Goal: Information Seeking & Learning: Find specific page/section

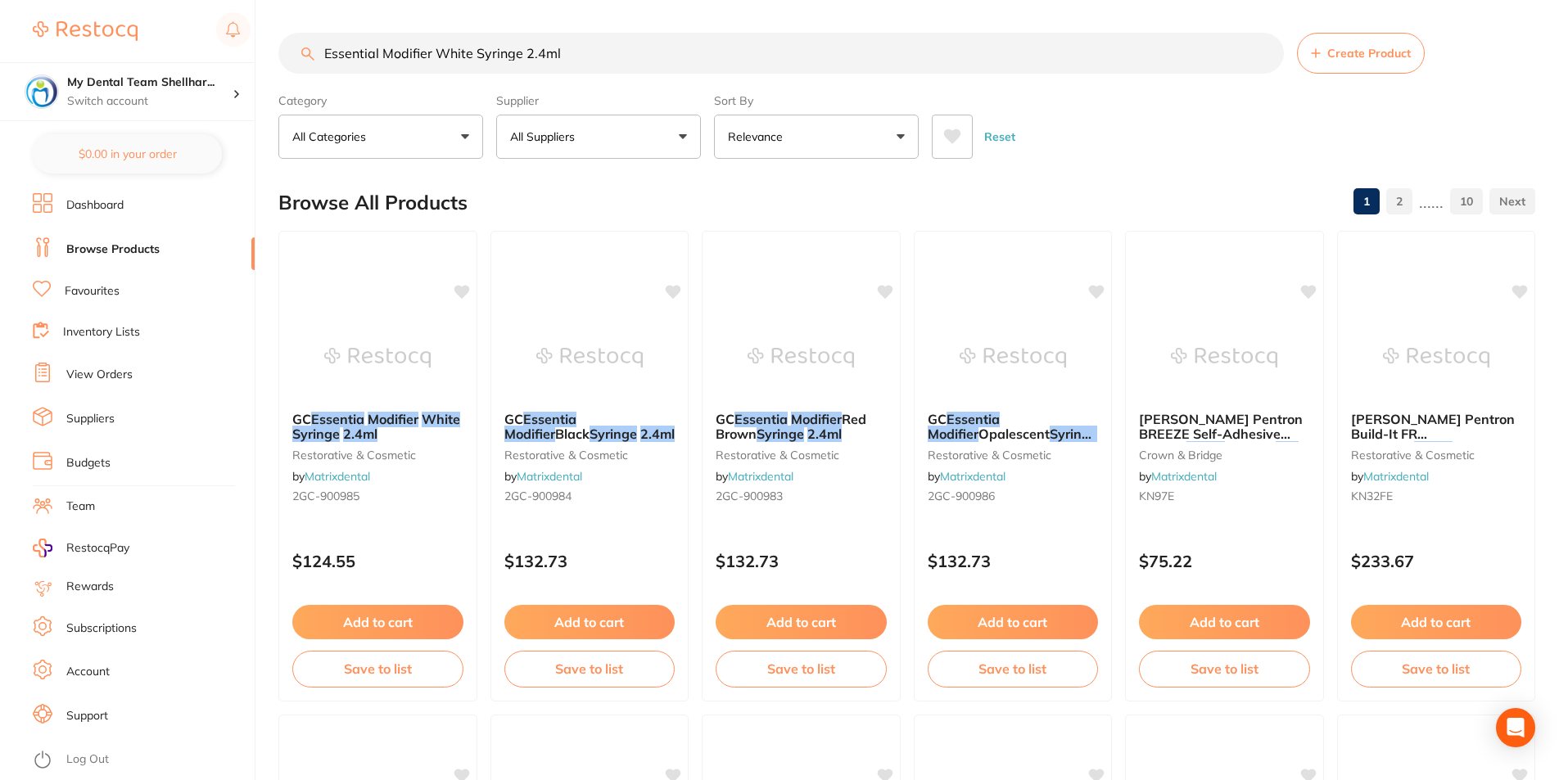
click at [619, 65] on input "Essential Modifier White Syringe 2.4ml" at bounding box center [781, 53] width 1005 height 41
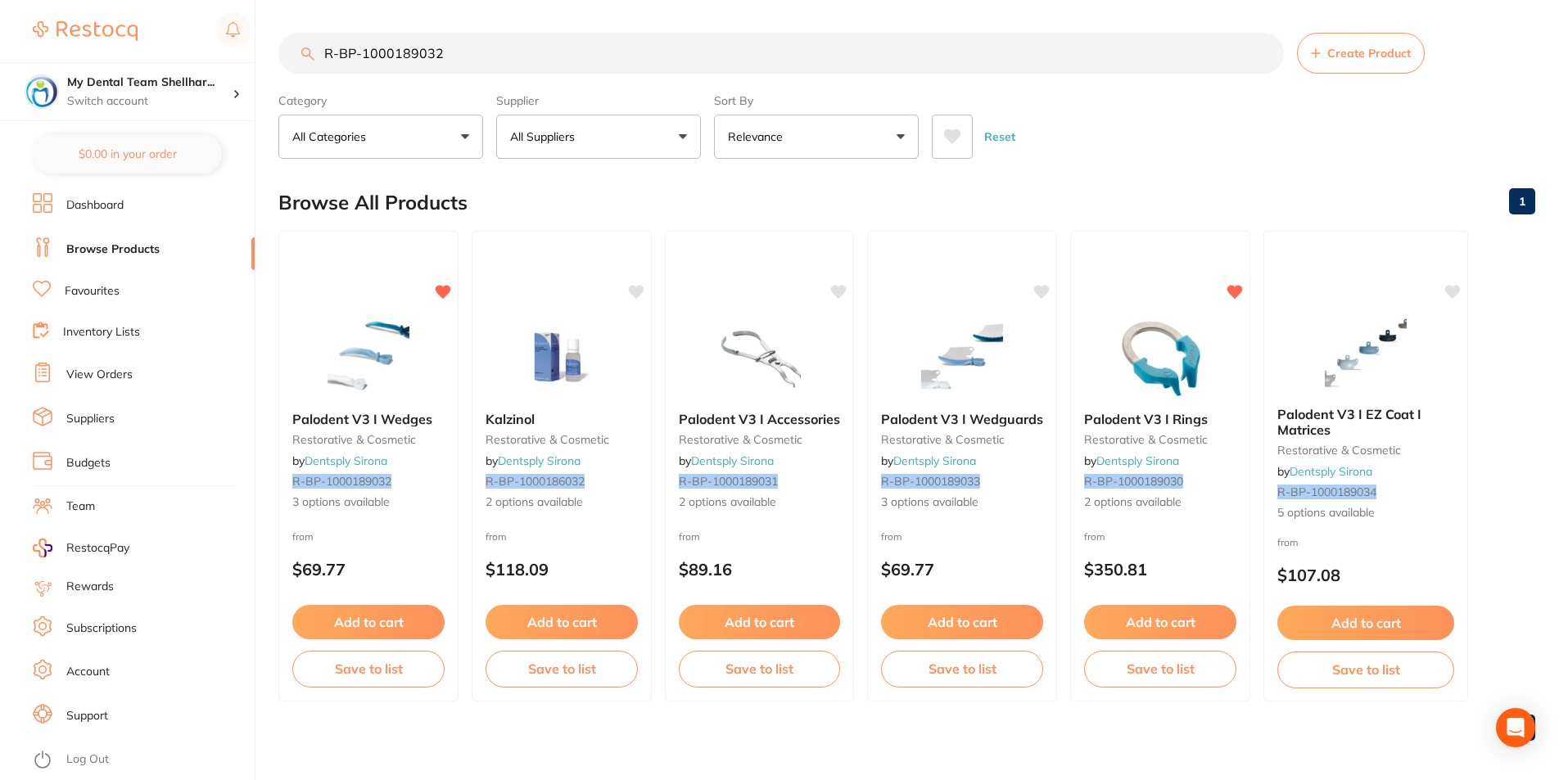
click at [732, 35] on input "R-BP-1000189032" at bounding box center [781, 53] width 1005 height 41
paste input "3DMB151G"
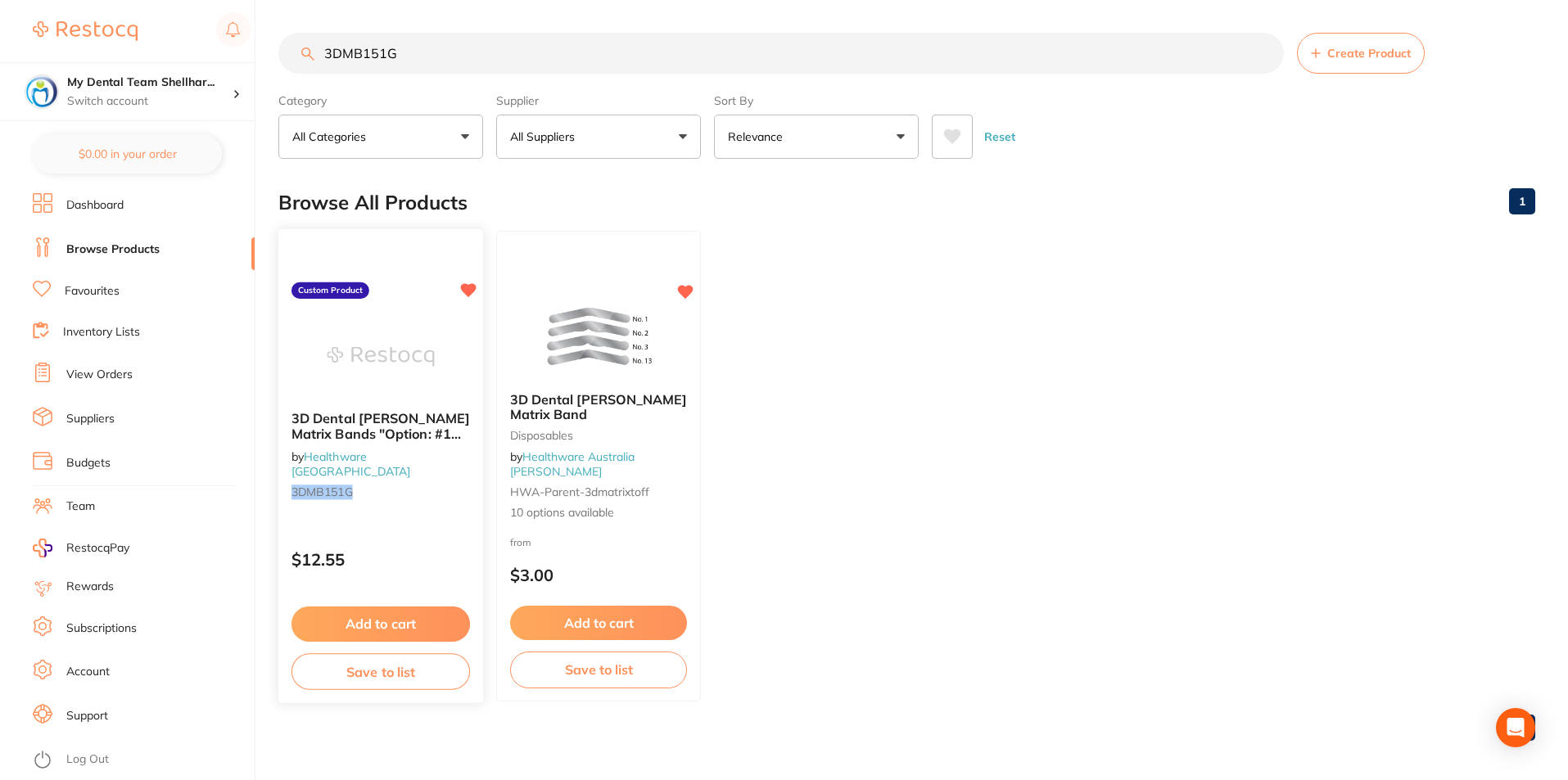
click at [425, 353] on img at bounding box center [380, 356] width 107 height 83
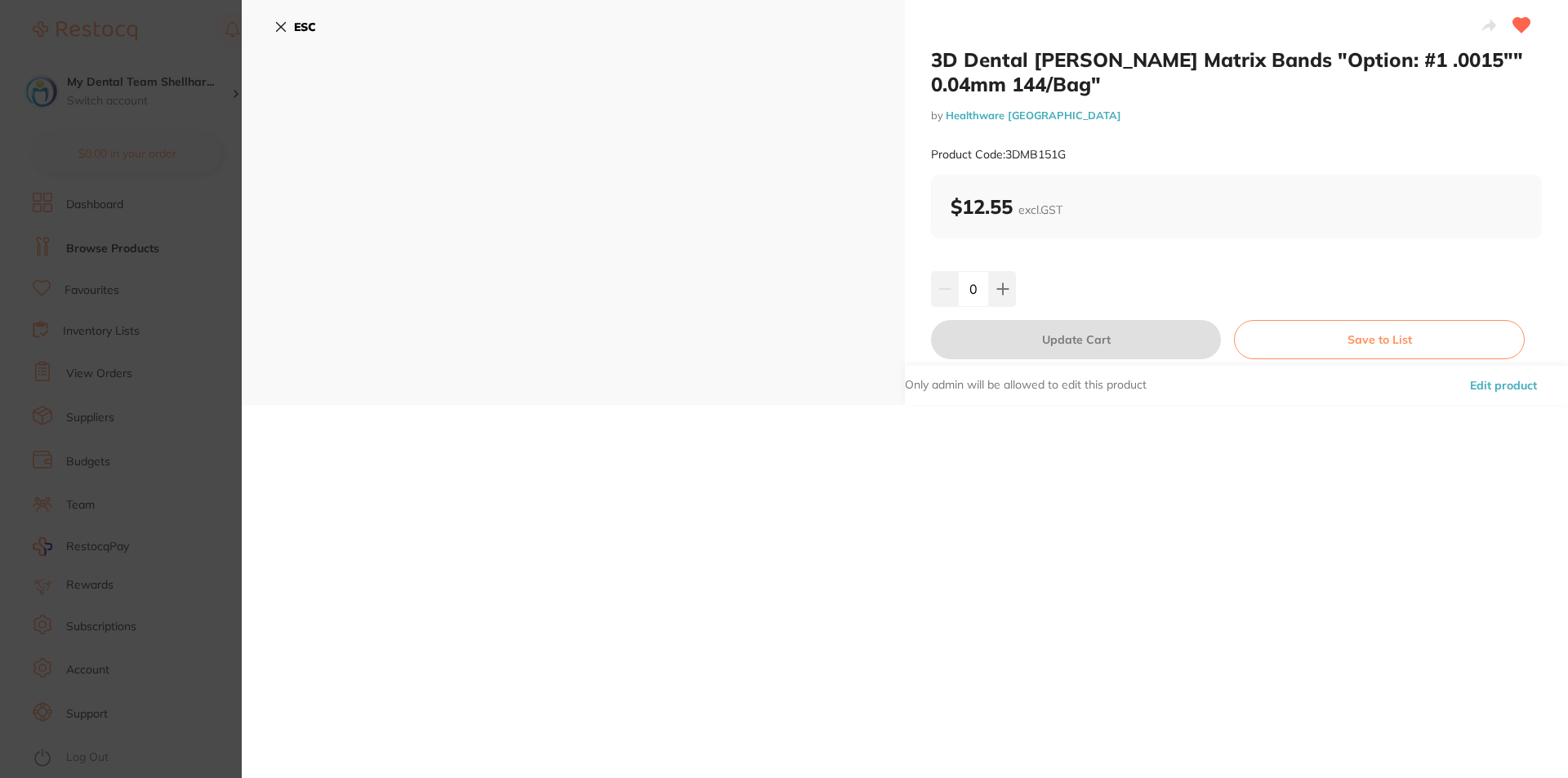
click at [280, 24] on icon at bounding box center [280, 27] width 13 height 13
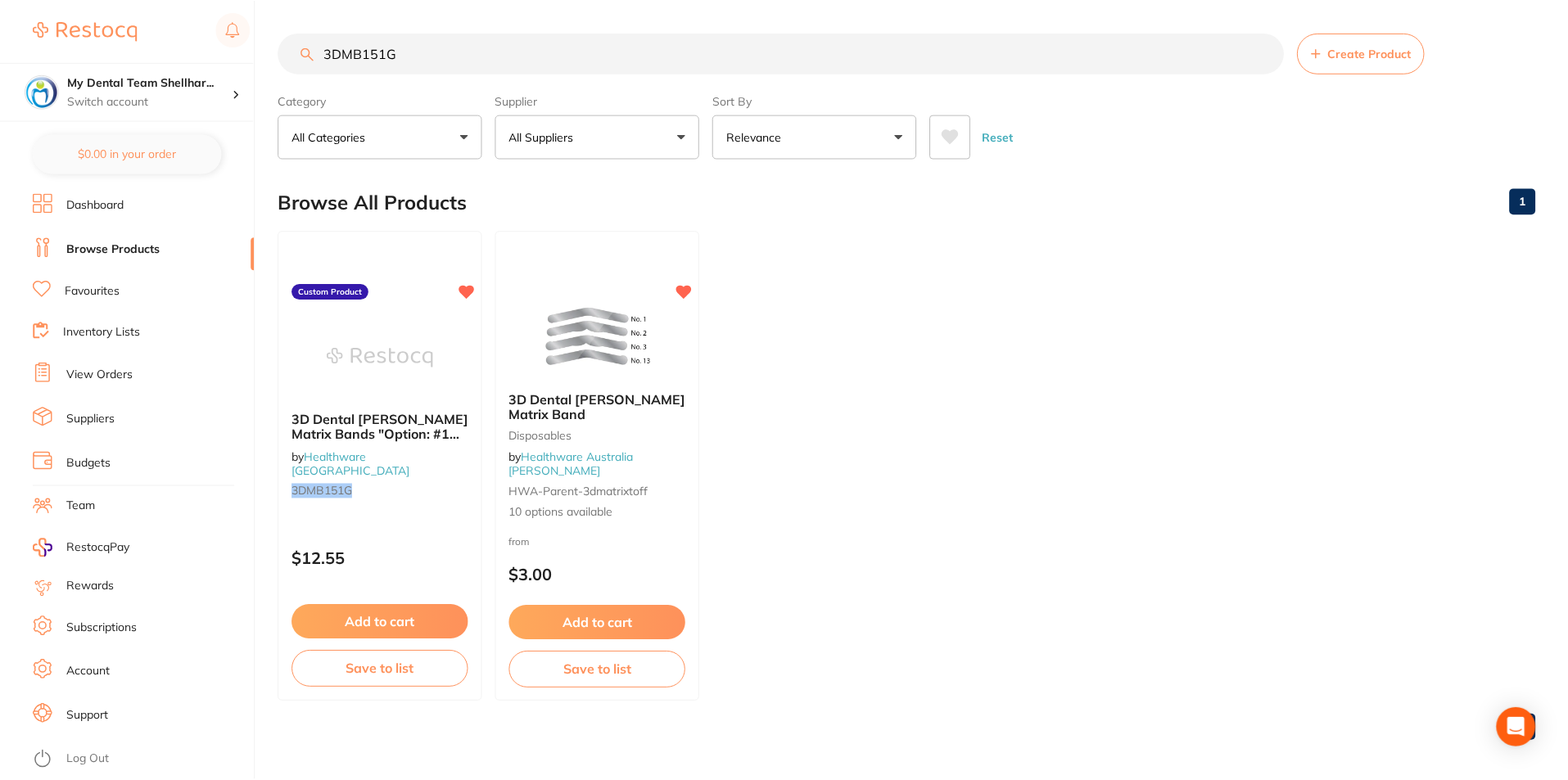
scroll to position [1, 0]
click at [595, 43] on input "3DMB151G" at bounding box center [781, 52] width 1005 height 41
paste input "2"
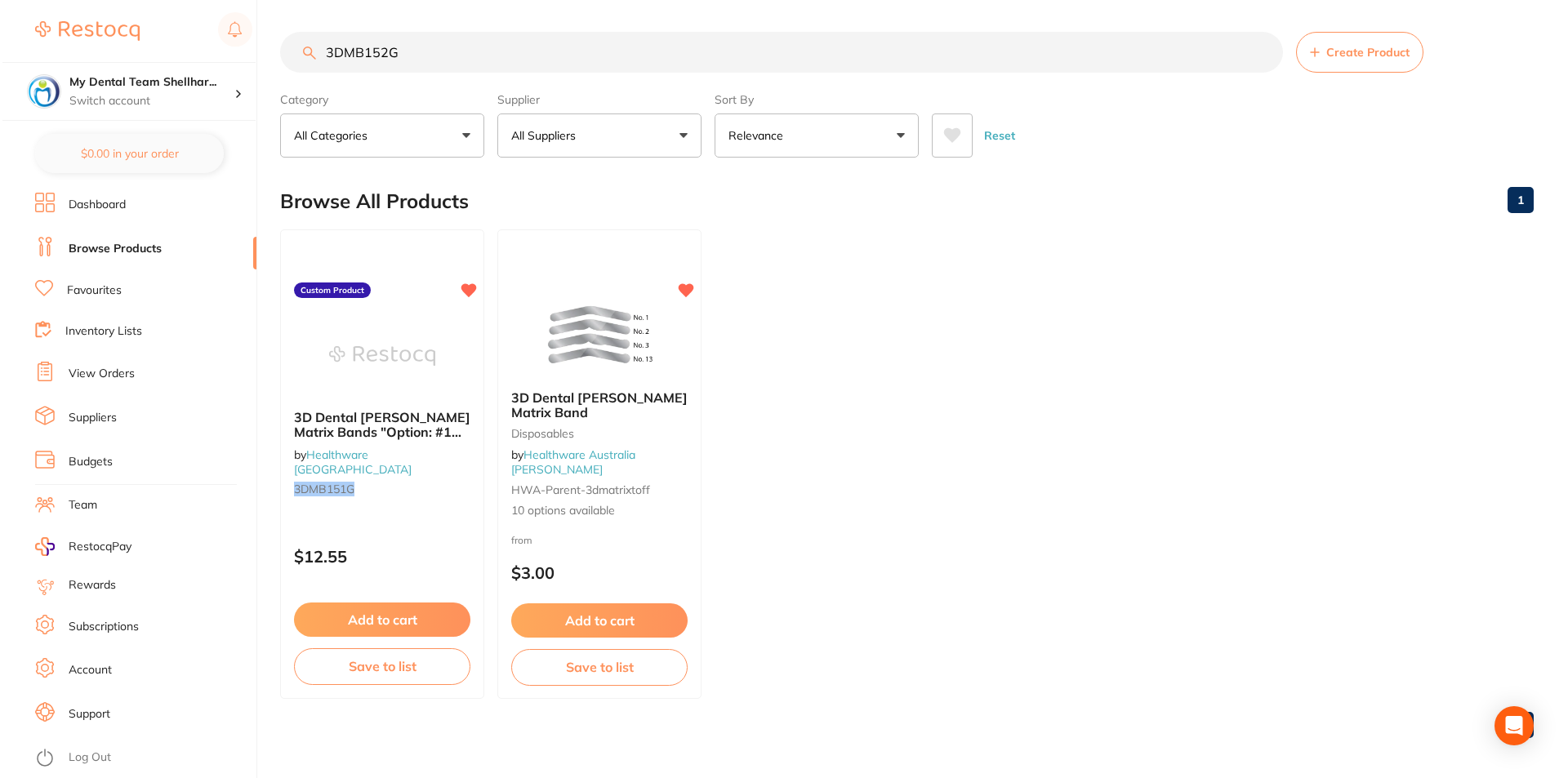
scroll to position [0, 0]
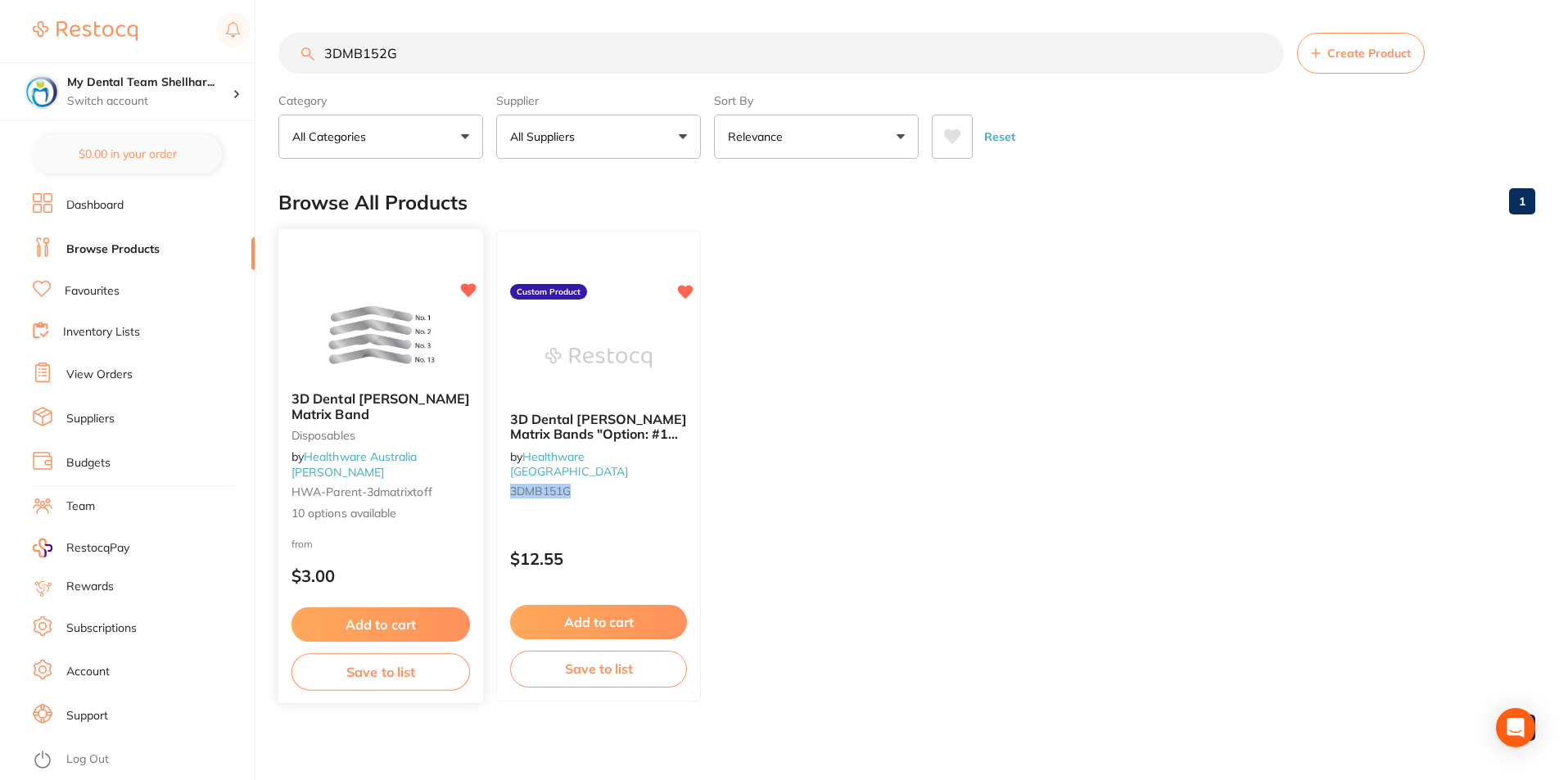
click at [430, 320] on img at bounding box center [380, 336] width 107 height 83
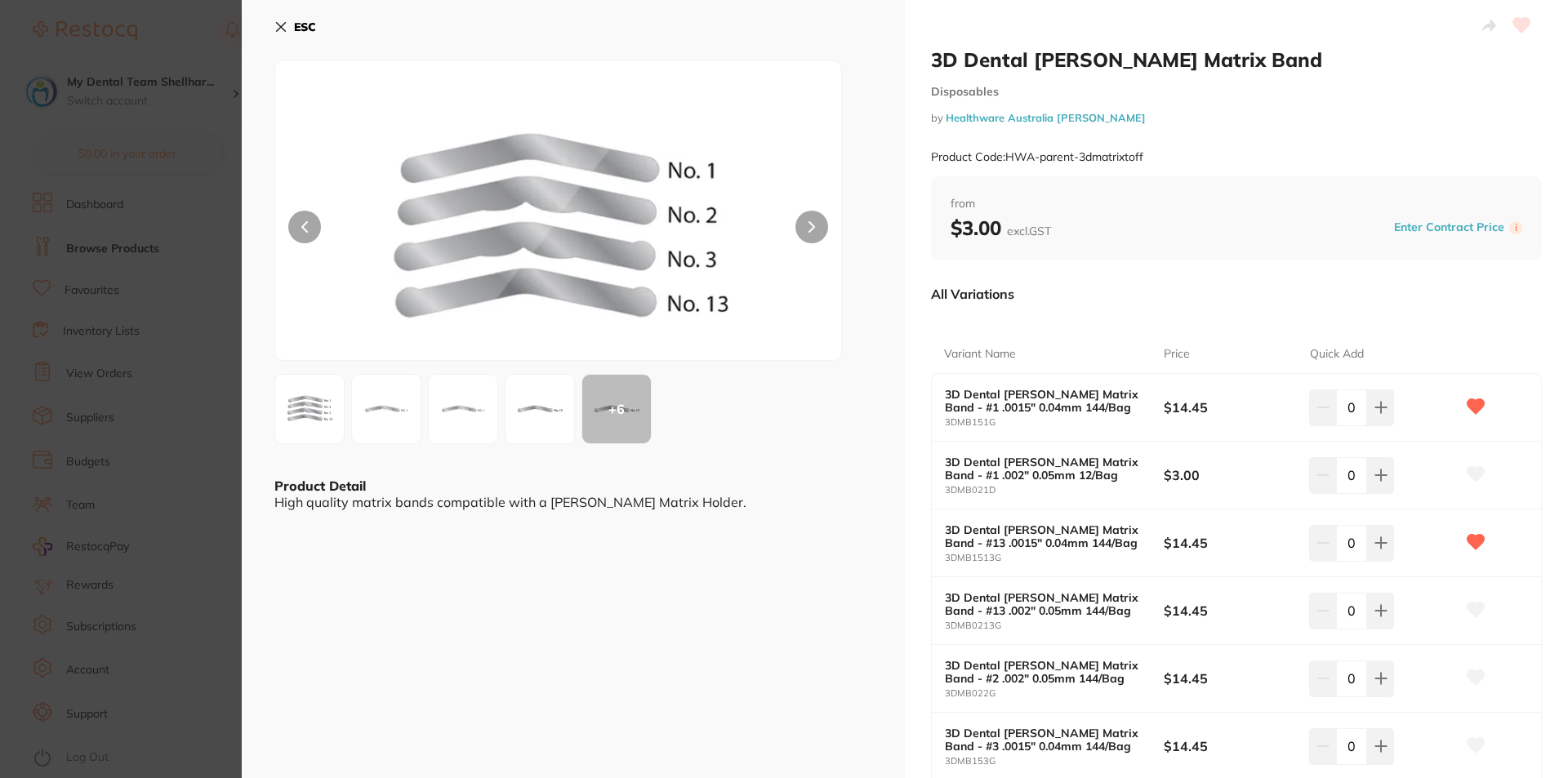
click at [280, 20] on icon at bounding box center [280, 27] width 13 height 13
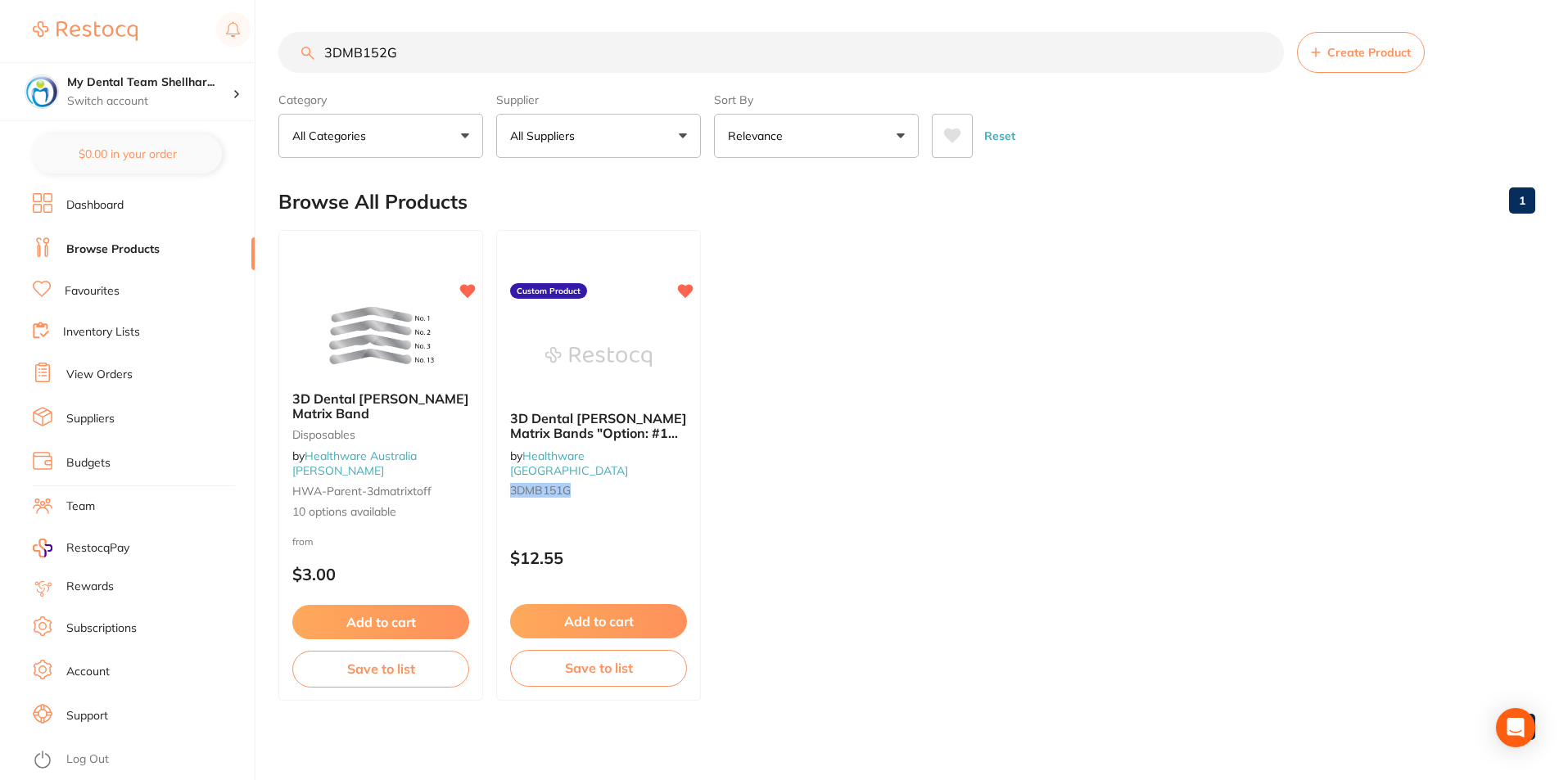
click at [447, 41] on input "3DMB152G" at bounding box center [781, 52] width 1005 height 41
paste input "13"
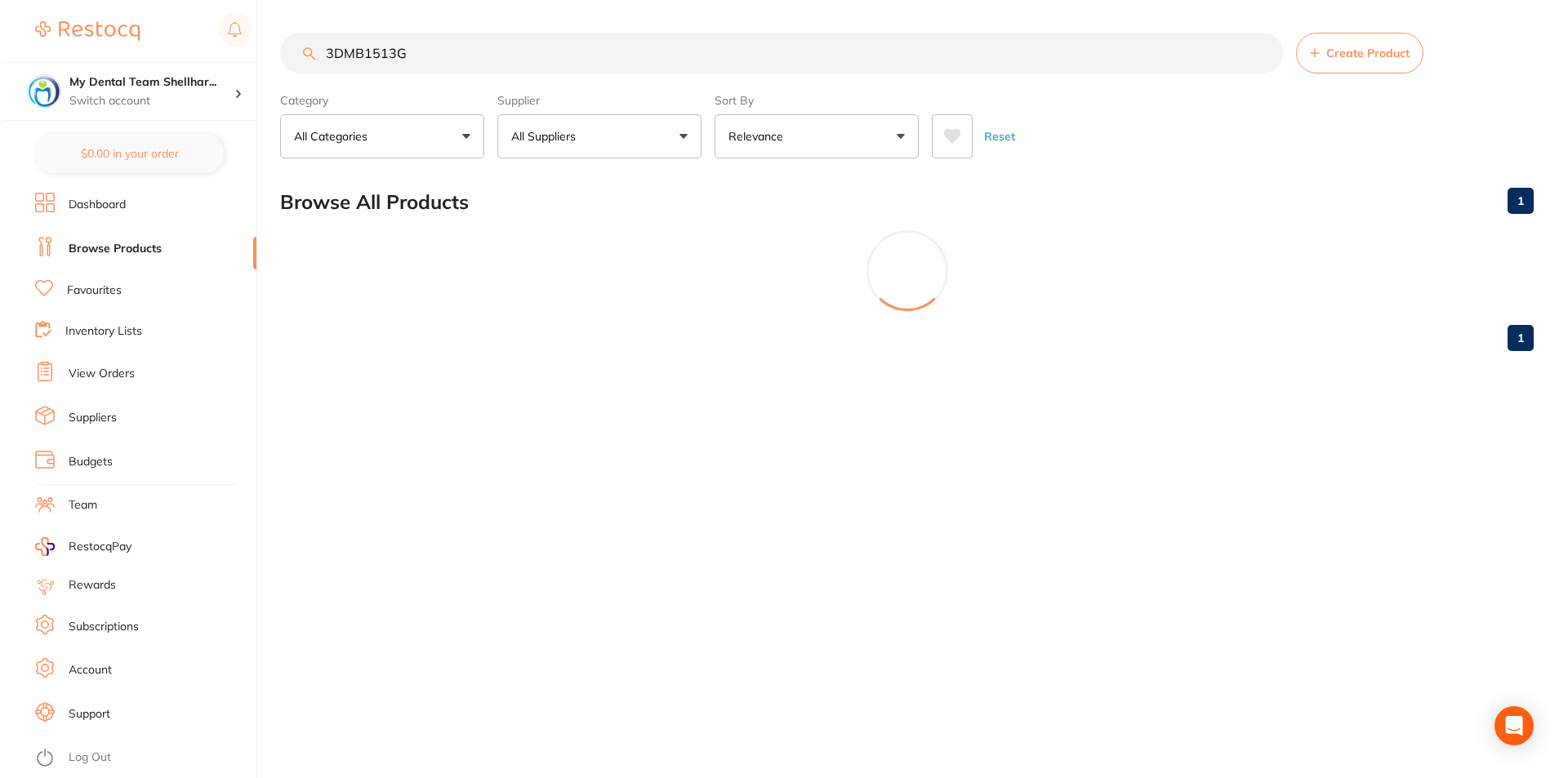
scroll to position [0, 0]
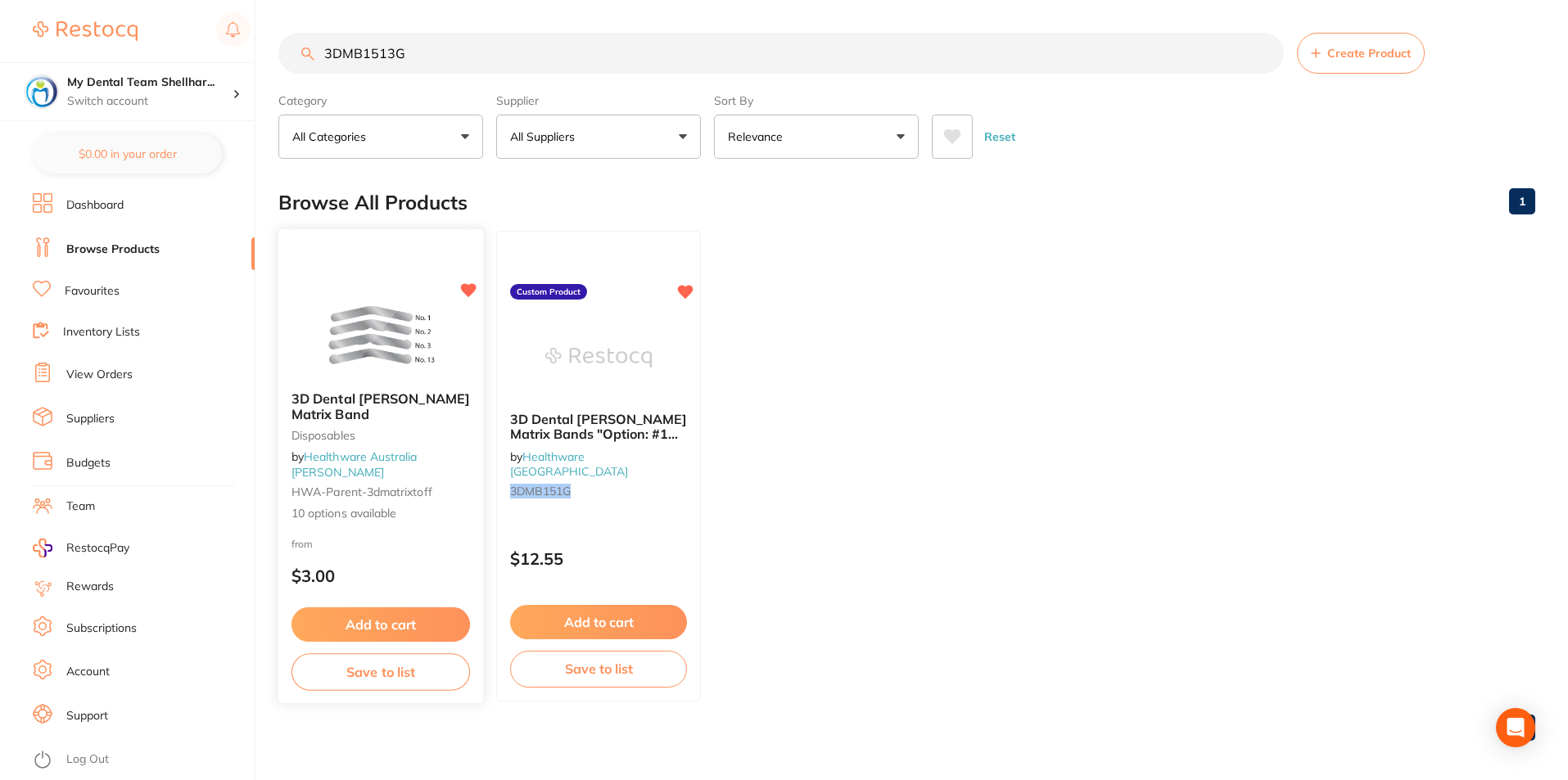
click at [396, 376] on img at bounding box center [380, 336] width 107 height 83
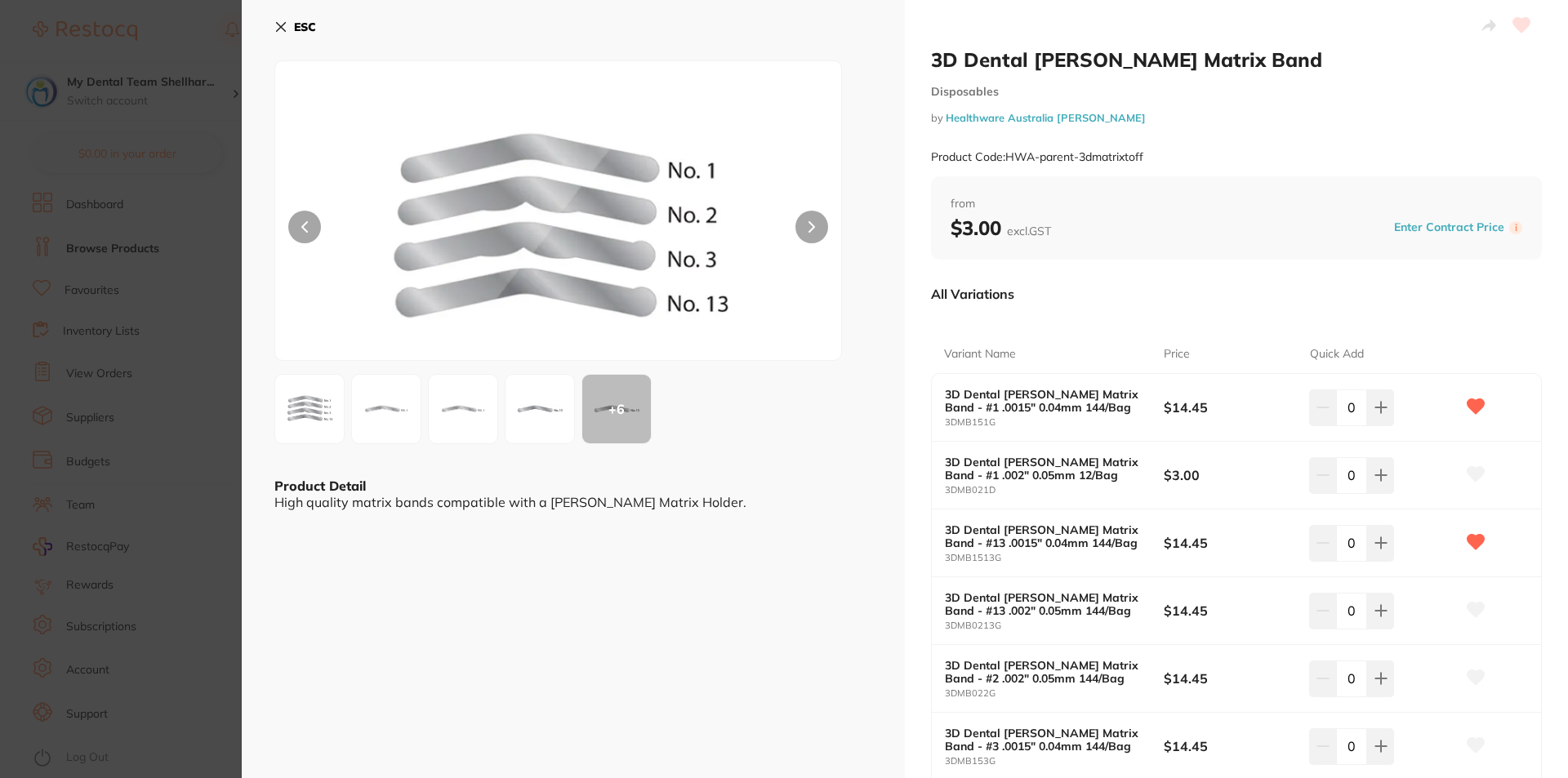
click at [276, 23] on icon at bounding box center [280, 27] width 13 height 13
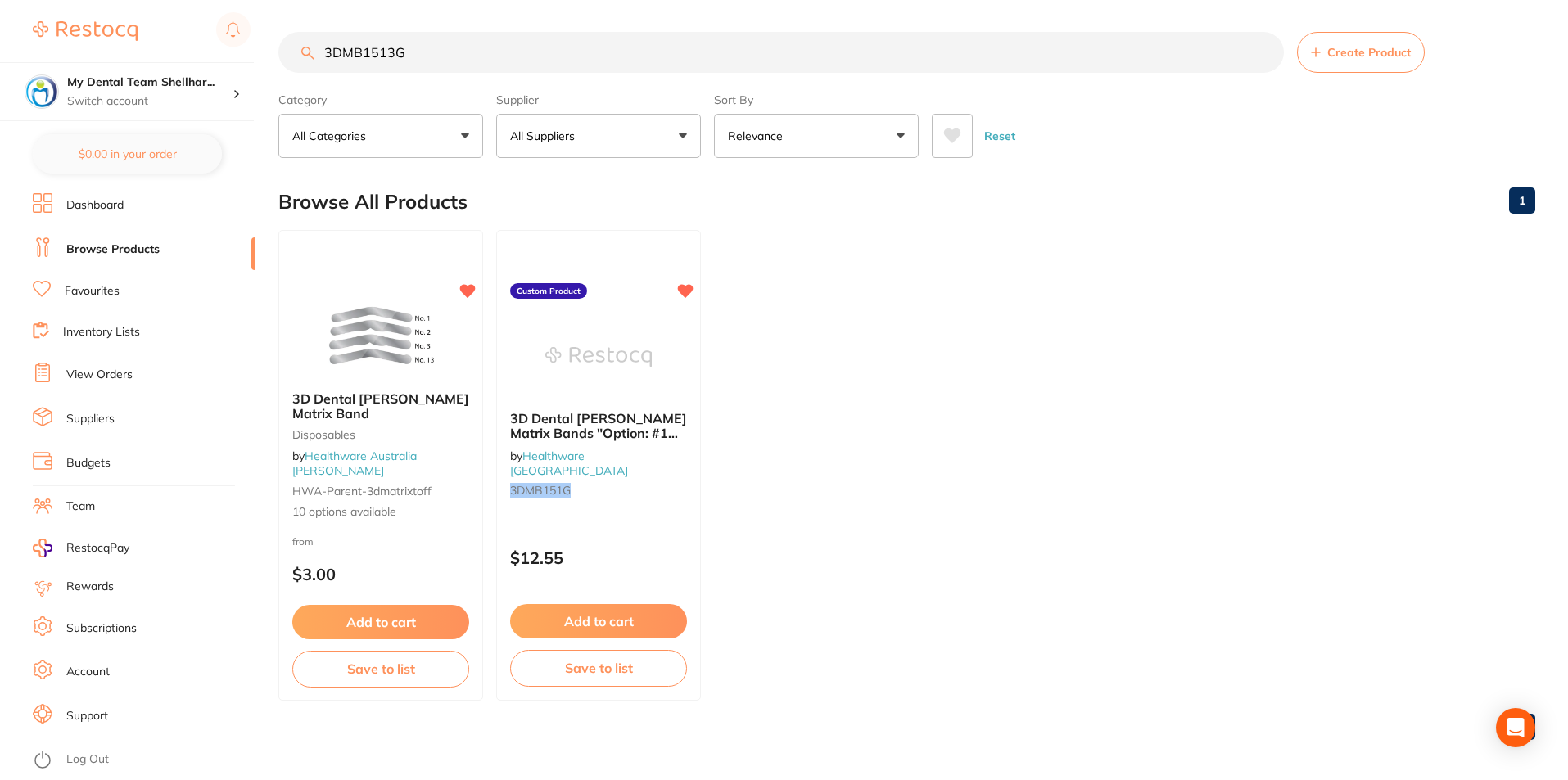
click at [998, 50] on input "3DMB1513G" at bounding box center [781, 52] width 1005 height 41
paste input "GC-EPBAND"
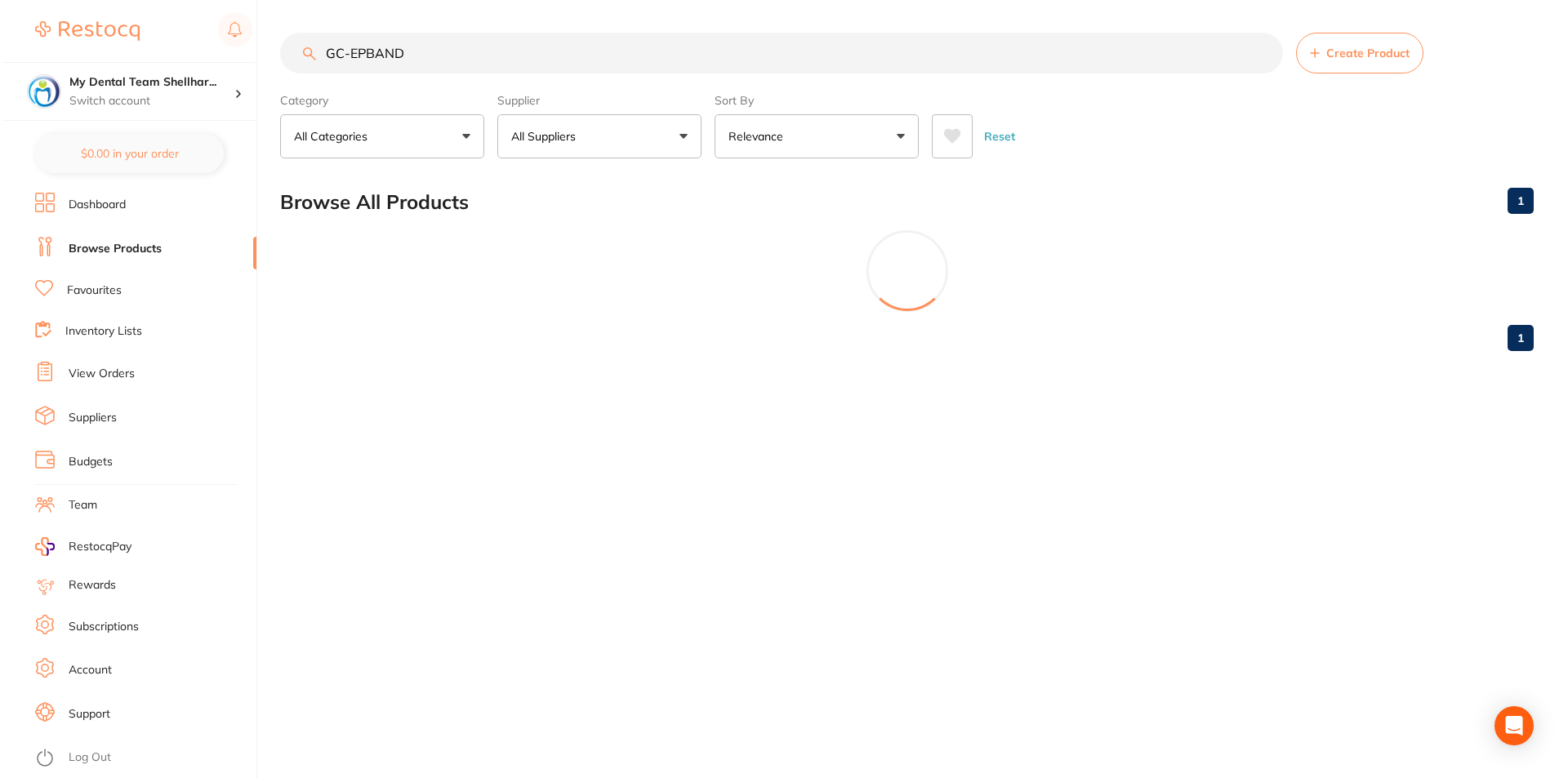
scroll to position [0, 0]
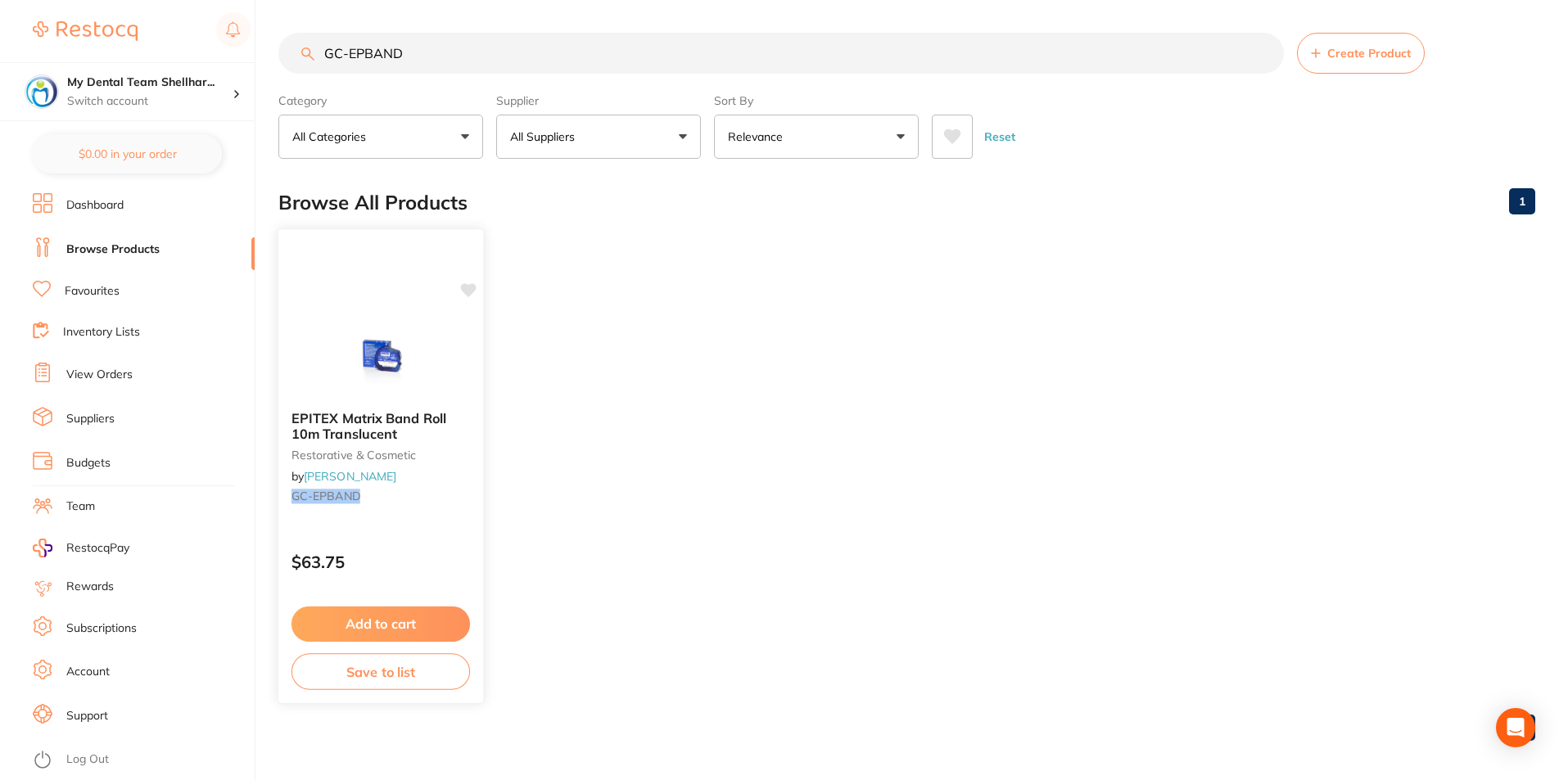
click at [372, 327] on img at bounding box center [380, 356] width 107 height 83
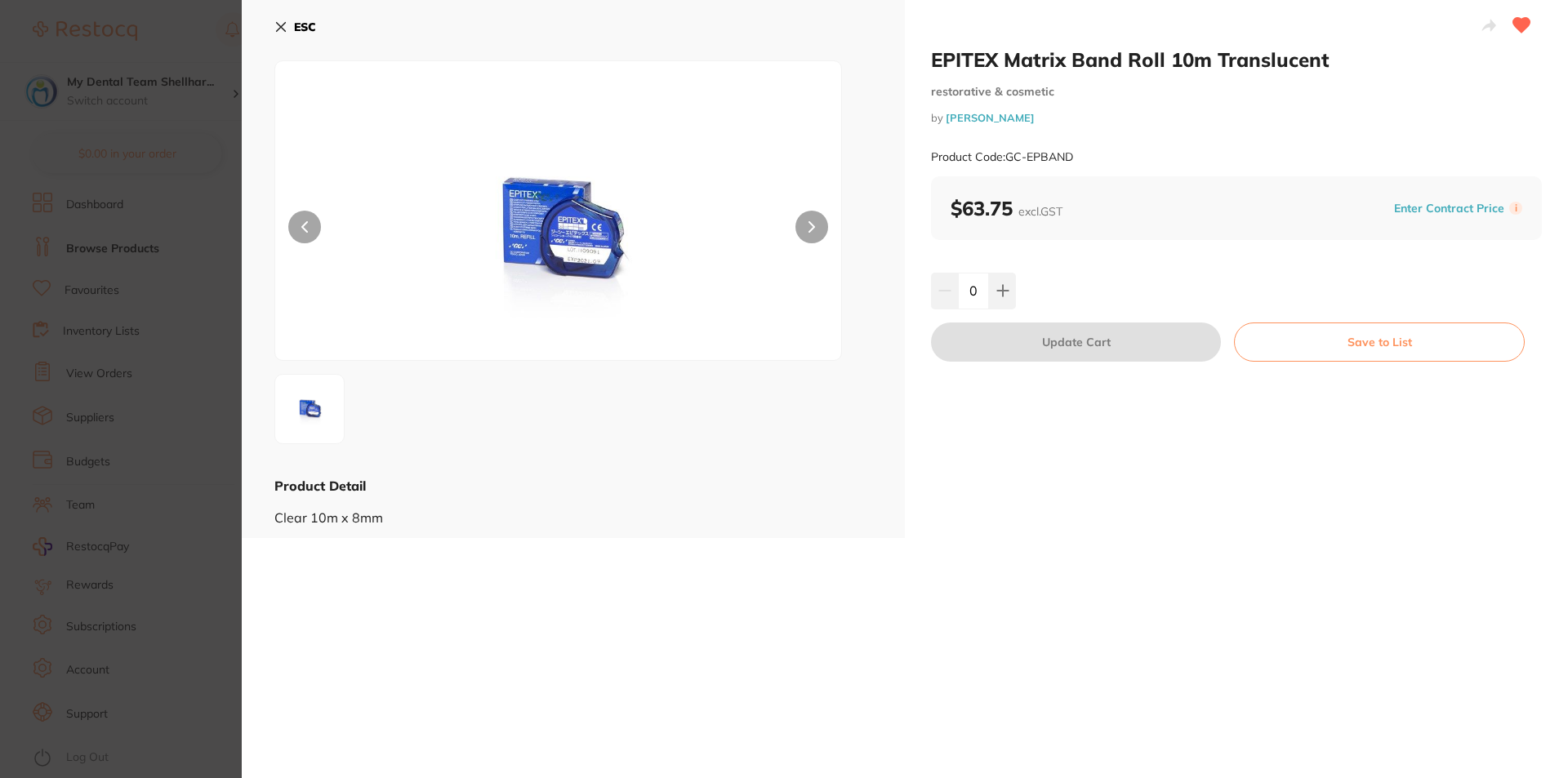
click at [280, 25] on icon at bounding box center [281, 28] width 9 height 9
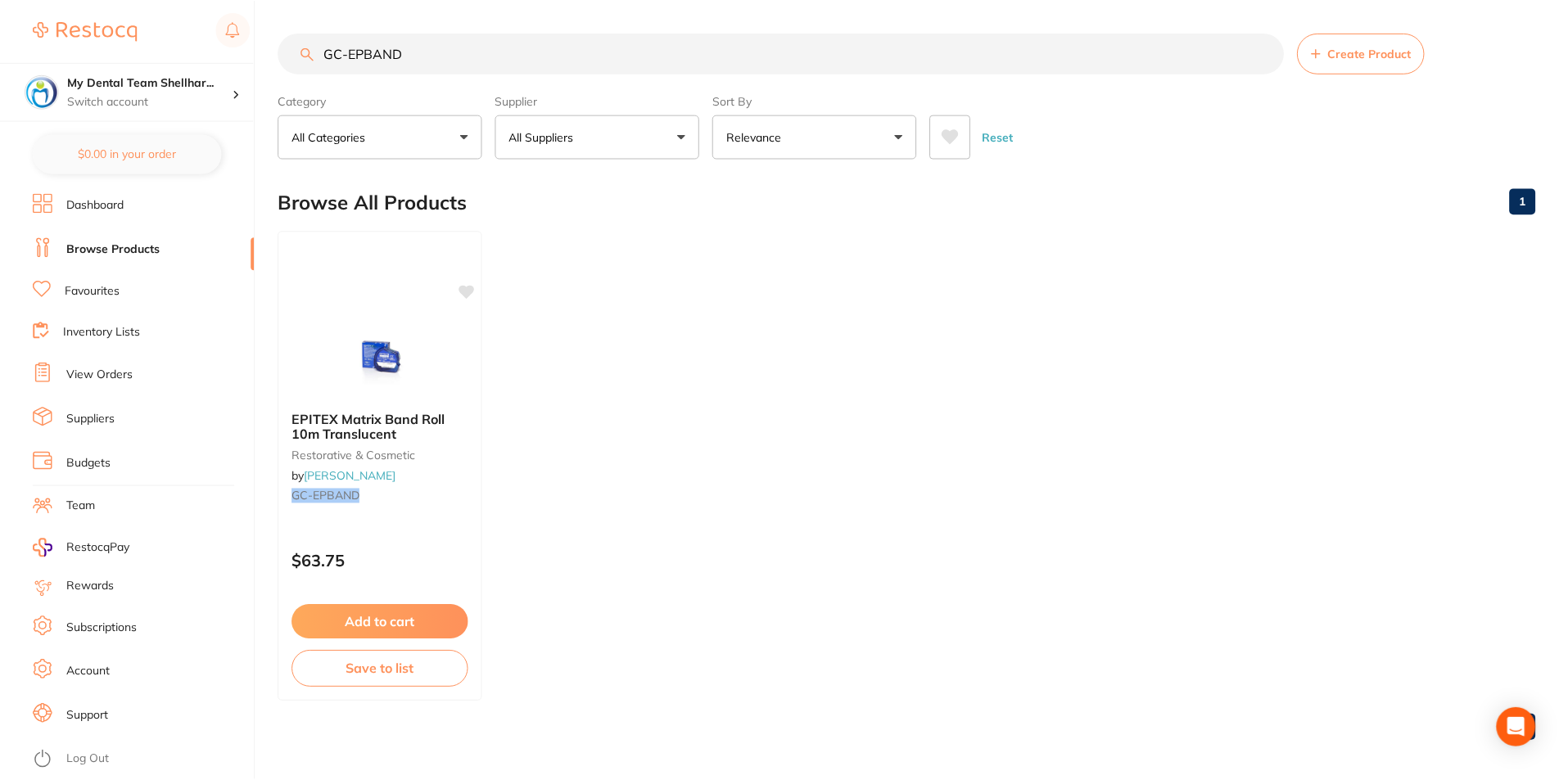
scroll to position [1, 0]
click at [362, 64] on input "GC-EPBAND" at bounding box center [781, 52] width 1005 height 41
click at [364, 65] on input "GC-EPBAND" at bounding box center [781, 52] width 1005 height 41
click at [360, 56] on input "GC-EPBAND" at bounding box center [781, 52] width 1005 height 41
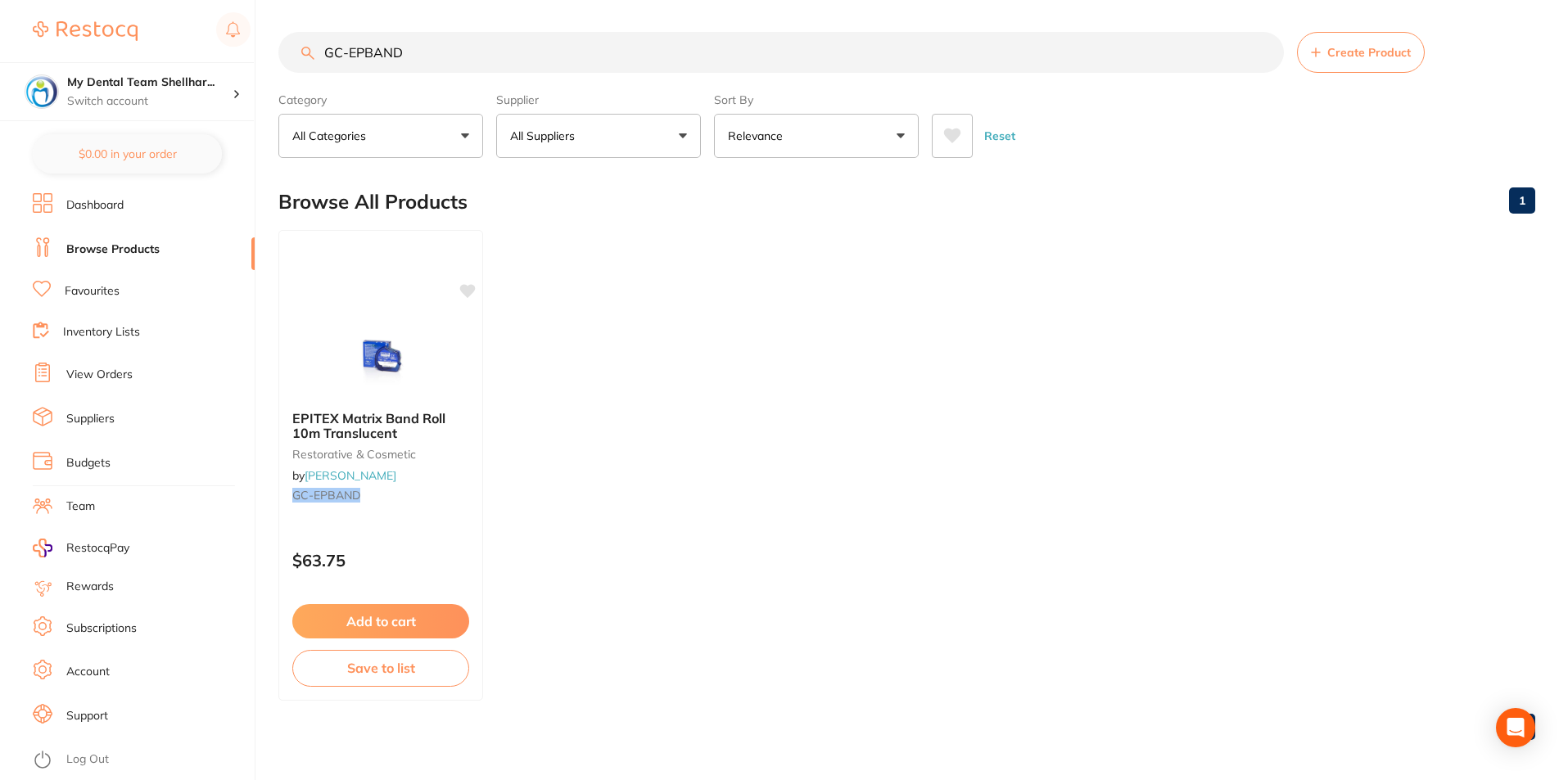
click at [360, 56] on input "GC-EPBAND" at bounding box center [781, 52] width 1005 height 41
paste input "WP061211"
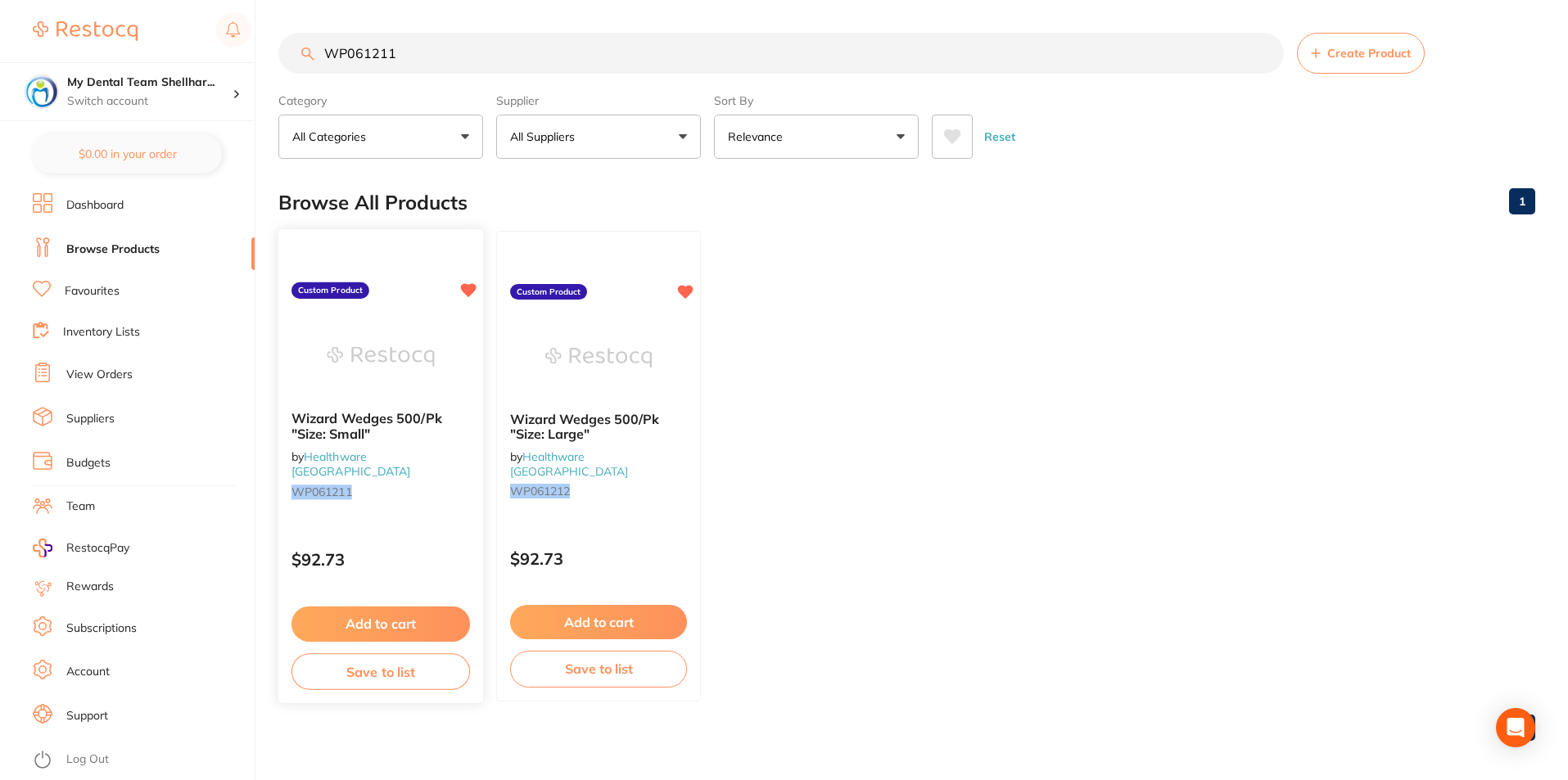
click at [387, 365] on img at bounding box center [380, 356] width 107 height 83
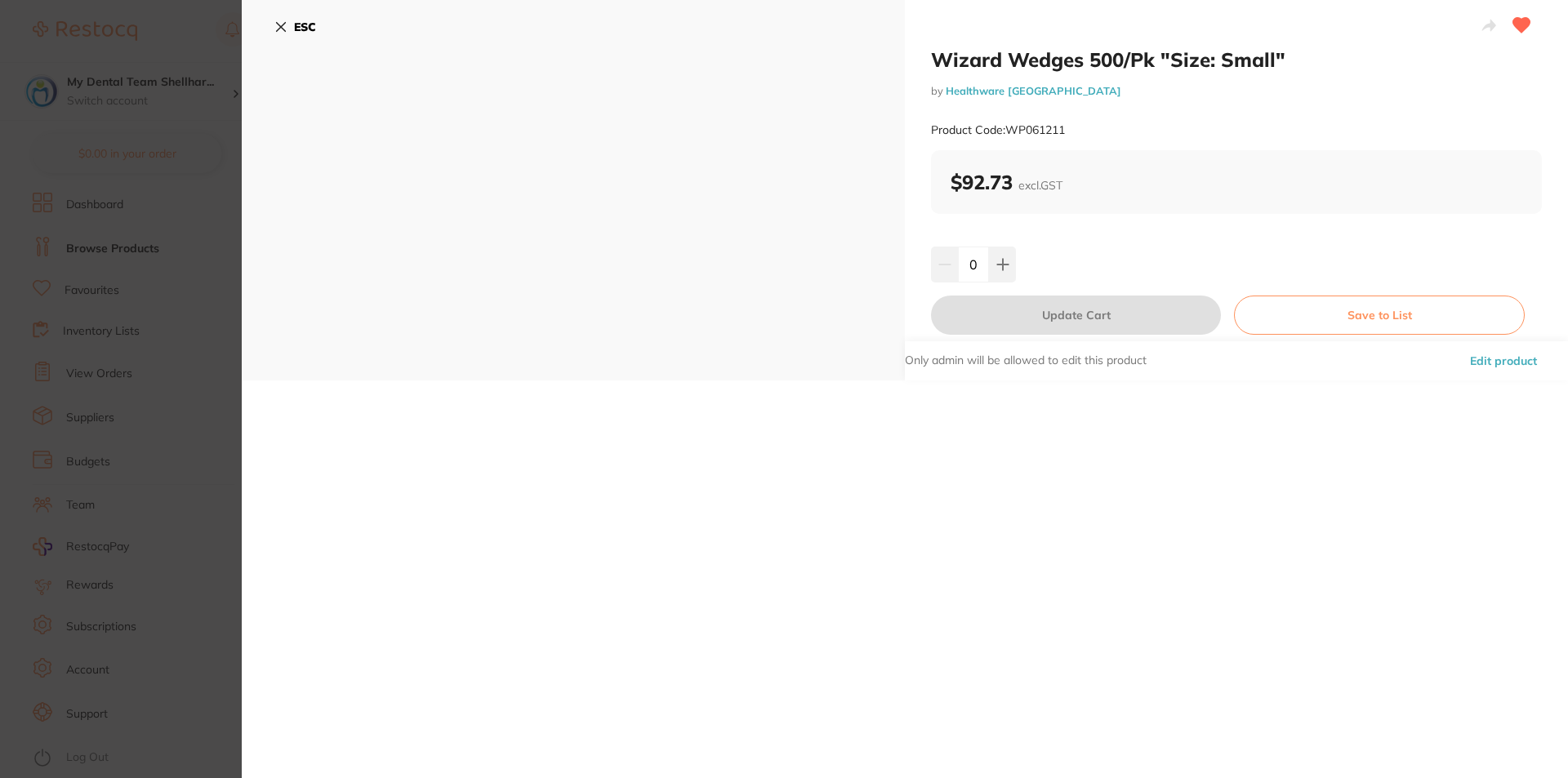
click at [8, 209] on section "Wizard Wedges 500/Pk "Size: Small" by Healthware Australia Product Code: WP0612…" at bounding box center [784, 389] width 1568 height 778
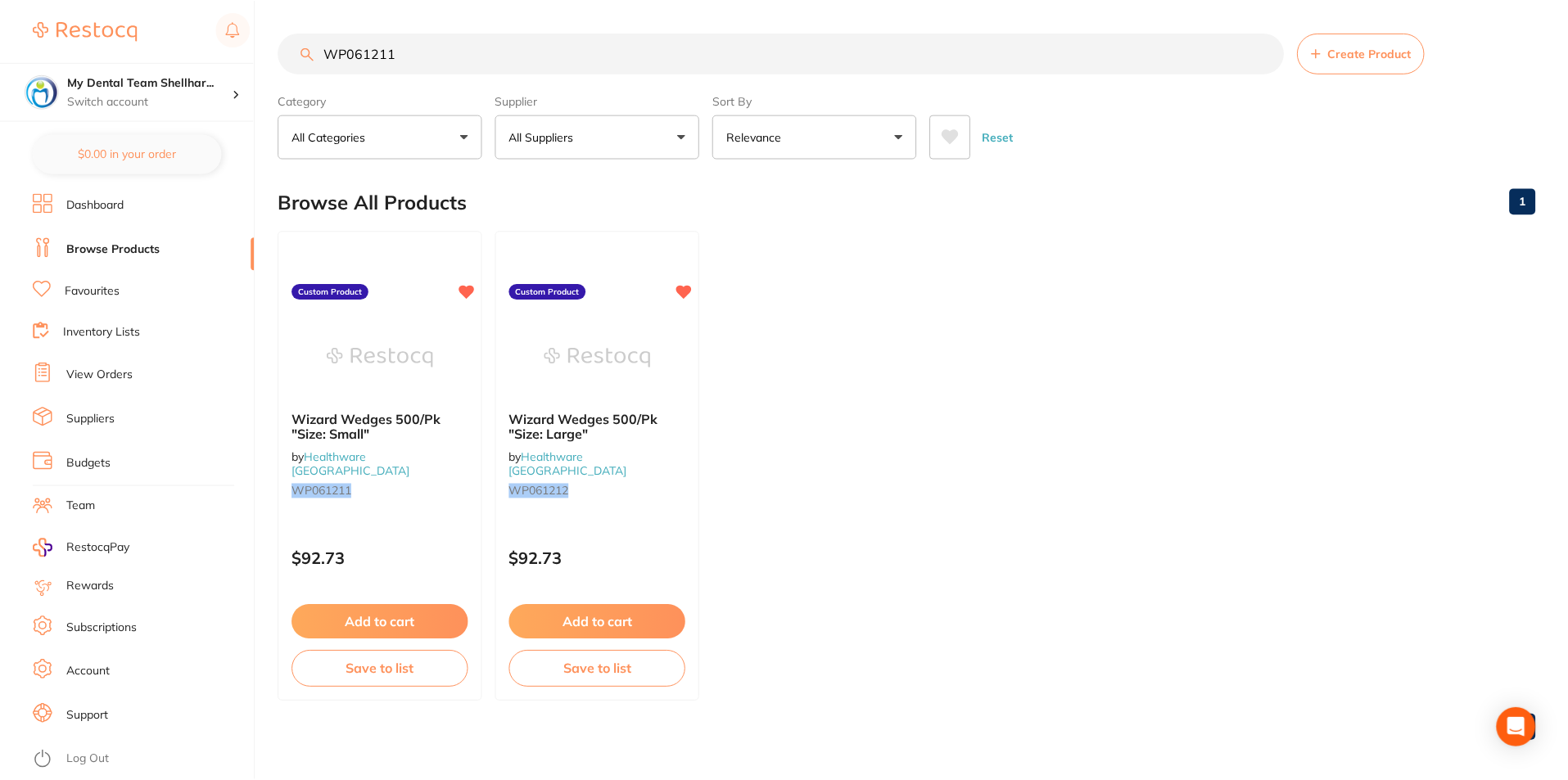
scroll to position [1, 0]
click at [385, 46] on input "WP061211" at bounding box center [781, 52] width 1005 height 41
paste input "2"
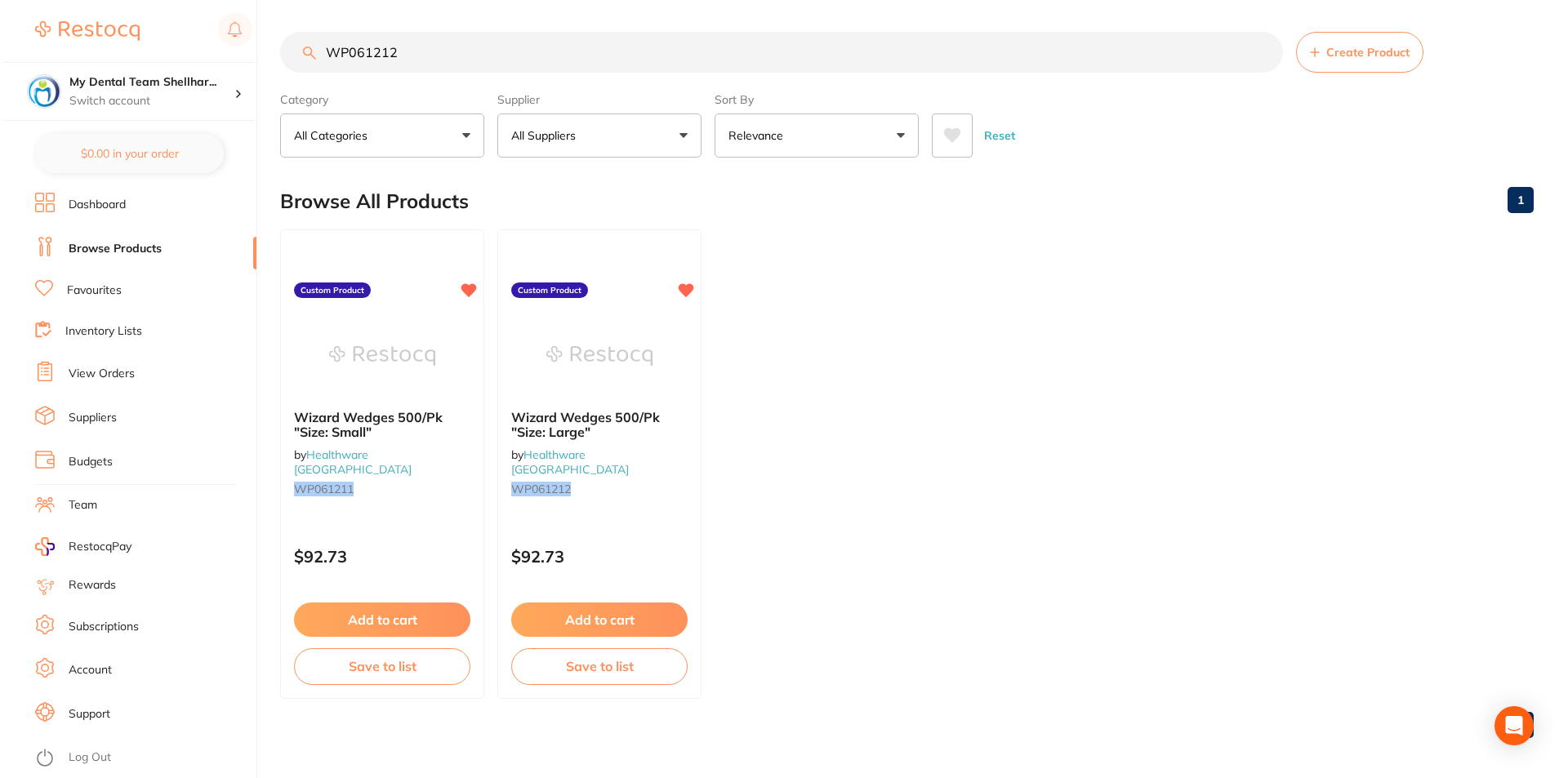
scroll to position [0, 0]
click at [839, 60] on input "WP061212" at bounding box center [779, 53] width 1002 height 41
paste input "HS-5722670"
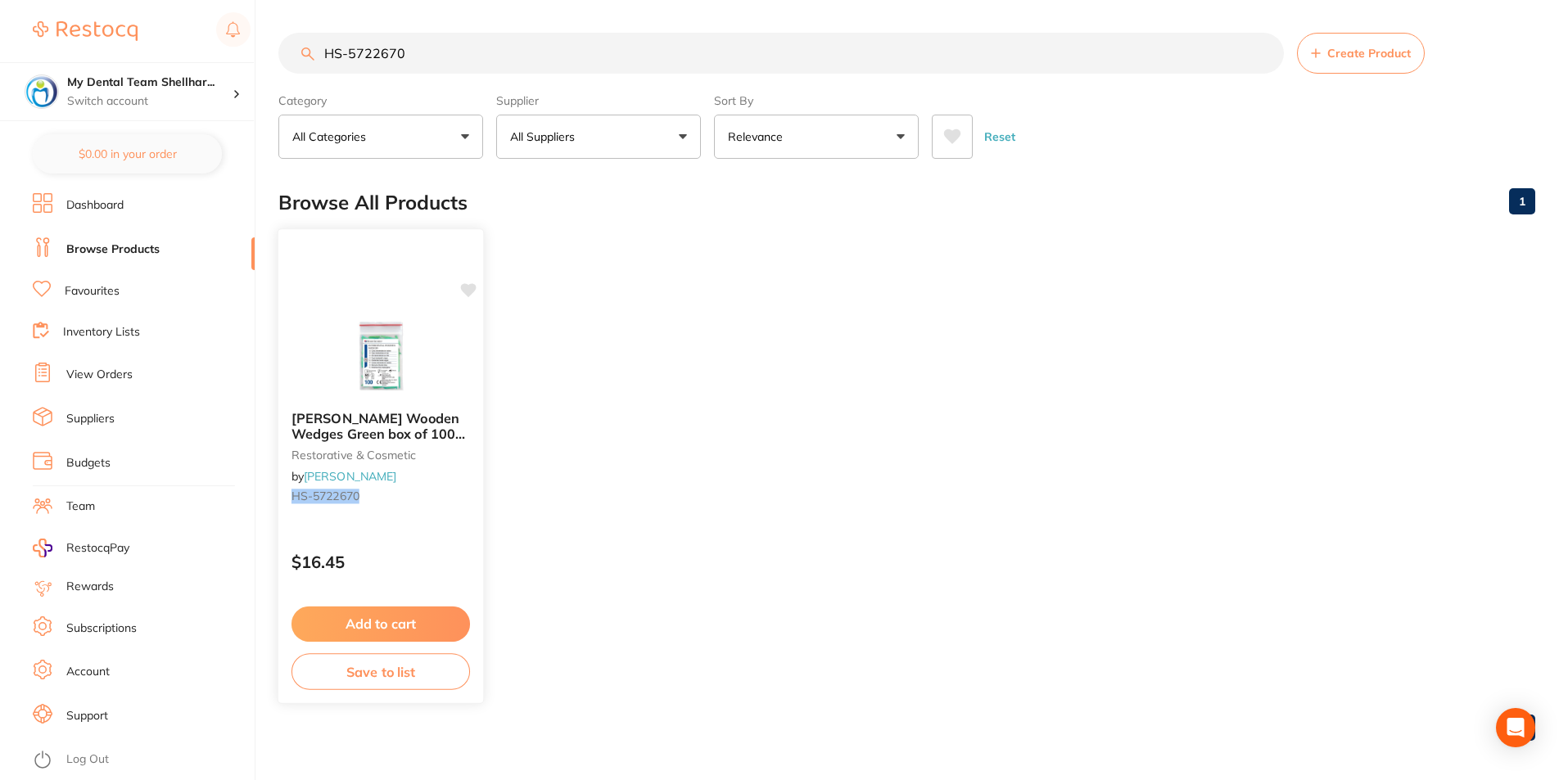
click at [403, 369] on img at bounding box center [380, 356] width 107 height 83
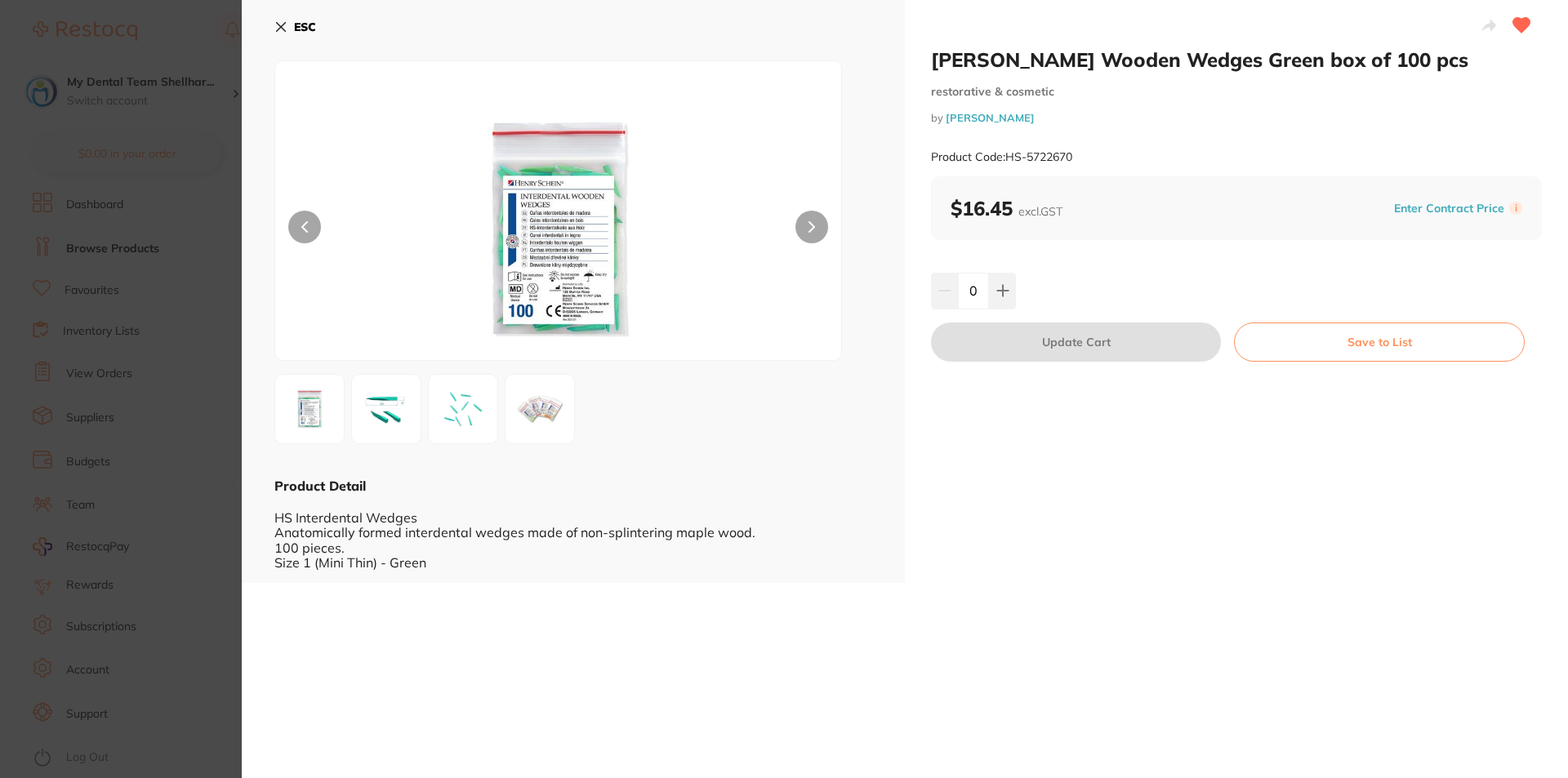
drag, startPoint x: 281, startPoint y: 22, endPoint x: 356, endPoint y: 45, distance: 78.4
click at [281, 23] on icon at bounding box center [280, 27] width 13 height 13
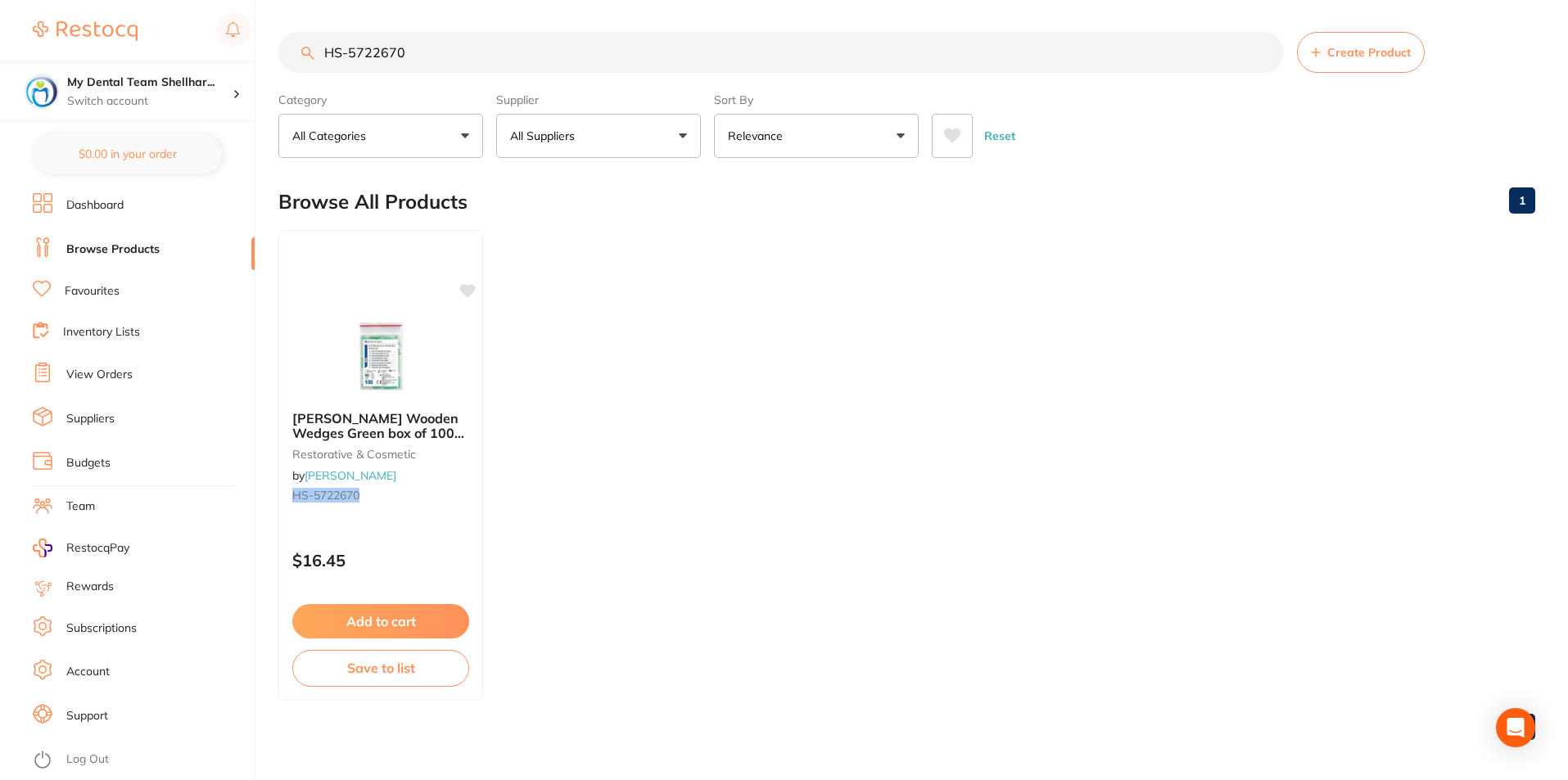
click at [496, 54] on input "HS-5722670" at bounding box center [781, 52] width 1005 height 41
paste input "RWJY"
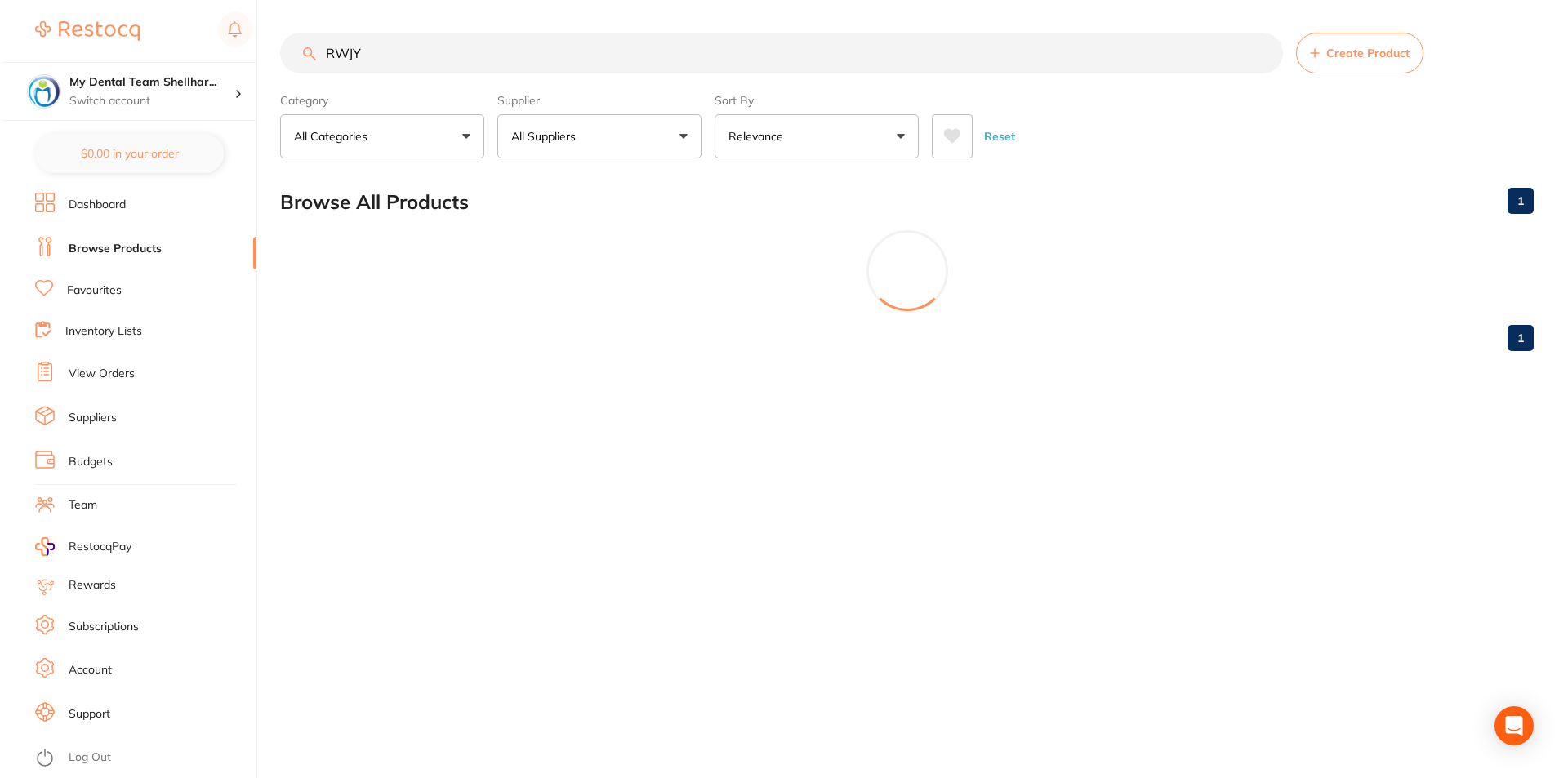
scroll to position [0, 0]
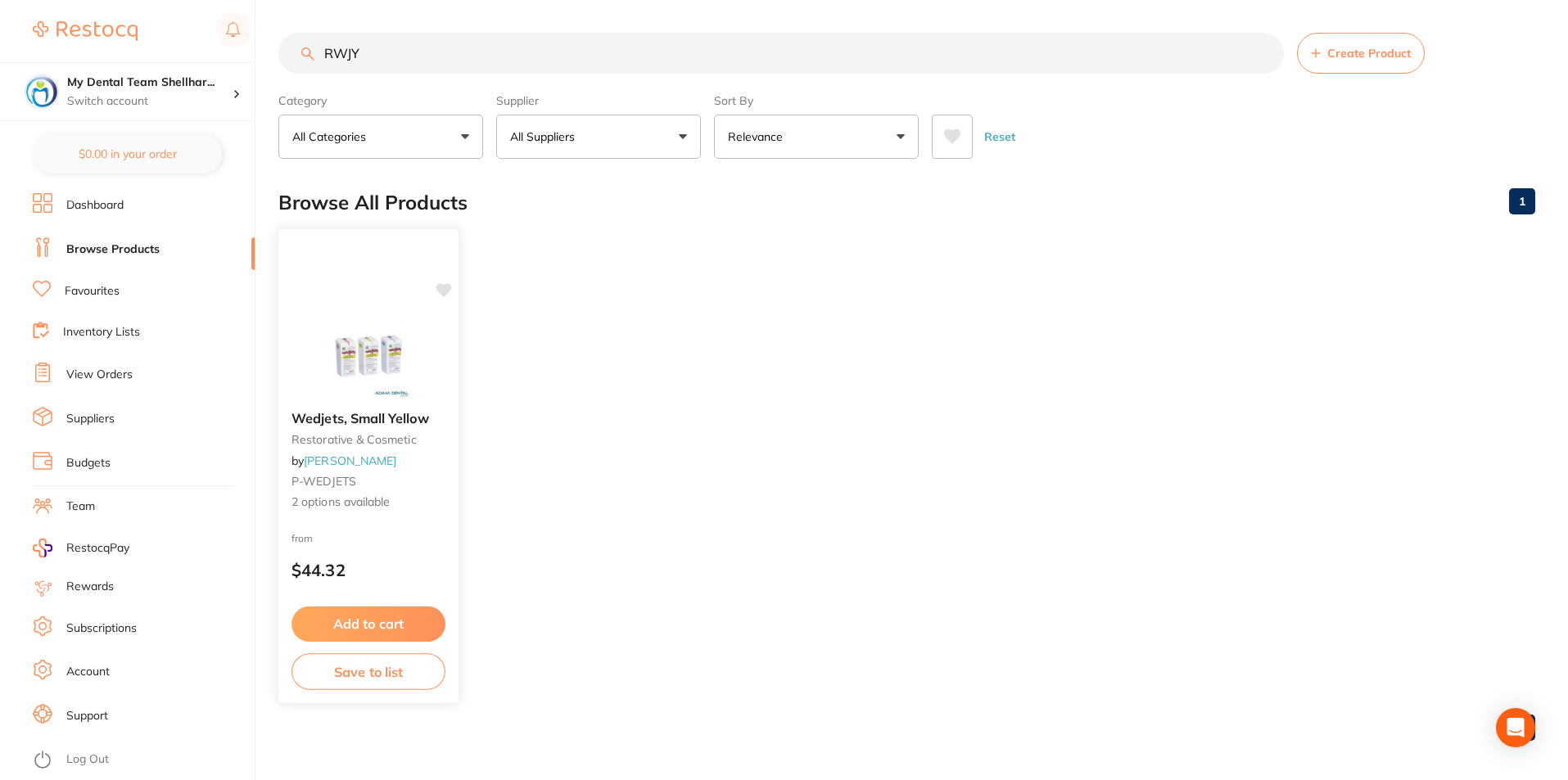
click at [401, 357] on img at bounding box center [368, 356] width 107 height 83
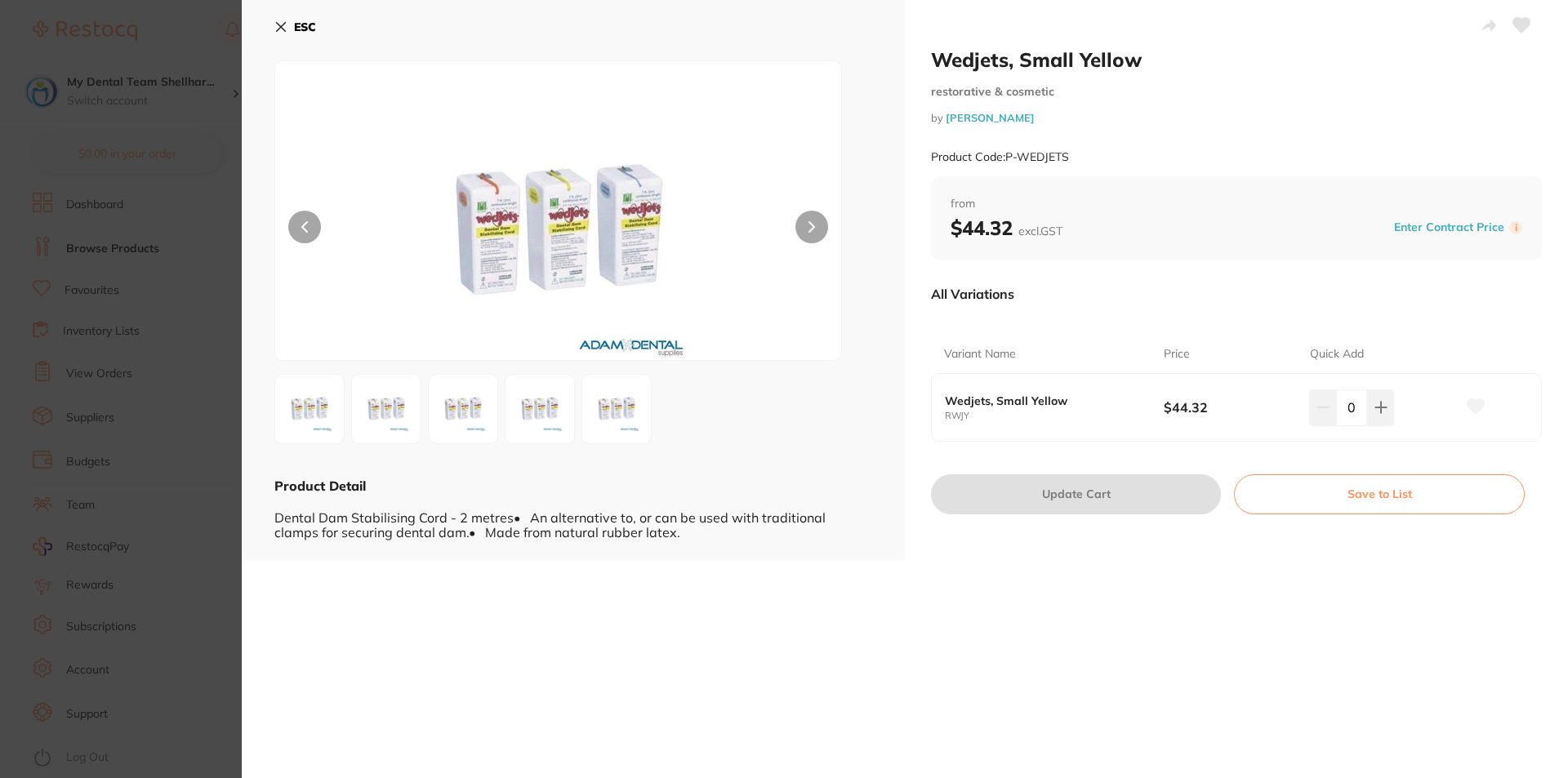
click at [1513, 26] on icon at bounding box center [1521, 25] width 17 height 15
click at [275, 30] on icon at bounding box center [280, 27] width 13 height 13
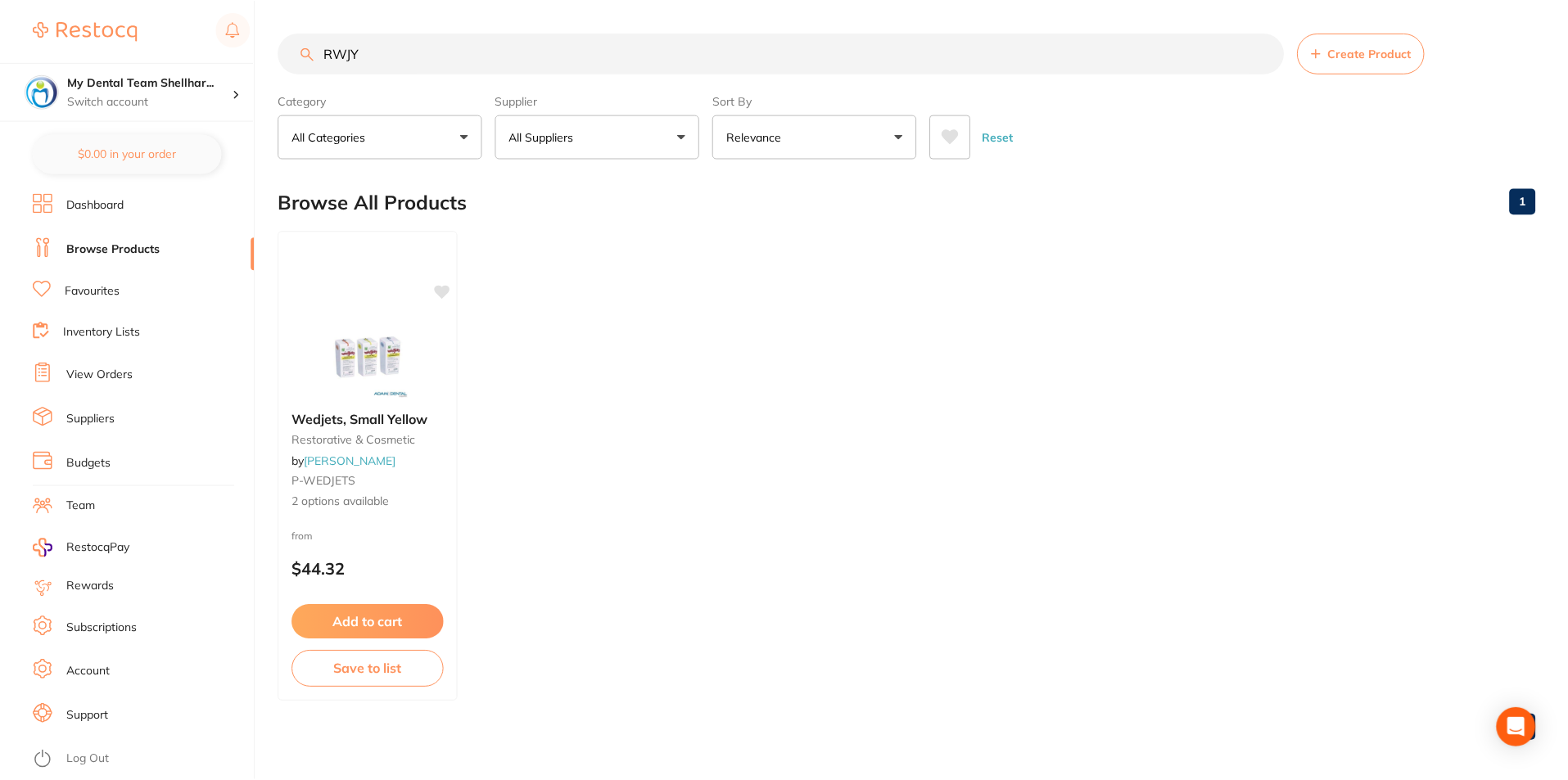
scroll to position [1, 0]
click at [456, 48] on input "RWJY" at bounding box center [781, 52] width 1005 height 41
click at [455, 48] on input "RWJY" at bounding box center [781, 52] width 1005 height 41
paste input "PIPS3076"
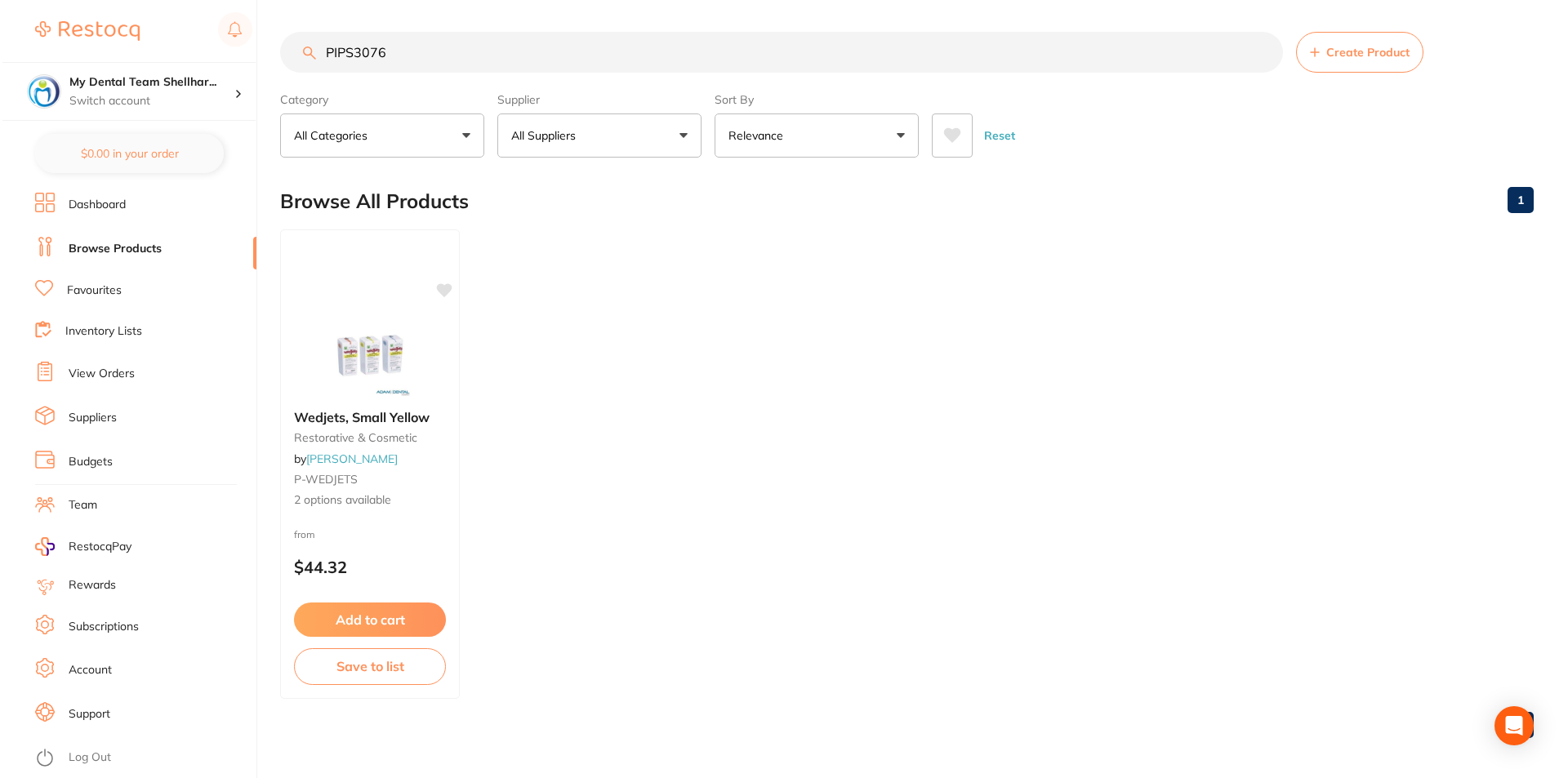
scroll to position [0, 0]
click at [366, 351] on img at bounding box center [375, 355] width 107 height 83
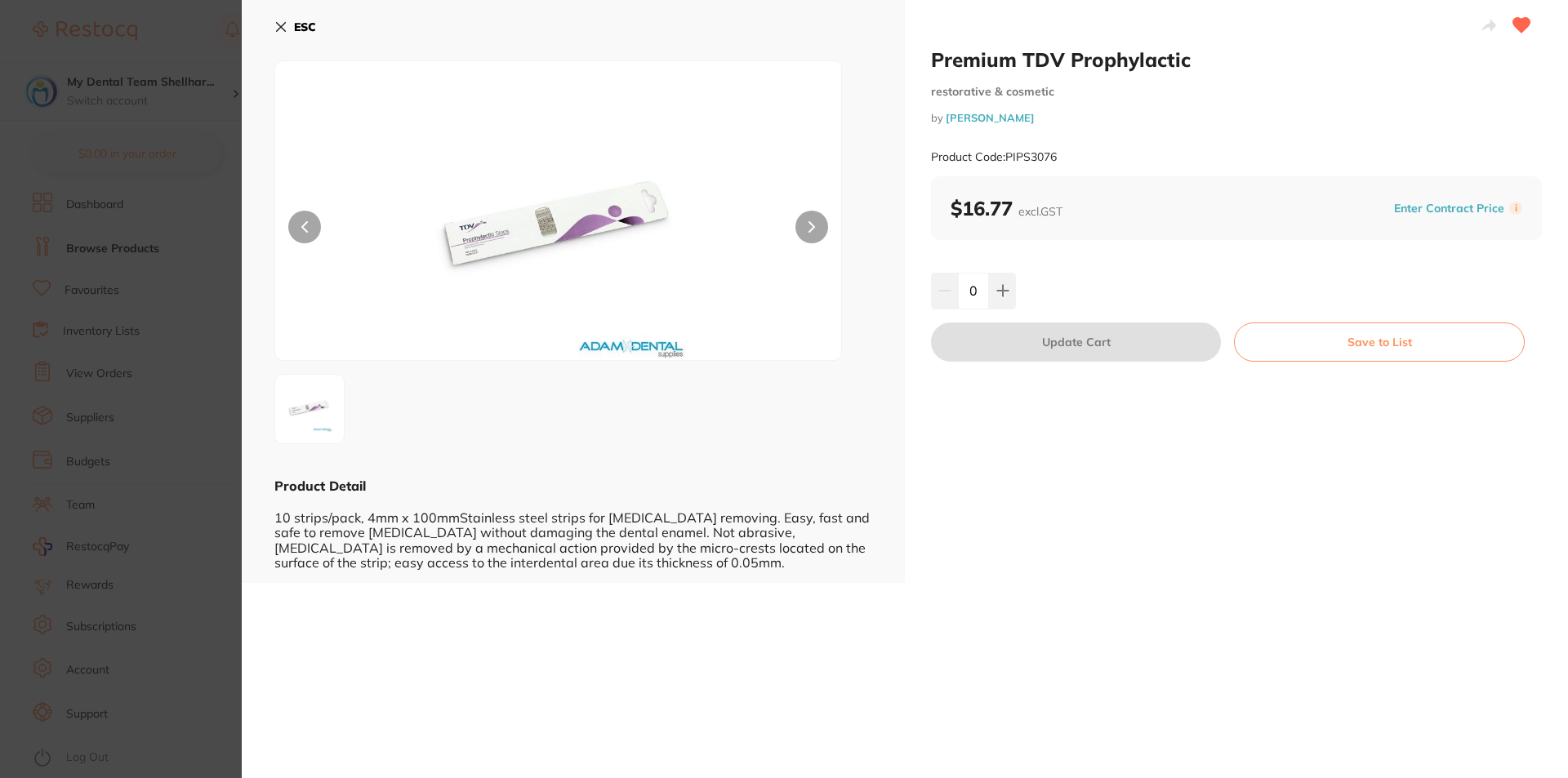
click at [143, 283] on section "Premium TDV Prophylactic restorative & cosmetic by Adam Dental Product Code: PI…" at bounding box center [784, 389] width 1568 height 778
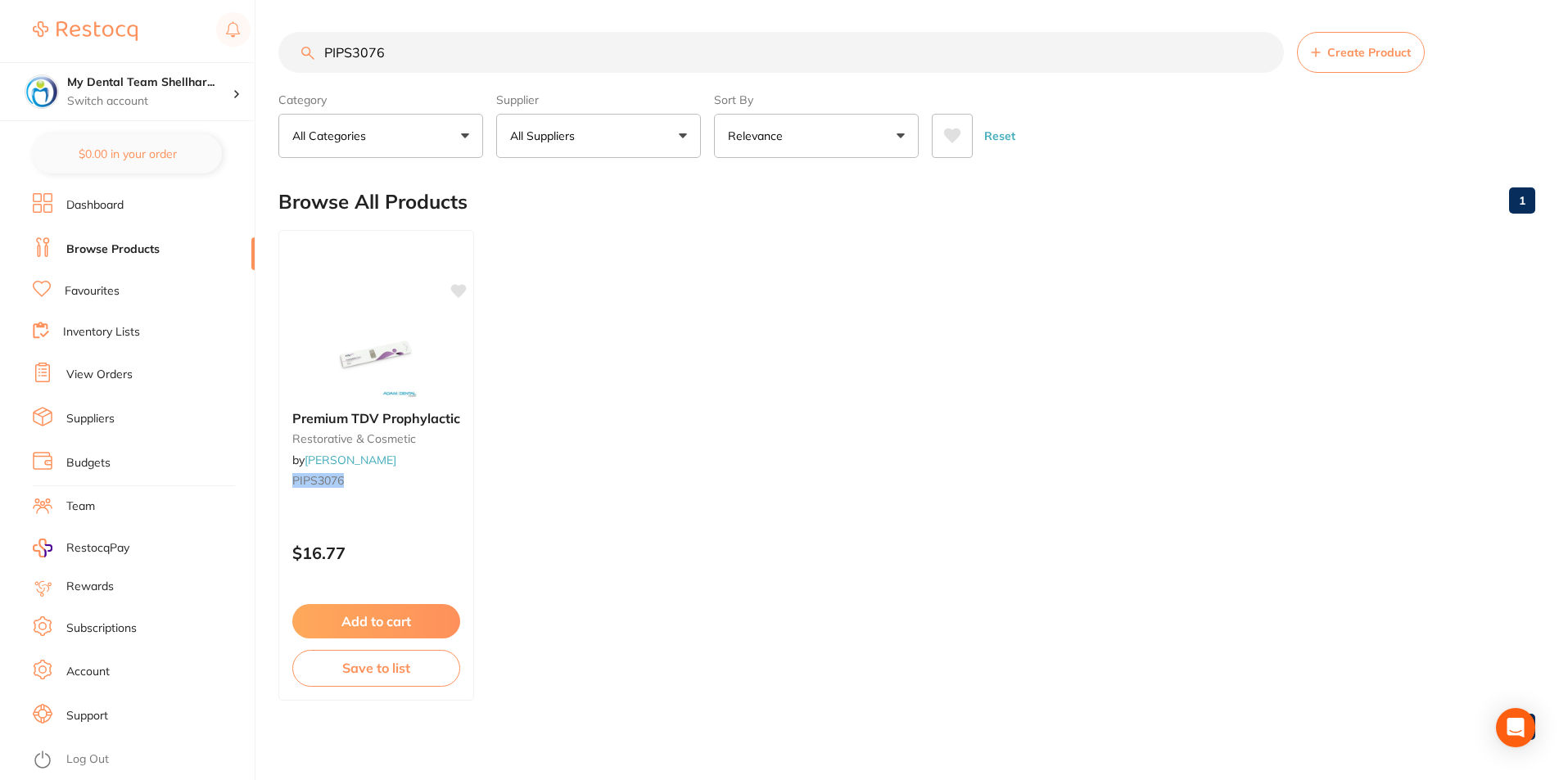
click at [453, 43] on input "PIPS3076" at bounding box center [781, 52] width 1005 height 41
paste input "H-Ribbon418"
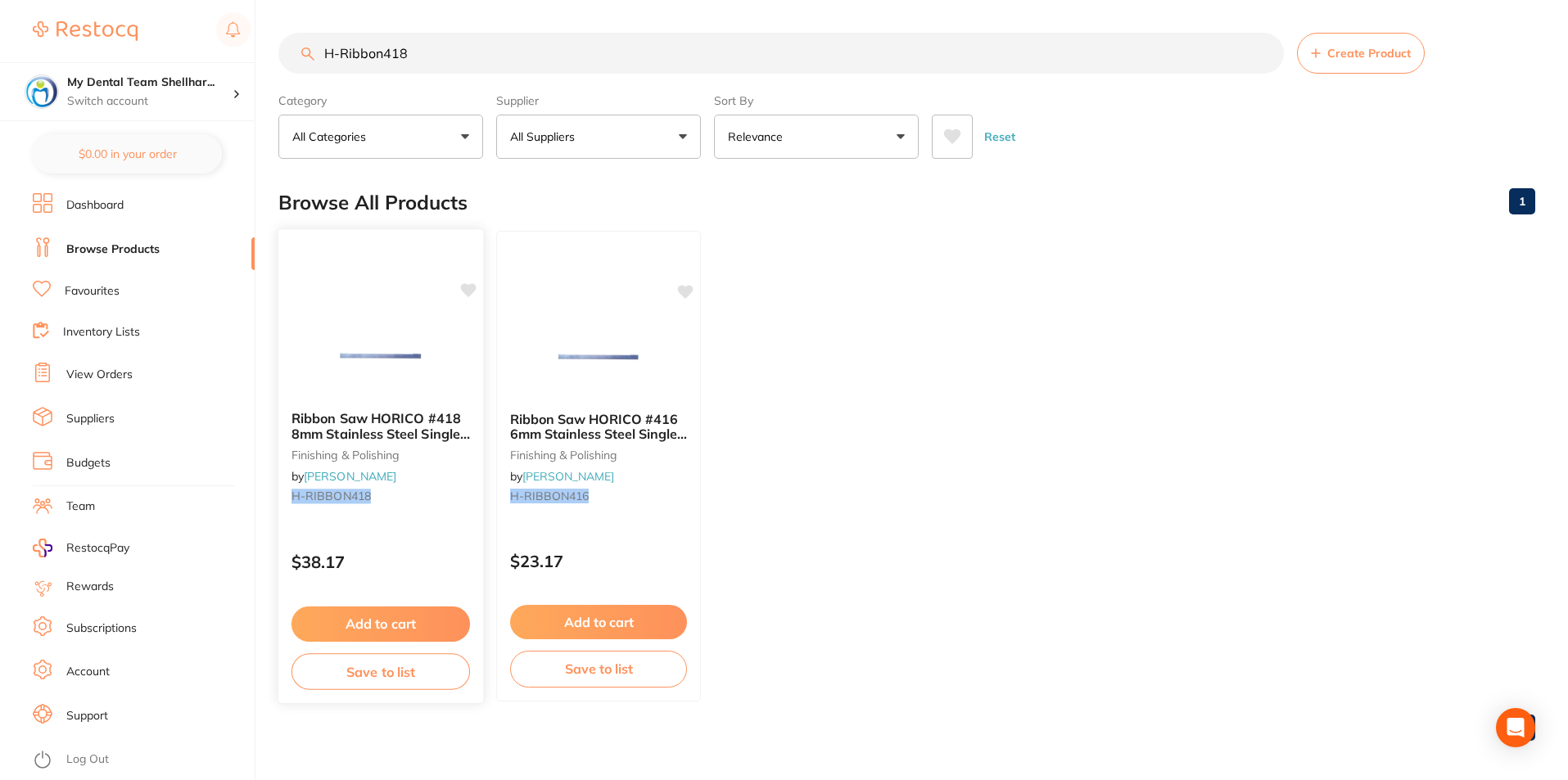
type input "H-Ribbon418"
click at [346, 363] on img at bounding box center [380, 356] width 107 height 83
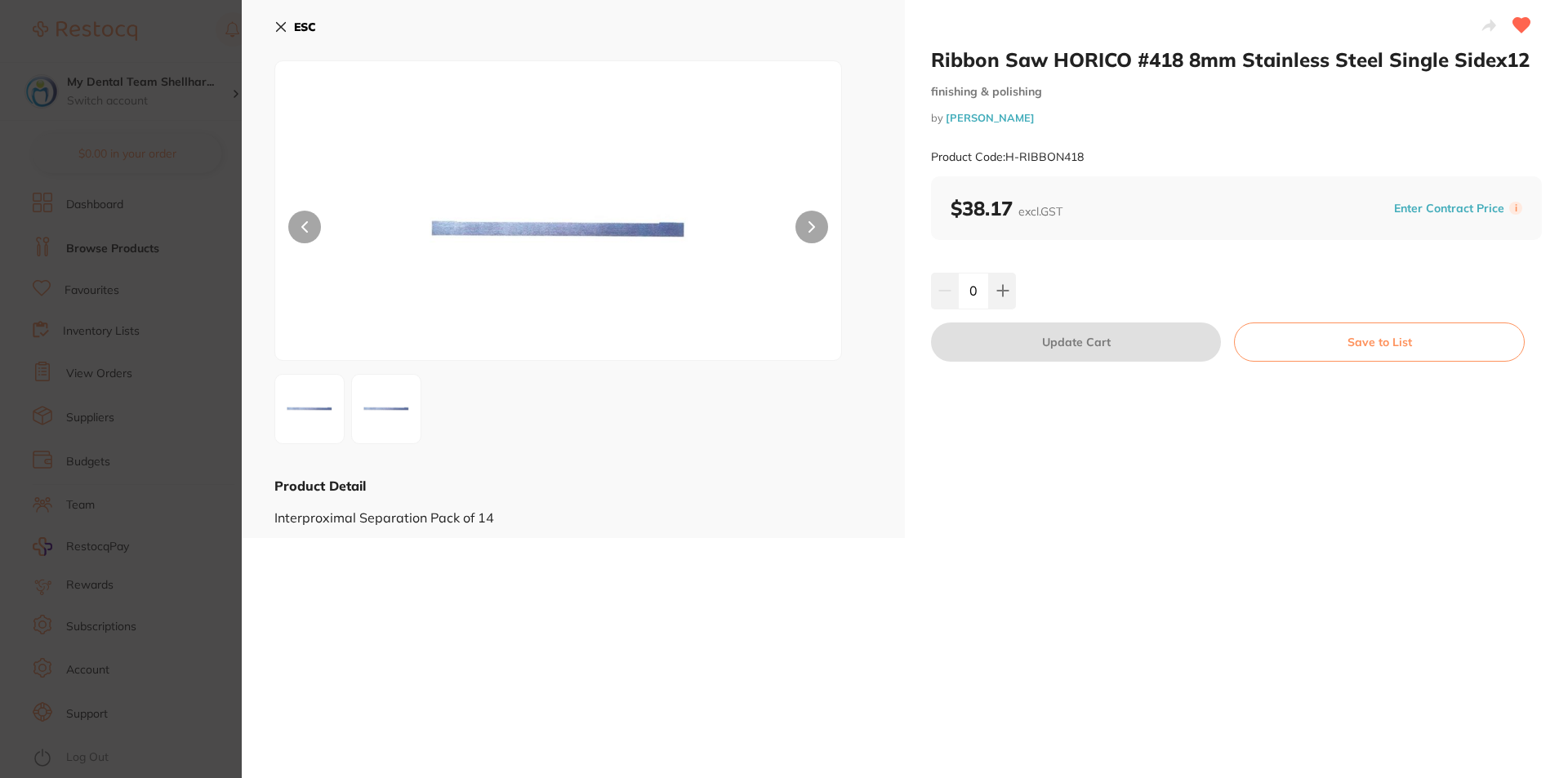
drag, startPoint x: 281, startPoint y: 23, endPoint x: 310, endPoint y: 24, distance: 29.0
click at [284, 23] on icon at bounding box center [280, 27] width 13 height 13
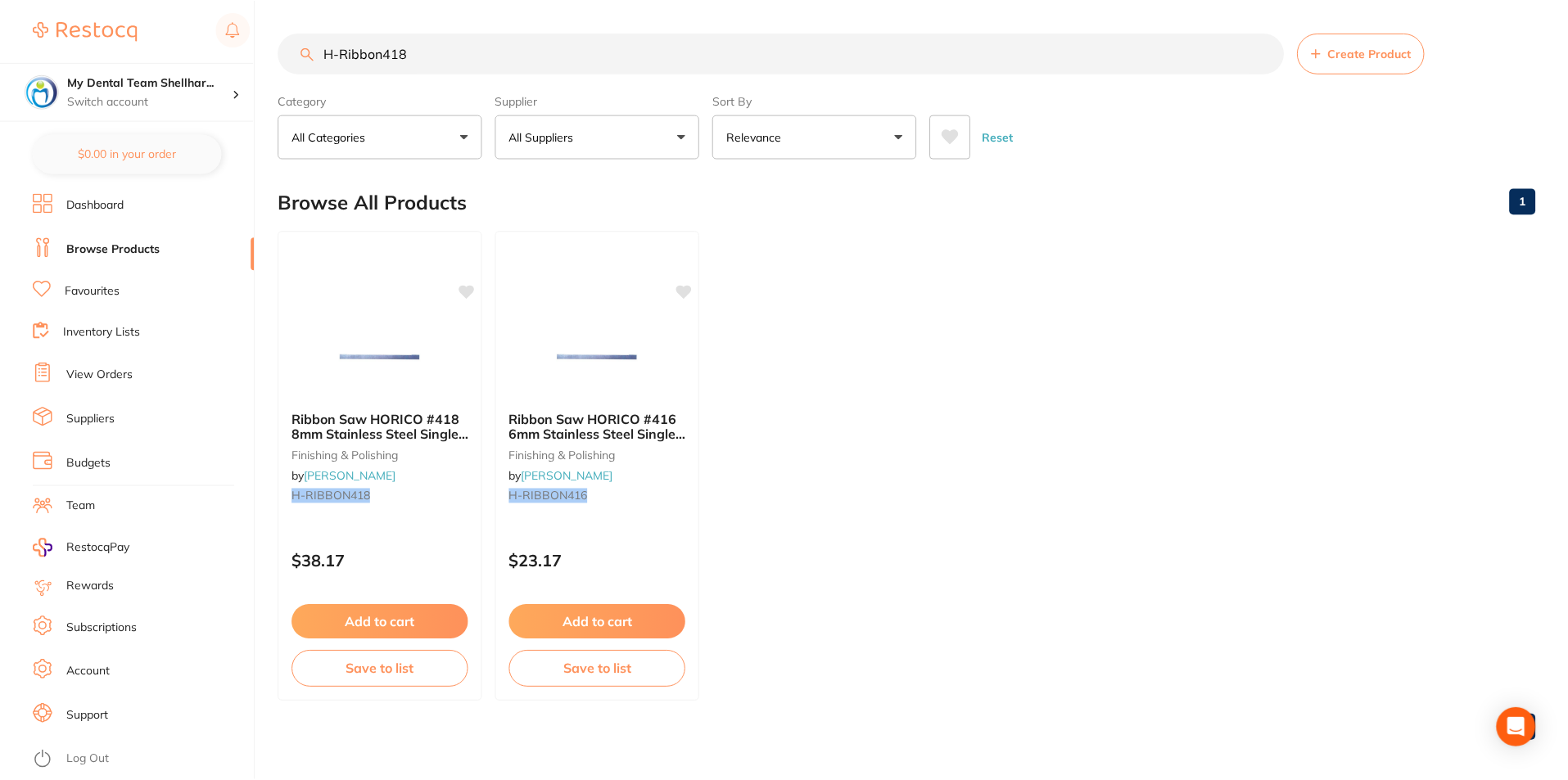
scroll to position [1, 0]
click at [523, 42] on input "H-Ribbon418" at bounding box center [781, 52] width 1005 height 41
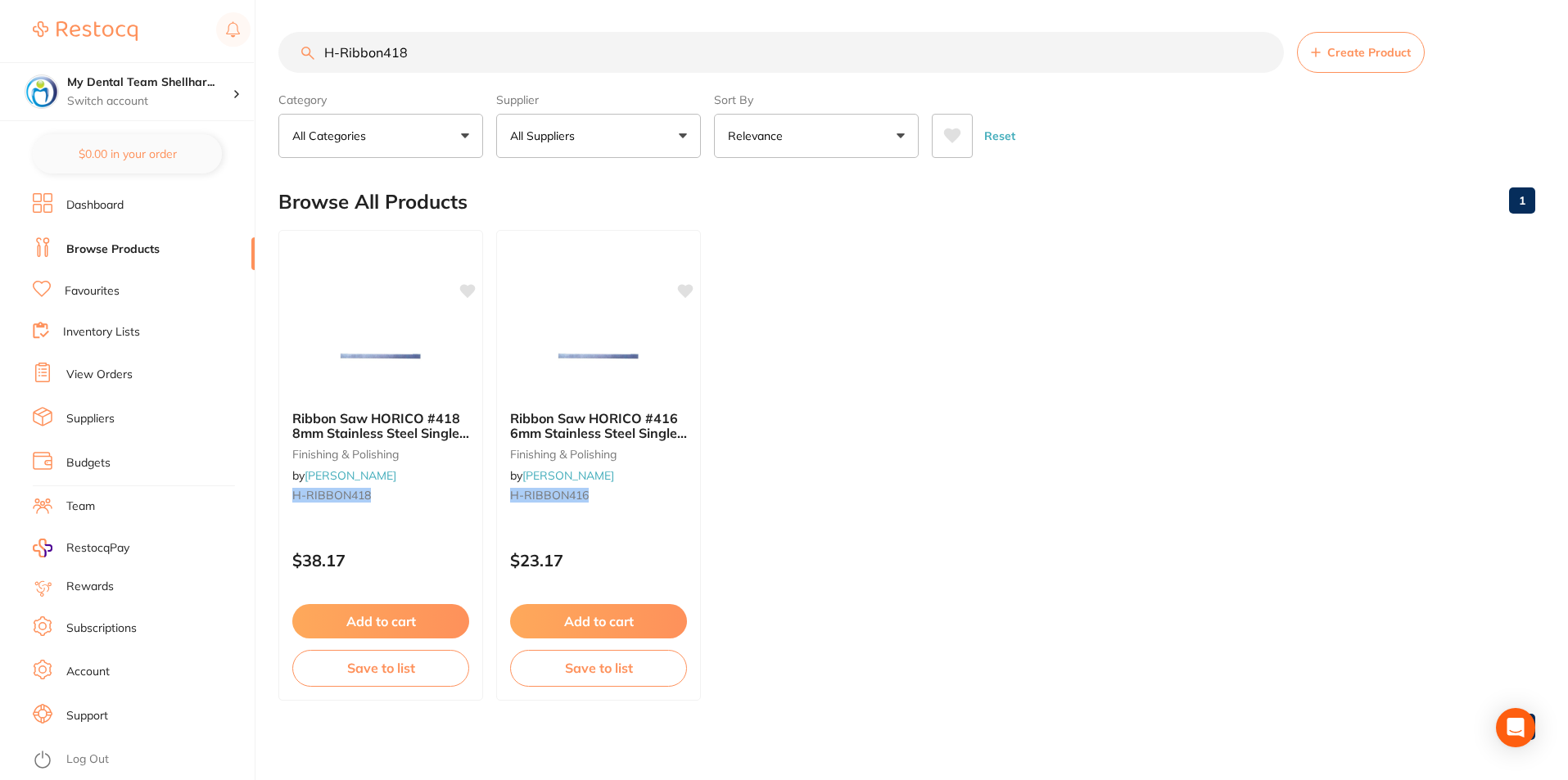
paste input "TM-1954"
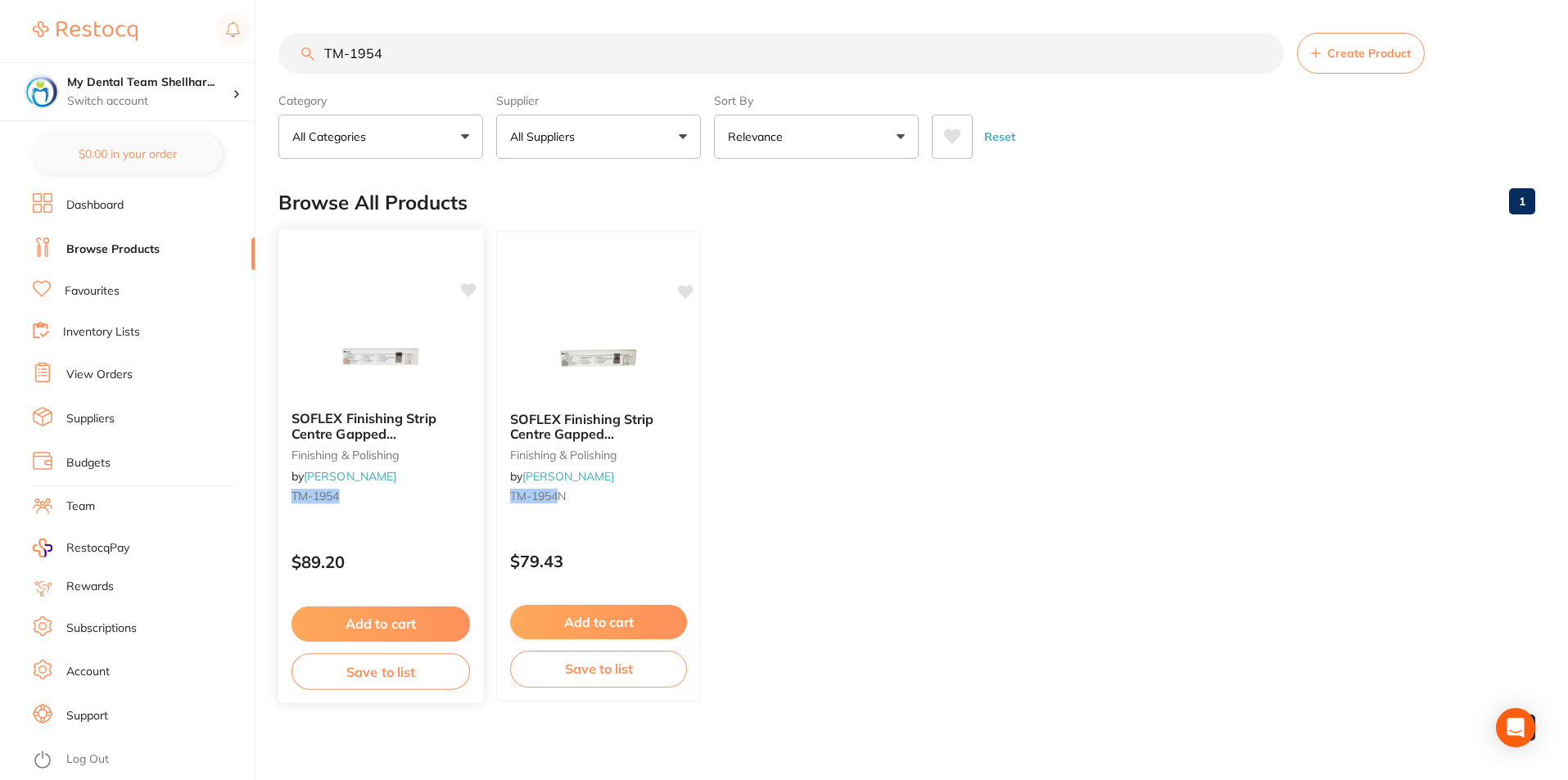
click at [374, 355] on img at bounding box center [380, 356] width 107 height 83
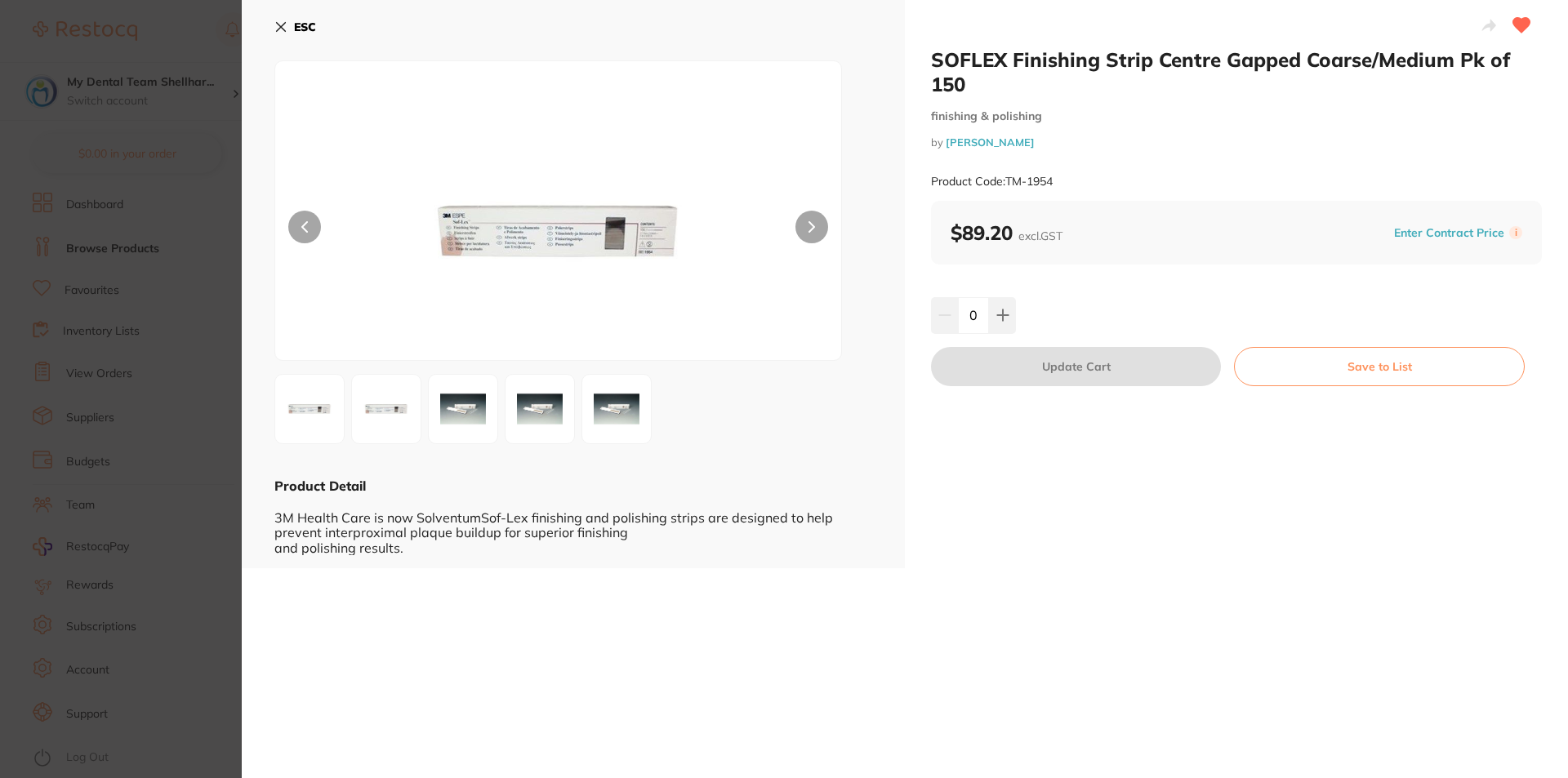
click at [274, 30] on icon at bounding box center [280, 27] width 13 height 13
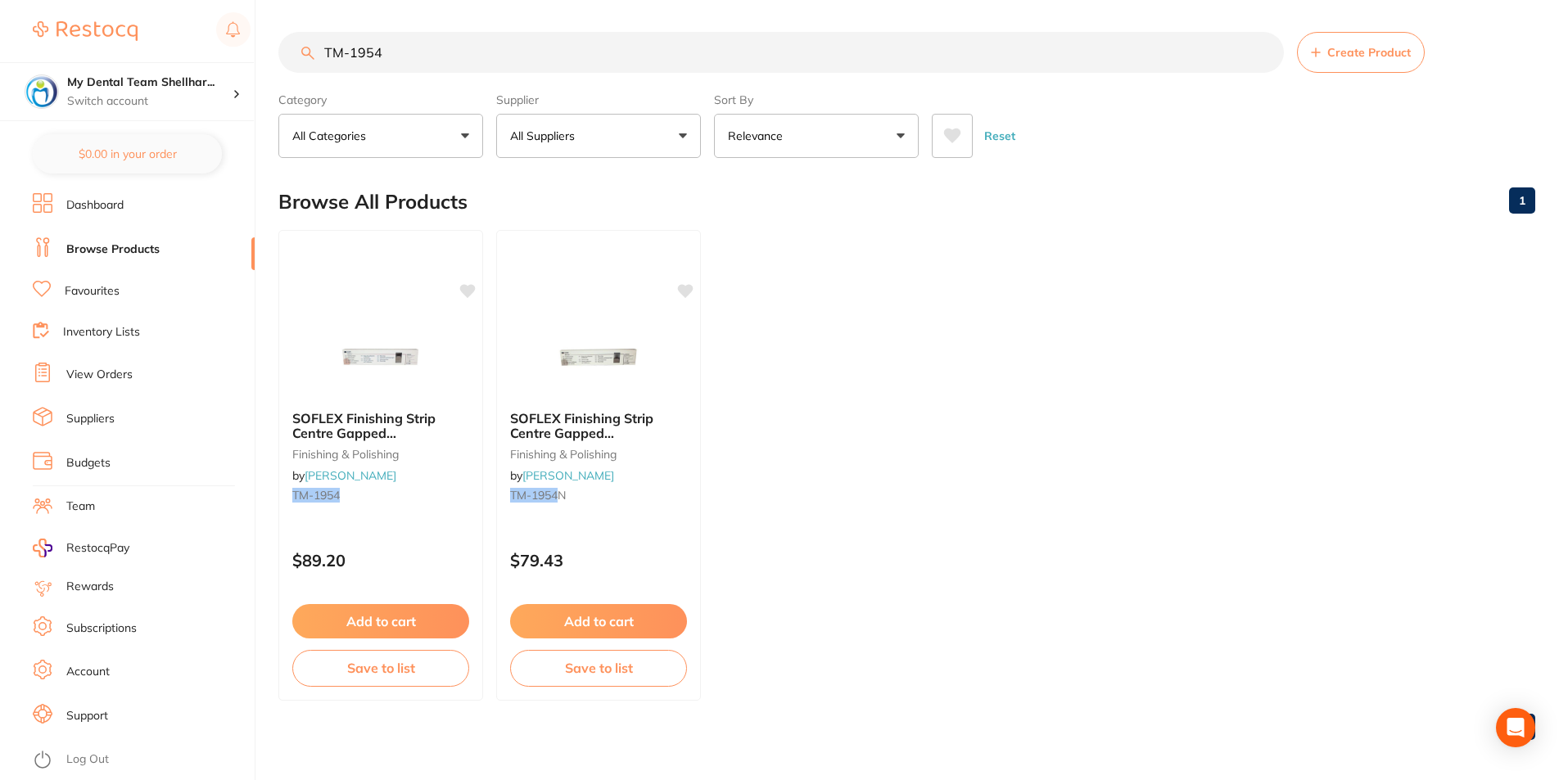
click at [462, 45] on input "TM-1954" at bounding box center [781, 52] width 1005 height 41
paste input "2381SF"
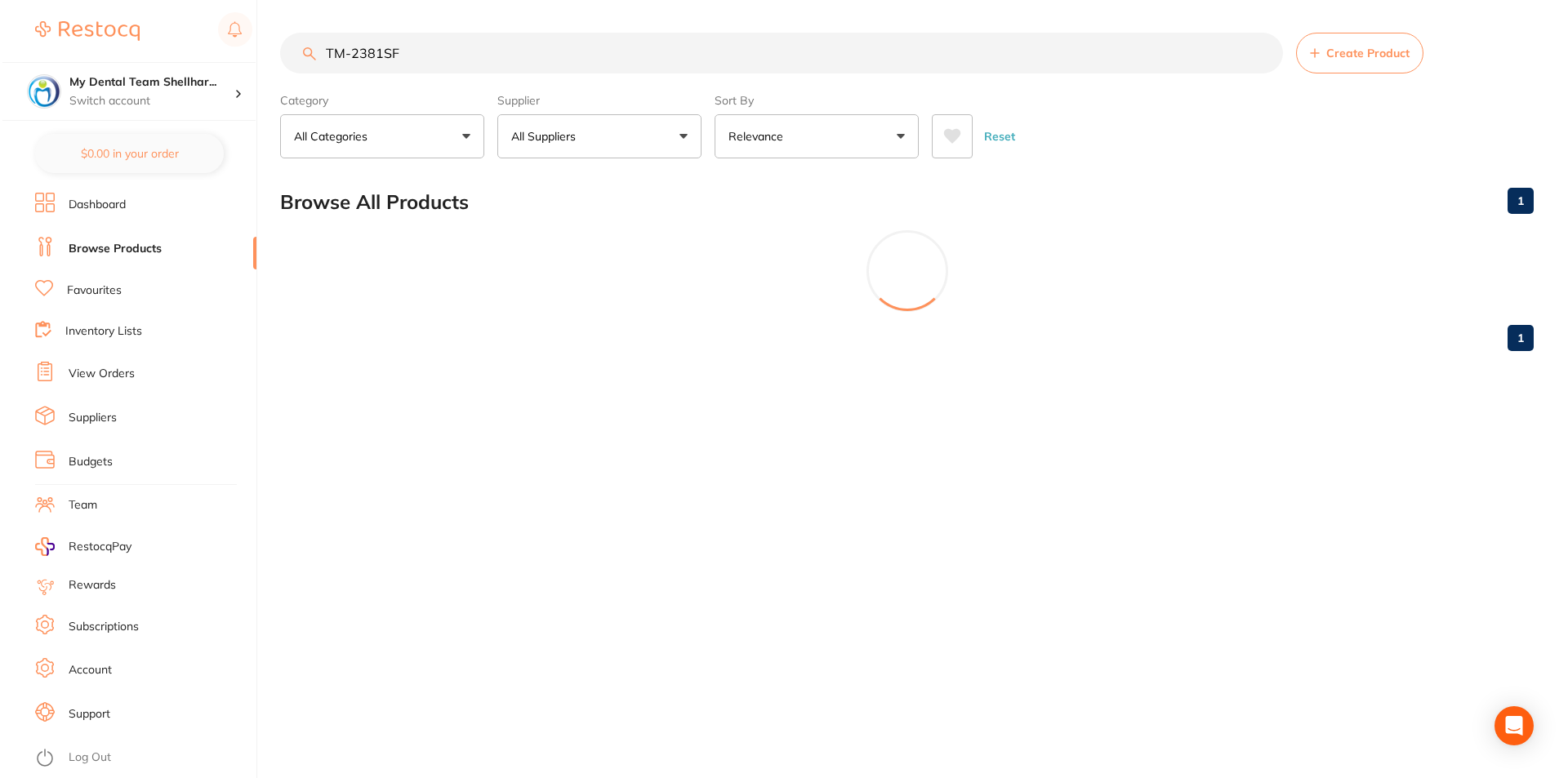
scroll to position [0, 0]
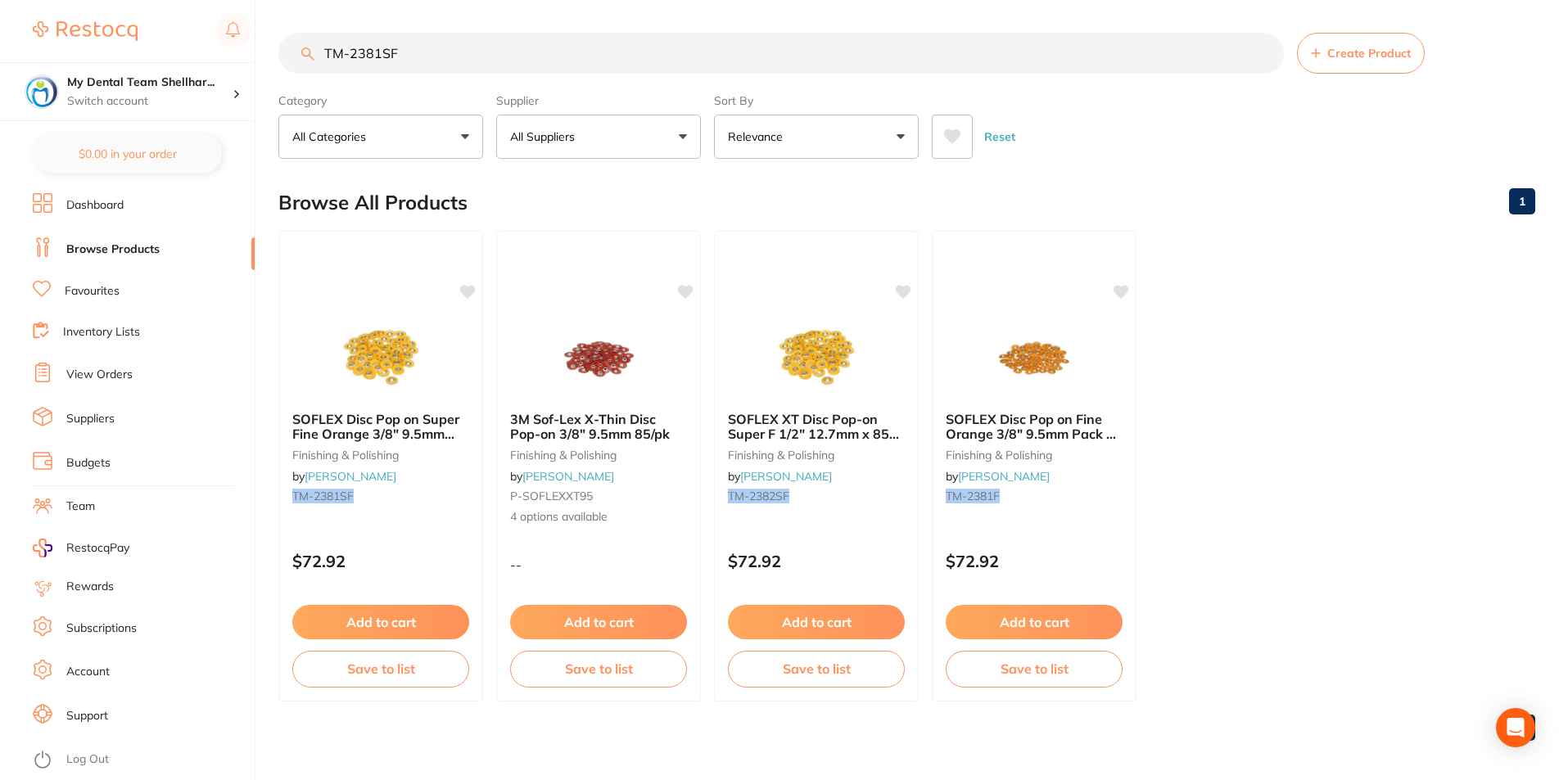
click at [801, 56] on input "TM-2381SF" at bounding box center [781, 53] width 1005 height 41
paste input "search"
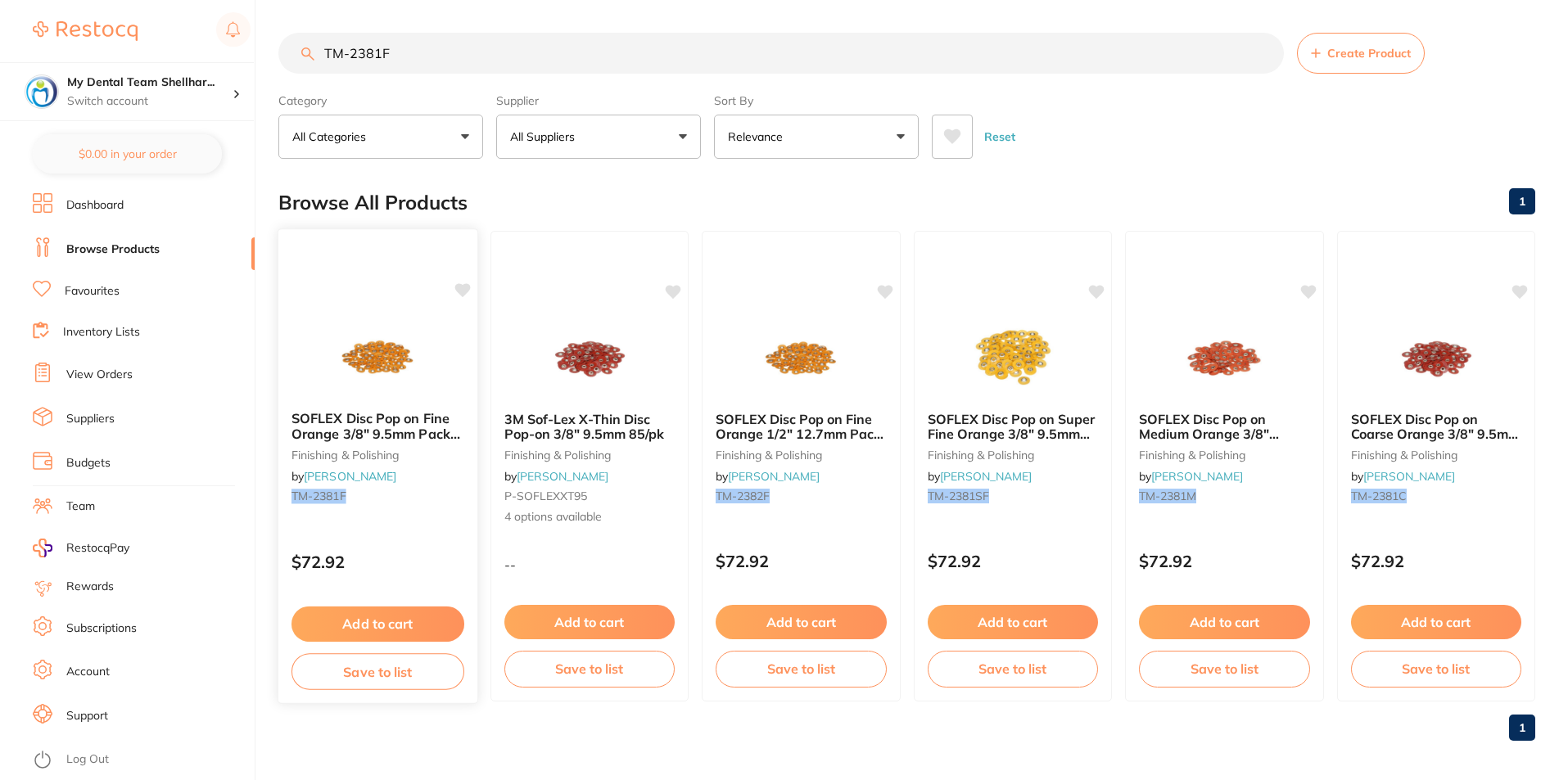
click at [394, 340] on img at bounding box center [378, 356] width 107 height 83
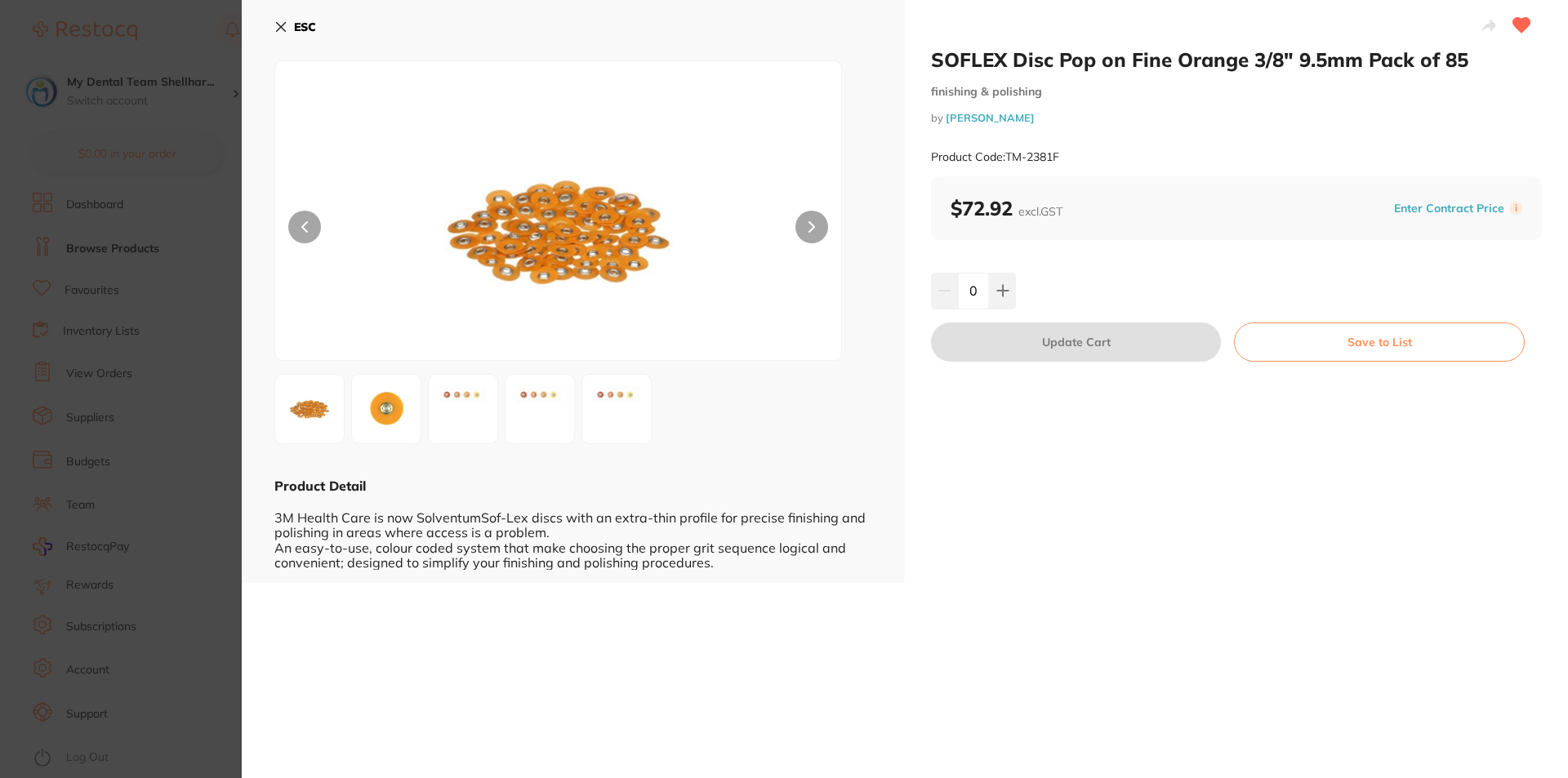
click at [283, 26] on icon at bounding box center [280, 27] width 13 height 13
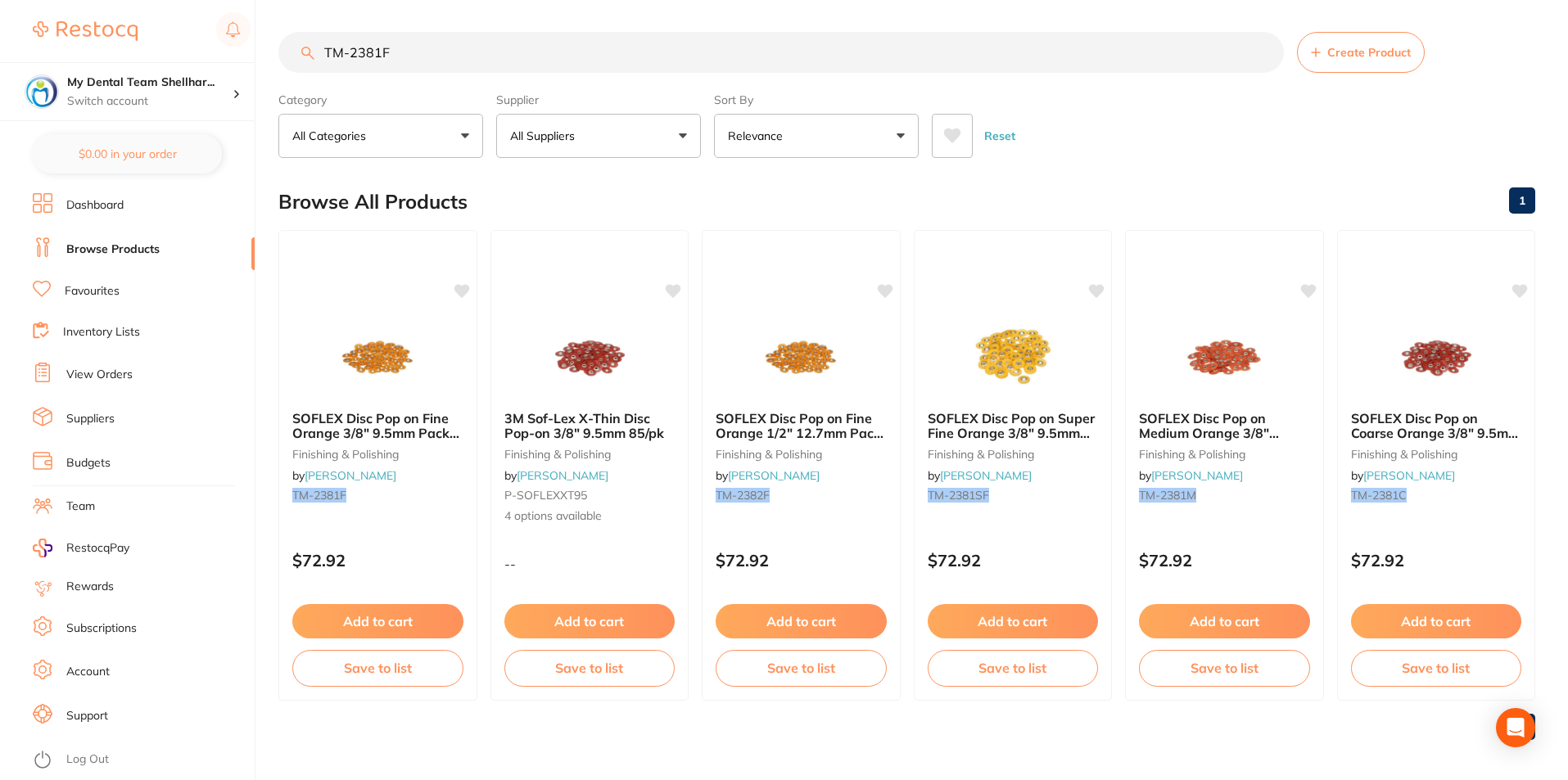
click at [393, 52] on input "TM-2381F" at bounding box center [781, 52] width 1005 height 41
paste input "M"
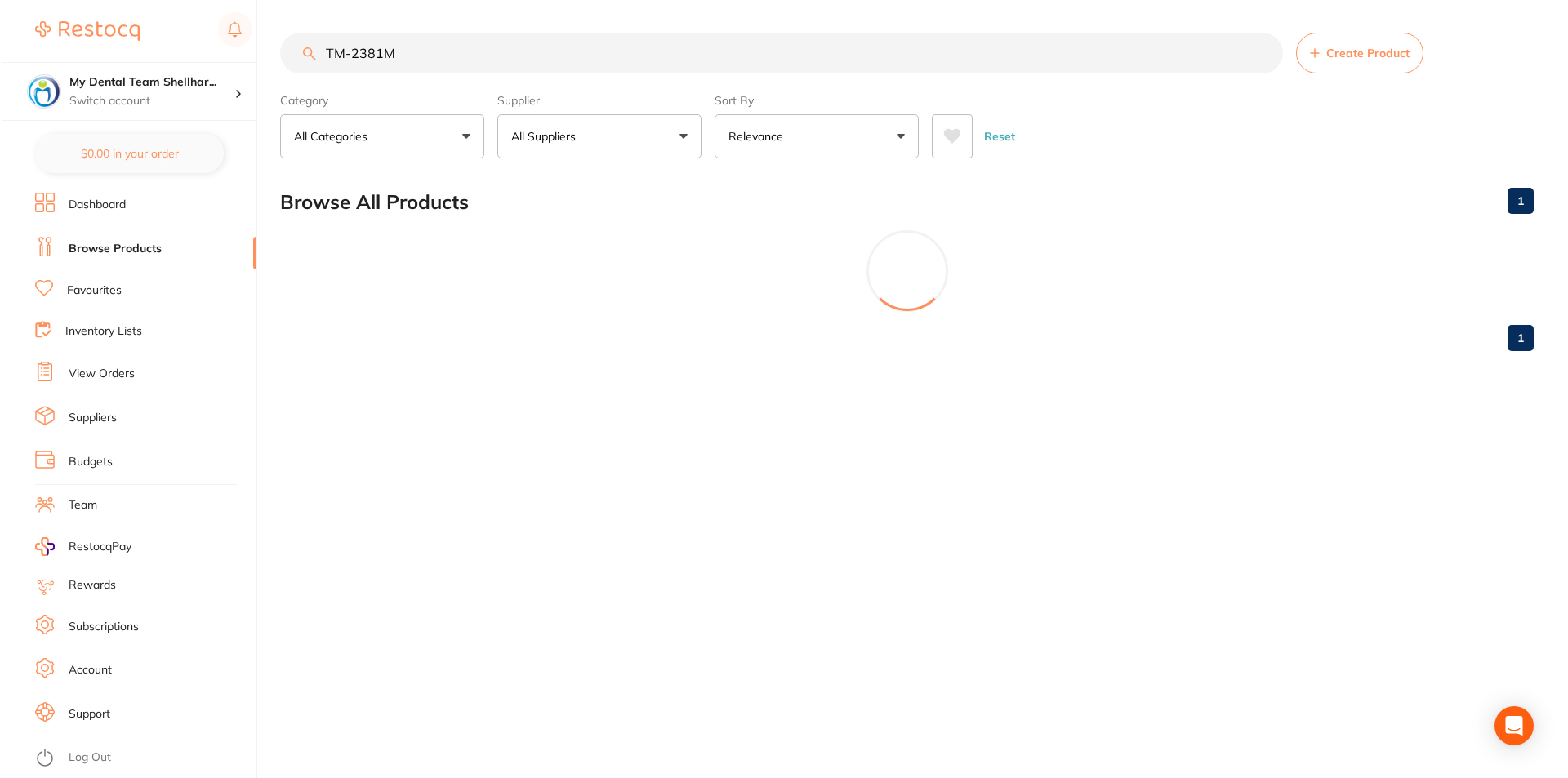
scroll to position [0, 0]
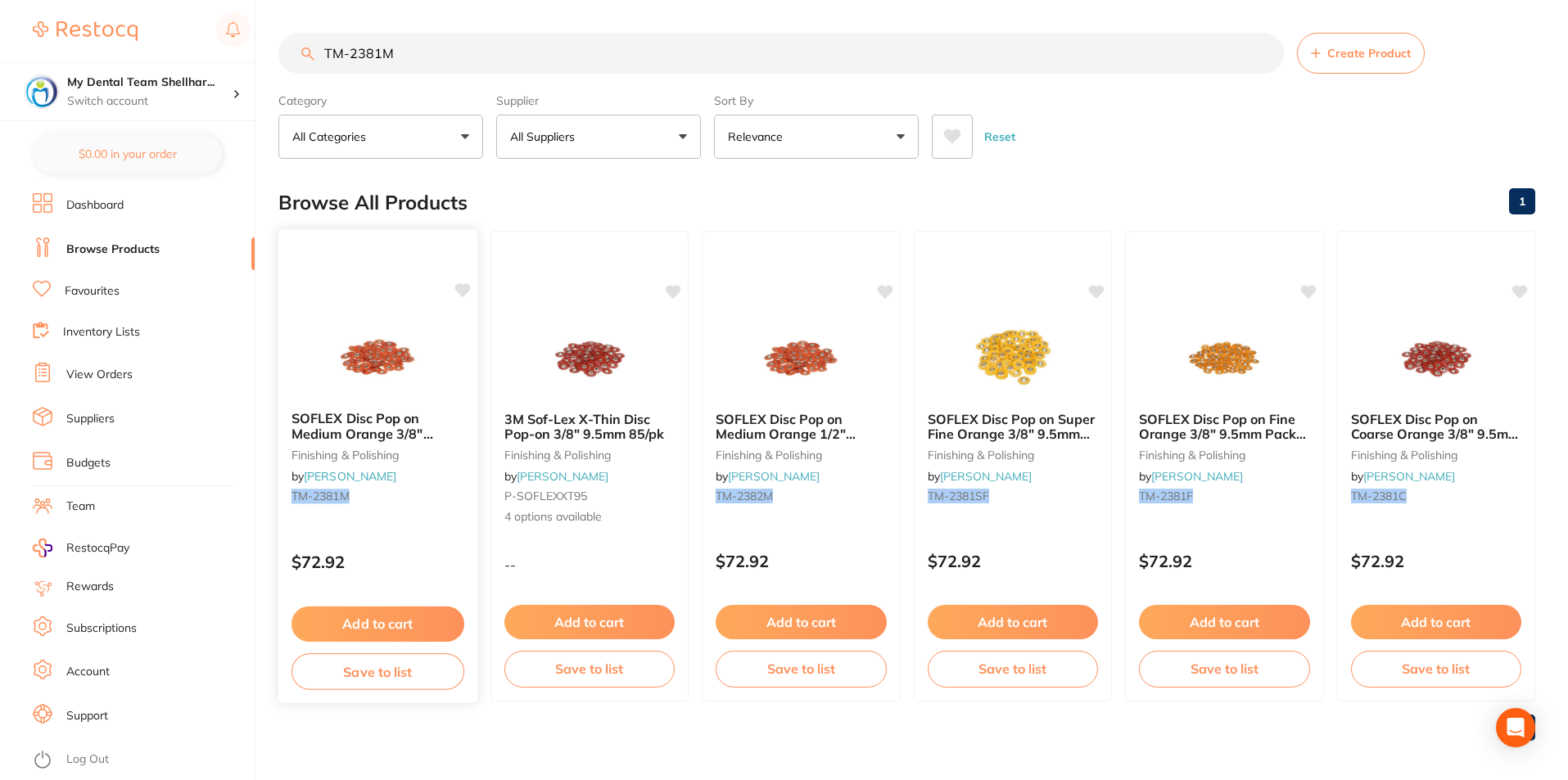
click at [405, 311] on div "SOFLEX Disc Pop on Medium Orange 3/8" 9.5mm Pack of 85 finishing & polishing by…" at bounding box center [378, 465] width 201 height 475
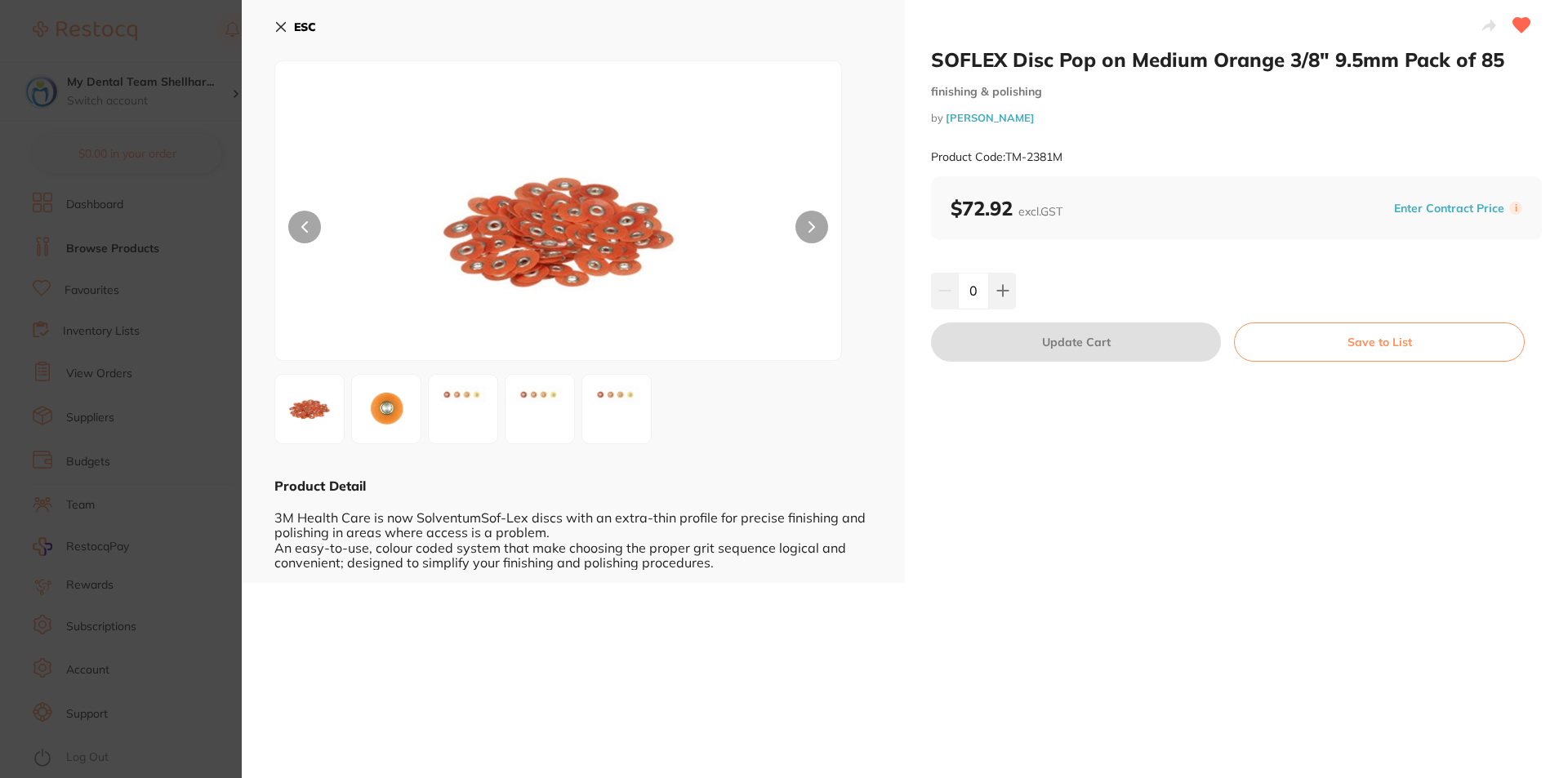
click at [286, 25] on icon at bounding box center [280, 27] width 13 height 13
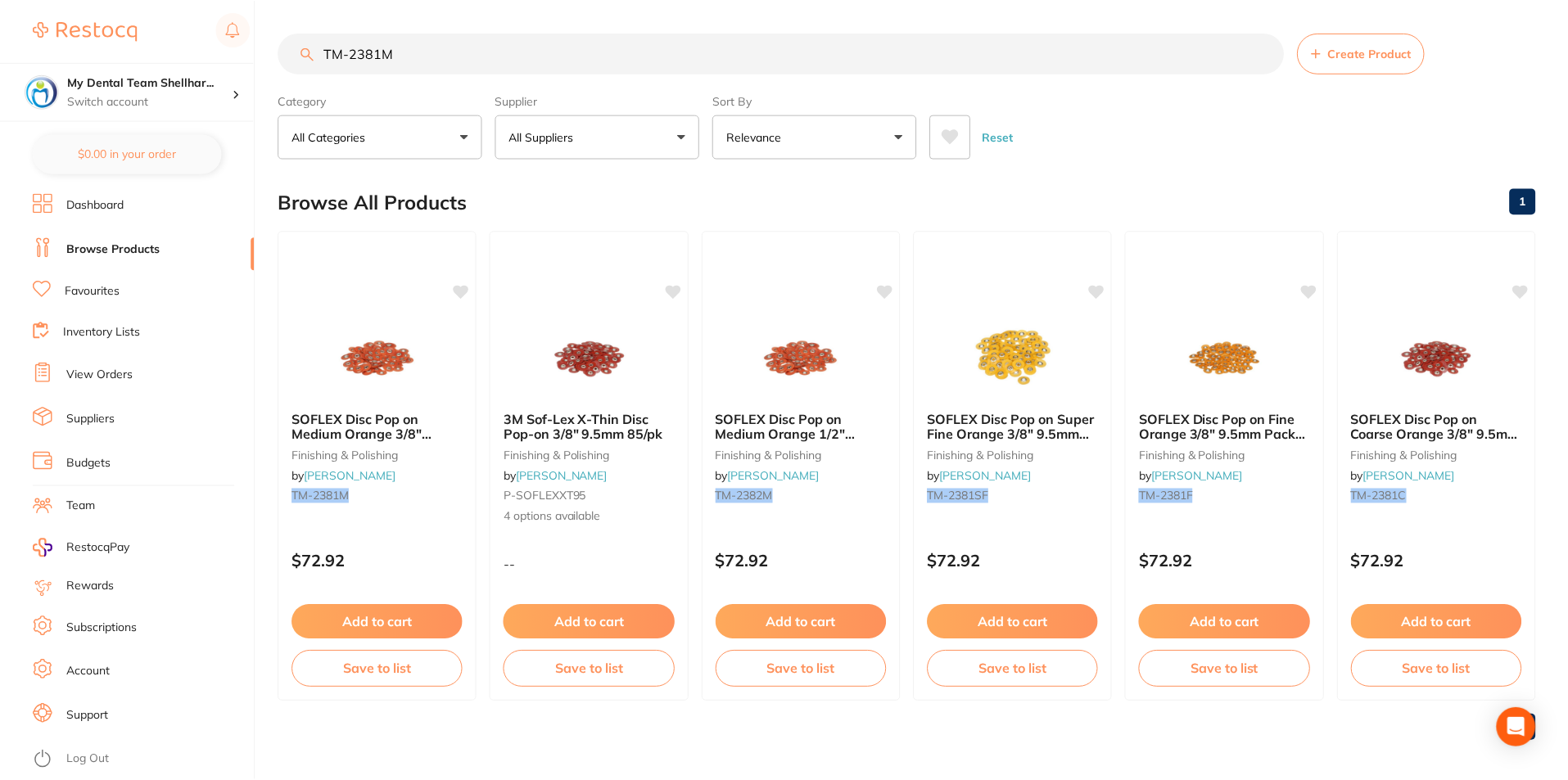
scroll to position [1, 0]
click at [501, 56] on input "TM-2381M" at bounding box center [781, 52] width 1005 height 41
paste input "C"
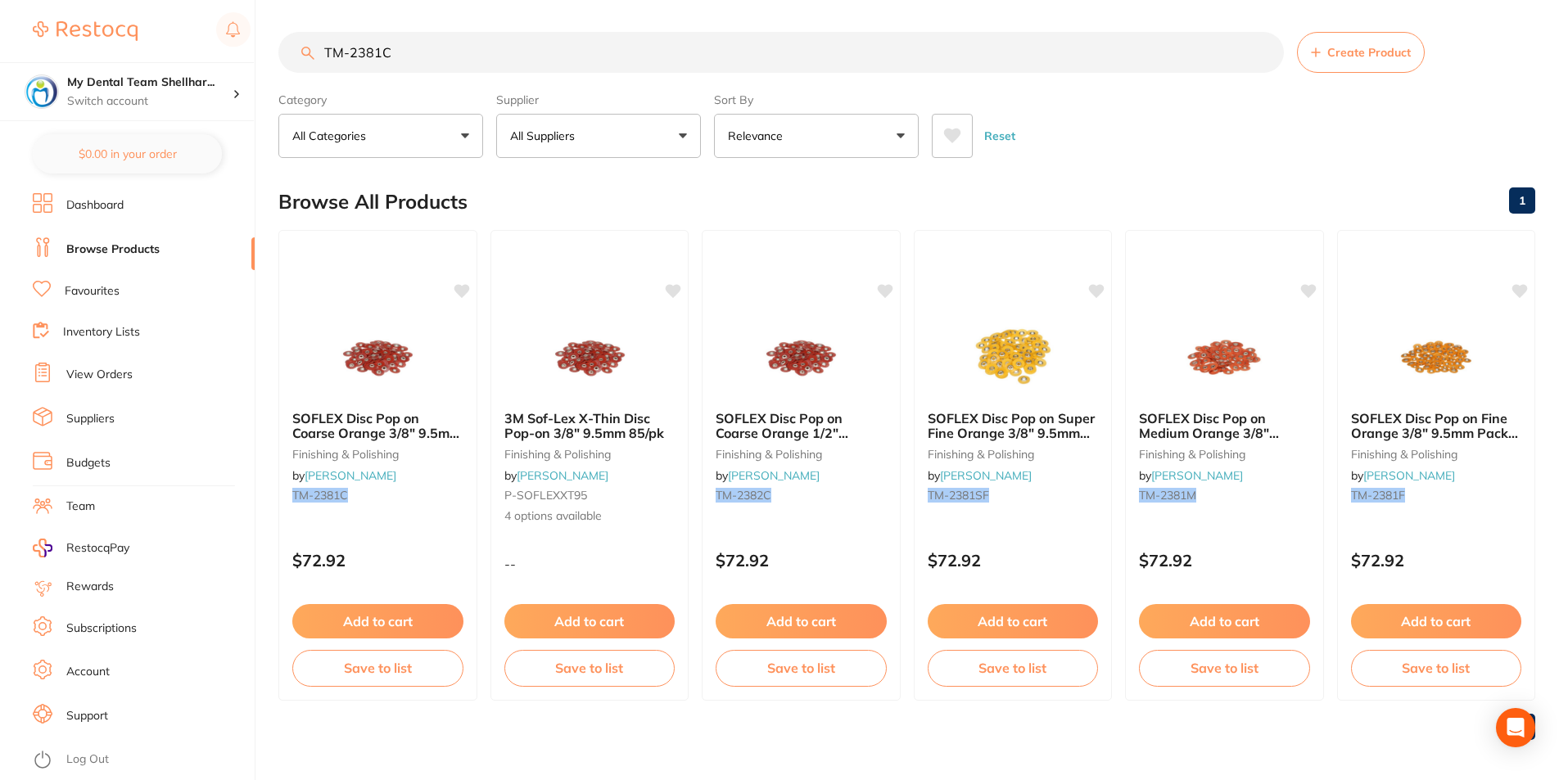
scroll to position [0, 0]
click at [530, 66] on input "TM-2381C" at bounding box center [781, 53] width 1005 height 41
click at [530, 65] on input "TM-2381C" at bounding box center [781, 53] width 1005 height 41
click at [529, 65] on input "TM-2381C" at bounding box center [781, 53] width 1005 height 41
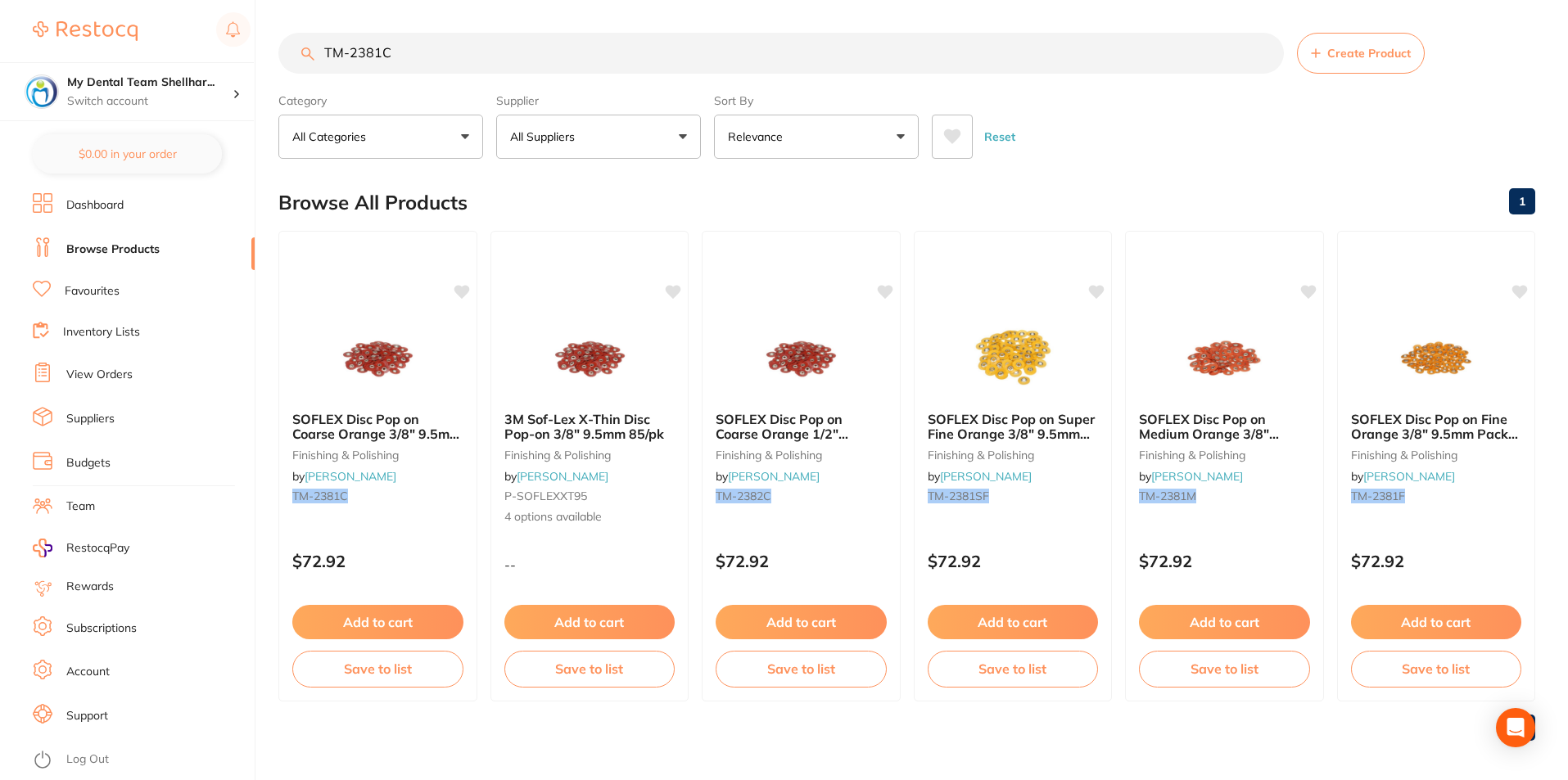
paste input "2"
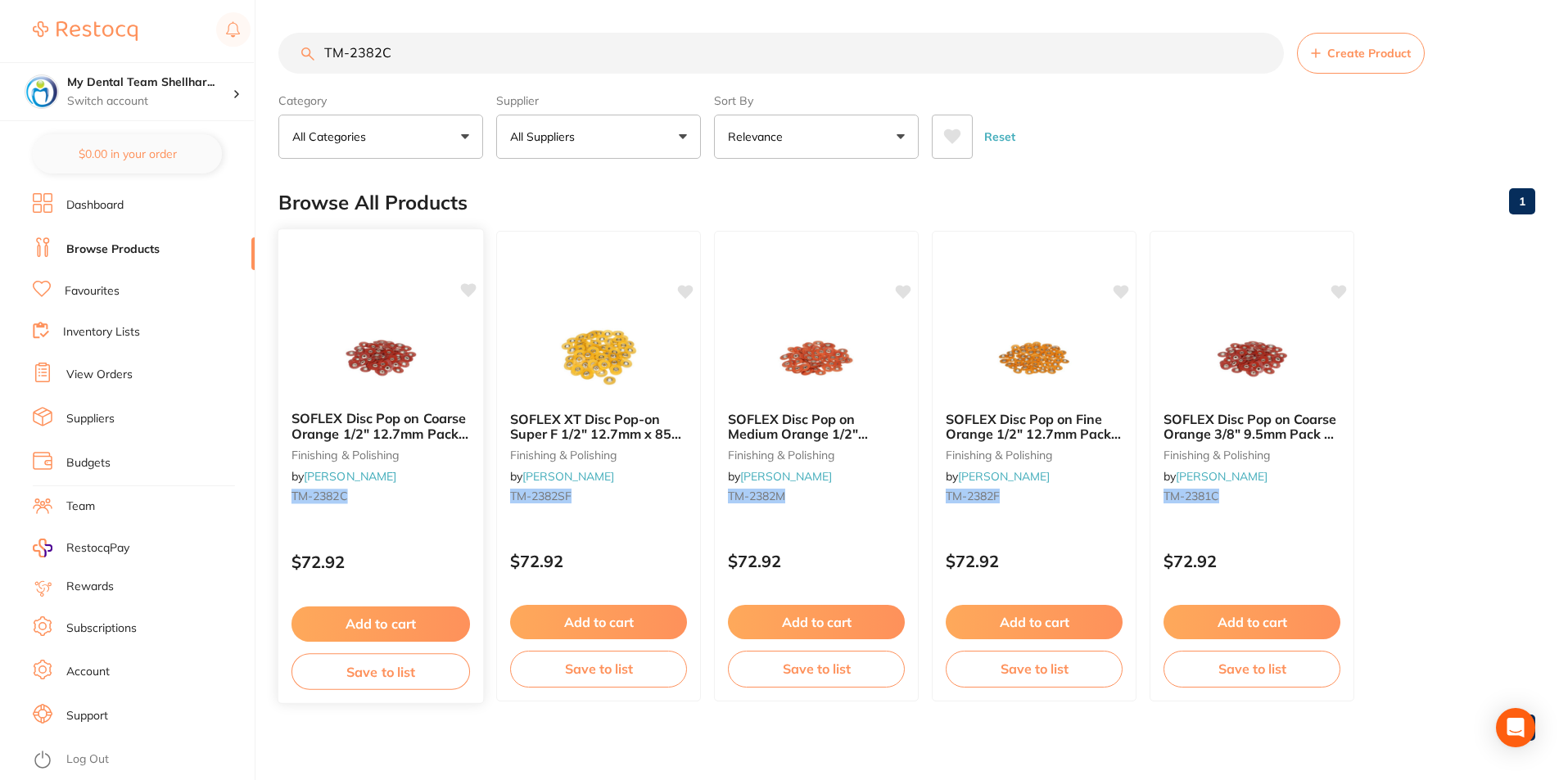
click at [447, 312] on div "SOFLEX Disc Pop on Coarse Orange 1/2" 12.7mm Pack of 85 finishing & polishing b…" at bounding box center [381, 465] width 207 height 475
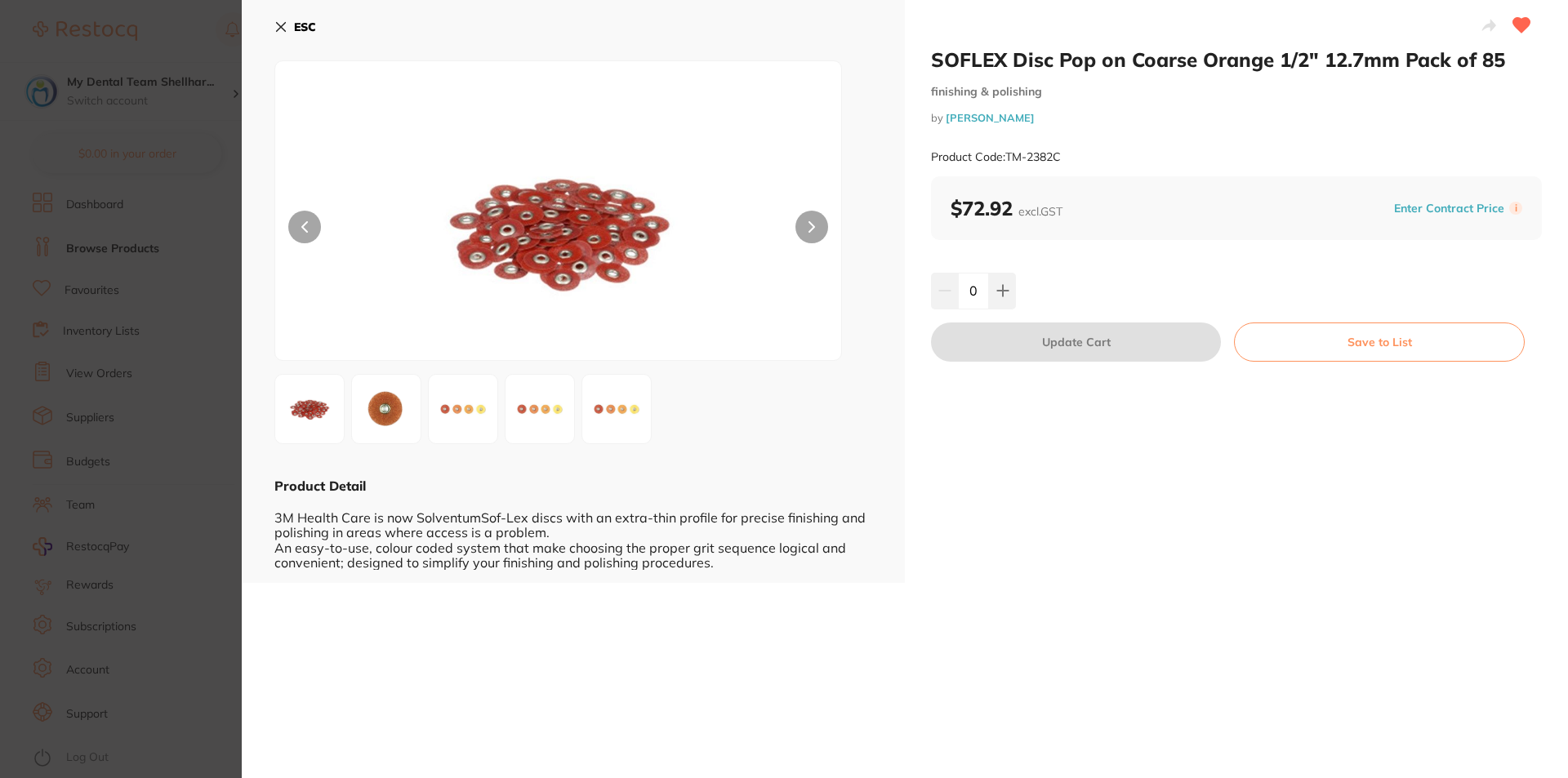
click at [288, 28] on button "ESC" at bounding box center [294, 27] width 42 height 28
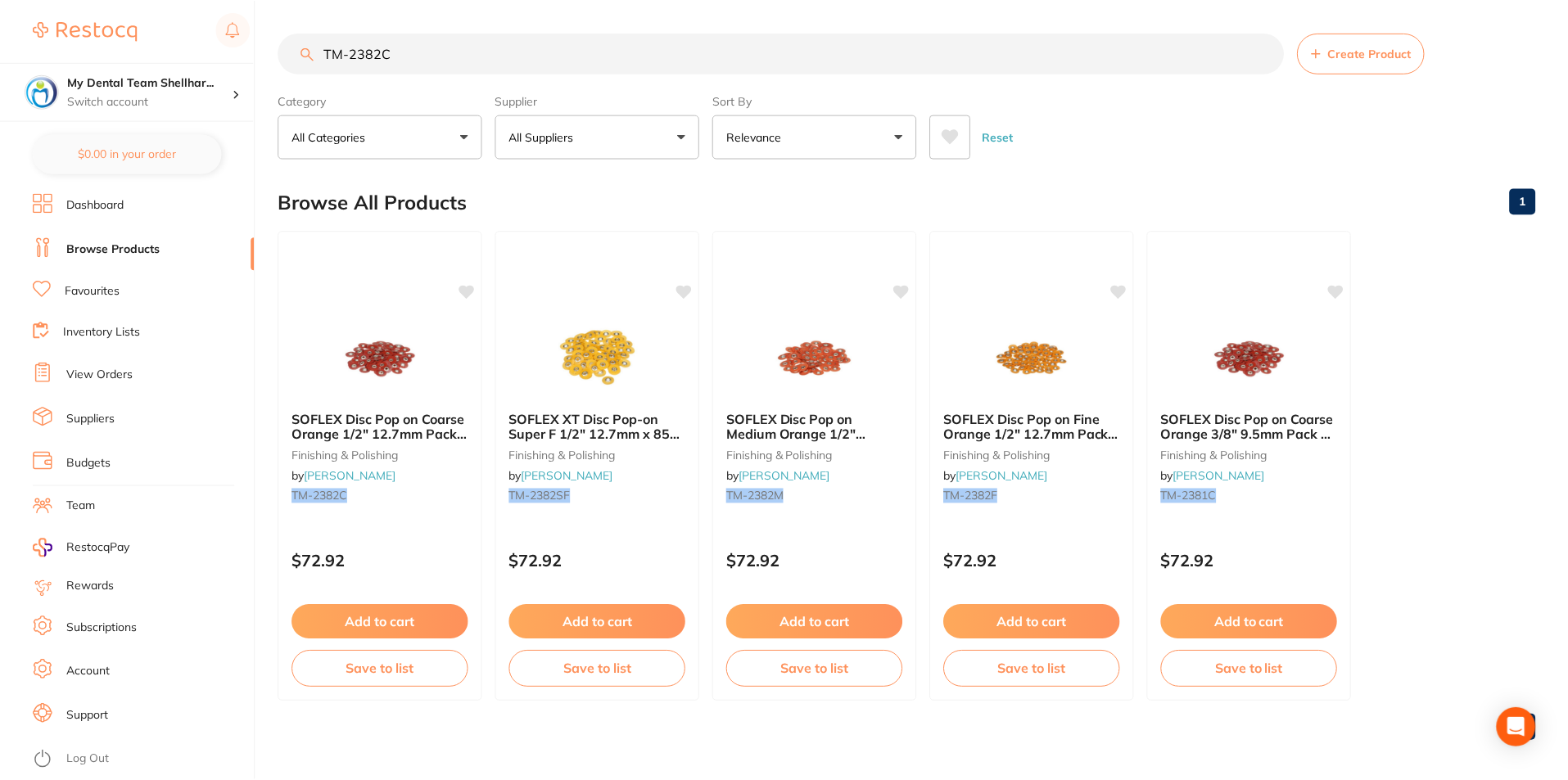
scroll to position [1, 0]
click at [547, 47] on input "TM-2382C" at bounding box center [781, 52] width 1005 height 41
type input "v"
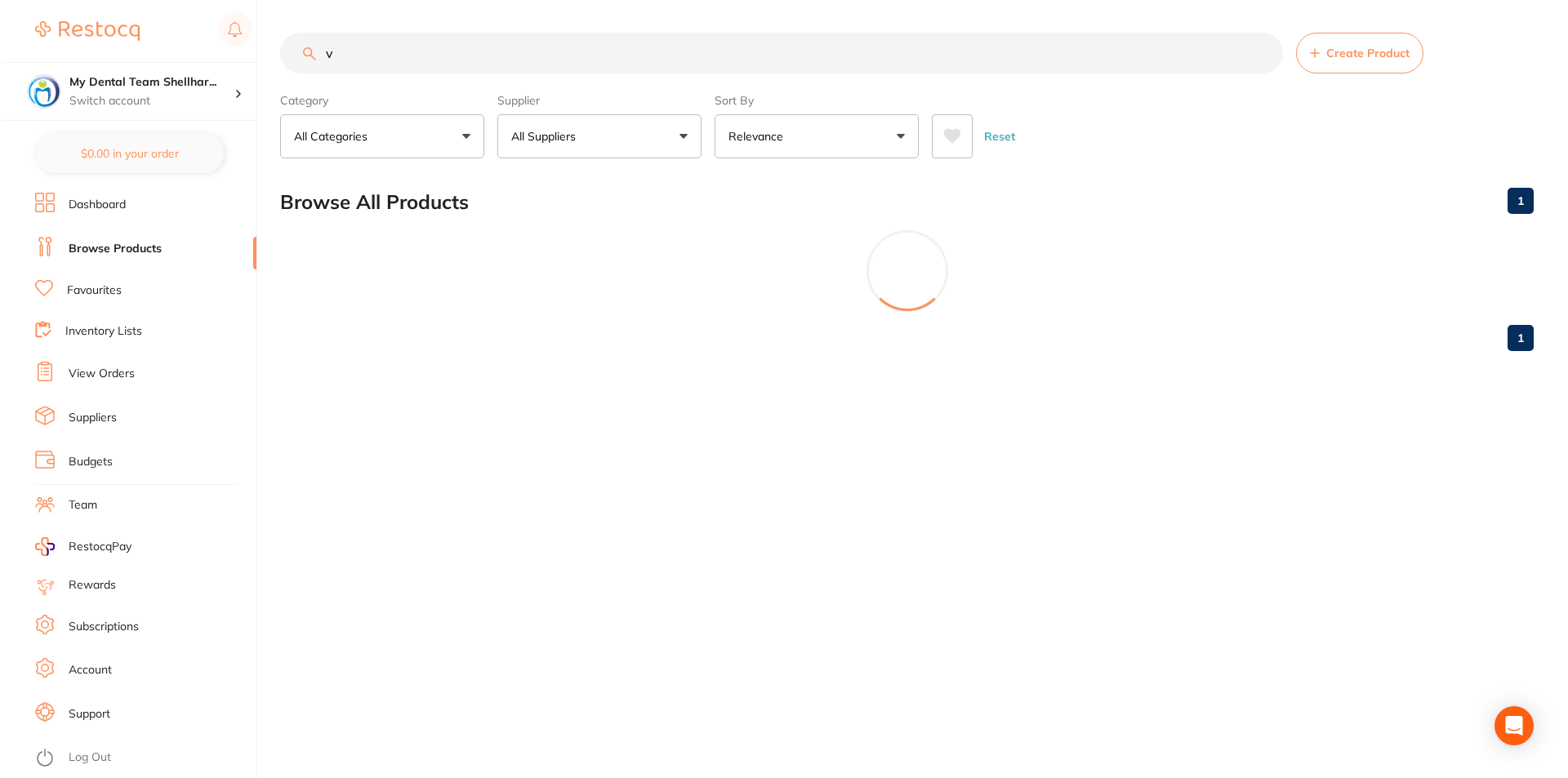
scroll to position [0, 0]
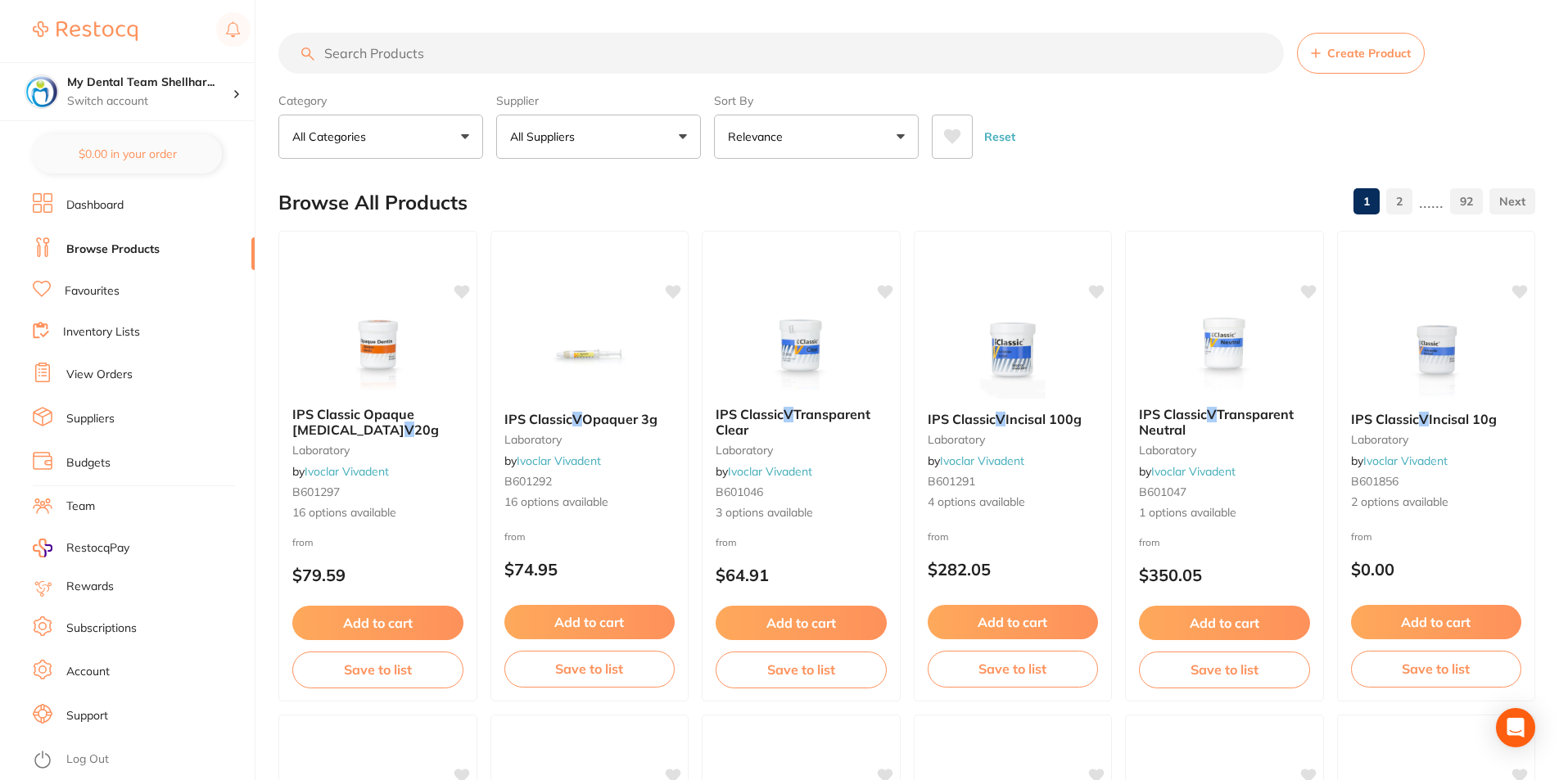
paste input "TM-2382SF"
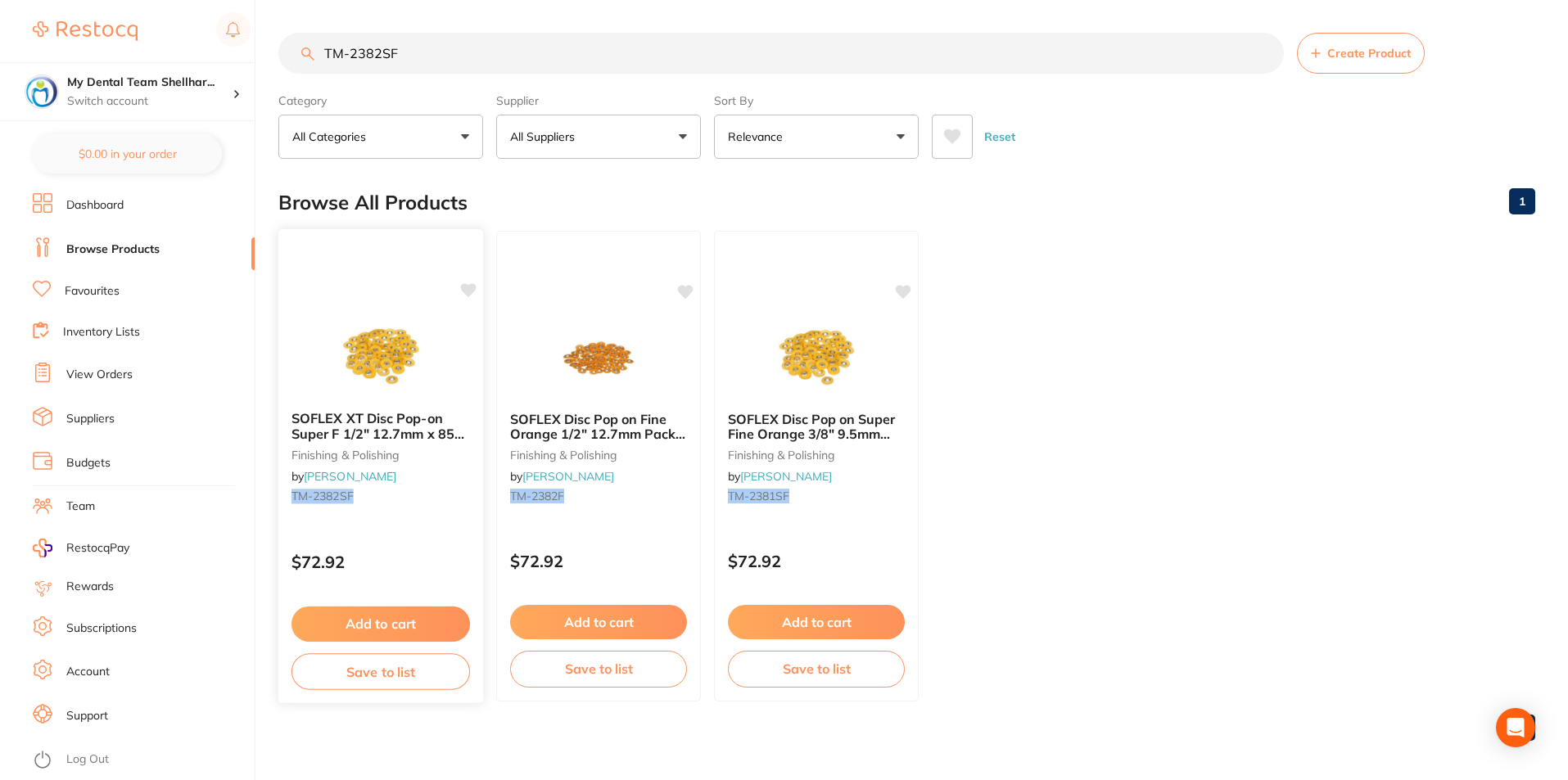
click at [405, 342] on img at bounding box center [380, 356] width 107 height 83
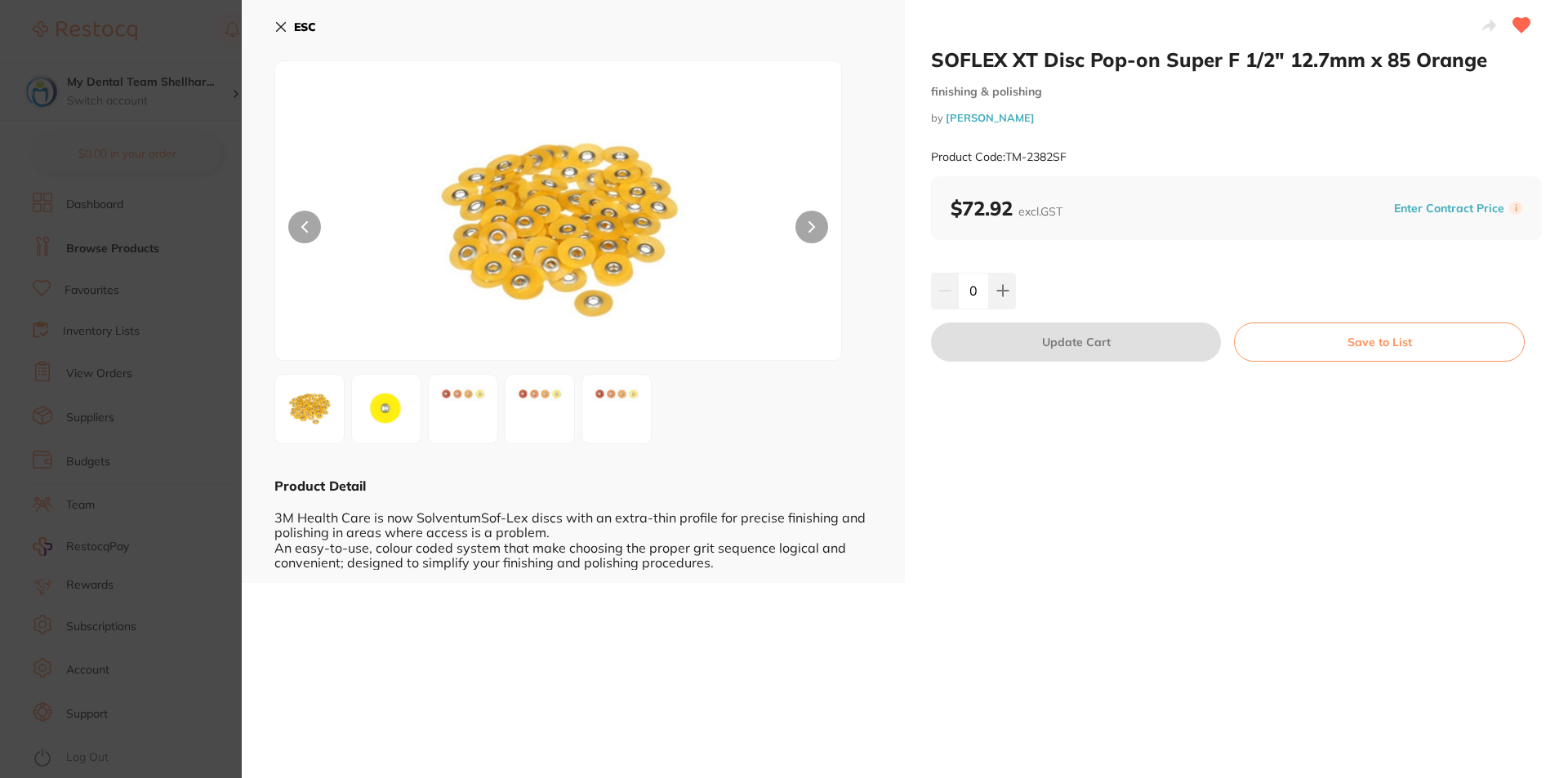
click at [274, 24] on div "ESC Product Detail 3M Health Care is now SolventumSof-Lex discs with an extra-t…" at bounding box center [573, 292] width 663 height 583
click at [279, 23] on icon at bounding box center [280, 27] width 13 height 13
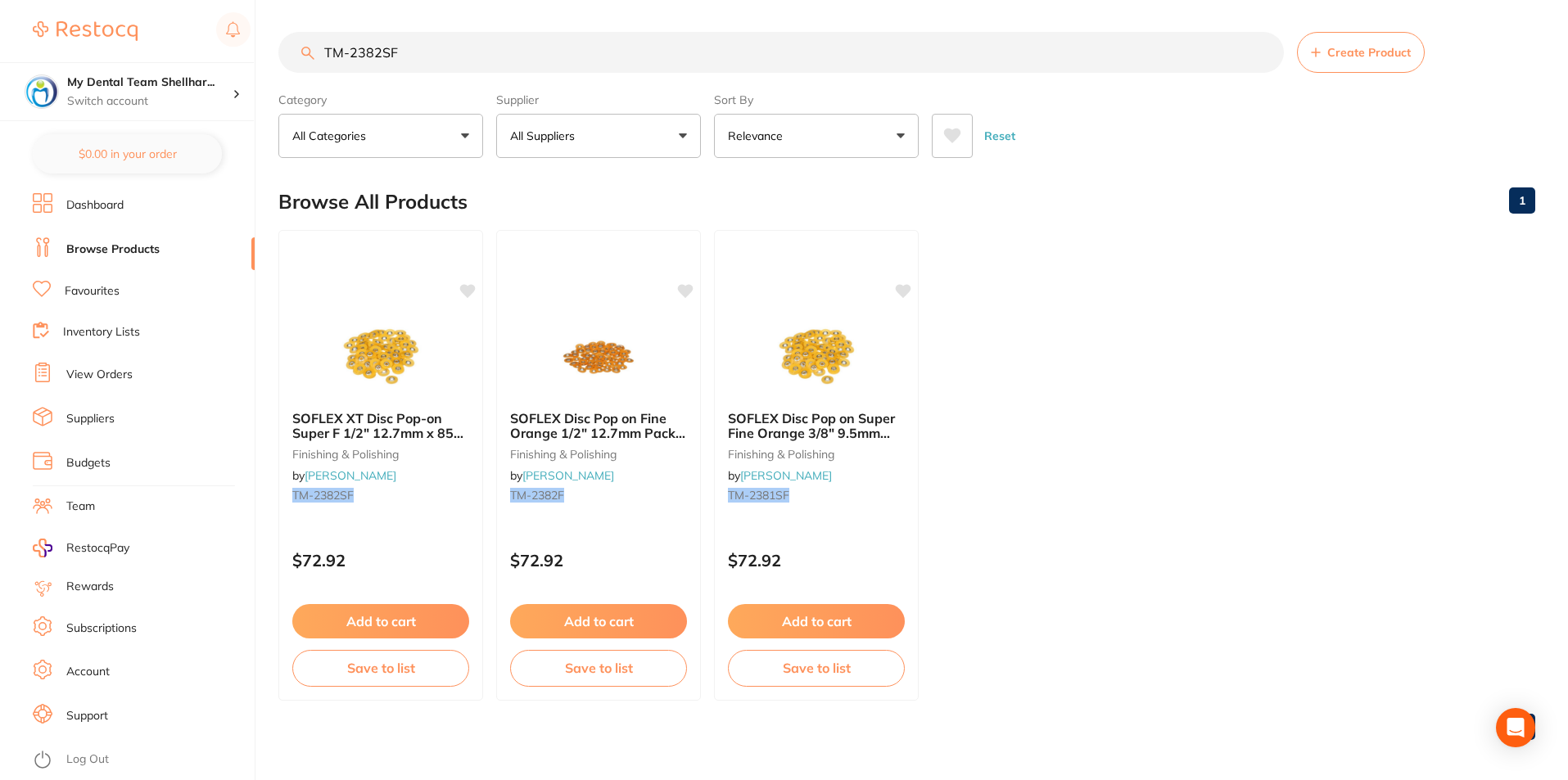
click at [485, 48] on input "TM-2382SF" at bounding box center [781, 52] width 1005 height 41
click at [484, 48] on input "TM-2382SF" at bounding box center [781, 52] width 1005 height 41
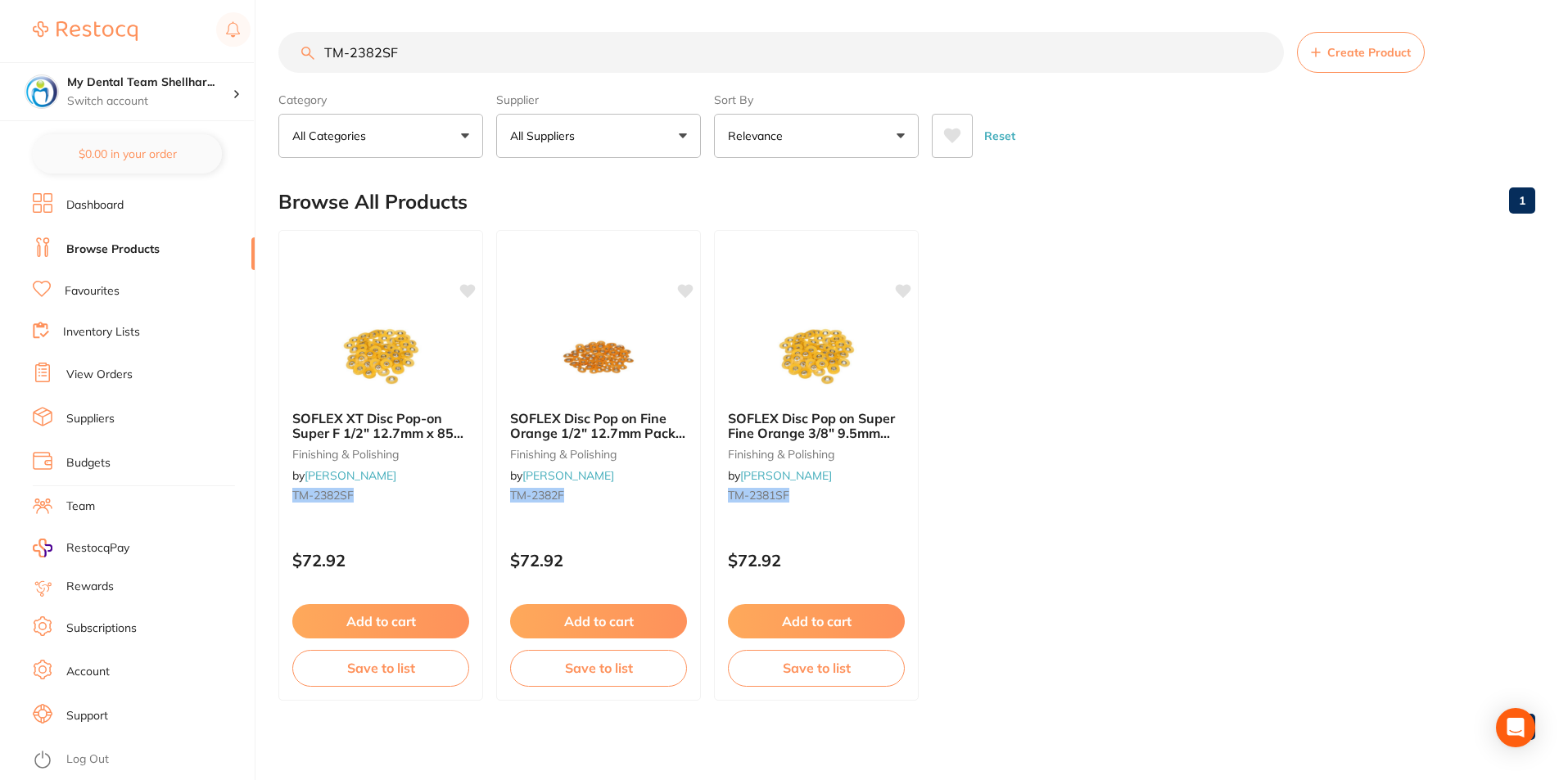
paste input "search"
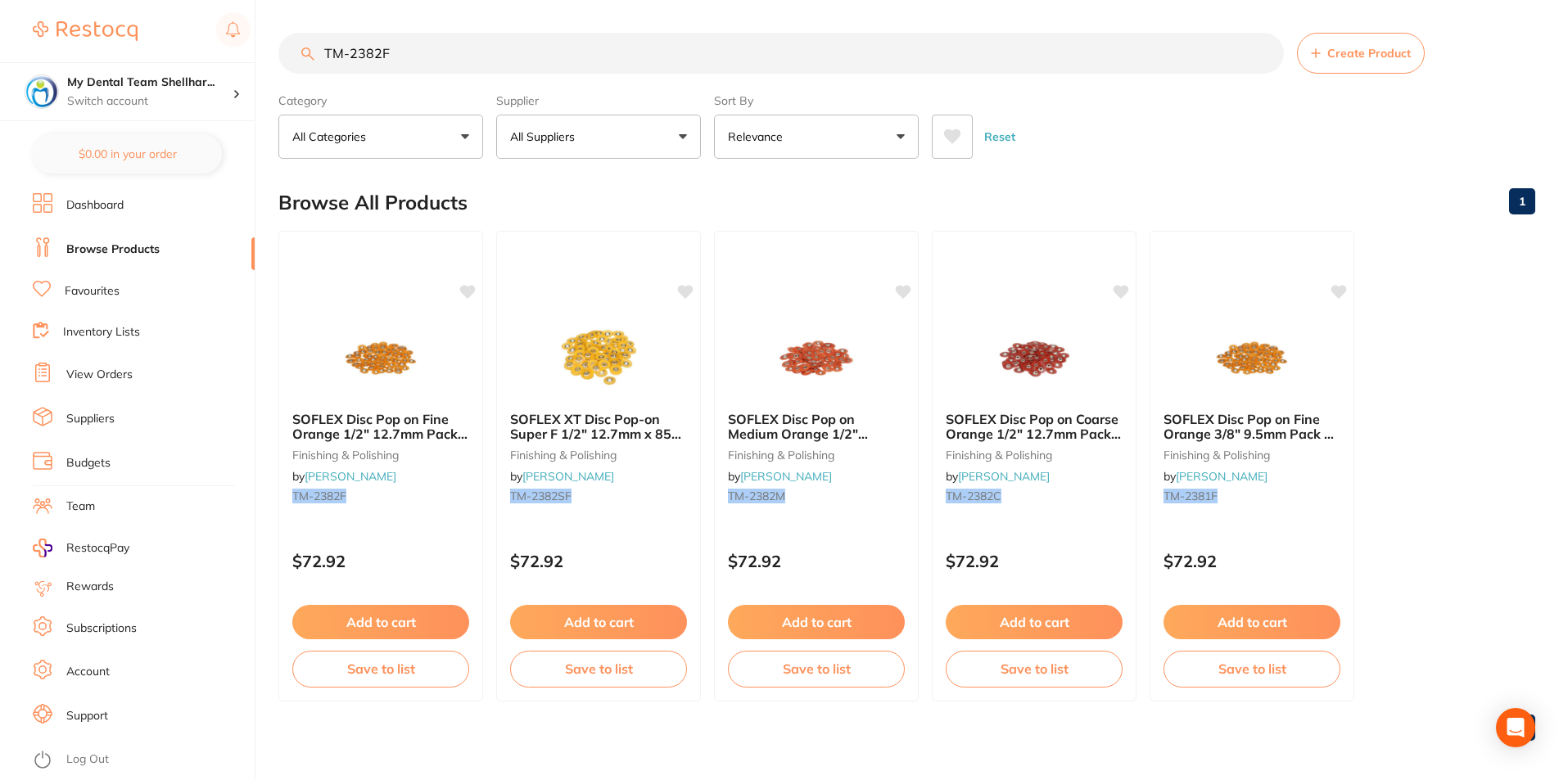
type input "TM-2382F"
click at [730, 40] on input "TM-2382F" at bounding box center [781, 53] width 1005 height 41
paste input "M"
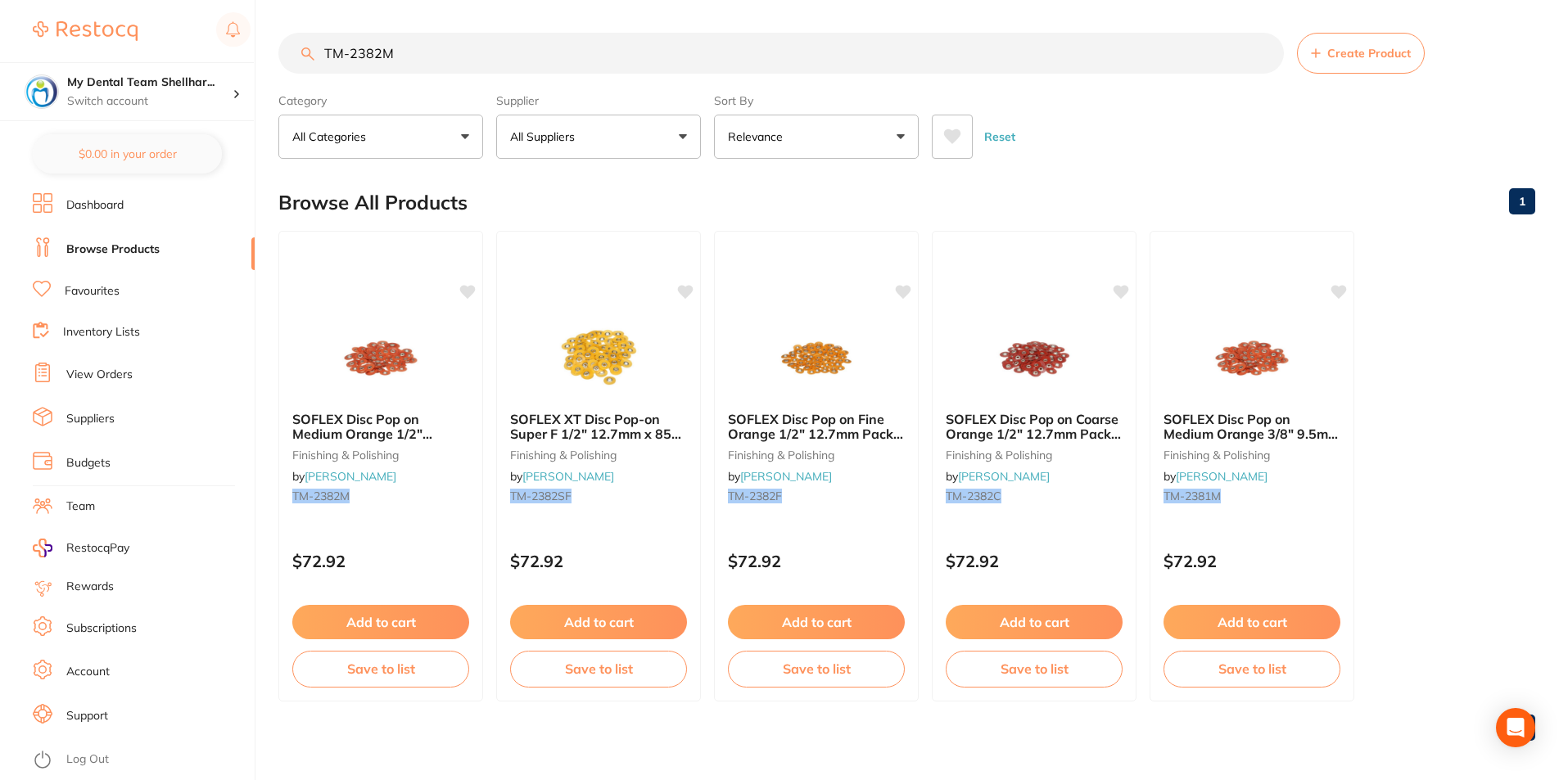
click at [745, 44] on input "TM-2382M" at bounding box center [781, 53] width 1005 height 41
paste input "BABK09"
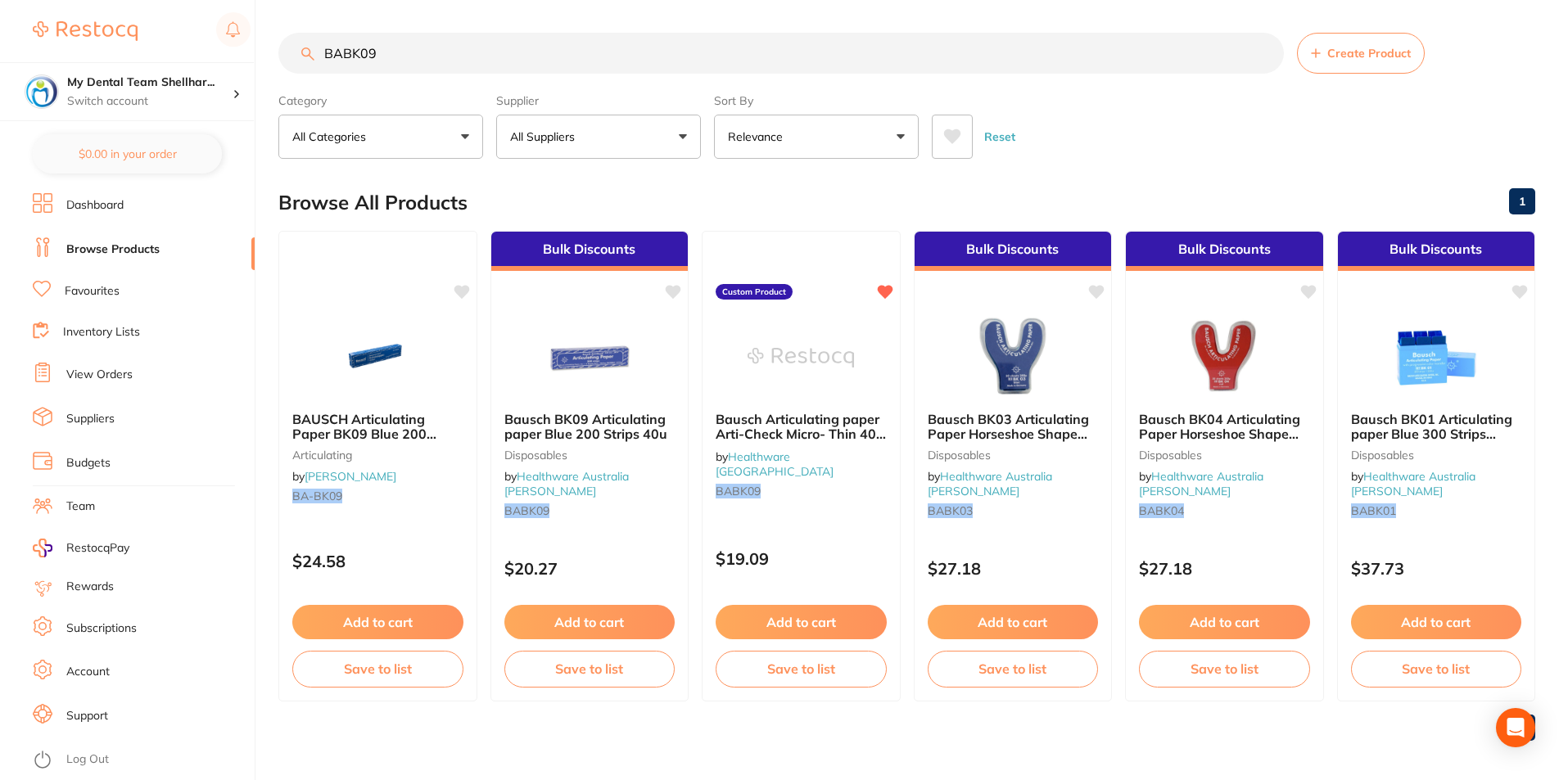
click at [621, 37] on input "BABK09" at bounding box center [781, 53] width 1005 height 41
paste input "SD-5600005"
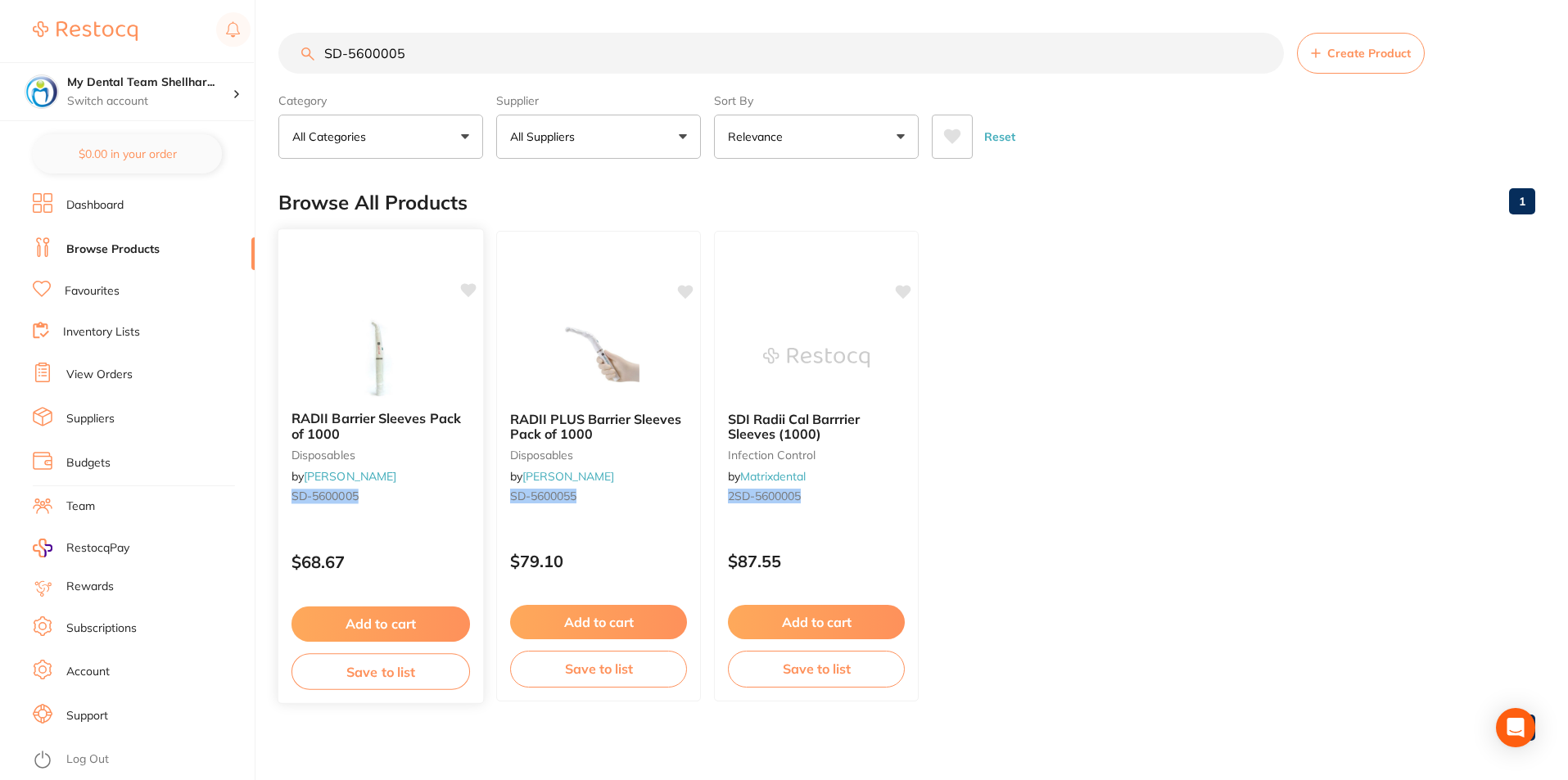
click at [426, 361] on img at bounding box center [380, 356] width 107 height 83
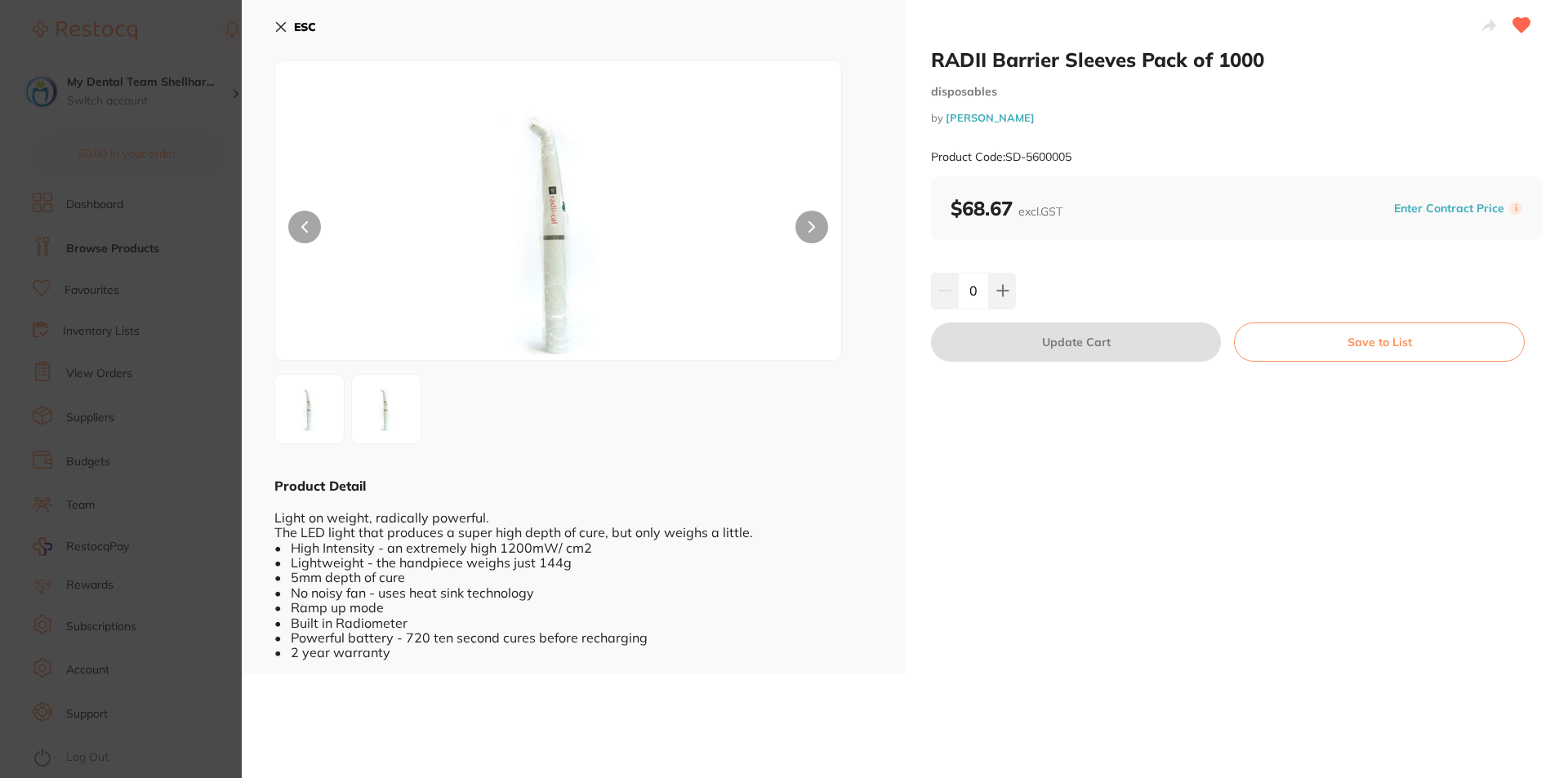
click at [288, 30] on button "ESC" at bounding box center [294, 27] width 42 height 28
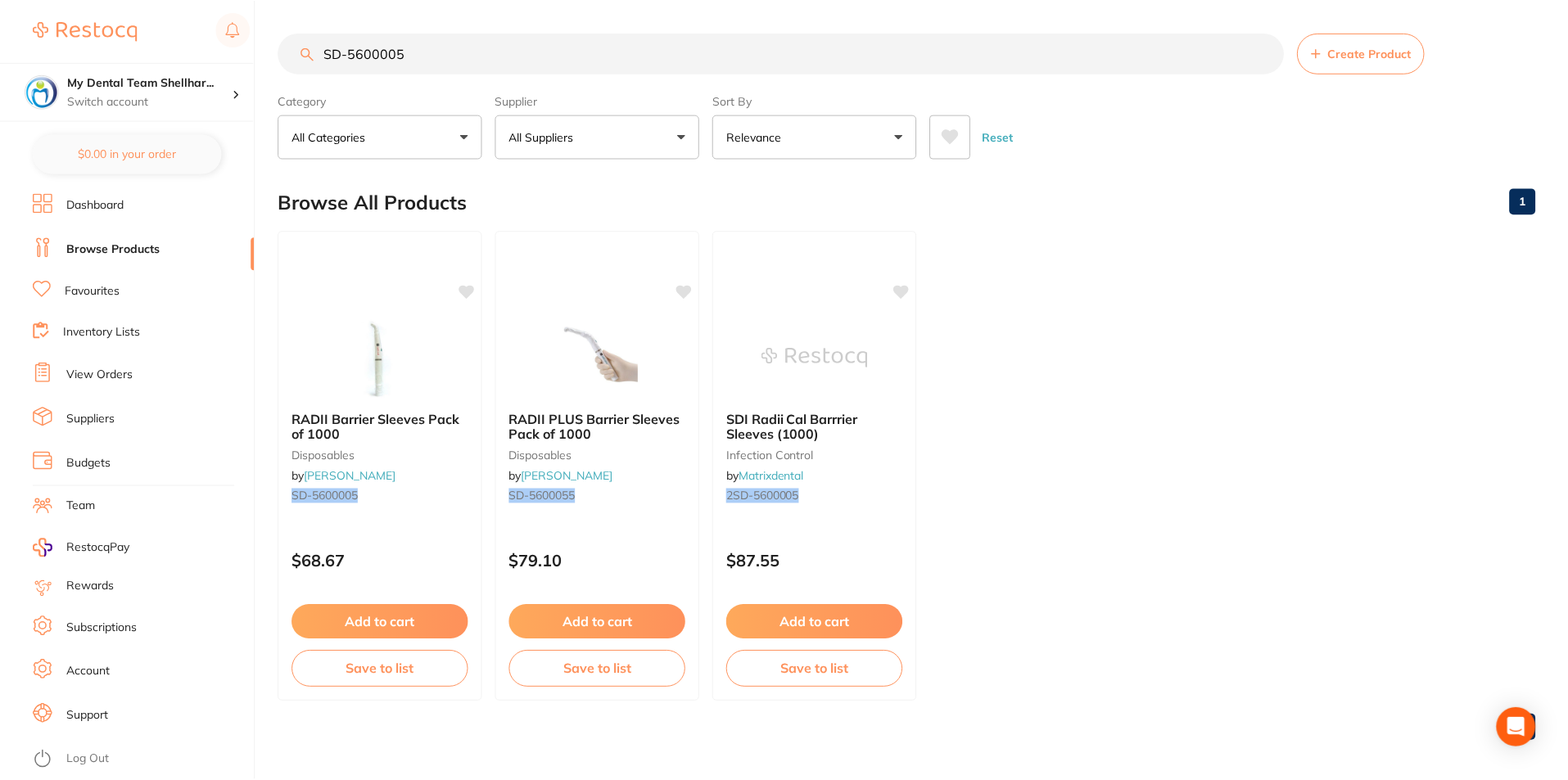
scroll to position [1, 0]
click at [593, 54] on input "SD-5600005" at bounding box center [781, 52] width 1005 height 41
paste input "HS-9880500"
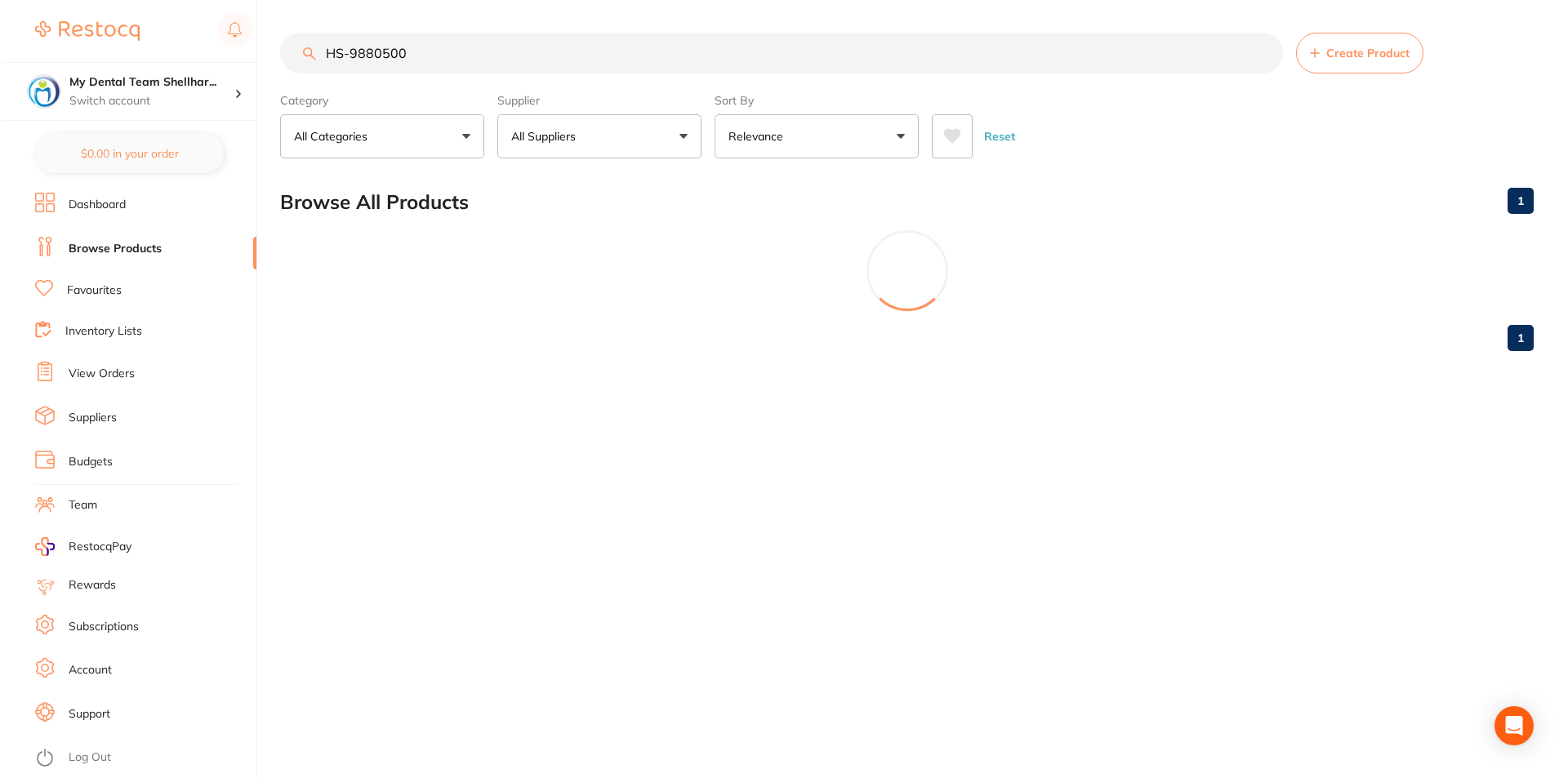
scroll to position [0, 0]
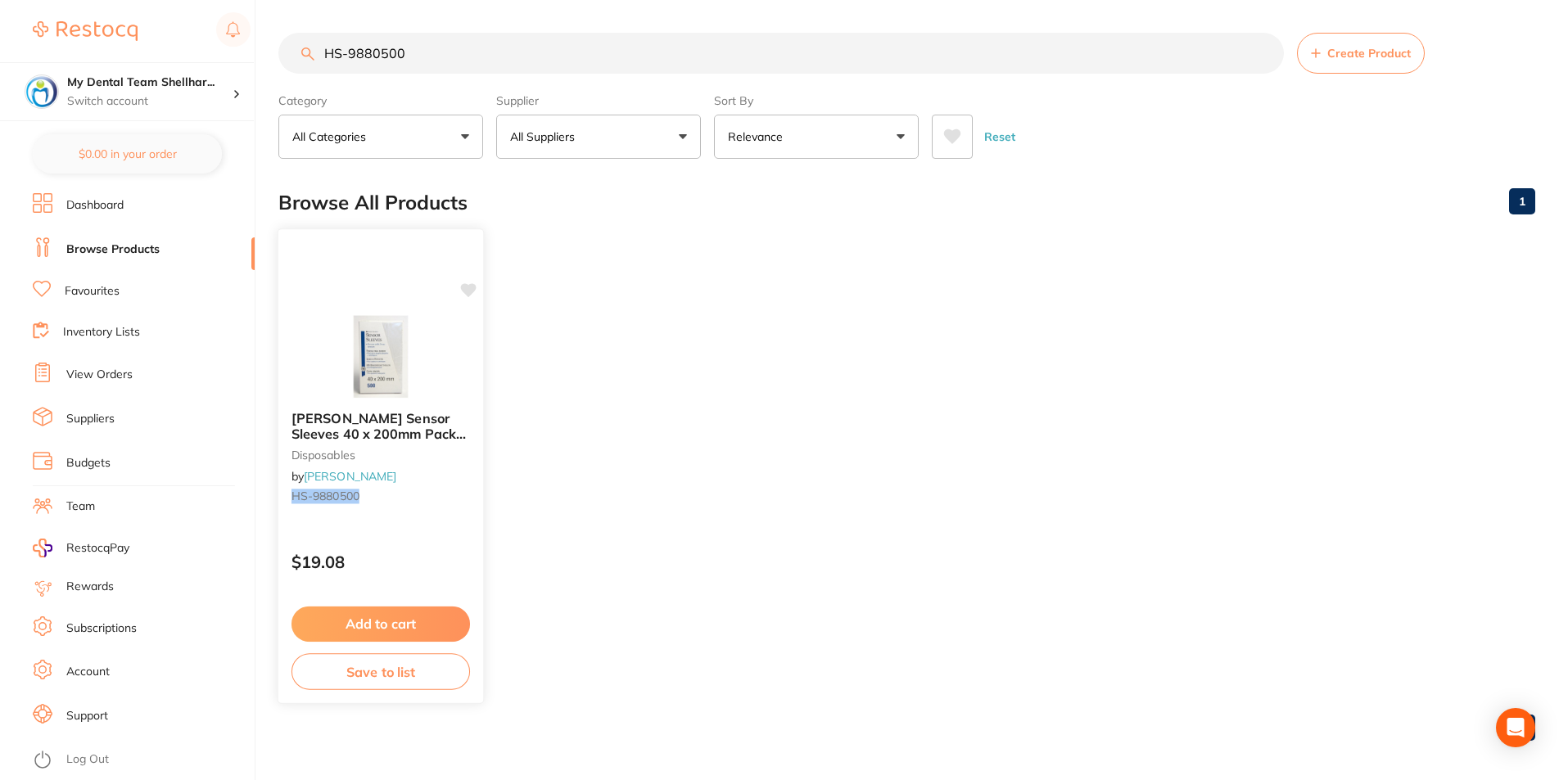
drag, startPoint x: 239, startPoint y: 395, endPoint x: 326, endPoint y: 384, distance: 87.7
click at [255, 395] on section "My Dental Team Shellhar... Switch account My Dental Team Shellharbour $0.00 in …" at bounding box center [127, 390] width 255 height 780
click at [406, 358] on img at bounding box center [380, 356] width 107 height 83
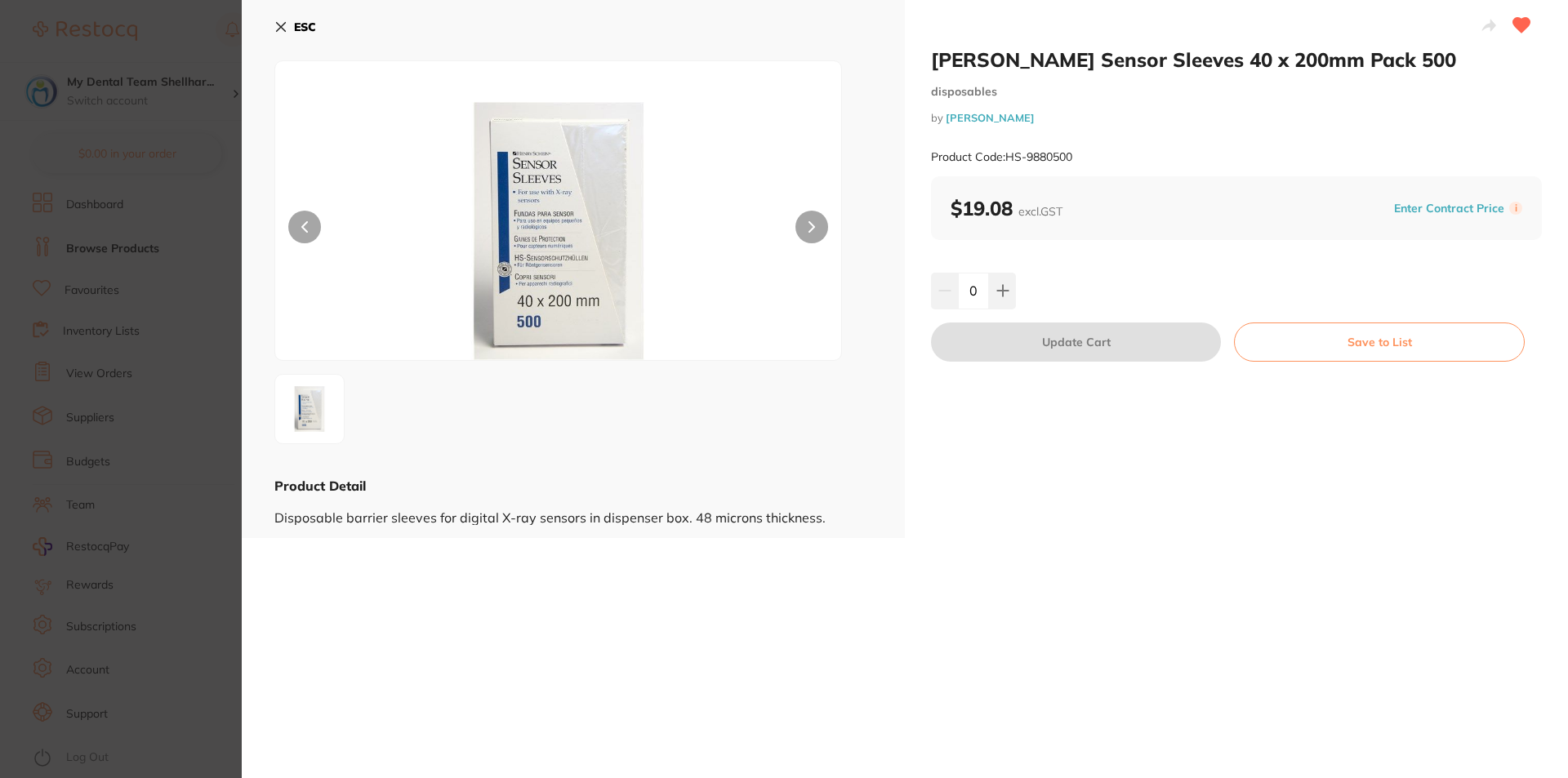
drag, startPoint x: 290, startPoint y: 24, endPoint x: 415, endPoint y: 34, distance: 125.4
click at [290, 24] on button "ESC" at bounding box center [294, 27] width 42 height 28
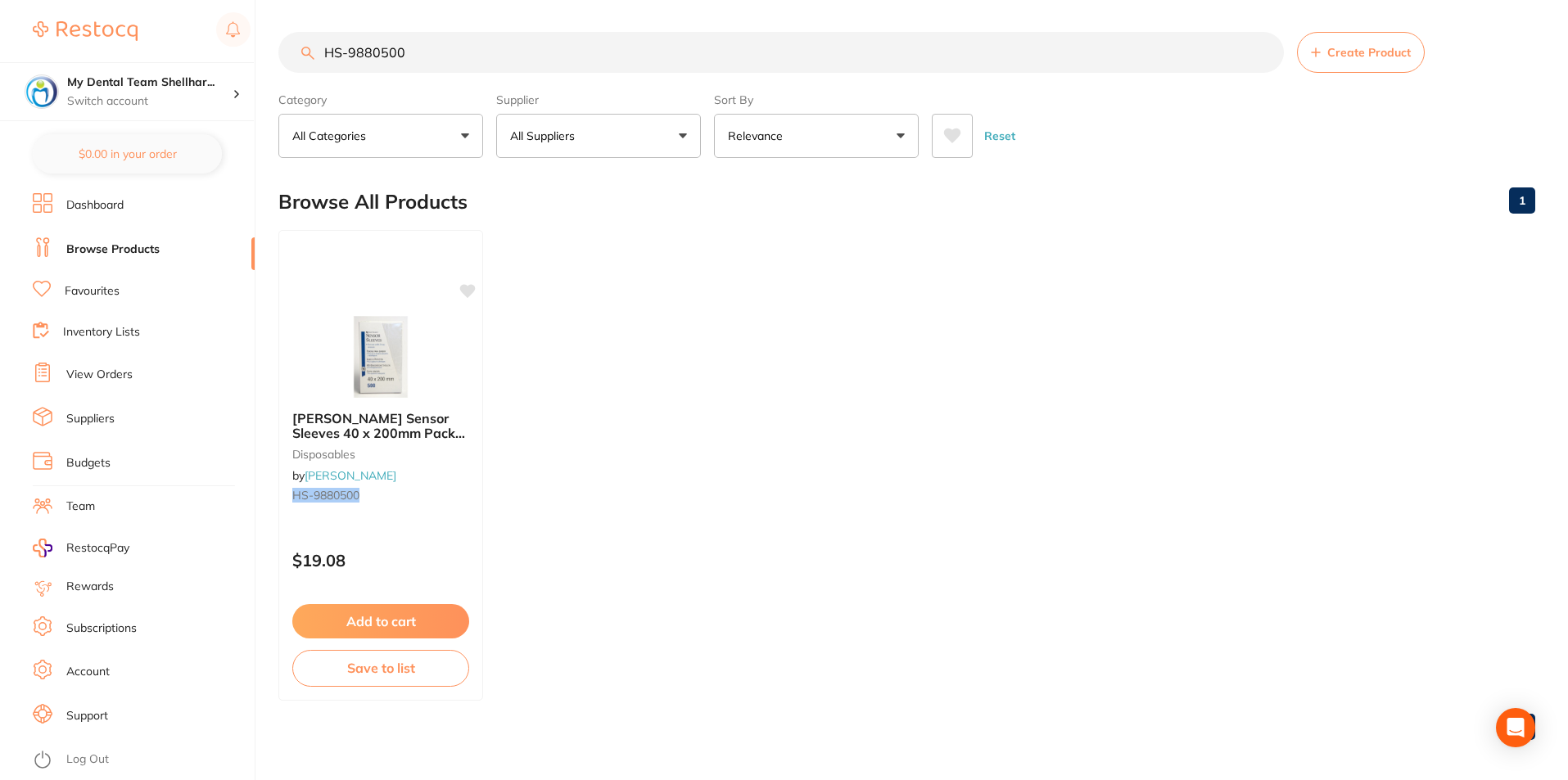
click at [499, 50] on input "HS-9880500" at bounding box center [781, 52] width 1005 height 41
paste input "ADMFB248"
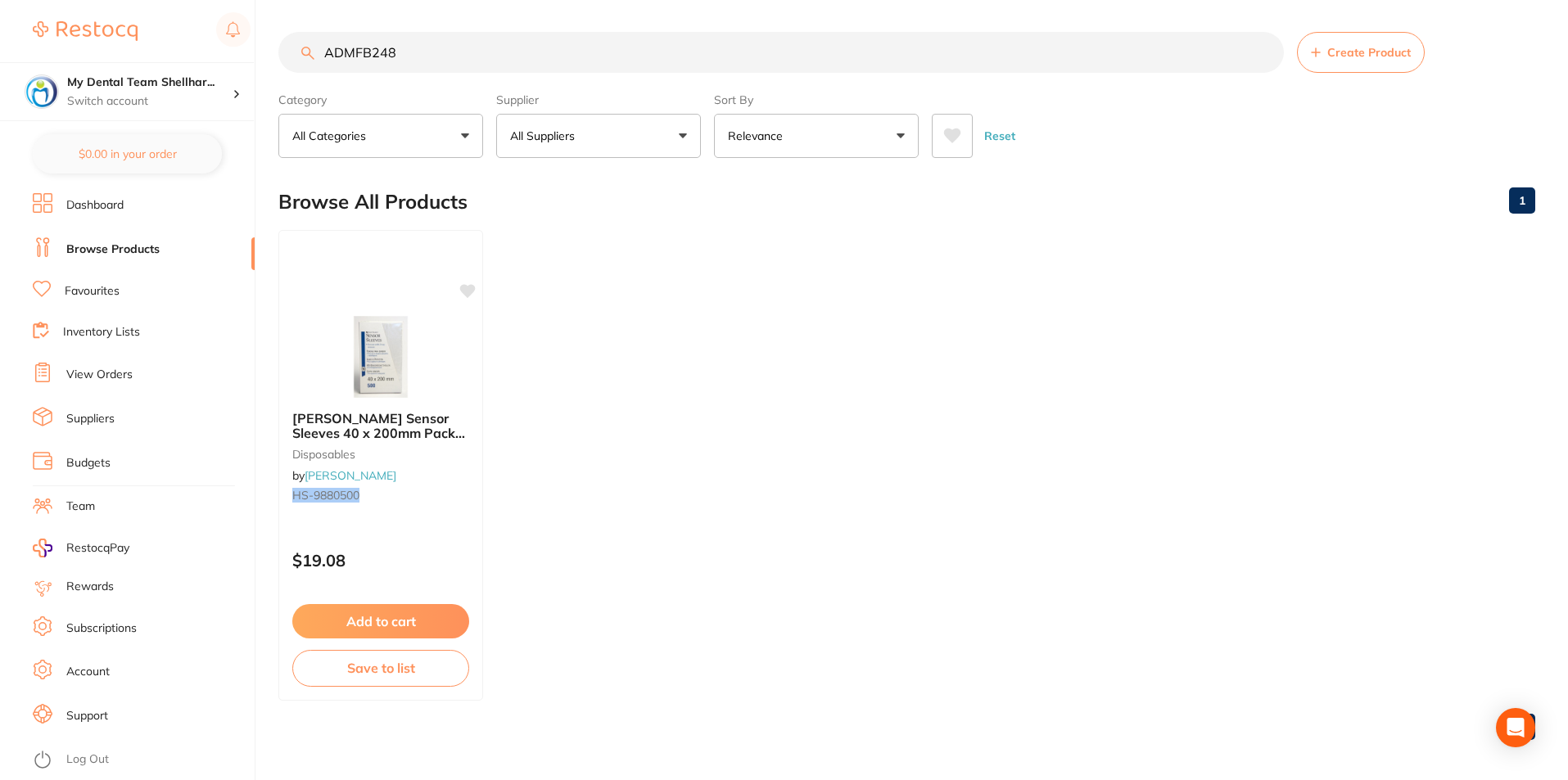
scroll to position [0, 0]
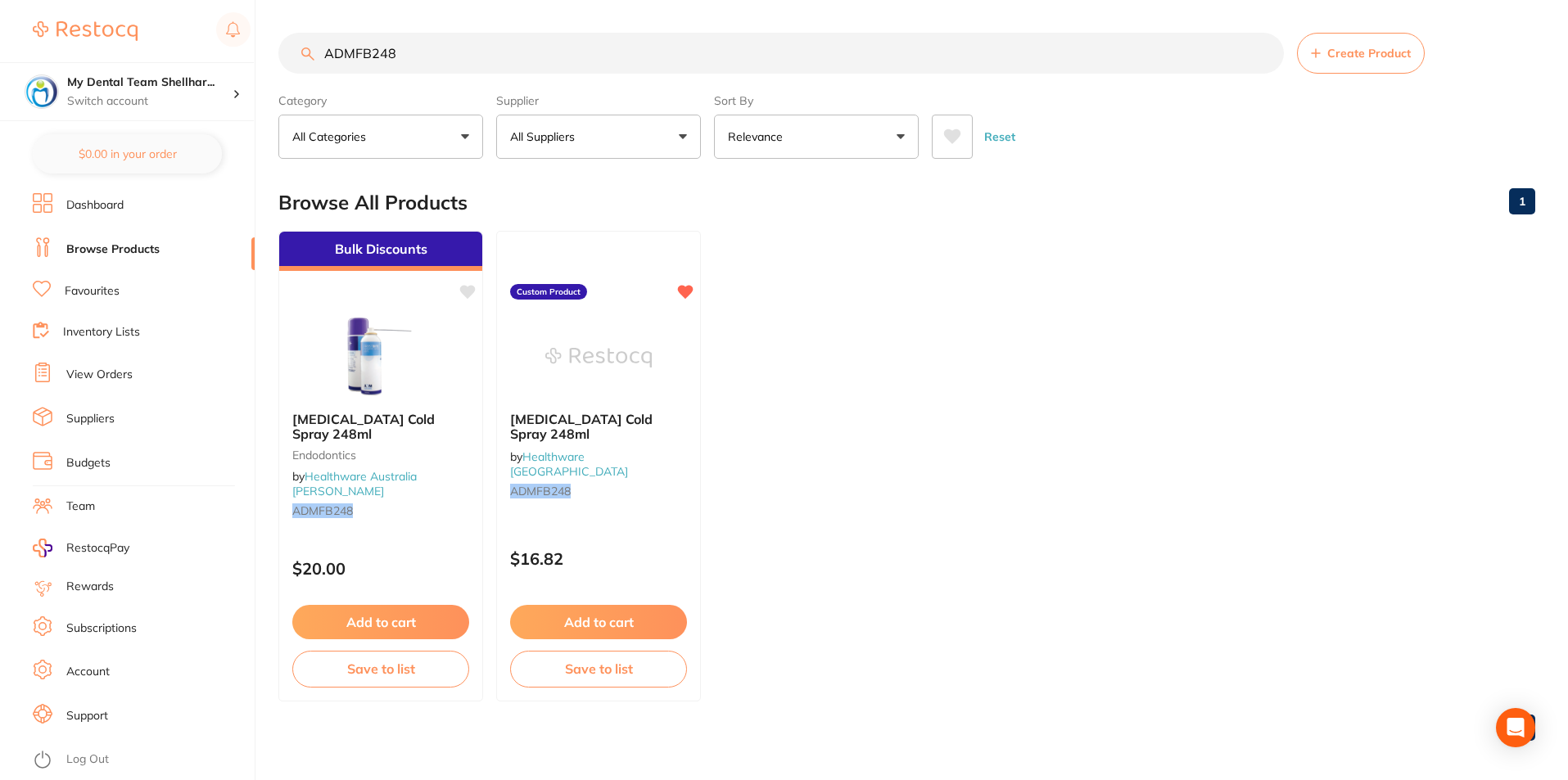
click at [716, 39] on input "ADMFB248" at bounding box center [781, 53] width 1005 height 41
paste input "IV-590851"
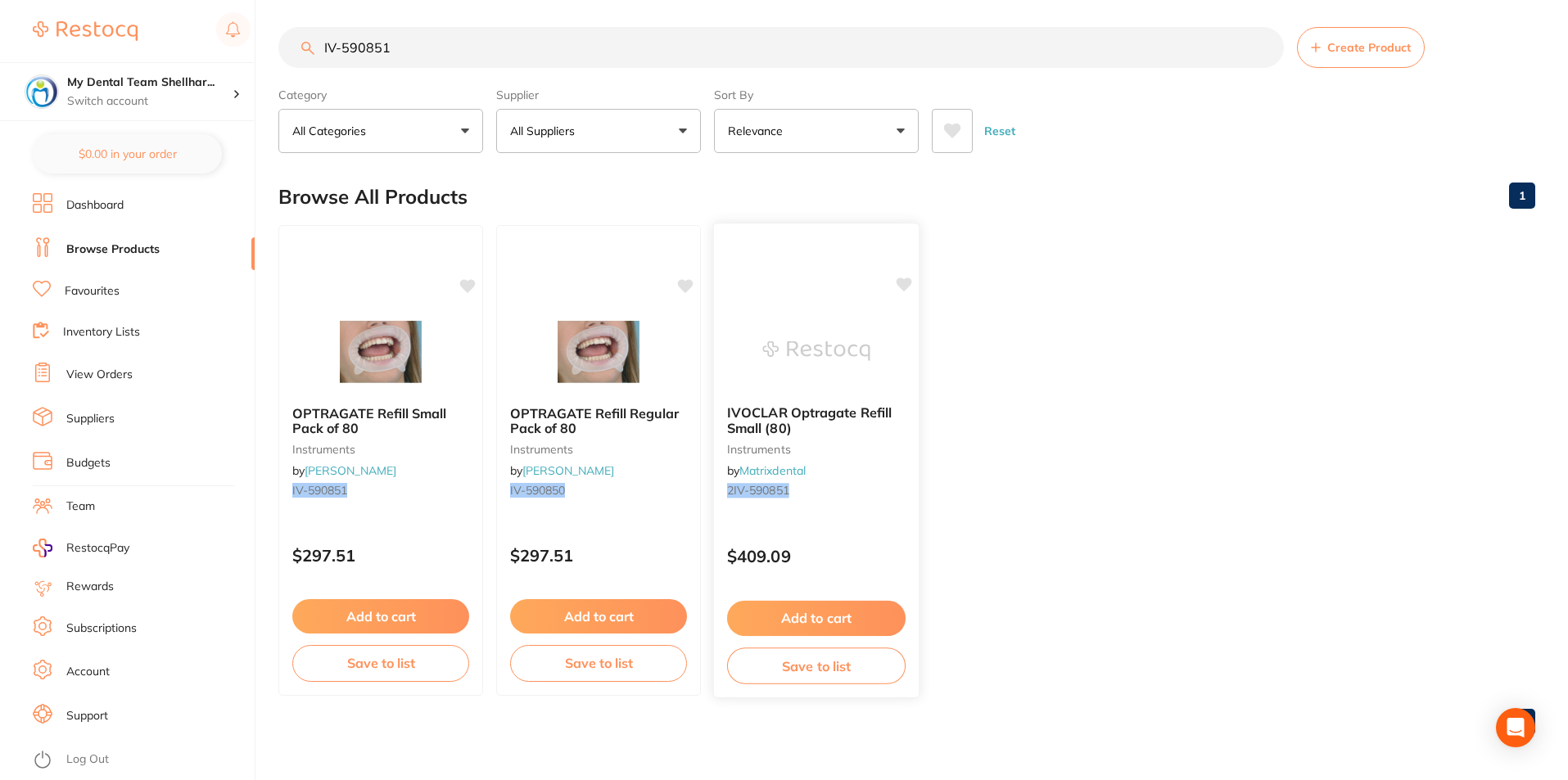
scroll to position [7, 0]
click at [527, 51] on input "IV-590851" at bounding box center [781, 47] width 1005 height 41
click at [420, 49] on input "IV-590851" at bounding box center [781, 47] width 1005 height 41
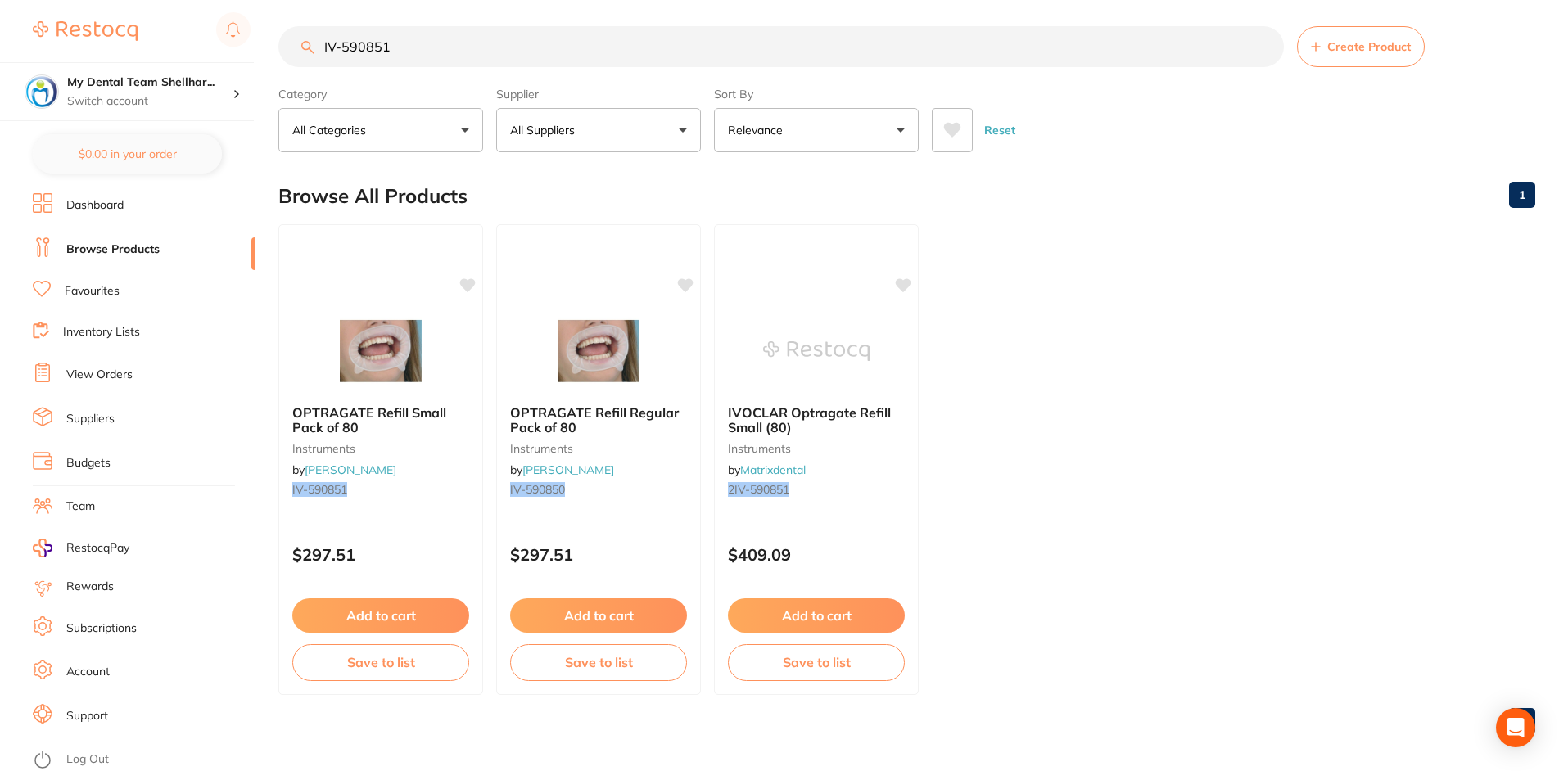
click at [420, 49] on input "IV-590851" at bounding box center [781, 47] width 1005 height 41
click at [496, 50] on input "IV-590851" at bounding box center [781, 47] width 1005 height 41
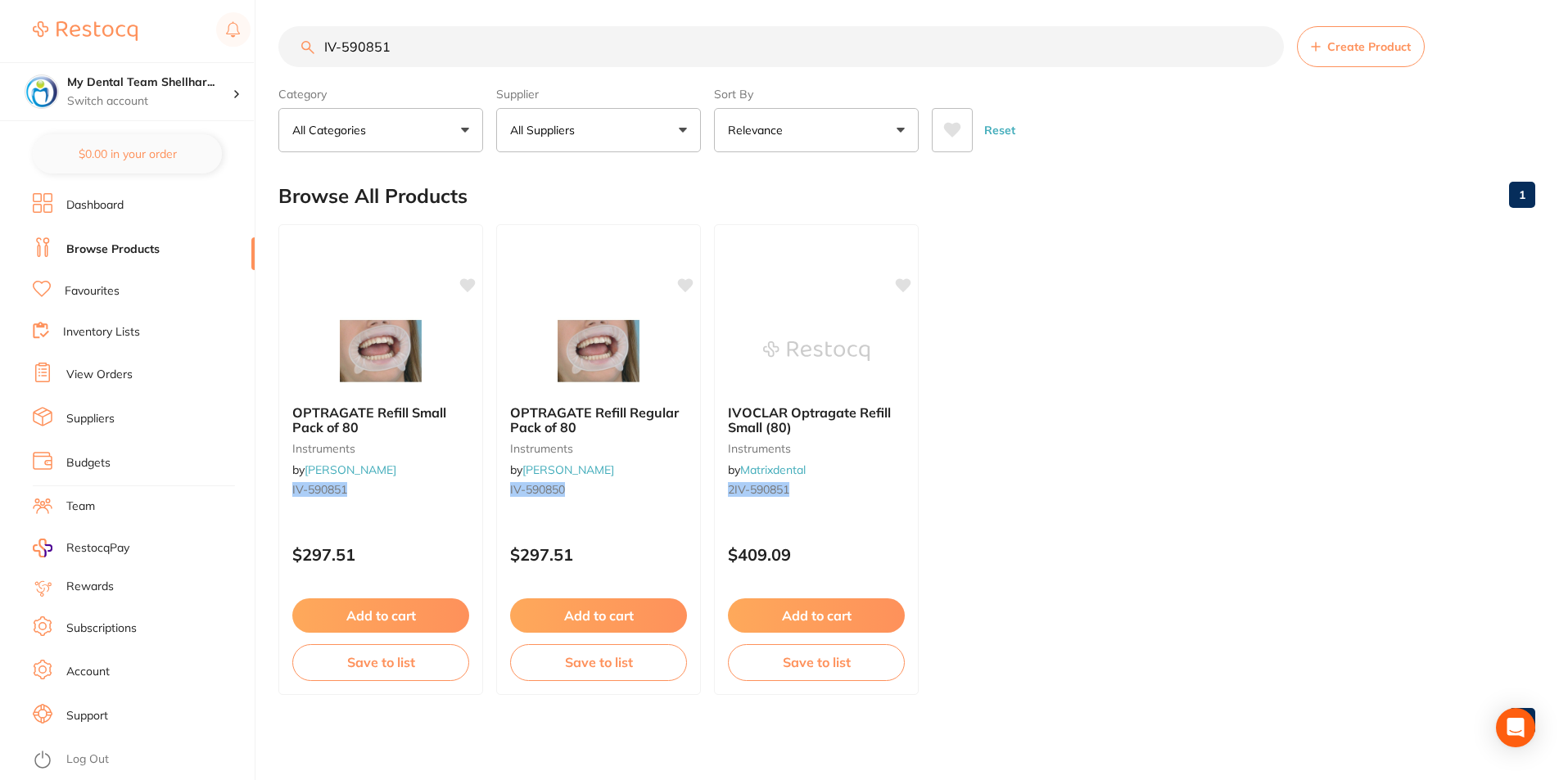
click at [495, 50] on input "IV-590851" at bounding box center [781, 47] width 1005 height 41
paste input "590850WW"
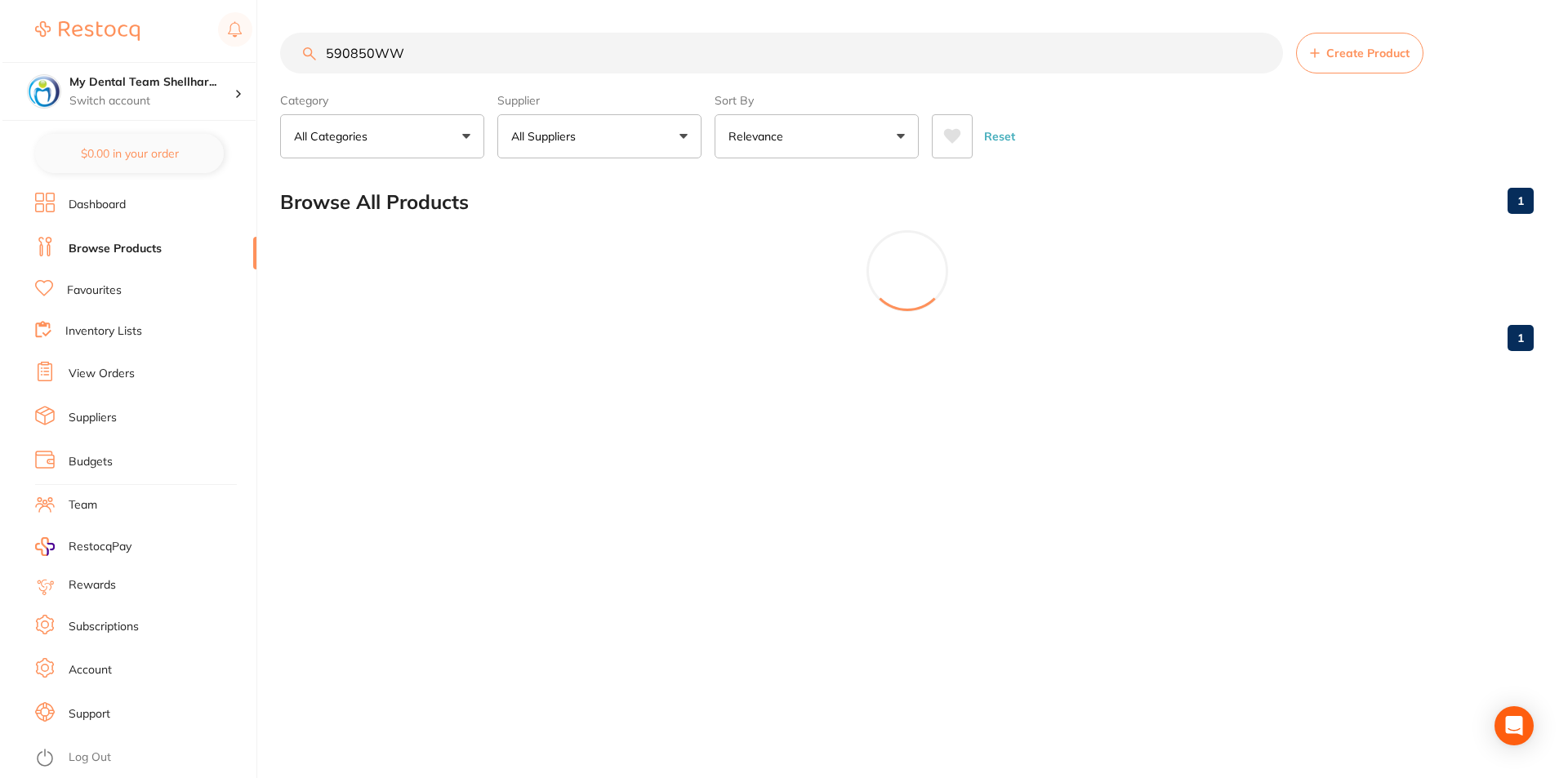
scroll to position [0, 0]
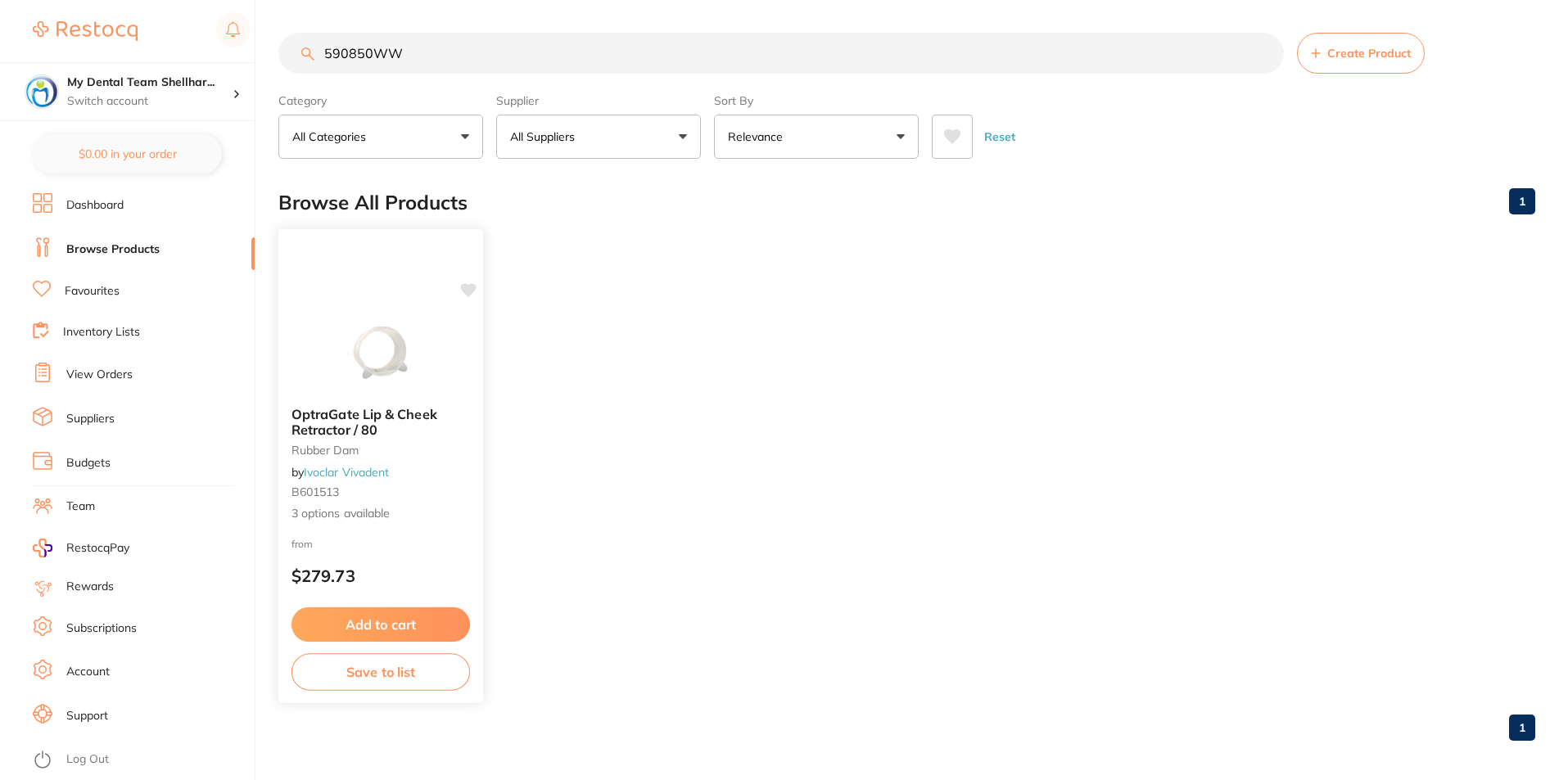
click at [403, 362] on img at bounding box center [380, 352] width 107 height 83
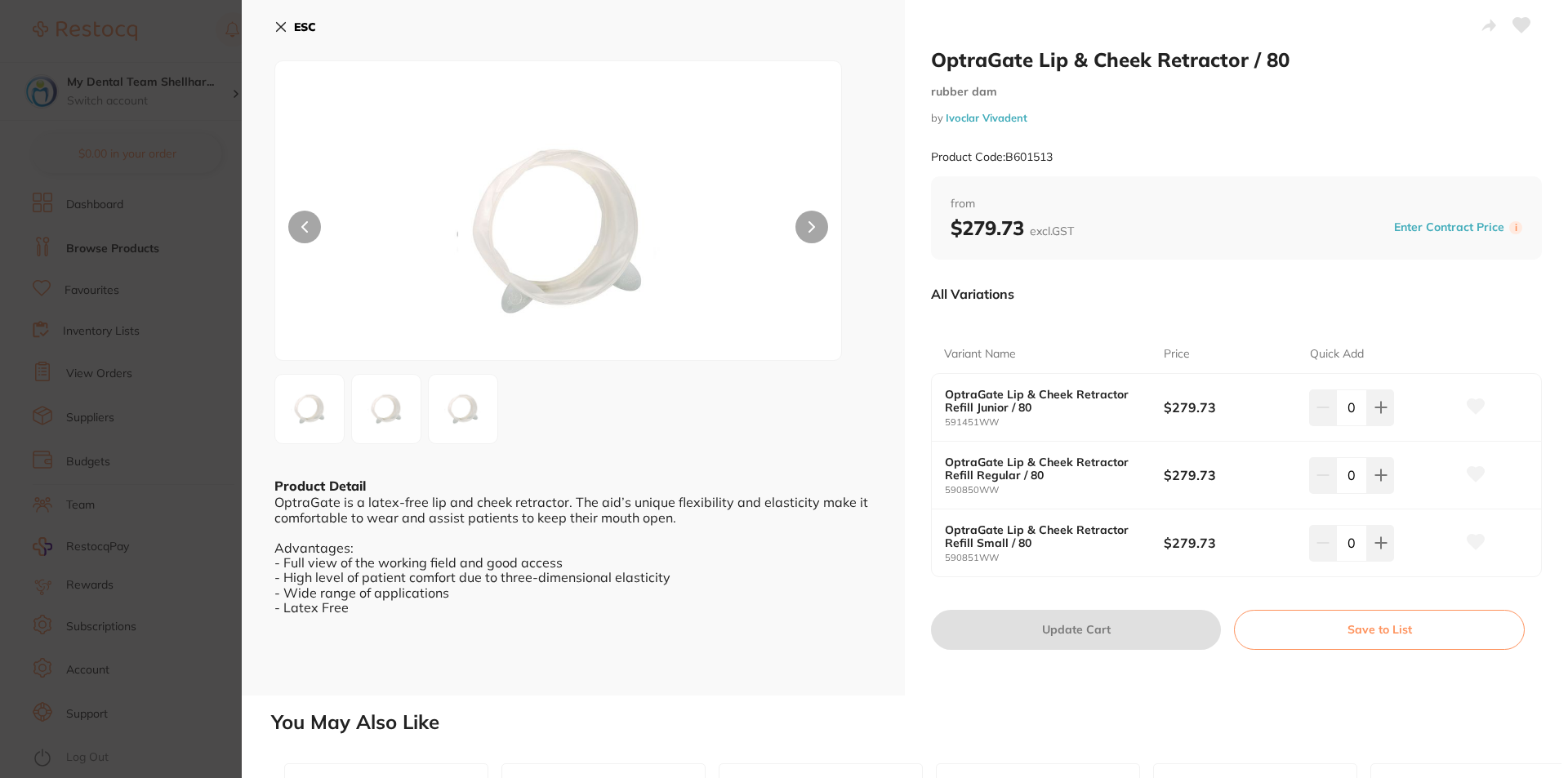
click at [1515, 30] on icon at bounding box center [1521, 25] width 17 height 15
drag, startPoint x: 203, startPoint y: 284, endPoint x: 308, endPoint y: 201, distance: 133.8
click at [203, 283] on section "OptraGate Lip & Cheek Retractor / 80 rubber dam by Ivoclar Vivadent Product Cod…" at bounding box center [784, 389] width 1568 height 778
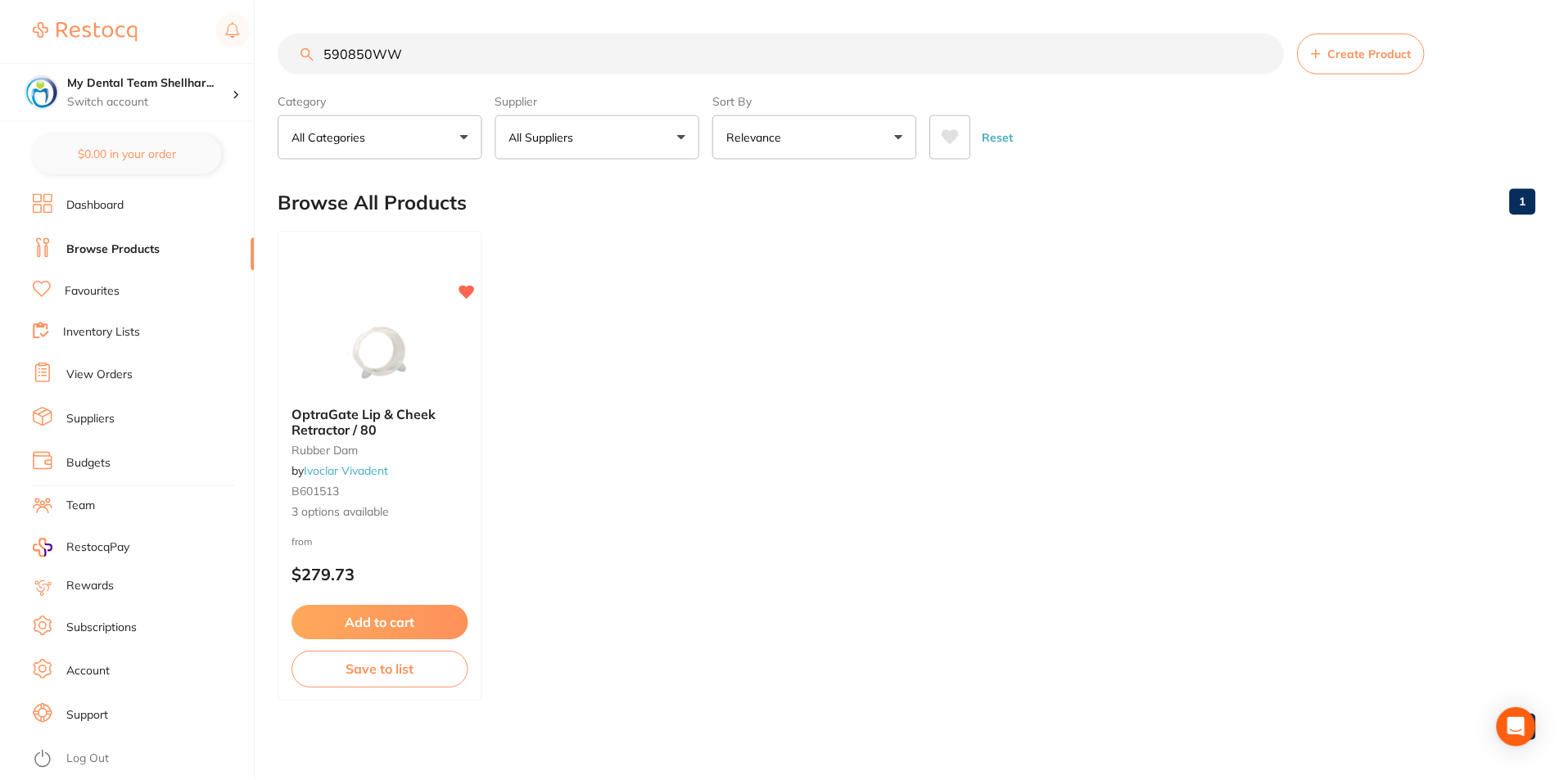
scroll to position [7, 0]
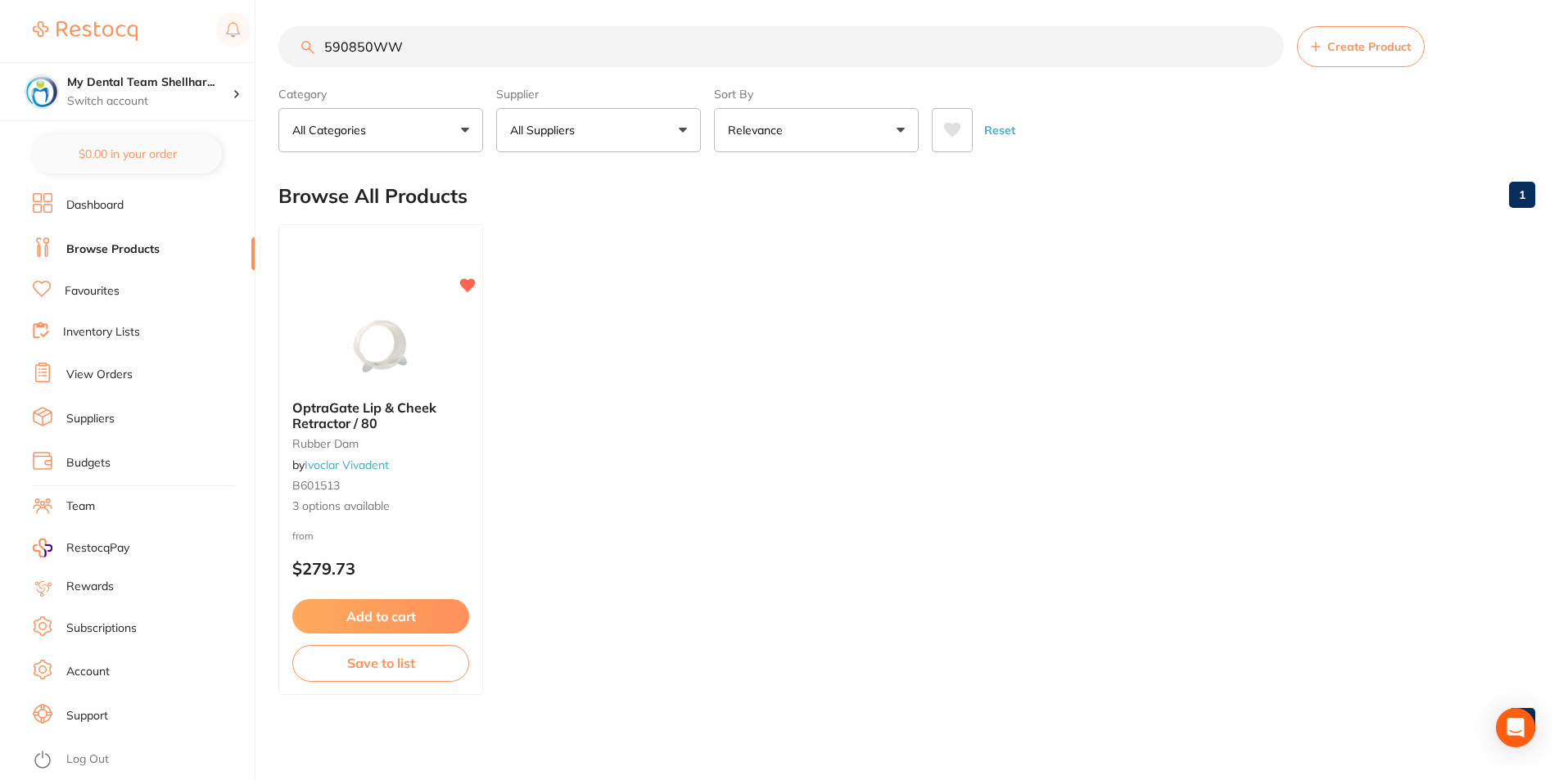
click at [424, 53] on input "590850WW" at bounding box center [781, 47] width 1005 height 41
paste input ".PKRP00040"
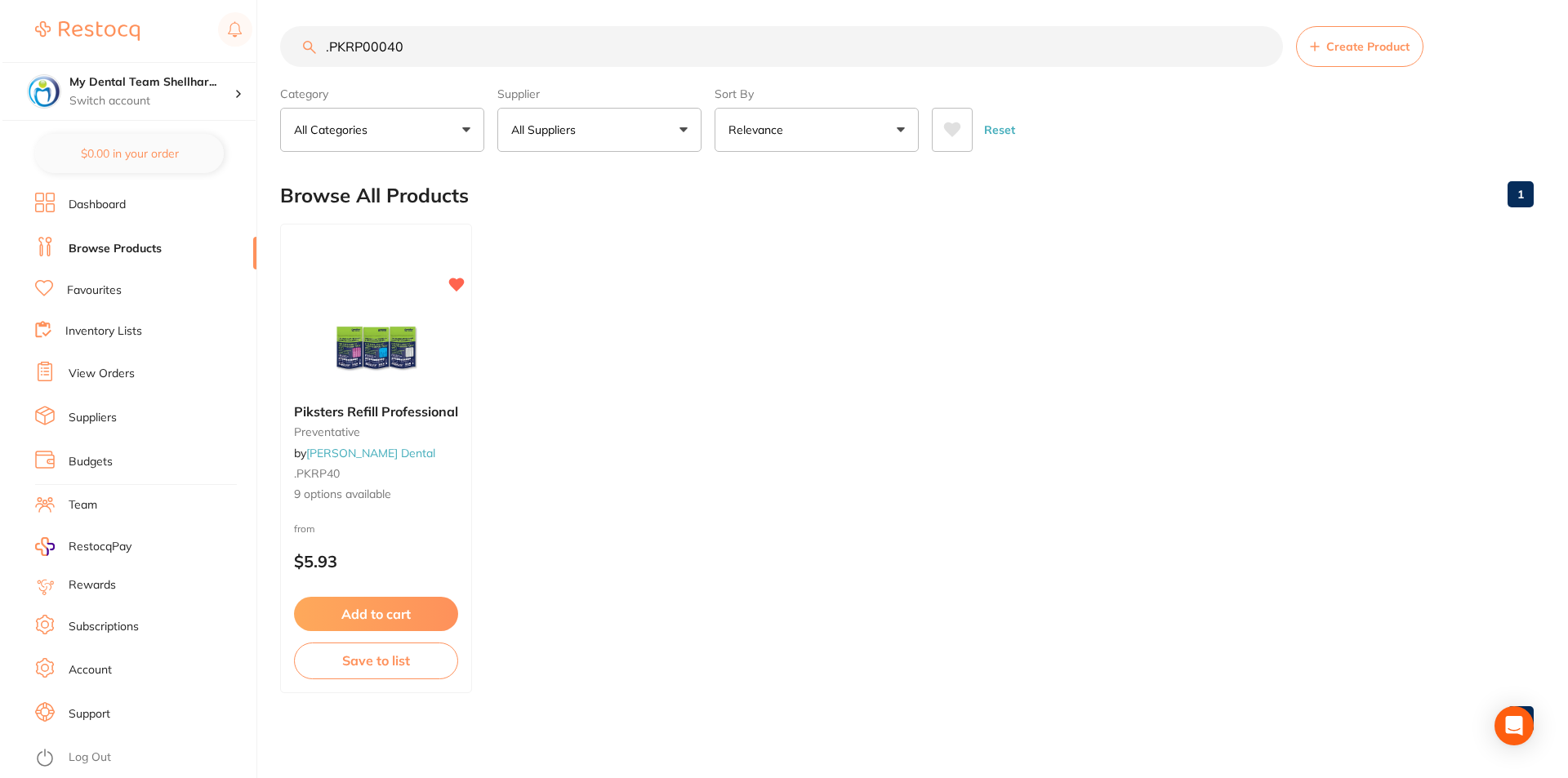
scroll to position [0, 0]
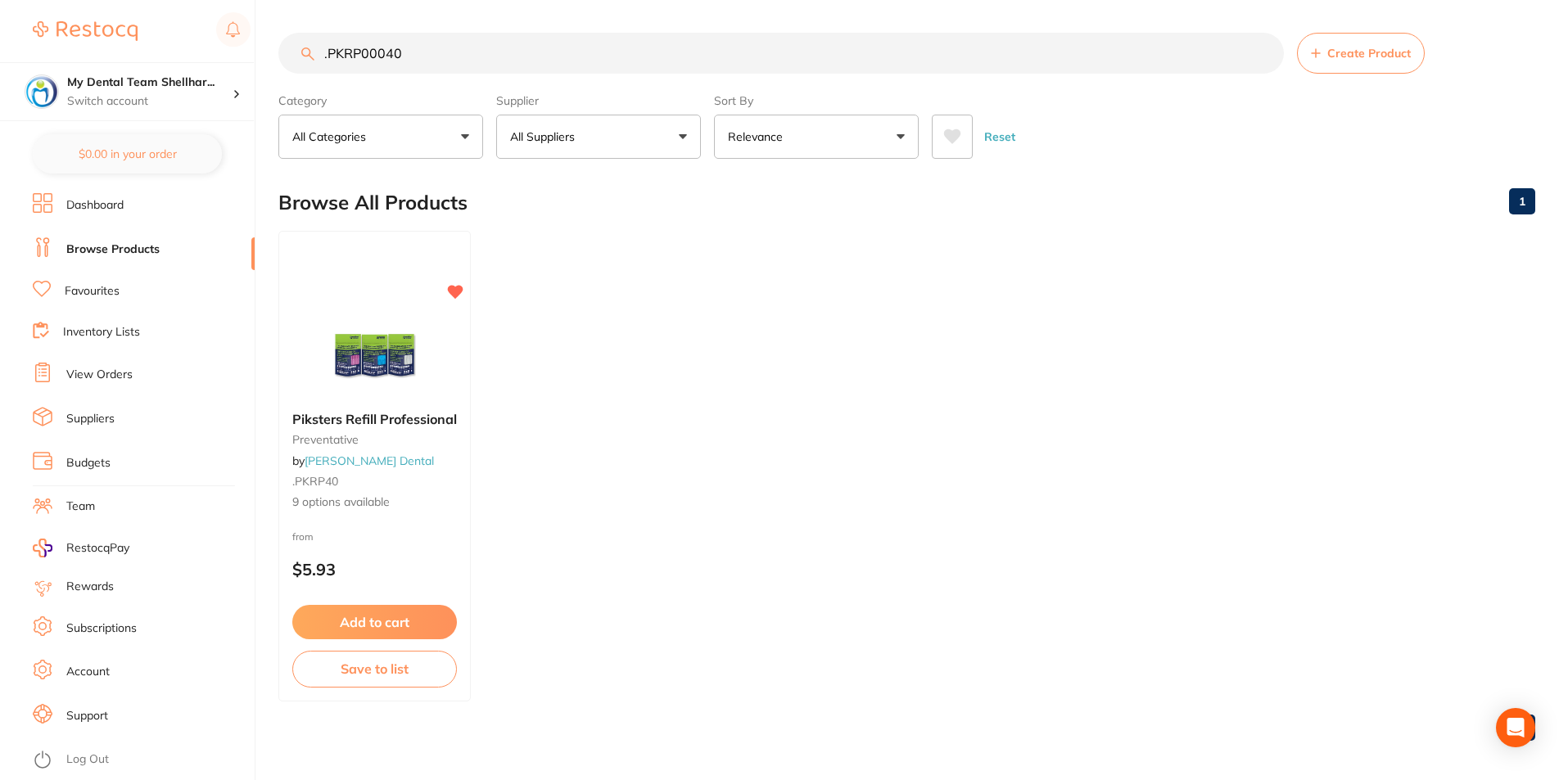
click at [381, 58] on input ".PKRP00040" at bounding box center [781, 53] width 1005 height 41
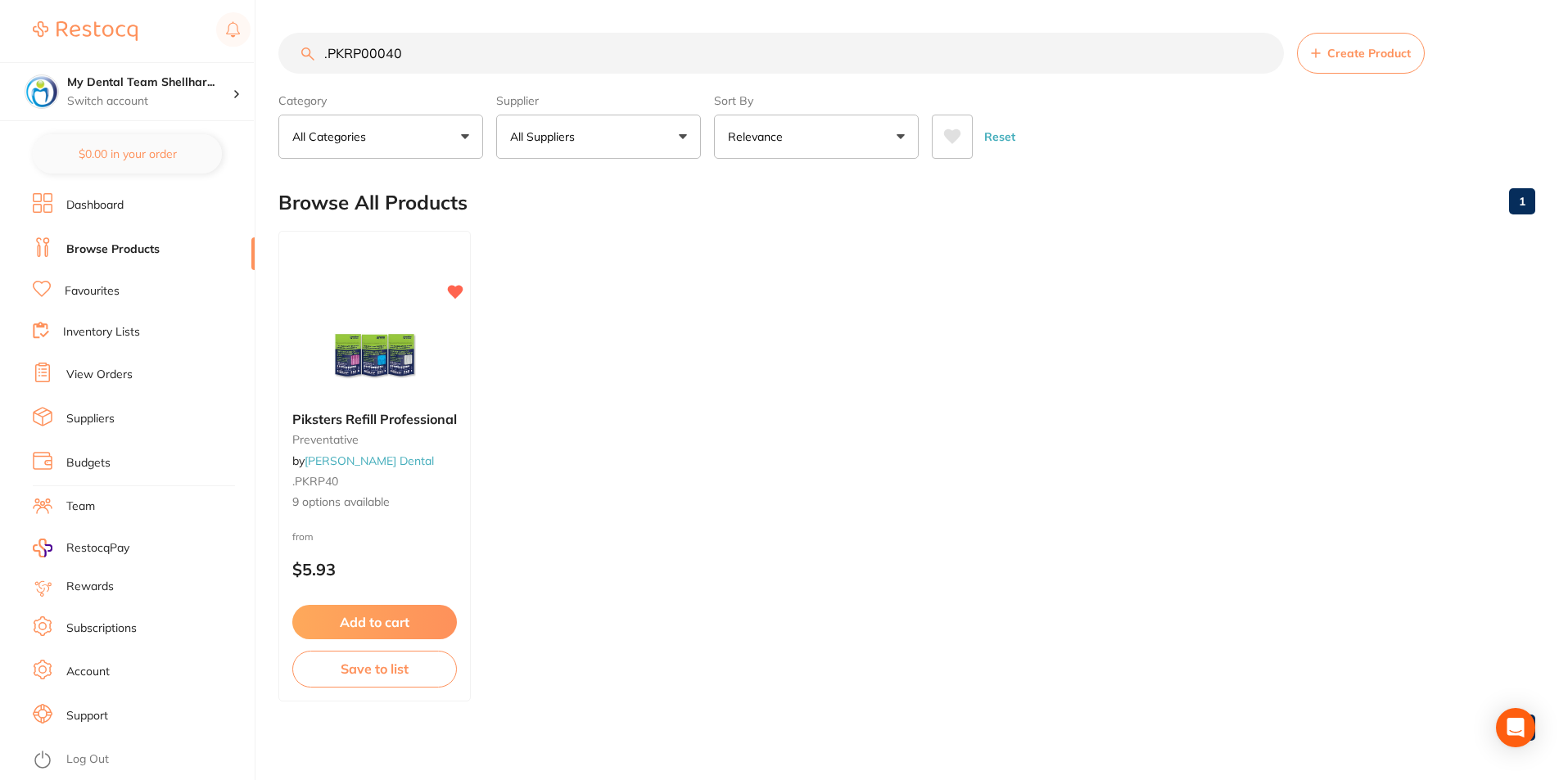
click at [381, 58] on input ".PKRP00040" at bounding box center [781, 53] width 1005 height 41
paste input "CG-AU00556A"
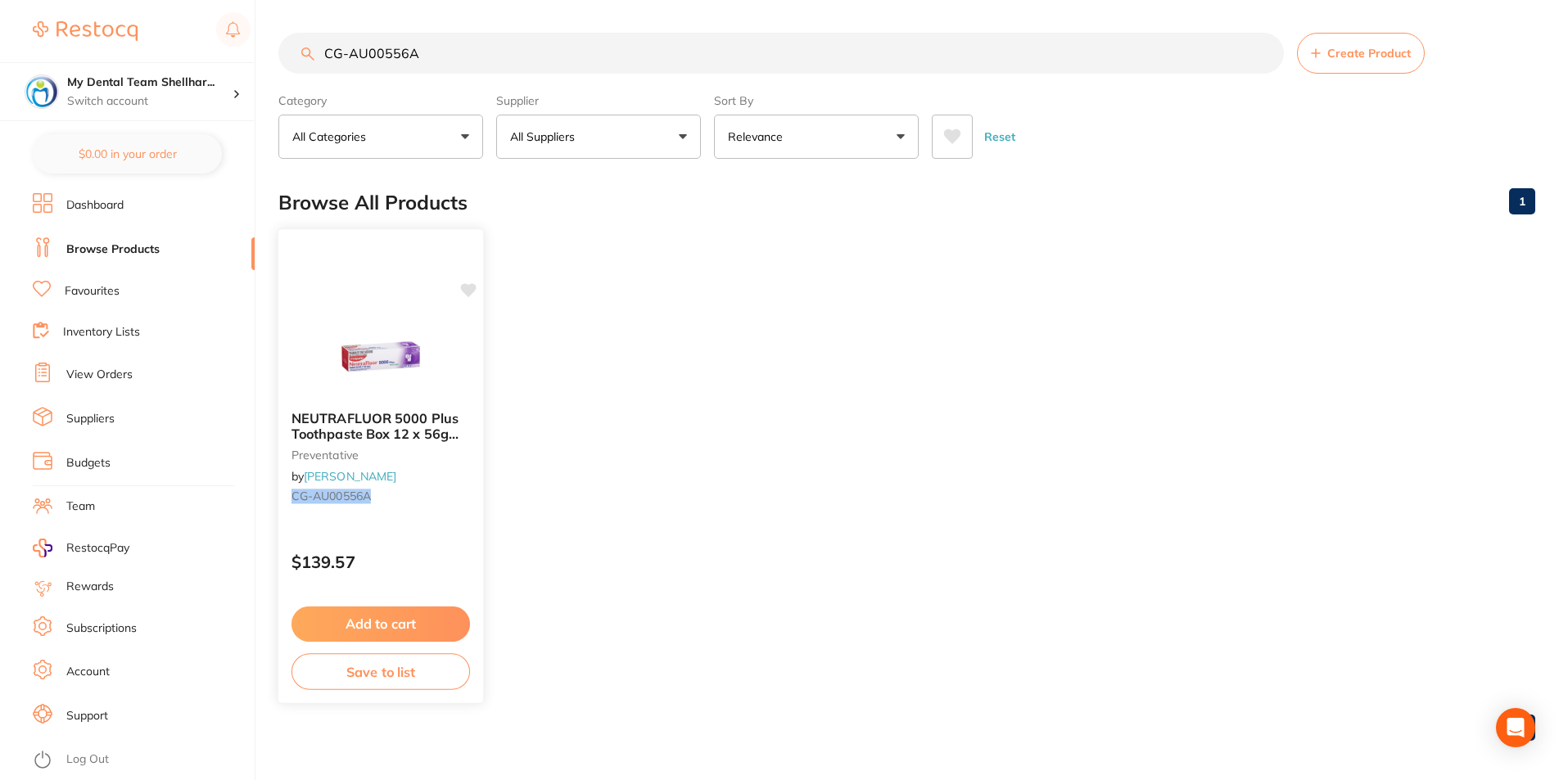
click at [405, 378] on img at bounding box center [380, 356] width 107 height 83
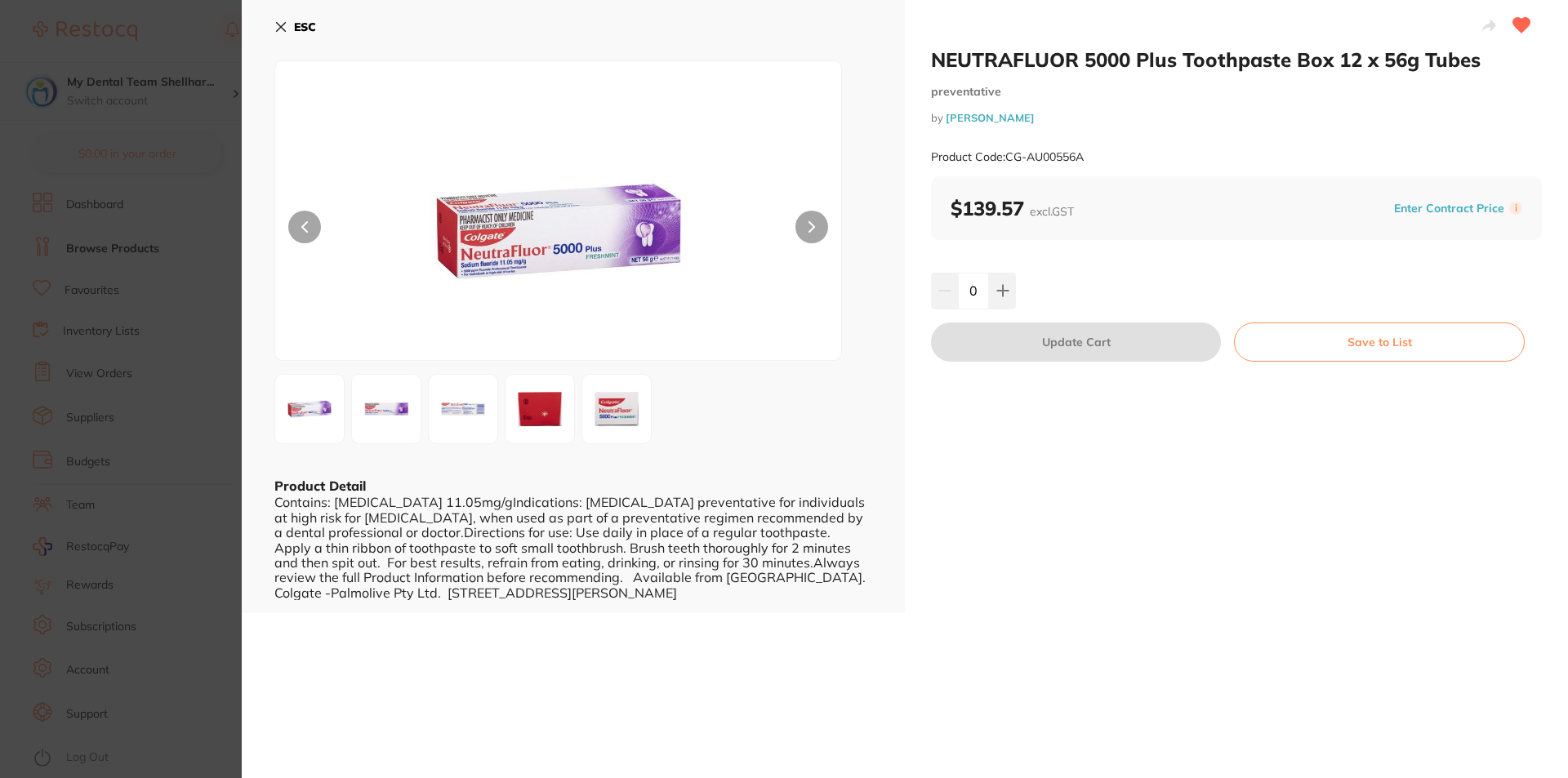
drag, startPoint x: 273, startPoint y: 25, endPoint x: 281, endPoint y: 24, distance: 8.1
click at [274, 25] on div "ESC Product Detail Contains: Sodium Fluoride 11.05mg/gIndications: Dental carie…" at bounding box center [573, 307] width 663 height 613
click at [280, 25] on icon at bounding box center [280, 27] width 13 height 13
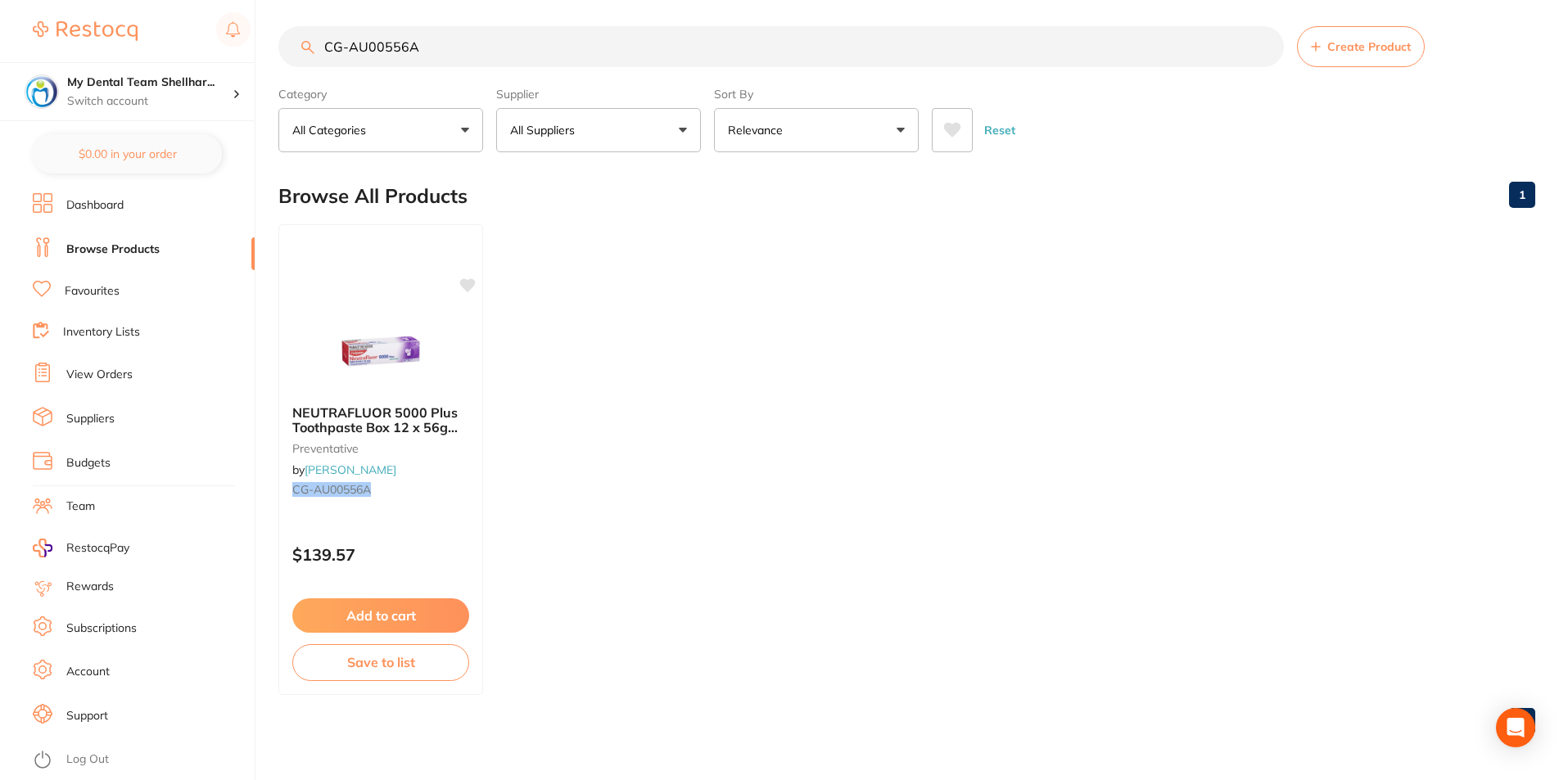
click at [431, 49] on input "CG-AU00556A" at bounding box center [781, 47] width 1005 height 41
click at [432, 45] on input "CG-AU00556A" at bounding box center [781, 47] width 1005 height 41
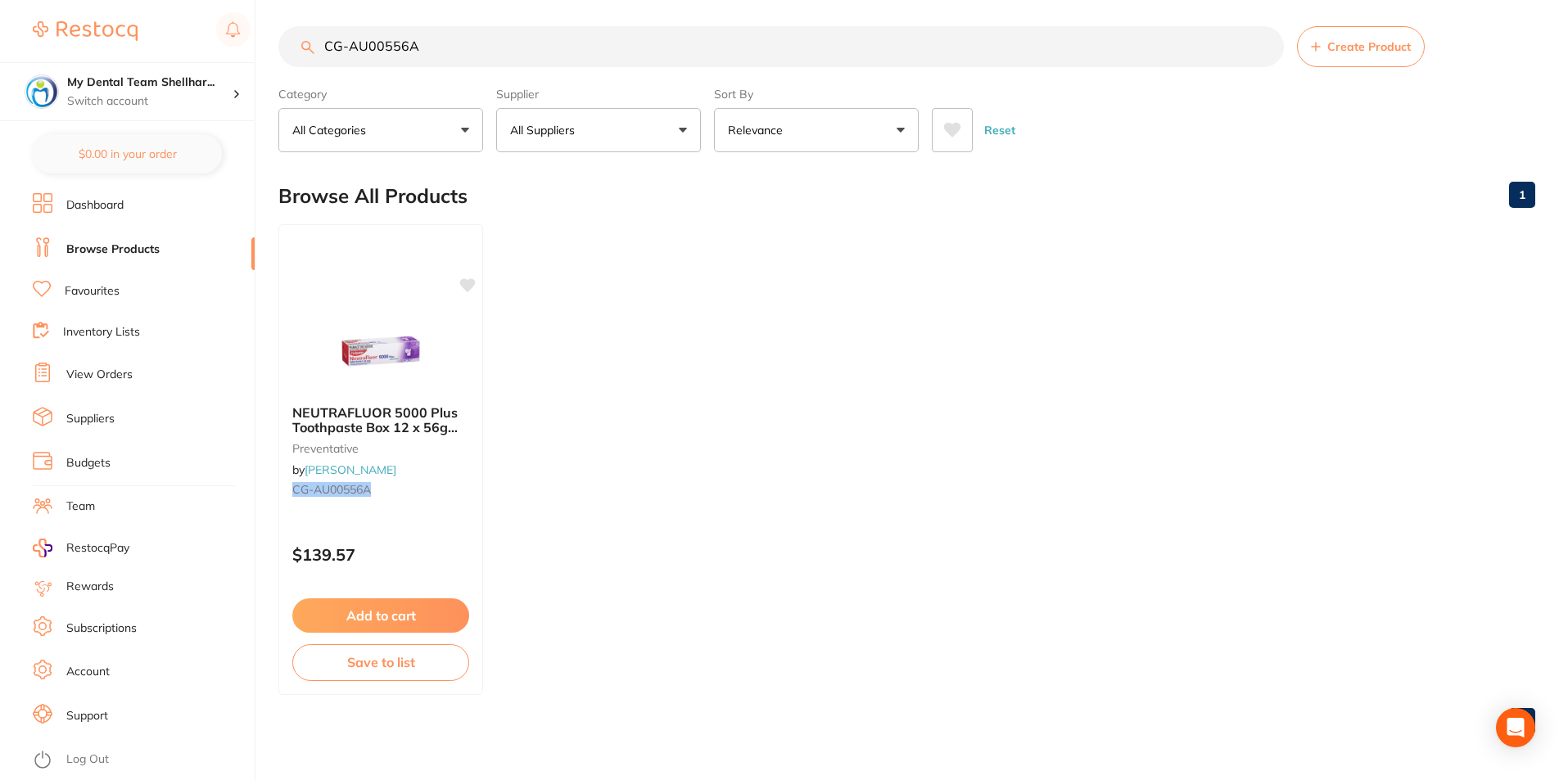
drag, startPoint x: 432, startPoint y: 45, endPoint x: 324, endPoint y: 56, distance: 108.6
click at [324, 56] on input "CG-AU00556A" at bounding box center [781, 47] width 1005 height 41
paste input "61038153"
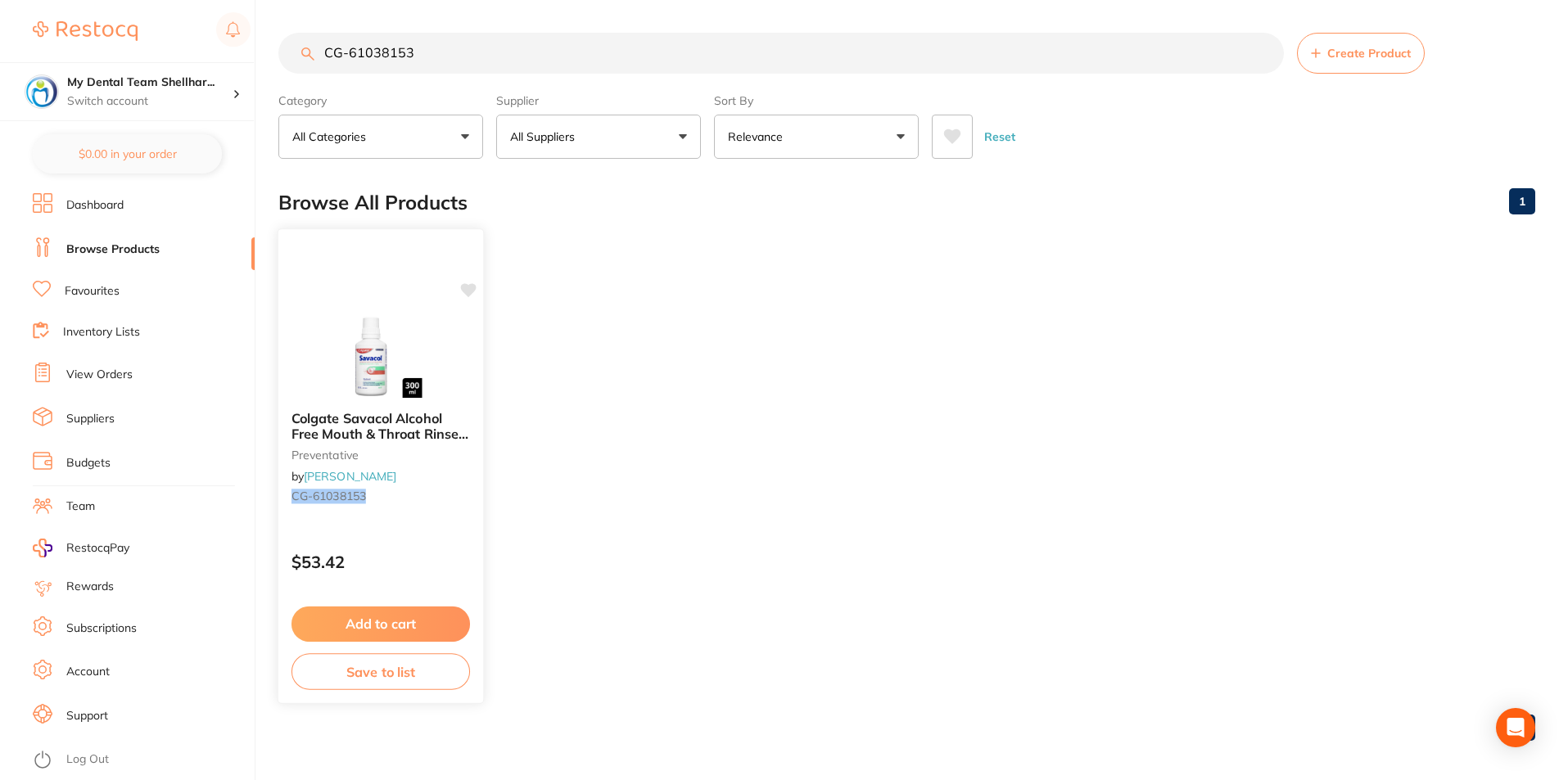
click at [385, 356] on img at bounding box center [380, 356] width 107 height 83
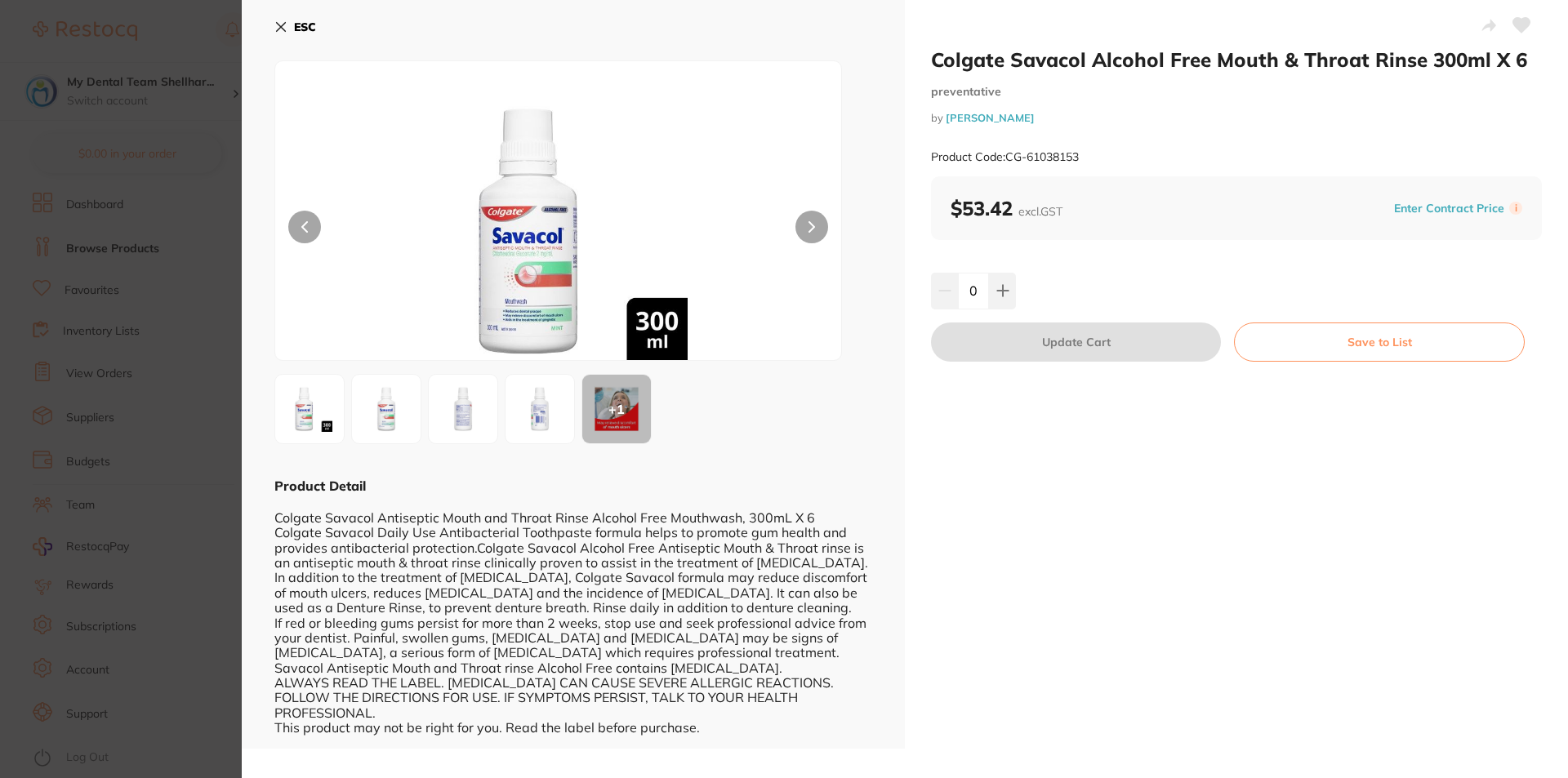
click at [1518, 33] on icon at bounding box center [1521, 25] width 17 height 15
drag, startPoint x: 280, startPoint y: 34, endPoint x: 372, endPoint y: 32, distance: 92.0
click at [280, 34] on button "ESC" at bounding box center [294, 27] width 42 height 28
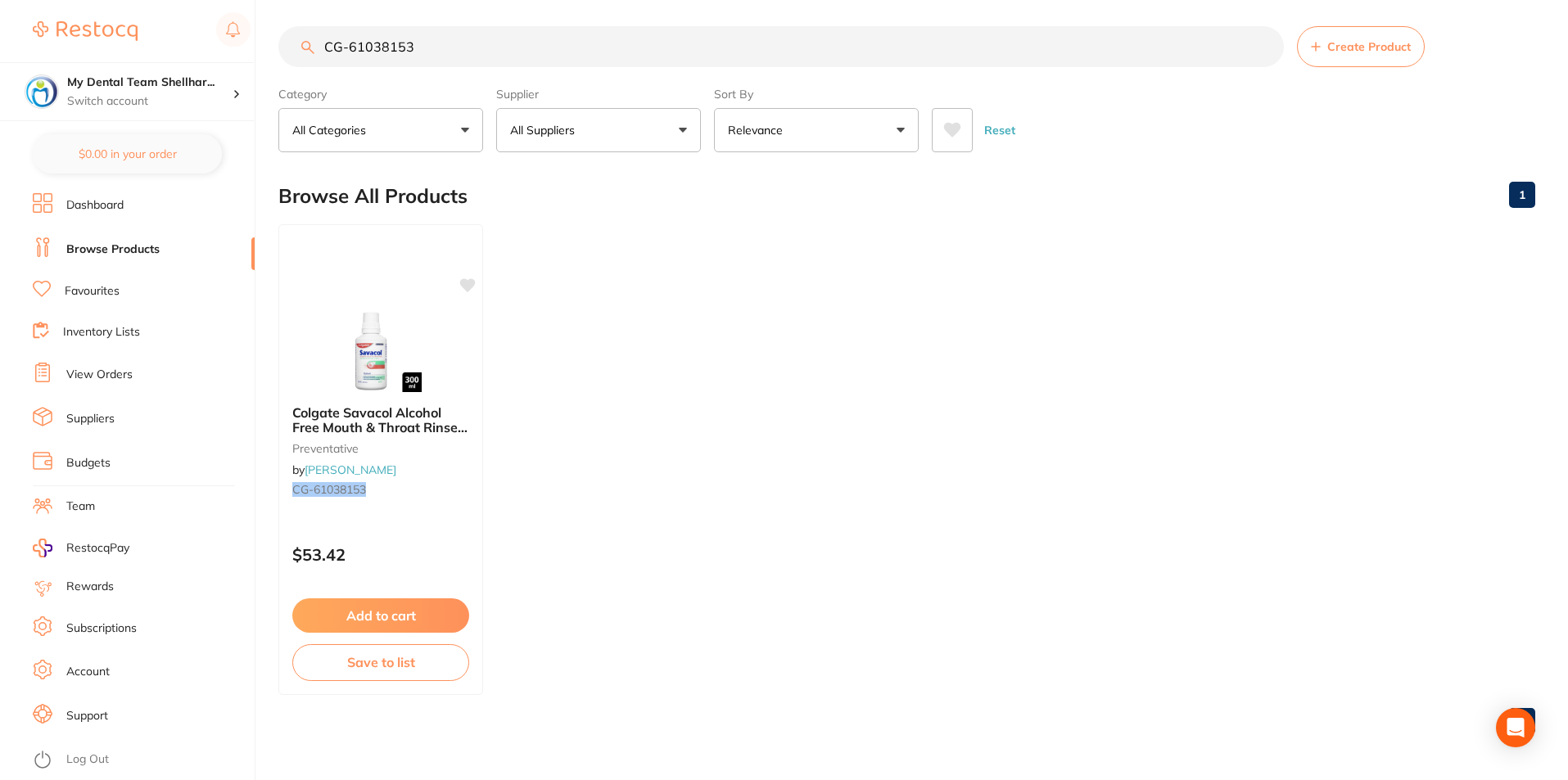
click at [443, 47] on input "CG-61038153" at bounding box center [781, 47] width 1005 height 41
paste input "12802"
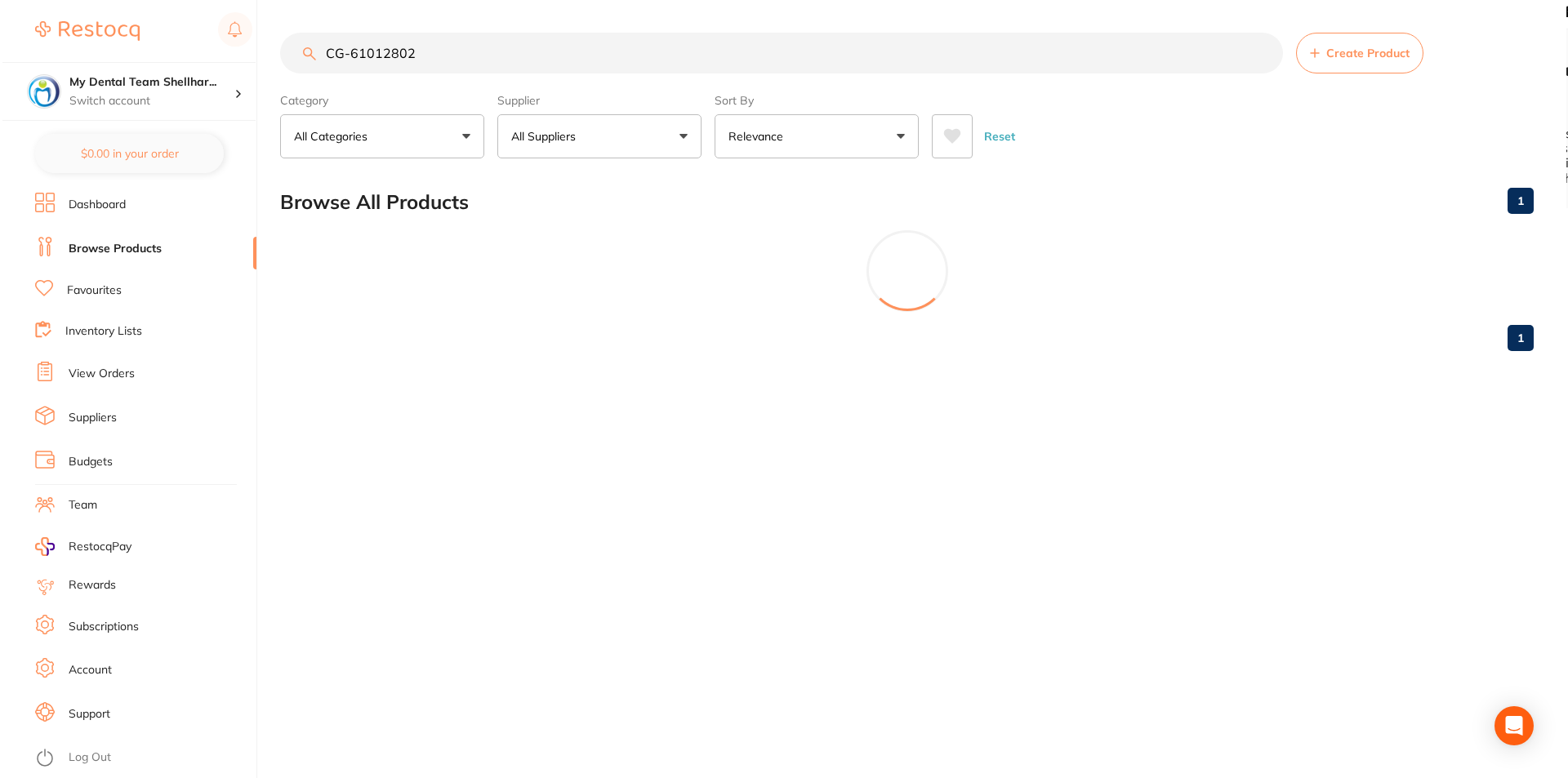
scroll to position [0, 0]
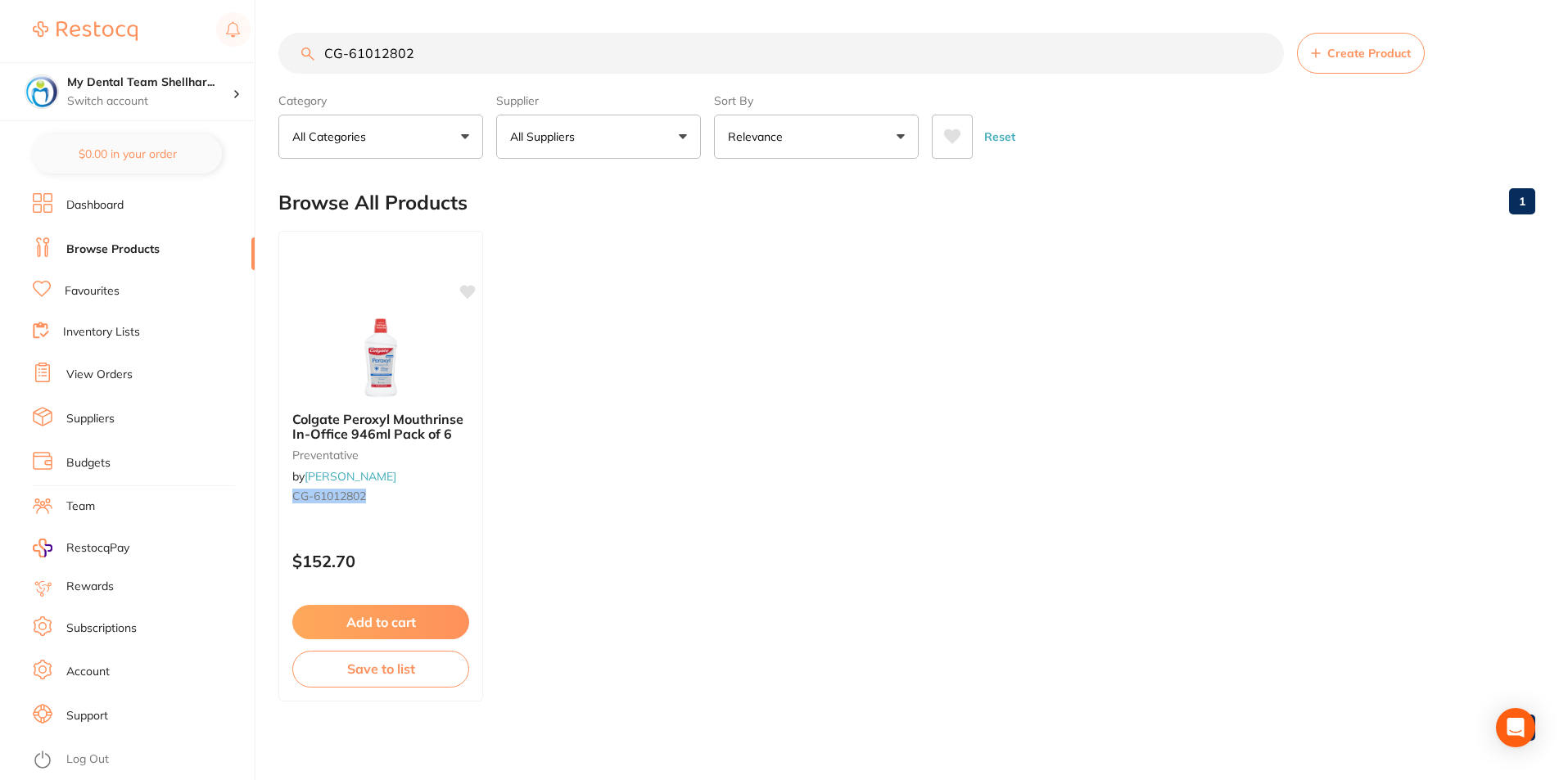
click at [358, 288] on div "Colgate Peroxyl Mouthrinse In-Office 946ml Pack of 6 preventative by Henry Sche…" at bounding box center [380, 466] width 205 height 471
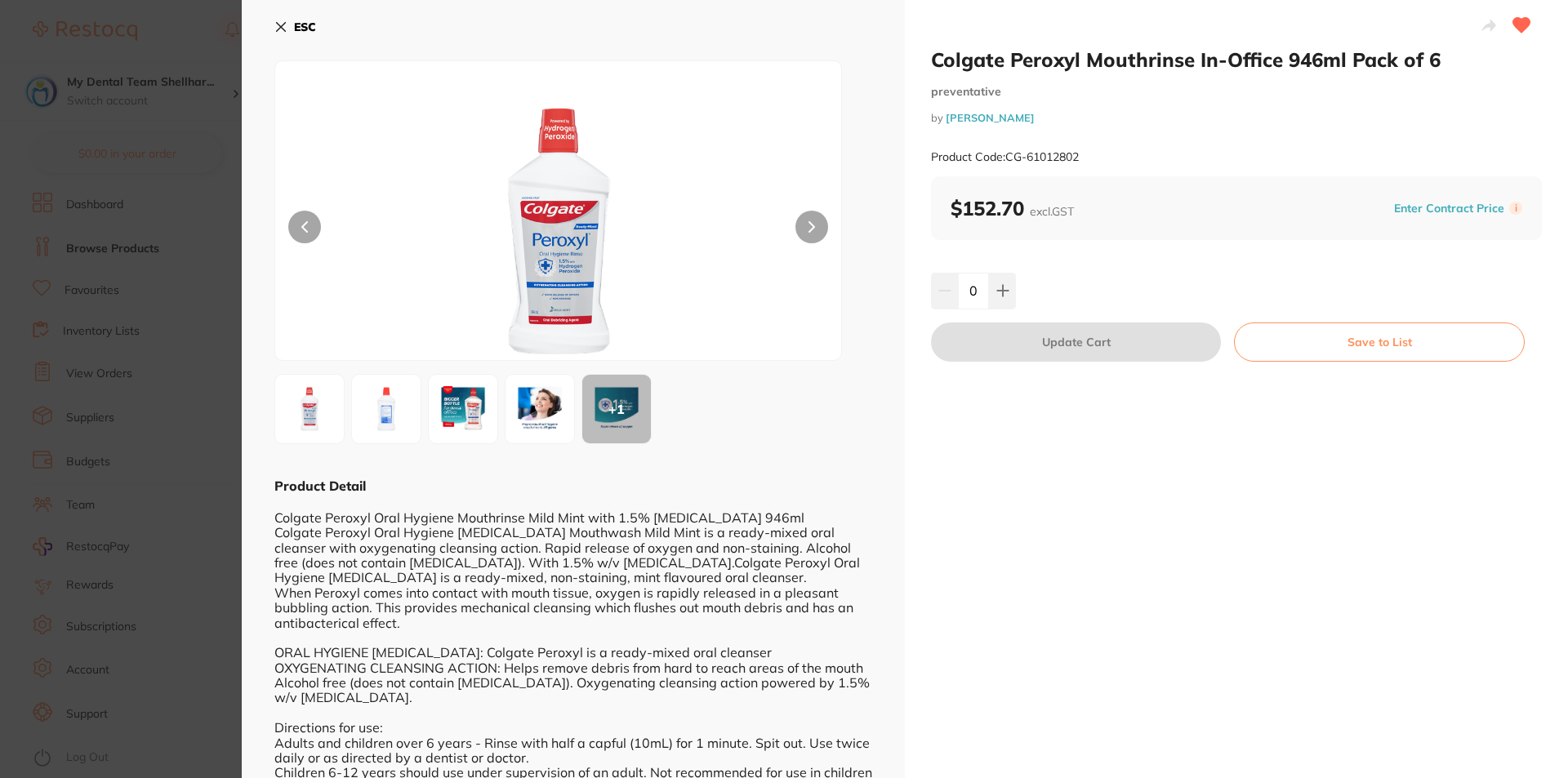
click at [272, 28] on div "ESC + 1 Product Detail Colgate Peroxyl Oral Hygiene Mouthrinse Mild Mint with 1…" at bounding box center [573, 404] width 663 height 809
click at [288, 30] on button "ESC" at bounding box center [294, 27] width 42 height 28
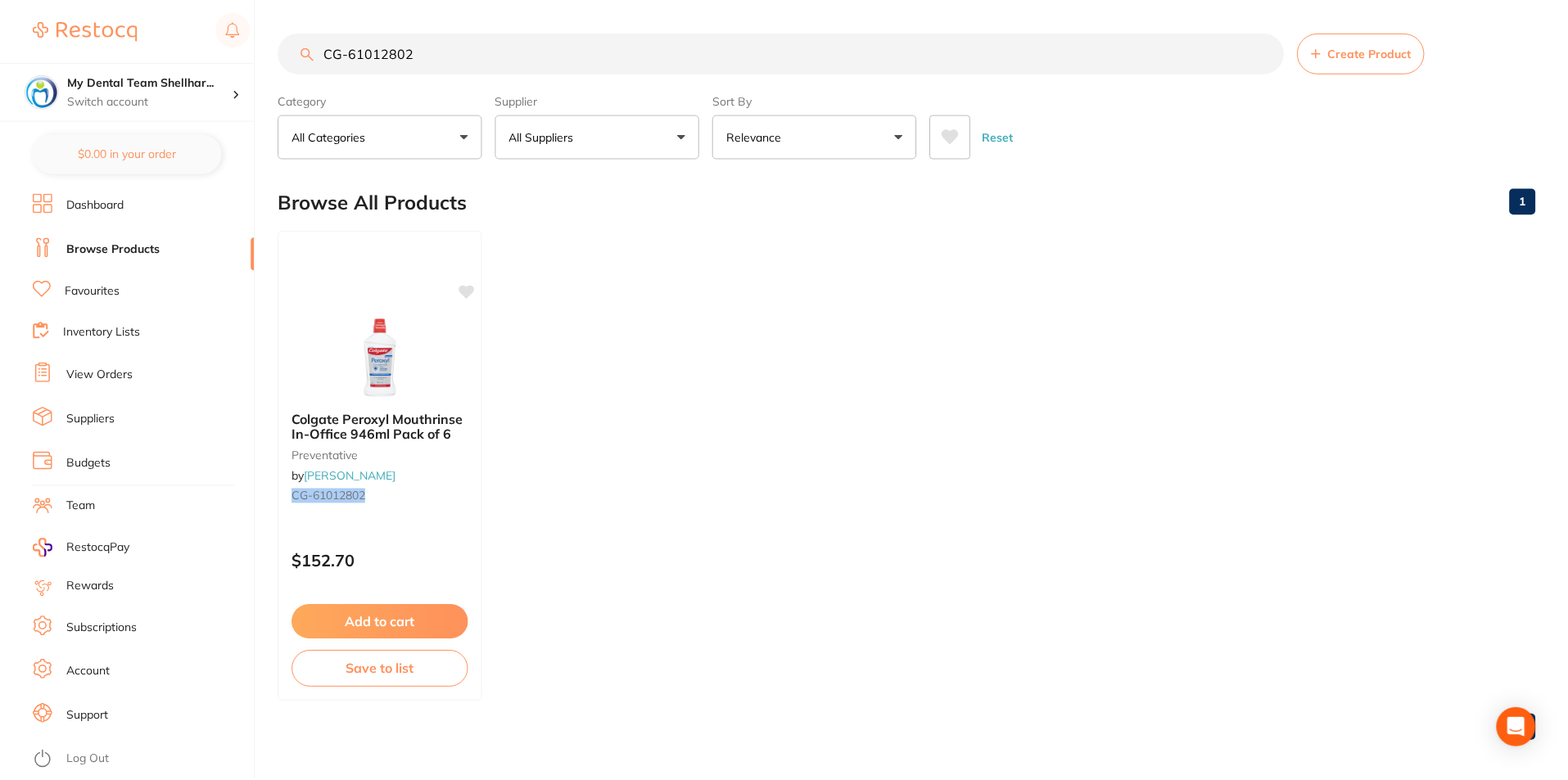
scroll to position [7, 0]
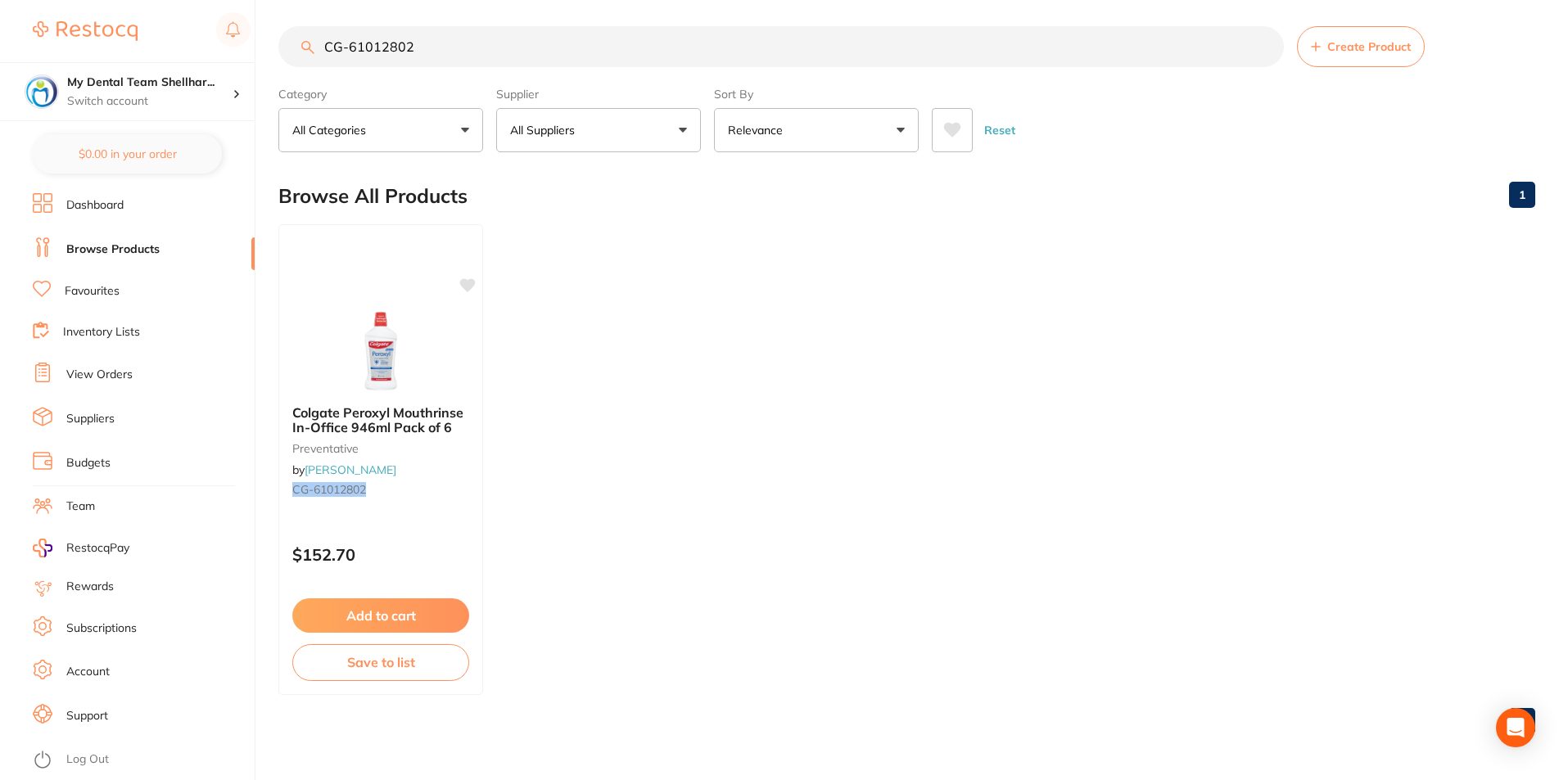
click at [403, 43] on input "CG-61012802" at bounding box center [781, 47] width 1005 height 41
paste input "DFTDAG5"
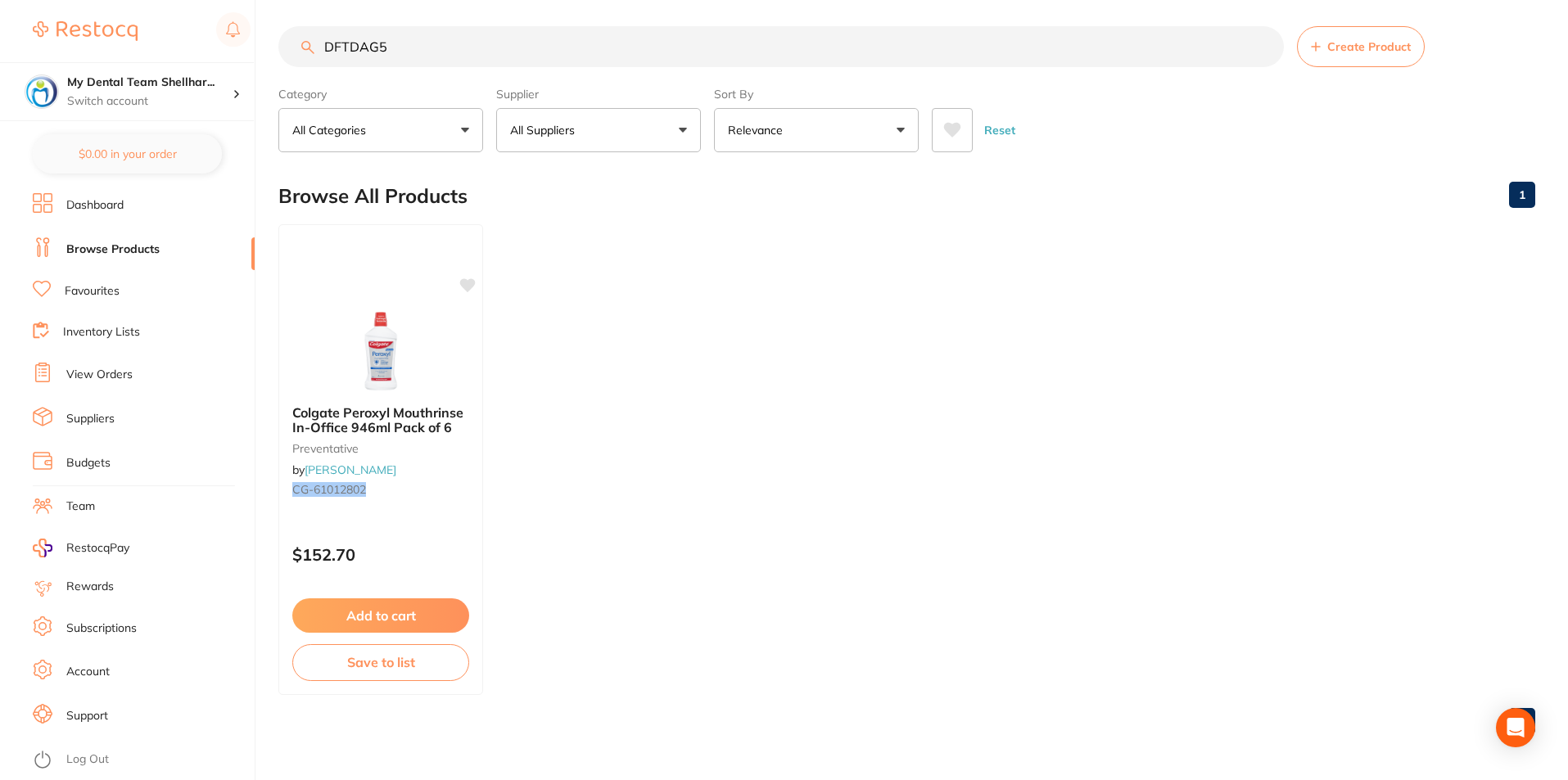
scroll to position [0, 0]
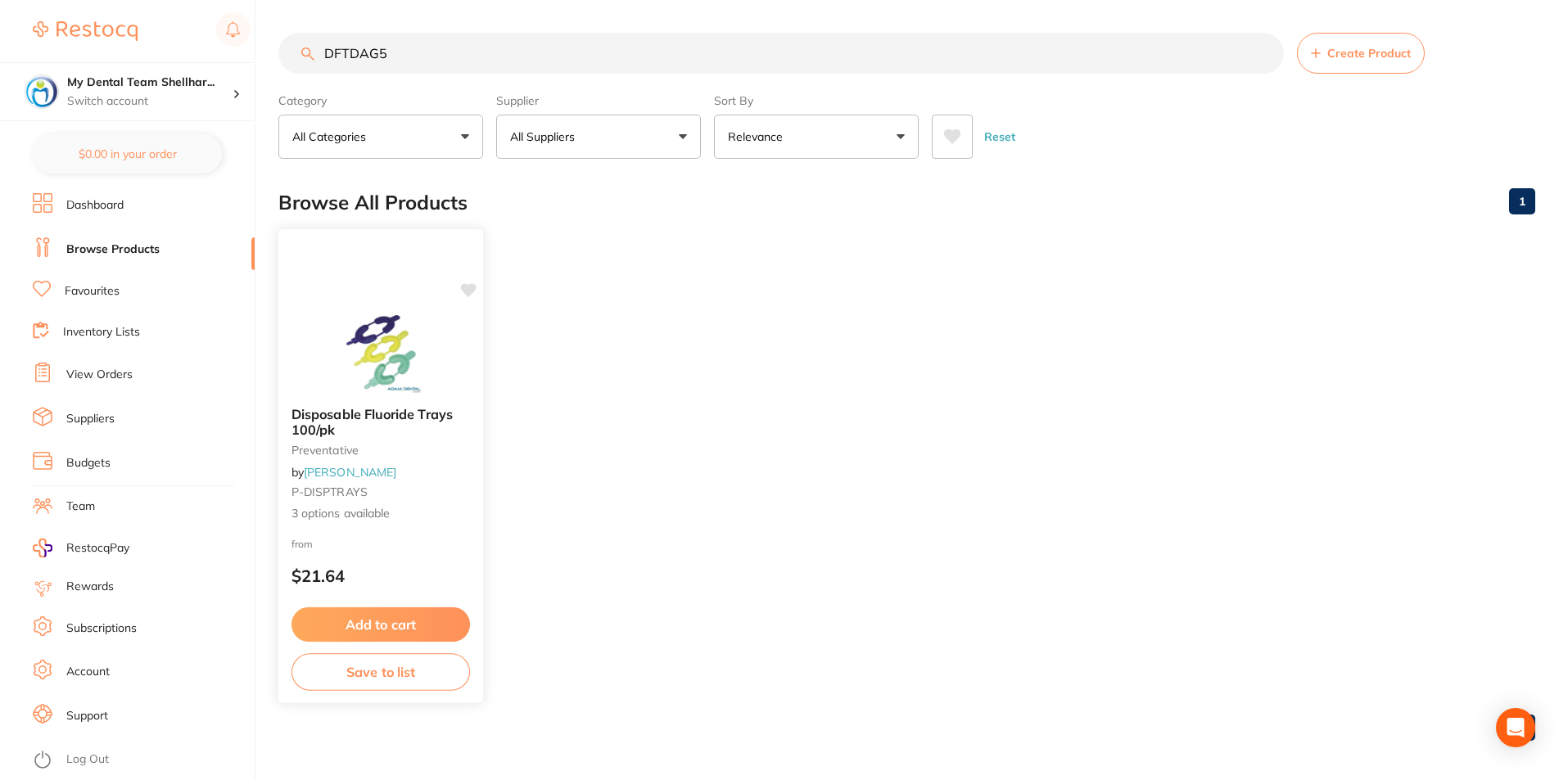
type input "DFTDAG5"
click at [439, 321] on div at bounding box center [380, 352] width 205 height 83
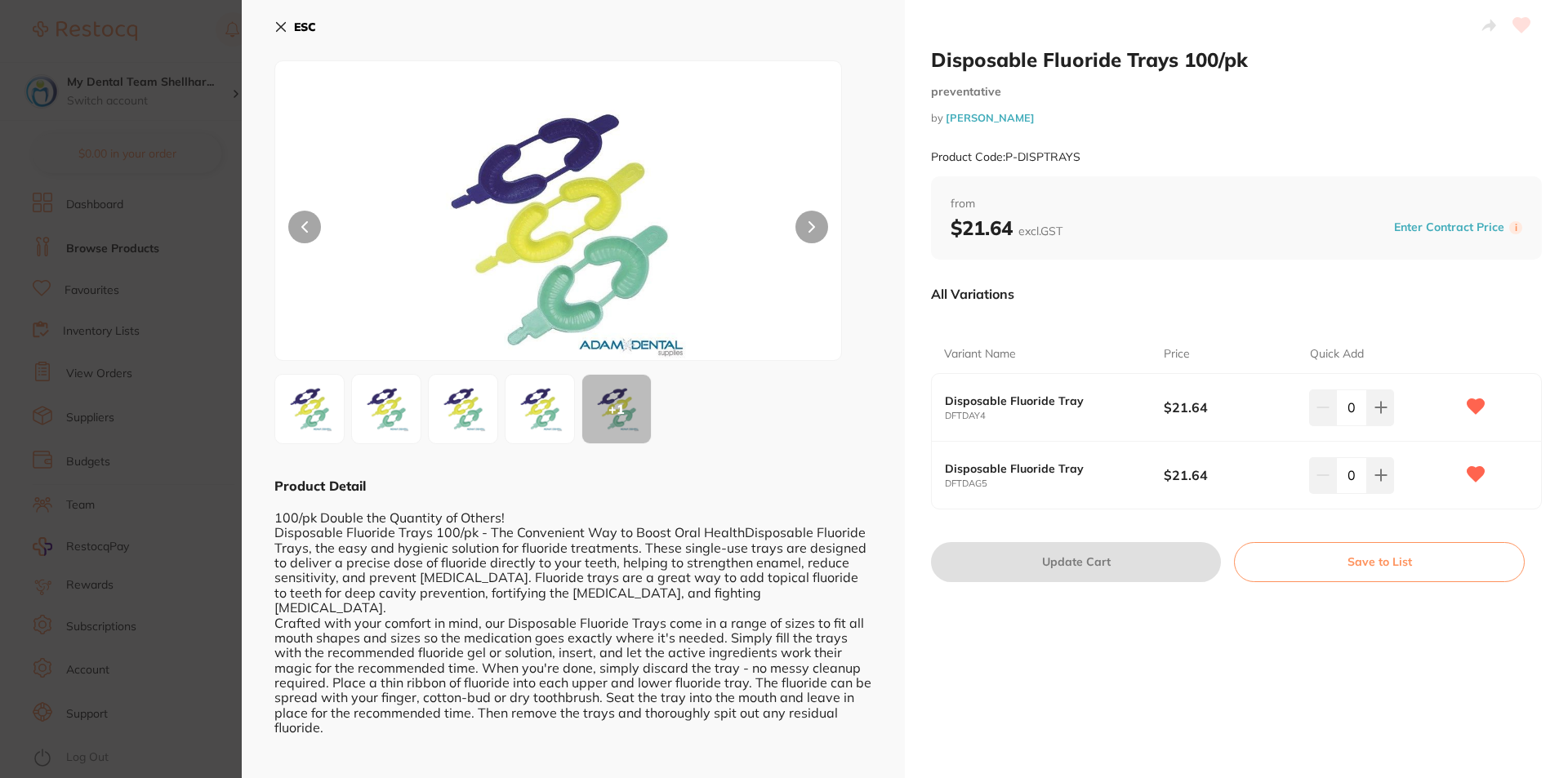
click at [214, 208] on section "Disposable Fluoride Trays 100/pk preventative by [PERSON_NAME] Product Code: P-…" at bounding box center [784, 389] width 1568 height 778
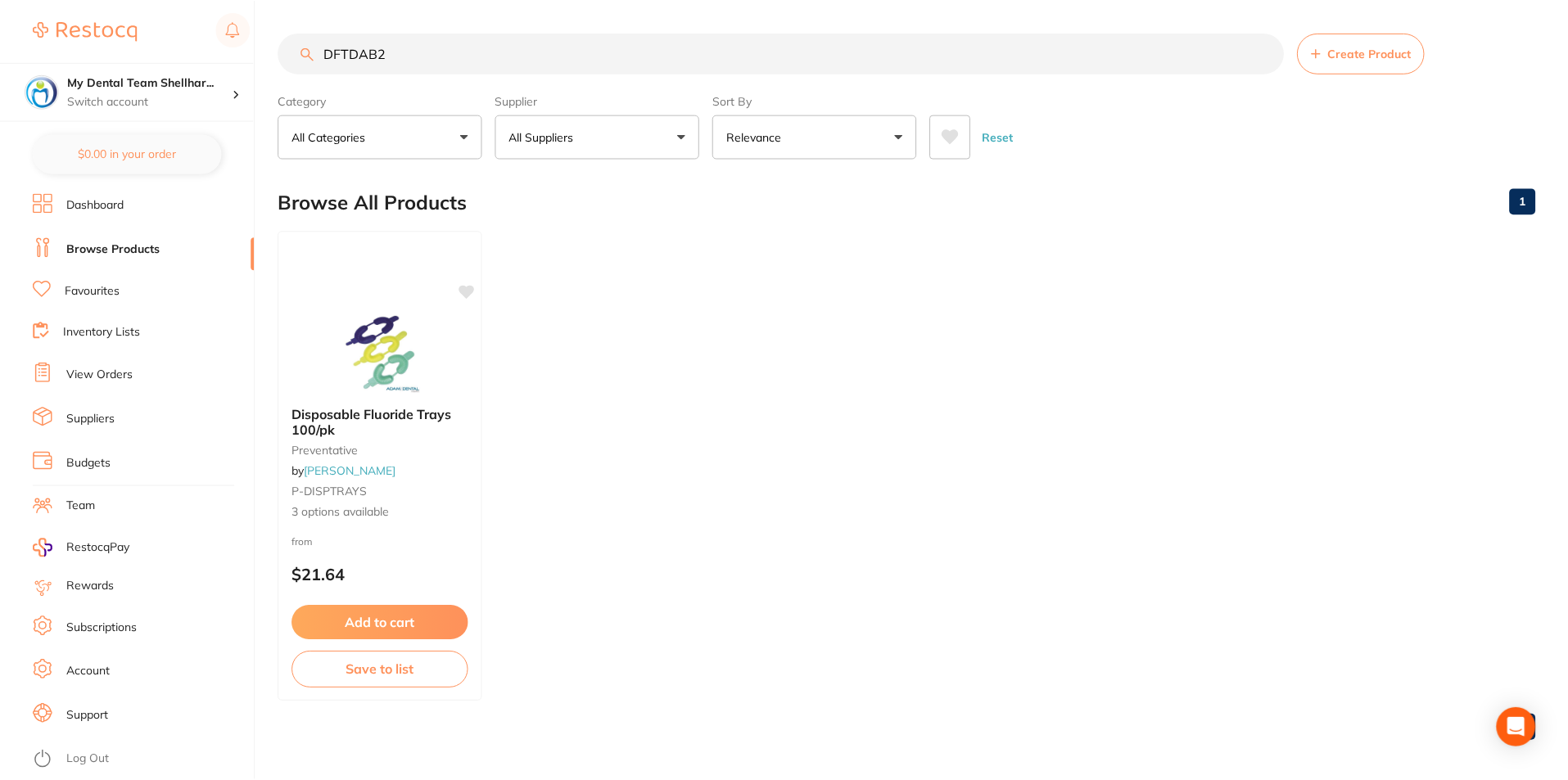
scroll to position [7, 0]
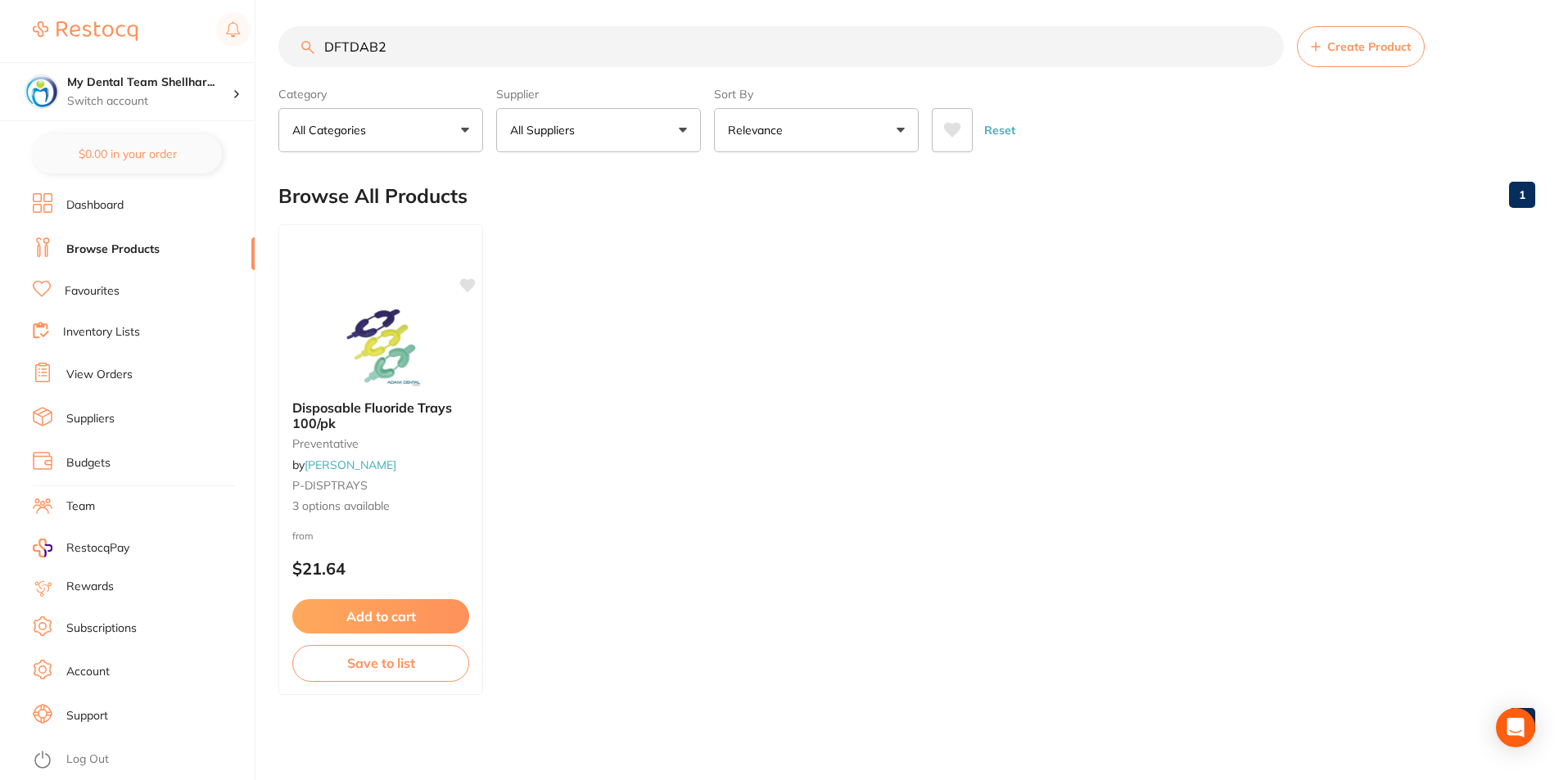
click at [496, 50] on input "DFTDAB2" at bounding box center [781, 47] width 1005 height 41
type input "v"
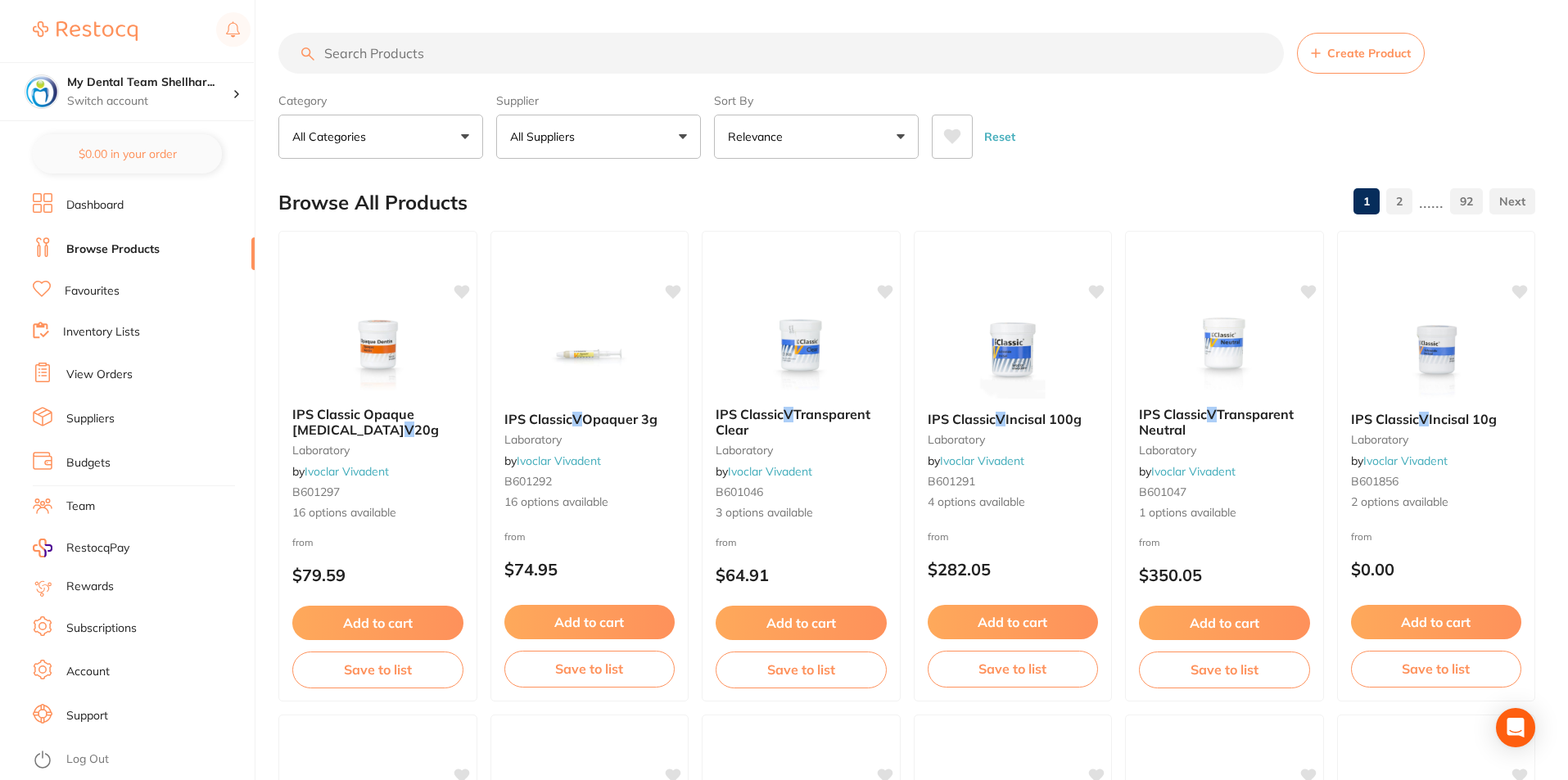
type input "v"
paste input "SCH0373"
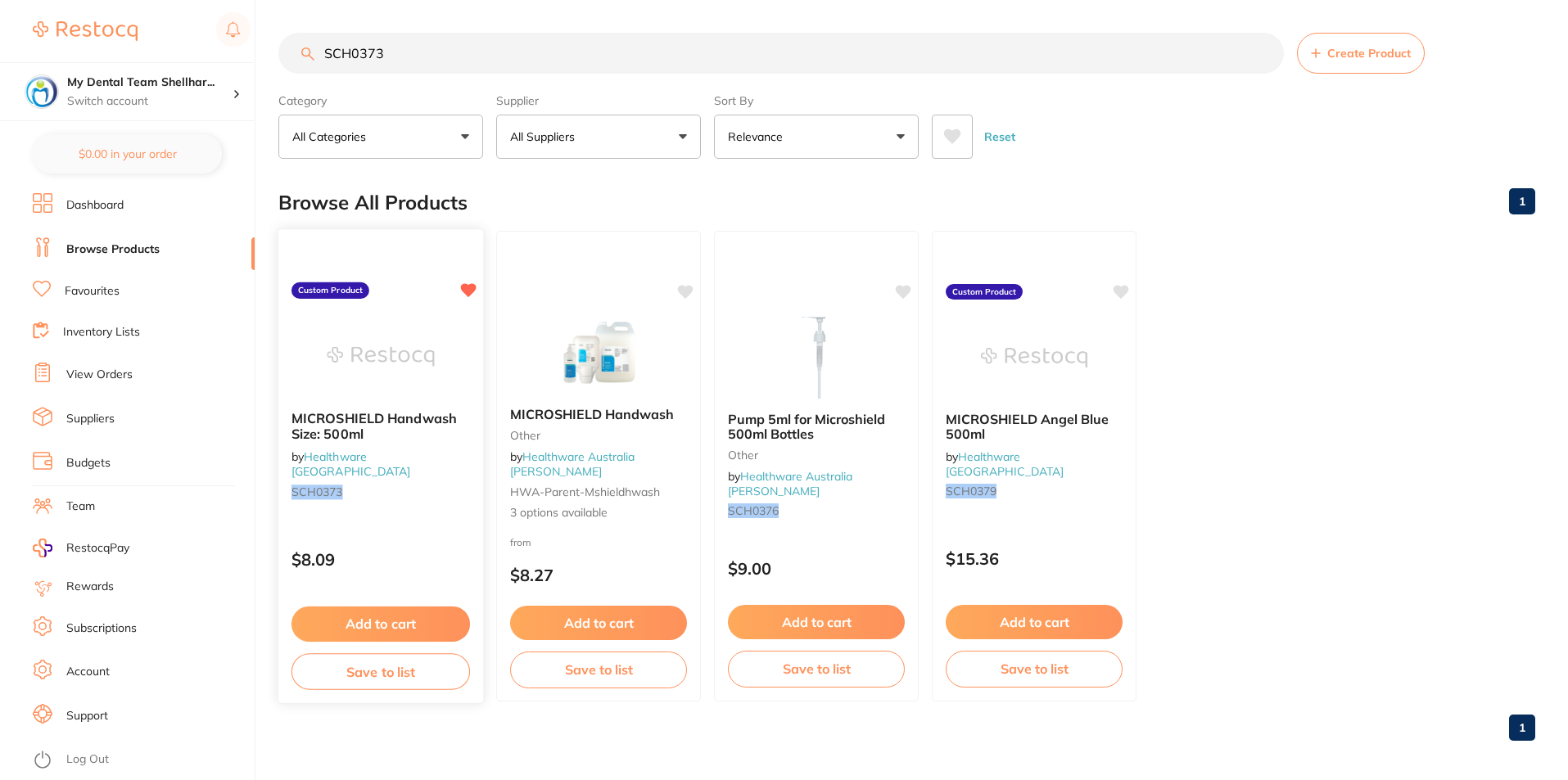
click at [382, 333] on img at bounding box center [380, 356] width 107 height 83
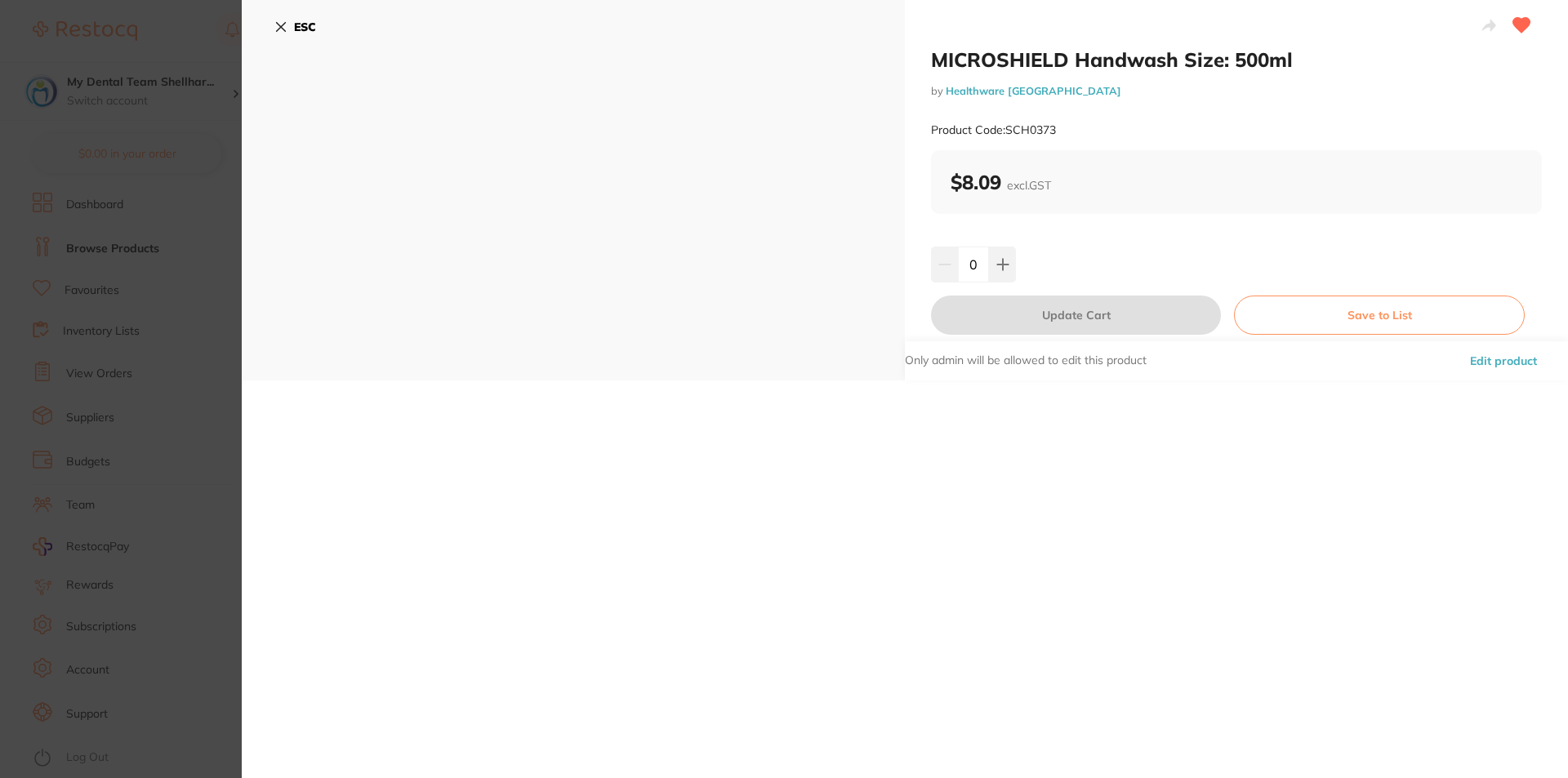
click at [108, 241] on section "MICROSHIELD Handwash Size: 500ml by Healthware Australia Product Code: SCH0373 …" at bounding box center [784, 389] width 1568 height 778
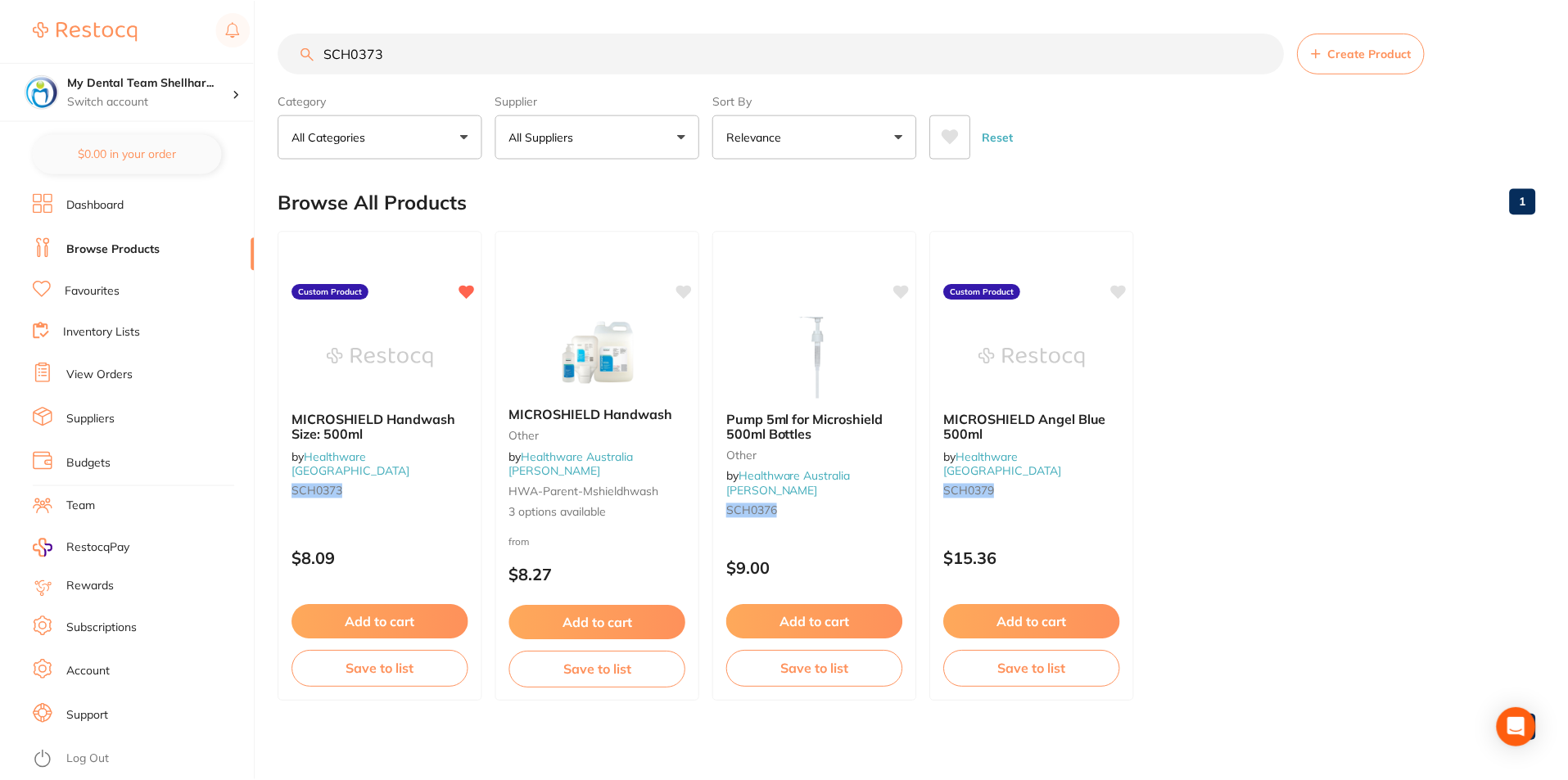
scroll to position [7, 0]
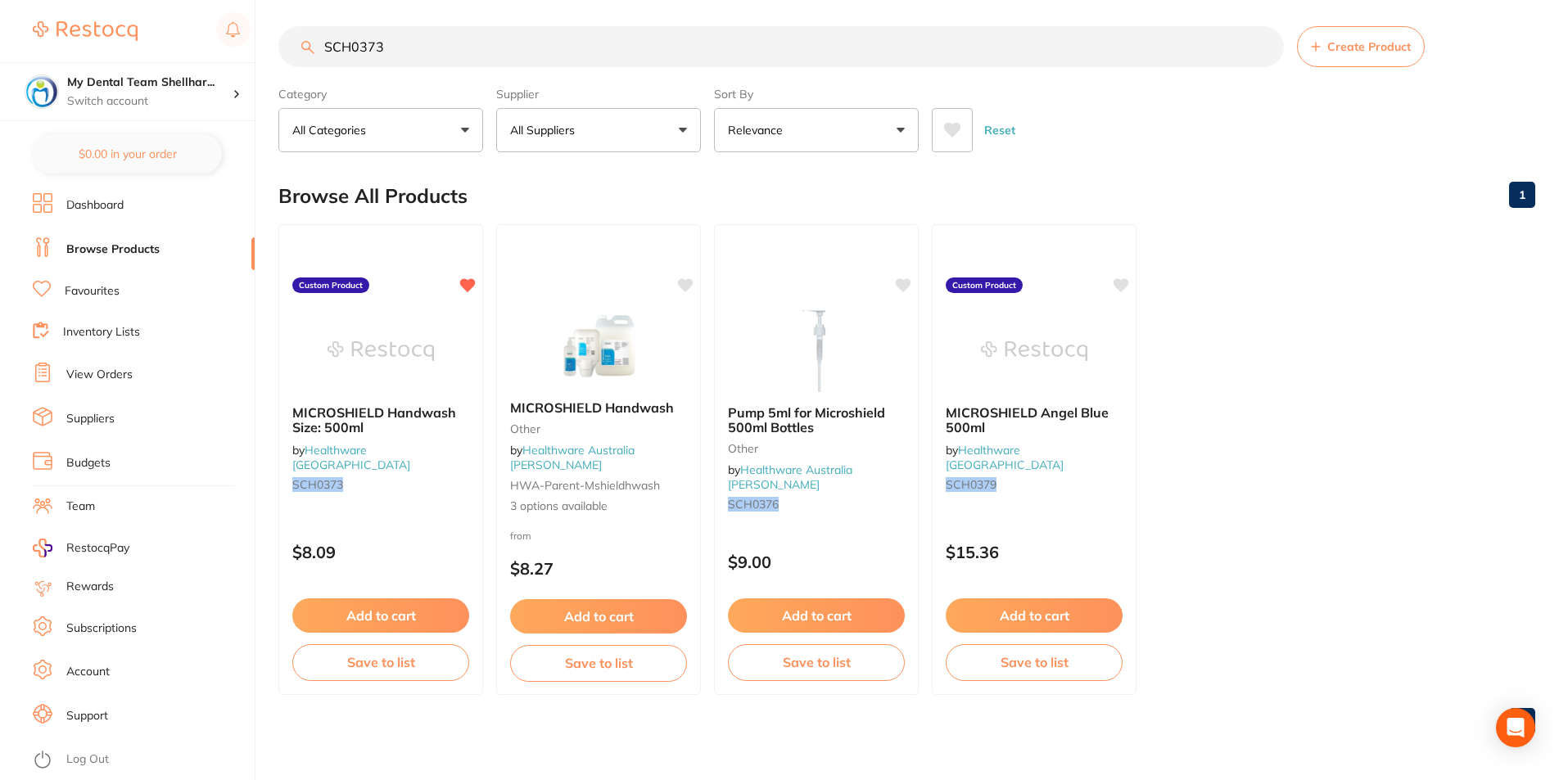
click at [409, 48] on input "SCH0373" at bounding box center [781, 47] width 1005 height 41
paste input "58"
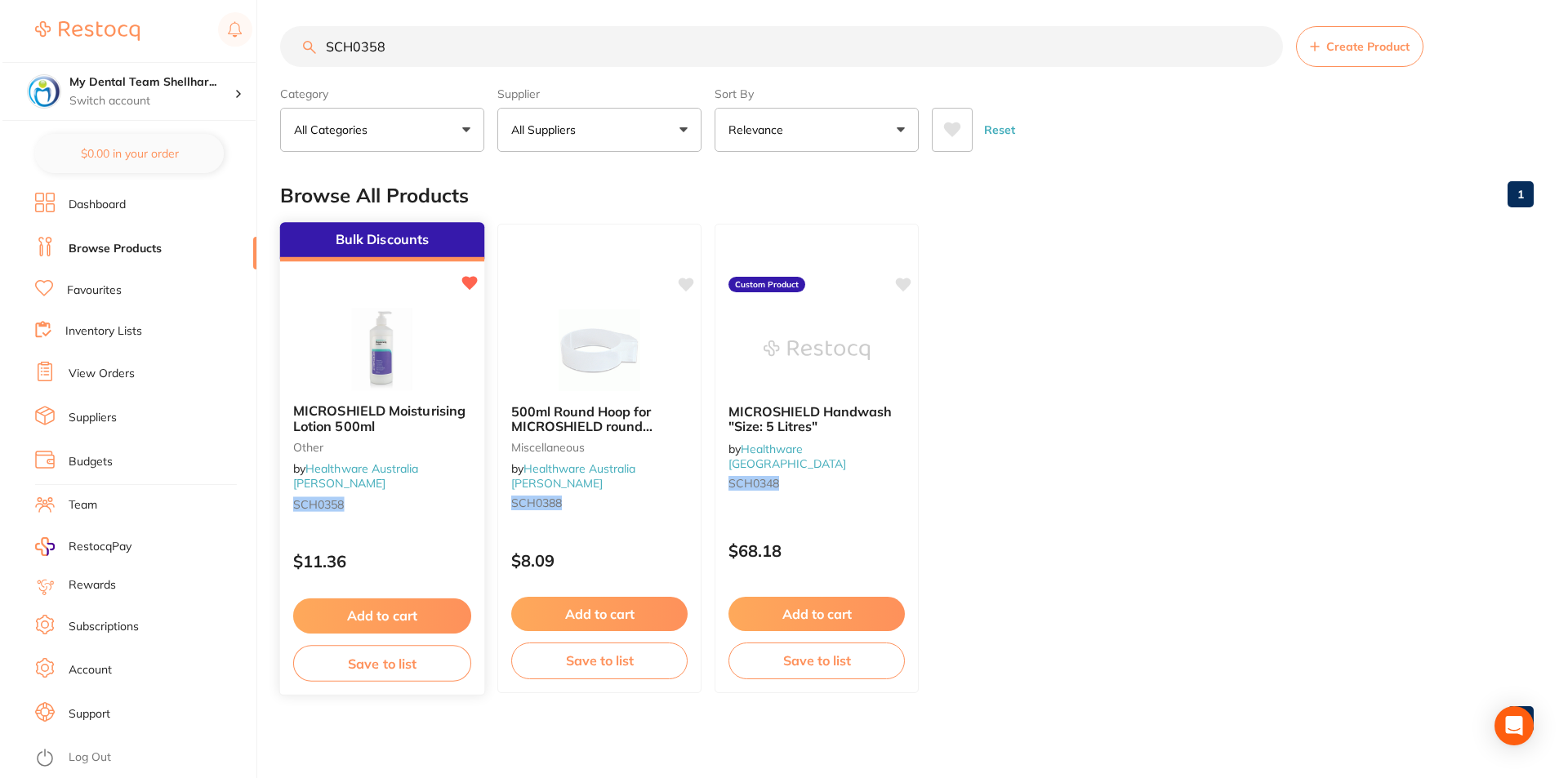
scroll to position [0, 0]
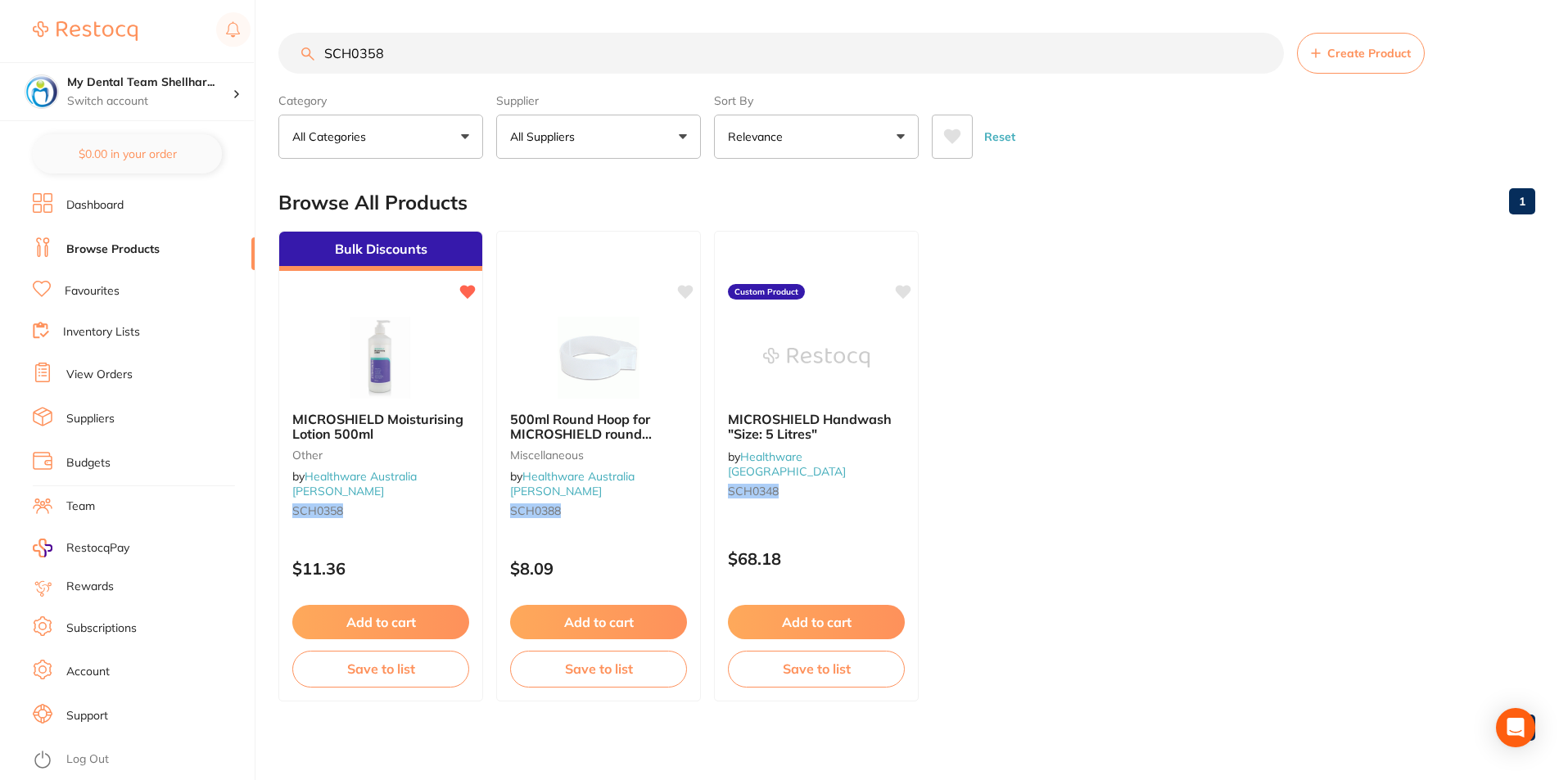
click at [471, 44] on input "SCH0358" at bounding box center [781, 53] width 1005 height 41
paste input "DNLDL1409"
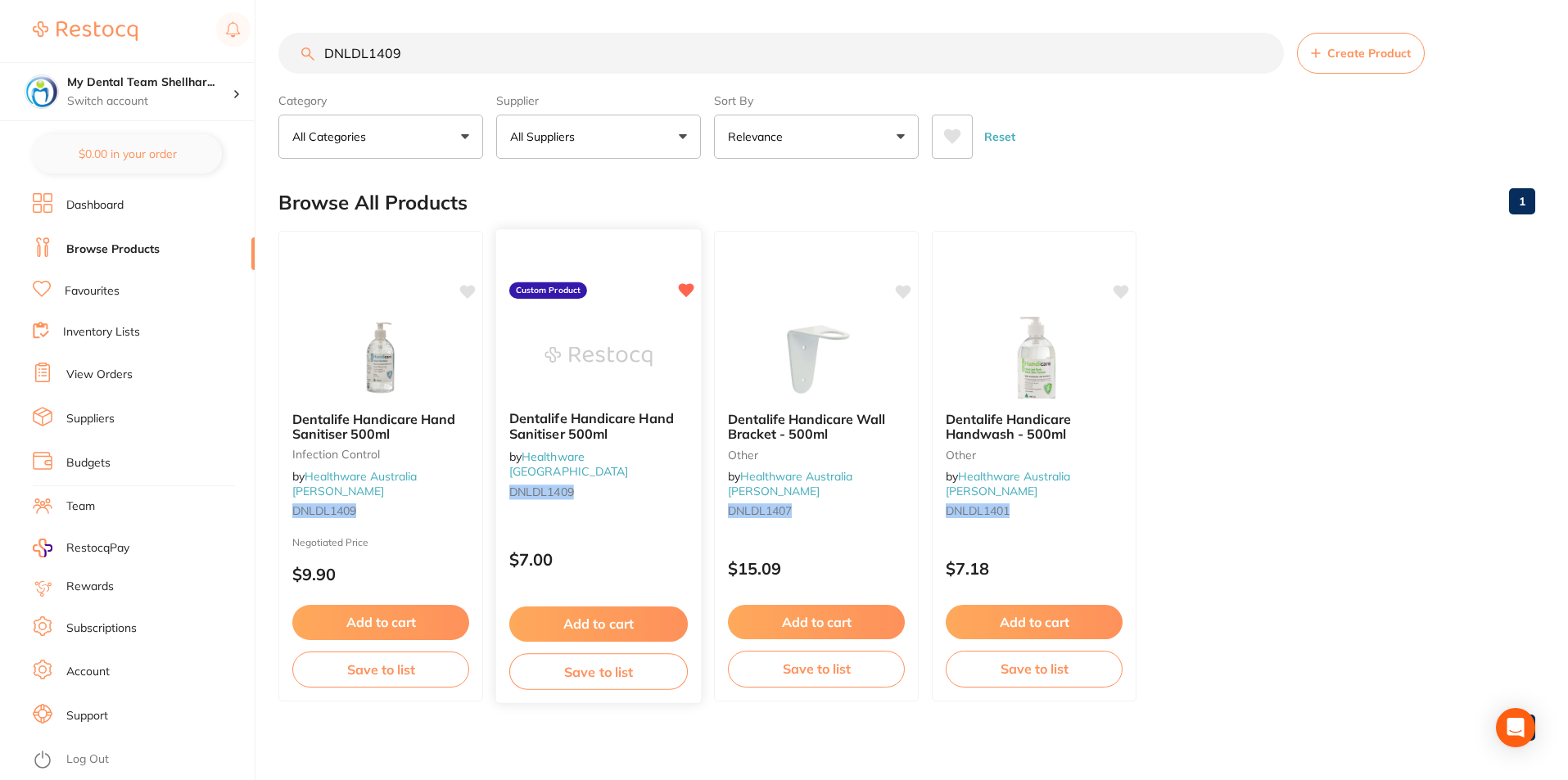
click at [628, 344] on img at bounding box center [598, 356] width 107 height 83
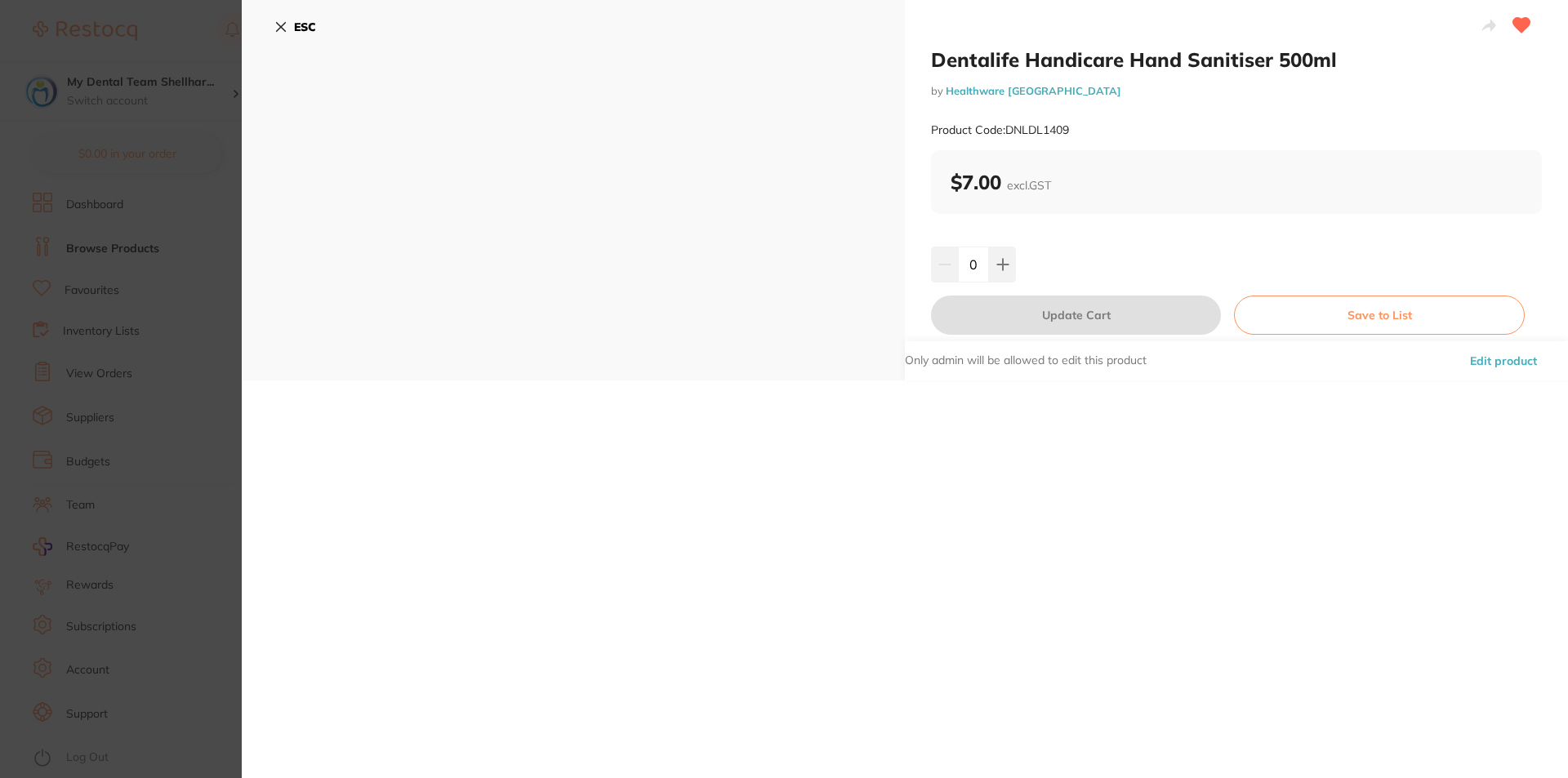
drag, startPoint x: 219, startPoint y: 198, endPoint x: 268, endPoint y: 188, distance: 50.0
click at [221, 198] on section "Dentalife Handicare Hand Sanitiser 500ml by Healthware Australia Product Code: …" at bounding box center [784, 389] width 1568 height 778
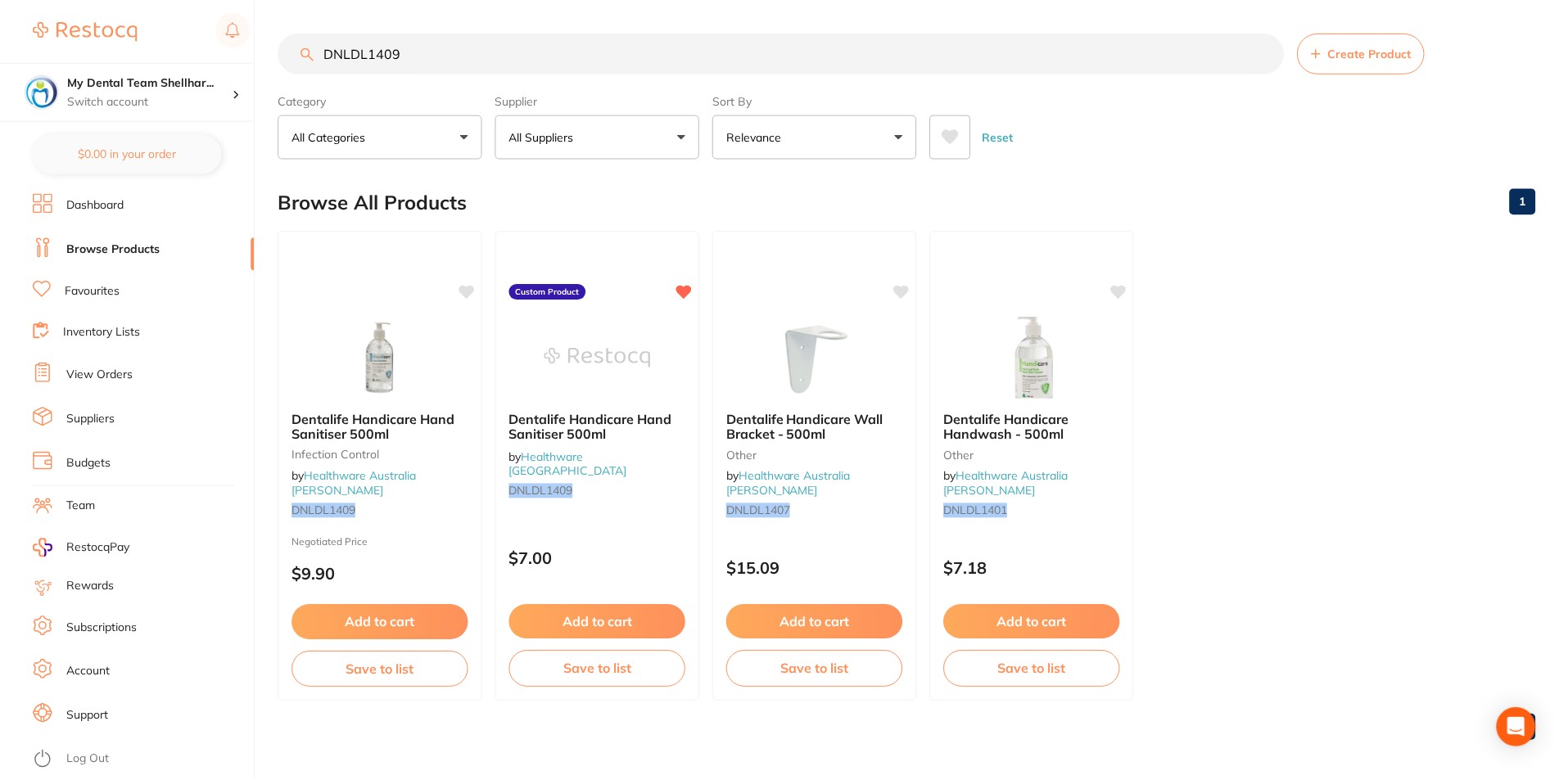
scroll to position [7, 0]
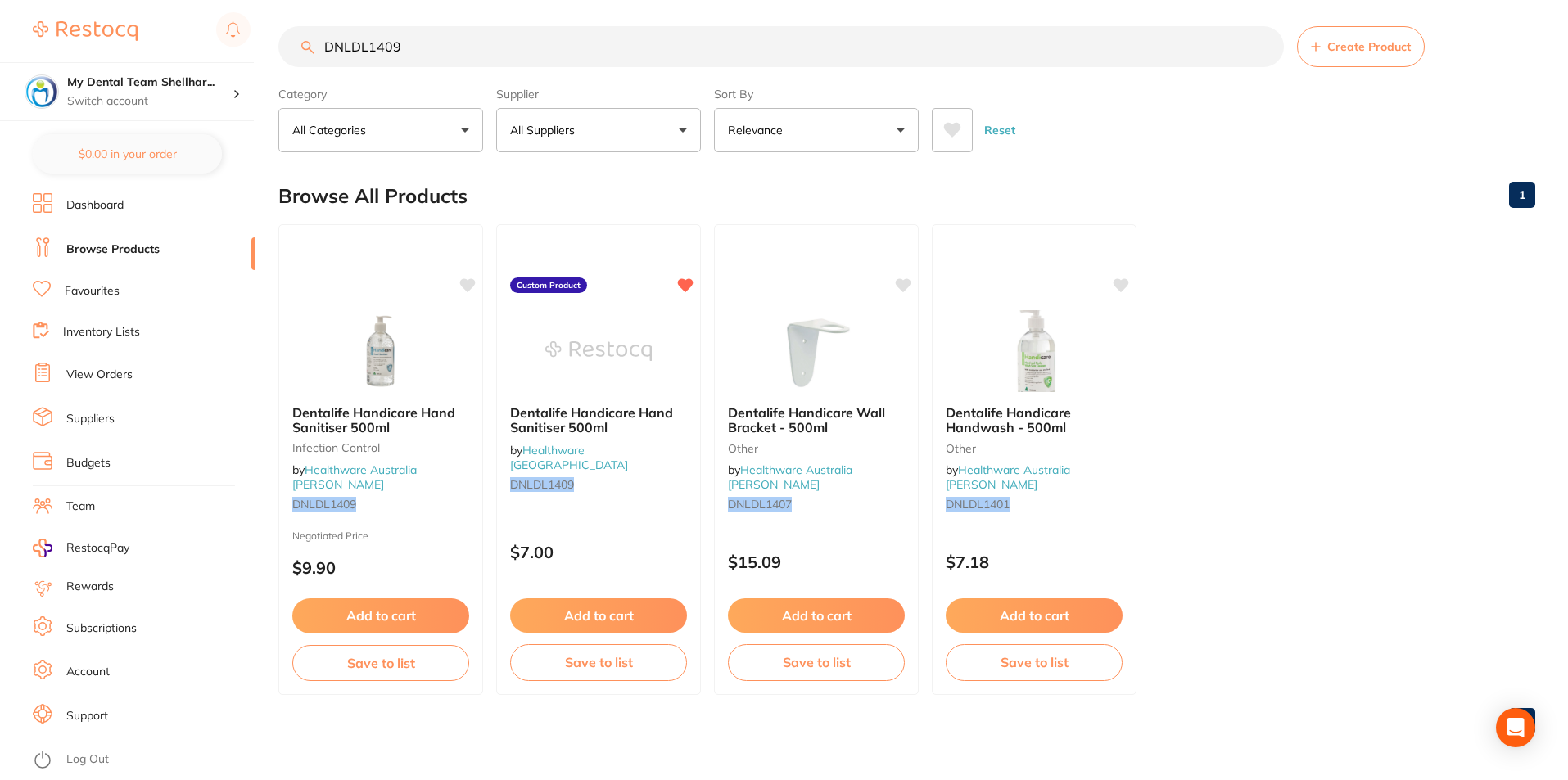
click at [529, 57] on input "DNLDL1409" at bounding box center [781, 47] width 1005 height 41
paste input "SCH0358"
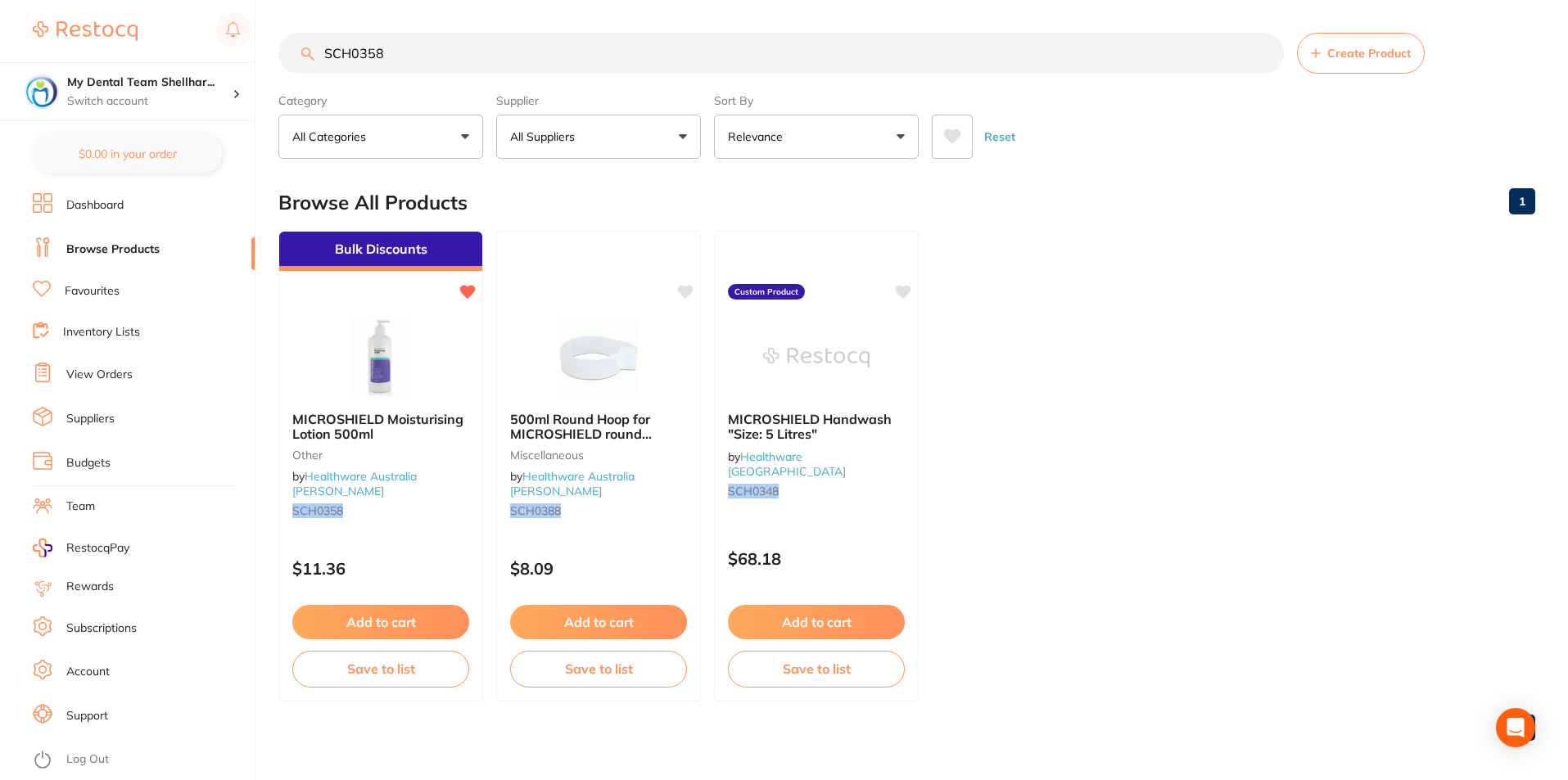
click at [372, 56] on input "SCH0358" at bounding box center [781, 53] width 1005 height 41
paste input "DMSAT116"
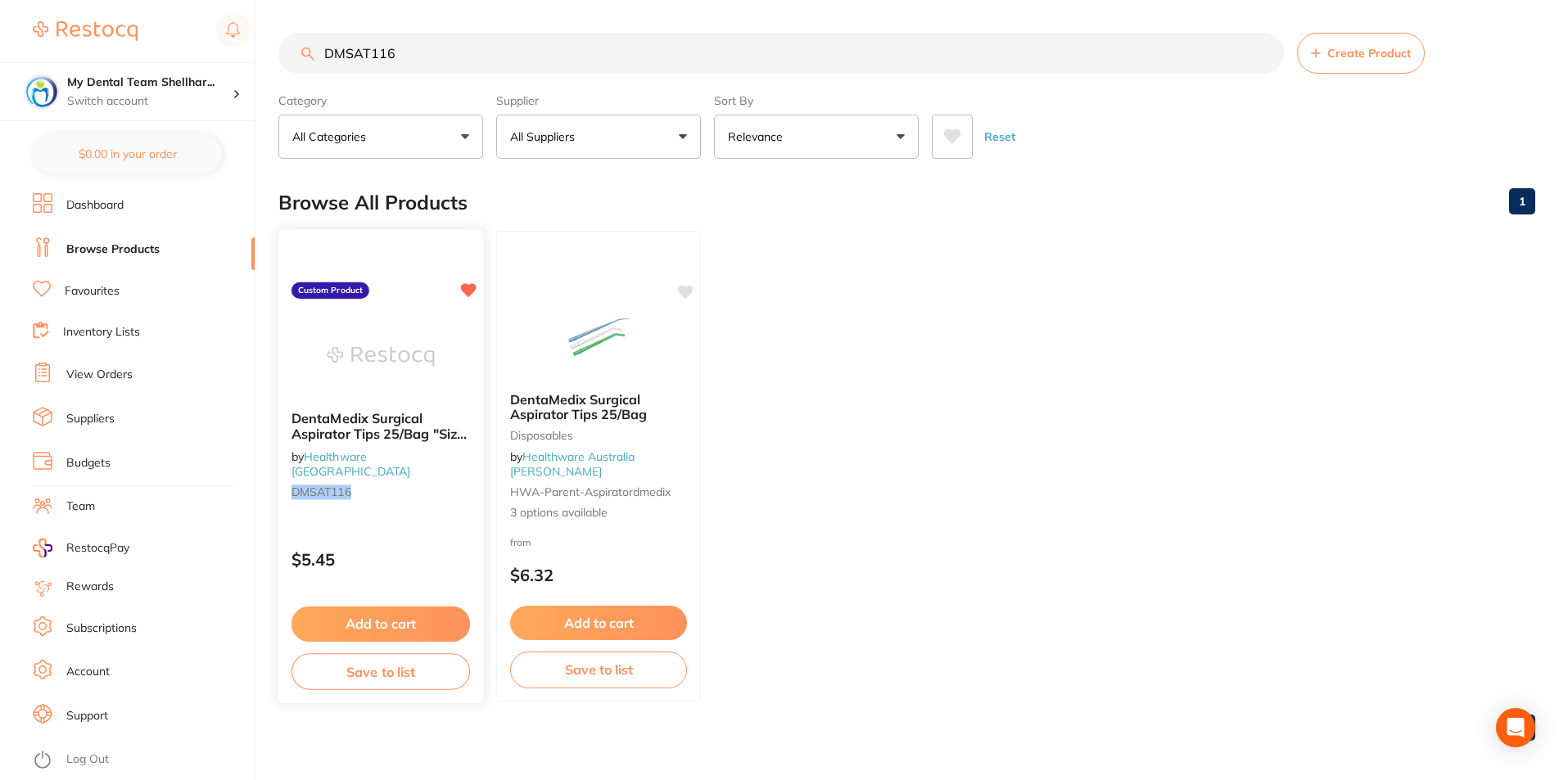
click at [406, 355] on img at bounding box center [380, 356] width 107 height 83
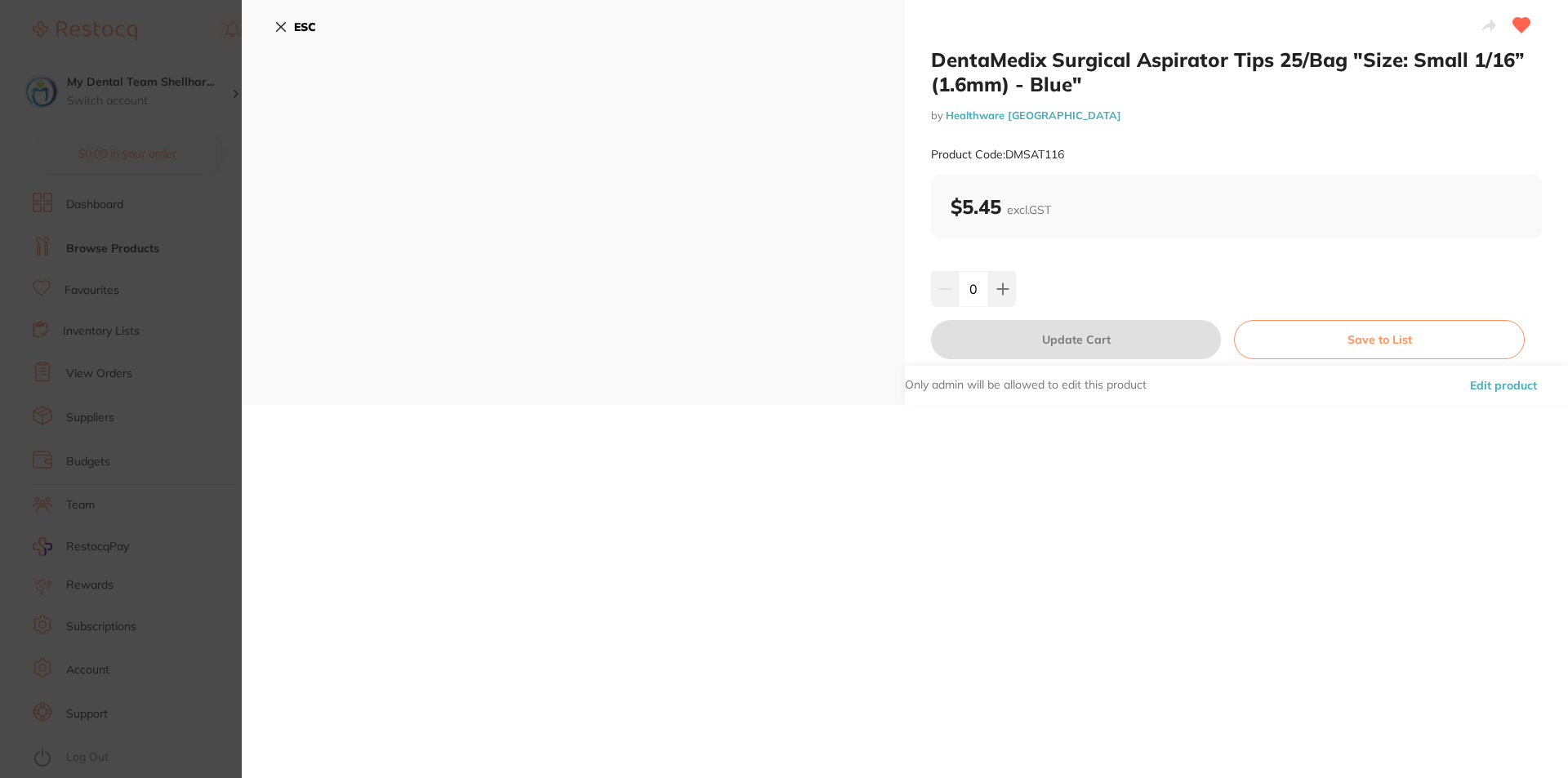
click at [286, 30] on icon at bounding box center [280, 27] width 13 height 13
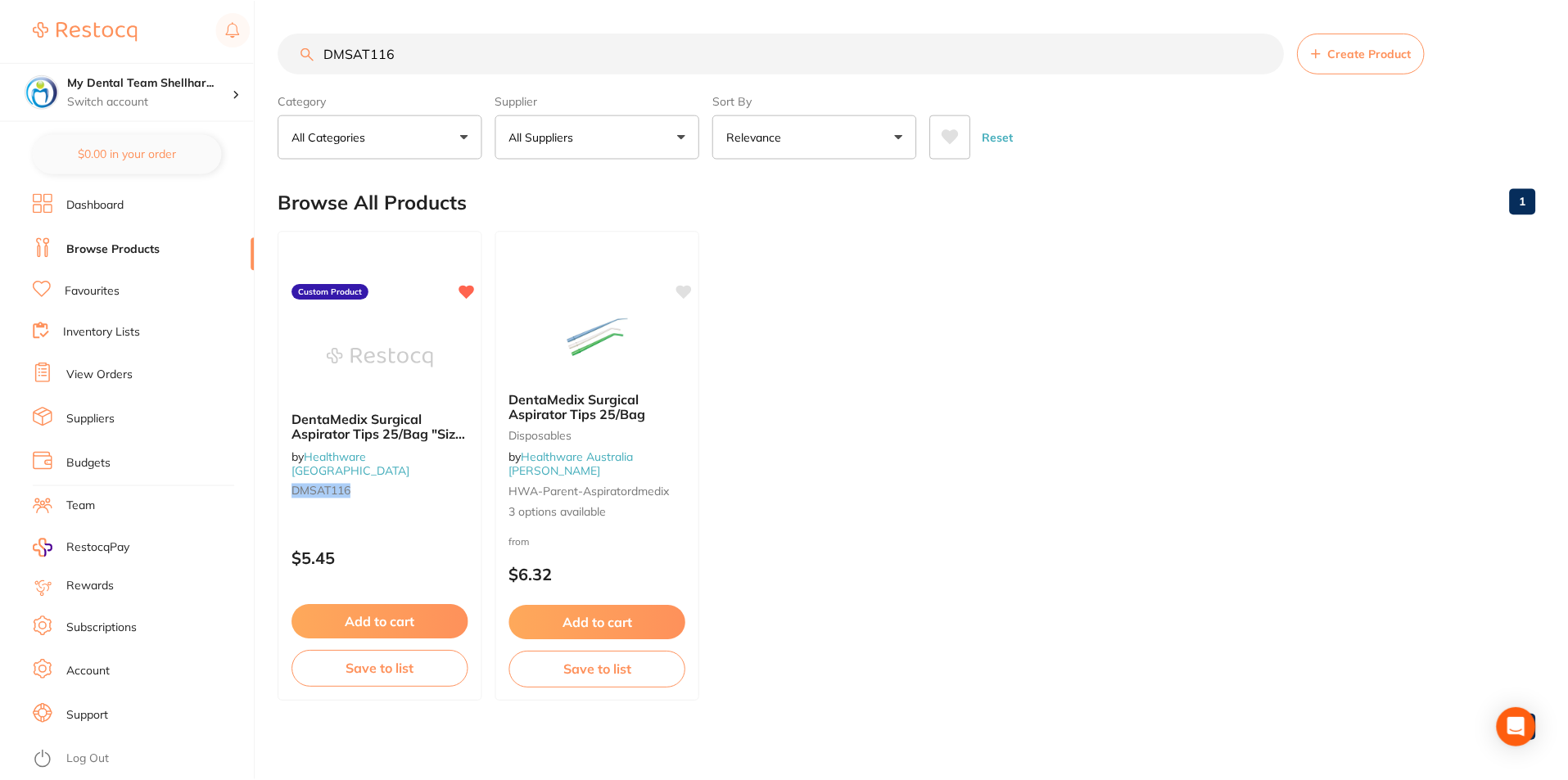
scroll to position [7, 0]
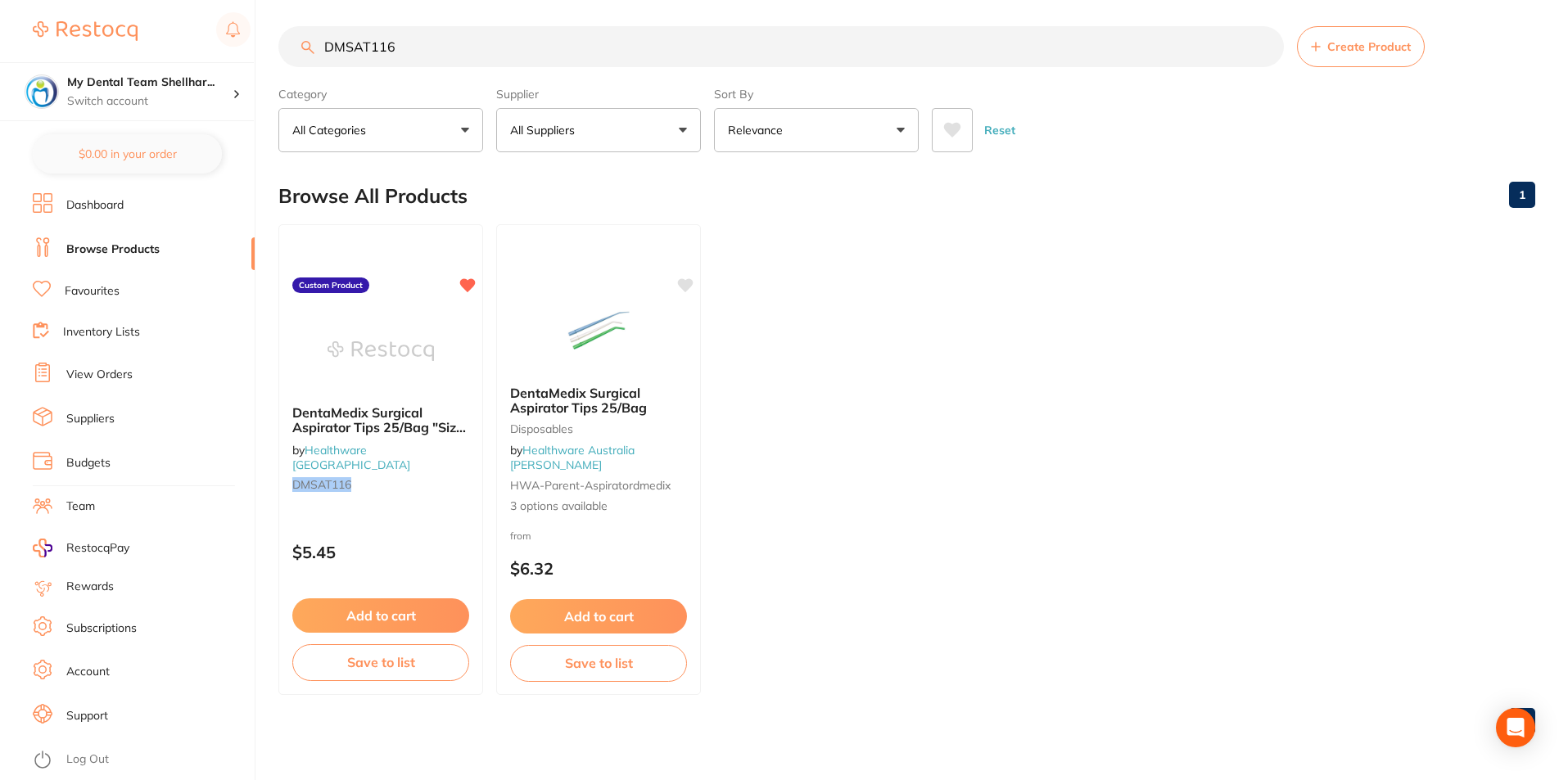
click at [399, 52] on input "DMSAT116" at bounding box center [781, 47] width 1005 height 41
paste input "E"
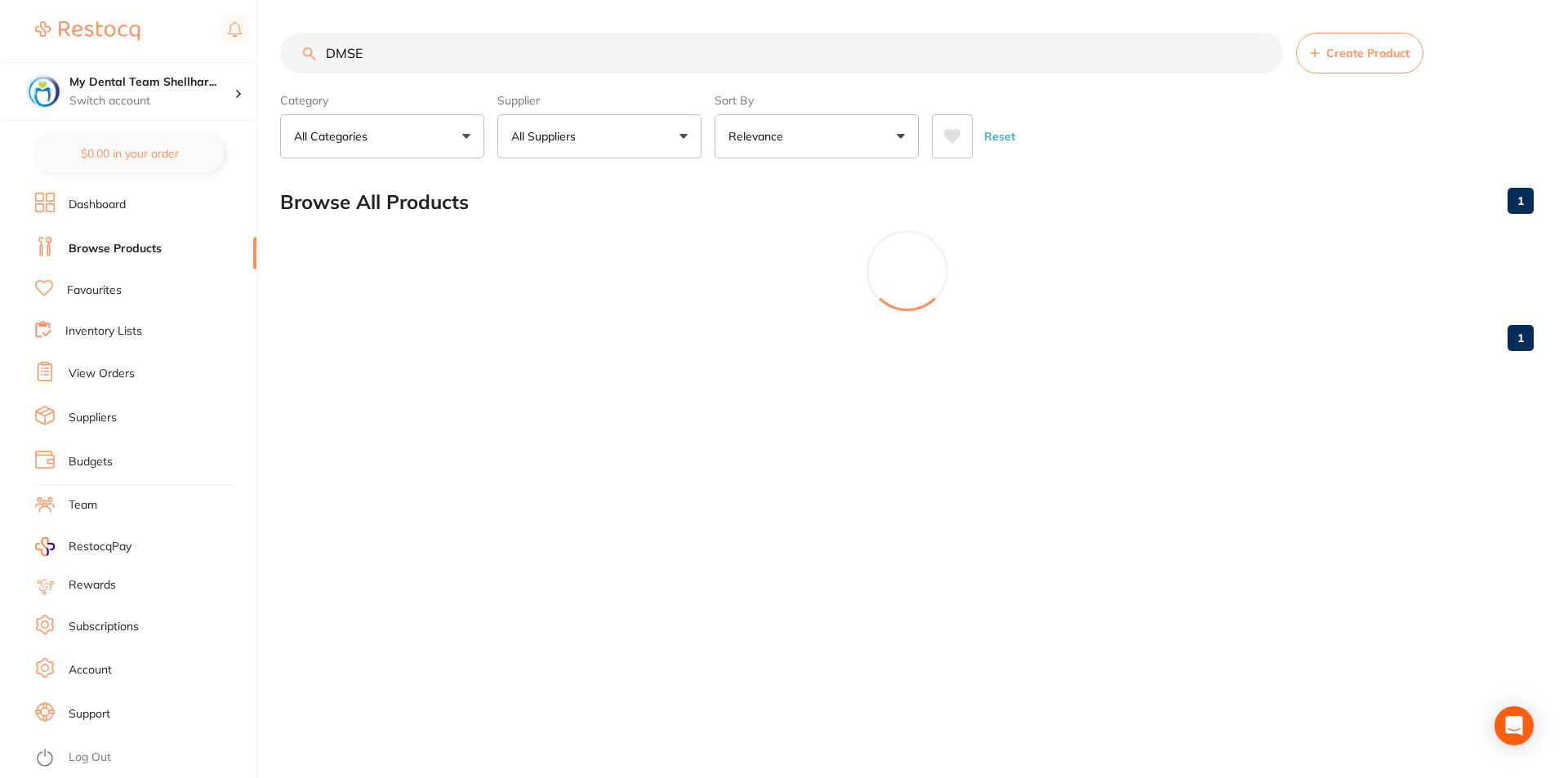
scroll to position [0, 0]
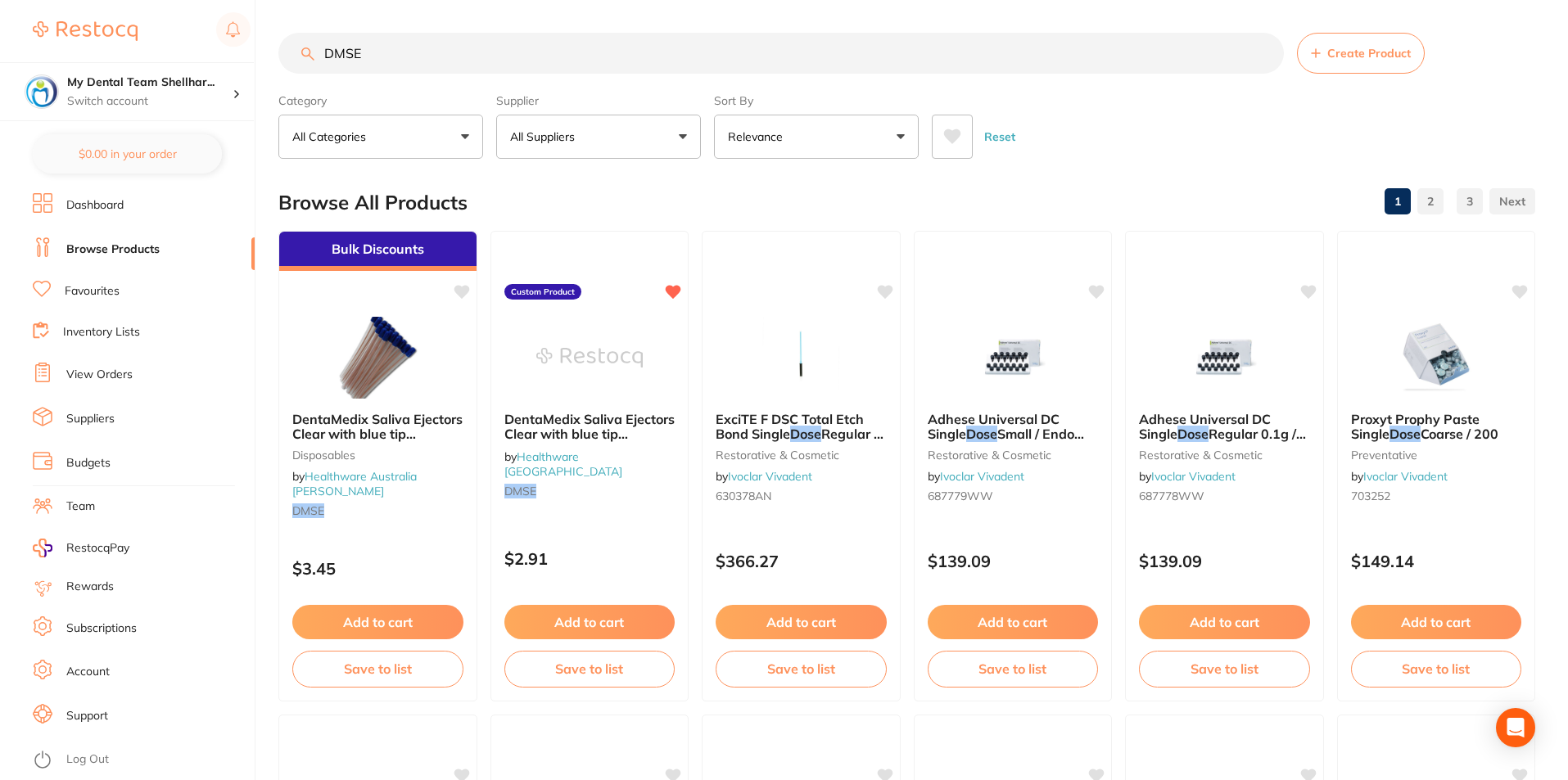
click at [459, 43] on input "DMSE" at bounding box center [781, 53] width 1005 height 41
paste input "HV"
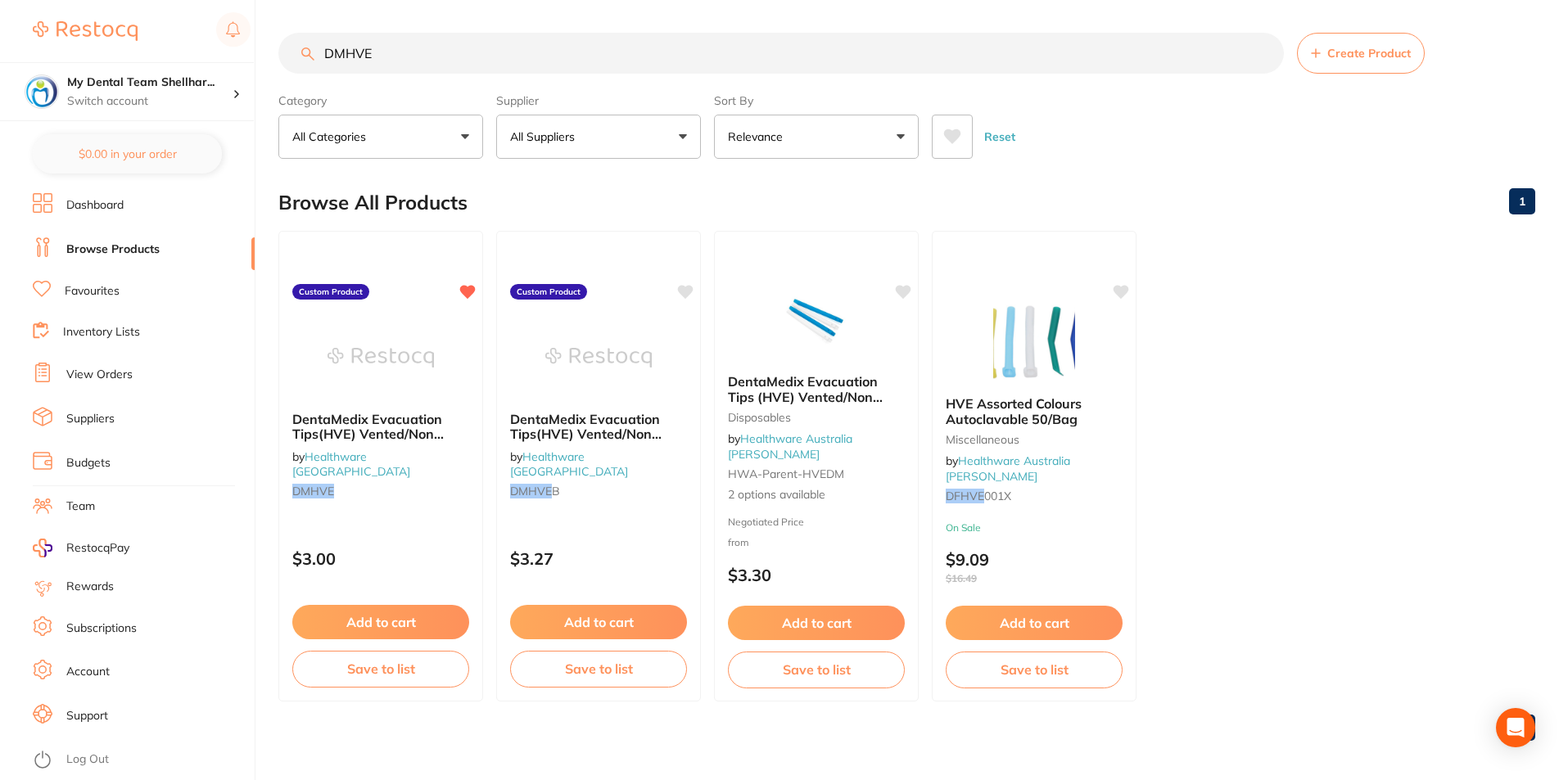
click at [704, 50] on input "DMHVE" at bounding box center [781, 53] width 1005 height 41
paste input "SPO-GOLD"
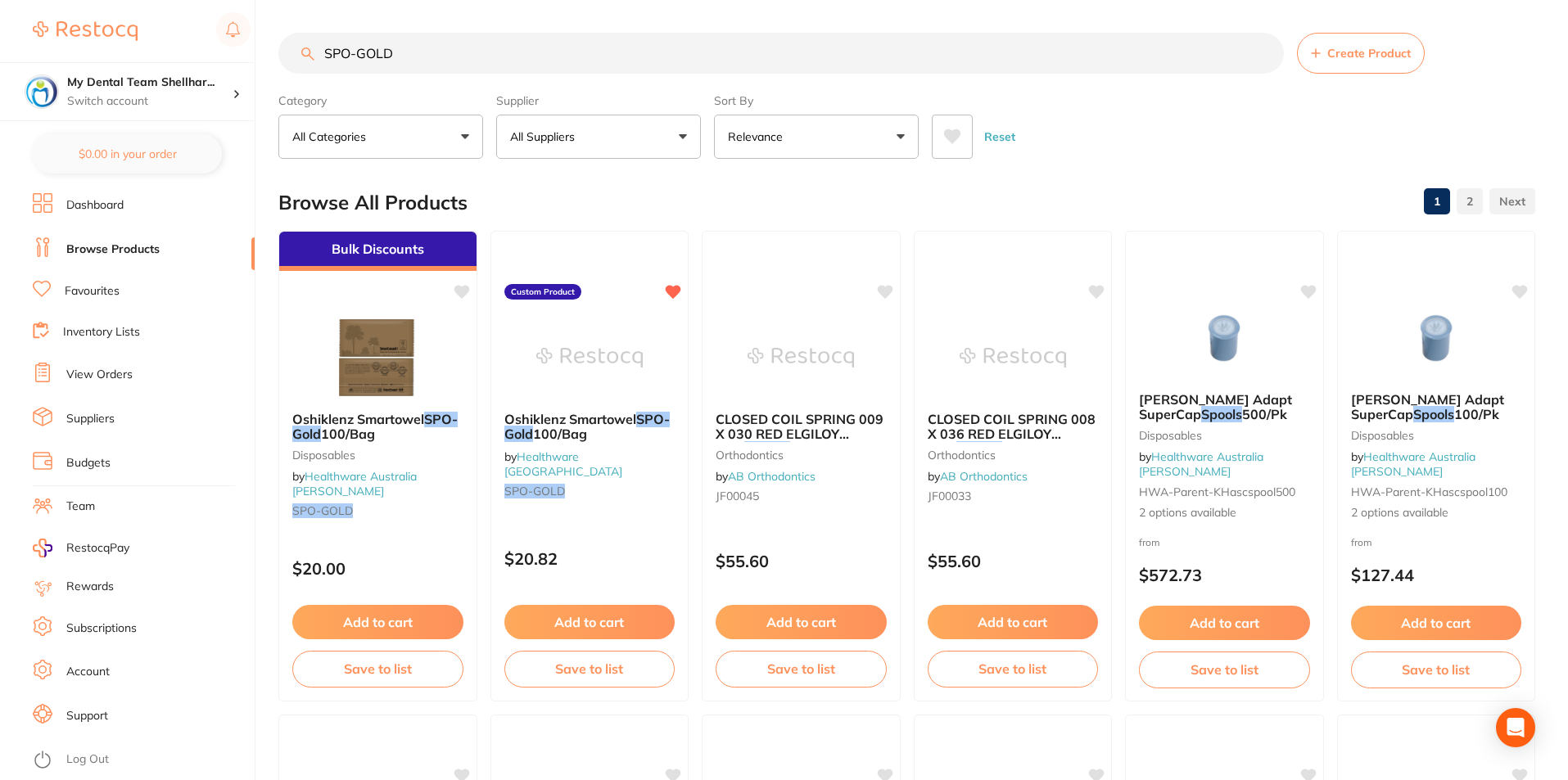
click at [560, 59] on input "SPO-GOLD" at bounding box center [781, 53] width 1005 height 41
click at [560, 58] on input "SPO-GOLD" at bounding box center [781, 53] width 1005 height 41
paste input "DNLDL0920R"
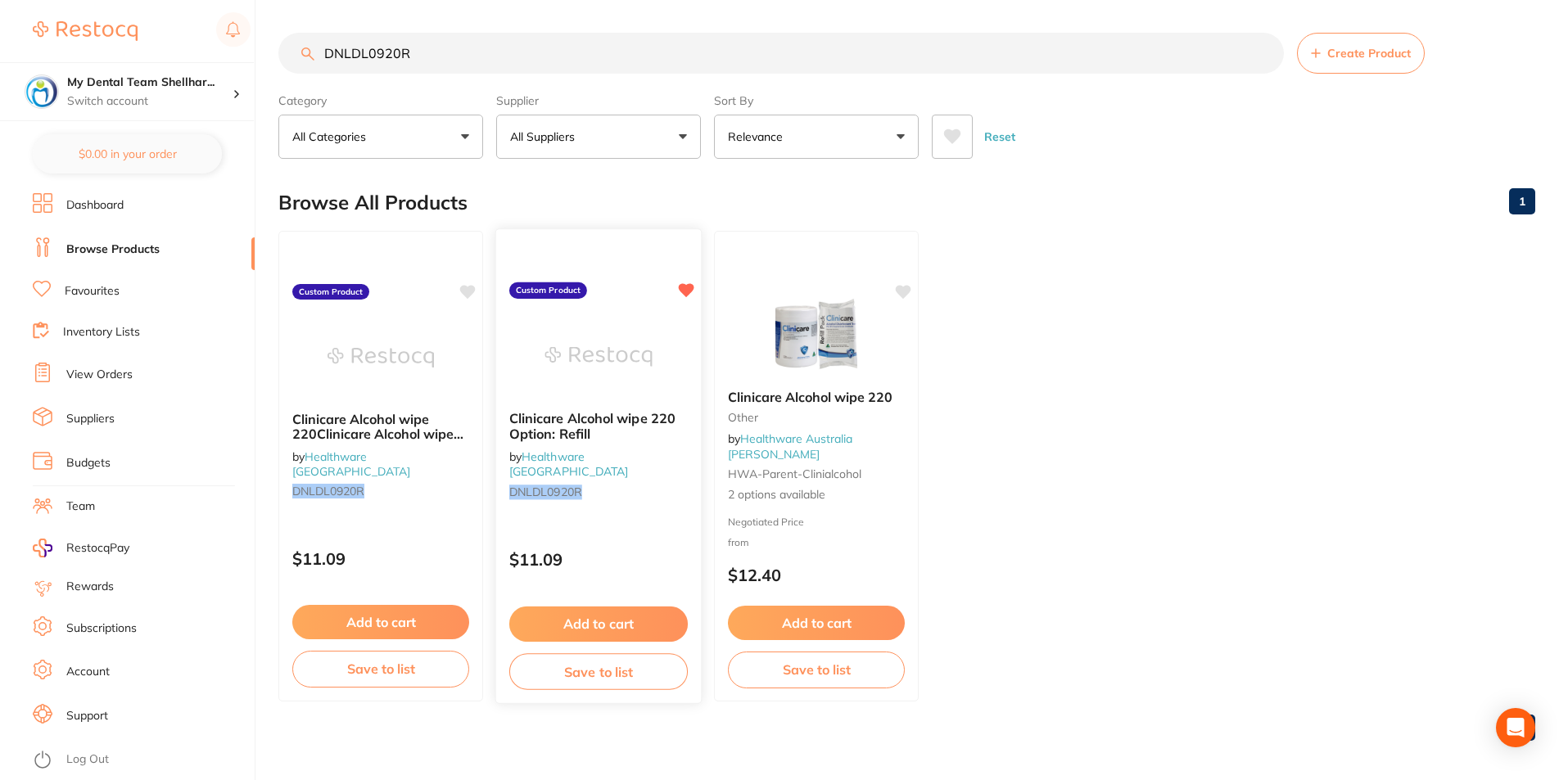
click at [623, 362] on img at bounding box center [598, 356] width 107 height 83
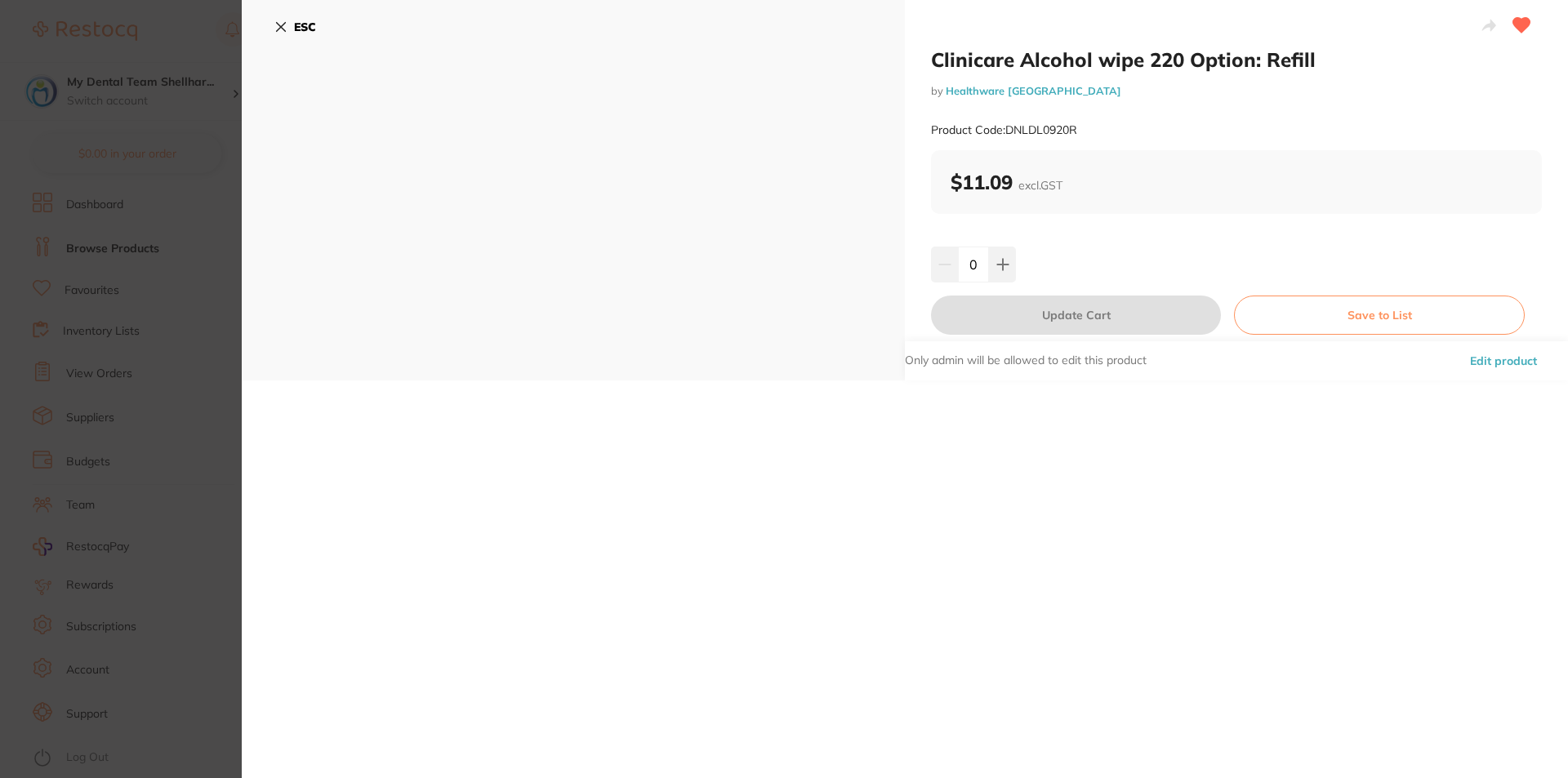
click at [283, 24] on icon at bounding box center [281, 28] width 9 height 9
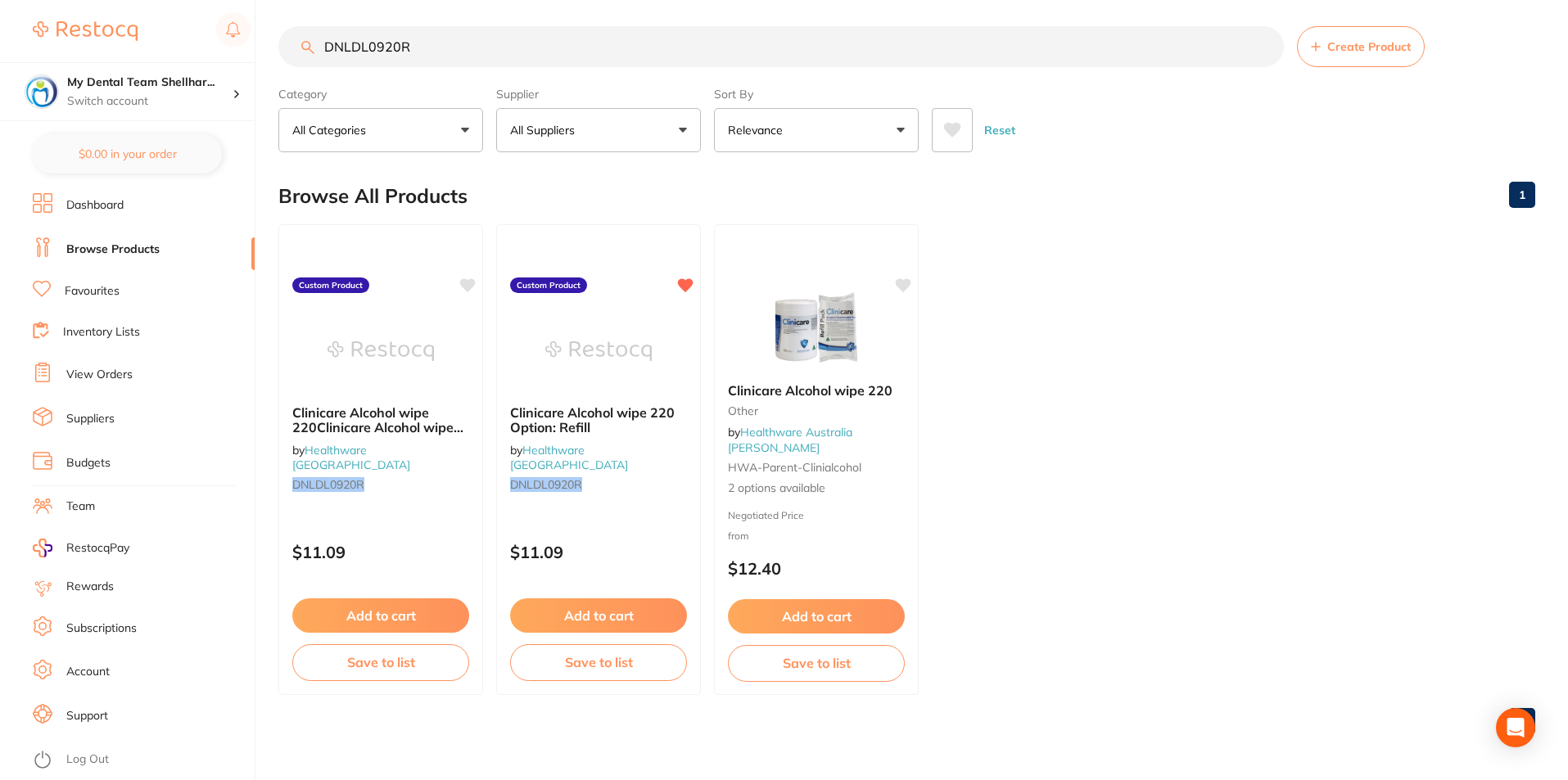
click at [415, 51] on input "DNLDL0920R" at bounding box center [781, 47] width 1005 height 41
paste input "261"
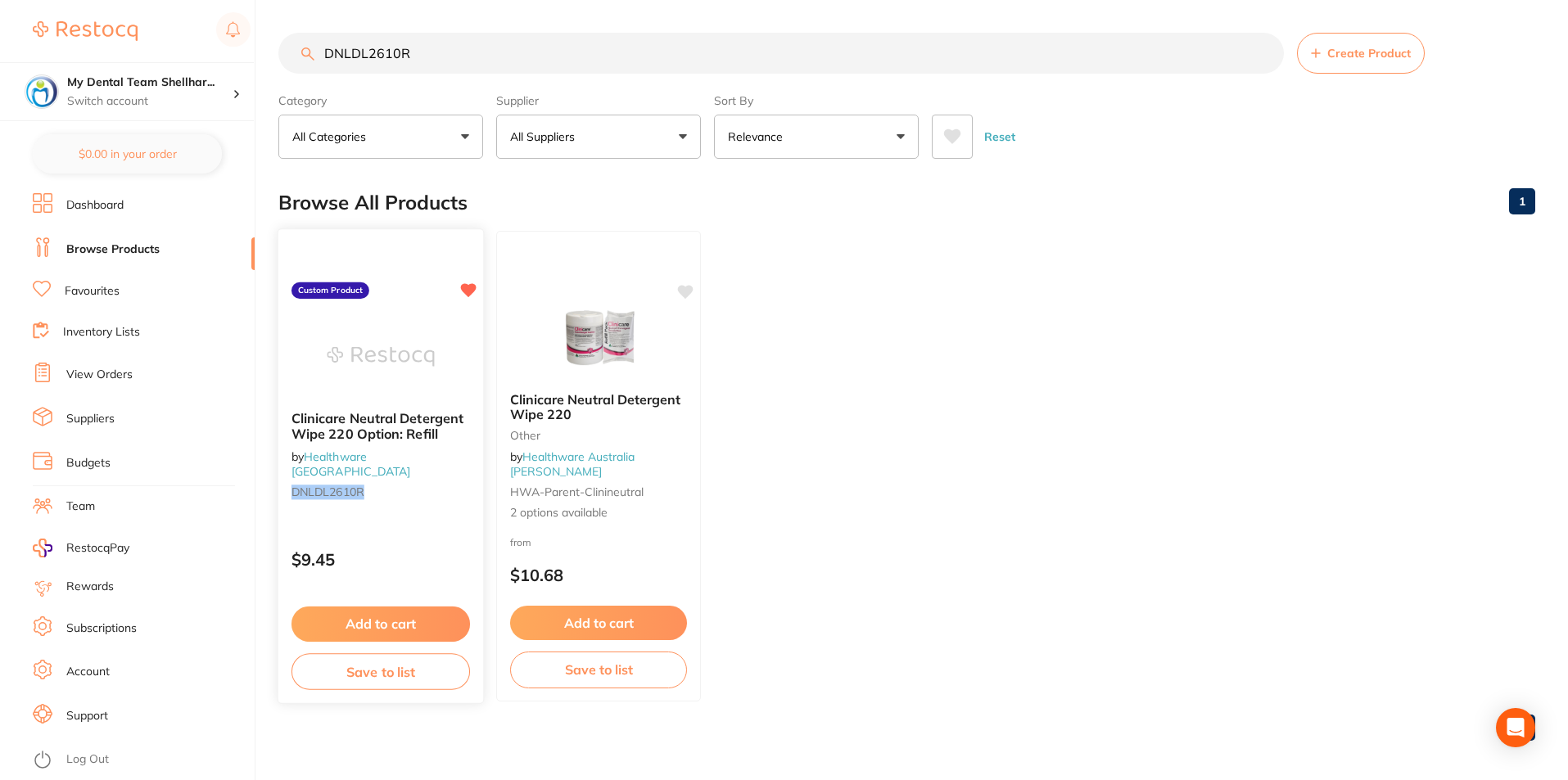
click at [403, 305] on div "Clinicare Neutral Detergent Wipe 220 Option: Refill by Healthware Australia DNL…" at bounding box center [381, 465] width 207 height 475
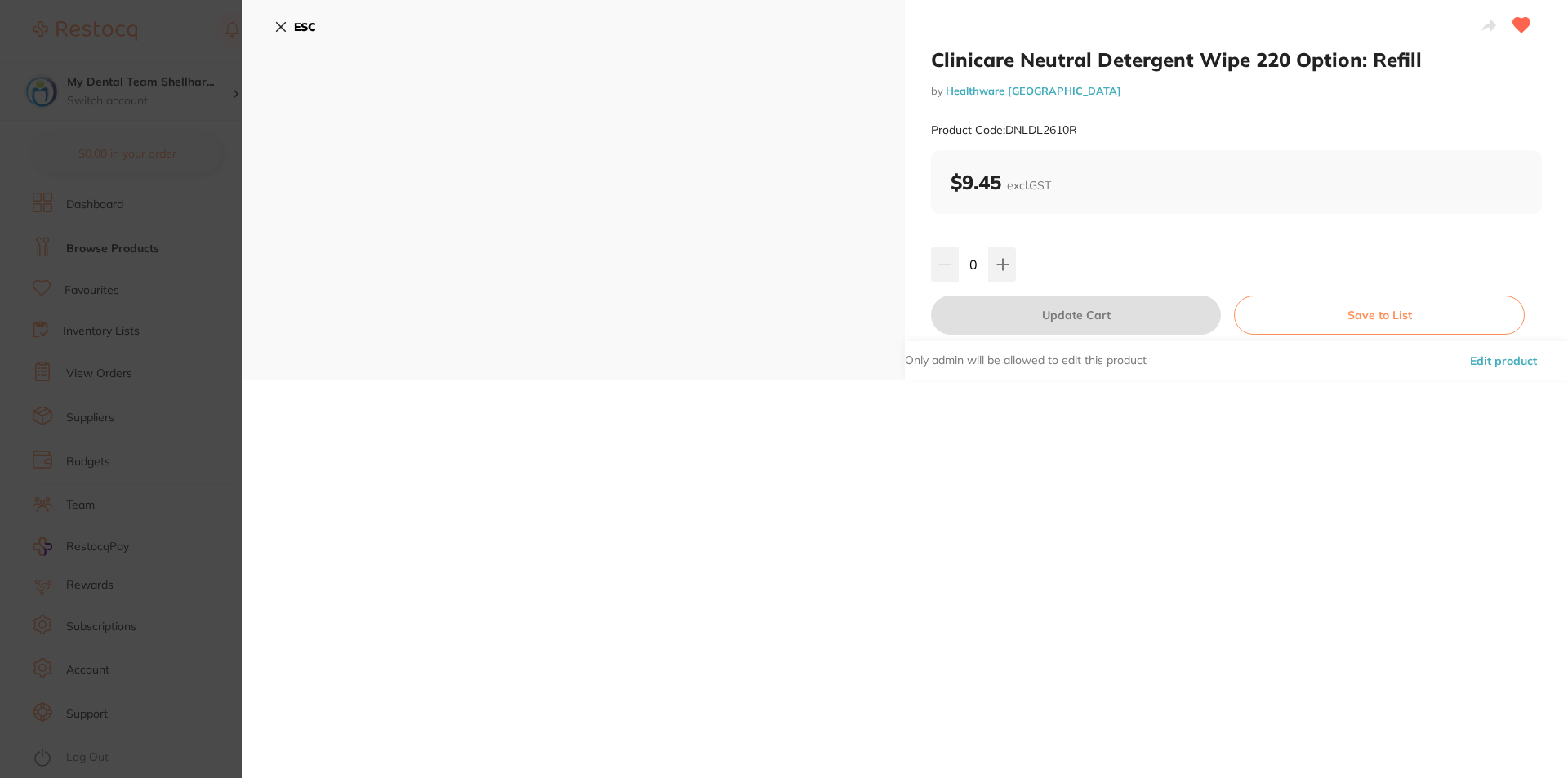
click at [287, 26] on button "ESC" at bounding box center [294, 27] width 42 height 28
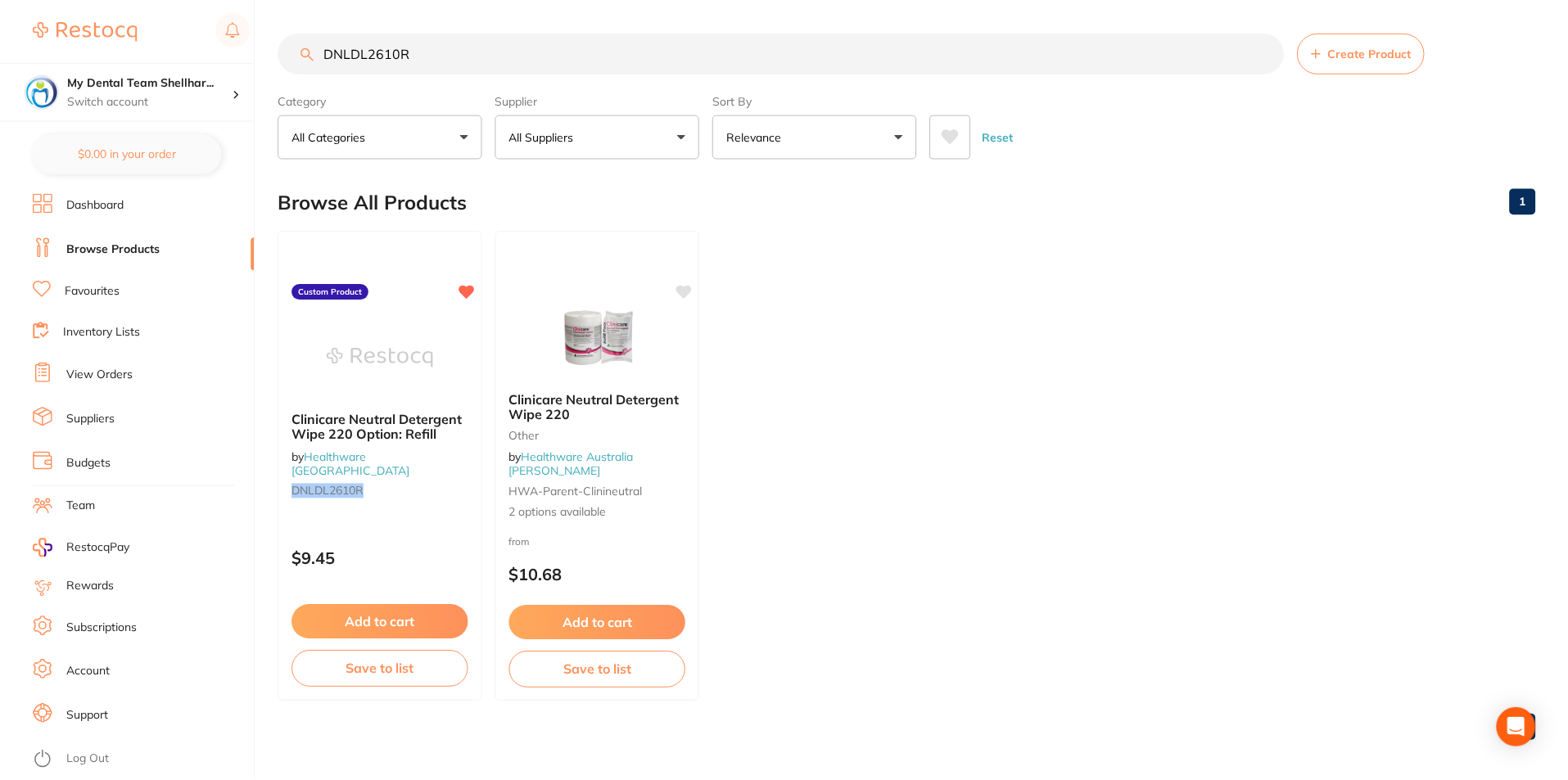
scroll to position [7, 0]
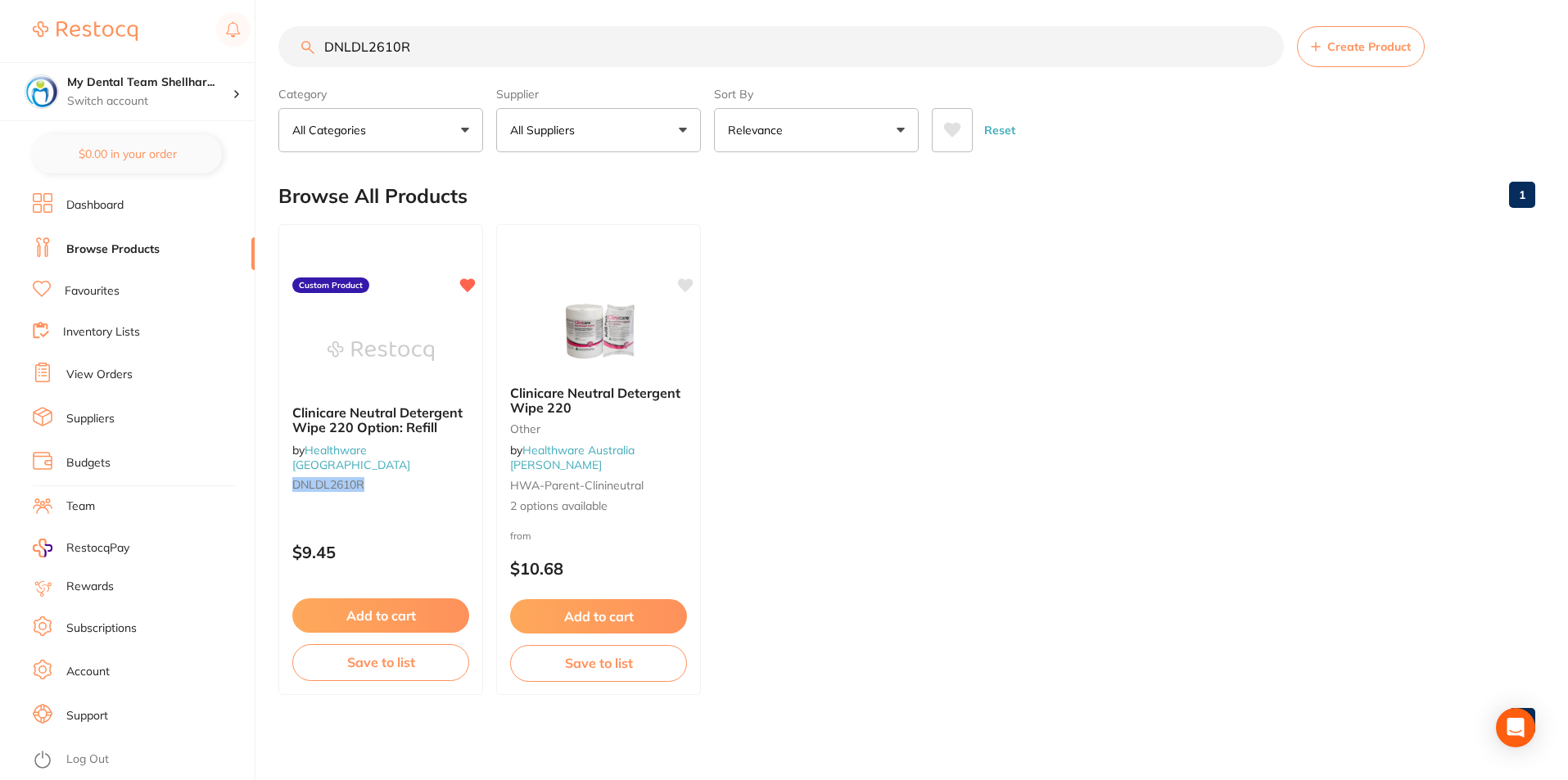
click at [449, 51] on input "DNLDL2610R" at bounding box center [781, 47] width 1005 height 41
paste input "MDD"
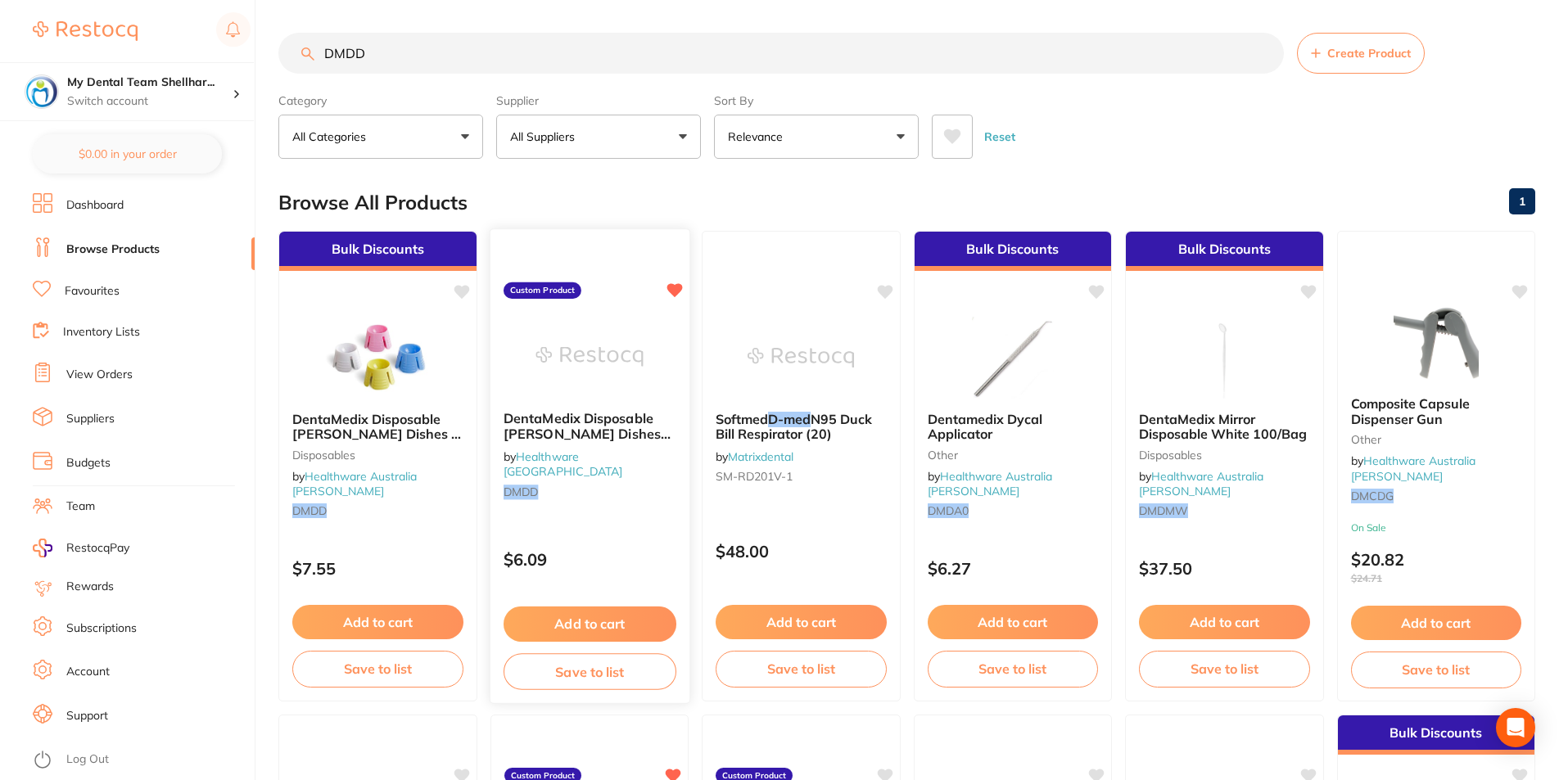
click at [623, 333] on img at bounding box center [589, 356] width 107 height 83
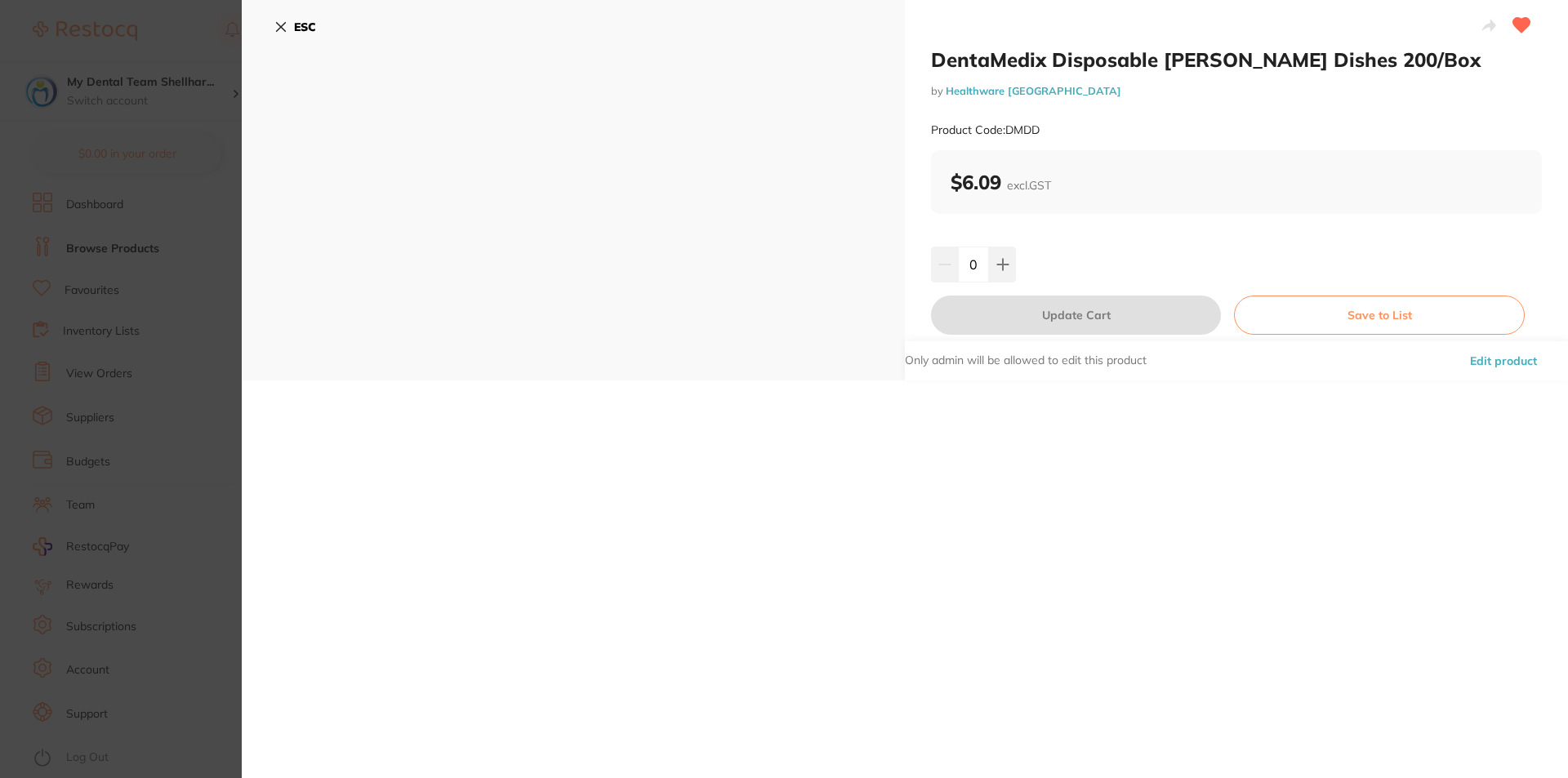
click at [127, 131] on section "DentaMedix Disposable Dappen Dishes 200/Box by Healthware Australia Product Cod…" at bounding box center [784, 389] width 1568 height 778
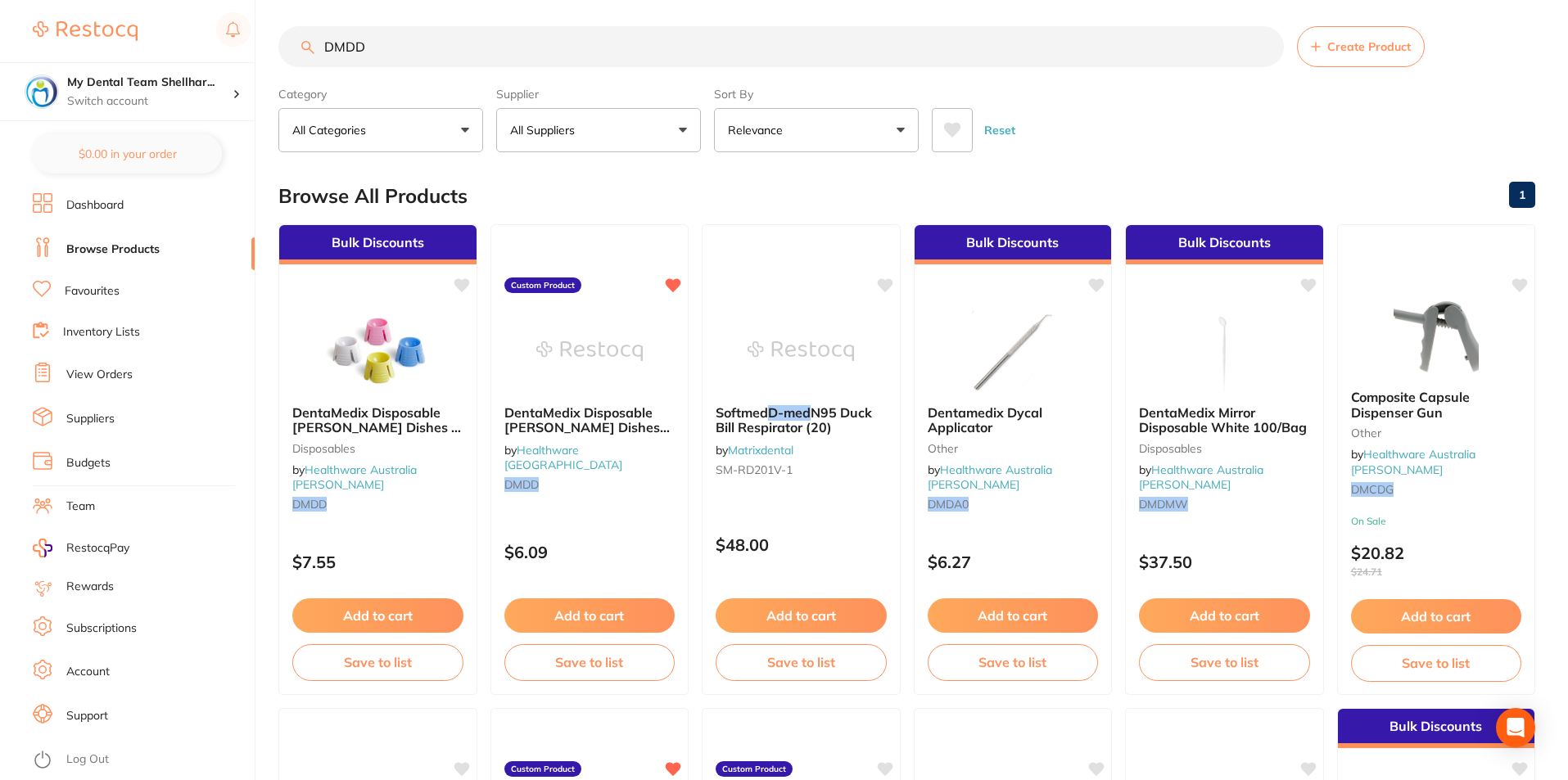
click at [372, 53] on input "DMDD" at bounding box center [781, 47] width 1005 height 41
click at [374, 53] on input "DMDD" at bounding box center [781, 47] width 1005 height 41
type input "v"
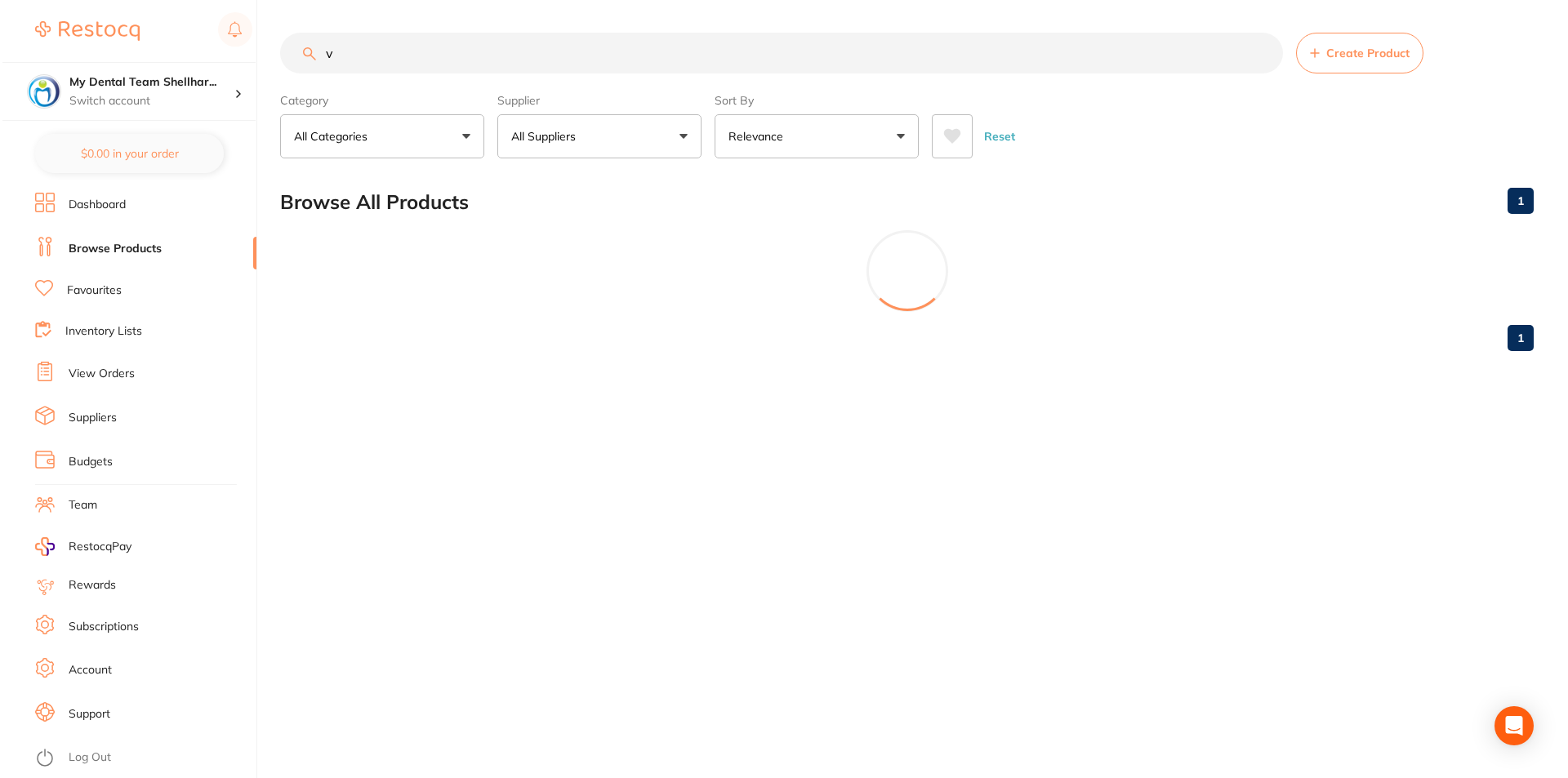
scroll to position [0, 0]
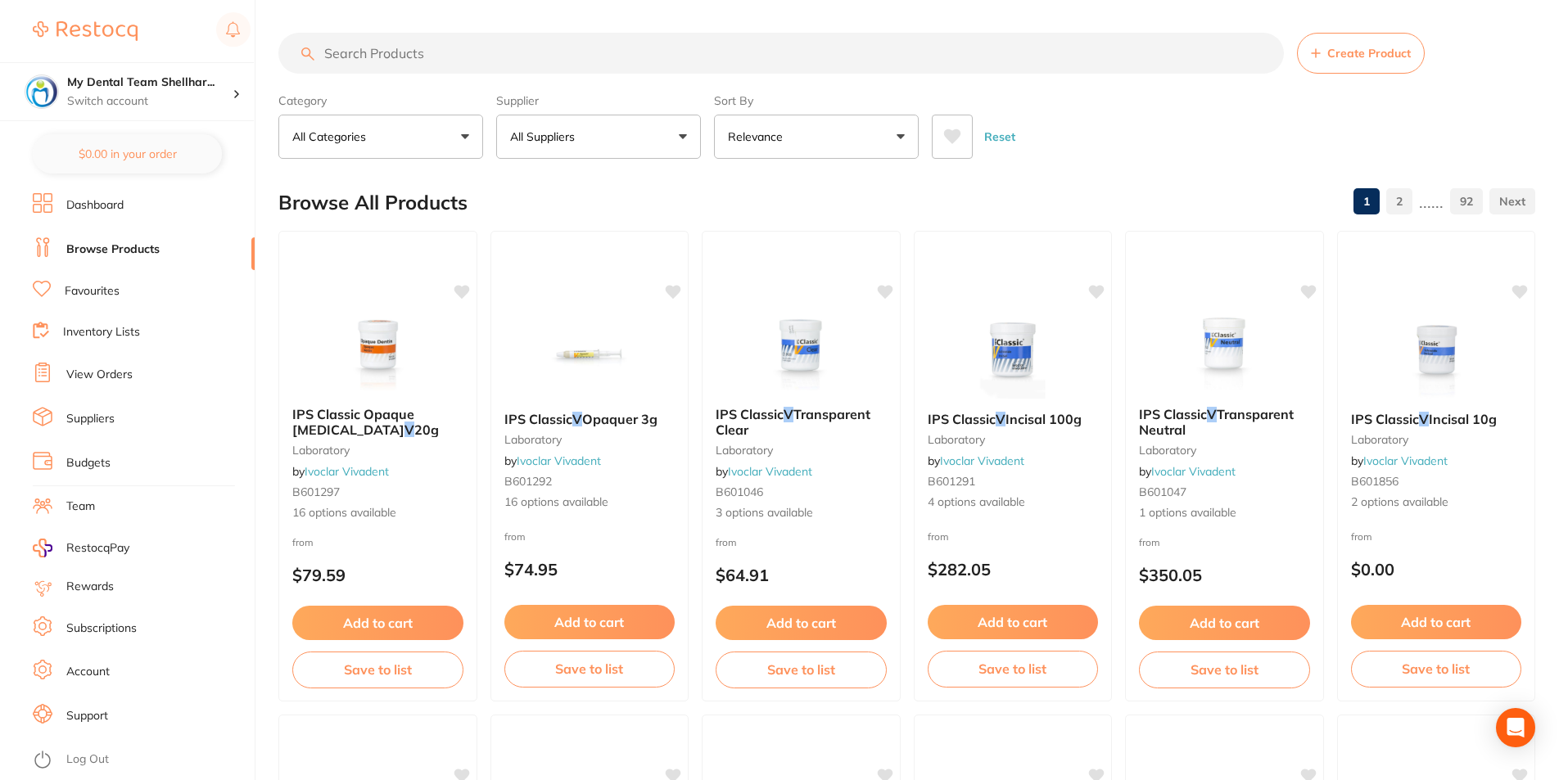
paste input "PN6PP"
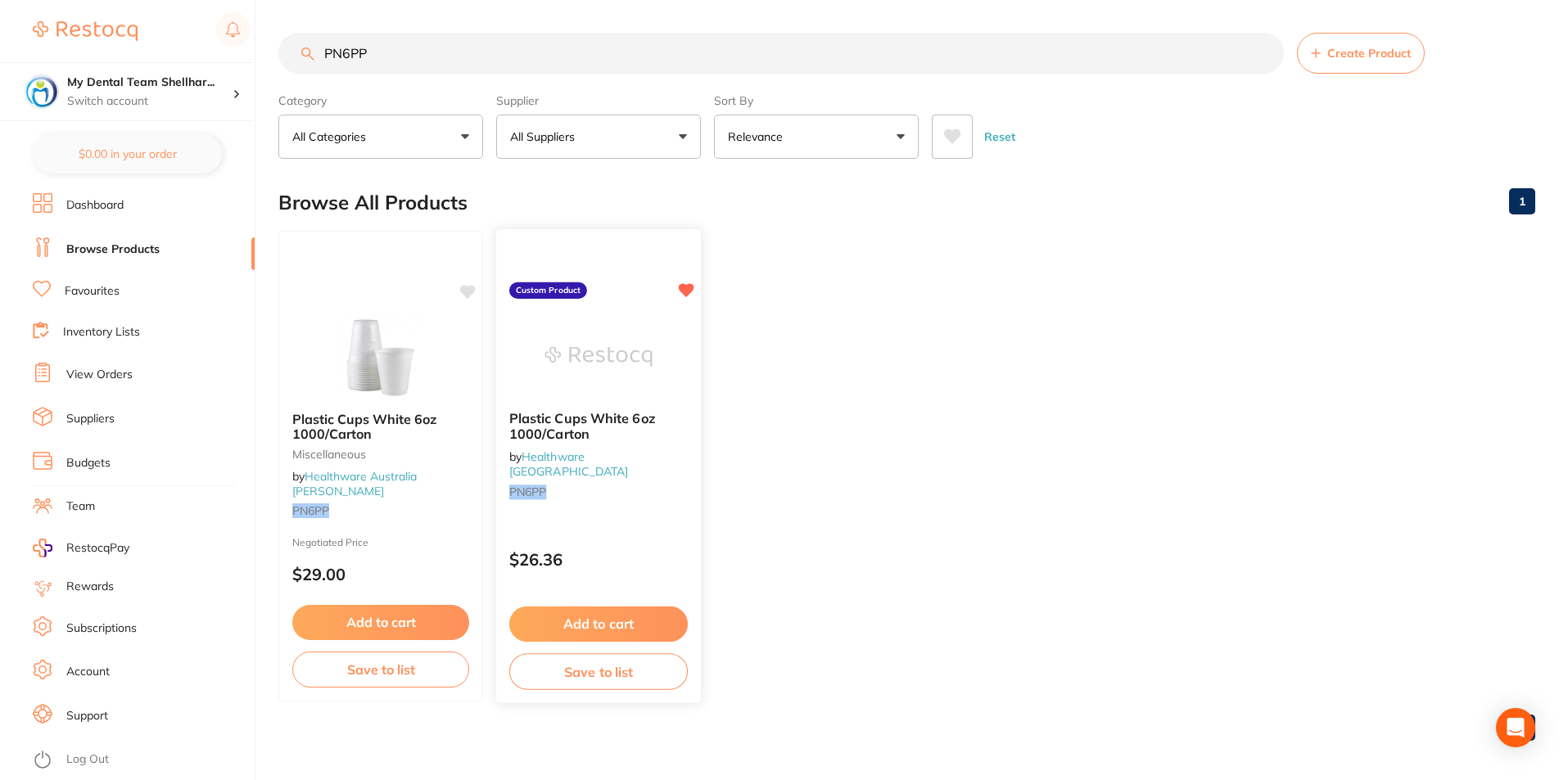
click at [656, 374] on div at bounding box center [598, 356] width 205 height 83
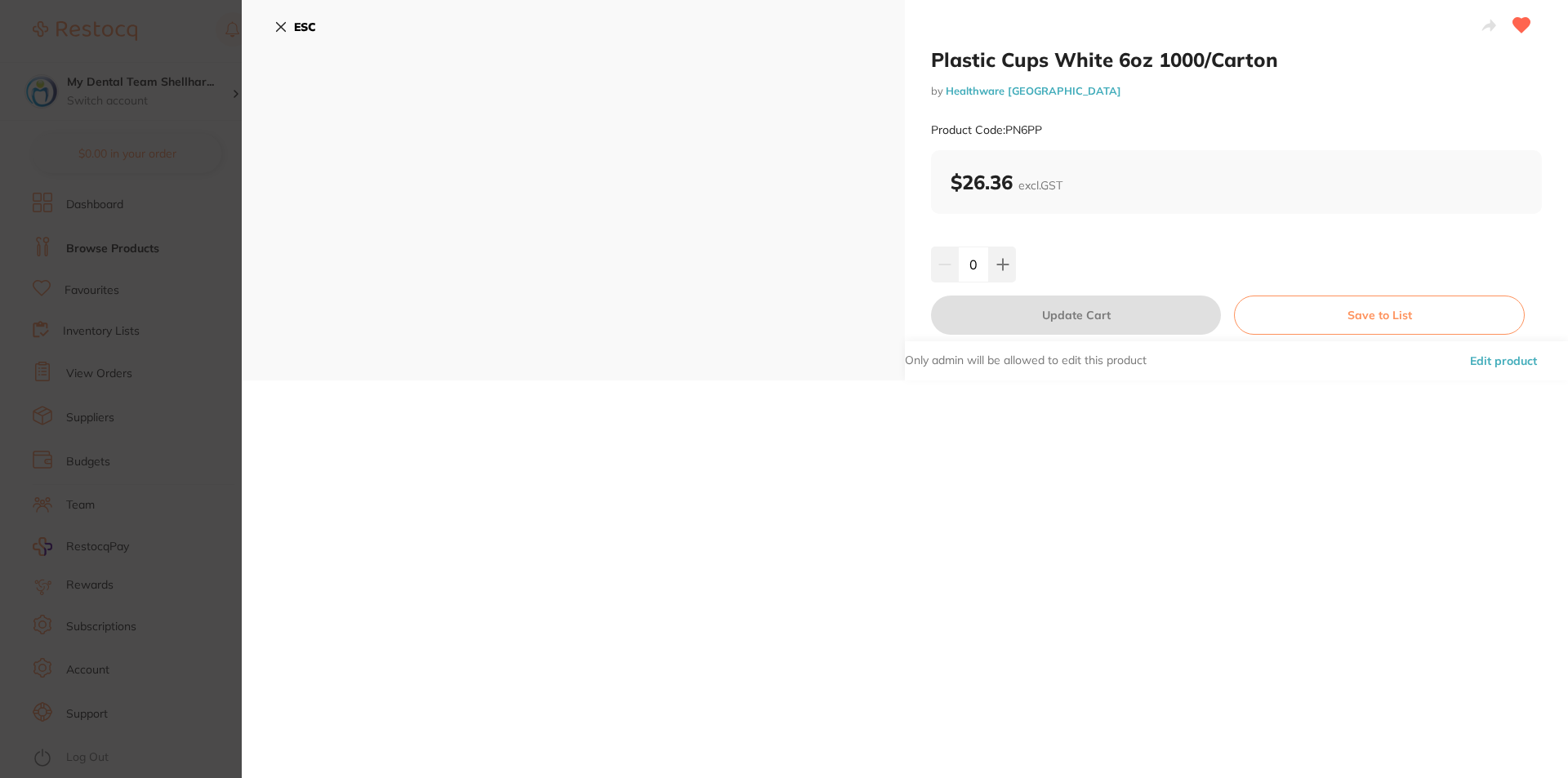
click at [186, 268] on section "Plastic Cups White 6oz 1000/Carton by Healthware Australia Product Code: PN6PP …" at bounding box center [784, 389] width 1568 height 778
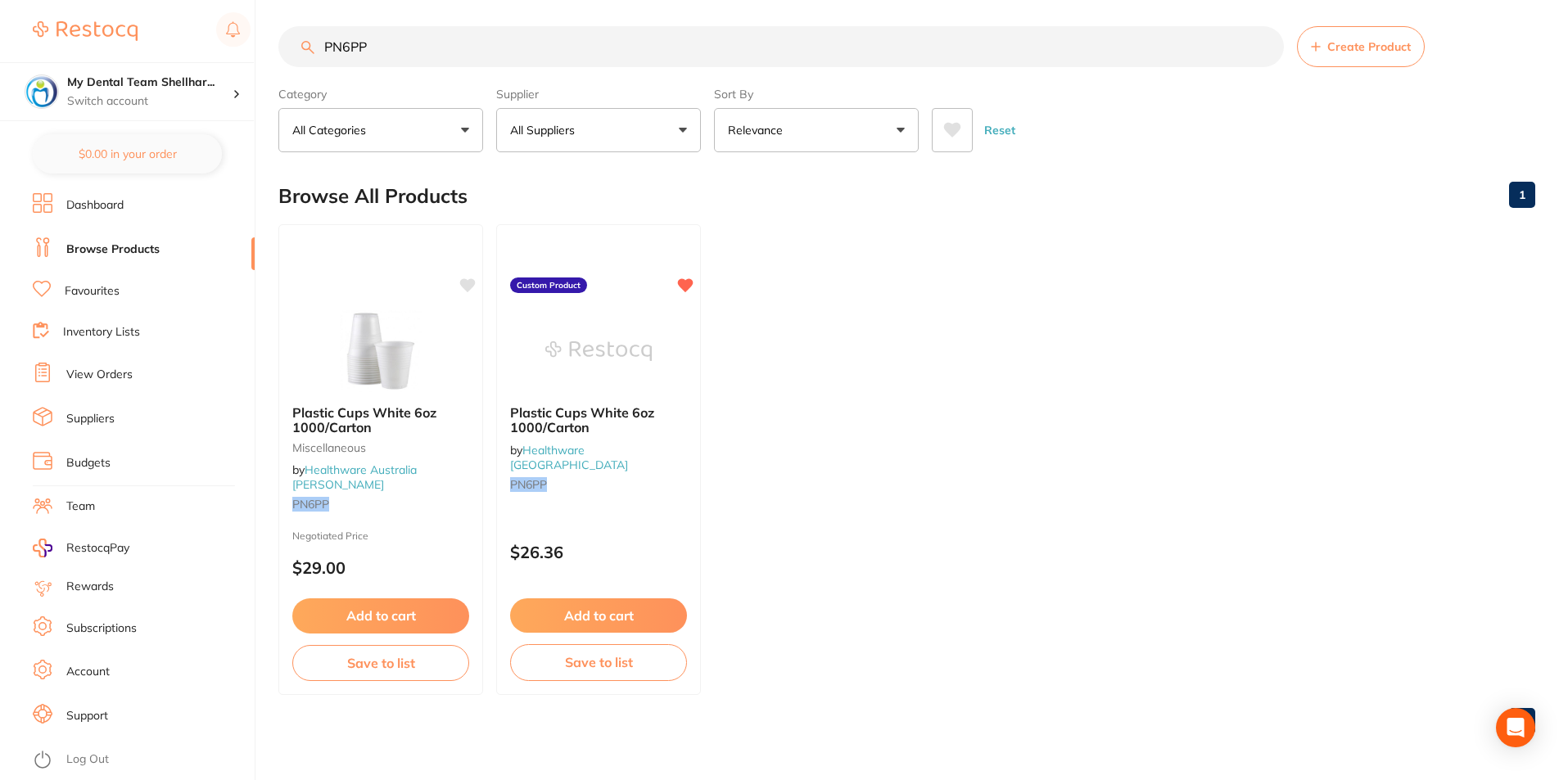
click at [379, 43] on input "PN6PP" at bounding box center [781, 47] width 1005 height 41
click at [378, 43] on input "PN6PP" at bounding box center [781, 47] width 1005 height 41
paste input "HS-9009373"
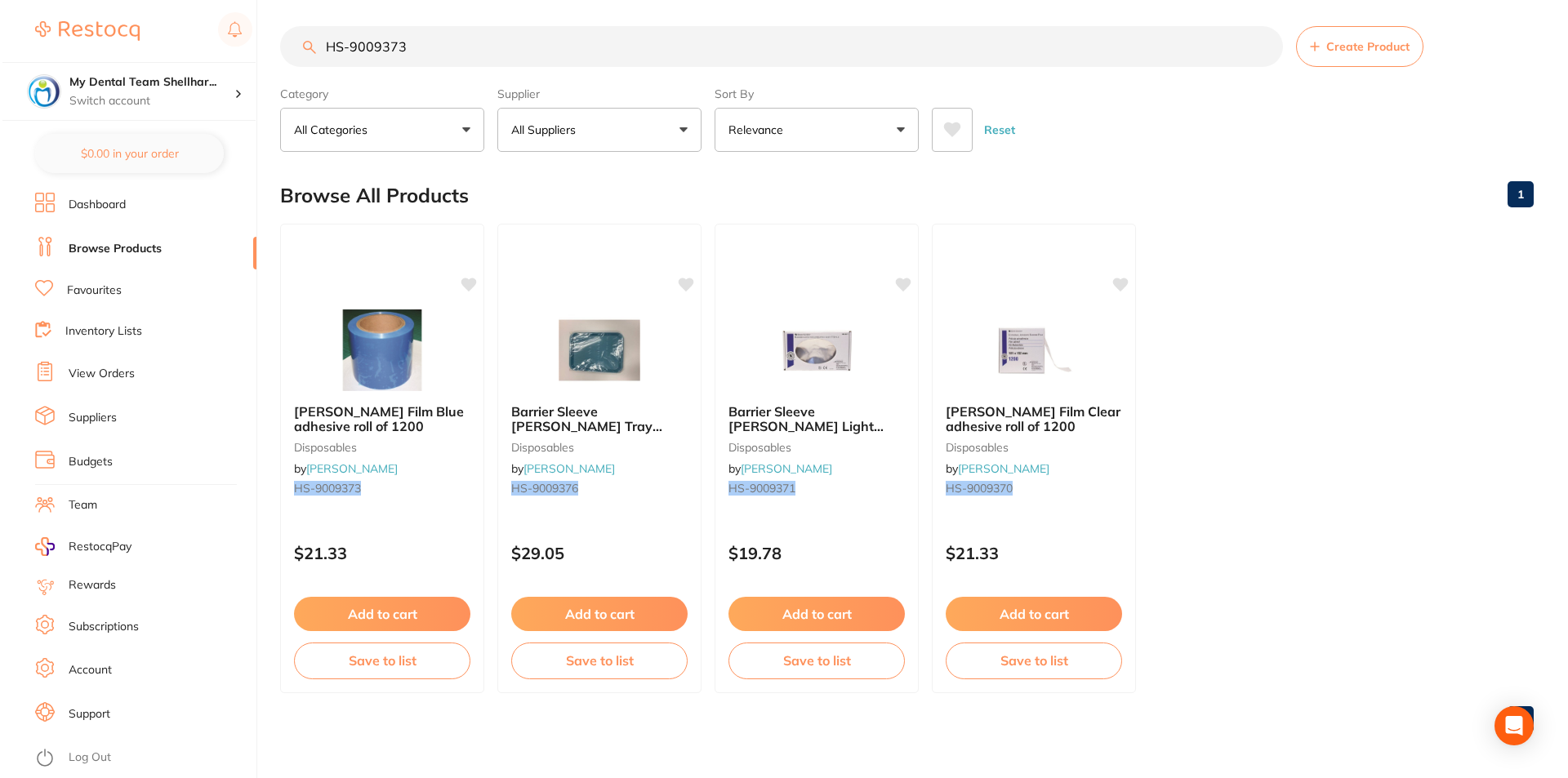
scroll to position [0, 0]
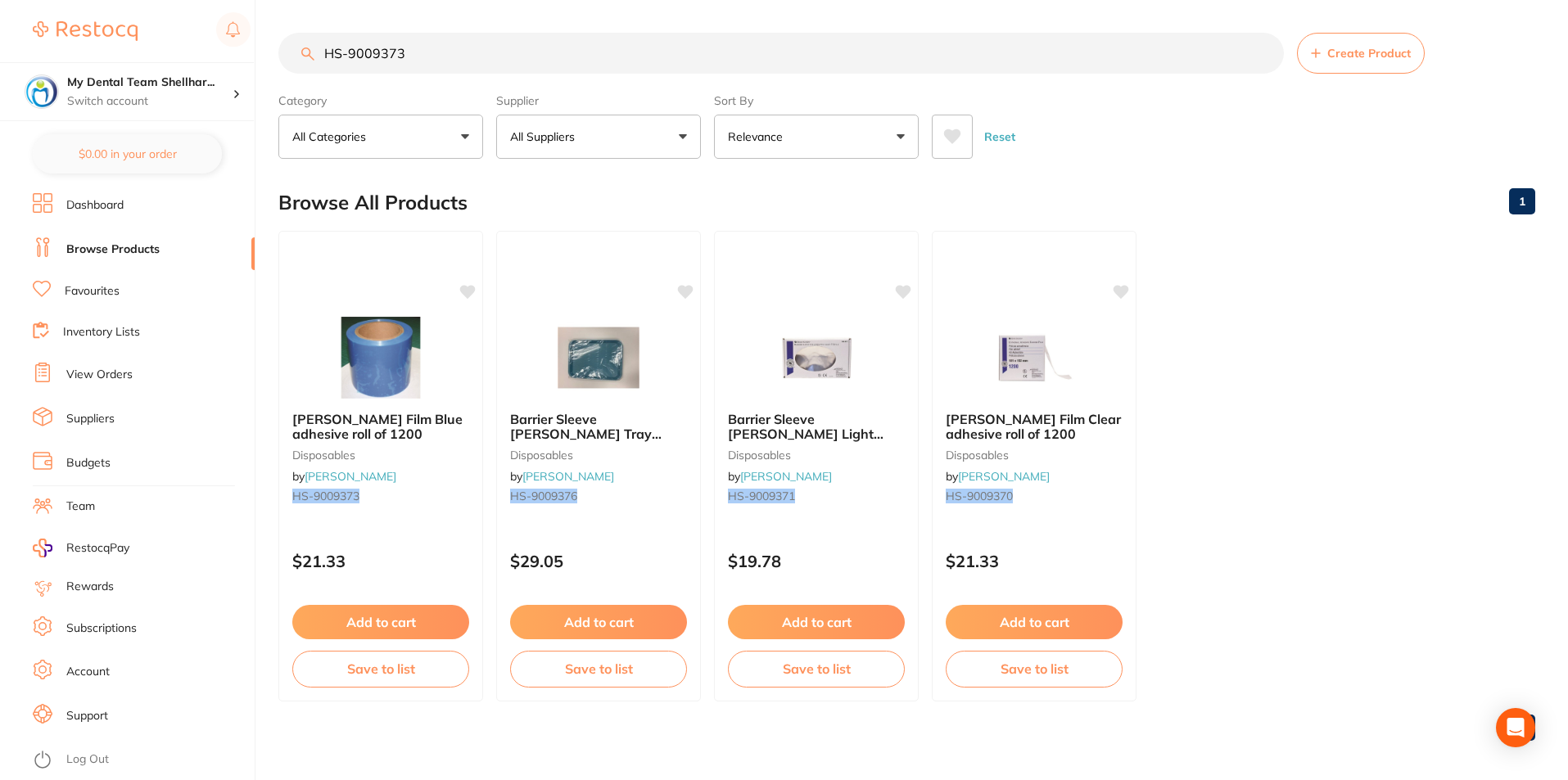
click at [414, 356] on img at bounding box center [381, 358] width 107 height 82
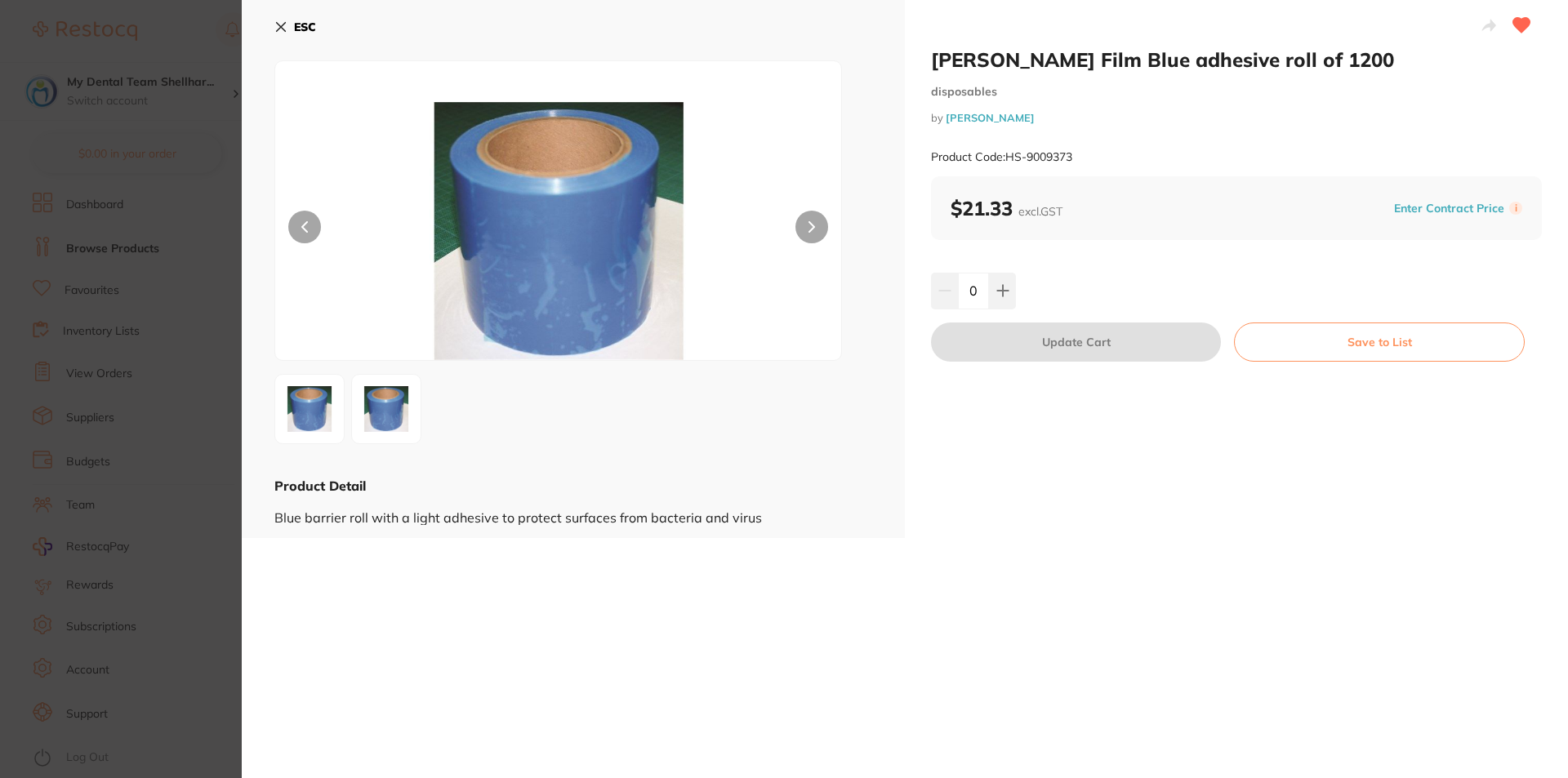
click at [272, 22] on div "ESC Product Detail Blue barrier roll with a light adhesive to protect surfaces …" at bounding box center [573, 268] width 663 height 538
click at [276, 25] on icon at bounding box center [280, 27] width 13 height 13
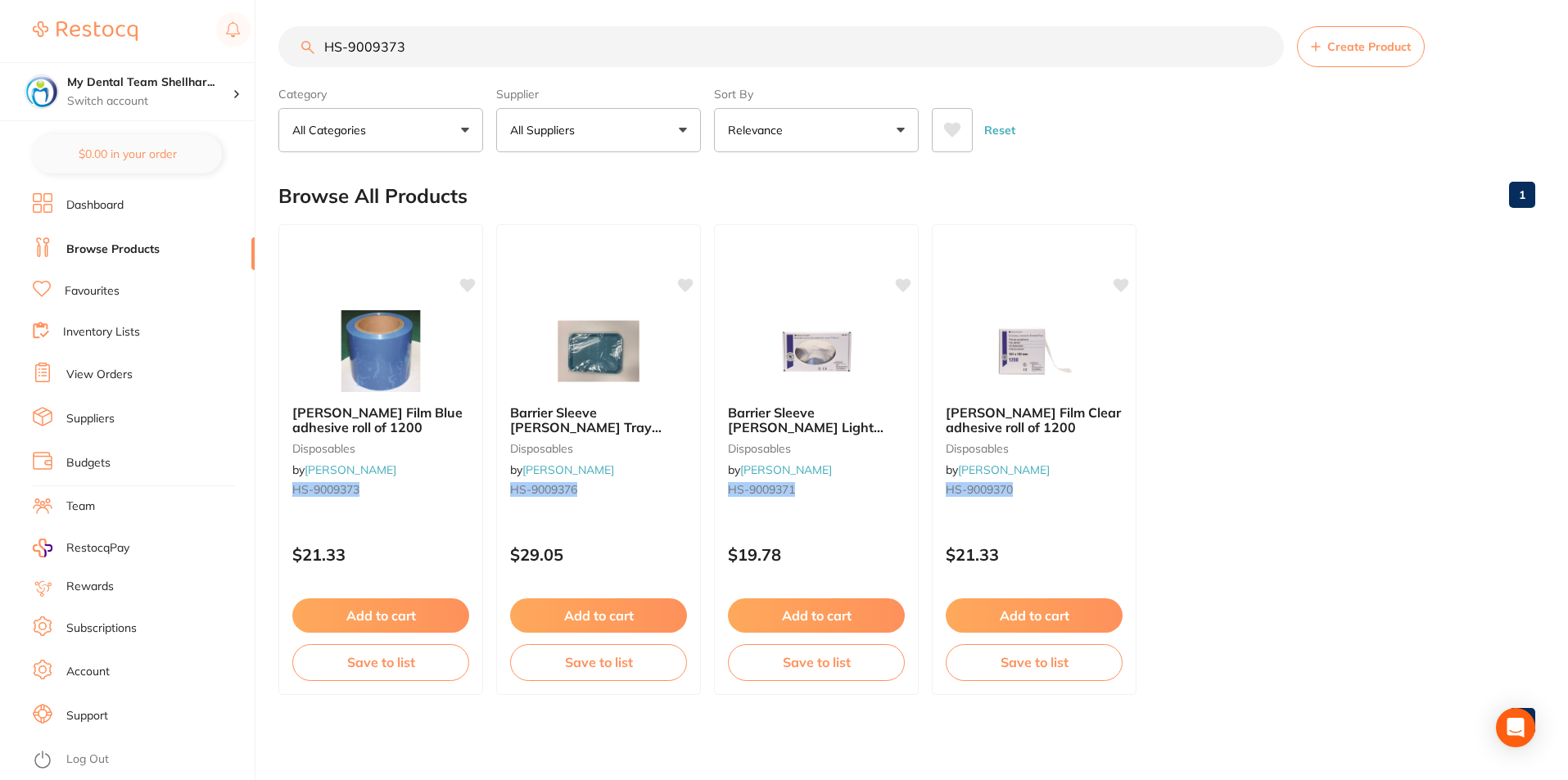
click at [484, 58] on input "HS-9009373" at bounding box center [781, 47] width 1005 height 41
click at [484, 57] on input "HS-9009373" at bounding box center [781, 47] width 1005 height 41
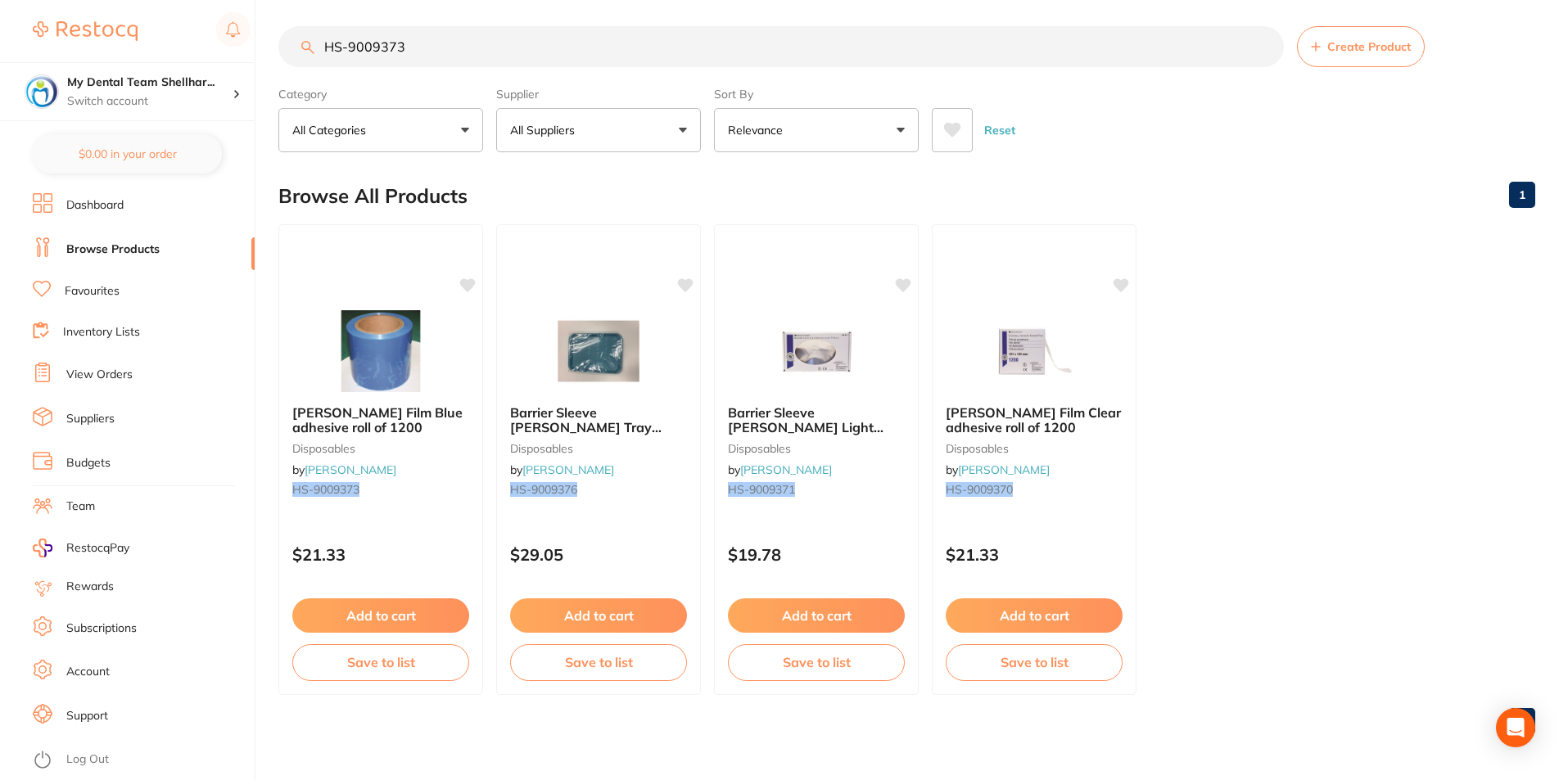
click at [484, 57] on input "HS-9009373" at bounding box center [781, 47] width 1005 height 41
type input "v"
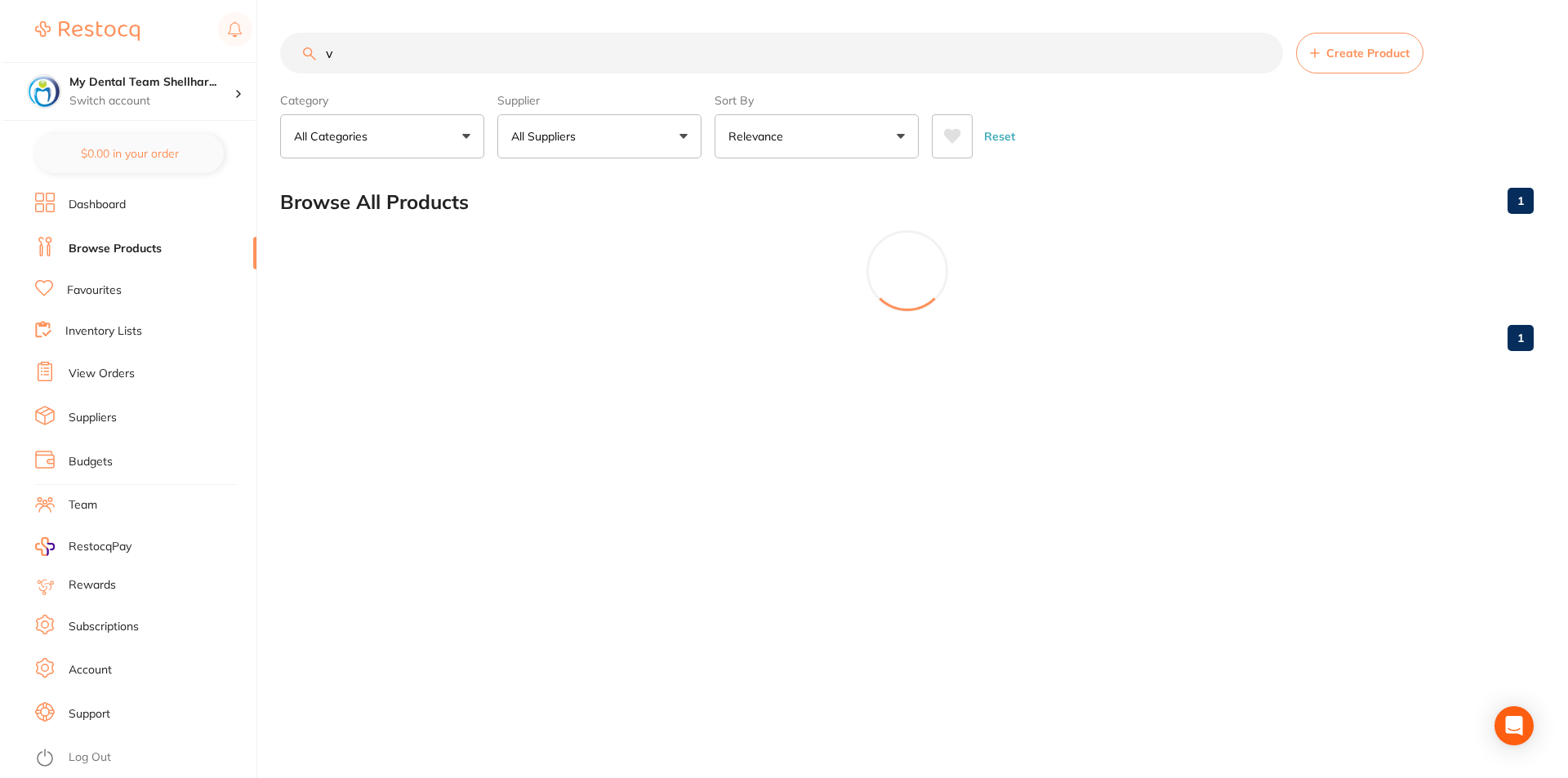
scroll to position [0, 0]
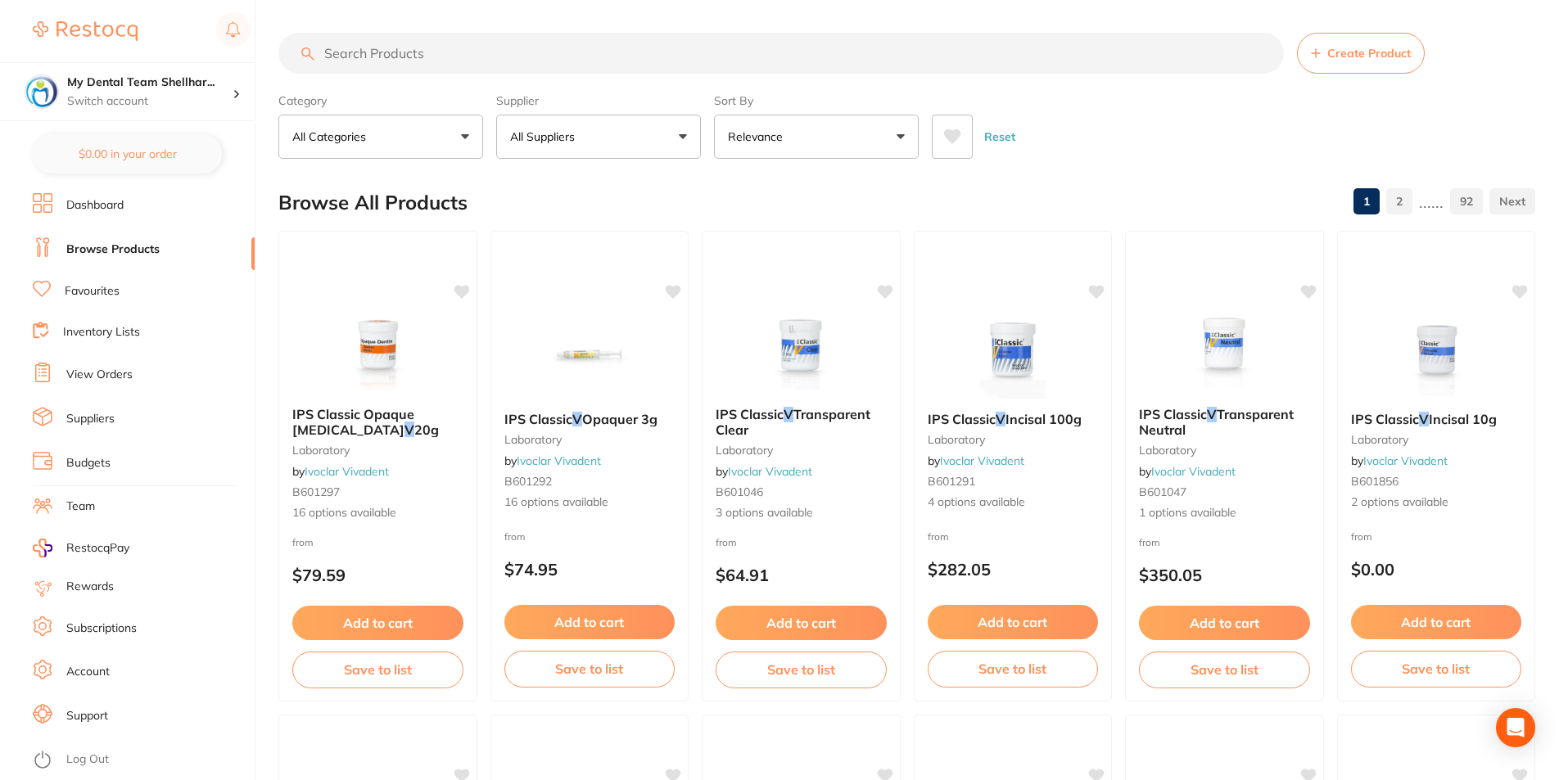
paste input "HSD-9796093"
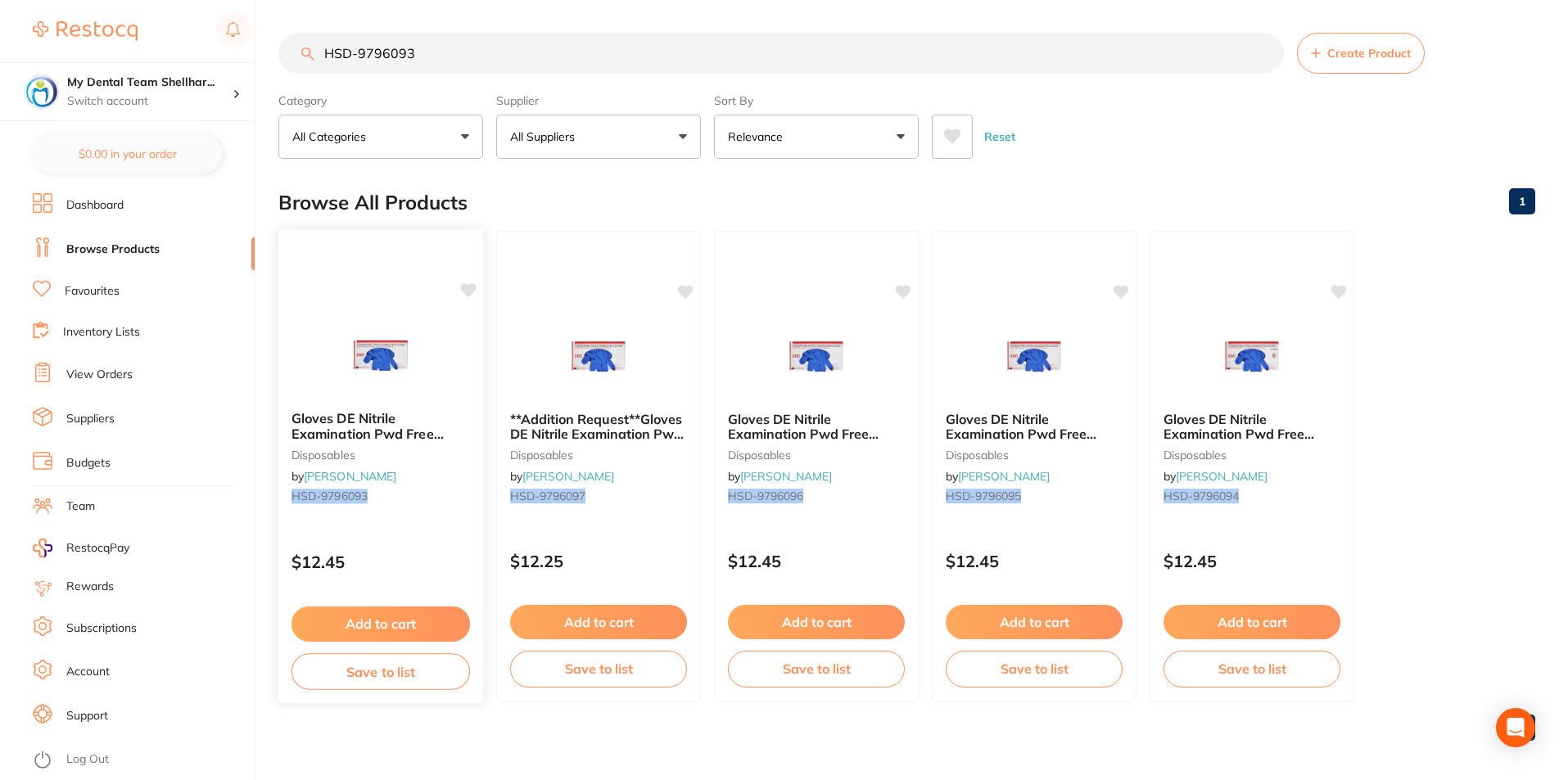
type input "HSD-9796093"
click at [403, 350] on img at bounding box center [380, 356] width 107 height 83
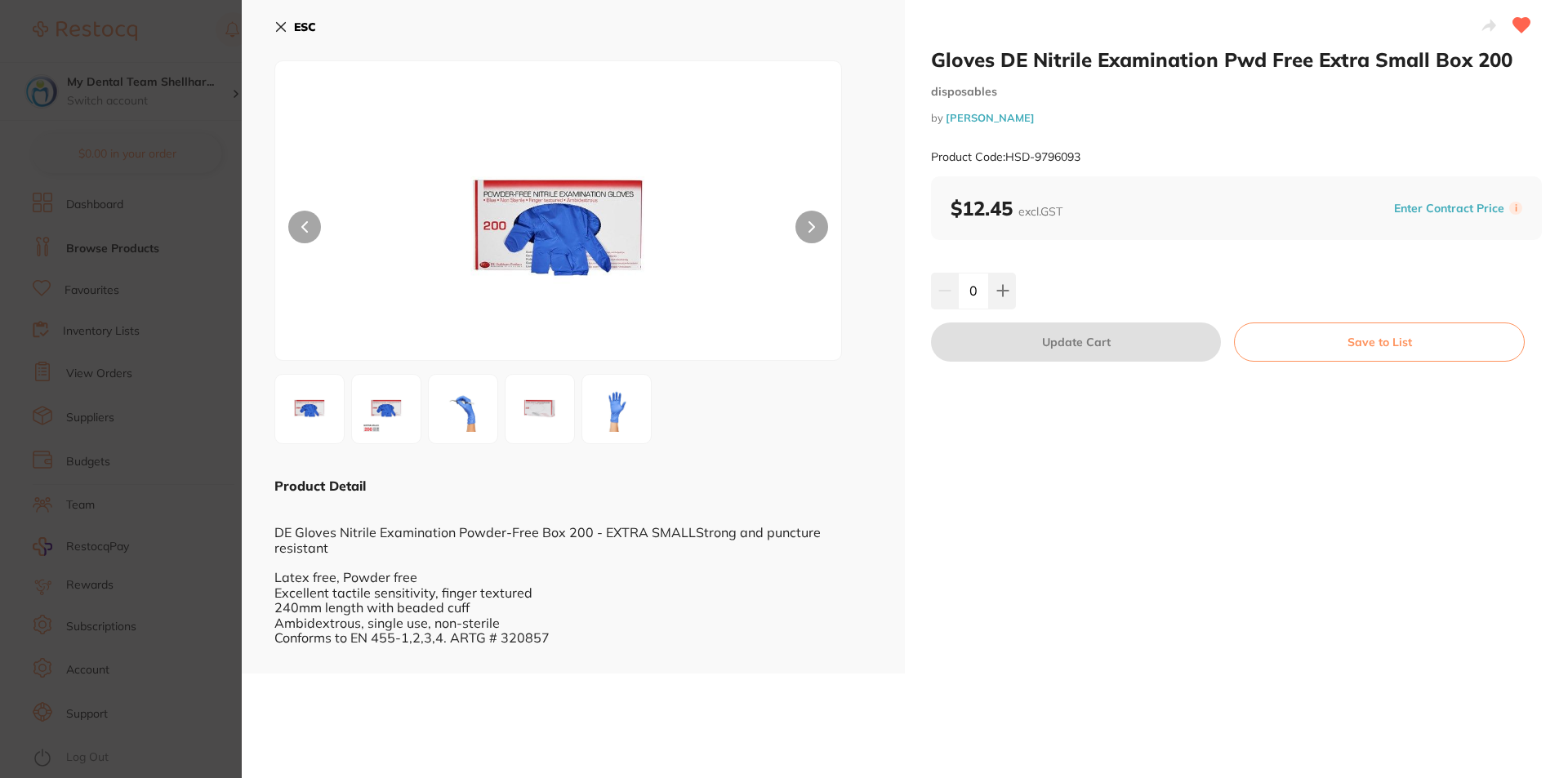
click at [287, 21] on icon at bounding box center [280, 27] width 13 height 13
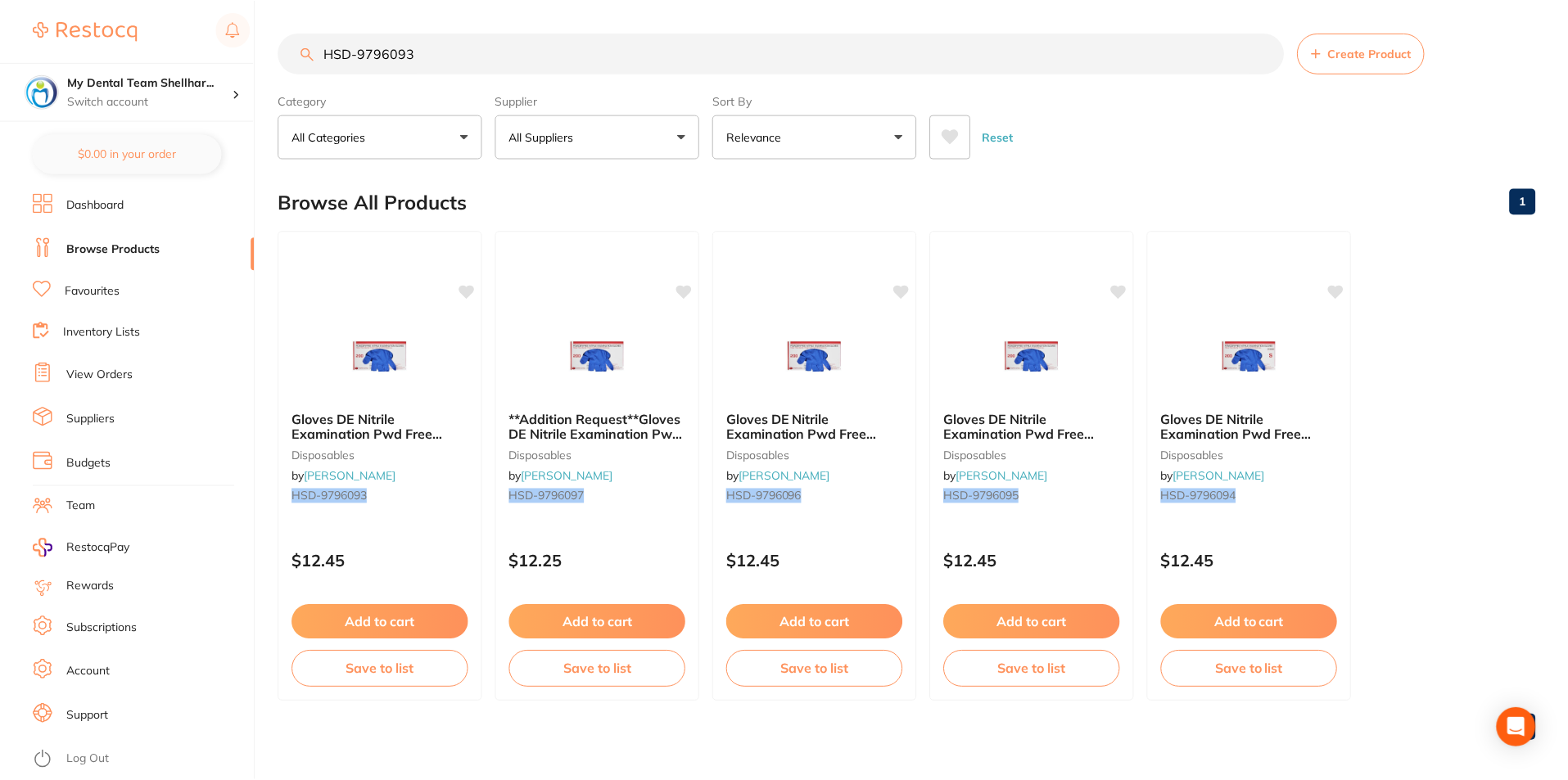
scroll to position [7, 0]
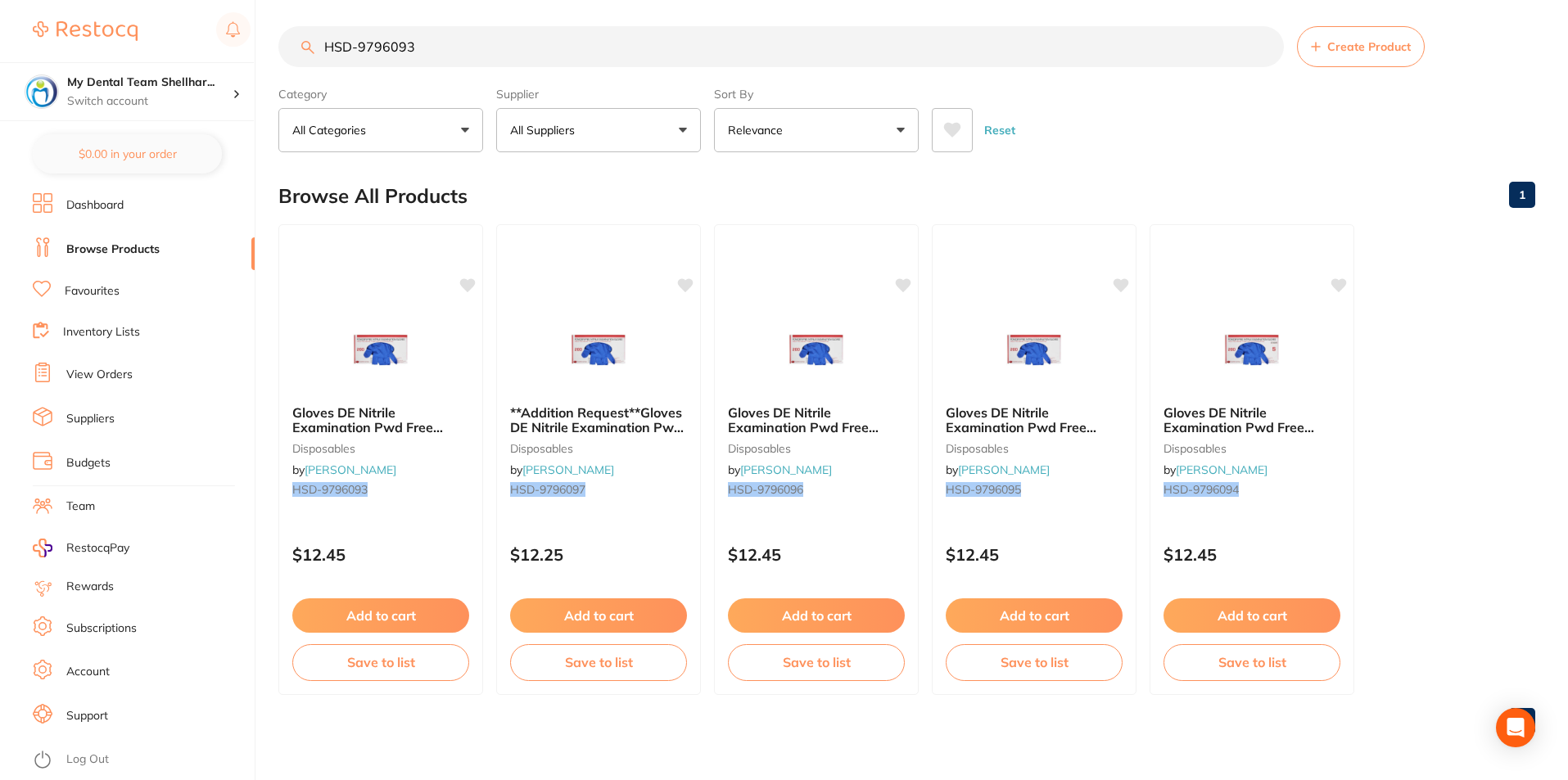
click at [412, 39] on input "HSD-9796093" at bounding box center [781, 47] width 1005 height 41
click at [871, 49] on input "HSD-9796093" at bounding box center [781, 47] width 1005 height 41
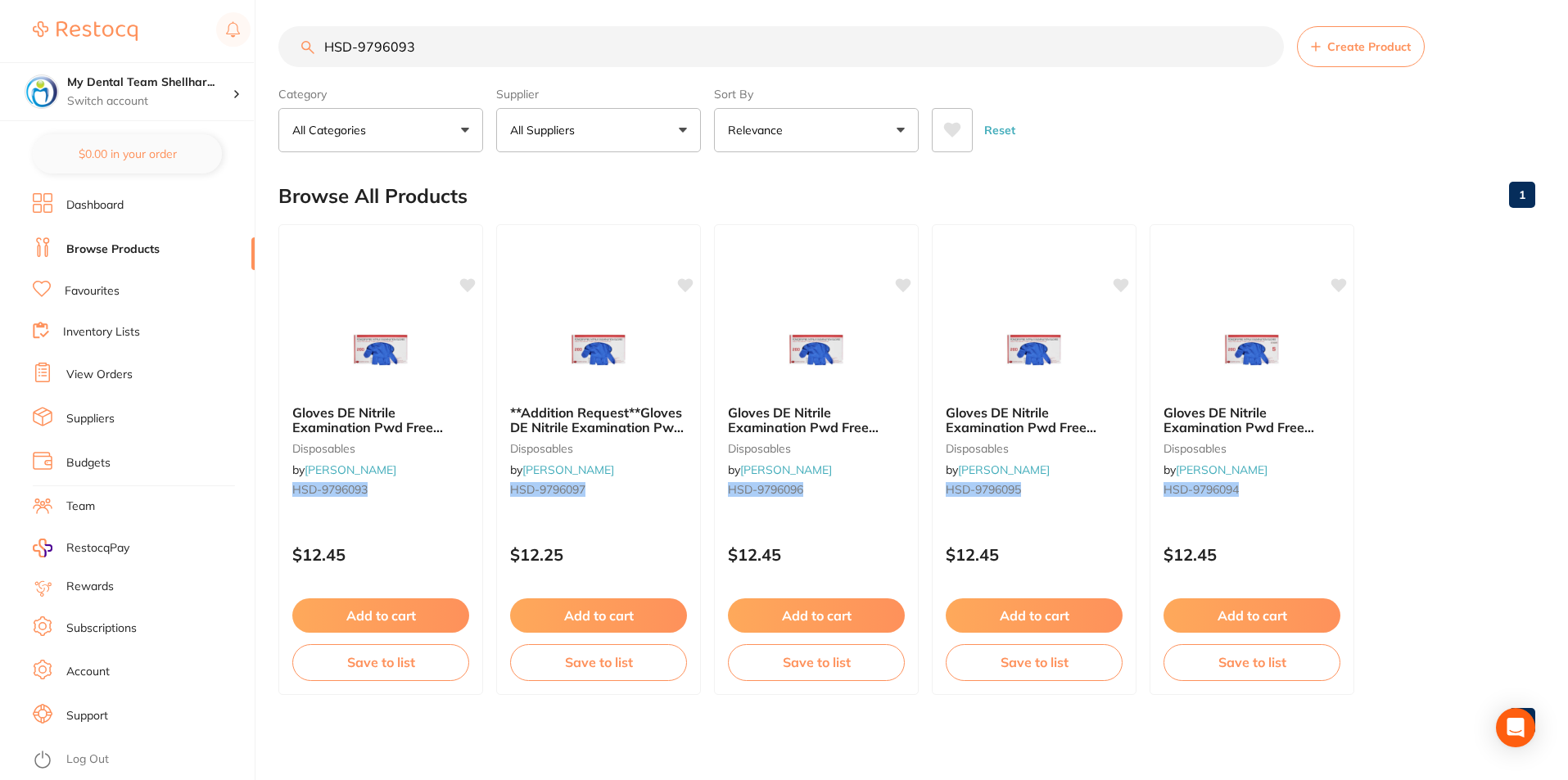
click at [871, 49] on input "HSD-9796093" at bounding box center [781, 47] width 1005 height 41
paste input "70361"
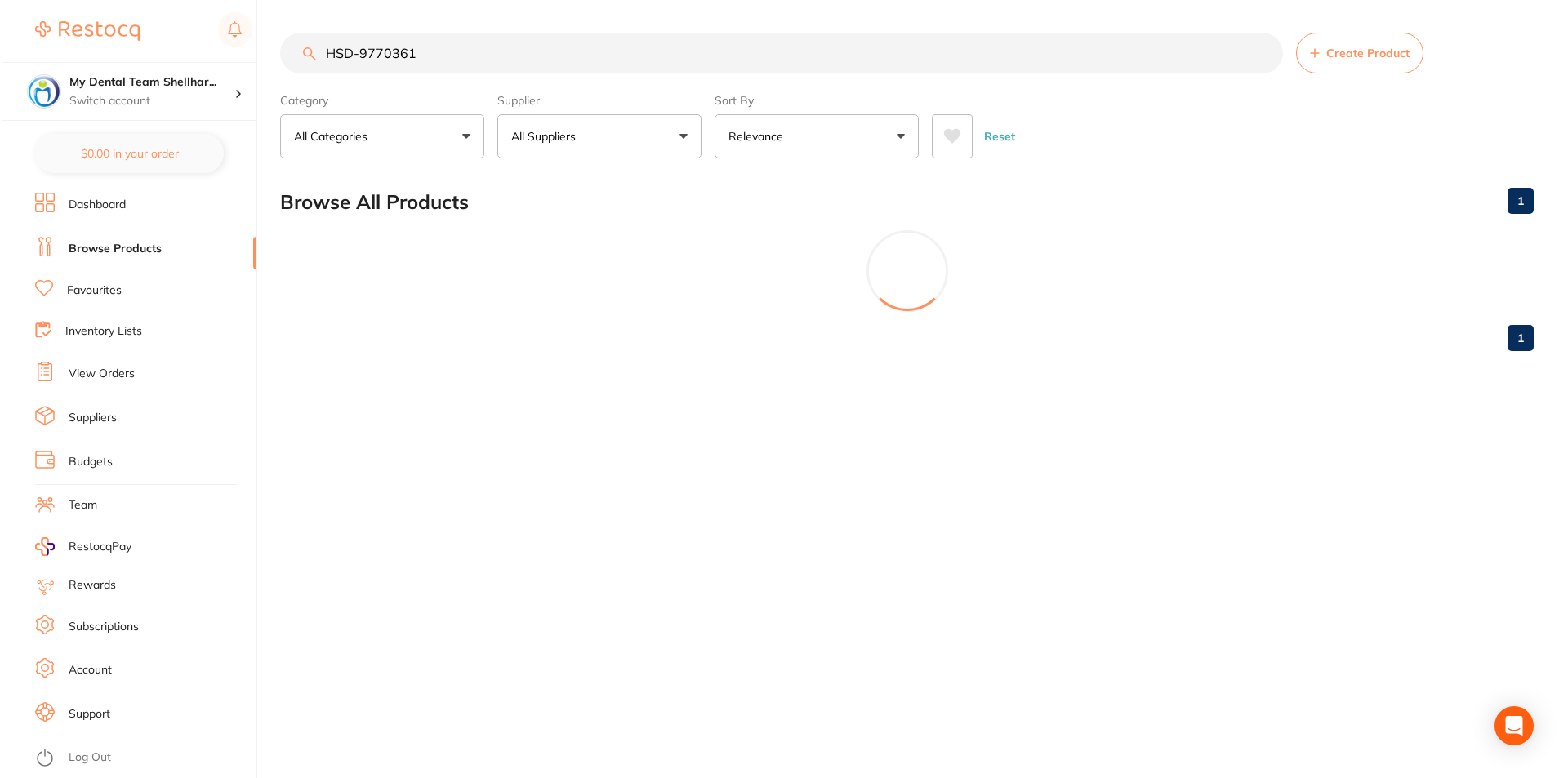
scroll to position [0, 0]
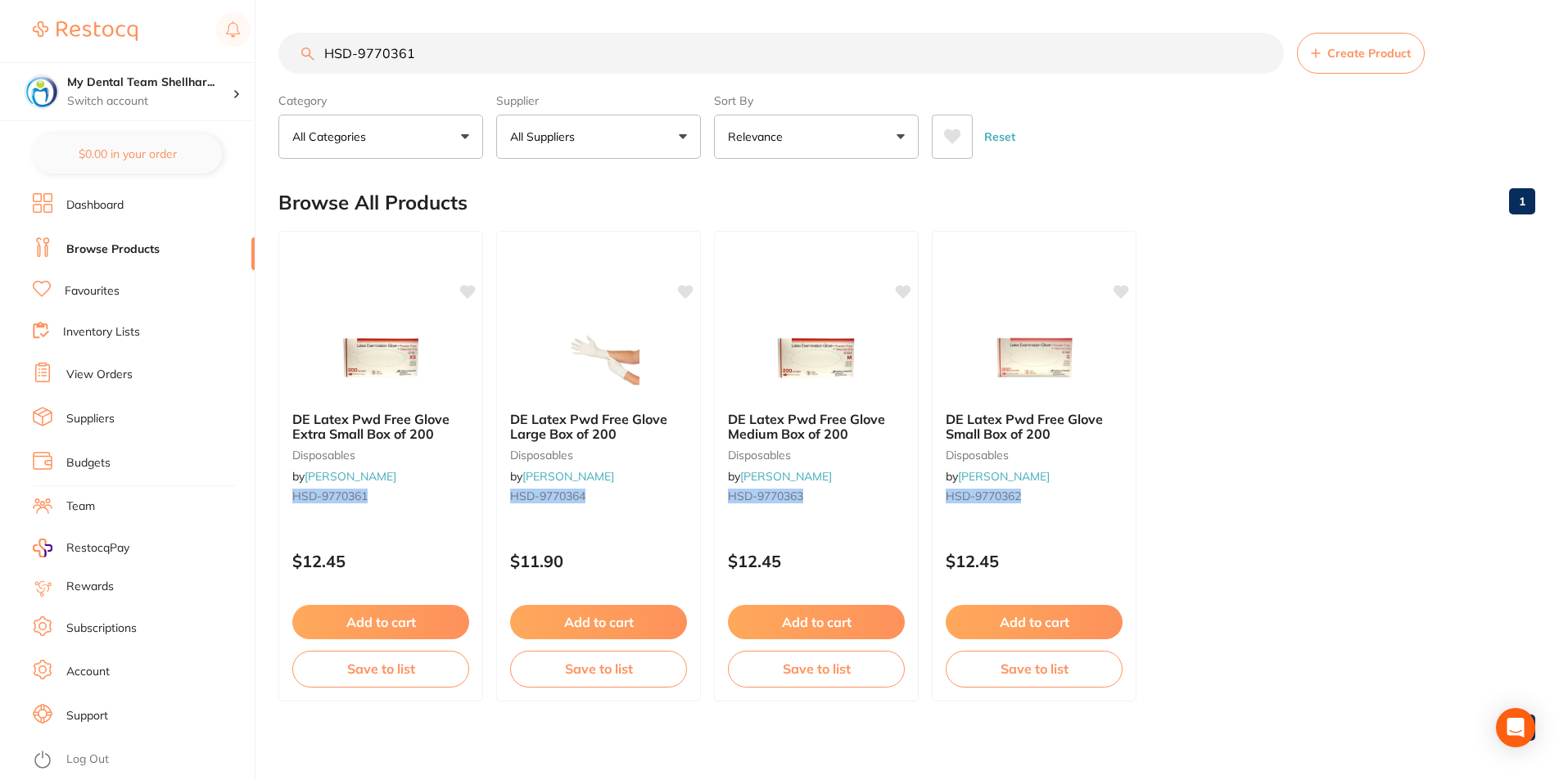
click at [733, 57] on input "HSD-9770361" at bounding box center [781, 53] width 1005 height 41
click at [732, 57] on input "HSD-9770361" at bounding box center [781, 53] width 1005 height 41
paste input "96094"
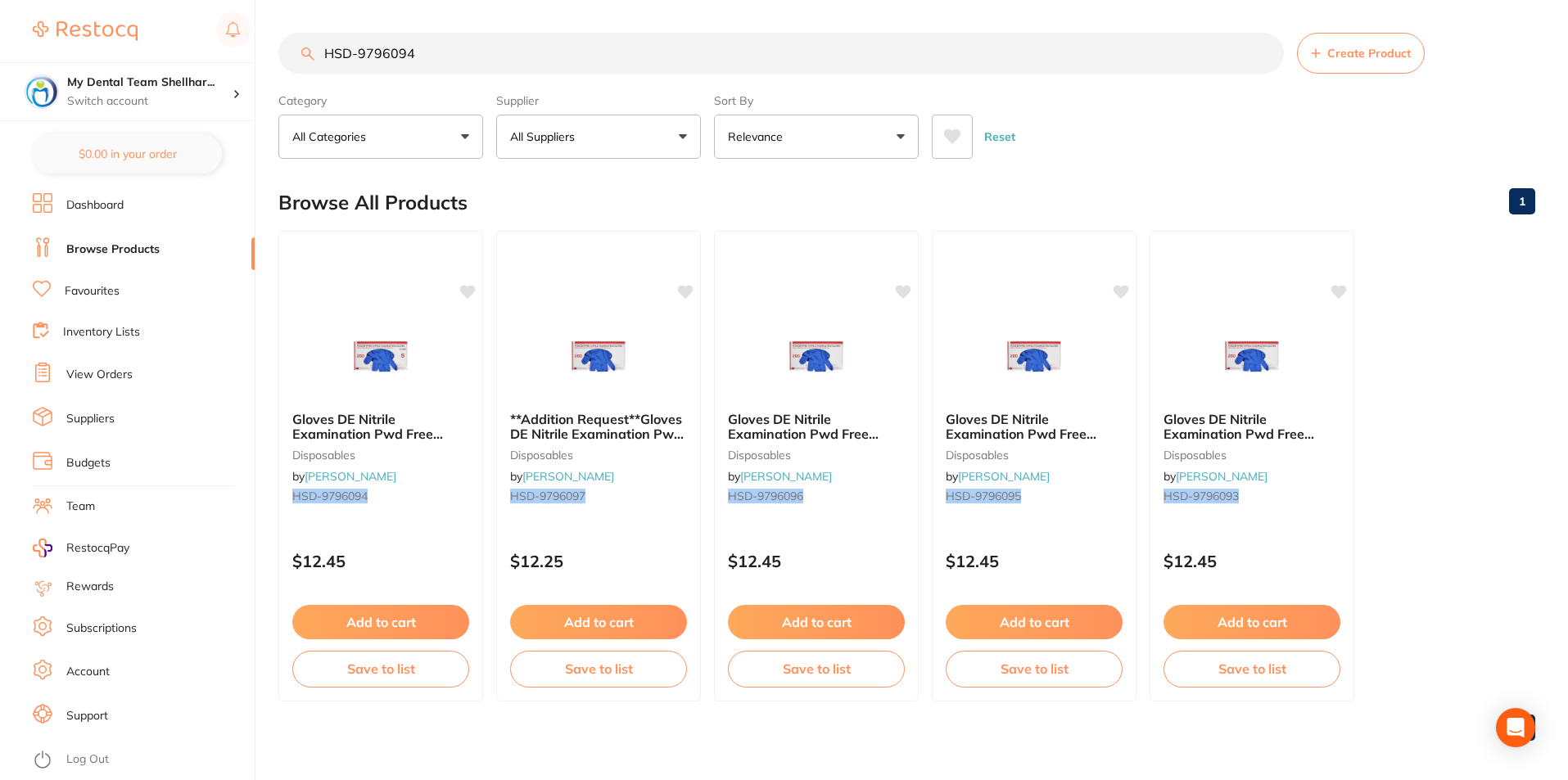
click at [747, 51] on input "HSD-9796094" at bounding box center [781, 53] width 1005 height 41
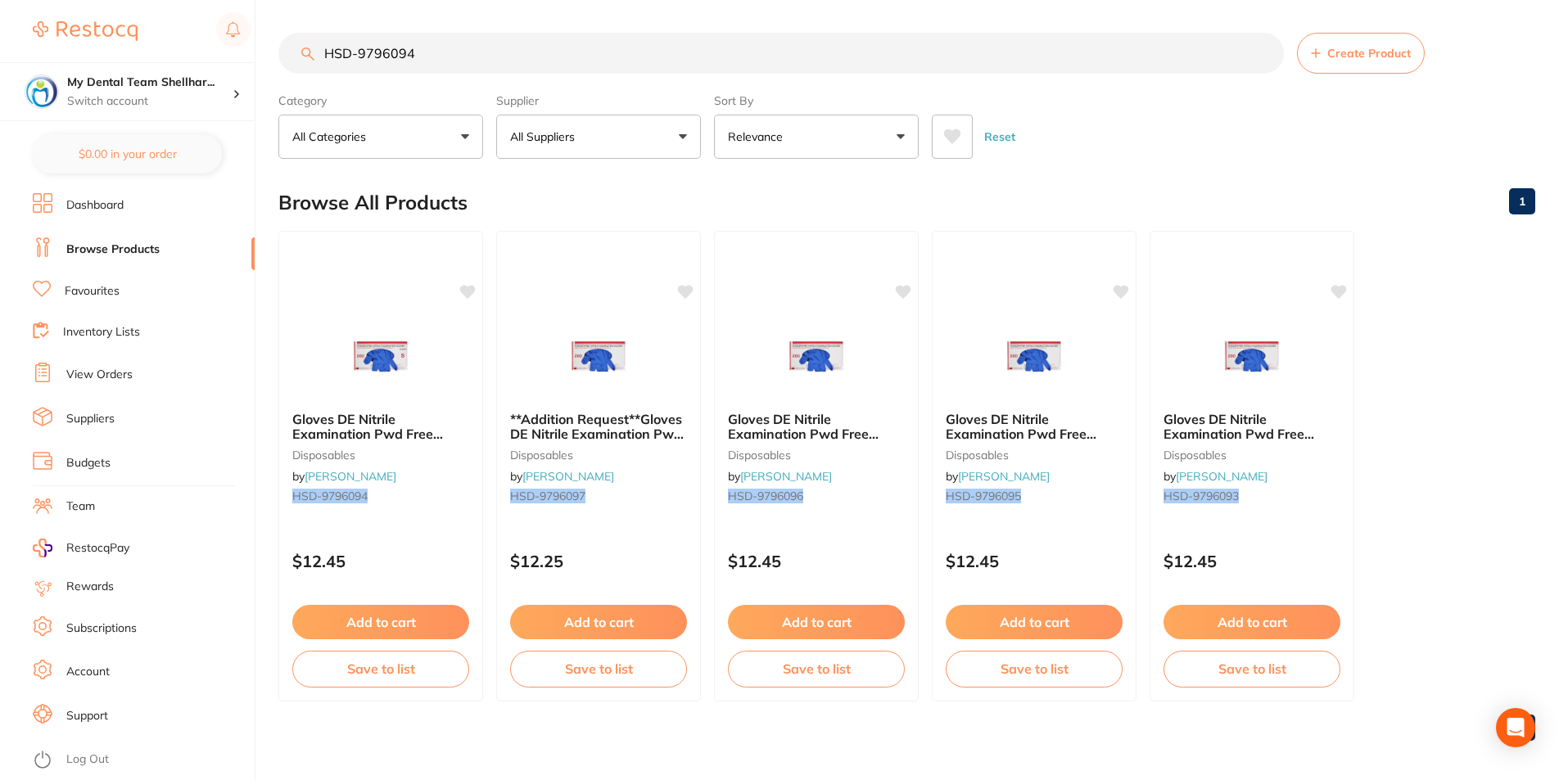
click at [747, 51] on input "HSD-9796094" at bounding box center [781, 53] width 1005 height 41
paste input "70362"
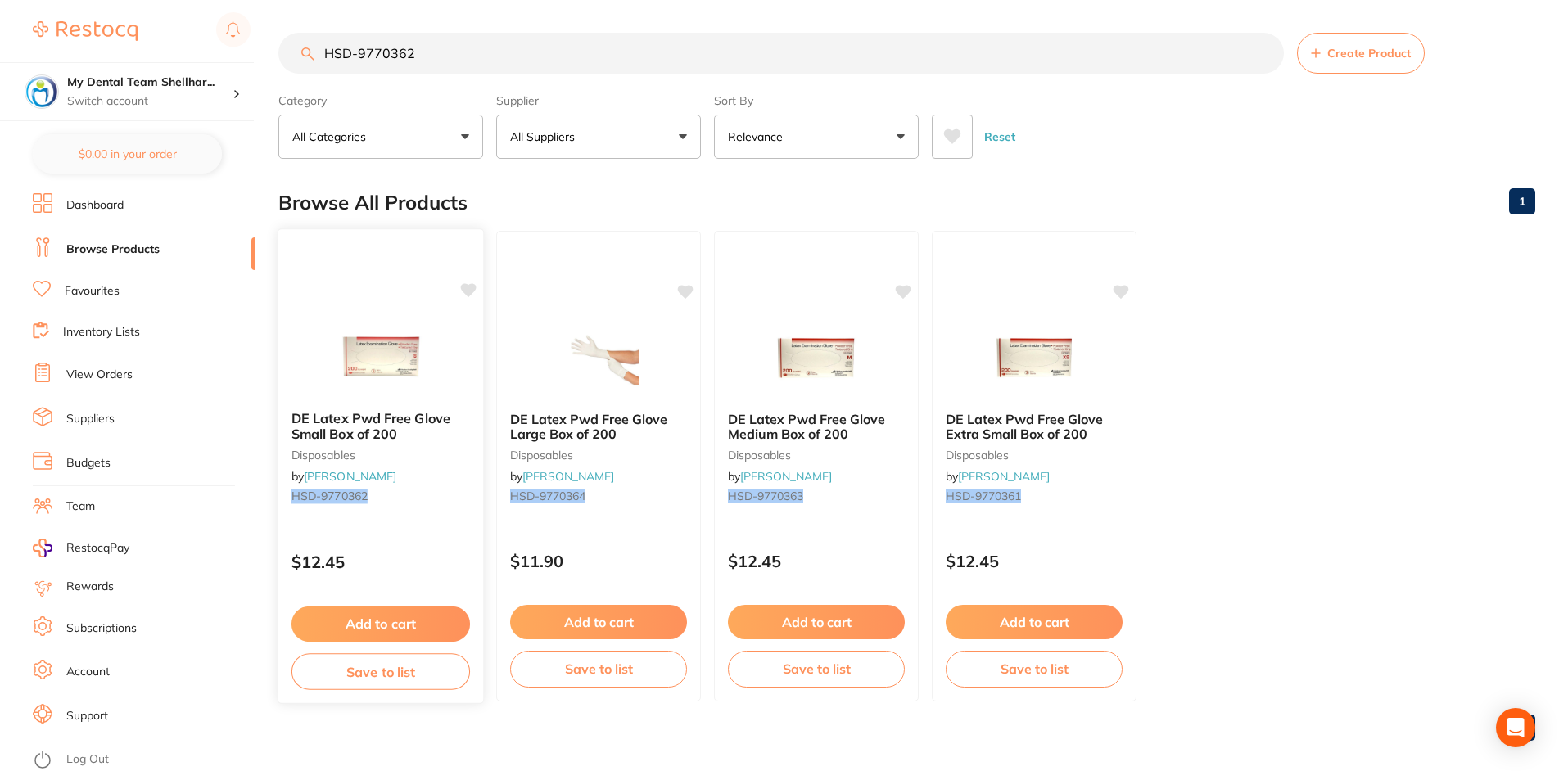
click at [395, 337] on img at bounding box center [380, 356] width 107 height 83
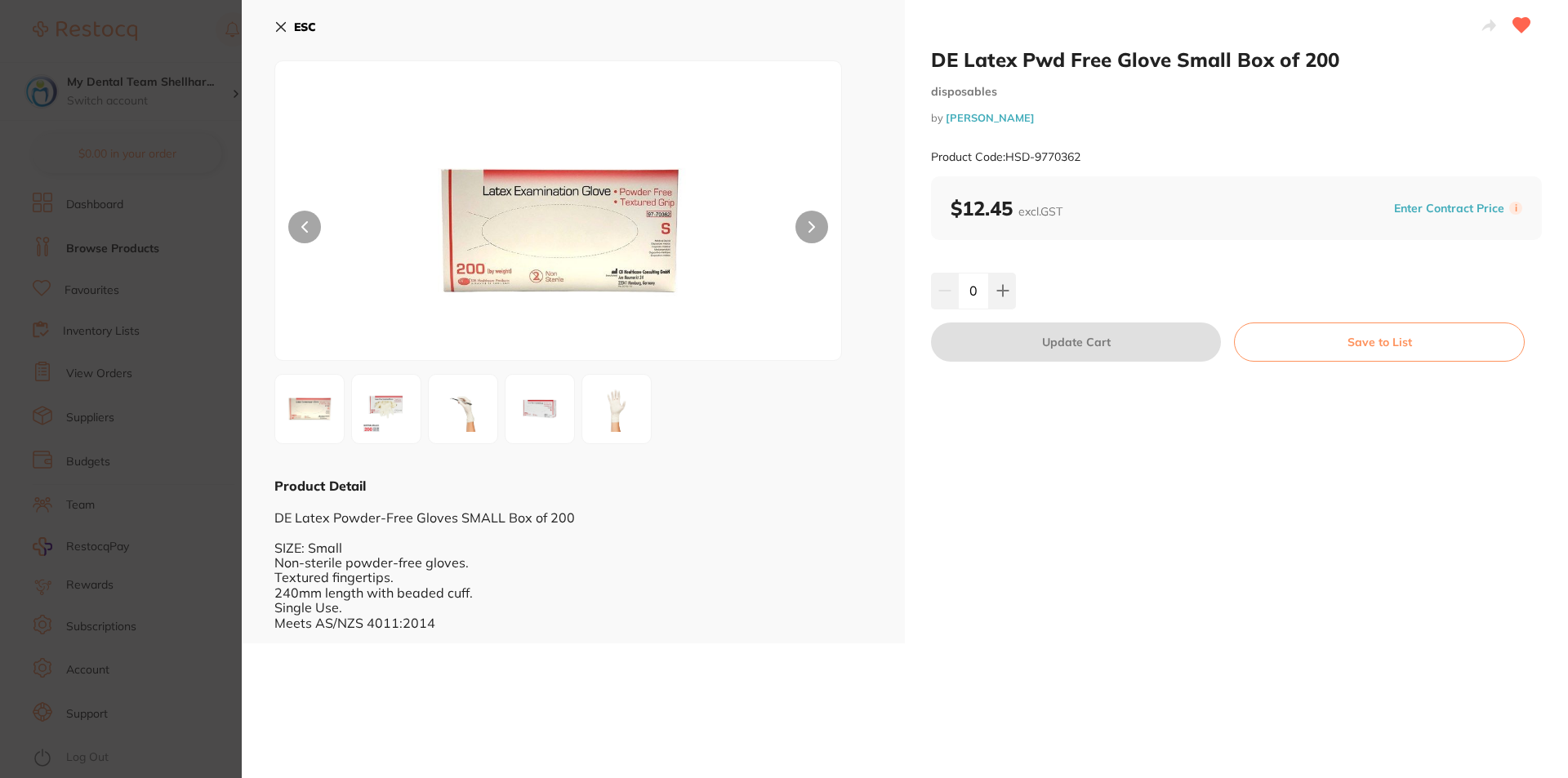
click at [279, 17] on button "ESC" at bounding box center [294, 27] width 42 height 28
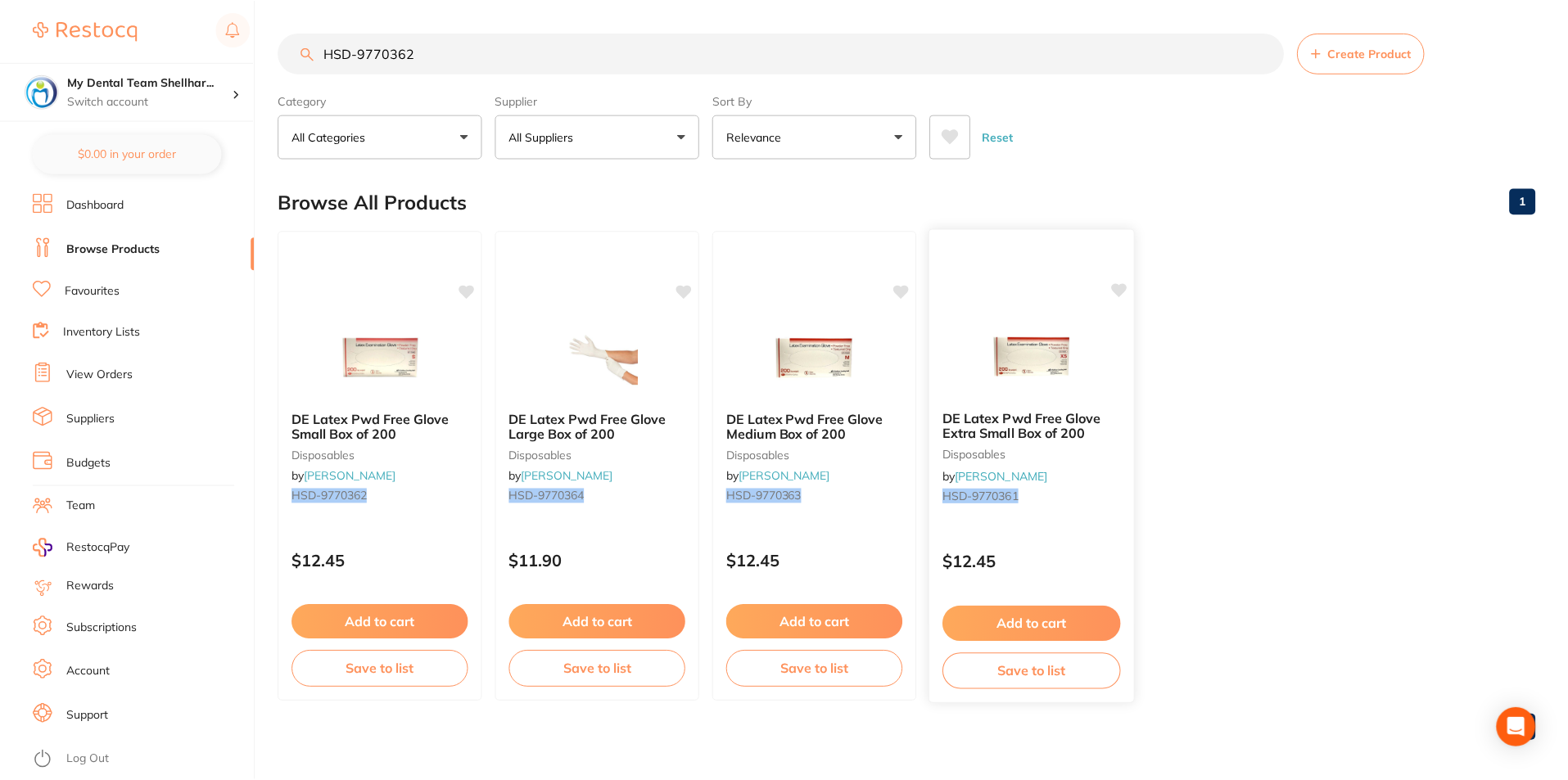
scroll to position [7, 0]
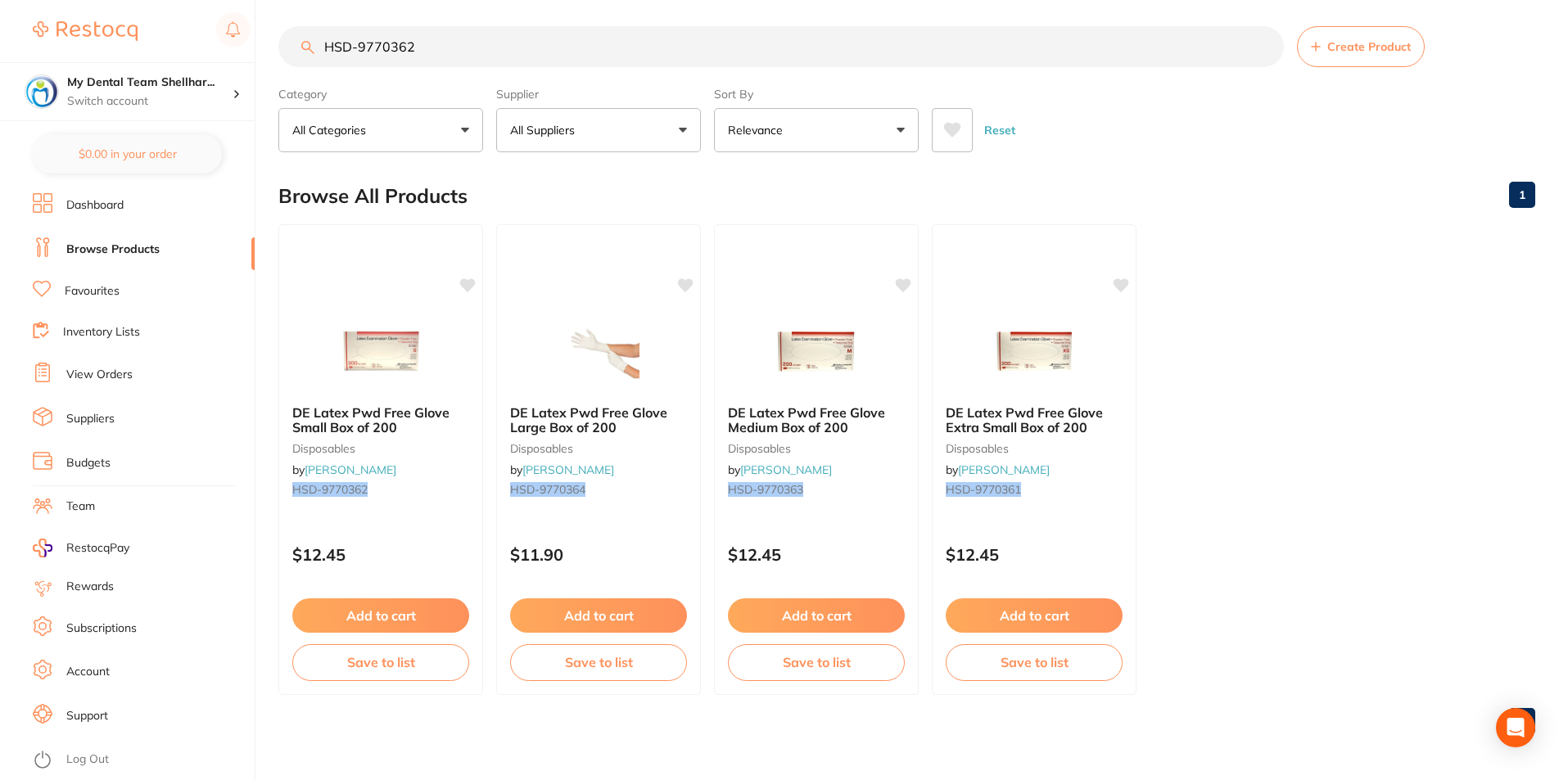
click at [745, 48] on input "HSD-9770362" at bounding box center [781, 47] width 1005 height 41
paste input "96095"
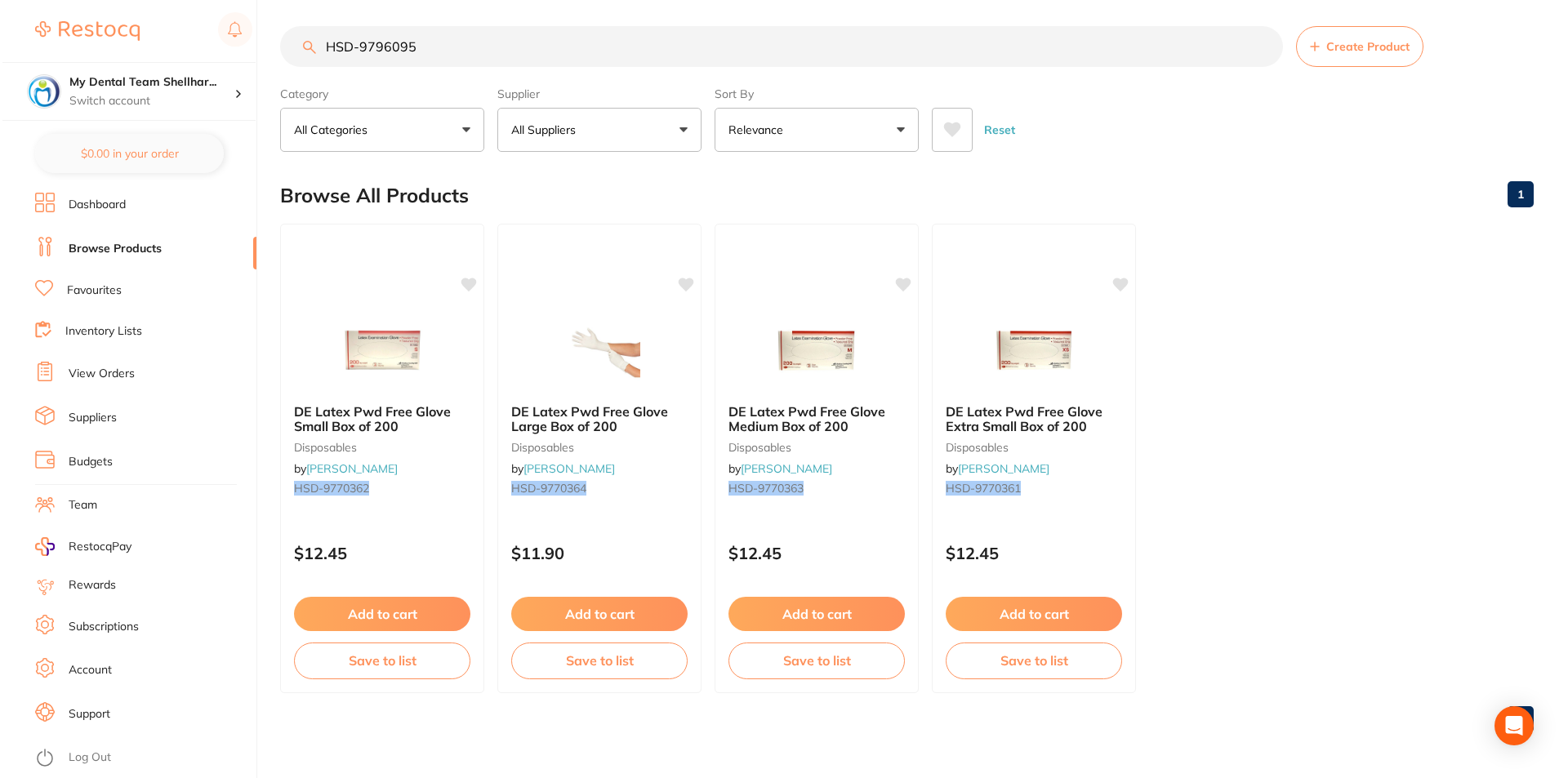
scroll to position [0, 0]
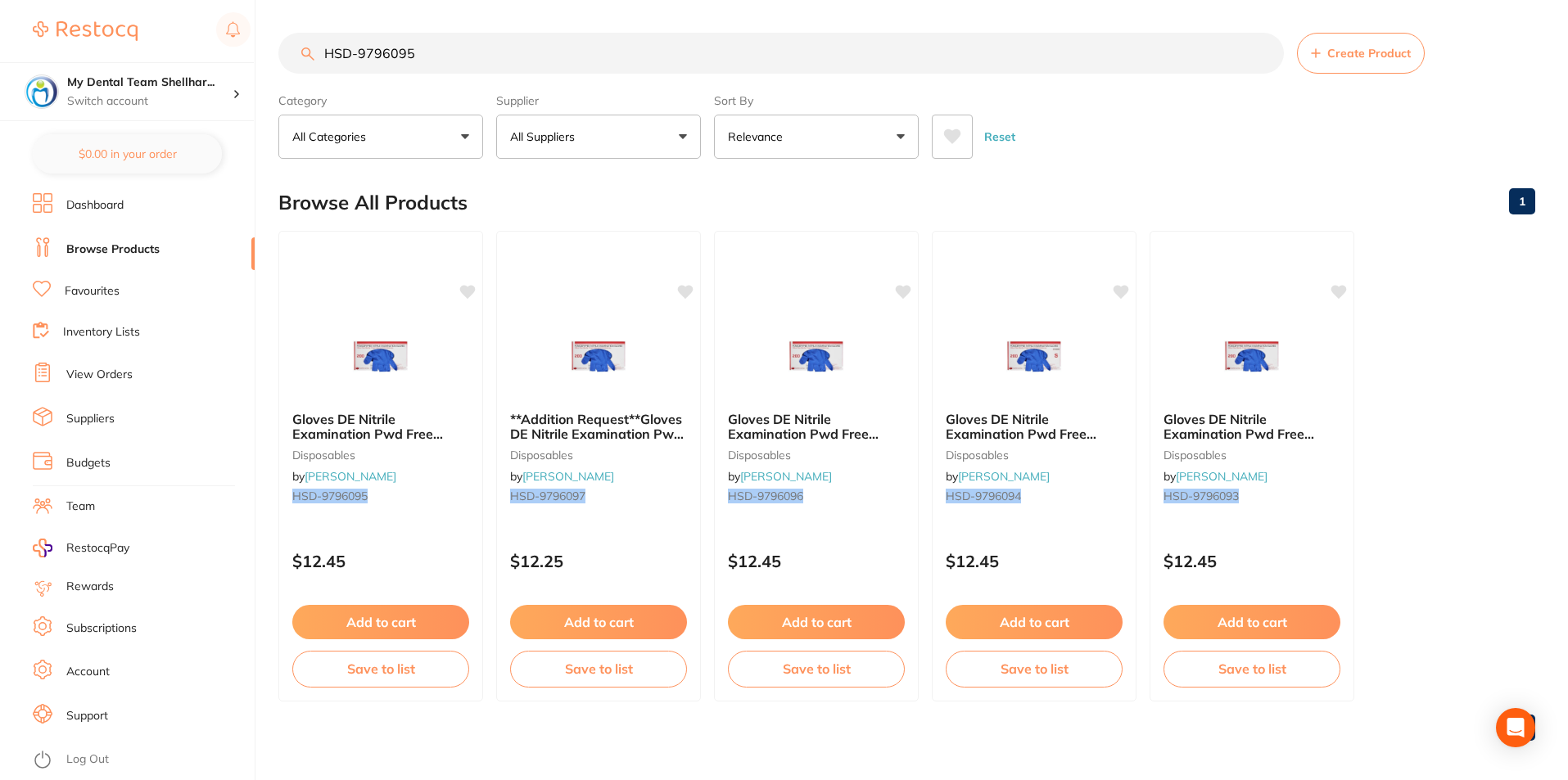
click at [636, 50] on input "HSD-9796095" at bounding box center [781, 53] width 1005 height 41
paste input "70363"
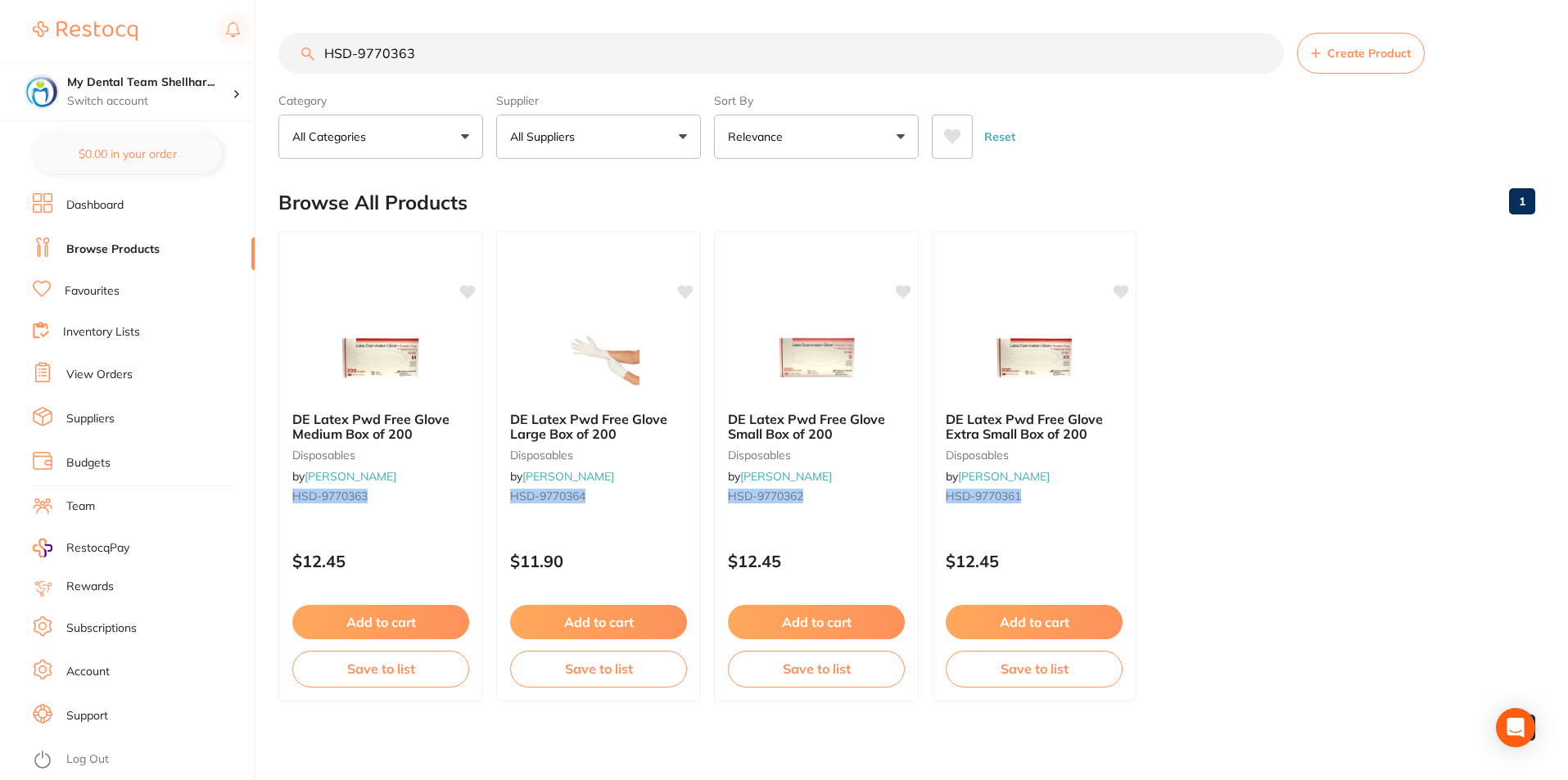
click at [1005, 65] on input "HSD-9770363" at bounding box center [781, 53] width 1005 height 41
paste input "96096"
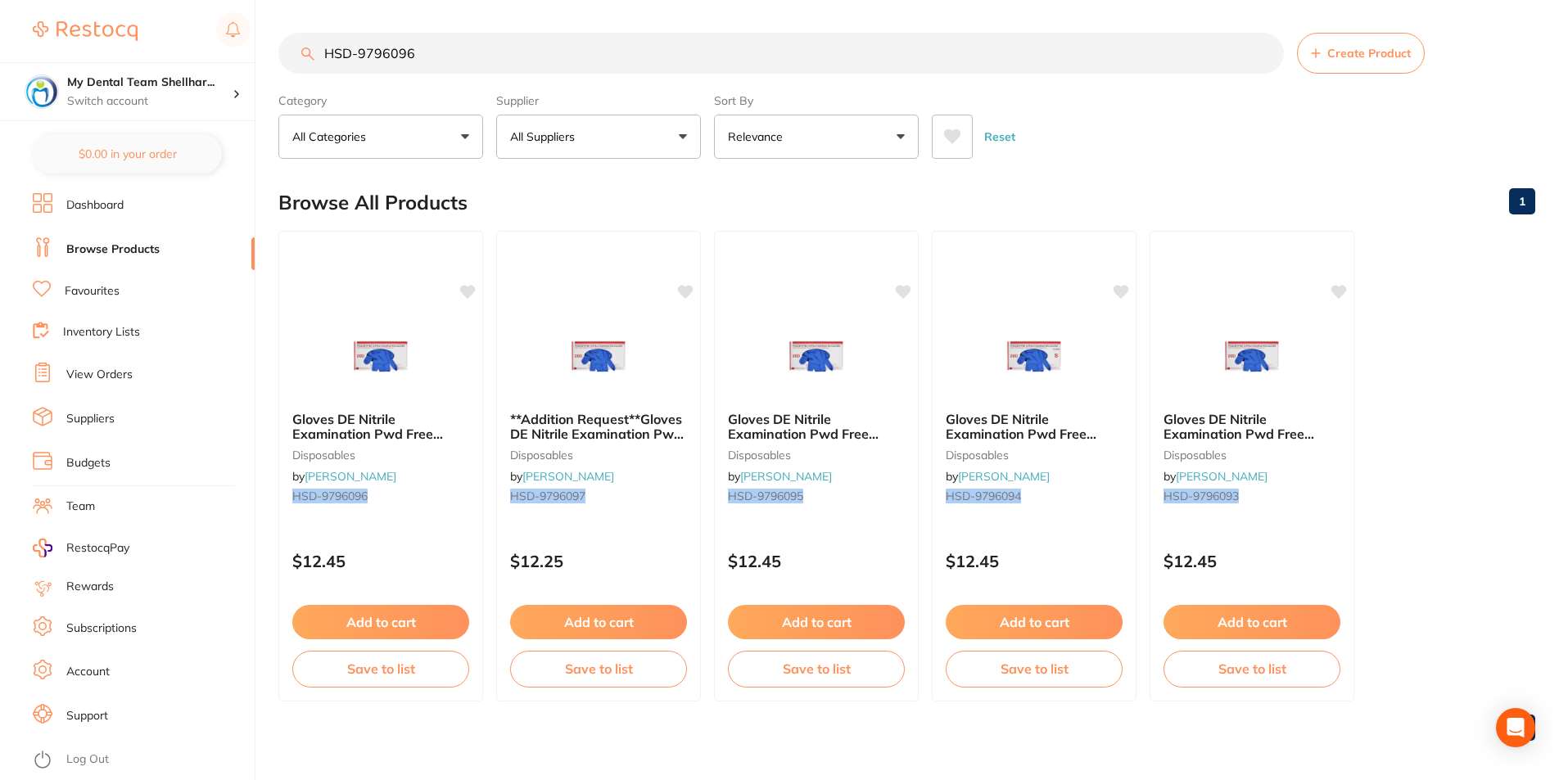
click at [584, 48] on input "HSD-9796096" at bounding box center [781, 53] width 1005 height 41
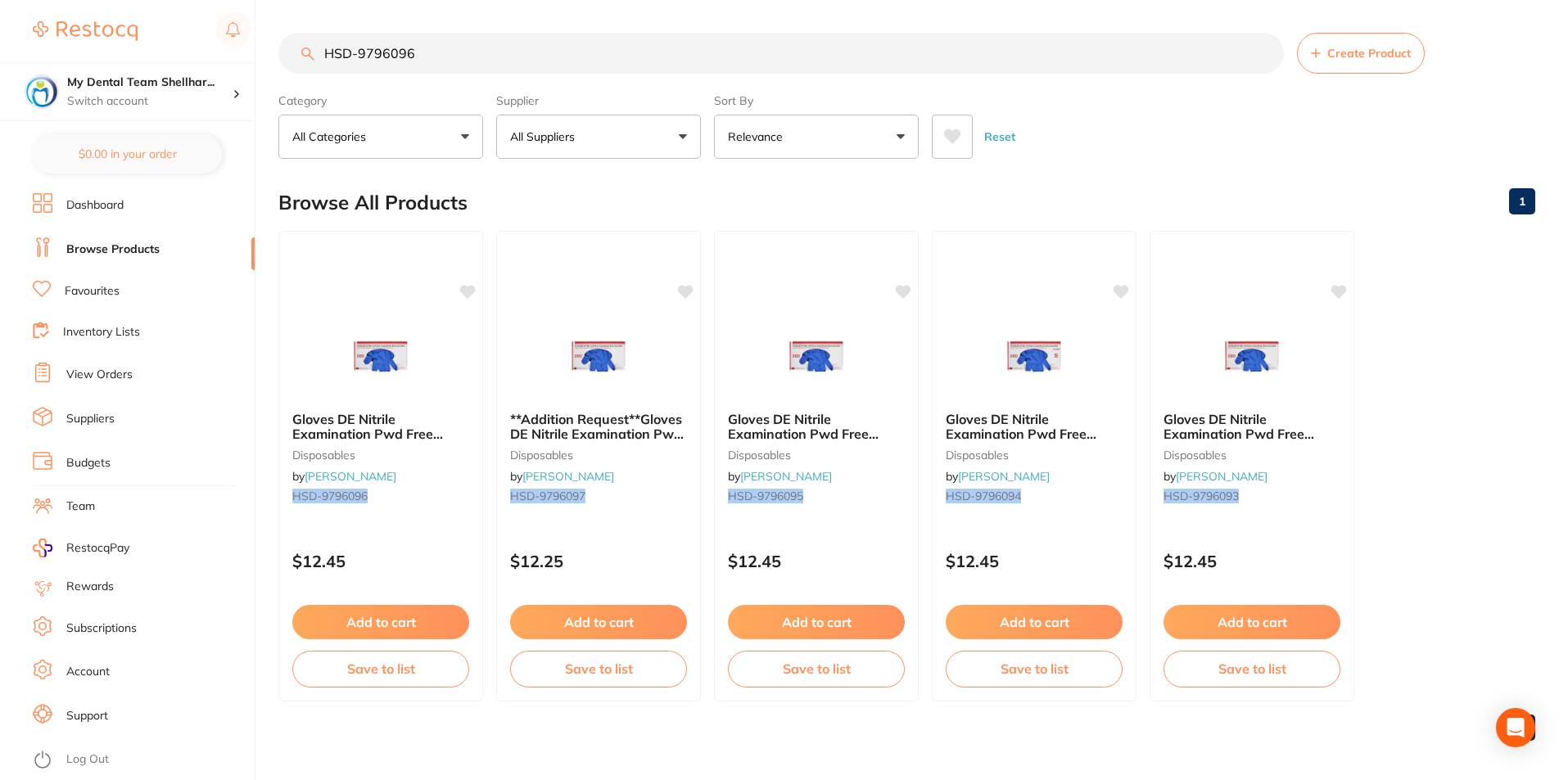
click at [584, 48] on input "HSD-9796096" at bounding box center [781, 53] width 1005 height 41
paste input "70364"
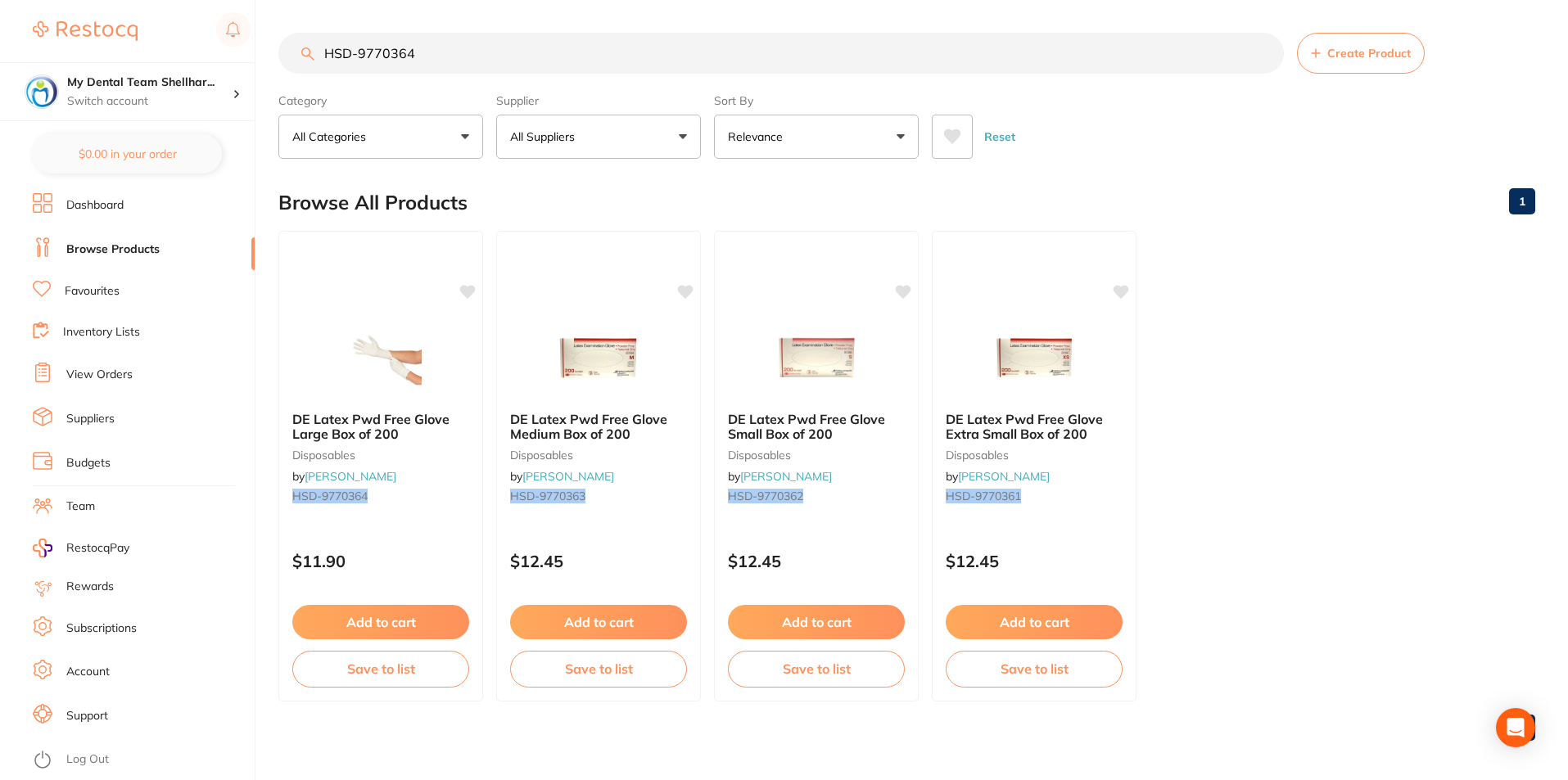
click at [577, 47] on input "HSD-9770364" at bounding box center [781, 53] width 1005 height 41
paste input "96097"
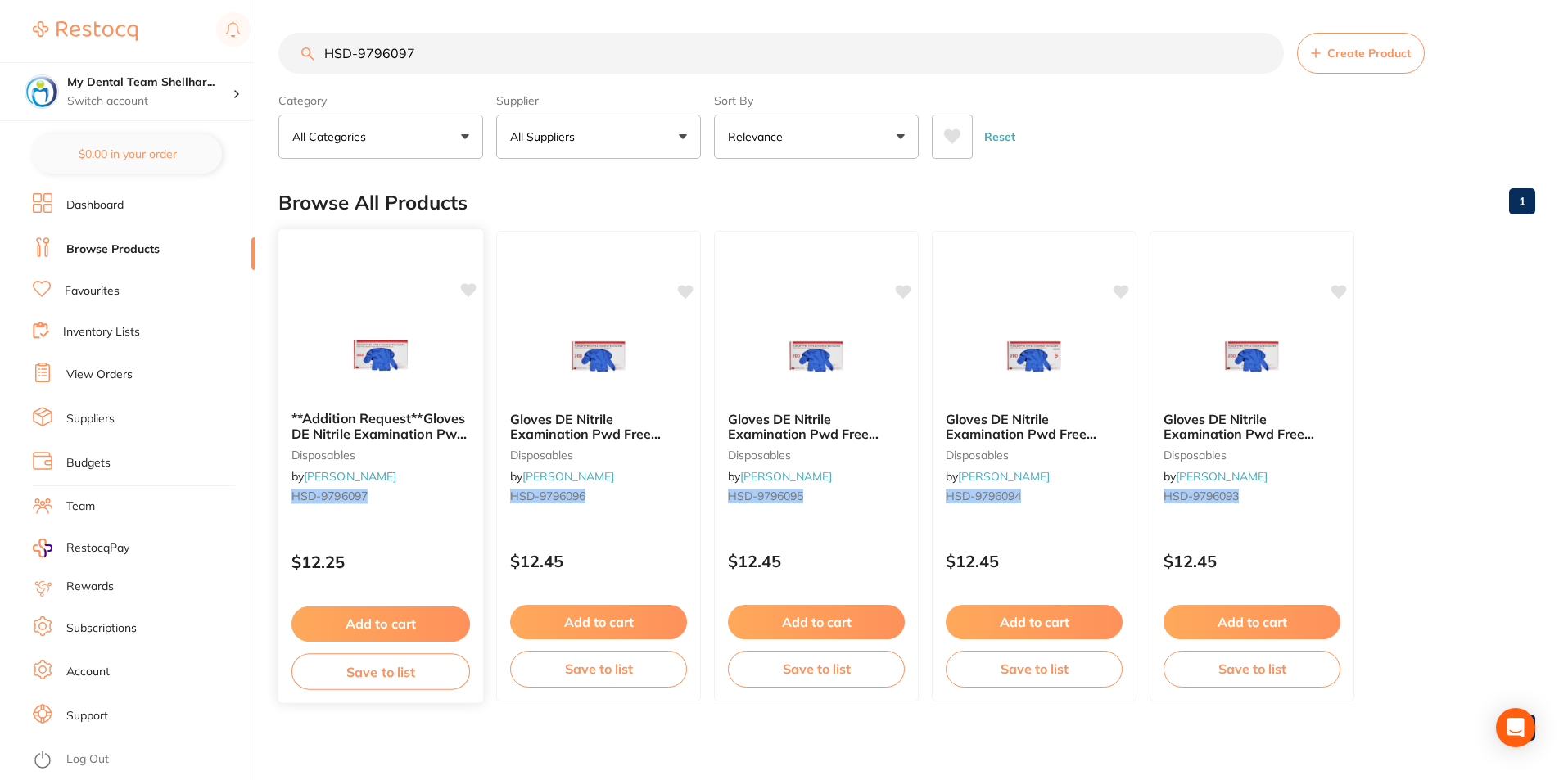
click at [331, 380] on img at bounding box center [380, 356] width 107 height 83
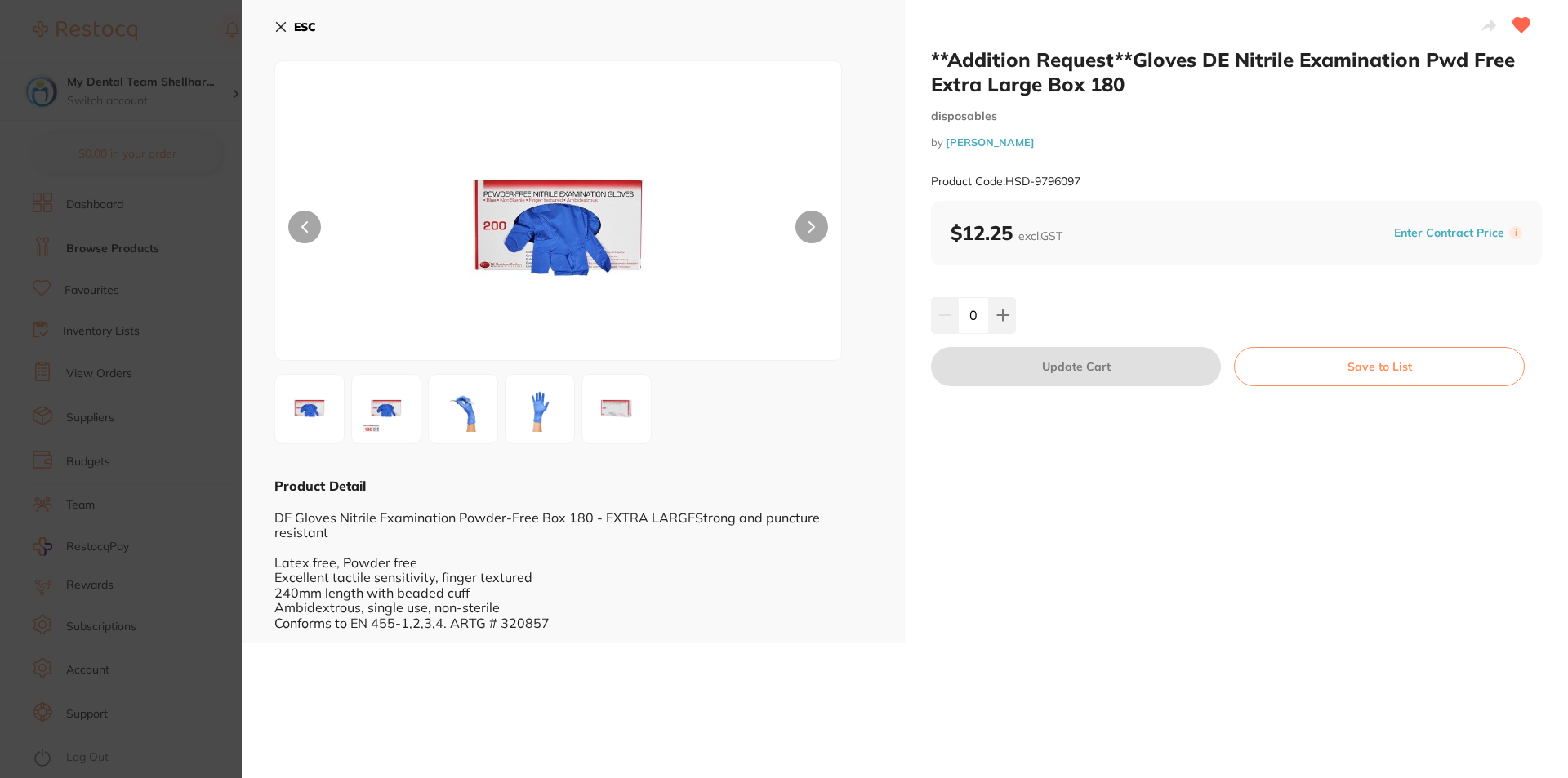
drag, startPoint x: 278, startPoint y: 23, endPoint x: 288, endPoint y: 20, distance: 10.4
click at [278, 23] on icon at bounding box center [281, 28] width 9 height 9
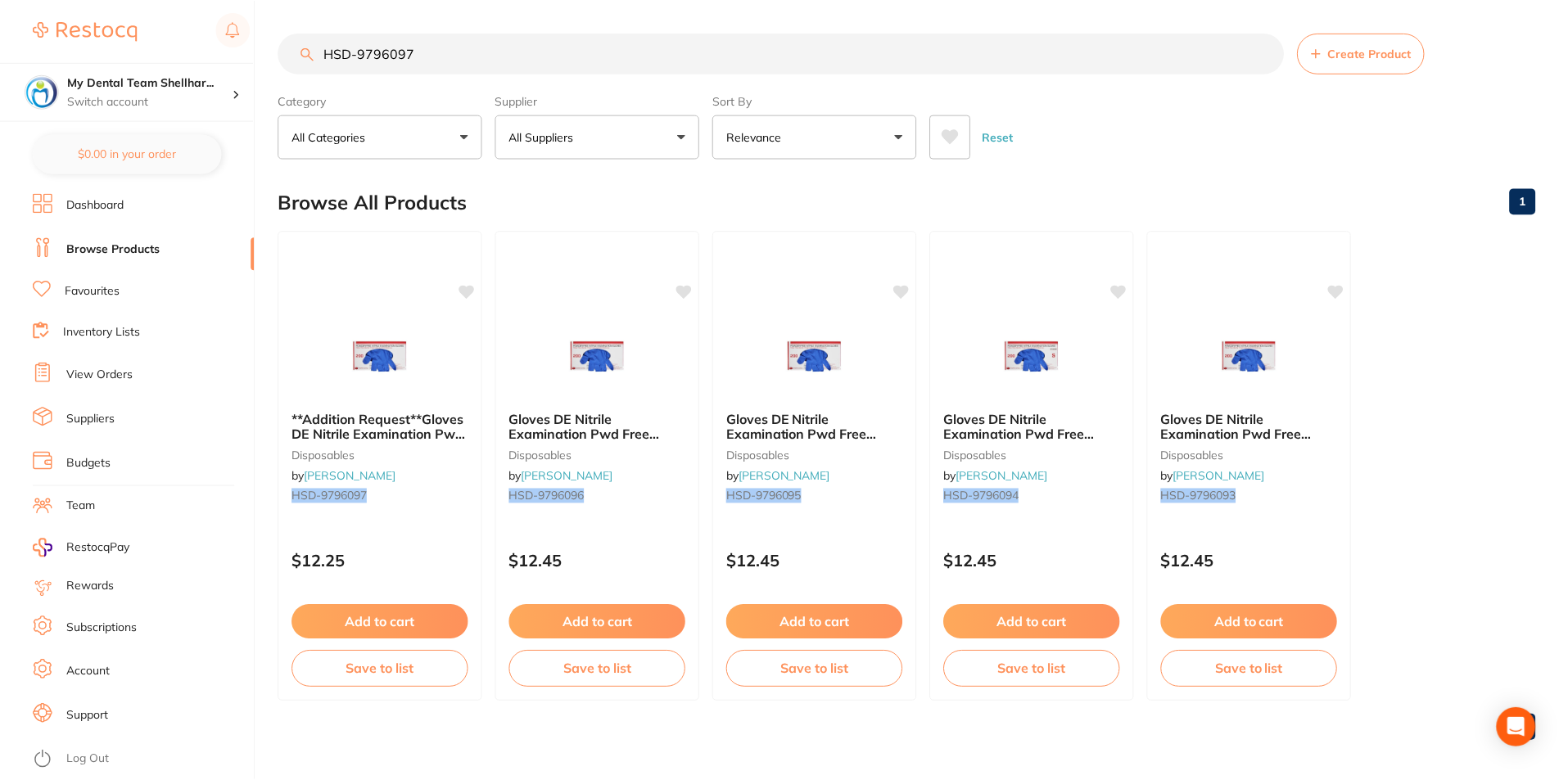
scroll to position [7, 0]
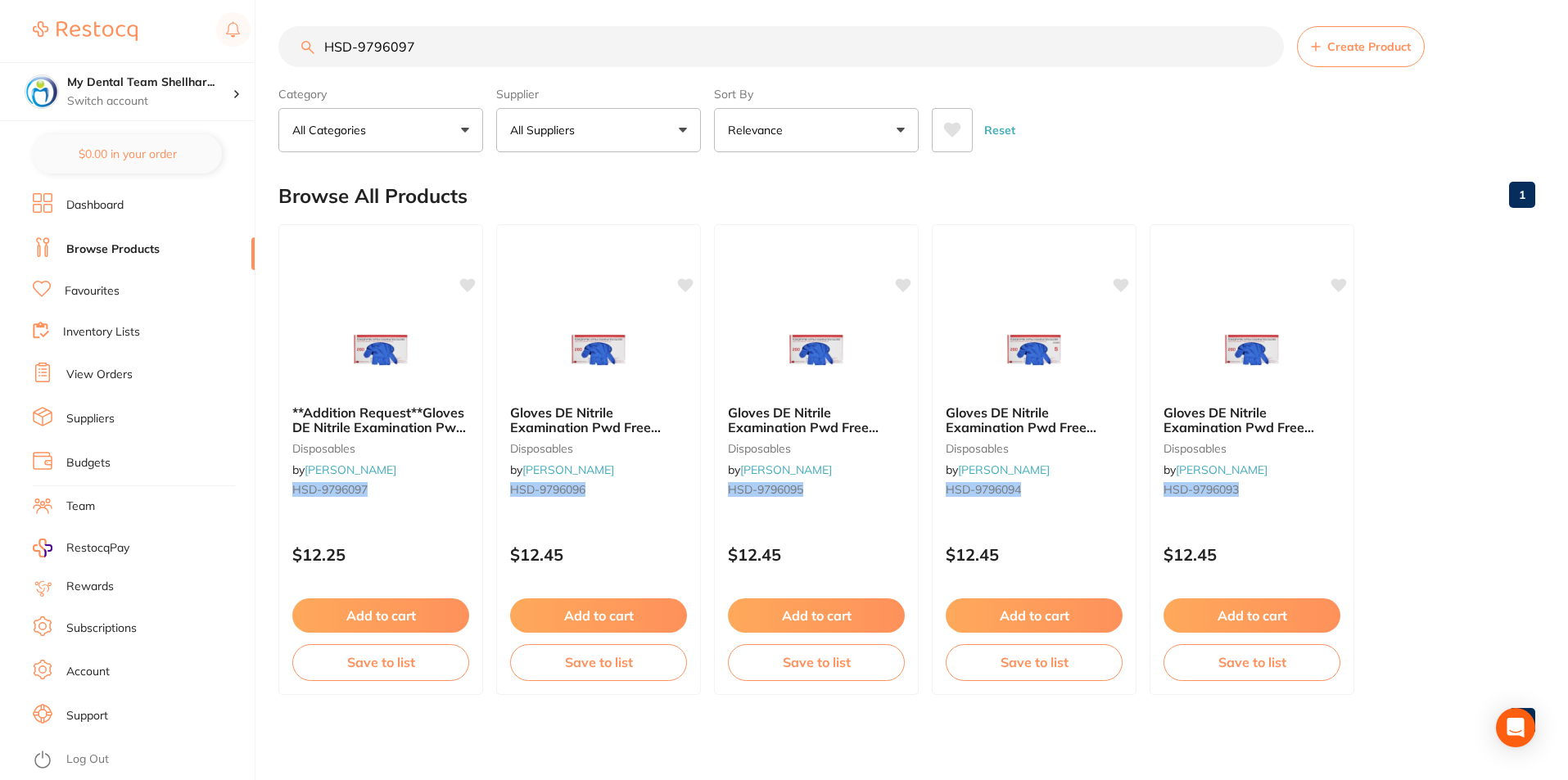
click at [369, 38] on input "HSD-9796097" at bounding box center [781, 47] width 1005 height 41
paste input "OG711622"
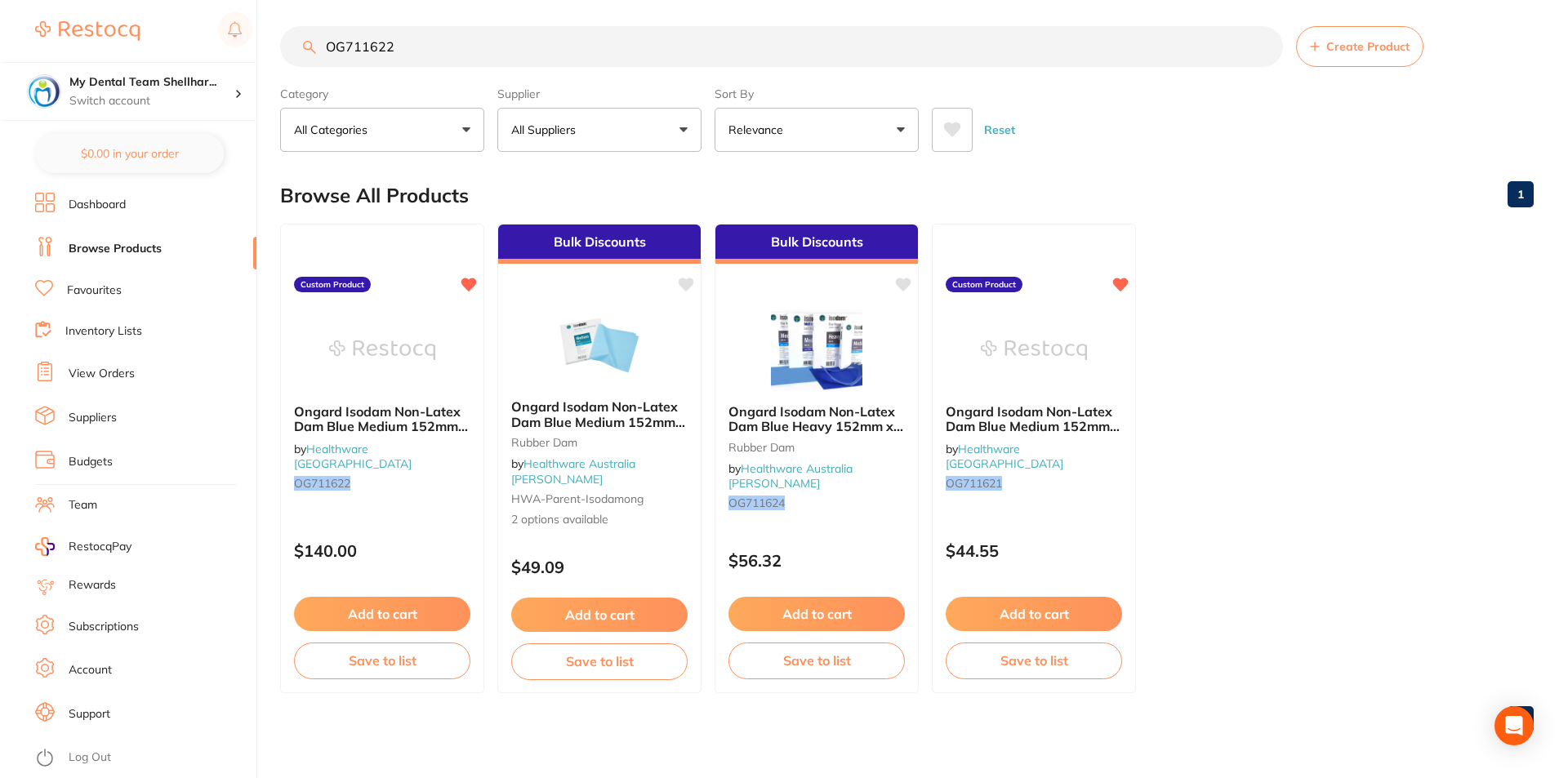
scroll to position [0, 0]
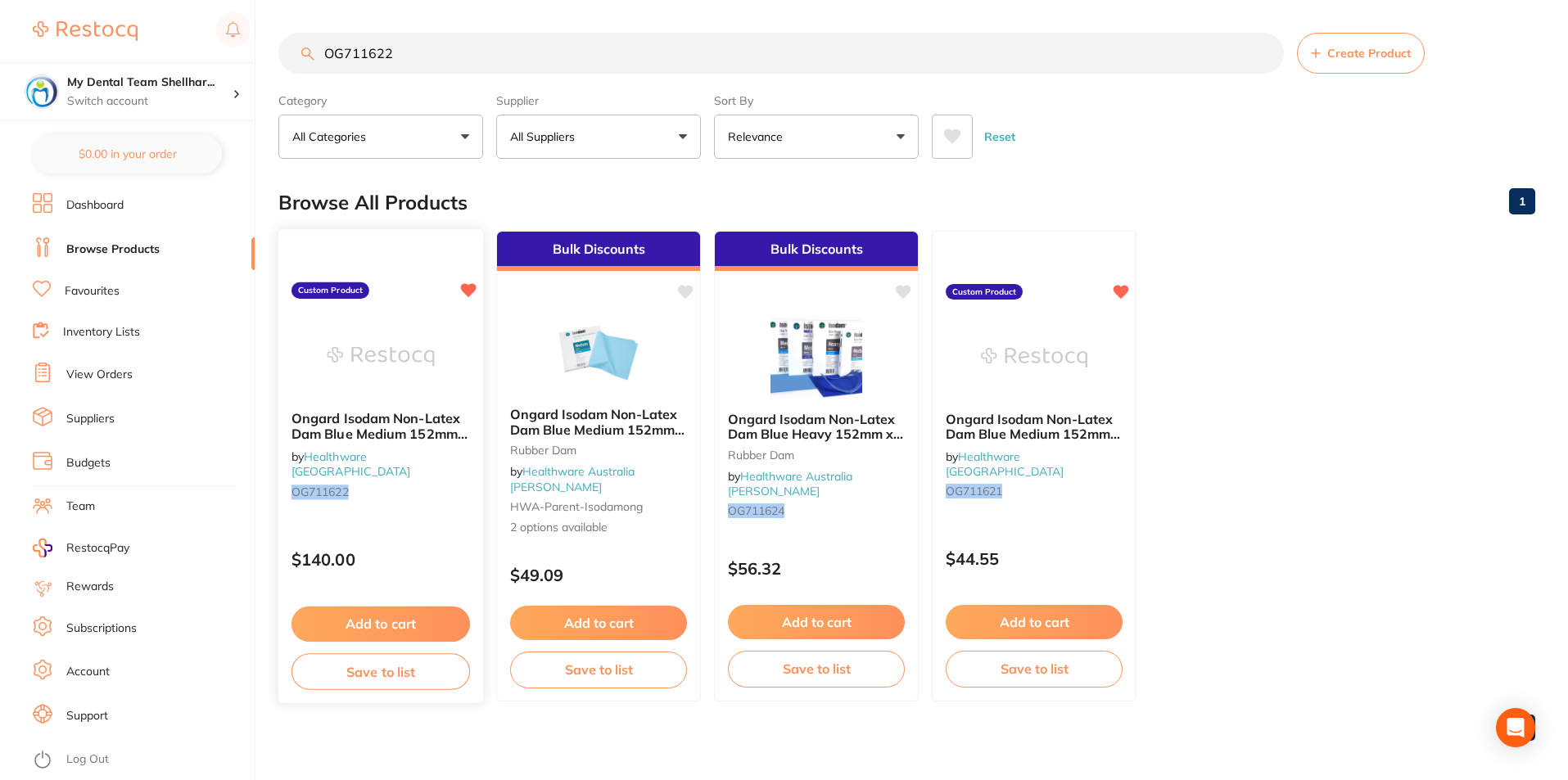
click at [412, 363] on img at bounding box center [380, 356] width 107 height 83
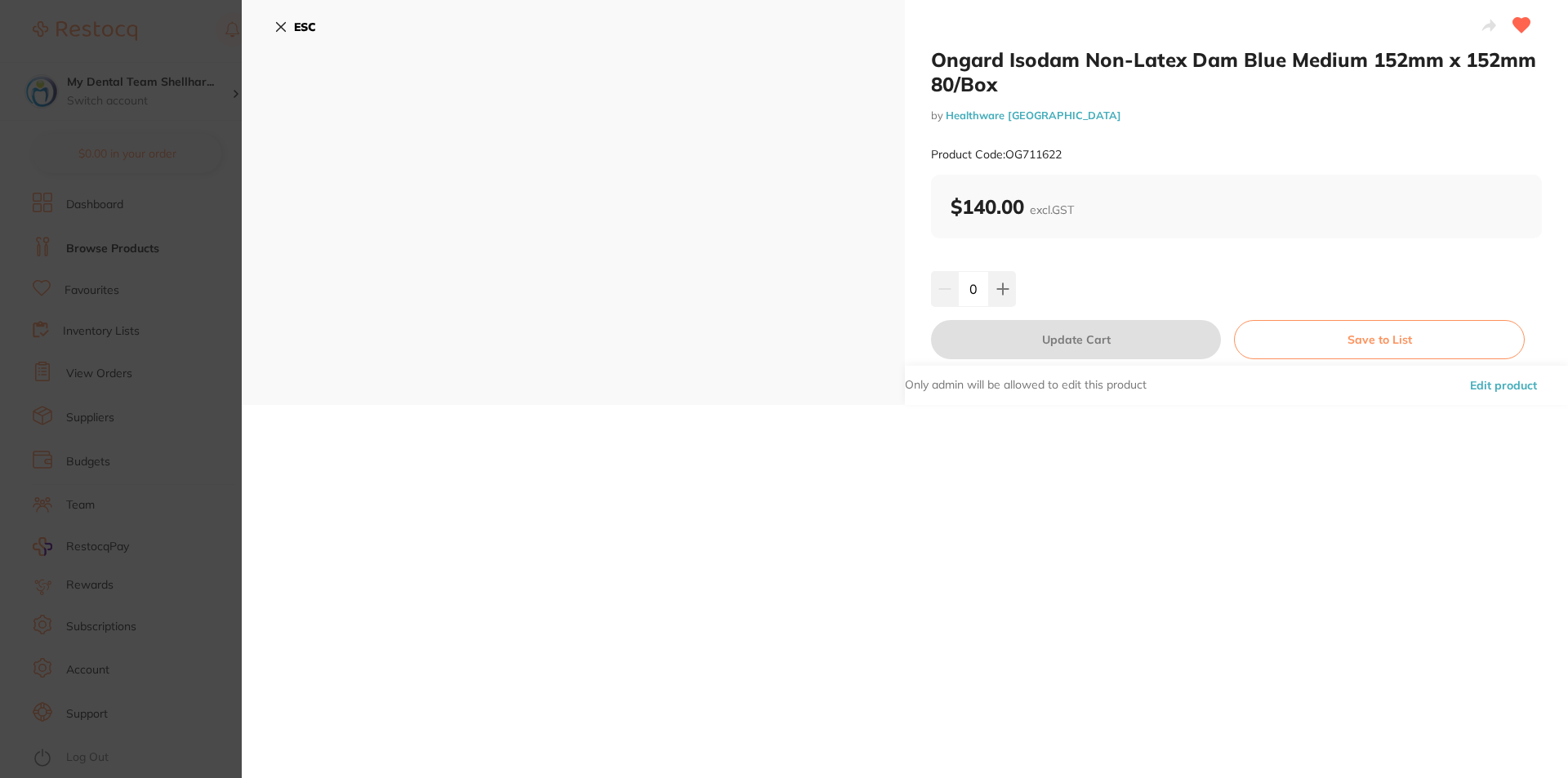
click at [238, 72] on section "Ongard Isodam Non-Latex Dam Blue Medium 152mm x 152mm 80/Box by Healthware Aust…" at bounding box center [784, 389] width 1568 height 778
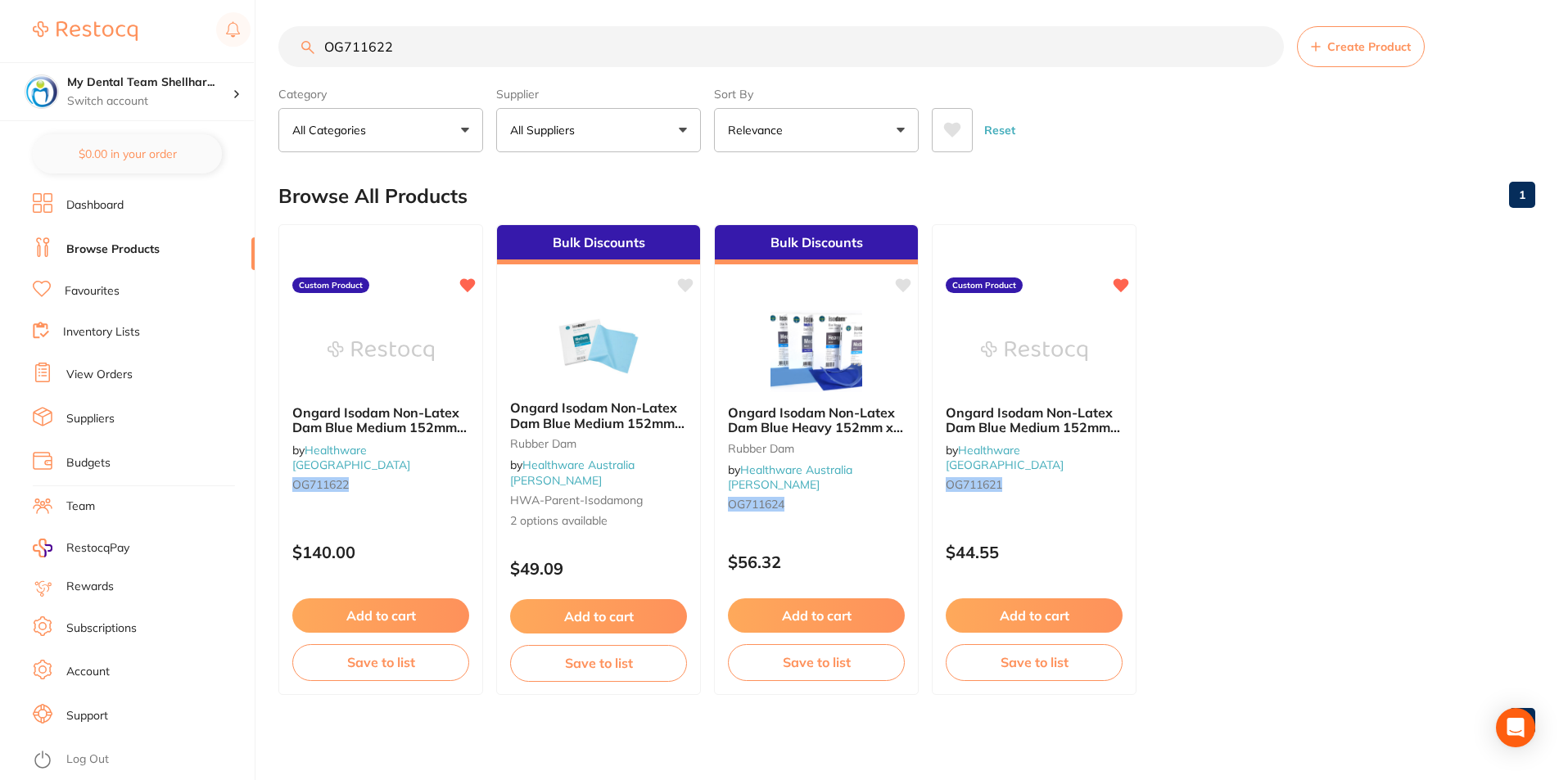
click at [354, 55] on input "OG711622" at bounding box center [781, 47] width 1005 height 41
paste input "158011"
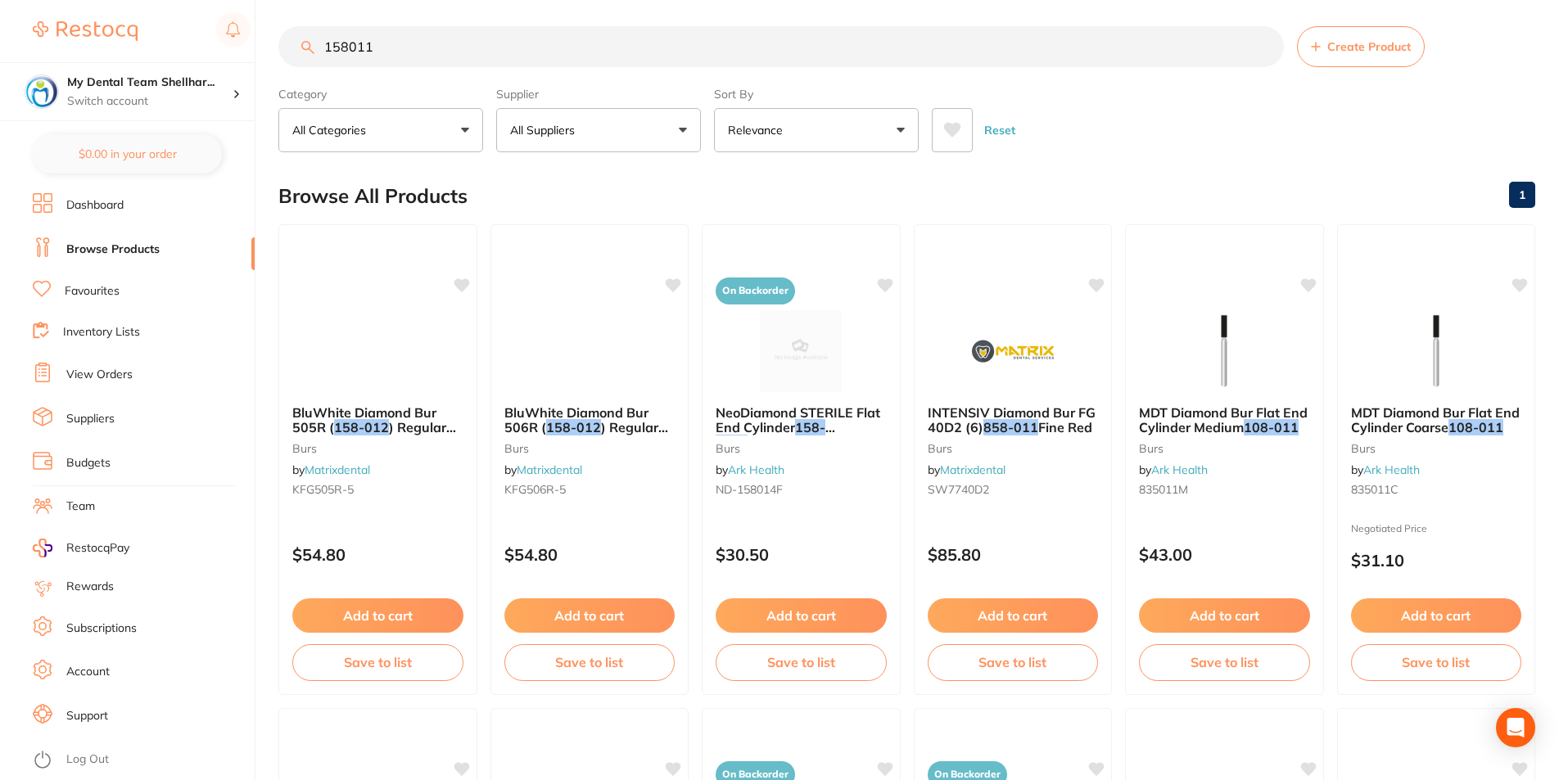
scroll to position [0, 0]
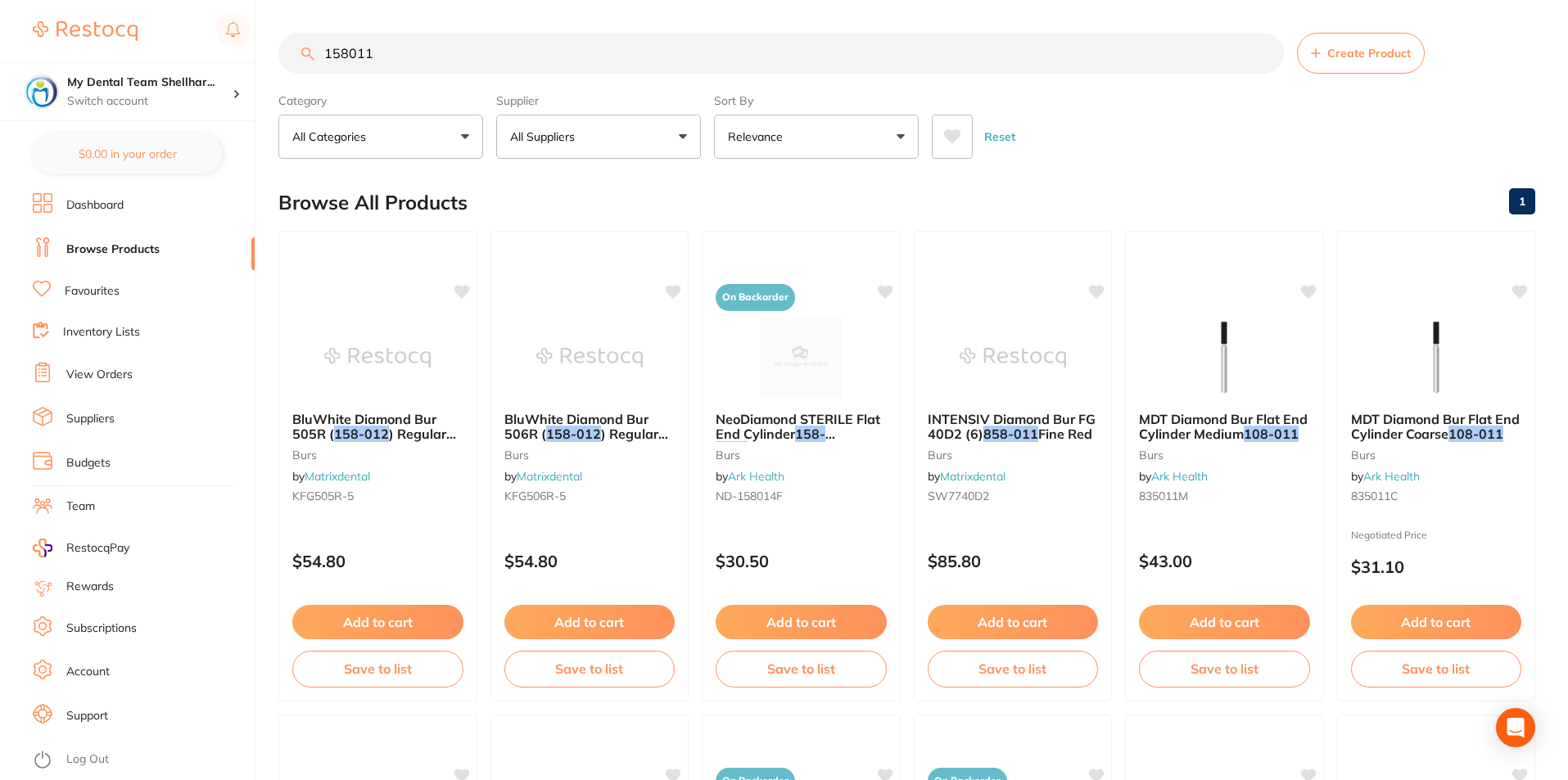
click at [803, 40] on input "158011" at bounding box center [781, 53] width 1005 height 41
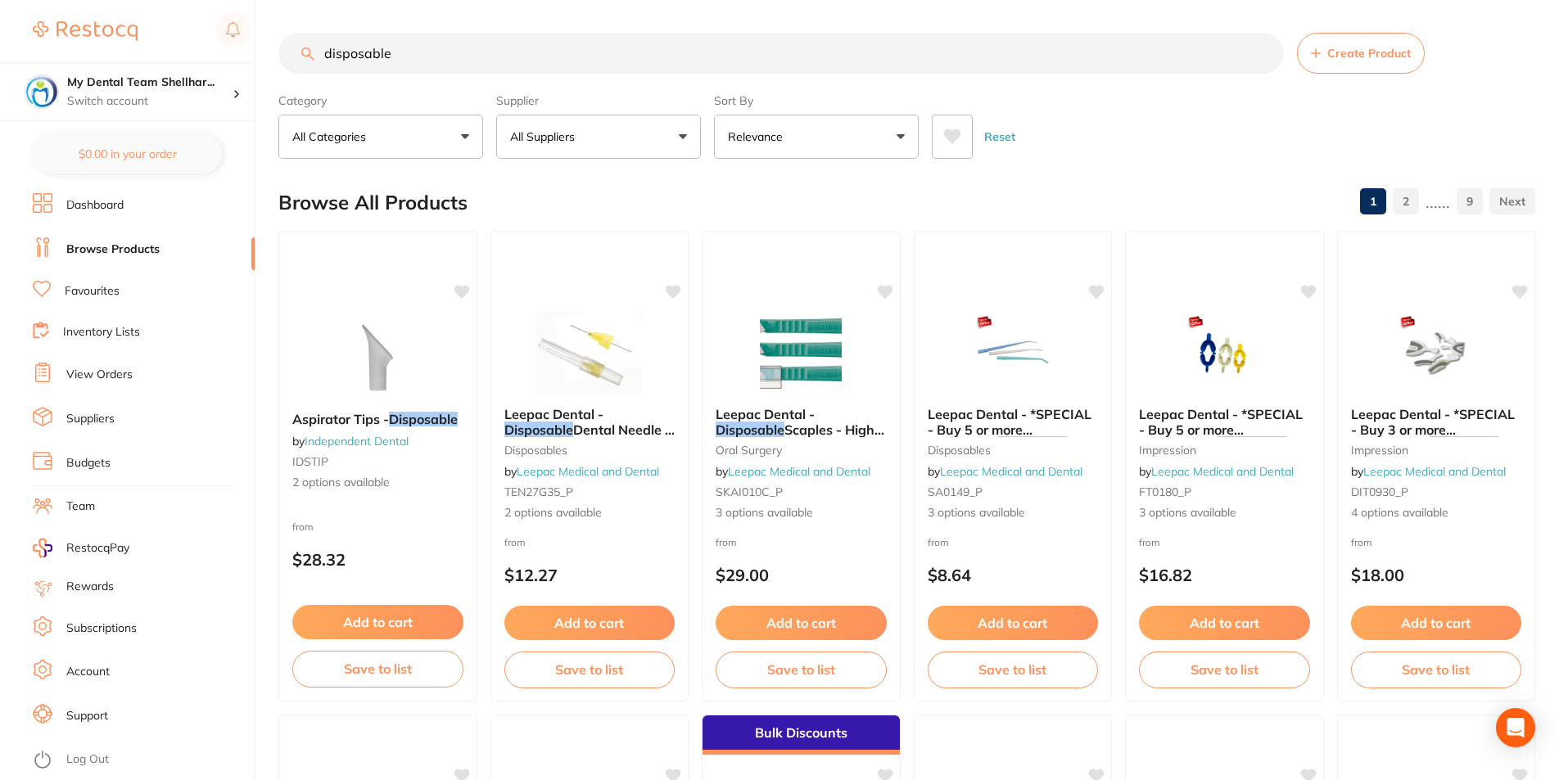
click at [620, 64] on input "disposable" at bounding box center [781, 53] width 1005 height 41
click at [619, 64] on input "disposable" at bounding box center [781, 53] width 1005 height 41
click at [620, 64] on input "disposable" at bounding box center [781, 53] width 1005 height 41
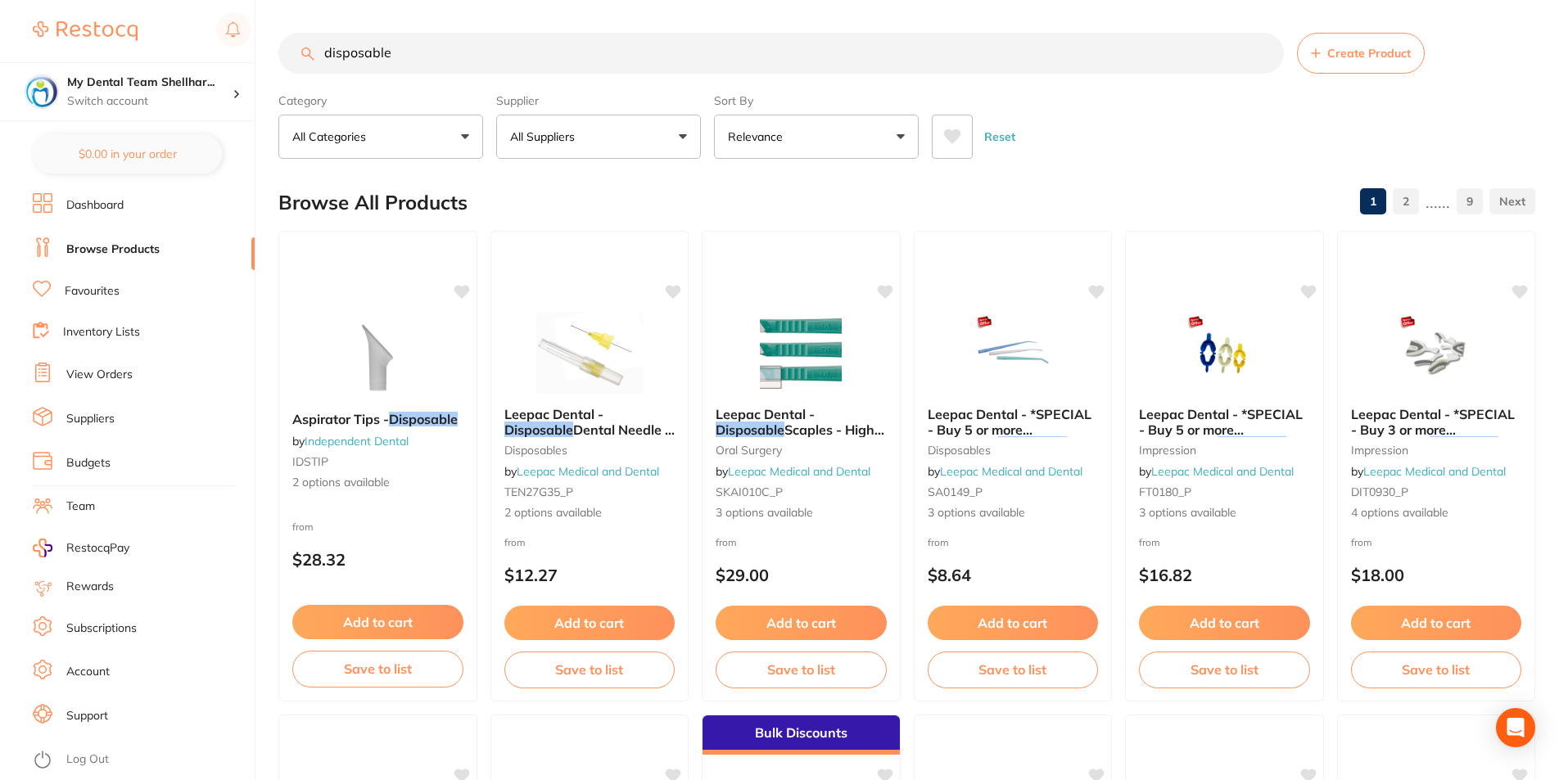
click at [620, 64] on input "disposable" at bounding box center [781, 53] width 1005 height 41
click at [619, 64] on input "disposable" at bounding box center [781, 53] width 1005 height 41
paste input "HS-5721915"
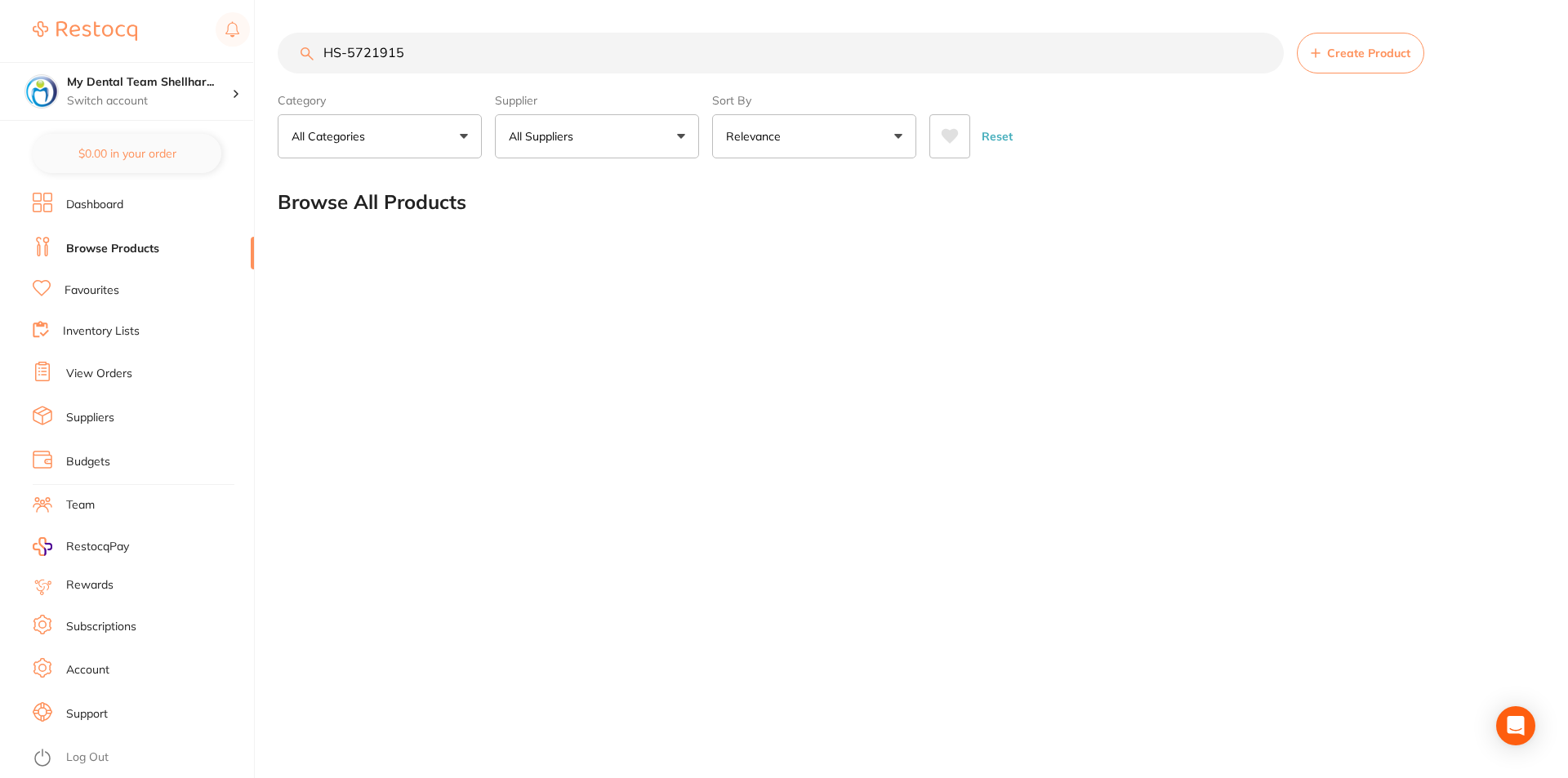
click at [629, 39] on input "HS-5721915" at bounding box center [781, 53] width 1006 height 41
click at [629, 42] on input "HS-5721915" at bounding box center [781, 53] width 1006 height 41
click at [629, 47] on input "HS-5721915" at bounding box center [781, 53] width 1006 height 41
click at [629, 46] on input "HS-5721915" at bounding box center [781, 53] width 1006 height 41
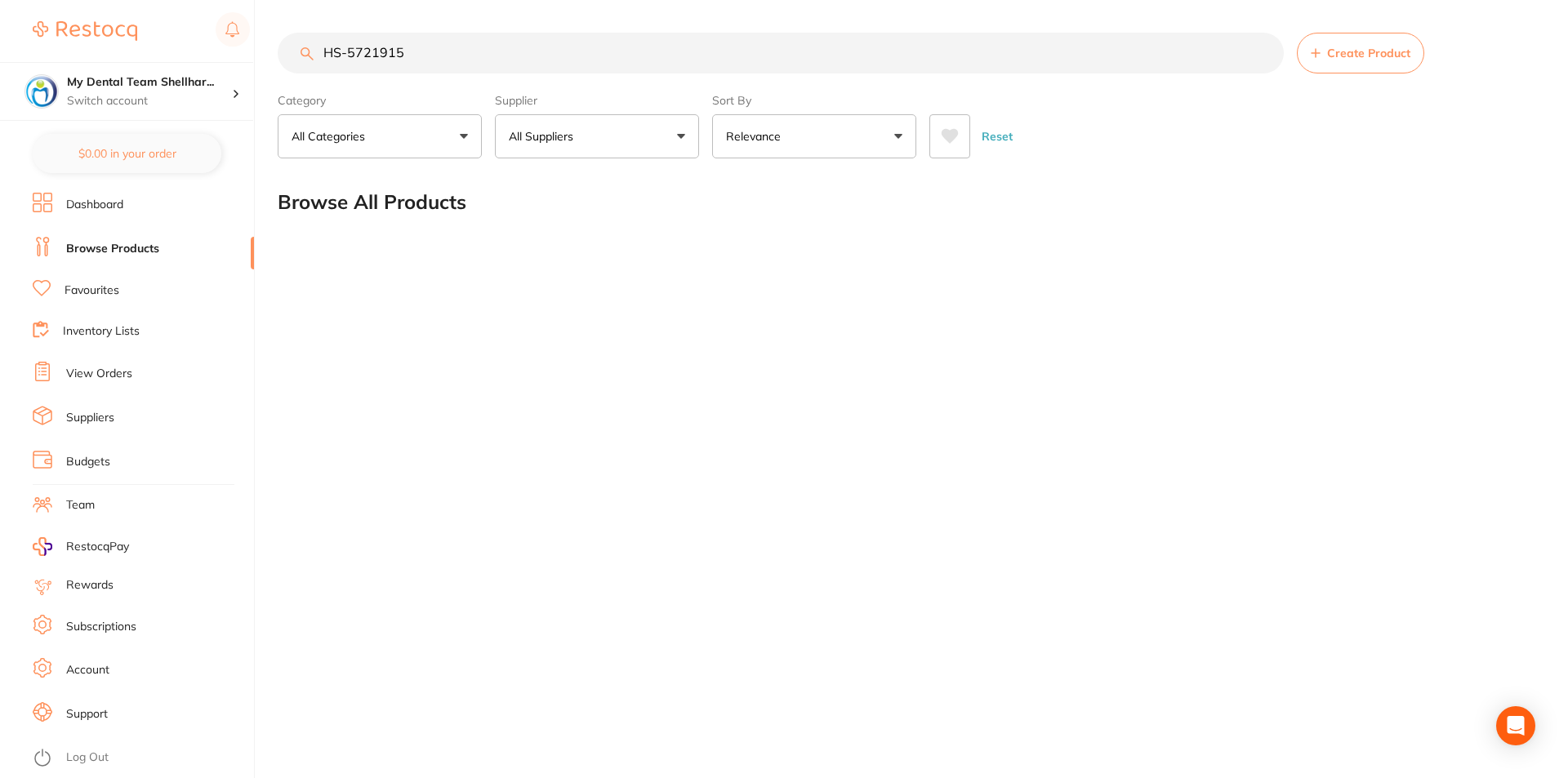
click at [629, 46] on input "HS-5721915" at bounding box center [781, 53] width 1006 height 41
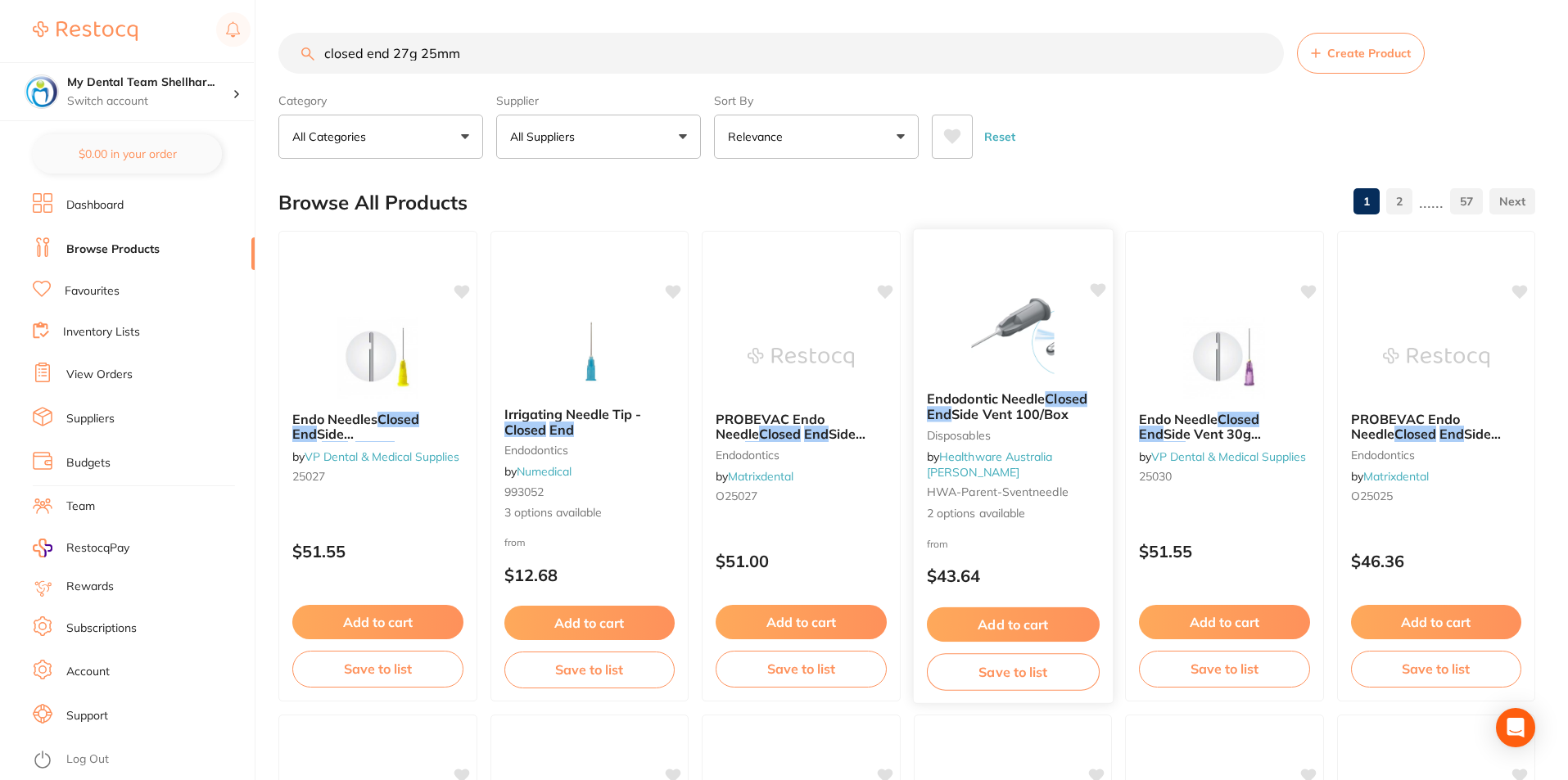
click at [981, 354] on img at bounding box center [1012, 336] width 107 height 83
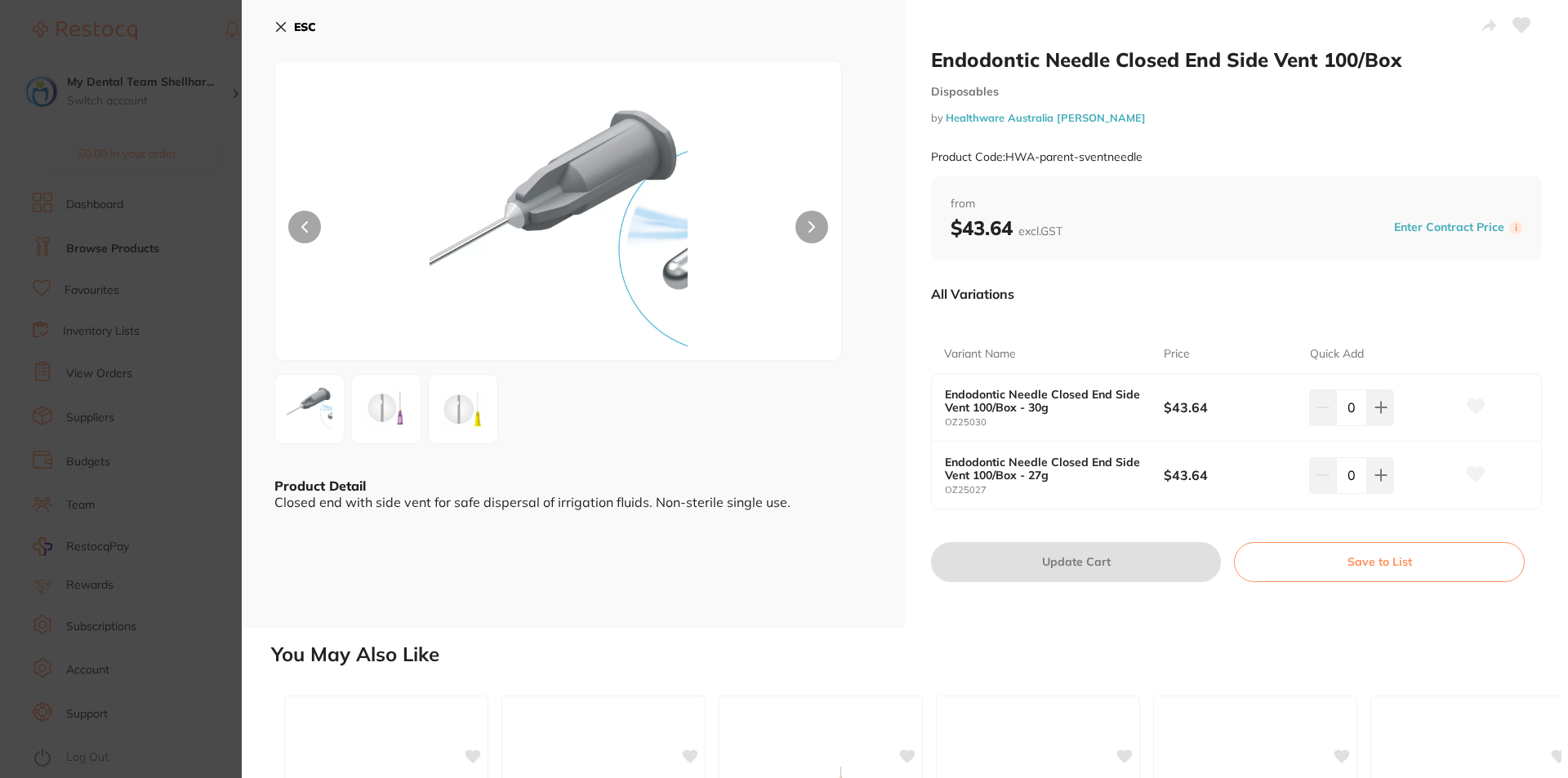
click at [1054, 471] on b "Endodontic Needle Closed End Side Vent 100/Box - 27g" at bounding box center [1043, 469] width 197 height 26
drag, startPoint x: 998, startPoint y: 485, endPoint x: 973, endPoint y: 485, distance: 25.0
click at [973, 485] on div "Endodontic Needle Closed End Side Vent 100/Box - 27g OZ25027" at bounding box center [1054, 475] width 219 height 40
click at [974, 488] on small "OZ25027" at bounding box center [1054, 490] width 219 height 10
drag, startPoint x: 988, startPoint y: 488, endPoint x: 945, endPoint y: 489, distance: 43.0
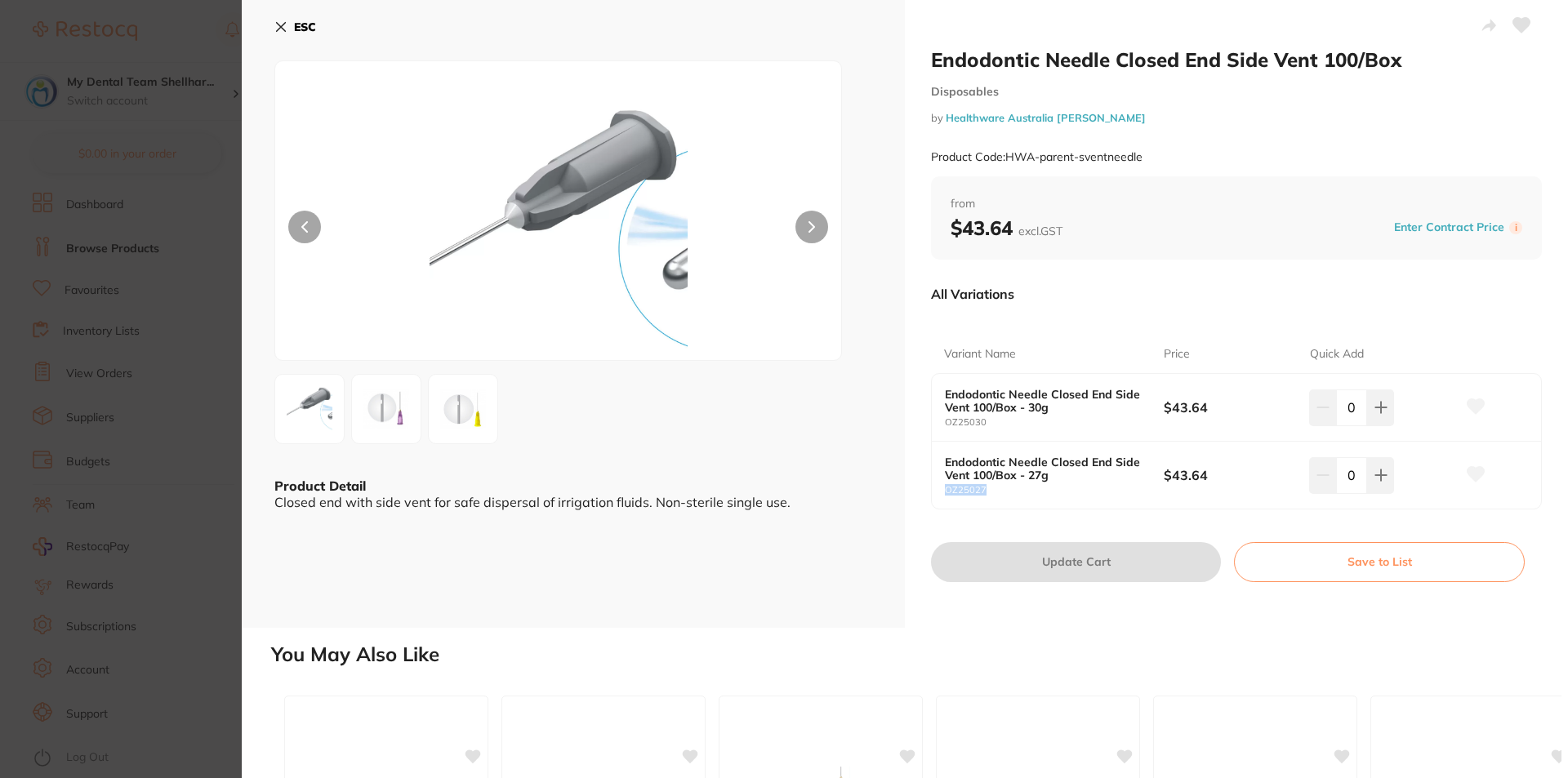
click at [945, 489] on small "OZ25027" at bounding box center [1054, 490] width 219 height 10
copy small "OZ25027"
click at [285, 27] on icon at bounding box center [280, 27] width 13 height 13
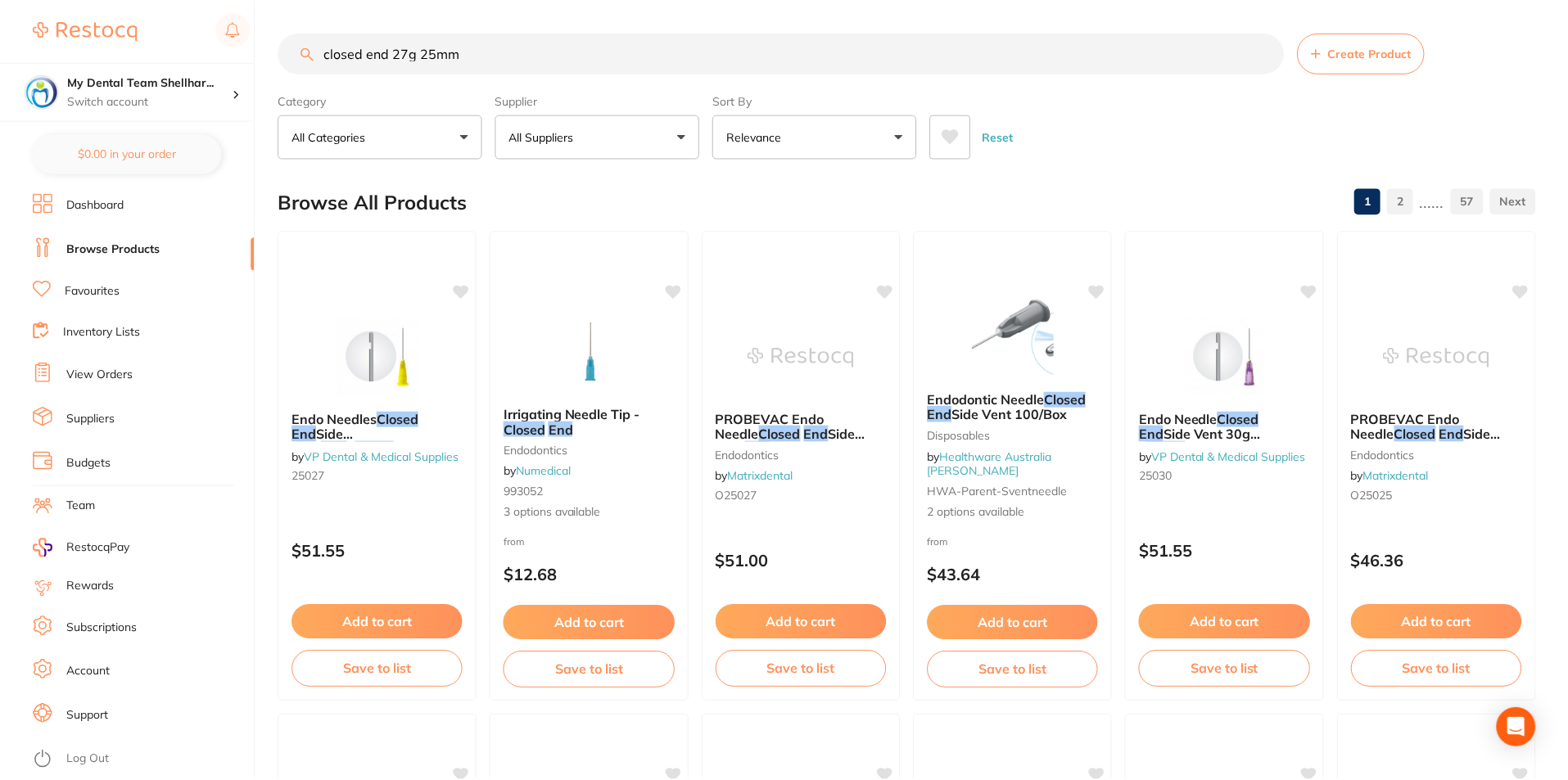
scroll to position [7, 0]
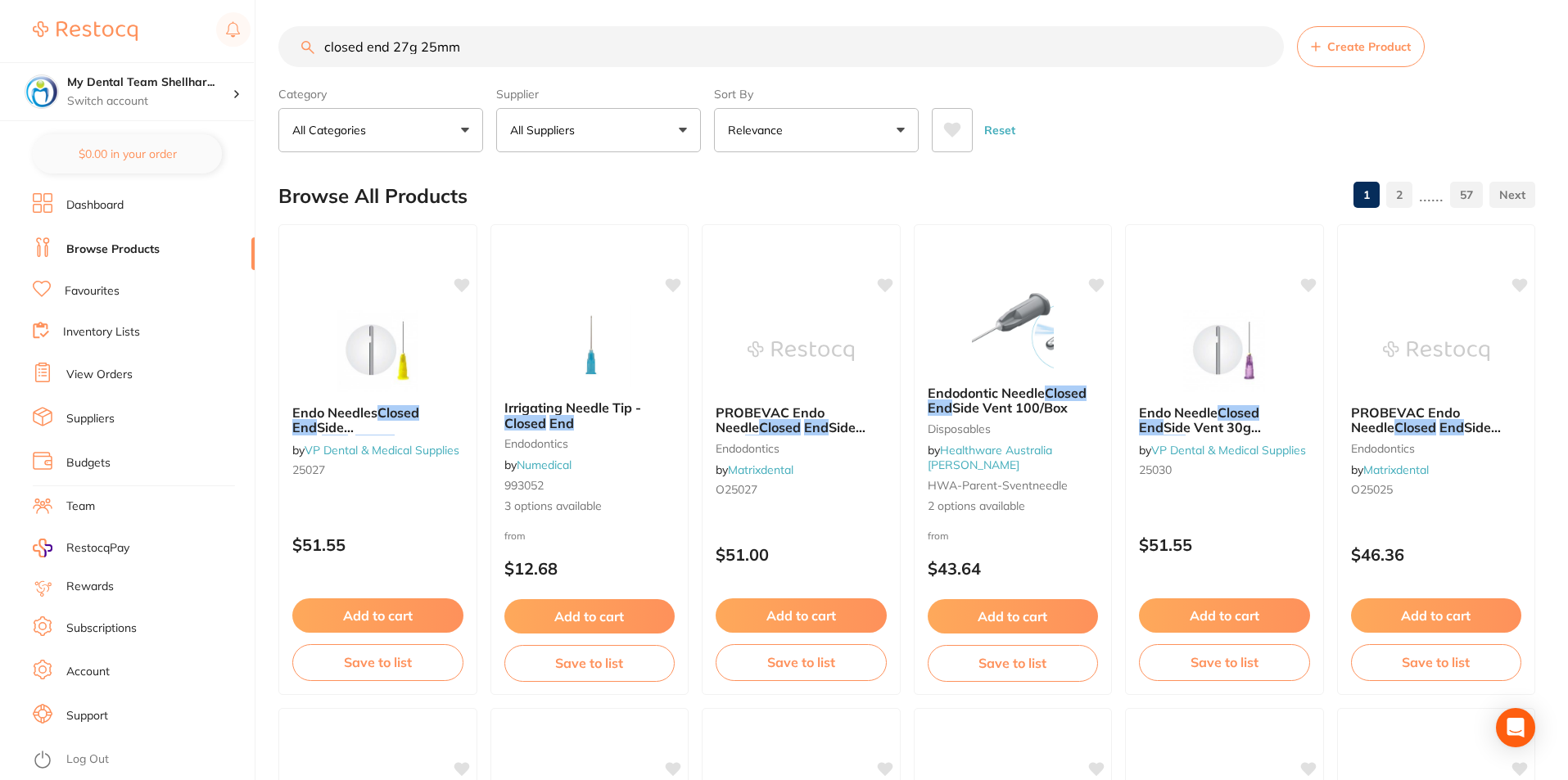
click at [452, 51] on input "closed end 27g 25mm" at bounding box center [781, 47] width 1005 height 41
paste input "OZ25027"
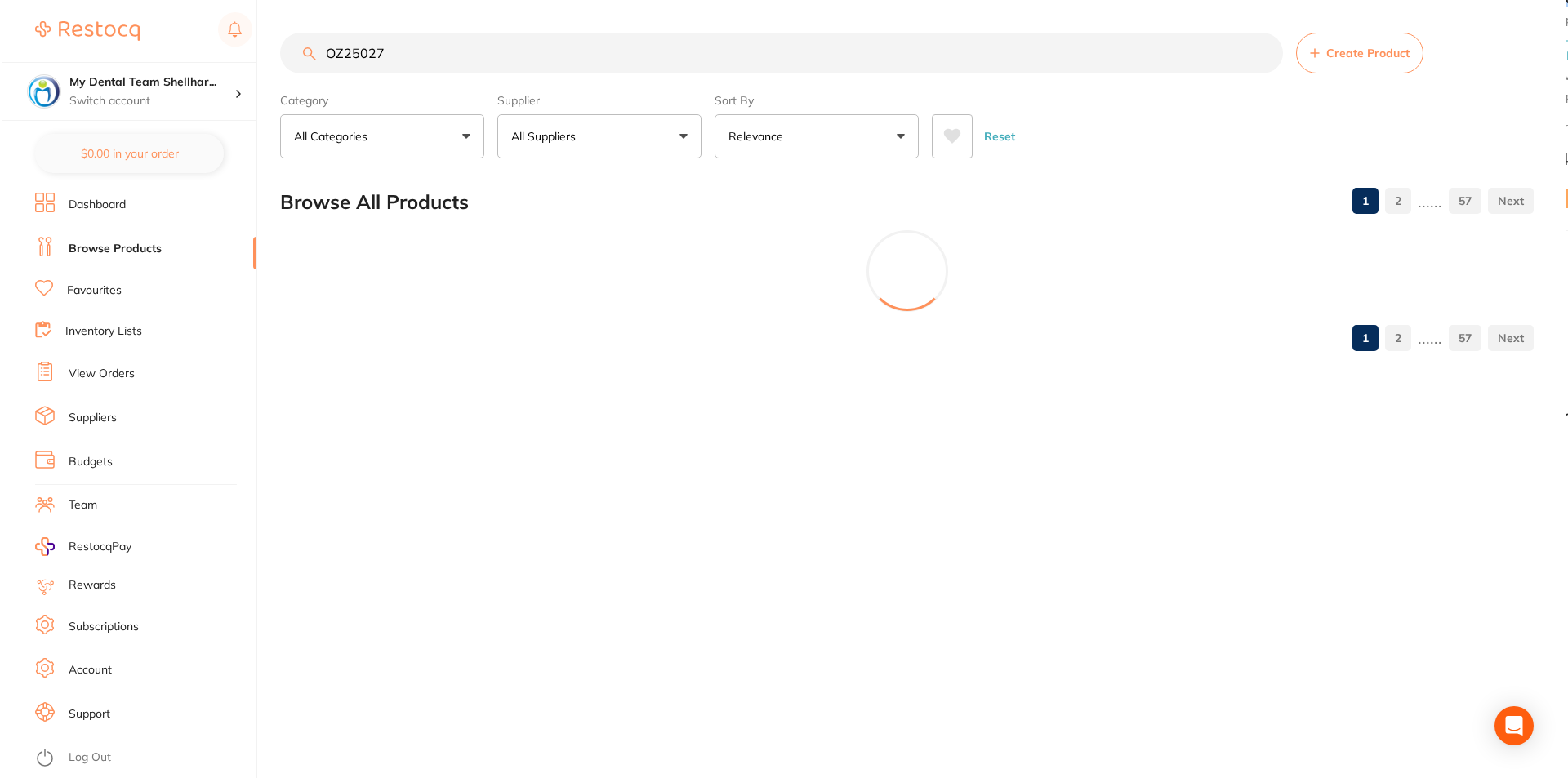
scroll to position [0, 0]
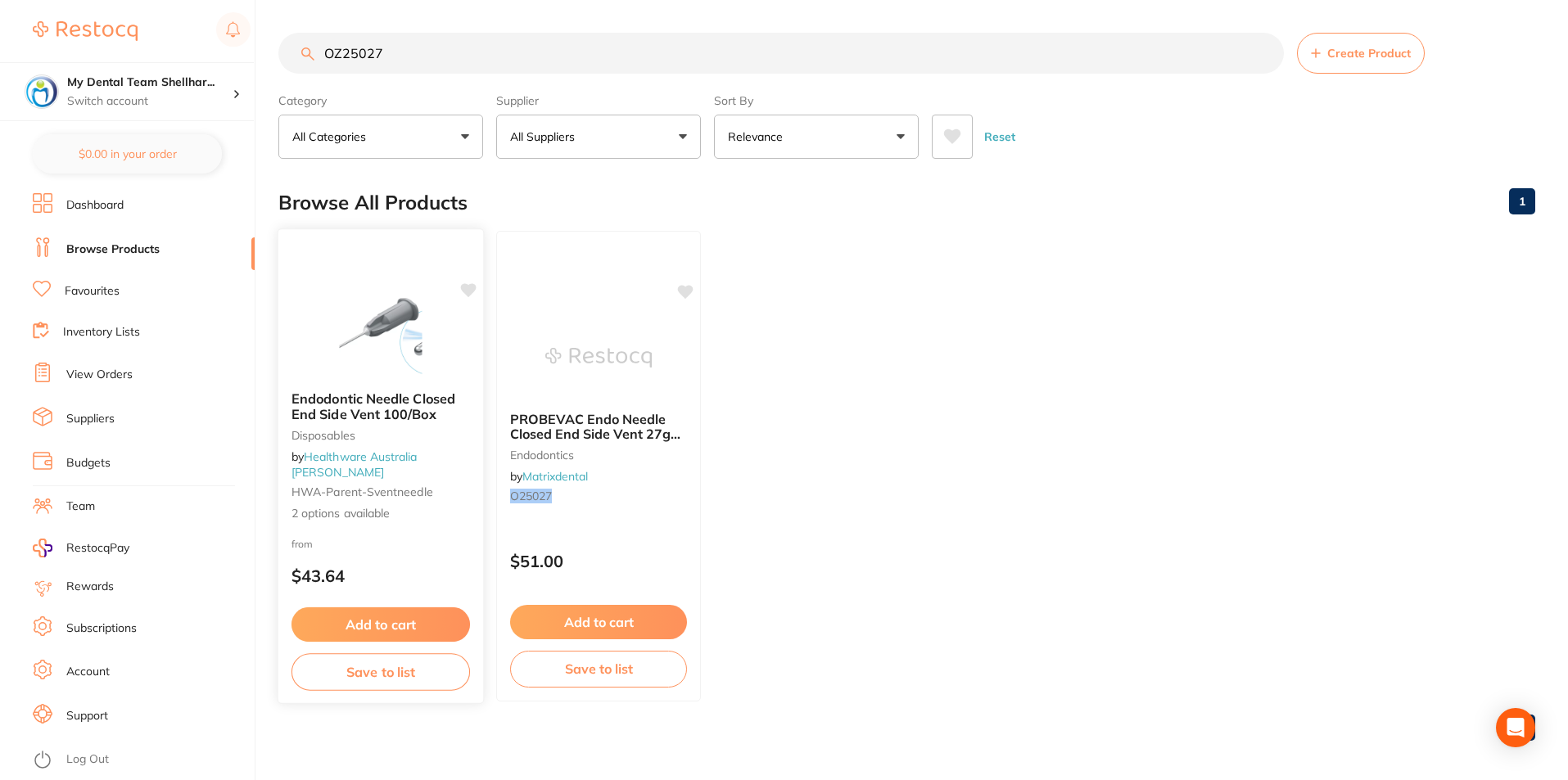
click at [339, 347] on img at bounding box center [380, 336] width 107 height 83
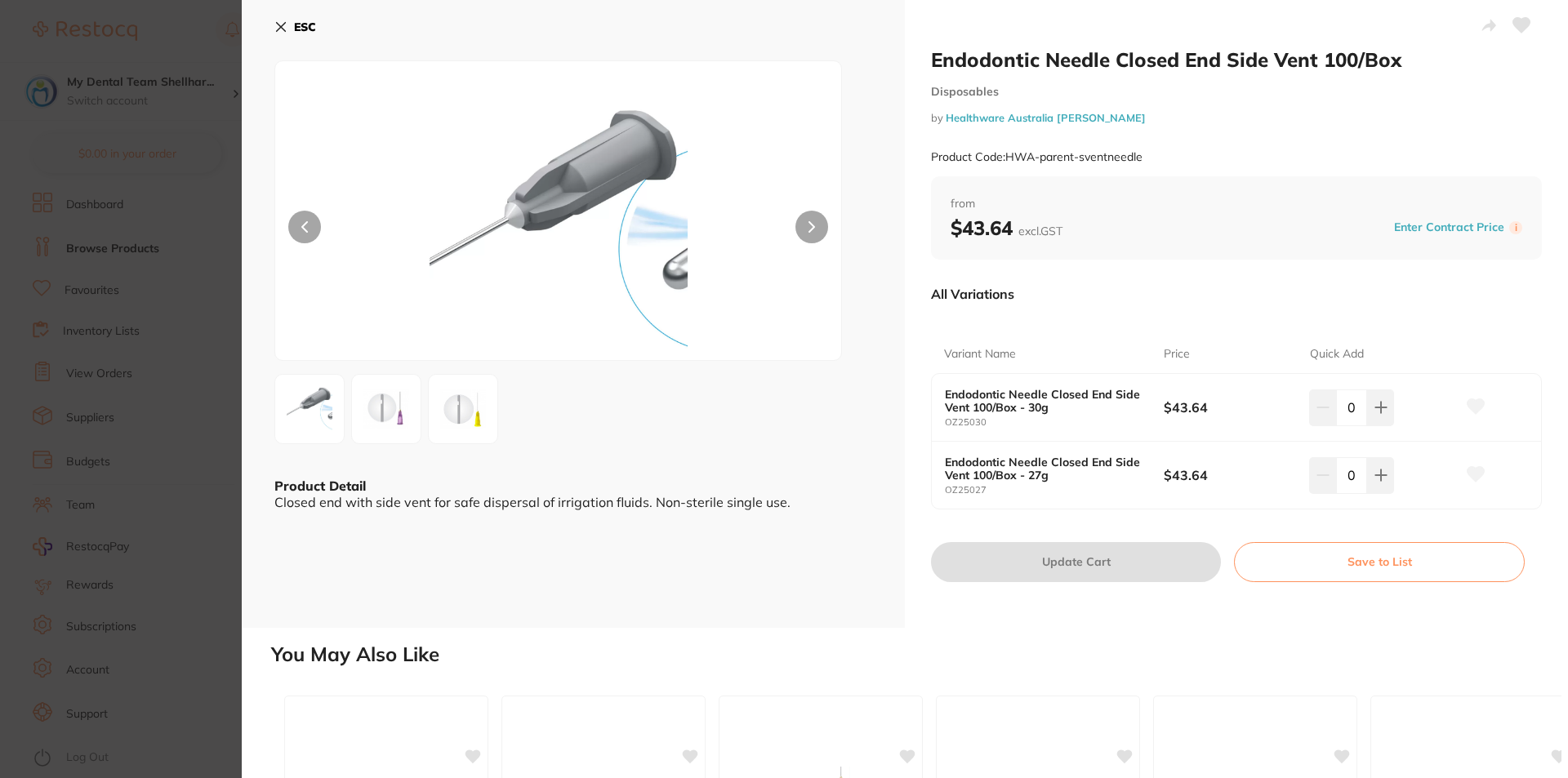
click at [280, 21] on icon at bounding box center [280, 27] width 13 height 13
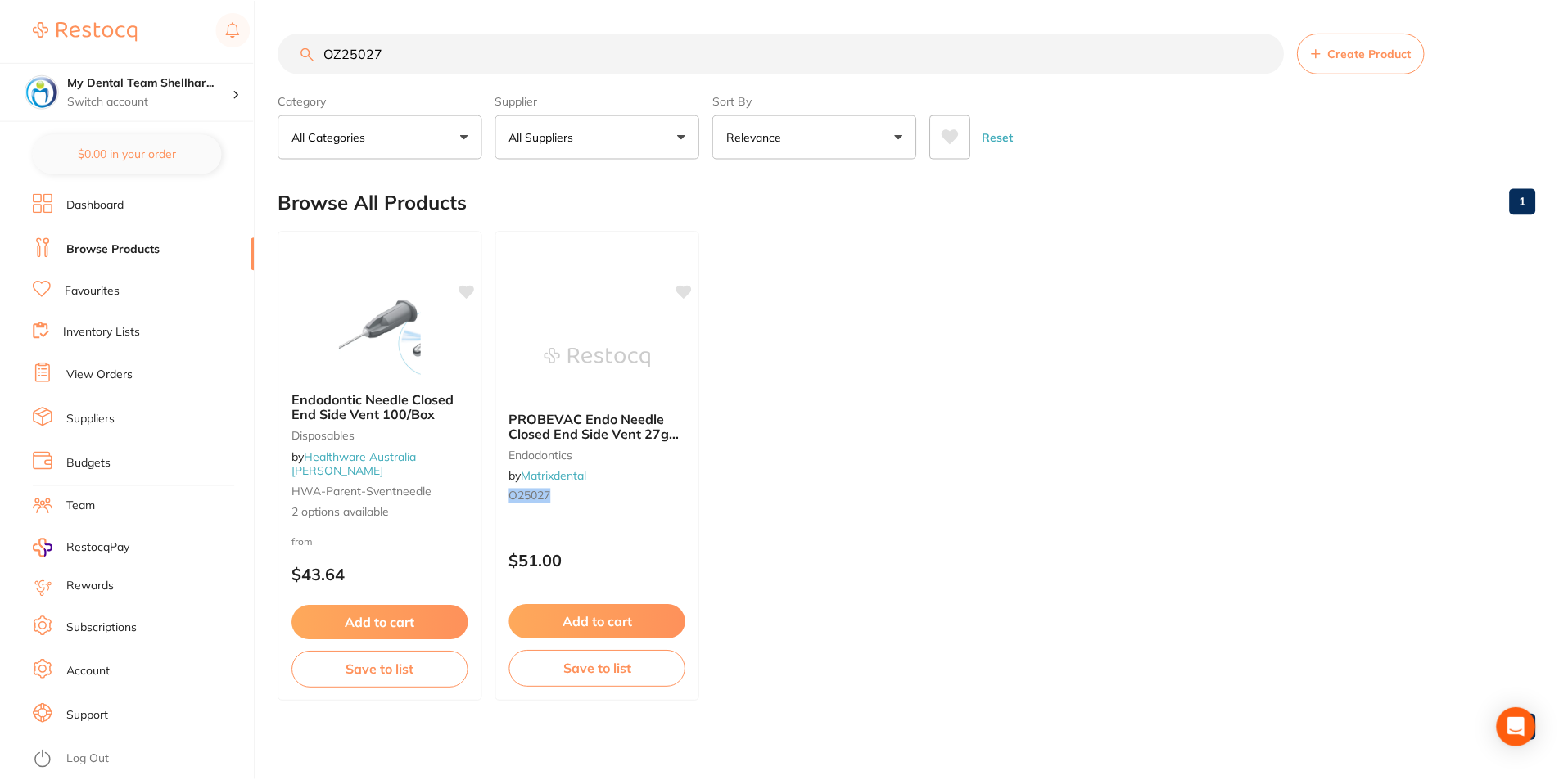
scroll to position [7, 0]
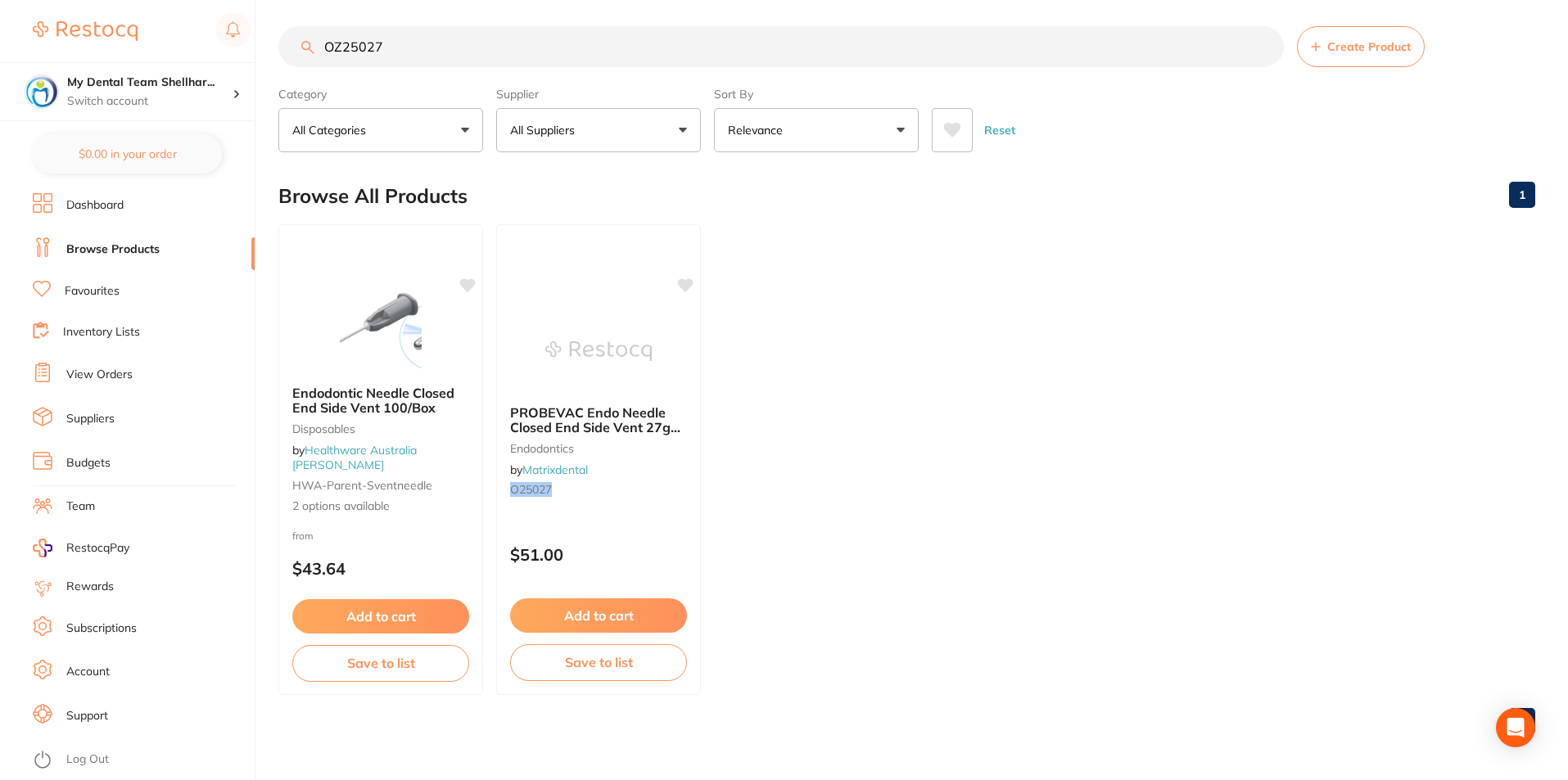
click at [383, 54] on input "OZ25027" at bounding box center [781, 47] width 1005 height 41
click at [381, 53] on input "OZ25027" at bounding box center [781, 47] width 1005 height 41
paste input "T1-6SS-03L"
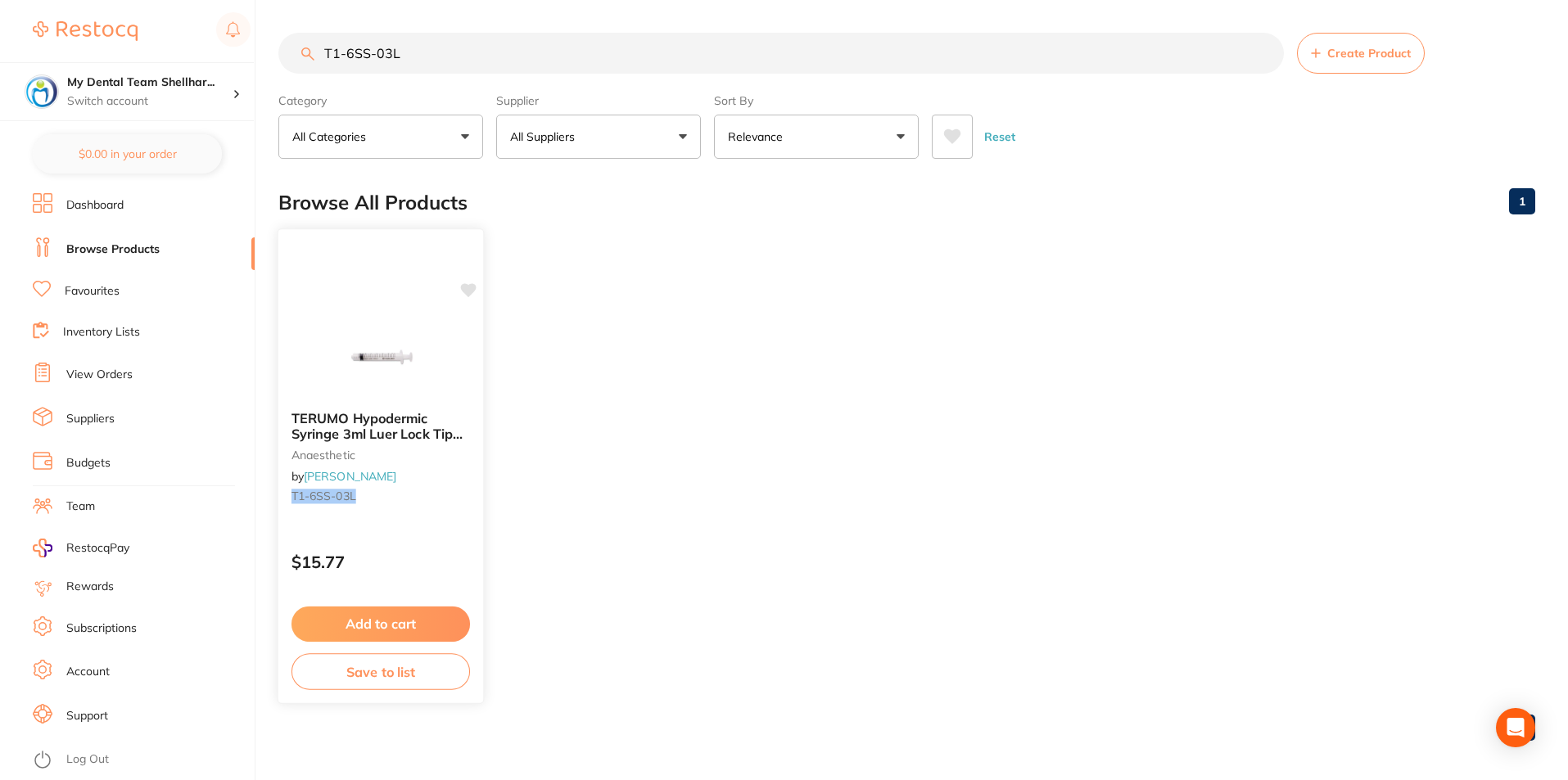
click at [356, 299] on div "TERUMO Hypodermic Syringe 3ml Luer Lock Tip Box of 100 anaesthetic by Henry Sch…" at bounding box center [381, 465] width 207 height 475
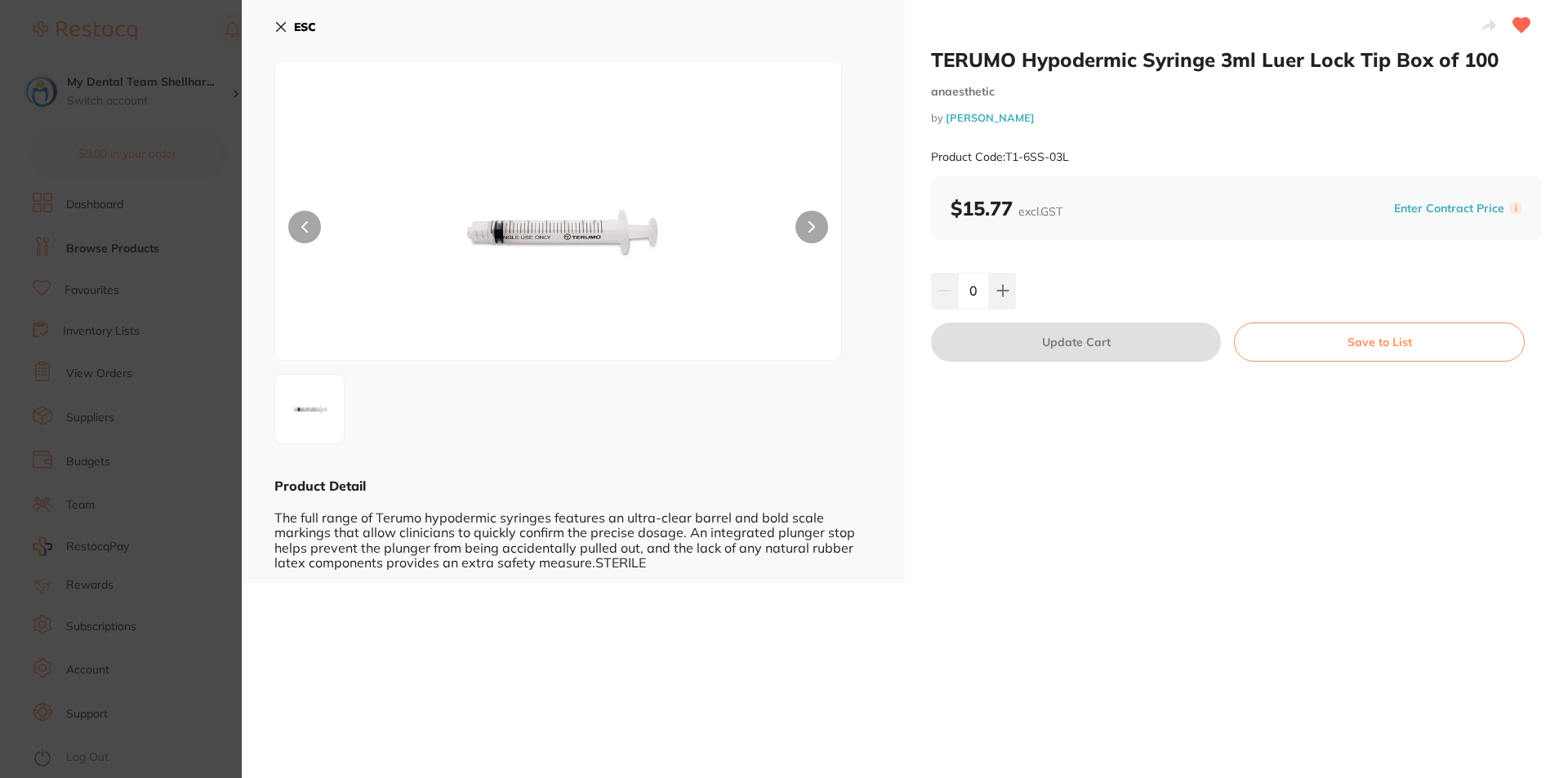
click at [274, 22] on icon at bounding box center [280, 27] width 13 height 13
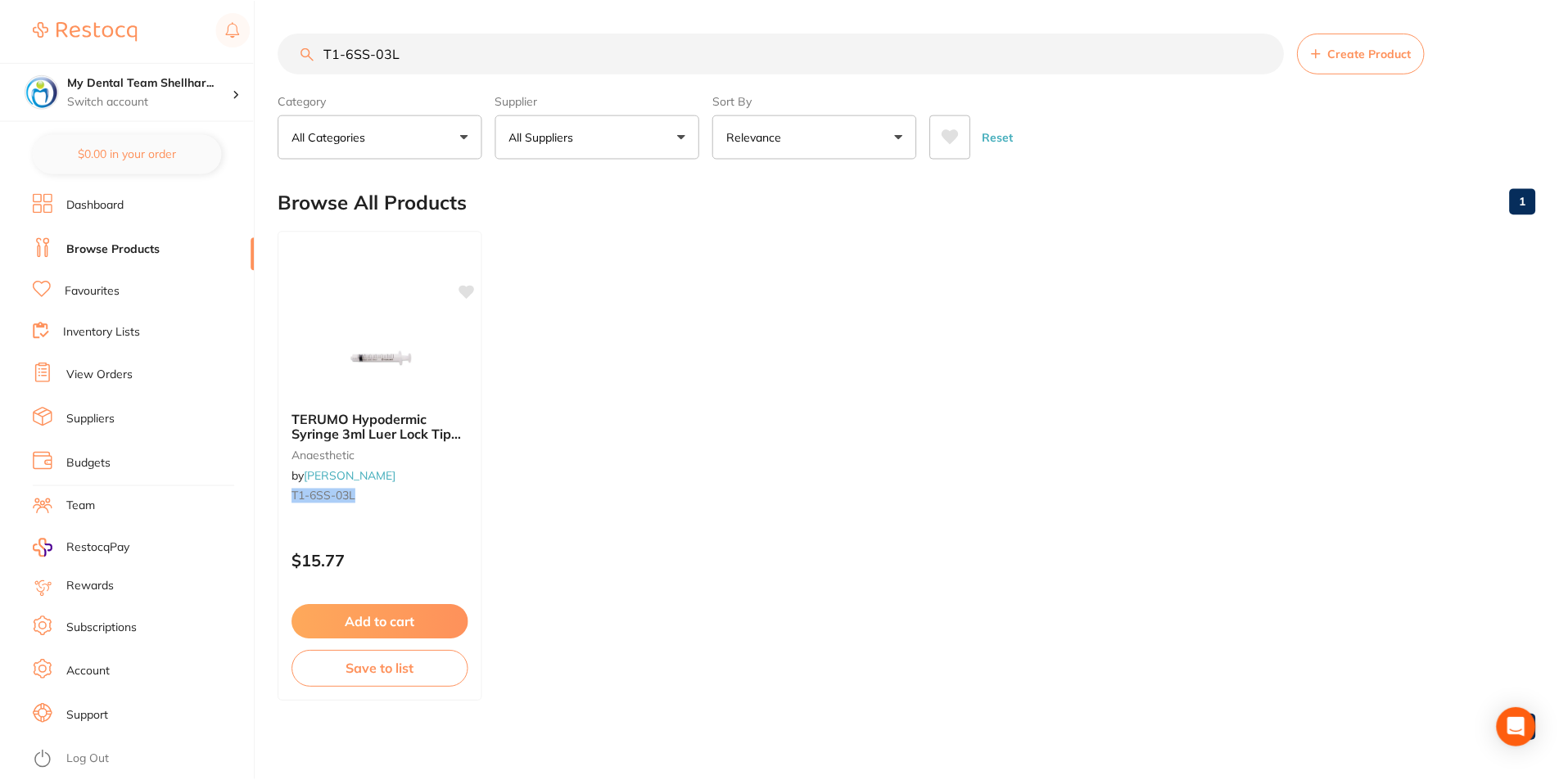
scroll to position [7, 0]
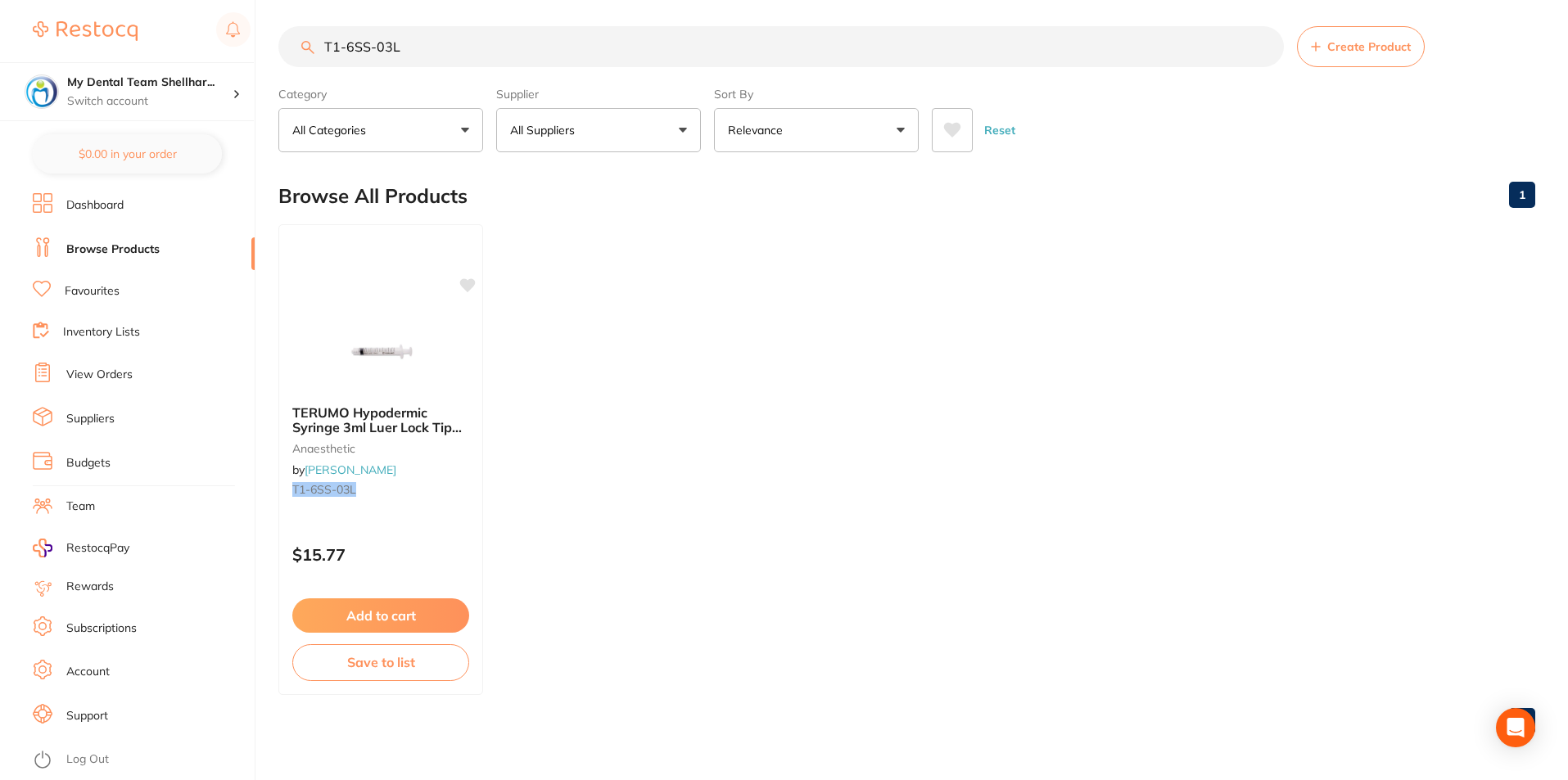
click at [401, 46] on input "T1-6SS-03L" at bounding box center [781, 47] width 1005 height 41
paste input "3SS-05LA"
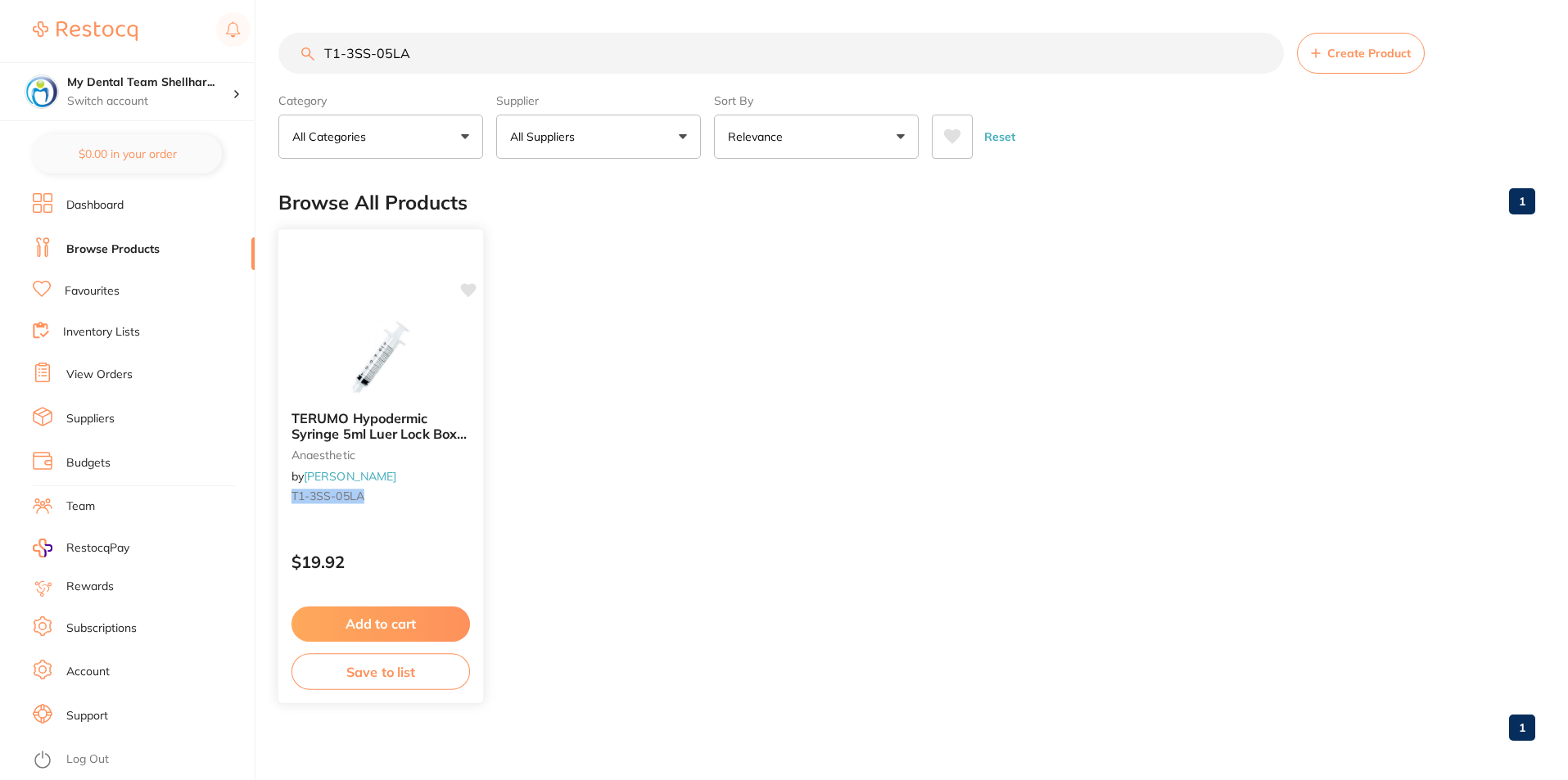
type input "T1-3SS-05LA"
click at [399, 334] on img at bounding box center [380, 356] width 107 height 83
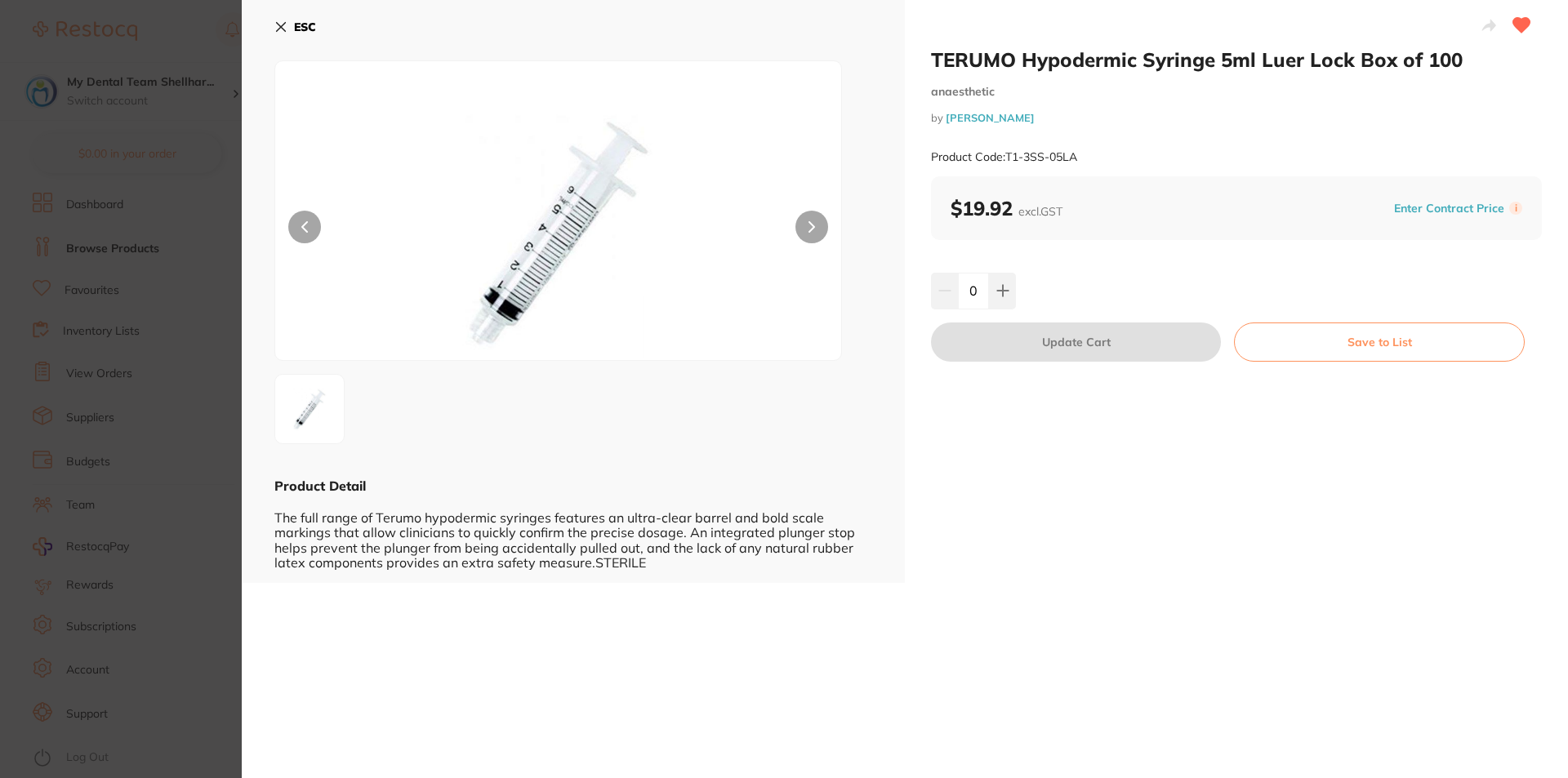
click at [280, 30] on icon at bounding box center [281, 28] width 9 height 9
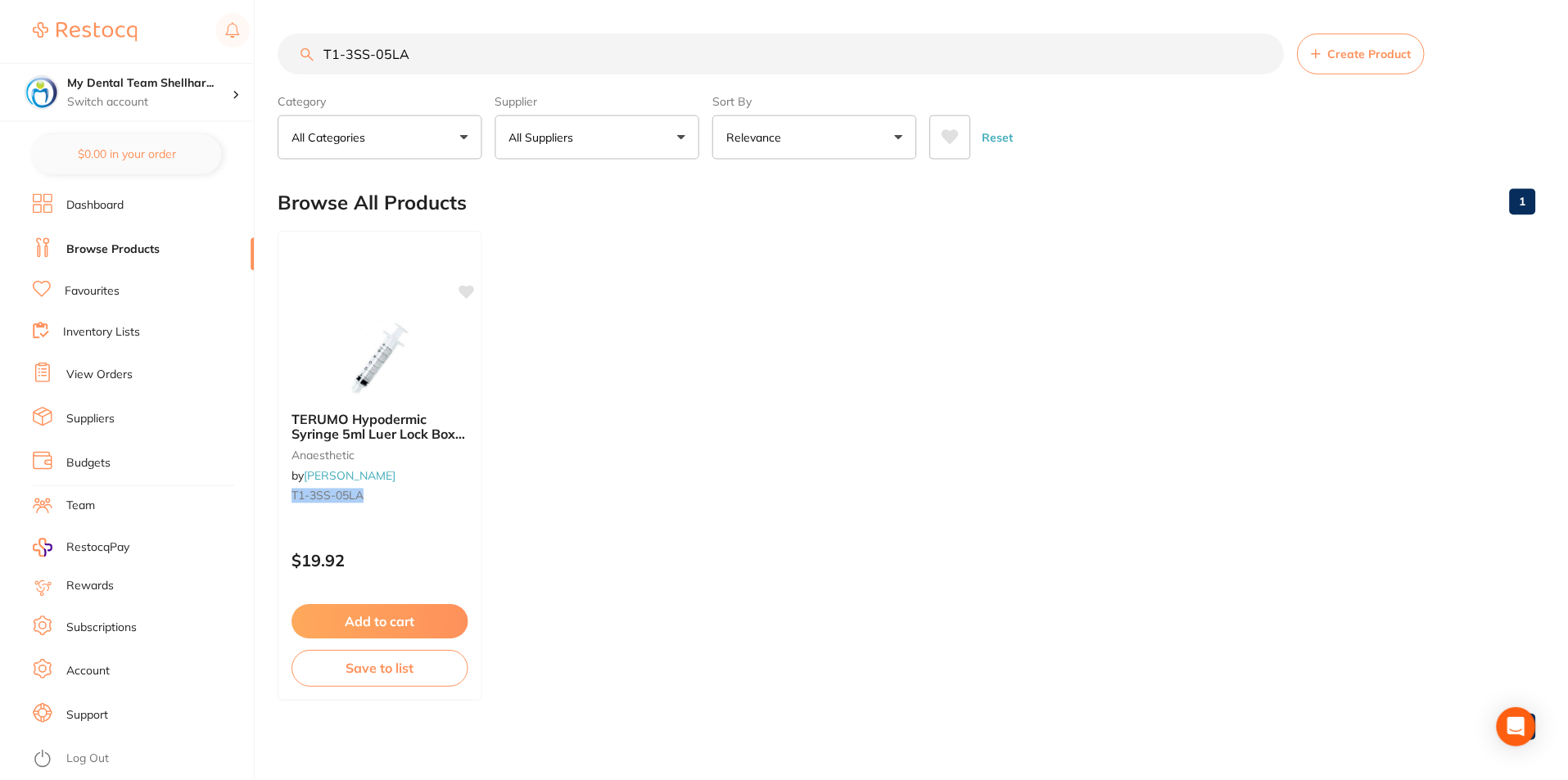
scroll to position [7, 0]
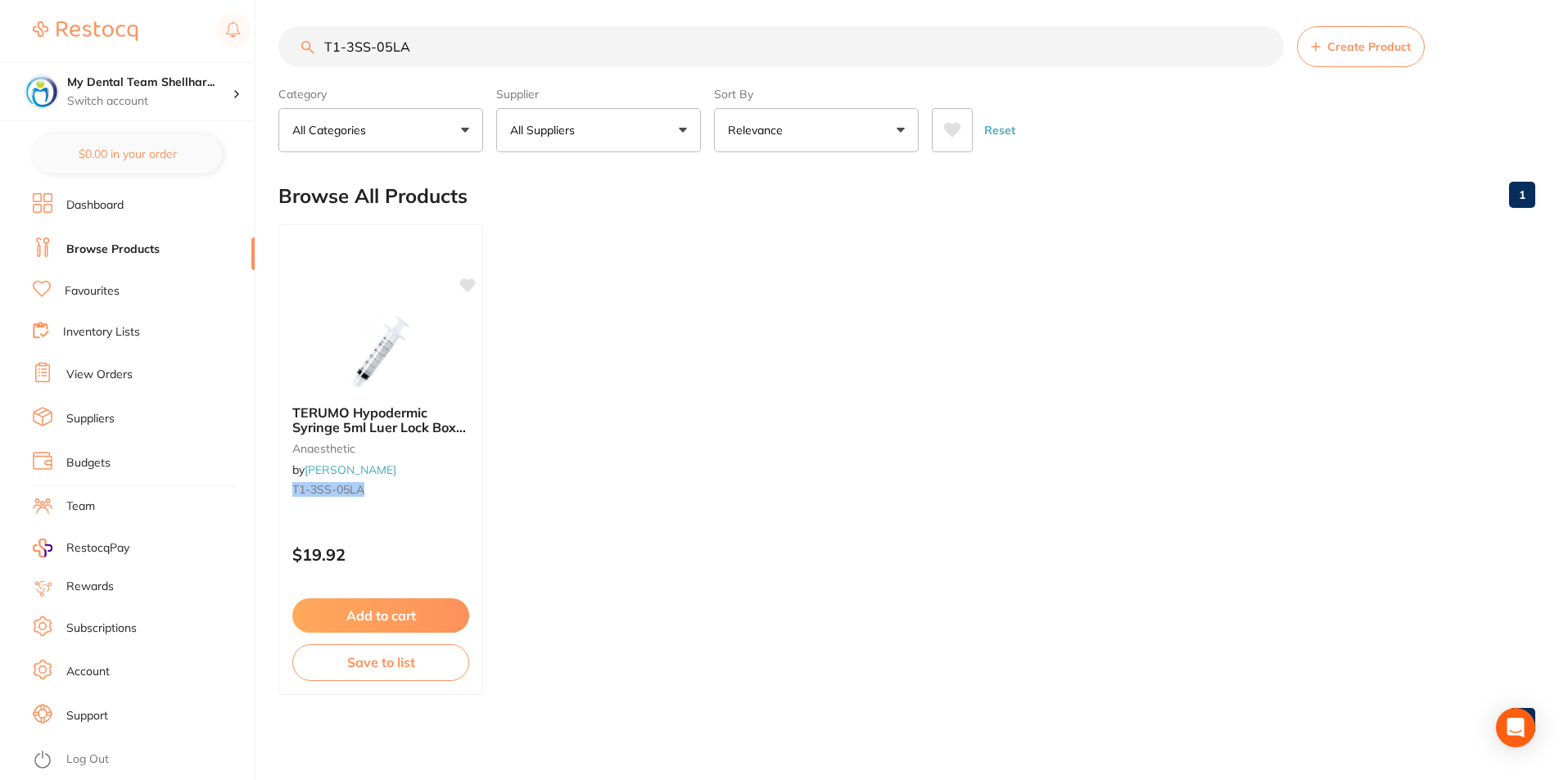
click at [372, 44] on input "T1-3SS-05LA" at bounding box center [781, 47] width 1005 height 41
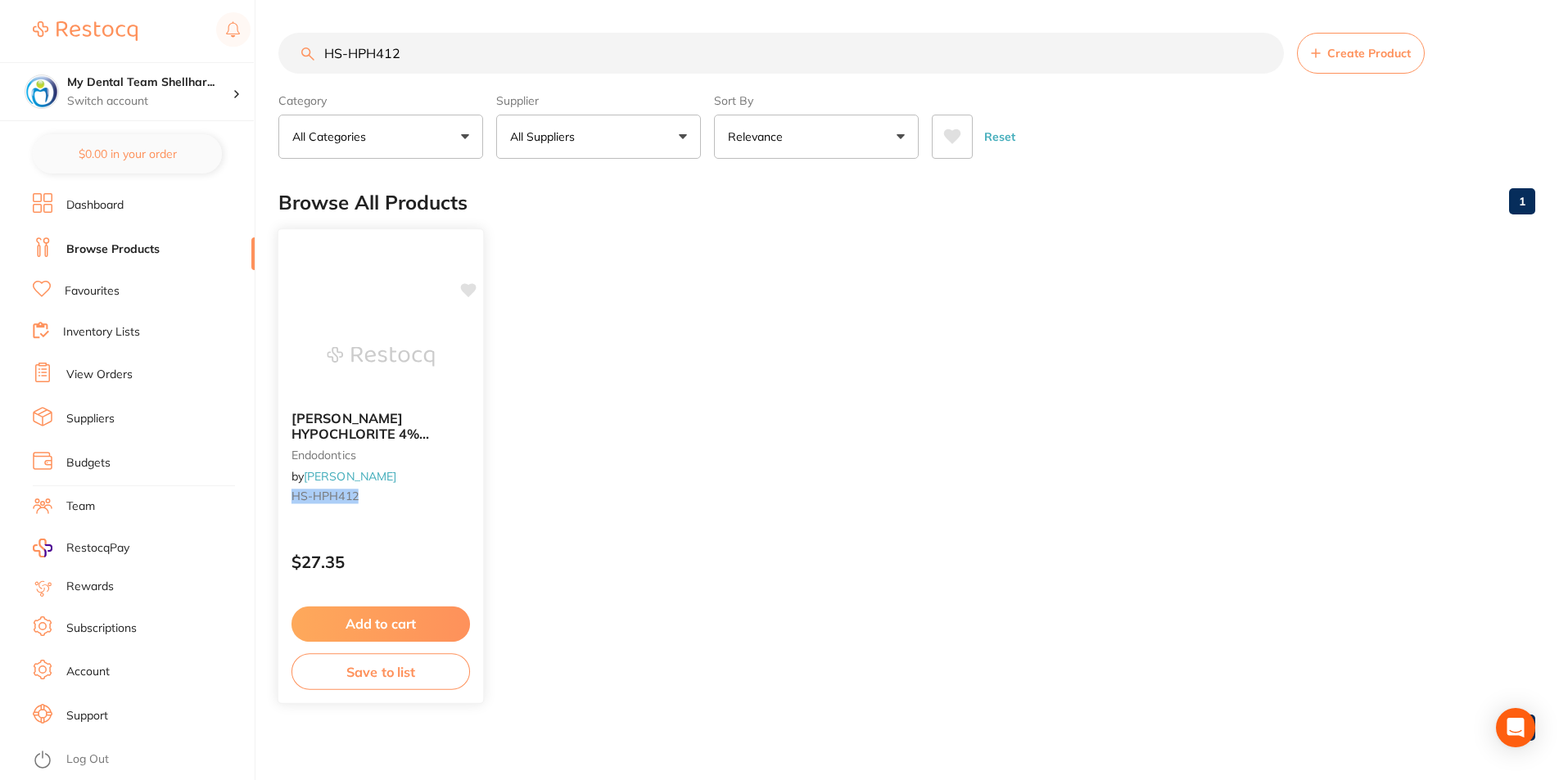
click at [349, 306] on div "[PERSON_NAME] HYPOCHLORITE 4% Solution 1.25 litre bottle endodontics by [PERSON…" at bounding box center [381, 465] width 207 height 475
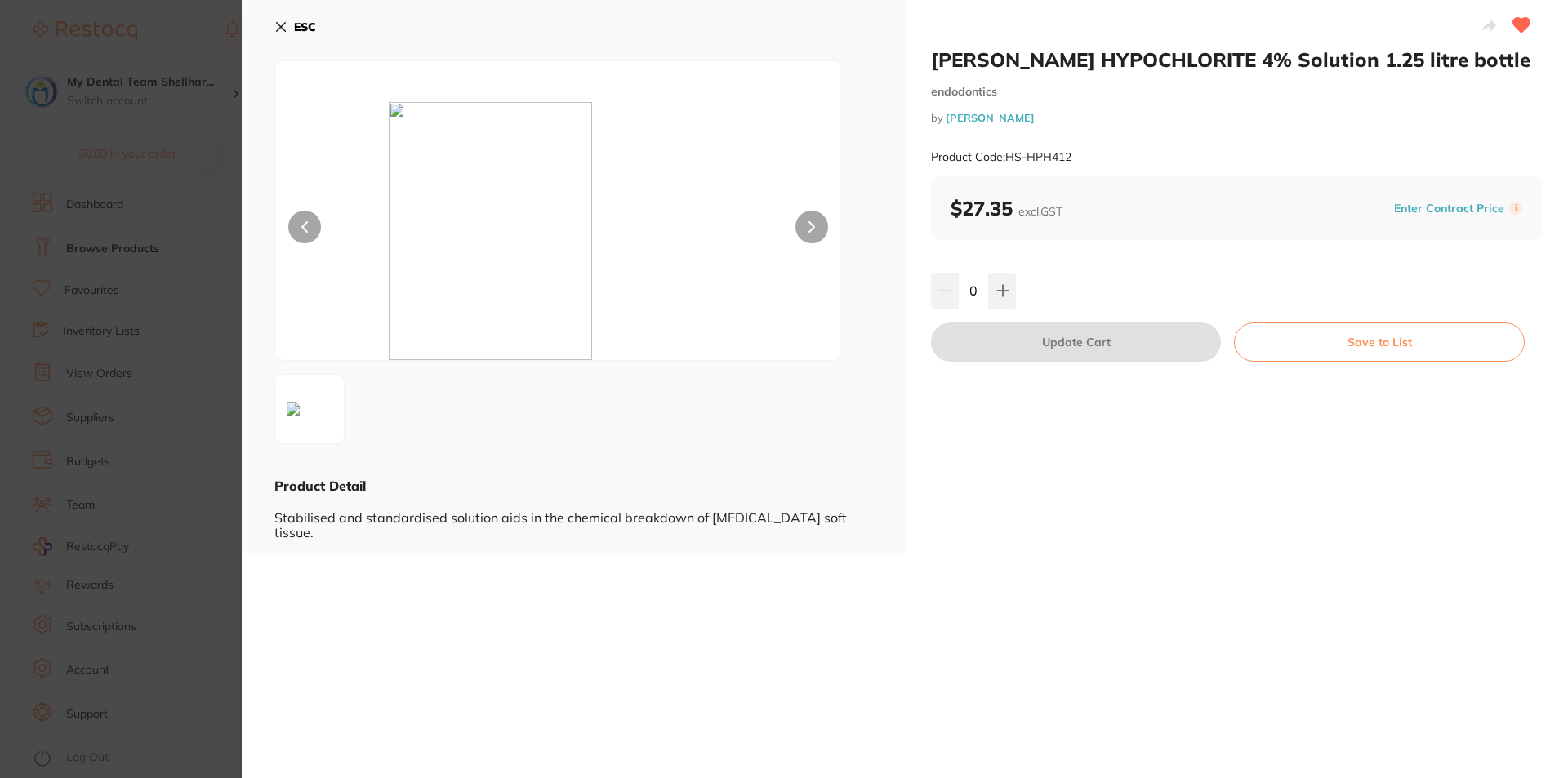
click at [283, 27] on icon at bounding box center [280, 27] width 13 height 13
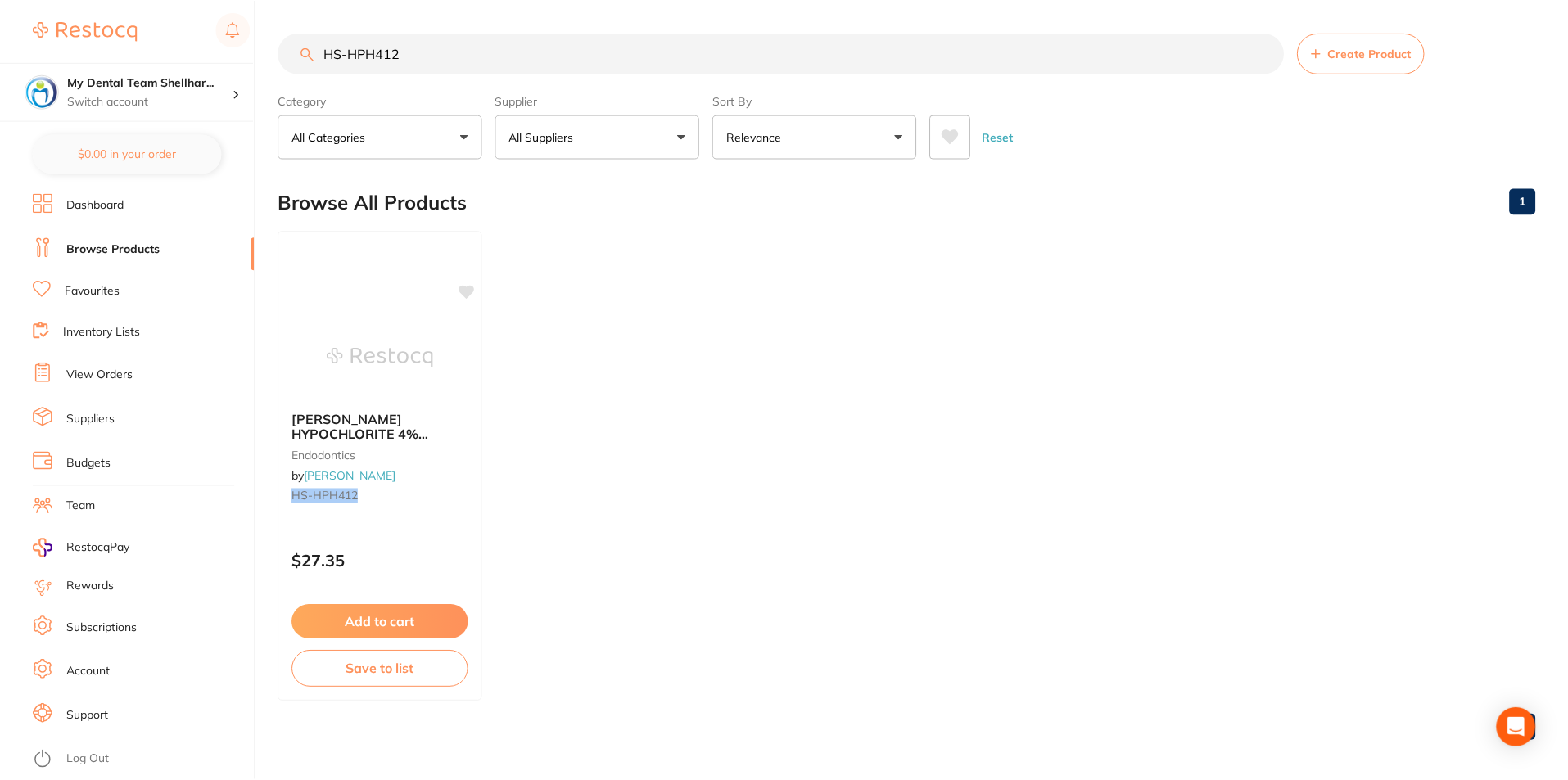
scroll to position [7, 0]
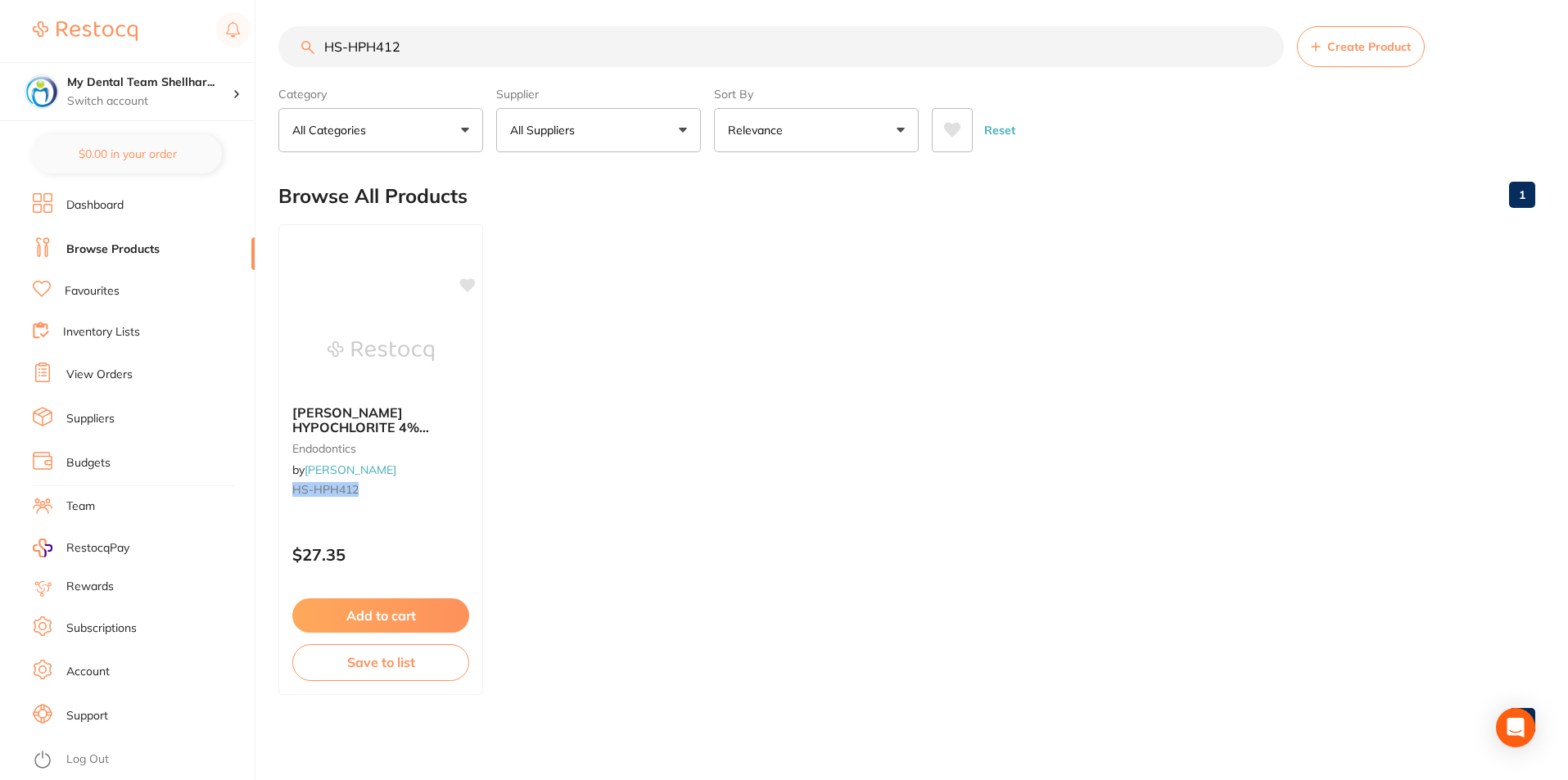
click at [468, 43] on input "HS-HPH412" at bounding box center [781, 47] width 1005 height 41
paste input "OZ25027"
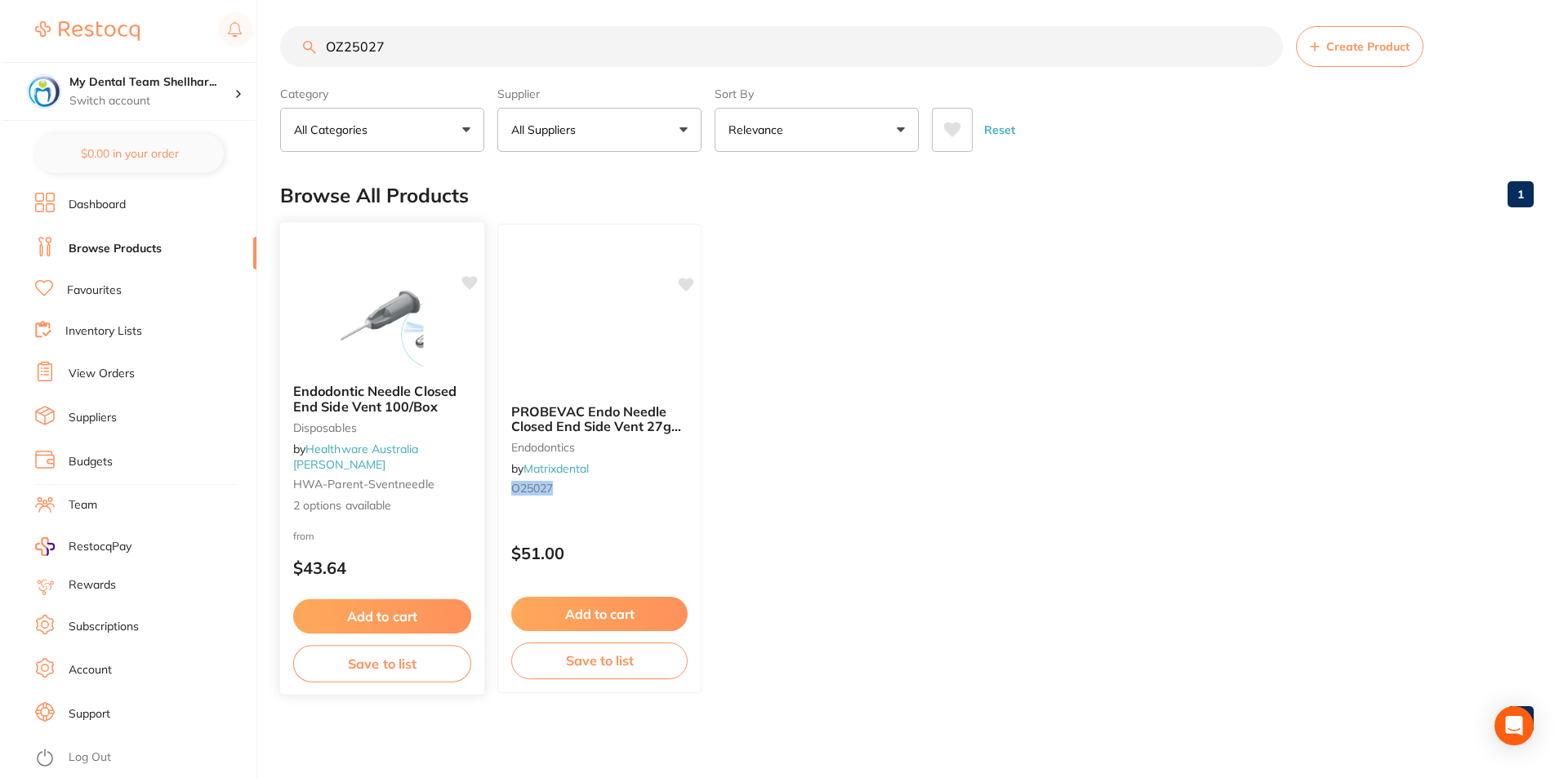
scroll to position [0, 0]
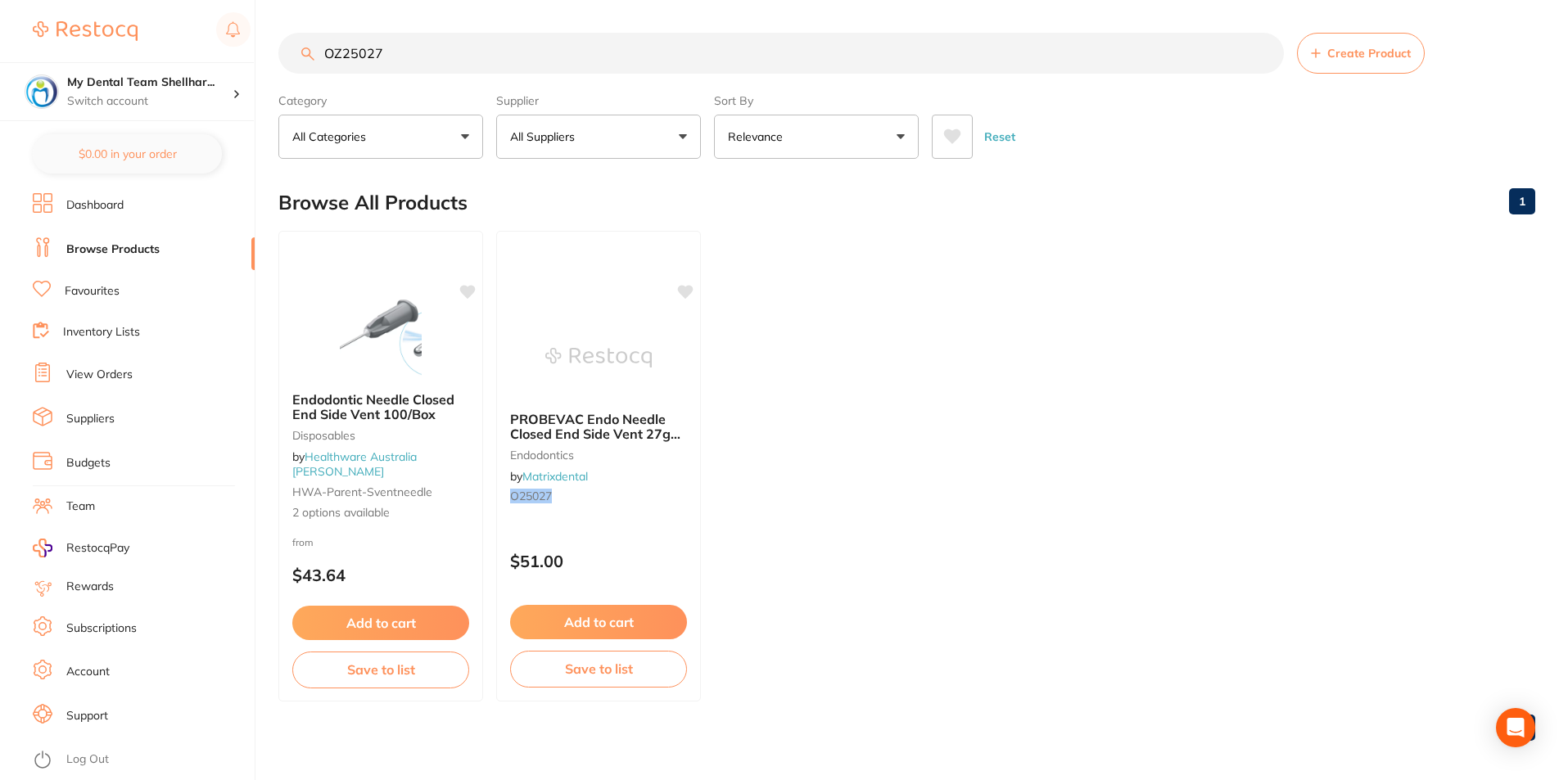
drag, startPoint x: 391, startPoint y: 345, endPoint x: 421, endPoint y: 343, distance: 30.1
click at [392, 345] on img at bounding box center [381, 338] width 107 height 82
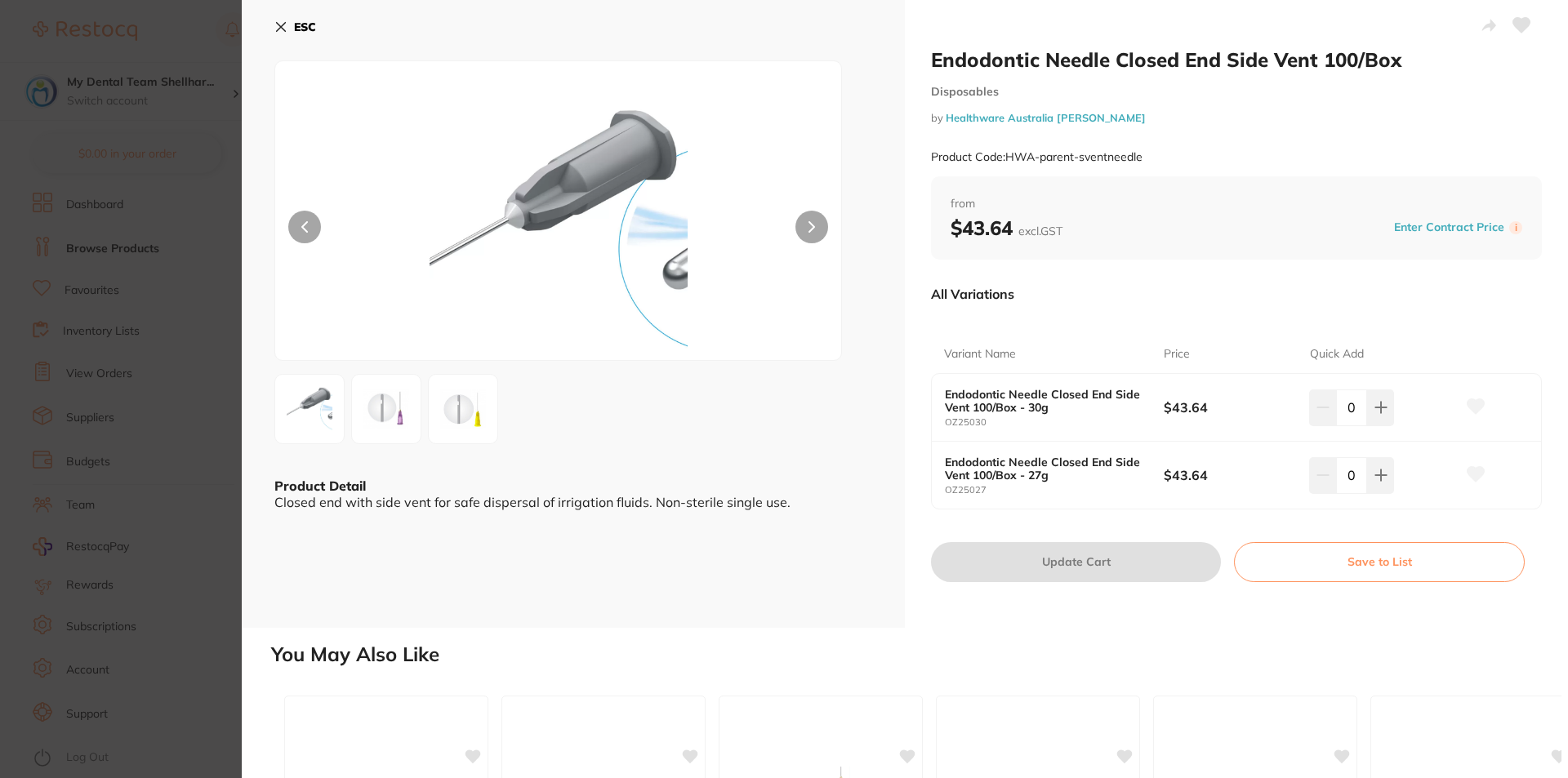
click at [1476, 477] on icon at bounding box center [1476, 474] width 17 height 15
click at [198, 143] on section "Endodontic Needle Closed End Side Vent 100/Box Disposables by Healthware Austra…" at bounding box center [784, 389] width 1568 height 778
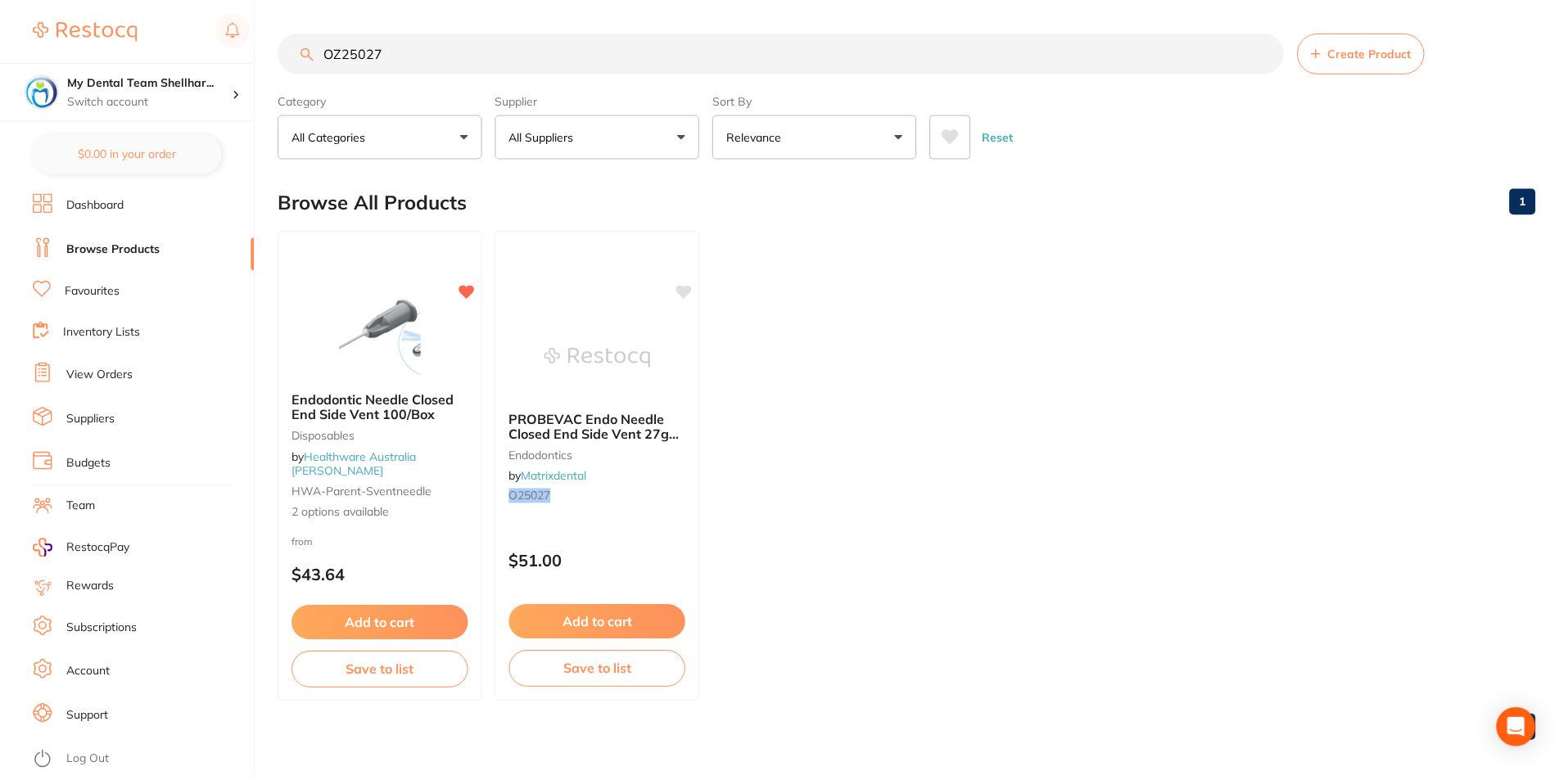
scroll to position [7, 0]
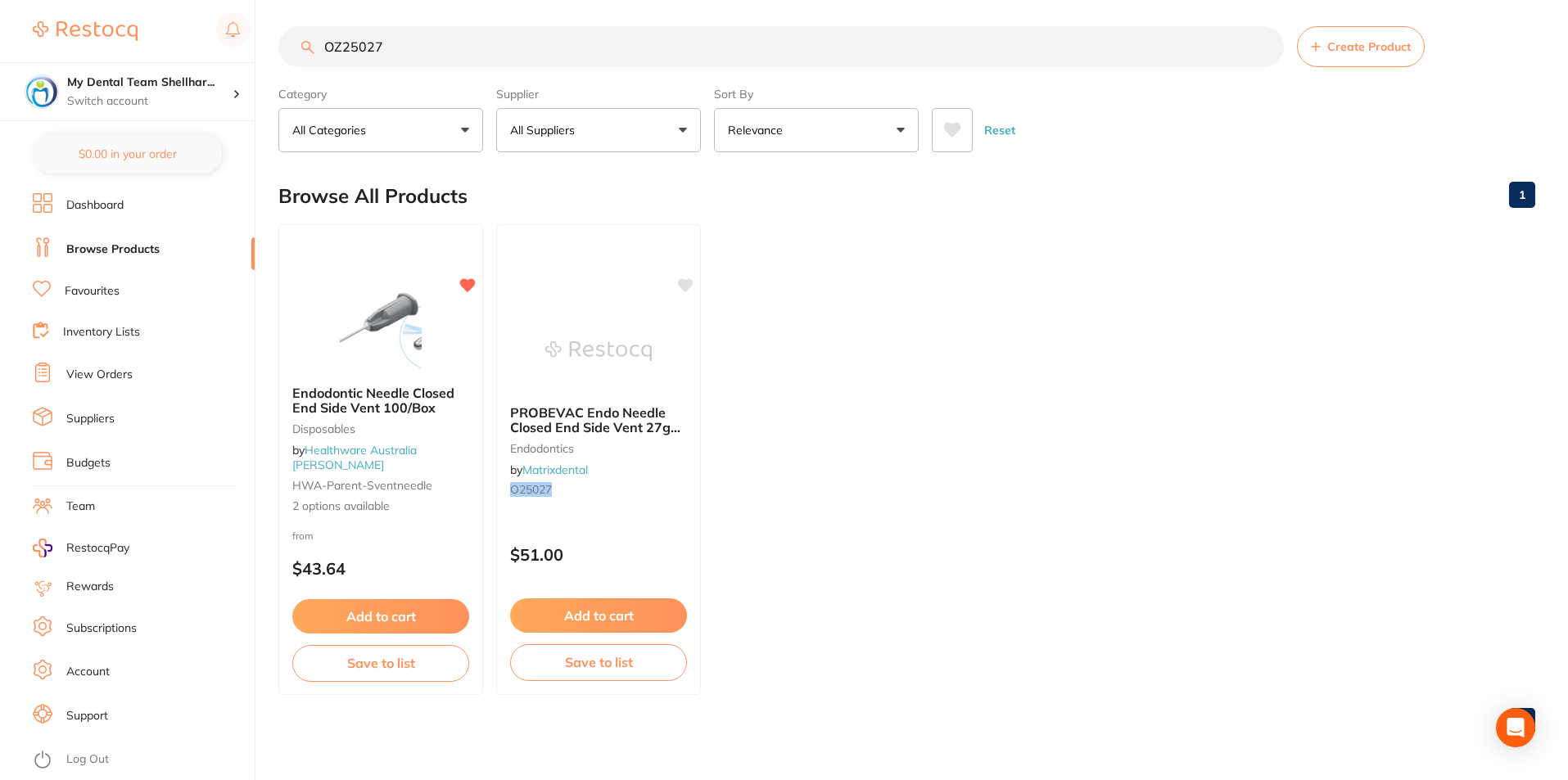
click at [754, 64] on input "OZ25027" at bounding box center [781, 47] width 1005 height 41
click at [754, 62] on input "OZ25027" at bounding box center [781, 47] width 1005 height 41
click at [752, 50] on input "OZ25027" at bounding box center [781, 47] width 1005 height 41
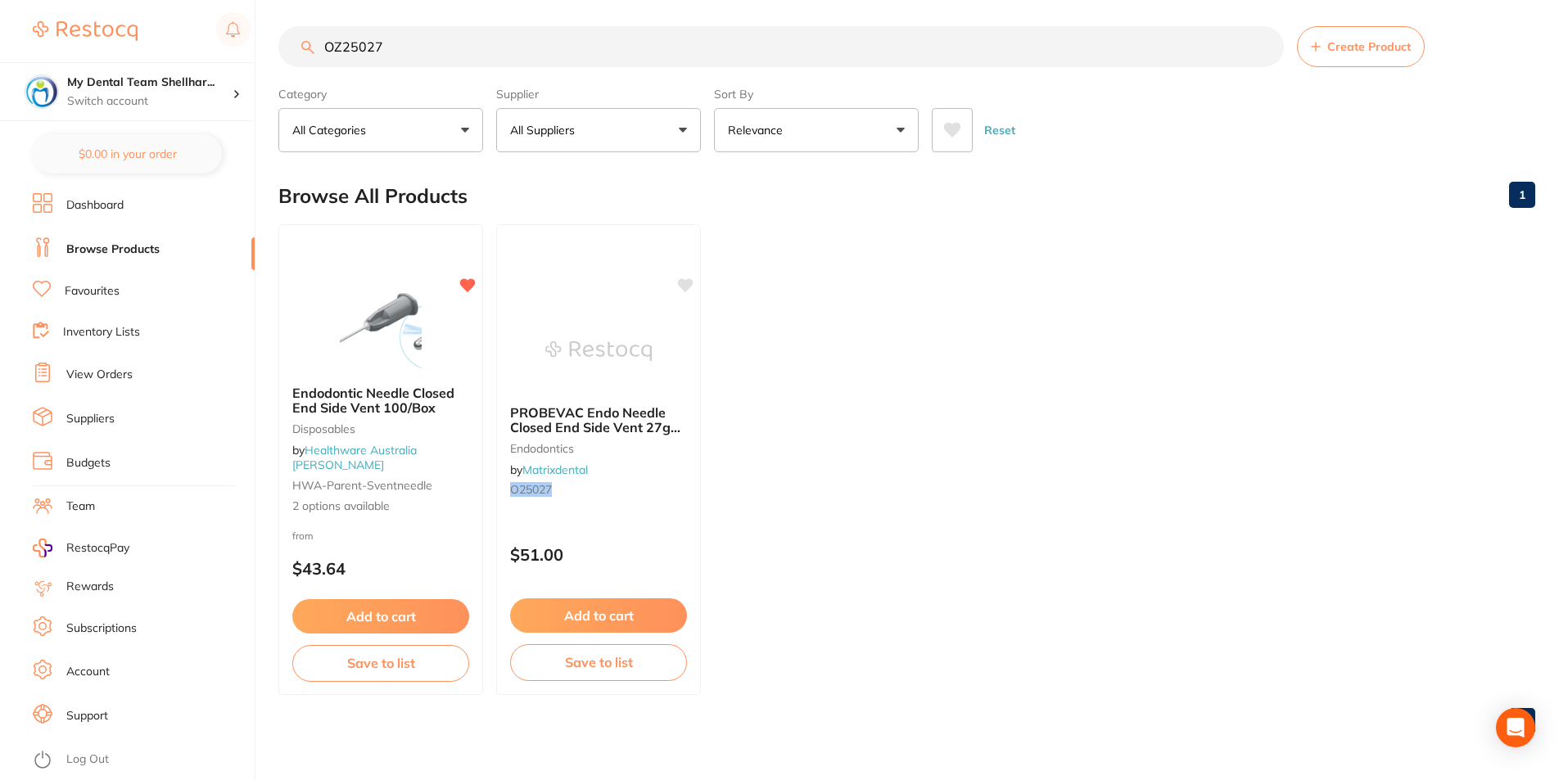
paste input "HS-EDTA"
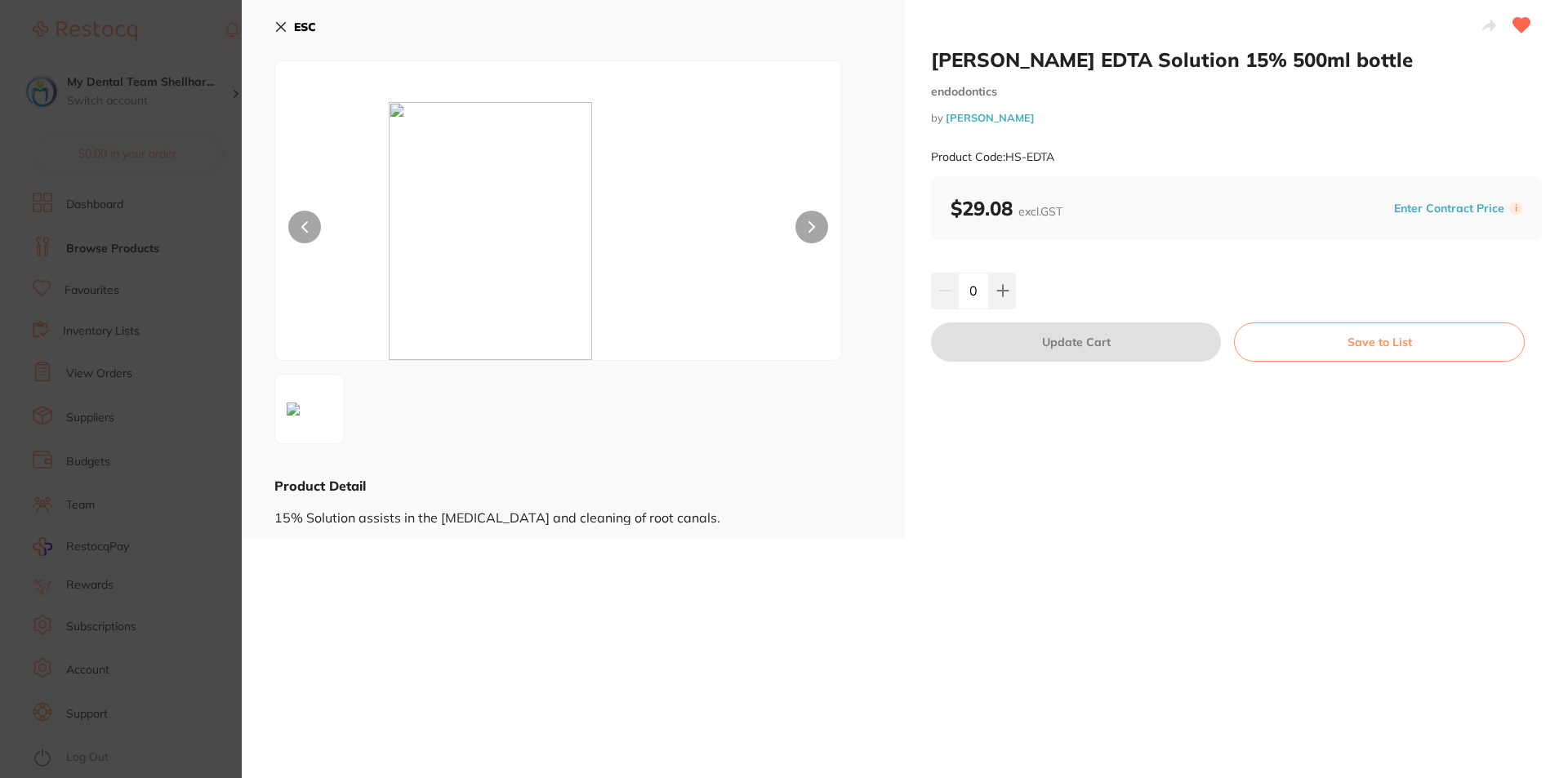
click at [279, 30] on icon at bounding box center [281, 28] width 9 height 9
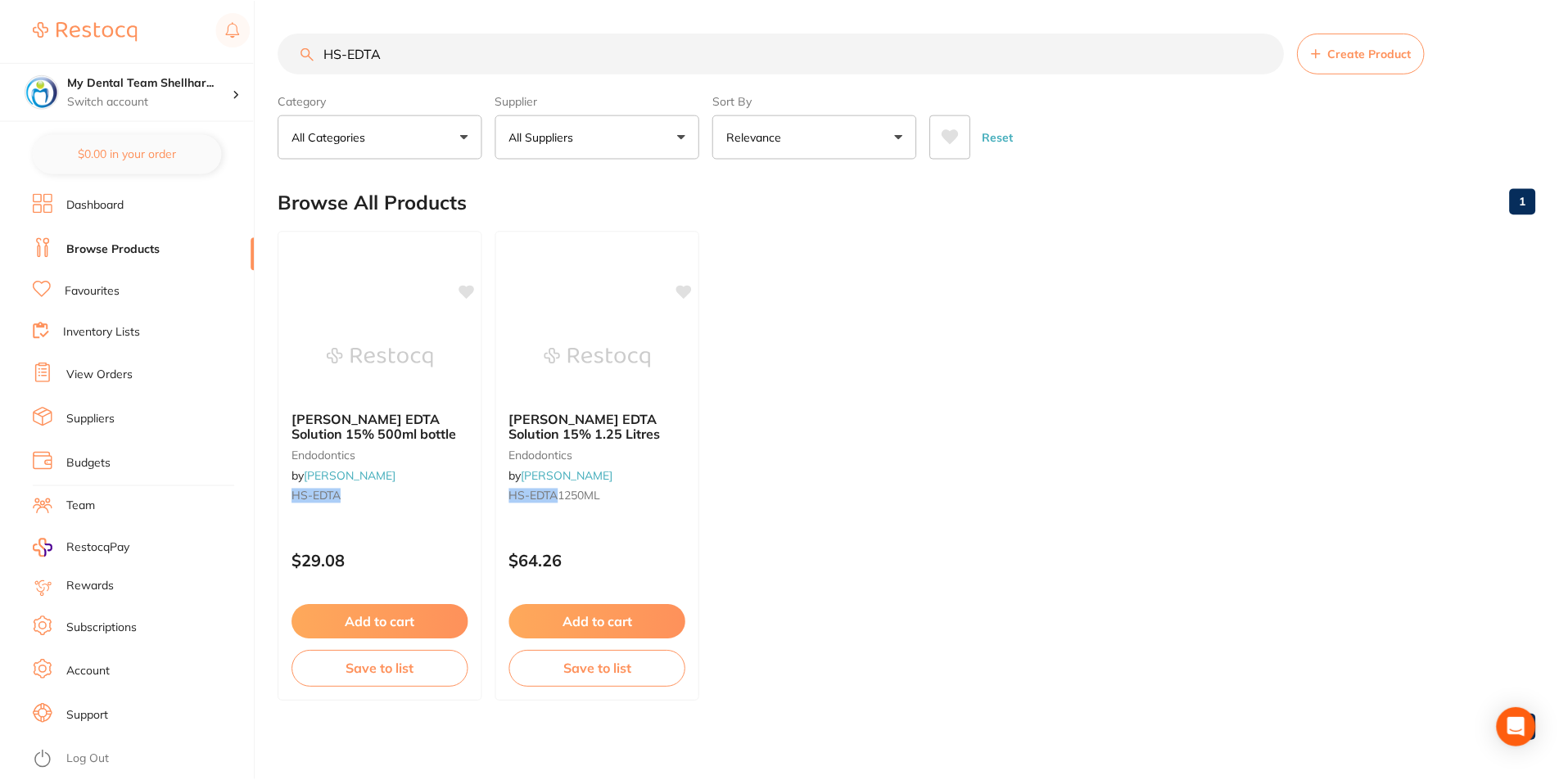
scroll to position [7, 0]
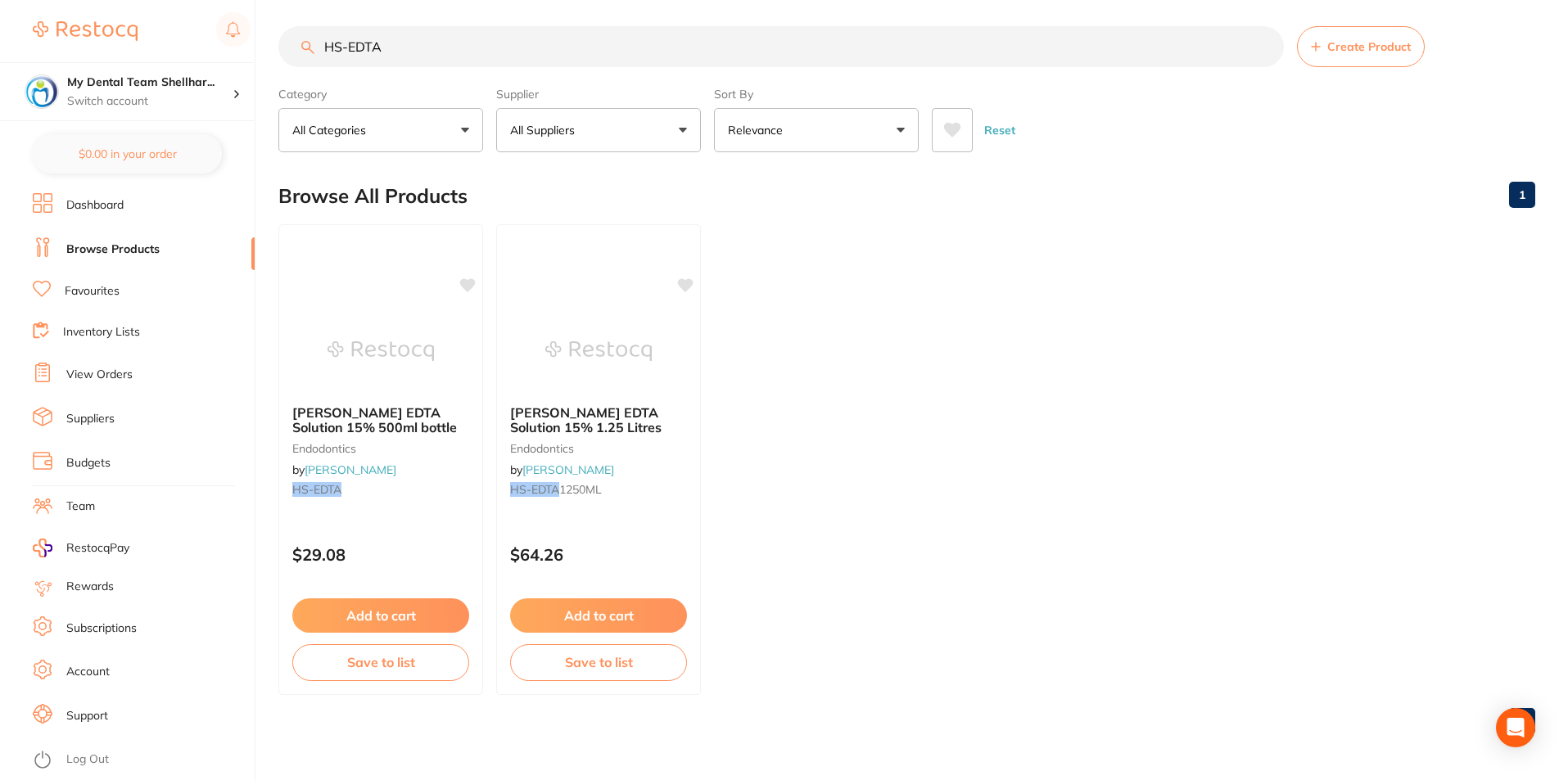
click at [577, 53] on input "HS-EDTA" at bounding box center [781, 47] width 1005 height 41
paste input "A7-OBL25"
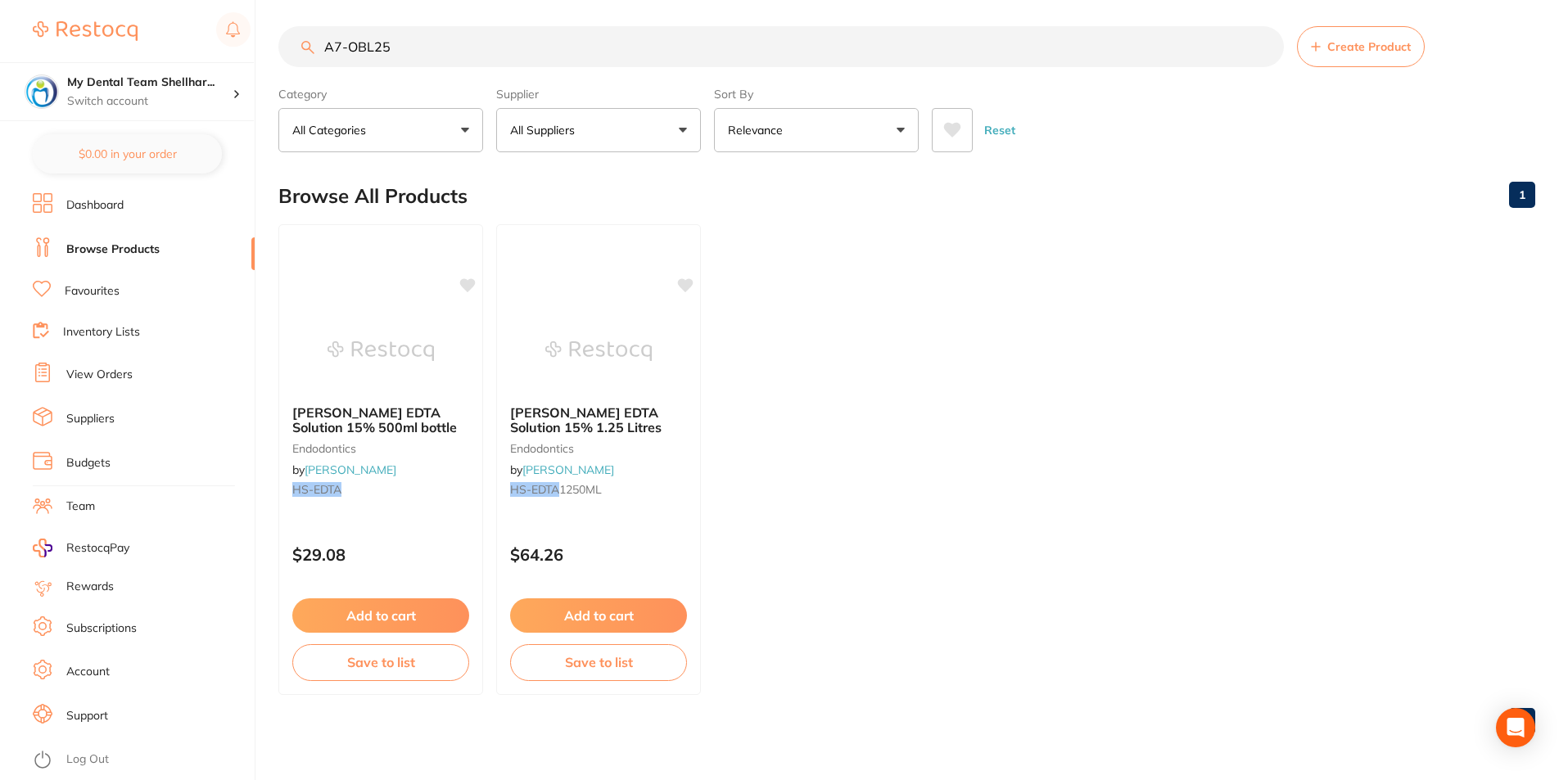
scroll to position [0, 0]
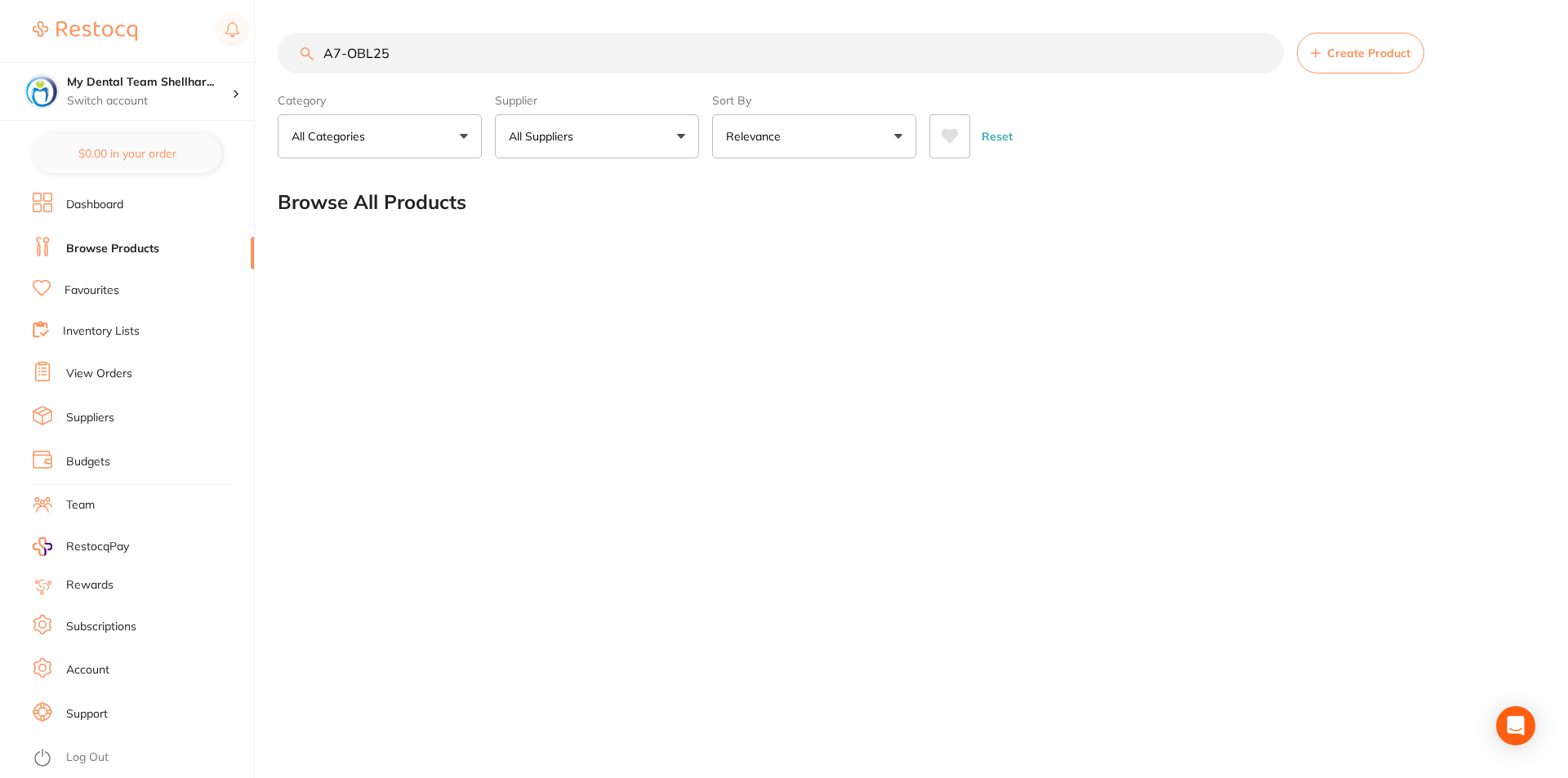
click at [452, 27] on main "A7-OBL25 Create Product Category All Categories All Categories No categories fo…" at bounding box center [922, 131] width 1290 height 263
click at [443, 57] on input "A7-OBL25" at bounding box center [781, 53] width 1006 height 41
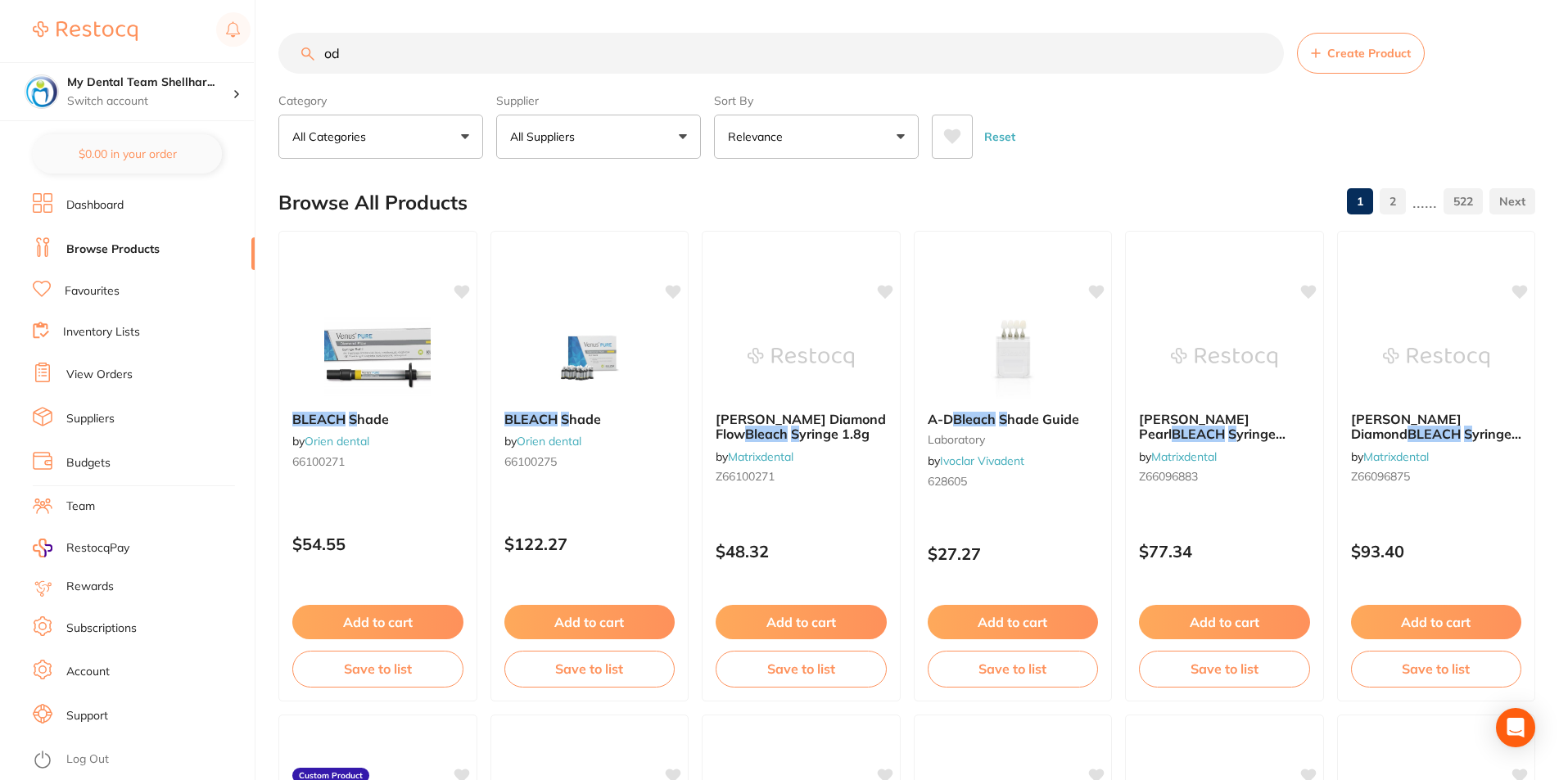
type input "o"
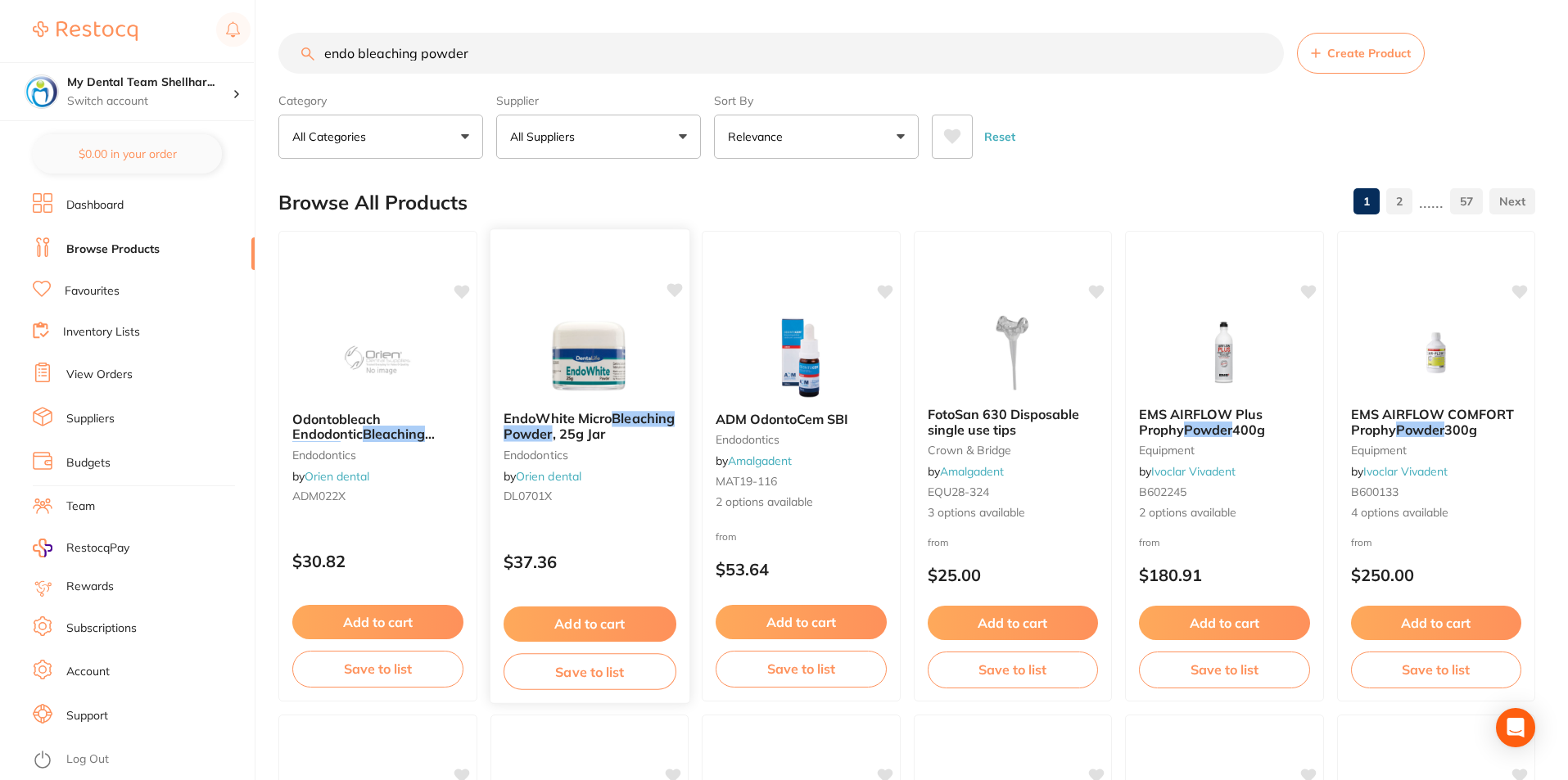
click at [581, 361] on img at bounding box center [589, 356] width 107 height 83
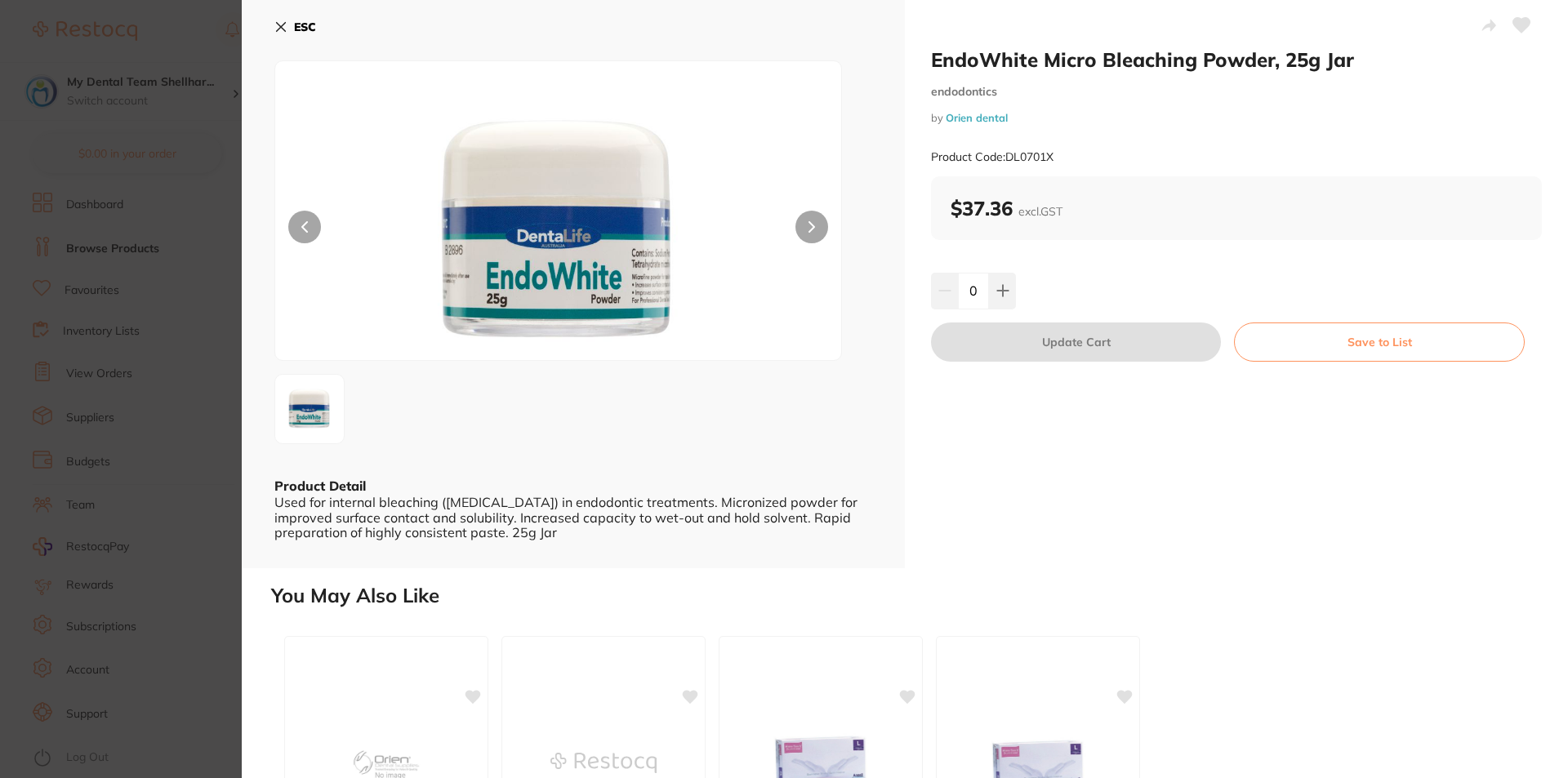
click at [284, 20] on button "ESC" at bounding box center [294, 27] width 42 height 28
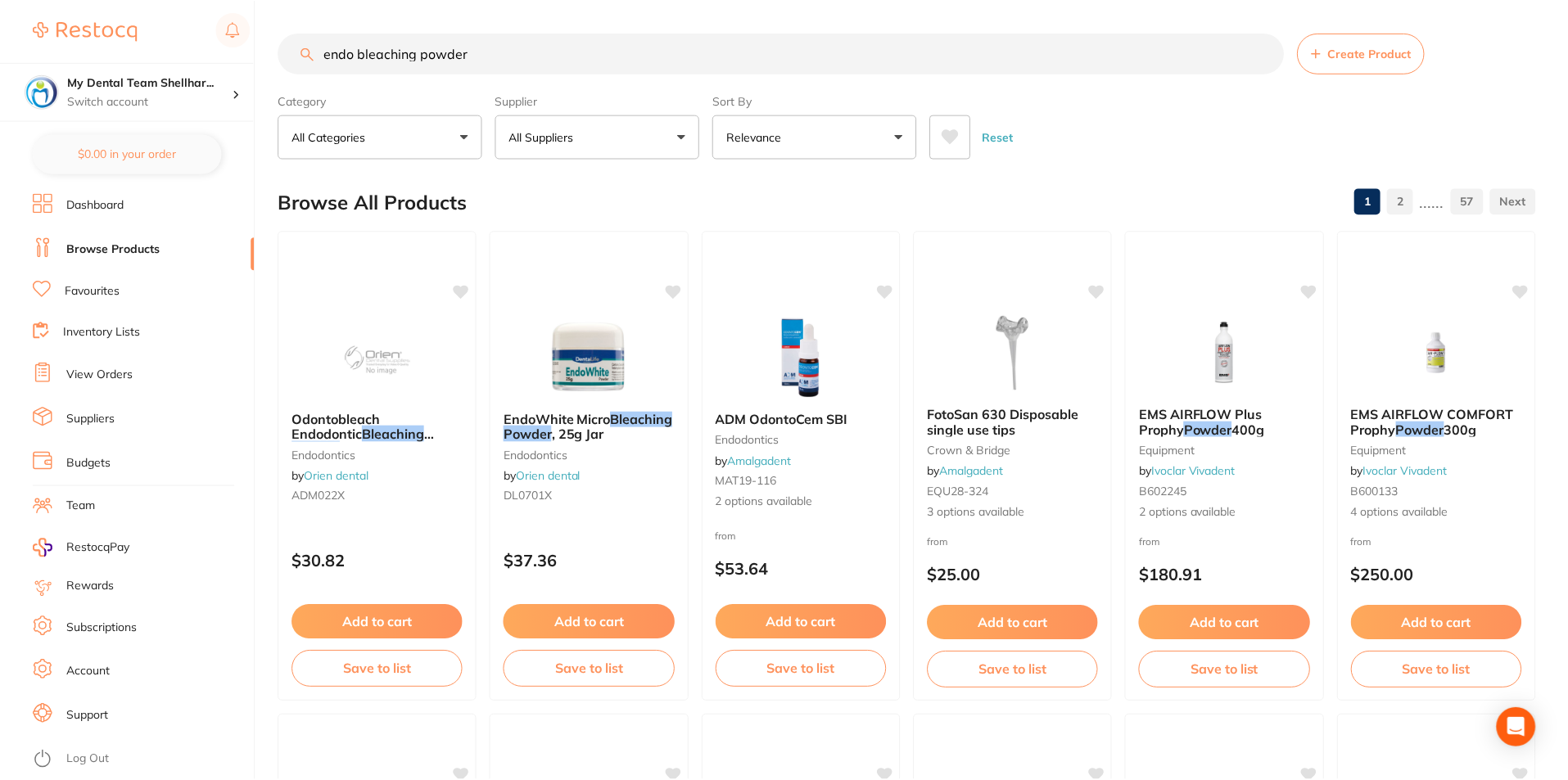
scroll to position [1, 0]
click at [381, 37] on input "endo bleaching powder" at bounding box center [781, 52] width 1005 height 41
click at [382, 57] on input "endo bleaching powder" at bounding box center [781, 52] width 1005 height 41
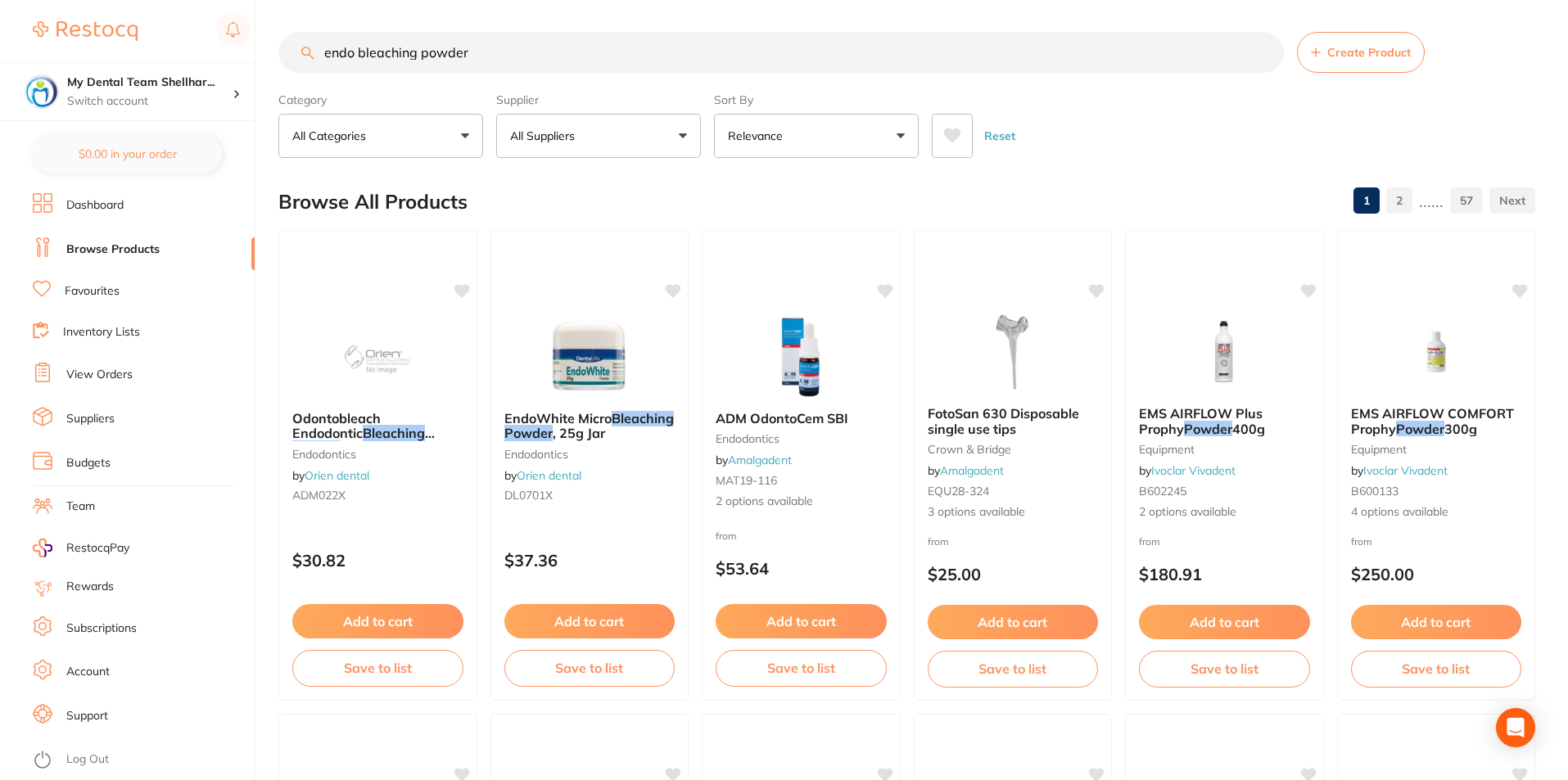
click at [382, 57] on input "endo bleaching powder" at bounding box center [781, 52] width 1005 height 41
paste input "RO-210000"
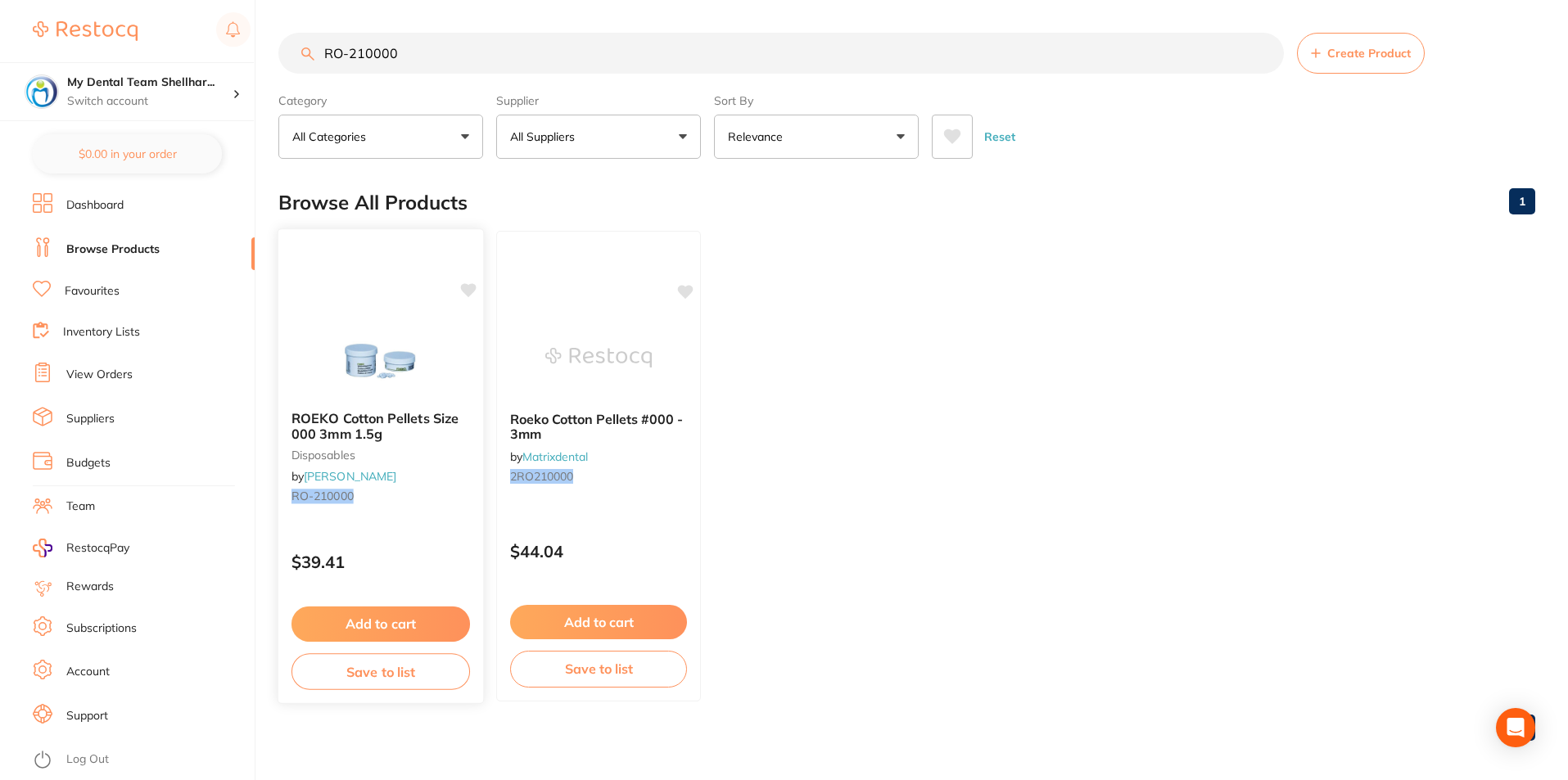
click at [378, 349] on img at bounding box center [380, 356] width 107 height 83
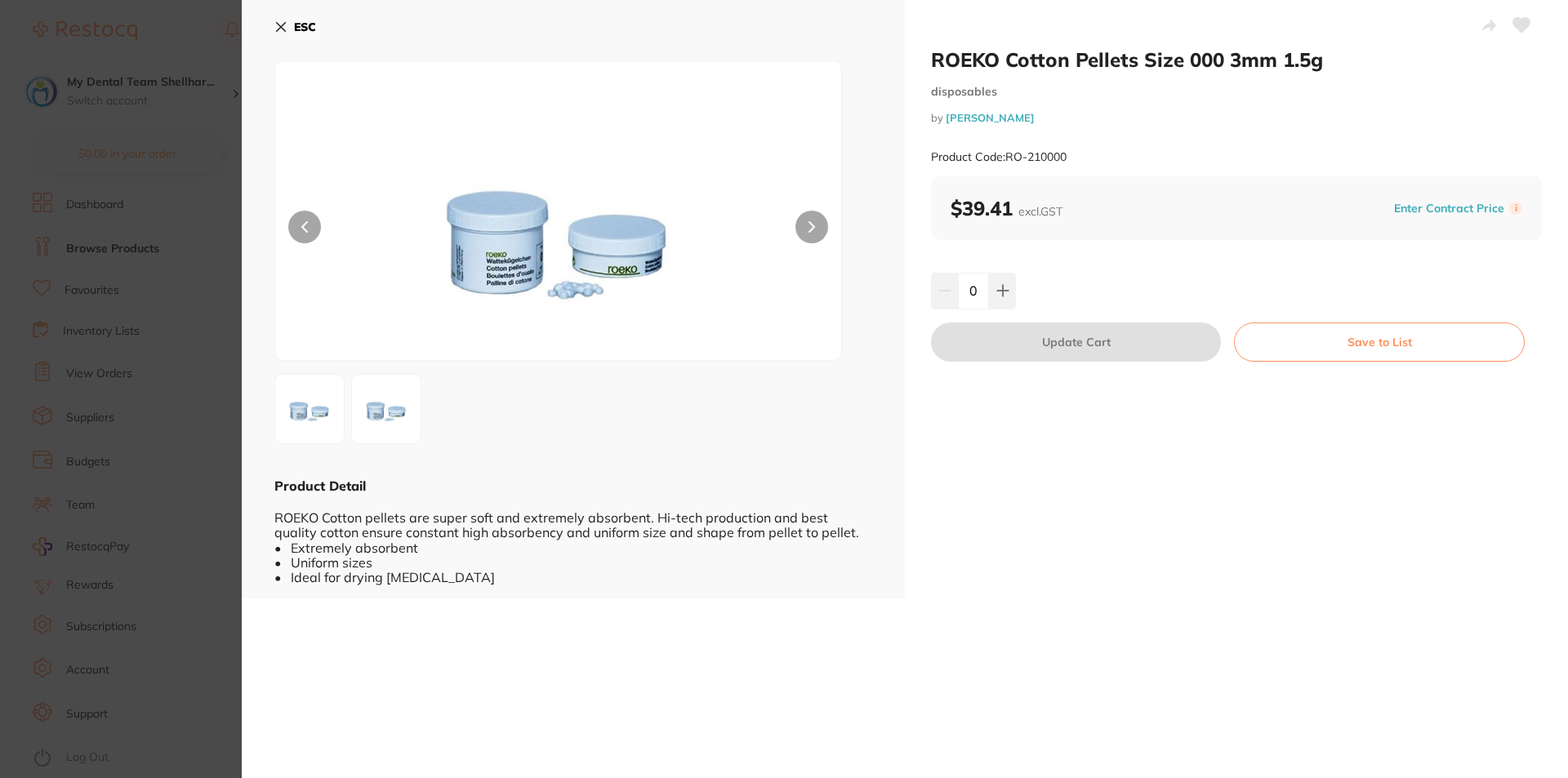
click at [290, 16] on button "ESC" at bounding box center [294, 27] width 42 height 28
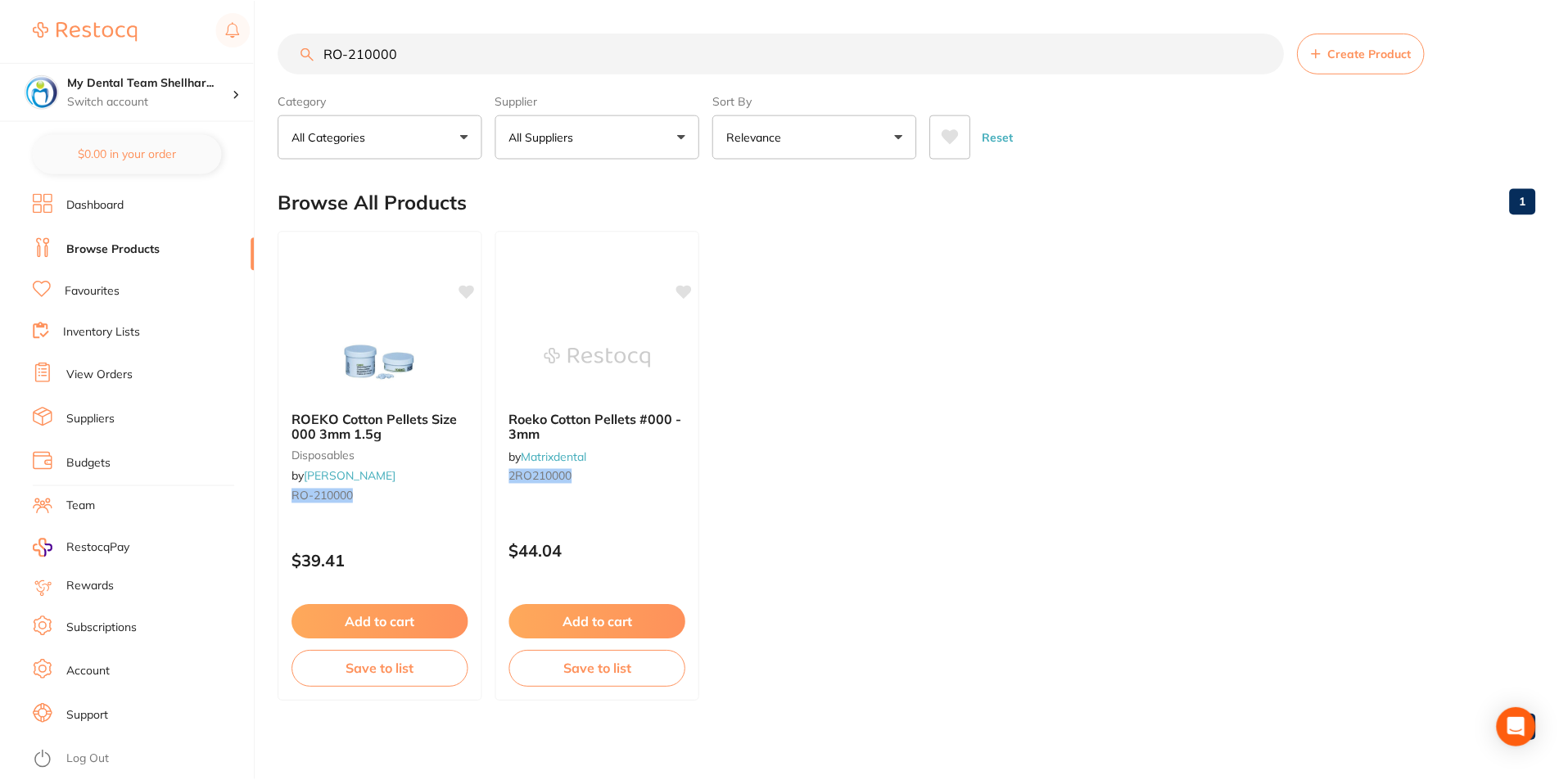
scroll to position [1, 0]
click at [392, 53] on input "RO-210000" at bounding box center [781, 52] width 1005 height 41
paste input "HS-9001882"
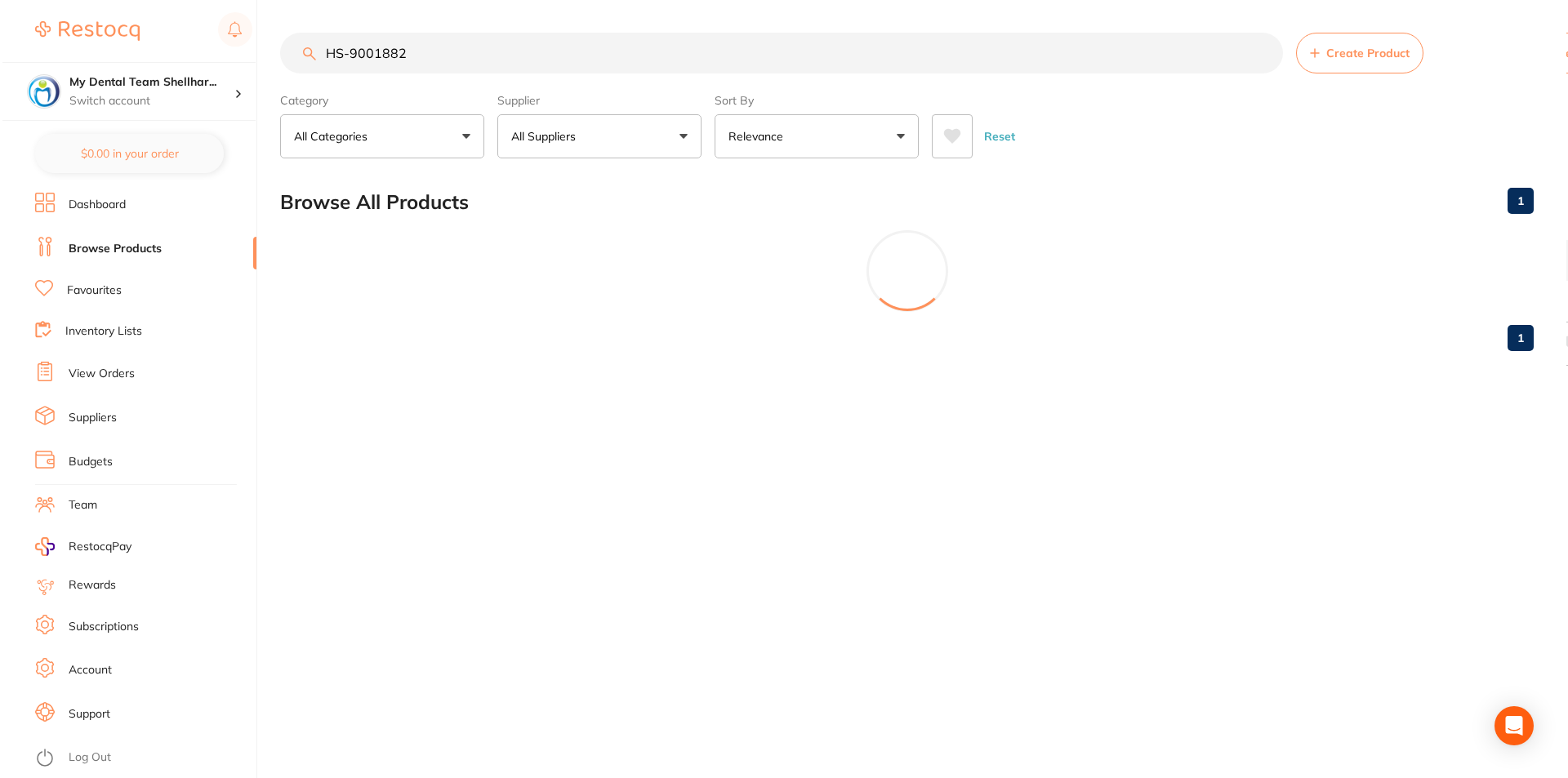
scroll to position [0, 0]
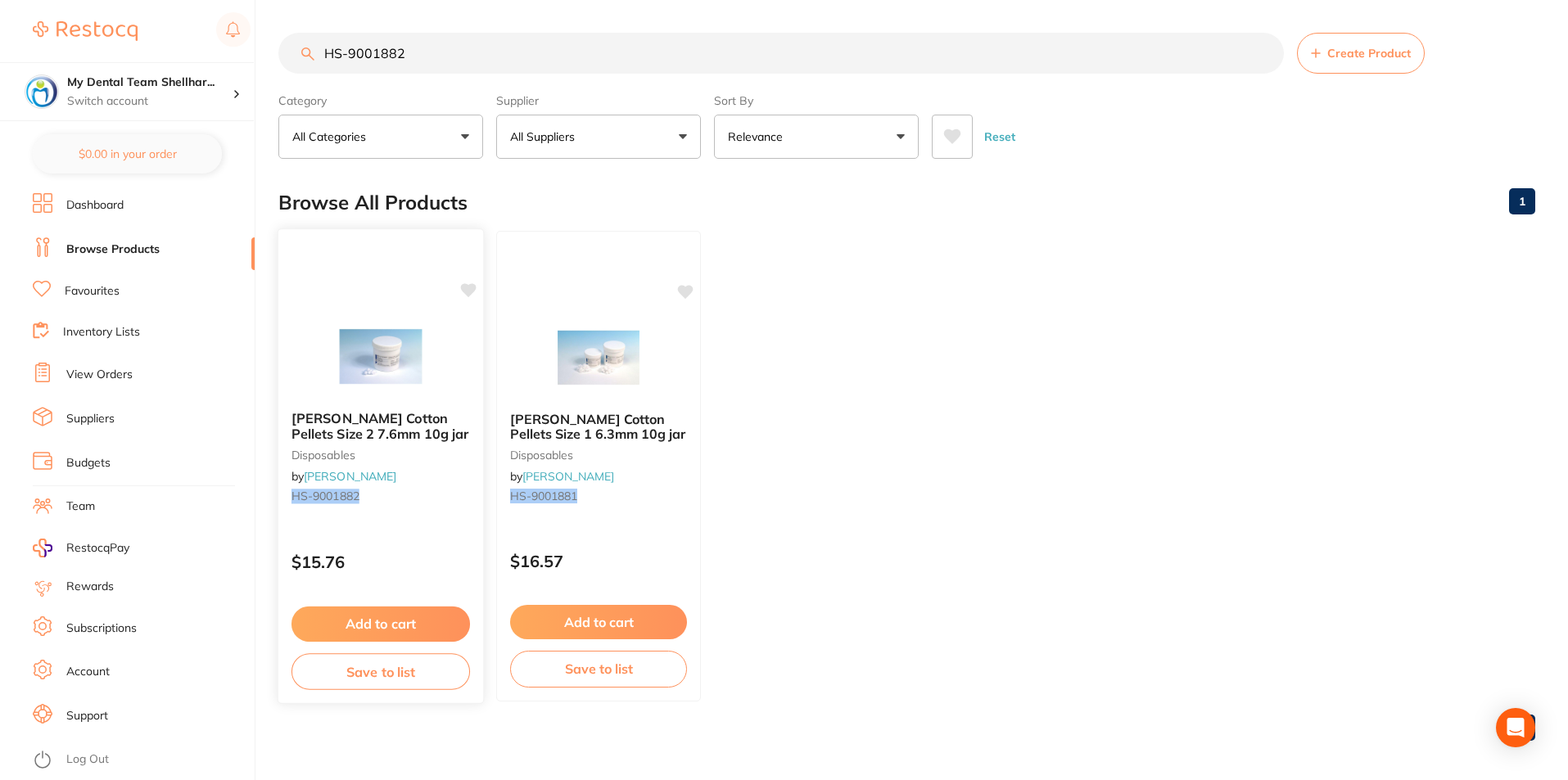
click at [406, 349] on img at bounding box center [380, 356] width 107 height 83
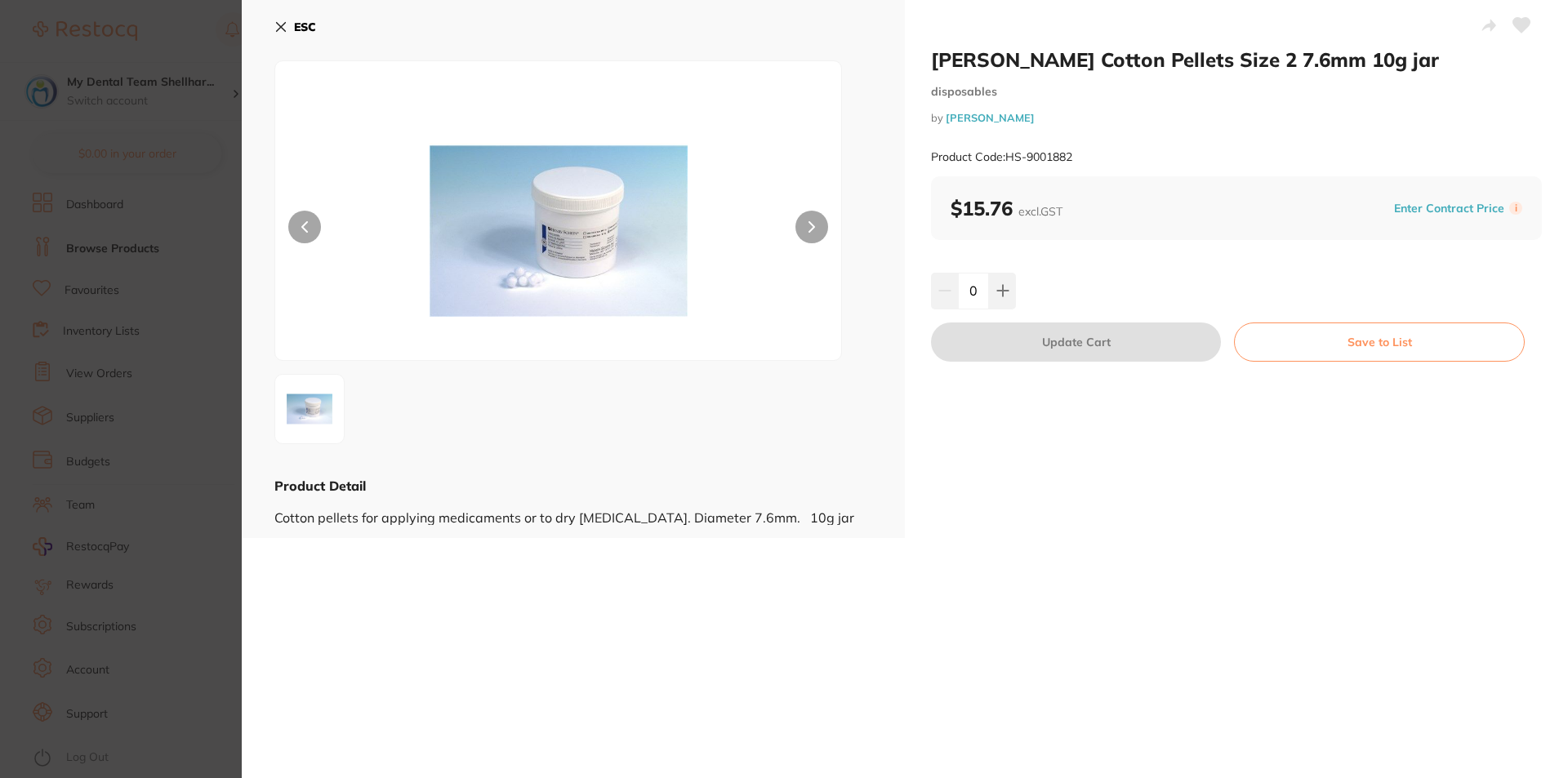
click at [1519, 19] on icon at bounding box center [1521, 25] width 17 height 15
click at [282, 26] on icon at bounding box center [281, 28] width 9 height 9
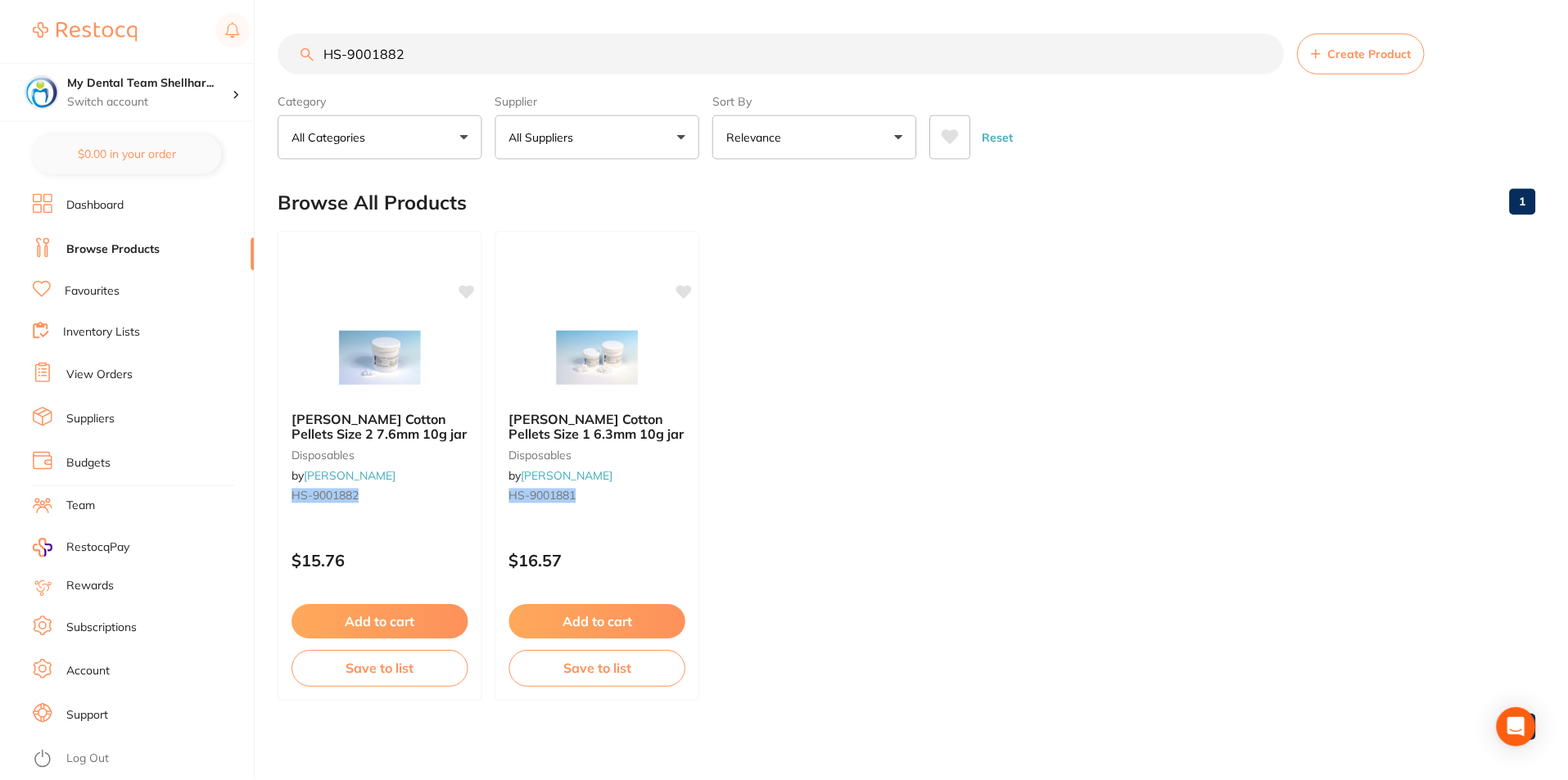
scroll to position [1, 0]
click at [353, 50] on input "HS-9001882" at bounding box center [781, 52] width 1005 height 41
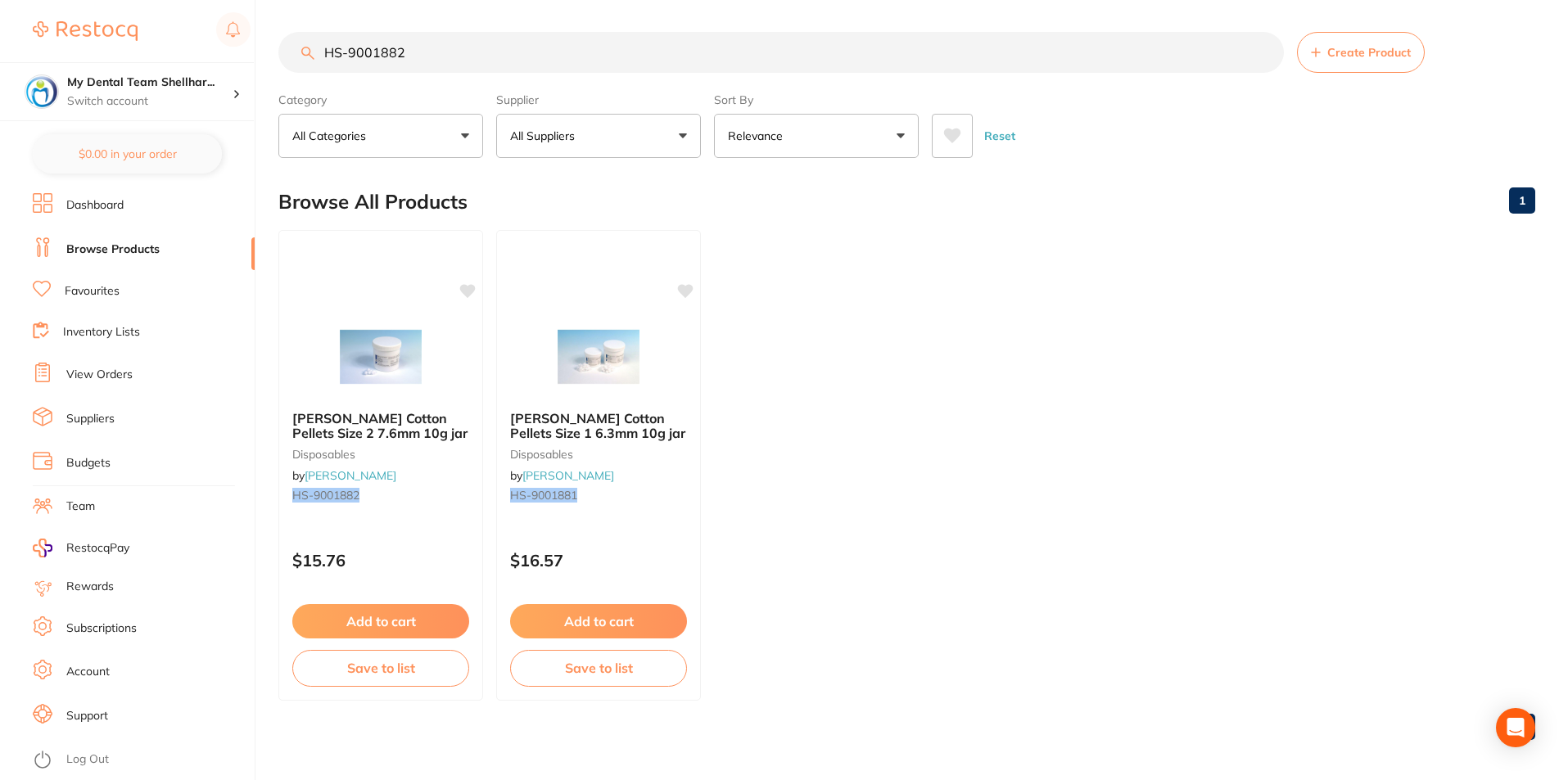
paste input "ESP-4431"
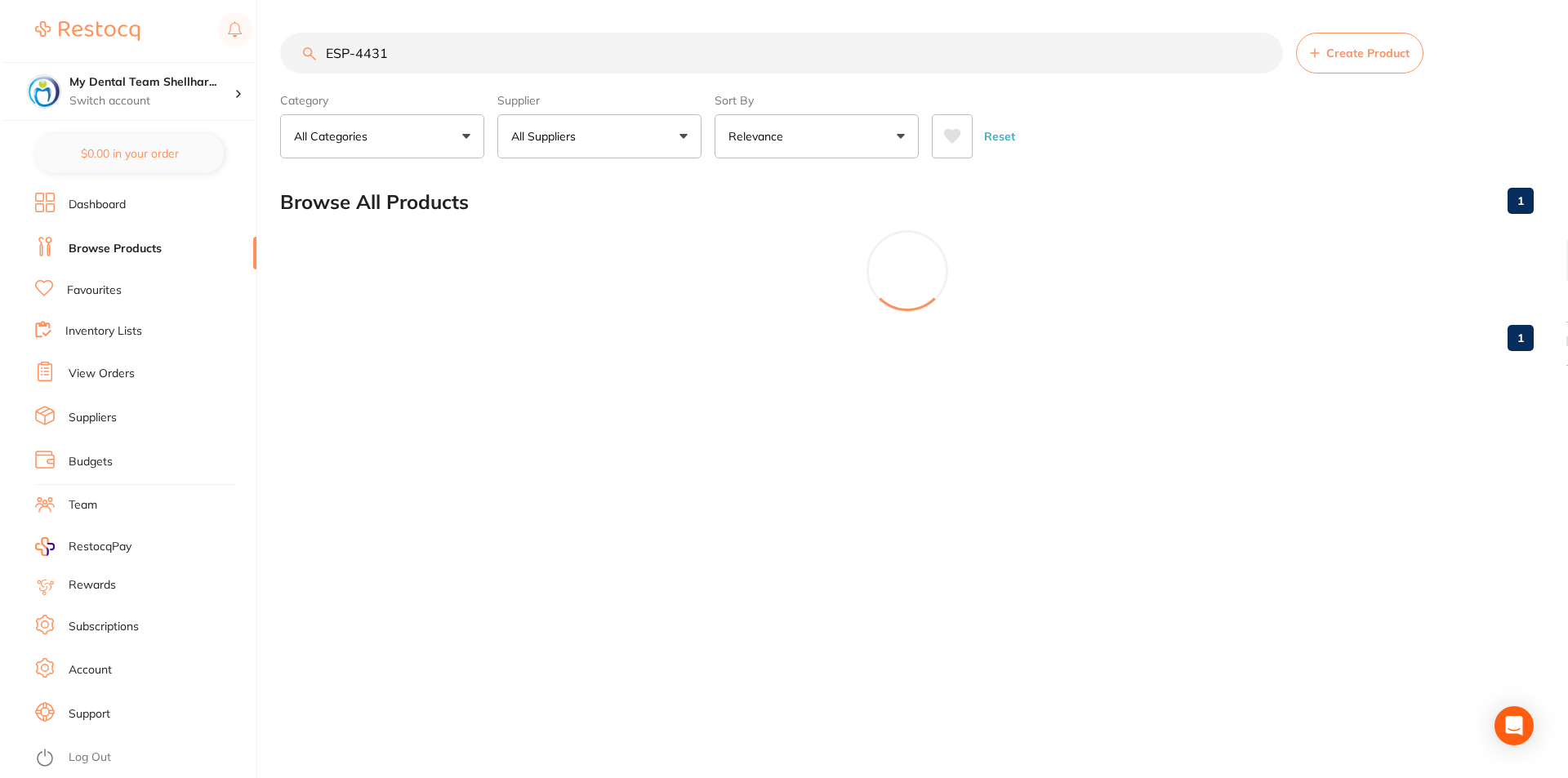
scroll to position [0, 0]
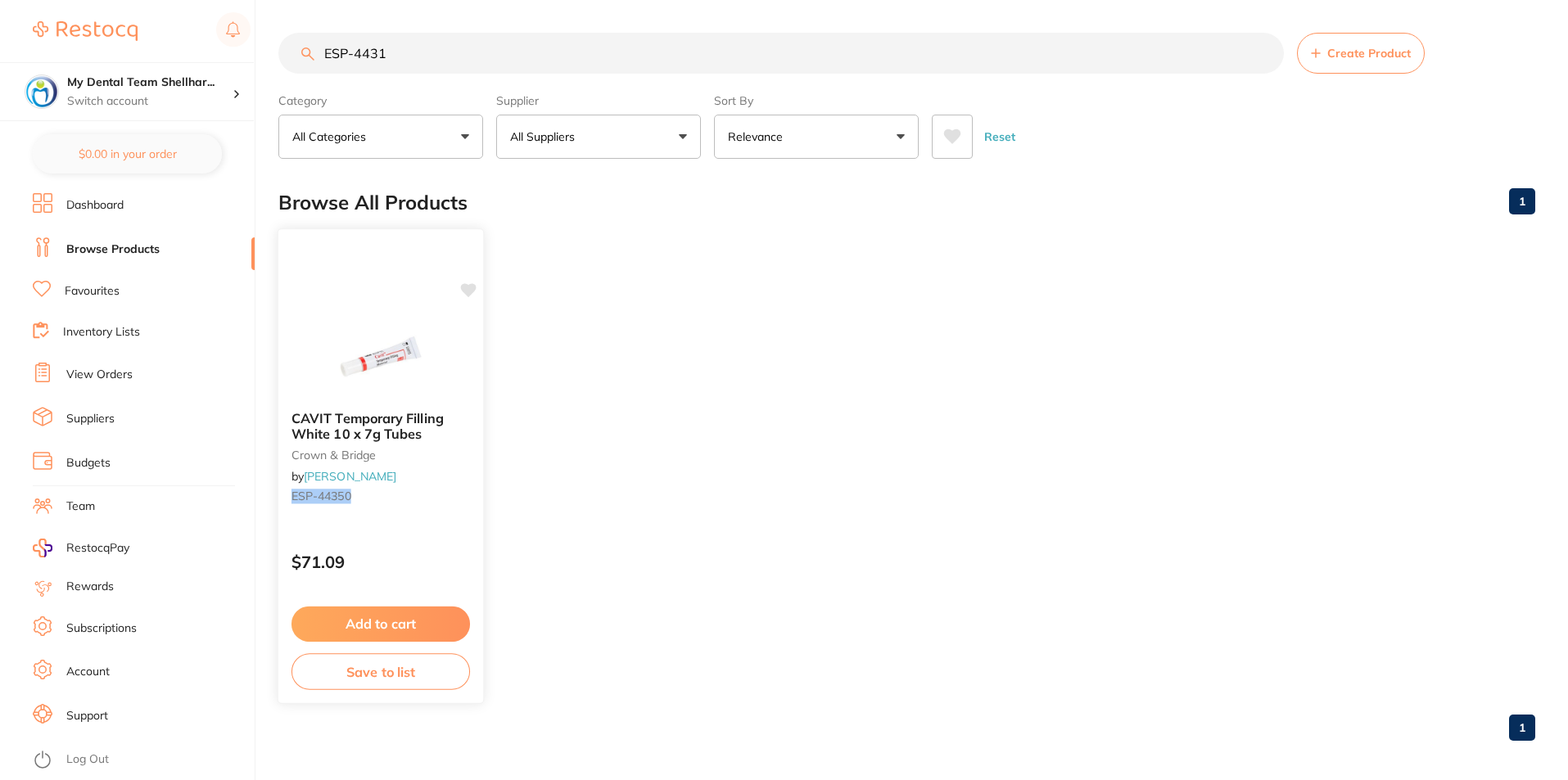
type input "ESP-4431"
click at [385, 349] on img at bounding box center [380, 356] width 107 height 83
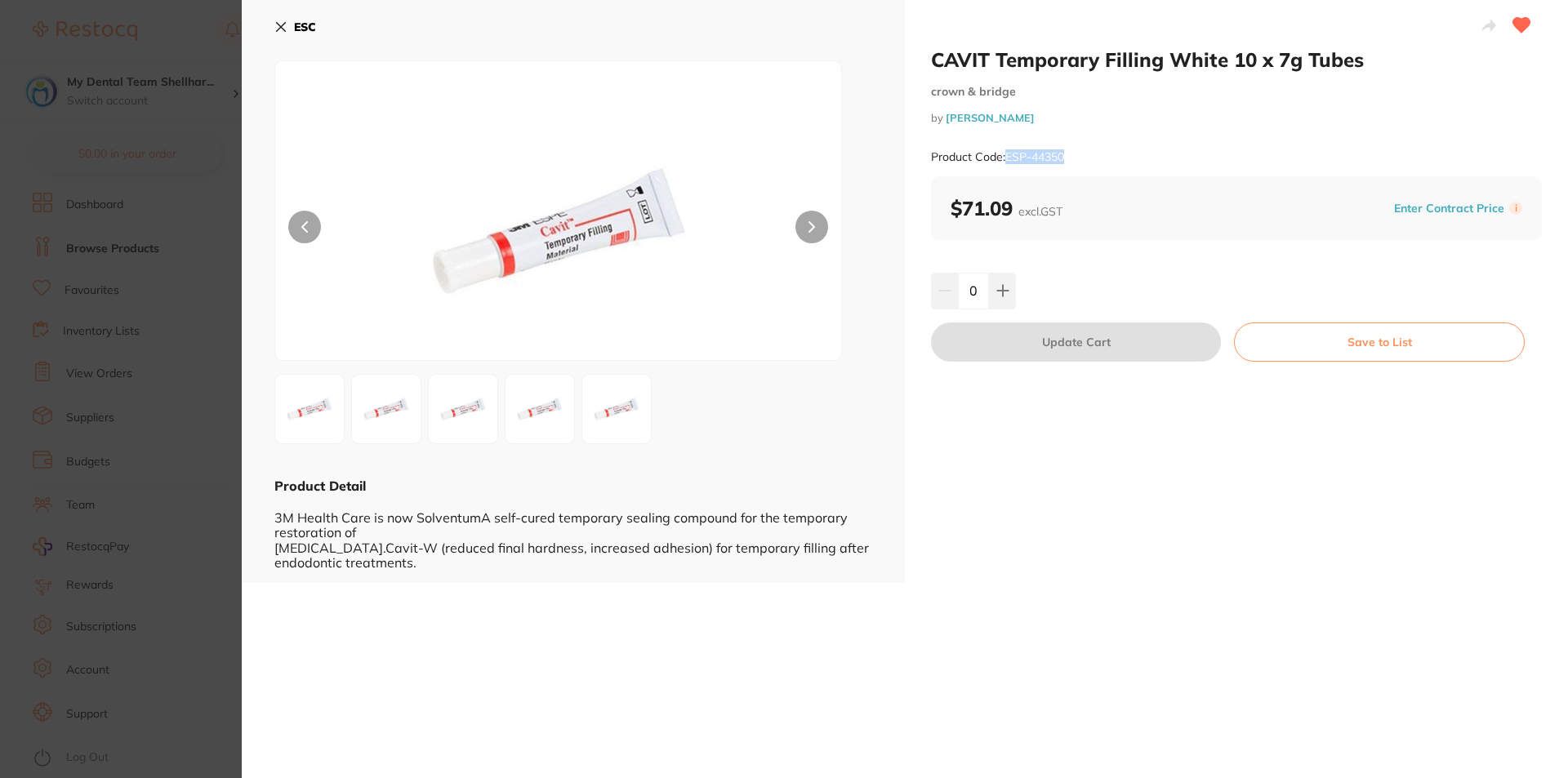
drag, startPoint x: 1084, startPoint y: 161, endPoint x: 1006, endPoint y: 148, distance: 79.1
click at [1006, 149] on div "Product Code: ESP-44350" at bounding box center [1235, 157] width 610 height 40
copy small "ESP-44350"
click at [280, 23] on icon at bounding box center [280, 27] width 13 height 13
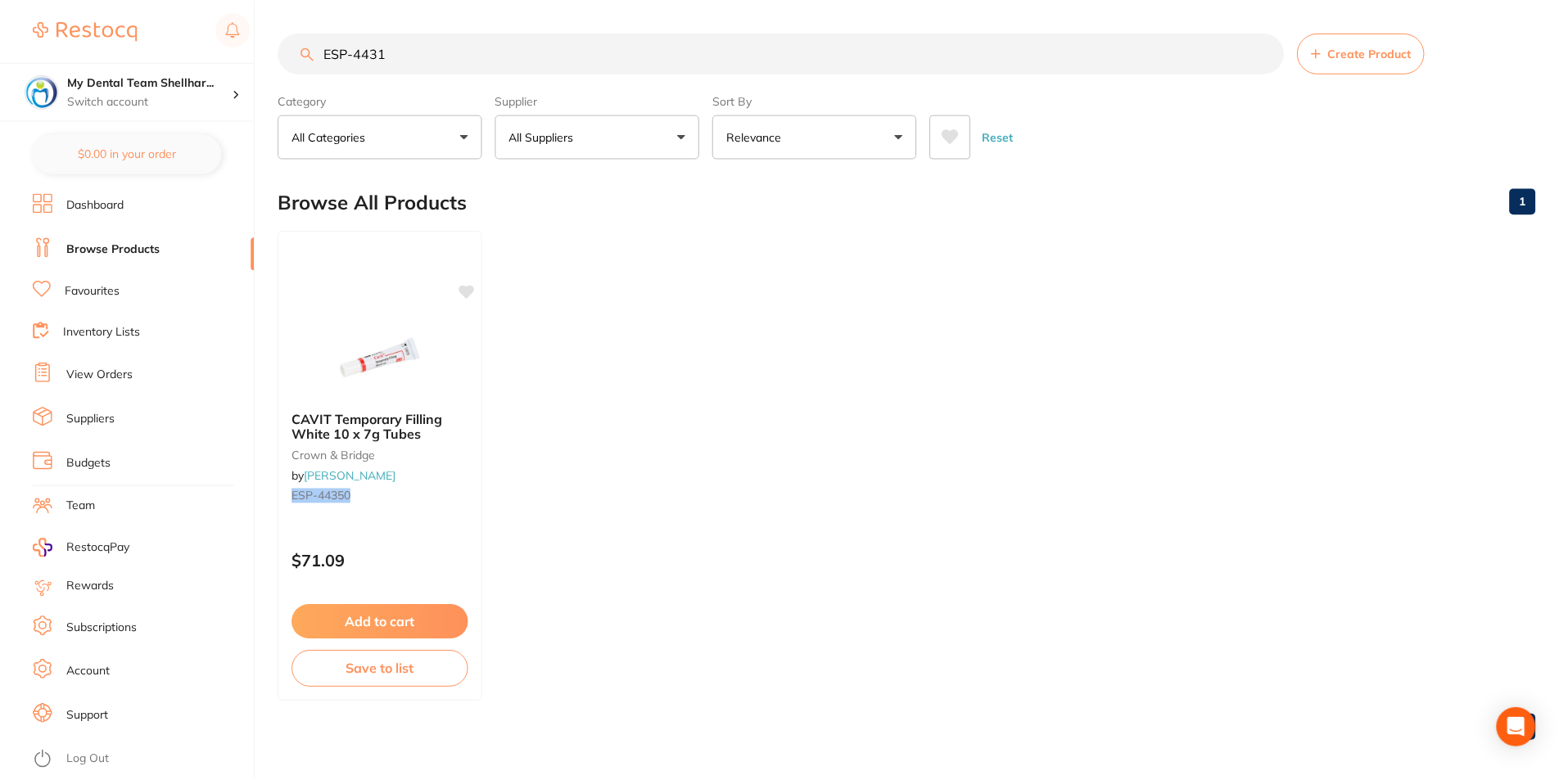
scroll to position [1, 0]
click at [443, 59] on input "ESP-4431" at bounding box center [781, 52] width 1005 height 41
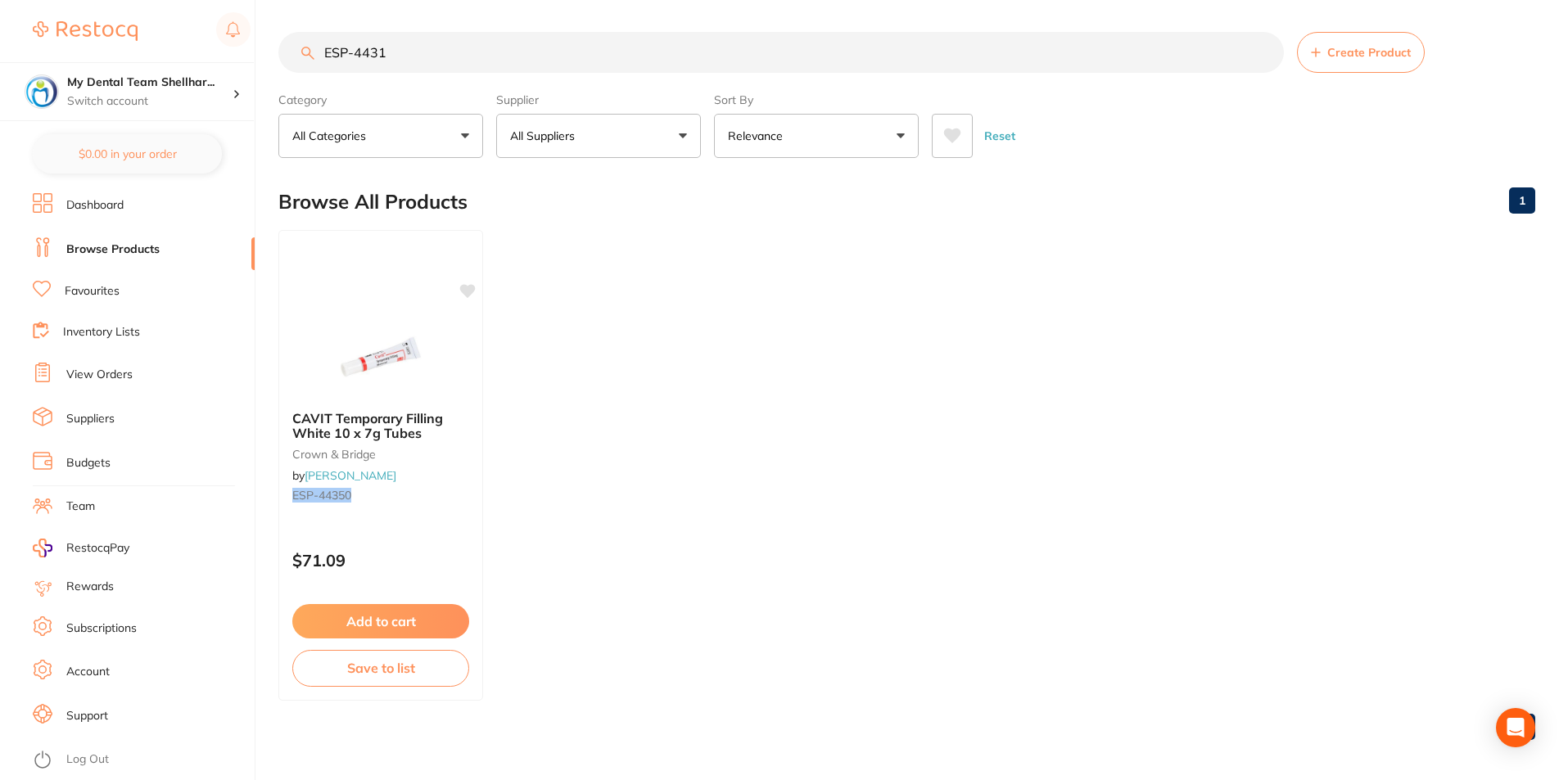
paste input "HWA-parent-Mggd28mm"
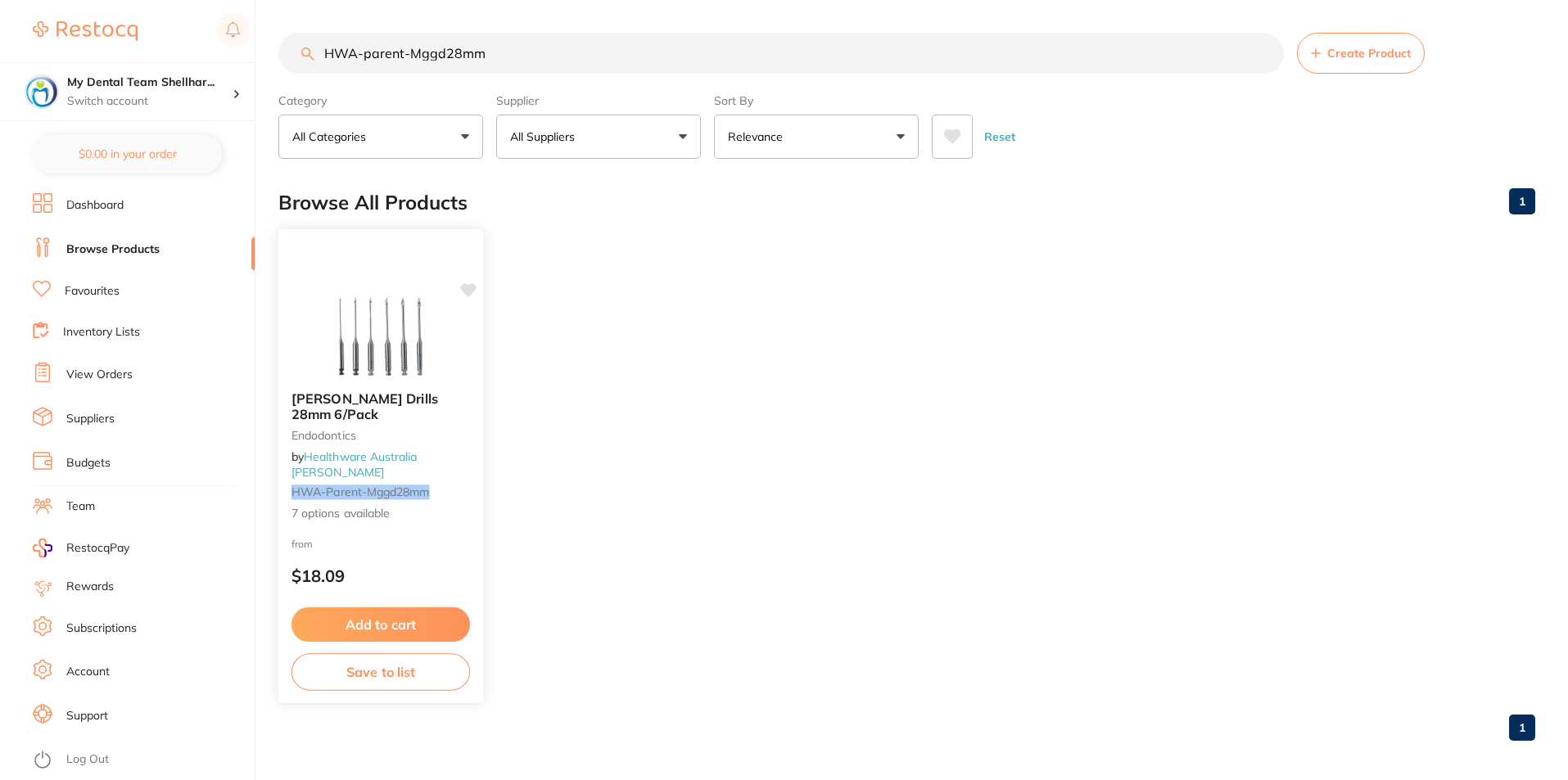
click at [419, 341] on img at bounding box center [380, 336] width 107 height 83
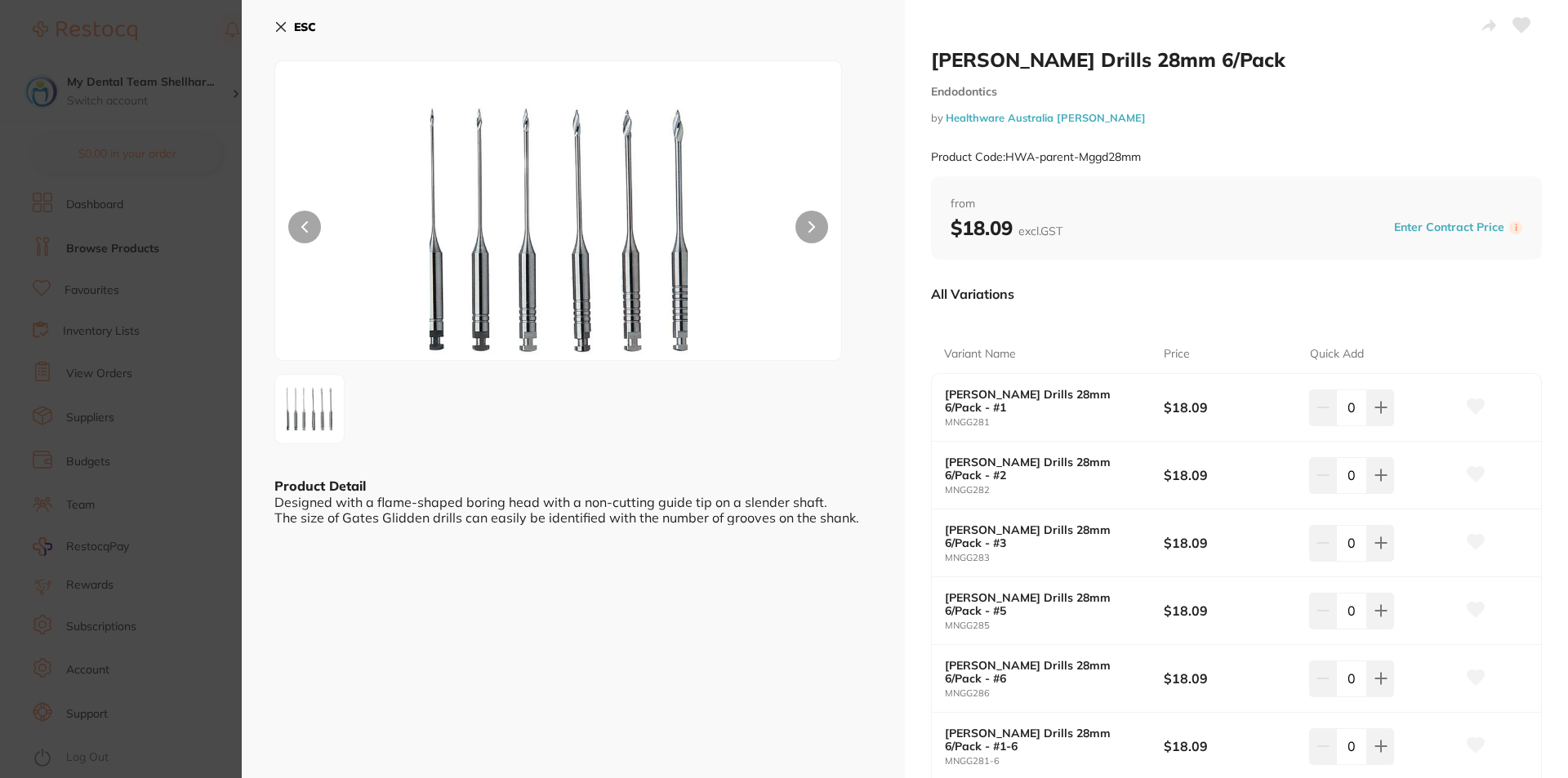
click at [1516, 28] on icon at bounding box center [1521, 25] width 17 height 15
click at [184, 189] on section "[PERSON_NAME] Drills 28mm 6/Pack Endodontics by Healthware Australia [PERSON_NA…" at bounding box center [784, 389] width 1568 height 778
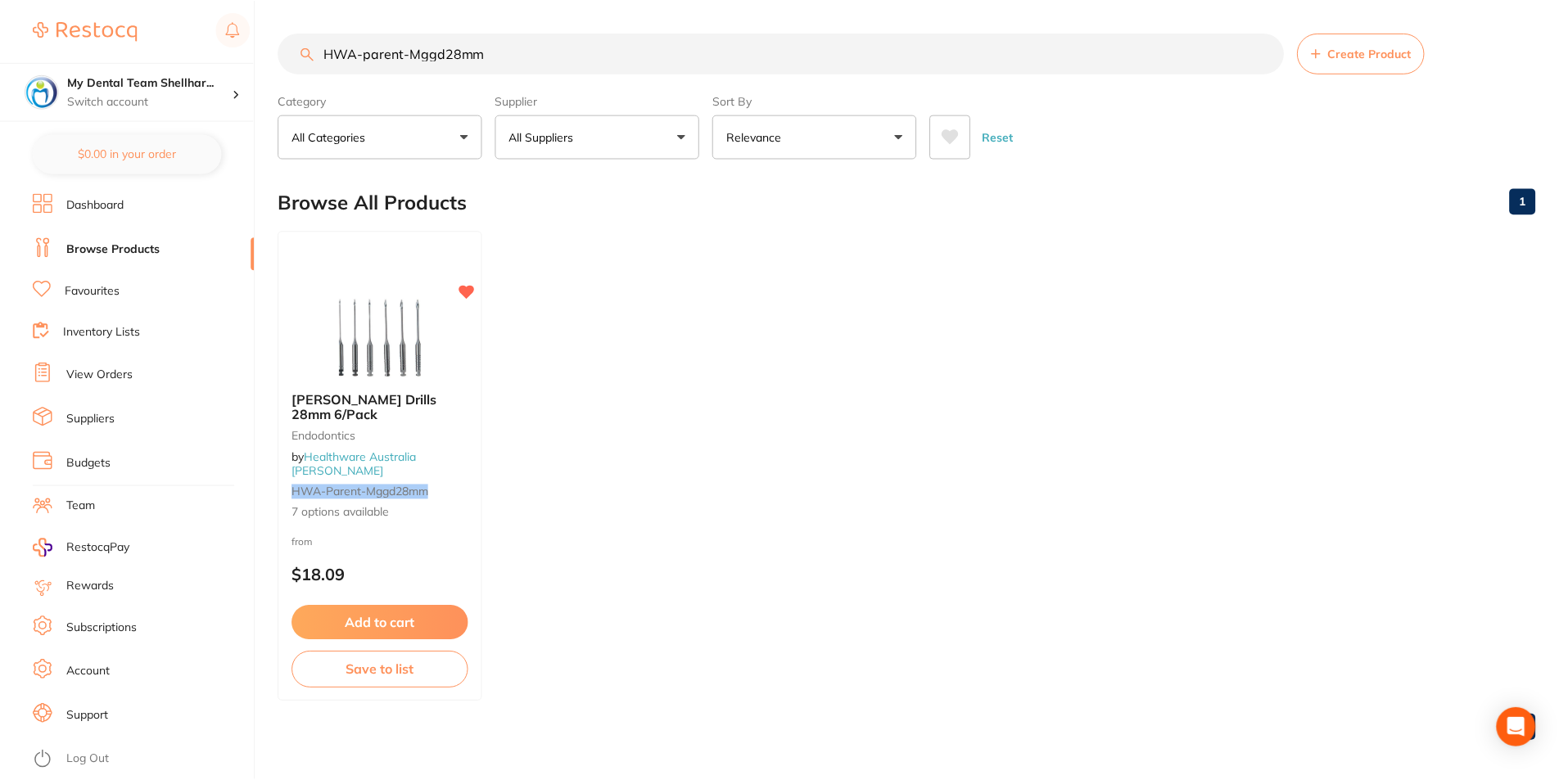
scroll to position [1, 0]
click at [427, 45] on input "HWA-parent-Mggd28mm" at bounding box center [781, 52] width 1005 height 41
paste input "P-BE932"
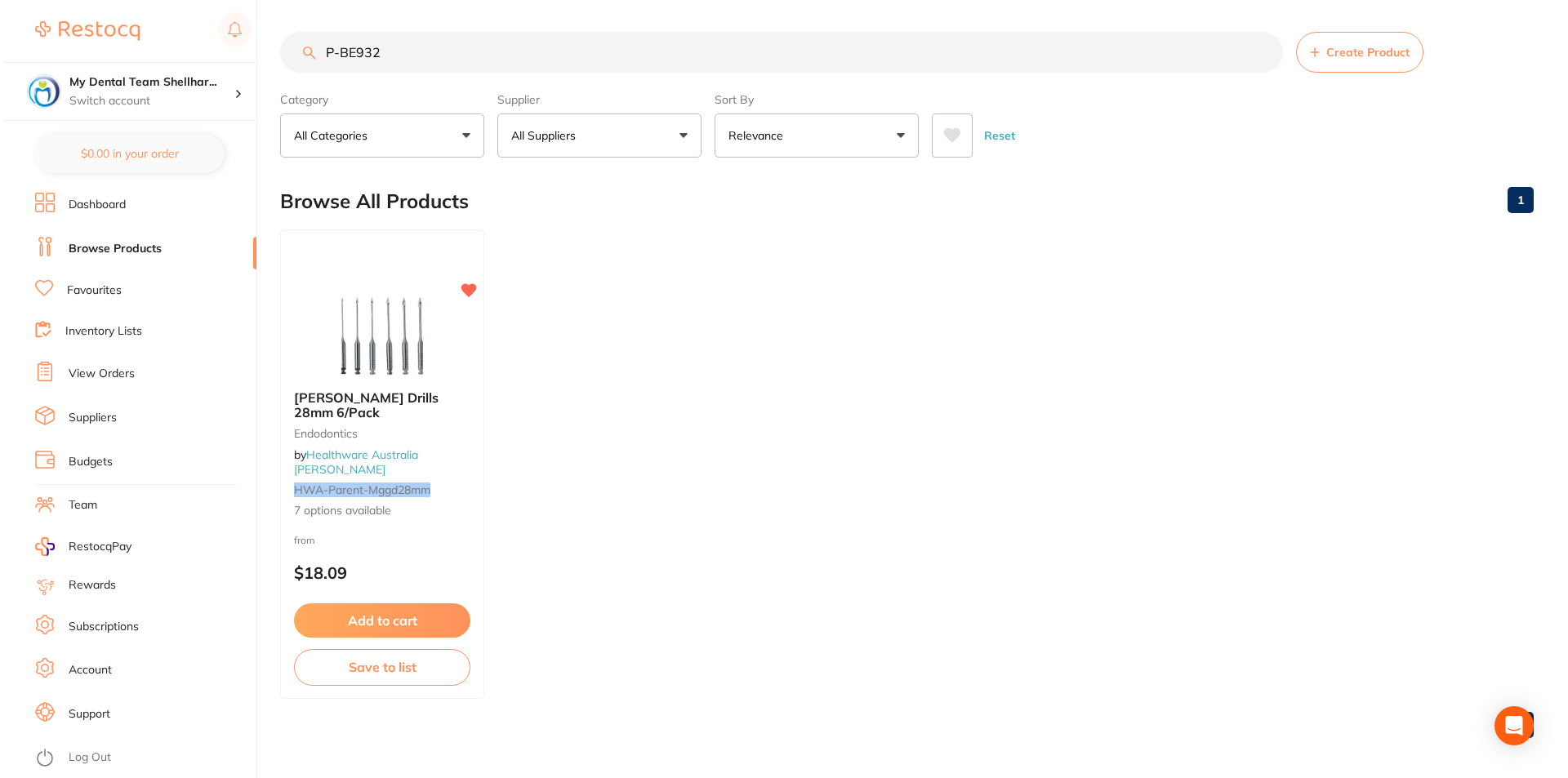
scroll to position [0, 0]
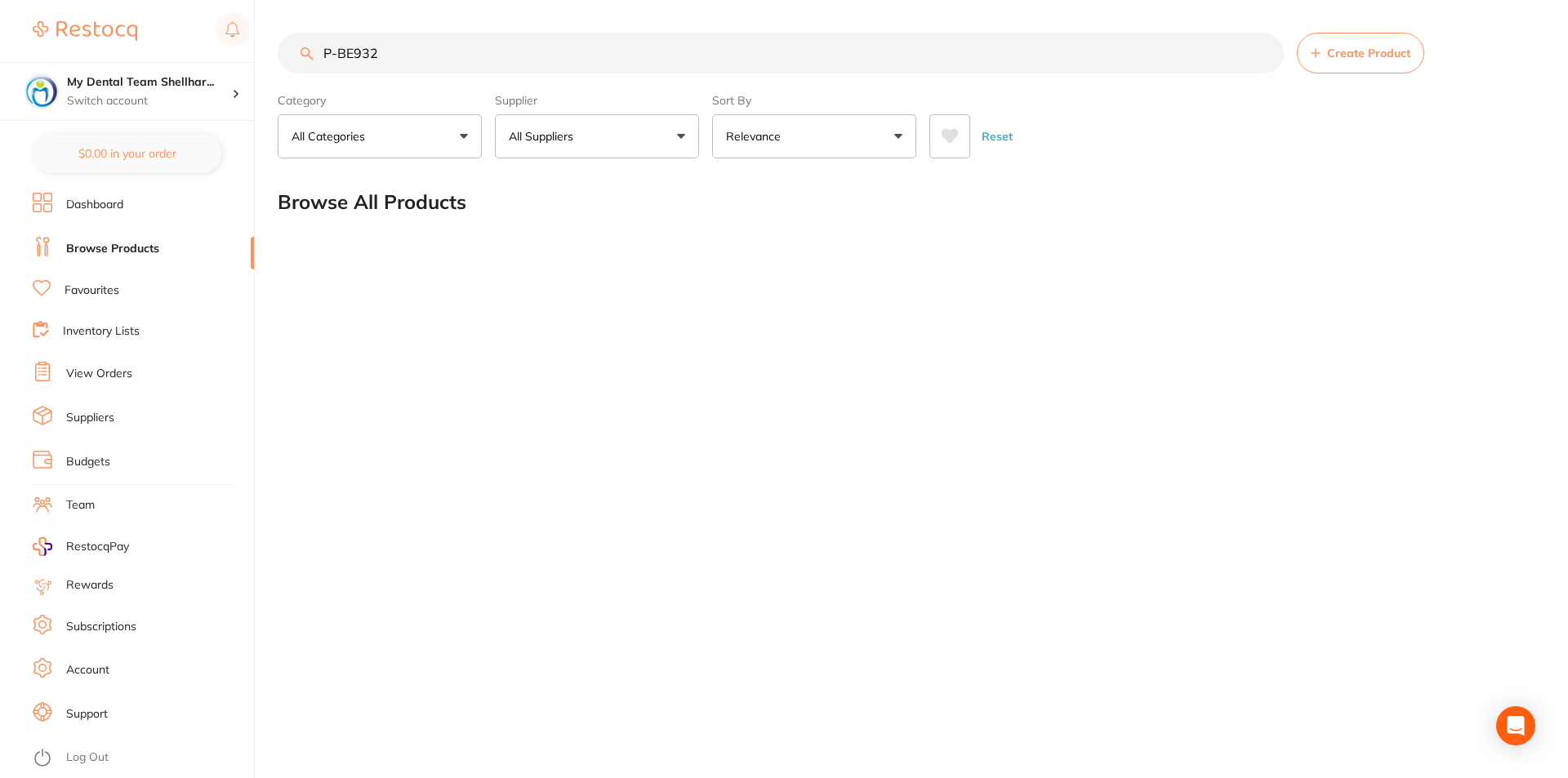
click at [857, 42] on input "P-BE932" at bounding box center [781, 53] width 1006 height 41
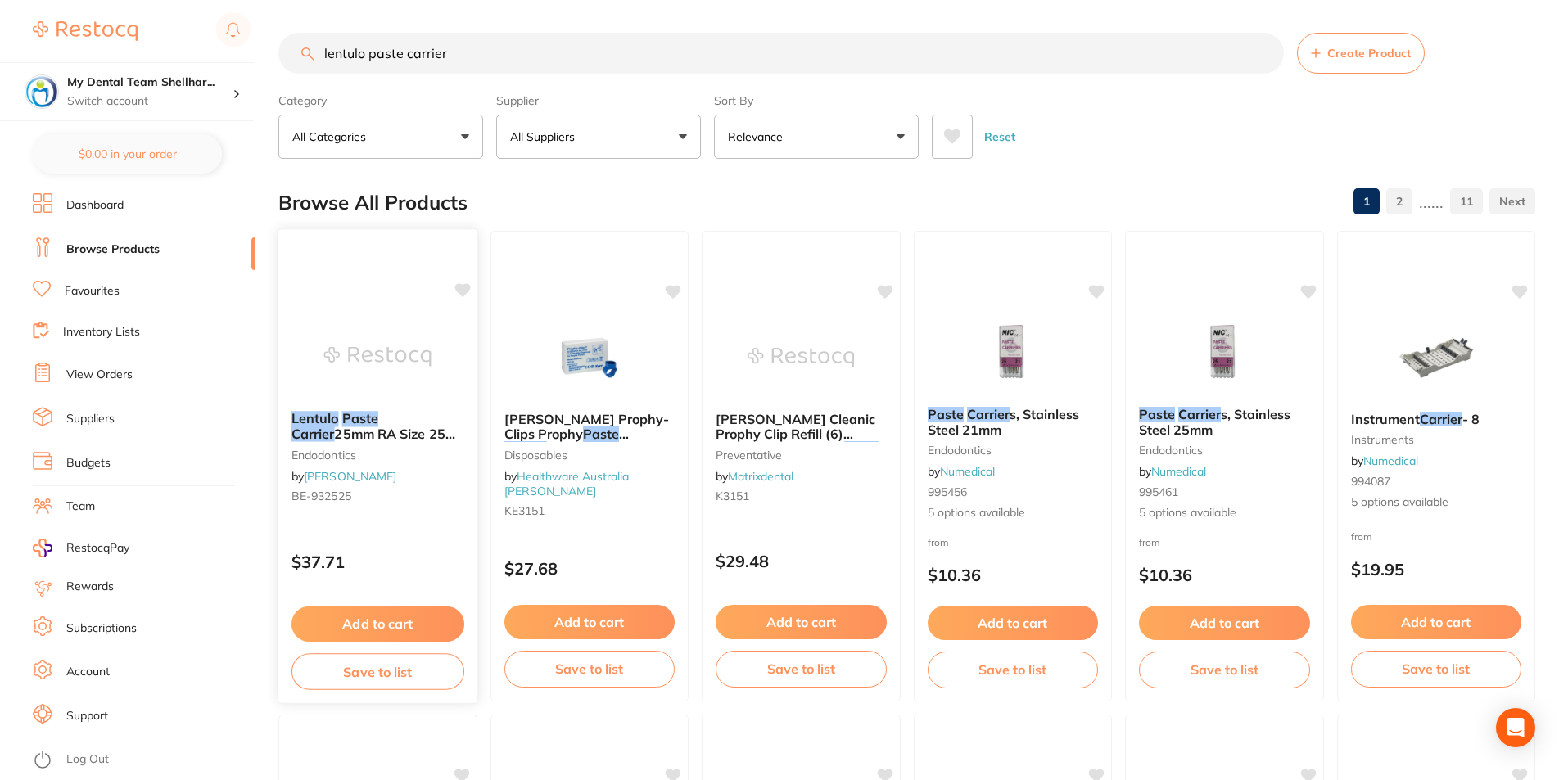
click at [354, 342] on img at bounding box center [378, 356] width 107 height 83
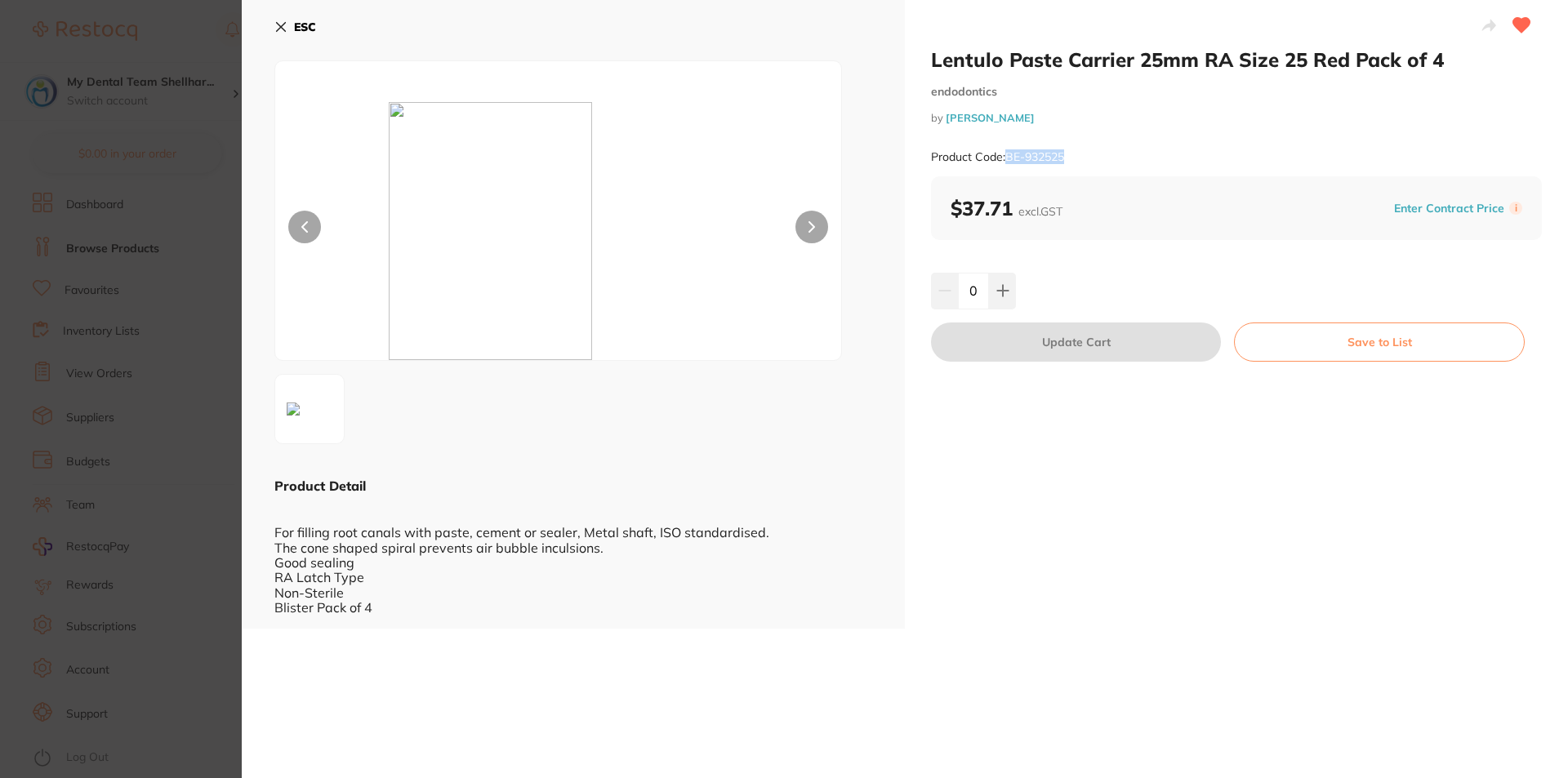
drag, startPoint x: 1070, startPoint y: 153, endPoint x: 1008, endPoint y: 157, distance: 62.1
click at [1008, 157] on div "Product Code: BE-932525" at bounding box center [1235, 157] width 610 height 40
copy small "BE-932525"
click at [280, 23] on icon at bounding box center [280, 27] width 13 height 13
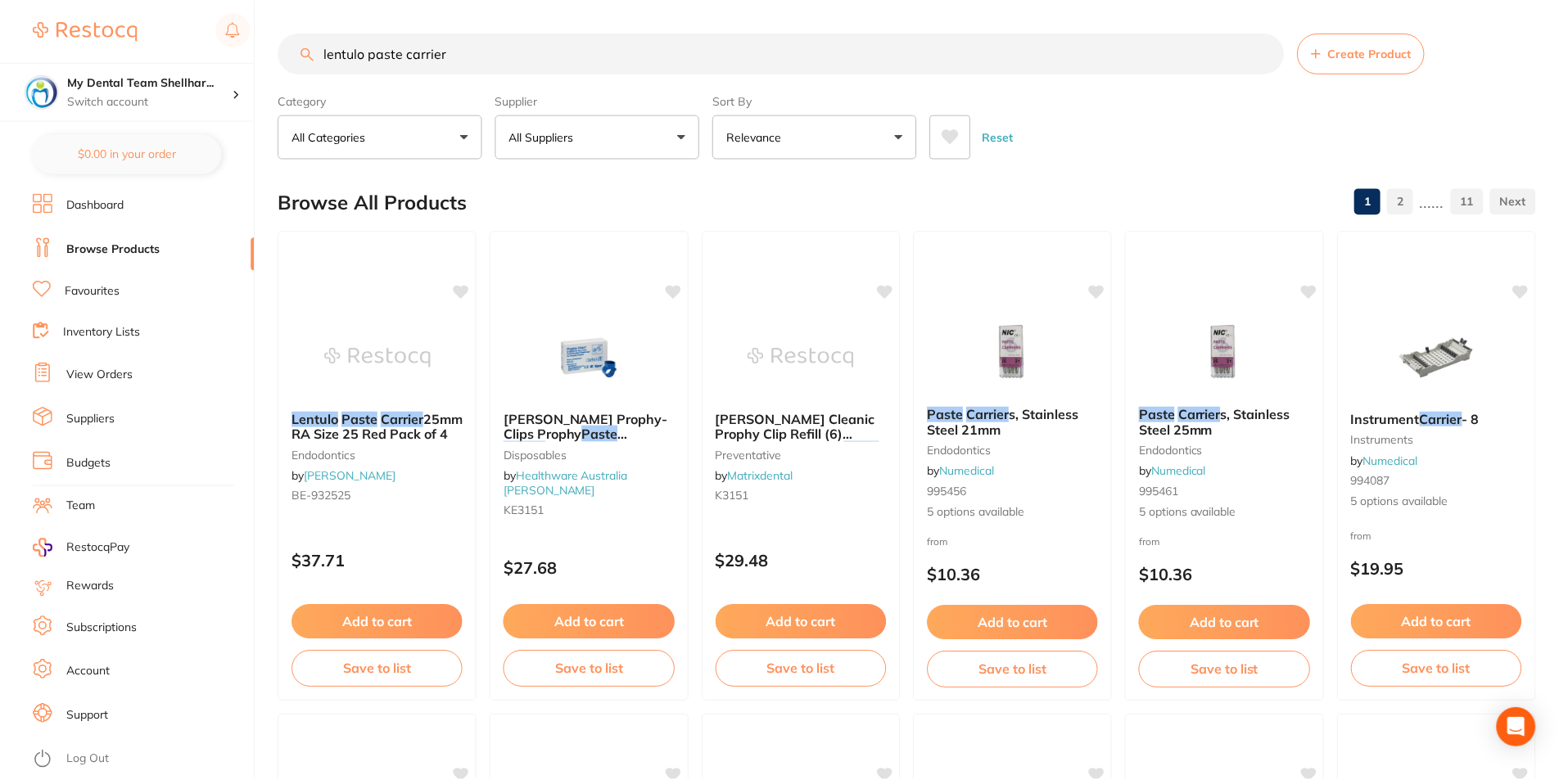
scroll to position [1, 0]
click at [790, 35] on input "lentulo paste carrier" at bounding box center [781, 52] width 1005 height 41
click at [782, 50] on input "lentulo paste carrier" at bounding box center [781, 52] width 1005 height 41
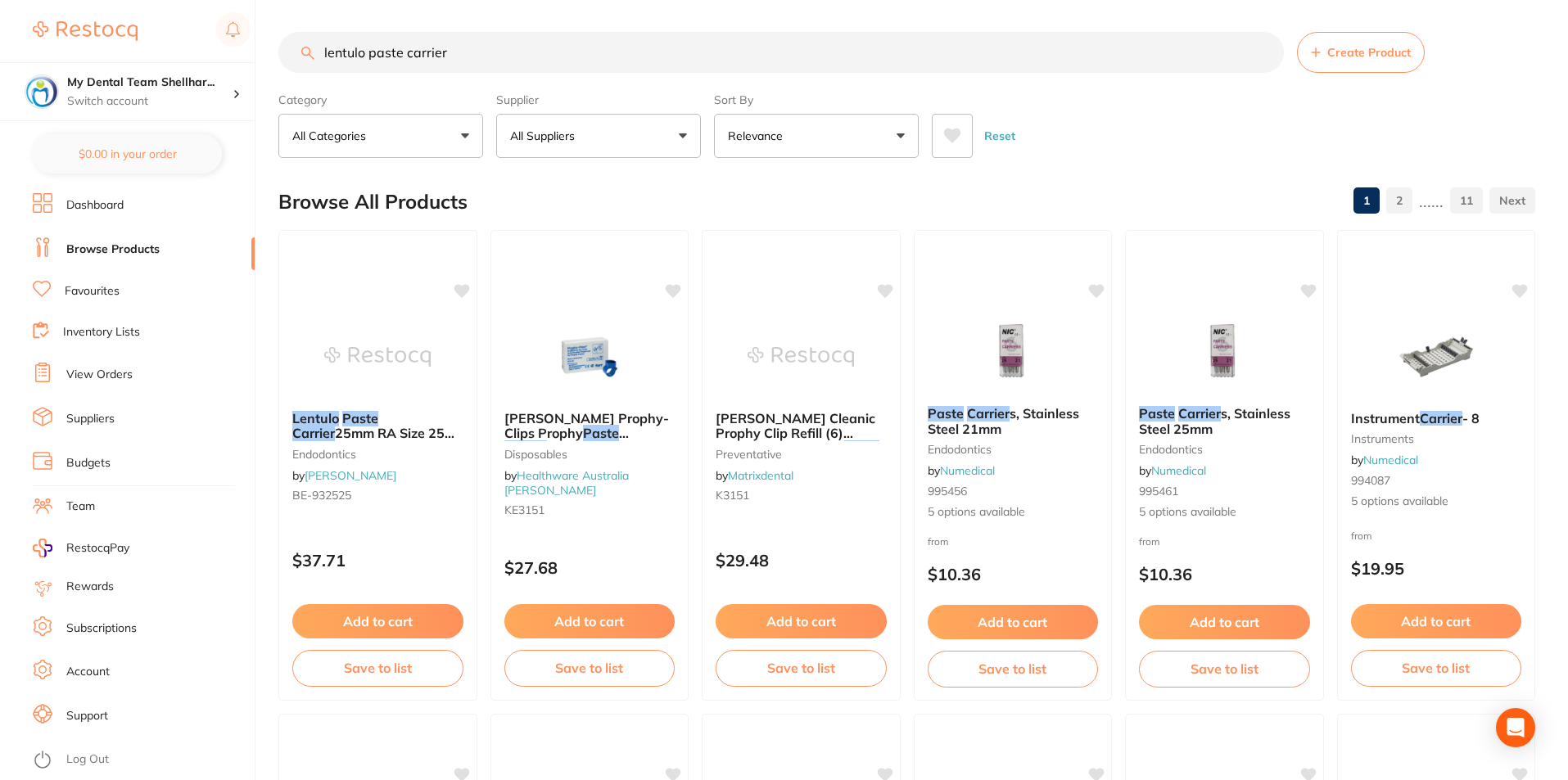
paste input "EEPC20"
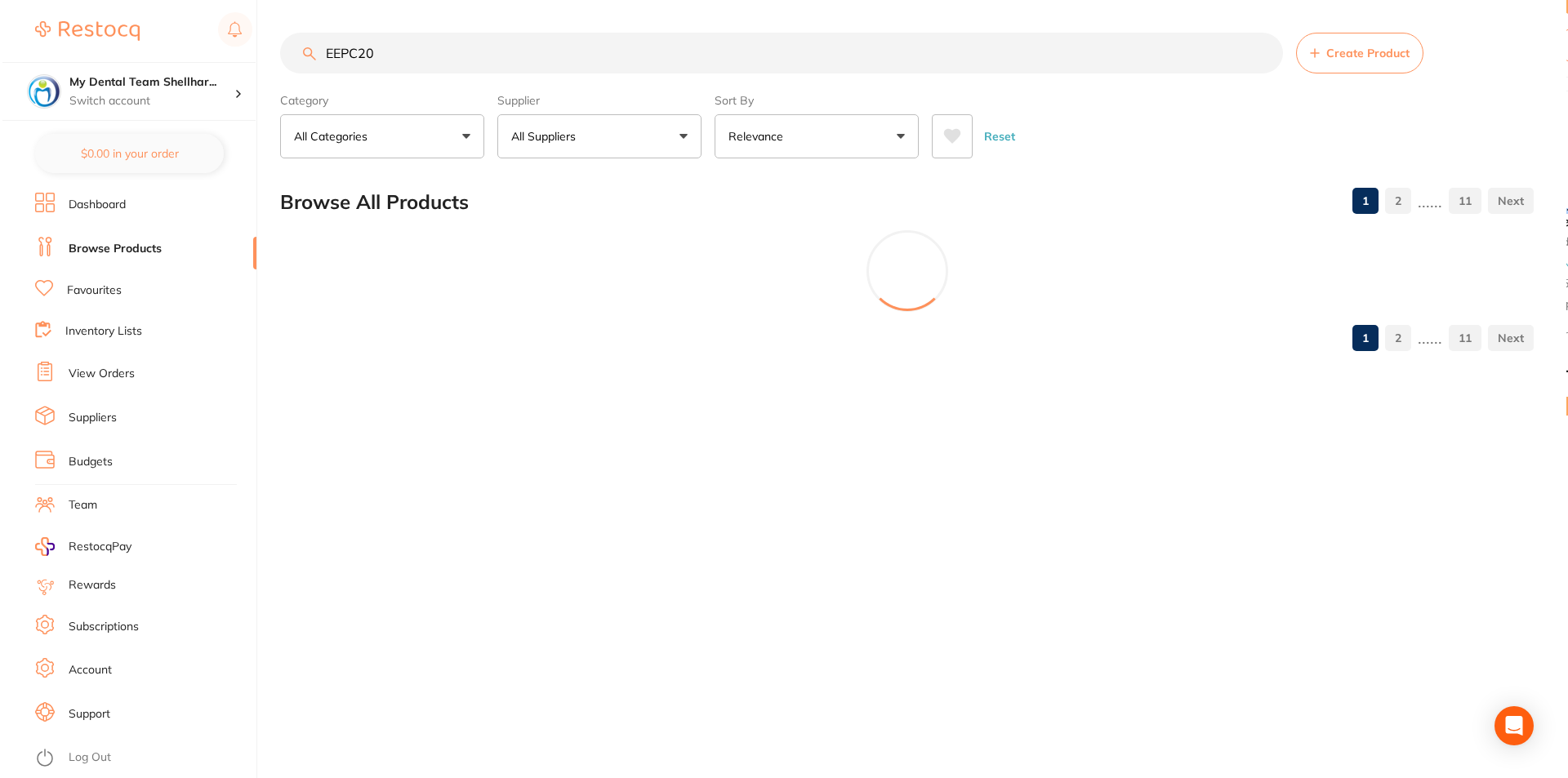
scroll to position [0, 0]
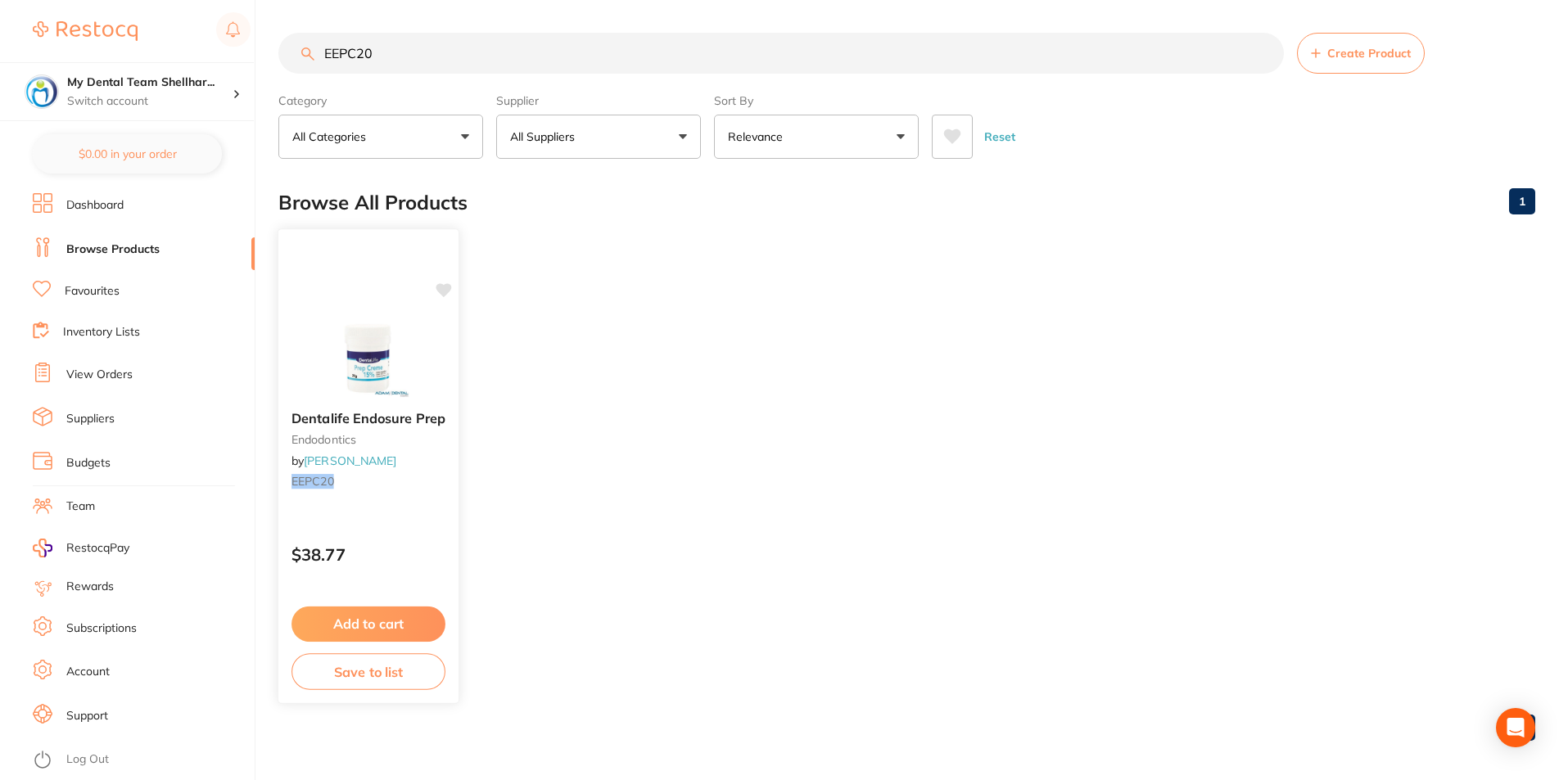
click at [369, 327] on img at bounding box center [368, 356] width 107 height 83
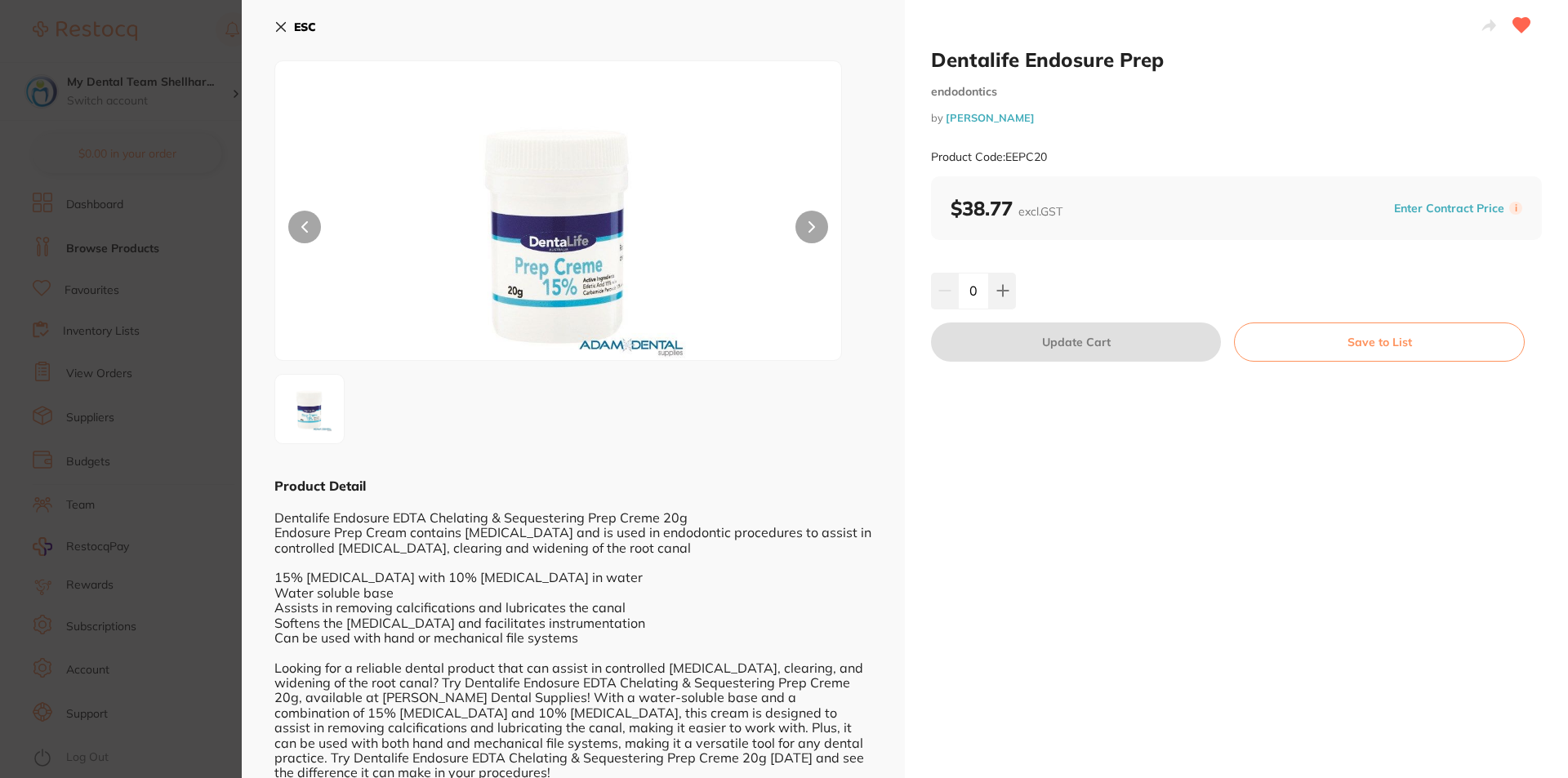
click at [273, 26] on div "ESC Product Detail Dentalife Endosure EDTA Chelating & Sequestering Prep Creme …" at bounding box center [573, 397] width 663 height 794
click at [278, 26] on icon at bounding box center [280, 27] width 13 height 13
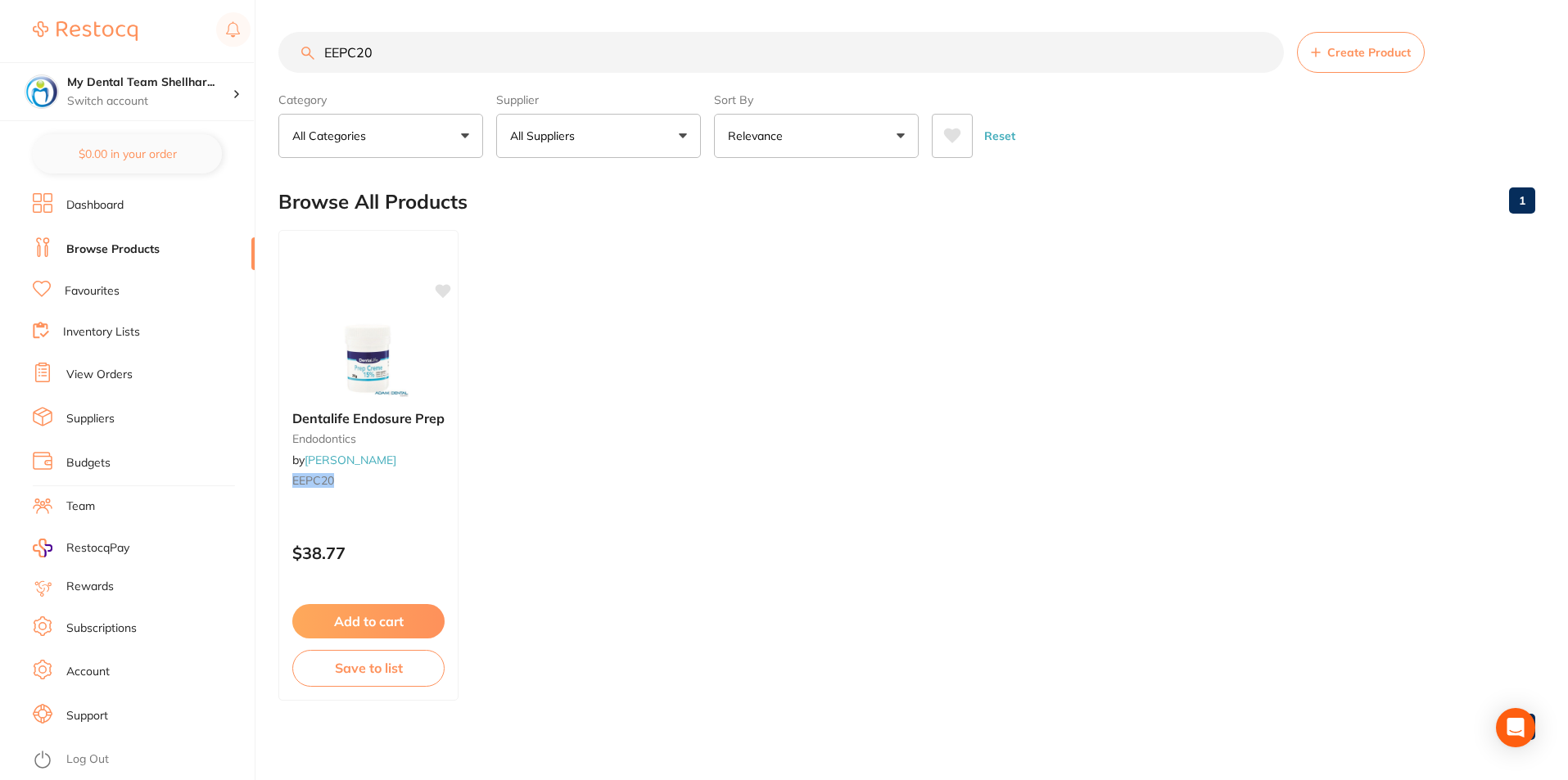
click at [435, 51] on input "EEPC20" at bounding box center [781, 52] width 1005 height 41
paste input "A09130220350"
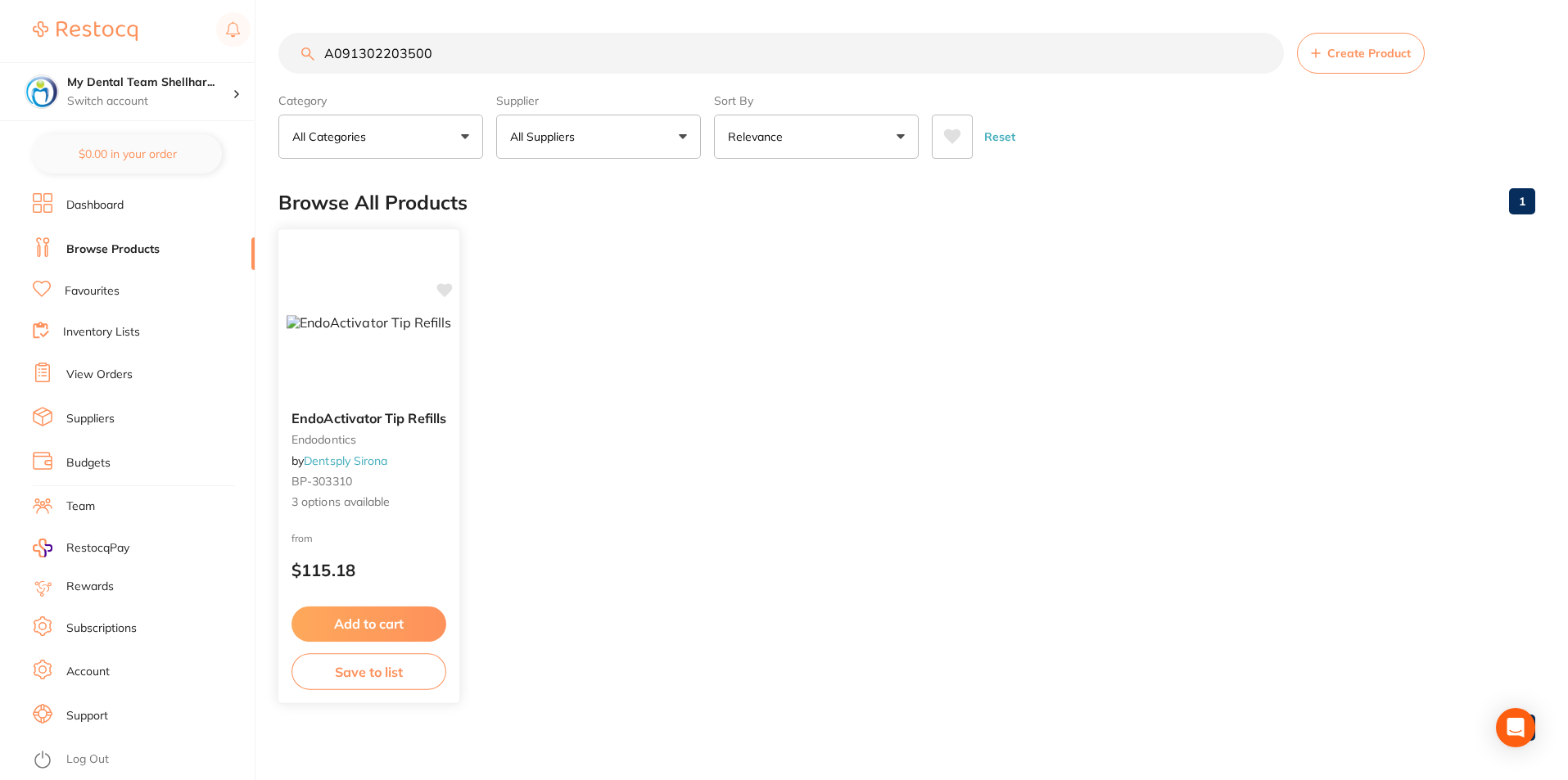
click at [408, 319] on img at bounding box center [369, 322] width 165 height 16
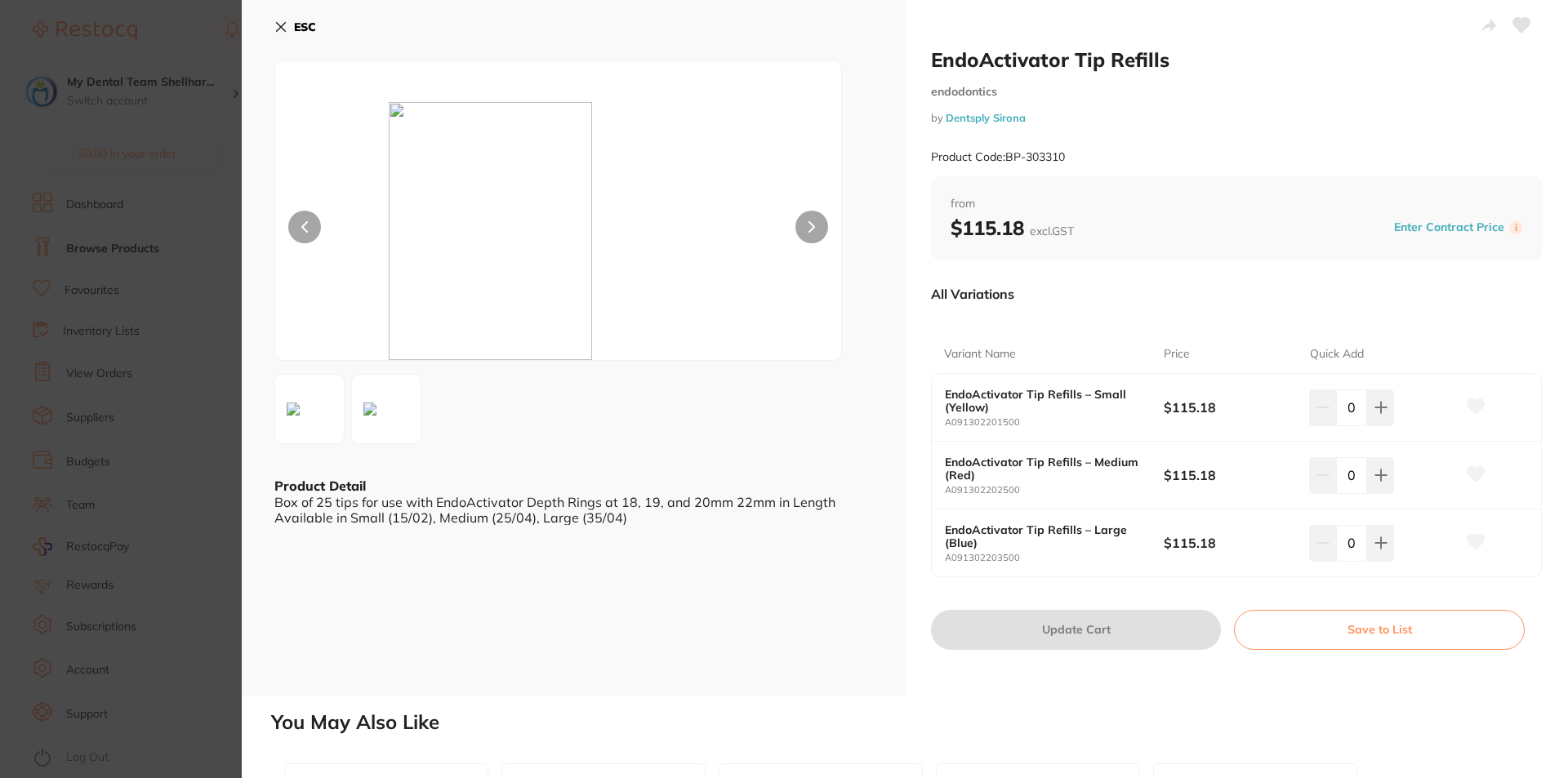
drag, startPoint x: 272, startPoint y: 29, endPoint x: 329, endPoint y: 17, distance: 58.2
click at [280, 26] on div "ESC Product Detail Box of 25 tips for use with EndoActivator Depth Rings at 18,…" at bounding box center [573, 348] width 663 height 696
drag, startPoint x: 282, startPoint y: 24, endPoint x: 313, endPoint y: 30, distance: 31.6
click at [284, 24] on icon at bounding box center [281, 28] width 9 height 9
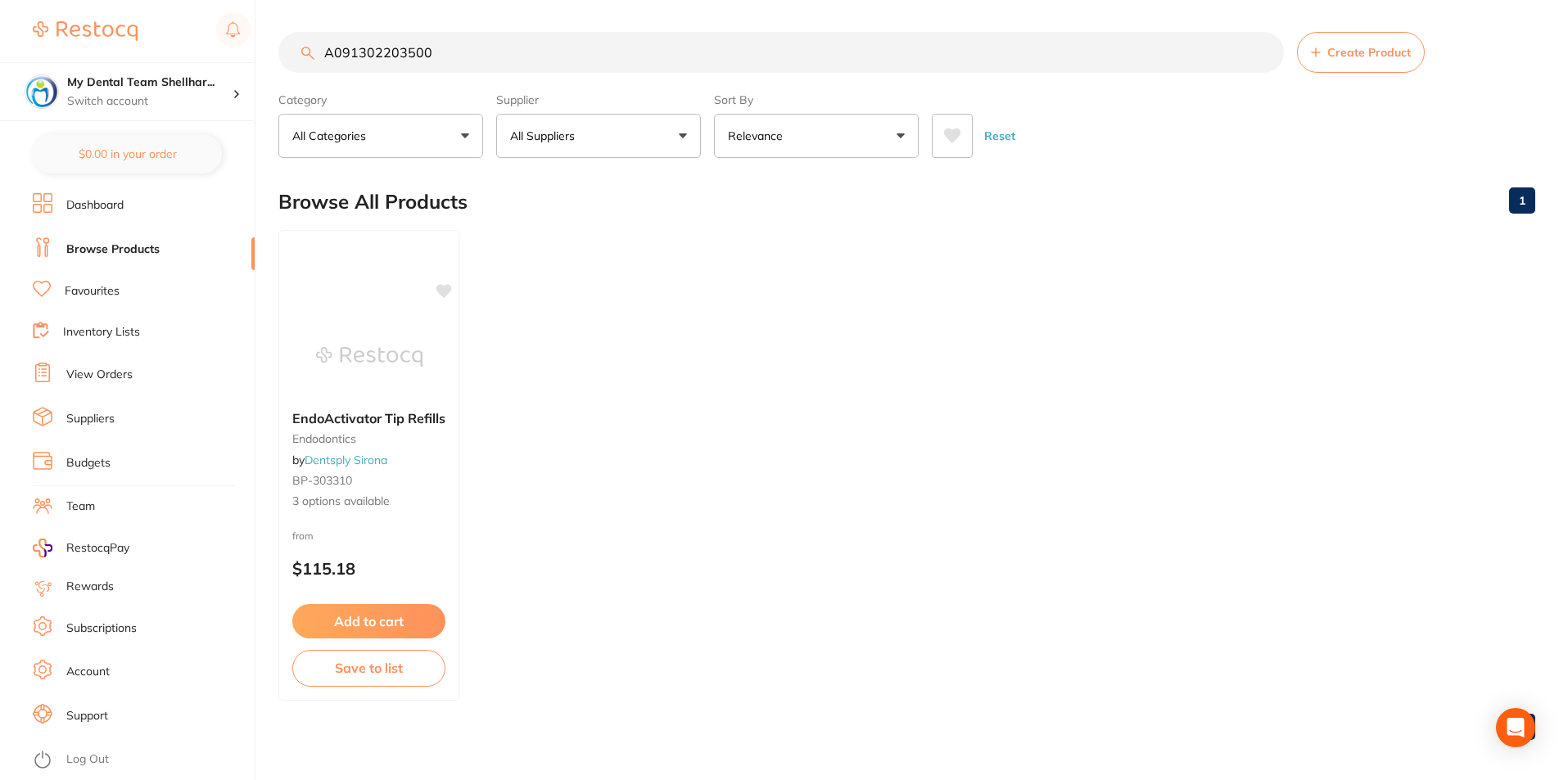
click at [347, 52] on input "A091302203500" at bounding box center [781, 52] width 1005 height 41
click at [348, 52] on input "A091302203500" at bounding box center [781, 52] width 1005 height 41
paste input "PD879188"
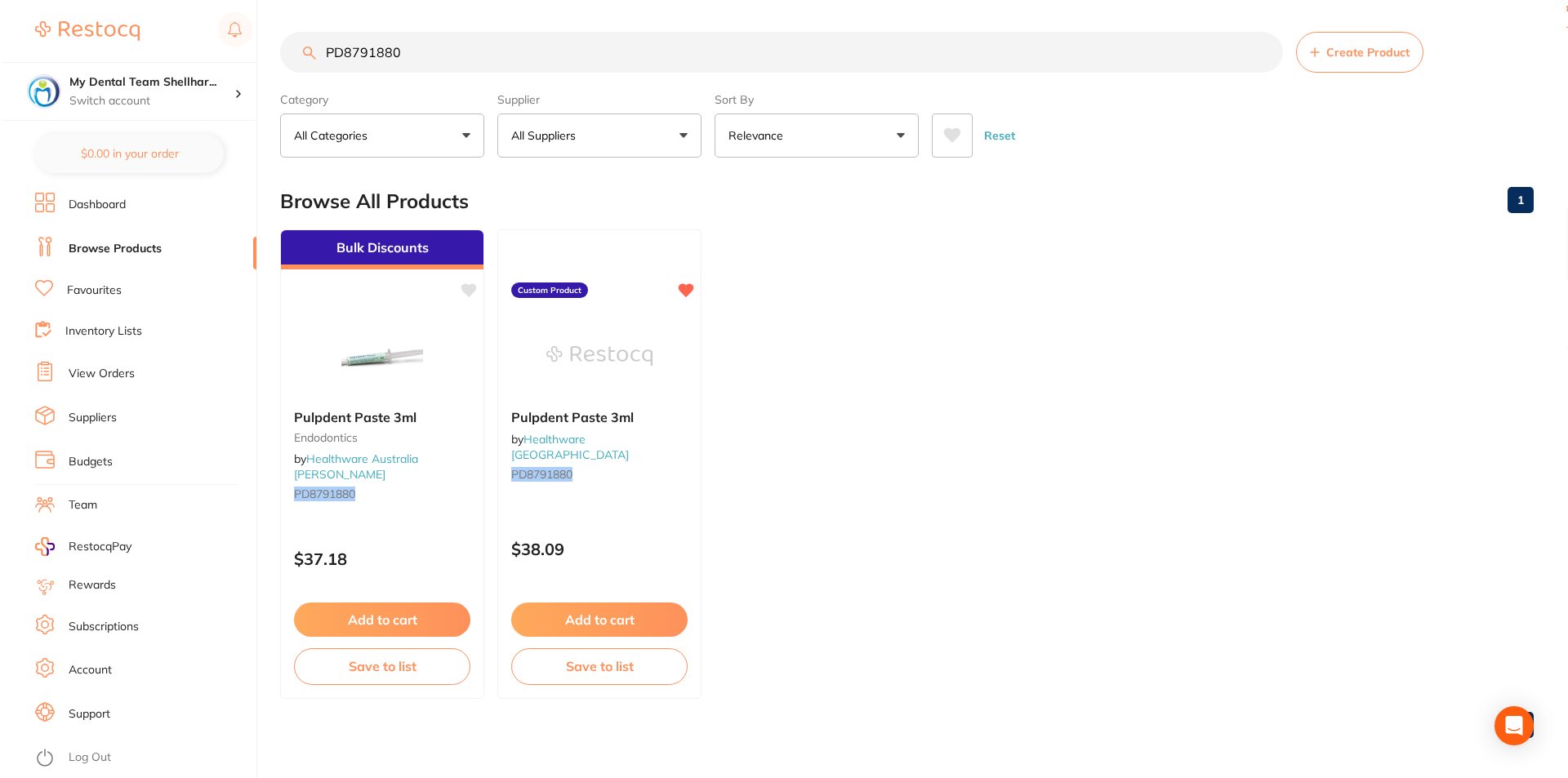
scroll to position [0, 0]
click at [729, 37] on input "PD8791880" at bounding box center [779, 53] width 1002 height 41
paste input "ULT-1376"
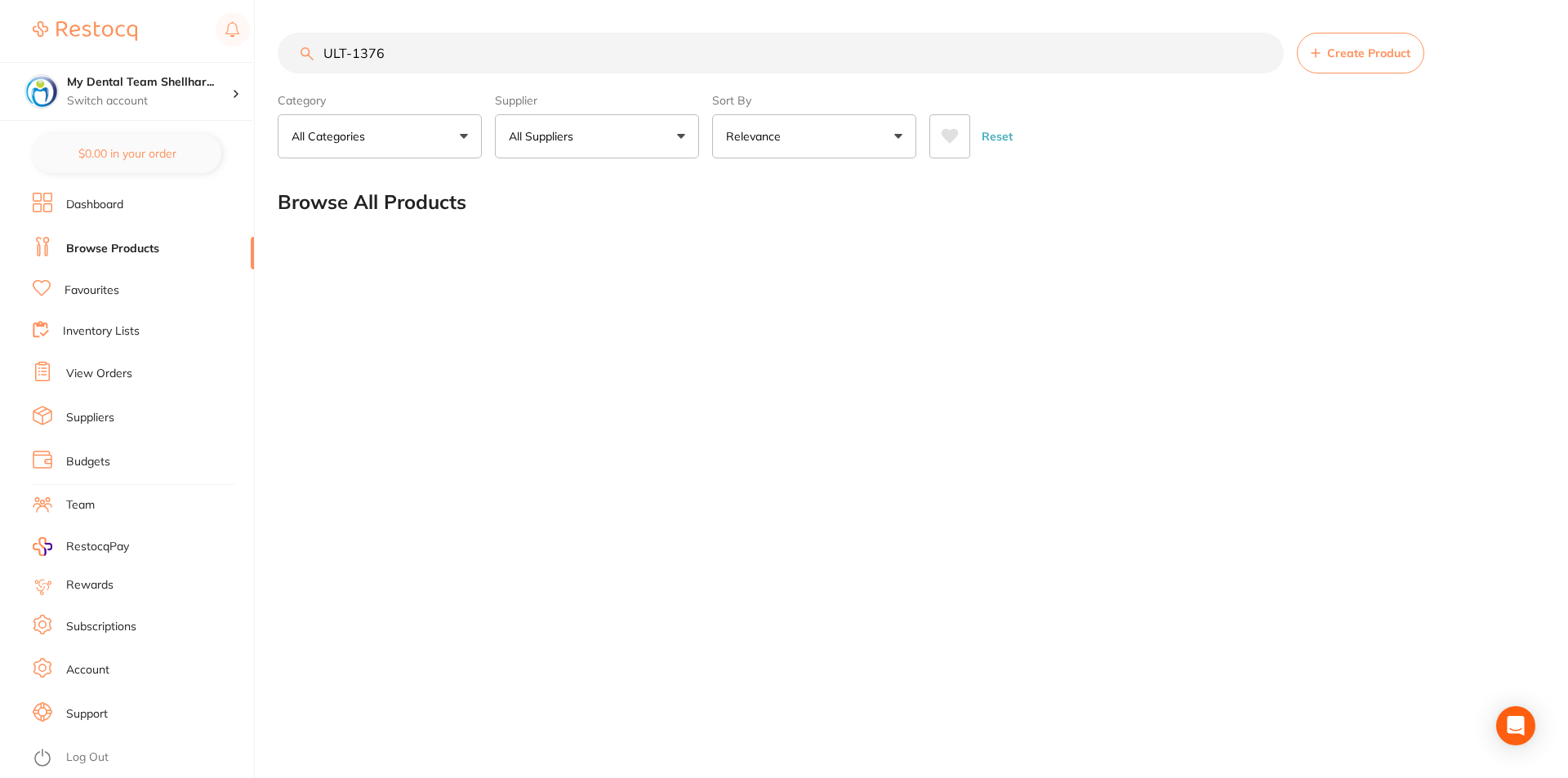
click at [454, 59] on input "ULT-1376" at bounding box center [781, 53] width 1006 height 41
click at [601, 49] on input "ULT-1376" at bounding box center [781, 53] width 1006 height 41
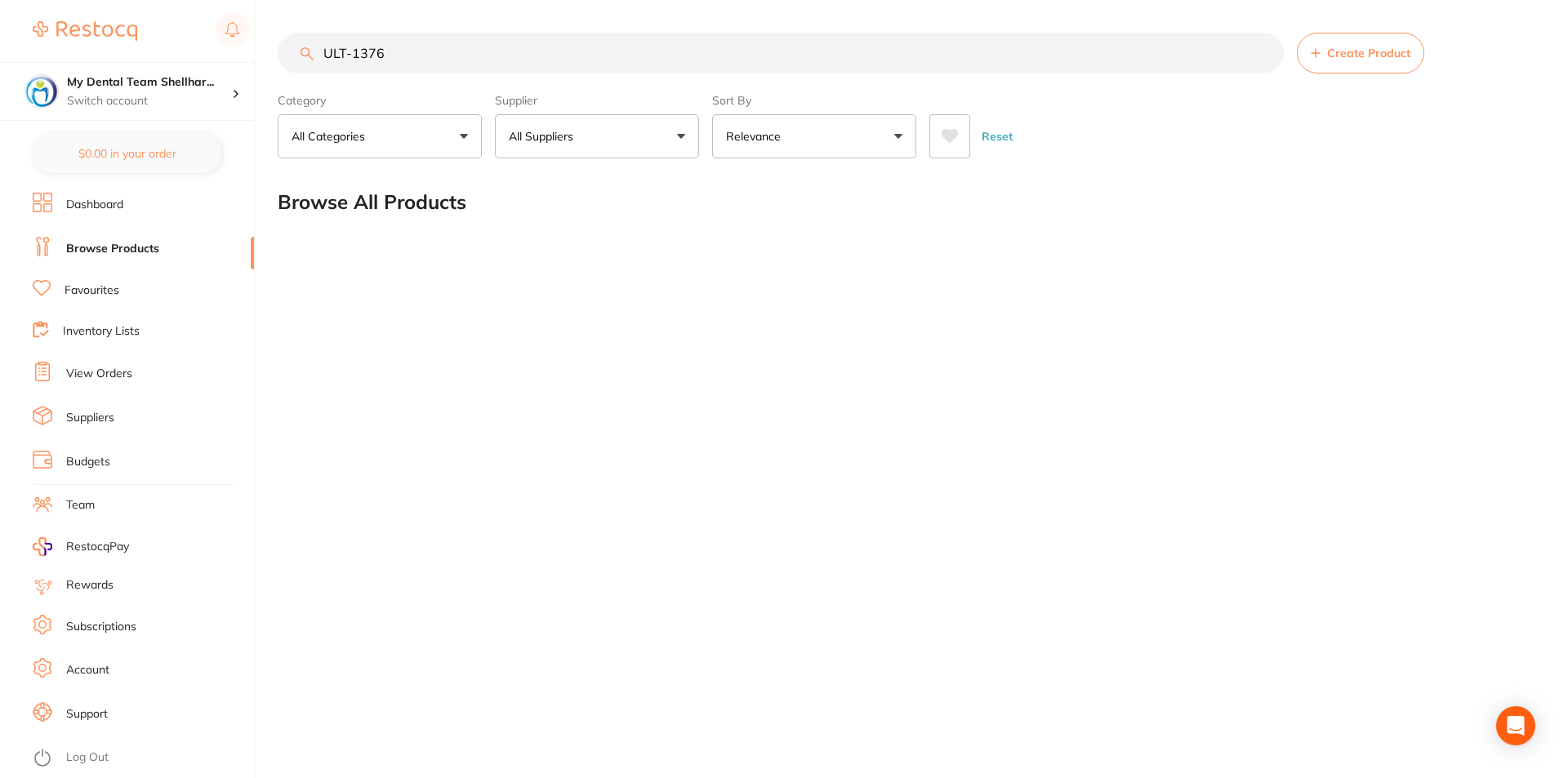
click at [601, 49] on input "ULT-1376" at bounding box center [781, 53] width 1006 height 41
paste input "EPP7G"
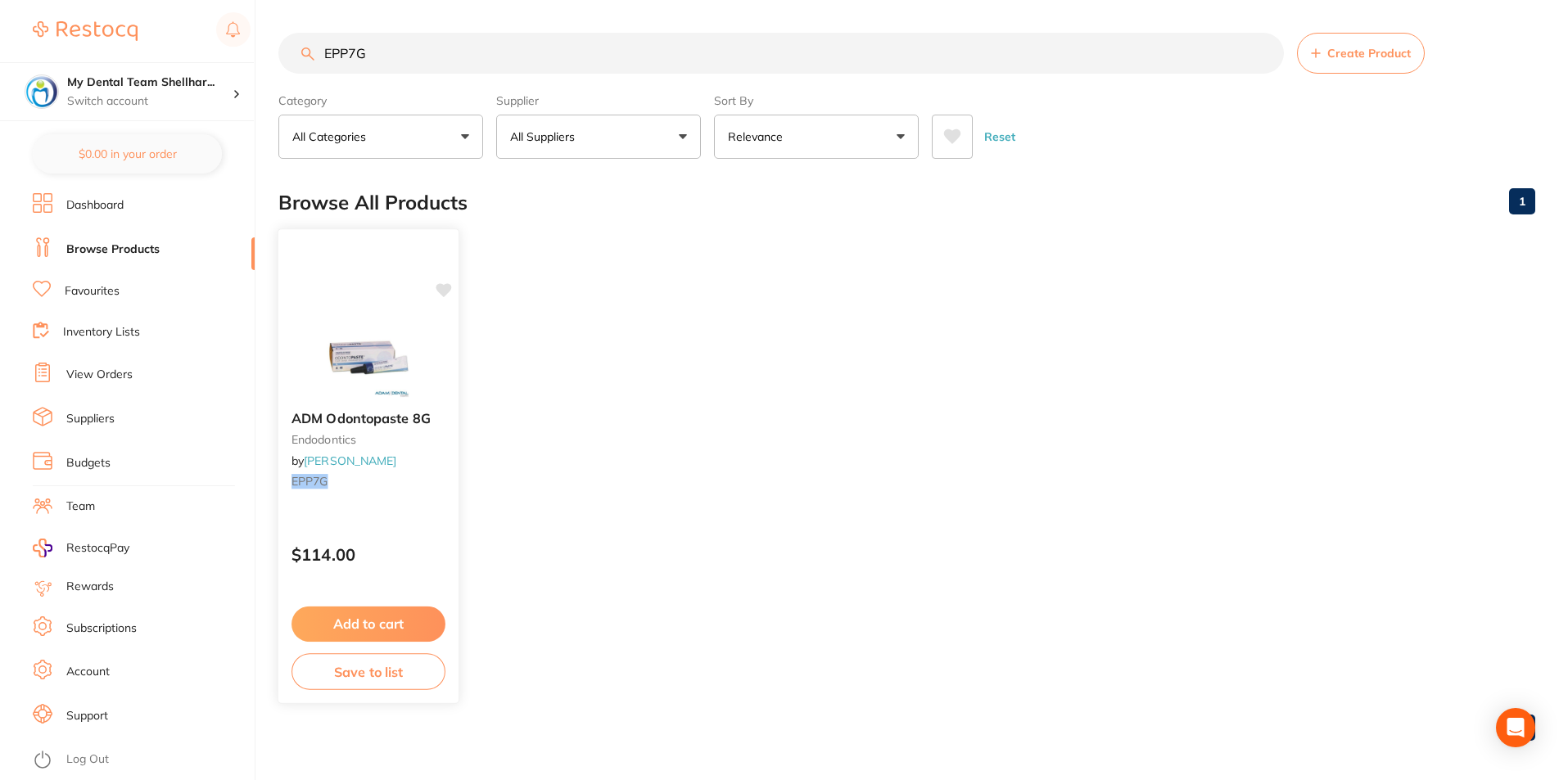
click at [399, 307] on div "ADM Odontopaste 8G endodontics by Adam Dental EPP7G $114.00 Add to cart Save to…" at bounding box center [368, 465] width 182 height 475
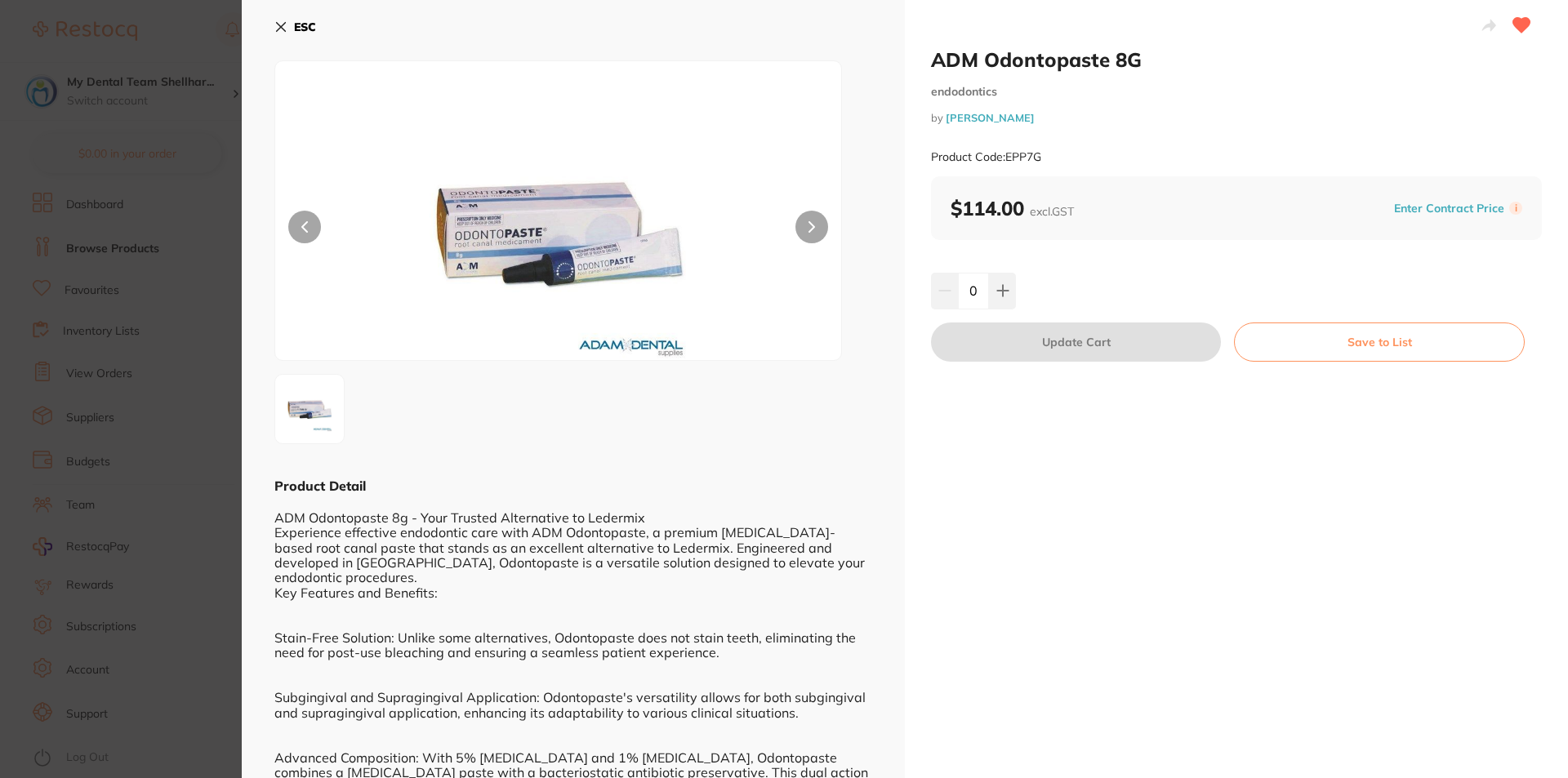
click at [208, 295] on section "ADM Odontopaste 8G endodontics by Adam Dental Product Code: EPP7G ESC Product D…" at bounding box center [784, 389] width 1568 height 778
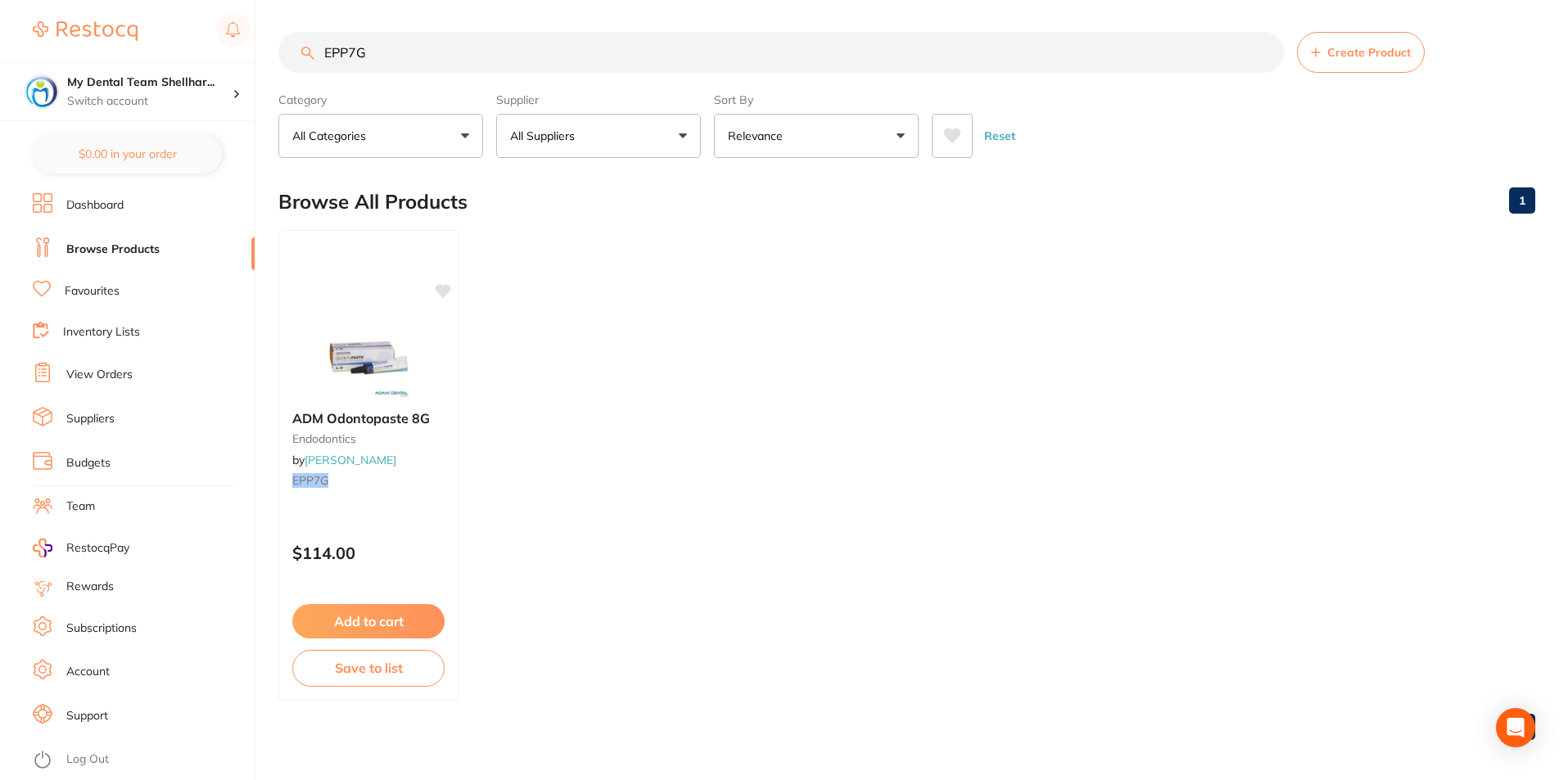
click at [643, 53] on input "EPP7G" at bounding box center [781, 52] width 1005 height 41
paste input "N-SGP1504"
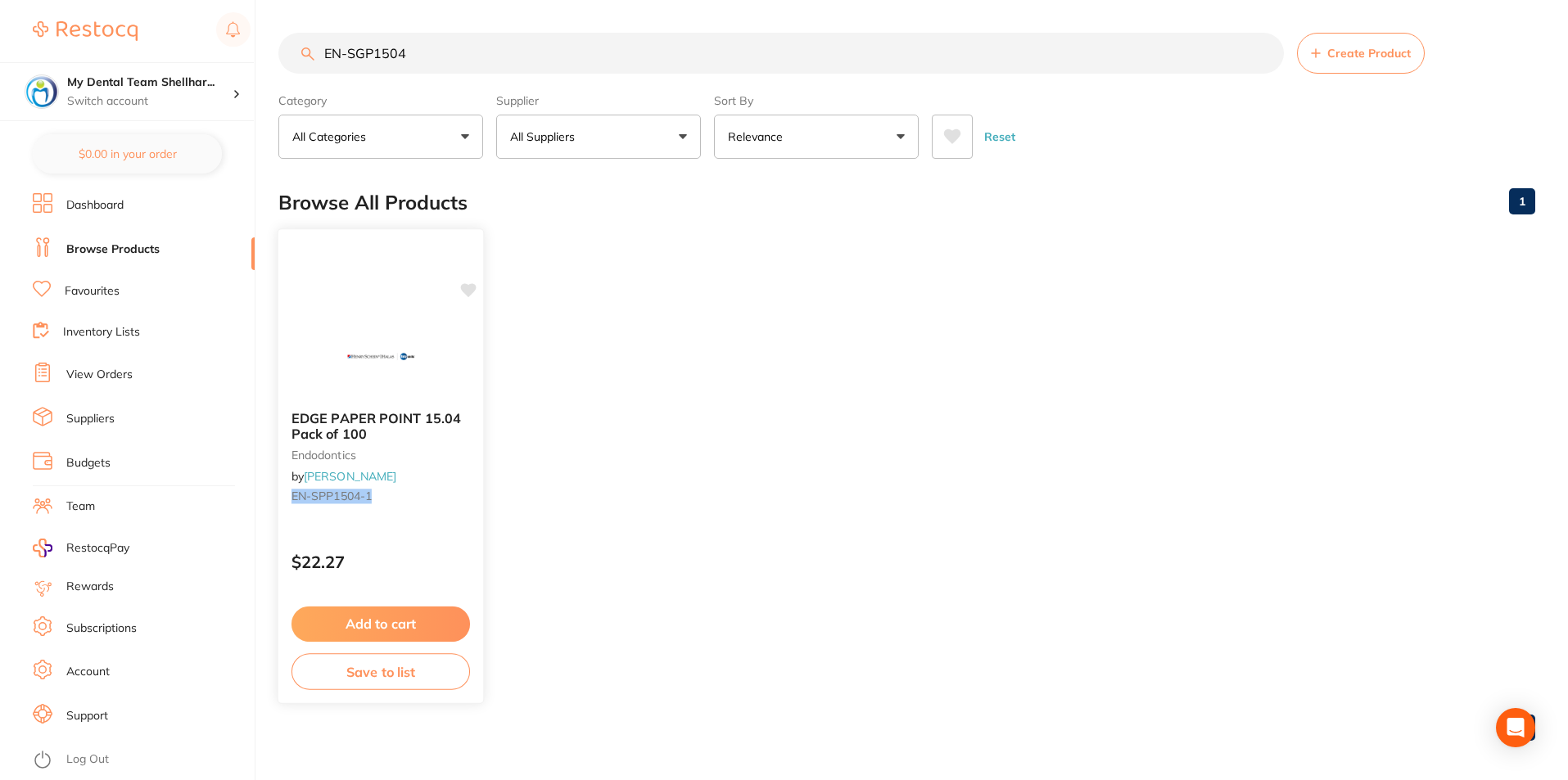
click at [399, 346] on img at bounding box center [380, 356] width 107 height 83
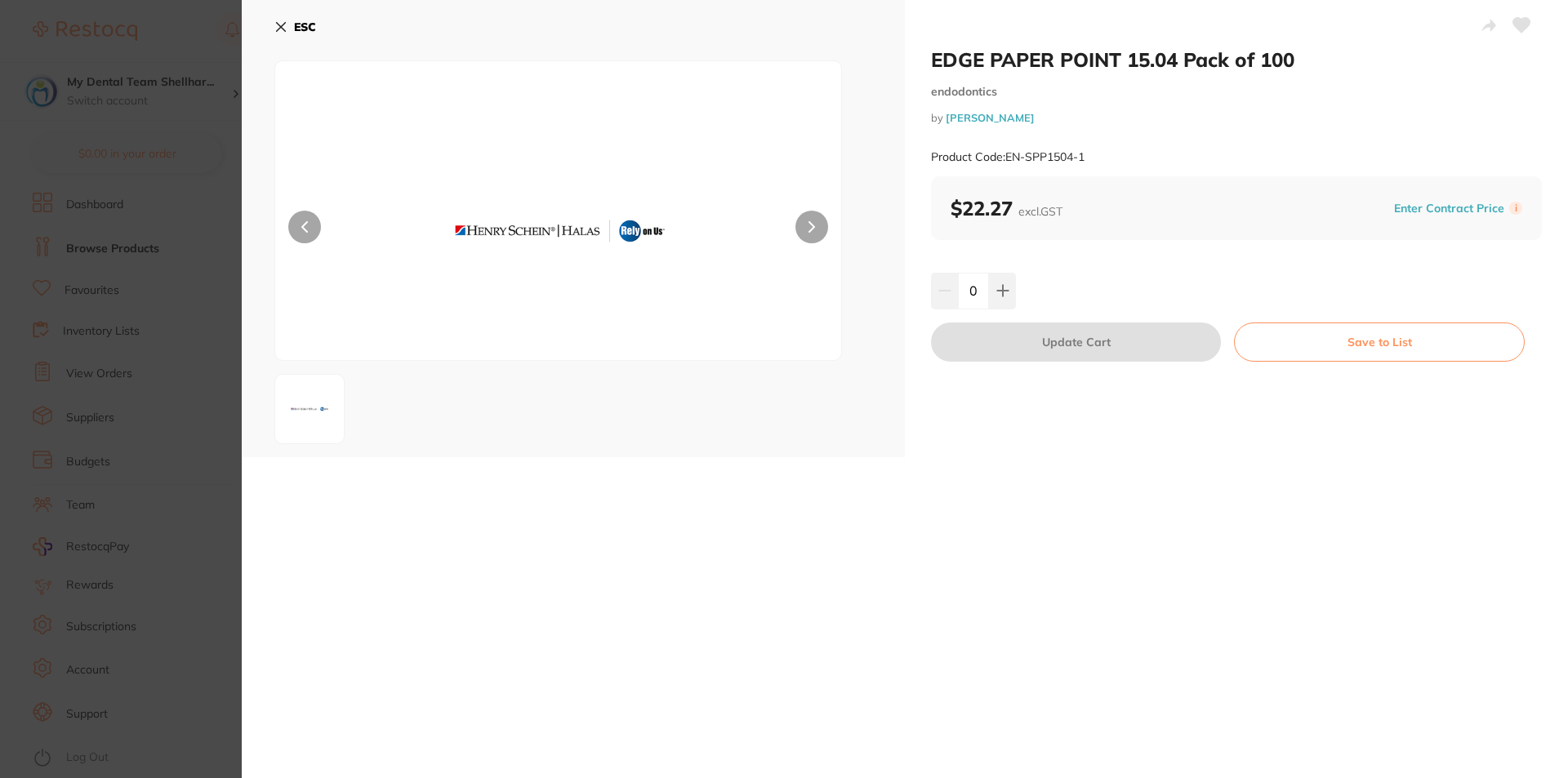
click at [1519, 25] on icon at bounding box center [1521, 25] width 17 height 15
click at [276, 27] on icon at bounding box center [280, 27] width 13 height 13
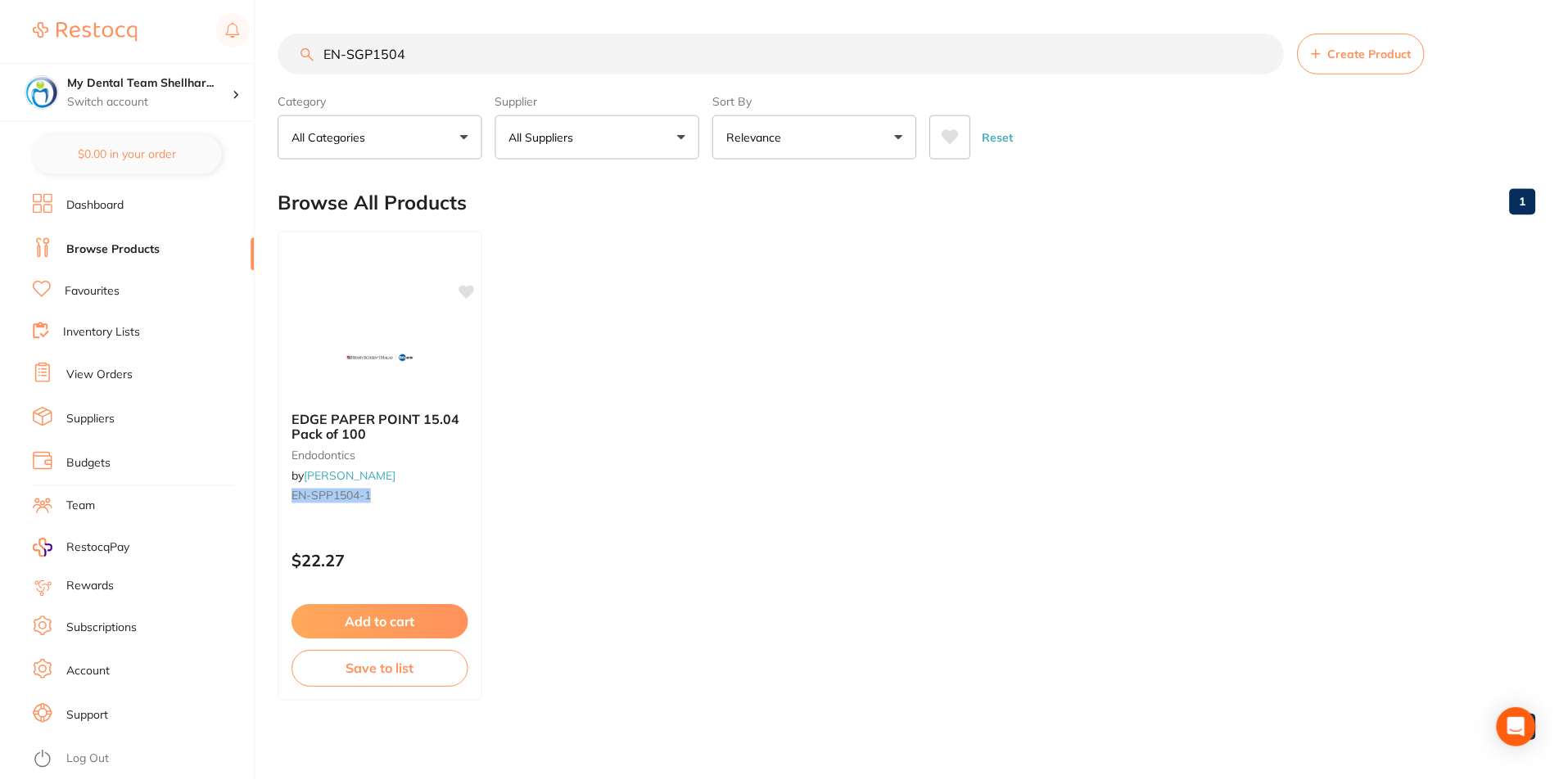
scroll to position [1, 0]
click at [447, 51] on input "EN-SGP1504" at bounding box center [781, 52] width 1005 height 41
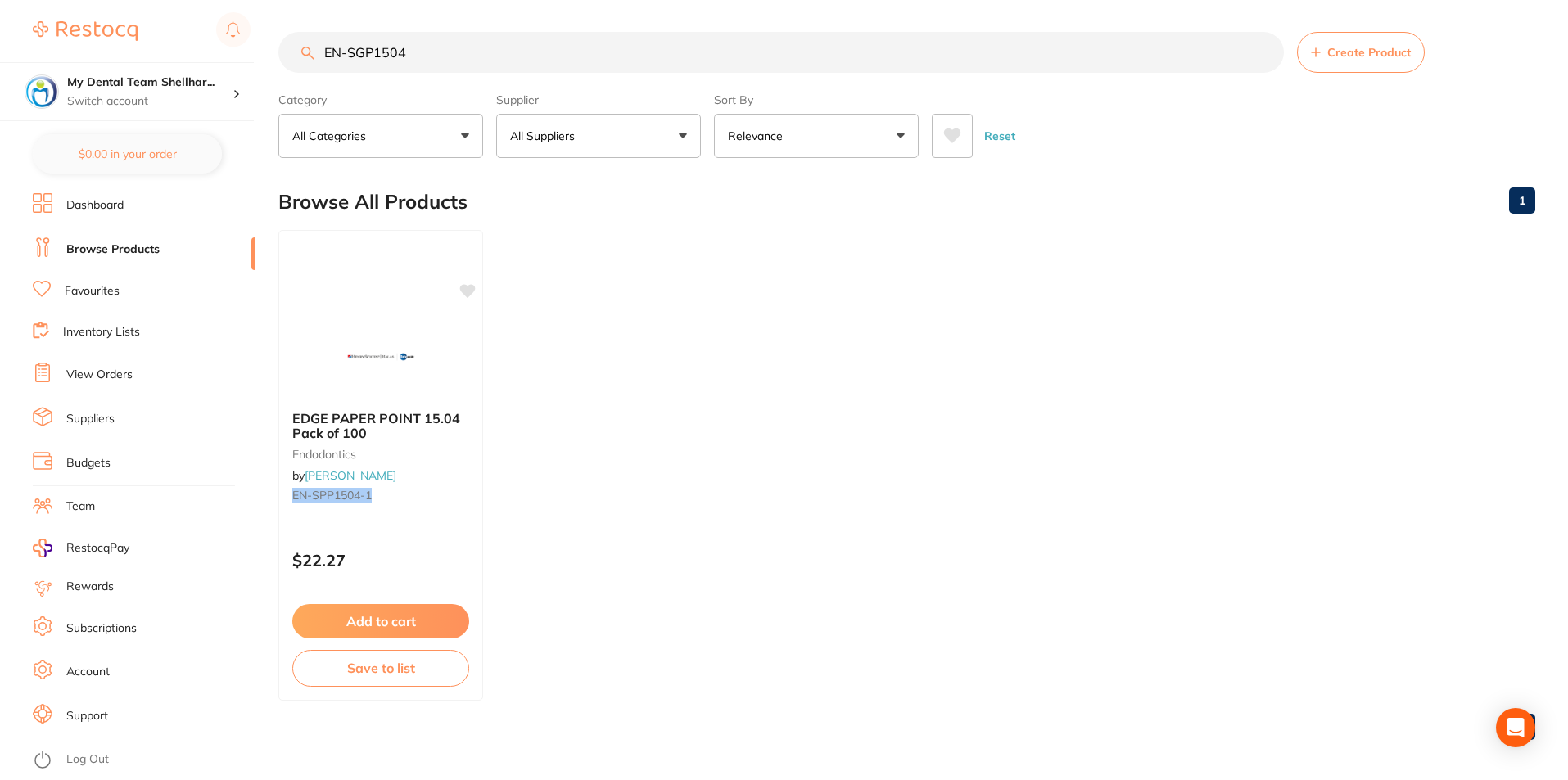
paste input "20"
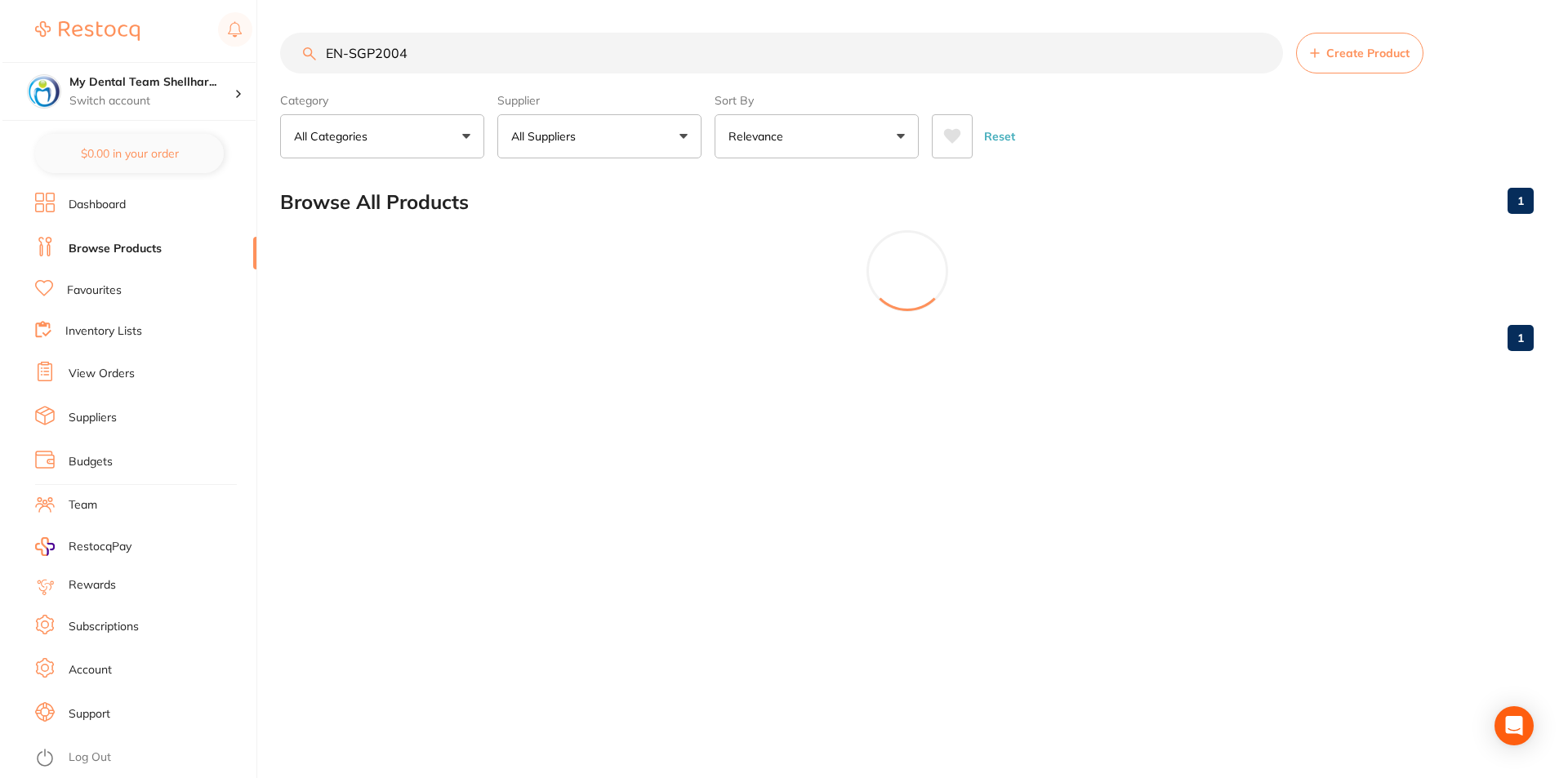
scroll to position [0, 0]
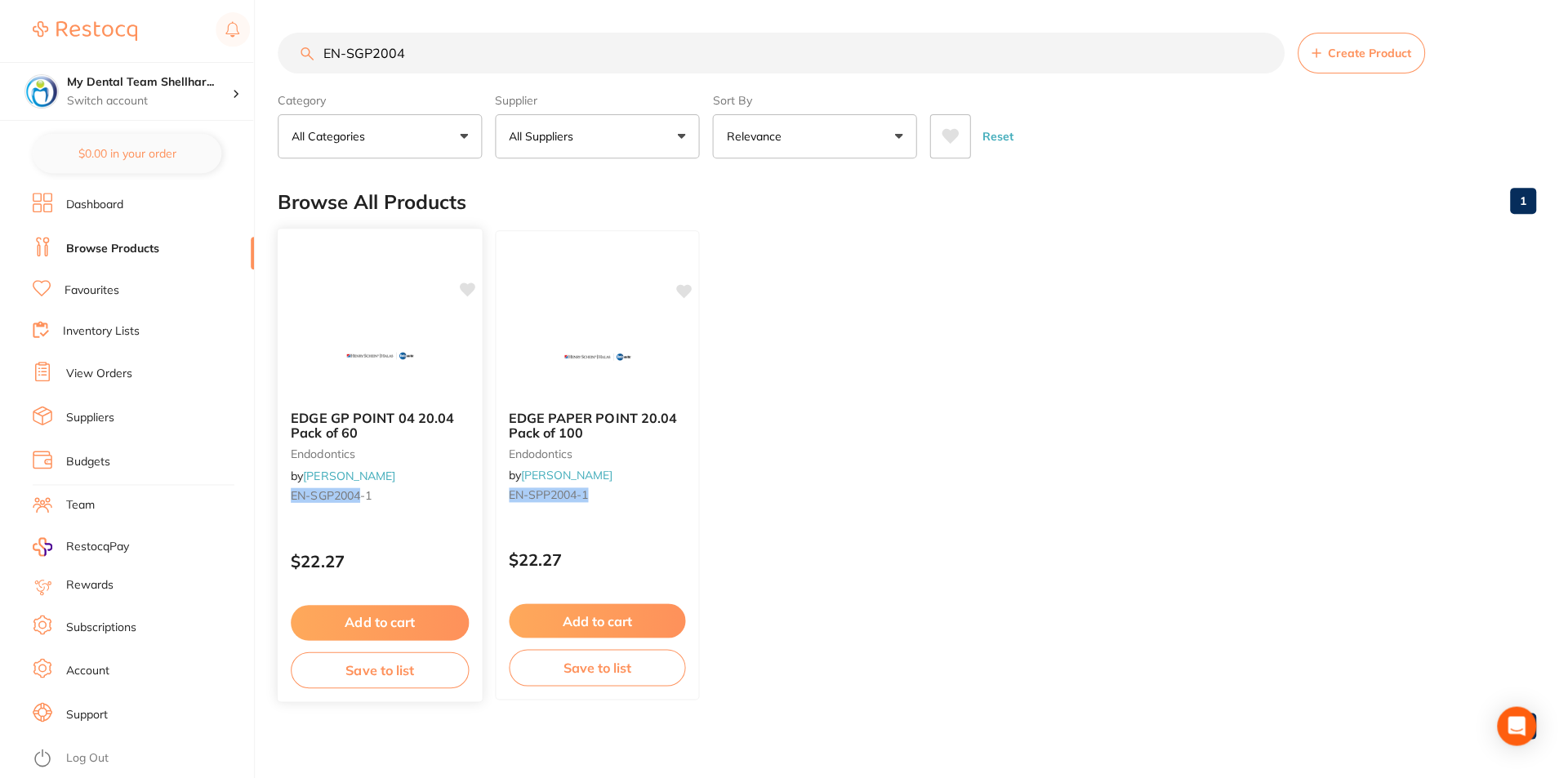
type input "EN-SGP2004"
click at [405, 322] on section "Browse All Products 1 EDGE GP POINT 04 20.04 Pack of 60 endodontics by Henry Sc…" at bounding box center [904, 463] width 1253 height 577
click at [408, 334] on img at bounding box center [379, 355] width 107 height 83
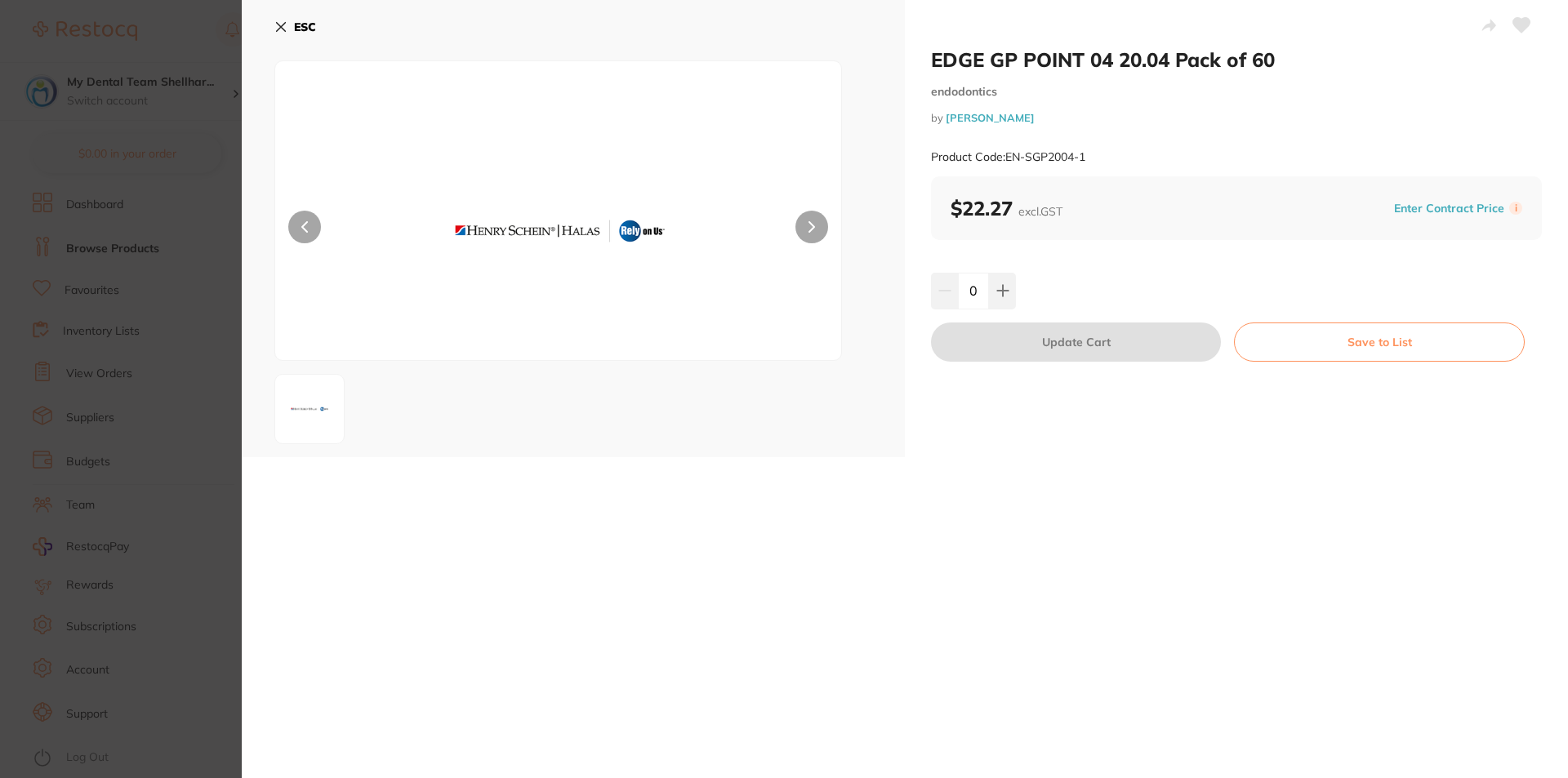
click at [1521, 25] on icon at bounding box center [1521, 25] width 17 height 15
click at [280, 20] on button "ESC" at bounding box center [294, 27] width 42 height 28
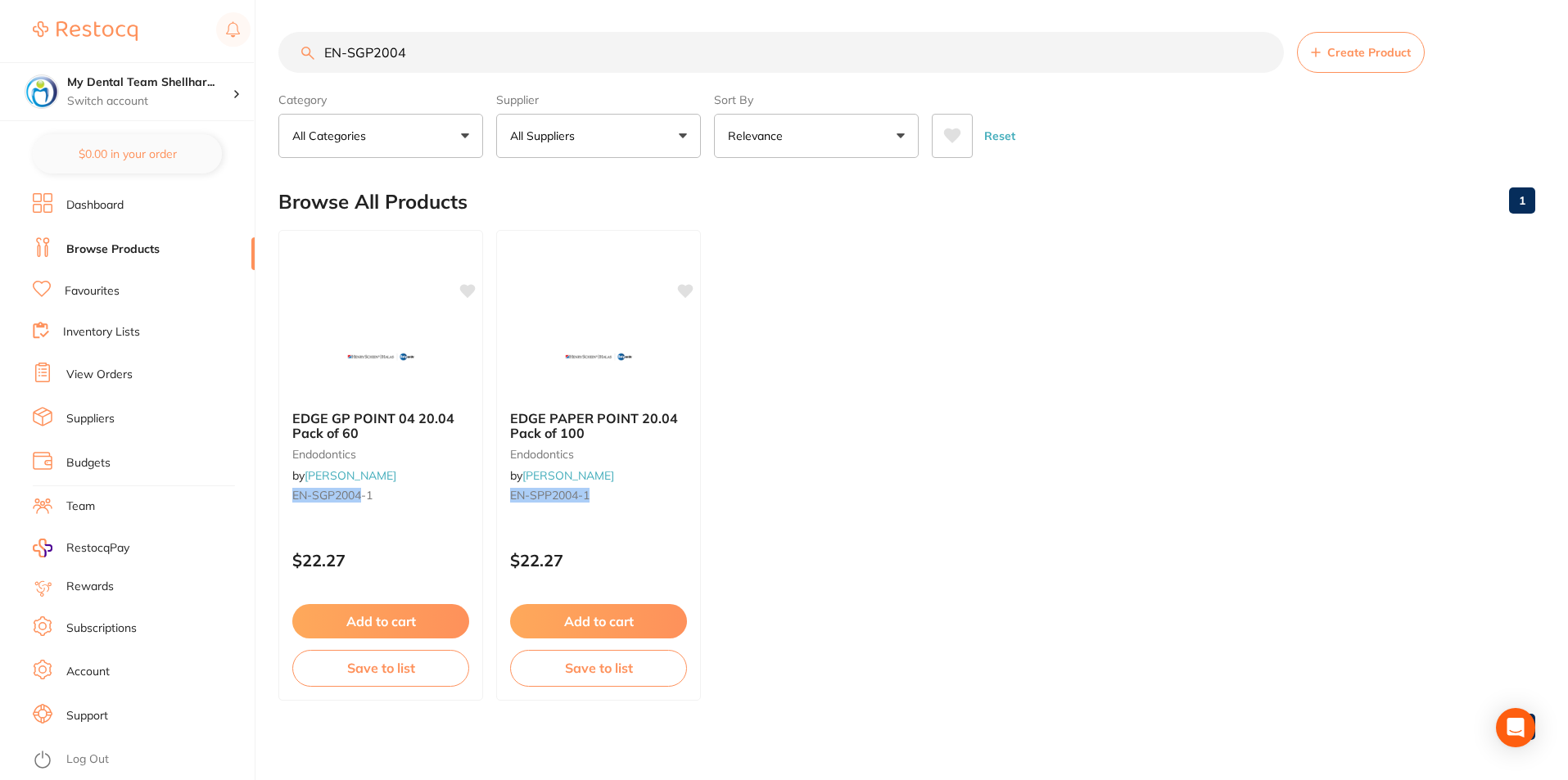
click at [520, 50] on input "EN-SGP2004" at bounding box center [781, 52] width 1005 height 41
paste input "5"
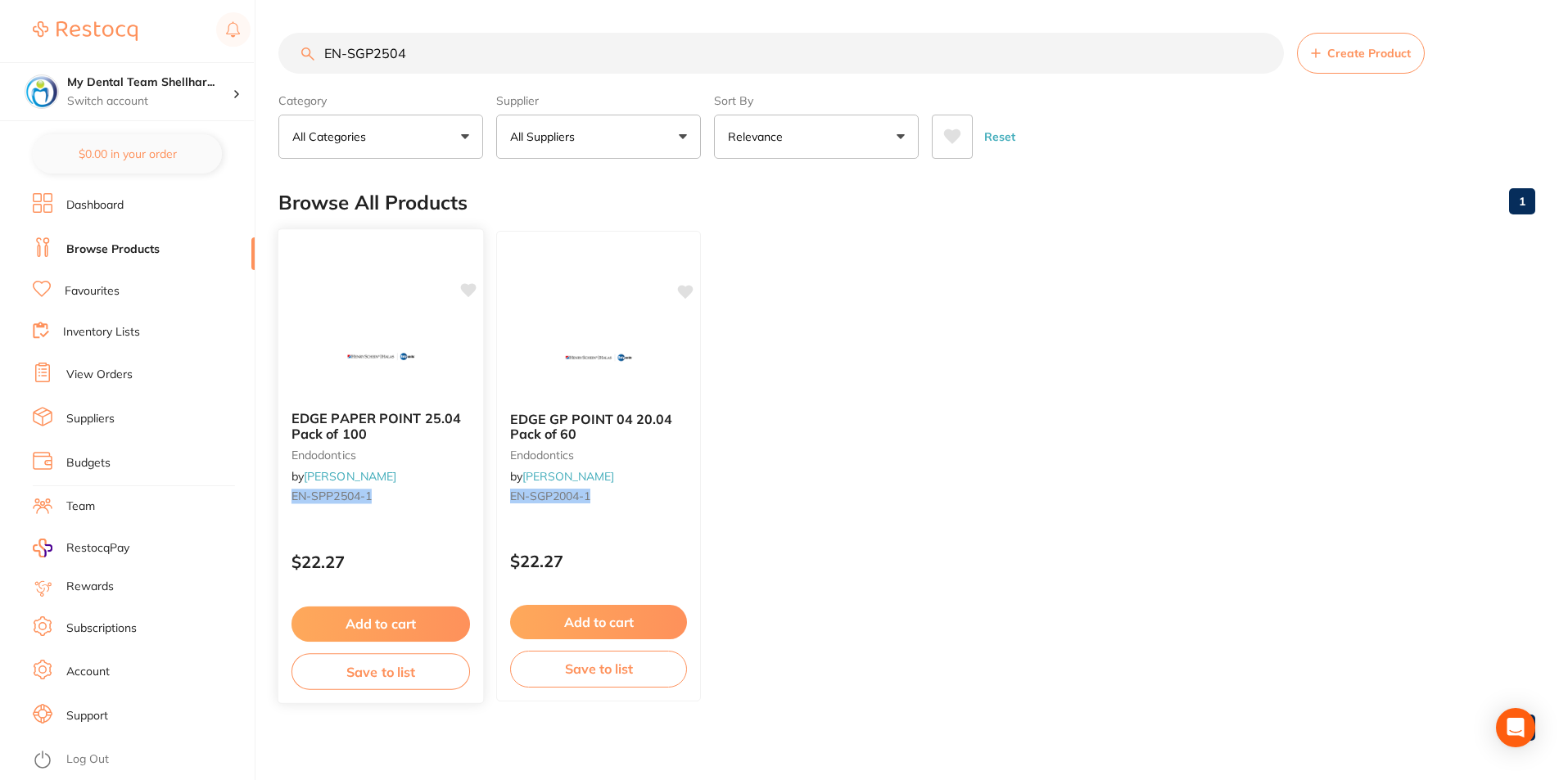
click at [393, 334] on section "Browse All Products 1 EDGE PAPER POINT 25.04 Pack of 100 endodontics by Henry S…" at bounding box center [906, 464] width 1257 height 578
click at [350, 358] on img at bounding box center [380, 356] width 107 height 83
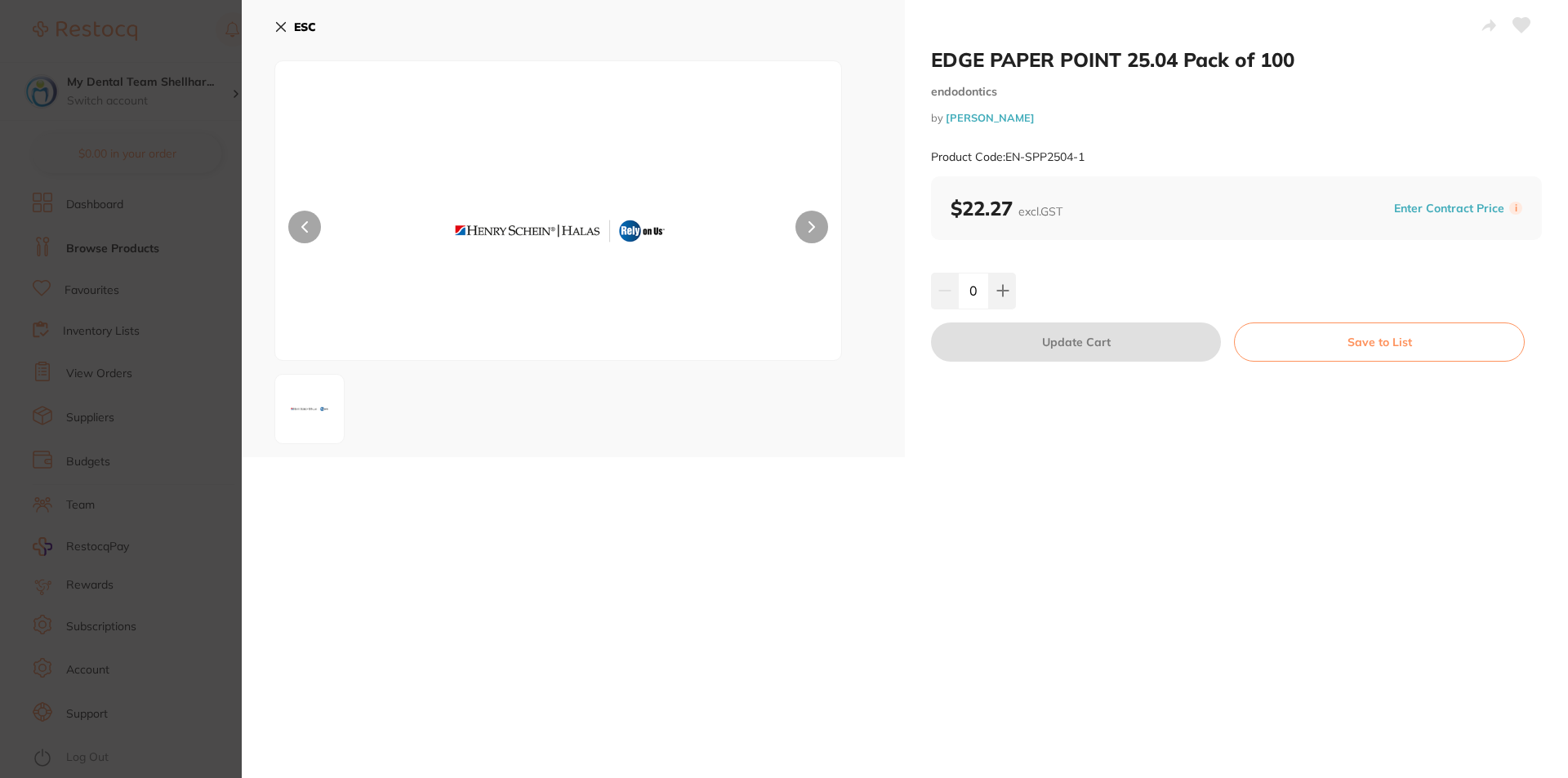
click at [1528, 26] on button at bounding box center [1521, 27] width 41 height 41
click at [279, 30] on icon at bounding box center [281, 28] width 9 height 9
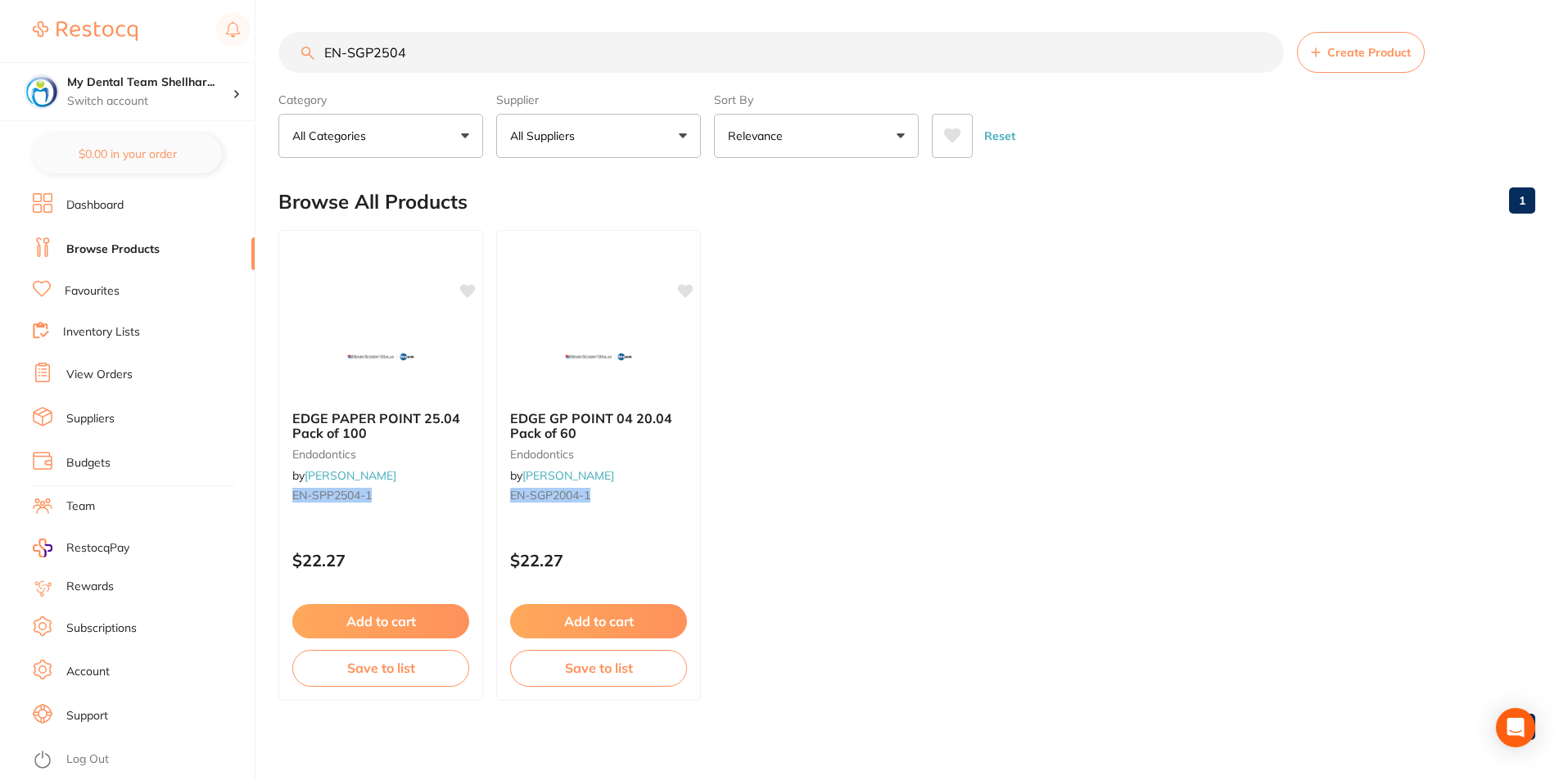
click at [393, 46] on input "EN-SGP2504" at bounding box center [781, 52] width 1005 height 41
click at [392, 46] on input "EN-SGP2504" at bounding box center [781, 52] width 1005 height 41
paste input "30"
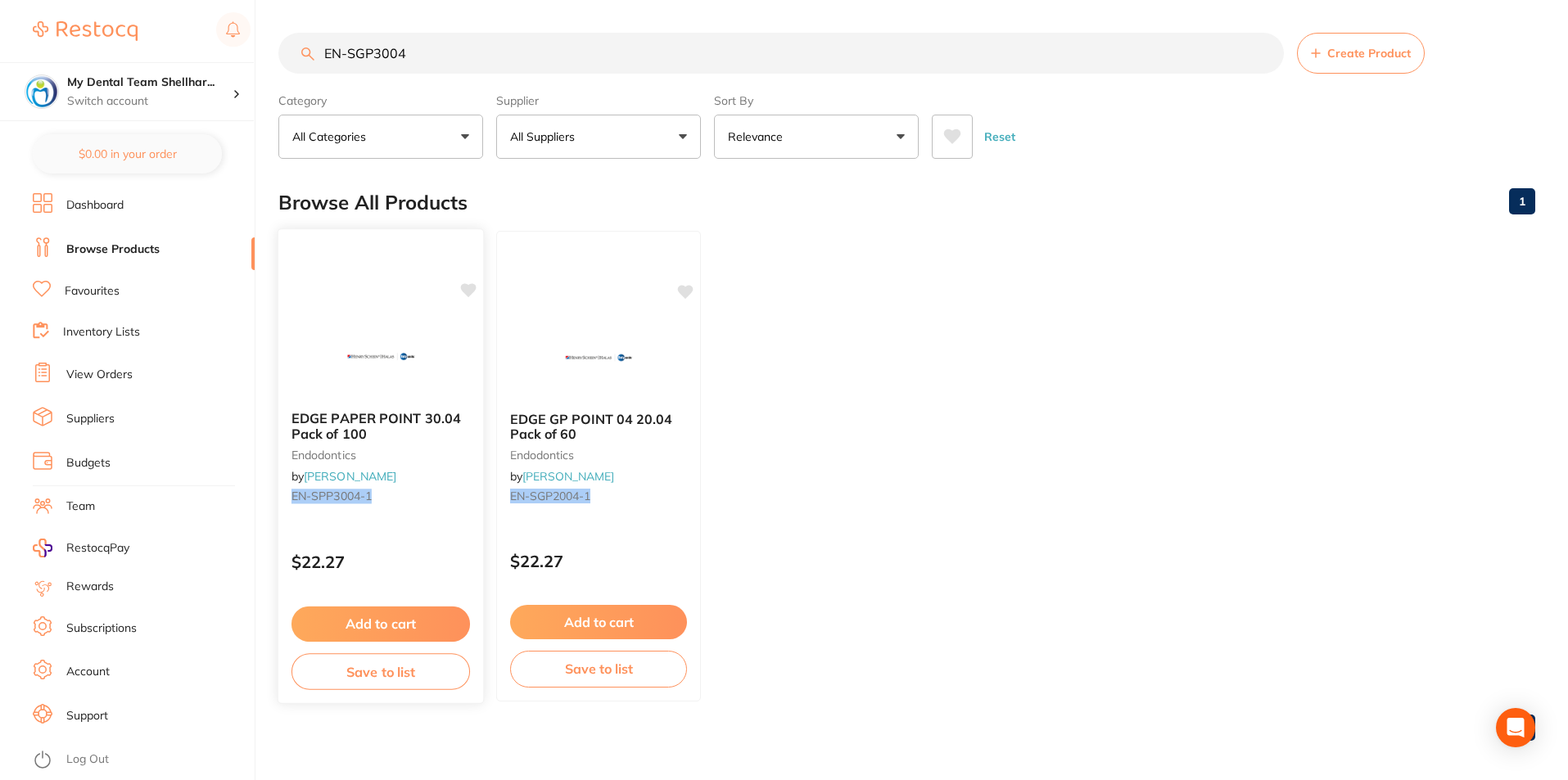
click at [395, 341] on img at bounding box center [380, 356] width 107 height 83
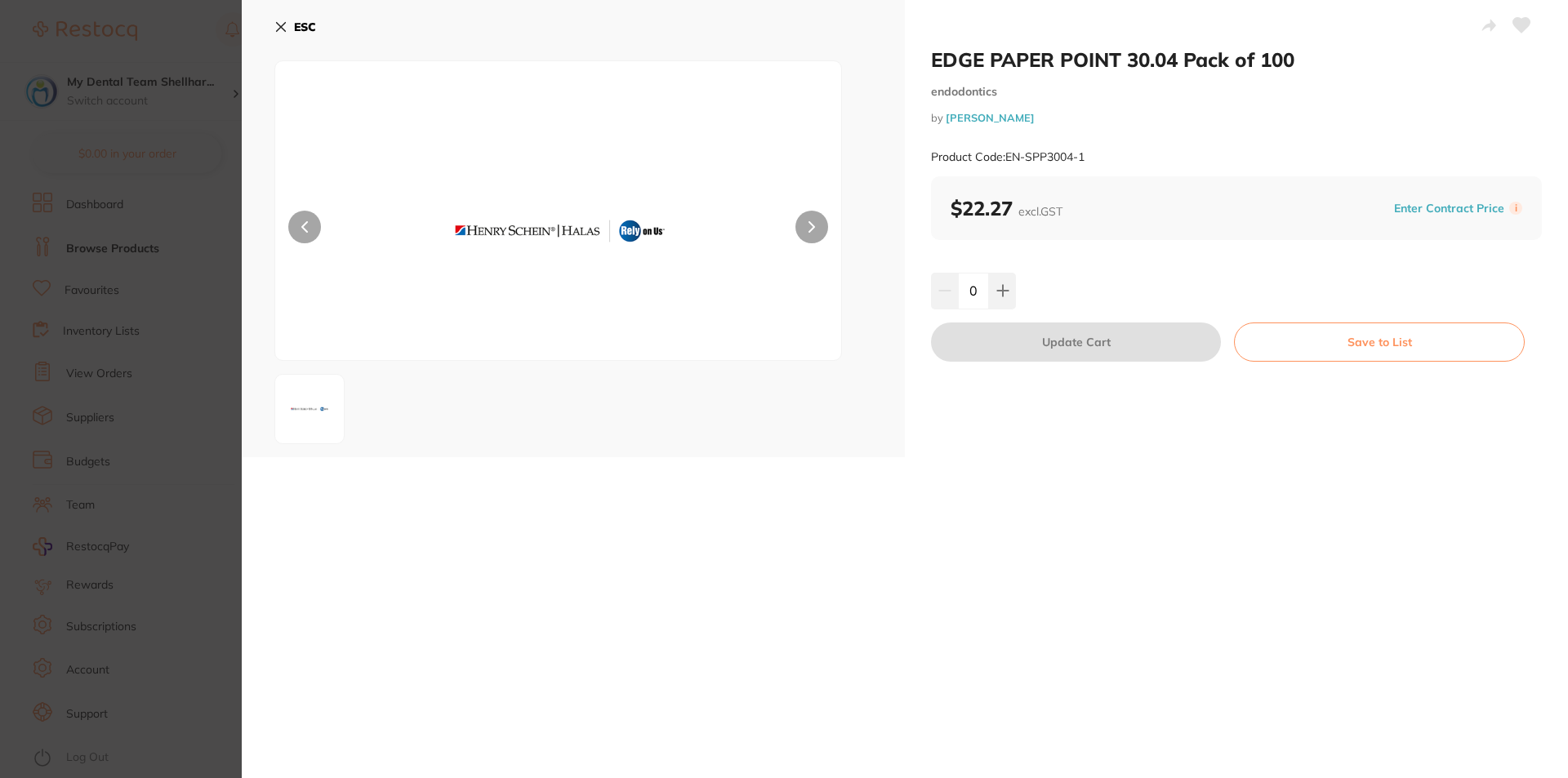
click at [1517, 20] on icon at bounding box center [1521, 25] width 17 height 15
click at [282, 27] on icon at bounding box center [280, 27] width 13 height 13
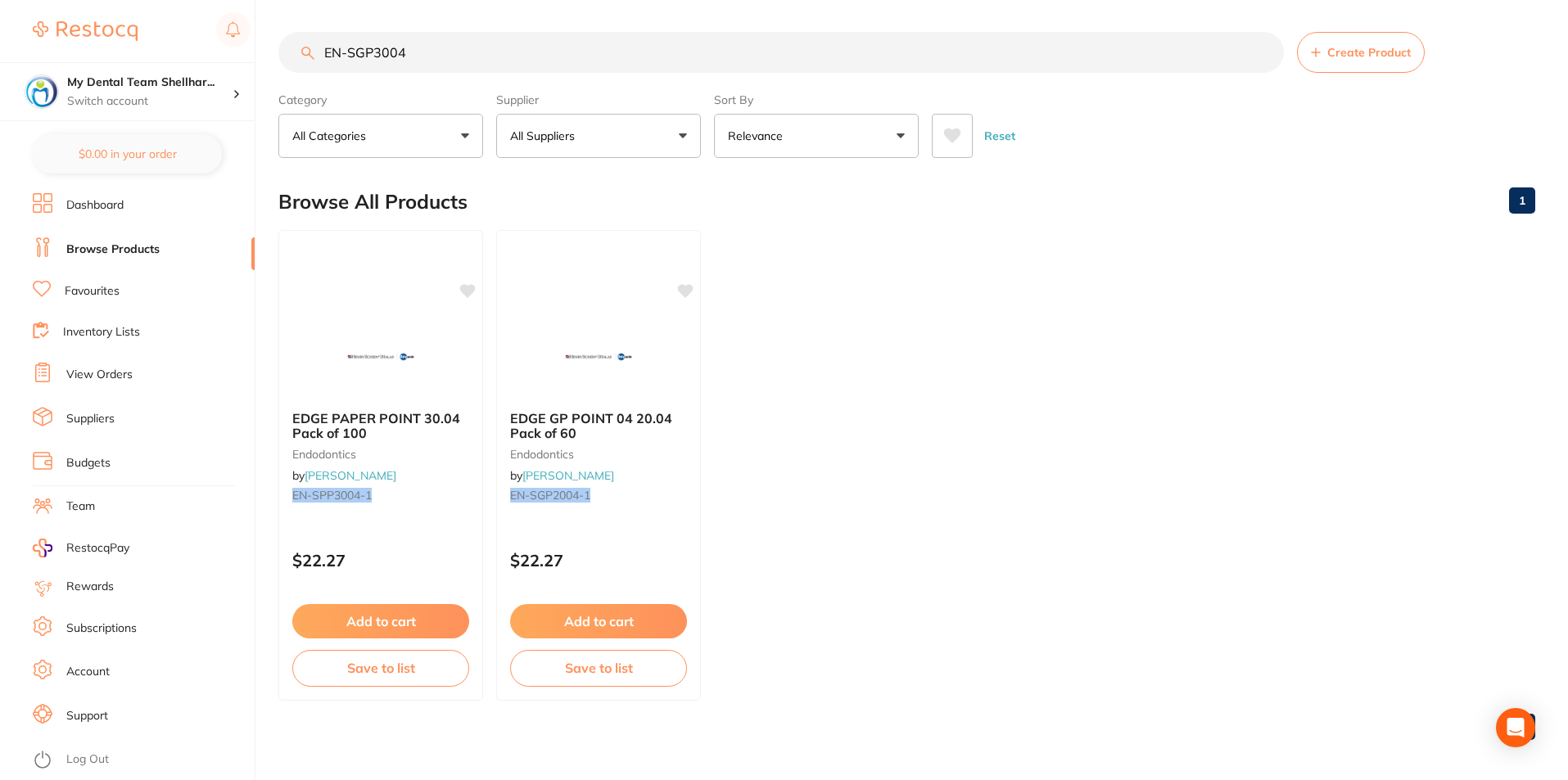
click at [342, 46] on input "EN-SGP3004" at bounding box center [781, 52] width 1005 height 41
paste input "5"
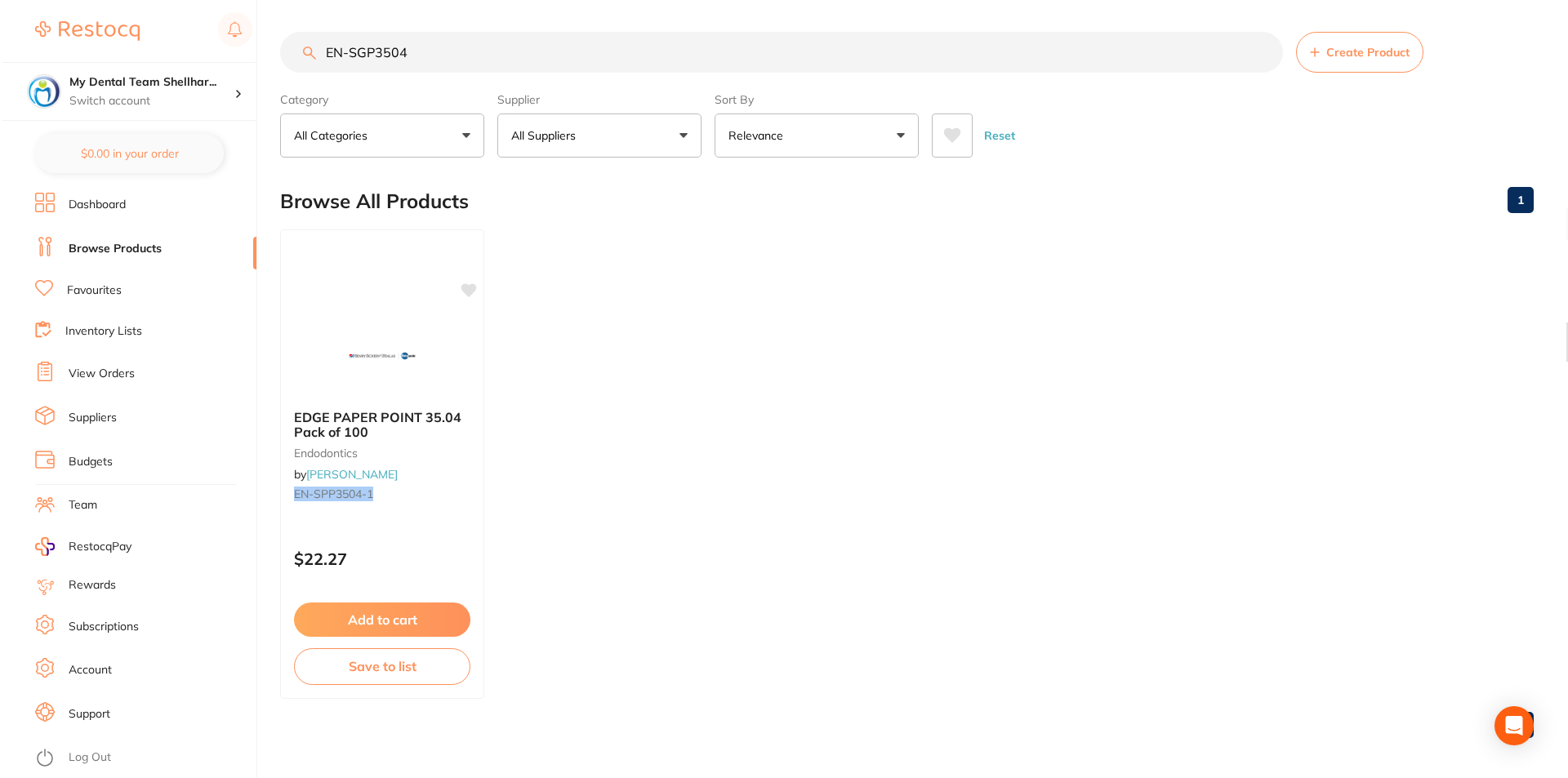
scroll to position [0, 0]
click at [356, 307] on div "EDGE PAPER POINT 35.04 Pack of 100 endodontics by Henry Schein Halas EN-SPP3504…" at bounding box center [380, 464] width 207 height 474
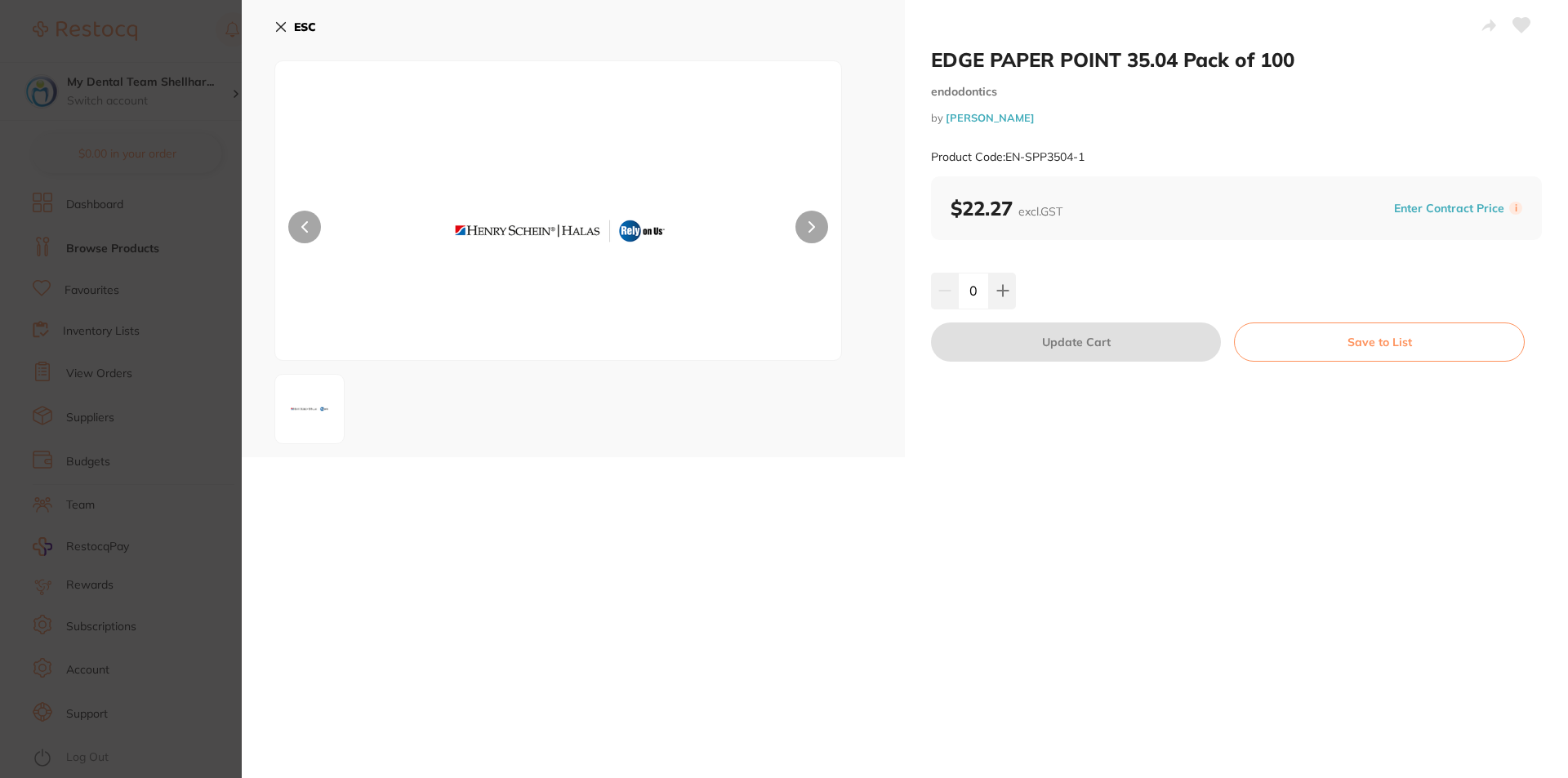
click at [1512, 17] on button at bounding box center [1521, 27] width 41 height 41
click at [280, 22] on icon at bounding box center [280, 27] width 13 height 13
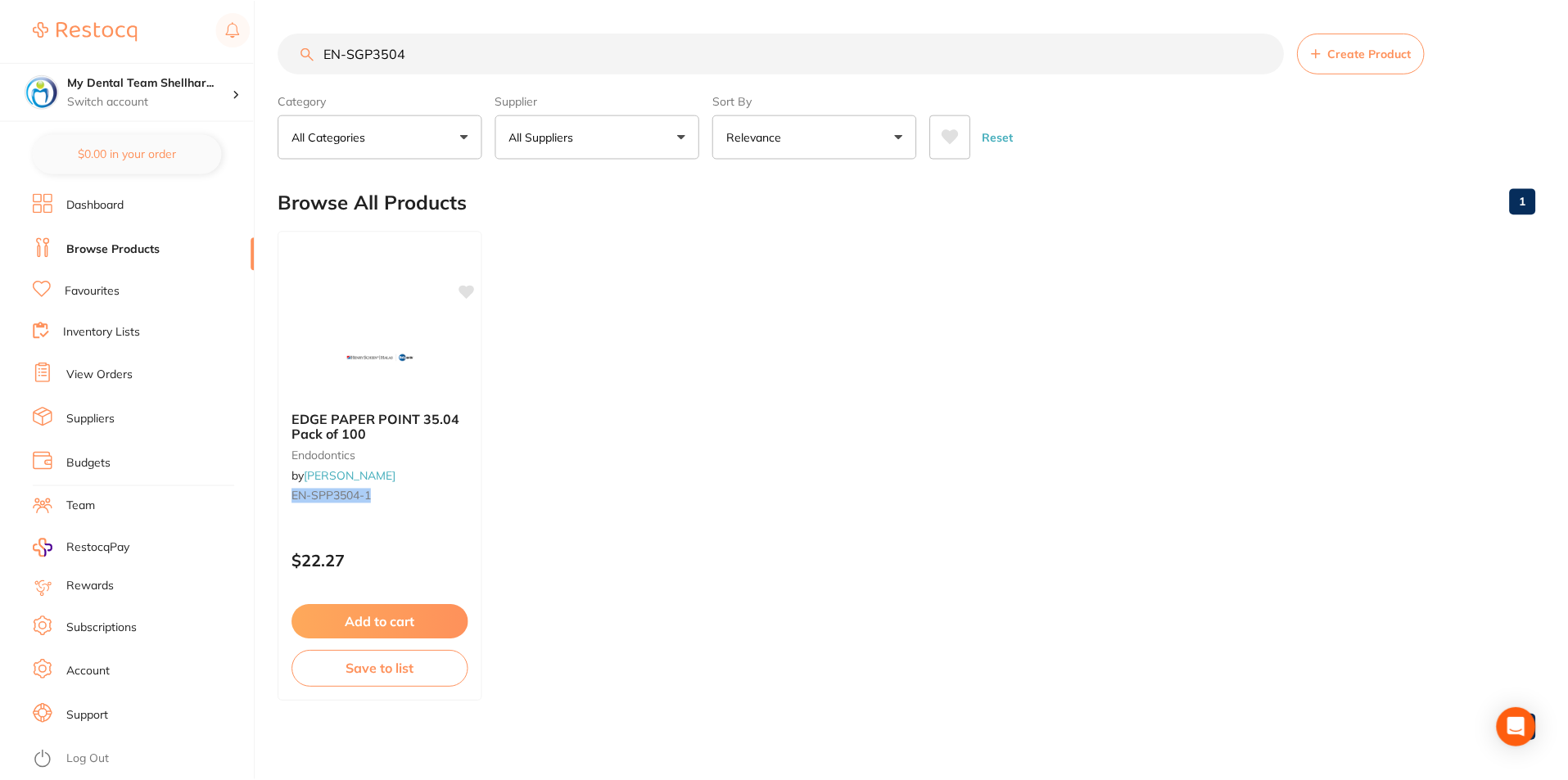
scroll to position [1, 0]
click at [360, 59] on input "EN-SGP3504" at bounding box center [781, 52] width 1005 height 41
click at [361, 58] on input "EN-SGP3504" at bounding box center [781, 52] width 1005 height 41
paste input "-1"
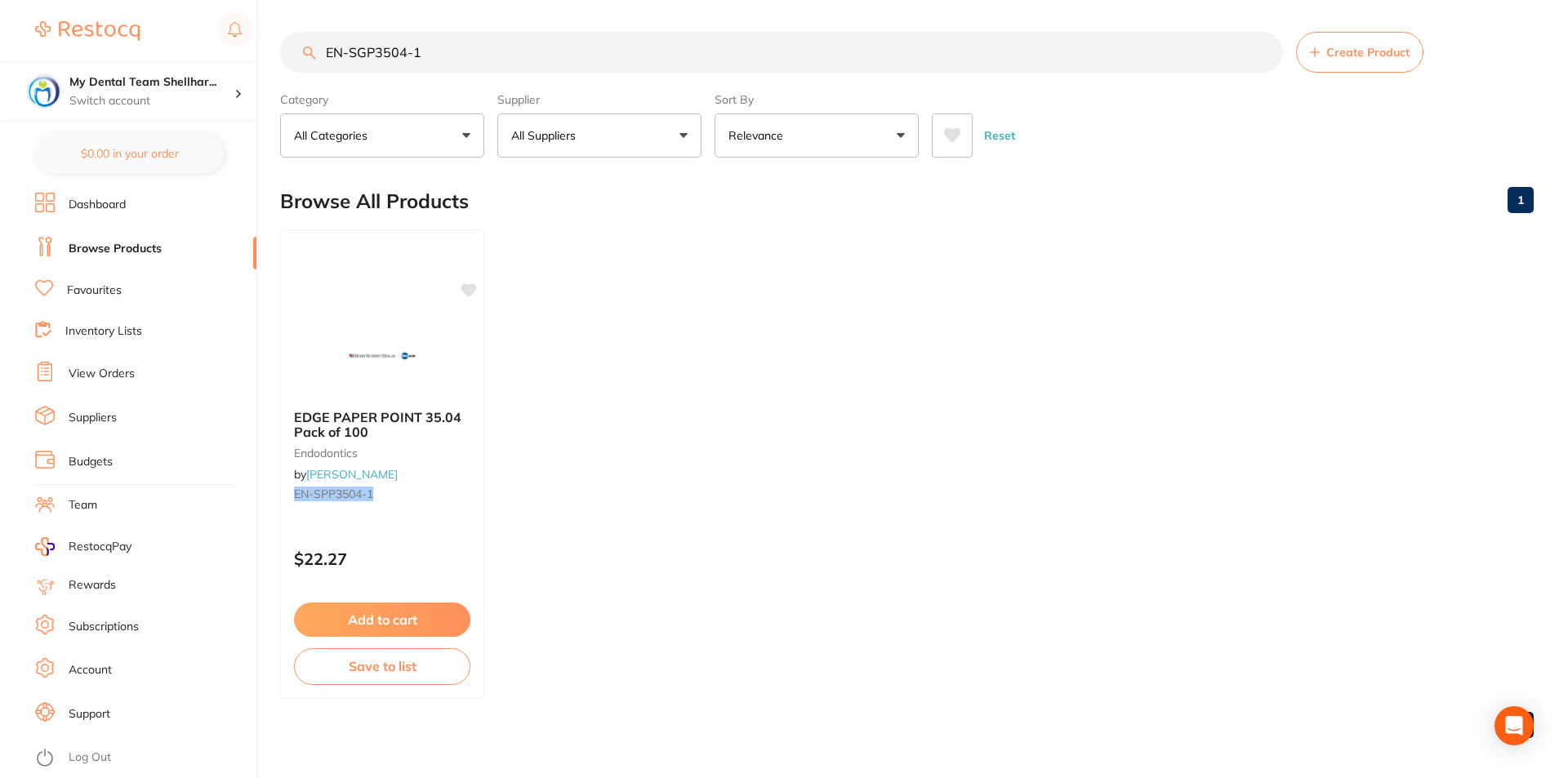
scroll to position [0, 0]
click at [375, 340] on img at bounding box center [379, 355] width 107 height 83
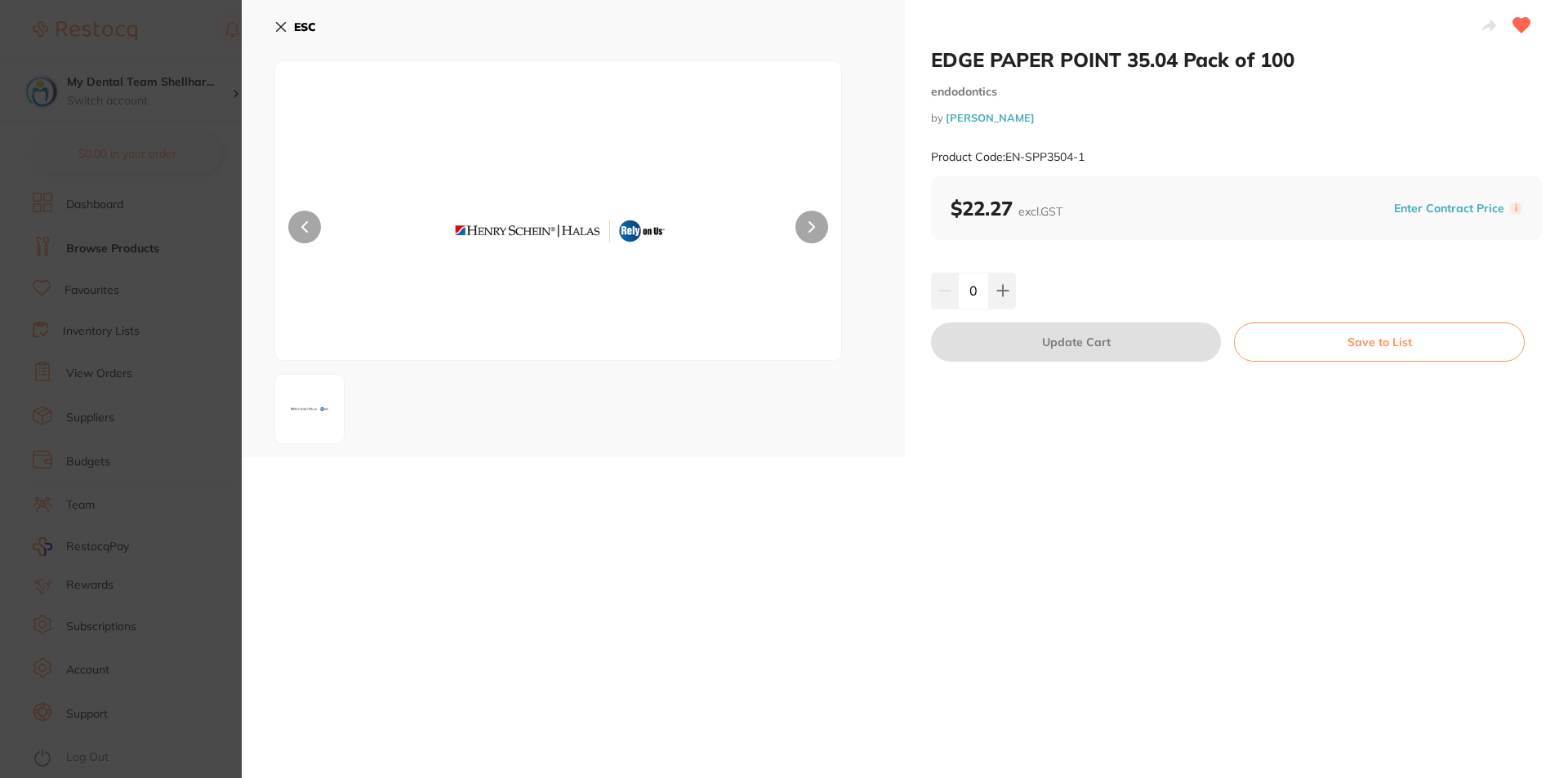
click at [272, 28] on div "ESC" at bounding box center [573, 228] width 663 height 457
click at [286, 26] on icon at bounding box center [280, 27] width 13 height 13
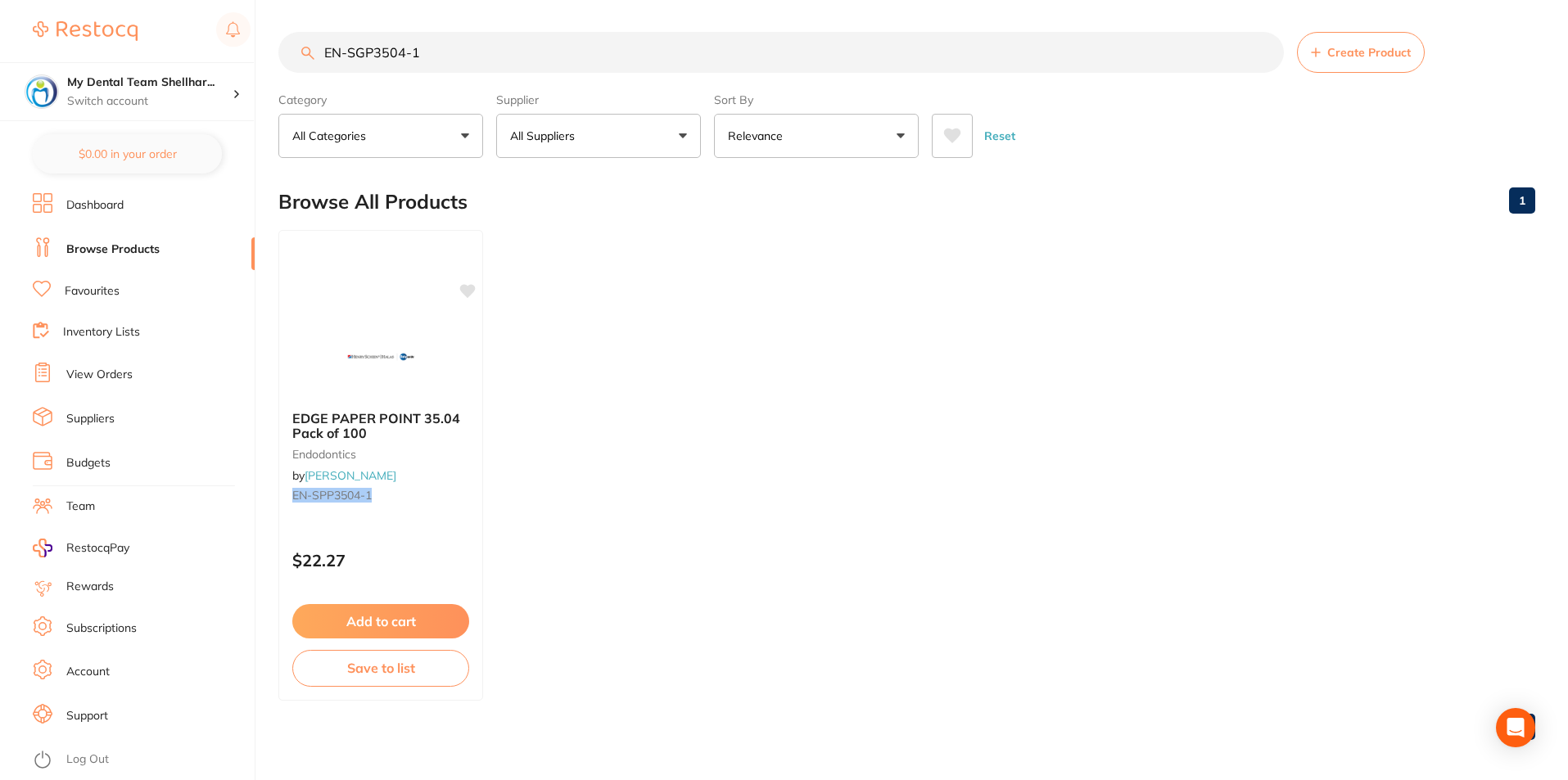
click at [378, 55] on input "EN-SGP3504-1" at bounding box center [781, 52] width 1005 height 41
click at [378, 55] on input "EN-SGP3504-1" at bounding box center [781, 52] width 1005 height 41
paste input "4004"
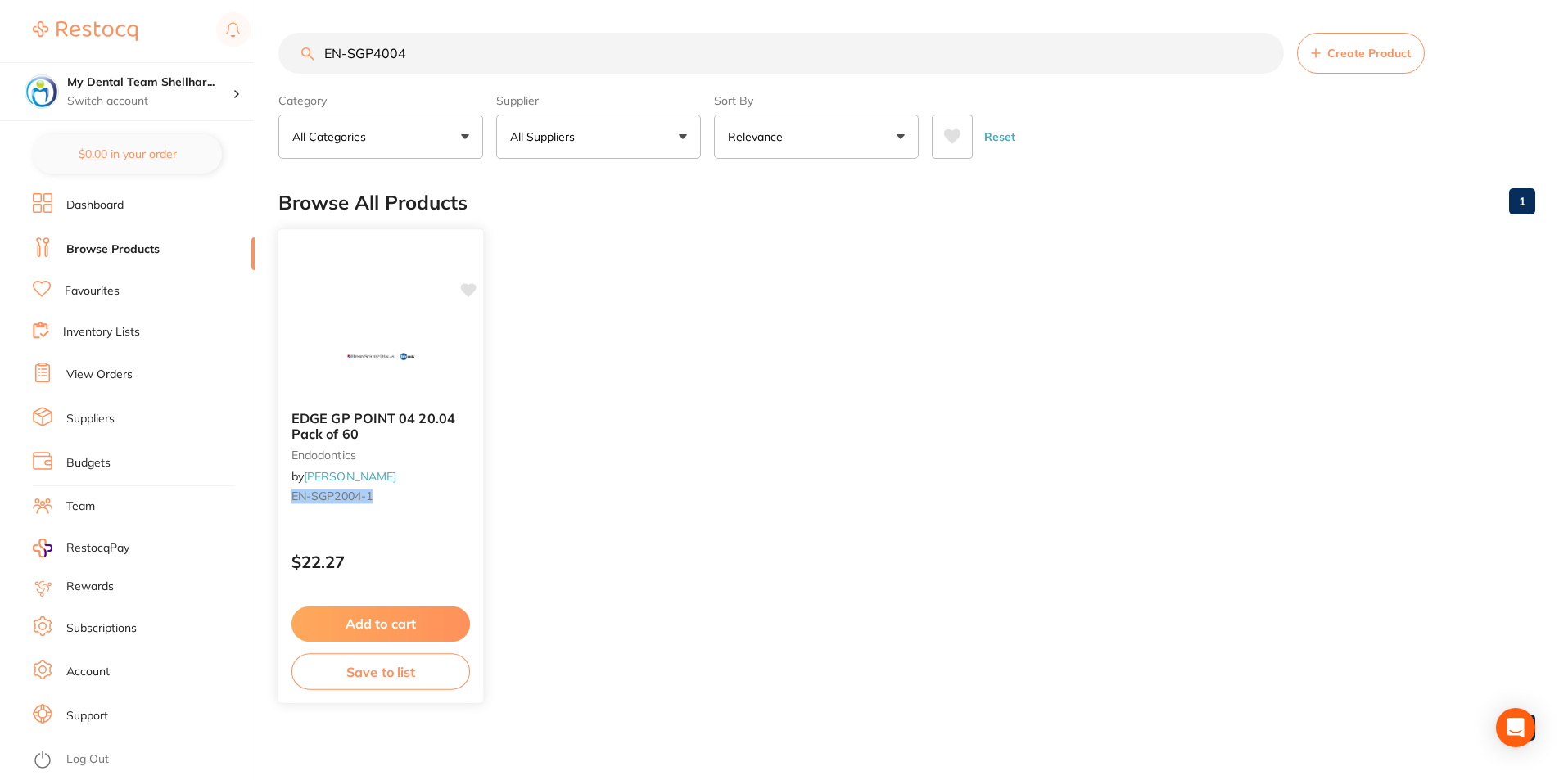
click at [382, 350] on img at bounding box center [380, 356] width 107 height 83
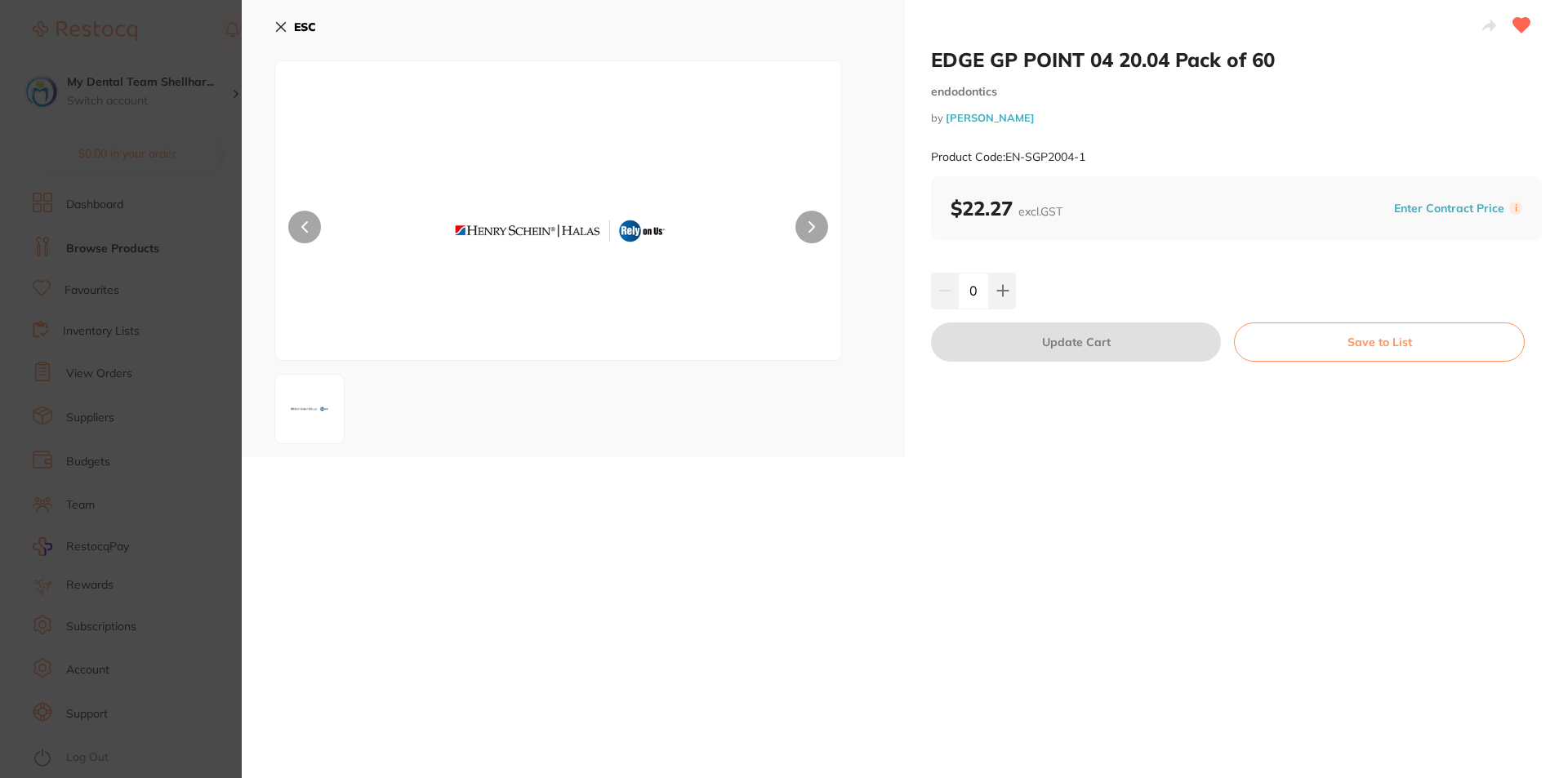
click at [187, 198] on section "EDGE GP POINT 04 20.04 Pack of 60 endodontics by Henry Schein Halas Product Cod…" at bounding box center [784, 389] width 1568 height 778
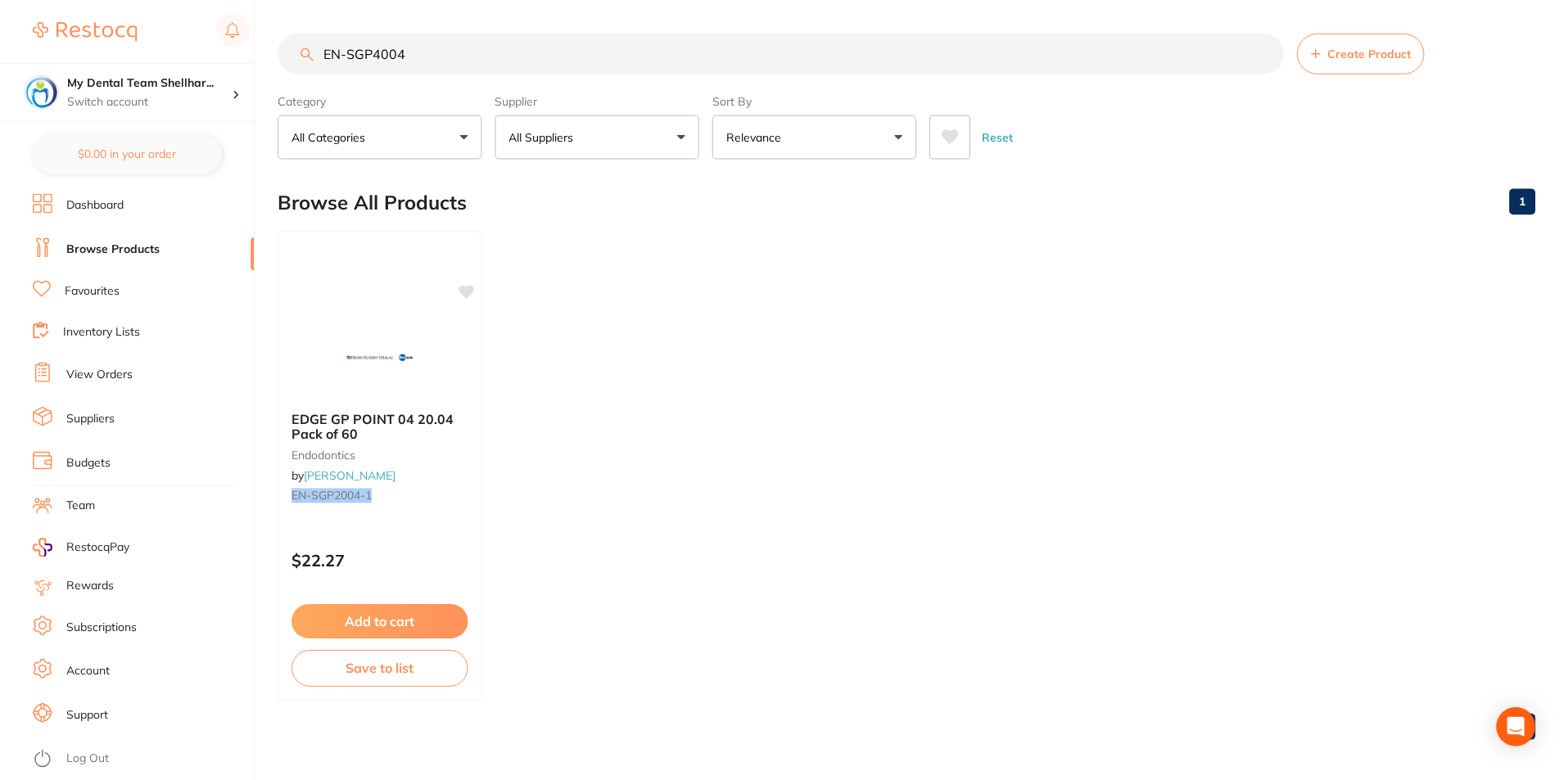
scroll to position [1, 0]
click at [727, 56] on input "EN-SGP4004" at bounding box center [781, 52] width 1005 height 41
click at [726, 56] on input "EN-SGP4004" at bounding box center [781, 52] width 1005 height 41
paste input "-1"
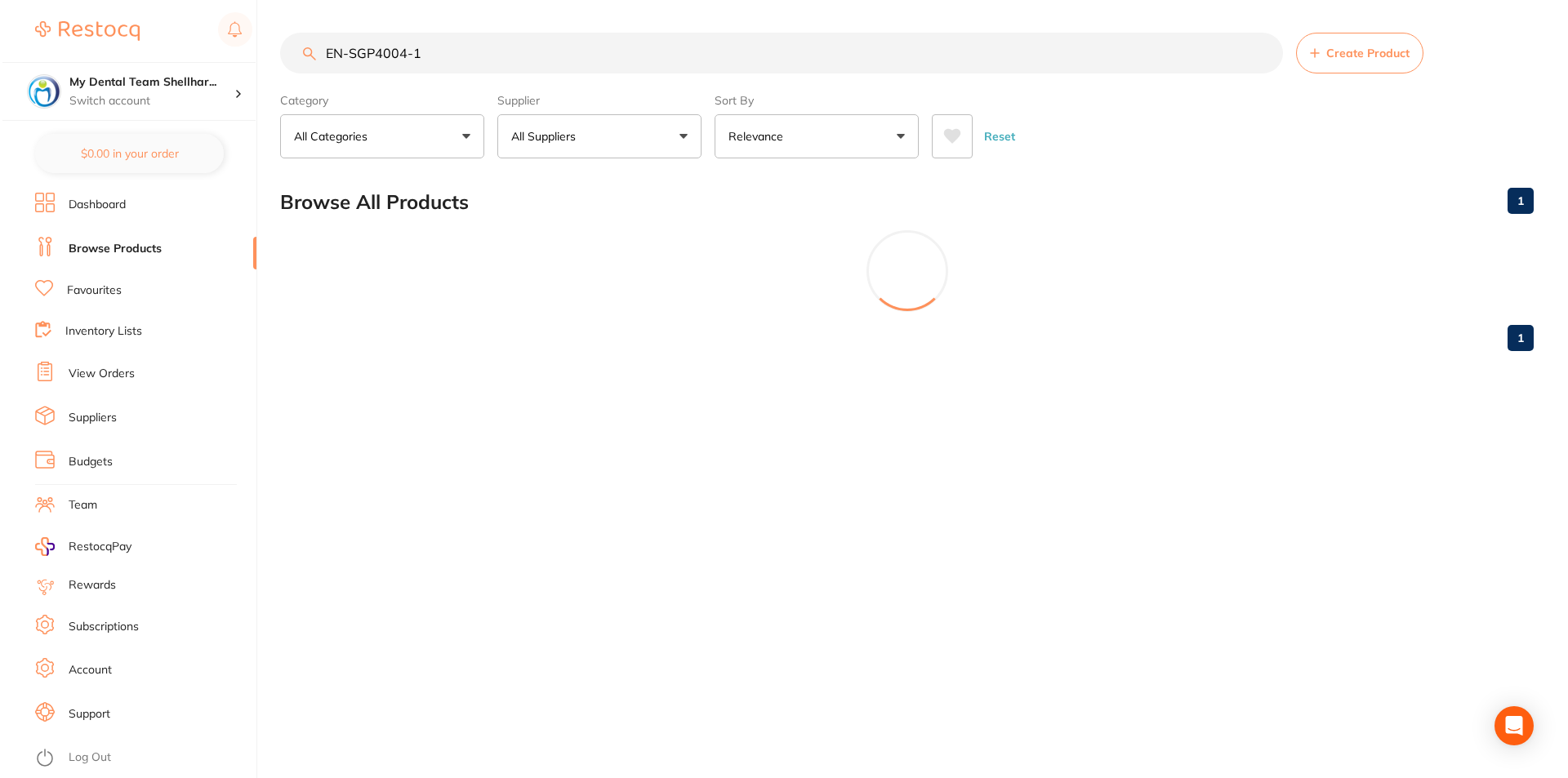
scroll to position [0, 0]
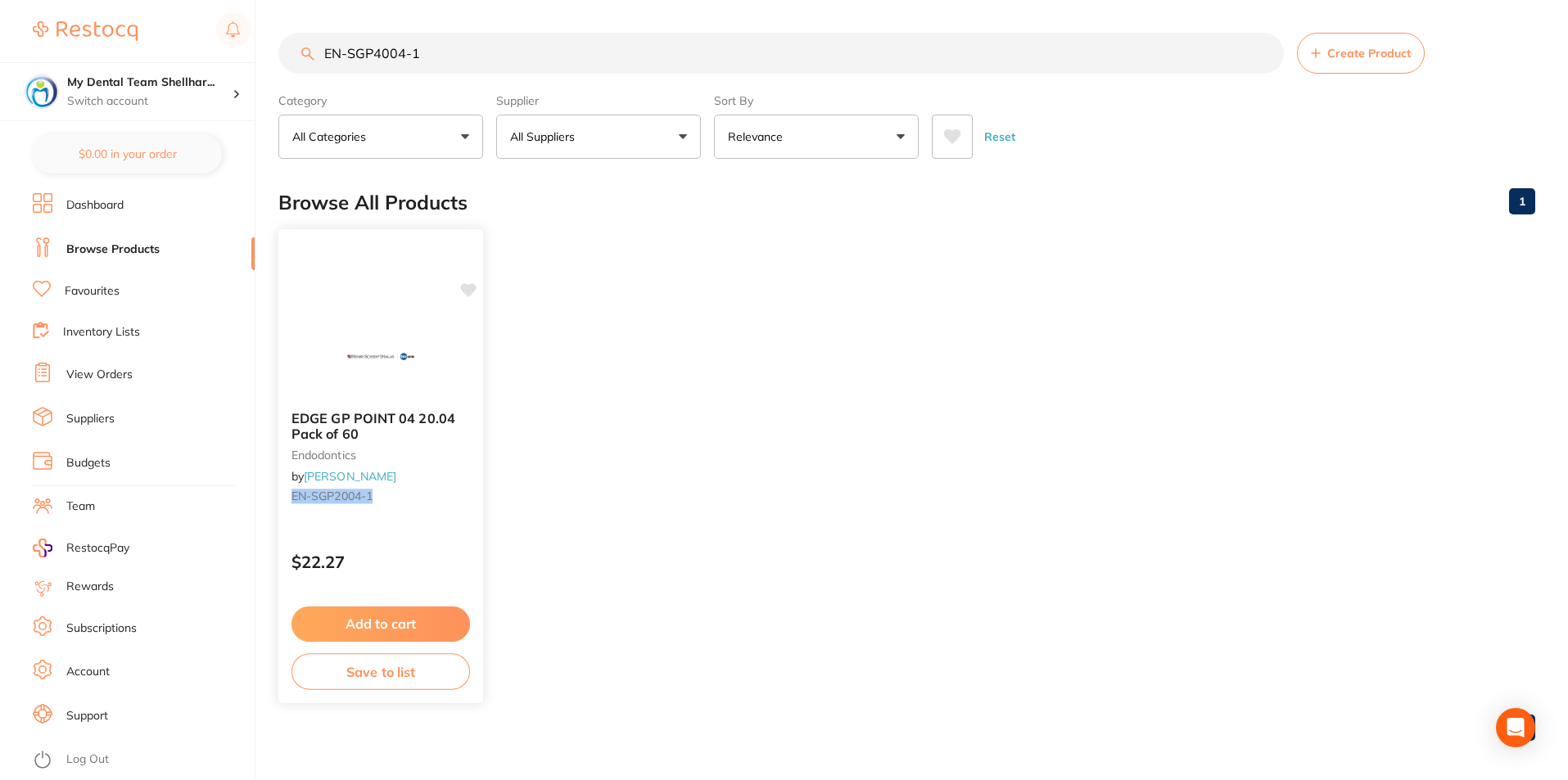
type input "EN-SGP4004-1"
click at [392, 327] on img at bounding box center [380, 356] width 107 height 83
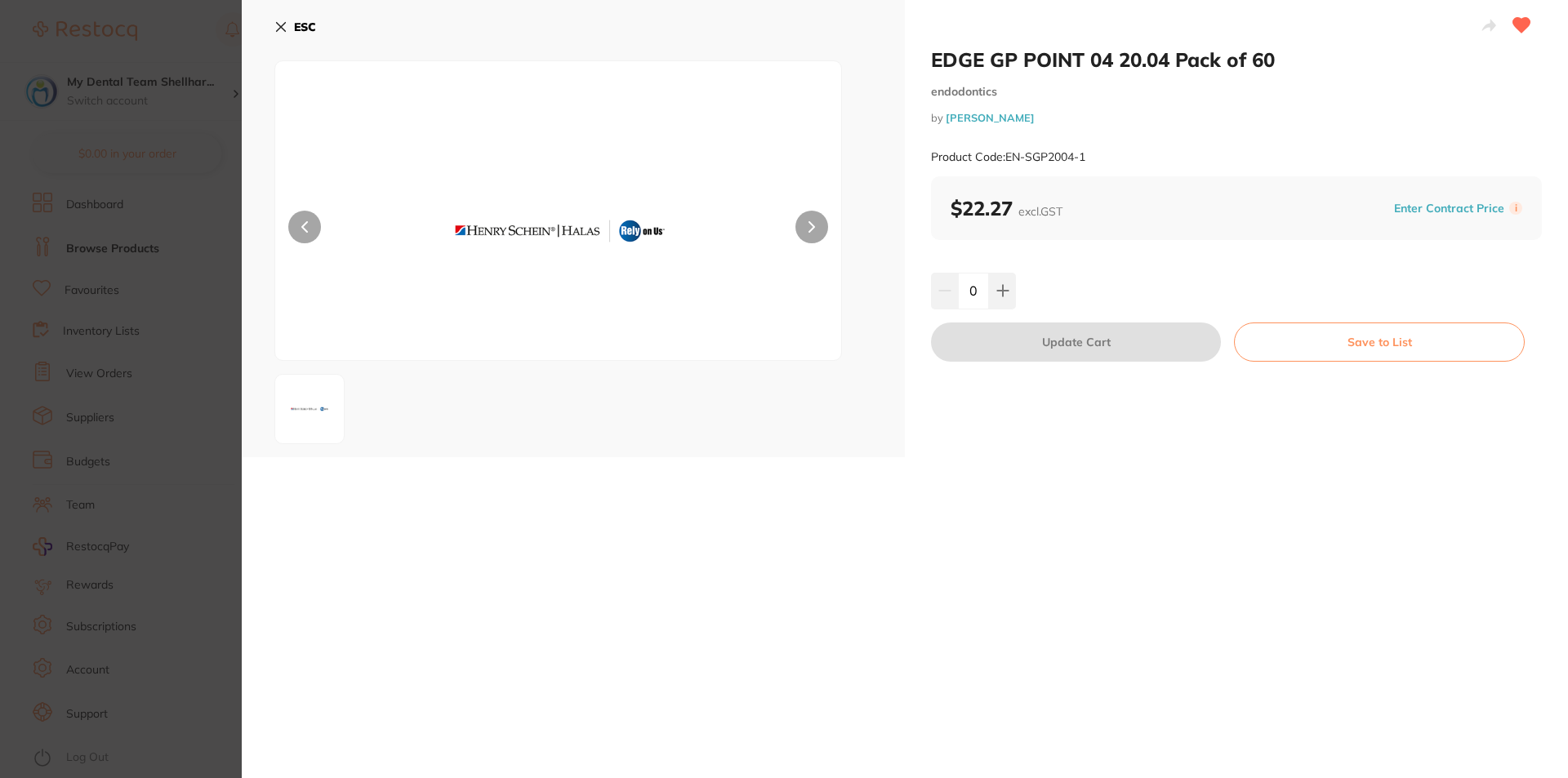
click at [288, 29] on button "ESC" at bounding box center [294, 27] width 42 height 28
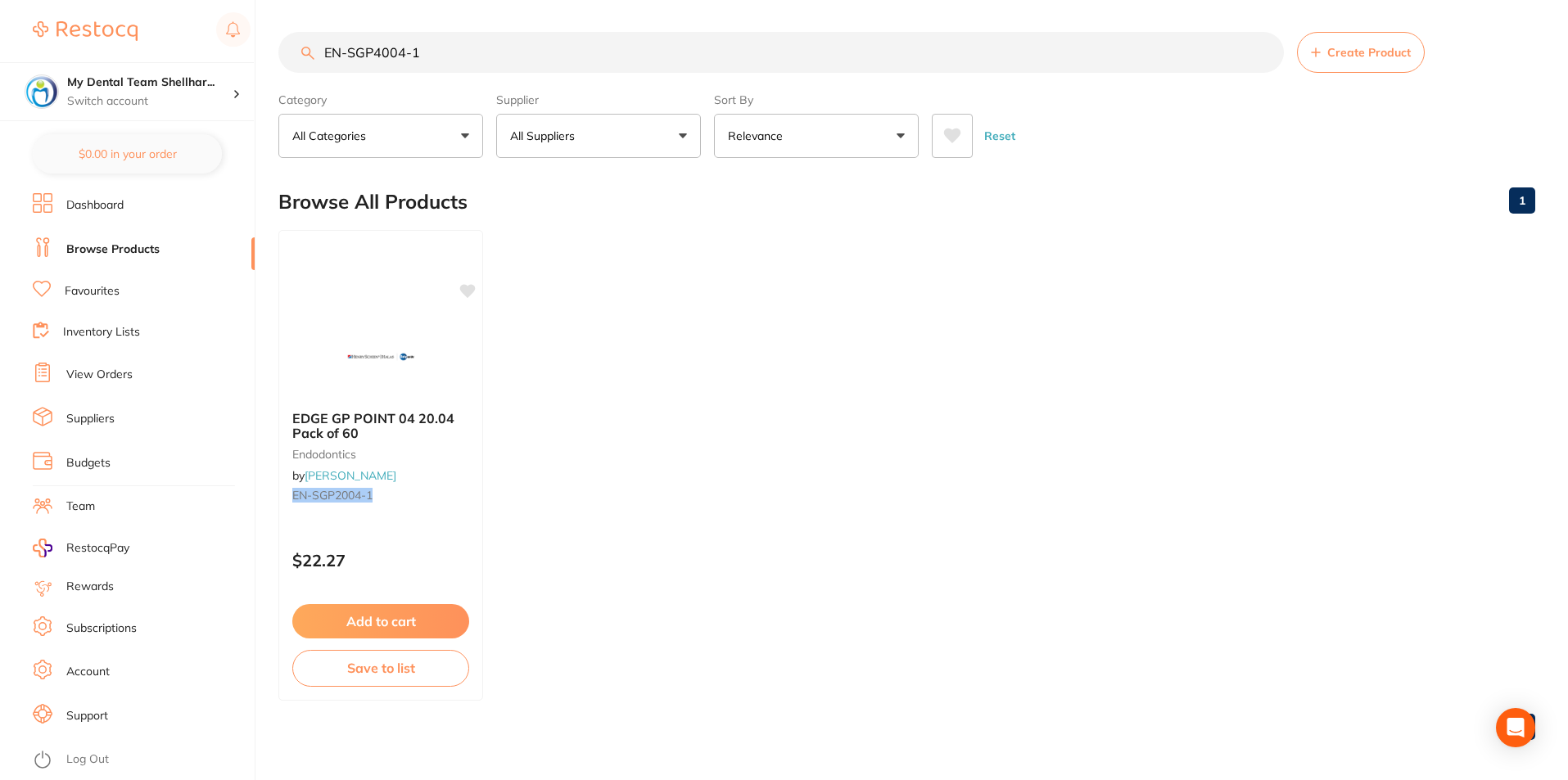
click at [389, 45] on input "EN-SGP4004-1" at bounding box center [781, 52] width 1005 height 41
paste input "5004"
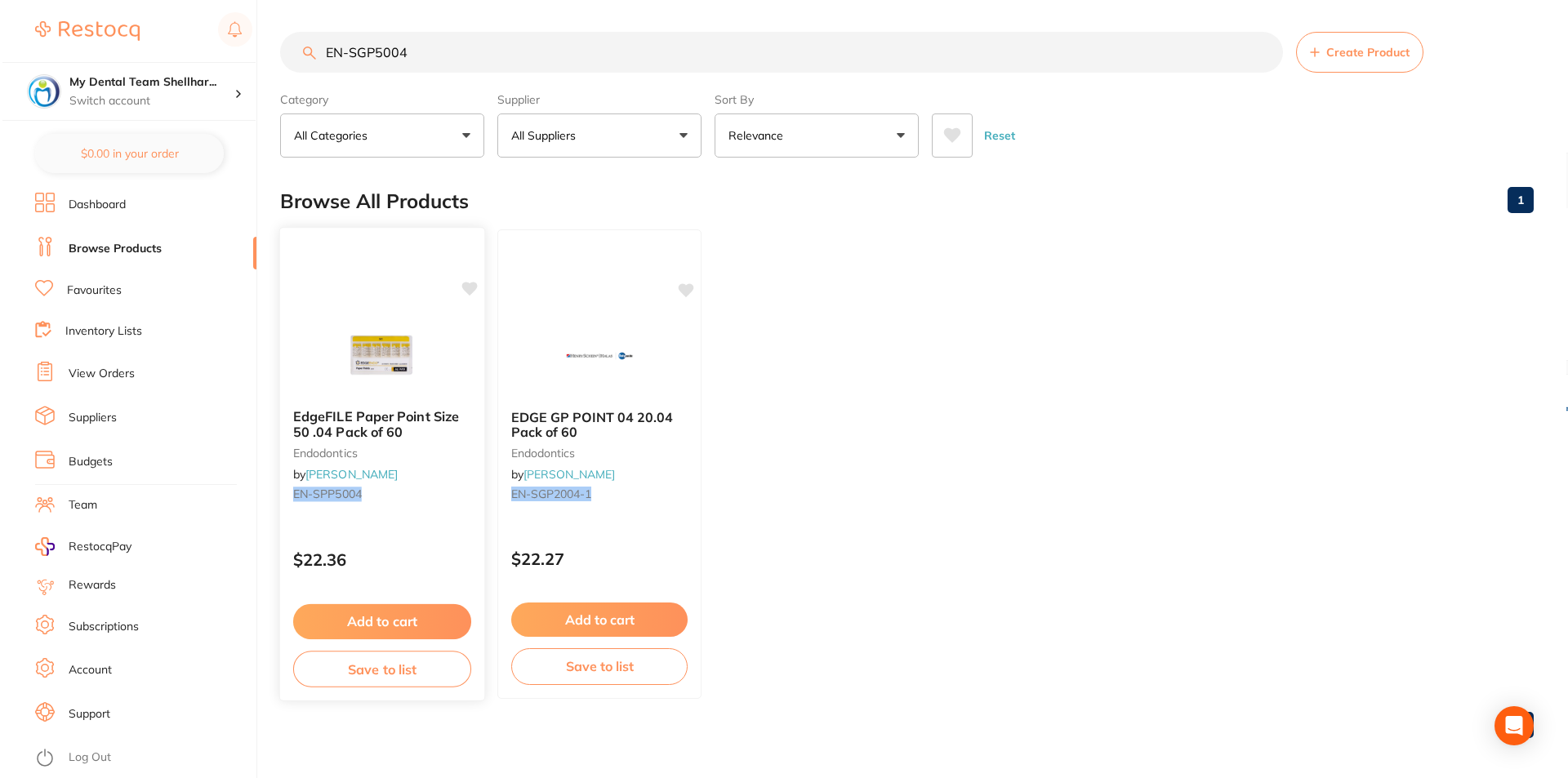
scroll to position [0, 0]
click at [405, 332] on img at bounding box center [379, 355] width 107 height 83
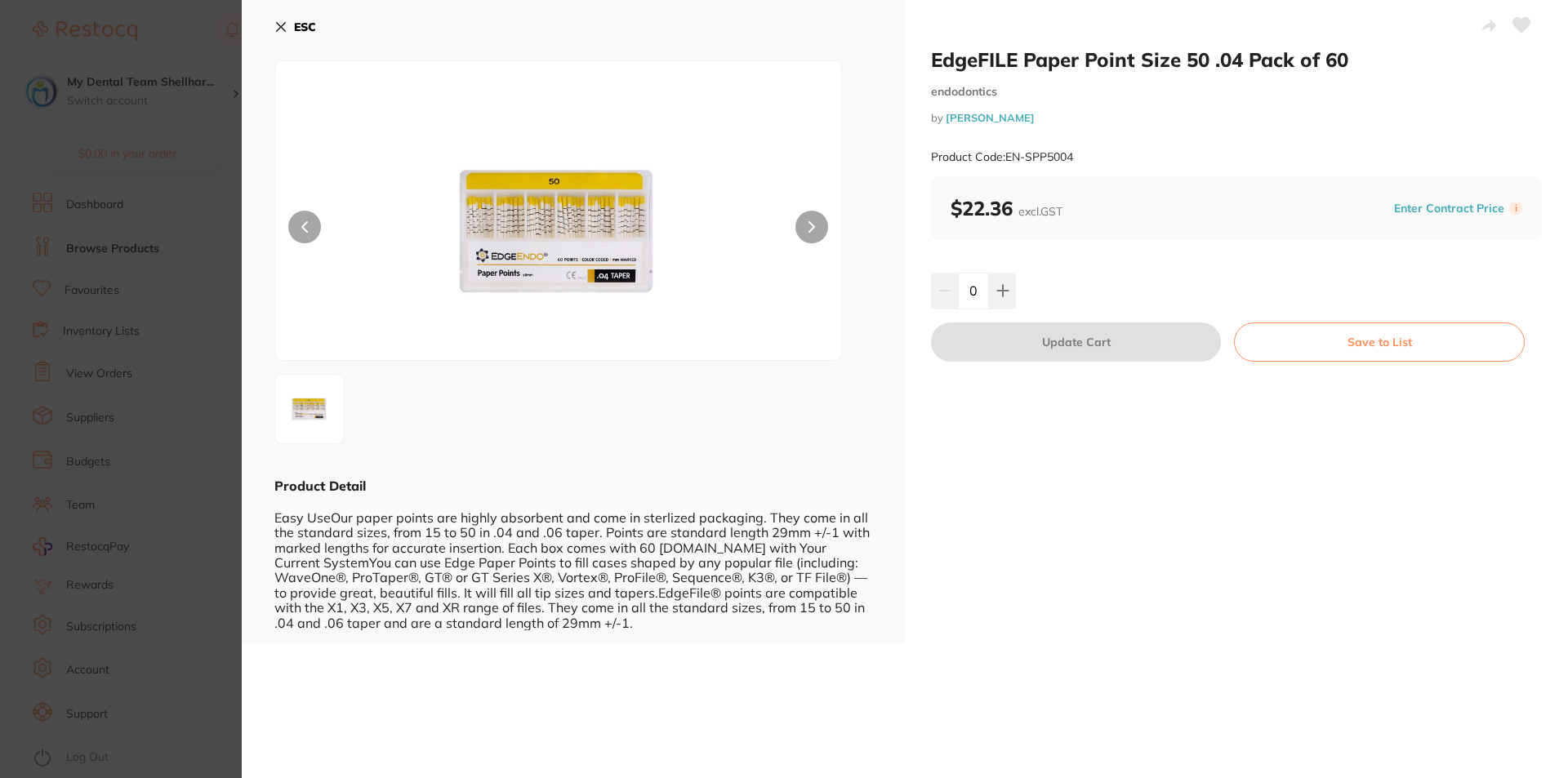
click at [1520, 22] on icon at bounding box center [1521, 25] width 17 height 15
click at [293, 26] on button "ESC" at bounding box center [294, 27] width 42 height 28
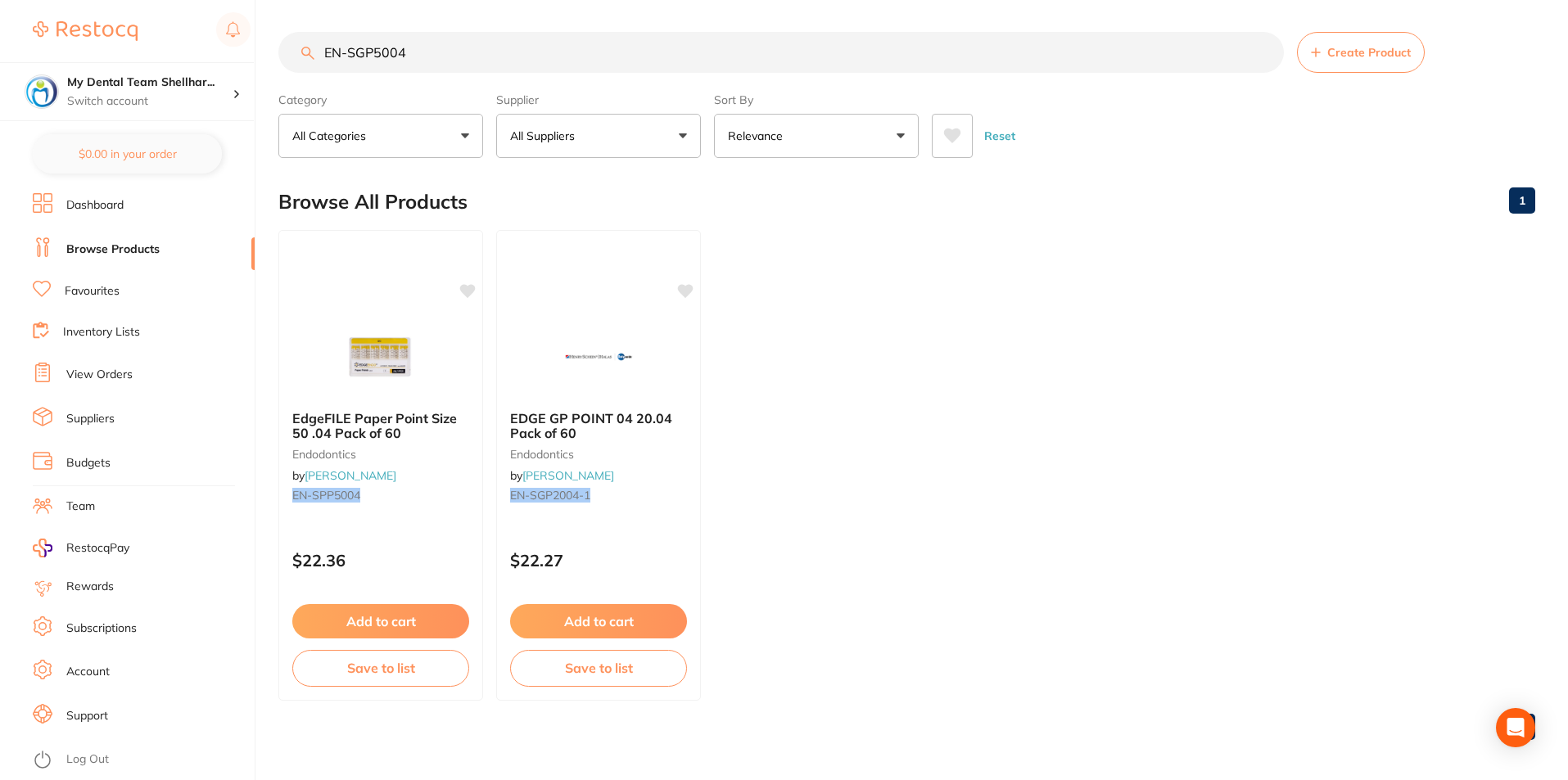
click at [426, 56] on input "EN-SGP5004" at bounding box center [781, 52] width 1005 height 41
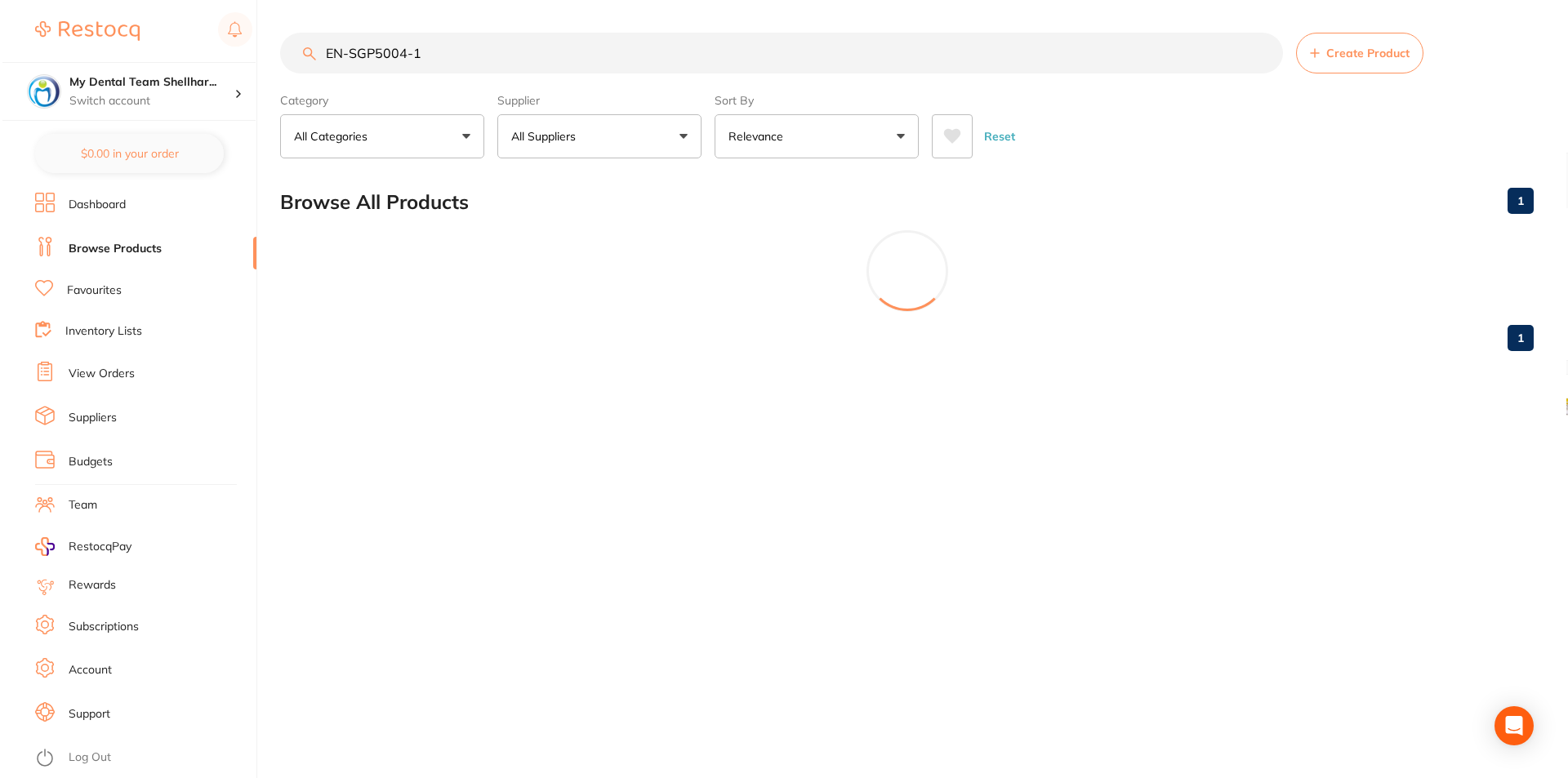
scroll to position [0, 0]
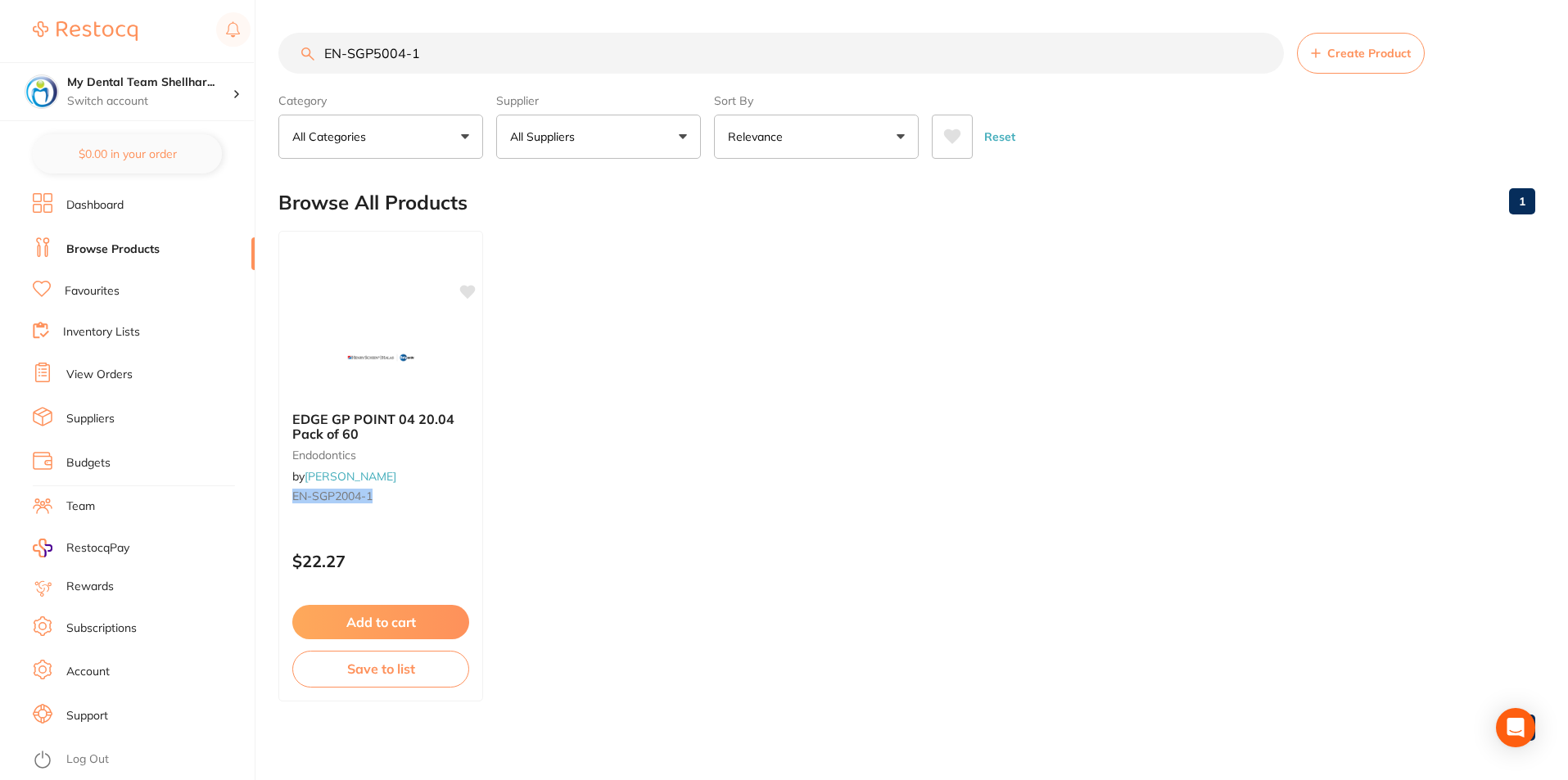
click at [435, 66] on input "EN-SGP5004-1" at bounding box center [781, 53] width 1005 height 41
paste input "1504"
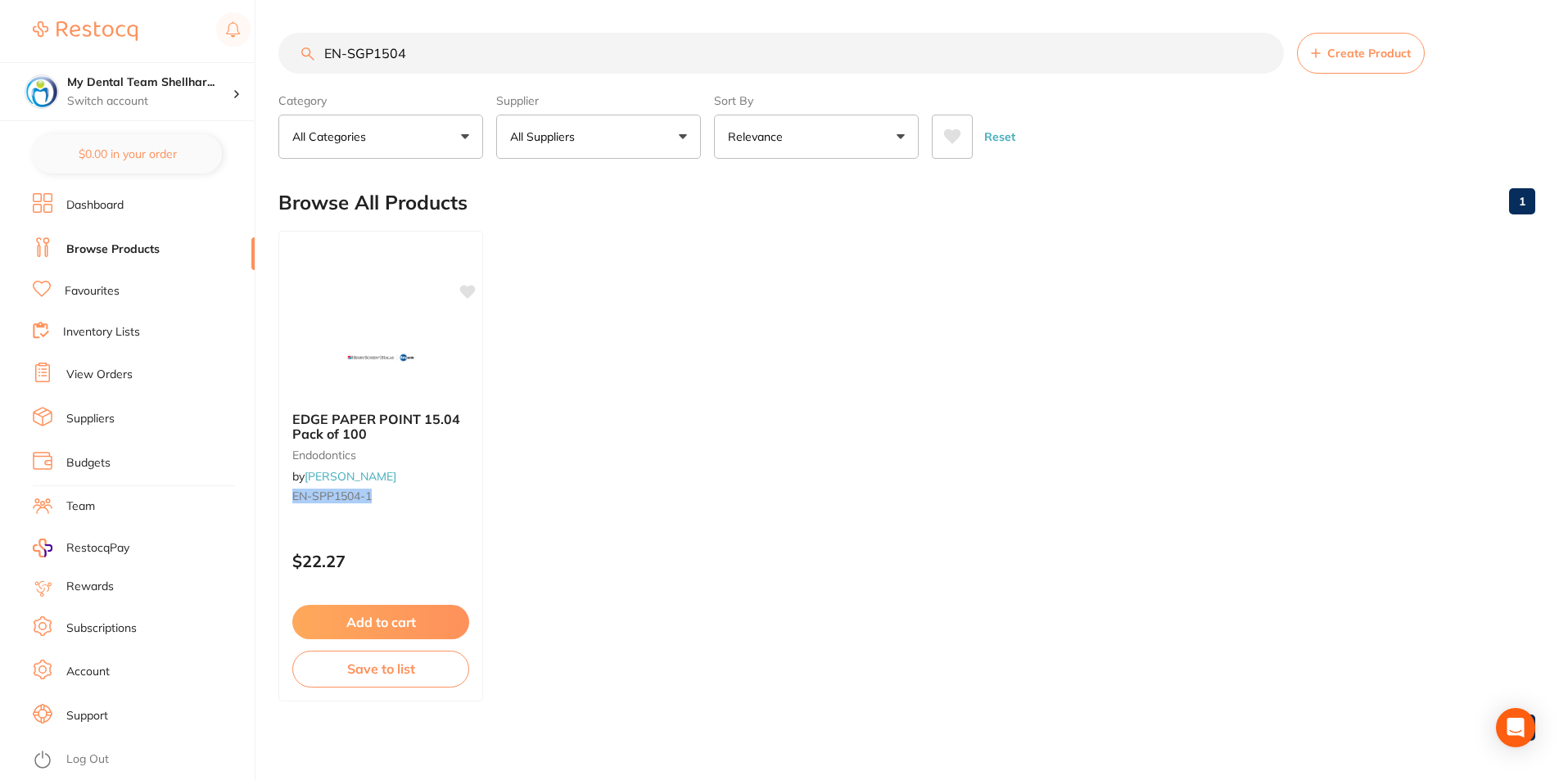
click at [577, 55] on input "EN-SGP1504" at bounding box center [781, 53] width 1005 height 41
paste input "-1"
click at [746, 37] on input "EN-SGP1504-1" at bounding box center [781, 53] width 1005 height 41
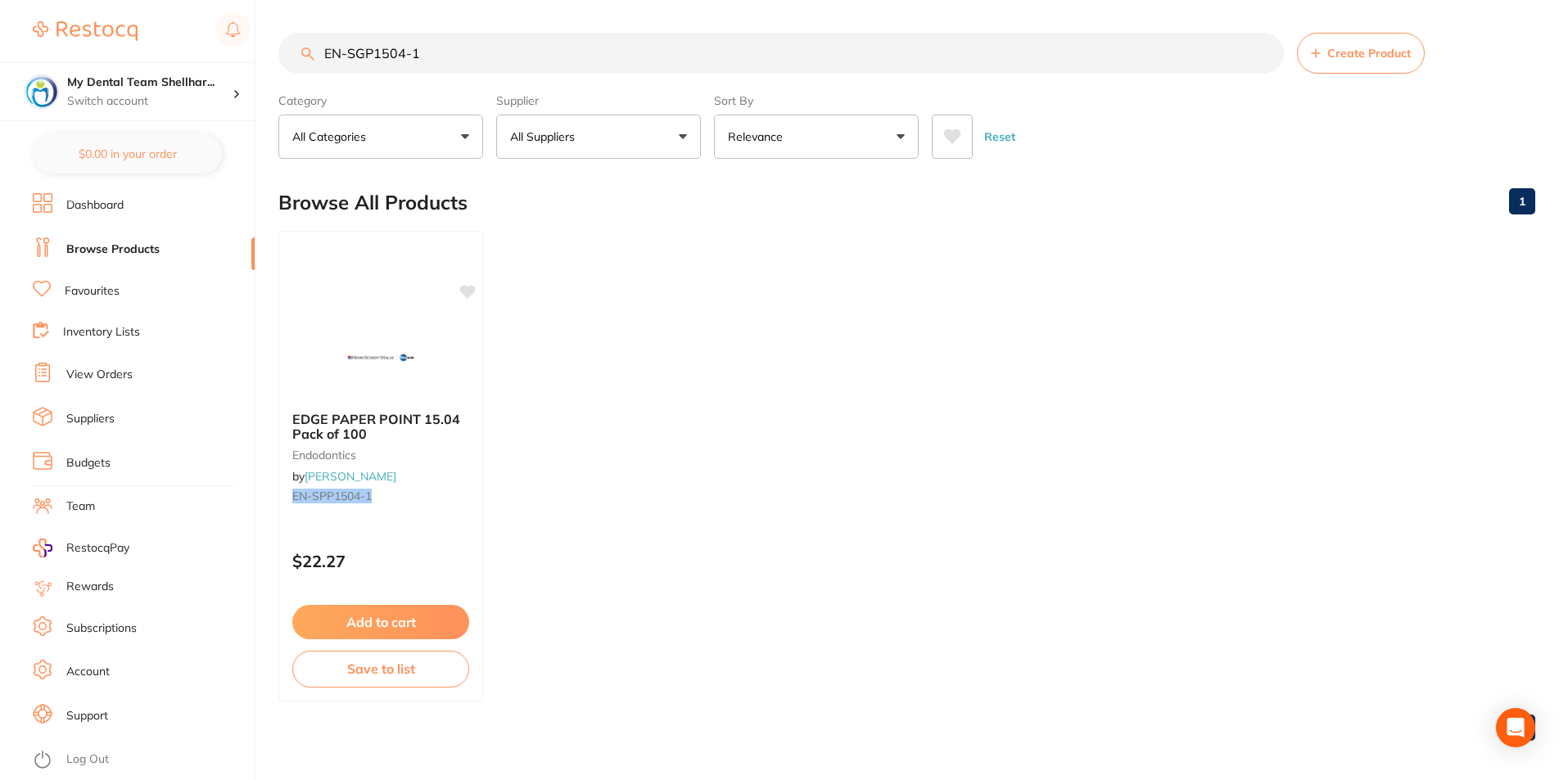
click at [746, 38] on input "EN-SGP1504-1" at bounding box center [781, 53] width 1005 height 41
click at [747, 38] on input "EN-SGP1504-1" at bounding box center [781, 53] width 1005 height 41
paste input "20"
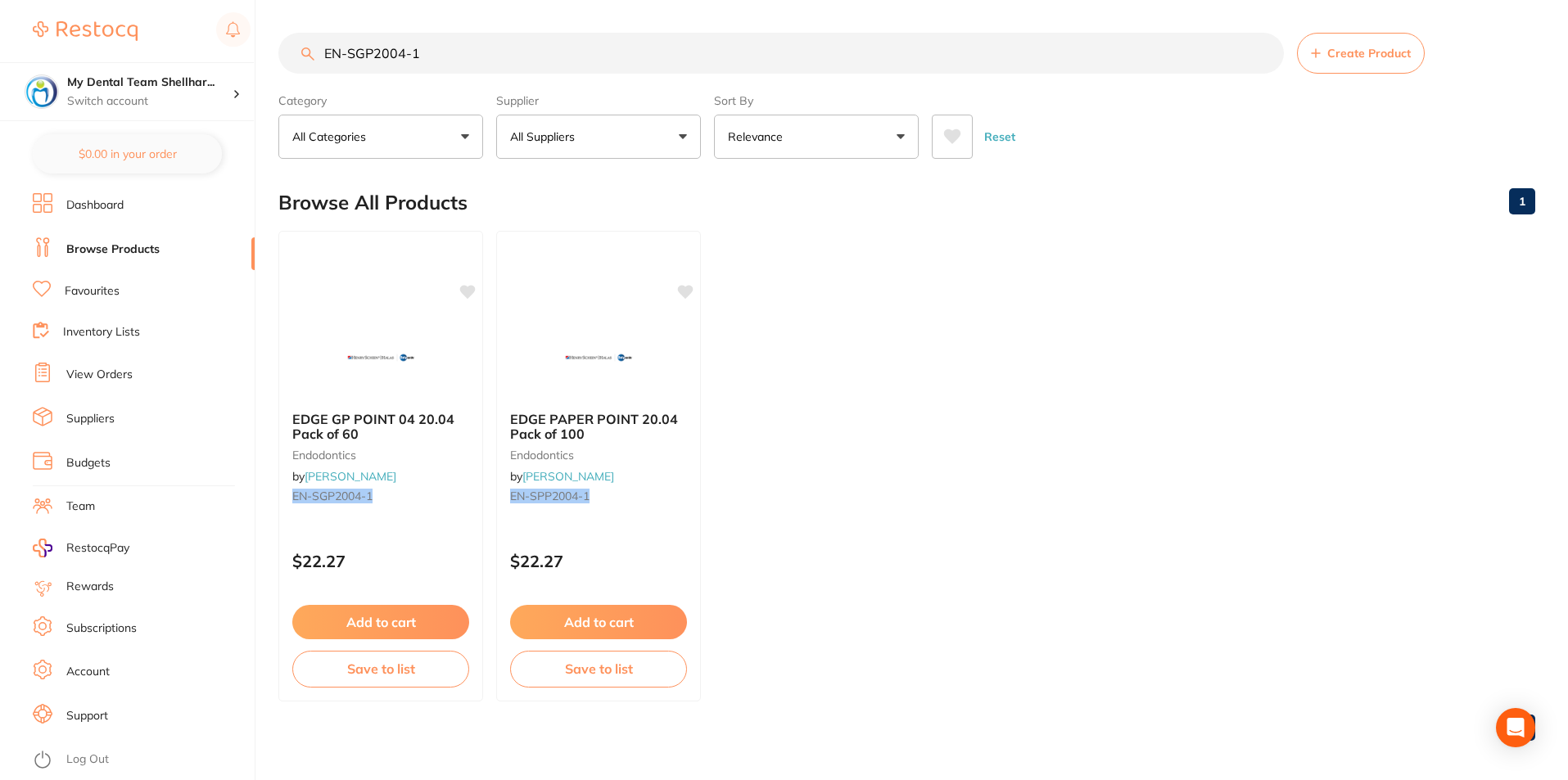
click at [526, 54] on input "EN-SGP2004-1" at bounding box center [781, 53] width 1005 height 41
paste input "5"
click at [560, 62] on input "EN-SGP2504-1" at bounding box center [781, 53] width 1005 height 41
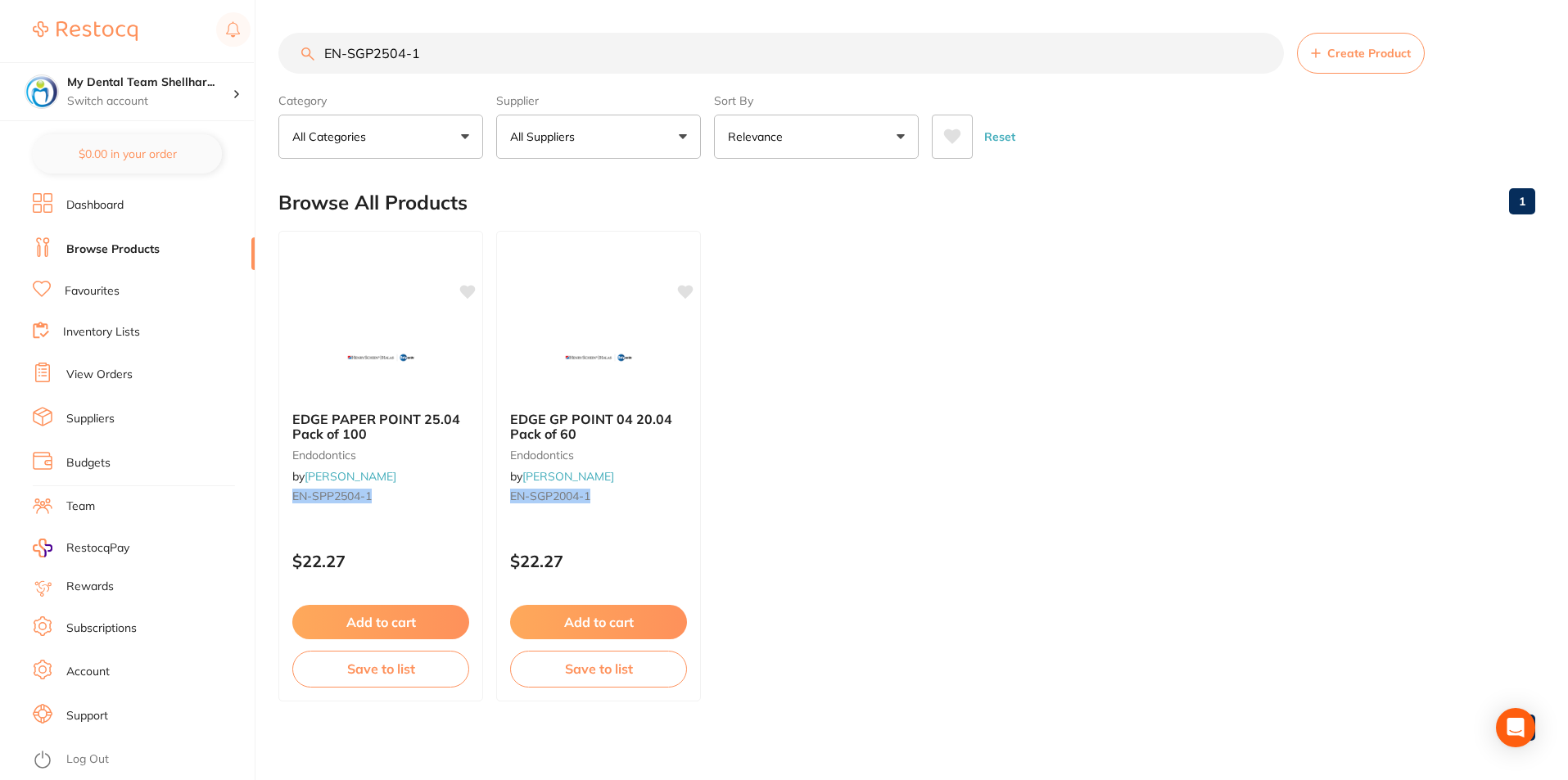
click at [560, 62] on input "EN-SGP2504-1" at bounding box center [781, 53] width 1005 height 41
click at [560, 61] on input "EN-SGP2504-1" at bounding box center [781, 53] width 1005 height 41
paste input "30"
click at [620, 66] on input "EN-SGP3004-1" at bounding box center [781, 53] width 1005 height 41
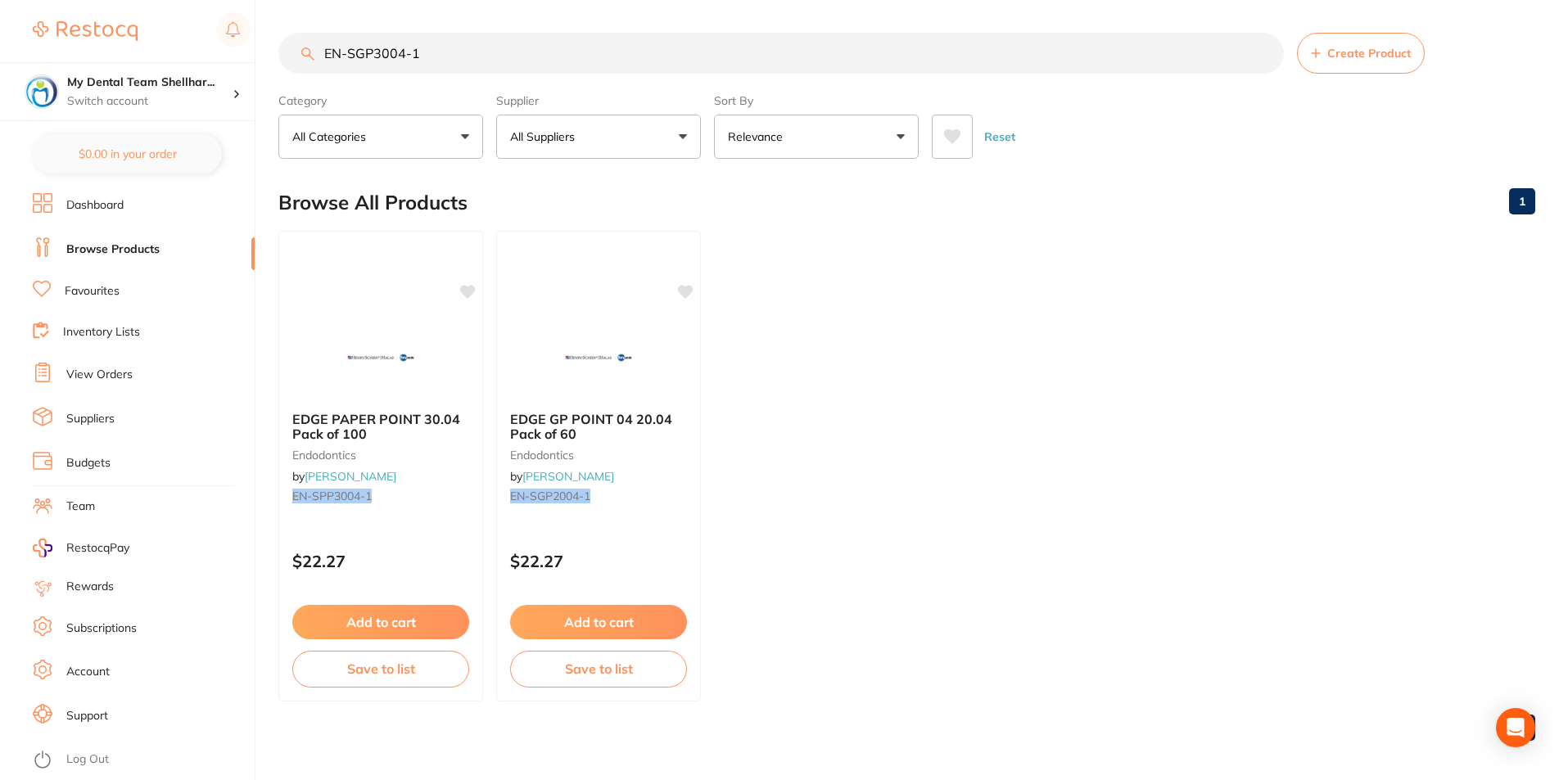
click at [620, 64] on input "EN-SGP3004-1" at bounding box center [781, 53] width 1005 height 41
paste input "5"
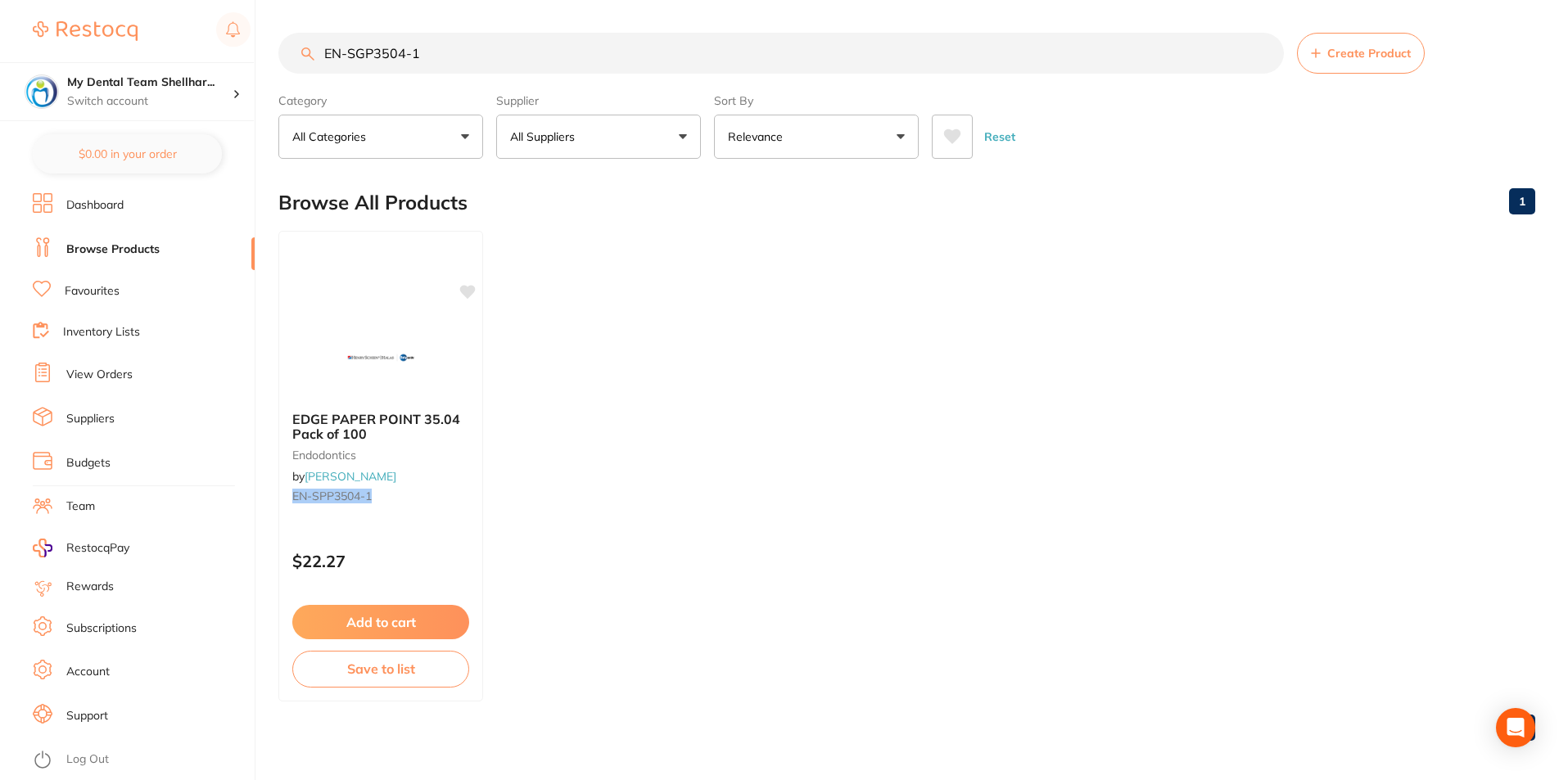
click at [534, 46] on input "EN-SGP3504-1" at bounding box center [781, 53] width 1005 height 41
paste input "40"
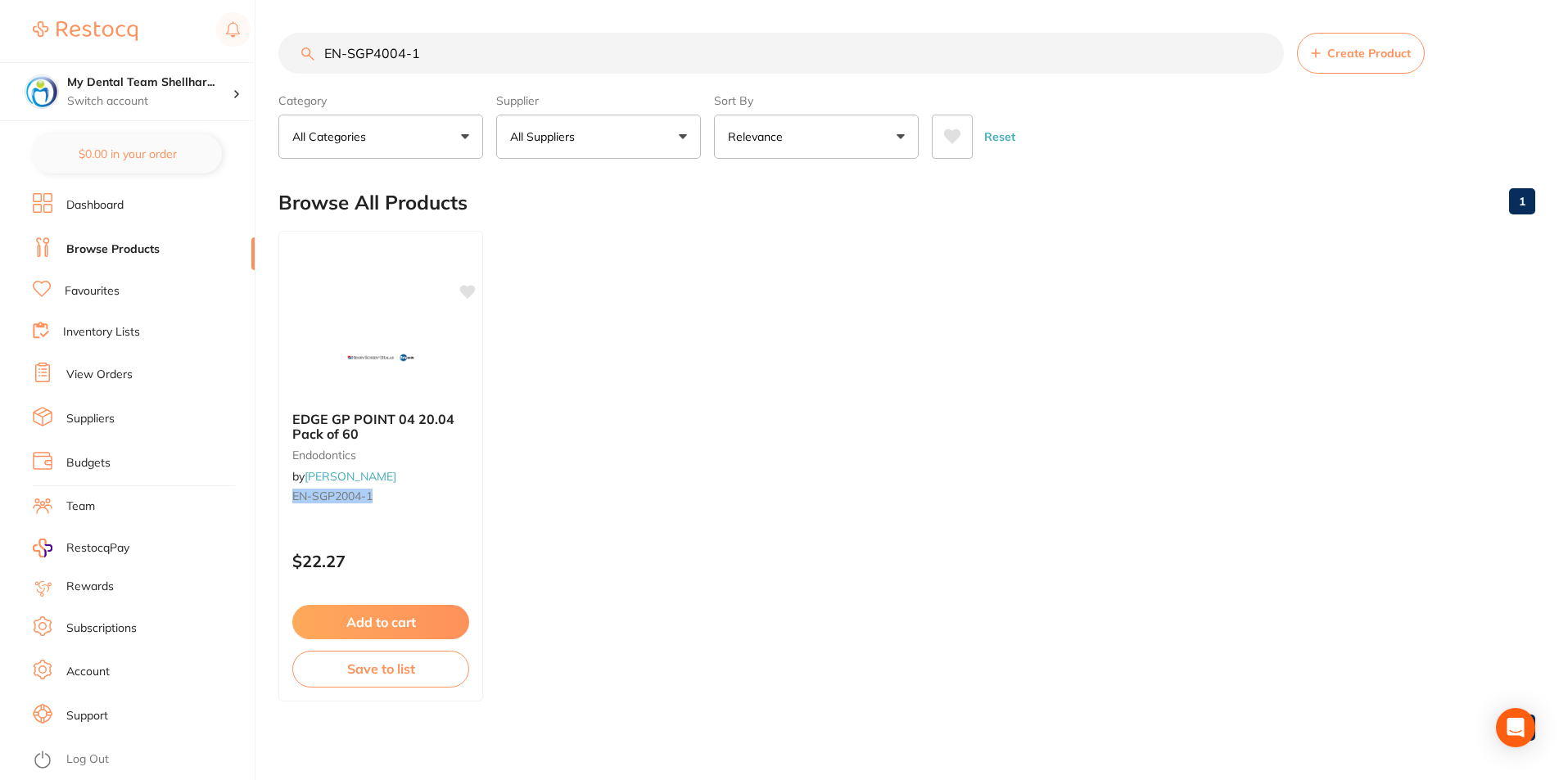
click at [565, 51] on input "EN-SGP4004-1" at bounding box center [781, 53] width 1005 height 41
paste input "5"
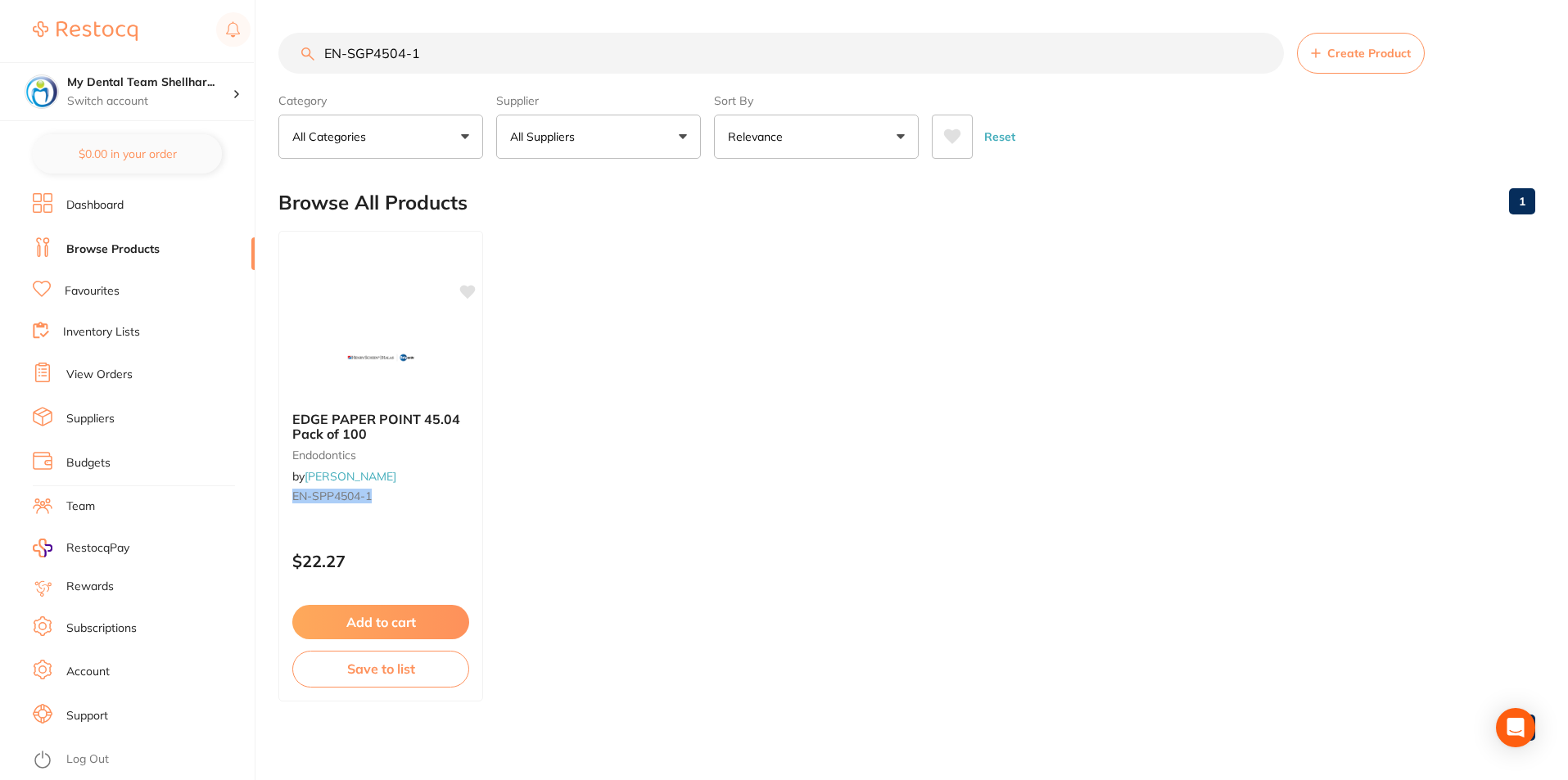
click at [586, 56] on input "EN-SGP4504-1" at bounding box center [781, 53] width 1005 height 41
paste input "50"
click at [619, 58] on input "EN-SGP5004-1" at bounding box center [781, 53] width 1005 height 41
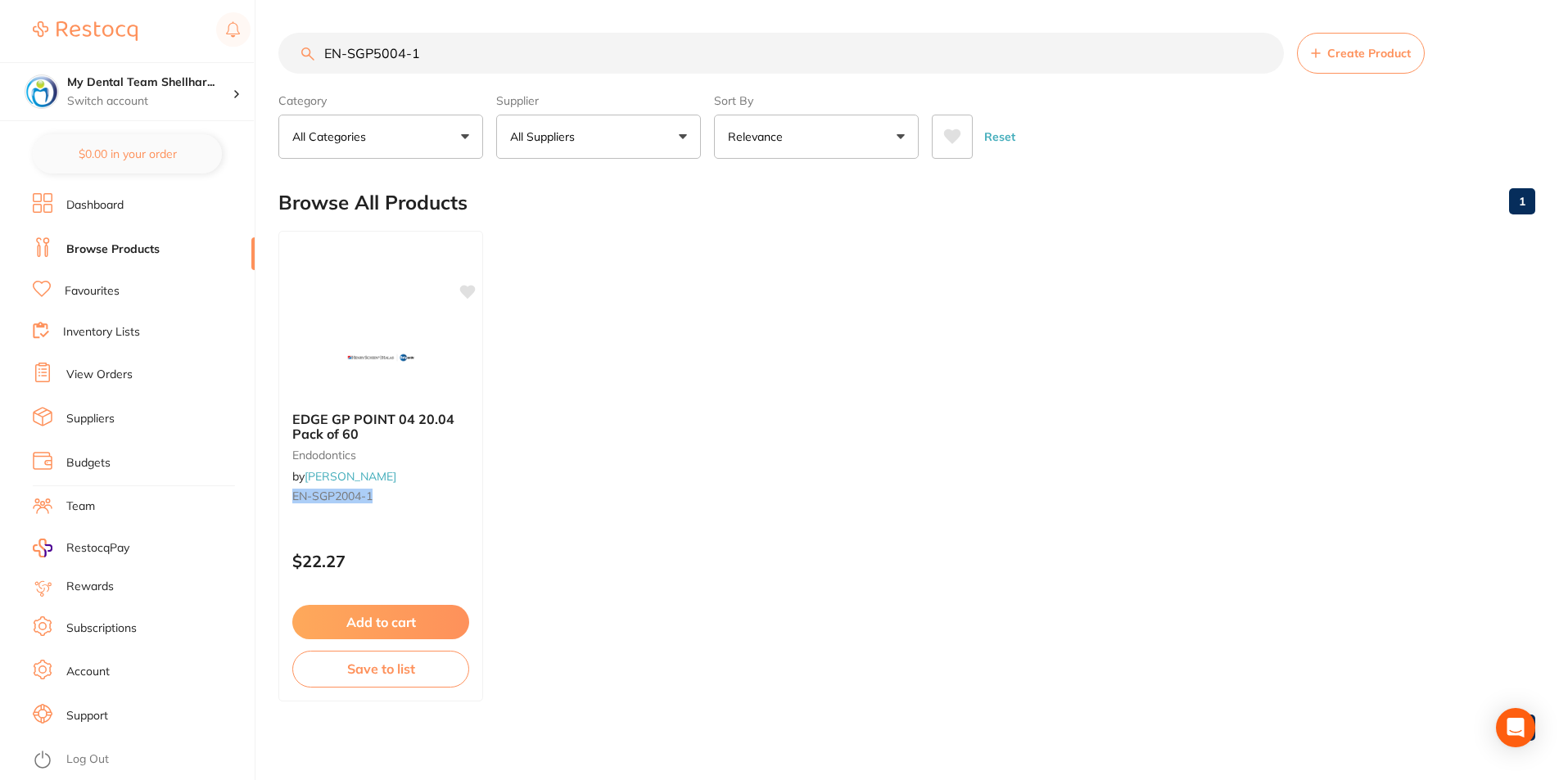
click at [618, 57] on input "EN-SGP5004-1" at bounding box center [781, 53] width 1005 height 41
paste input "GPPASS"
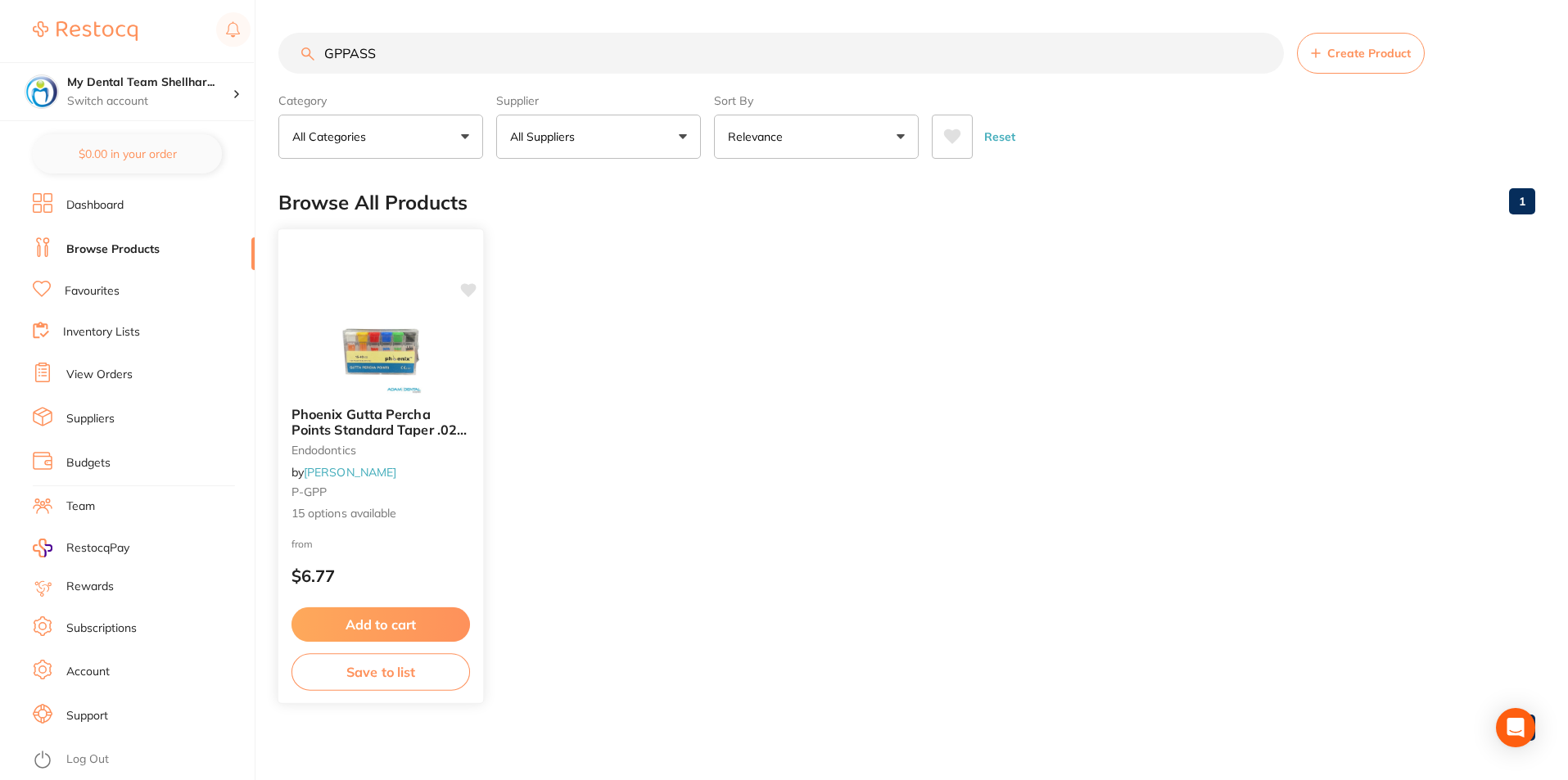
click at [407, 349] on img at bounding box center [380, 352] width 107 height 83
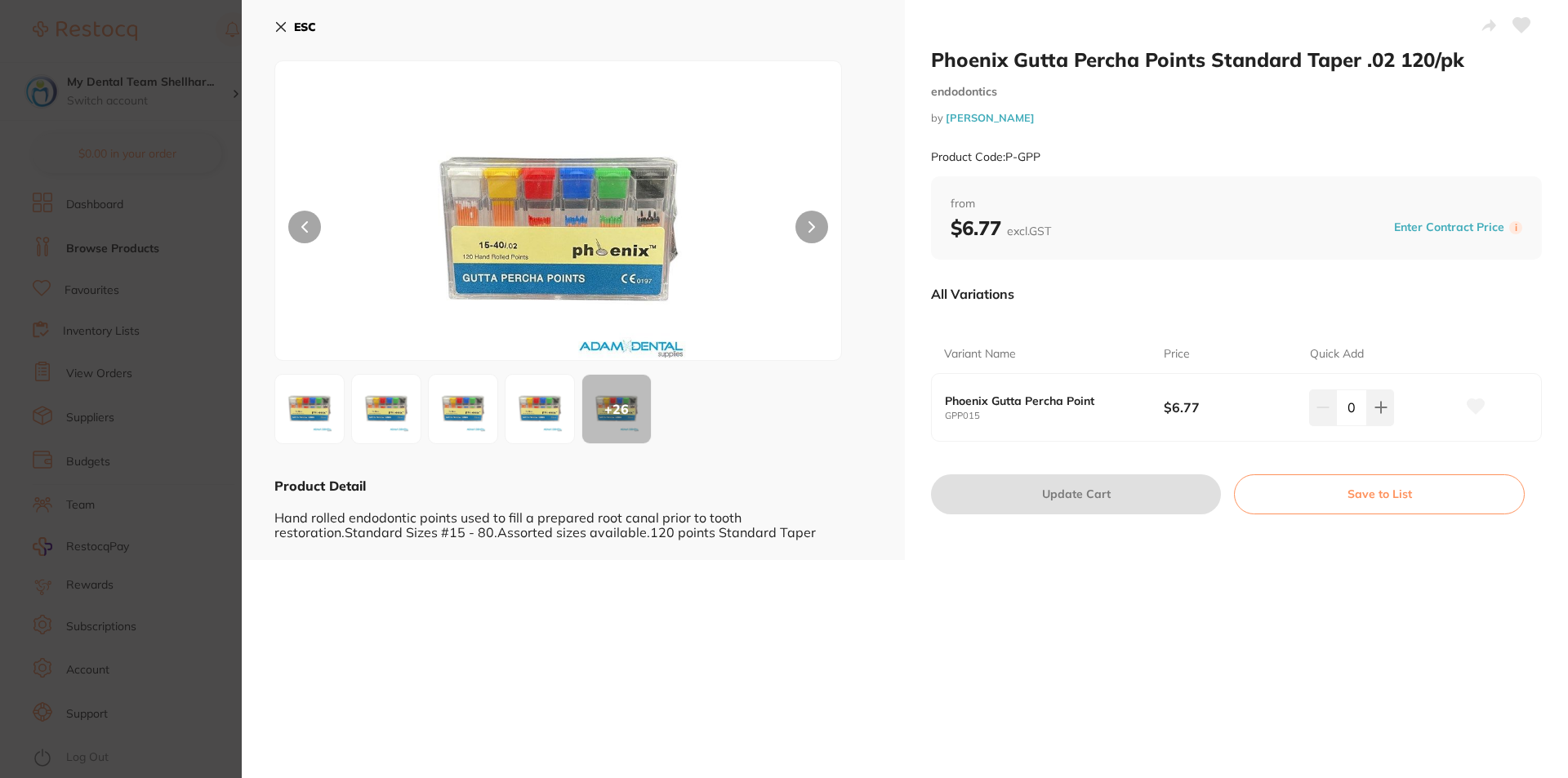
click at [1518, 21] on icon at bounding box center [1521, 25] width 17 height 15
click at [277, 31] on icon at bounding box center [281, 28] width 9 height 9
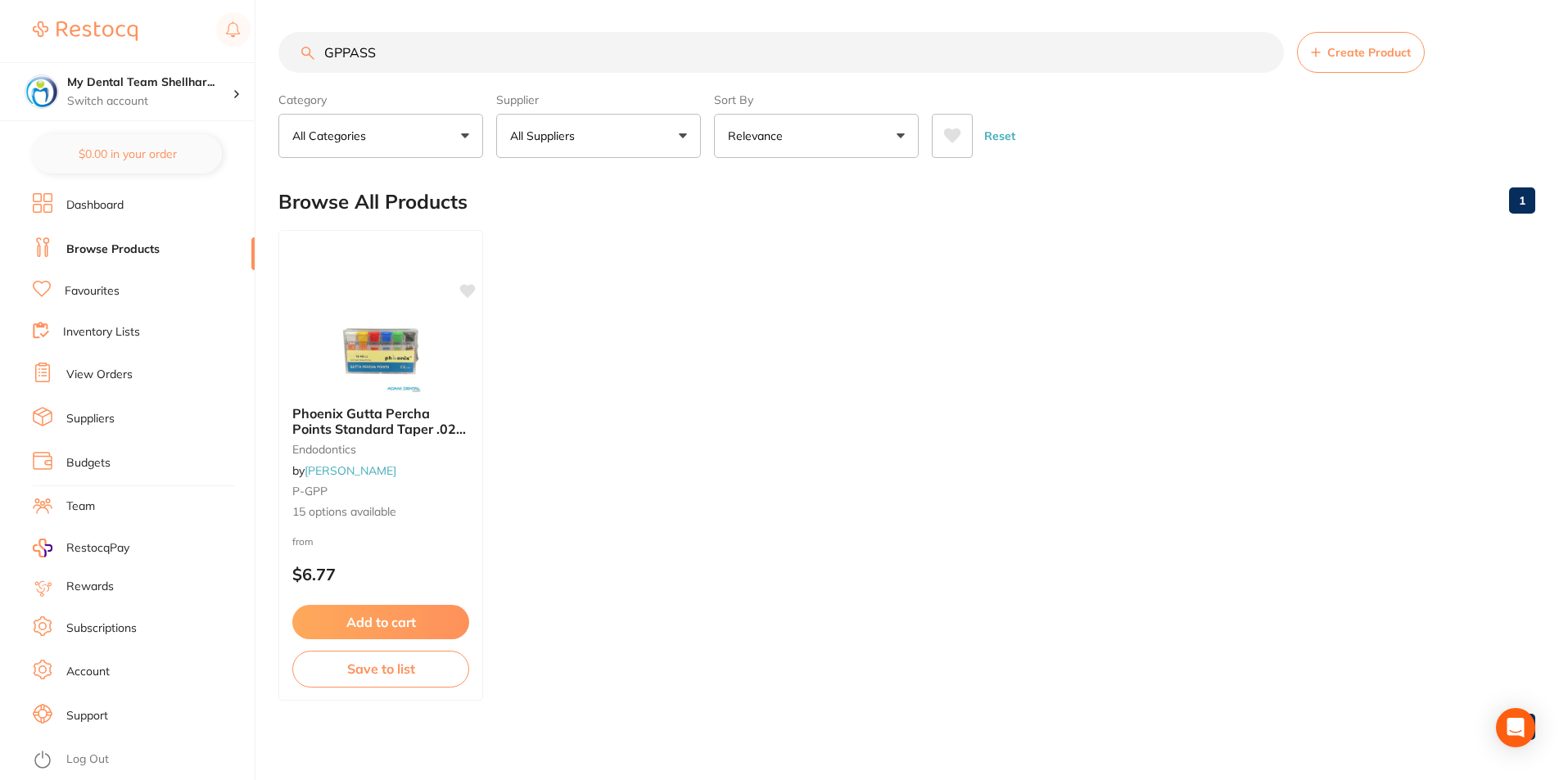
click at [393, 50] on input "GPPASS" at bounding box center [781, 52] width 1005 height 41
paste input "4580"
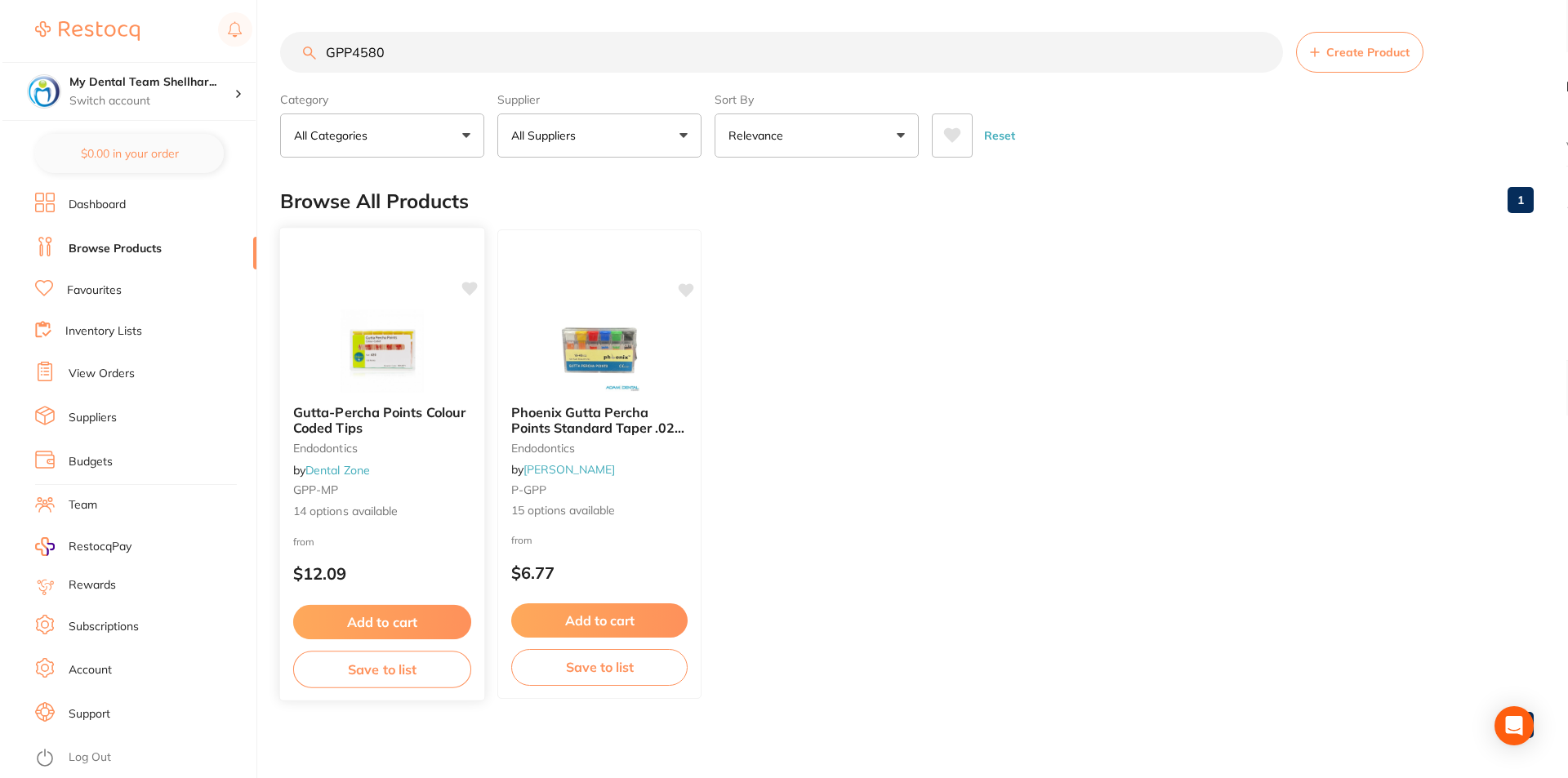
scroll to position [0, 0]
drag, startPoint x: 749, startPoint y: 424, endPoint x: 526, endPoint y: 379, distance: 227.5
click at [748, 422] on ul "Gutta-Percha Points Colour Coded Tips Endodontics by Dental Zone GPP-MP 14 opti…" at bounding box center [904, 465] width 1253 height 470
click at [591, 372] on img at bounding box center [596, 351] width 107 height 83
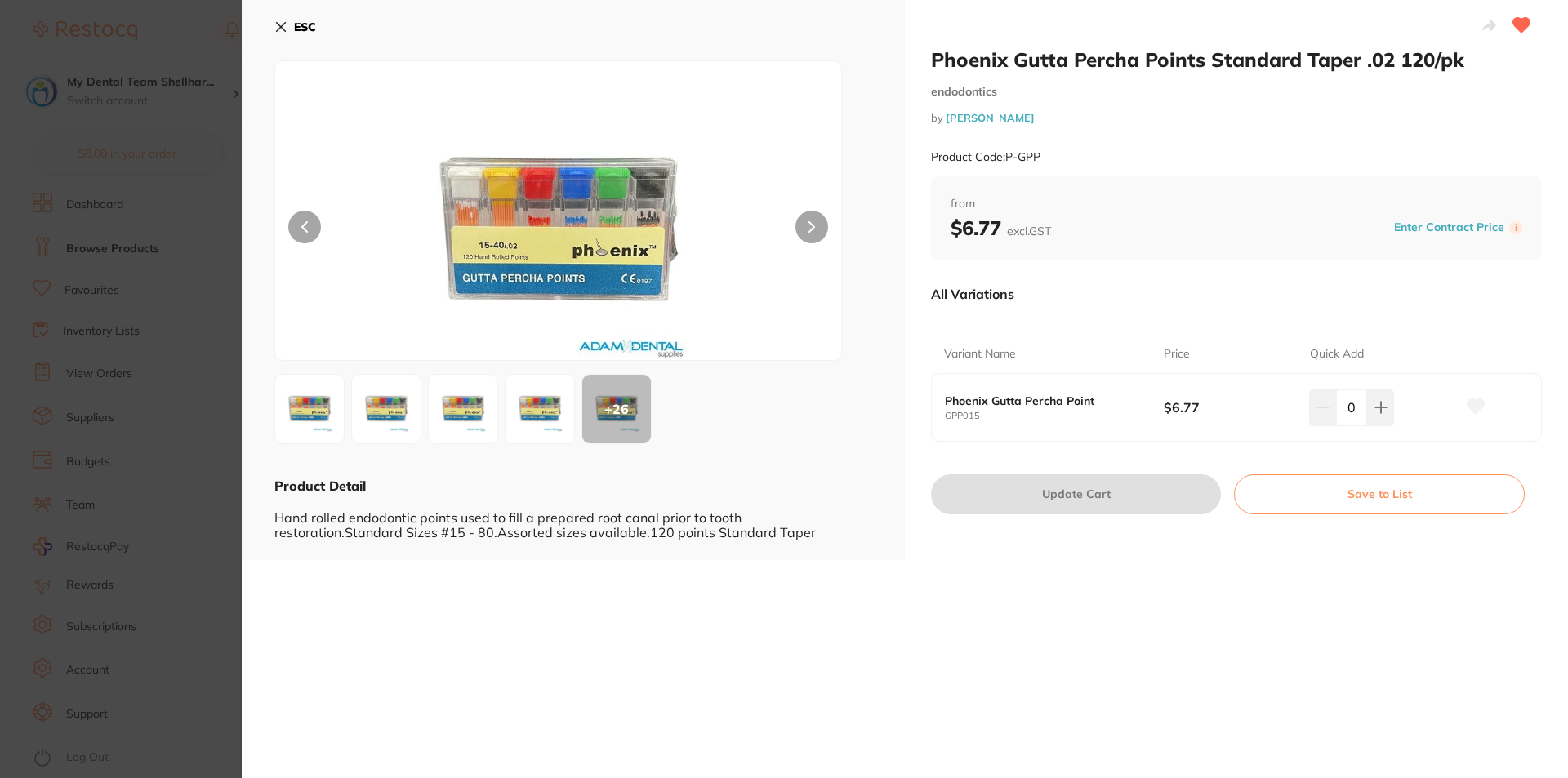
drag, startPoint x: 288, startPoint y: 27, endPoint x: 297, endPoint y: 29, distance: 9.2
click at [288, 27] on button "ESC" at bounding box center [294, 27] width 42 height 28
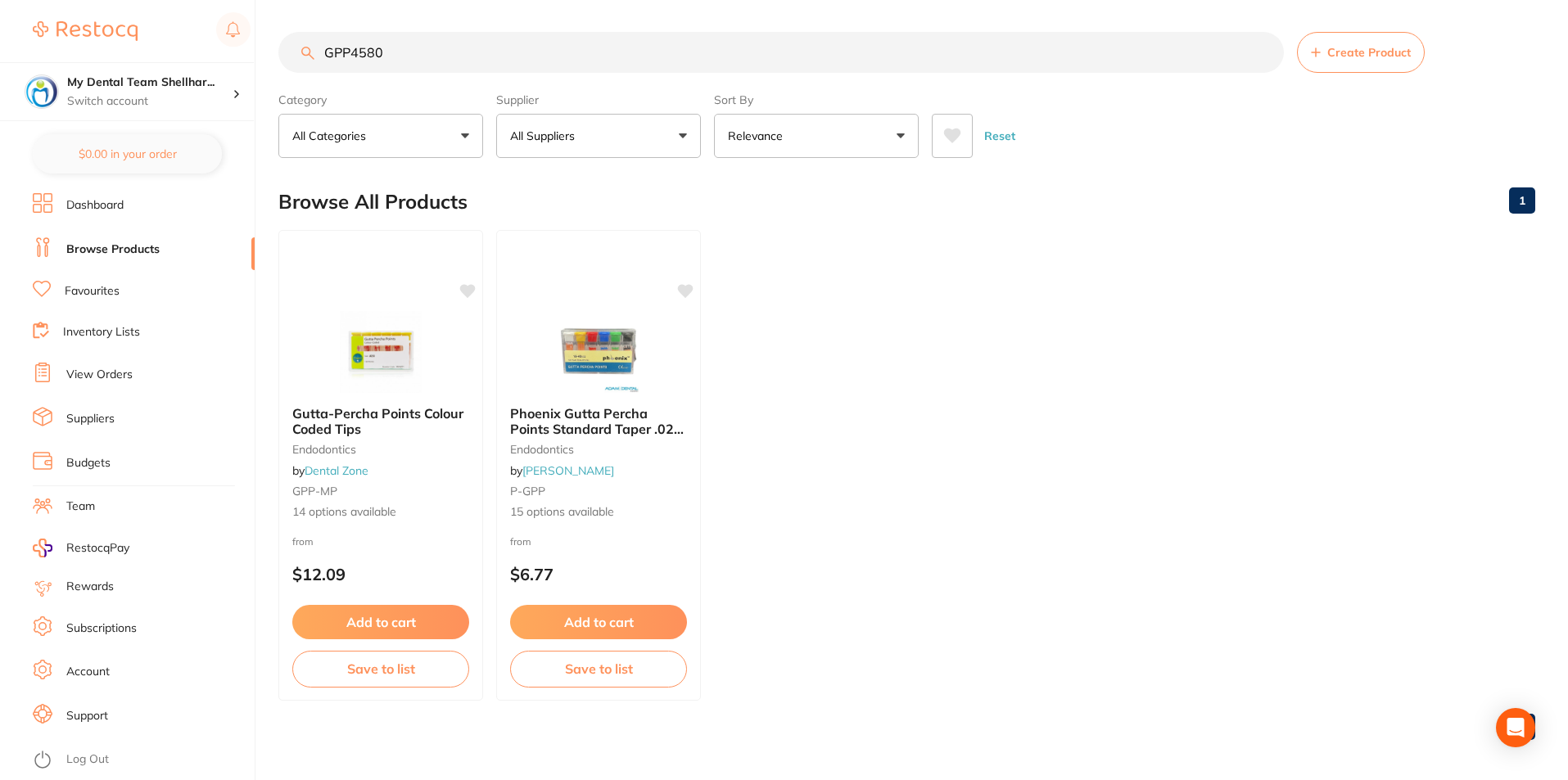
click at [412, 55] on input "GPP4580" at bounding box center [781, 52] width 1005 height 41
click at [411, 55] on input "GPP4580" at bounding box center [781, 52] width 1005 height 41
paste input "KE-12644"
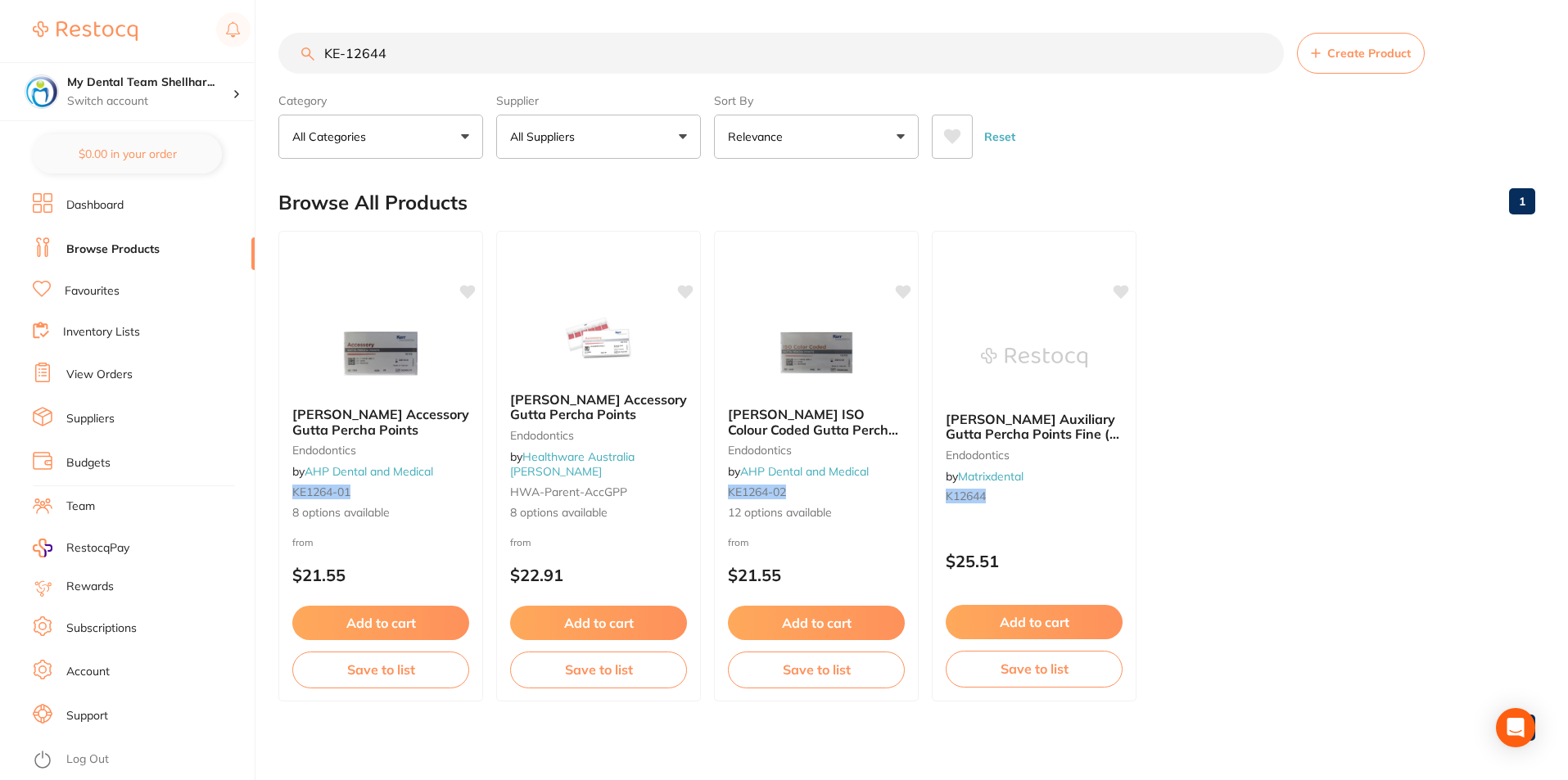
click at [417, 339] on img at bounding box center [381, 353] width 107 height 82
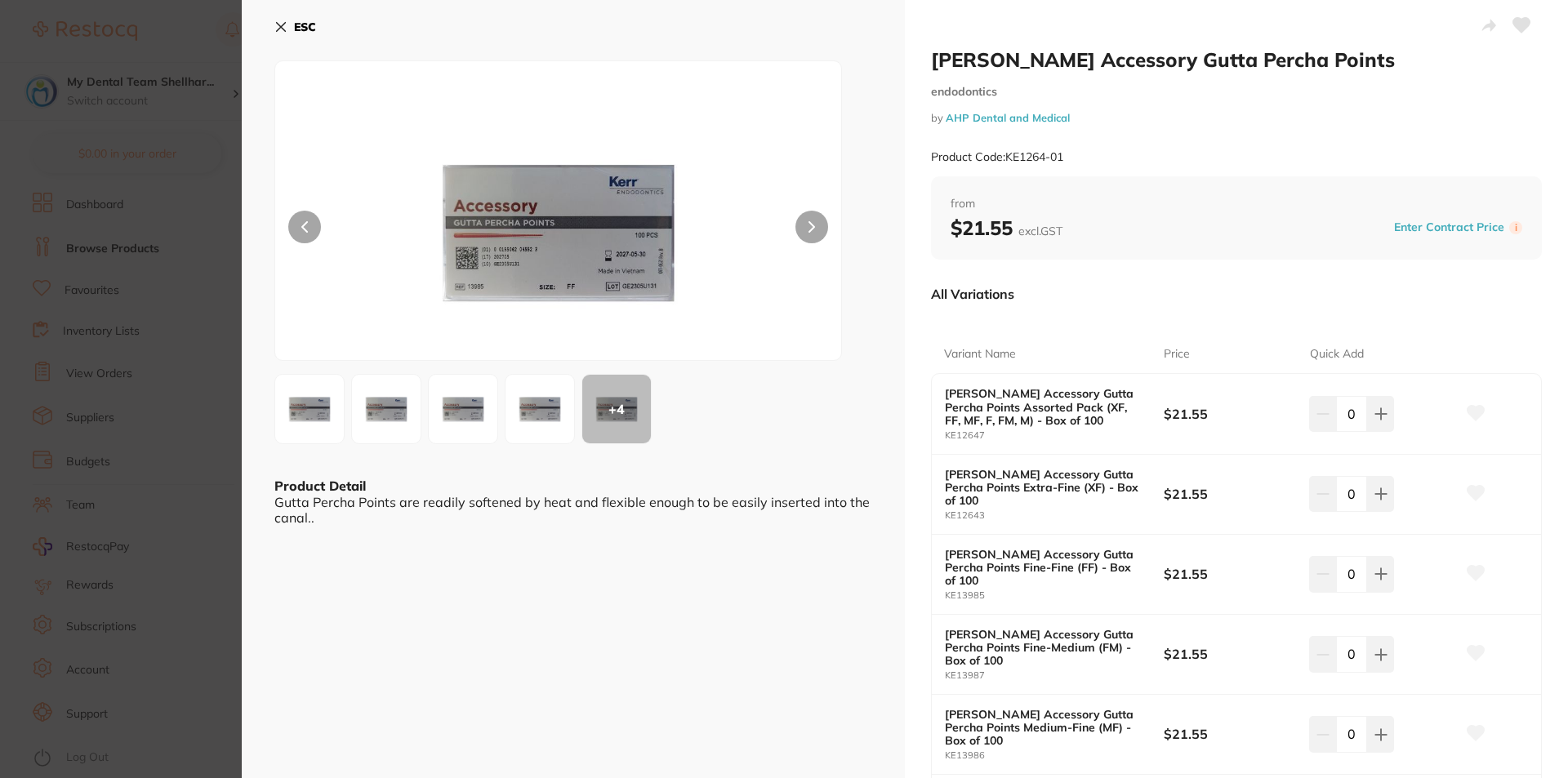
click at [281, 20] on icon at bounding box center [280, 27] width 13 height 13
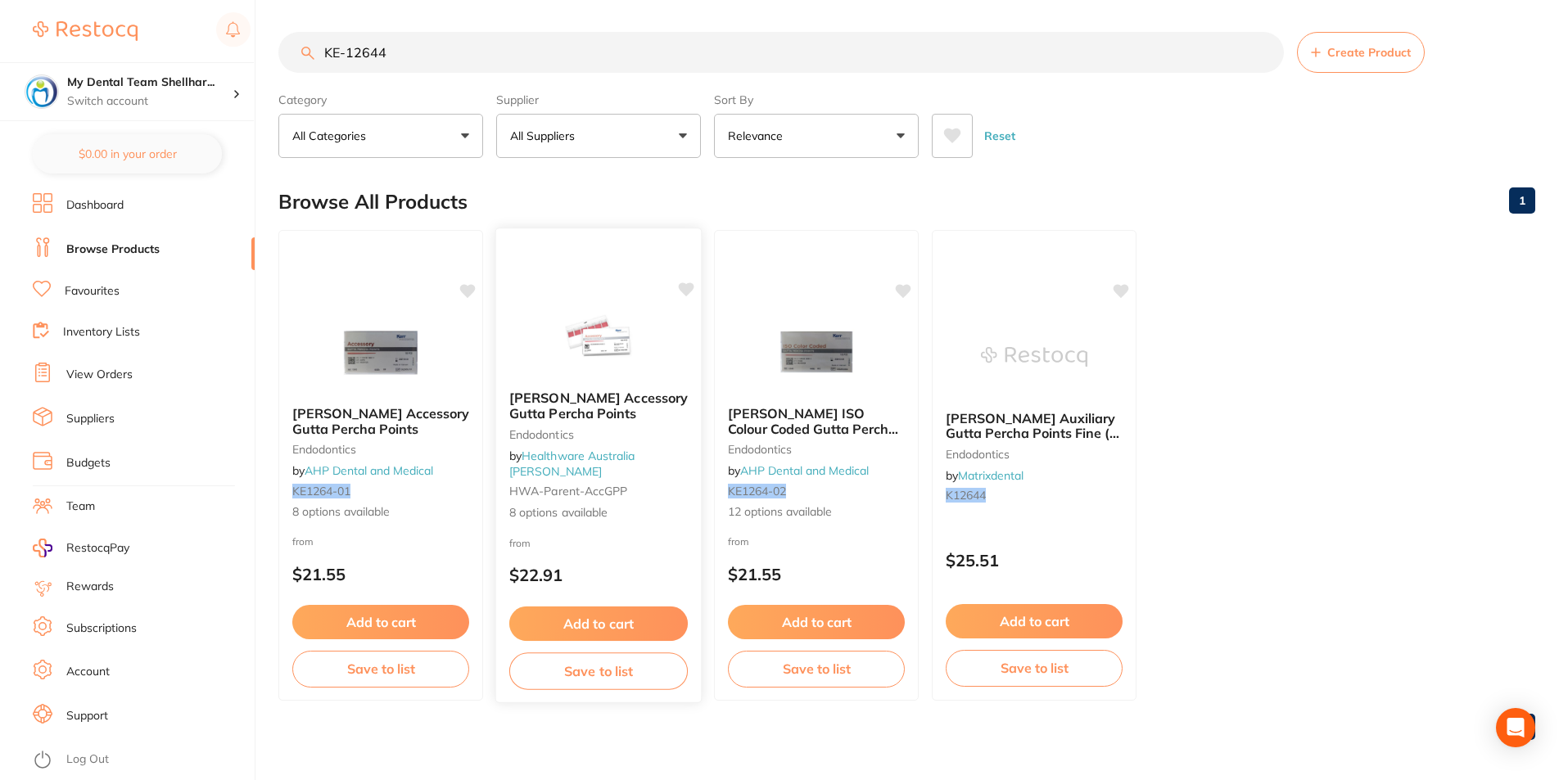
click at [637, 328] on img at bounding box center [598, 335] width 107 height 83
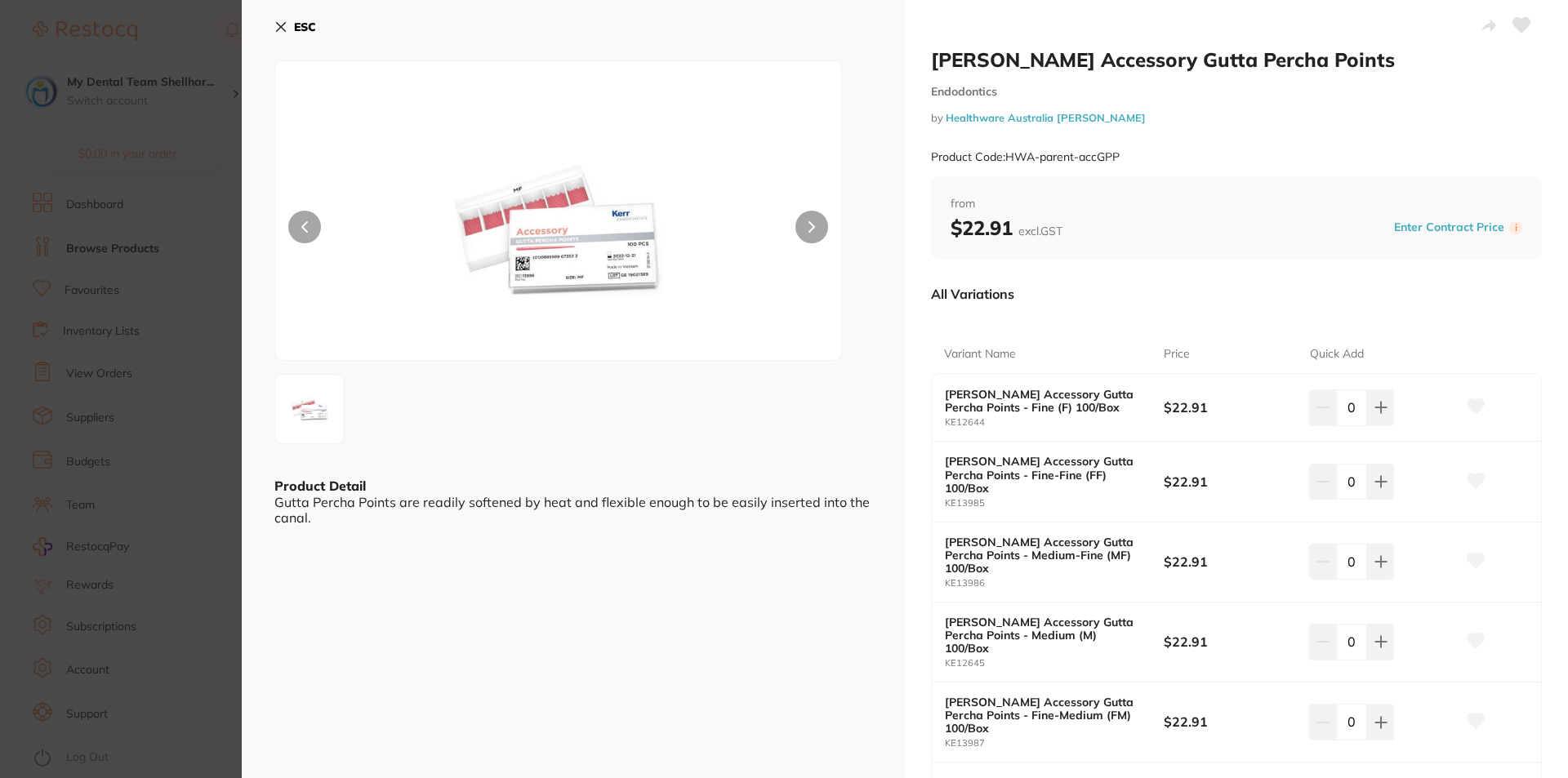
drag, startPoint x: 1515, startPoint y: 24, endPoint x: 646, endPoint y: 35, distance: 869.1
click at [1515, 24] on icon at bounding box center [1521, 25] width 17 height 15
click at [280, 24] on icon at bounding box center [280, 27] width 13 height 13
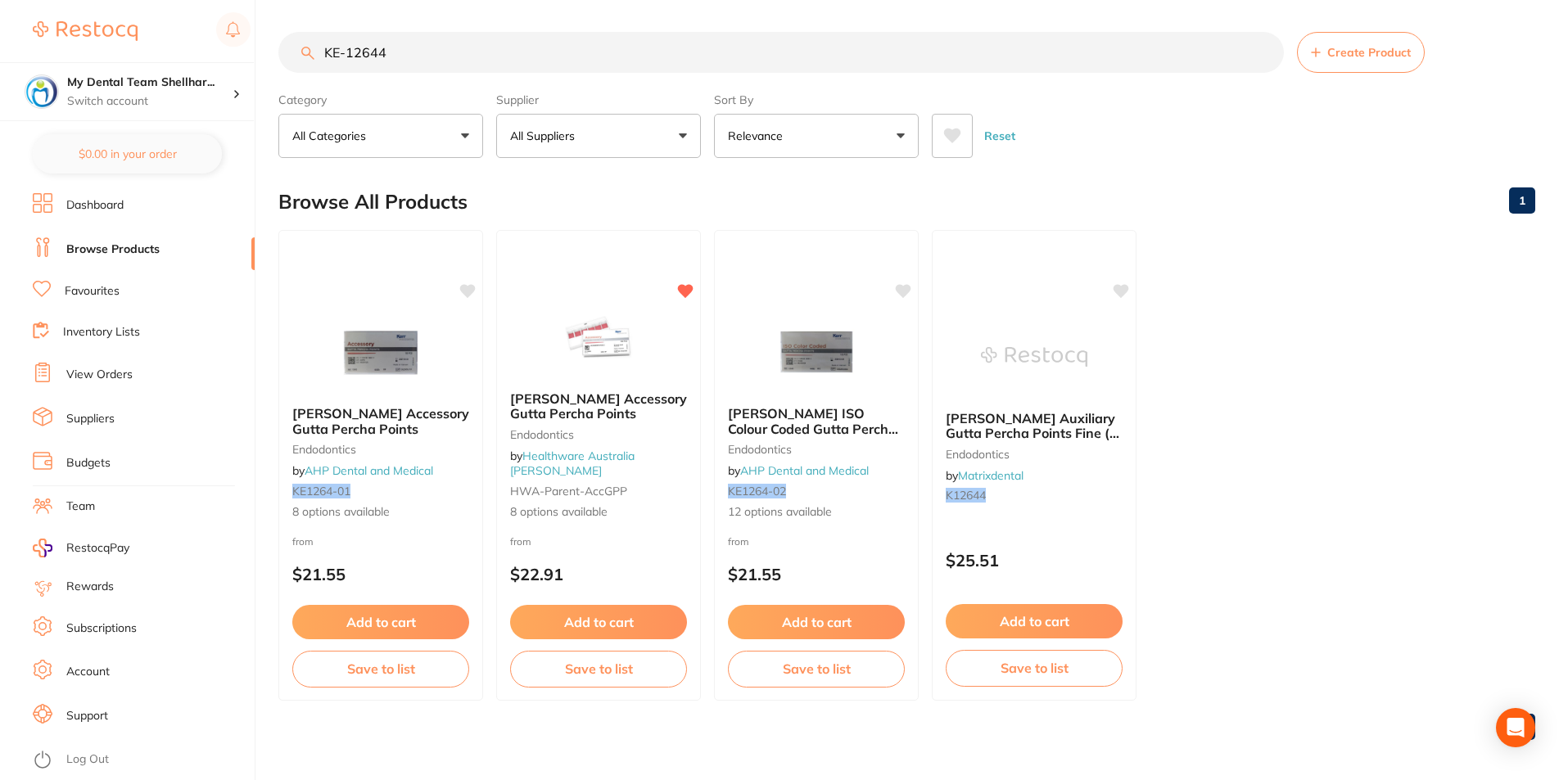
click at [443, 50] on input "KE-12644" at bounding box center [781, 52] width 1005 height 41
click at [443, 50] on input "KE-12644" at bounding box center [781, 52] width 1005 height 41
paste input "EN-SPP150"
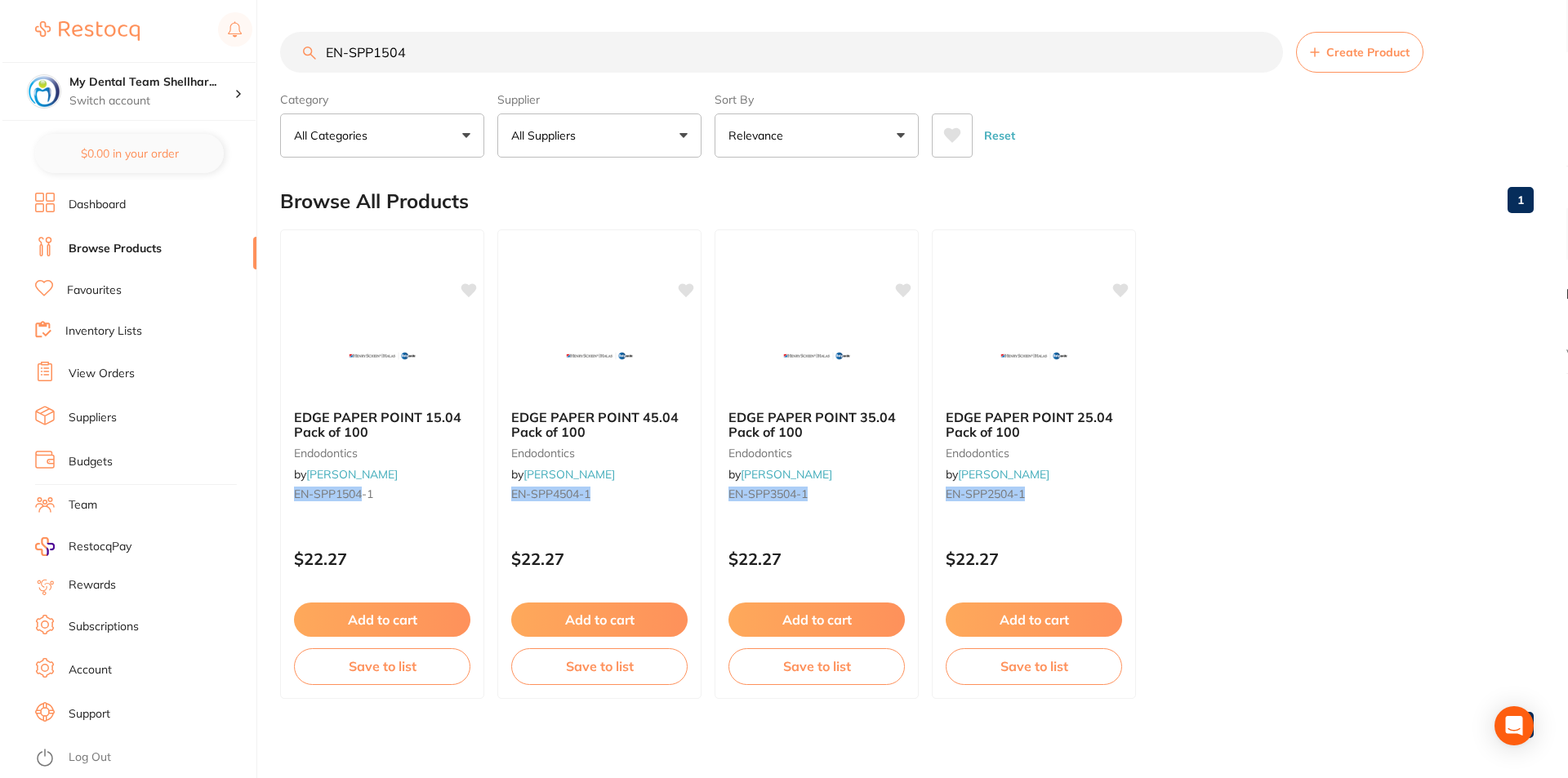
scroll to position [0, 0]
click at [784, 54] on input "EN-SPP1504" at bounding box center [779, 53] width 1002 height 41
paste input "20"
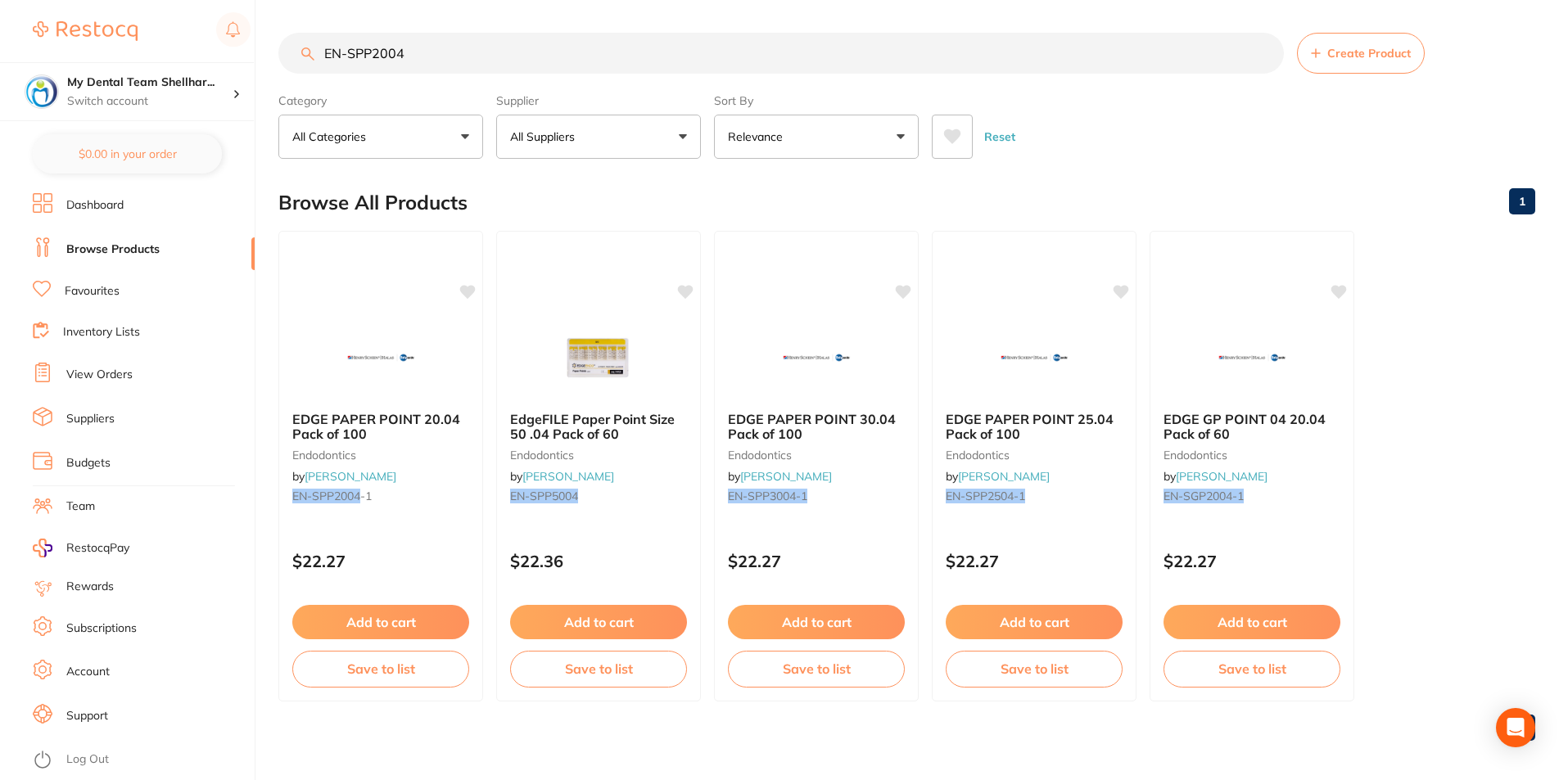
click at [377, 52] on input "EN-SPP2004" at bounding box center [781, 53] width 1005 height 41
paste input "5"
click at [454, 56] on input "EN-SPP2504" at bounding box center [781, 53] width 1005 height 41
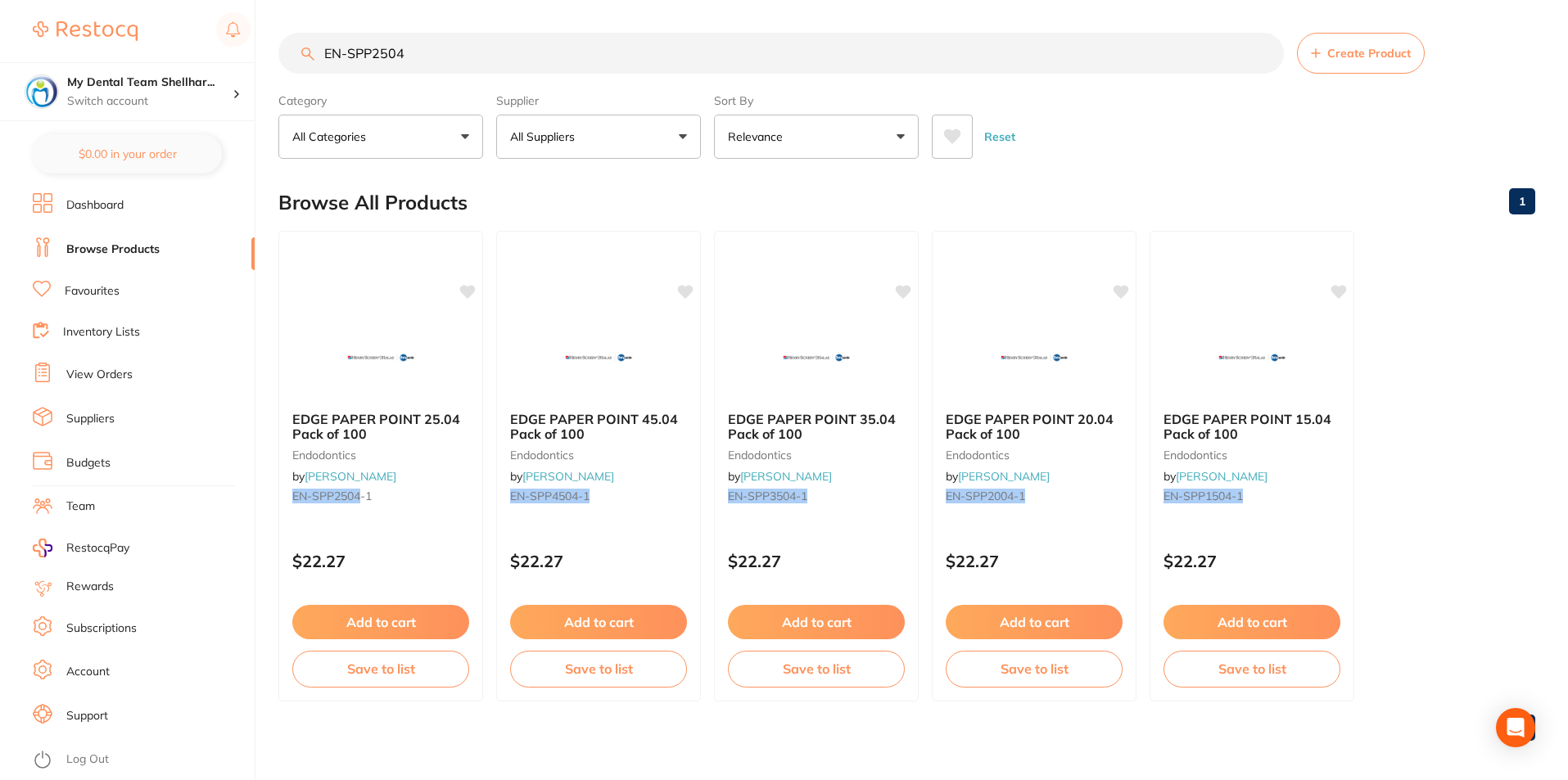
click at [454, 56] on input "EN-SPP2504" at bounding box center [781, 53] width 1005 height 41
paste input "30"
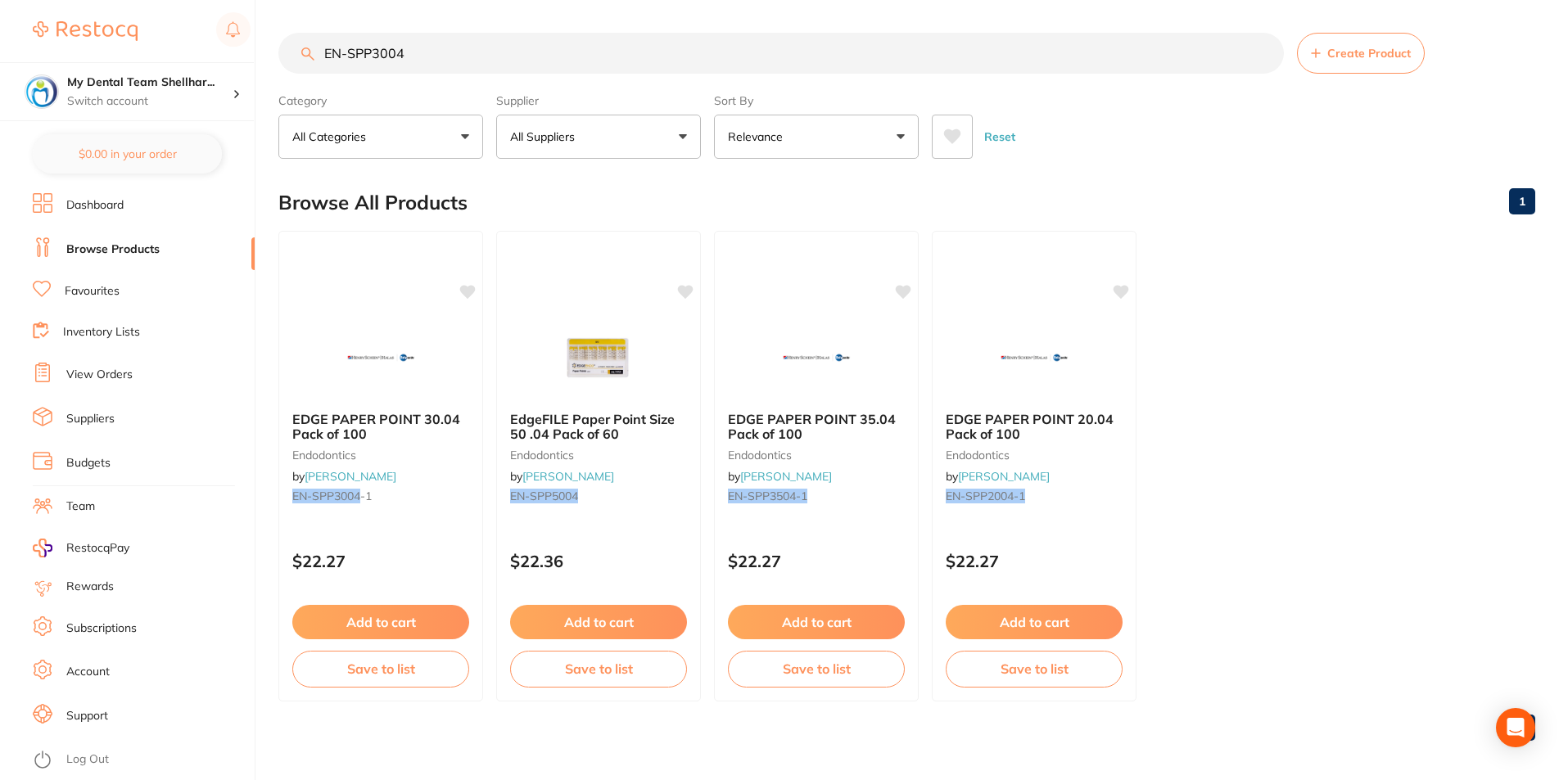
click at [445, 44] on input "EN-SPP3004" at bounding box center [781, 53] width 1005 height 41
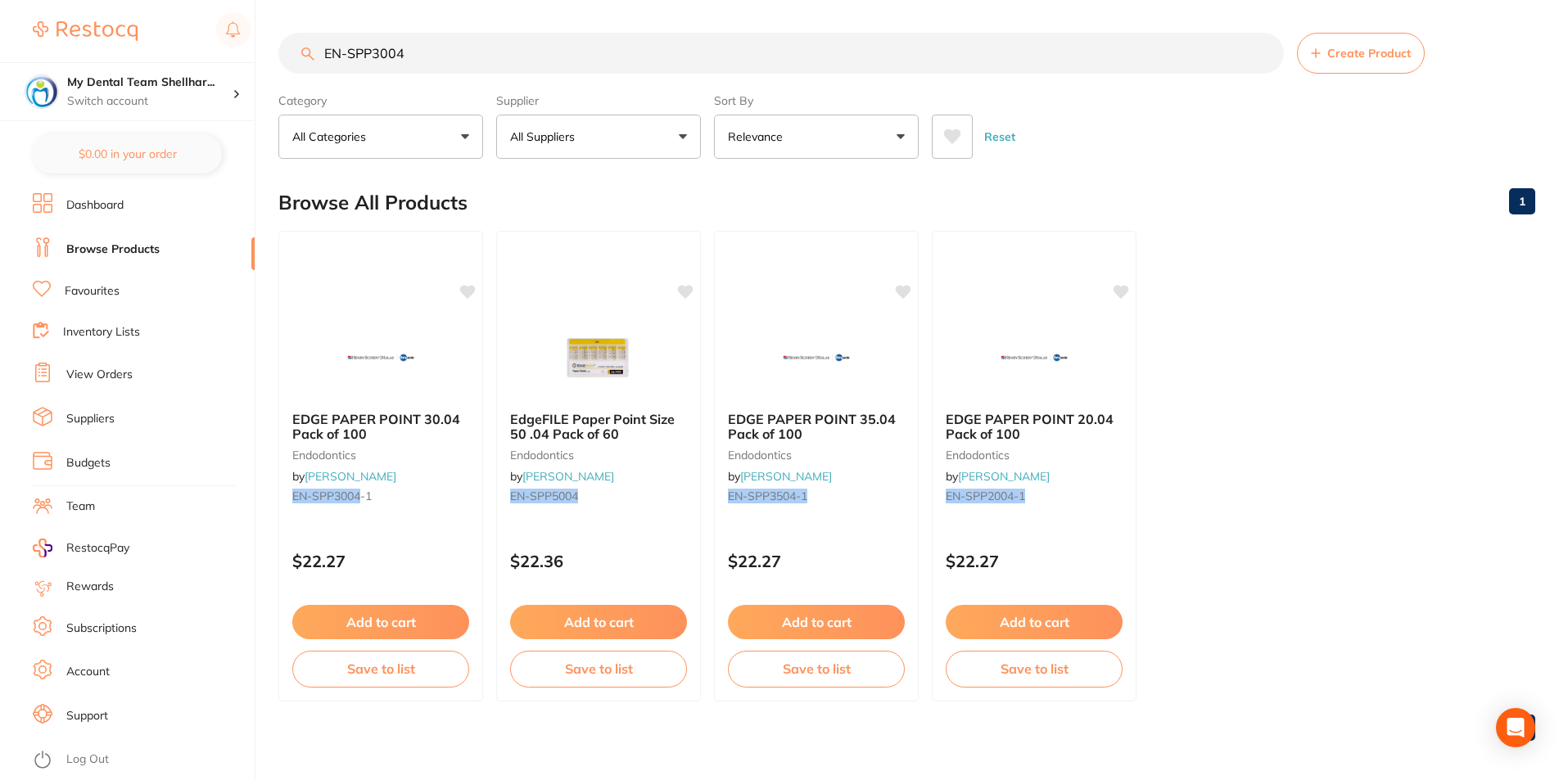
click at [445, 44] on input "EN-SPP3004" at bounding box center [781, 53] width 1005 height 41
paste input "5"
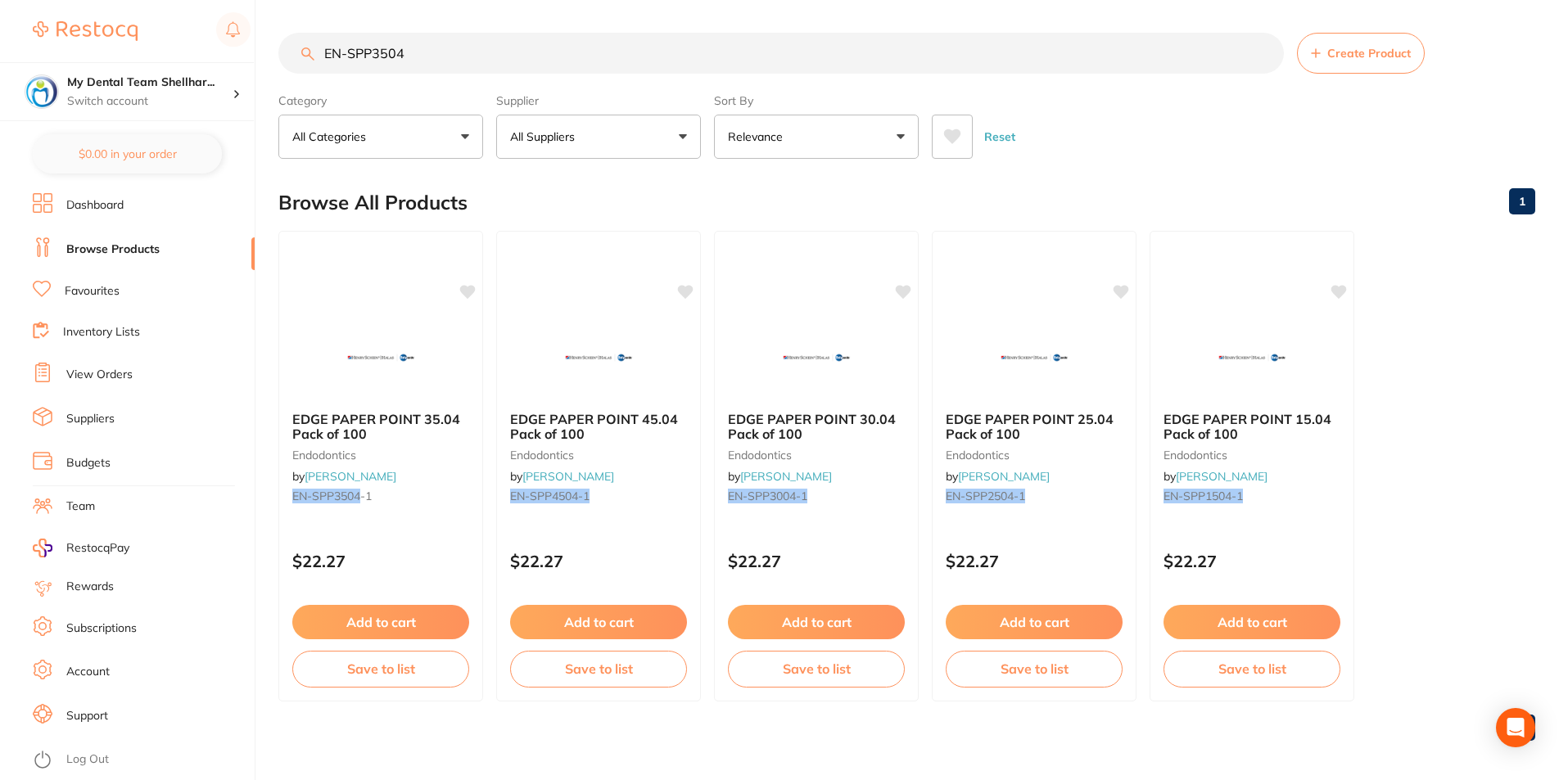
click at [614, 23] on main "EN-SPP3504 Create Product Category All Categories All Categories endodontics Cl…" at bounding box center [923, 393] width 1290 height 787
click at [620, 51] on input "EN-SPP3504" at bounding box center [781, 53] width 1005 height 41
paste input "40"
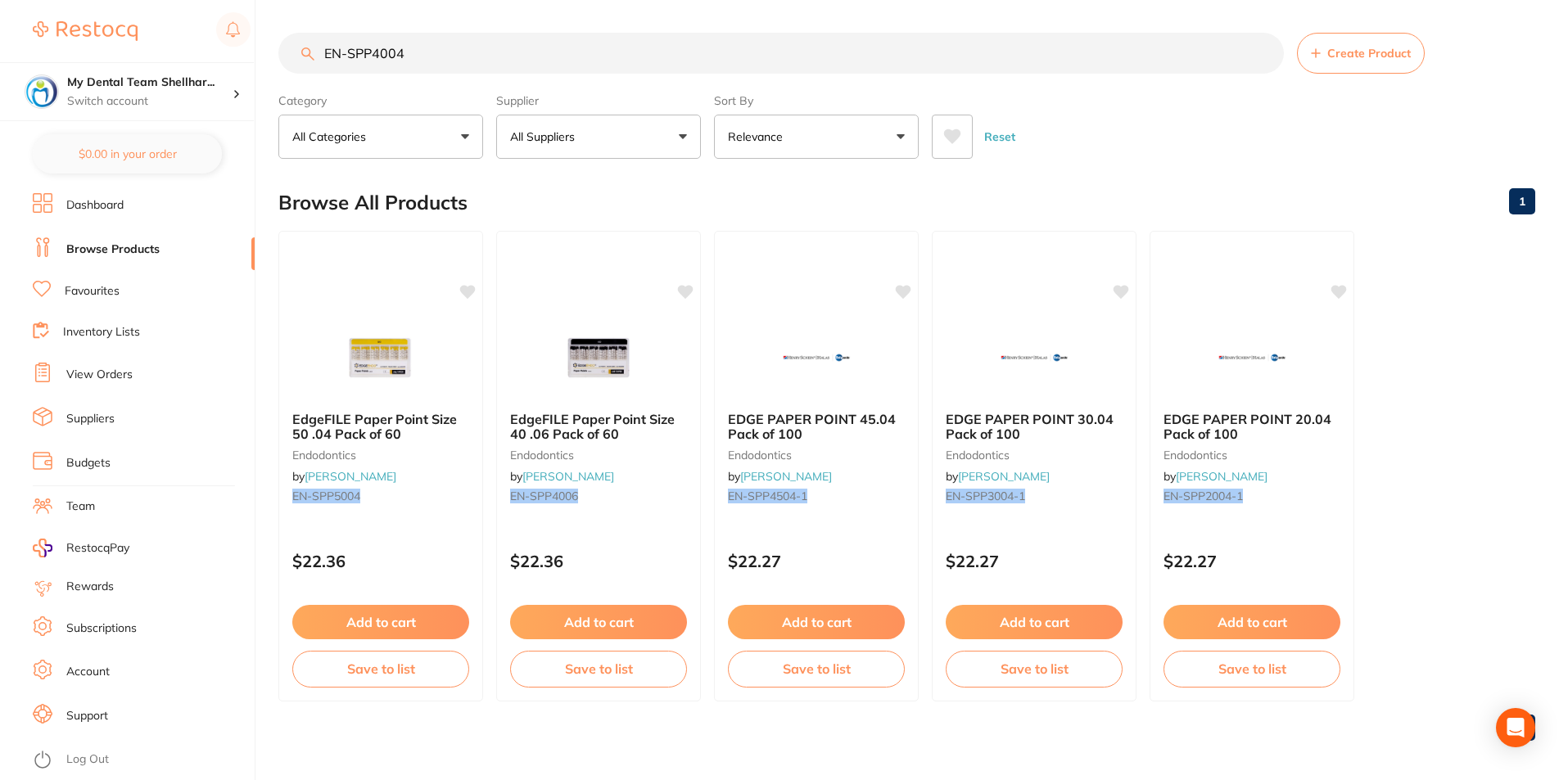
click at [511, 54] on input "EN-SPP4004" at bounding box center [781, 53] width 1005 height 41
paste input "3504-1"
click at [789, 63] on input "EN-SPP3504-1" at bounding box center [781, 53] width 1005 height 41
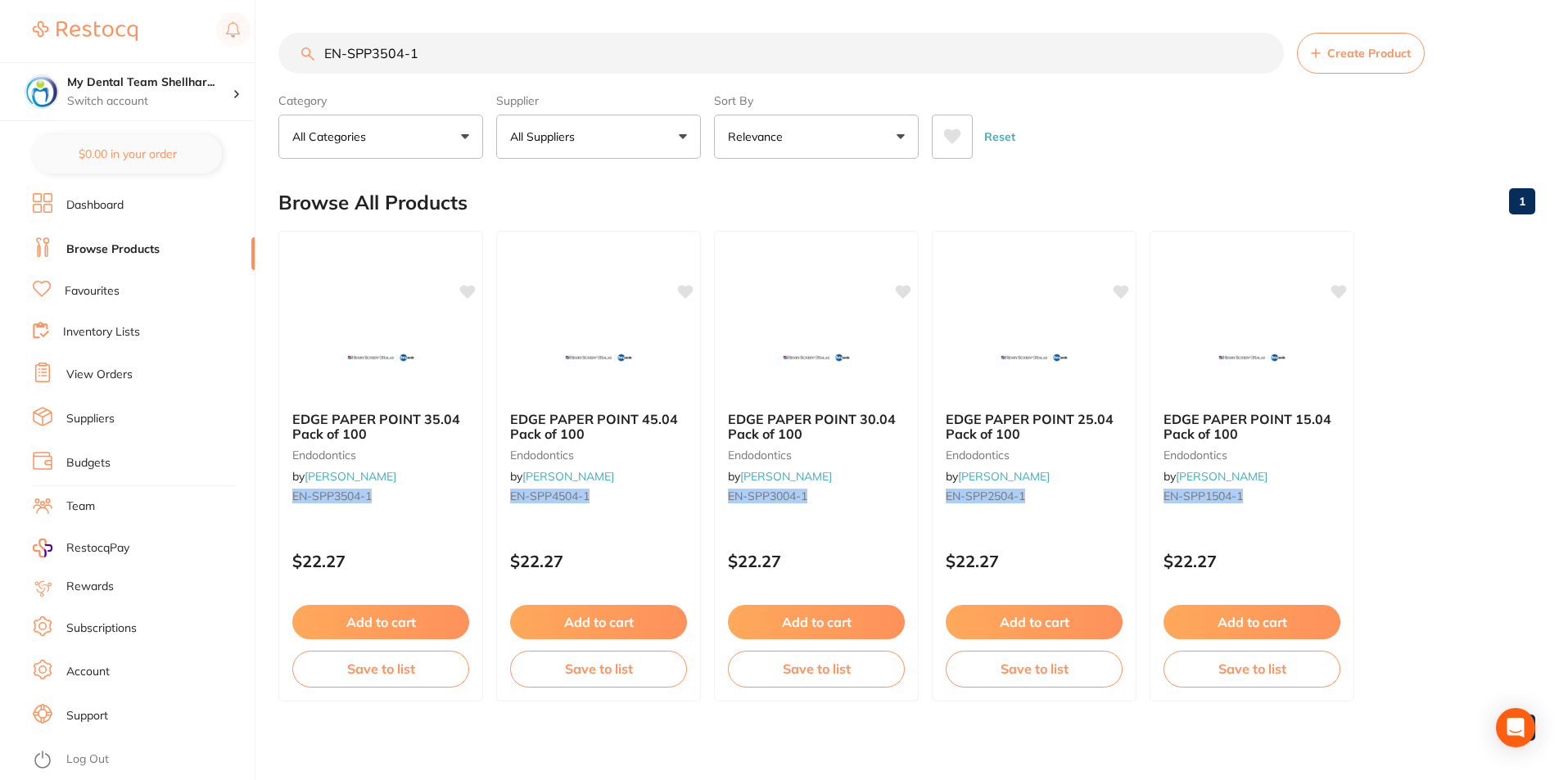
click at [789, 63] on input "EN-SPP3504-1" at bounding box center [781, 53] width 1005 height 41
paste input "4004"
click at [668, 64] on input "EN-SPP4004" at bounding box center [781, 53] width 1005 height 41
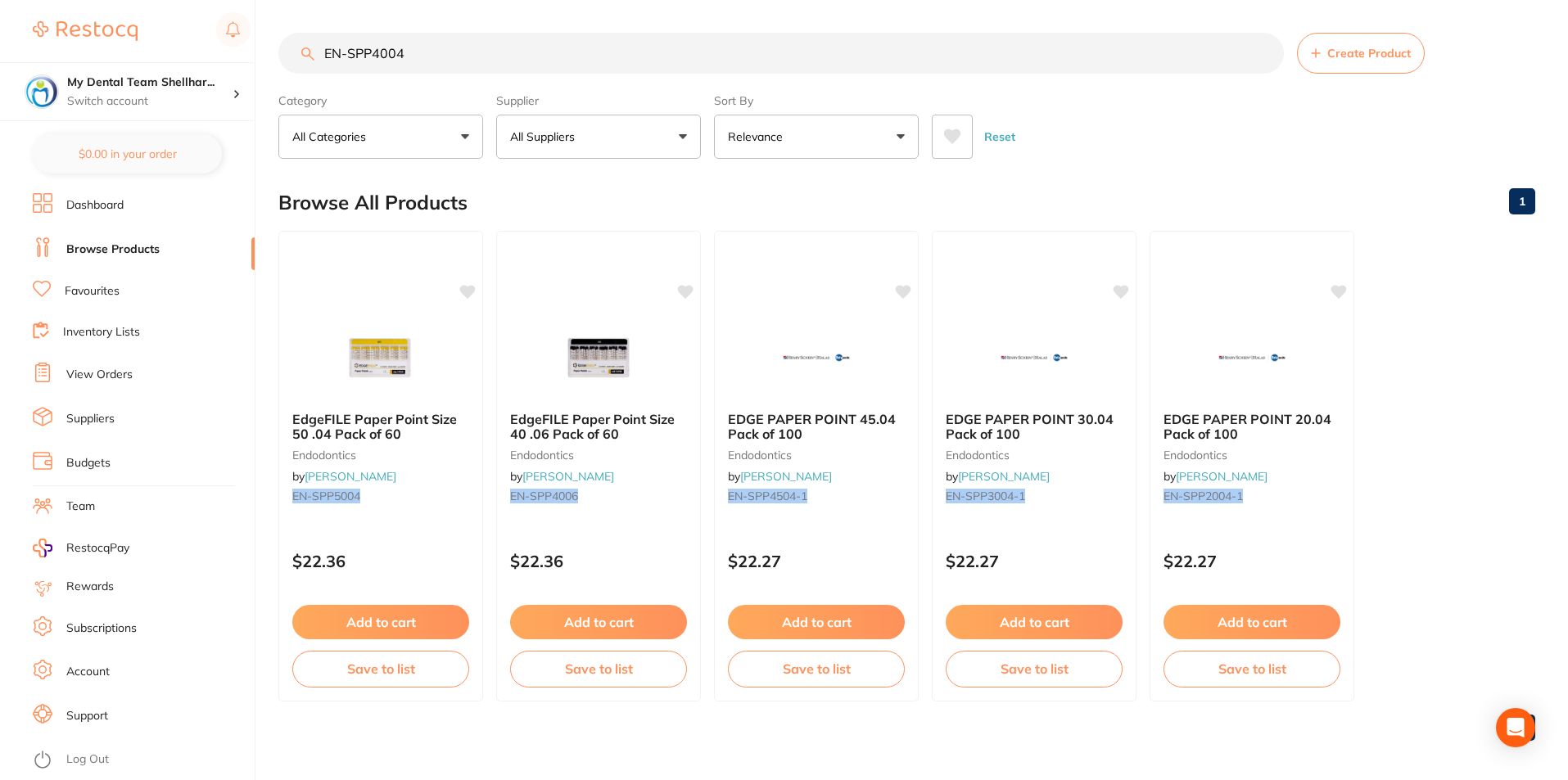
click at [668, 64] on input "EN-SPP4004" at bounding box center [781, 53] width 1005 height 41
paste input "5"
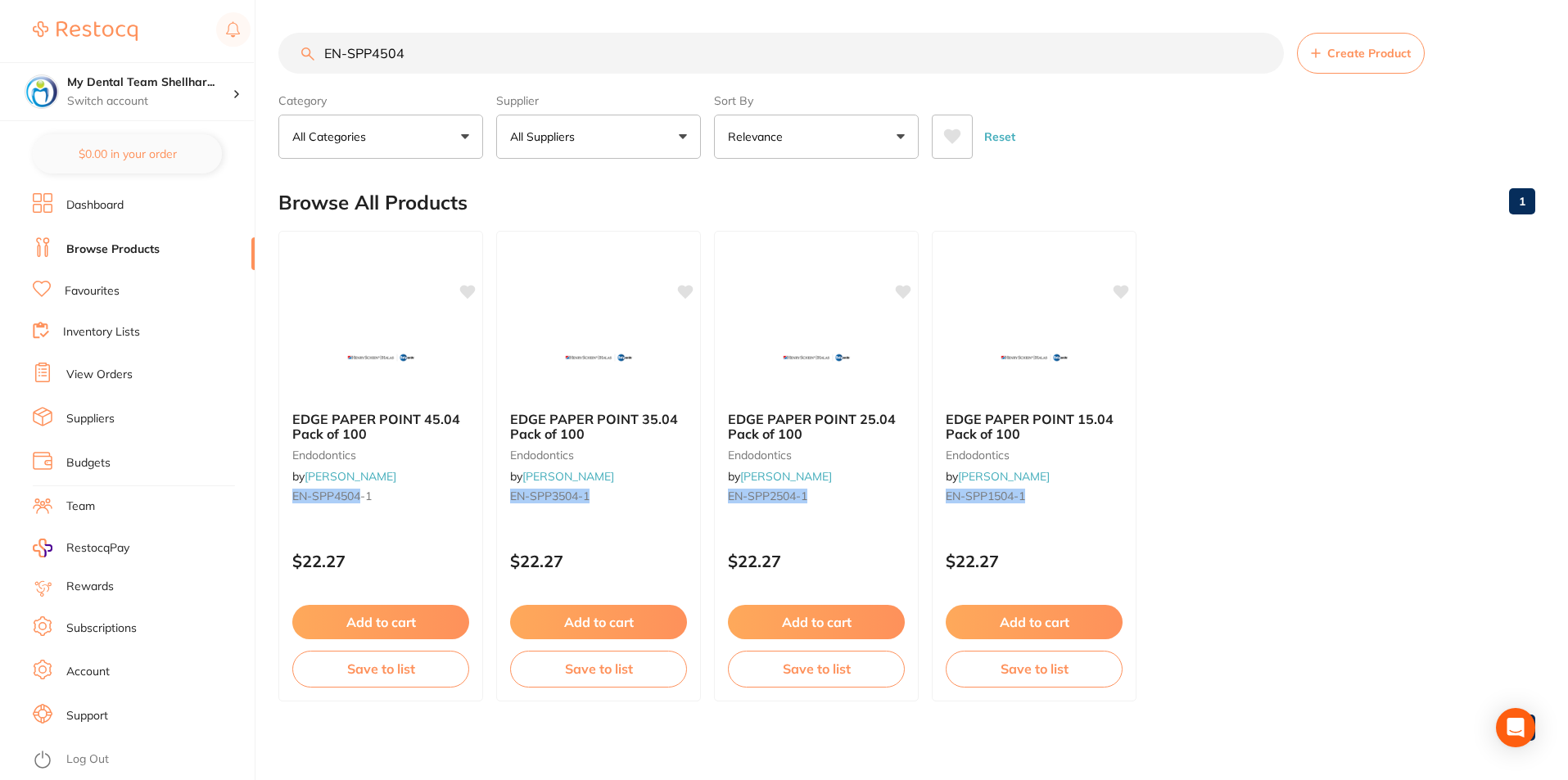
click at [677, 45] on input "EN-SPP4504" at bounding box center [781, 53] width 1005 height 41
click at [676, 46] on input "EN-SPP4504" at bounding box center [781, 53] width 1005 height 41
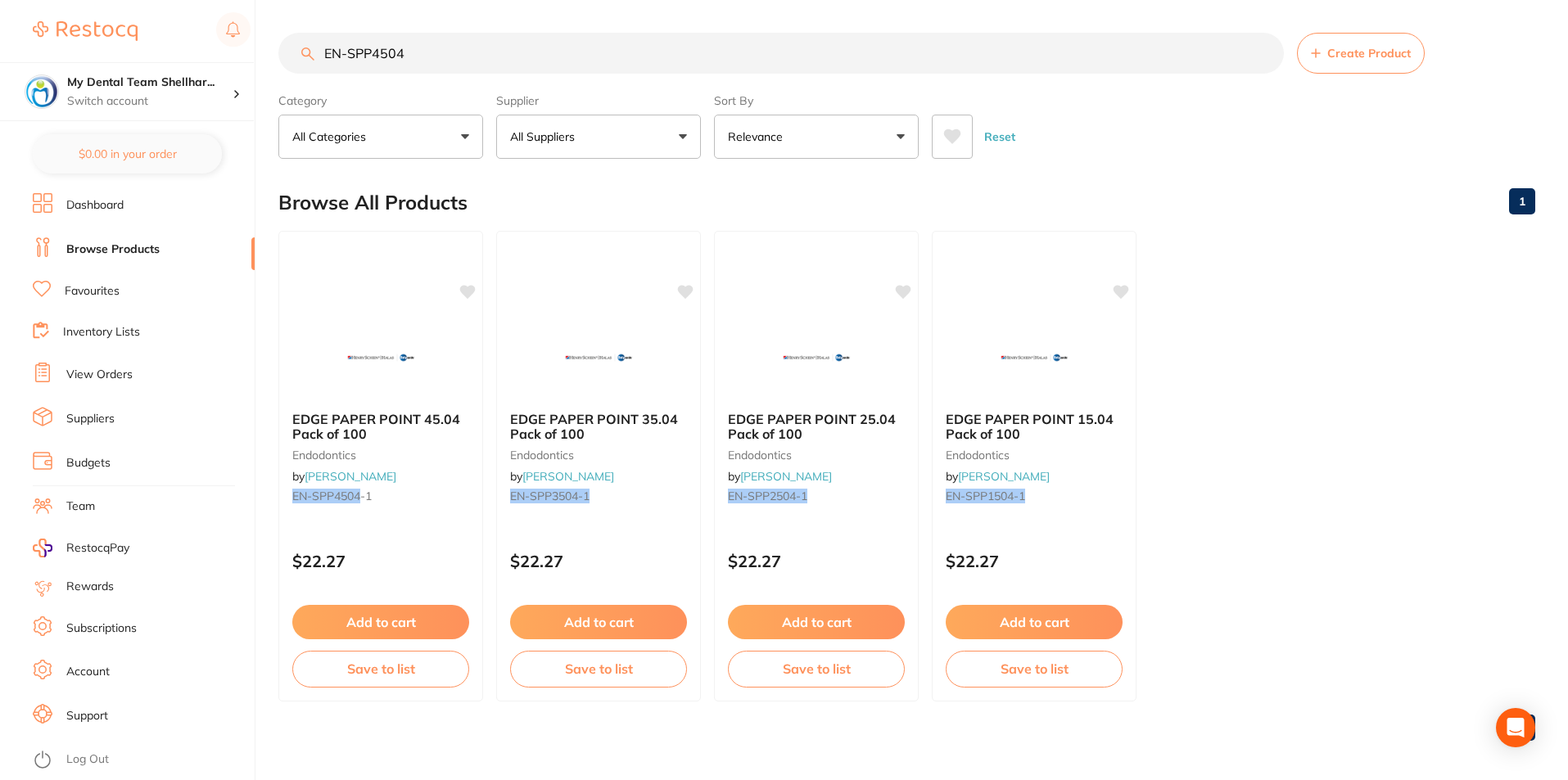
click at [676, 46] on input "EN-SPP4504" at bounding box center [781, 53] width 1005 height 41
paste input "50"
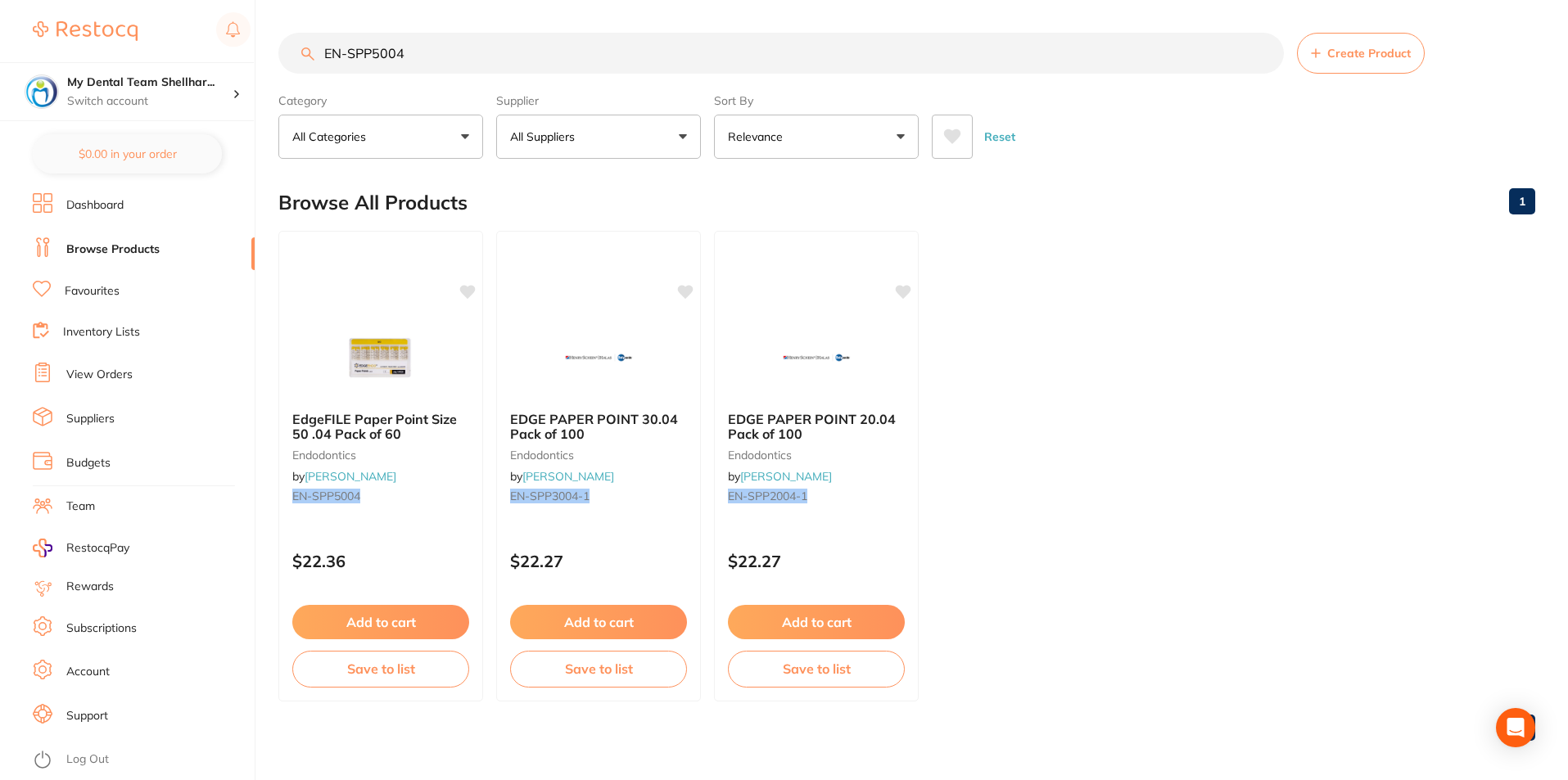
click at [720, 49] on input "EN-SPP5004" at bounding box center [781, 53] width 1005 height 41
paste input "X7170421RF"
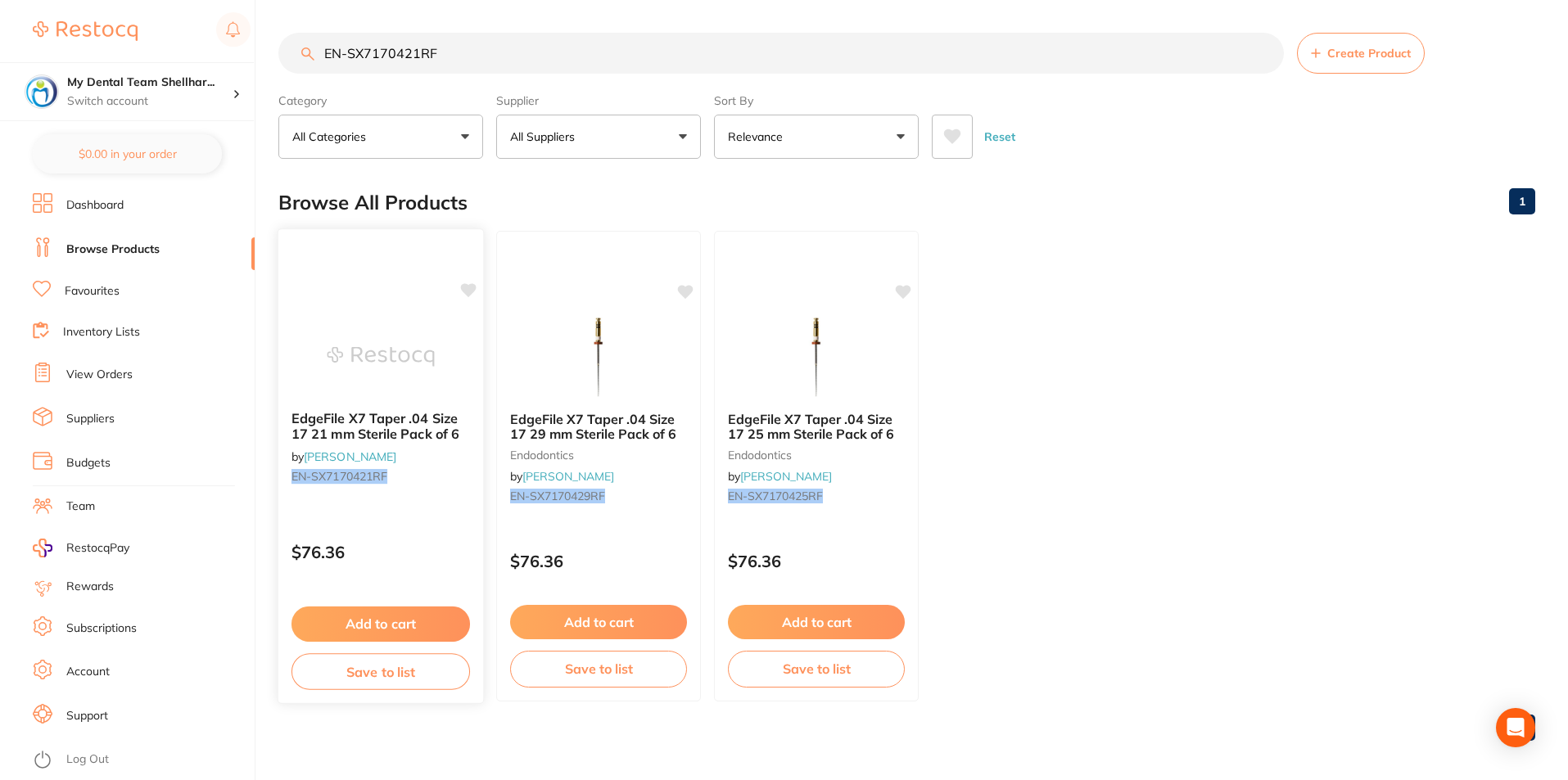
click at [418, 330] on img at bounding box center [380, 356] width 107 height 83
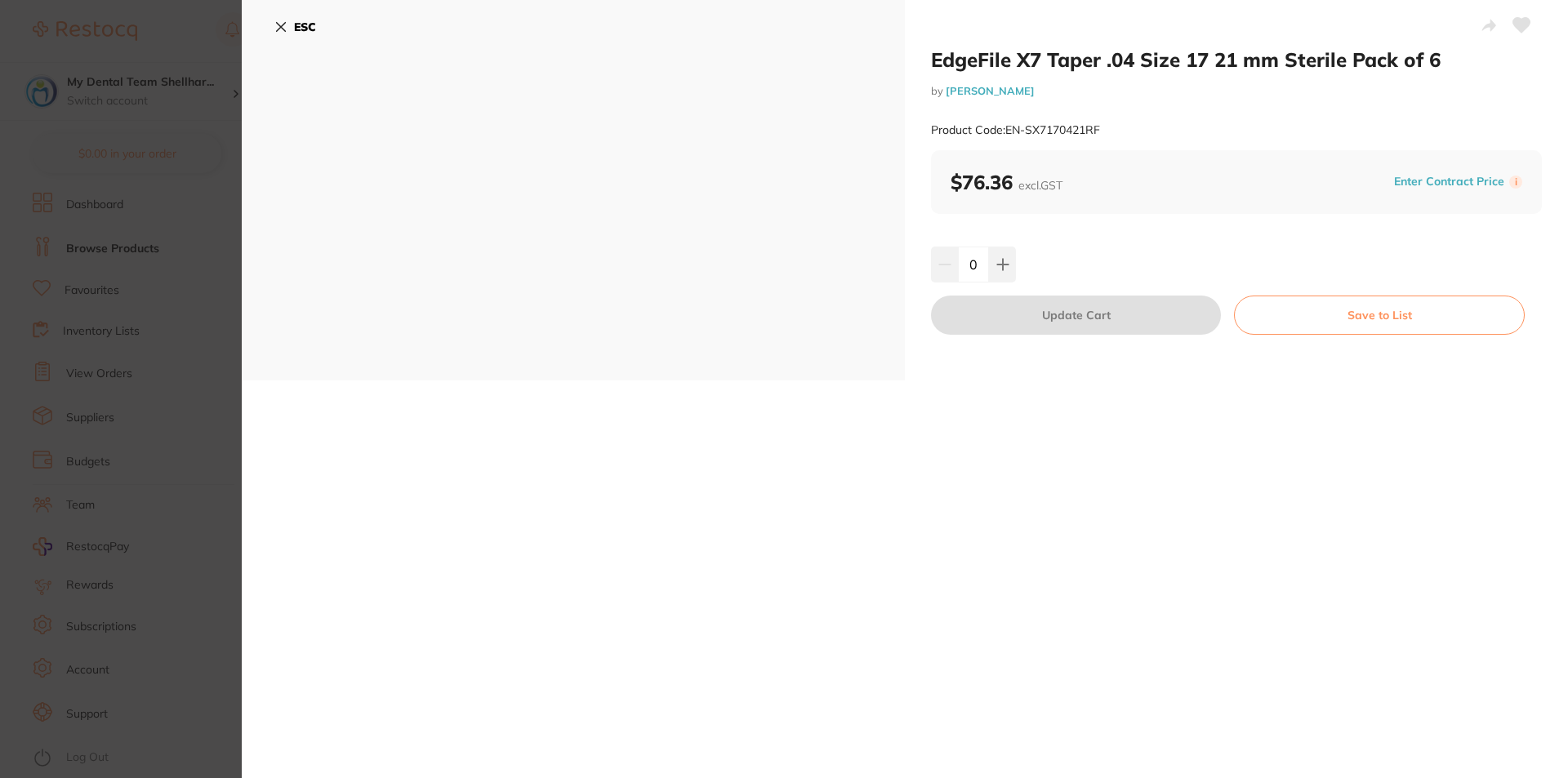
click at [1516, 22] on icon at bounding box center [1521, 25] width 17 height 15
drag, startPoint x: 285, startPoint y: 25, endPoint x: 298, endPoint y: 25, distance: 13.0
click at [287, 25] on button "ESC" at bounding box center [294, 27] width 42 height 28
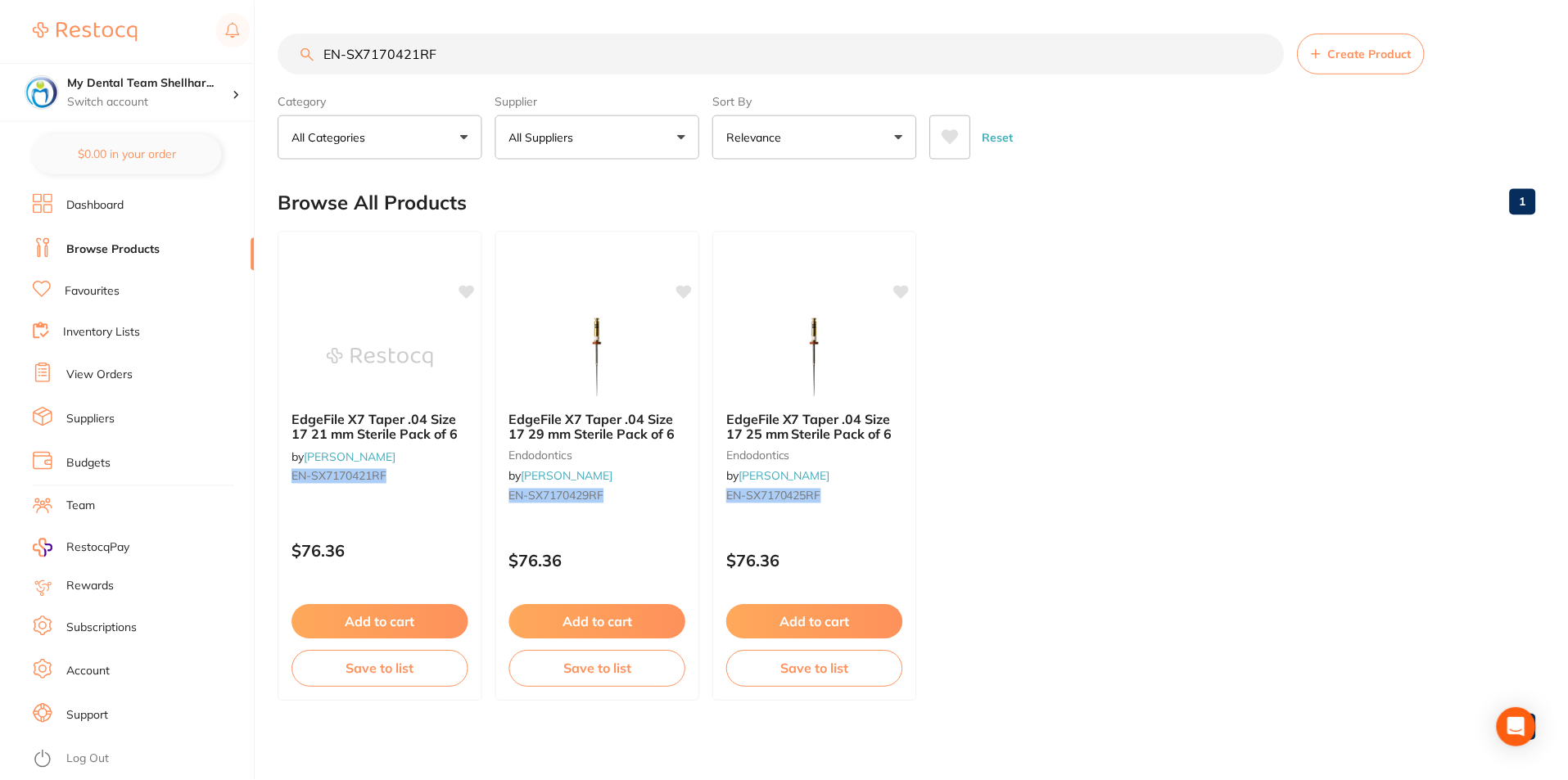
scroll to position [1, 0]
click at [535, 49] on input "EN-SX7170421RF" at bounding box center [781, 52] width 1005 height 41
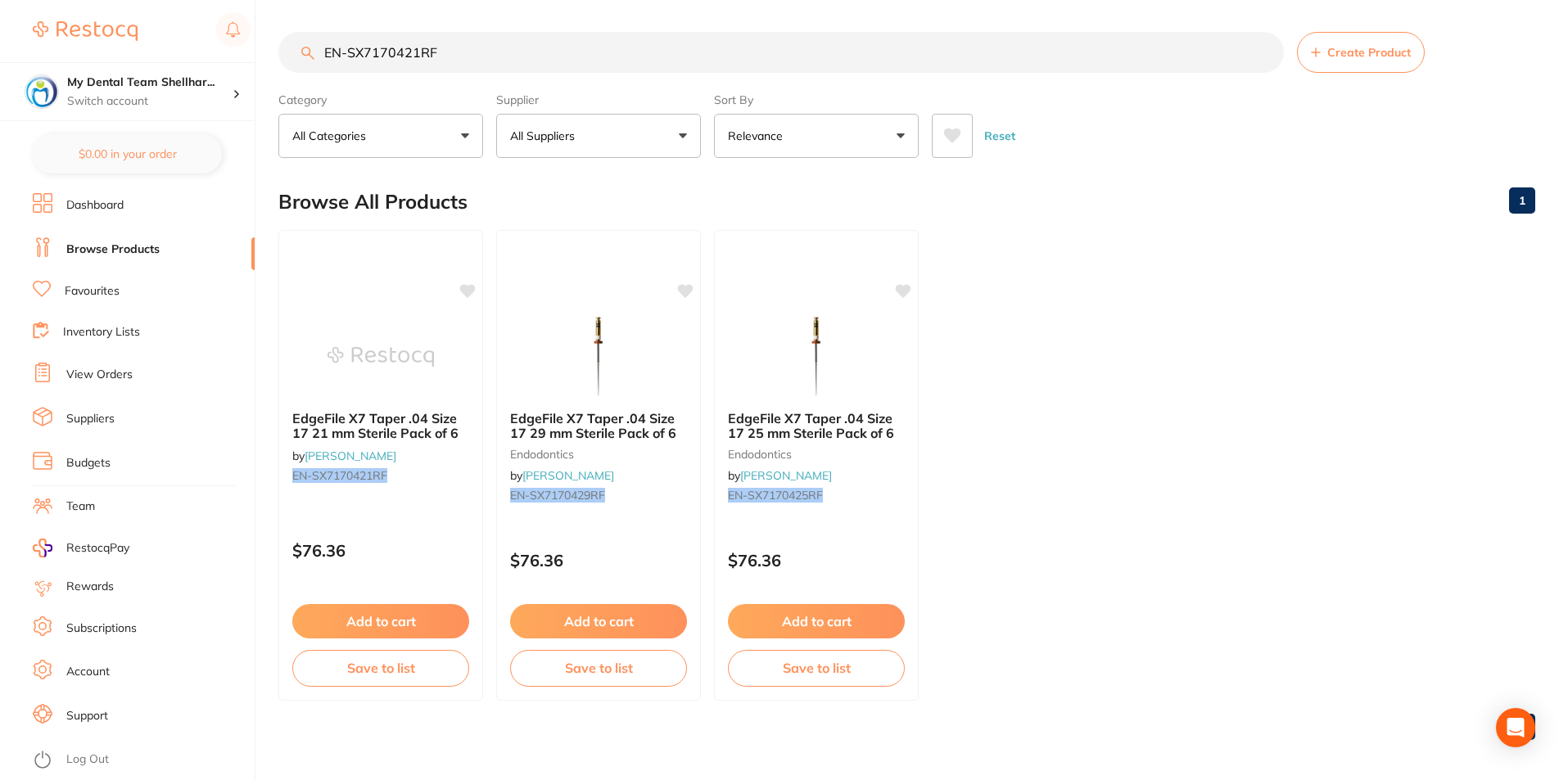
click at [535, 49] on input "EN-SX7170421RF" at bounding box center [781, 52] width 1005 height 41
paste input "20"
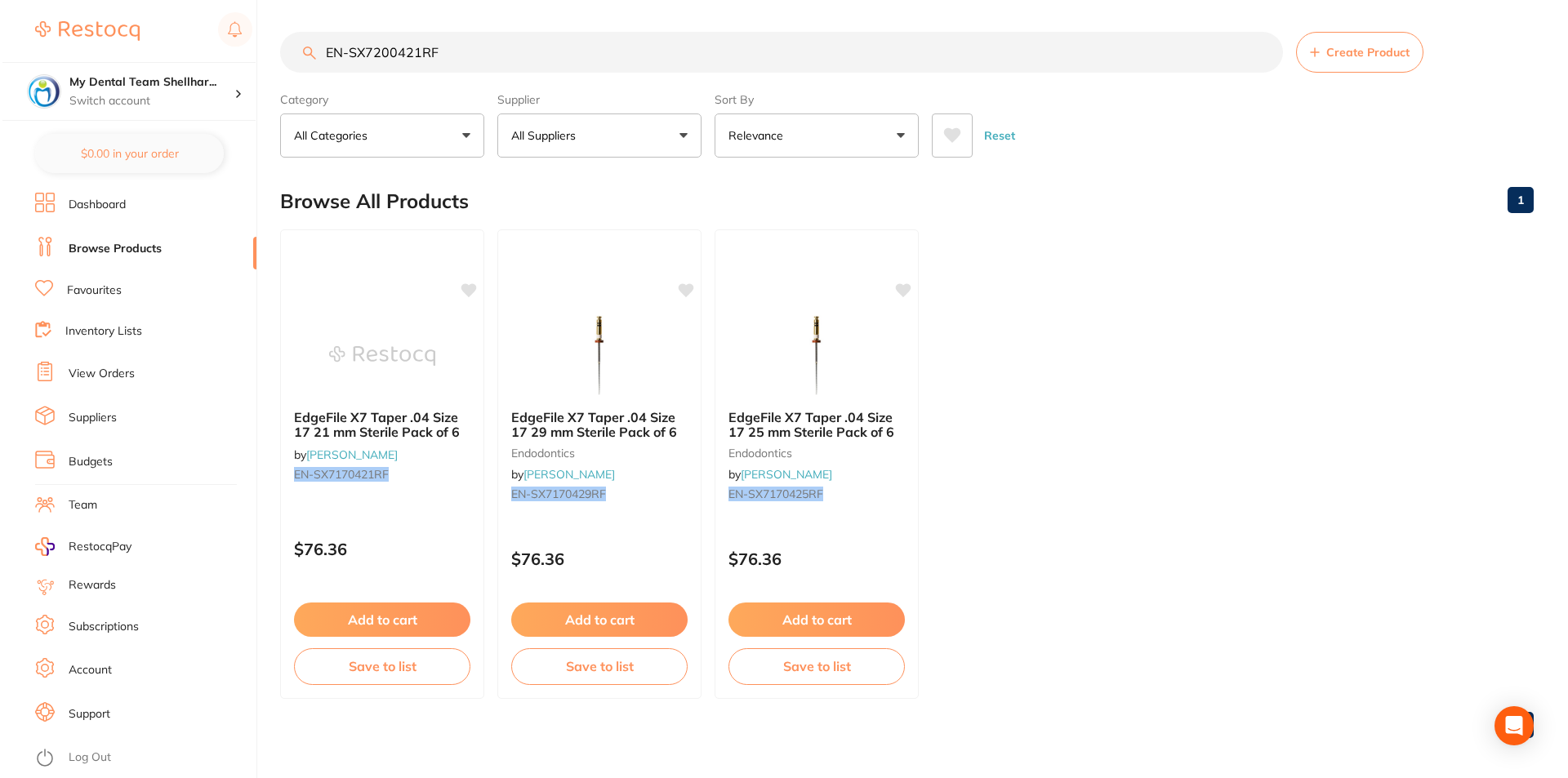
scroll to position [0, 0]
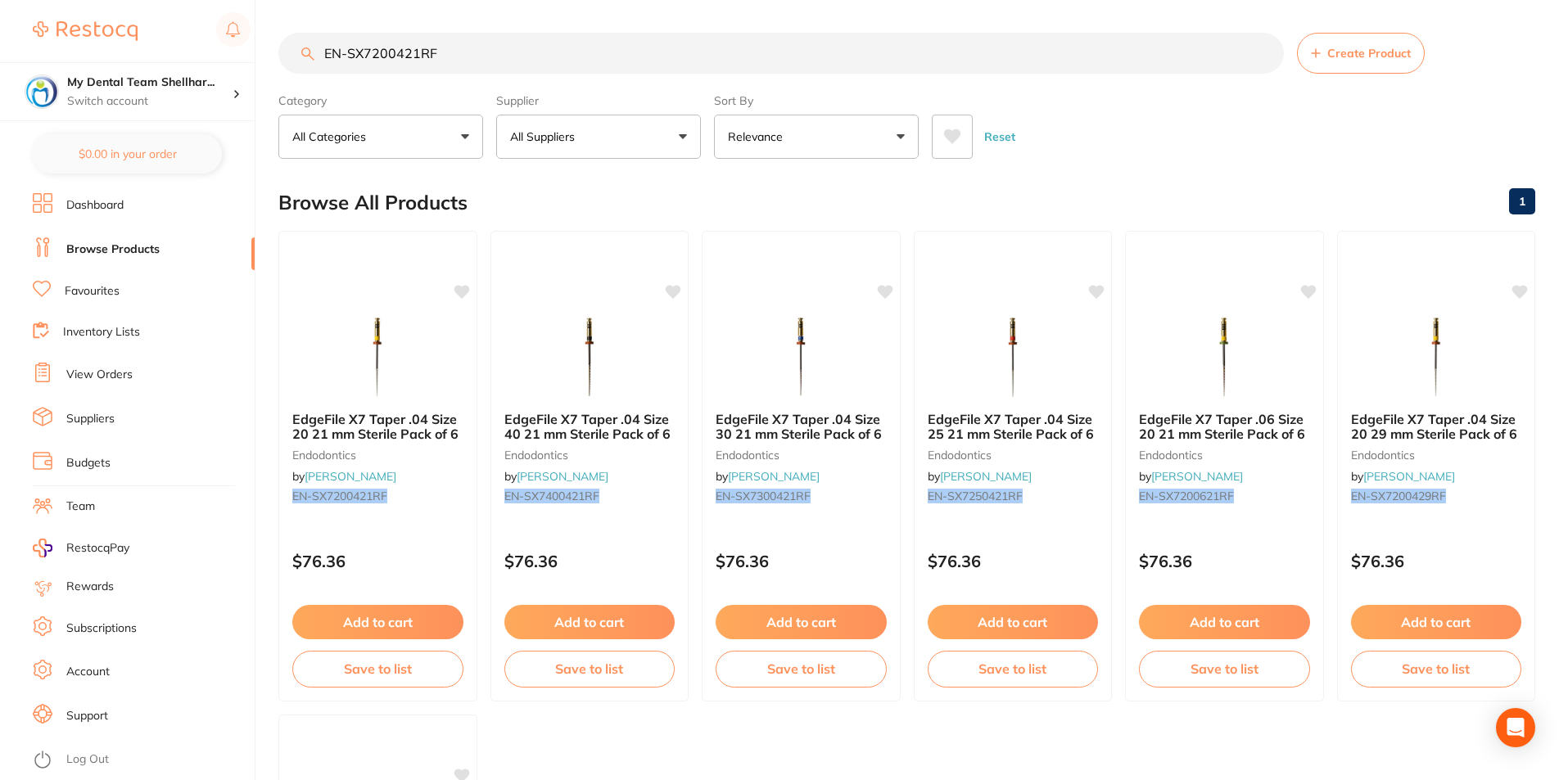
click at [1027, 30] on main "EN-SX7200421RF Create Product Category All Categories All Categories endodontic…" at bounding box center [923, 635] width 1290 height 1270
click at [1026, 48] on input "EN-SX7200421RF" at bounding box center [781, 53] width 1005 height 41
paste input "5"
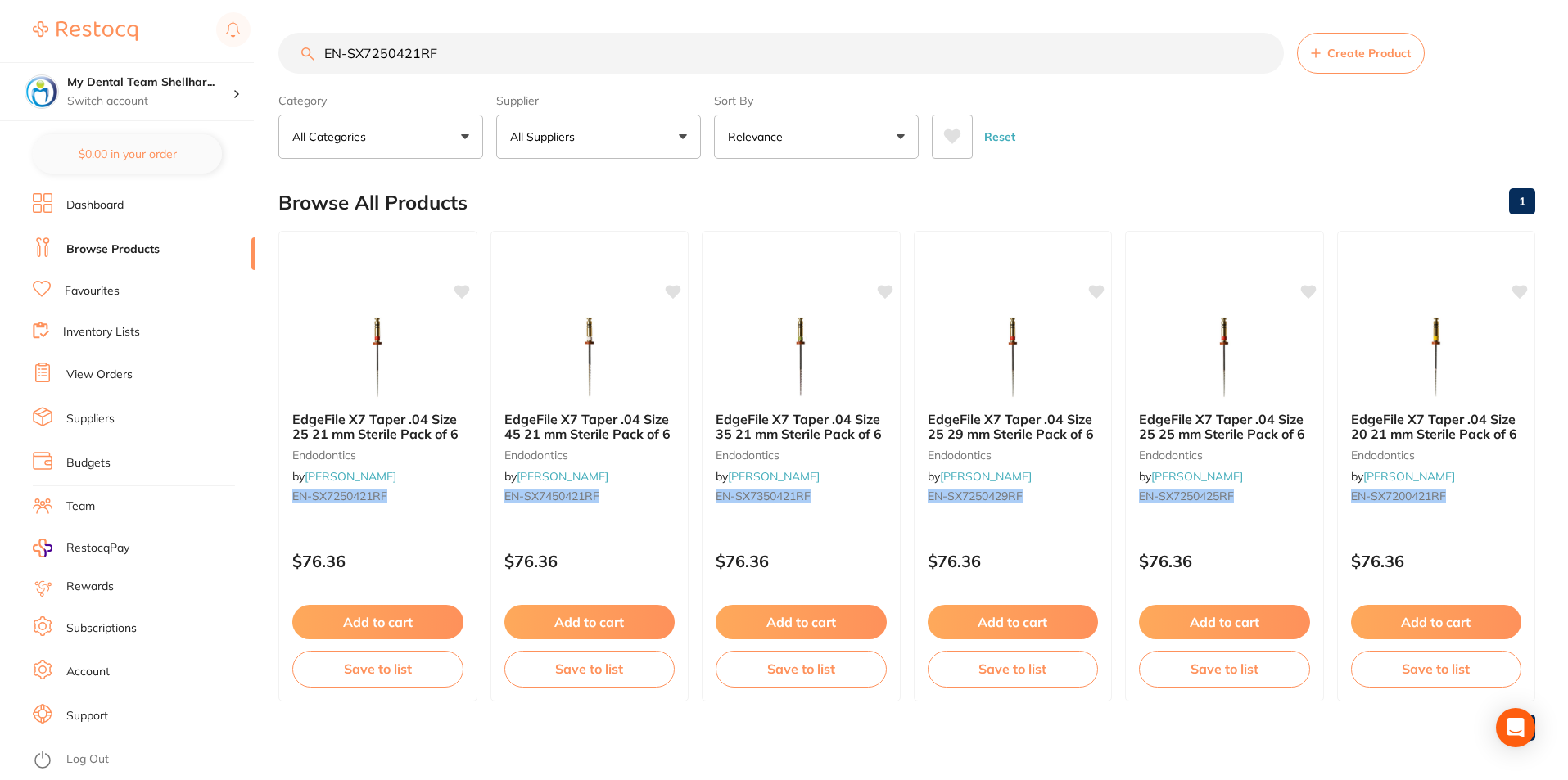
click at [920, 61] on input "EN-SX7250421RF" at bounding box center [781, 53] width 1005 height 41
paste input "30"
click at [860, 46] on input "EN-SX7300421RF" at bounding box center [781, 53] width 1005 height 41
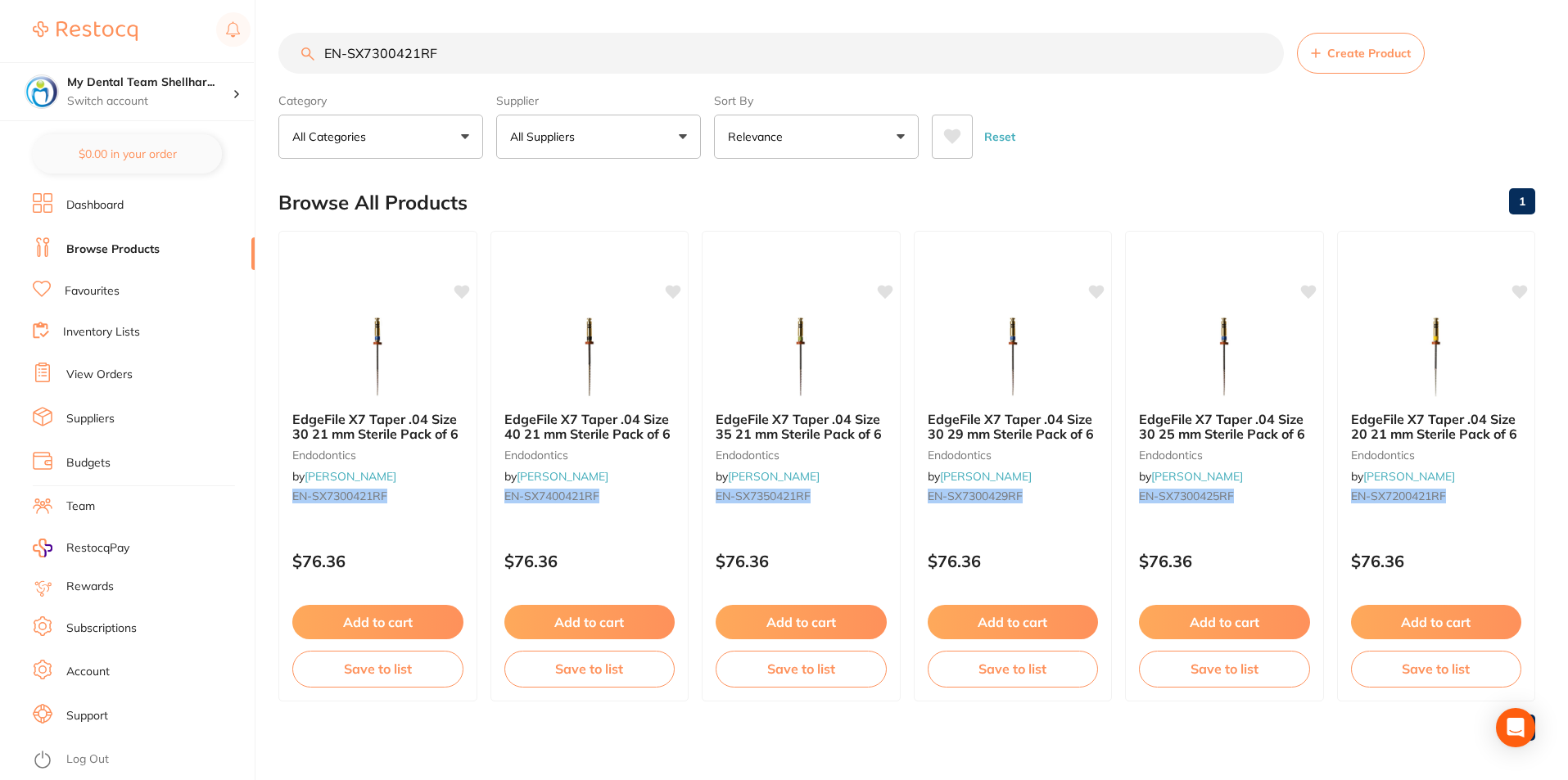
click at [860, 46] on input "EN-SX7300421RF" at bounding box center [781, 53] width 1005 height 41
click at [861, 46] on input "EN-SX7300421RF" at bounding box center [781, 53] width 1005 height 41
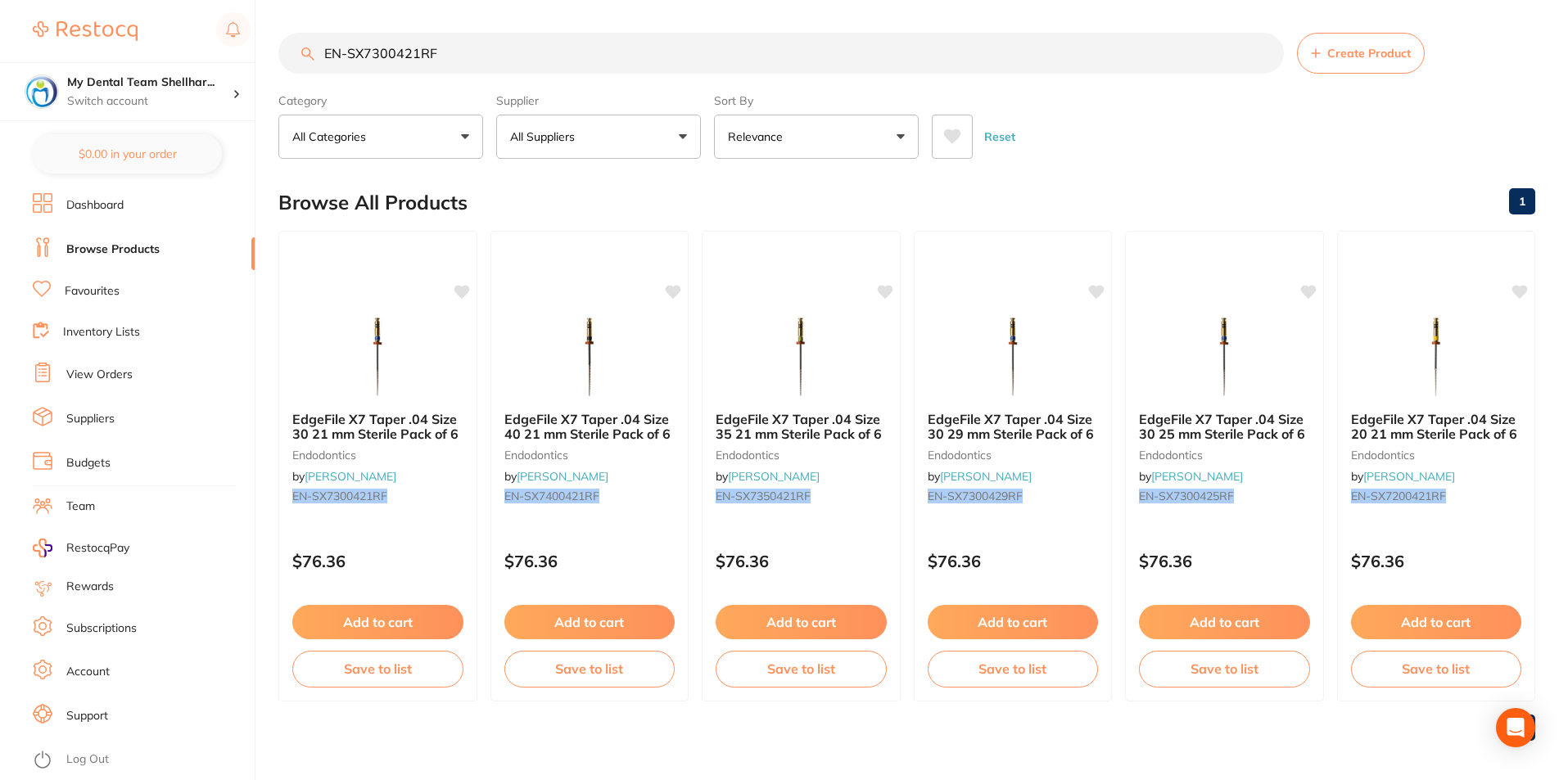
click at [861, 45] on input "EN-SX7300421RF" at bounding box center [781, 53] width 1005 height 41
paste input "5"
click at [805, 39] on input "EN-SX7350421RF" at bounding box center [781, 53] width 1005 height 41
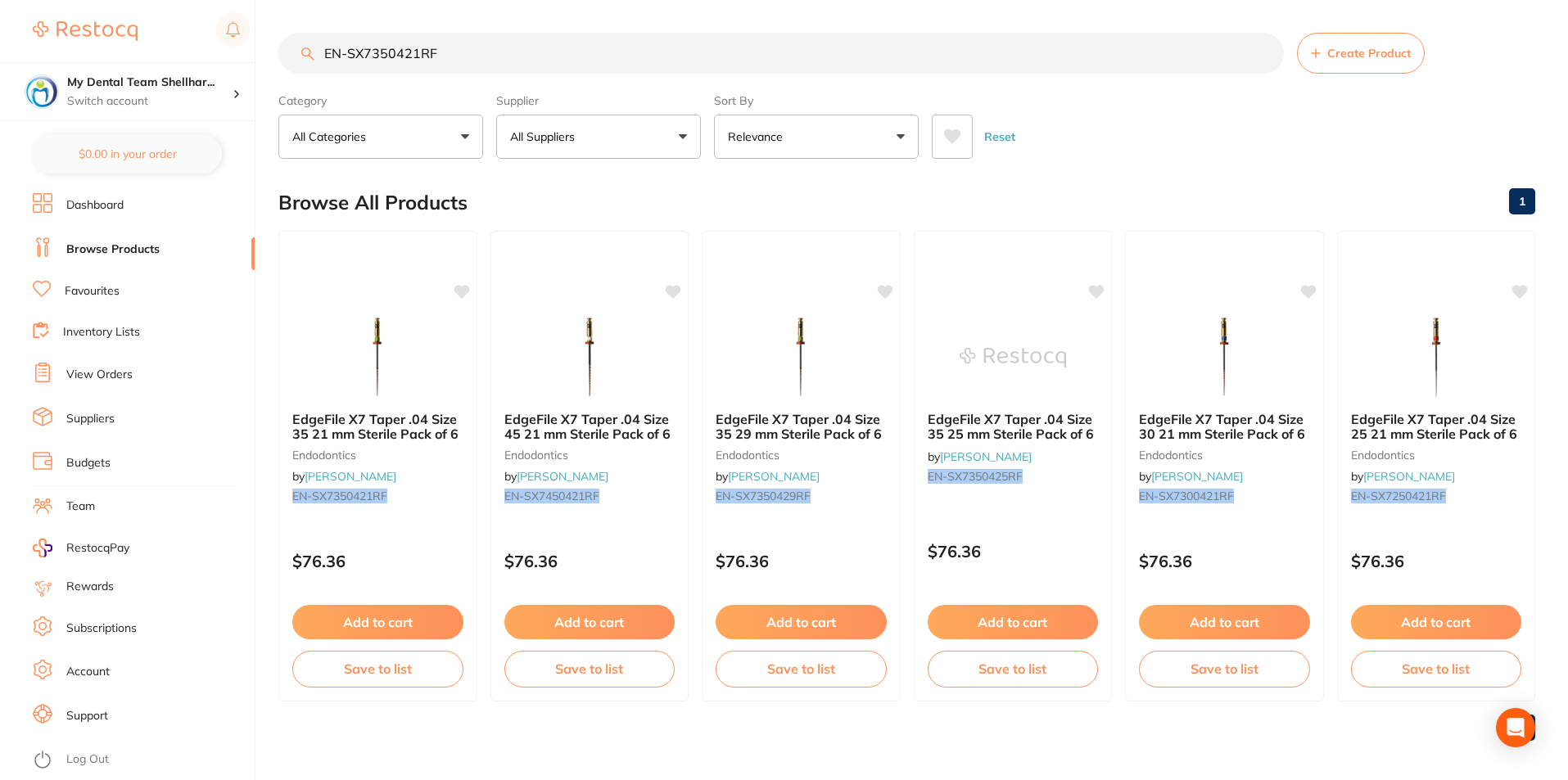
paste input "40"
click at [945, 70] on input "EN-SX7400421RF" at bounding box center [781, 53] width 1005 height 41
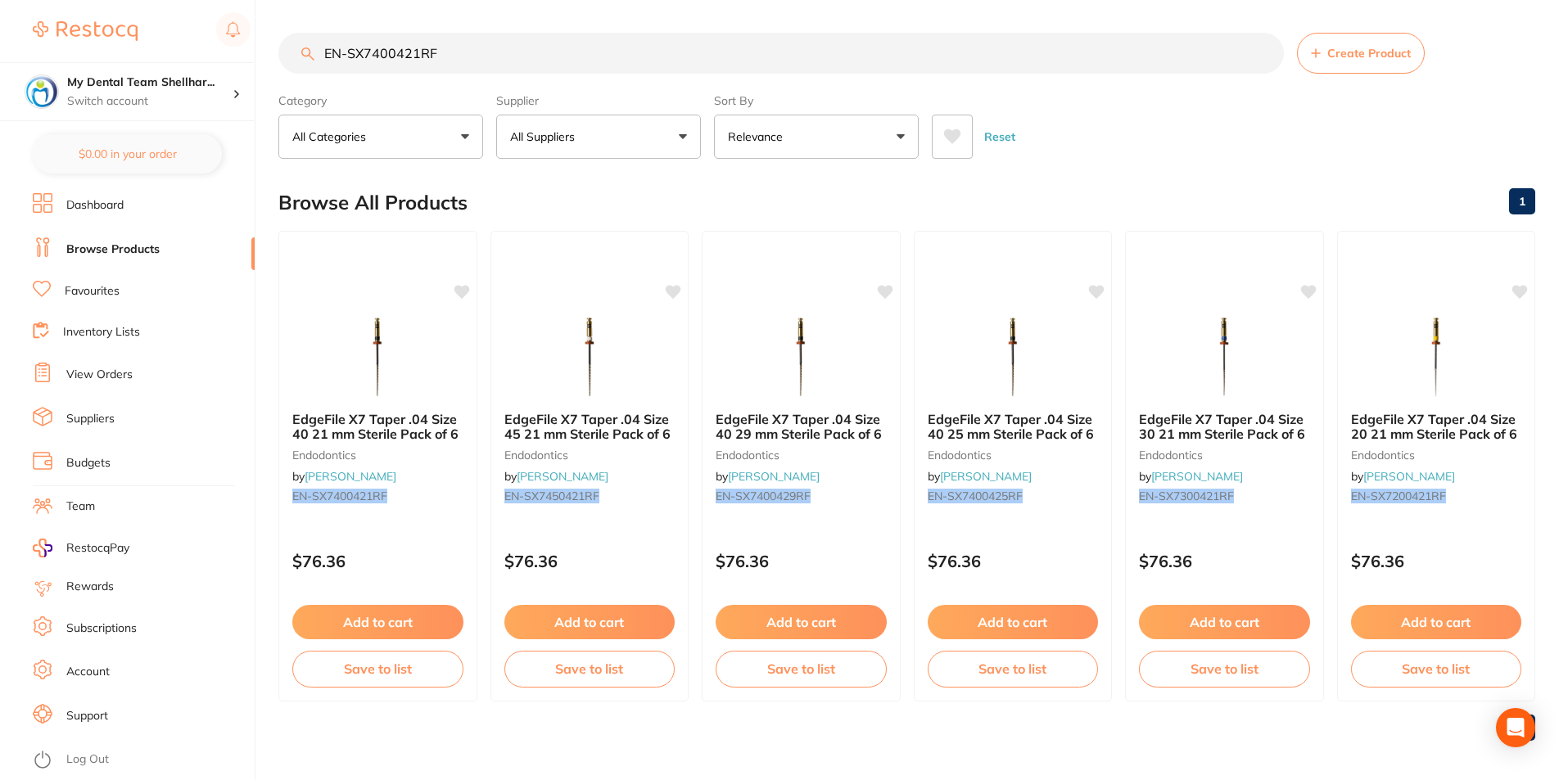
click at [945, 70] on input "EN-SX7400421RF" at bounding box center [781, 53] width 1005 height 41
paste input "5"
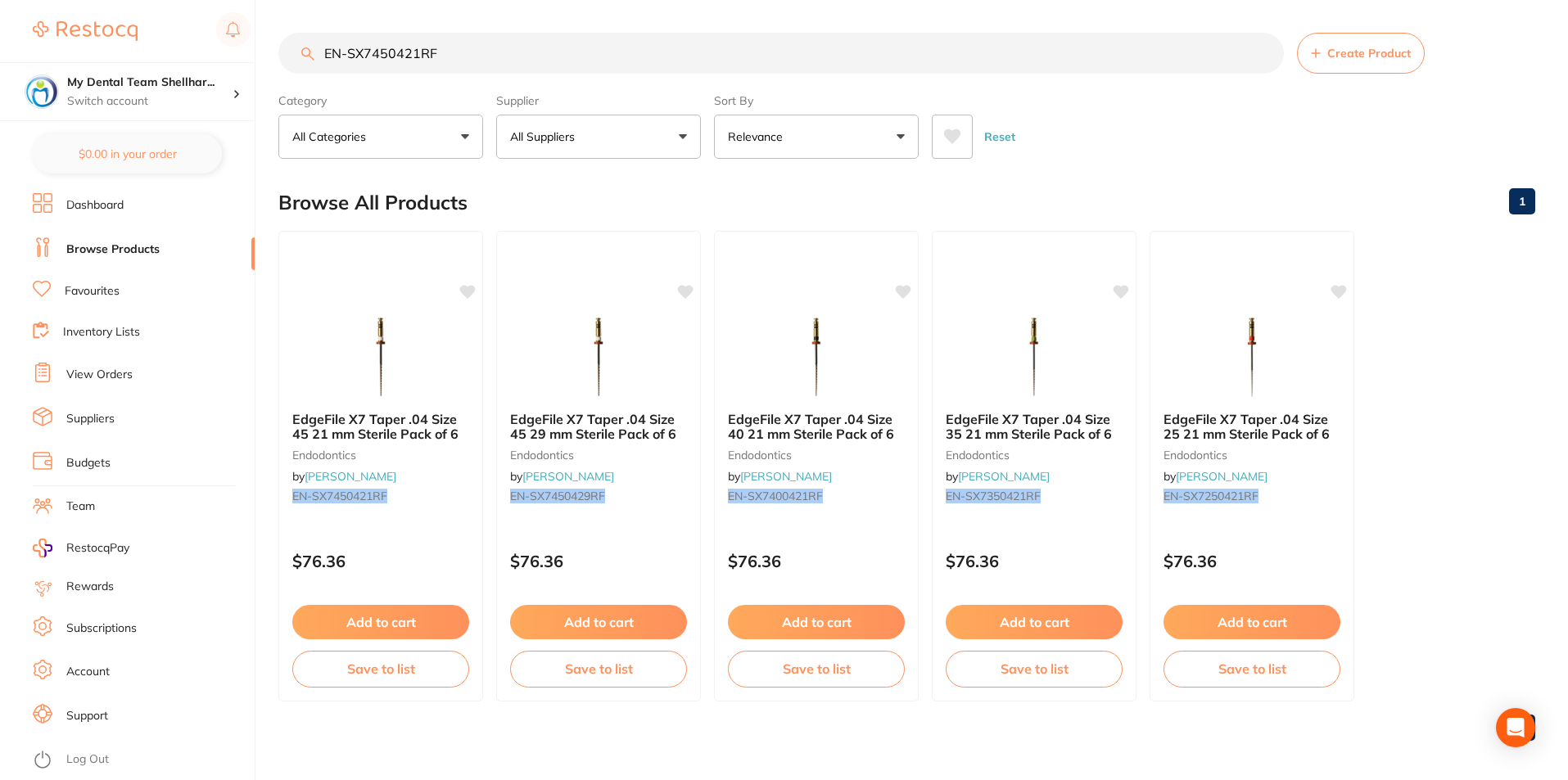
click at [1063, 43] on input "EN-SX7450421RF" at bounding box center [781, 53] width 1005 height 41
paste input "170425"
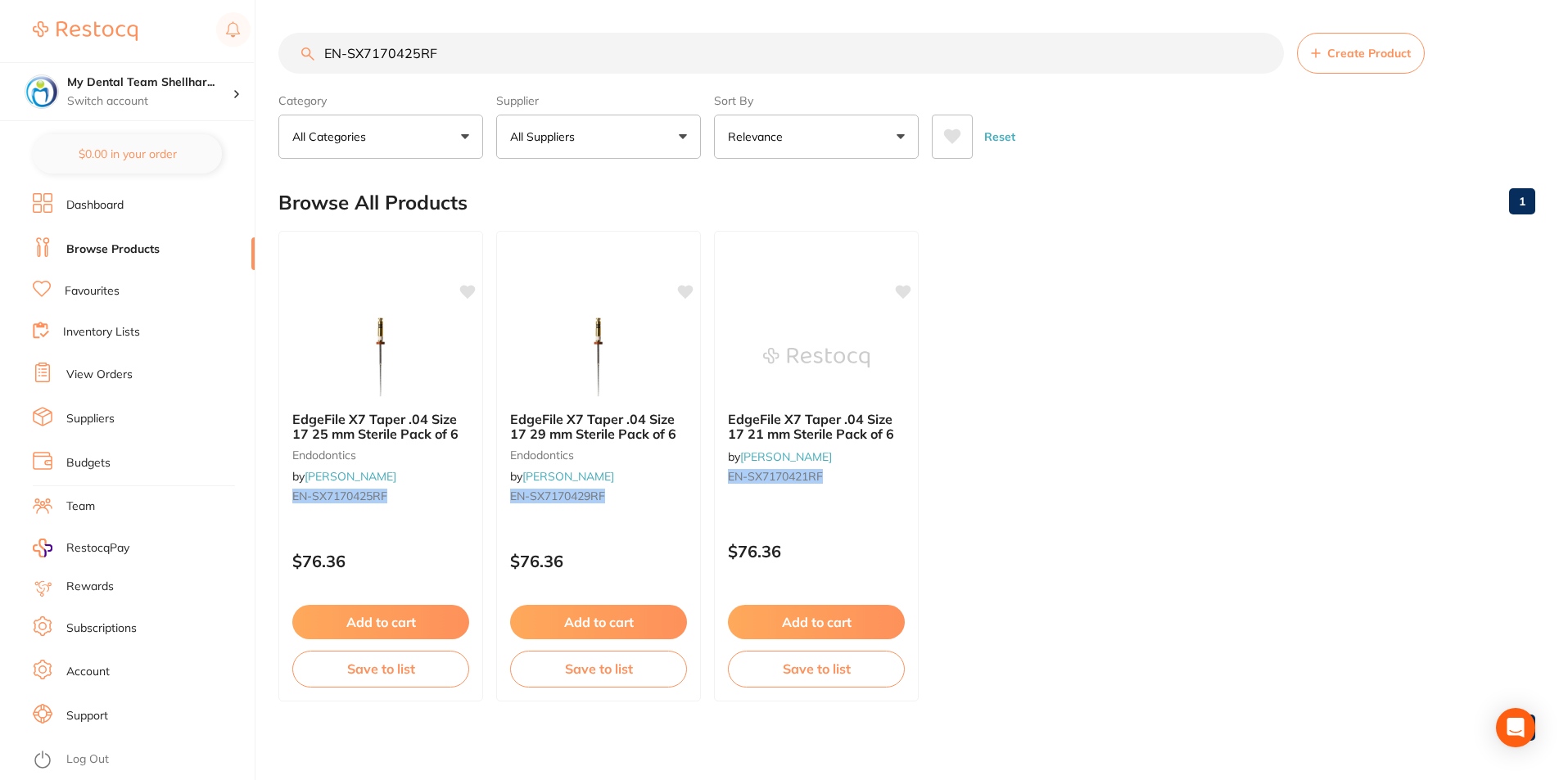
click at [910, 64] on input "EN-SX7170425RF" at bounding box center [781, 53] width 1005 height 41
paste input "20"
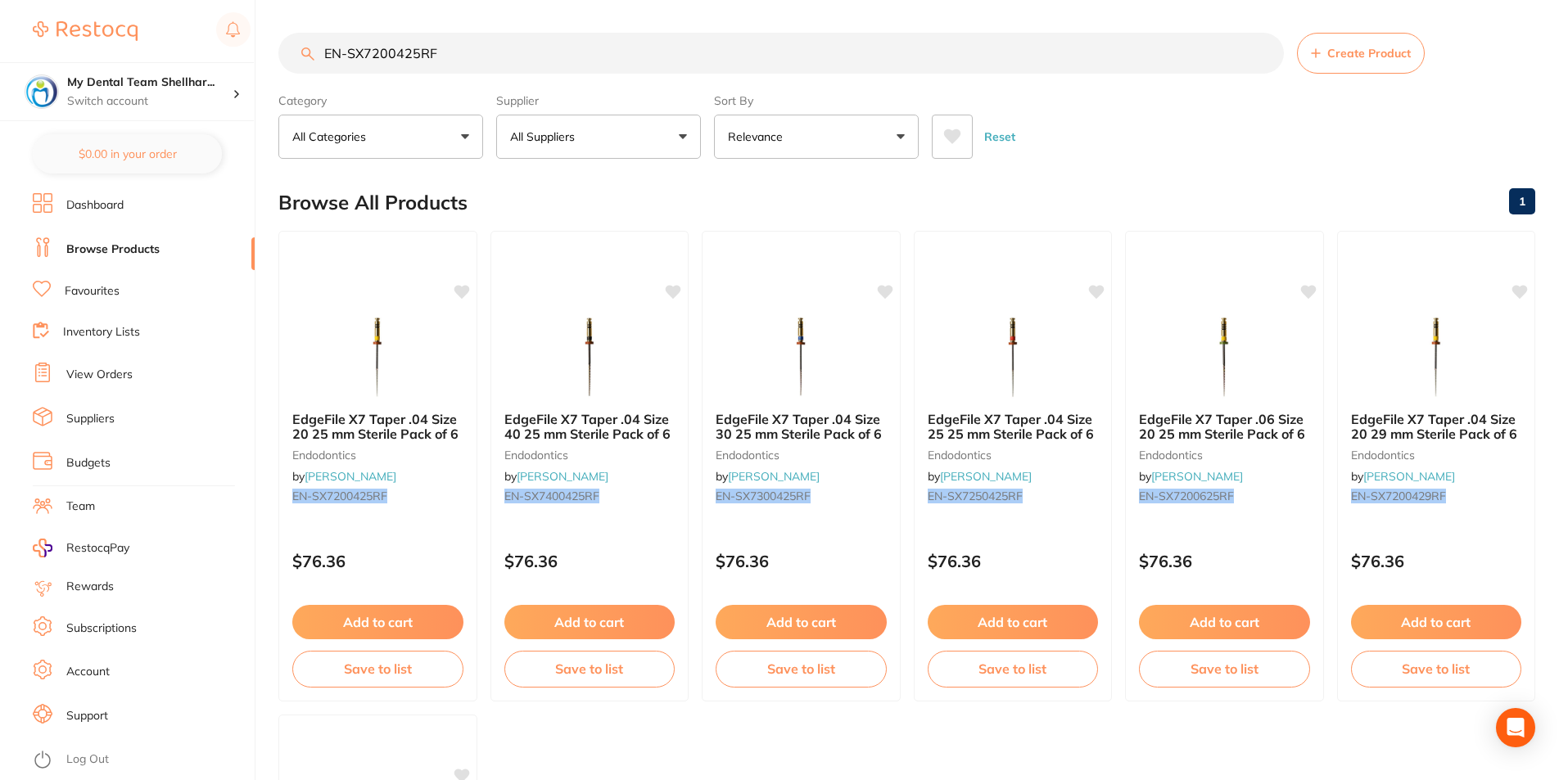
click at [494, 52] on input "EN-SX7200425RF" at bounding box center [781, 53] width 1005 height 41
paste input "5"
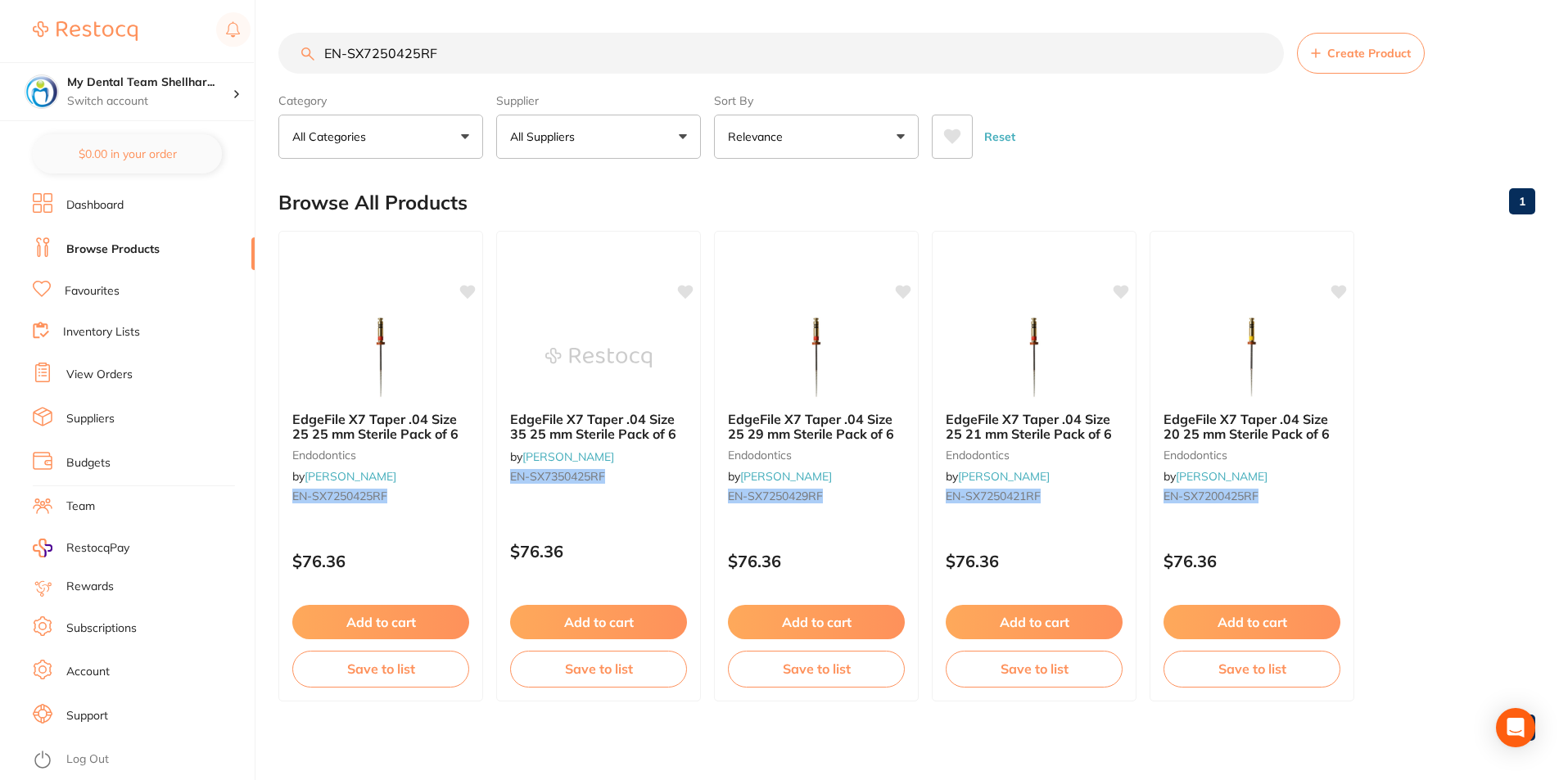
click at [771, 63] on input "EN-SX7250425RF" at bounding box center [781, 53] width 1005 height 41
click at [771, 61] on input "EN-SX7250425RF" at bounding box center [781, 53] width 1005 height 41
paste input "DMKF0621"
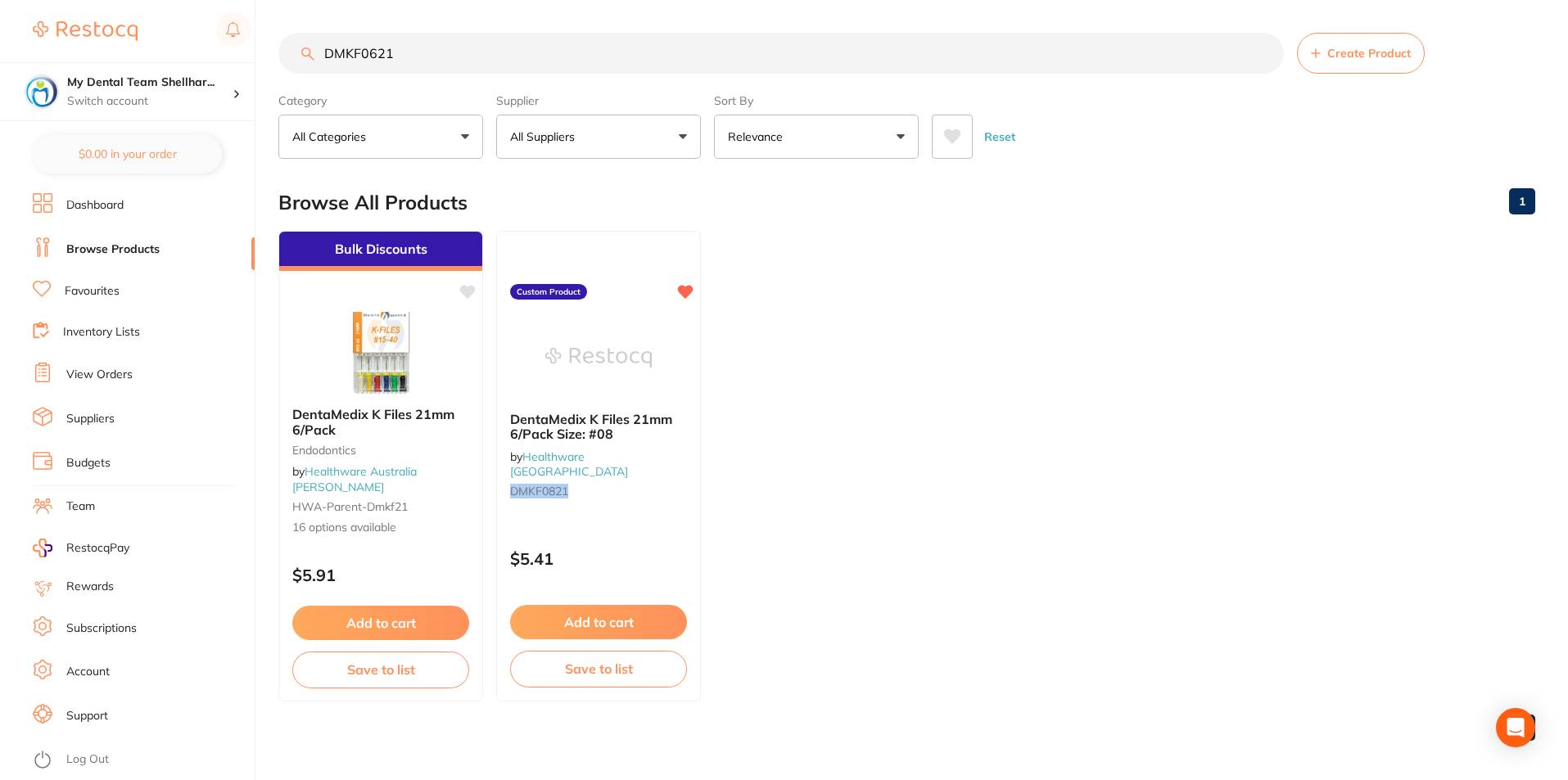
click at [778, 37] on input "DMKF0621" at bounding box center [781, 53] width 1005 height 41
paste input "70"
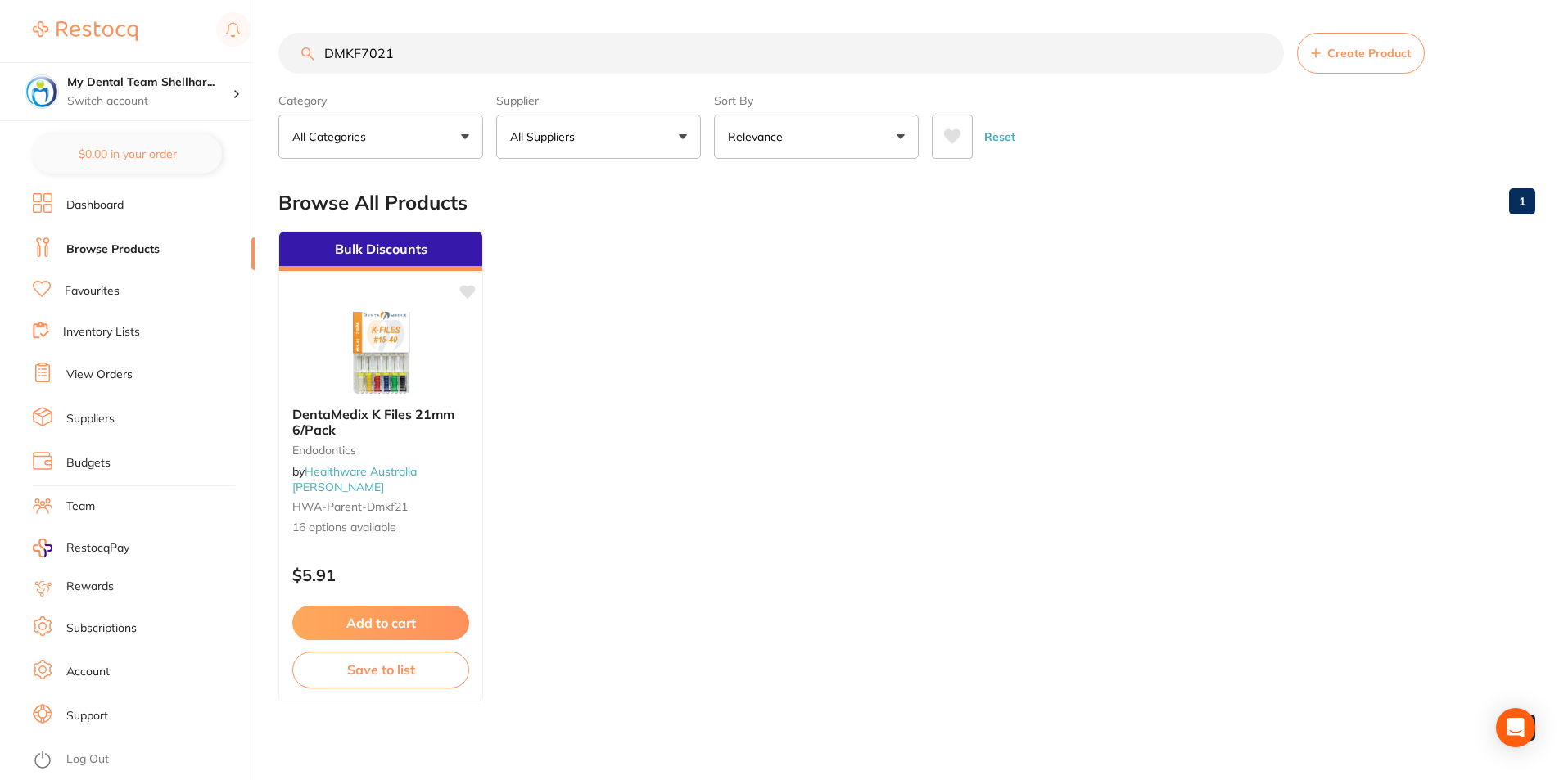
drag, startPoint x: 370, startPoint y: 51, endPoint x: 375, endPoint y: 34, distance: 17.7
click at [371, 52] on input "DMKF7021" at bounding box center [781, 53] width 1005 height 41
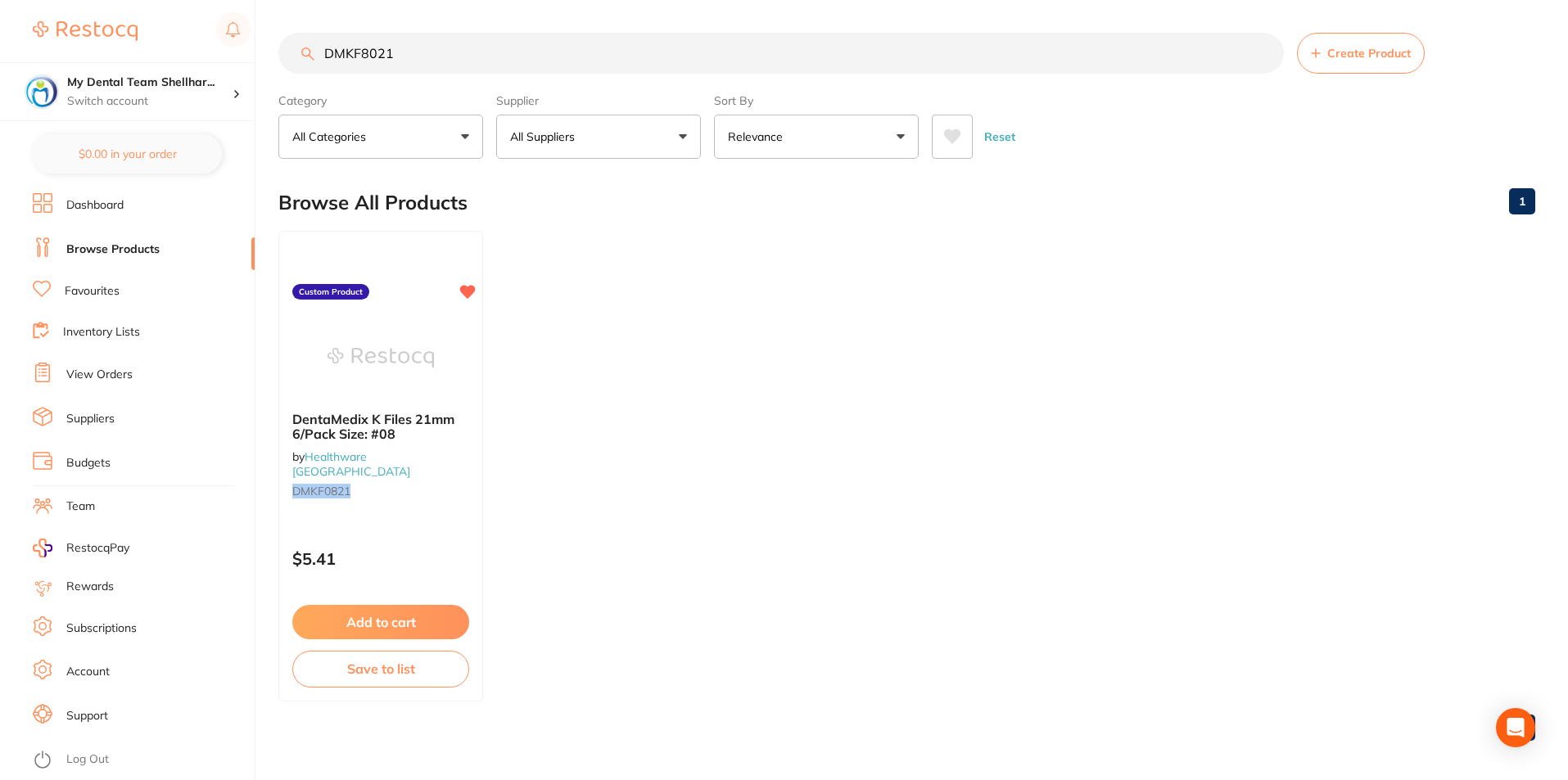
click at [377, 60] on input "DMKF8021" at bounding box center [781, 53] width 1005 height 41
click at [731, 76] on section "DMKF8021 Create Product Category All Categories All Categories No categories fo…" at bounding box center [906, 95] width 1257 height 126
click at [719, 56] on input "DMKF8021" at bounding box center [781, 53] width 1005 height 41
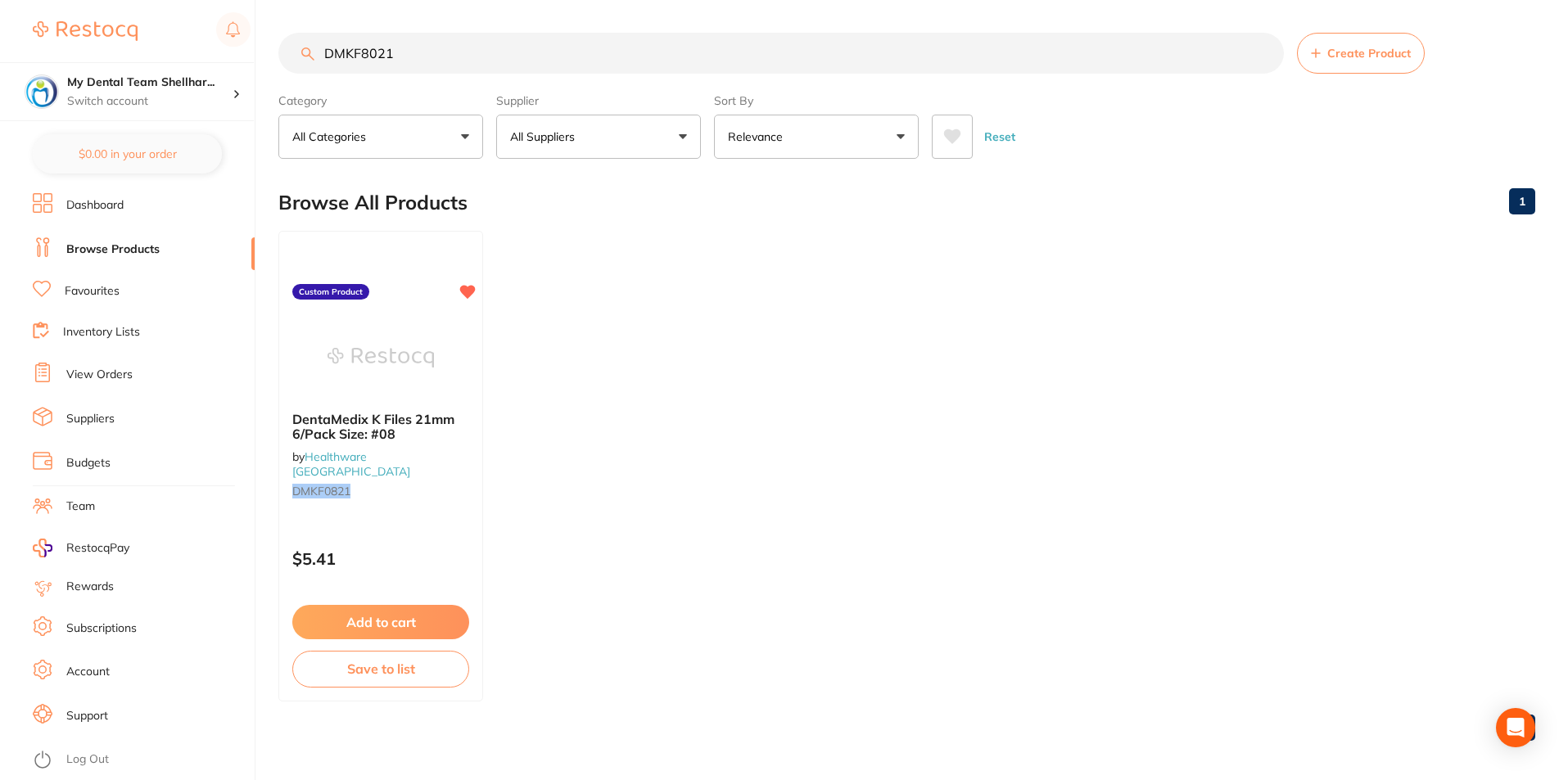
click at [719, 56] on input "DMKF8021" at bounding box center [781, 53] width 1005 height 41
paste input "HS-5701228"
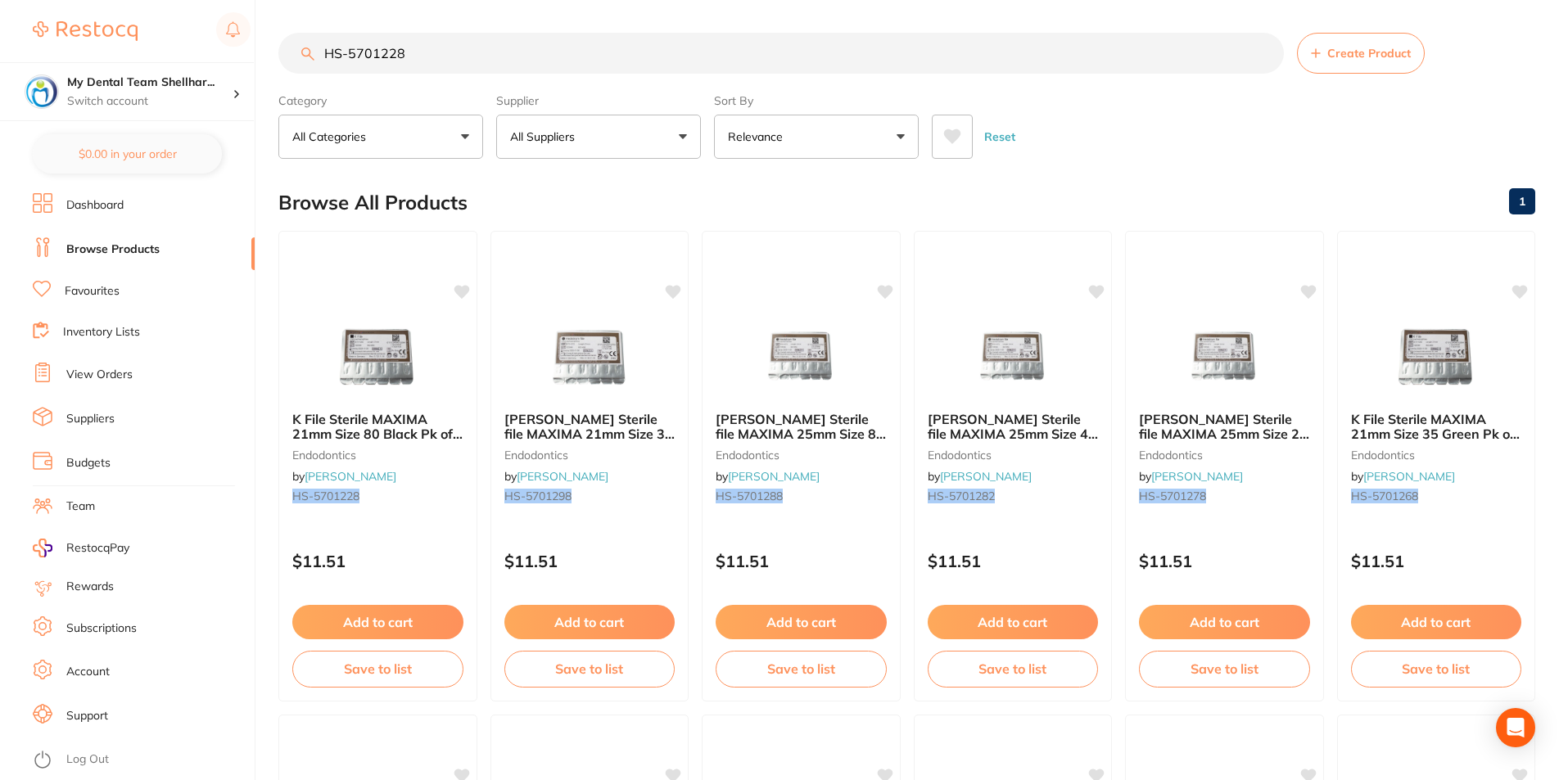
click at [1059, 58] on input "HS-5701228" at bounding box center [781, 53] width 1005 height 41
click at [1060, 58] on input "HS-5701228" at bounding box center [781, 53] width 1005 height 41
paste input "806"
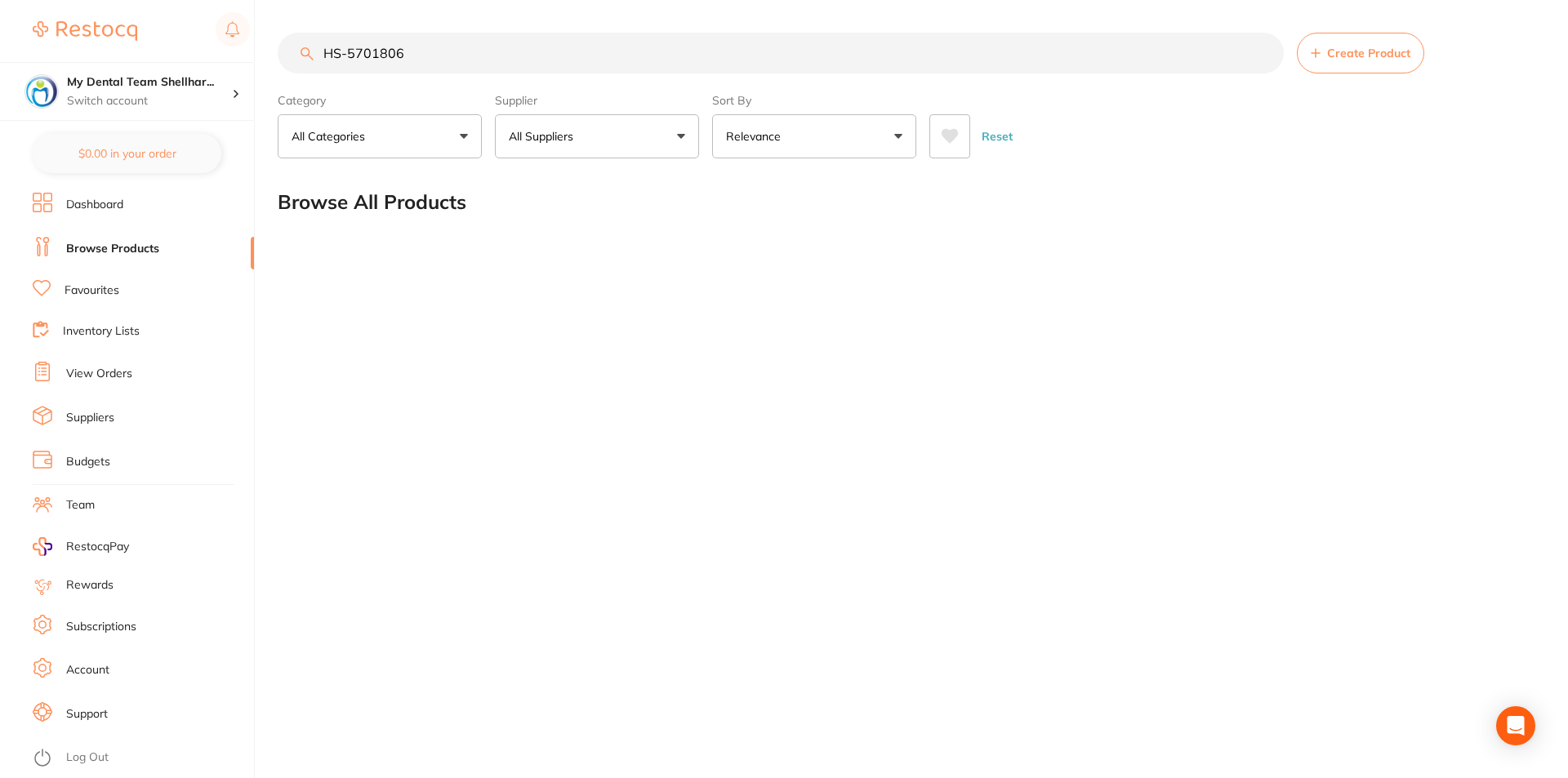
click at [906, 51] on input "HS-5701806" at bounding box center [781, 53] width 1006 height 41
paste input "14"
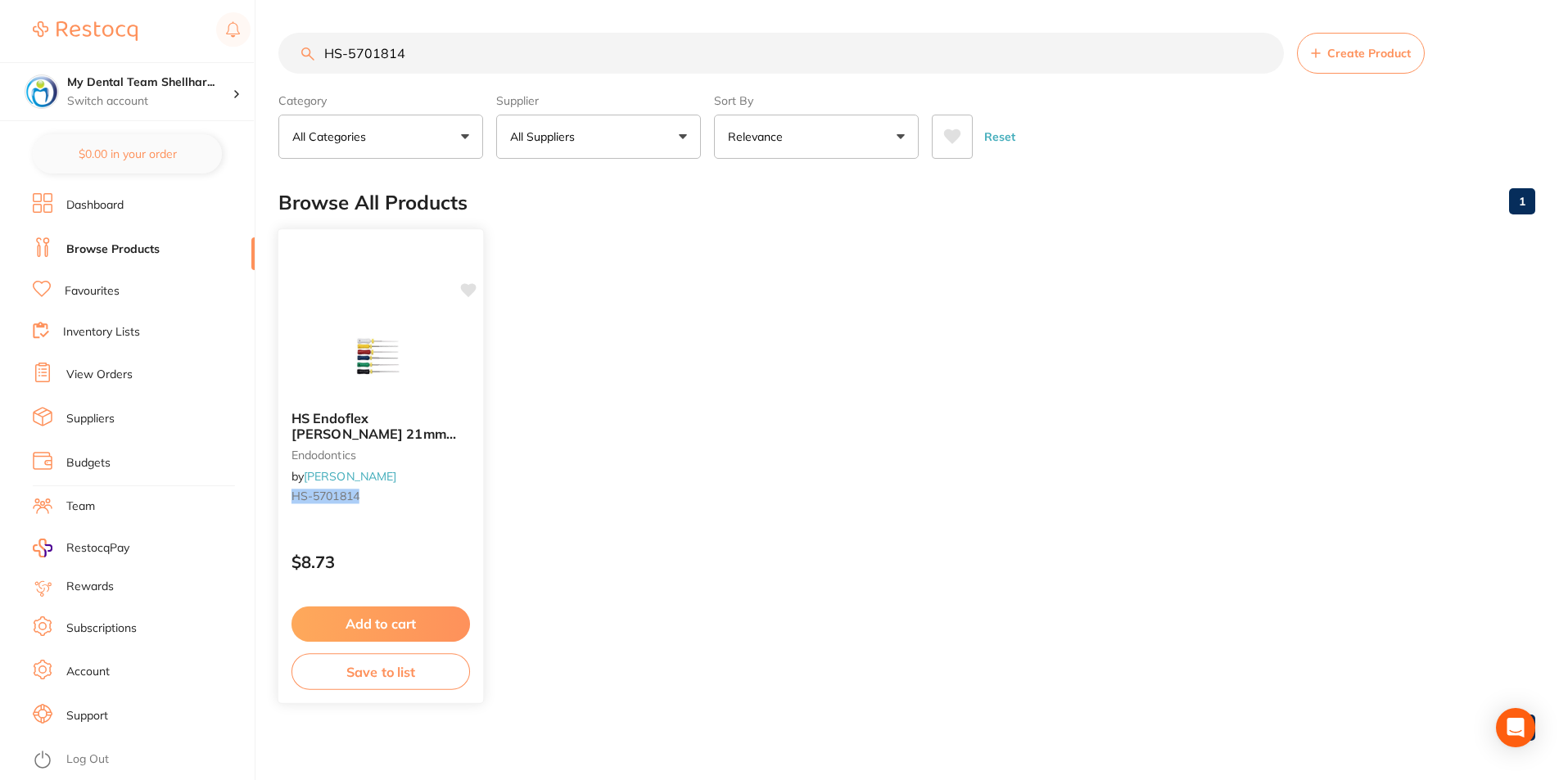
click at [397, 339] on img at bounding box center [380, 356] width 107 height 83
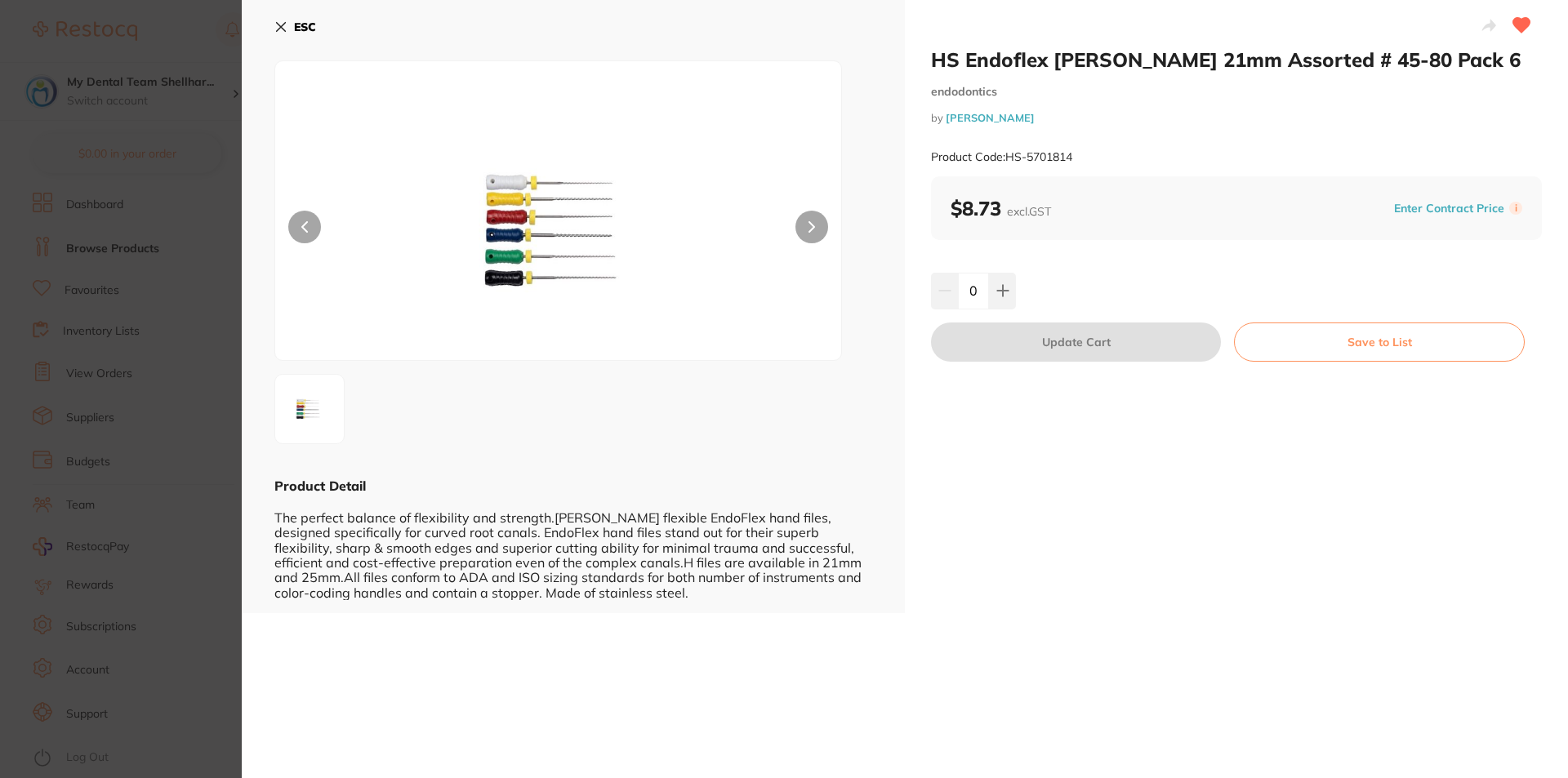
drag, startPoint x: 276, startPoint y: 30, endPoint x: 387, endPoint y: 39, distance: 111.4
click at [280, 30] on icon at bounding box center [280, 27] width 13 height 13
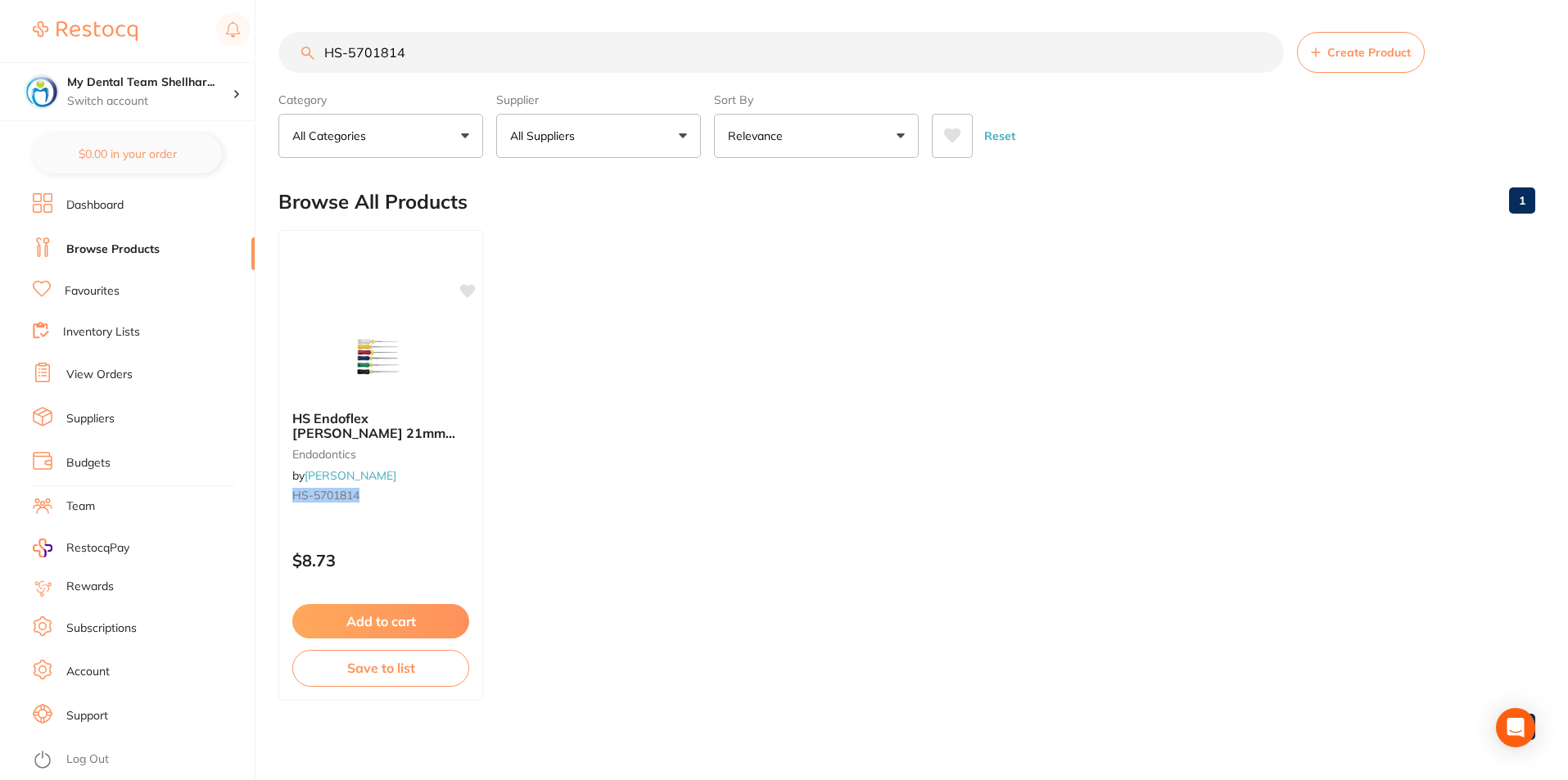
click at [447, 41] on input "HS-5701814" at bounding box center [781, 52] width 1005 height 41
paste input "06"
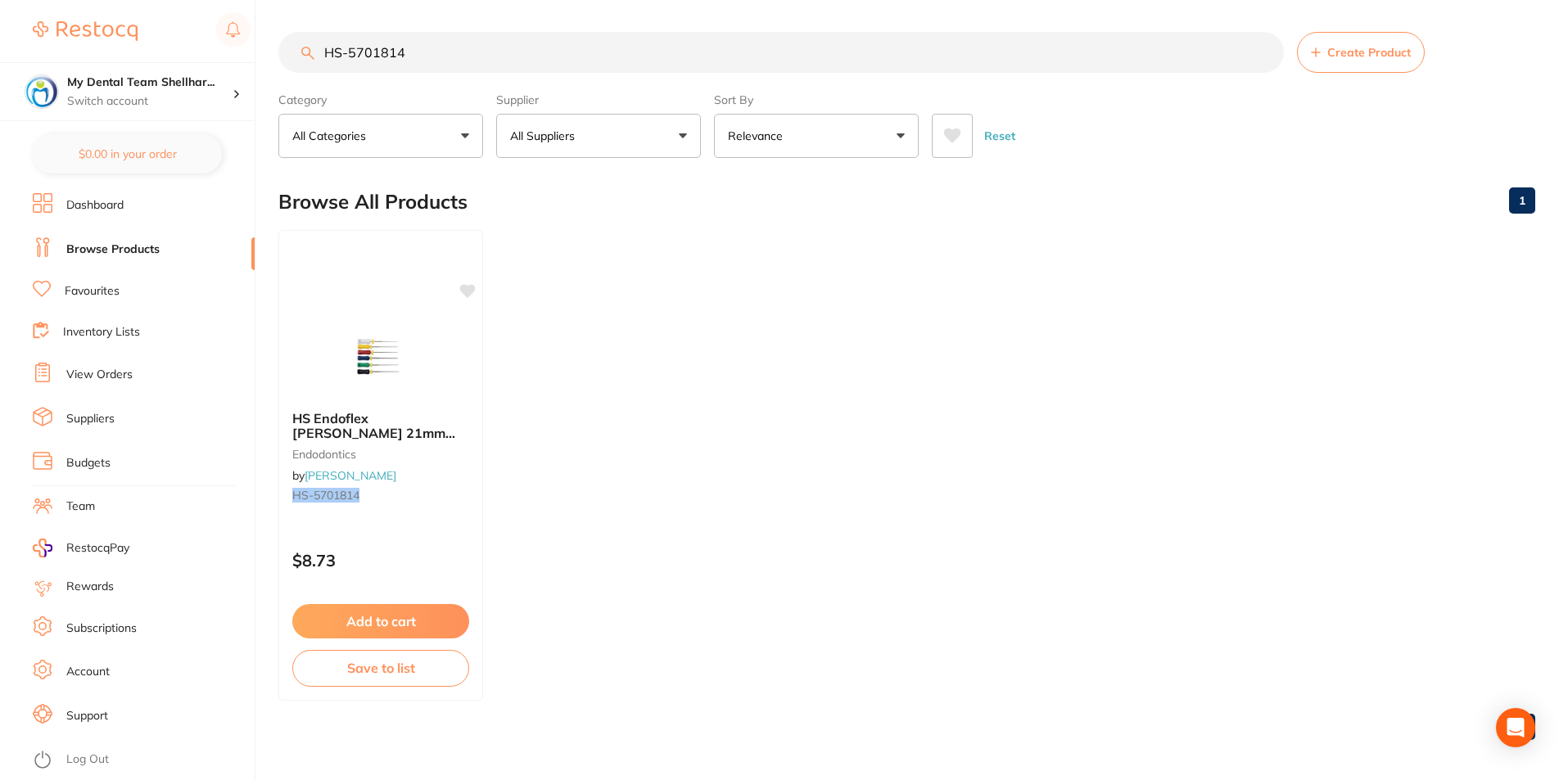
type input "HS-5701806"
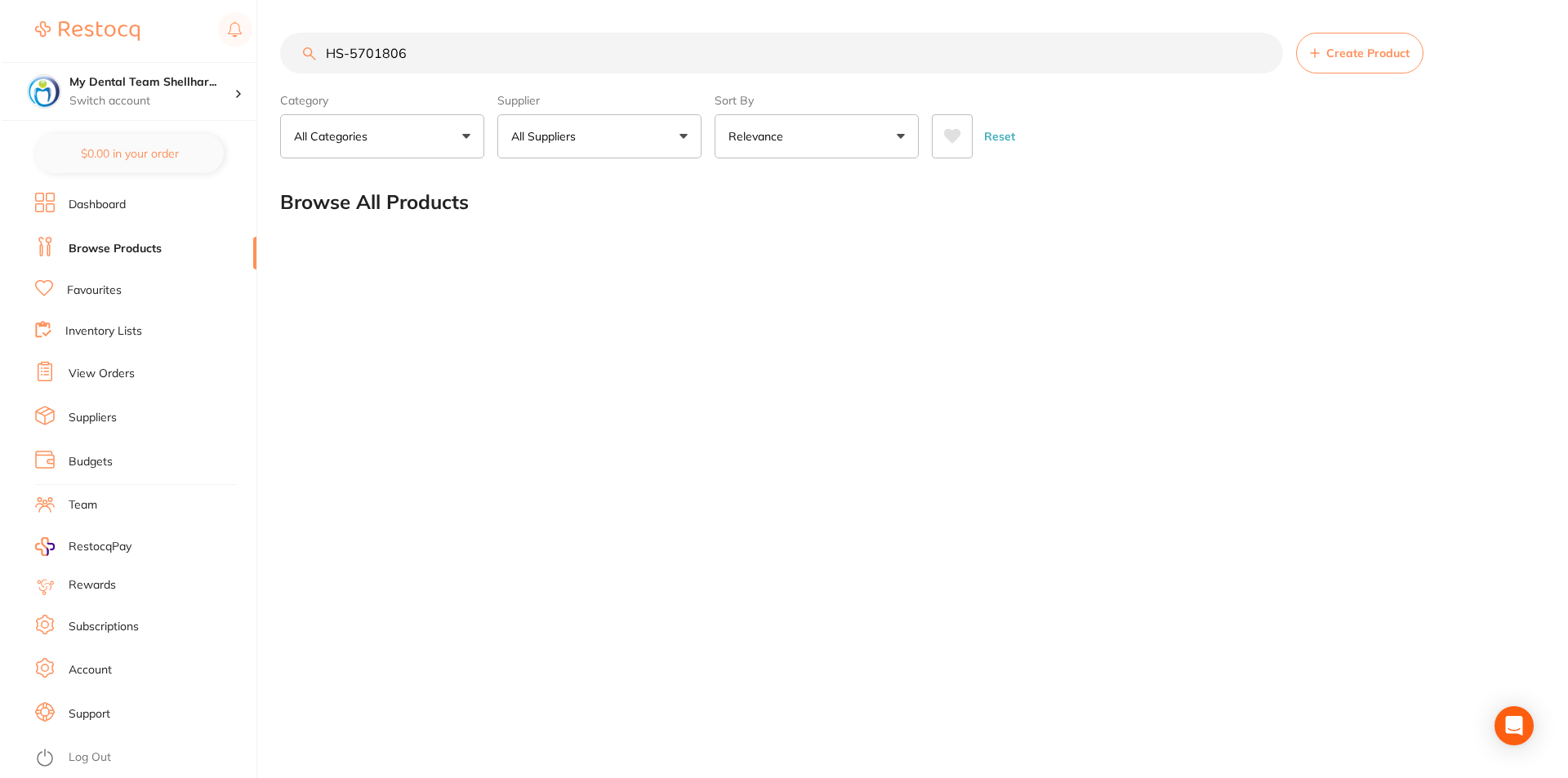
scroll to position [0, 0]
click at [855, 55] on input "HS-5701806" at bounding box center [781, 53] width 1006 height 41
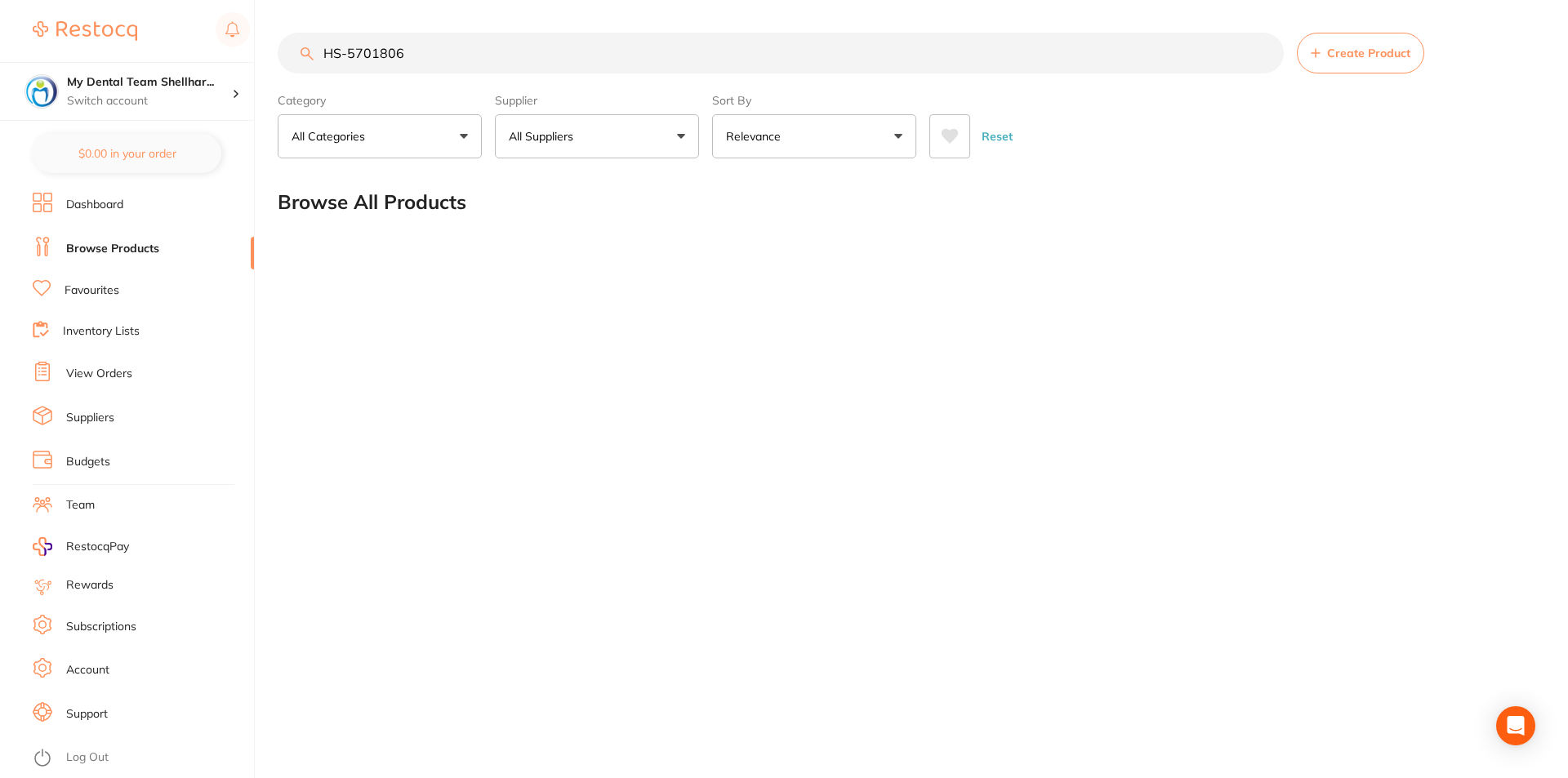
paste input "14"
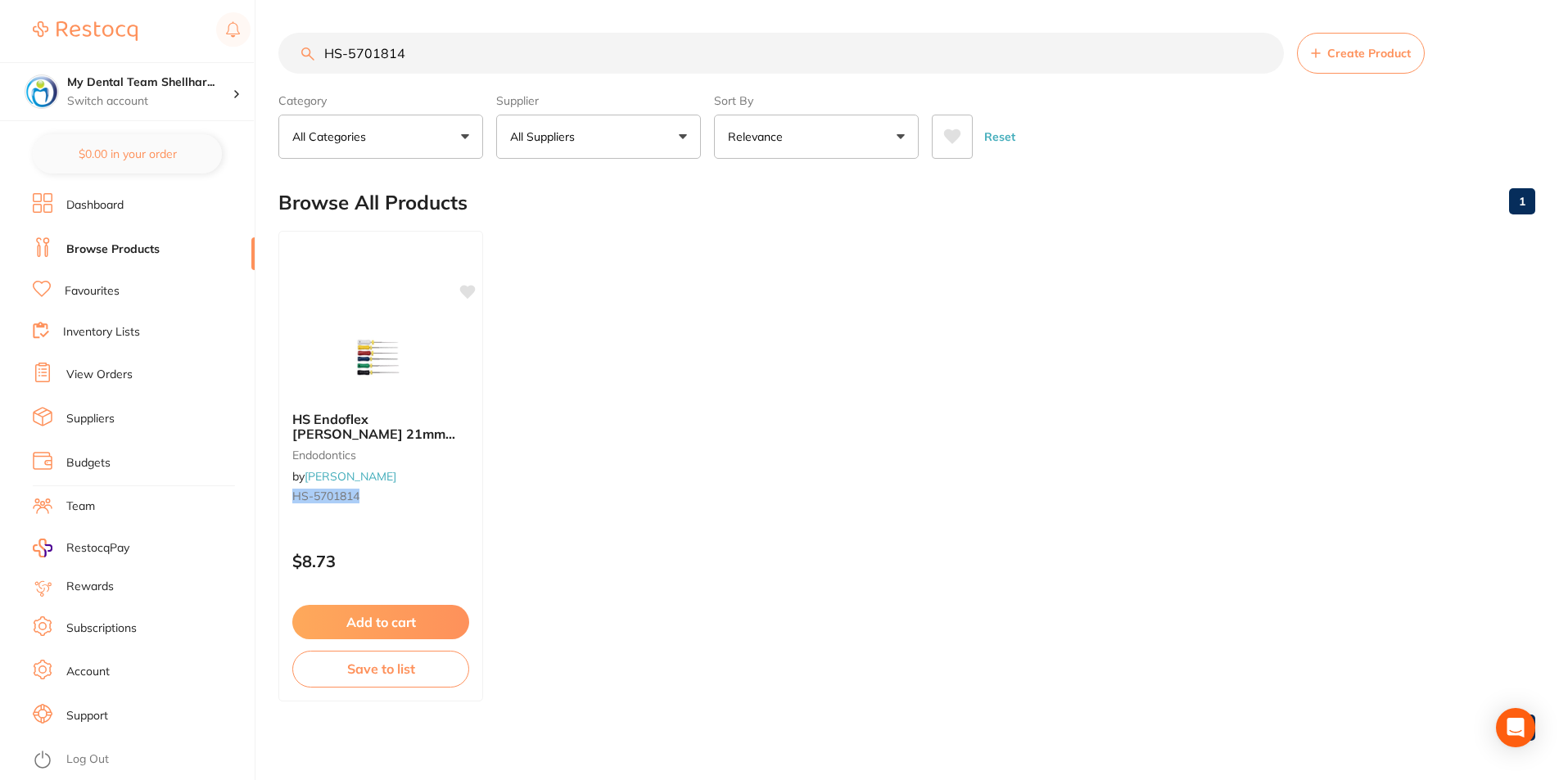
click at [927, 56] on input "HS-5701814" at bounding box center [781, 53] width 1005 height 41
paste input "287"
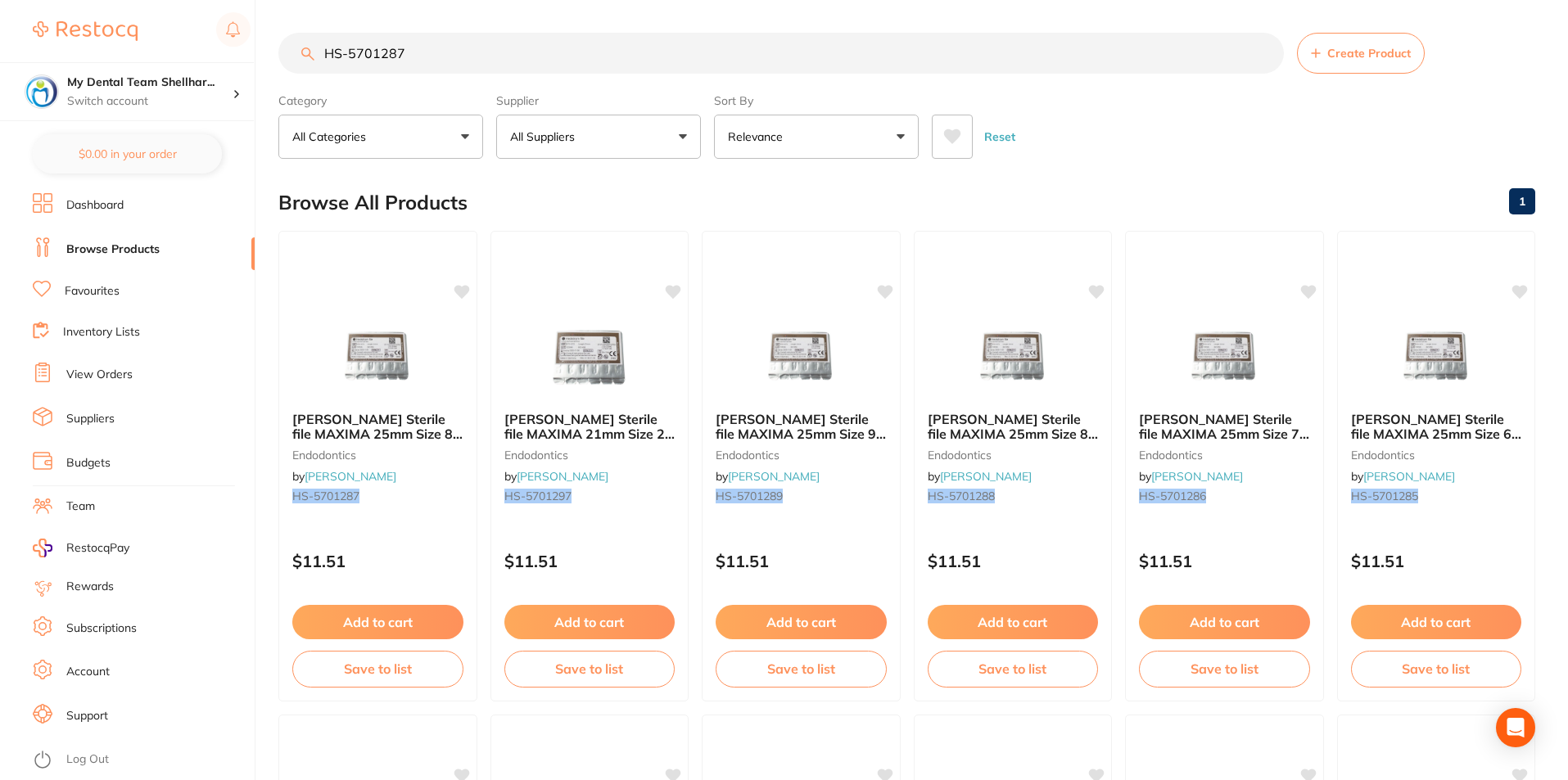
click at [824, 51] on input "HS-5701287" at bounding box center [781, 53] width 1005 height 41
paste input "74"
click at [891, 64] on input "HS-5701274" at bounding box center [781, 53] width 1005 height 41
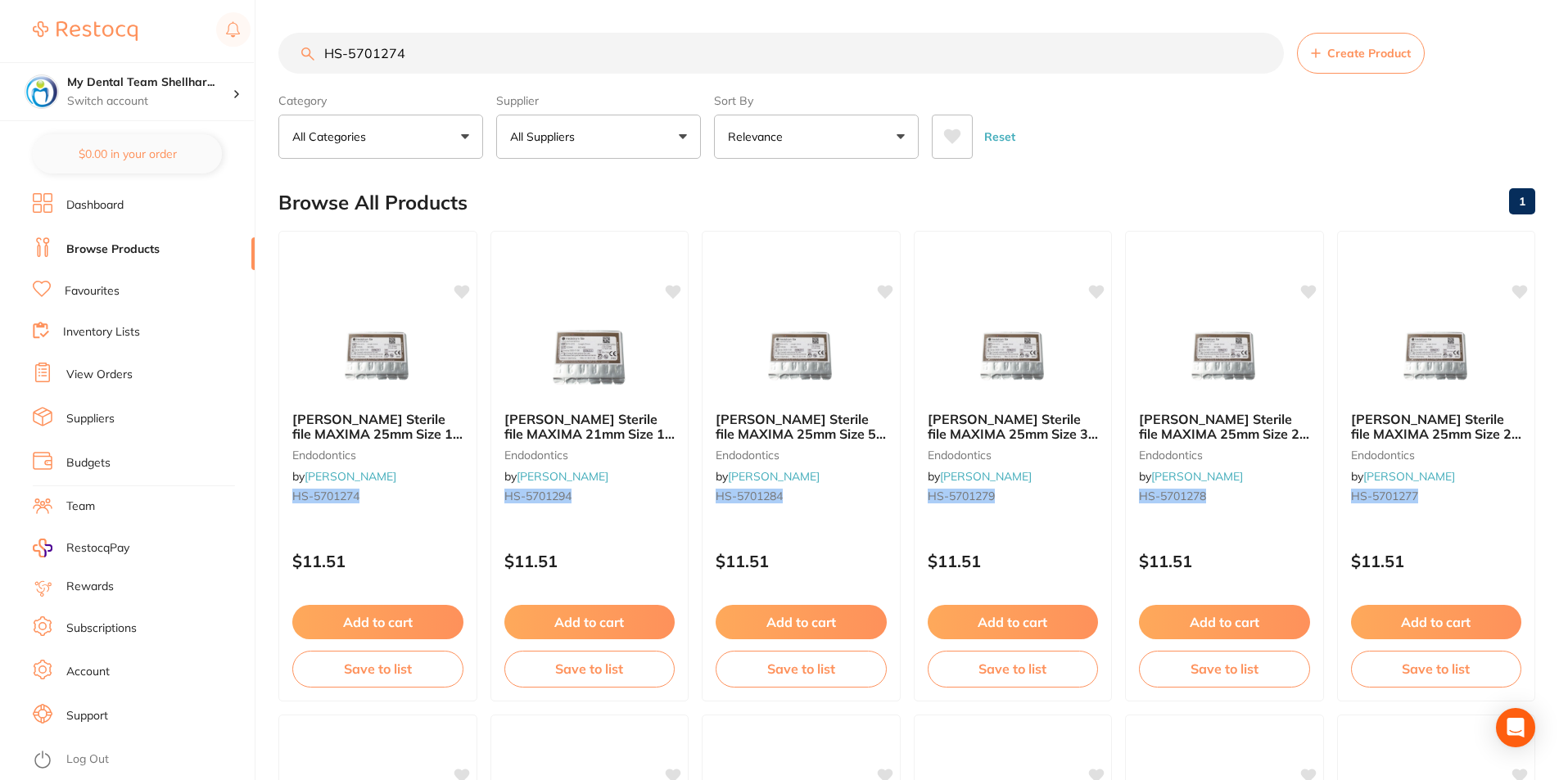
click at [891, 64] on input "HS-5701274" at bounding box center [781, 53] width 1005 height 41
click at [890, 63] on input "HS-5701274" at bounding box center [781, 53] width 1005 height 41
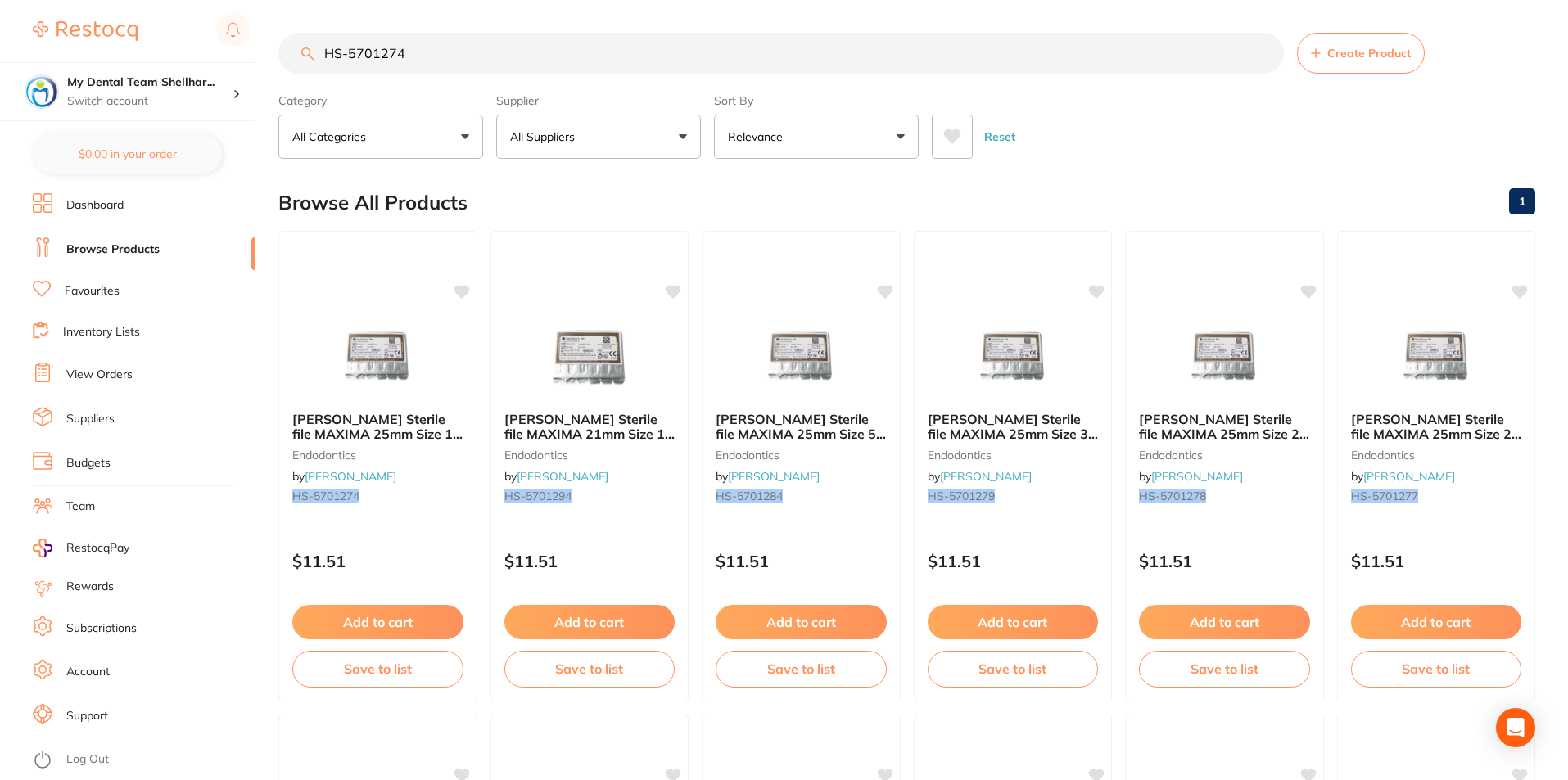
click at [890, 63] on input "HS-5701274" at bounding box center [781, 53] width 1005 height 41
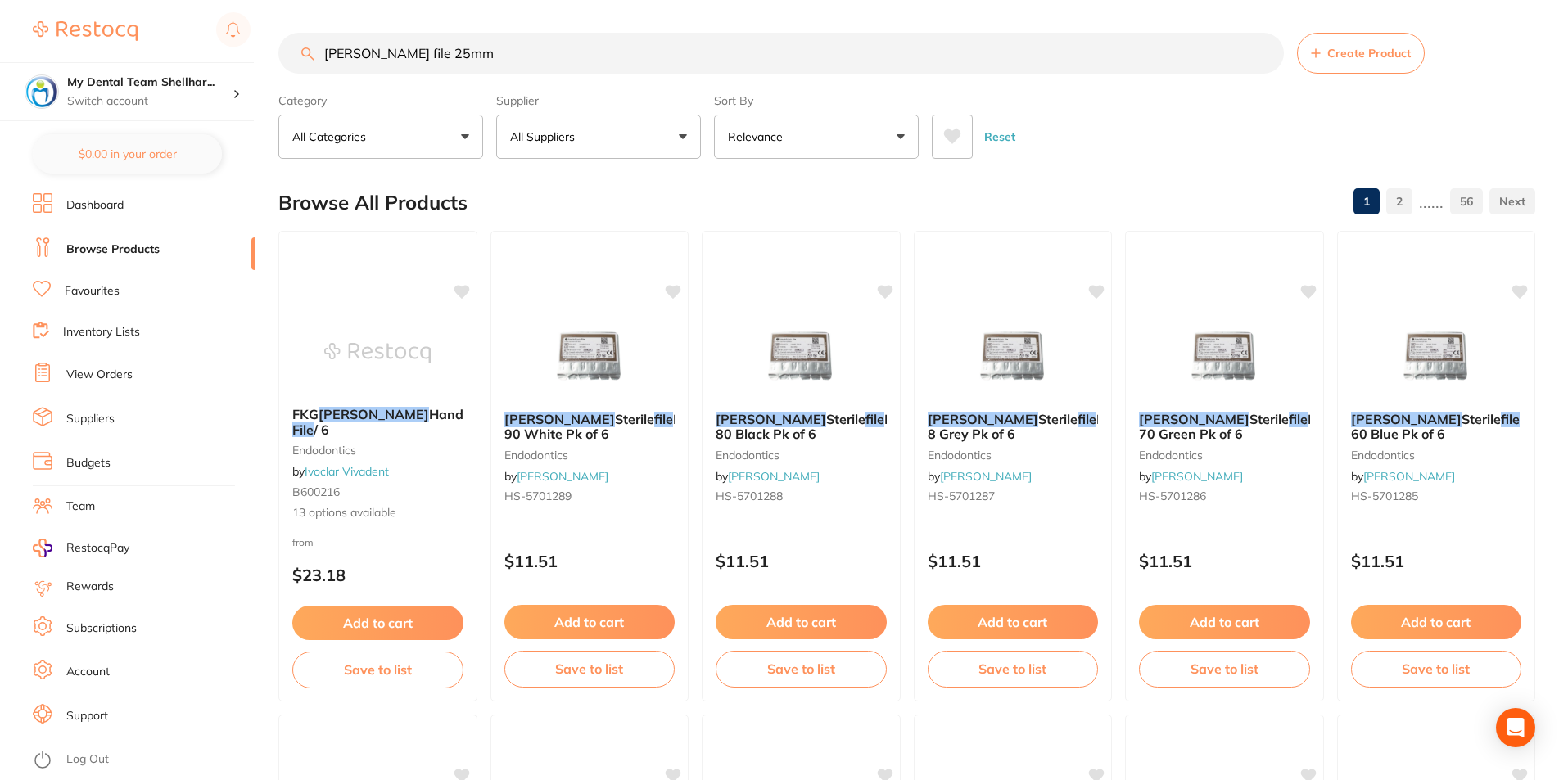
click at [660, 122] on button "All Suppliers" at bounding box center [598, 136] width 205 height 44
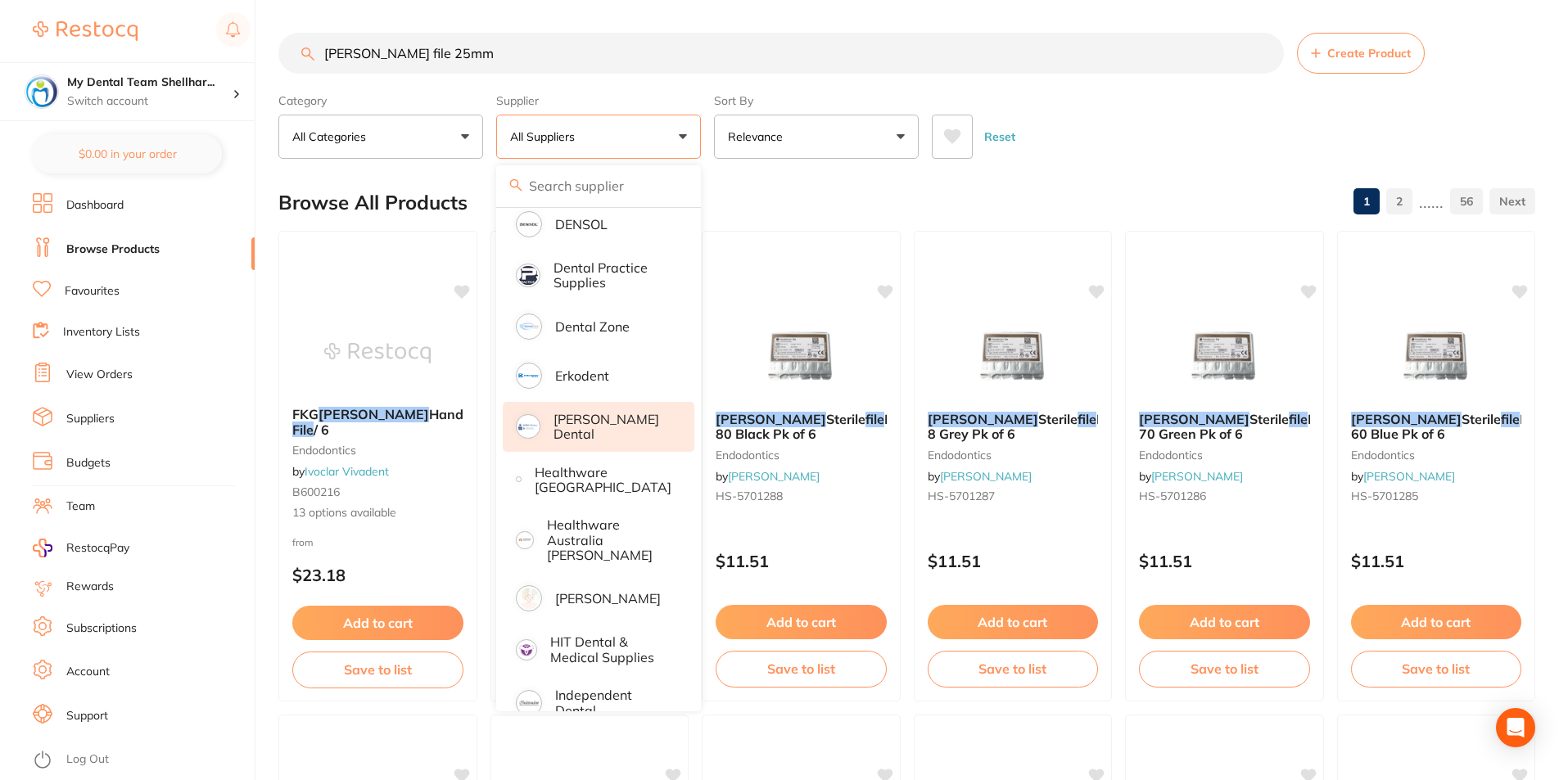
scroll to position [491, 0]
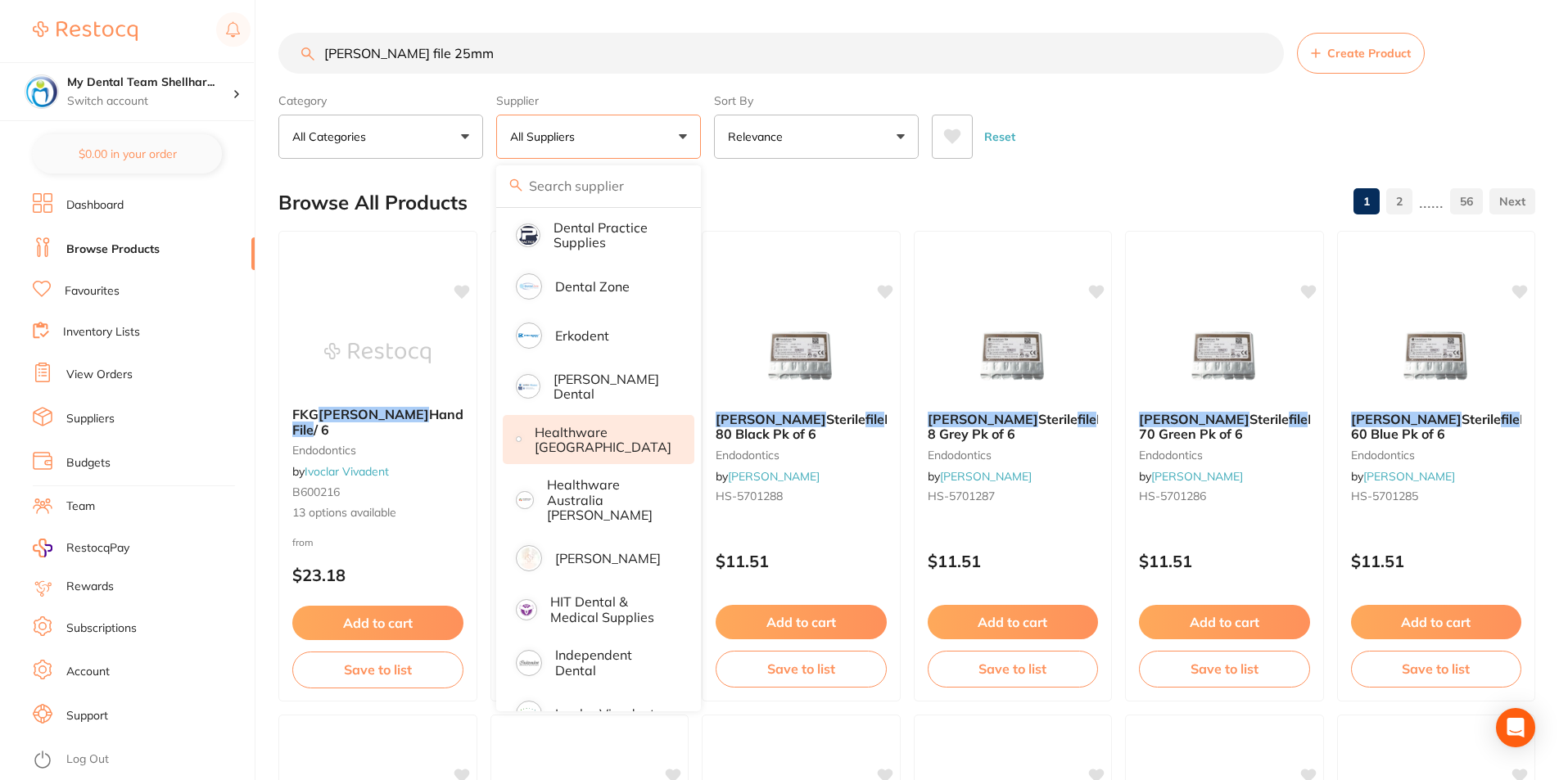
click at [612, 425] on p "Healthware [GEOGRAPHIC_DATA]" at bounding box center [603, 440] width 136 height 30
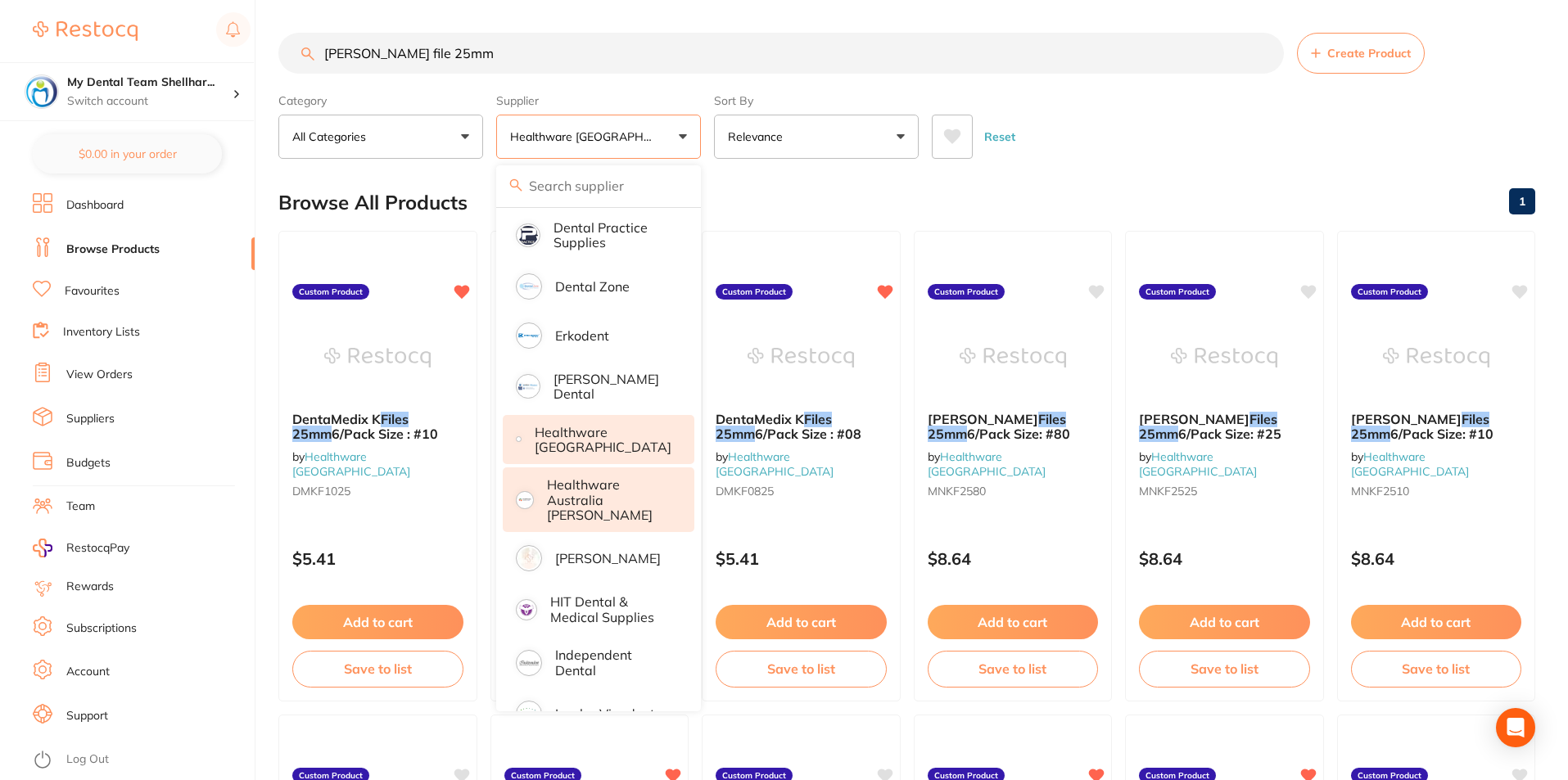
click at [633, 486] on p "Healthware Australia [PERSON_NAME]" at bounding box center [609, 500] width 125 height 45
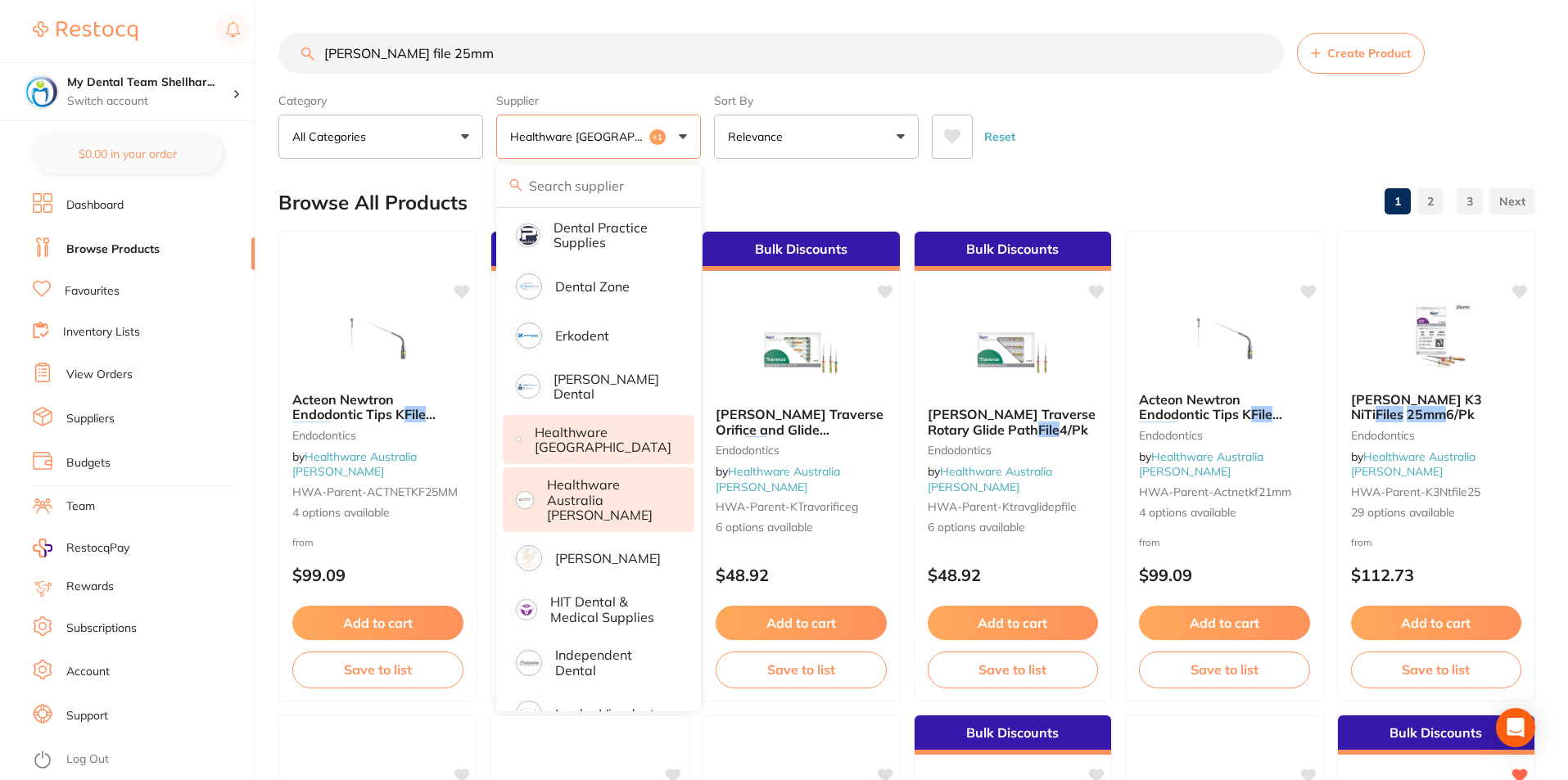
click at [1127, 131] on div "Reset" at bounding box center [1227, 130] width 591 height 57
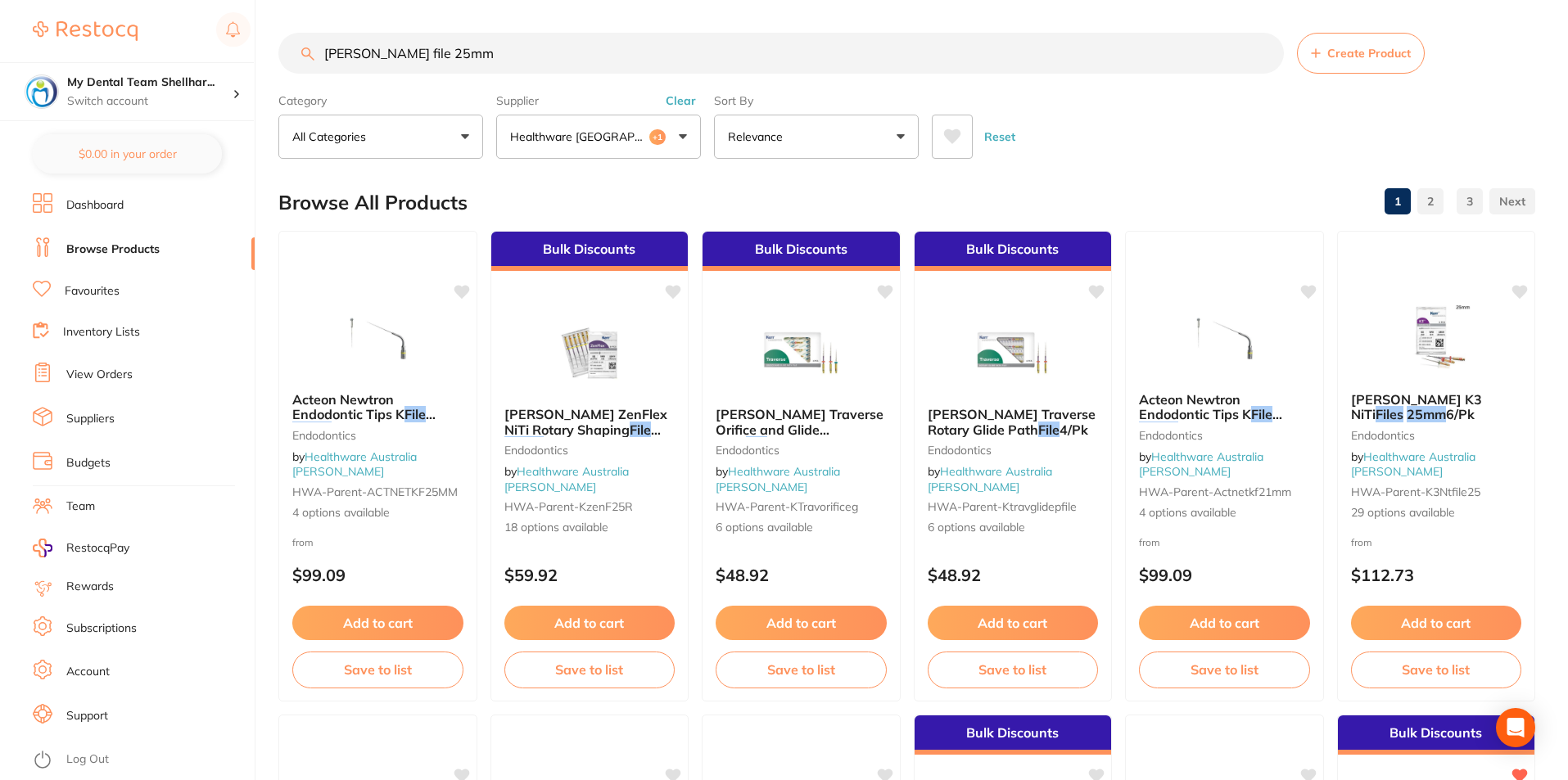
click at [649, 131] on span "+1" at bounding box center [658, 137] width 17 height 17
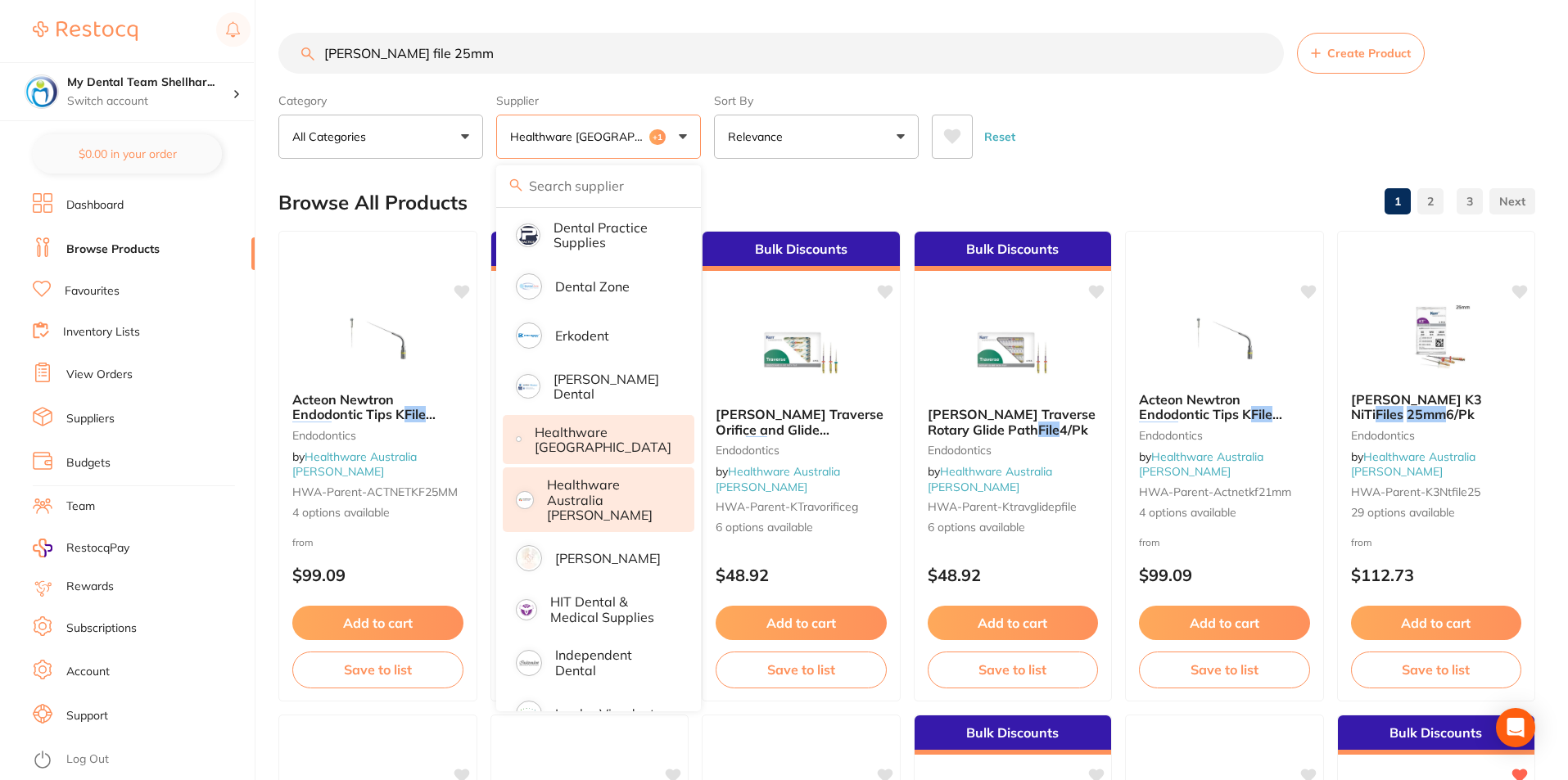
click at [616, 506] on li "Healthware Australia [PERSON_NAME]" at bounding box center [598, 499] width 192 height 64
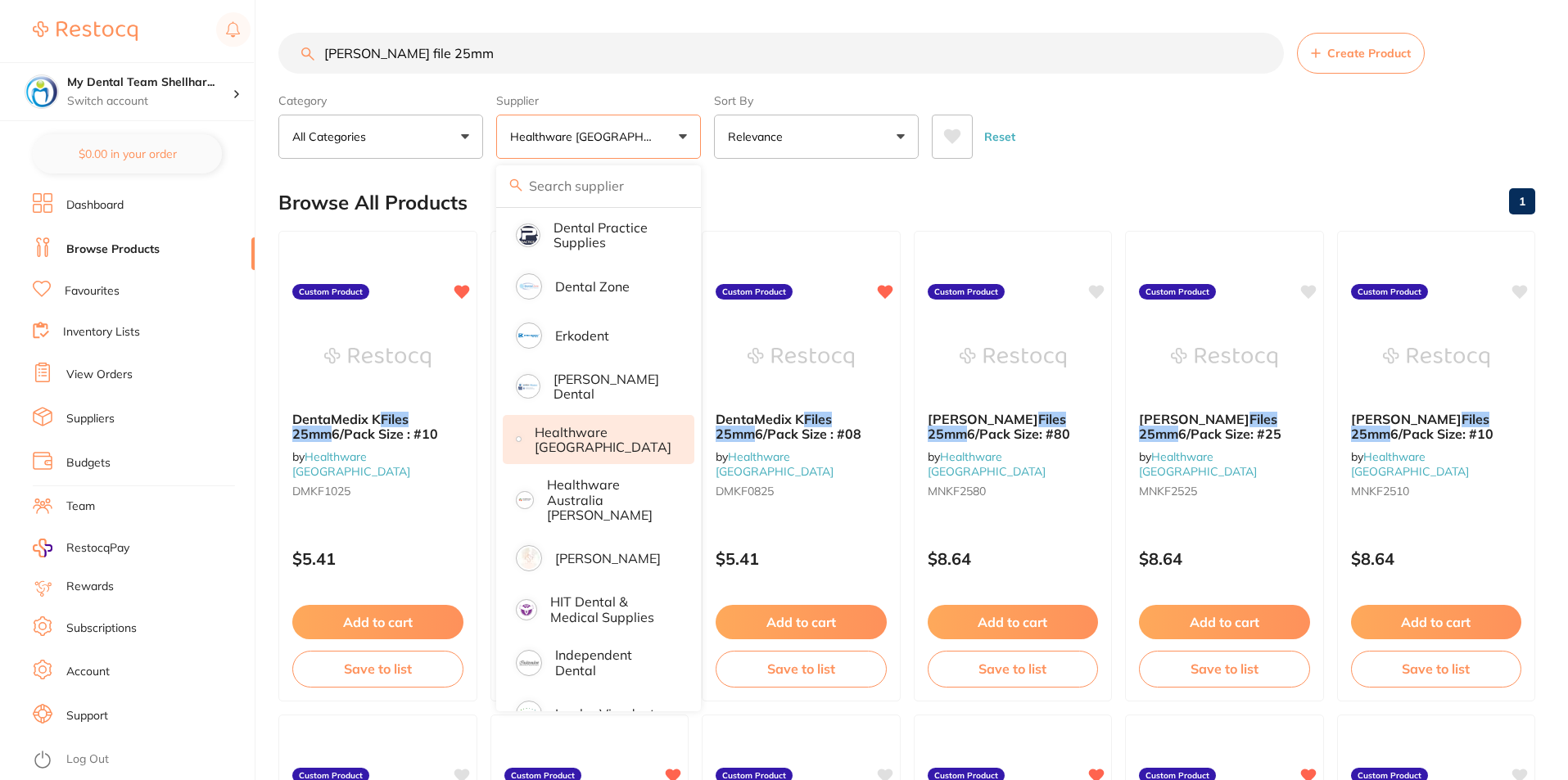
click at [1135, 122] on div "Reset" at bounding box center [1227, 130] width 591 height 57
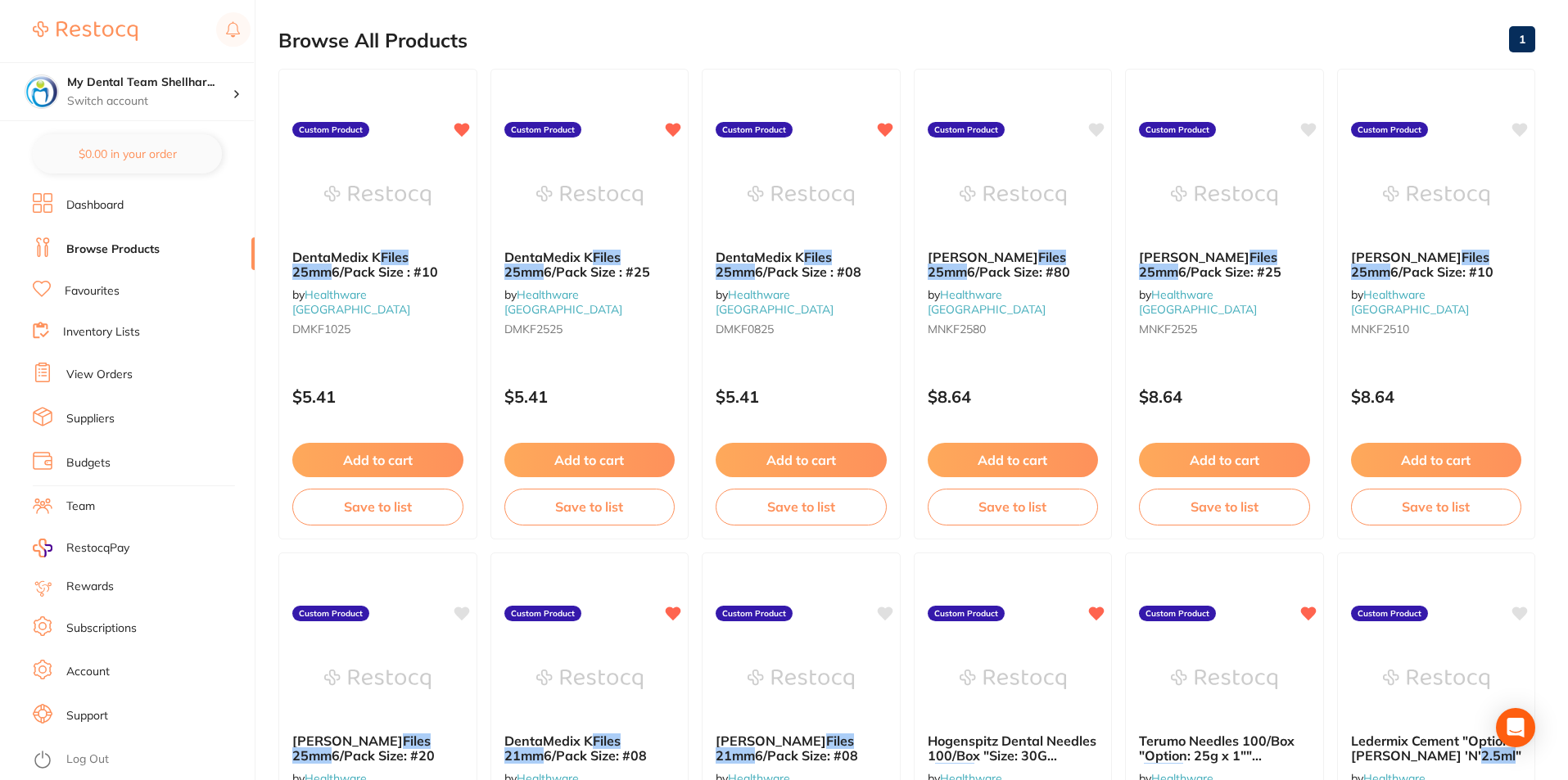
scroll to position [0, 0]
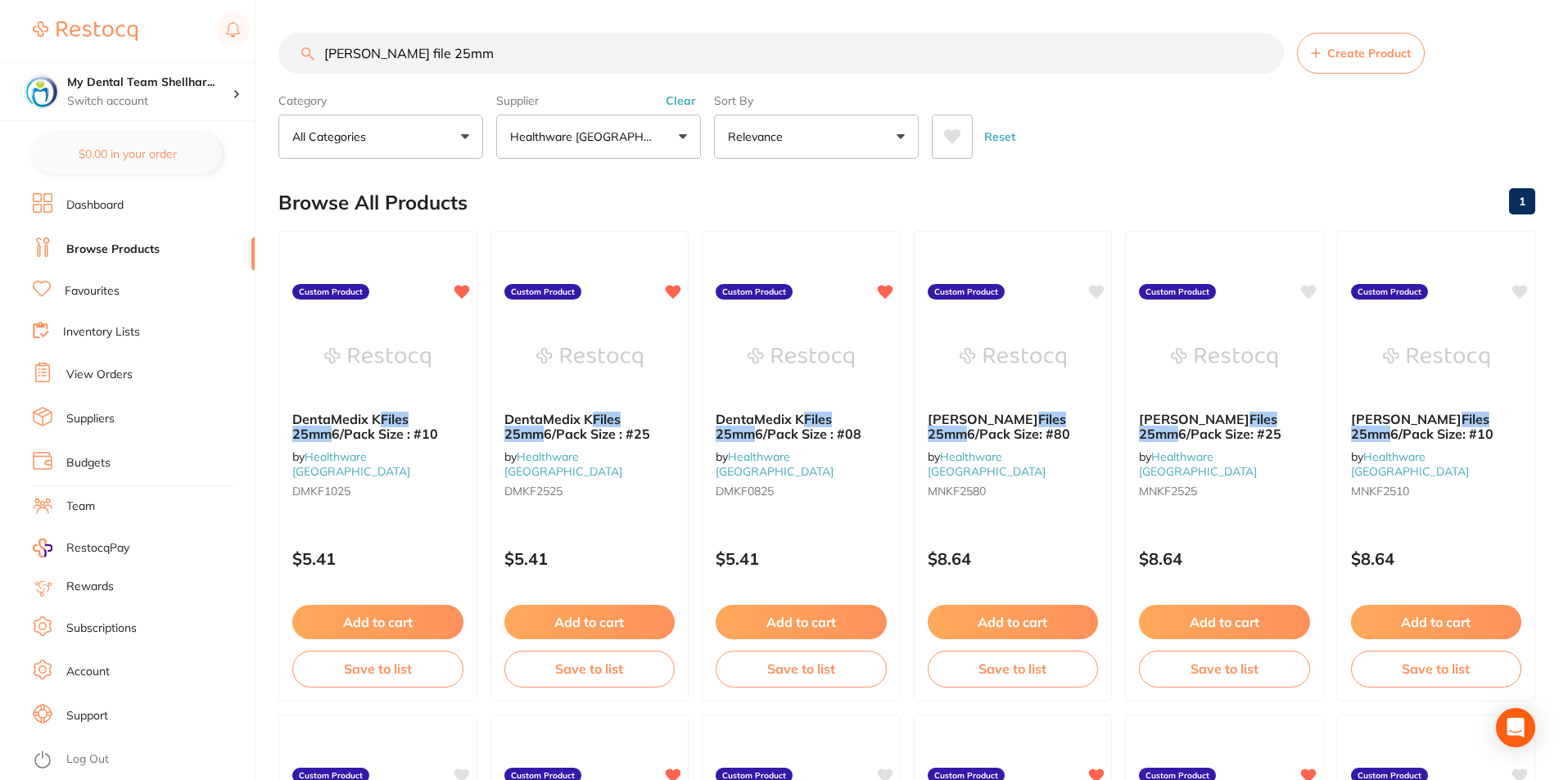
click at [584, 55] on input "[PERSON_NAME] file 25mm" at bounding box center [781, 53] width 1005 height 41
click at [641, 62] on input "[PERSON_NAME] file 25mm" at bounding box center [781, 53] width 1005 height 41
click at [679, 103] on button "Clear" at bounding box center [680, 101] width 40 height 15
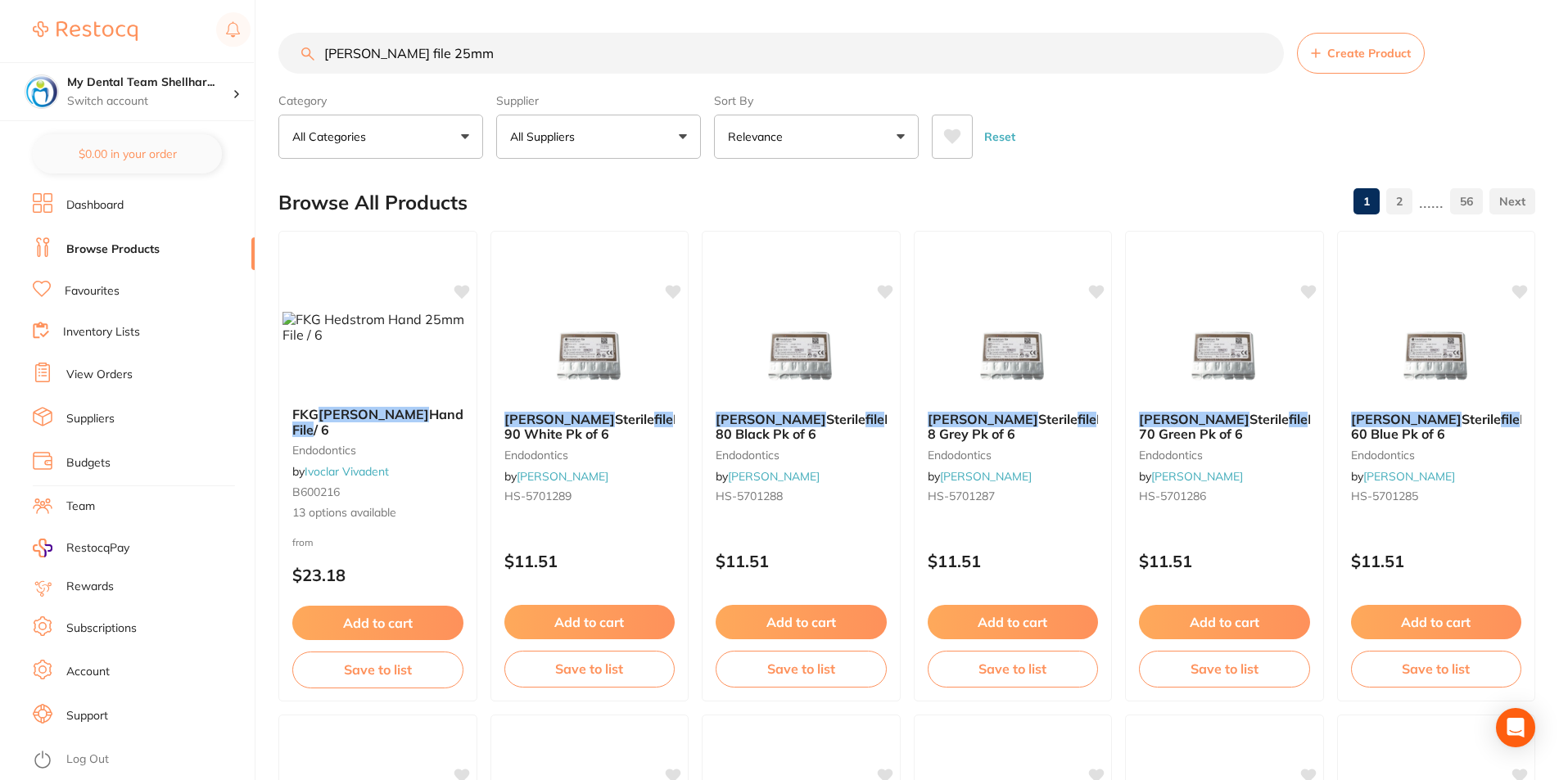
click at [632, 141] on button "All Suppliers" at bounding box center [598, 136] width 205 height 44
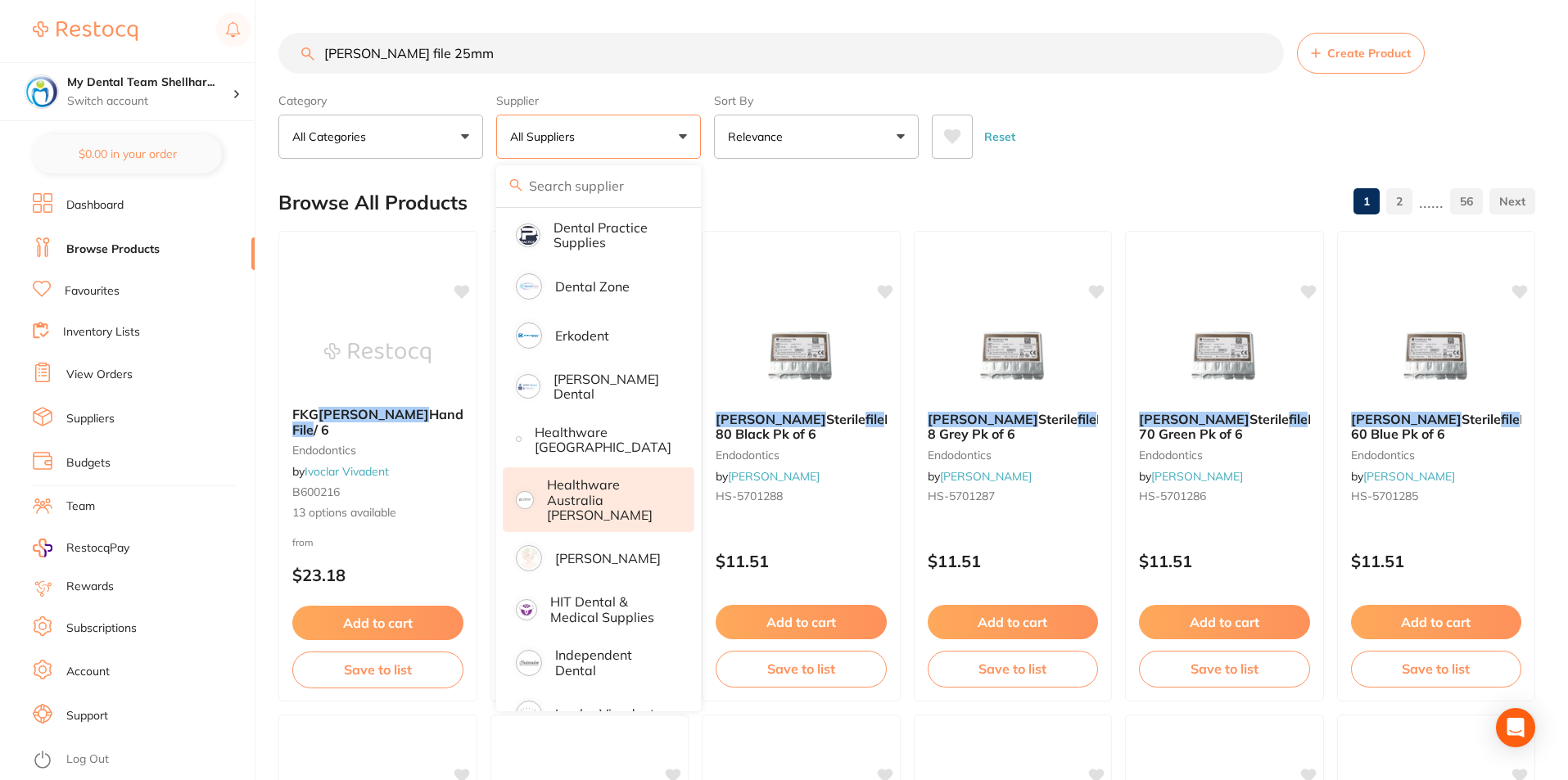
click at [631, 491] on p "Healthware Australia [PERSON_NAME]" at bounding box center [609, 500] width 125 height 45
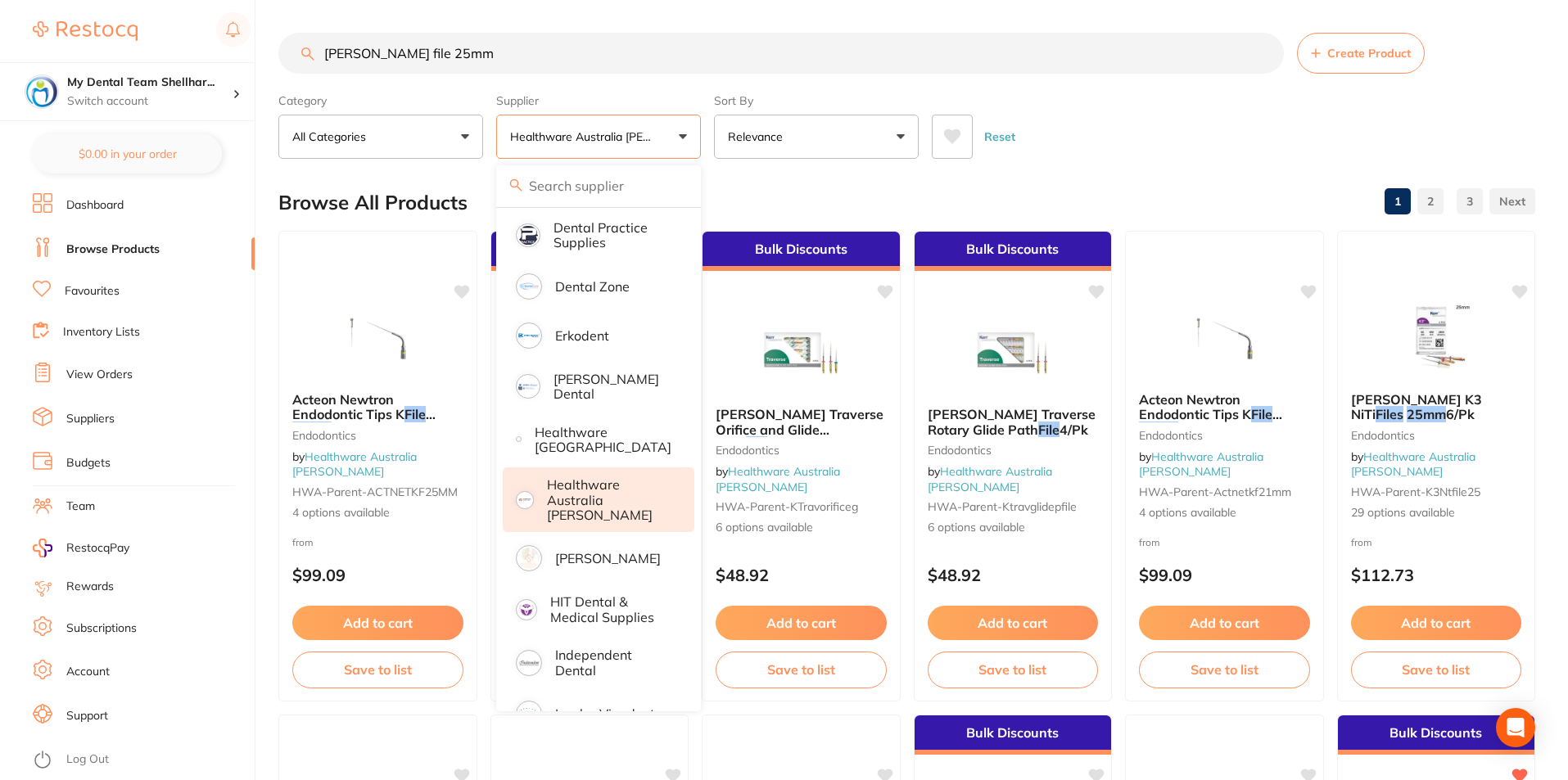
click at [1176, 189] on div "Browse All Products 1 2 3" at bounding box center [906, 203] width 1257 height 55
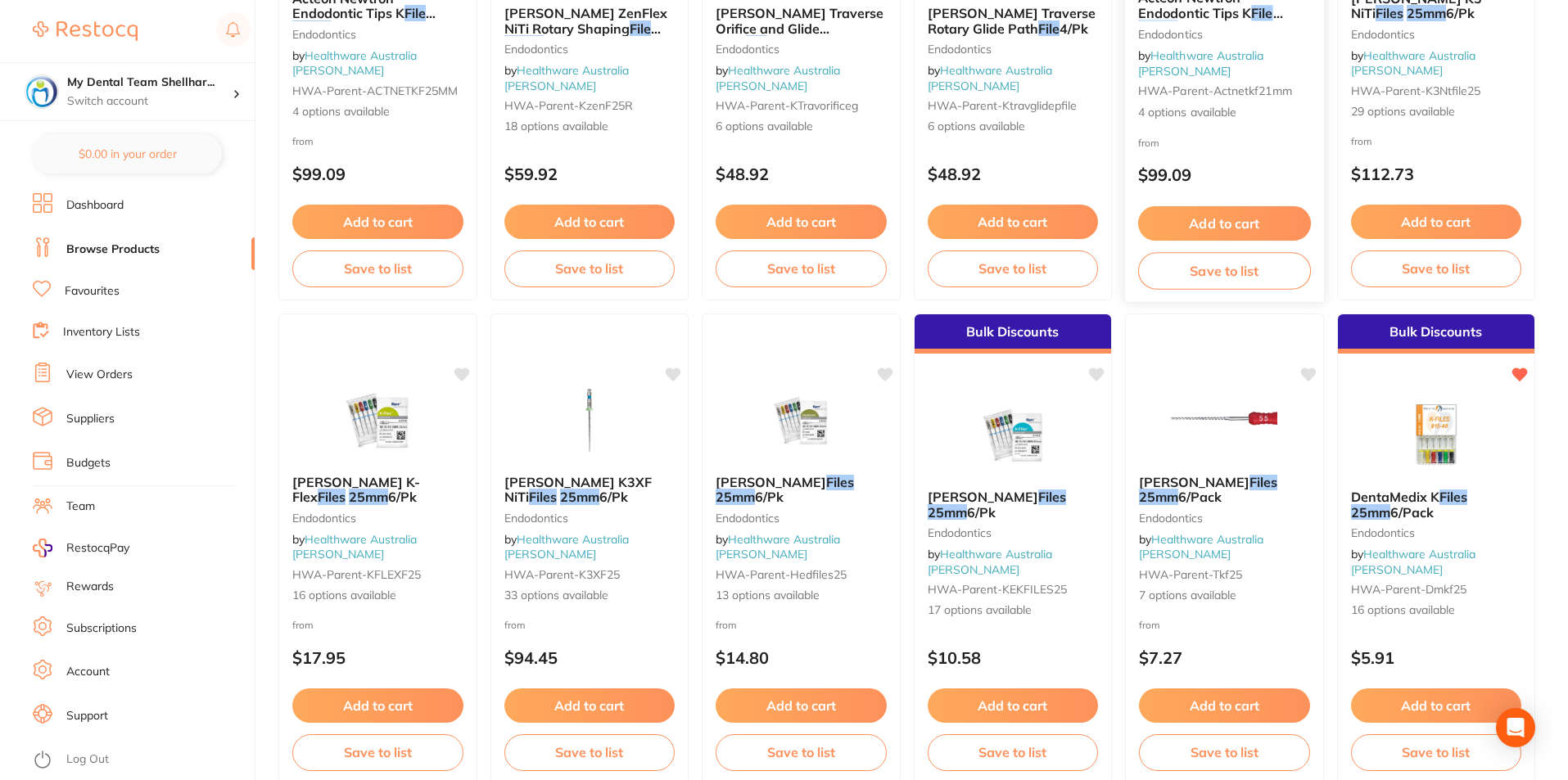
scroll to position [409, 0]
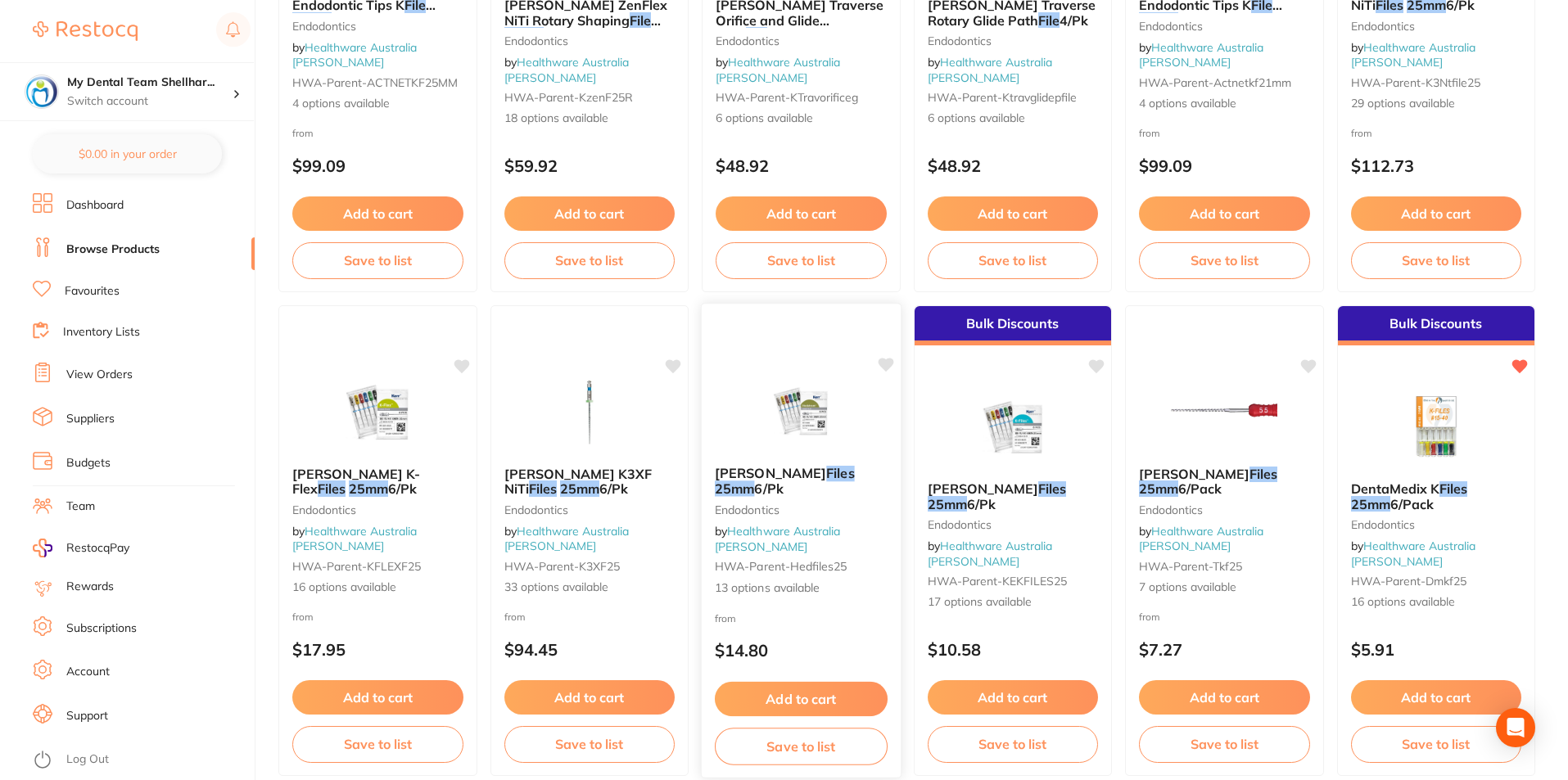
click at [801, 439] on img at bounding box center [801, 411] width 107 height 83
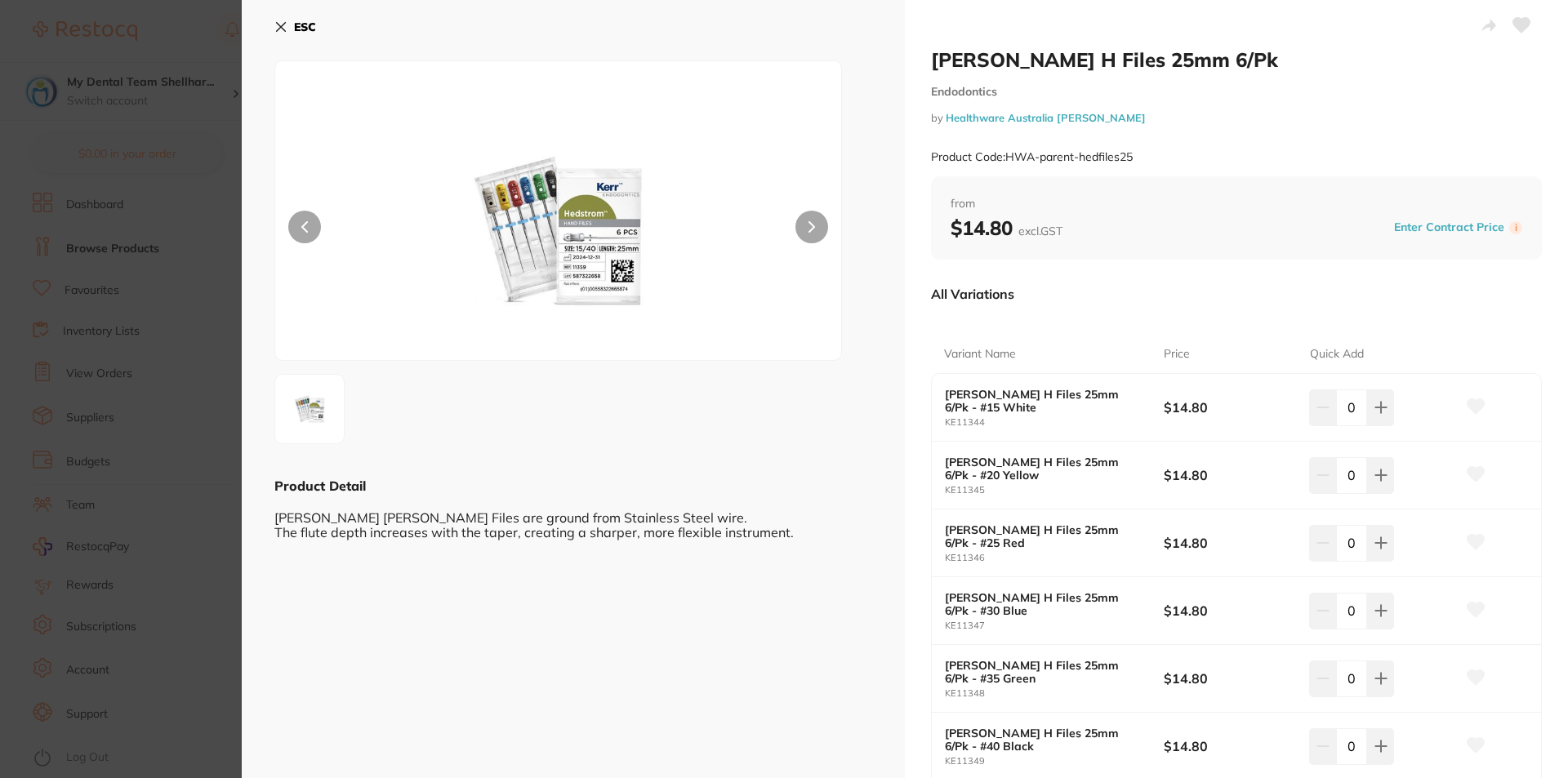
click at [280, 27] on icon at bounding box center [280, 27] width 13 height 13
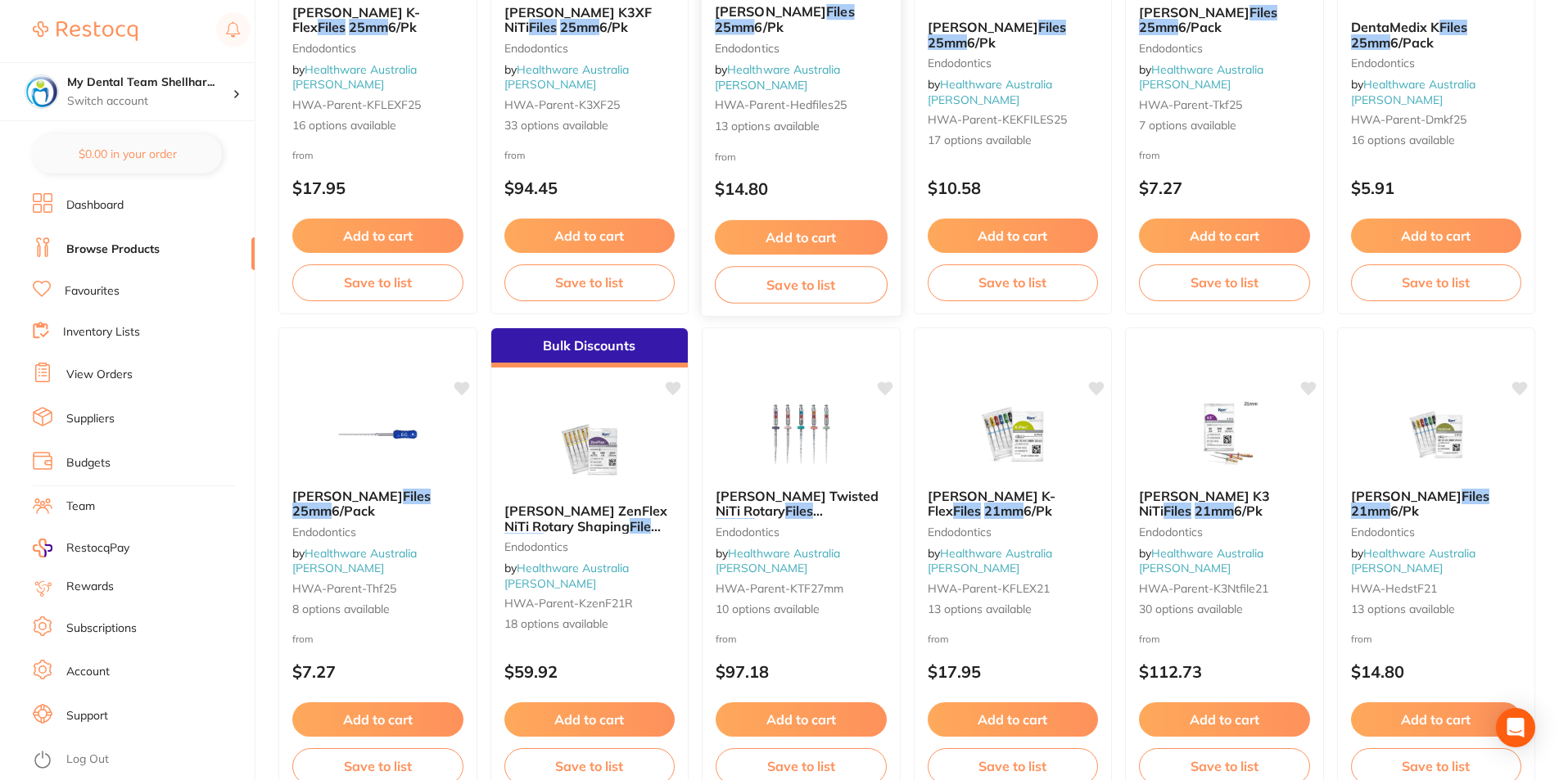
scroll to position [901, 0]
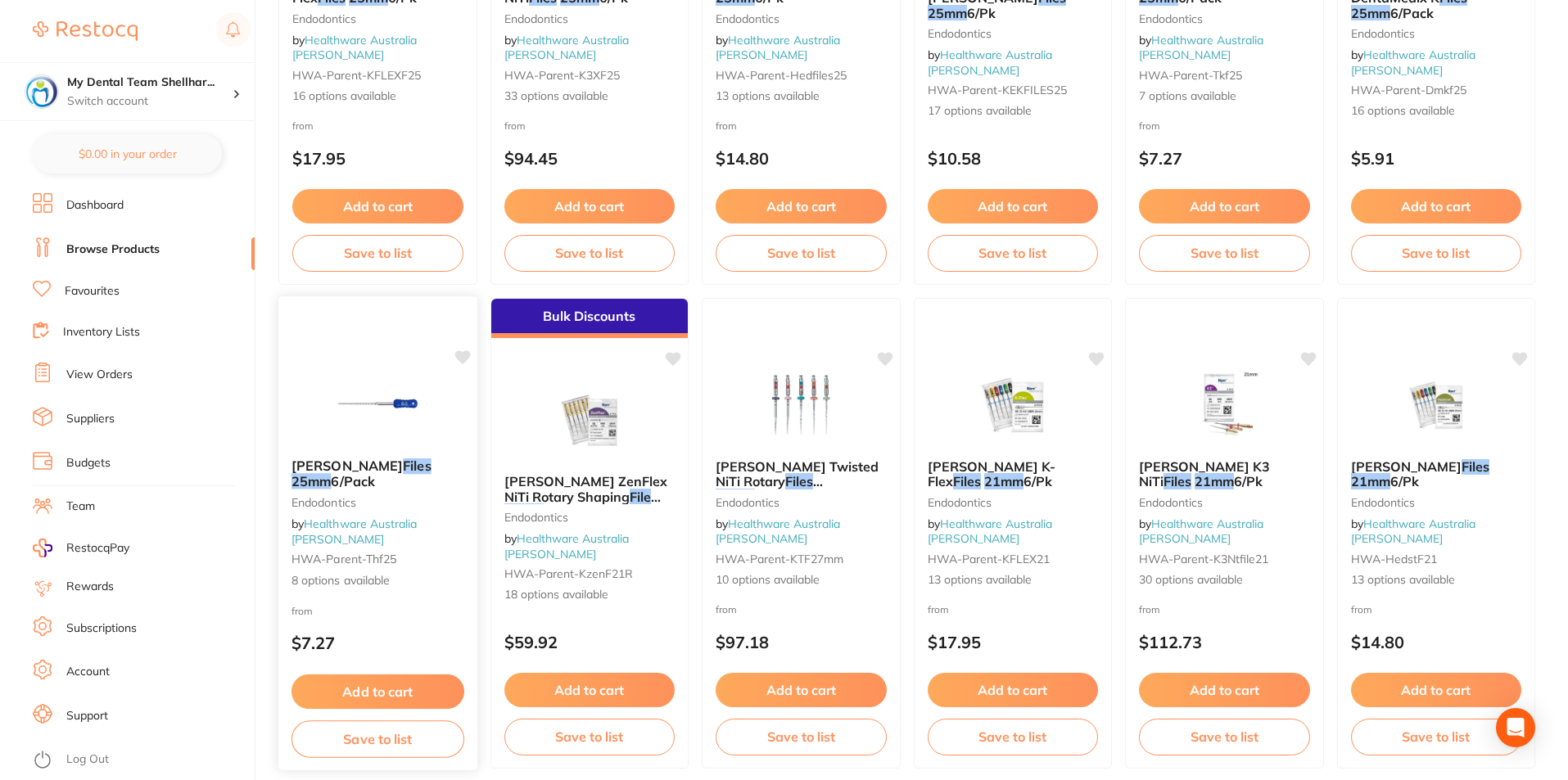
click at [383, 425] on img at bounding box center [378, 404] width 107 height 83
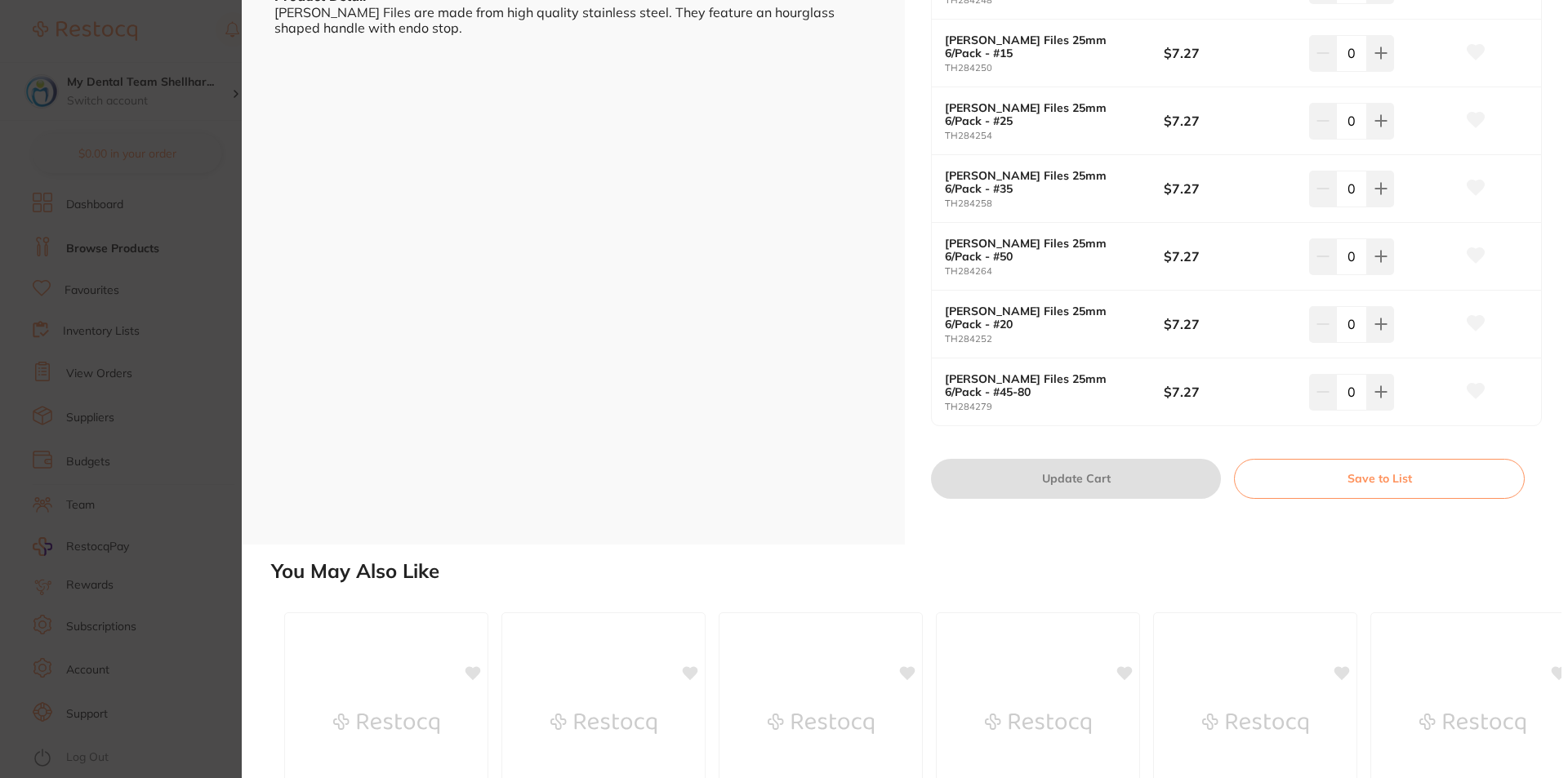
scroll to position [163, 0]
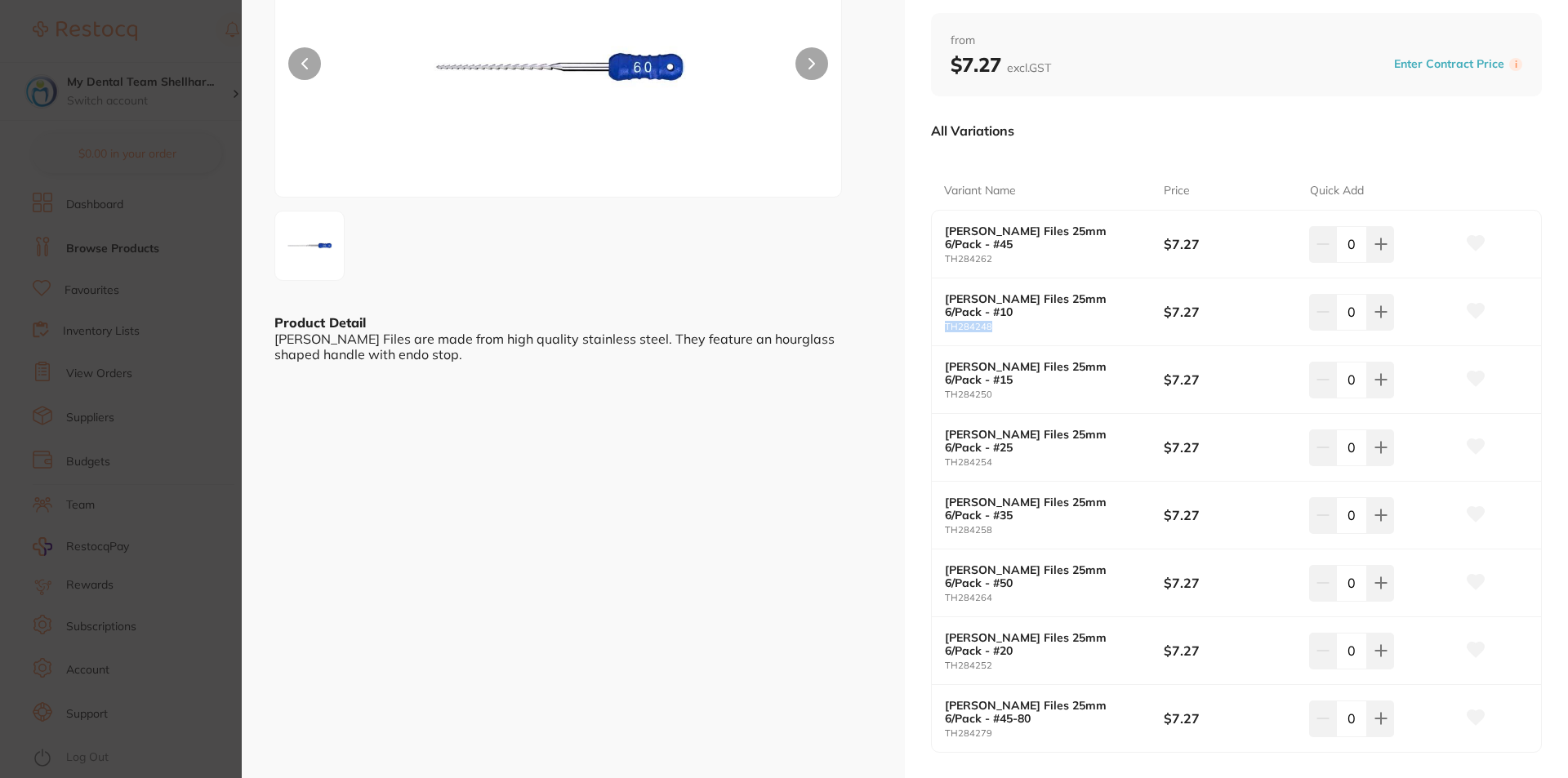
drag, startPoint x: 987, startPoint y: 321, endPoint x: 945, endPoint y: 321, distance: 42.0
click at [945, 321] on small "TH284248" at bounding box center [1054, 326] width 219 height 10
copy small "TH284248"
drag, startPoint x: 1013, startPoint y: 389, endPoint x: 946, endPoint y: 389, distance: 67.0
click at [946, 389] on small "TH284250" at bounding box center [1054, 394] width 219 height 10
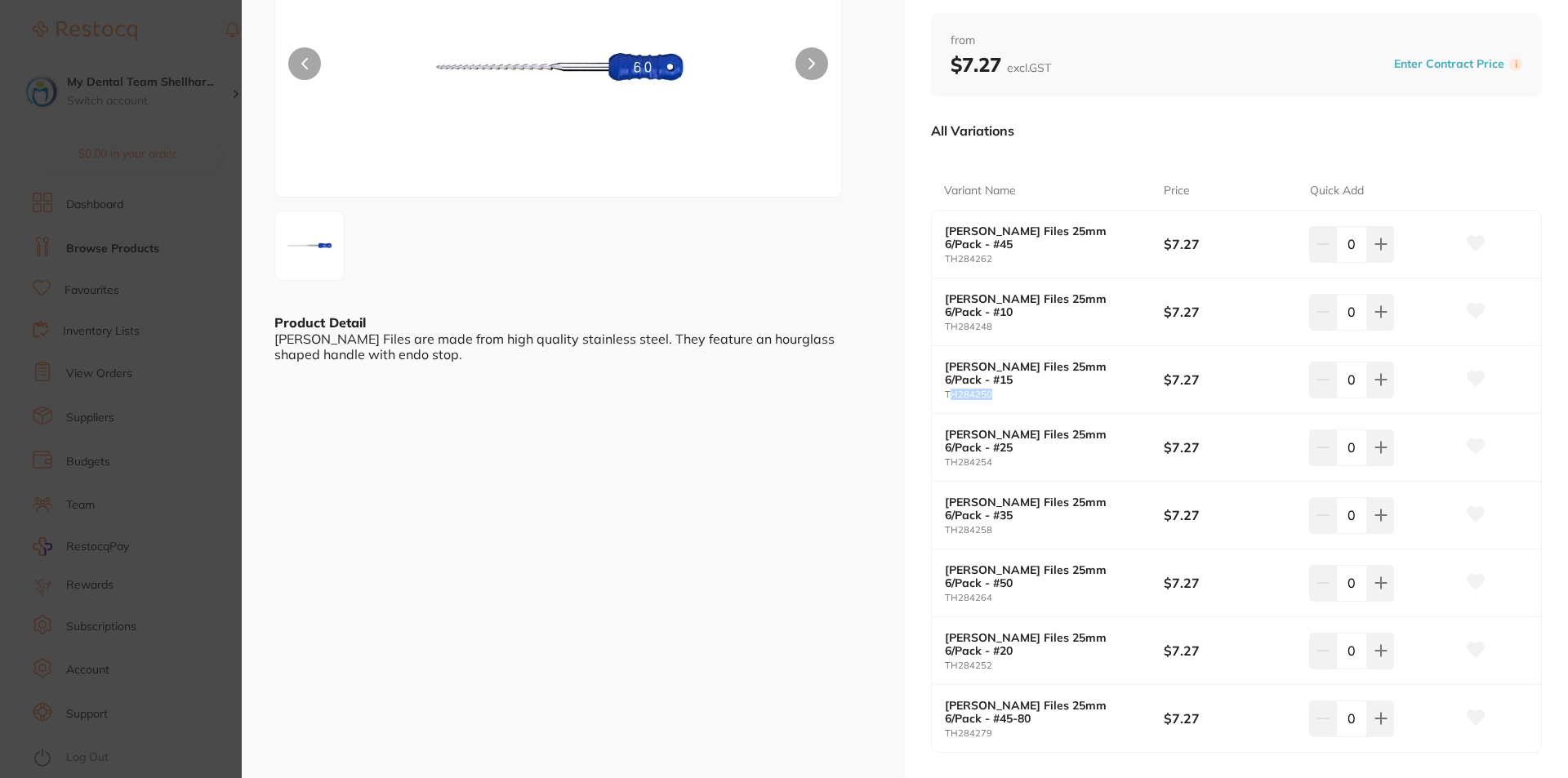
click at [1012, 390] on small "TH284250" at bounding box center [1054, 394] width 219 height 10
drag, startPoint x: 995, startPoint y: 386, endPoint x: 941, endPoint y: 389, distance: 54.1
click at [941, 389] on div "Thomas H Files 25mm 6/Pack - #15 TH284250 $7.27 0" at bounding box center [1236, 380] width 609 height 68
copy small "TH284250"
drag, startPoint x: 1003, startPoint y: 457, endPoint x: 941, endPoint y: 451, distance: 62.3
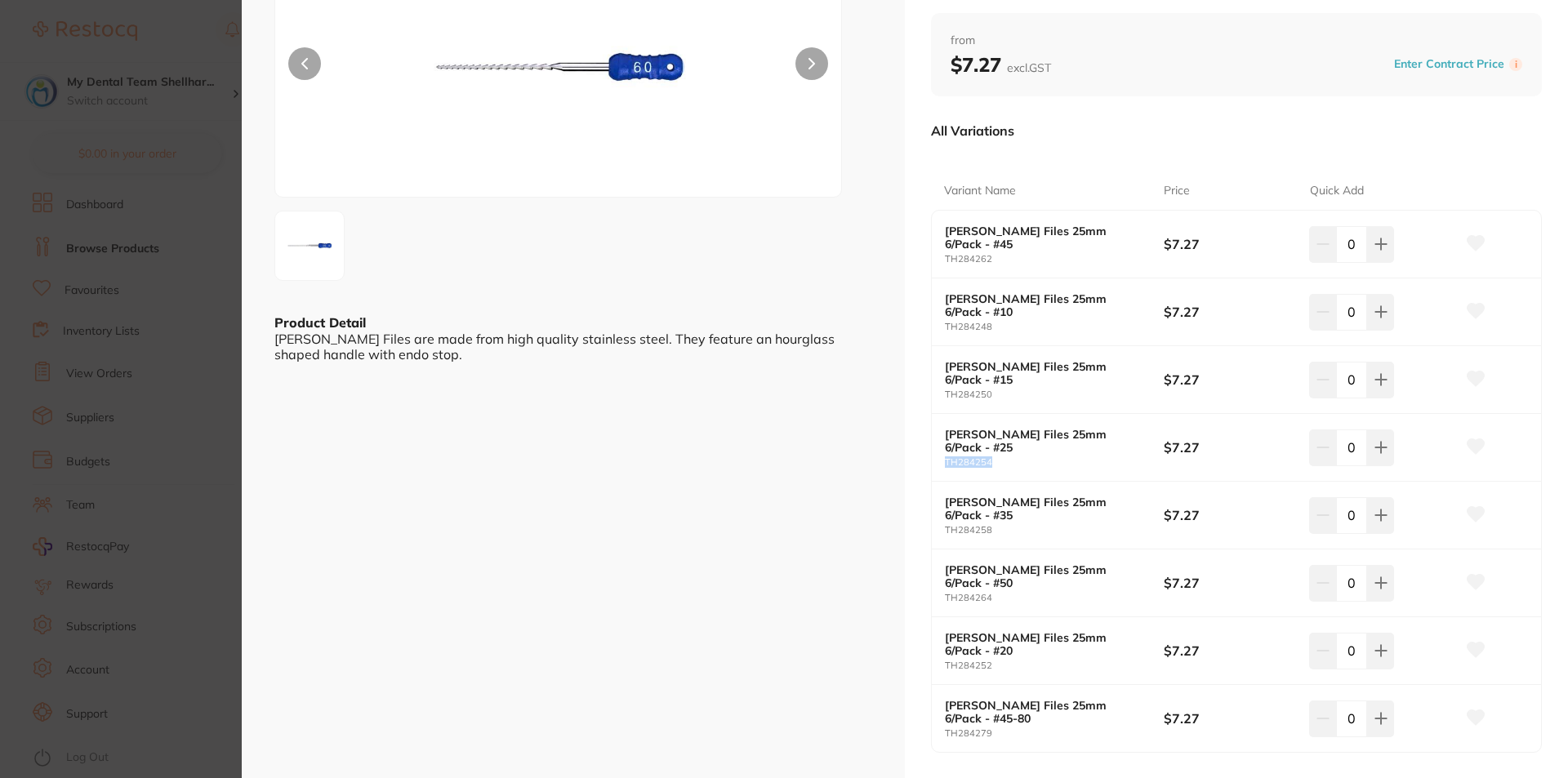
click at [940, 450] on div "Thomas H Files 25mm 6/Pack - #25 TH284254 $7.27 0" at bounding box center [1236, 447] width 609 height 68
copy small "TH284254"
drag, startPoint x: 995, startPoint y: 525, endPoint x: 942, endPoint y: 524, distance: 53.0
click at [941, 524] on div "Thomas H Files 25mm 6/Pack - #35 TH284258 $7.27 0" at bounding box center [1236, 515] width 609 height 68
copy small "TH284258"
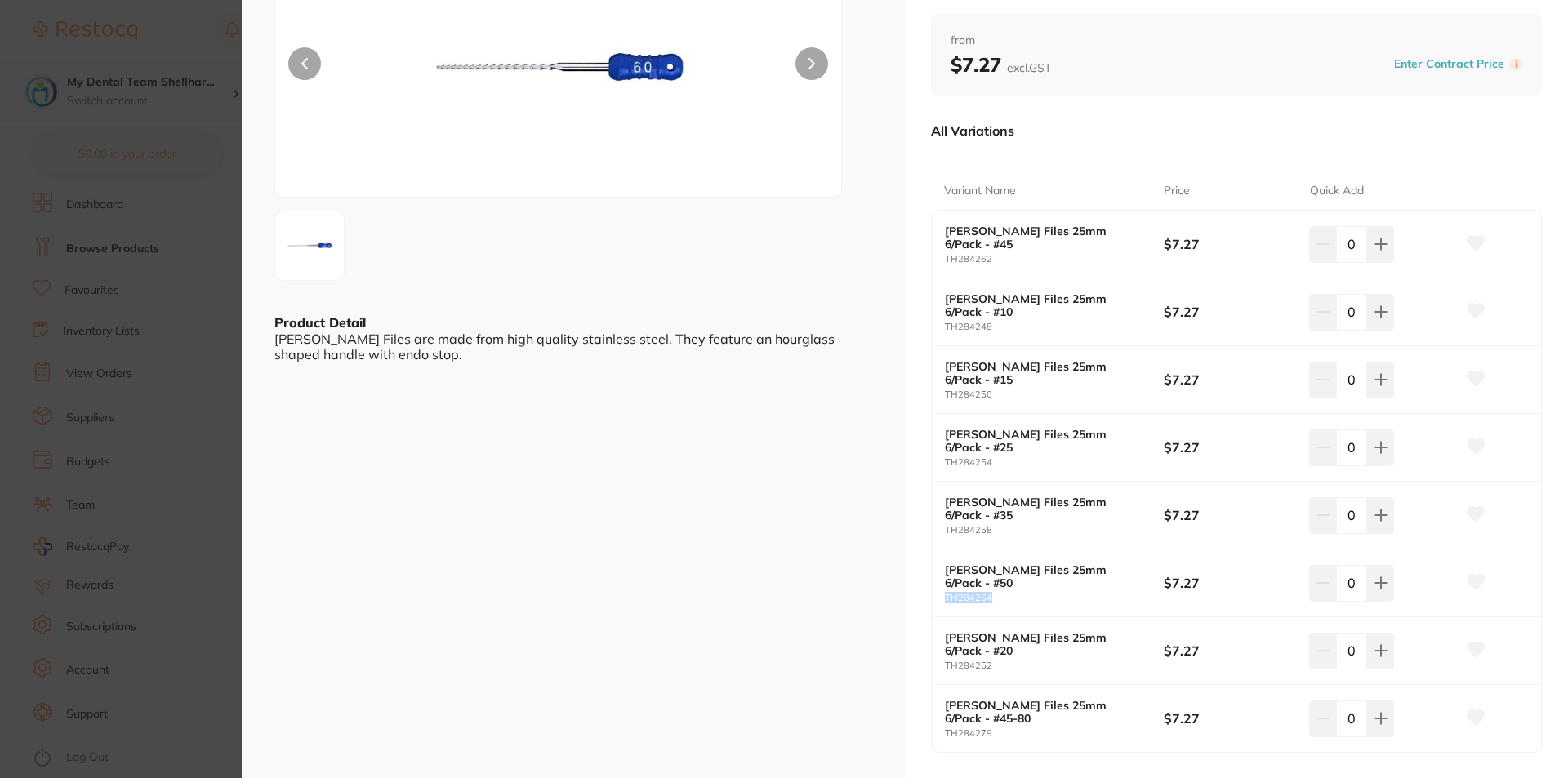
drag, startPoint x: 1005, startPoint y: 591, endPoint x: 943, endPoint y: 591, distance: 62.0
click at [945, 593] on small "TH284264" at bounding box center [1054, 597] width 219 height 10
copy small "TH284264"
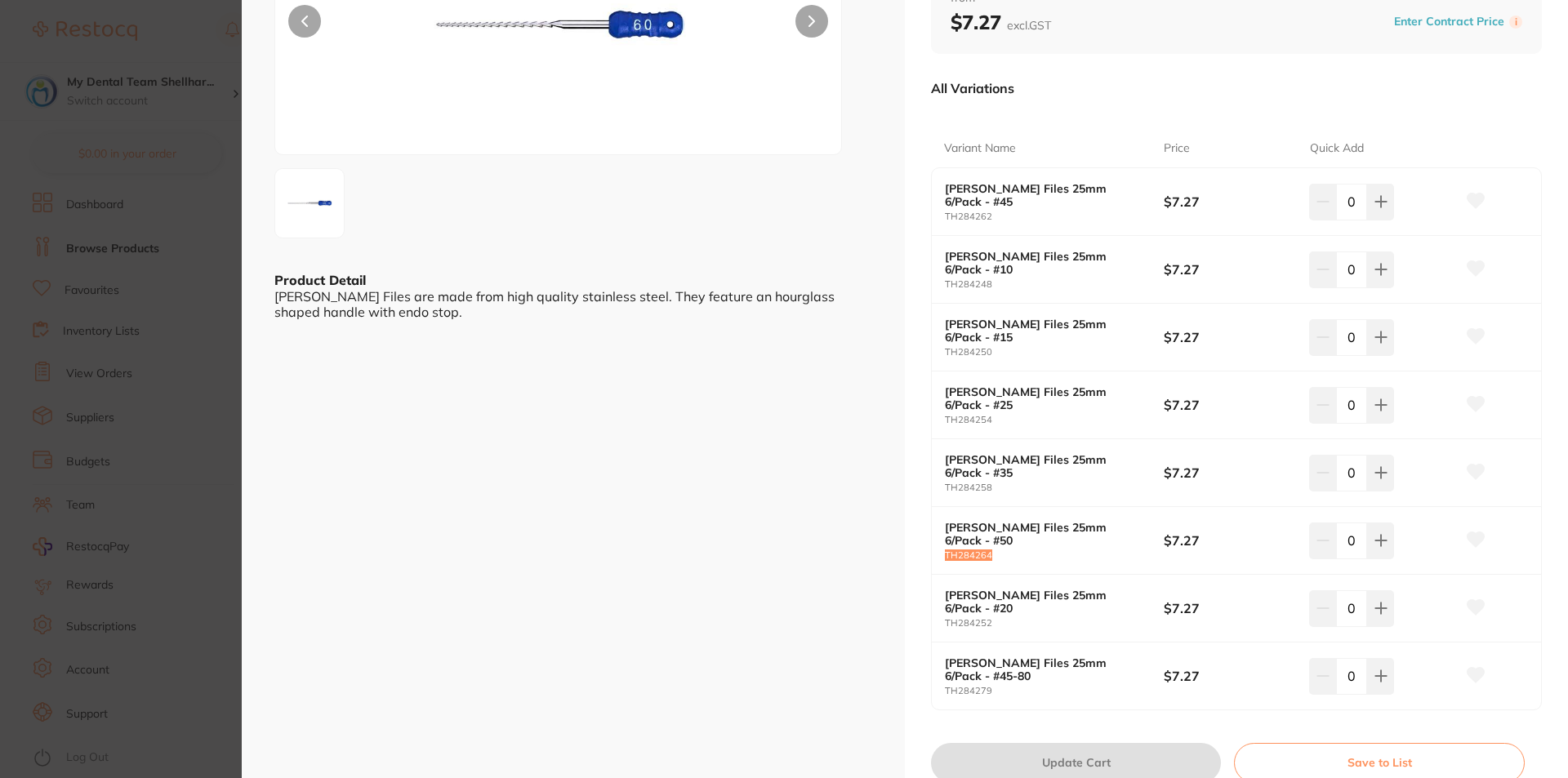
scroll to position [245, 0]
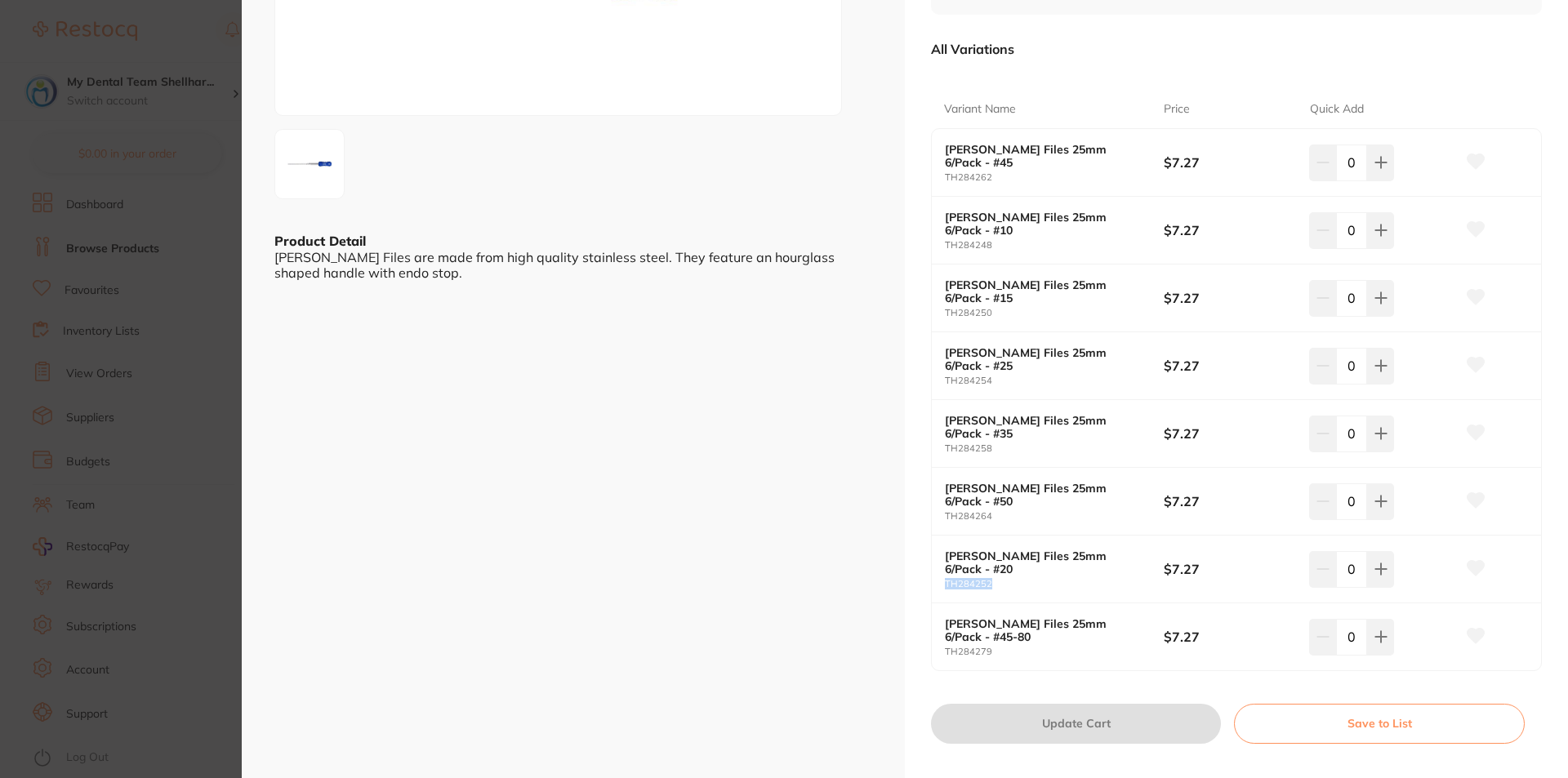
drag, startPoint x: 1008, startPoint y: 577, endPoint x: 939, endPoint y: 576, distance: 69.0
click at [939, 576] on div "Thomas H Files 25mm 6/Pack - #20 TH284252 $7.27 0" at bounding box center [1236, 569] width 609 height 68
copy small "TH284252"
click at [1000, 172] on small "TH284262" at bounding box center [1054, 177] width 219 height 10
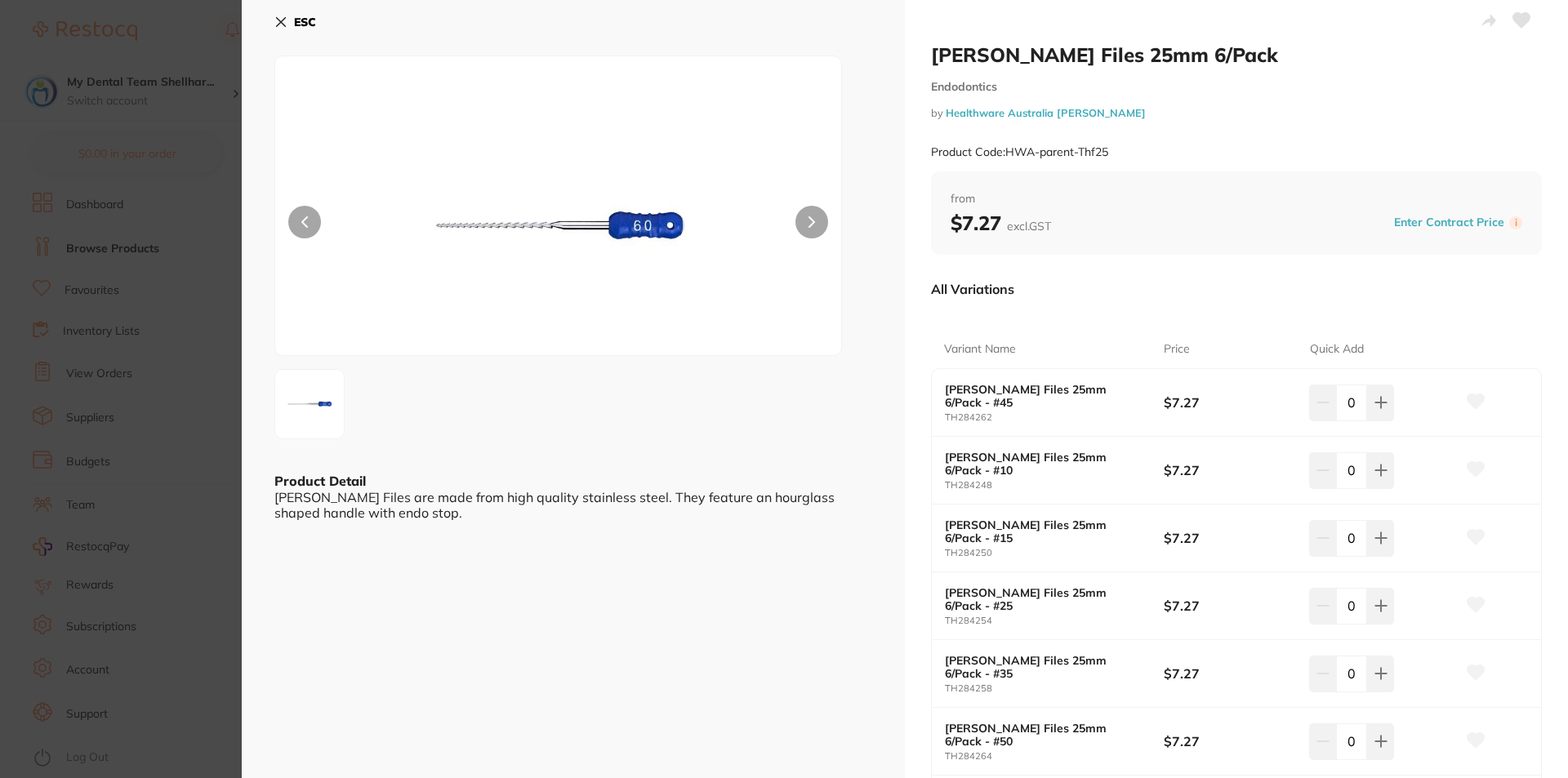
scroll to position [0, 0]
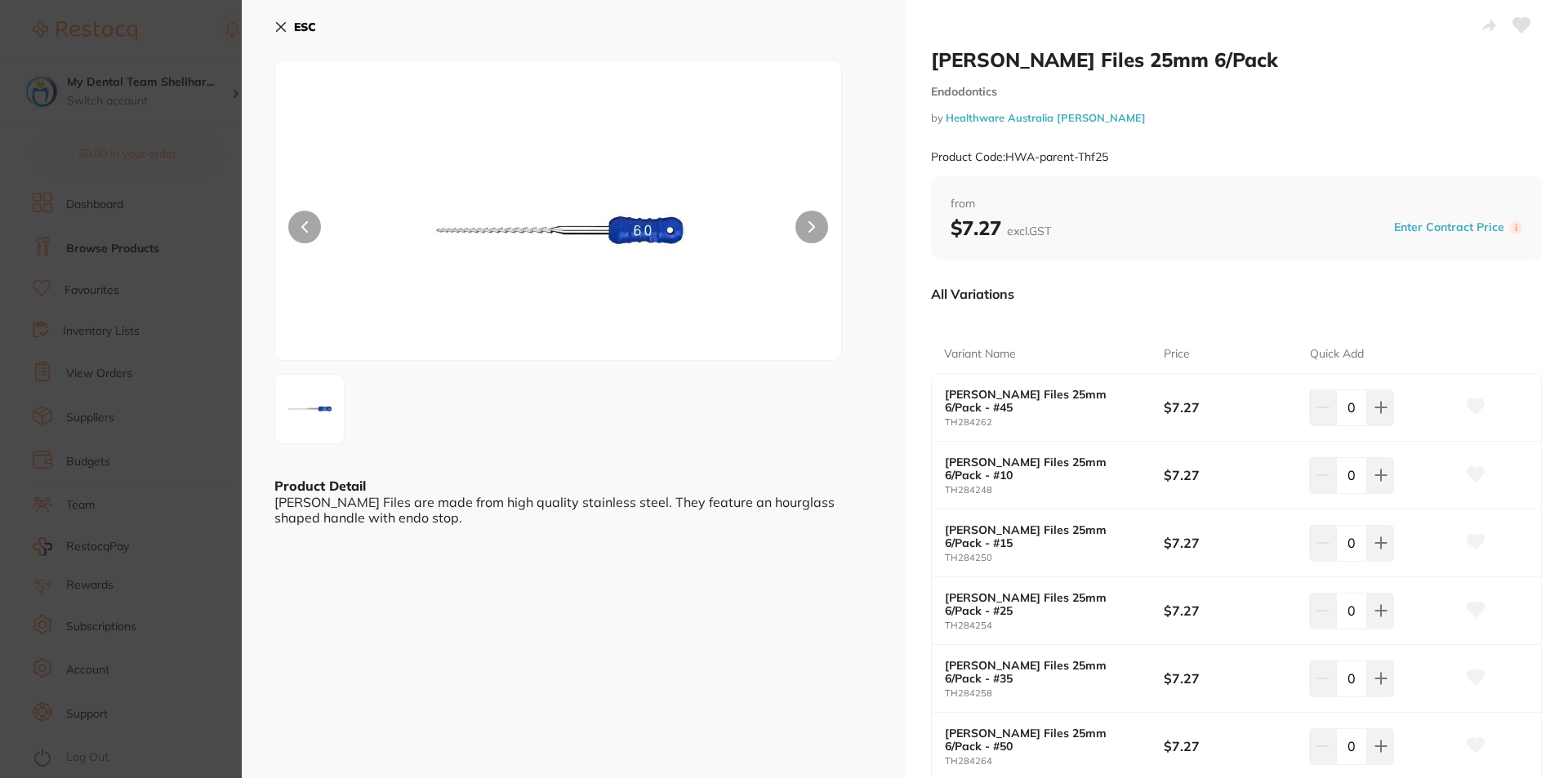
drag, startPoint x: 1524, startPoint y: 22, endPoint x: 1437, endPoint y: 30, distance: 87.4
click at [1523, 22] on icon at bounding box center [1521, 25] width 17 height 15
click at [280, 28] on icon at bounding box center [281, 28] width 9 height 9
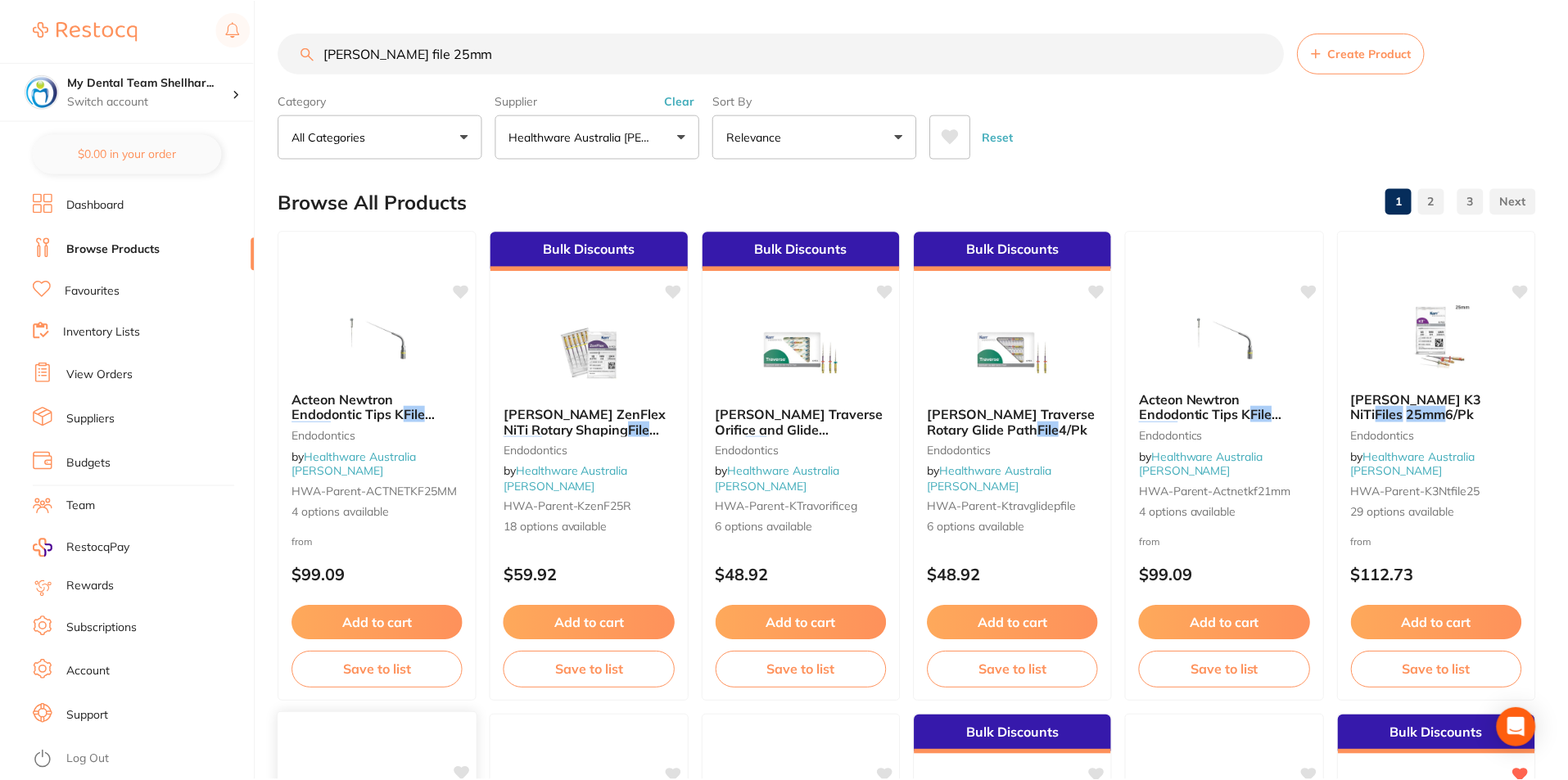
scroll to position [901, 0]
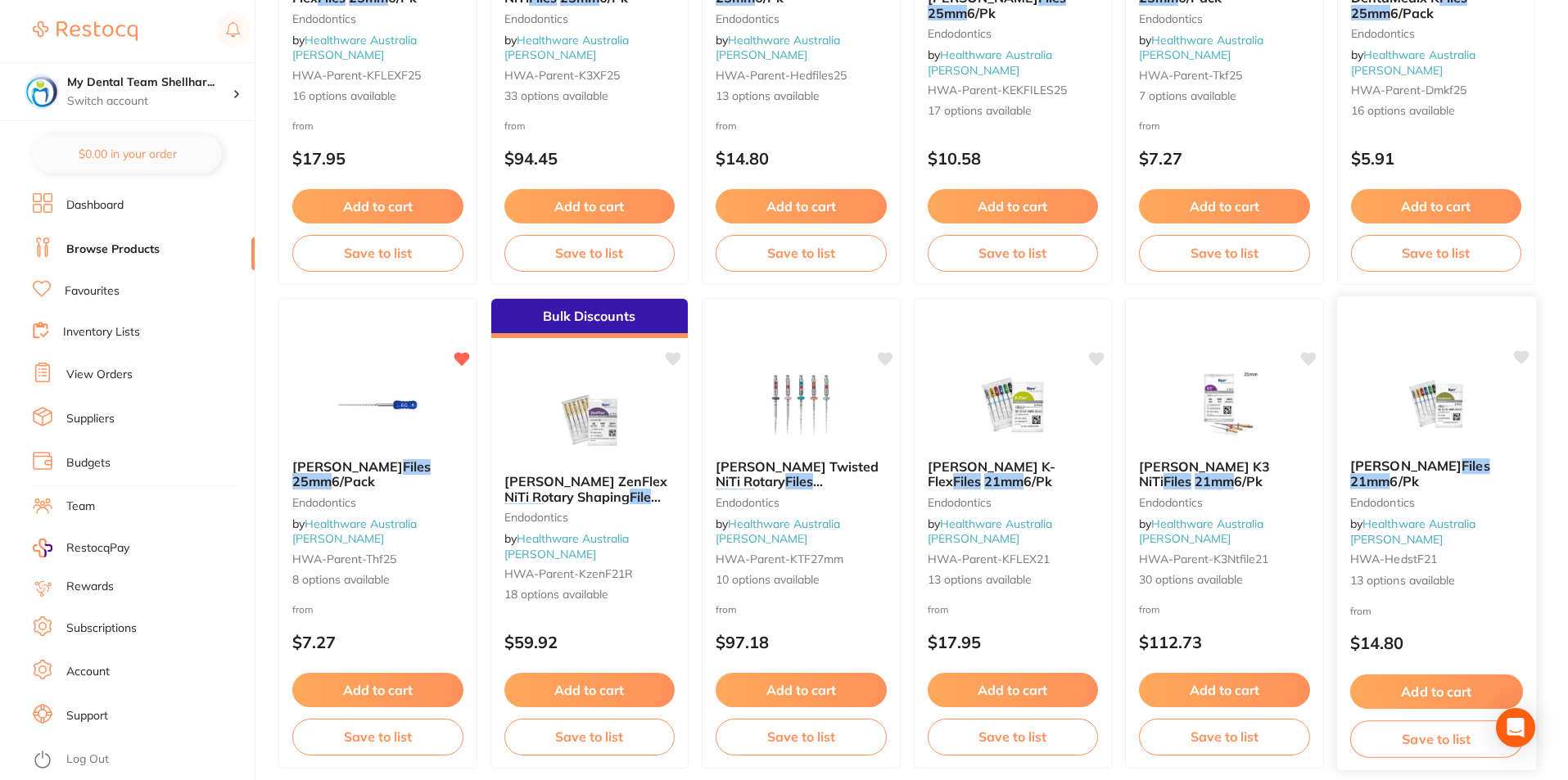
click at [1432, 417] on img at bounding box center [1435, 404] width 107 height 83
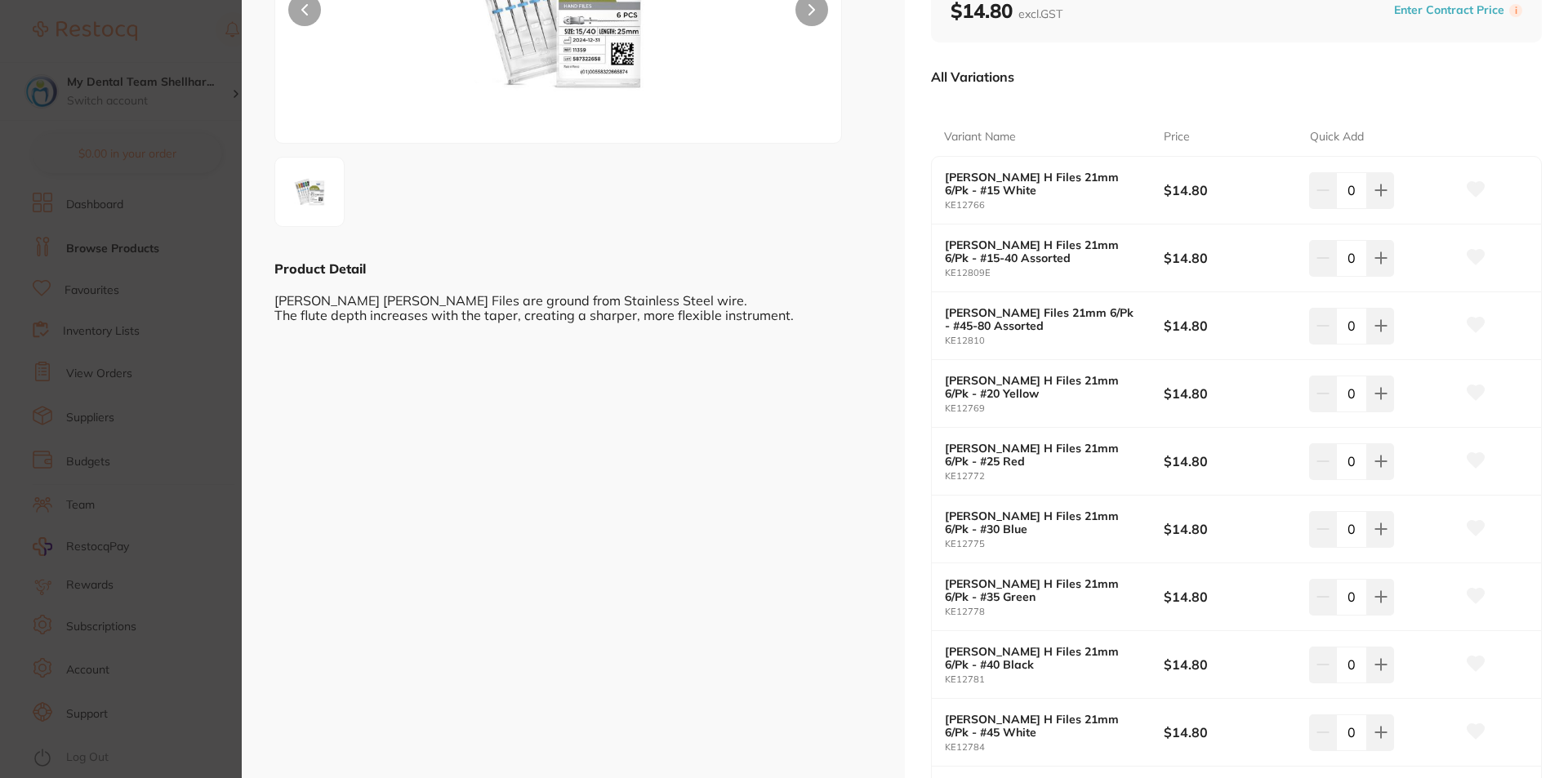
scroll to position [245, 0]
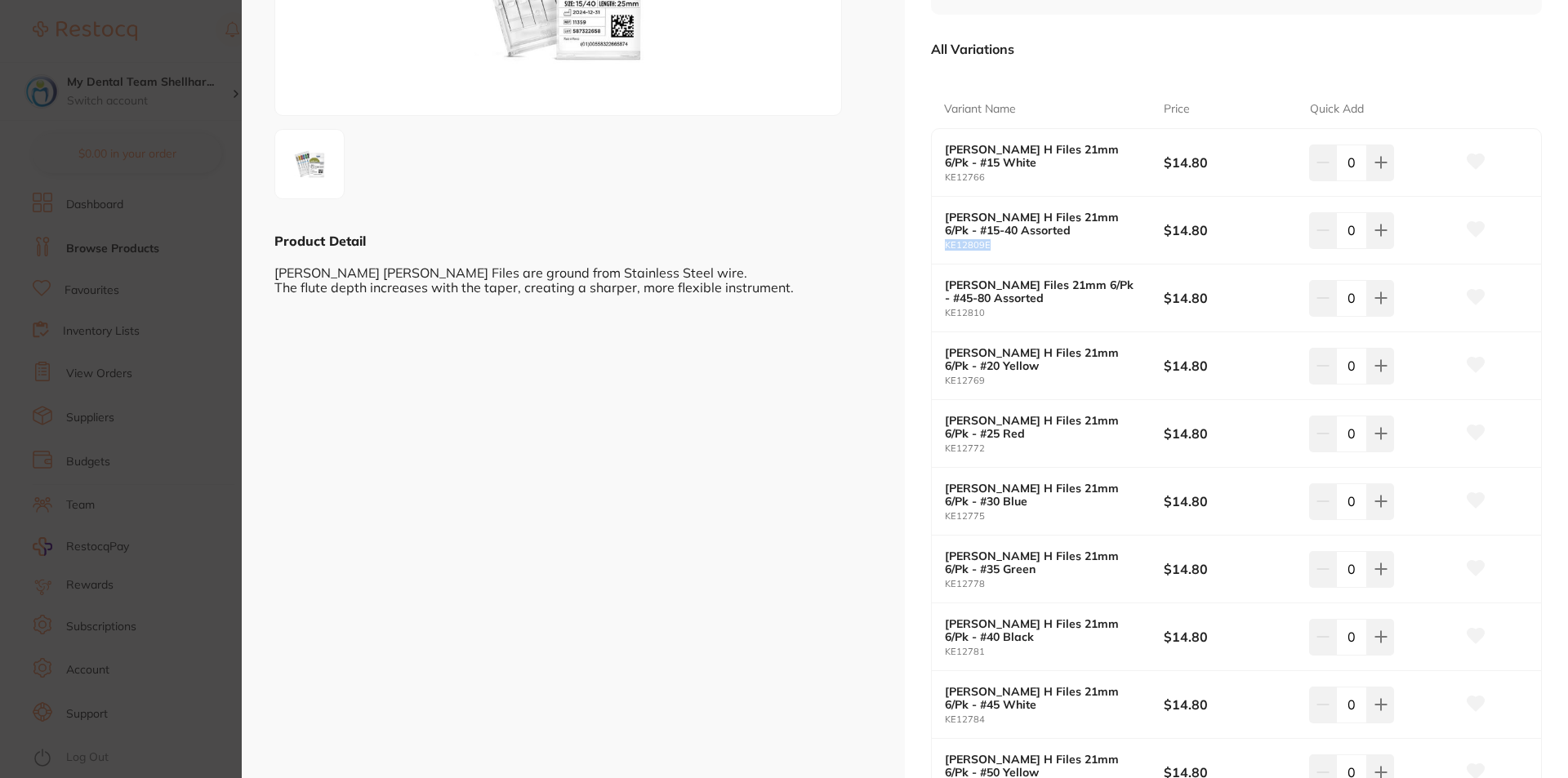
drag, startPoint x: 1005, startPoint y: 247, endPoint x: 943, endPoint y: 249, distance: 62.0
click at [945, 249] on small "KE12809E" at bounding box center [1054, 245] width 219 height 10
click at [1098, 249] on small "KE12809E" at bounding box center [1054, 245] width 219 height 10
click at [157, 322] on section "Kerr H Files 21mm 6/Pk Endodontics by Healthware Australia Ridley Product Code:…" at bounding box center [784, 389] width 1568 height 778
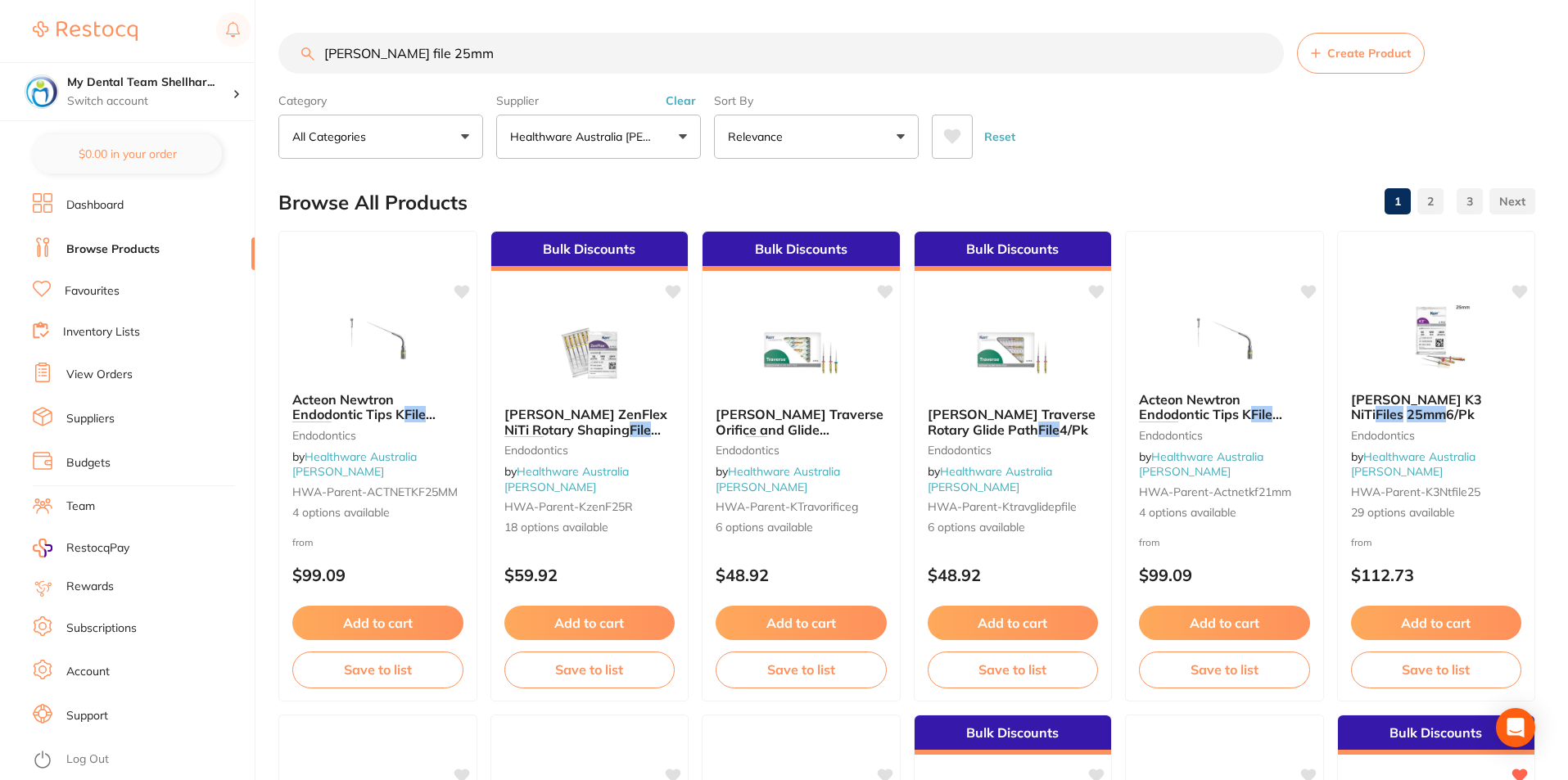
click at [720, 50] on input "hedstrom file 25mm" at bounding box center [781, 53] width 1005 height 41
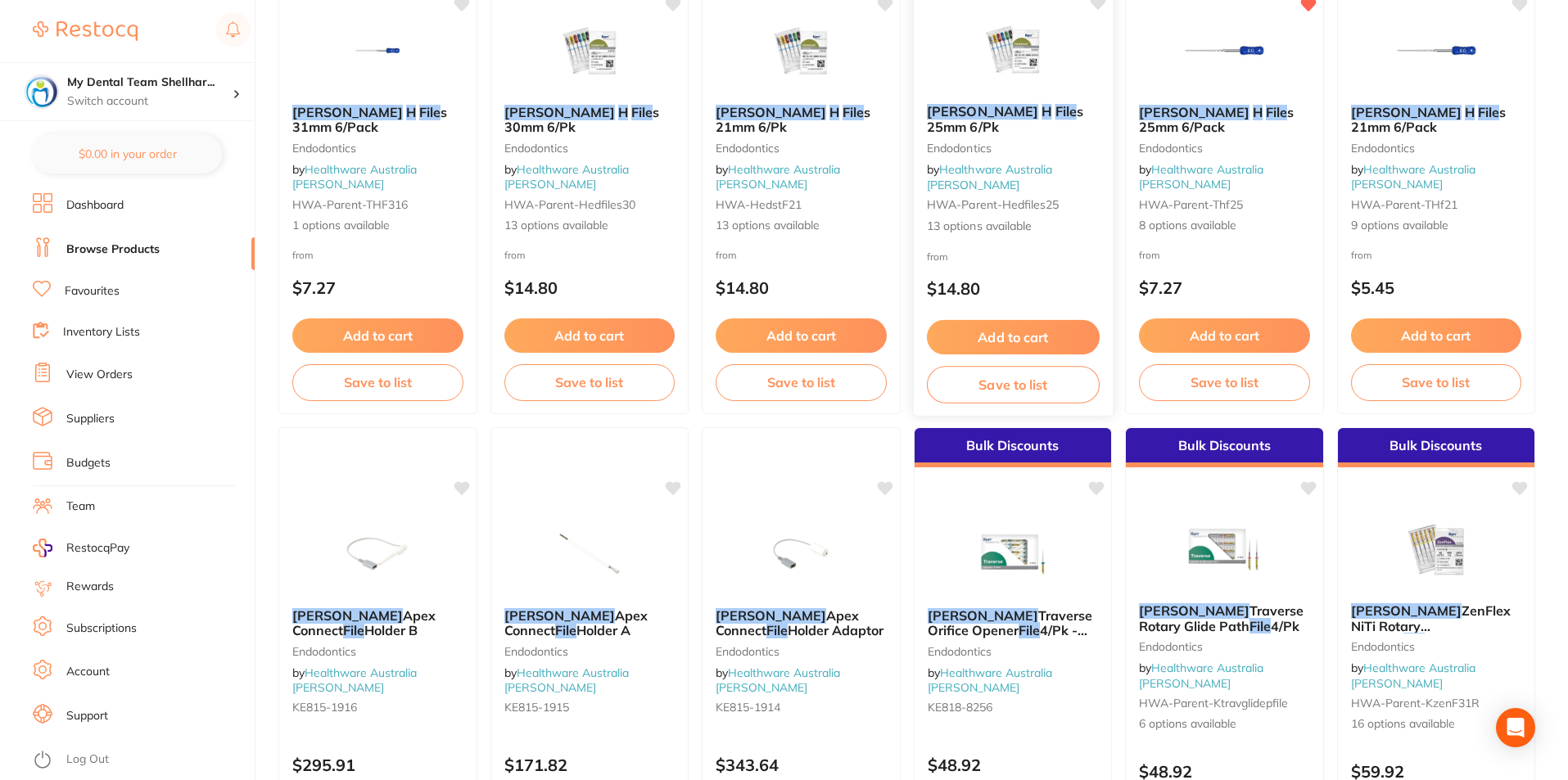
scroll to position [163, 0]
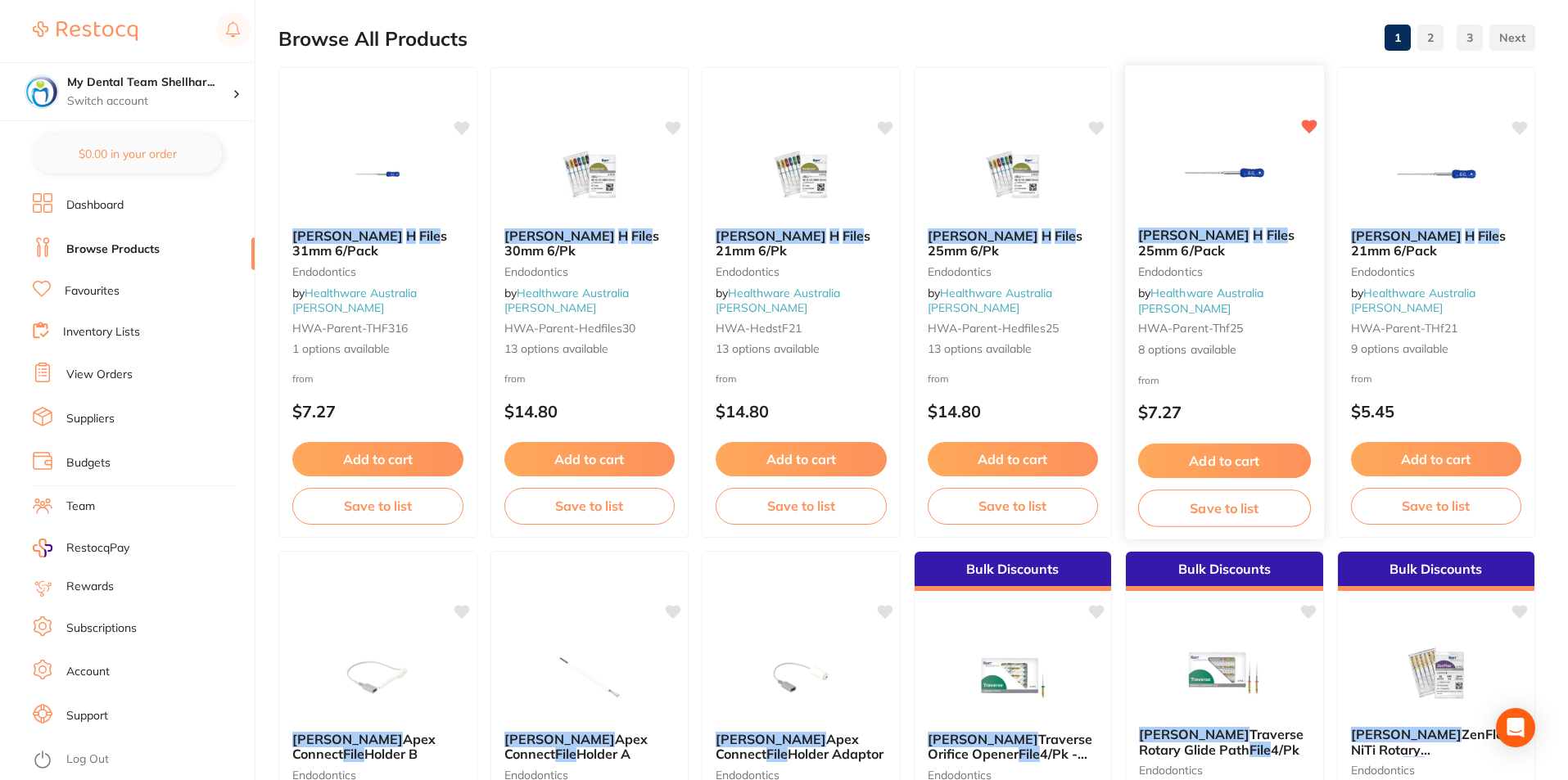
click at [1178, 156] on img at bounding box center [1224, 173] width 107 height 83
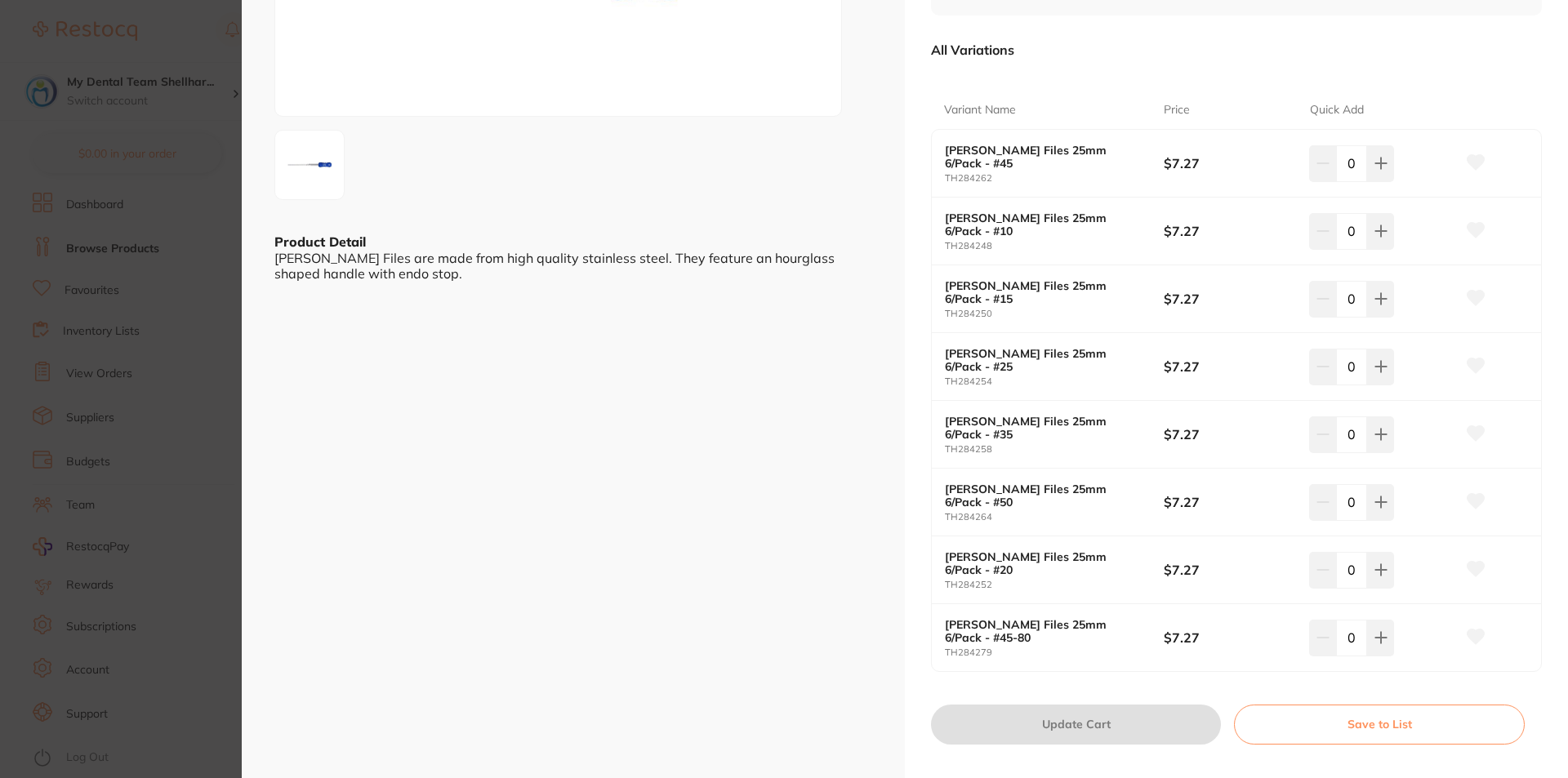
scroll to position [245, 0]
click at [166, 185] on section "Thomas H Files 25mm 6/Pack Endodontics by Healthware Australia Ridley Product C…" at bounding box center [784, 389] width 1568 height 778
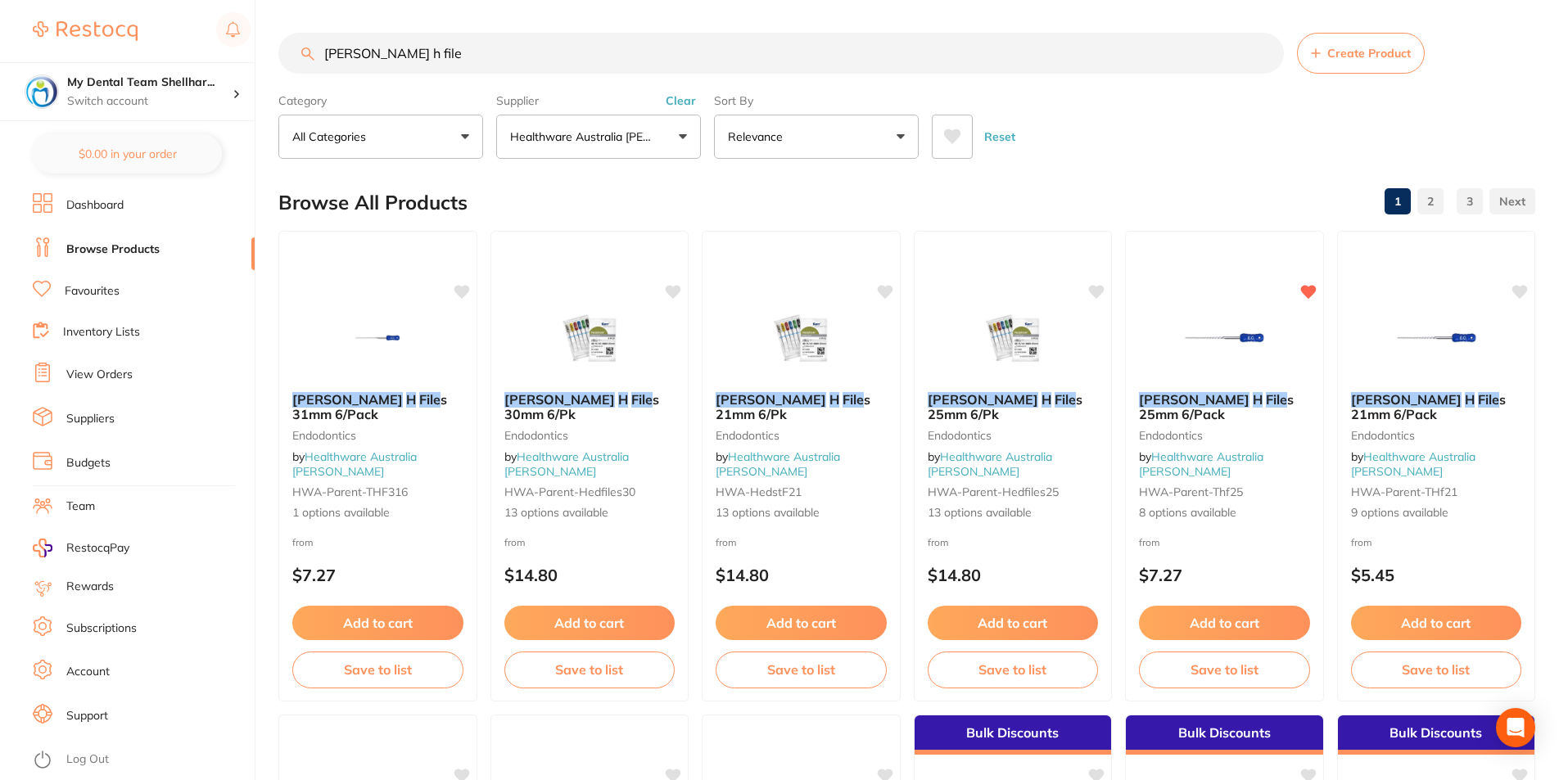
click at [480, 60] on input "thomas kerr h file" at bounding box center [781, 53] width 1005 height 41
click at [479, 58] on input "thomas kerr h file" at bounding box center [781, 53] width 1005 height 41
paste input "MNHF2508"
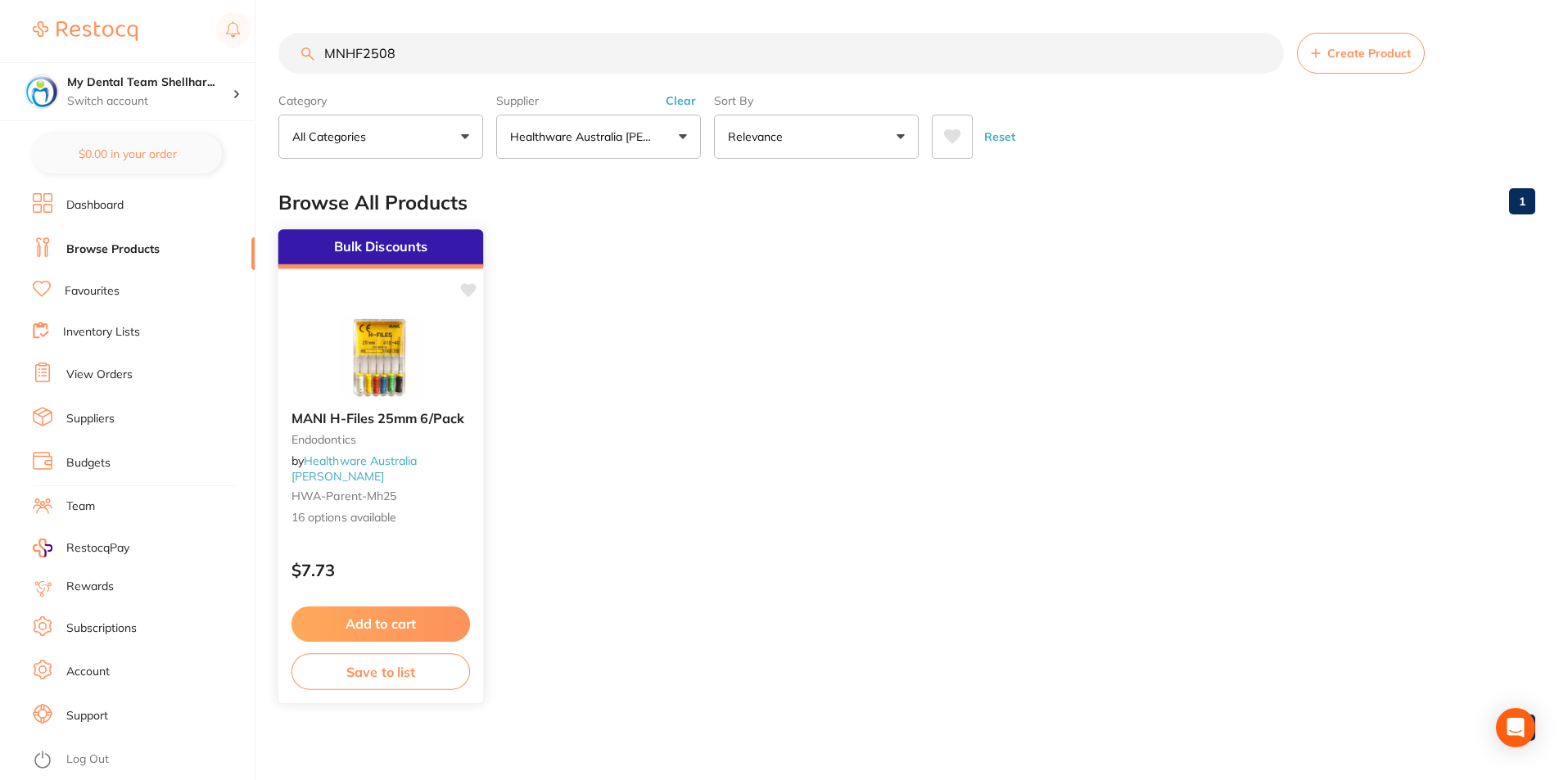
click at [388, 320] on img at bounding box center [380, 356] width 107 height 83
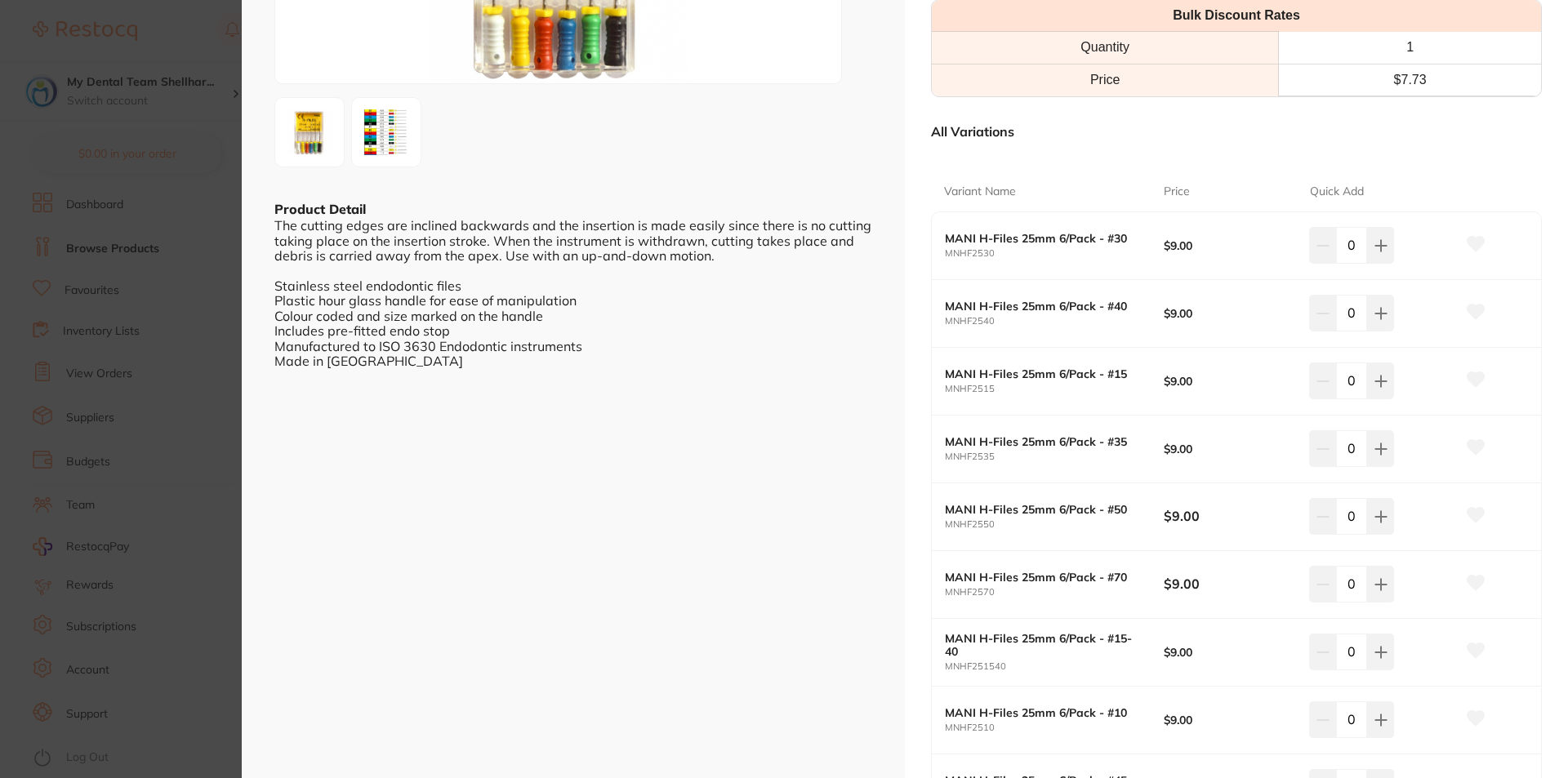
scroll to position [327, 0]
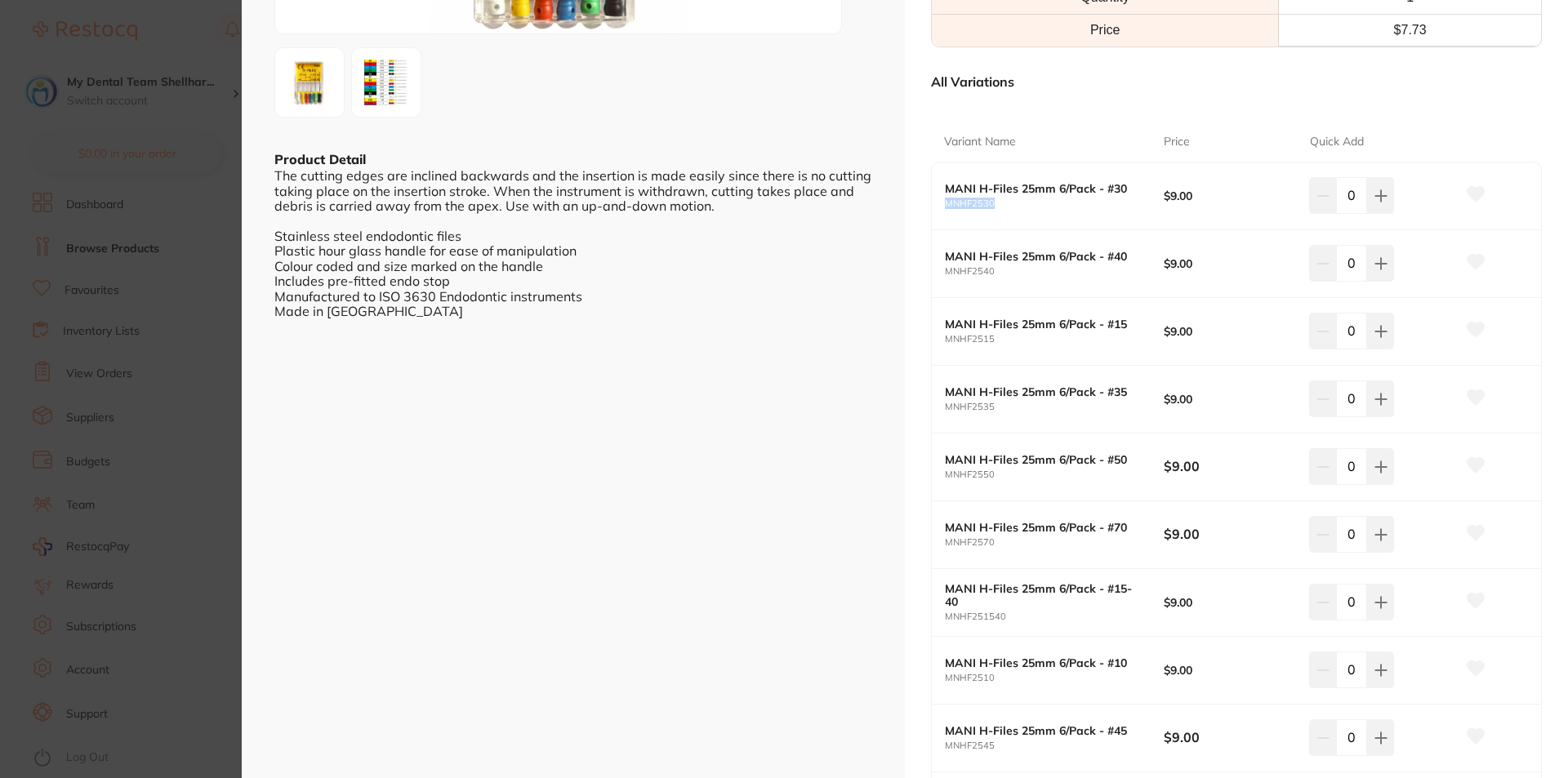
drag, startPoint x: 991, startPoint y: 205, endPoint x: 941, endPoint y: 201, distance: 50.2
click at [941, 201] on div "MANI H-Files 25mm 6/Pack - #30 MNHF2530 $9.00 0" at bounding box center [1236, 196] width 609 height 68
copy small "MNHF2530"
drag, startPoint x: 993, startPoint y: 271, endPoint x: 946, endPoint y: 271, distance: 47.0
click at [946, 271] on small "MNHF2540" at bounding box center [1054, 271] width 219 height 10
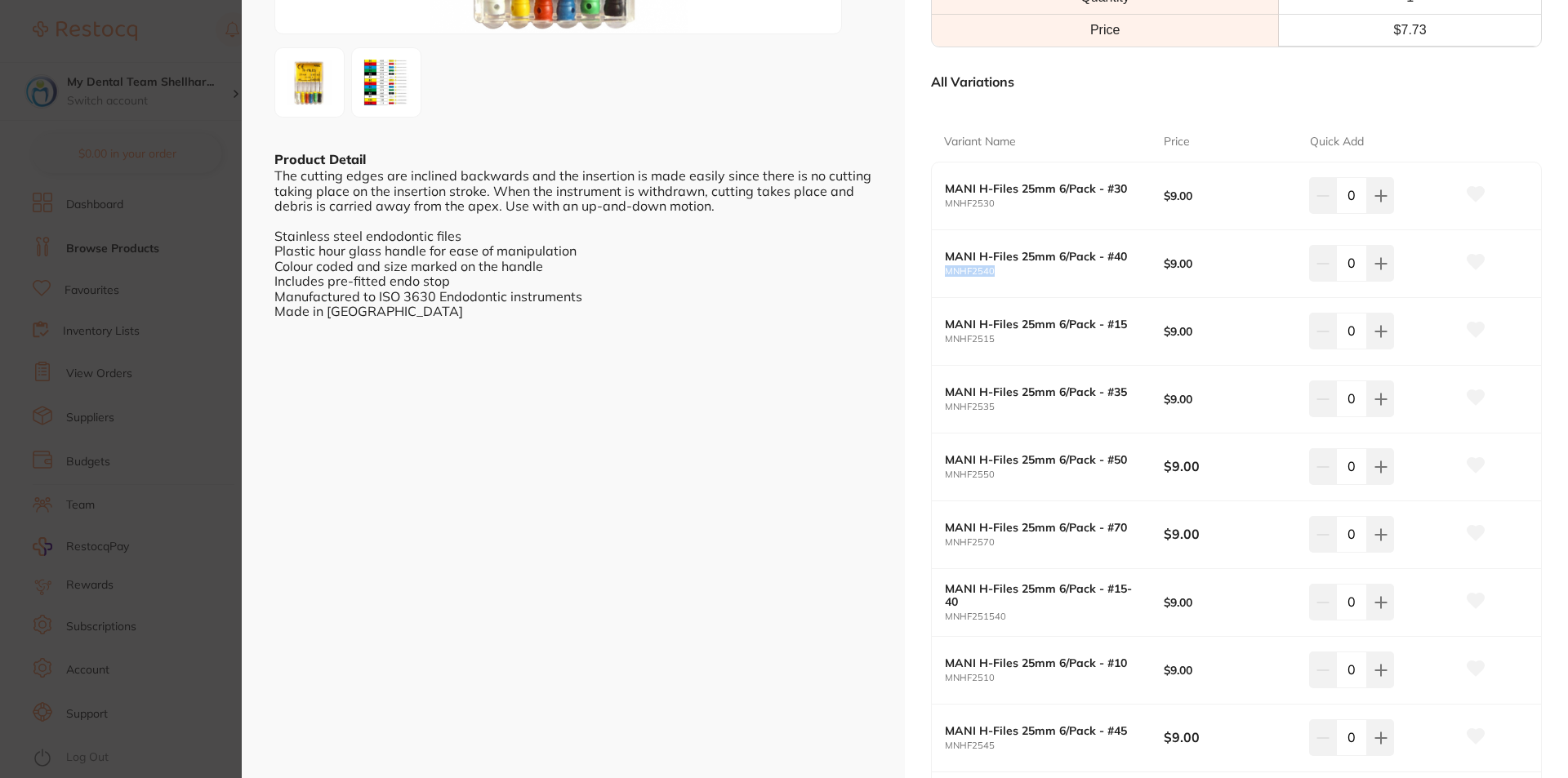
copy small "MNHF2540"
drag, startPoint x: 1007, startPoint y: 337, endPoint x: 944, endPoint y: 334, distance: 63.1
click at [945, 334] on small "MNHF2515" at bounding box center [1054, 338] width 219 height 10
copy small "MNHF2515"
drag, startPoint x: 1006, startPoint y: 406, endPoint x: 934, endPoint y: 407, distance: 72.0
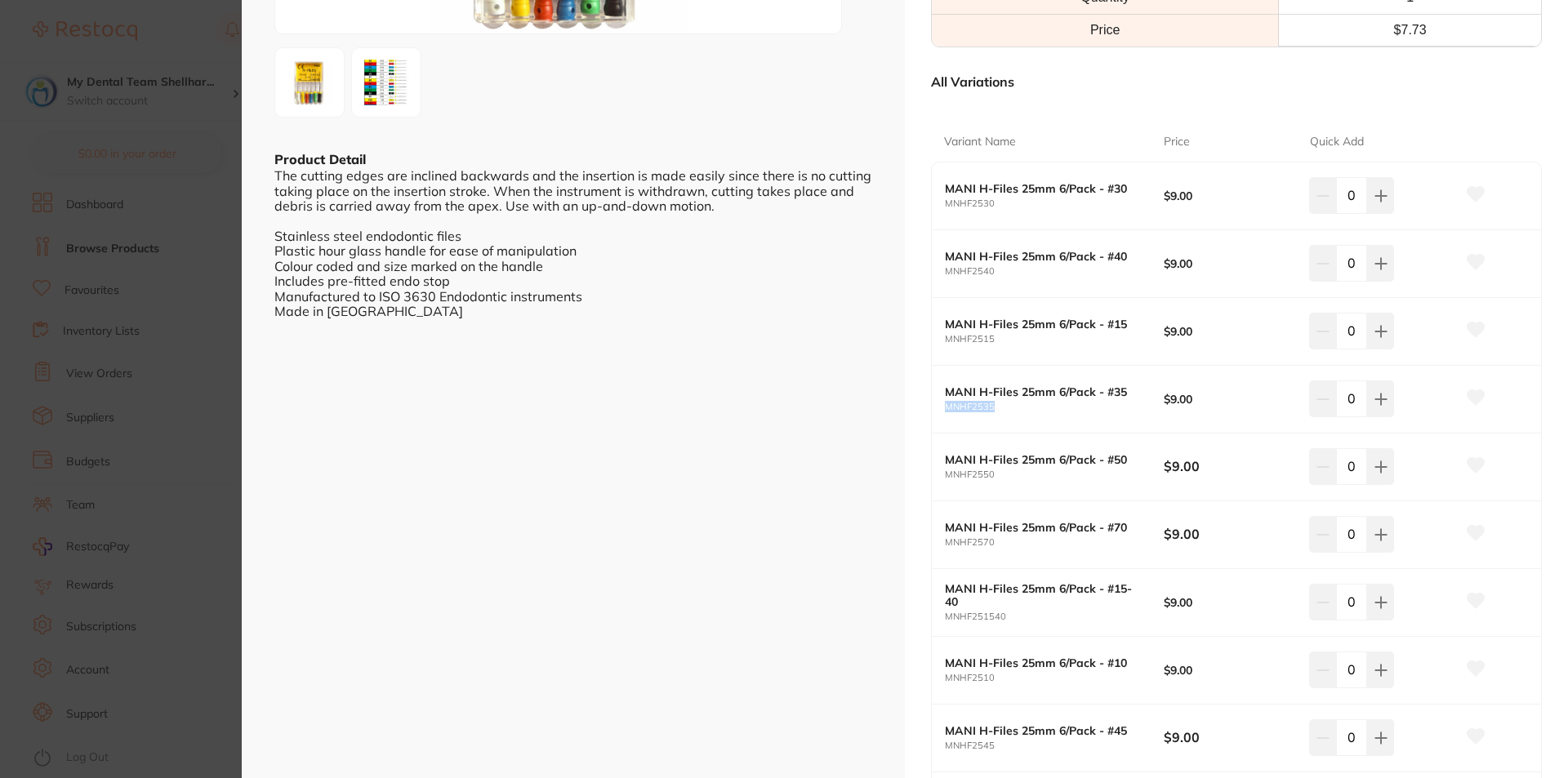
click at [934, 407] on div "MANI H-Files 25mm 6/Pack - #35 MNHF2535 $9.00 0" at bounding box center [1236, 400] width 609 height 68
copy small "MNHF2535"
drag, startPoint x: 1000, startPoint y: 476, endPoint x: 937, endPoint y: 470, distance: 63.3
click at [937, 470] on div "MANI H-Files 25mm 6/Pack - #50 MNHF2550 $9.00 0" at bounding box center [1236, 467] width 609 height 68
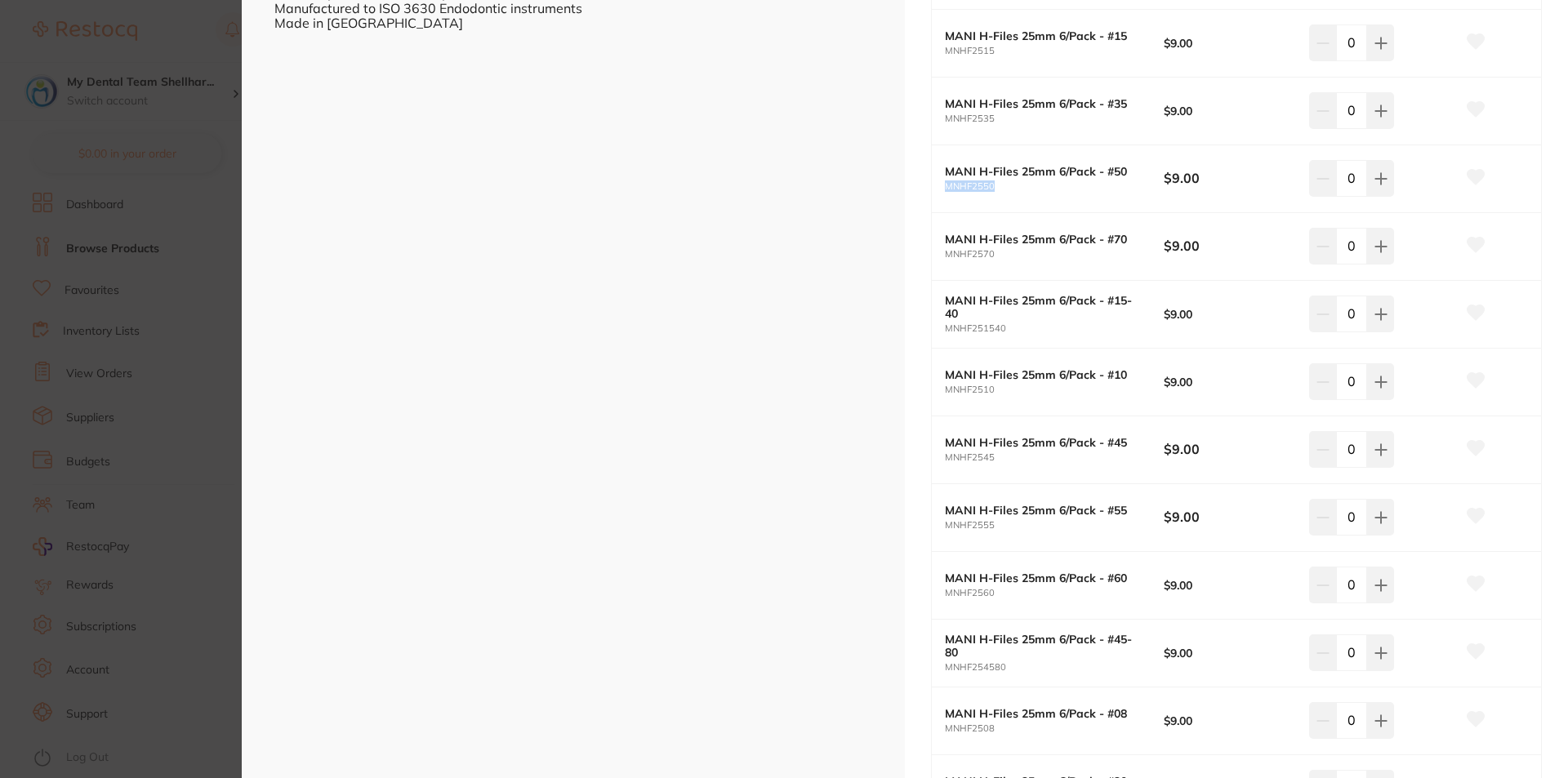
scroll to position [653, 0]
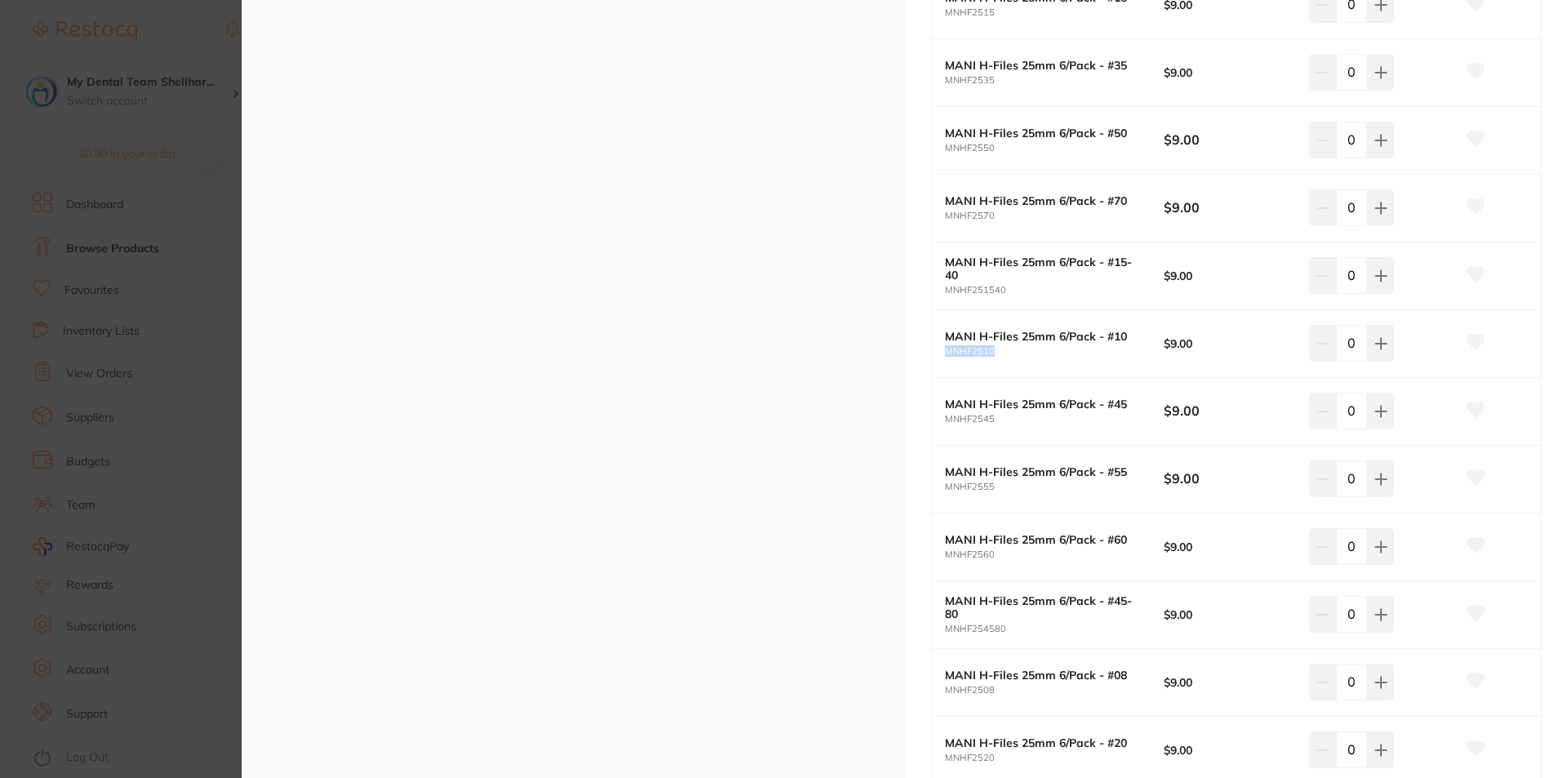
drag, startPoint x: 997, startPoint y: 352, endPoint x: 945, endPoint y: 348, distance: 52.2
click at [945, 348] on small "MNHF2510" at bounding box center [1054, 351] width 219 height 10
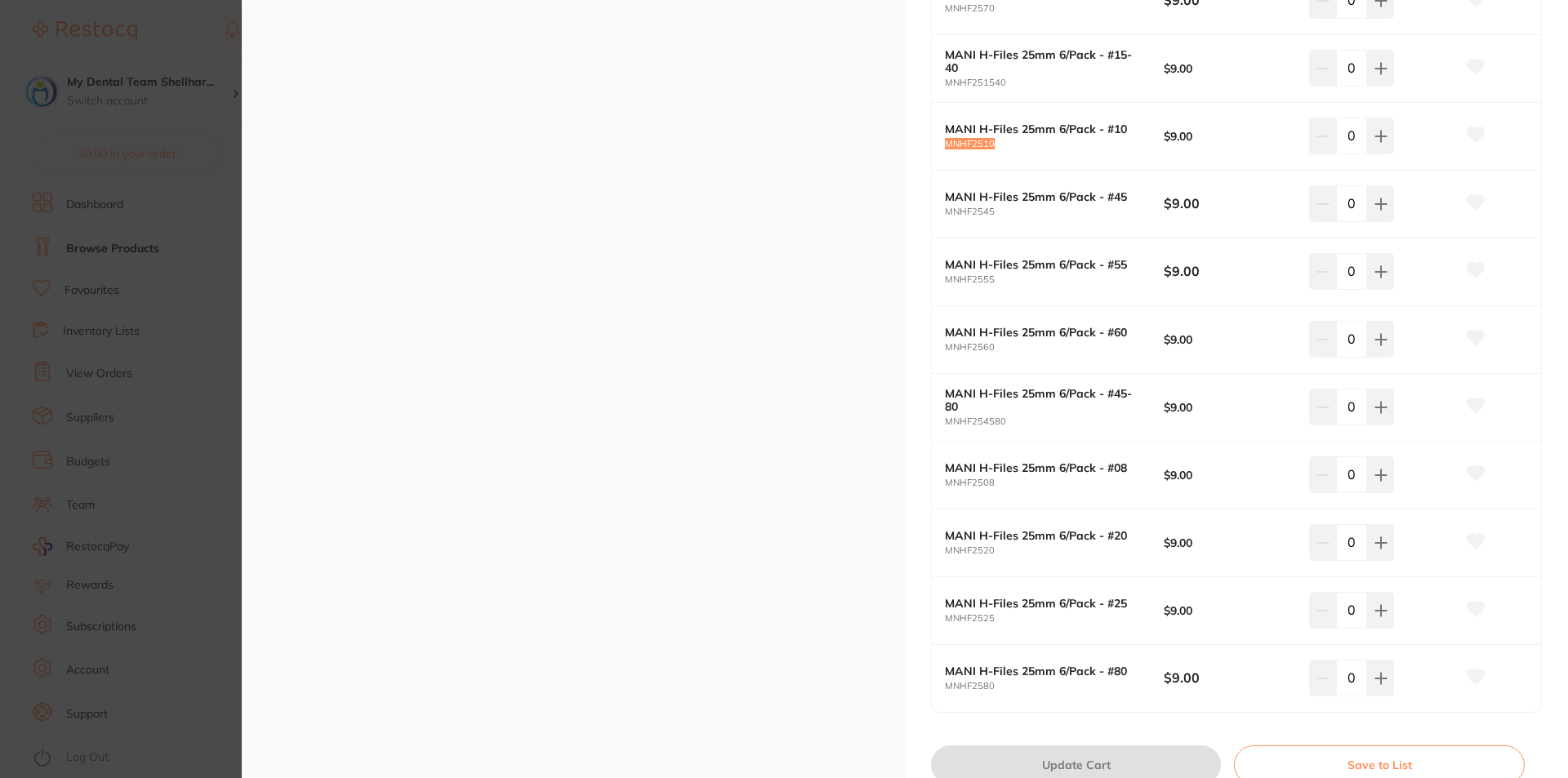
scroll to position [898, 0]
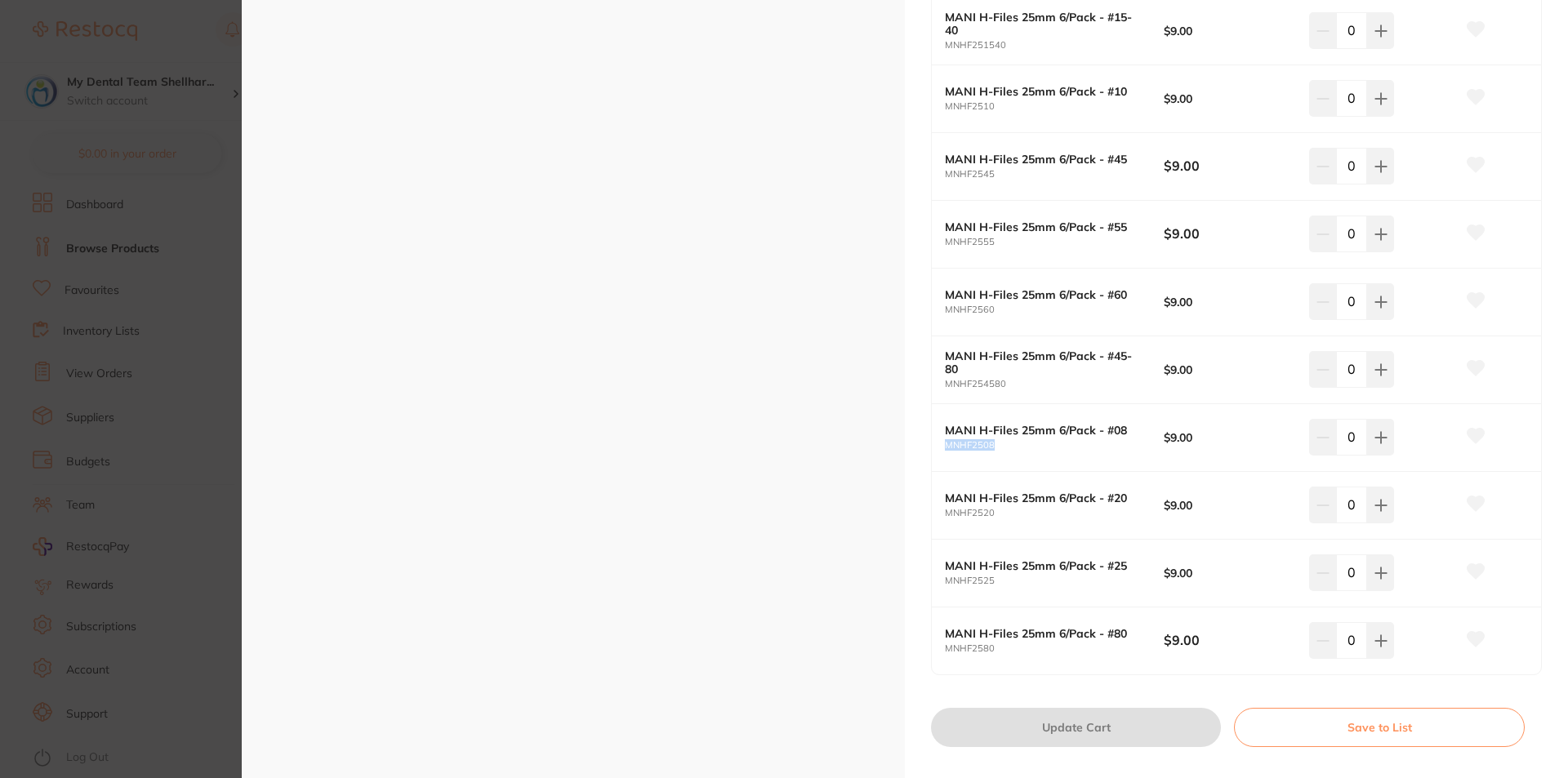
drag, startPoint x: 1000, startPoint y: 445, endPoint x: 943, endPoint y: 442, distance: 57.1
click at [945, 442] on small "MNHF2508" at bounding box center [1054, 444] width 219 height 10
drag, startPoint x: 995, startPoint y: 516, endPoint x: 927, endPoint y: 512, distance: 68.1
drag, startPoint x: 1011, startPoint y: 580, endPoint x: 934, endPoint y: 580, distance: 77.0
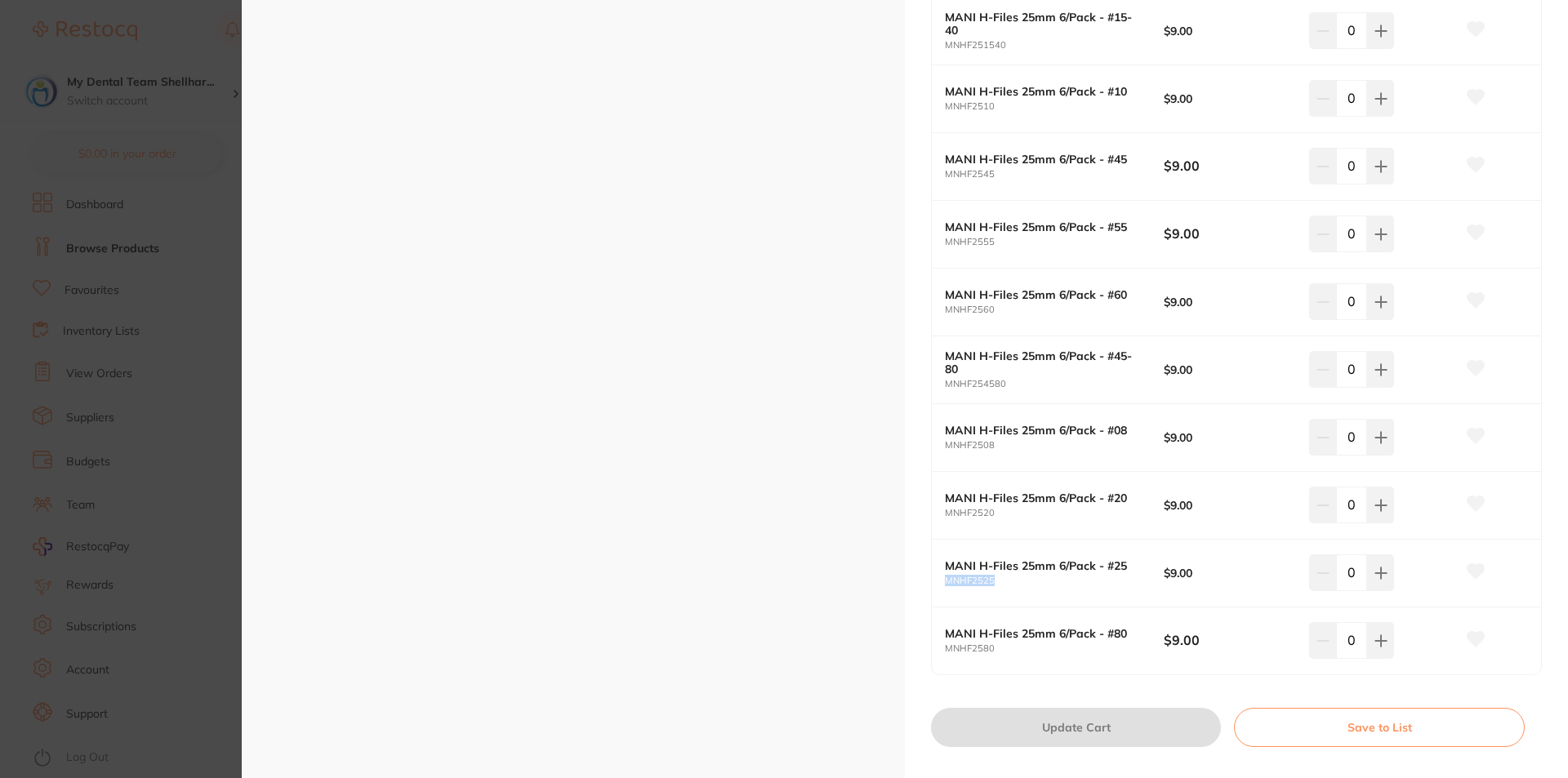
click at [934, 580] on div "MANI H-Files 25mm 6/Pack - #25 MNHF2525 $9.00 0" at bounding box center [1236, 573] width 609 height 68
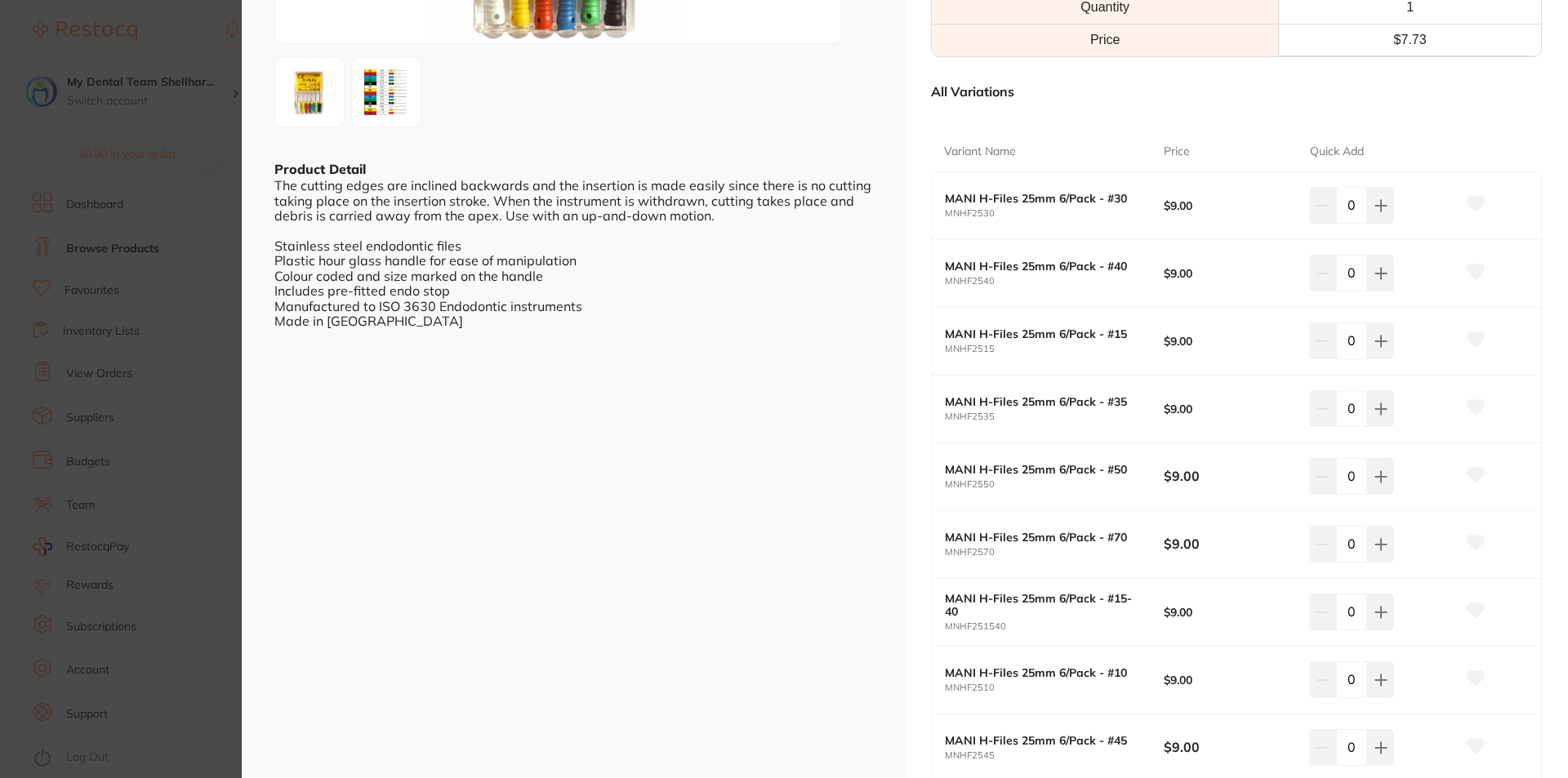
scroll to position [163, 0]
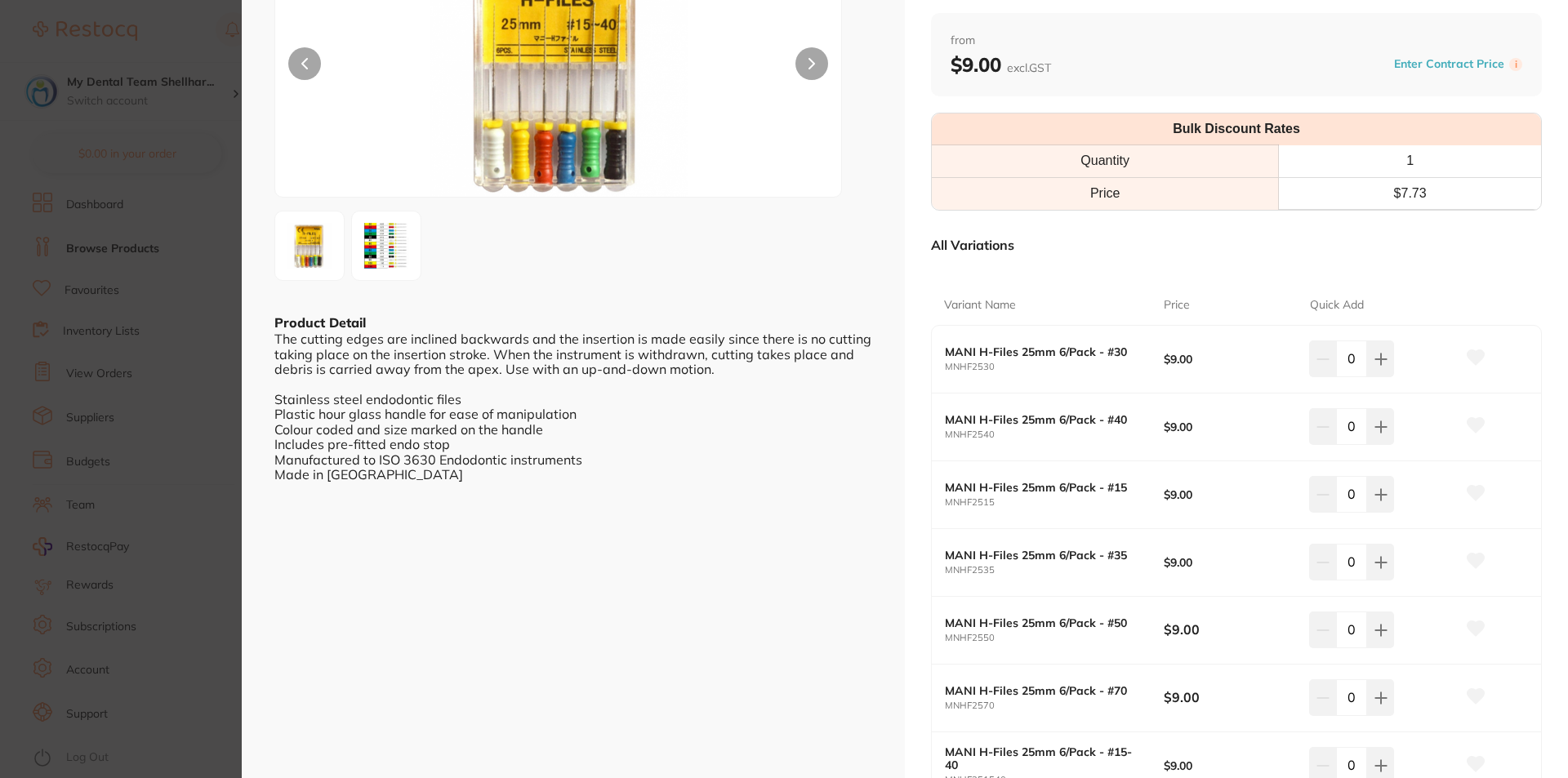
click at [182, 340] on section "MANI H-Files 25mm 6/Pack Endodontics by Healthware Australia Ridley Product Cod…" at bounding box center [784, 389] width 1568 height 778
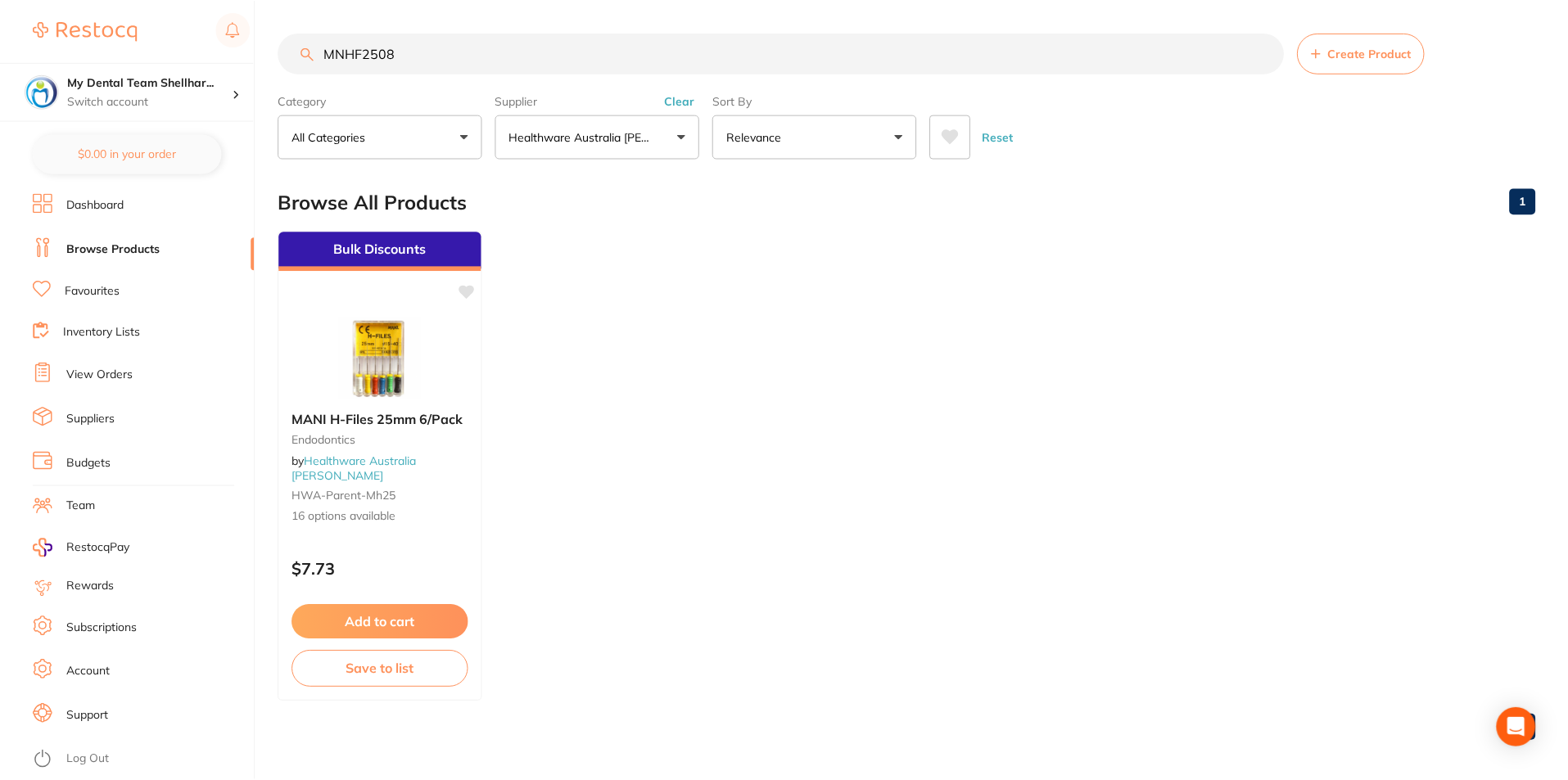
scroll to position [1, 0]
click at [667, 36] on input "MNHF2508" at bounding box center [781, 52] width 1005 height 41
paste input "1"
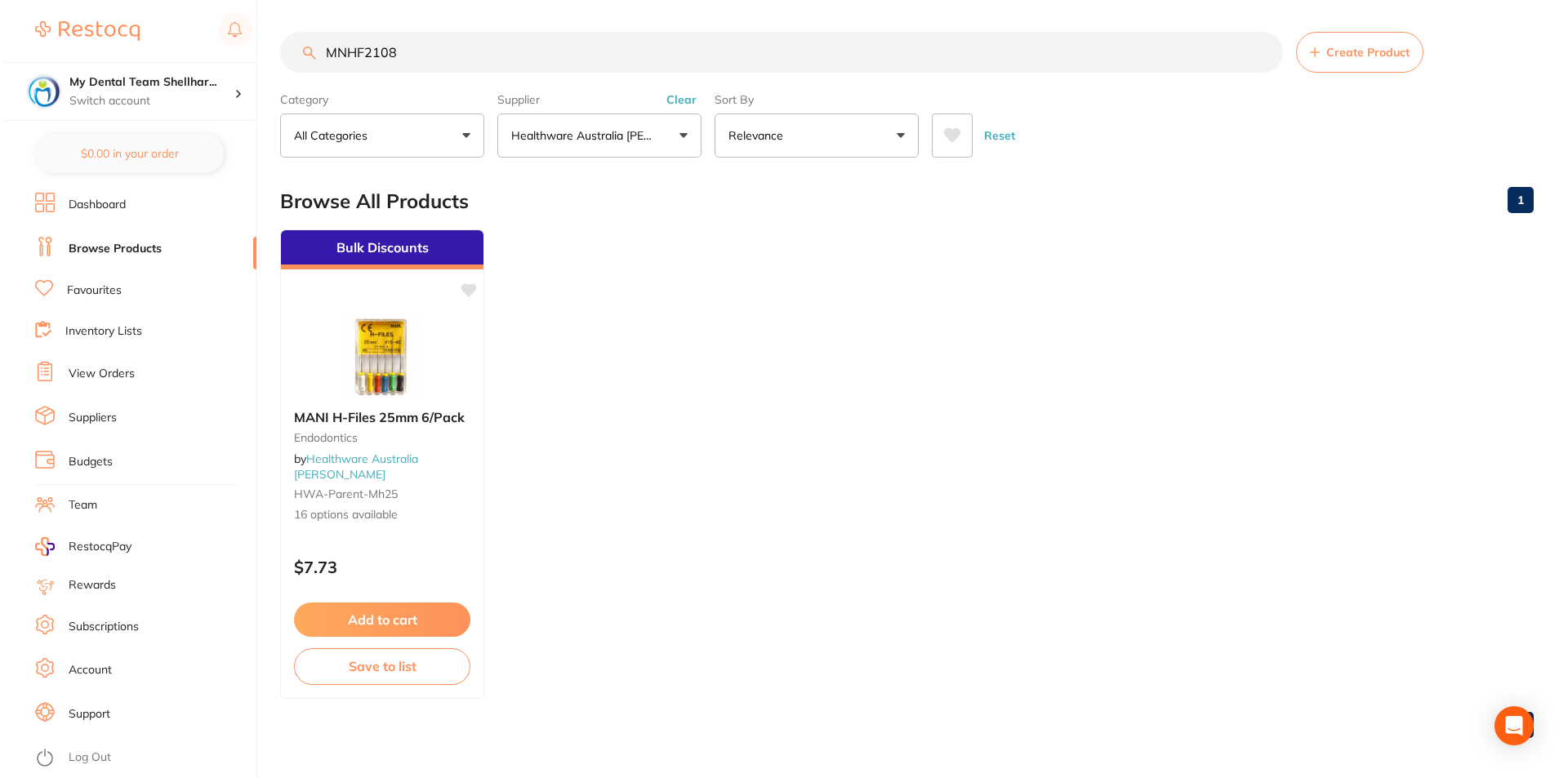
scroll to position [0, 0]
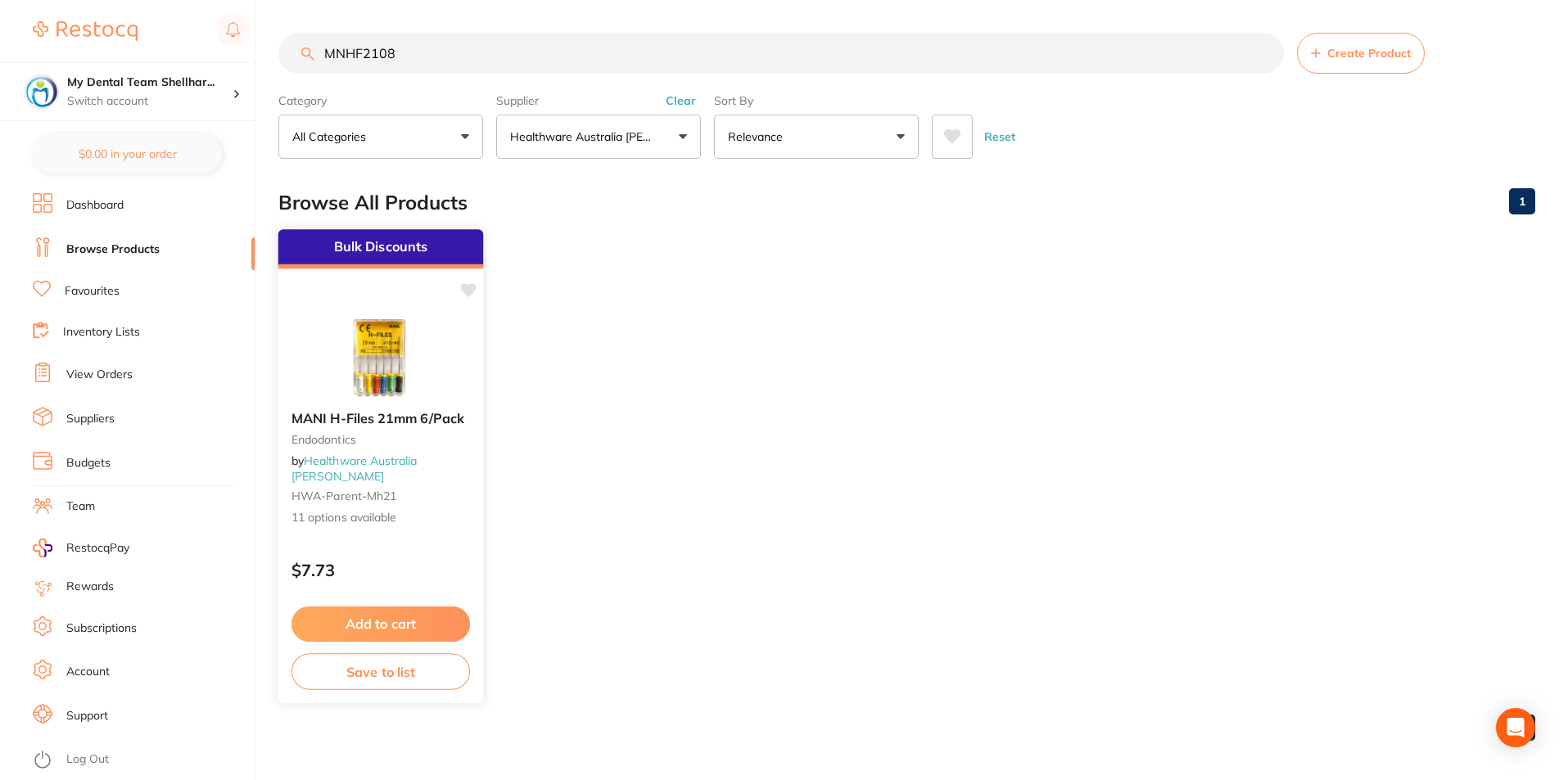
click at [350, 347] on img at bounding box center [380, 356] width 107 height 83
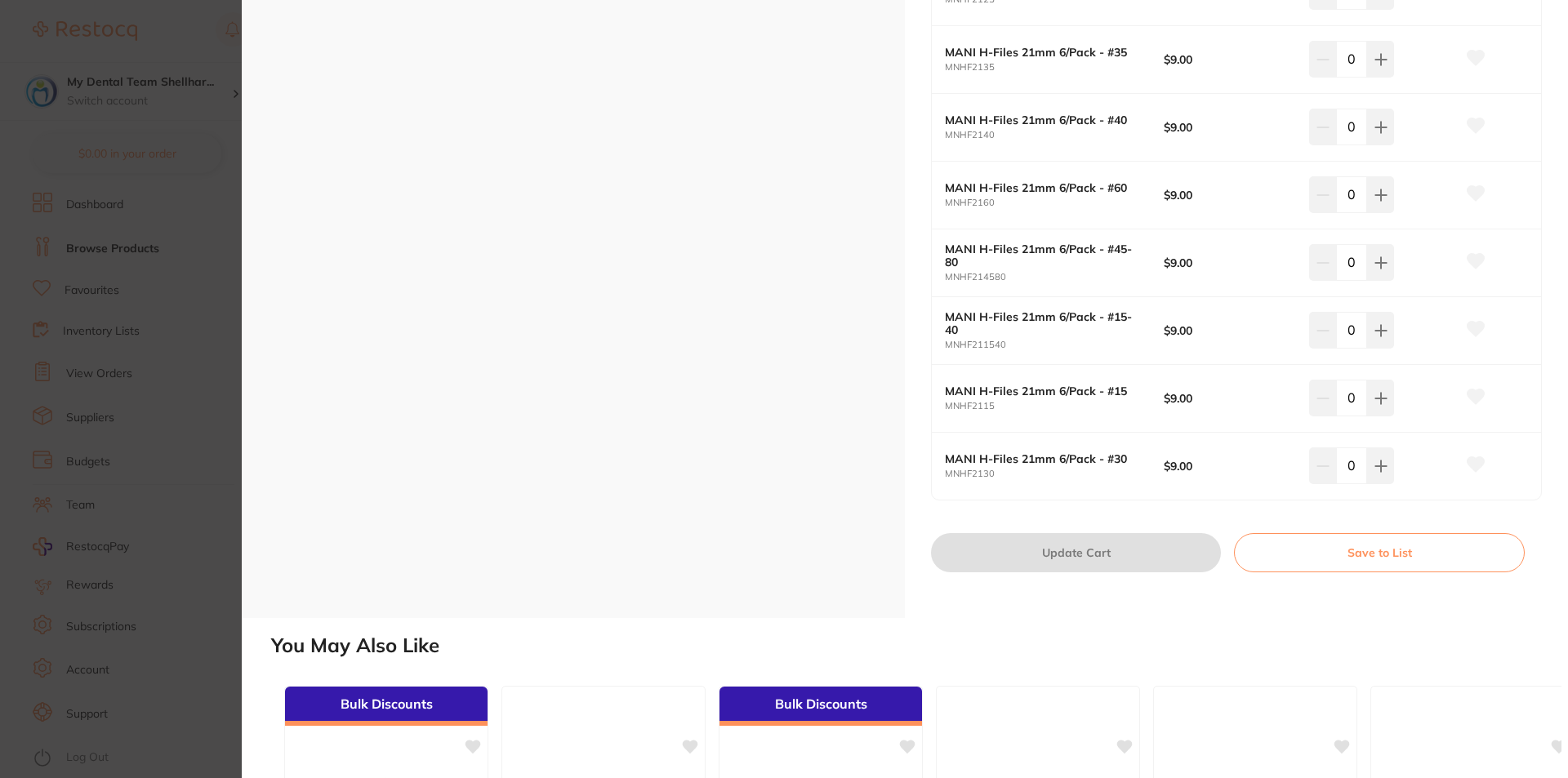
scroll to position [735, 0]
drag, startPoint x: 1010, startPoint y: 341, endPoint x: 944, endPoint y: 347, distance: 66.3
click at [945, 347] on small "MNHF211540" at bounding box center [1054, 344] width 219 height 10
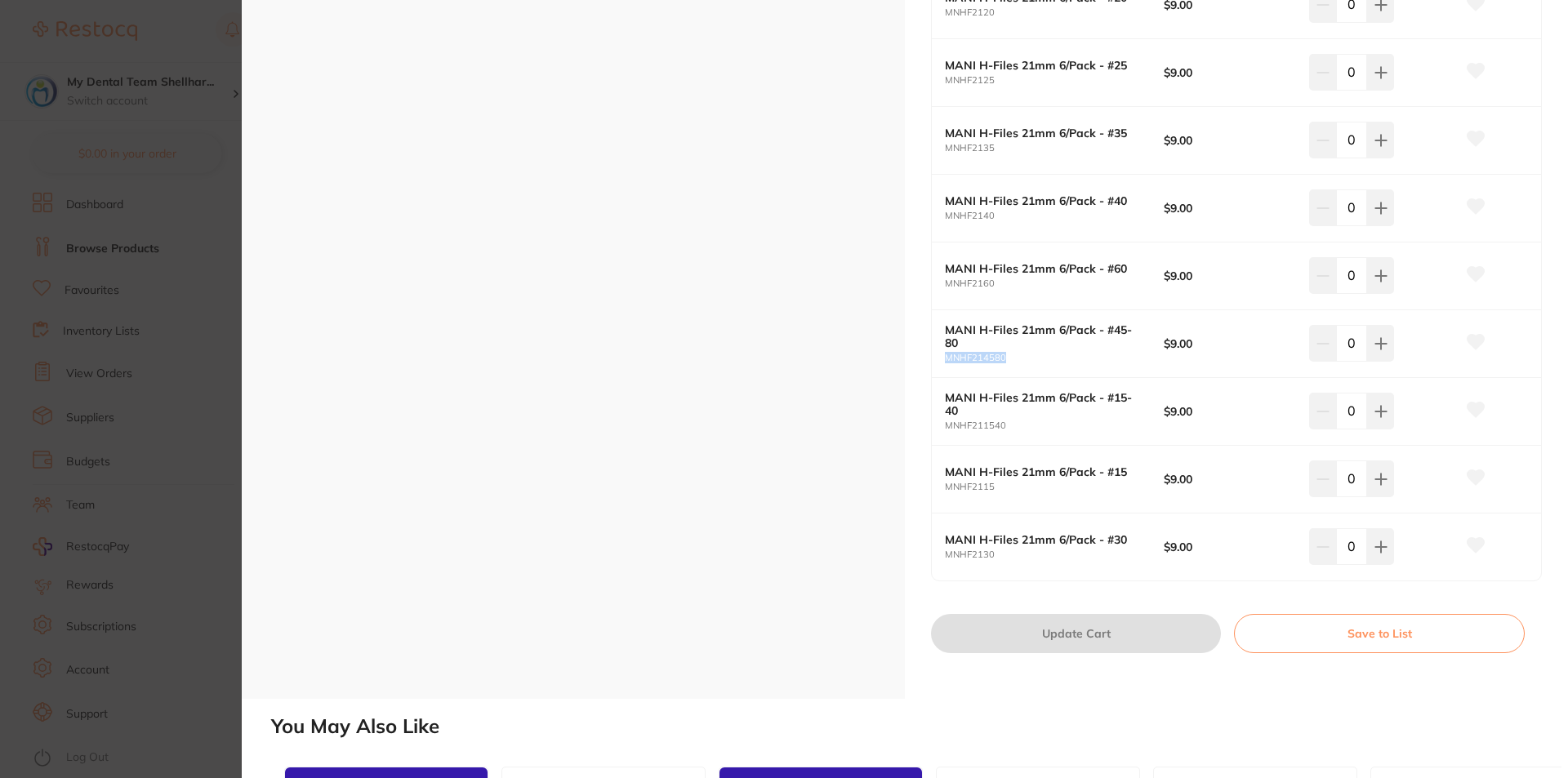
drag, startPoint x: 1004, startPoint y: 353, endPoint x: 938, endPoint y: 359, distance: 66.3
click at [938, 359] on div "MANI H-Files 21mm 6/Pack - #45-80 MNHF214580 $9.00 0" at bounding box center [1236, 344] width 609 height 68
click at [232, 239] on section "MANI H-Files 21mm 6/Pack Endodontics by Healthware Australia Ridley Product Cod…" at bounding box center [784, 389] width 1568 height 778
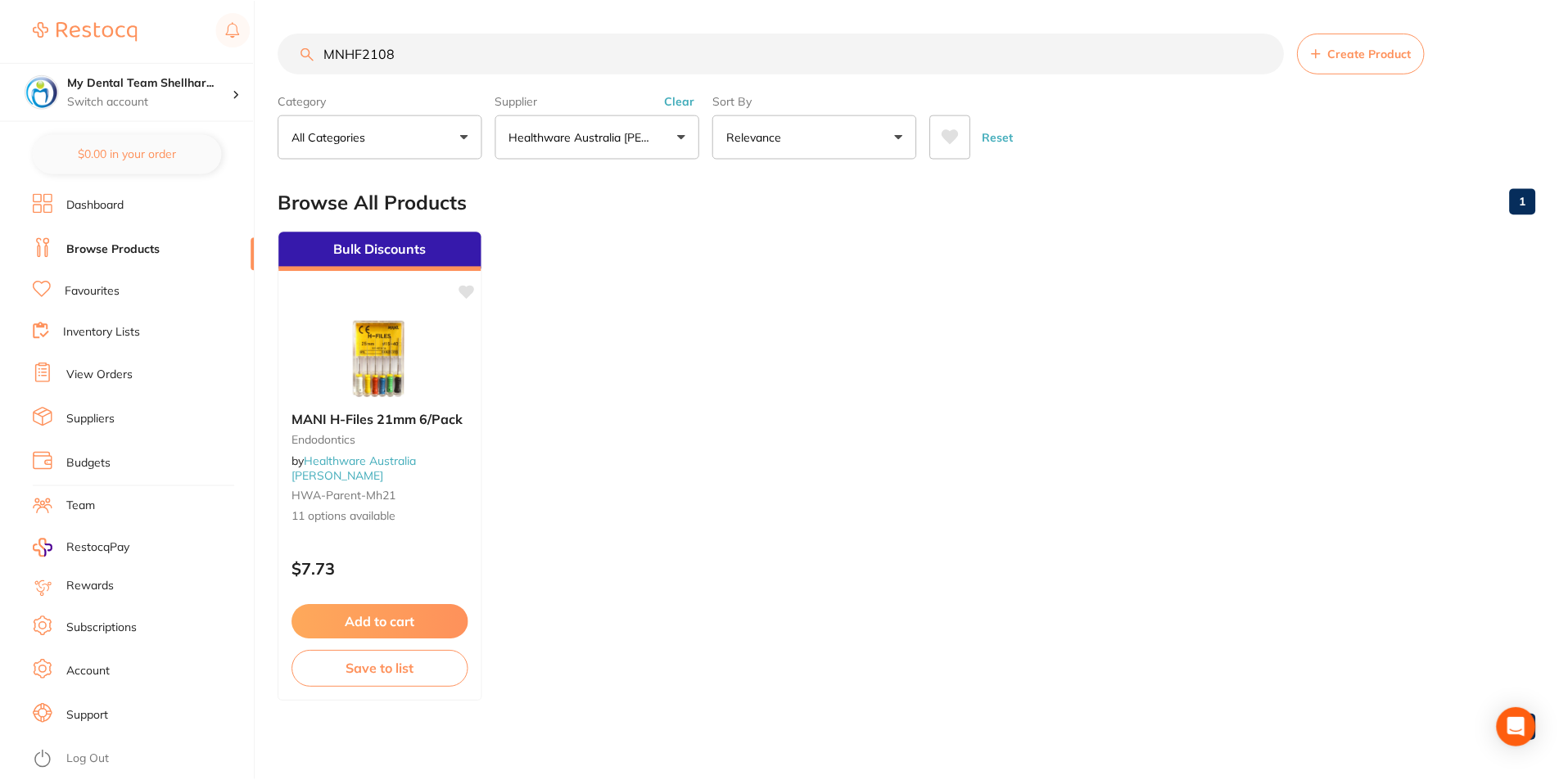
scroll to position [1, 0]
click at [742, 68] on input "MNHF2108" at bounding box center [781, 52] width 1005 height 41
click at [740, 65] on input "MNHF2108" at bounding box center [781, 52] width 1005 height 41
click at [740, 63] on input "MNHF2108" at bounding box center [781, 52] width 1005 height 41
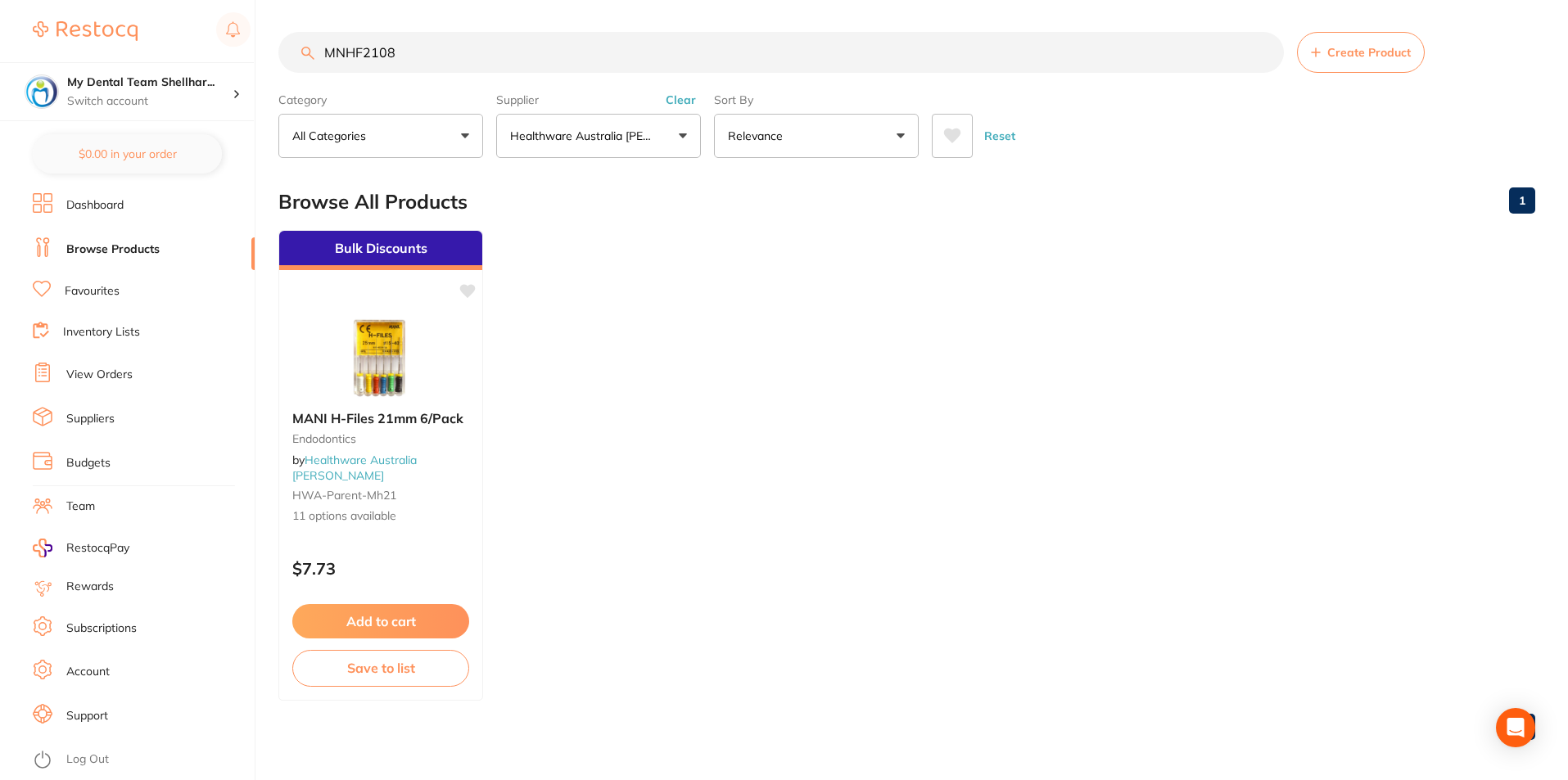
click at [734, 58] on input "MNHF2108" at bounding box center [781, 52] width 1005 height 41
paste input "3110"
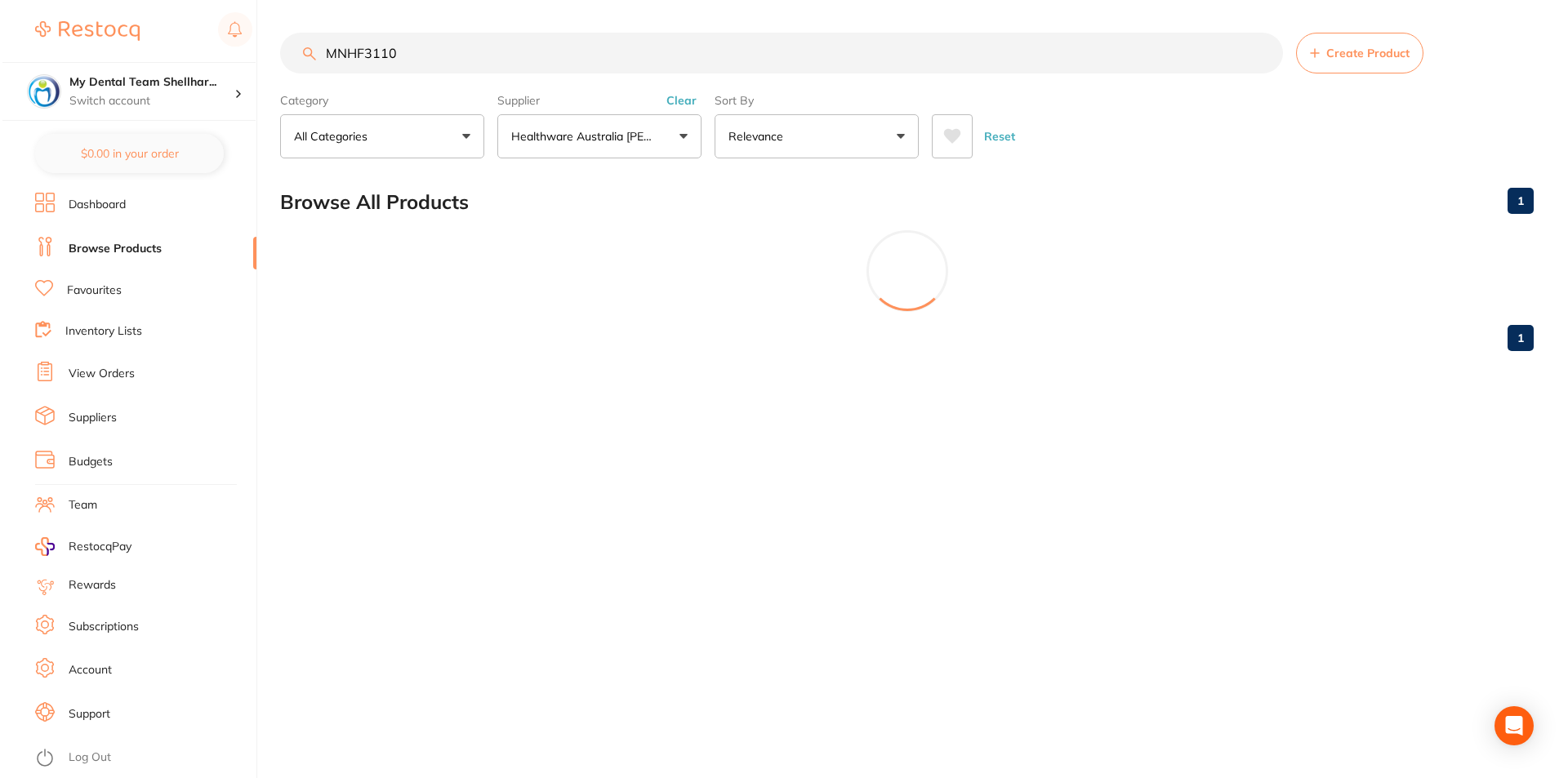
scroll to position [0, 0]
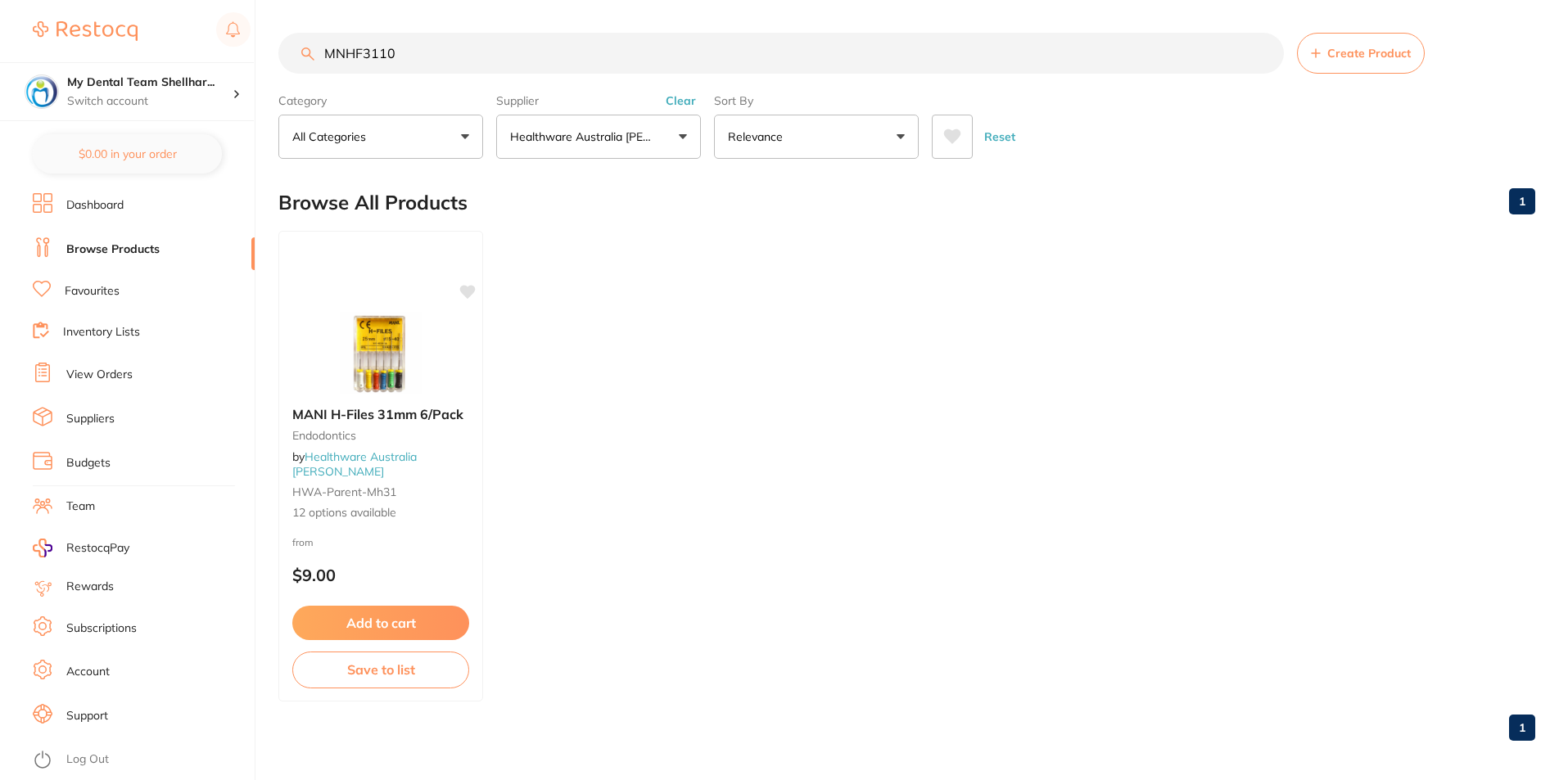
click at [435, 327] on div at bounding box center [380, 353] width 203 height 82
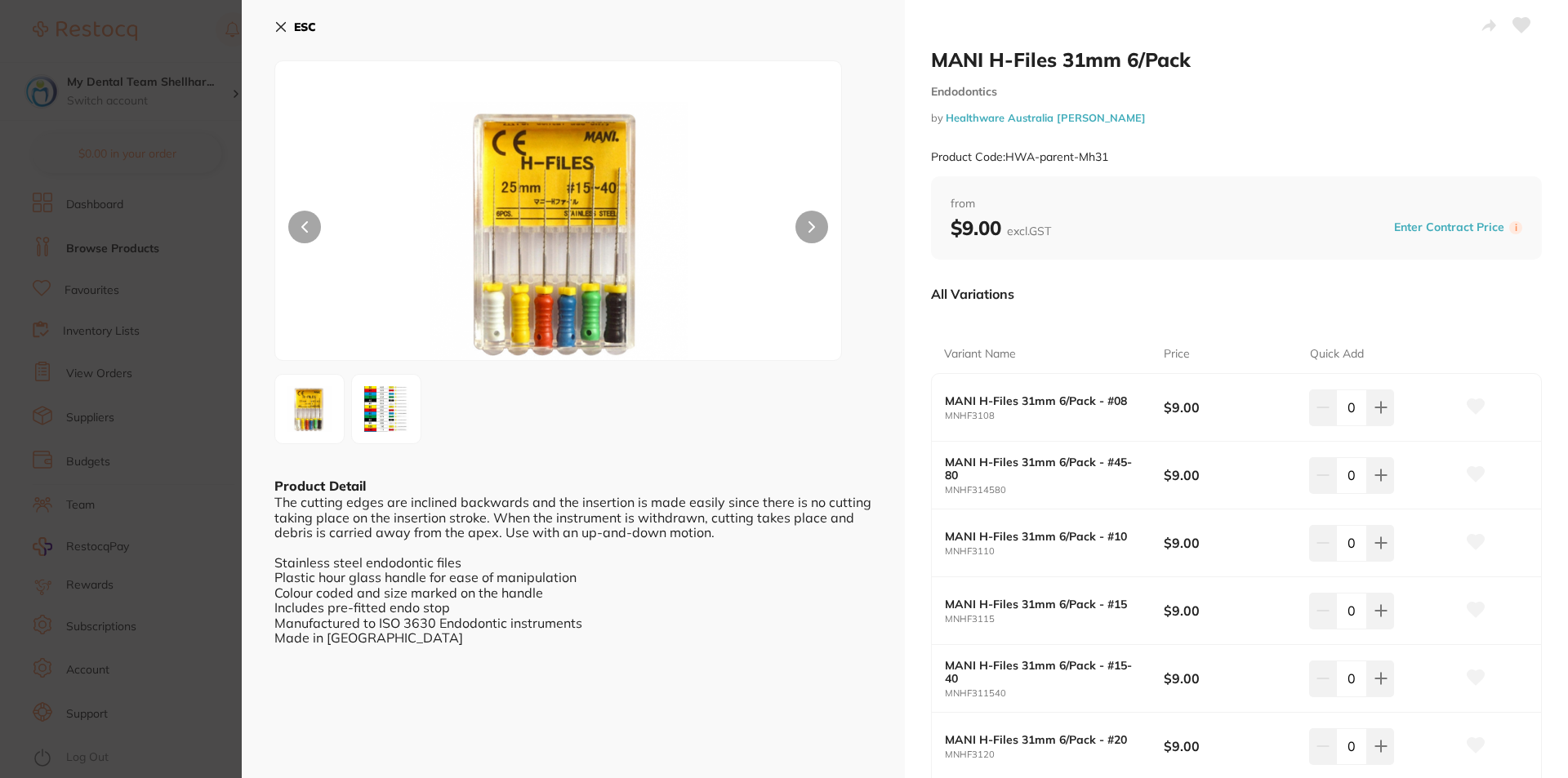
click at [1527, 23] on button at bounding box center [1521, 27] width 41 height 41
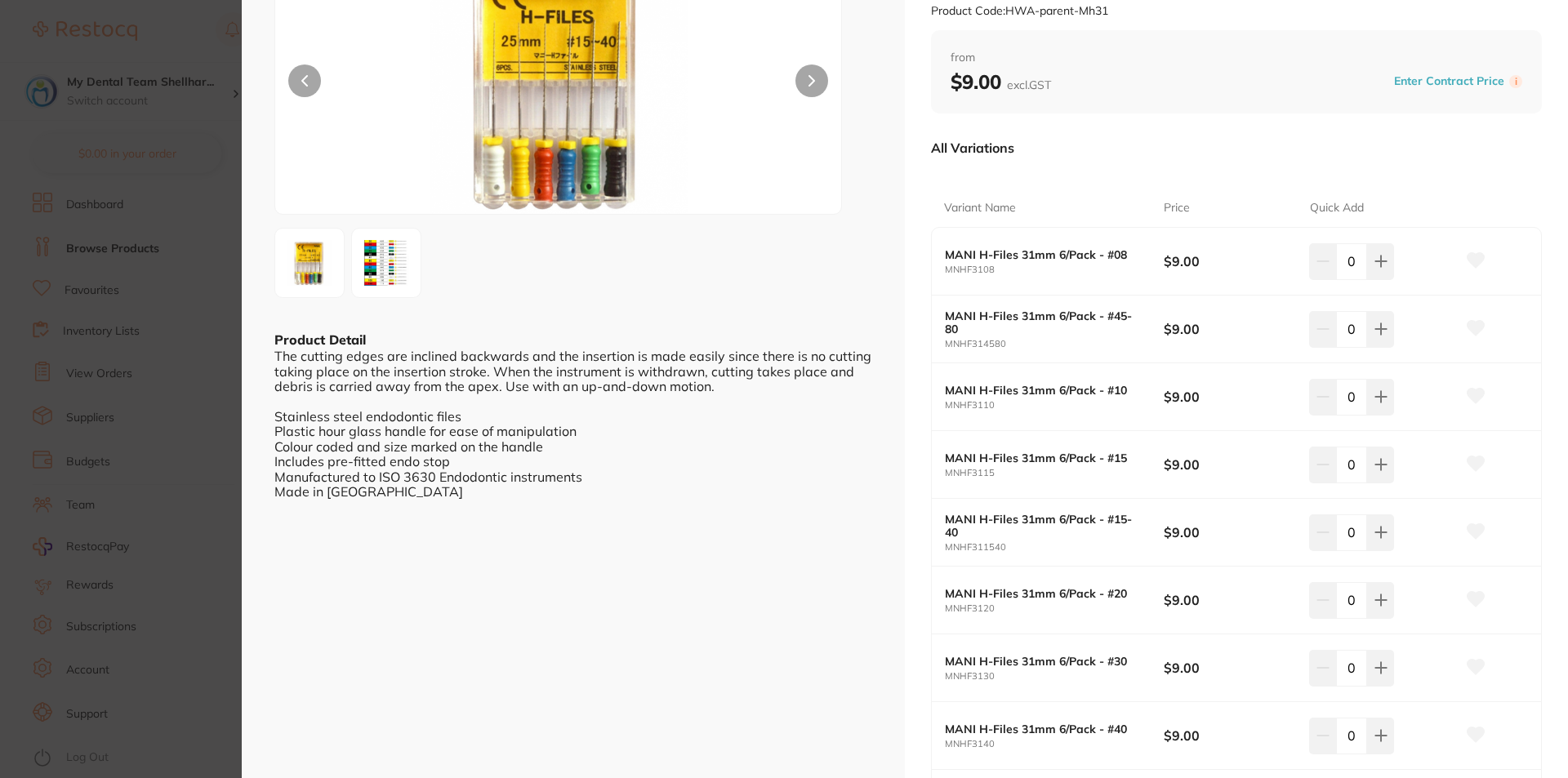
scroll to position [163, 0]
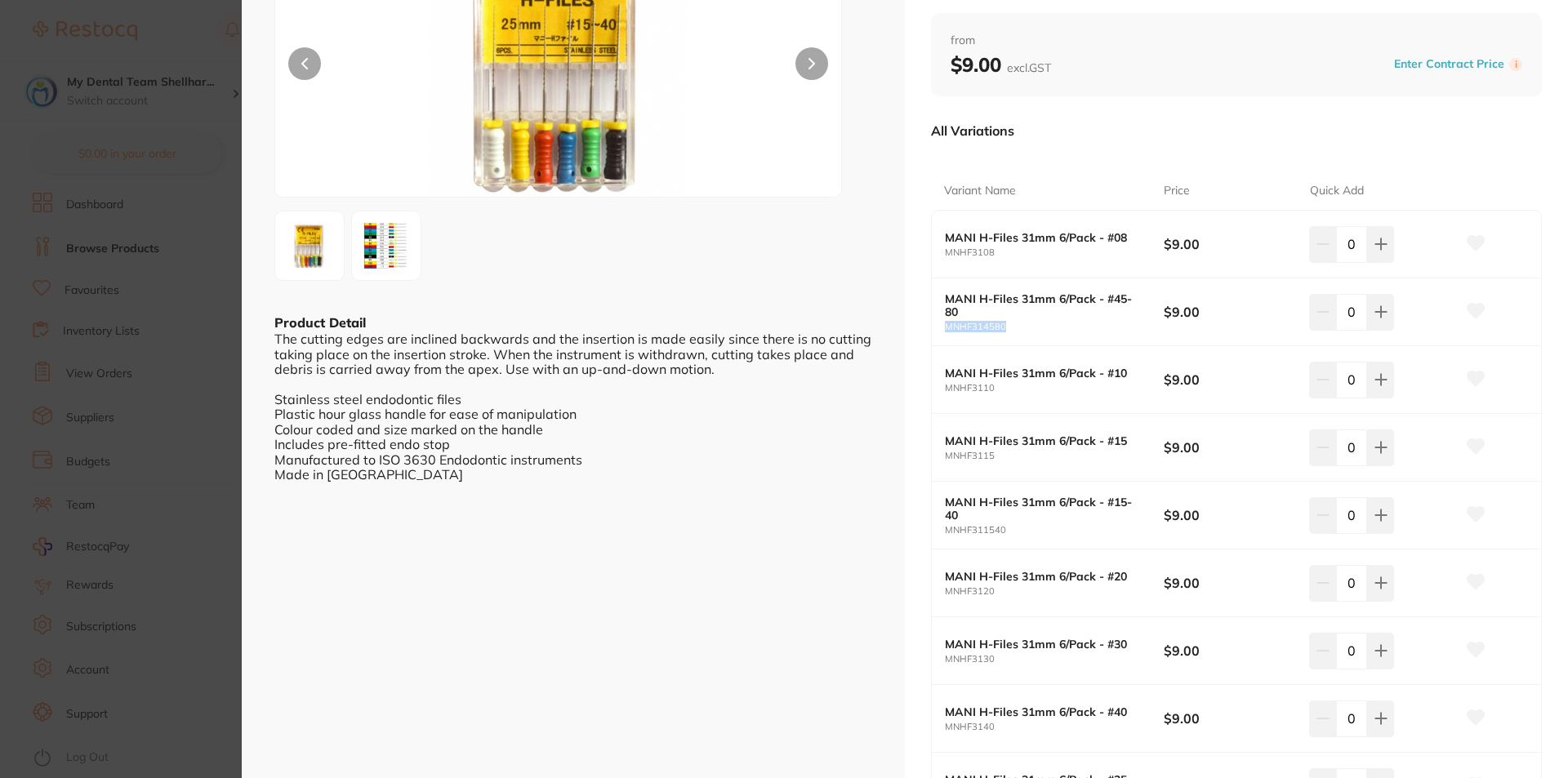
drag, startPoint x: 1016, startPoint y: 323, endPoint x: 945, endPoint y: 327, distance: 71.1
click at [945, 327] on small "MNHF314580" at bounding box center [1054, 326] width 219 height 10
drag, startPoint x: 1018, startPoint y: 533, endPoint x: 938, endPoint y: 531, distance: 80.0
click at [938, 531] on div "MANI H-Files 31mm 6/Pack - #15-40 MNHF311540 $9.00 0" at bounding box center [1236, 515] width 609 height 68
drag, startPoint x: 1473, startPoint y: 518, endPoint x: 1475, endPoint y: 456, distance: 62.0
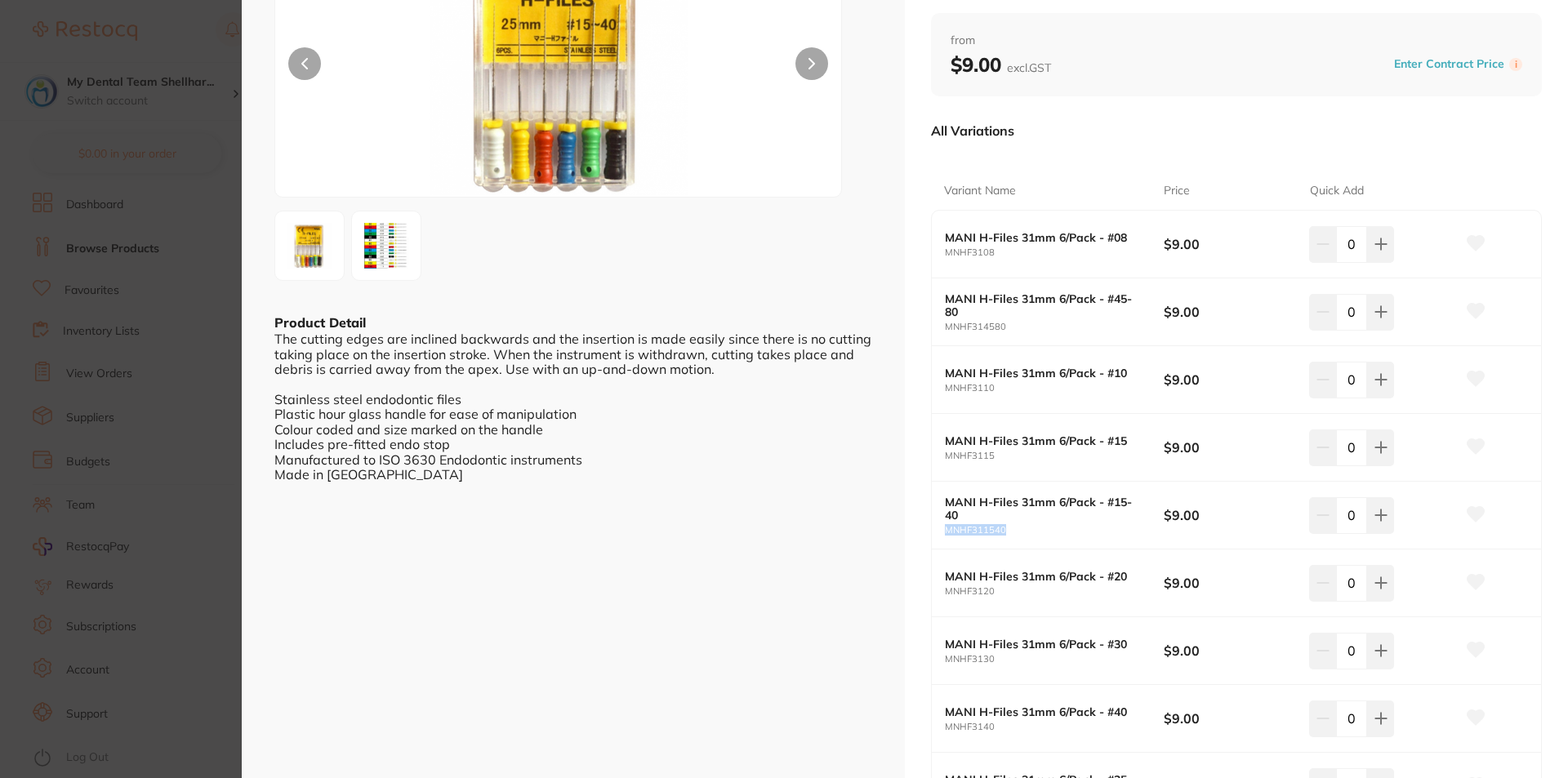
click at [1473, 518] on icon at bounding box center [1476, 514] width 17 height 15
click at [1468, 311] on icon at bounding box center [1476, 311] width 17 height 15
drag, startPoint x: 199, startPoint y: 288, endPoint x: 428, endPoint y: 125, distance: 281.1
click at [201, 287] on section "MANI H-Files 31mm 6/Pack Endodontics by Healthware Australia Ridley Product Cod…" at bounding box center [784, 389] width 1568 height 778
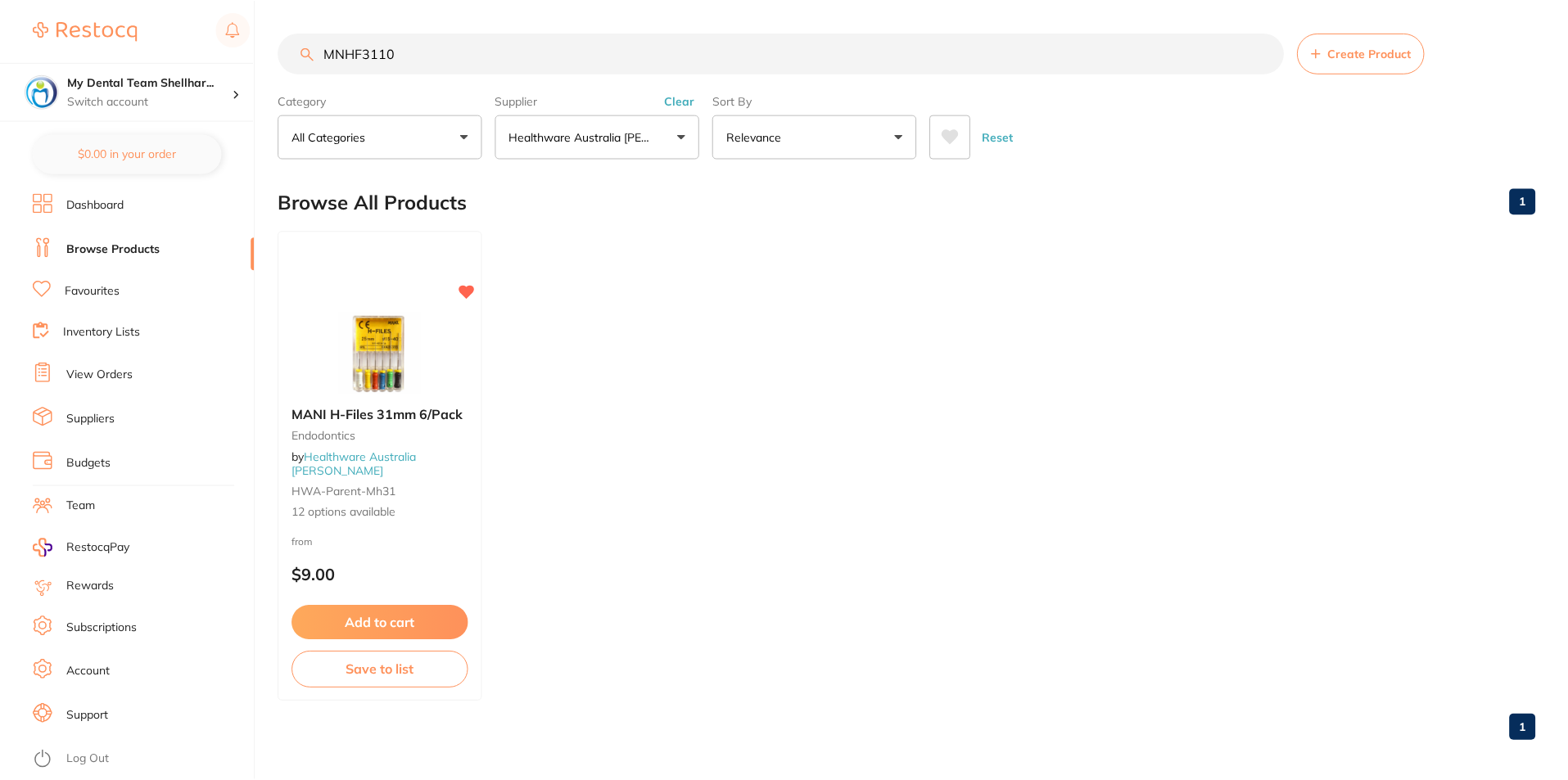
scroll to position [1, 0]
click at [445, 60] on input "MNHF3110" at bounding box center [781, 52] width 1005 height 41
paste input "21154"
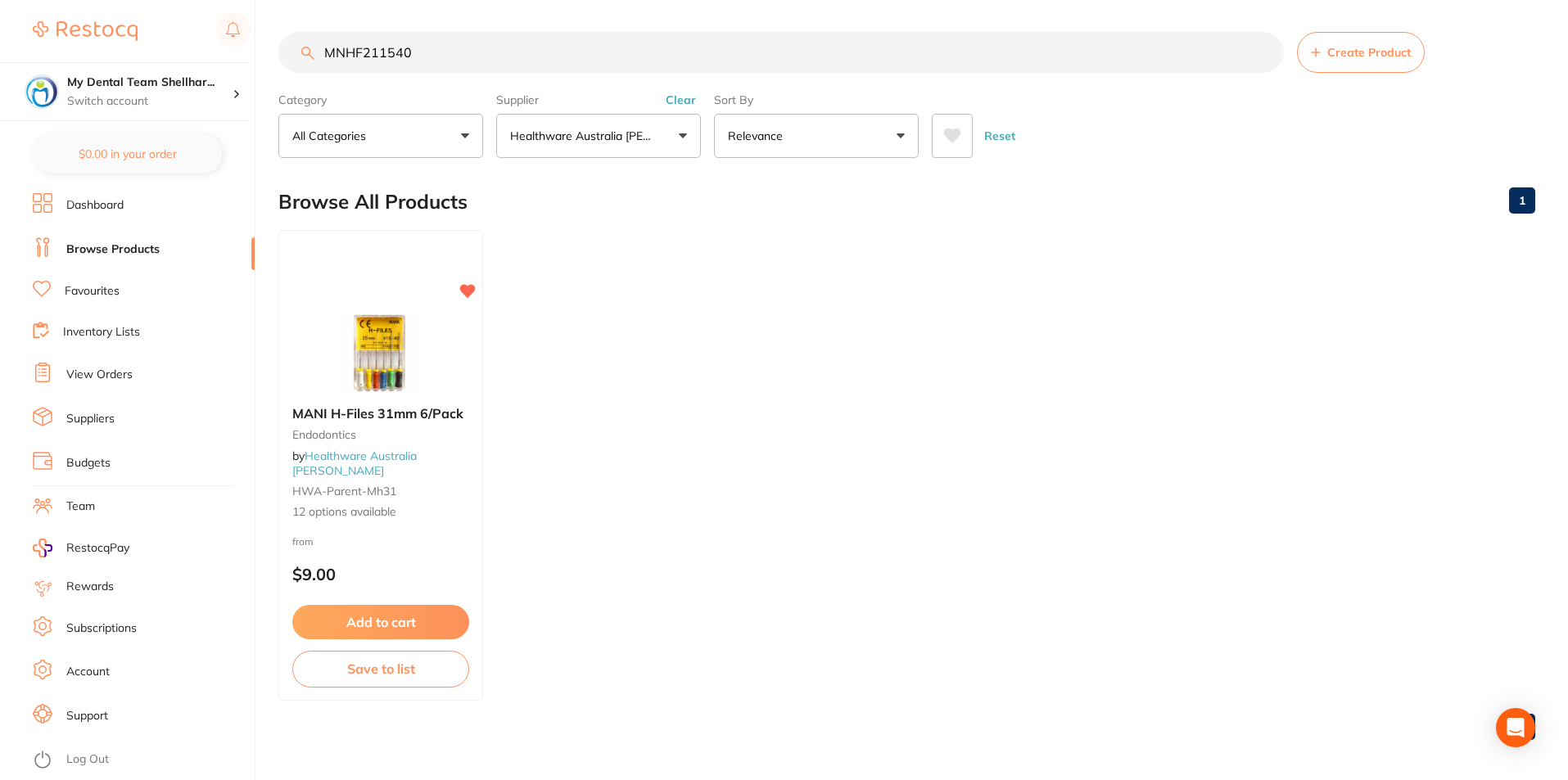
scroll to position [0, 0]
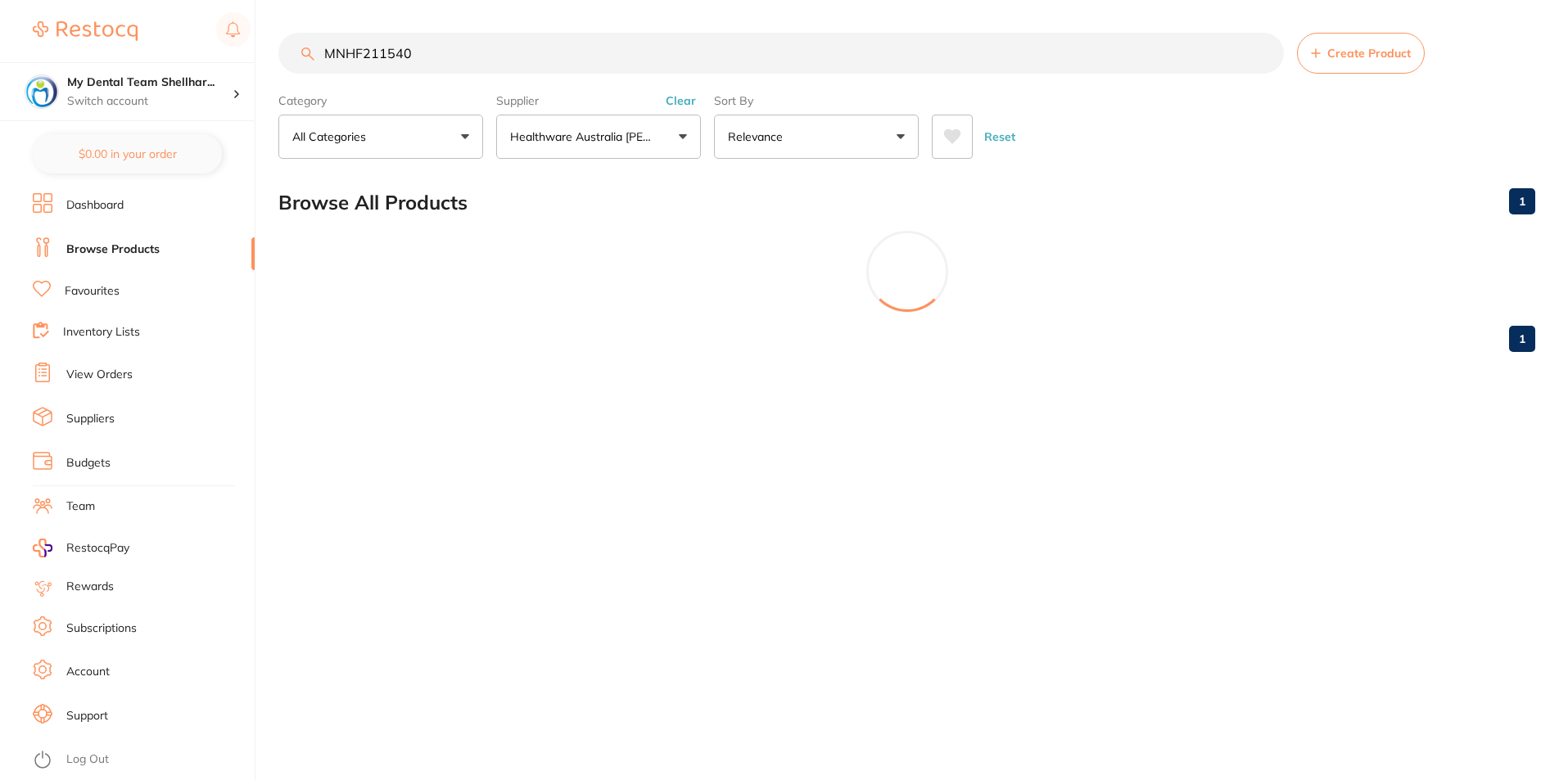
type input "MNHF211540"
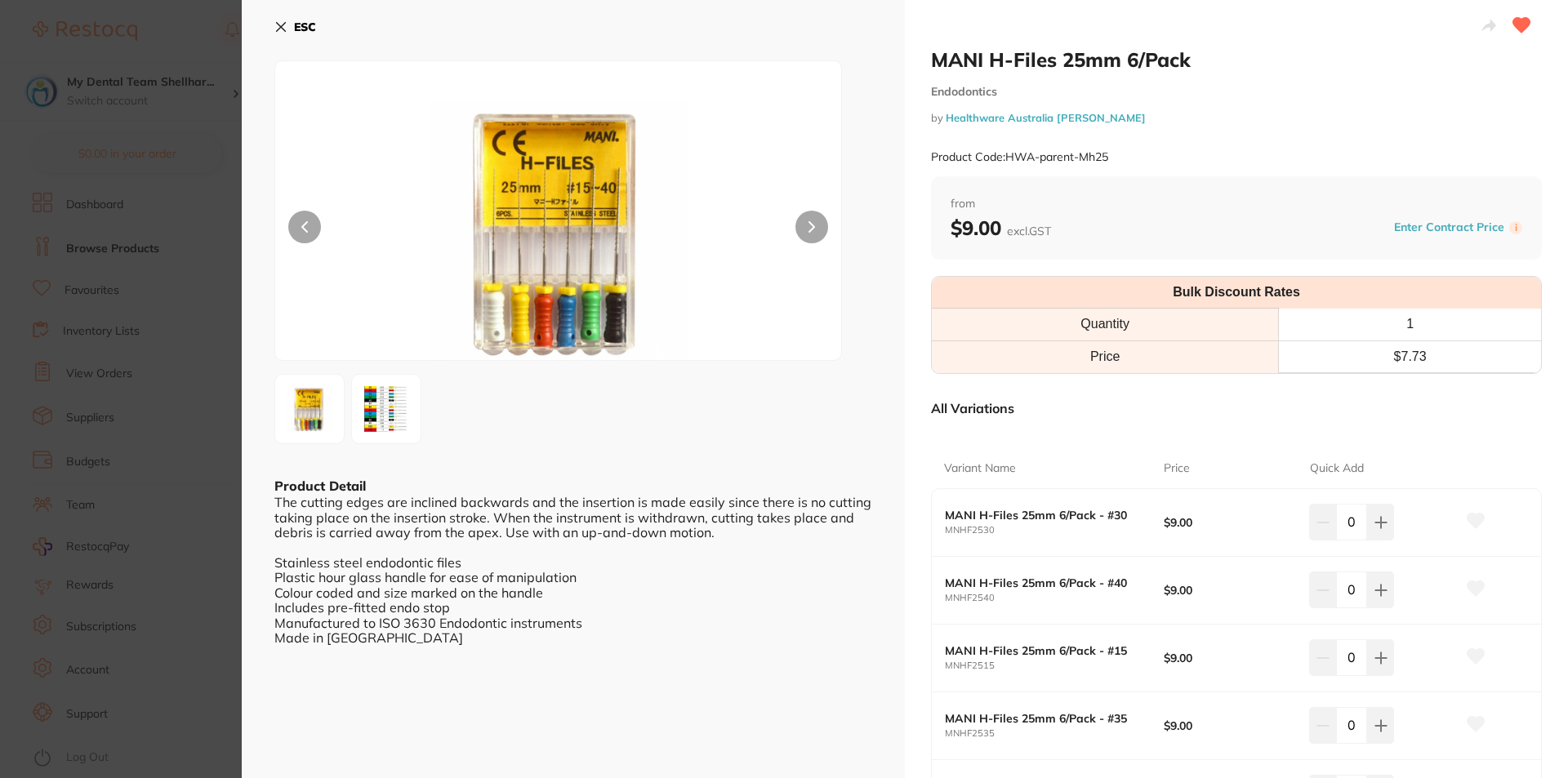
click at [212, 267] on section "MANI H-Files 25mm 6/Pack Endodontics by Healthware Australia [PERSON_NAME] Prod…" at bounding box center [784, 389] width 1568 height 778
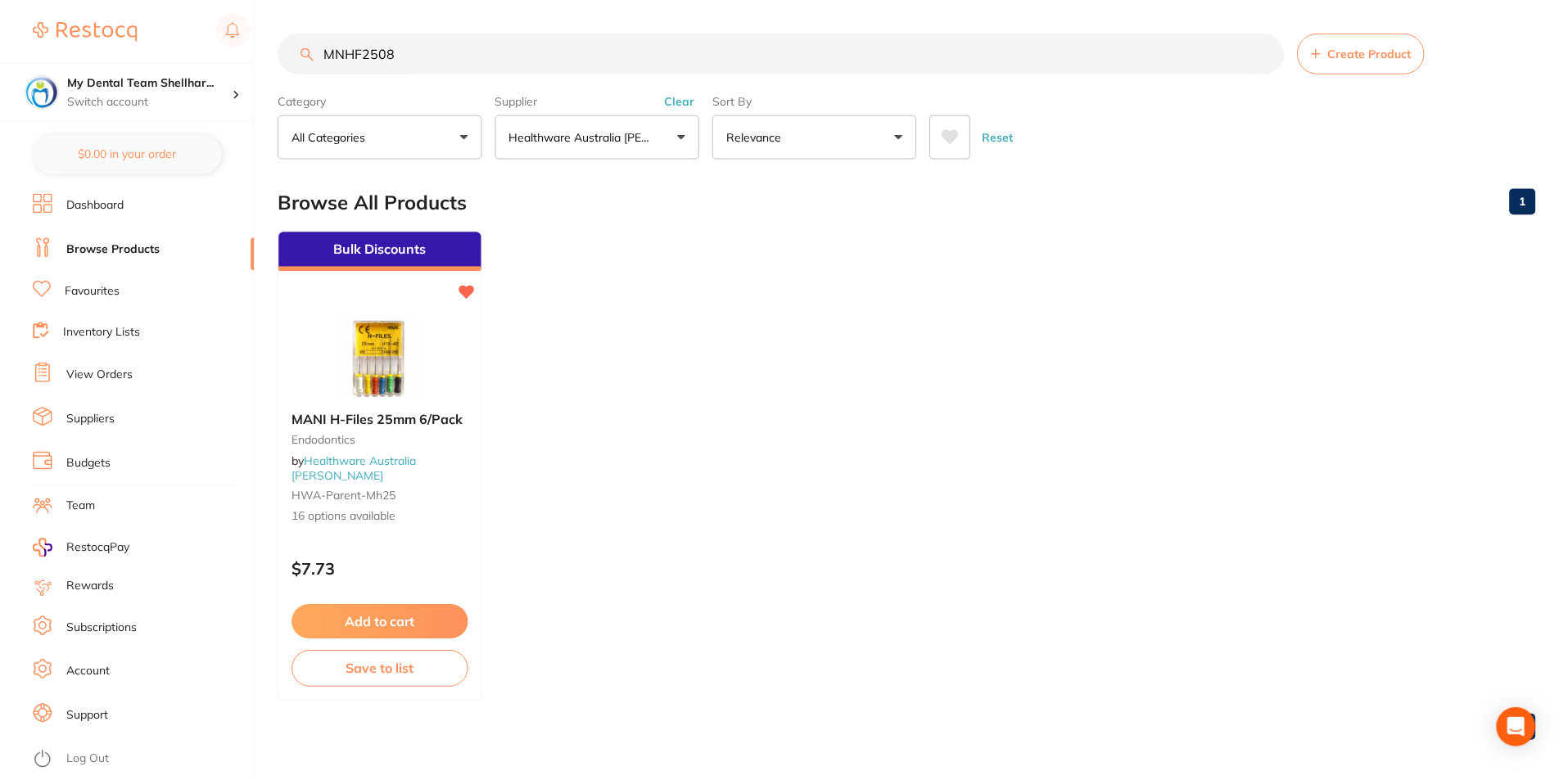
scroll to position [1, 0]
click at [836, 46] on input "MNHF2508" at bounding box center [781, 52] width 1005 height 41
paste input "FS21FF"
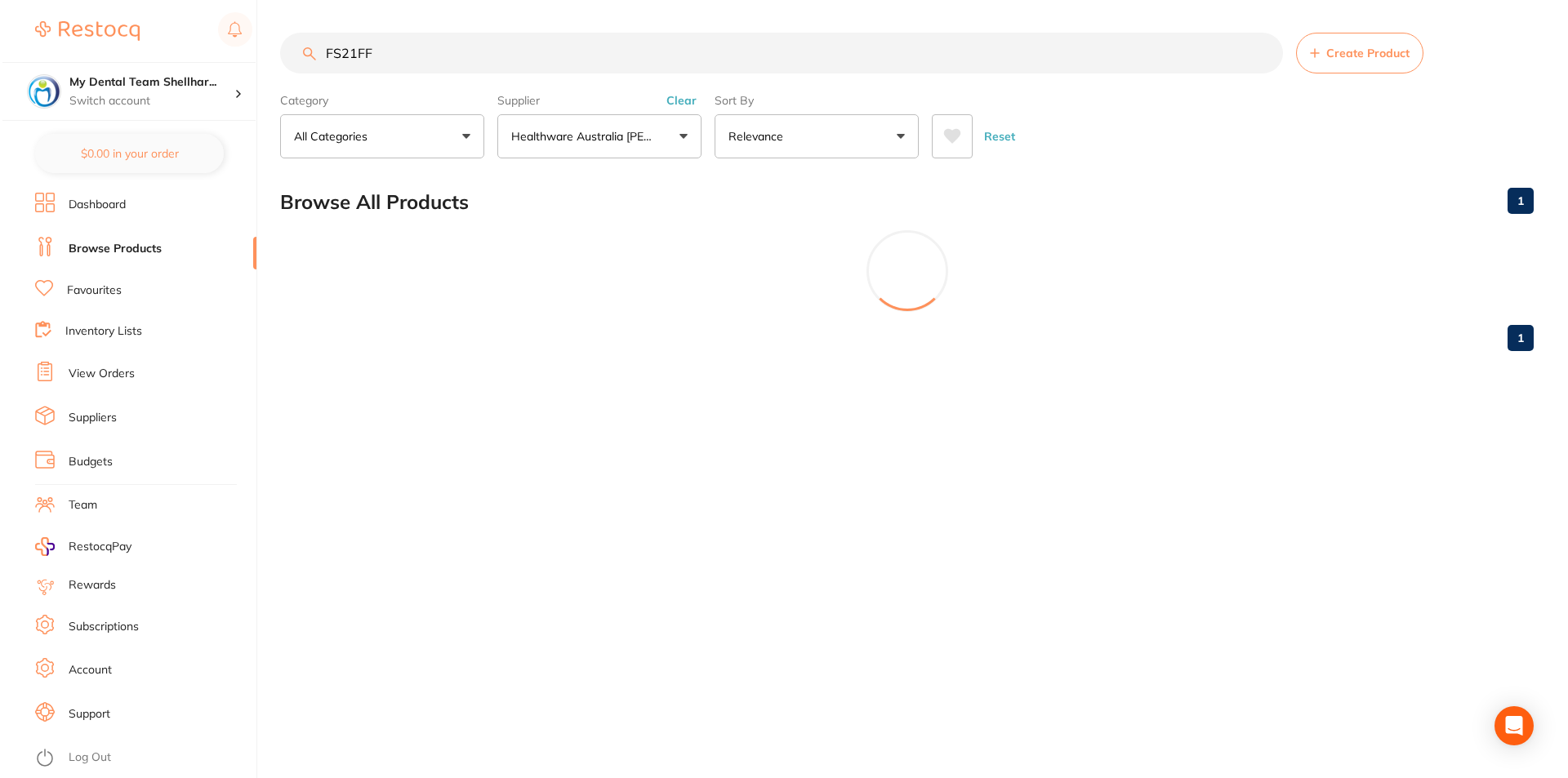
scroll to position [0, 0]
click at [678, 96] on button "Clear" at bounding box center [678, 101] width 40 height 15
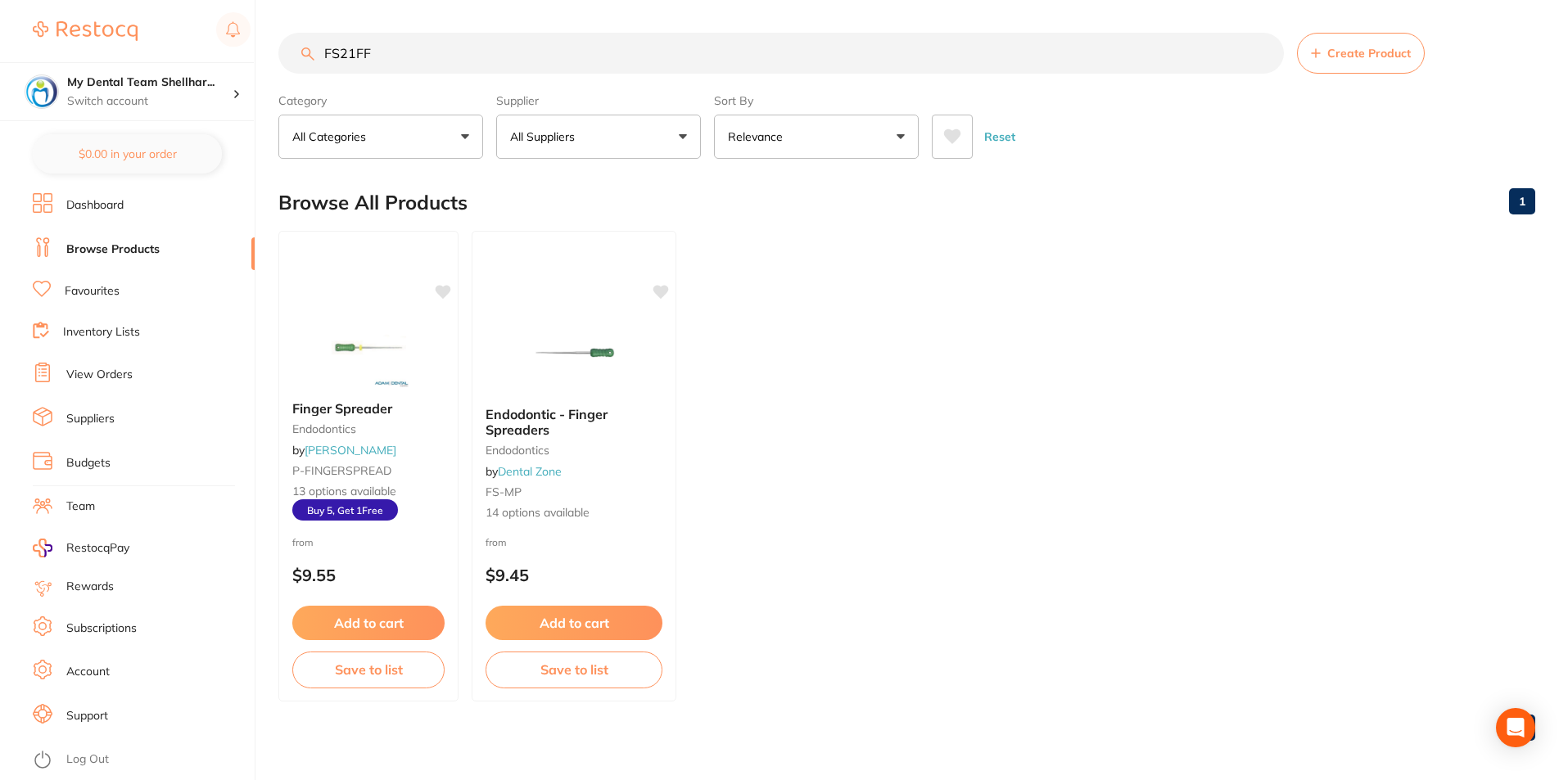
click at [777, 59] on input "FS21FF" at bounding box center [781, 53] width 1005 height 41
paste input "M"
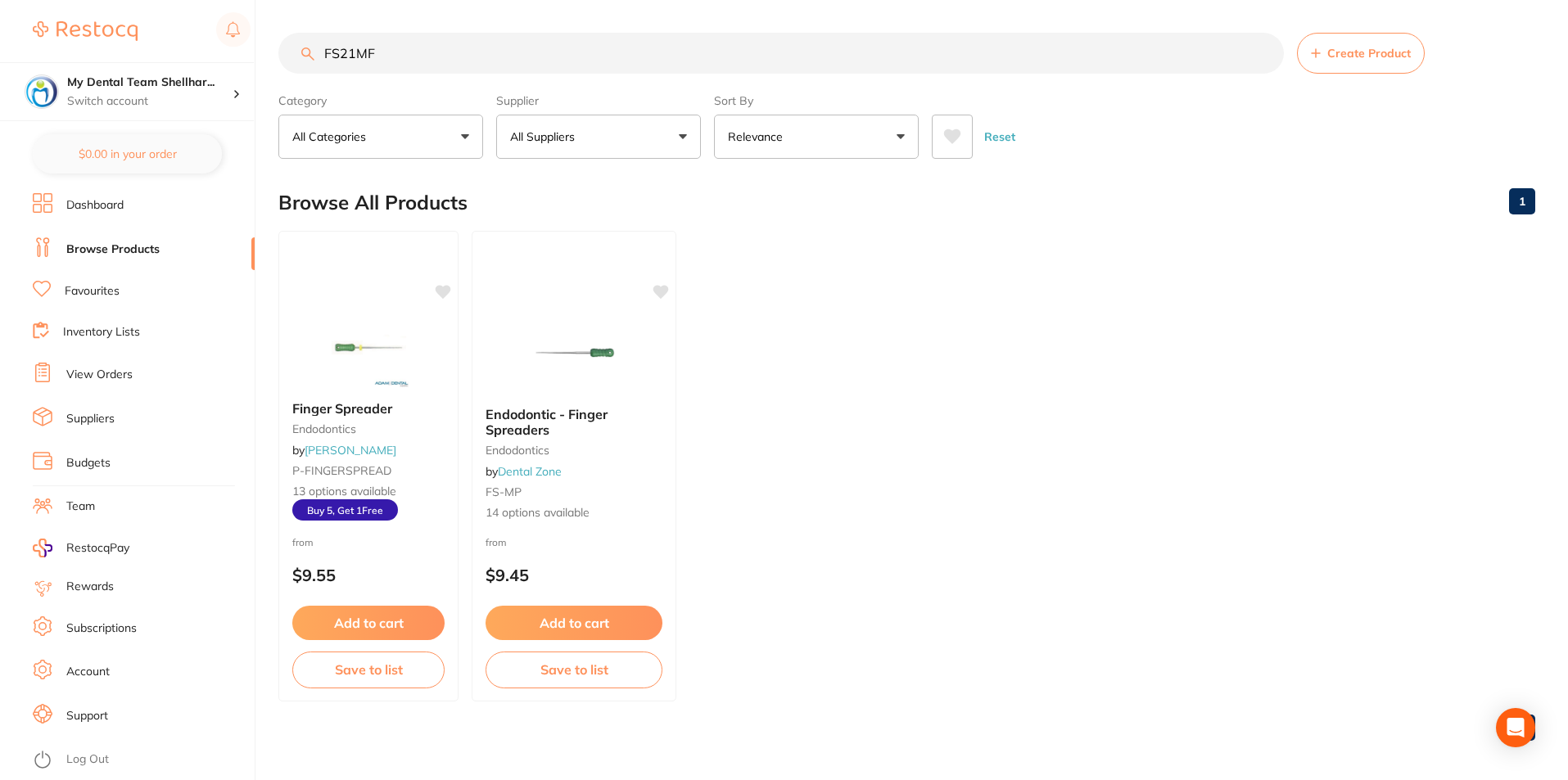
click at [883, 51] on input "FS21MF" at bounding box center [781, 53] width 1005 height 41
paste input "MNKF2180"
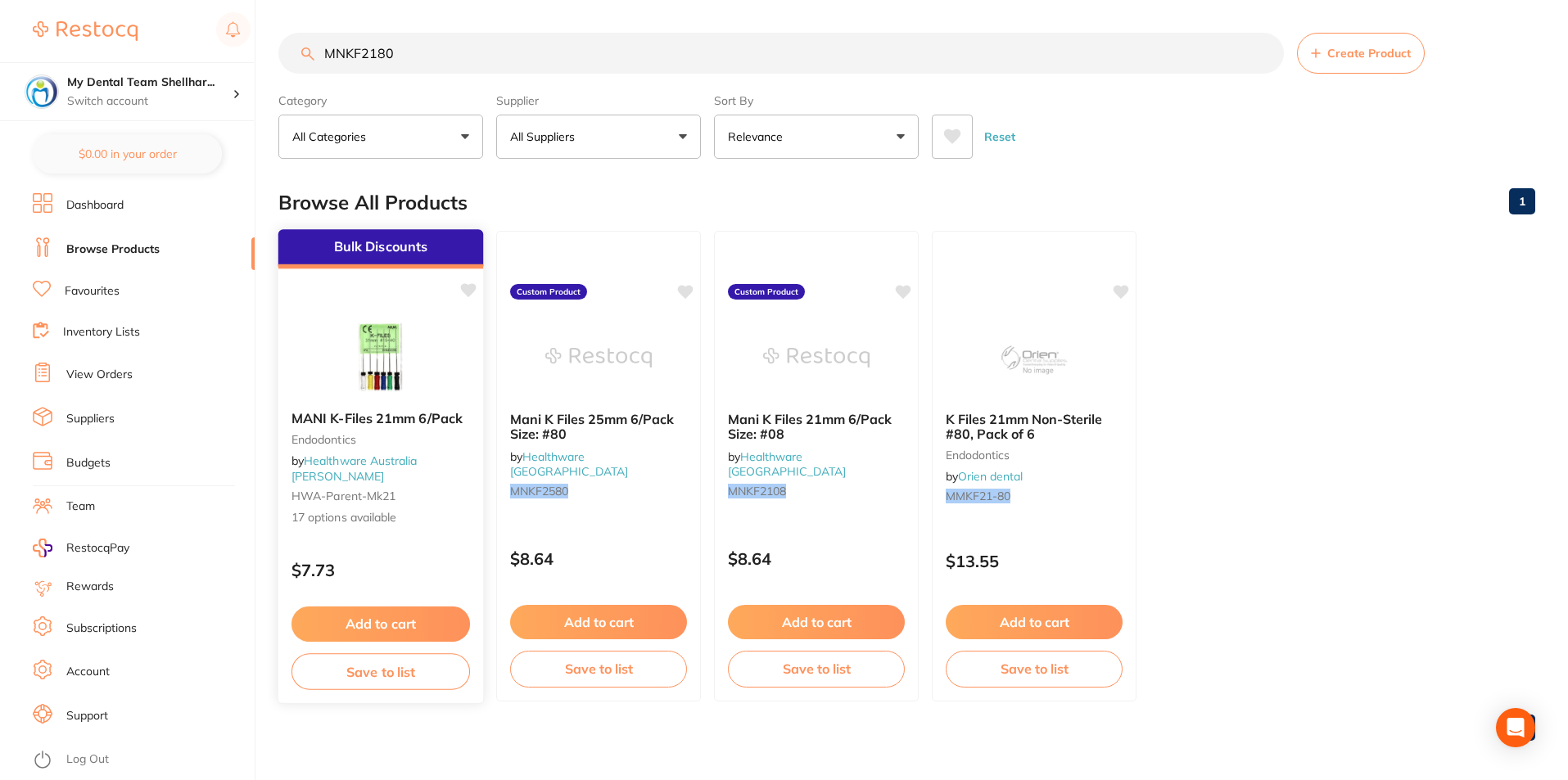
click at [388, 361] on img at bounding box center [380, 356] width 107 height 83
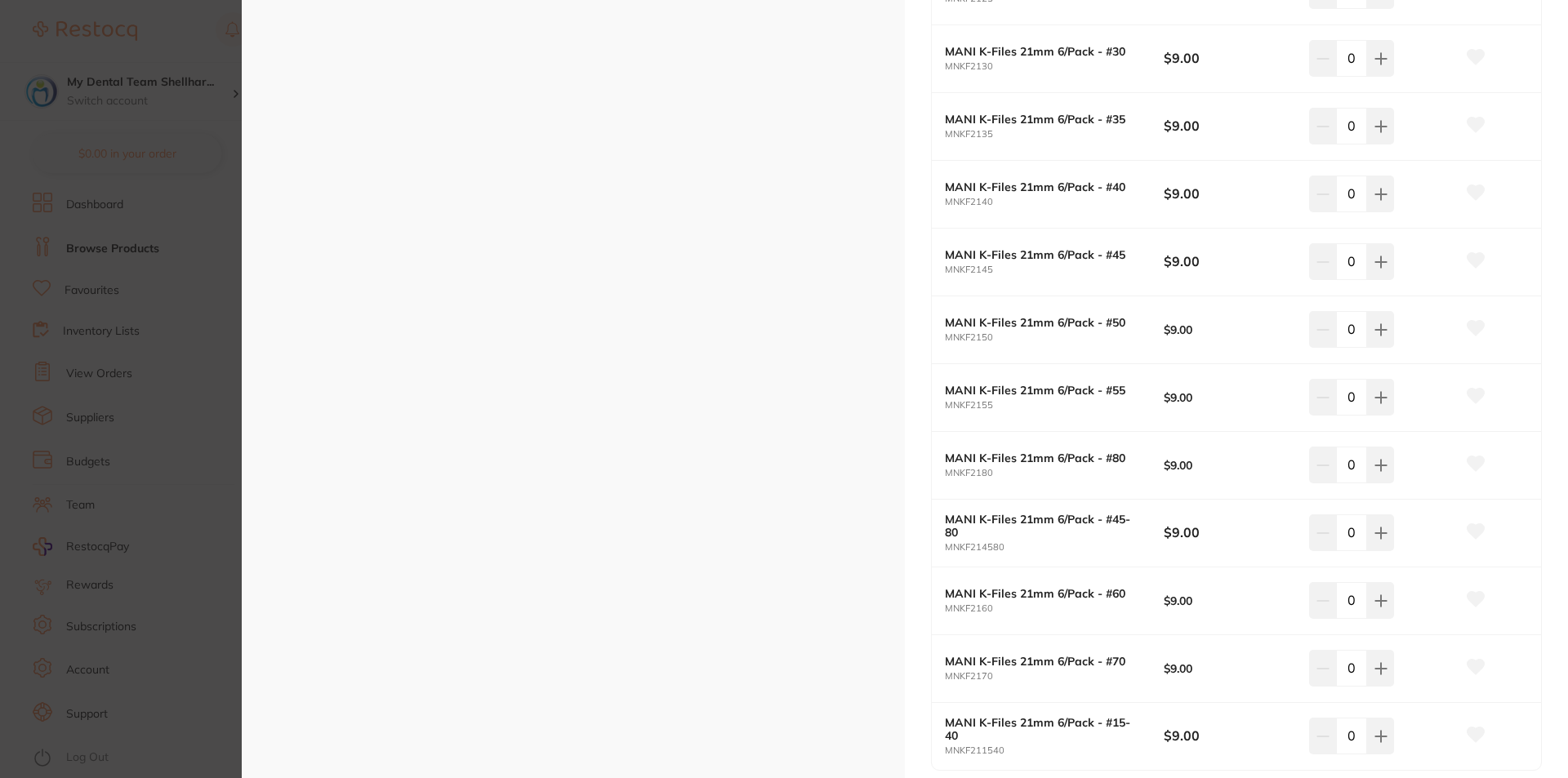
scroll to position [980, 0]
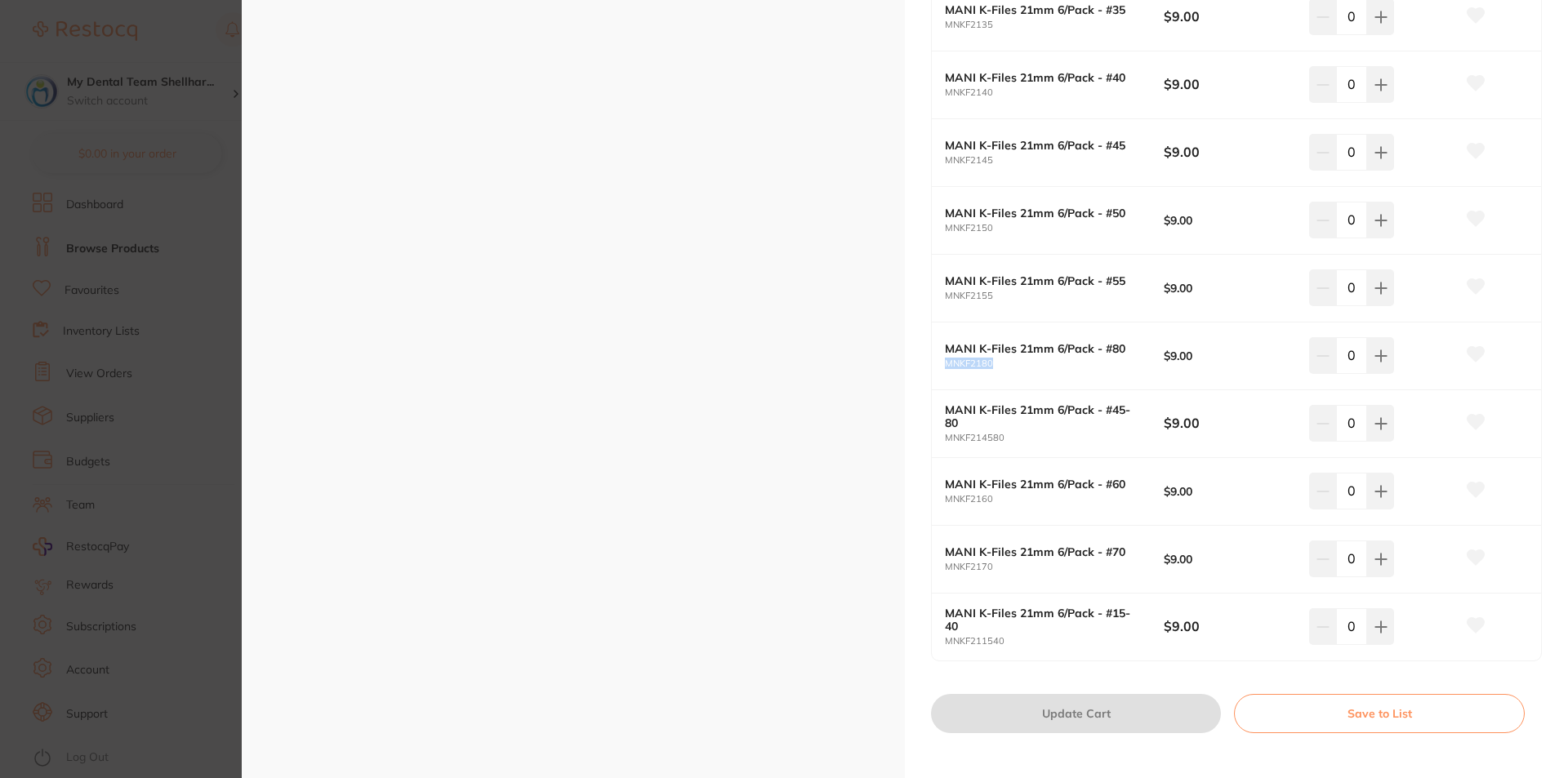
drag, startPoint x: 994, startPoint y: 370, endPoint x: 942, endPoint y: 367, distance: 52.1
click at [942, 367] on div "MANI K-Files 21mm 6/Pack - #80 MNKF2180 $9.00 0" at bounding box center [1236, 356] width 609 height 68
copy small "MNKF2180"
click at [163, 280] on section "MANI K-Files 21mm 6/Pack Endodontics by Healthware Australia Ridley Product Cod…" at bounding box center [784, 389] width 1568 height 778
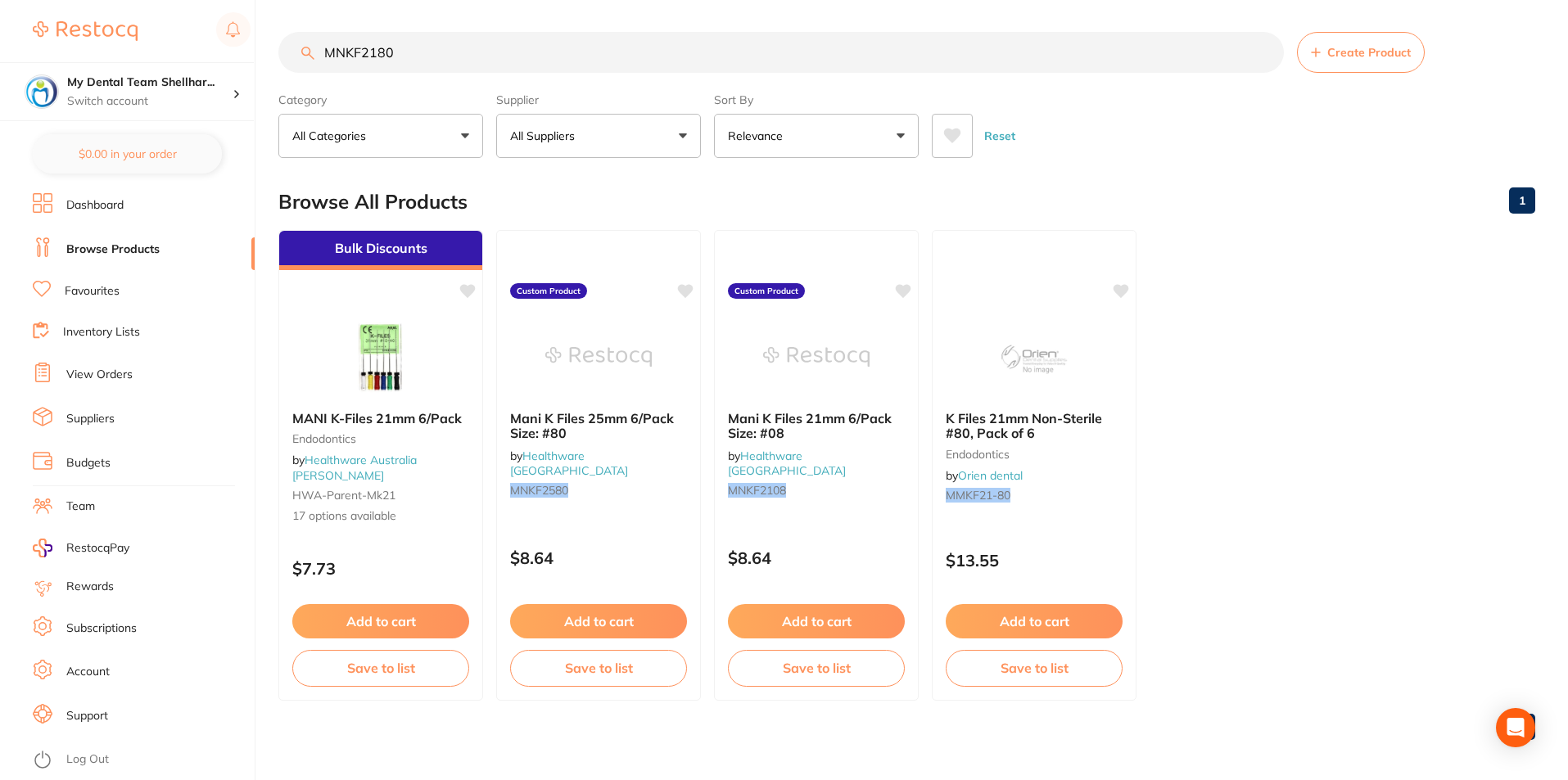
click at [505, 49] on input "MNKF2180" at bounding box center [781, 52] width 1005 height 41
paste input "EST286266"
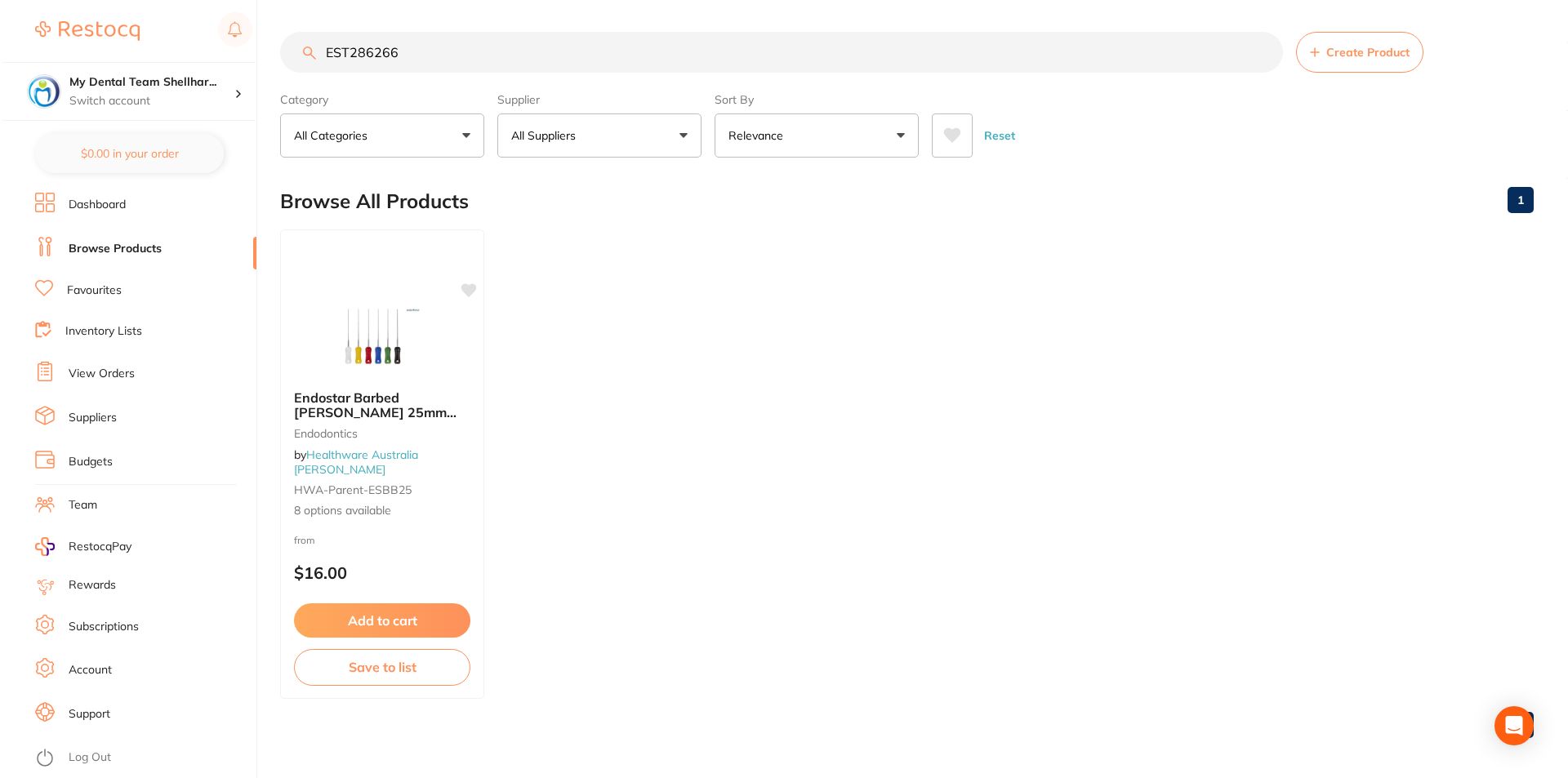
scroll to position [0, 0]
click at [348, 360] on img at bounding box center [379, 335] width 107 height 83
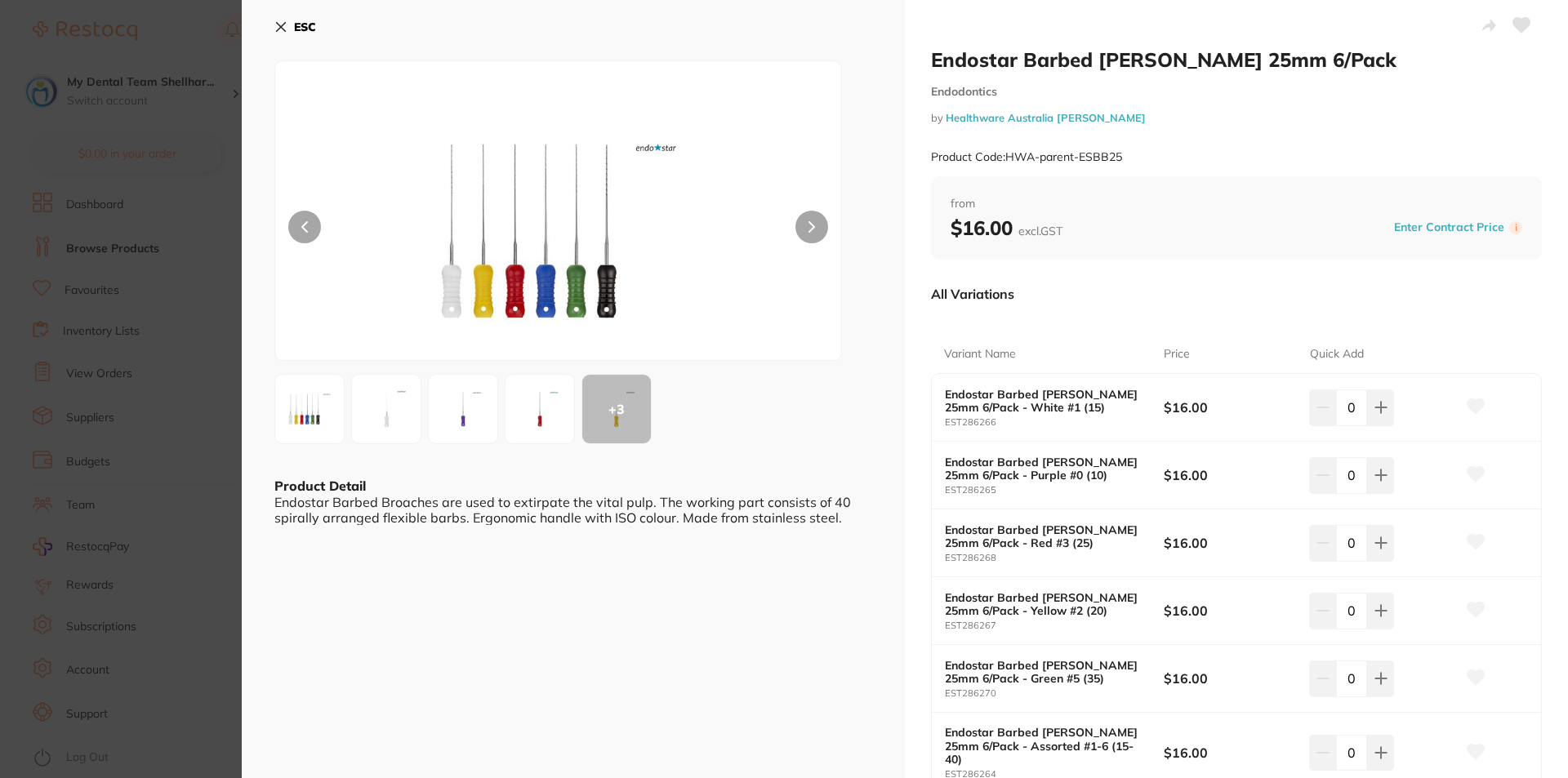
click at [1513, 22] on icon at bounding box center [1521, 25] width 17 height 15
drag, startPoint x: 1140, startPoint y: 160, endPoint x: 1006, endPoint y: 155, distance: 134.1
click at [1006, 155] on div "Product Code: HWA-parent-ESBB25" at bounding box center [1235, 157] width 610 height 40
copy small "HWA-parent-ESBB25"
drag, startPoint x: 174, startPoint y: 184, endPoint x: 202, endPoint y: 167, distance: 32.8
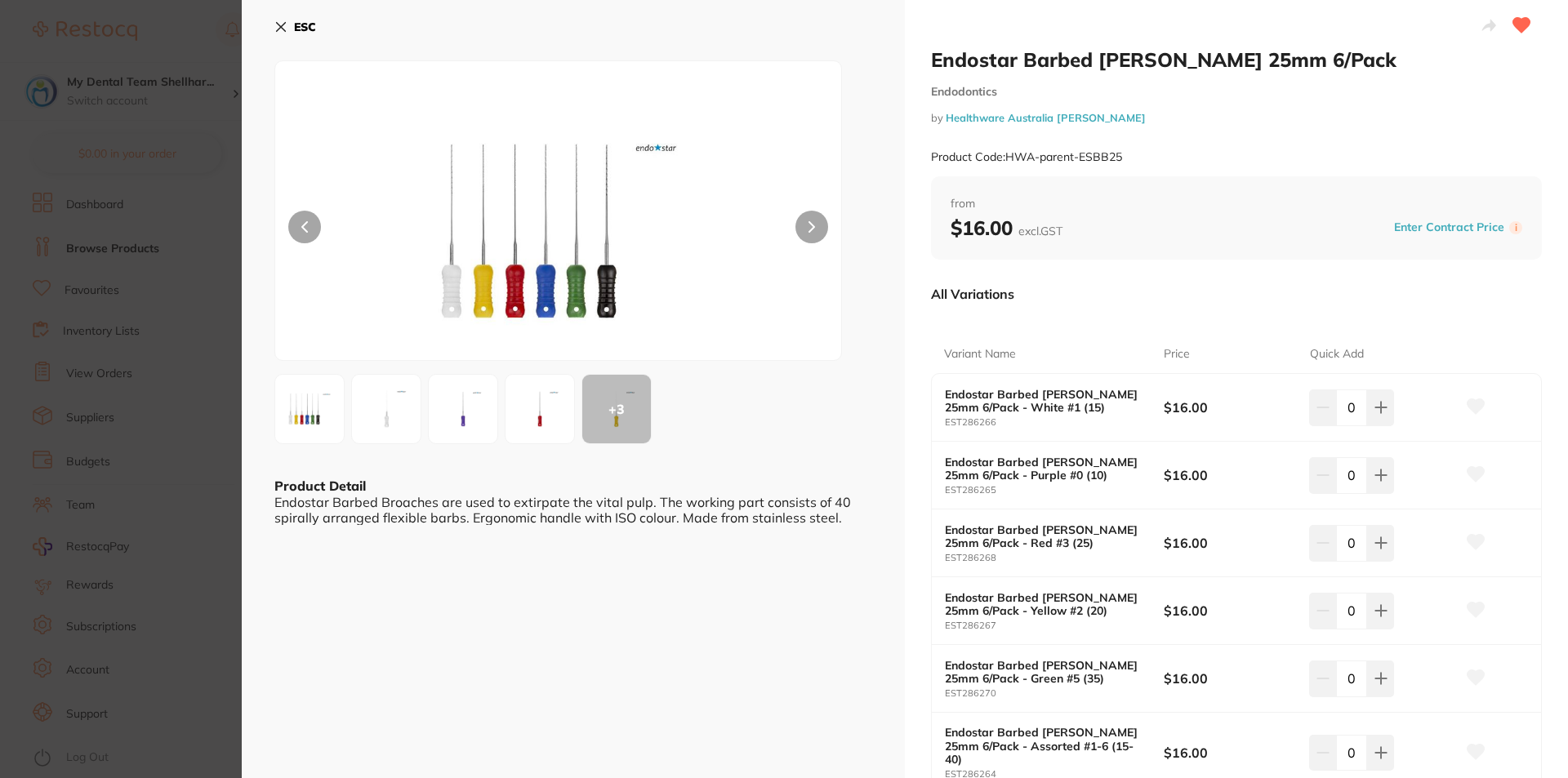
click at [174, 184] on section "Endostar Barbed Broach 25mm 6/Pack Endodontics by Healthware Australia Ridley P…" at bounding box center [784, 389] width 1568 height 778
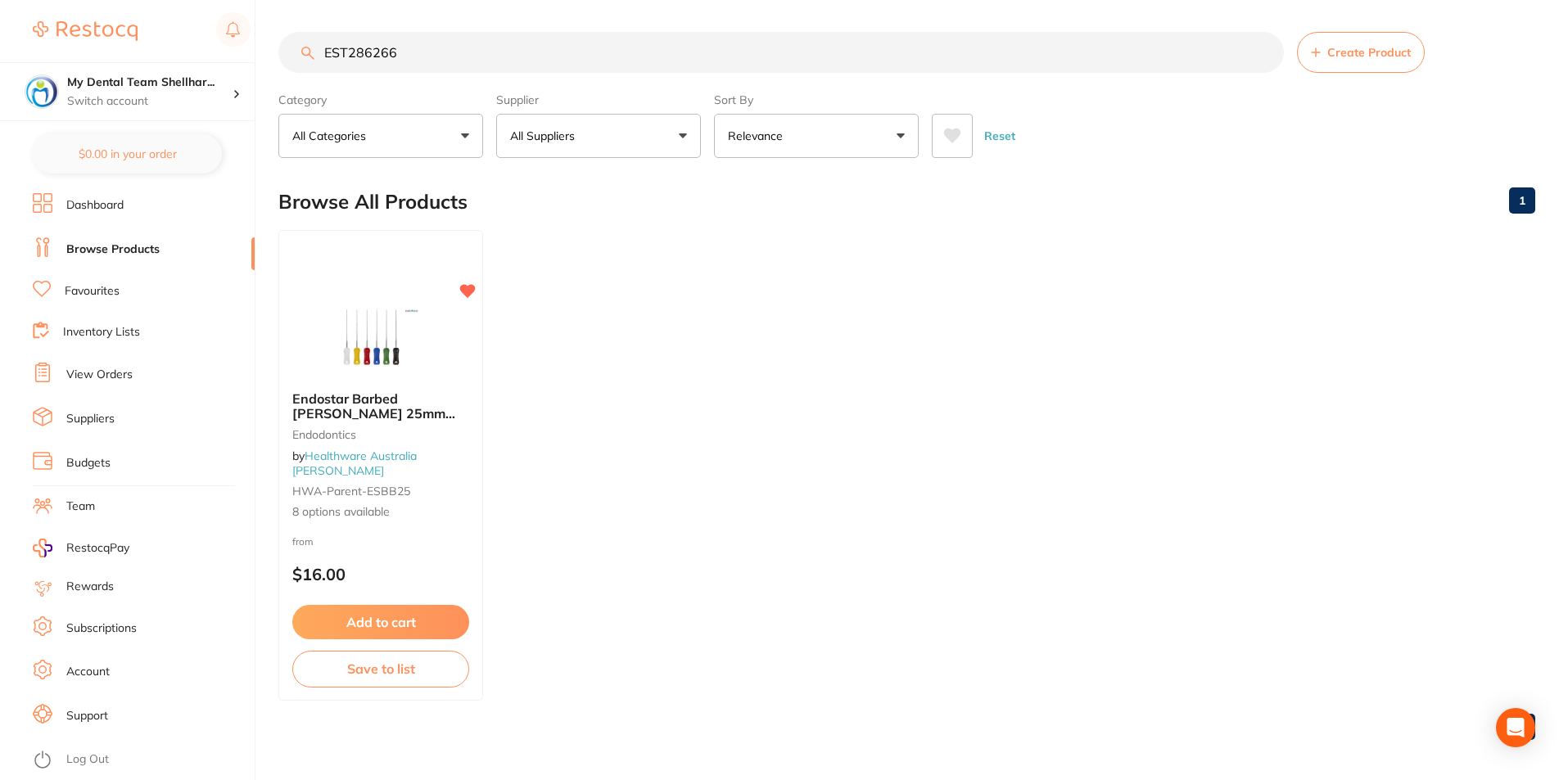
click at [355, 56] on input "EST286266" at bounding box center [781, 52] width 1005 height 41
paste input "HW554210"
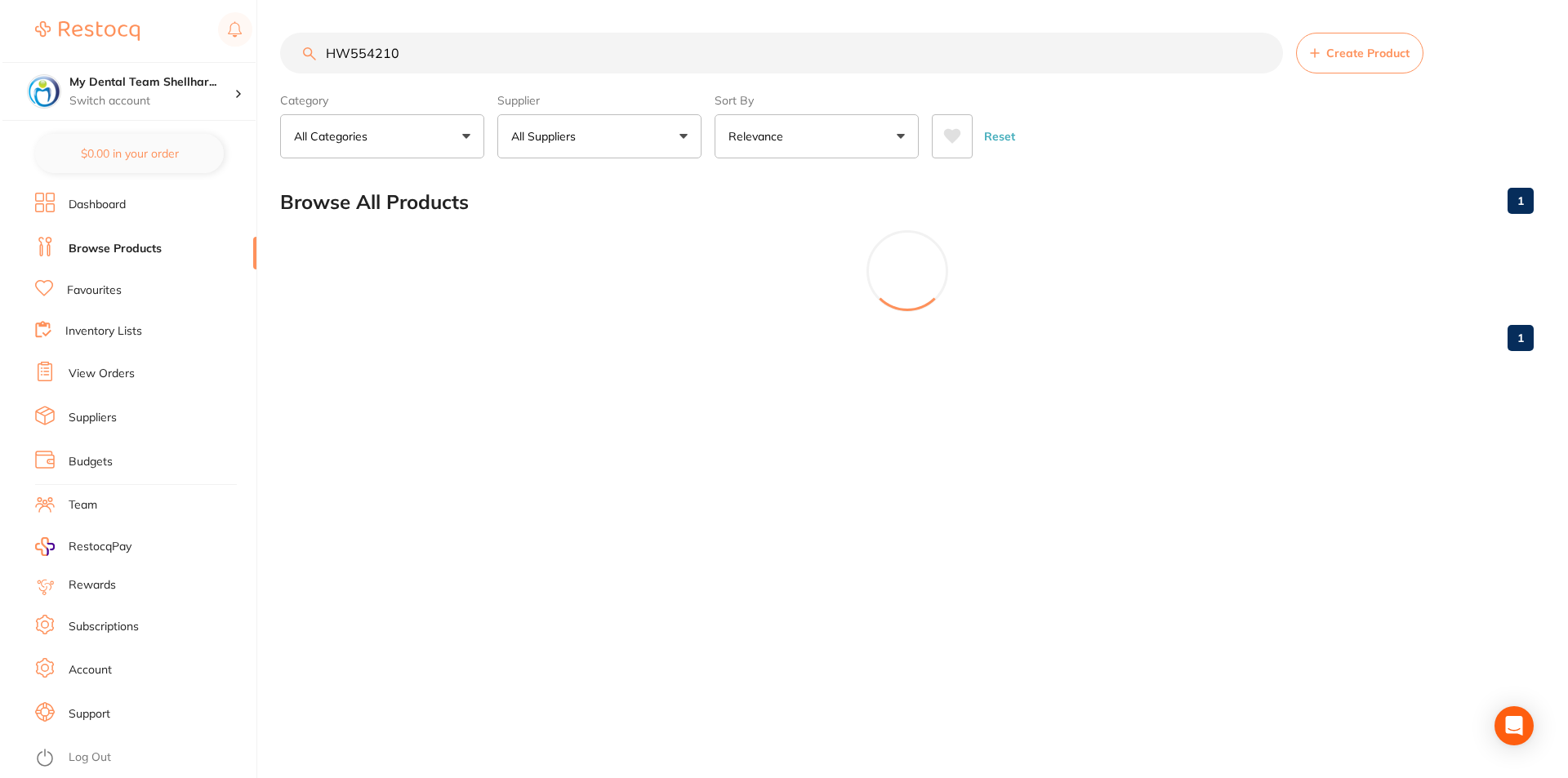
scroll to position [0, 0]
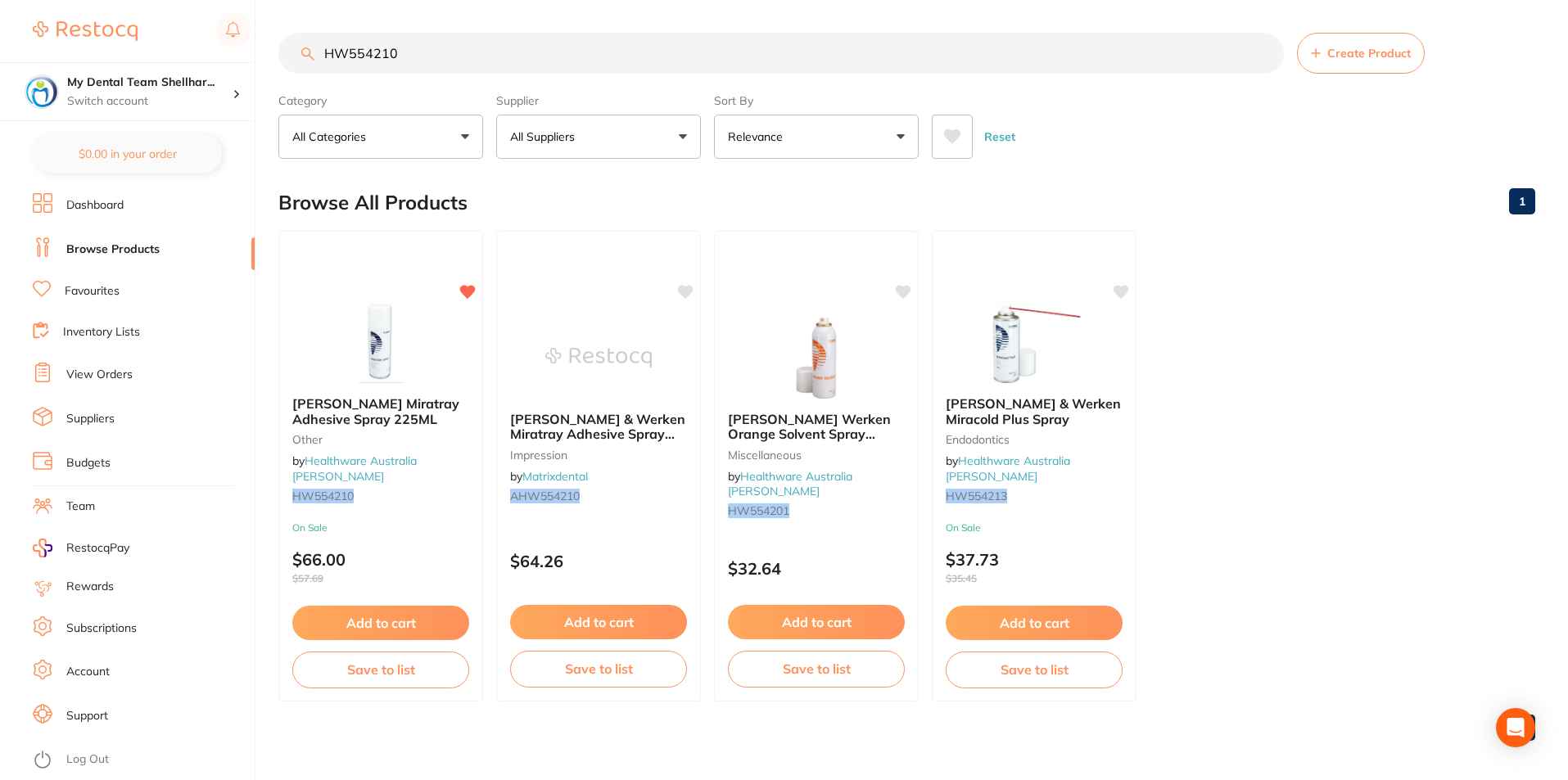
click at [912, 41] on input "HW554210" at bounding box center [781, 53] width 1005 height 41
paste input "ADMVP60B"
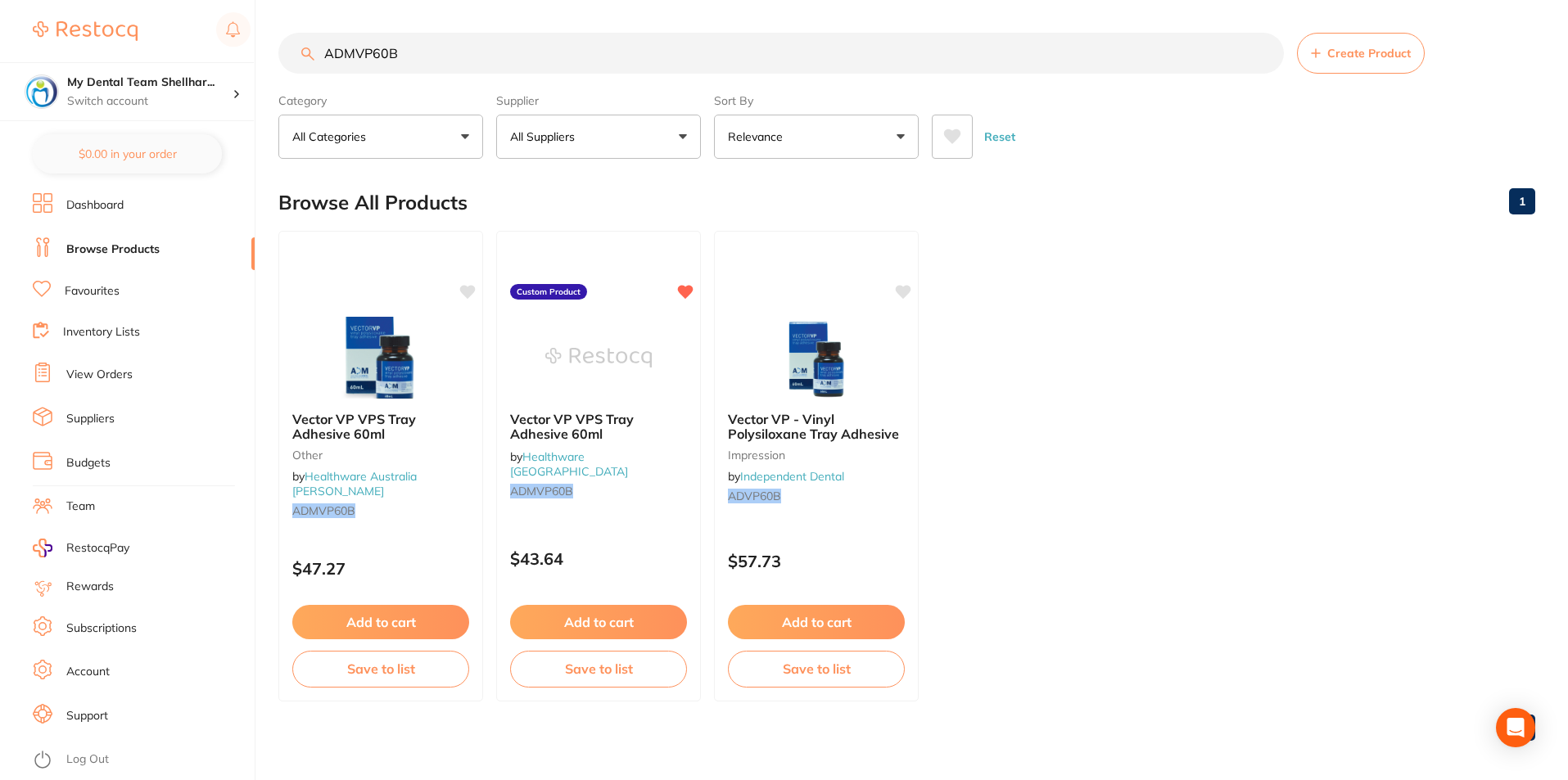
click at [957, 63] on input "ADMVP60B" at bounding box center [781, 53] width 1005 height 41
paste input "PR9007073"
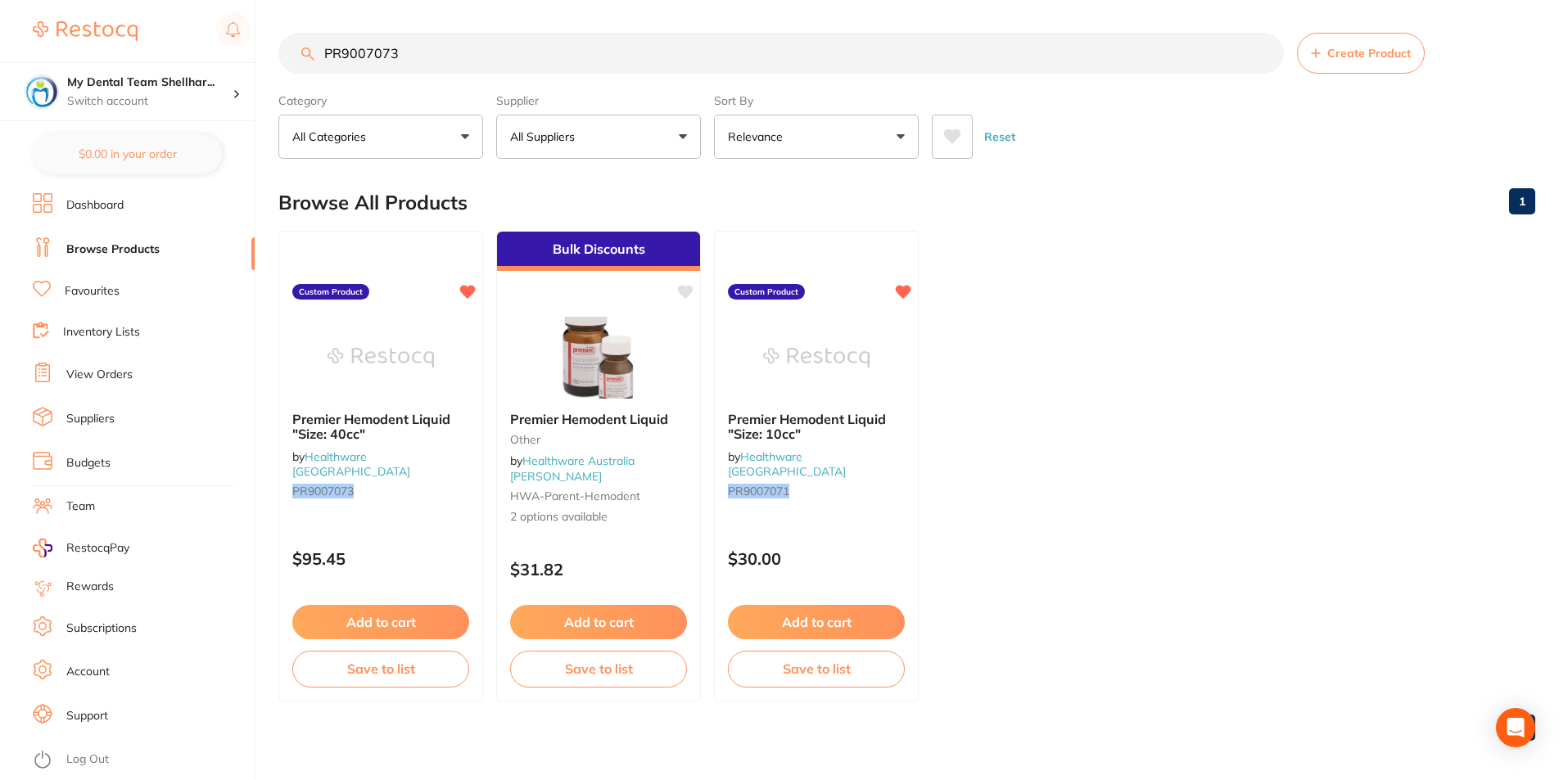
click at [665, 55] on input "PR9007073" at bounding box center [781, 53] width 1005 height 41
paste input "TM-56945"
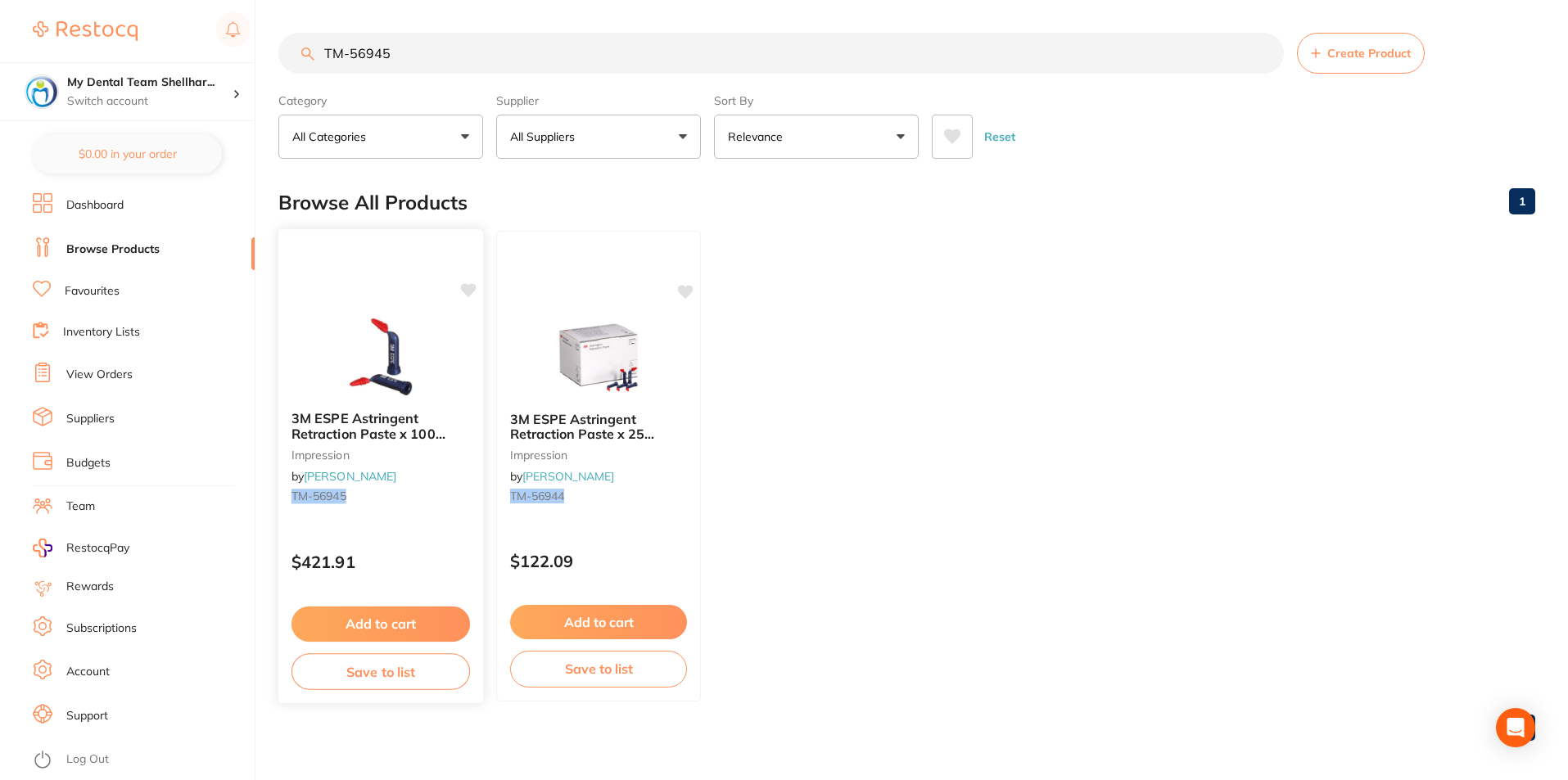
click at [384, 367] on img at bounding box center [380, 356] width 107 height 83
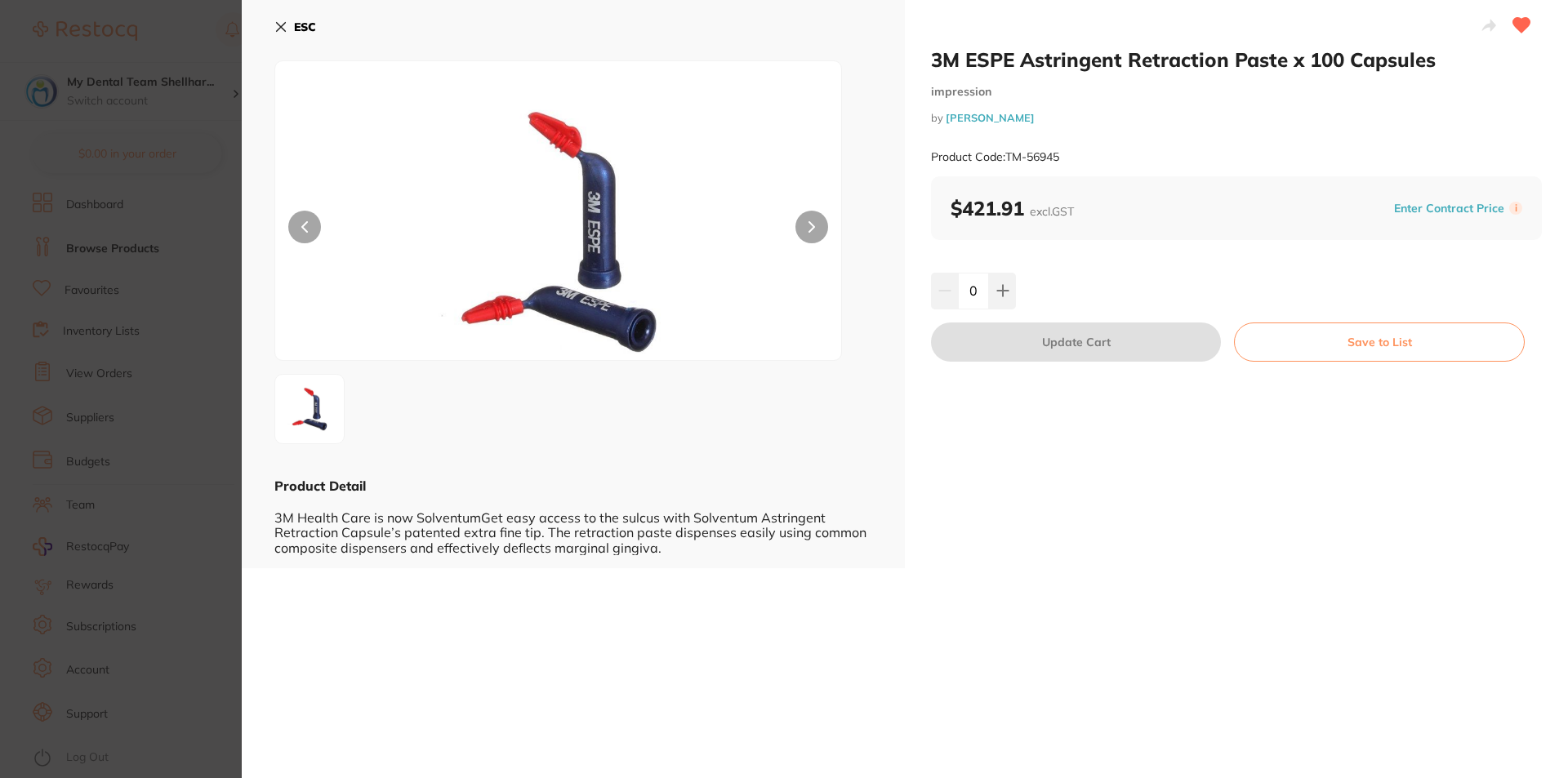
click at [284, 27] on icon at bounding box center [280, 27] width 13 height 13
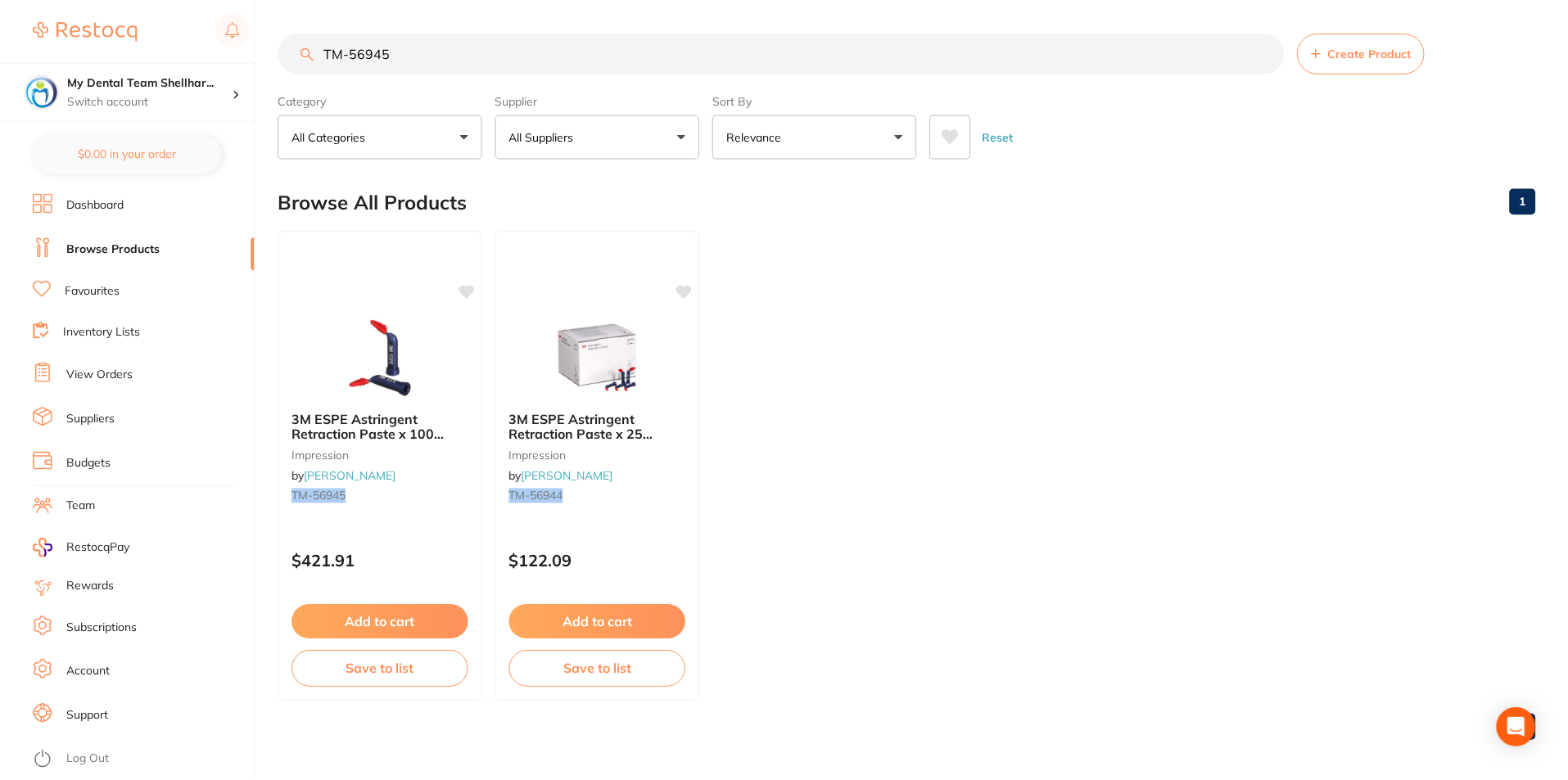
scroll to position [1, 0]
click at [611, 314] on div "3M ESPE Astringent Retraction Paste x 25 Capsules impression by Henry Schein Ha…" at bounding box center [599, 465] width 207 height 475
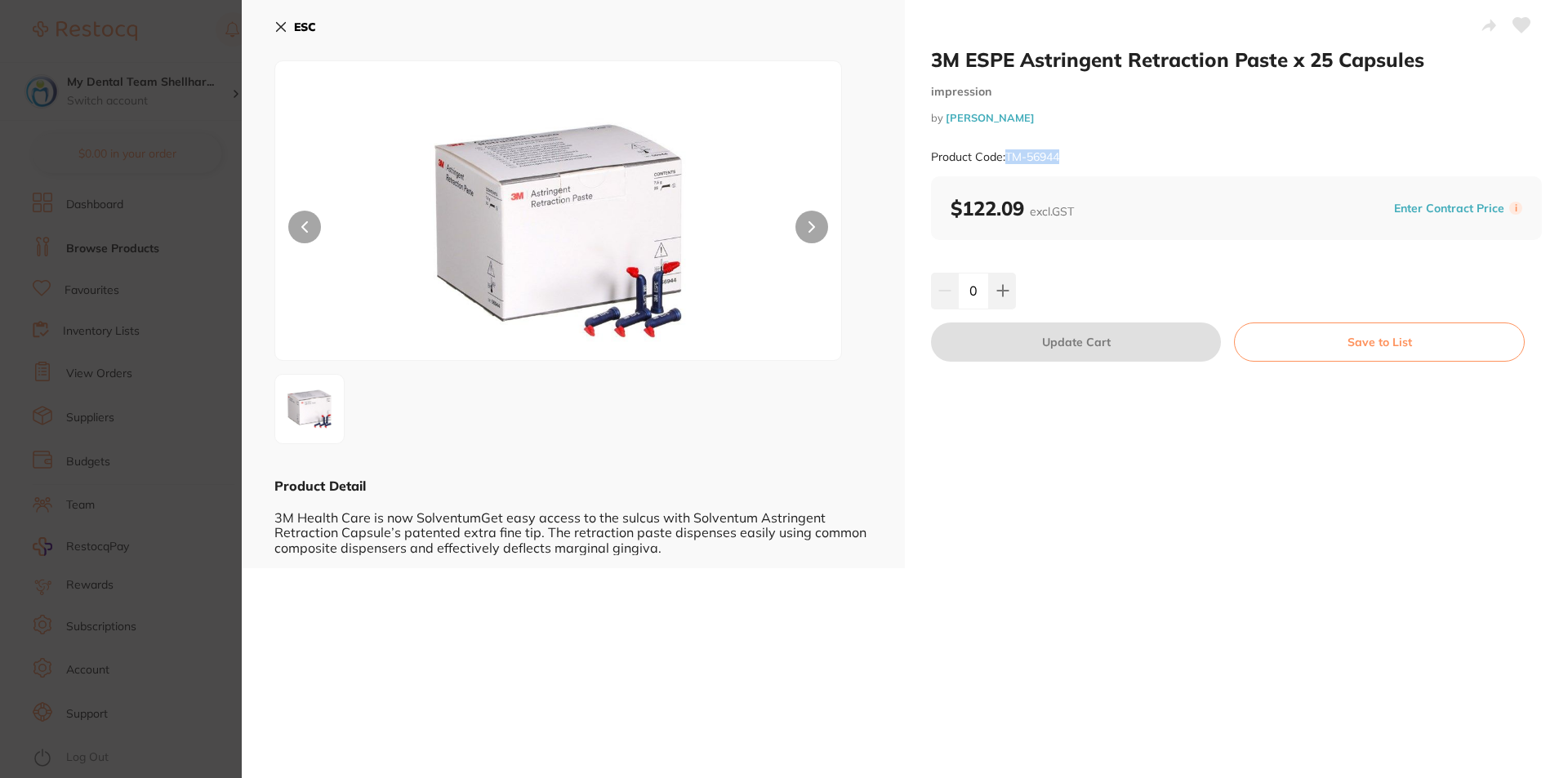
drag, startPoint x: 1072, startPoint y: 156, endPoint x: 1006, endPoint y: 151, distance: 66.2
click at [1006, 151] on div "Product Code: TM-56944" at bounding box center [1235, 157] width 610 height 40
copy small "TM-56944"
click at [1247, 144] on div "Product Code: TM-56944" at bounding box center [1235, 157] width 610 height 40
click at [275, 23] on icon at bounding box center [280, 27] width 13 height 13
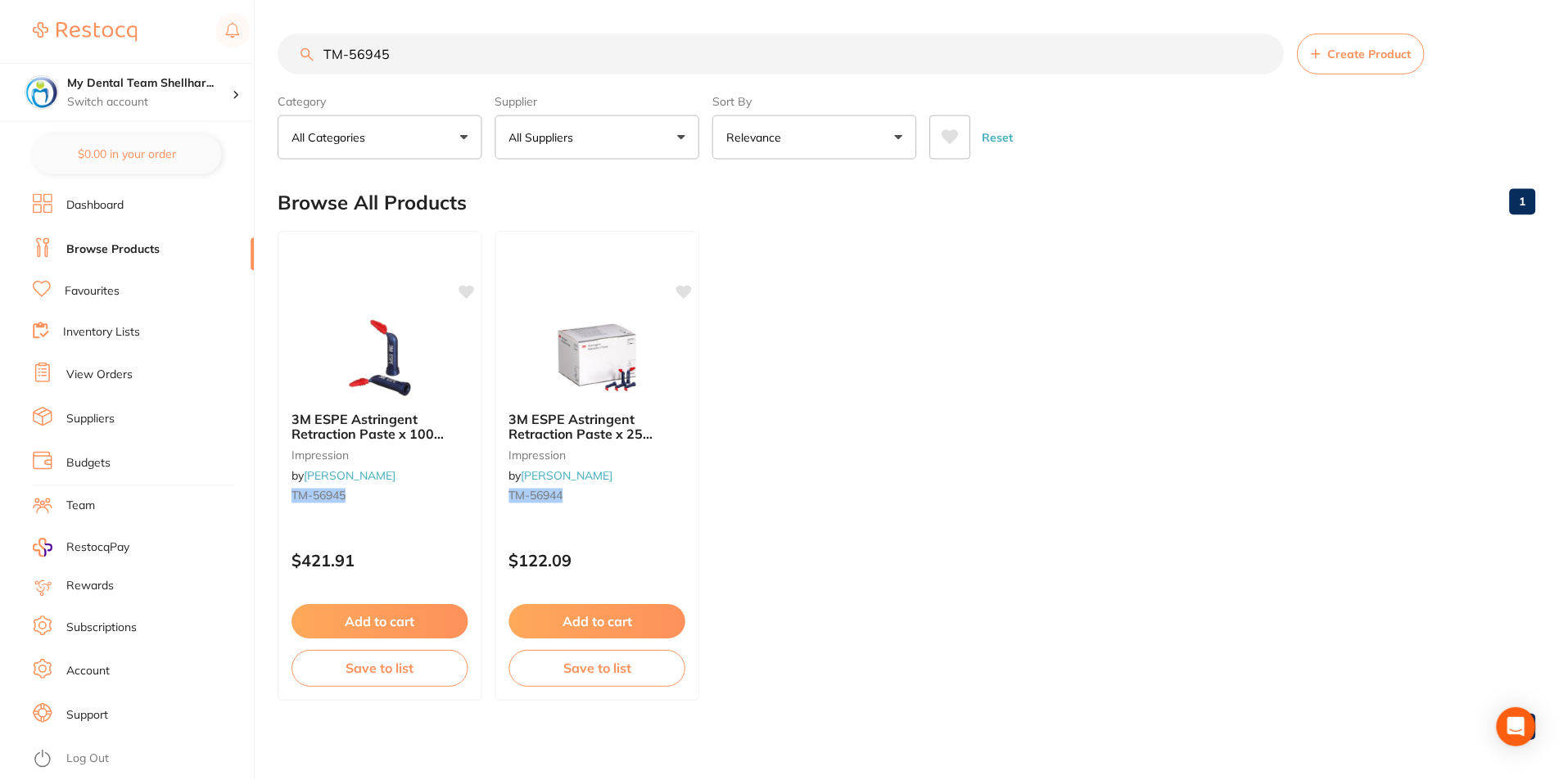
scroll to position [1, 0]
click at [395, 45] on input "TM-56945" at bounding box center [781, 52] width 1005 height 41
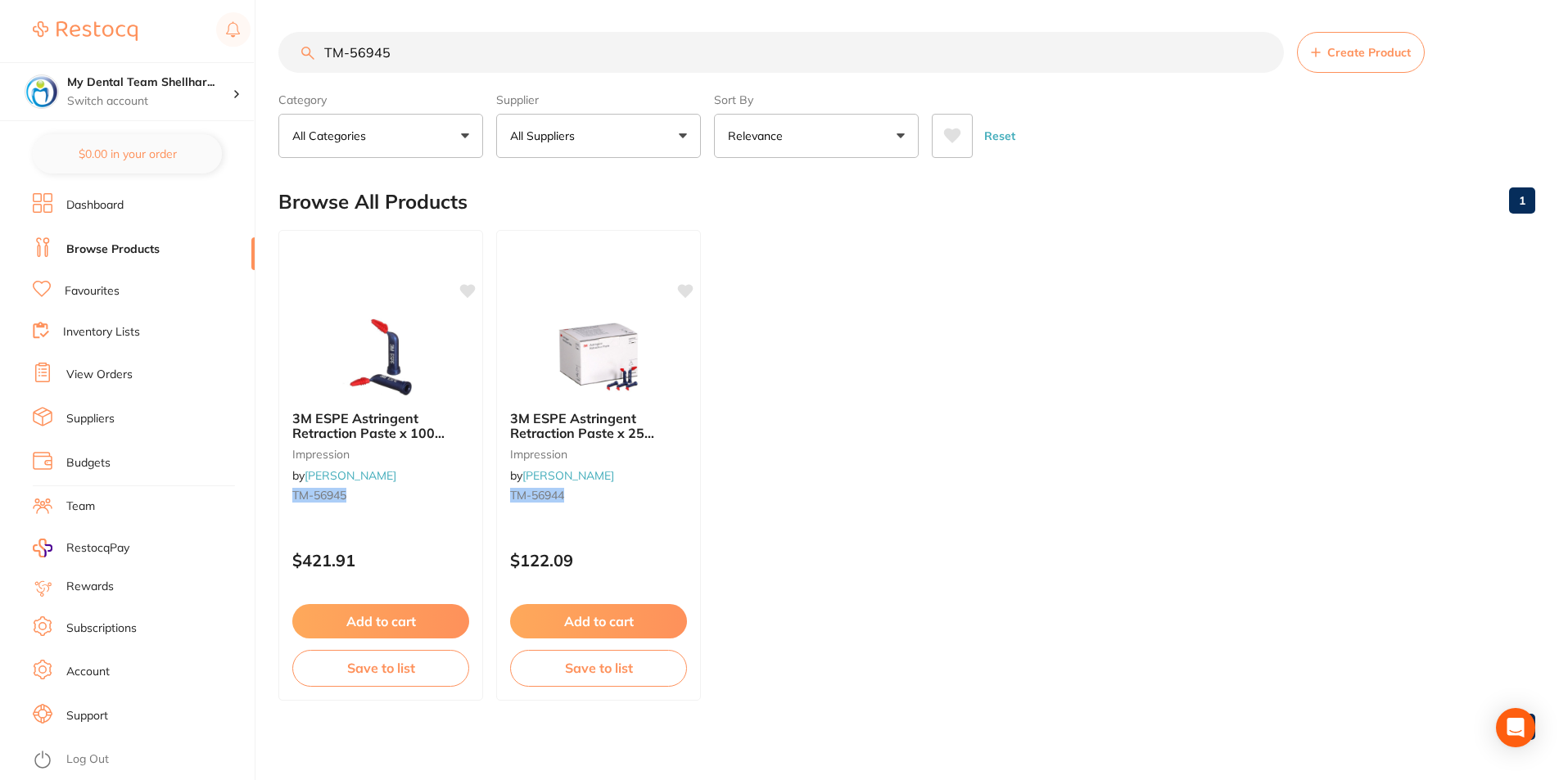
paste input "ULT-0137"
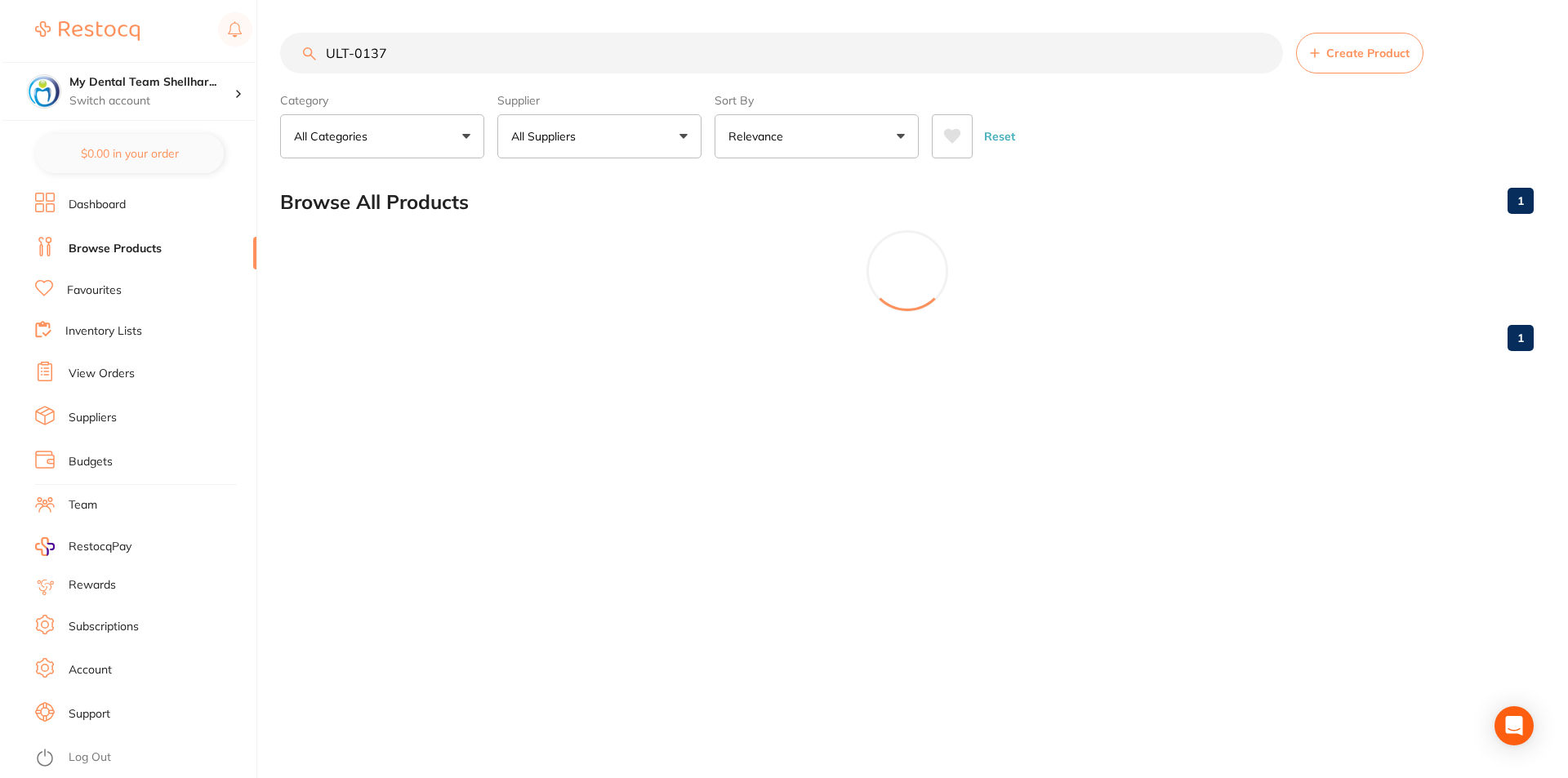
scroll to position [0, 0]
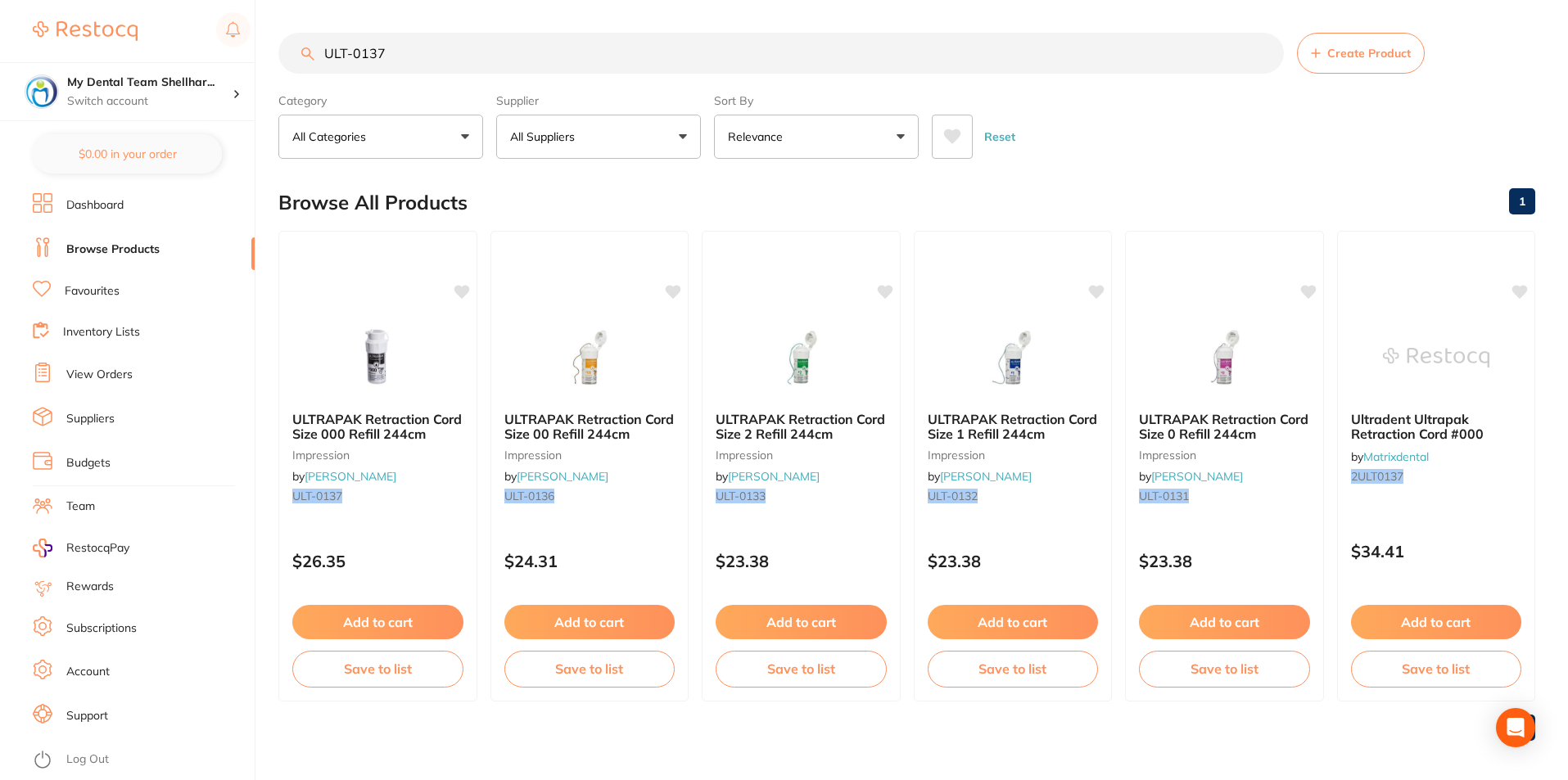
click at [537, 50] on input "ULT-0137" at bounding box center [781, 53] width 1005 height 41
paste input "6"
click at [502, 43] on input "ULT-0136" at bounding box center [781, 53] width 1005 height 41
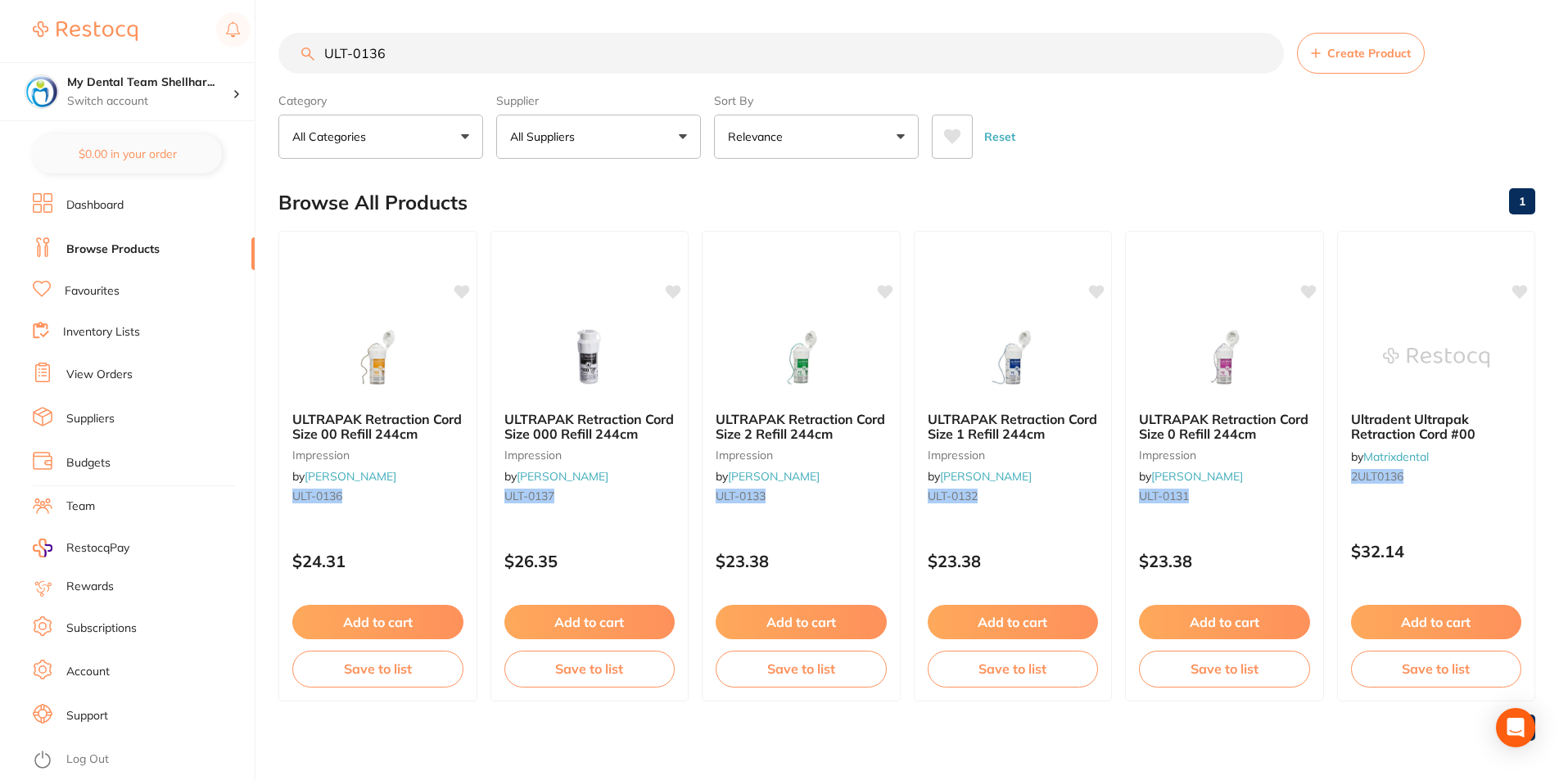
click at [502, 43] on input "ULT-0136" at bounding box center [781, 53] width 1005 height 41
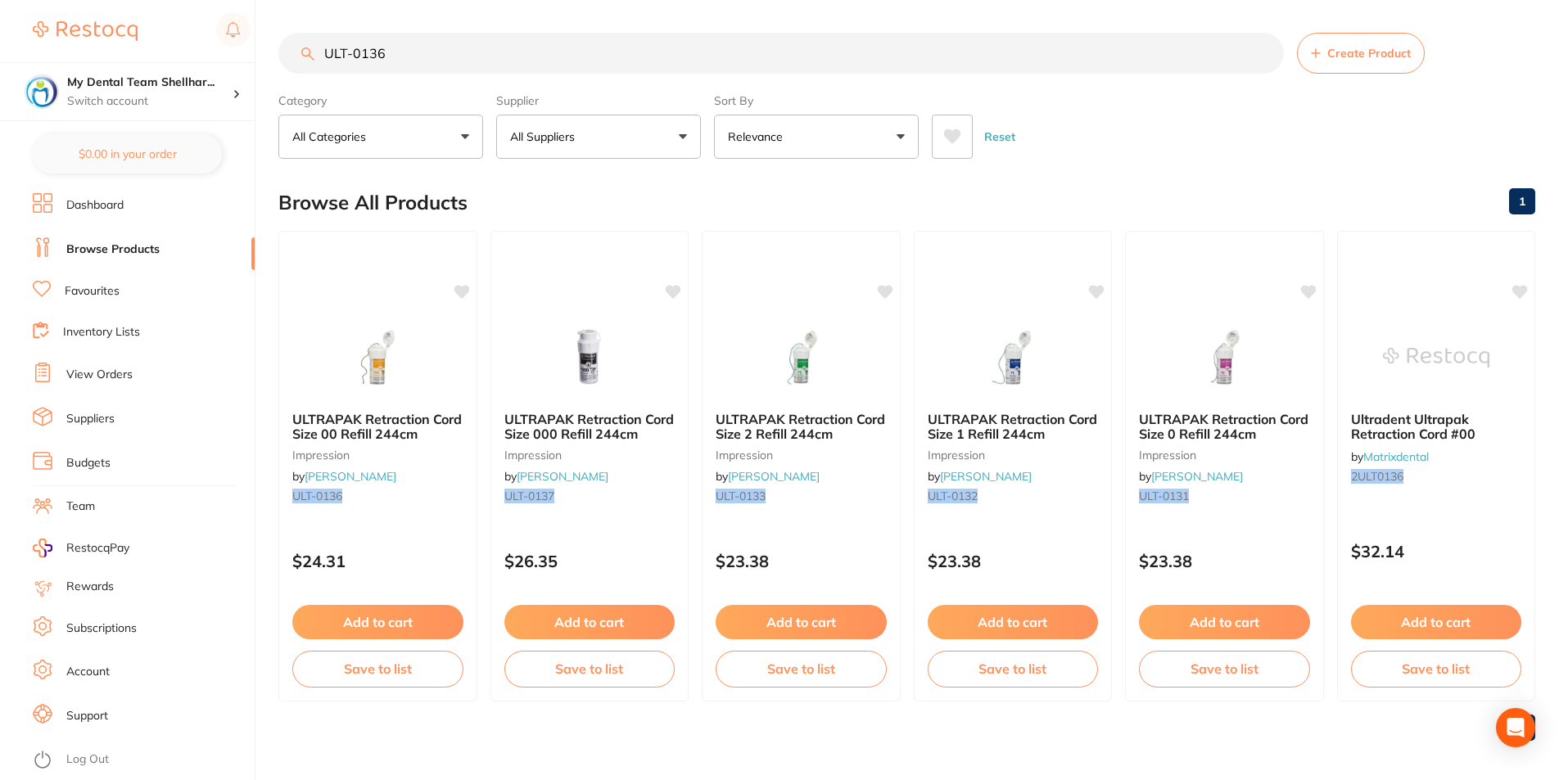
click at [502, 43] on input "ULT-0136" at bounding box center [781, 53] width 1005 height 41
paste input "1"
click at [821, 50] on input "ULT-0131" at bounding box center [781, 53] width 1005 height 41
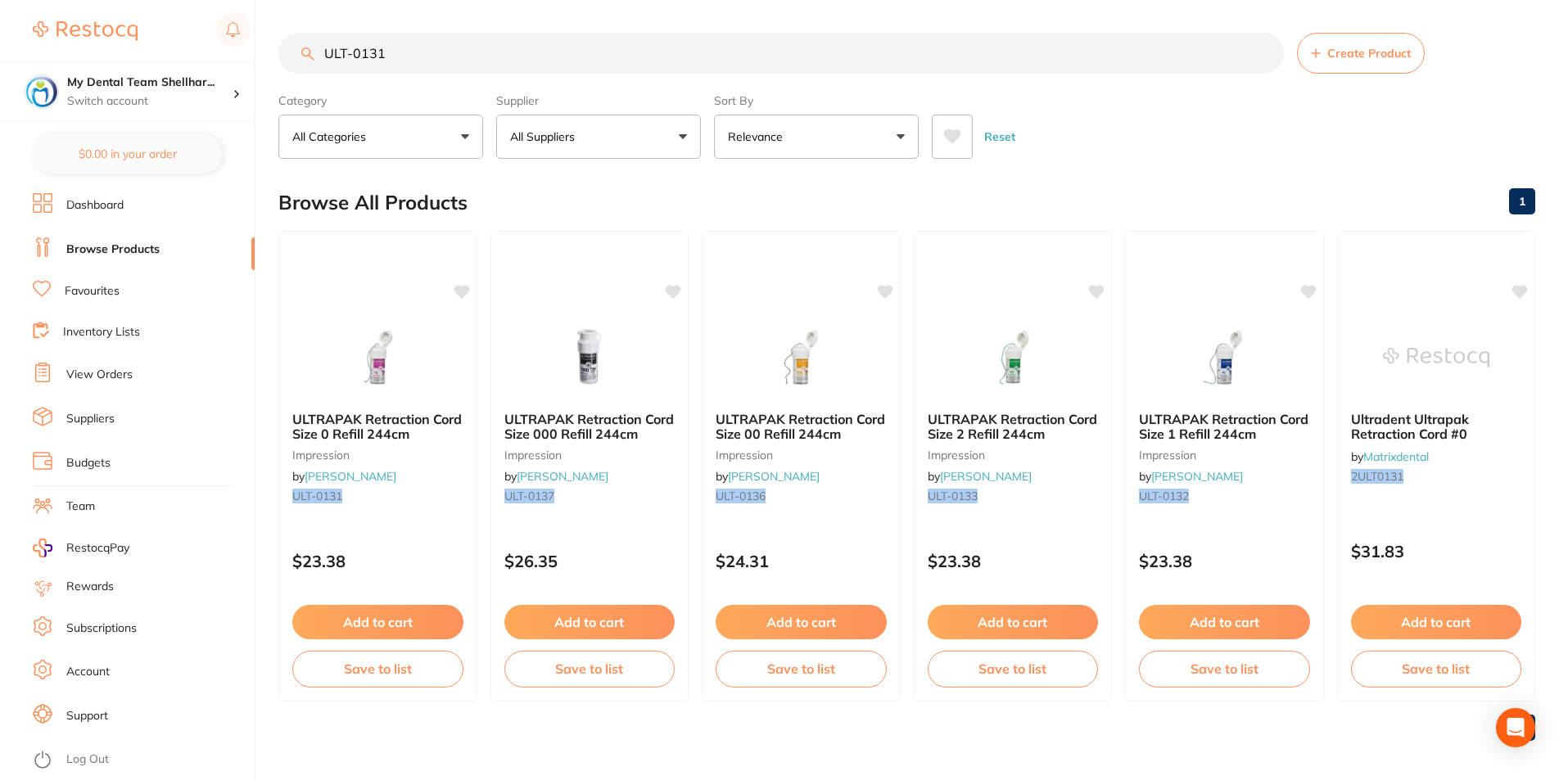
click at [820, 50] on input "ULT-0131" at bounding box center [781, 53] width 1005 height 41
paste input "2"
click at [1054, 50] on input "ULT-0132" at bounding box center [781, 53] width 1005 height 41
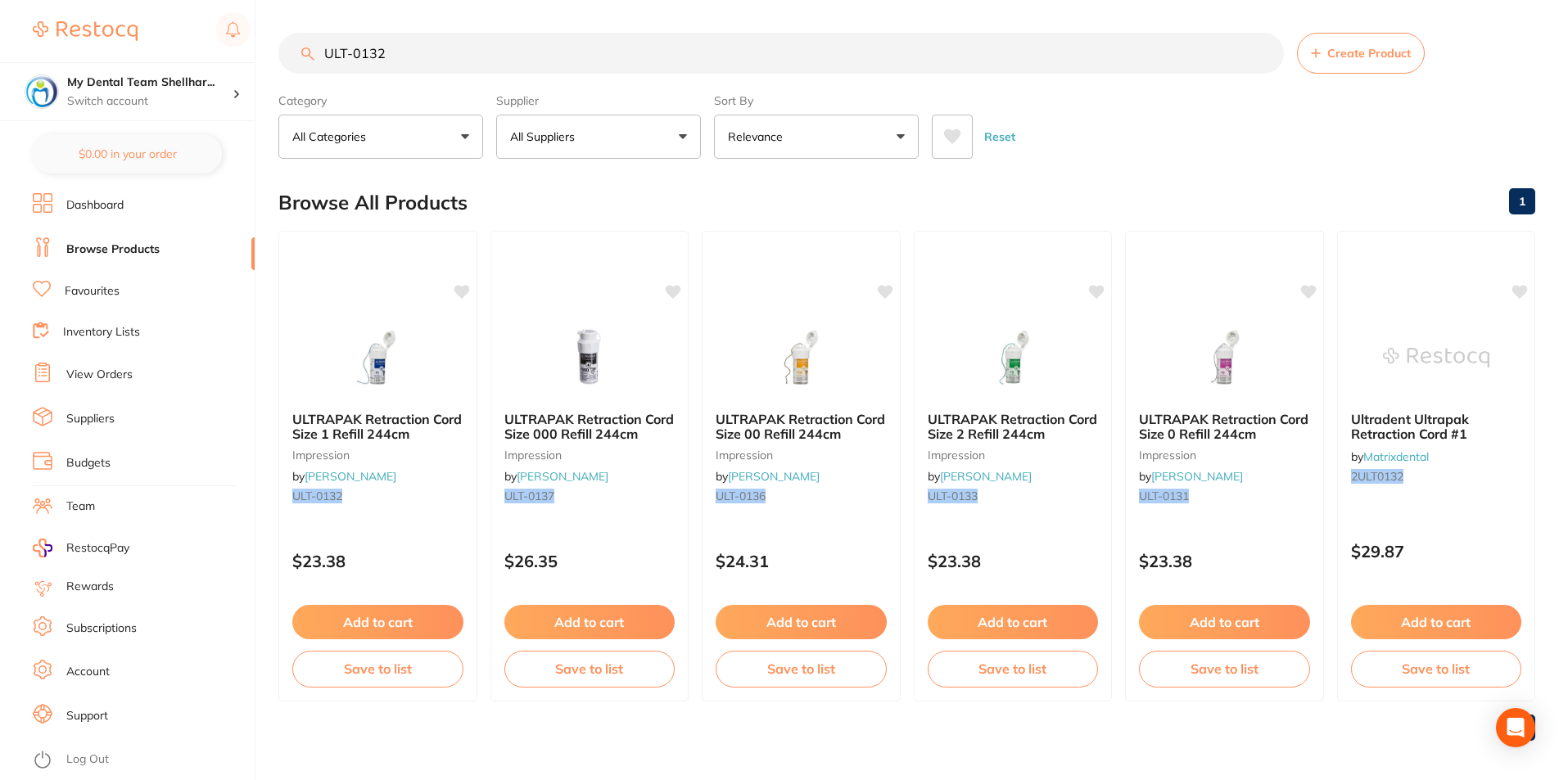
paste input "3"
click at [620, 70] on input "ULT-0133" at bounding box center [781, 53] width 1005 height 41
click at [619, 69] on input "ULT-0133" at bounding box center [781, 53] width 1005 height 41
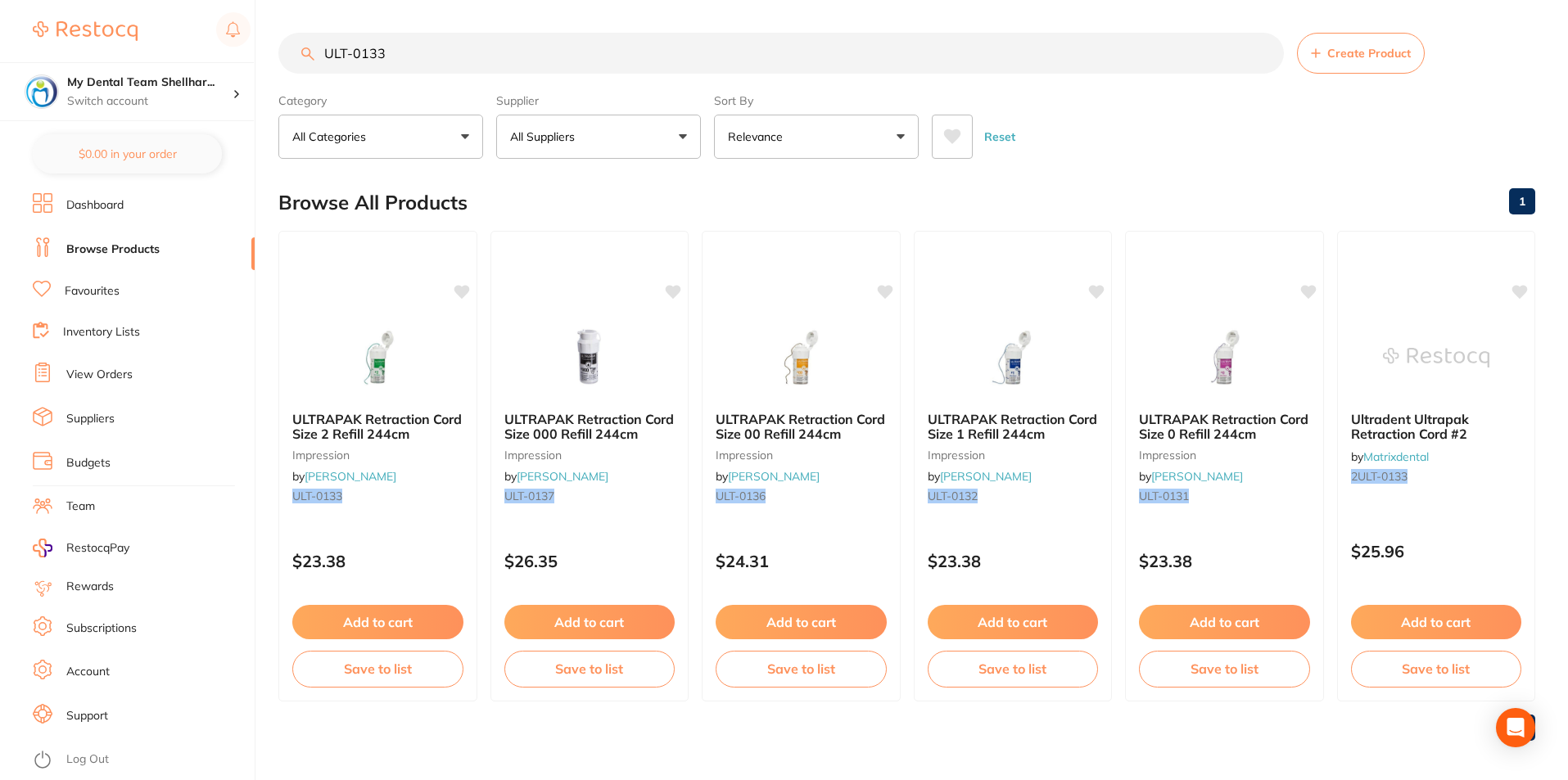
paste input "TM-56861"
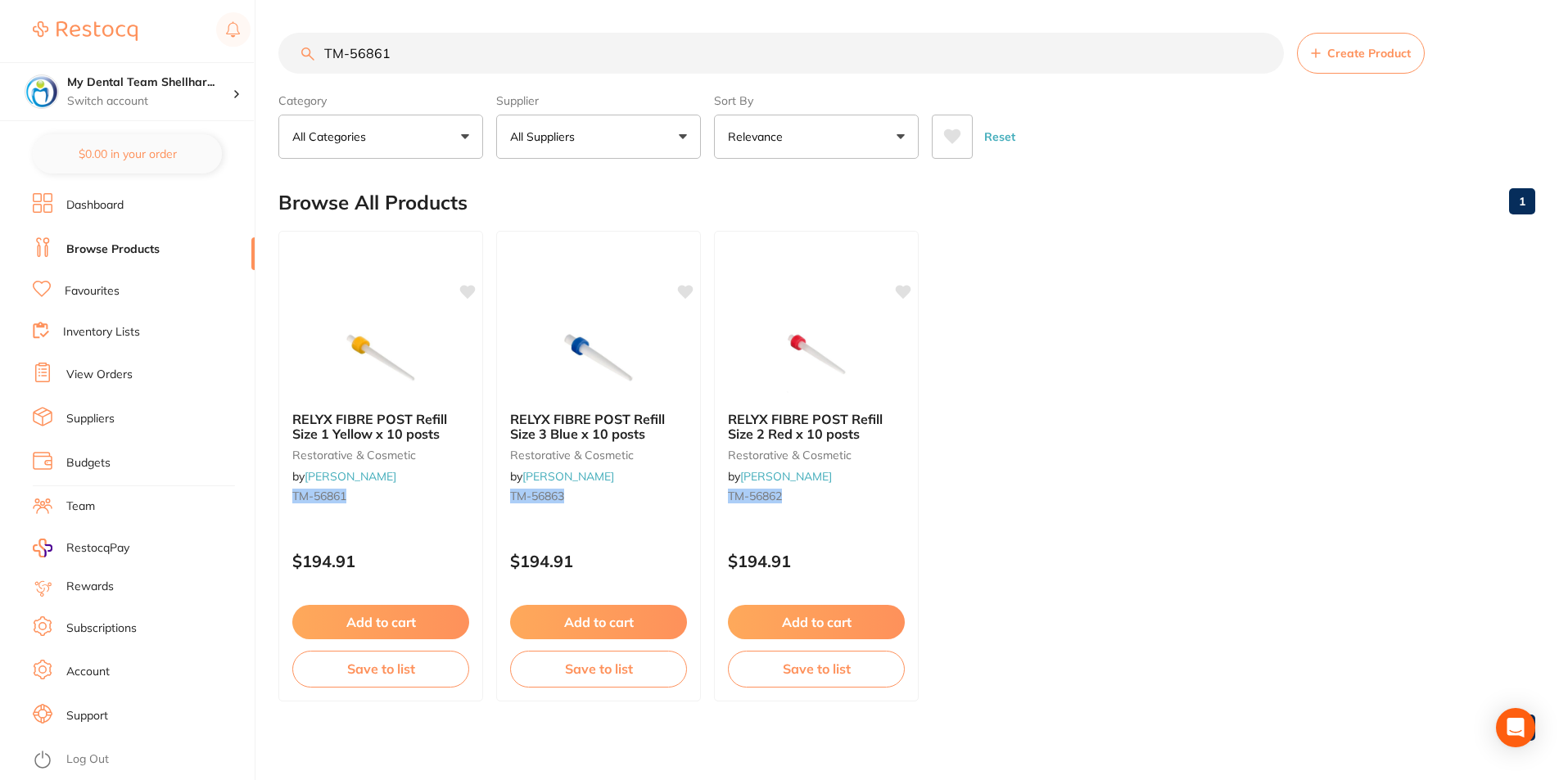
click at [705, 60] on input "TM-56861" at bounding box center [781, 53] width 1005 height 41
paste input "2"
click at [805, 35] on input "TM-56862" at bounding box center [781, 53] width 1005 height 41
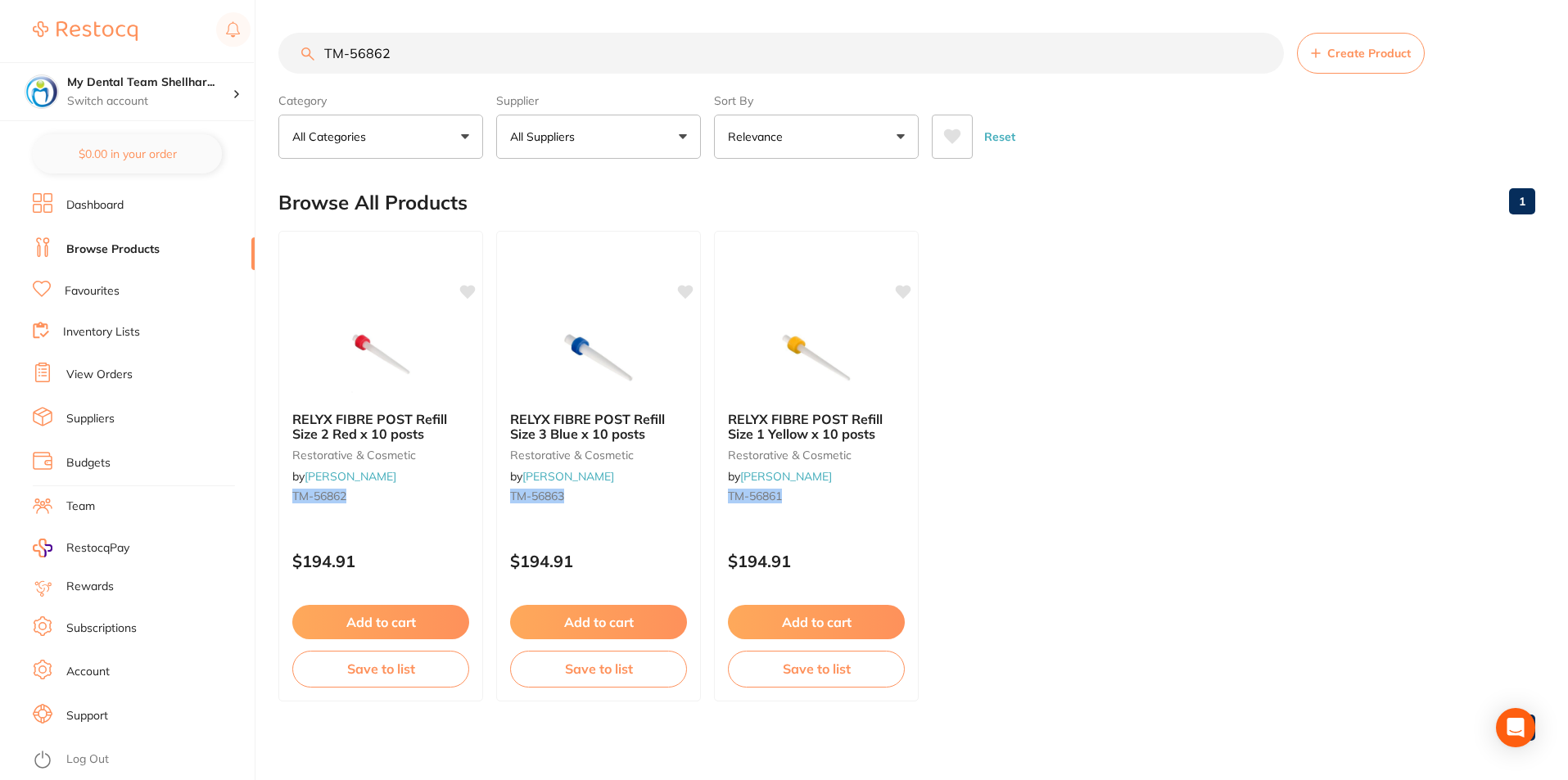
click at [805, 35] on input "TM-56862" at bounding box center [781, 53] width 1005 height 41
paste input "3"
click at [671, 50] on input "TM-56863" at bounding box center [781, 53] width 1005 height 41
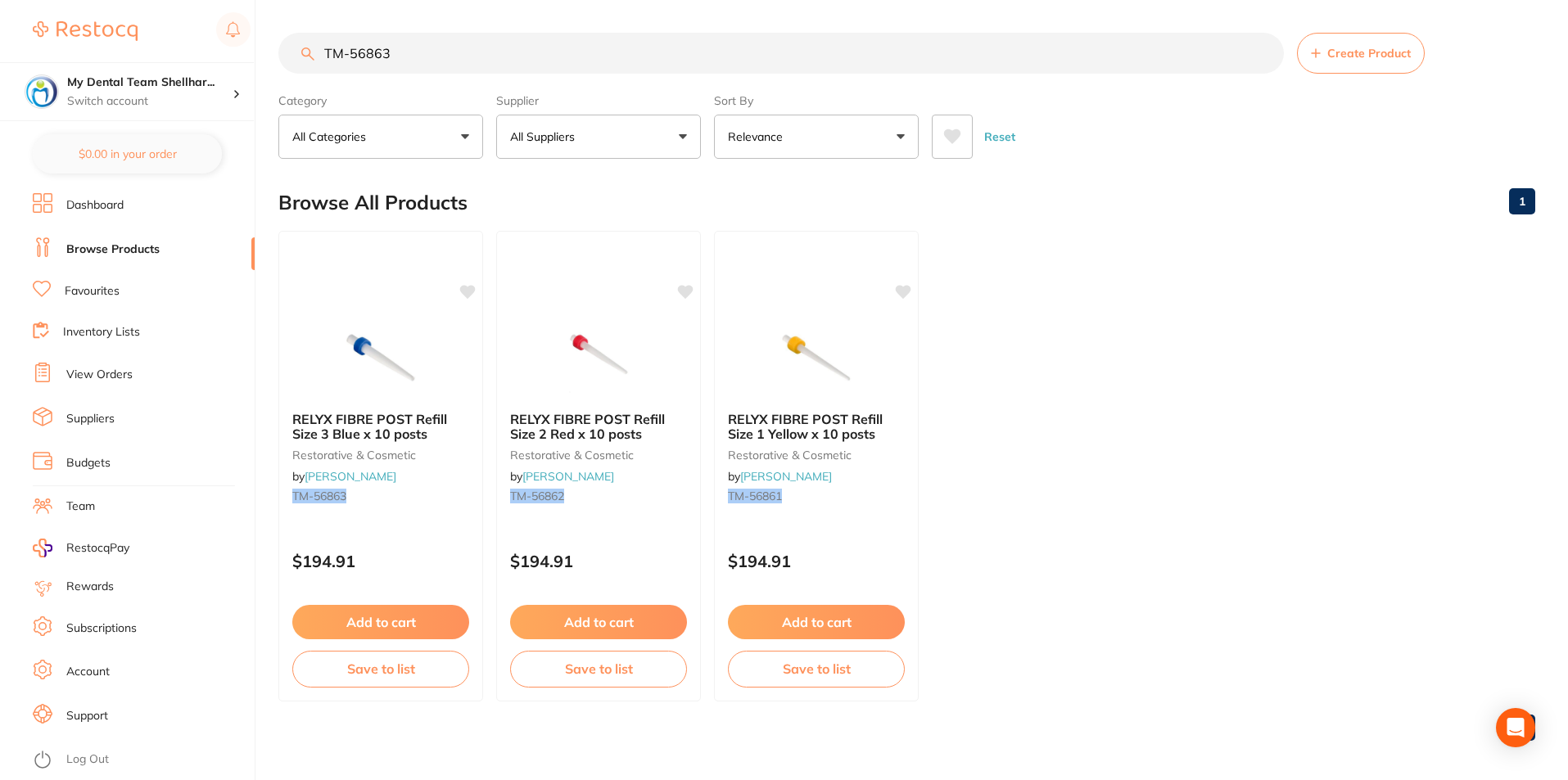
click at [671, 50] on input "TM-56863" at bounding box center [781, 53] width 1005 height 41
paste input "DMTULLR"
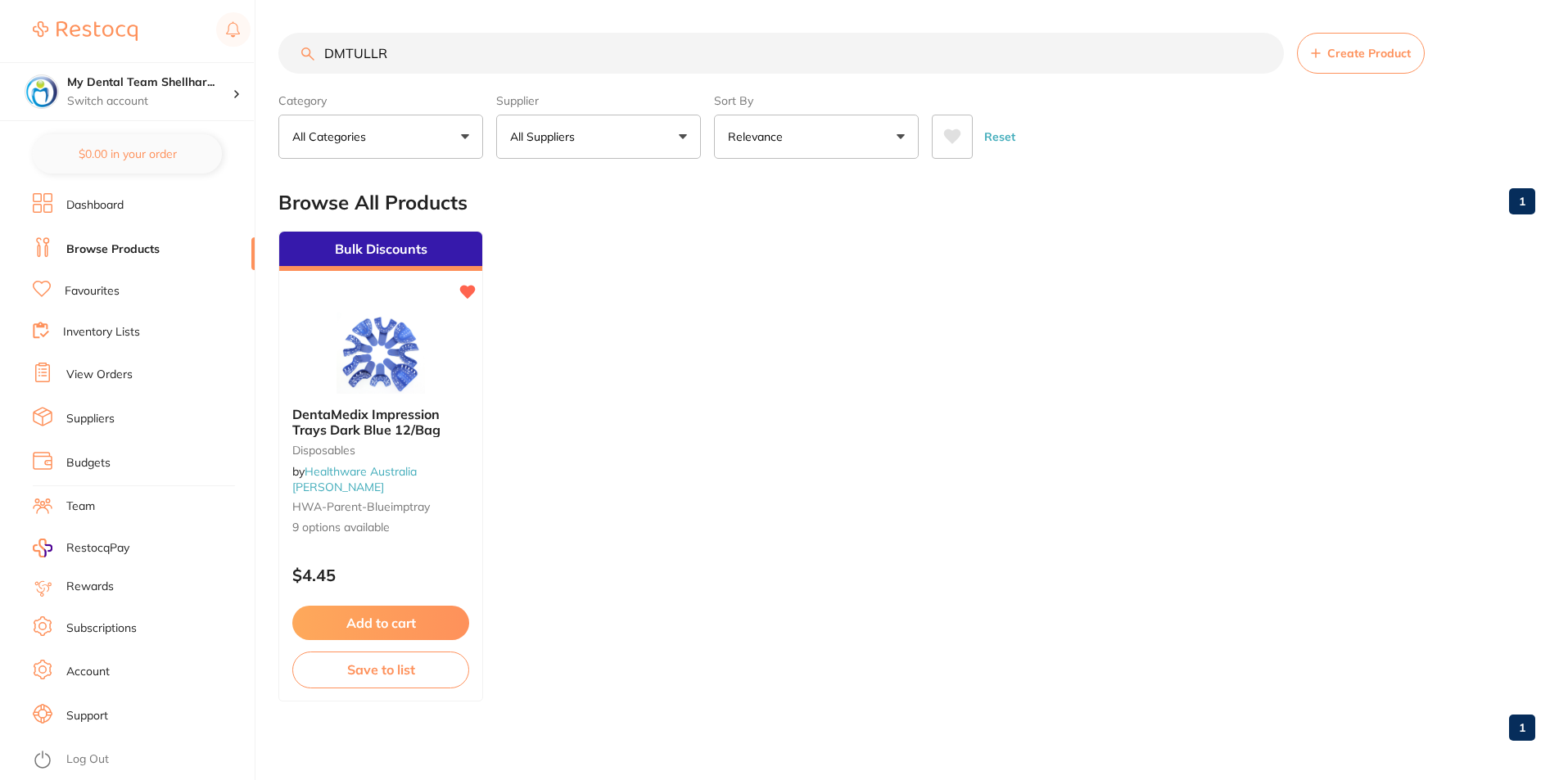
click at [375, 378] on img at bounding box center [381, 353] width 107 height 82
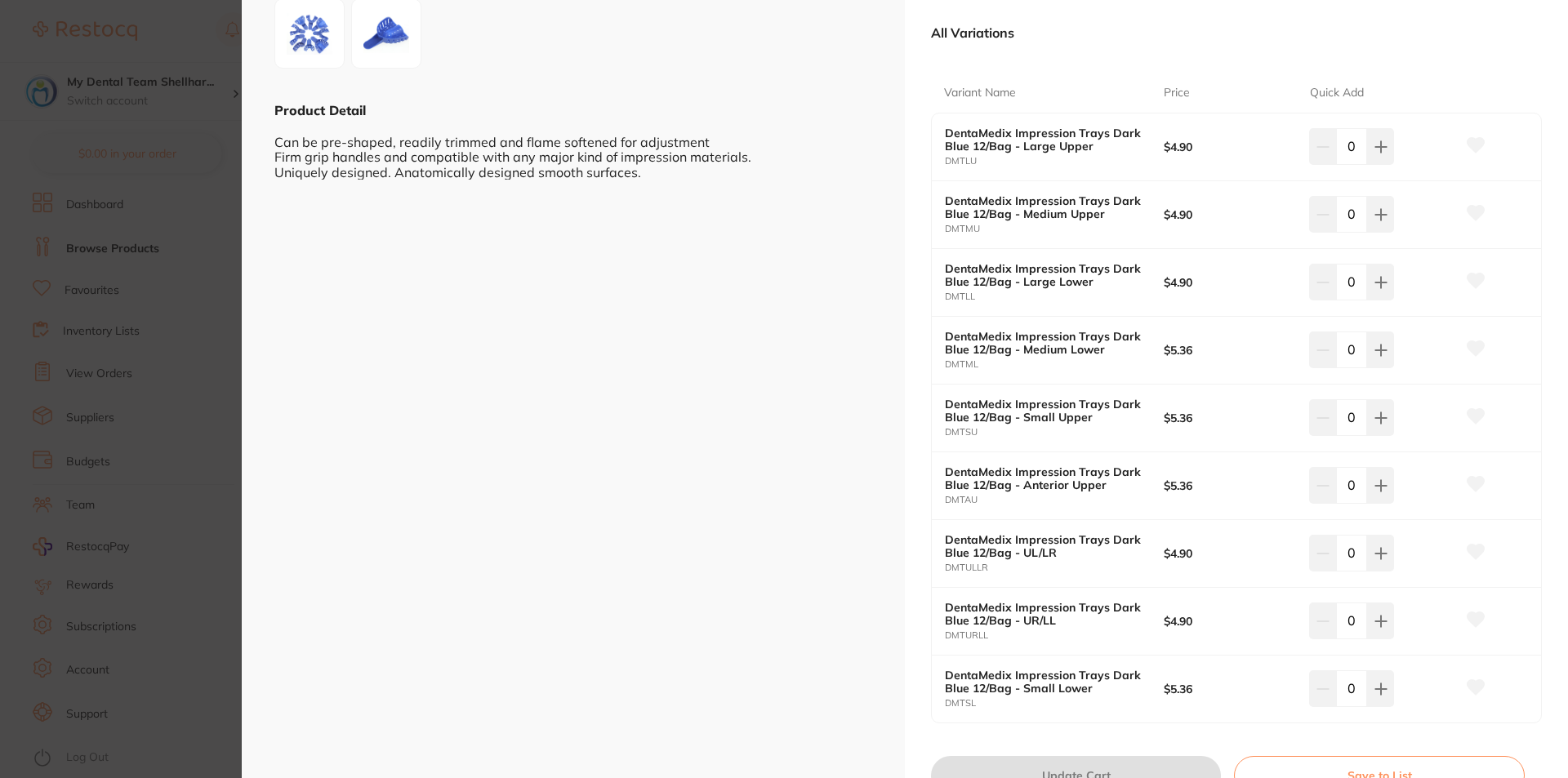
scroll to position [408, 0]
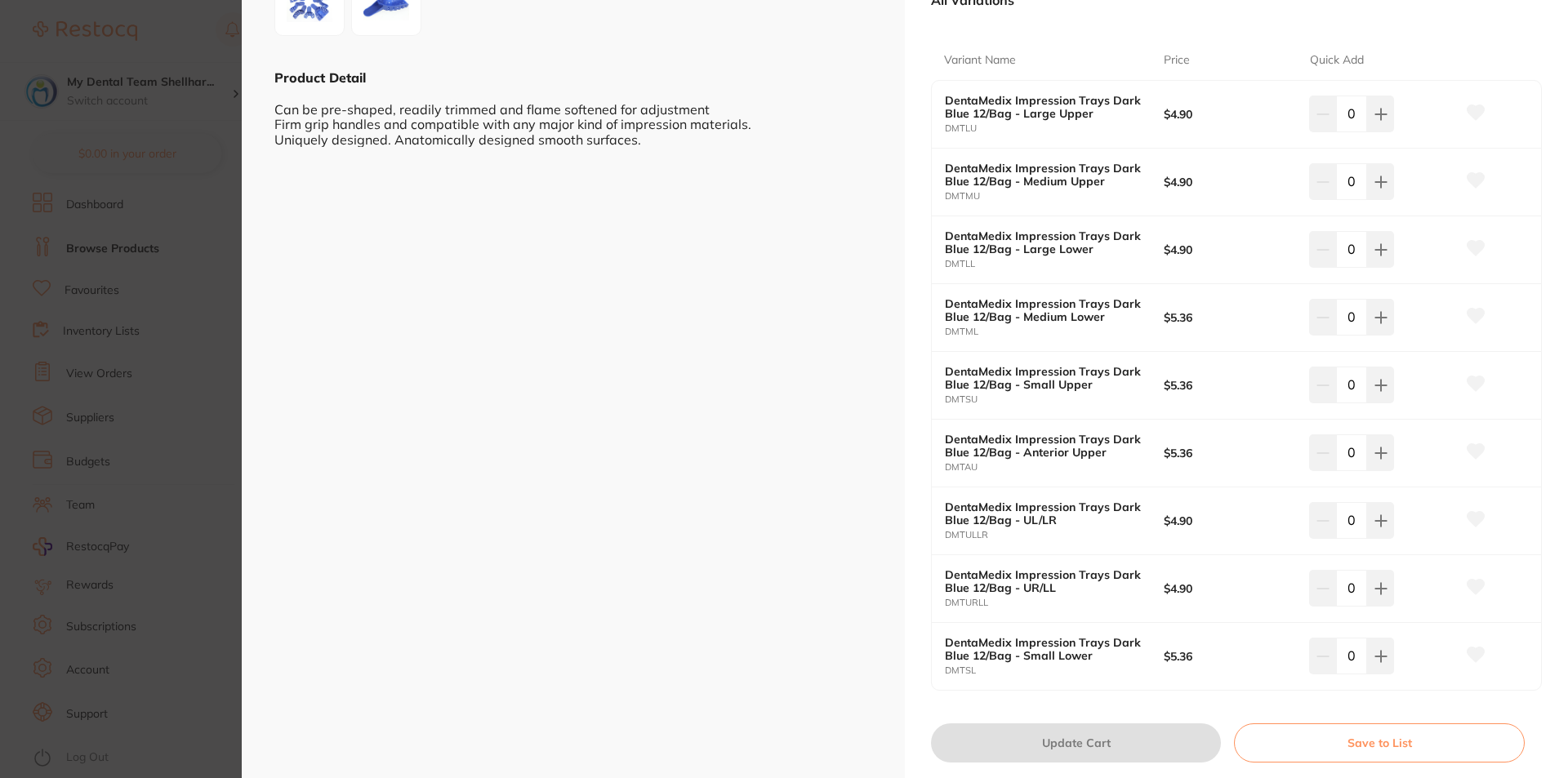
click at [189, 277] on section "DentaMedix Impression Trays Dark Blue 12/Bag Disposables by Healthware Australi…" at bounding box center [784, 389] width 1568 height 778
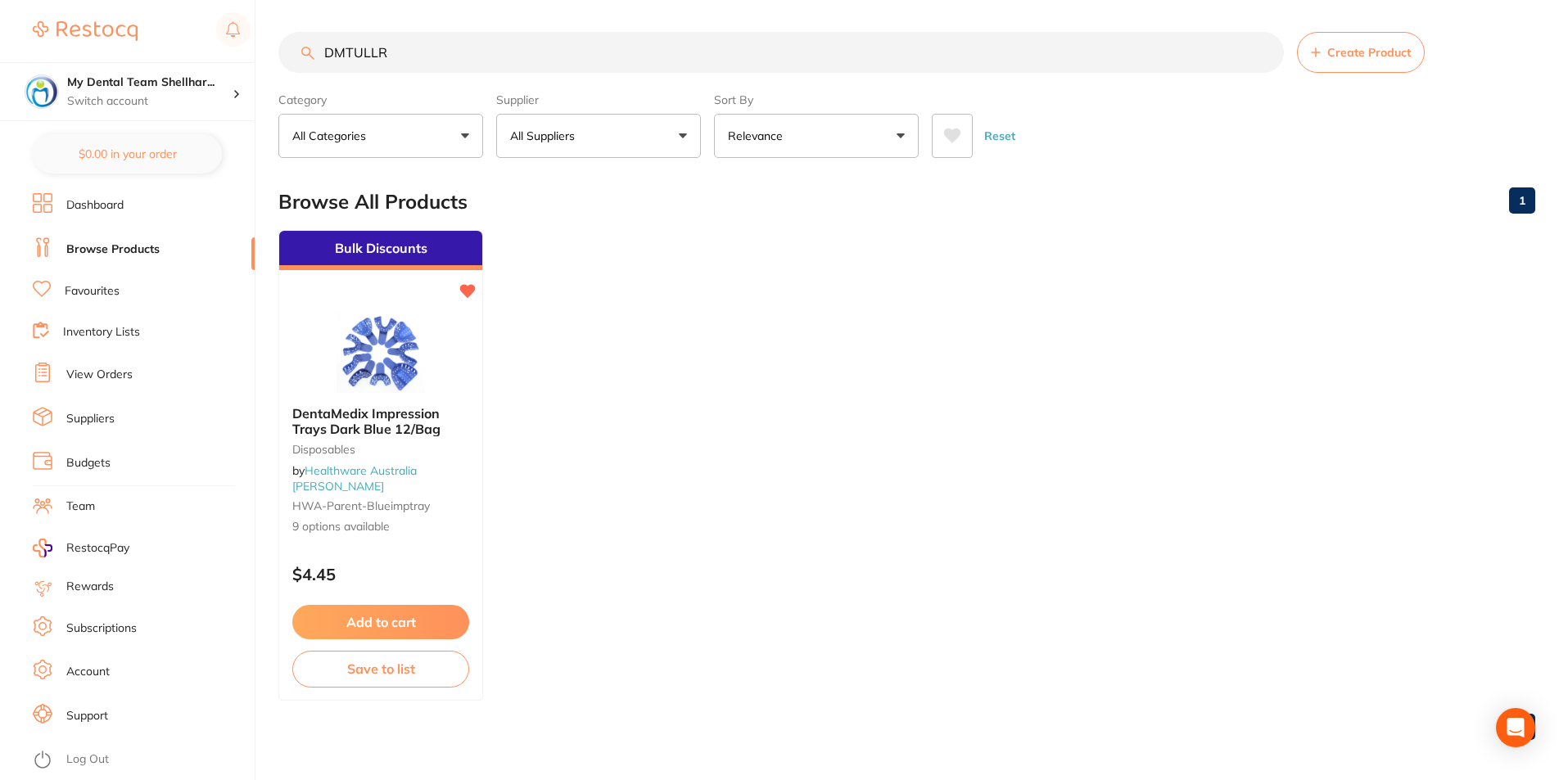
click at [397, 50] on input "DMTULLR" at bounding box center [781, 52] width 1005 height 41
paste input "AITUA"
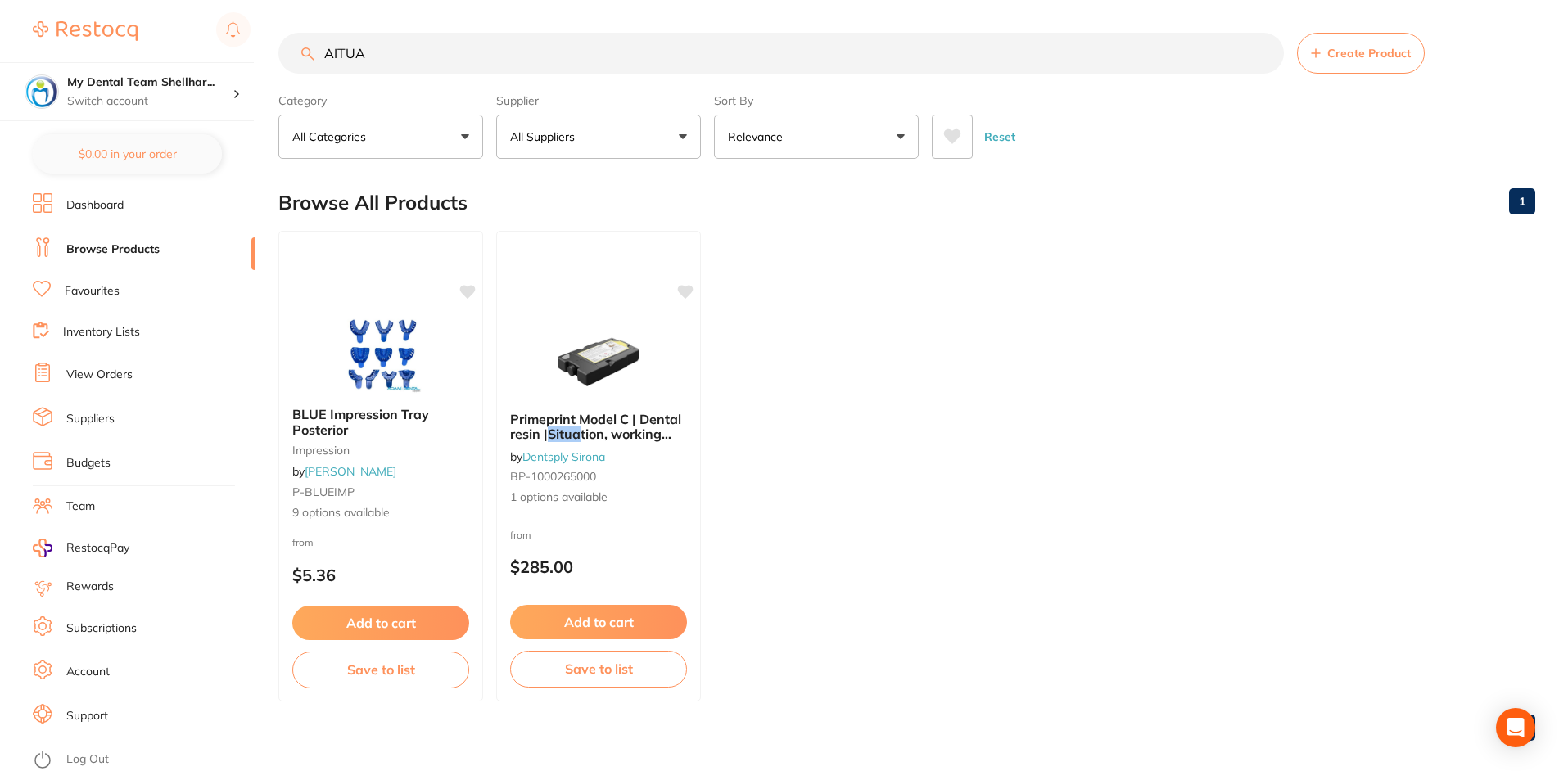
click at [896, 50] on input "AITUA" at bounding box center [781, 53] width 1005 height 41
paste input "DMTURLL"
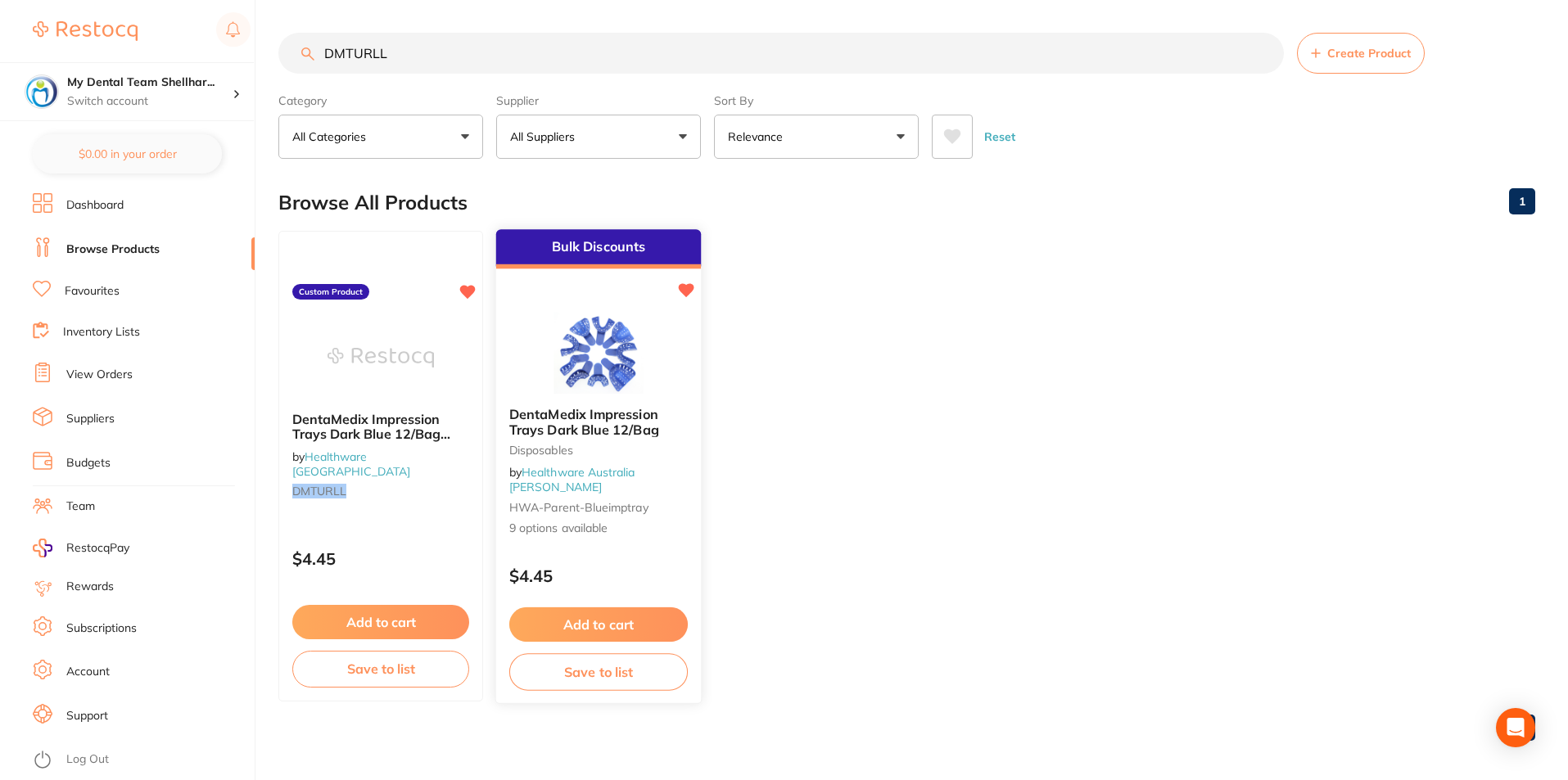
click at [588, 362] on img at bounding box center [598, 352] width 107 height 83
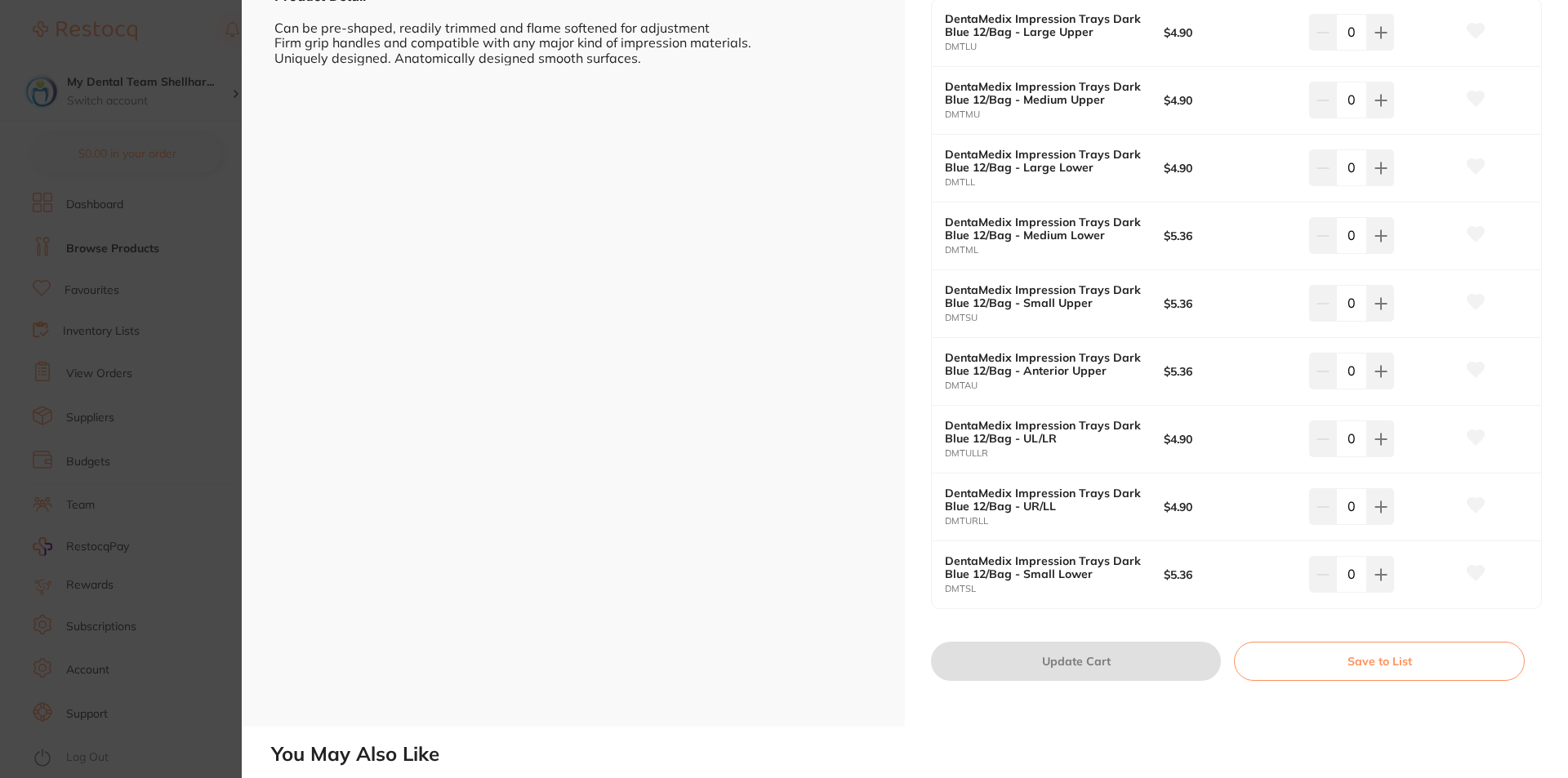
scroll to position [408, 0]
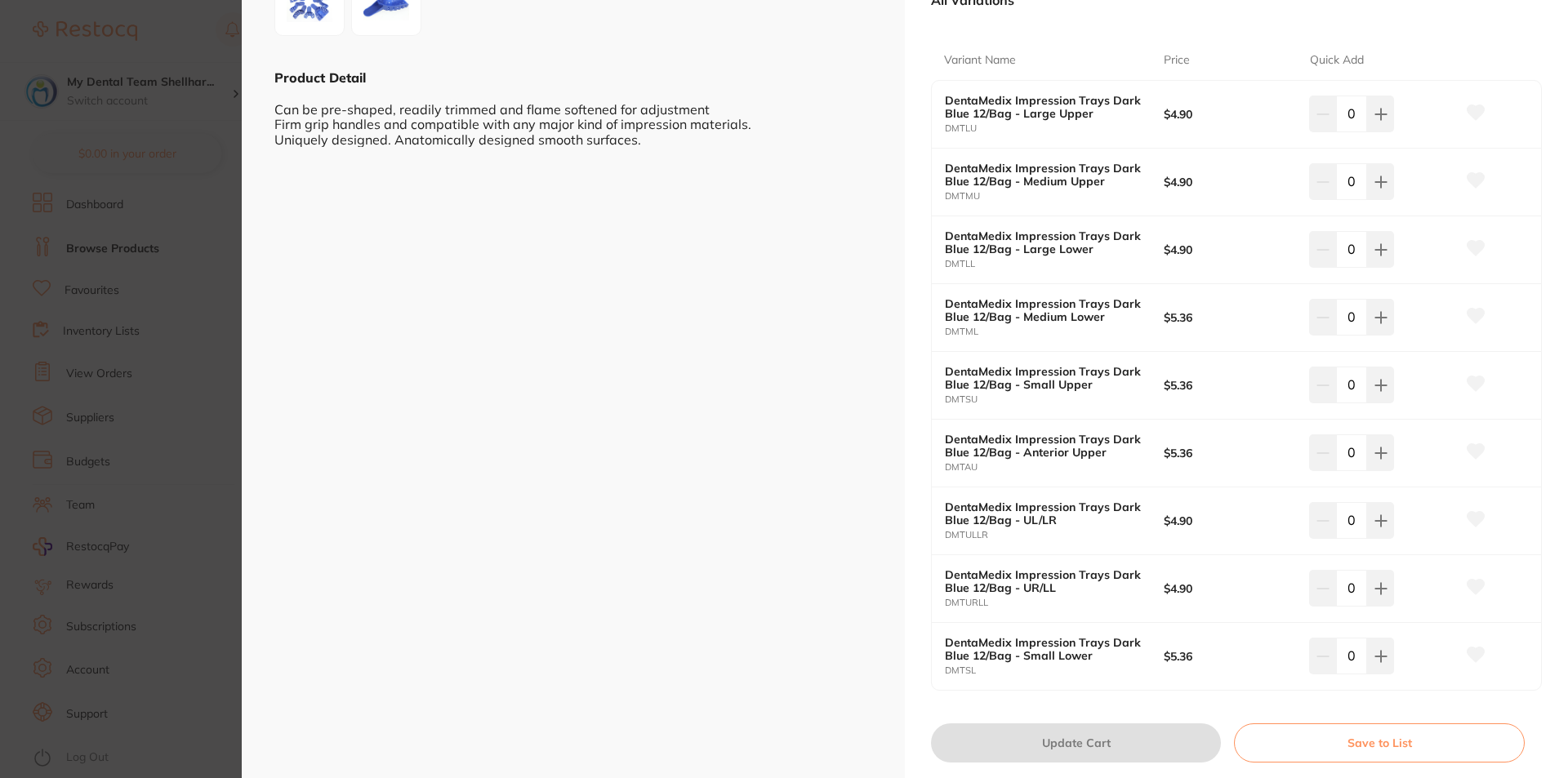
click at [200, 251] on section "DentaMedix Impression Trays Dark Blue 12/Bag Disposables by Healthware Australi…" at bounding box center [784, 389] width 1568 height 778
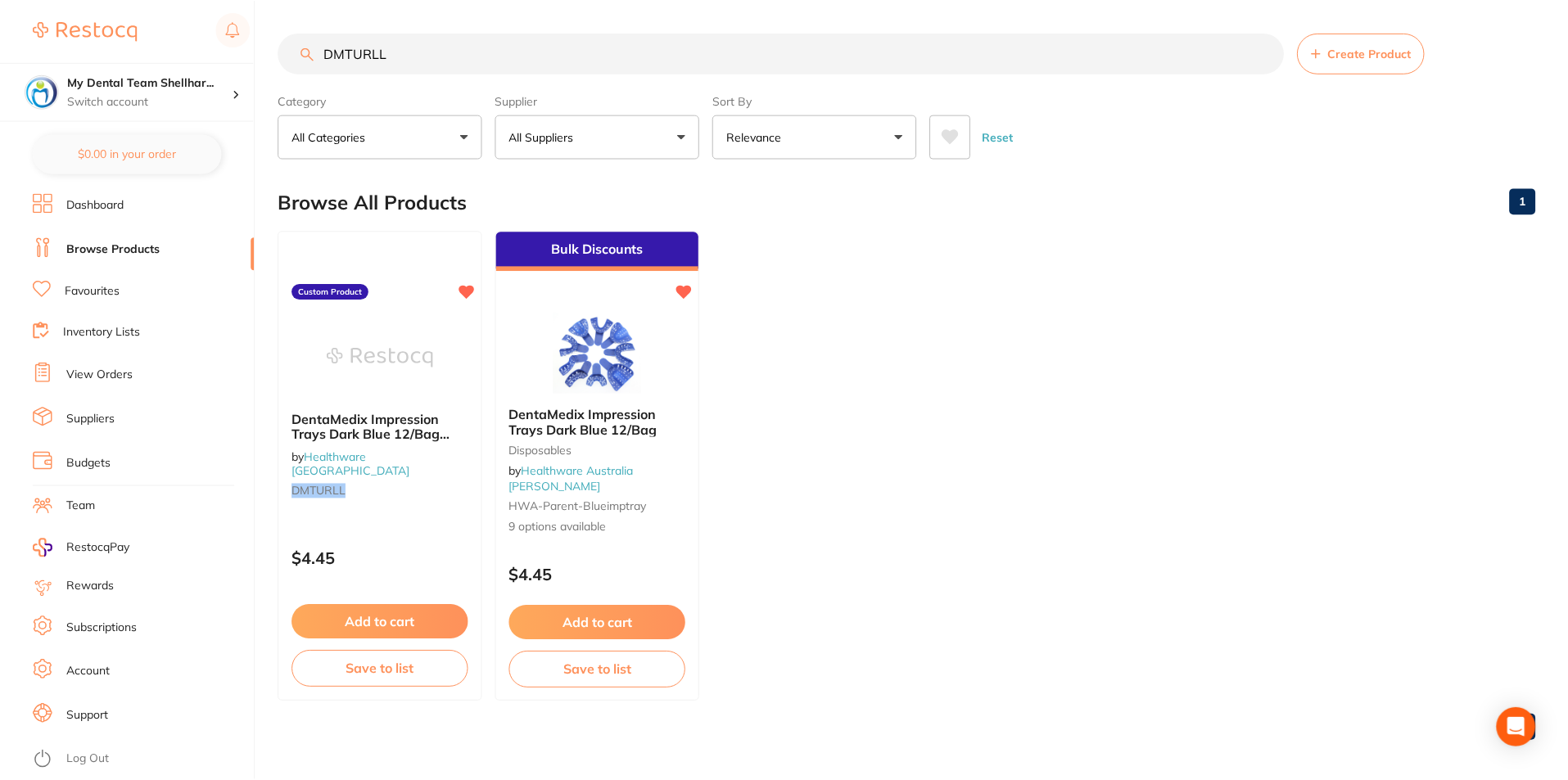
scroll to position [1, 0]
click at [467, 54] on input "DMTURLL" at bounding box center [781, 52] width 1005 height 41
click at [463, 55] on input "DMTURLL" at bounding box center [781, 52] width 1005 height 41
click at [461, 56] on input "DMTURLL" at bounding box center [781, 52] width 1005 height 41
click at [460, 56] on input "DMTURLL" at bounding box center [781, 52] width 1005 height 41
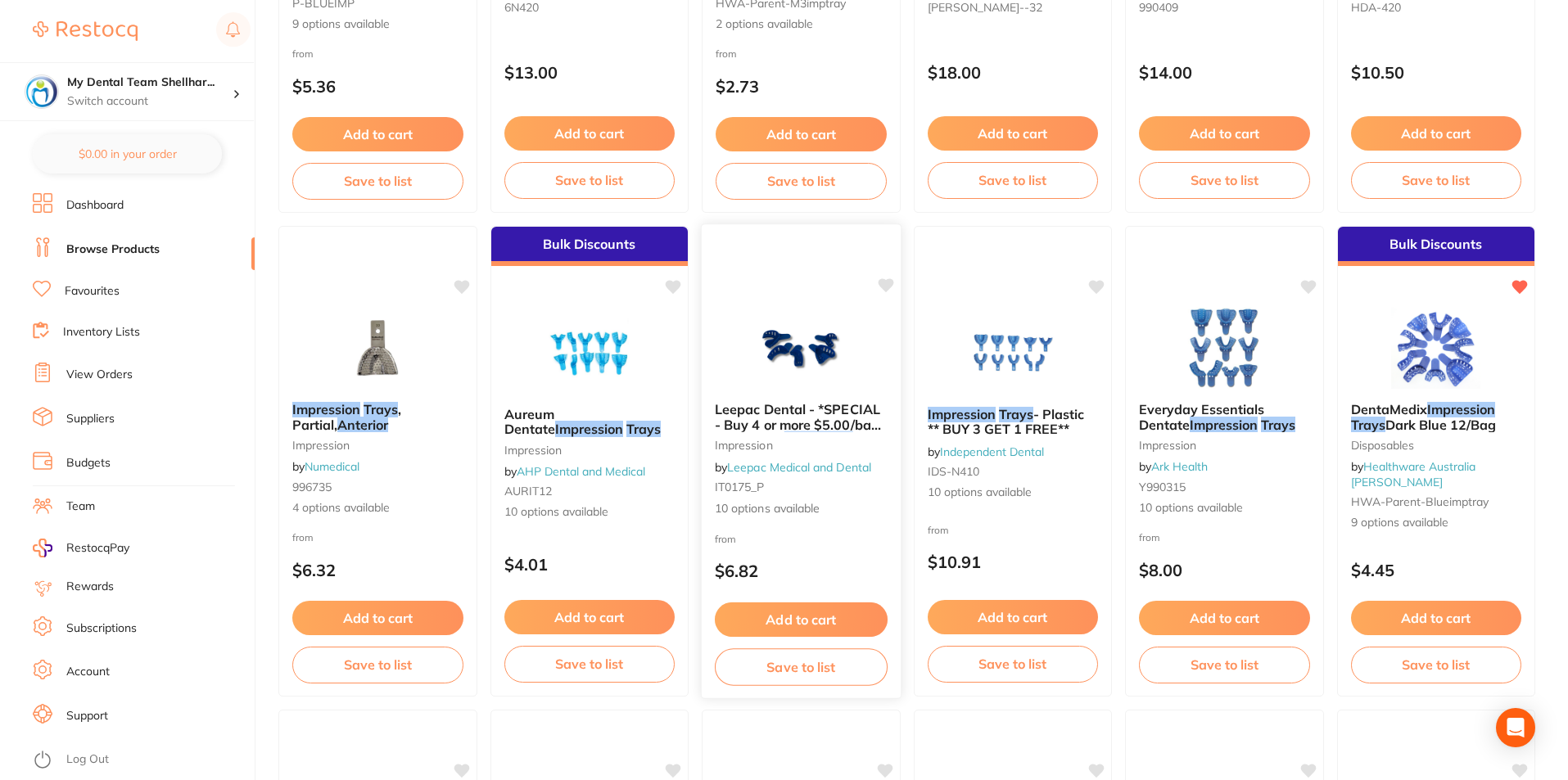
scroll to position [491, 0]
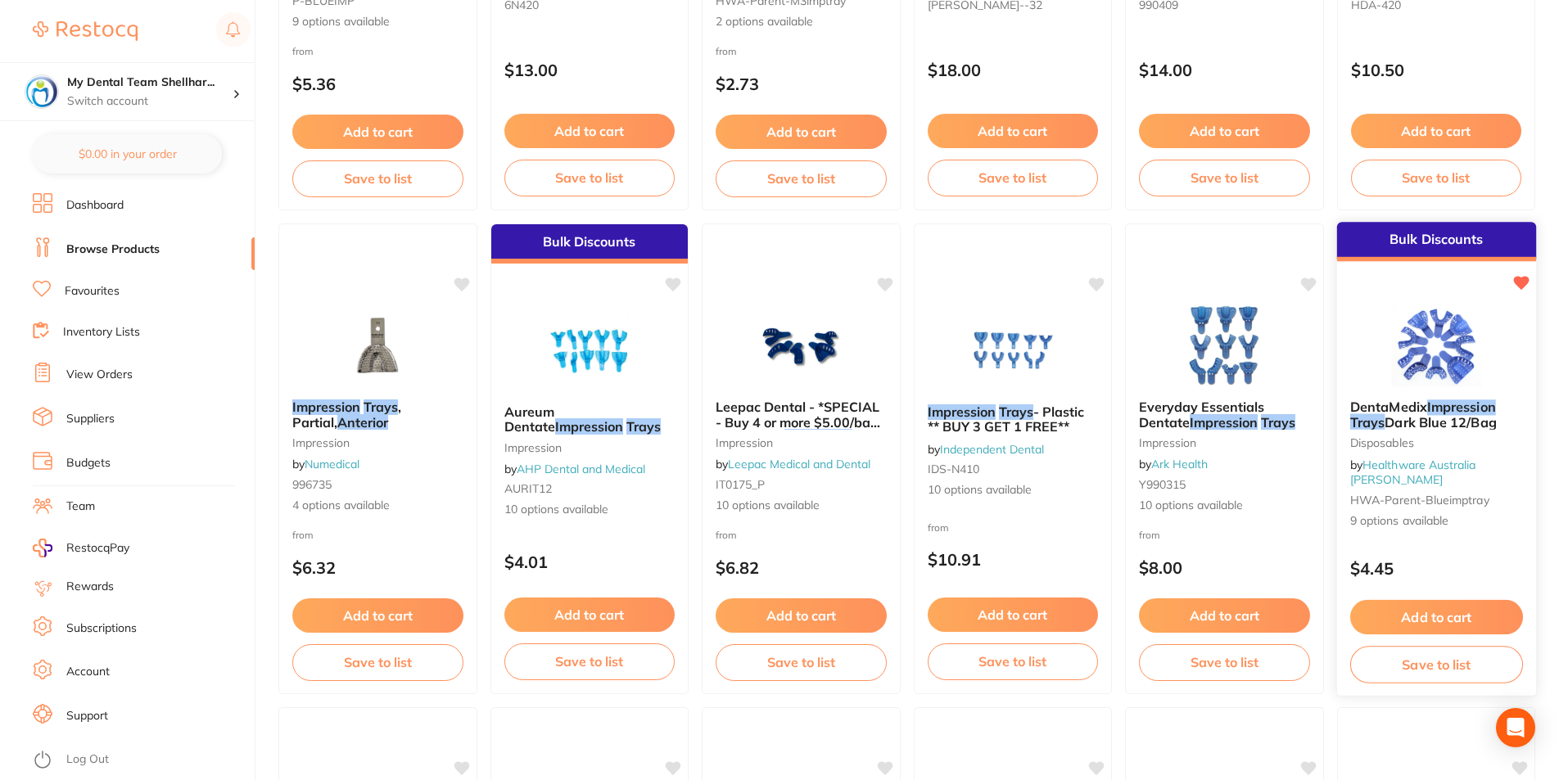
click at [1359, 363] on div at bounding box center [1435, 345] width 199 height 83
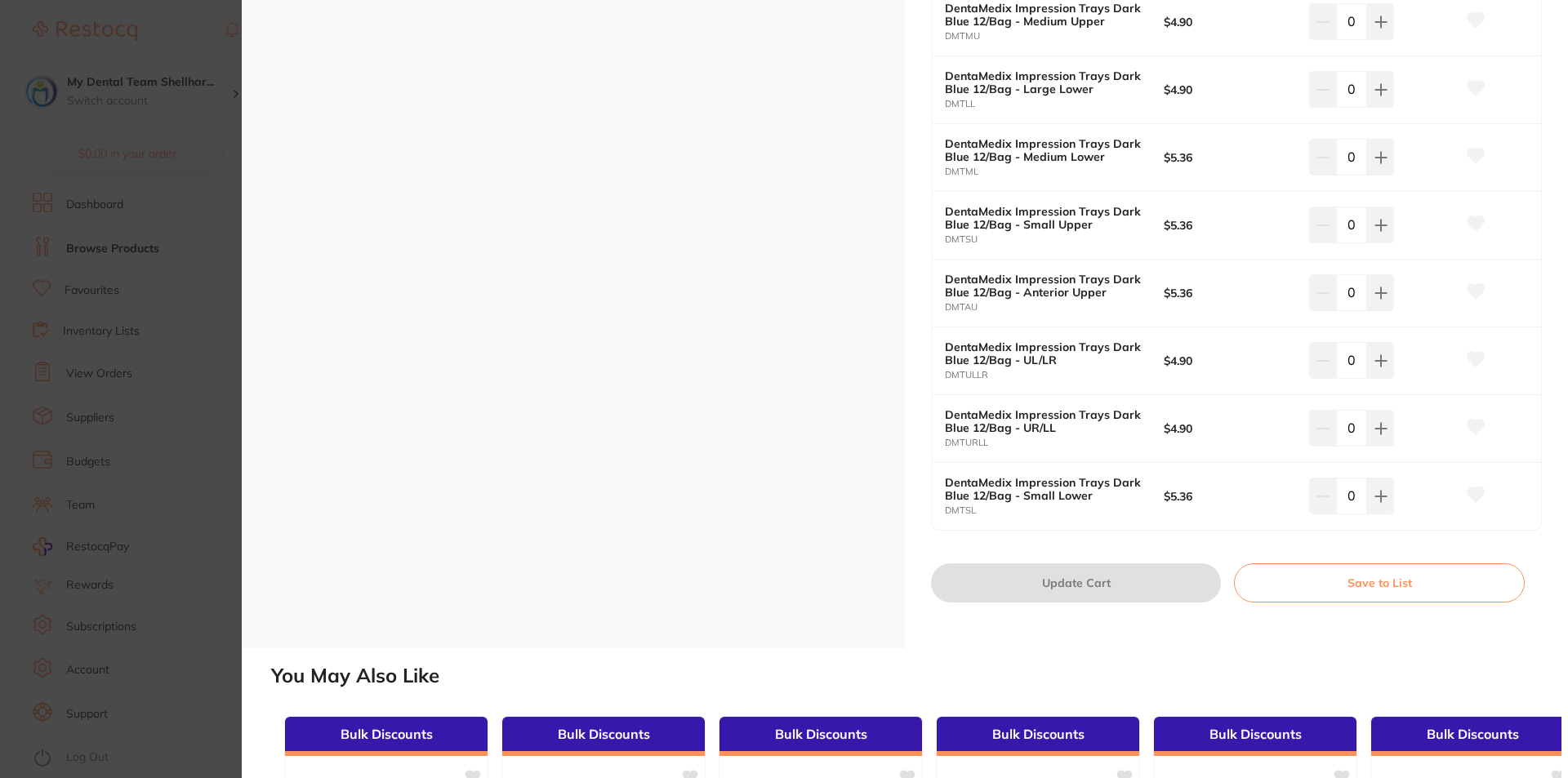
scroll to position [571, 0]
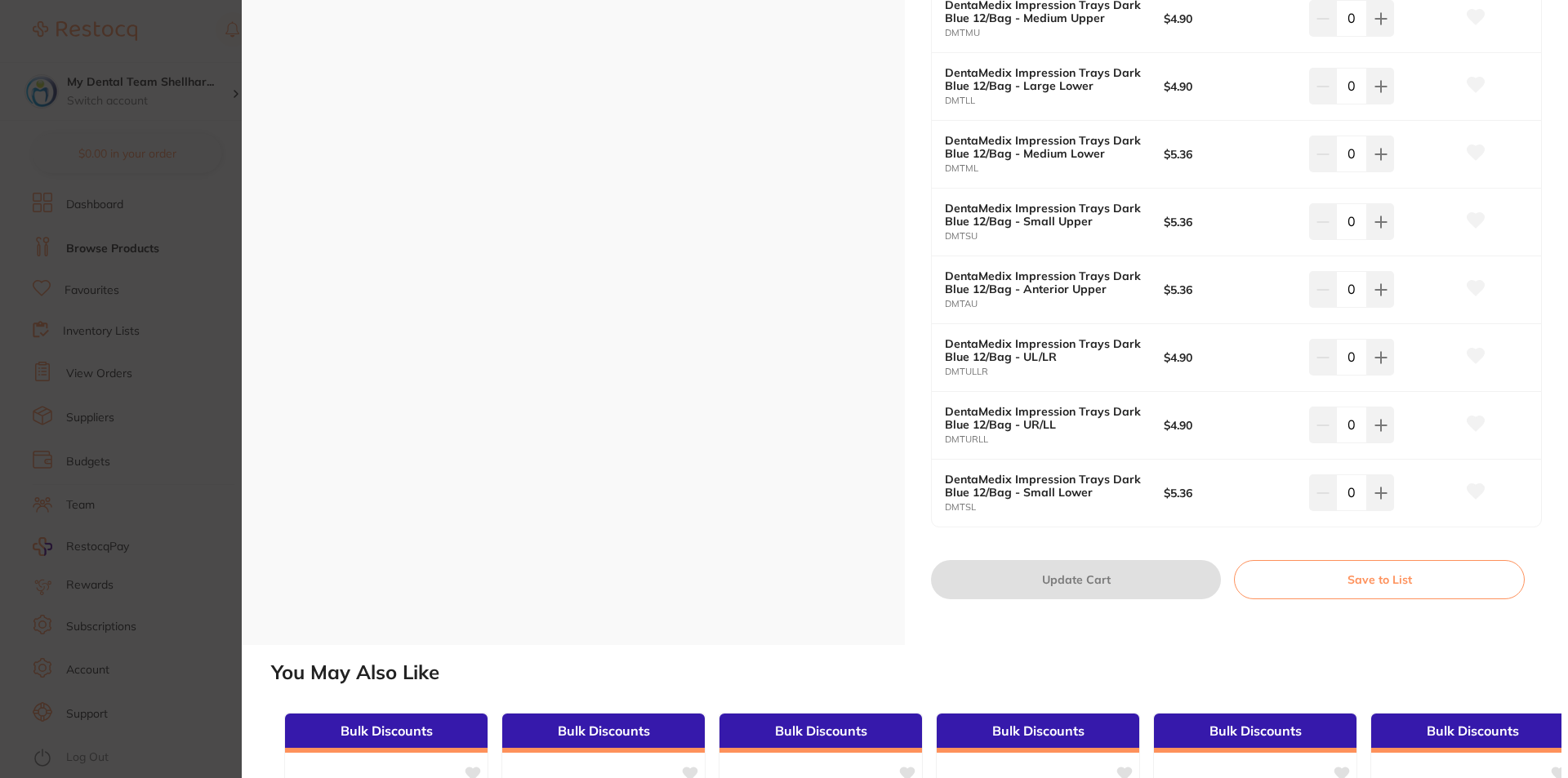
drag, startPoint x: 48, startPoint y: 348, endPoint x: 750, endPoint y: 355, distance: 702.0
click at [49, 348] on section "DentaMedix Impression Trays Dark Blue 12/Bag Disposables by Healthware Australi…" at bounding box center [784, 389] width 1568 height 778
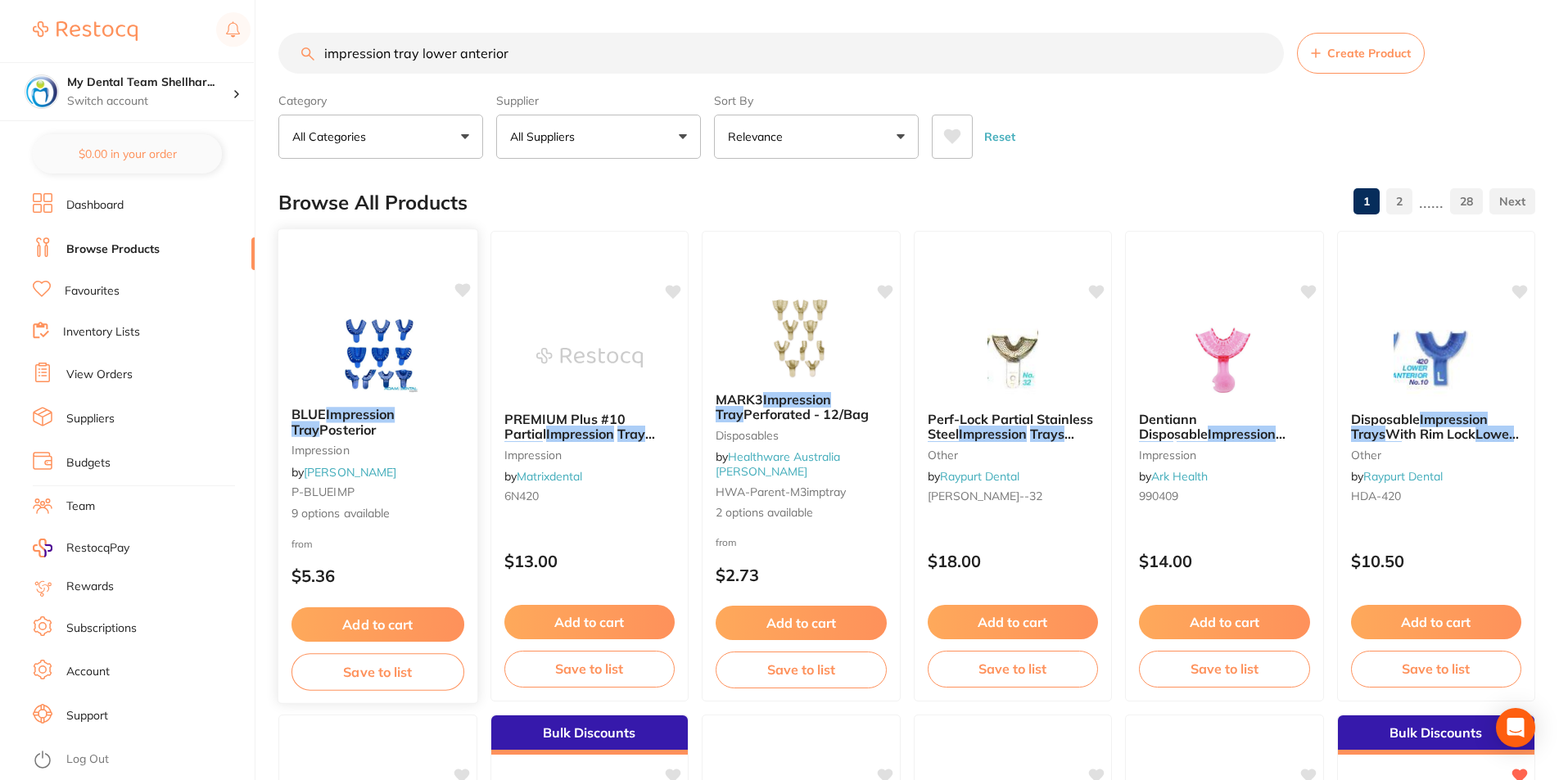
click at [362, 331] on img at bounding box center [378, 352] width 107 height 83
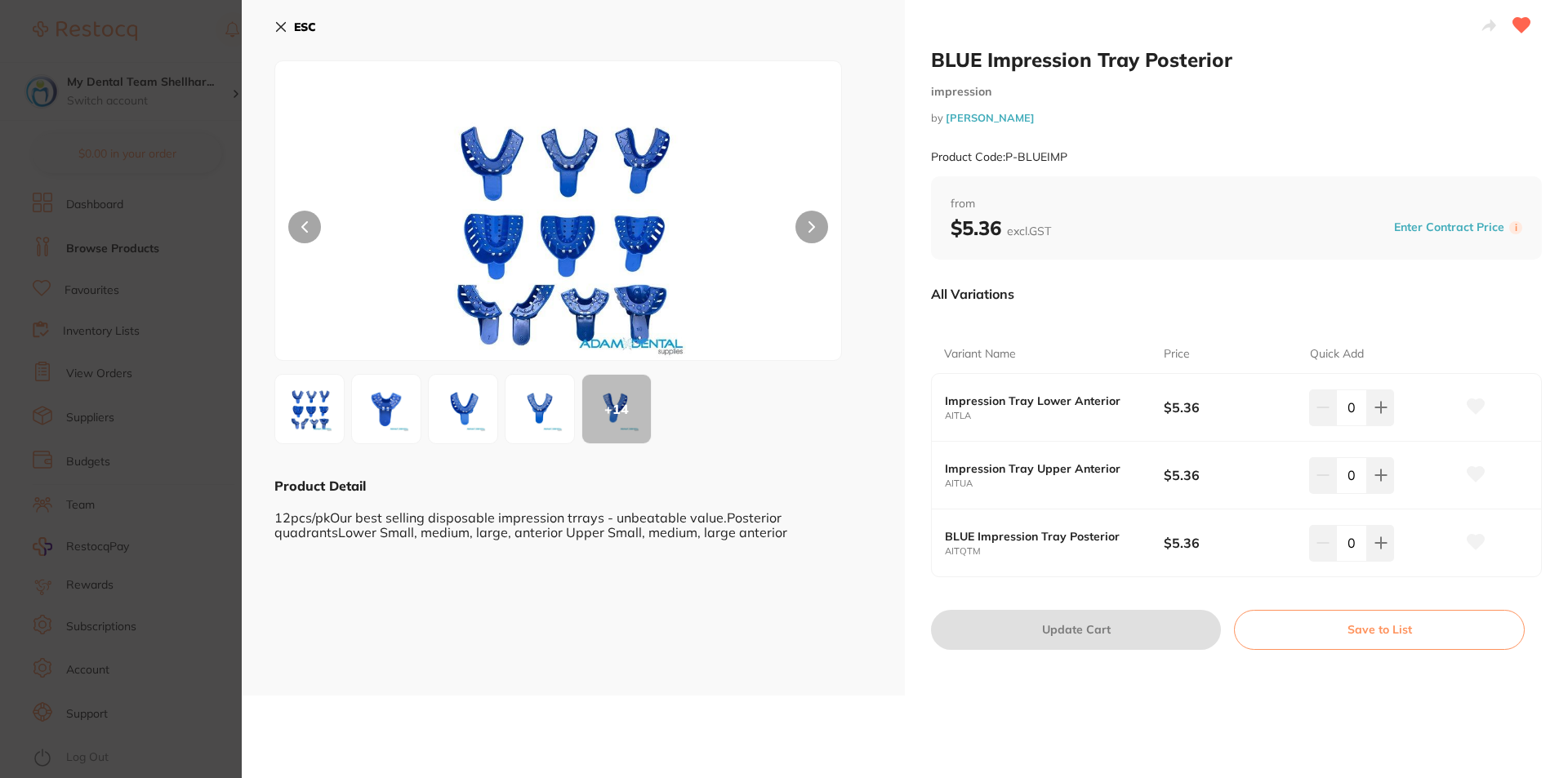
click at [271, 32] on div "ESC + 14 Product Detail 12pcs/pkOur best selling disposable impression trrays -…" at bounding box center [573, 348] width 663 height 696
click at [270, 23] on div "ESC + 14 Product Detail 12pcs/pkOur best selling disposable impression trrays -…" at bounding box center [573, 348] width 663 height 696
click at [281, 29] on icon at bounding box center [281, 28] width 9 height 9
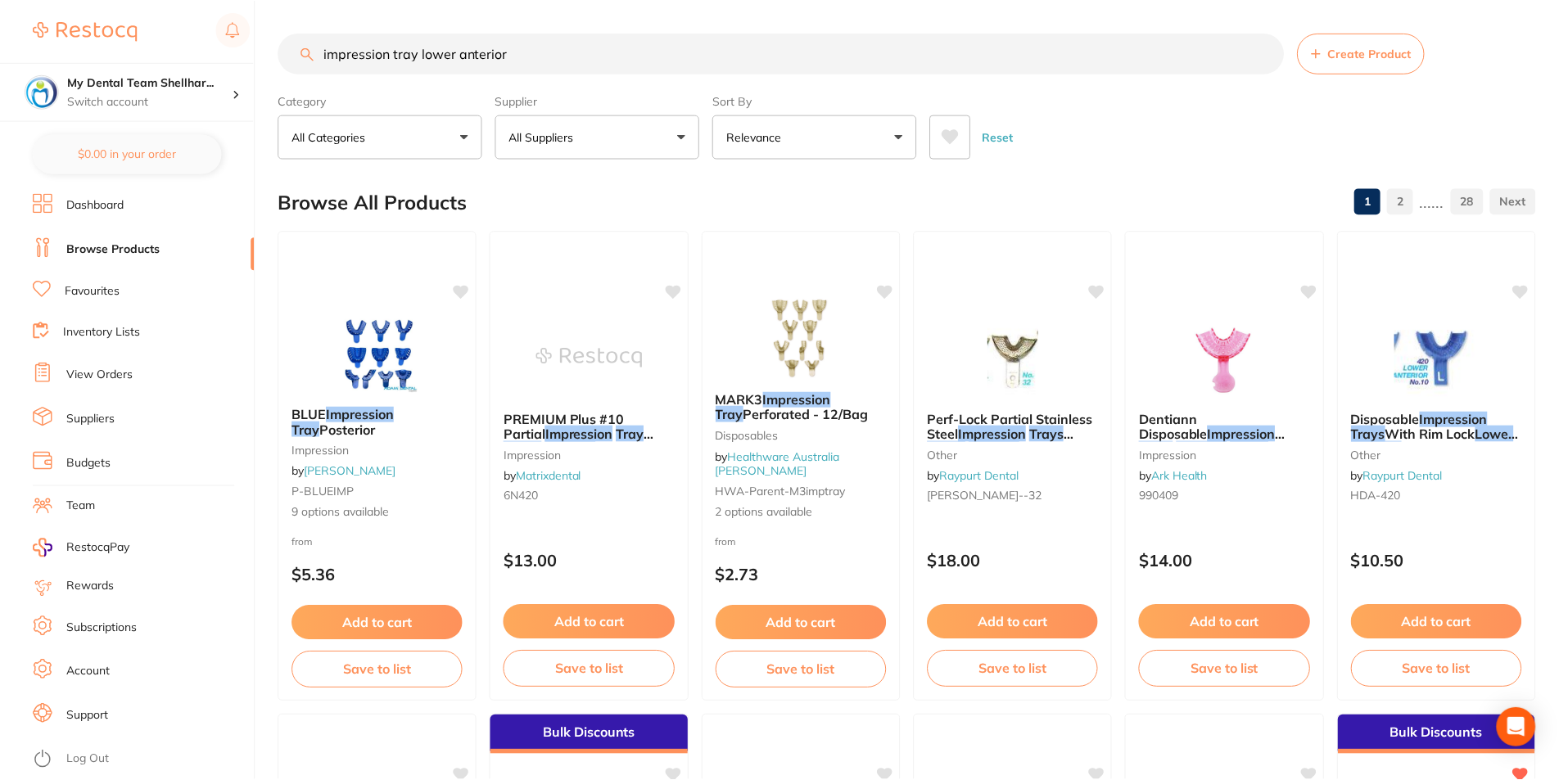
scroll to position [1, 0]
click at [405, 62] on input "impression tray lower anterior" at bounding box center [781, 52] width 1005 height 41
click at [405, 61] on input "impression tray lower anterior" at bounding box center [781, 52] width 1005 height 41
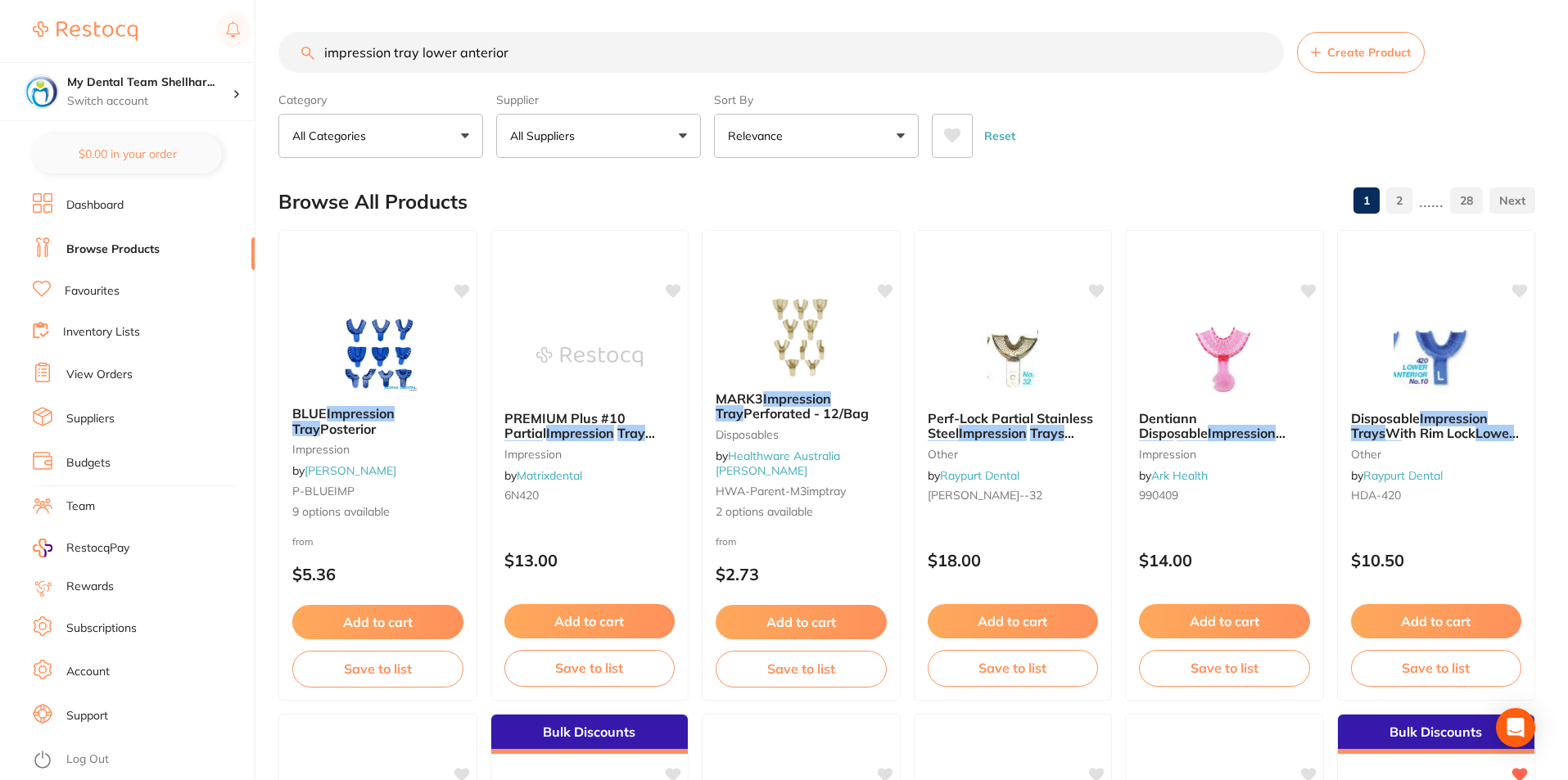
click at [405, 61] on input "impression tray lower anterior" at bounding box center [781, 52] width 1005 height 41
paste input "MIXTBO"
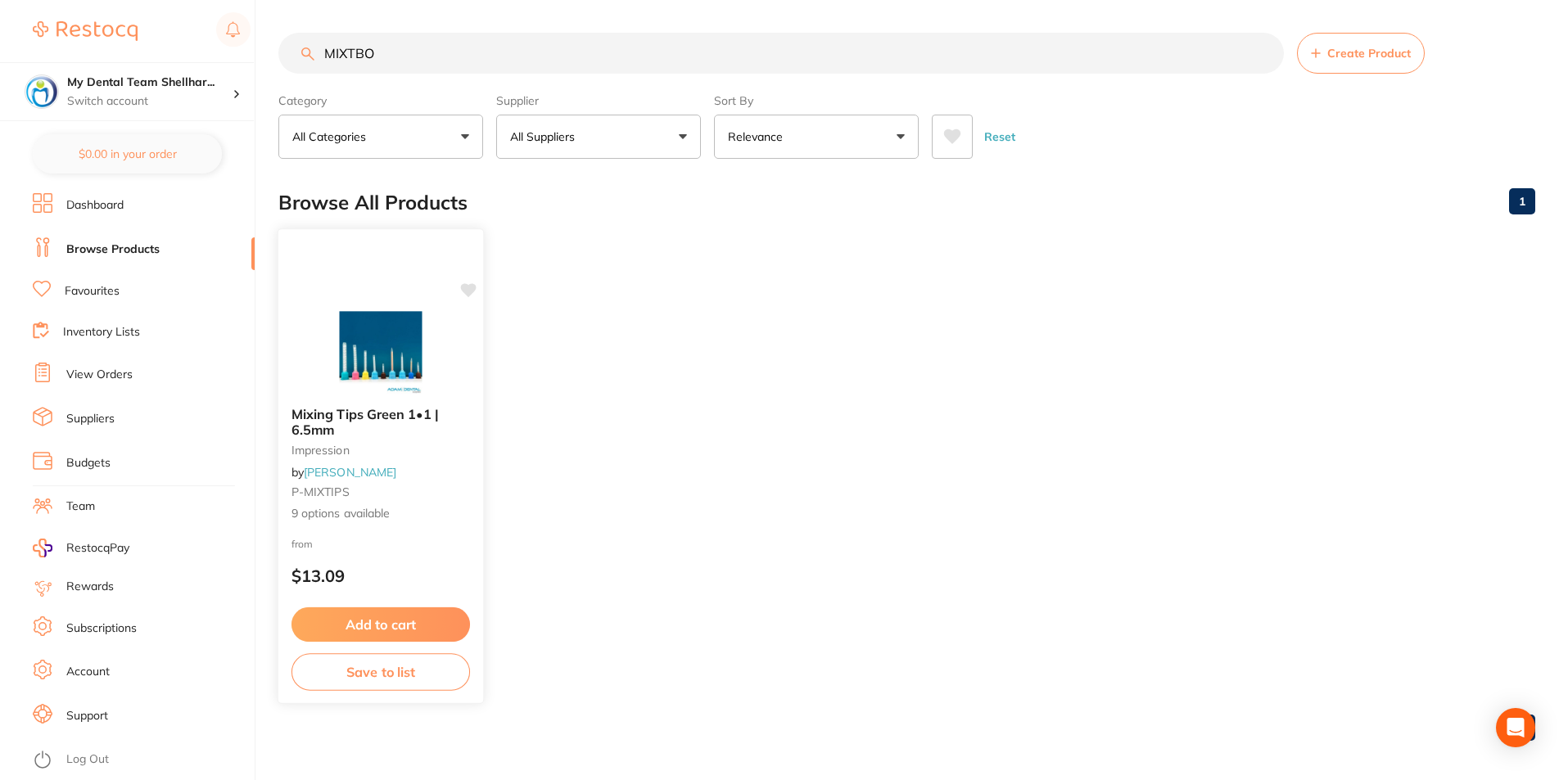
click at [406, 357] on img at bounding box center [380, 352] width 107 height 83
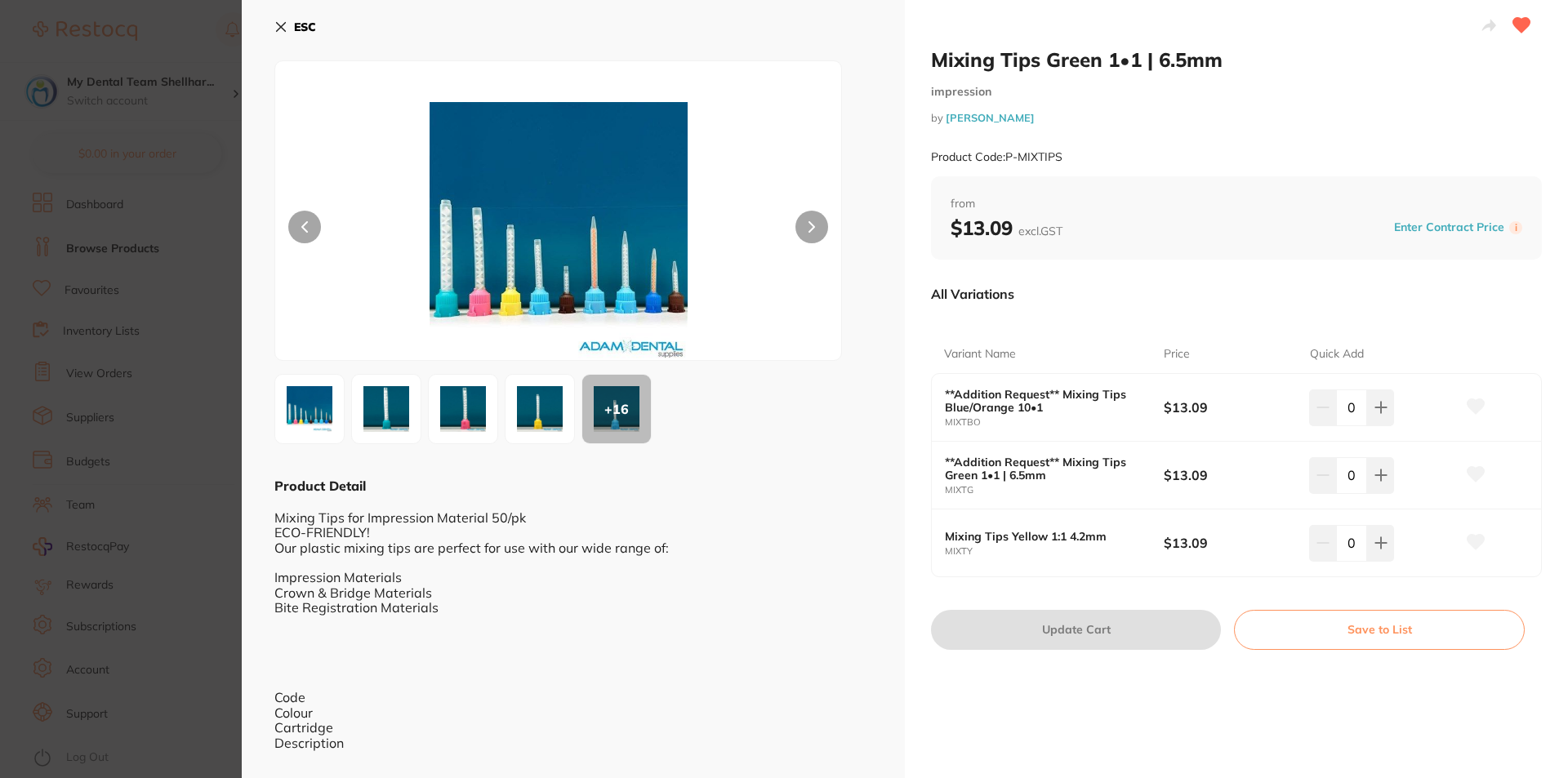
drag, startPoint x: 281, startPoint y: 23, endPoint x: 306, endPoint y: 24, distance: 25.0
click at [281, 23] on icon at bounding box center [280, 27] width 13 height 13
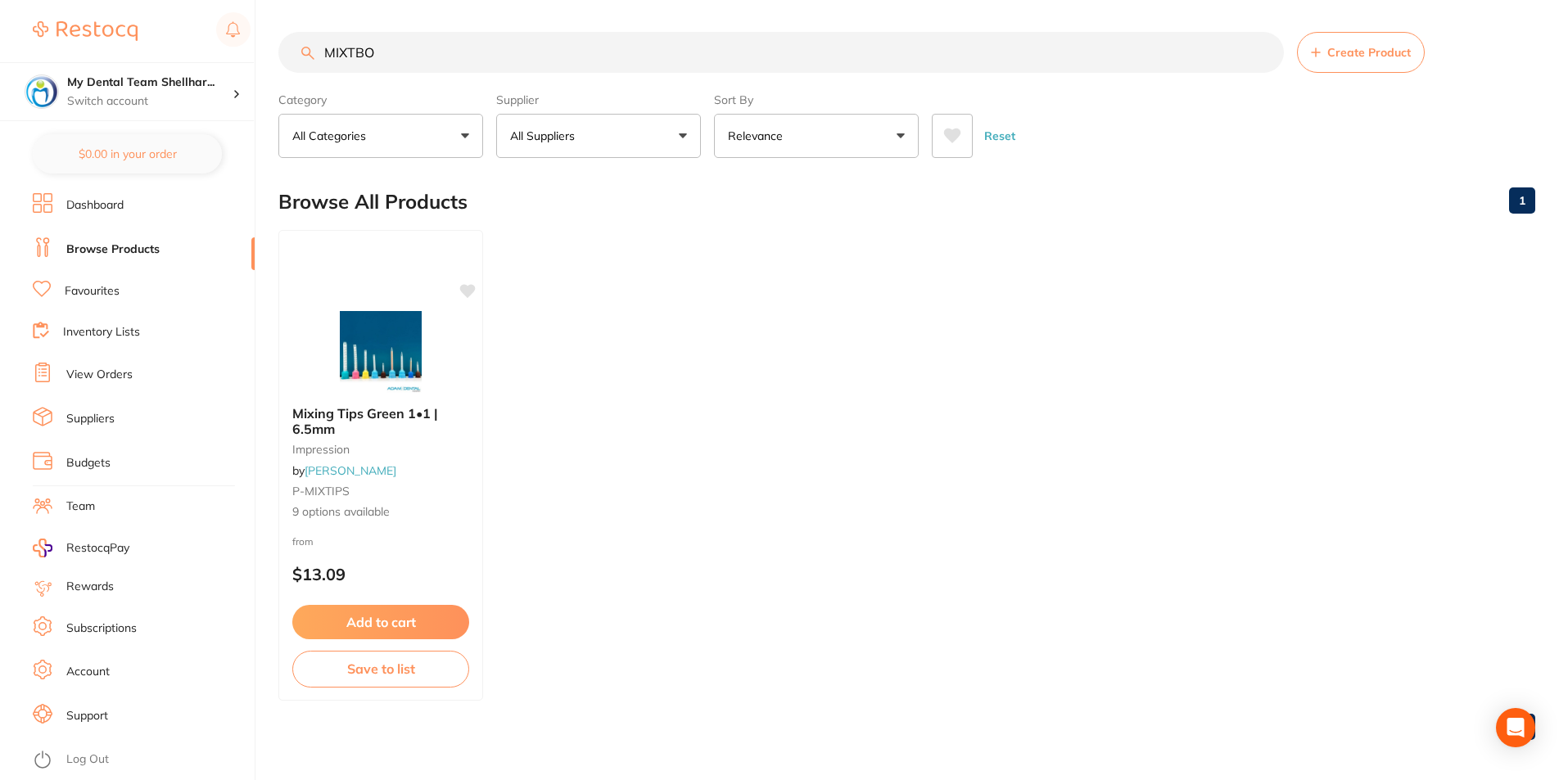
click at [552, 72] on input "MIXTBO" at bounding box center [781, 52] width 1005 height 41
paste input "R"
type input "MIXTBR"
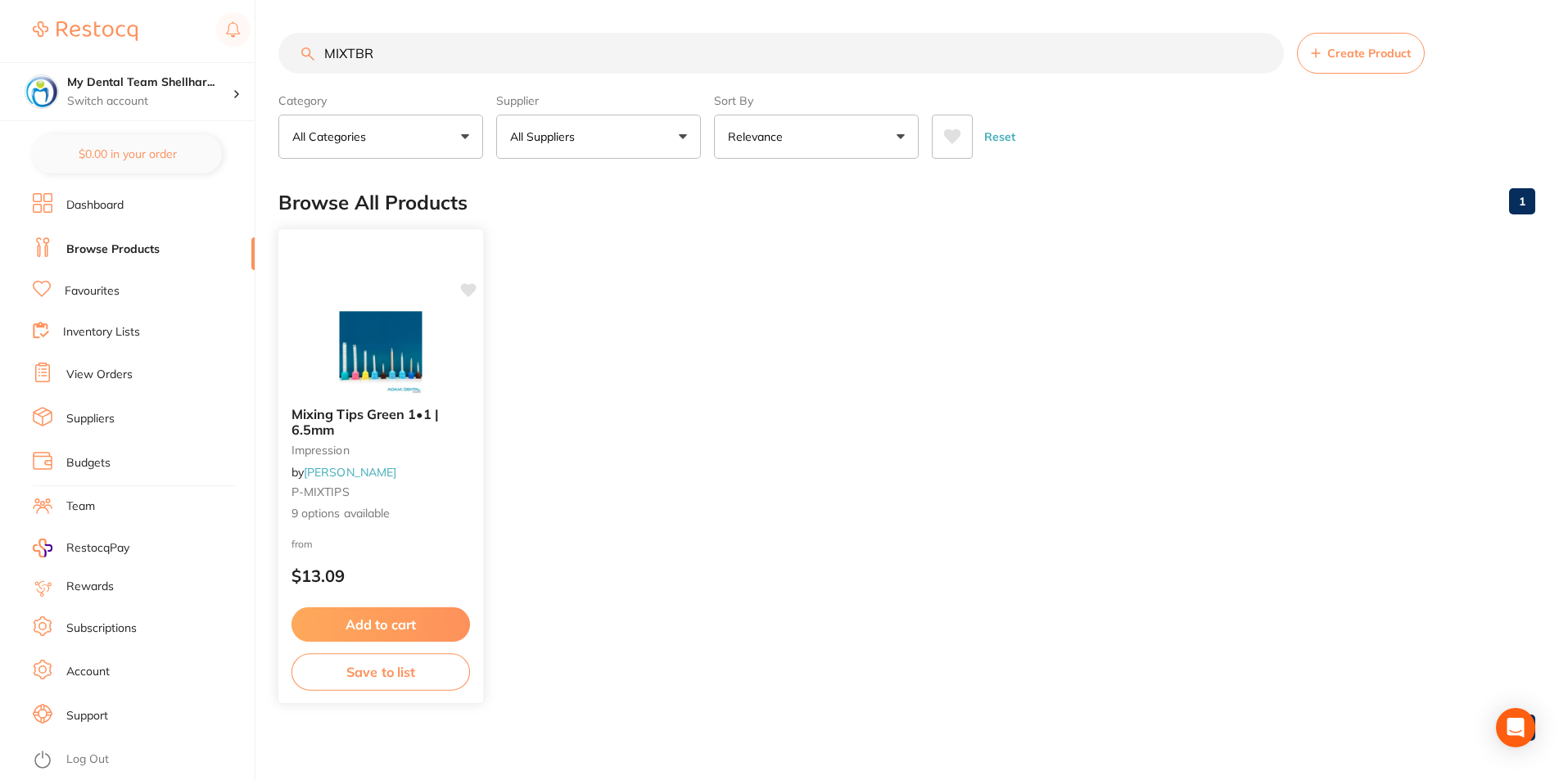
click at [384, 328] on img at bounding box center [380, 352] width 107 height 83
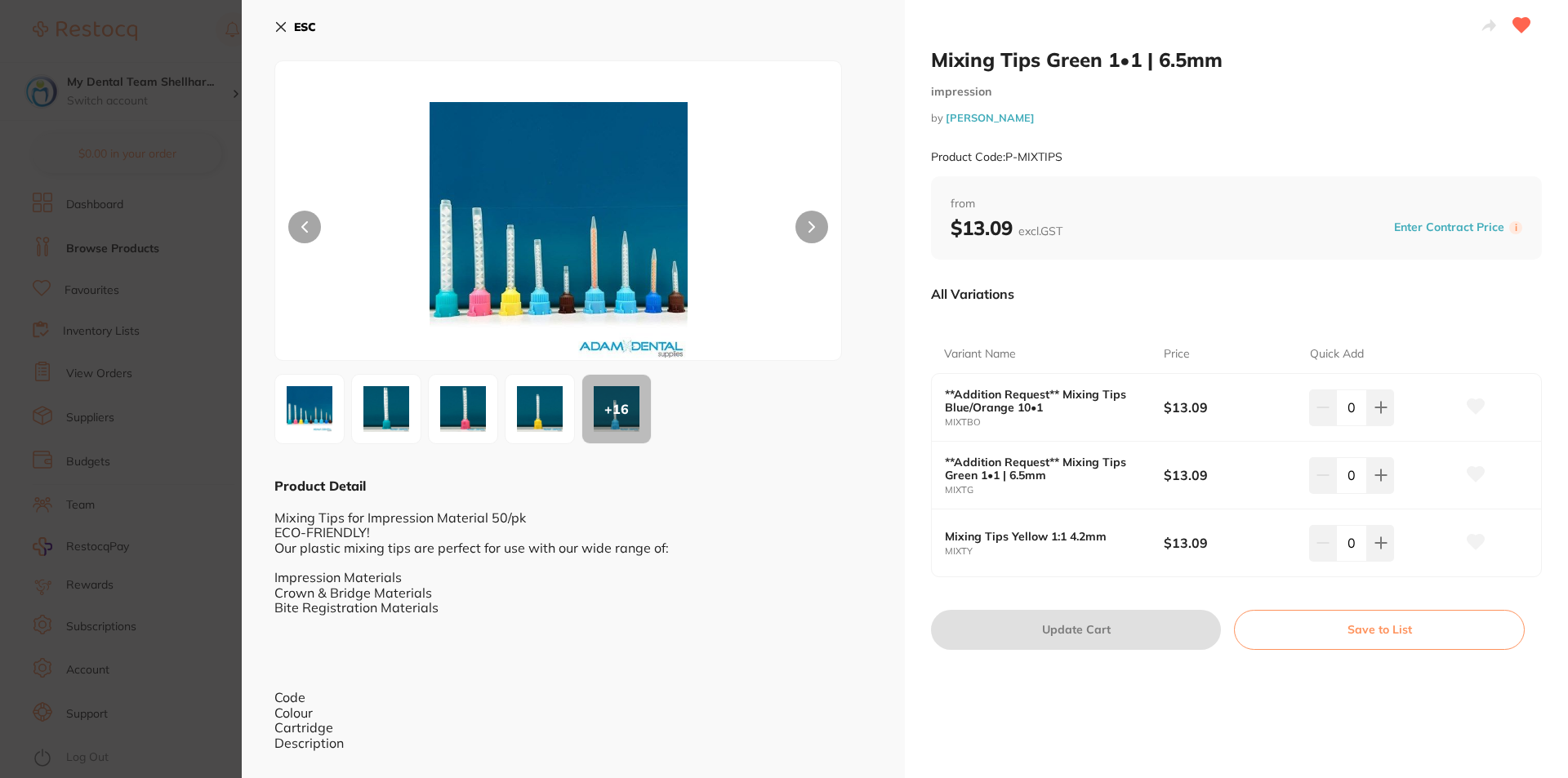
click at [210, 268] on section "Mixing Tips Green 1•1 | 6.5mm impression by [PERSON_NAME] Product Code: P-MIXTI…" at bounding box center [784, 389] width 1568 height 778
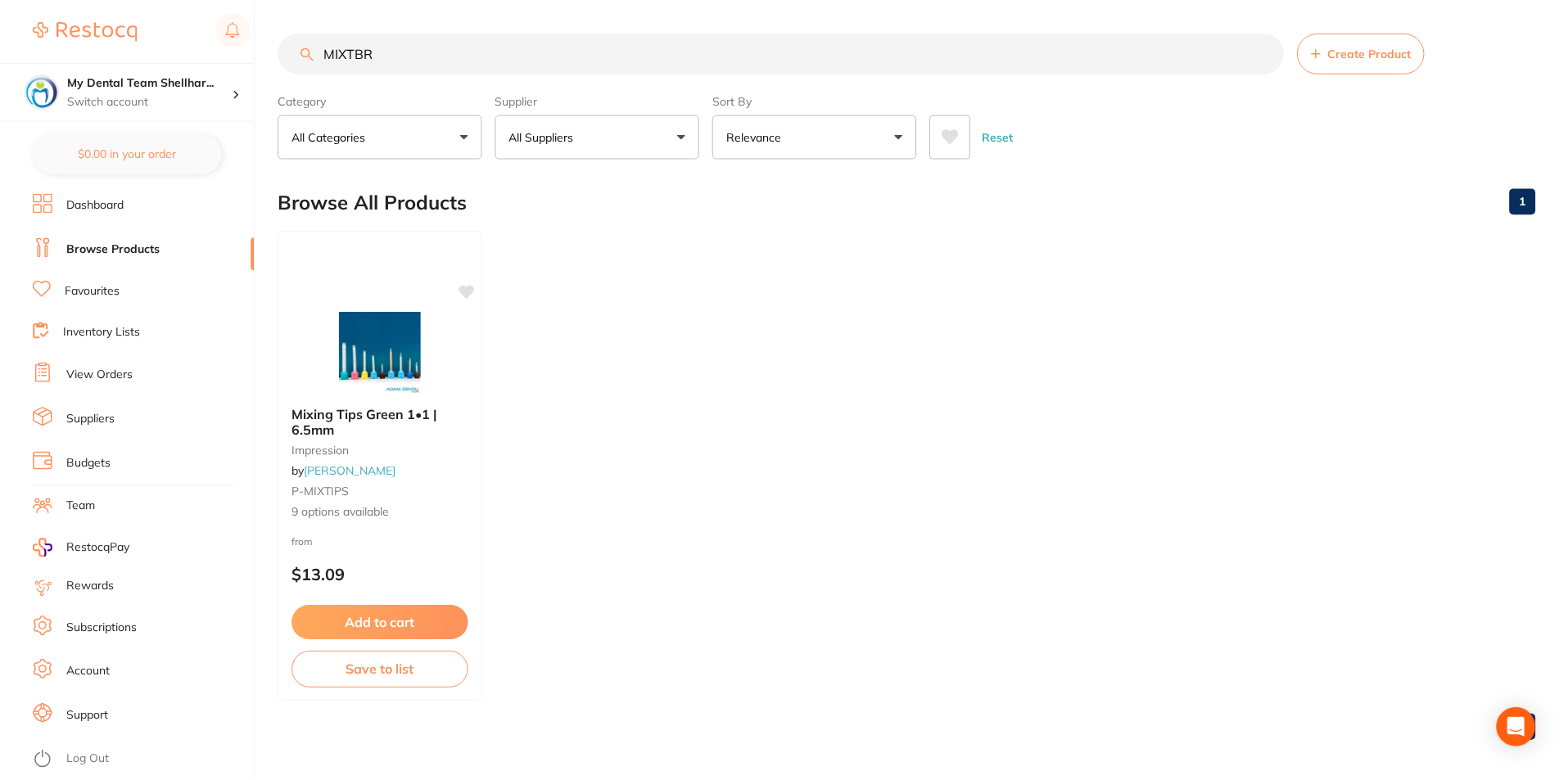
scroll to position [1, 0]
click at [495, 64] on input "MIXTBR" at bounding box center [781, 52] width 1005 height 41
click at [435, 50] on input "MIXTBR" at bounding box center [781, 52] width 1005 height 41
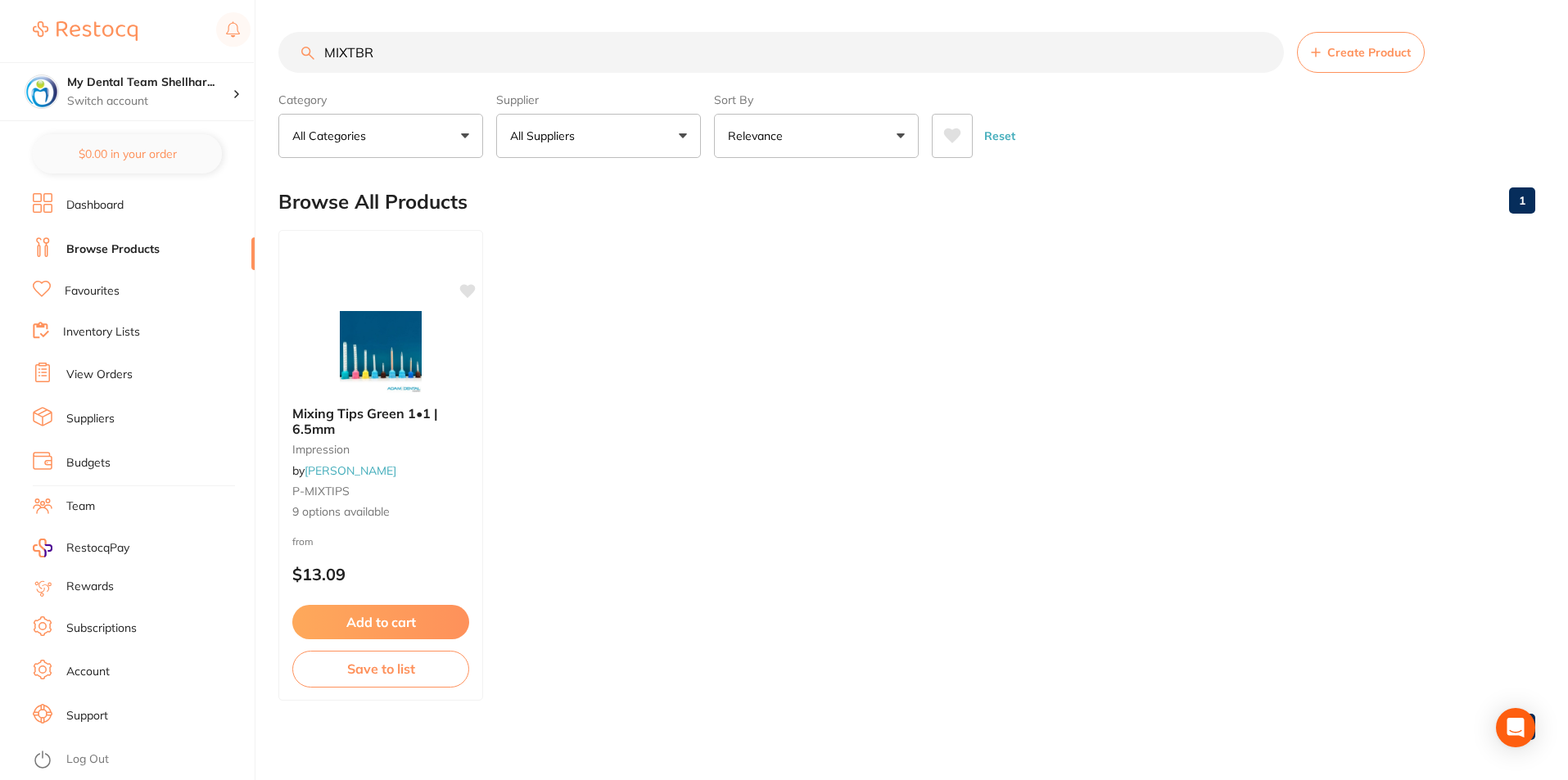
click at [435, 50] on input "MIXTBR" at bounding box center [781, 52] width 1005 height 41
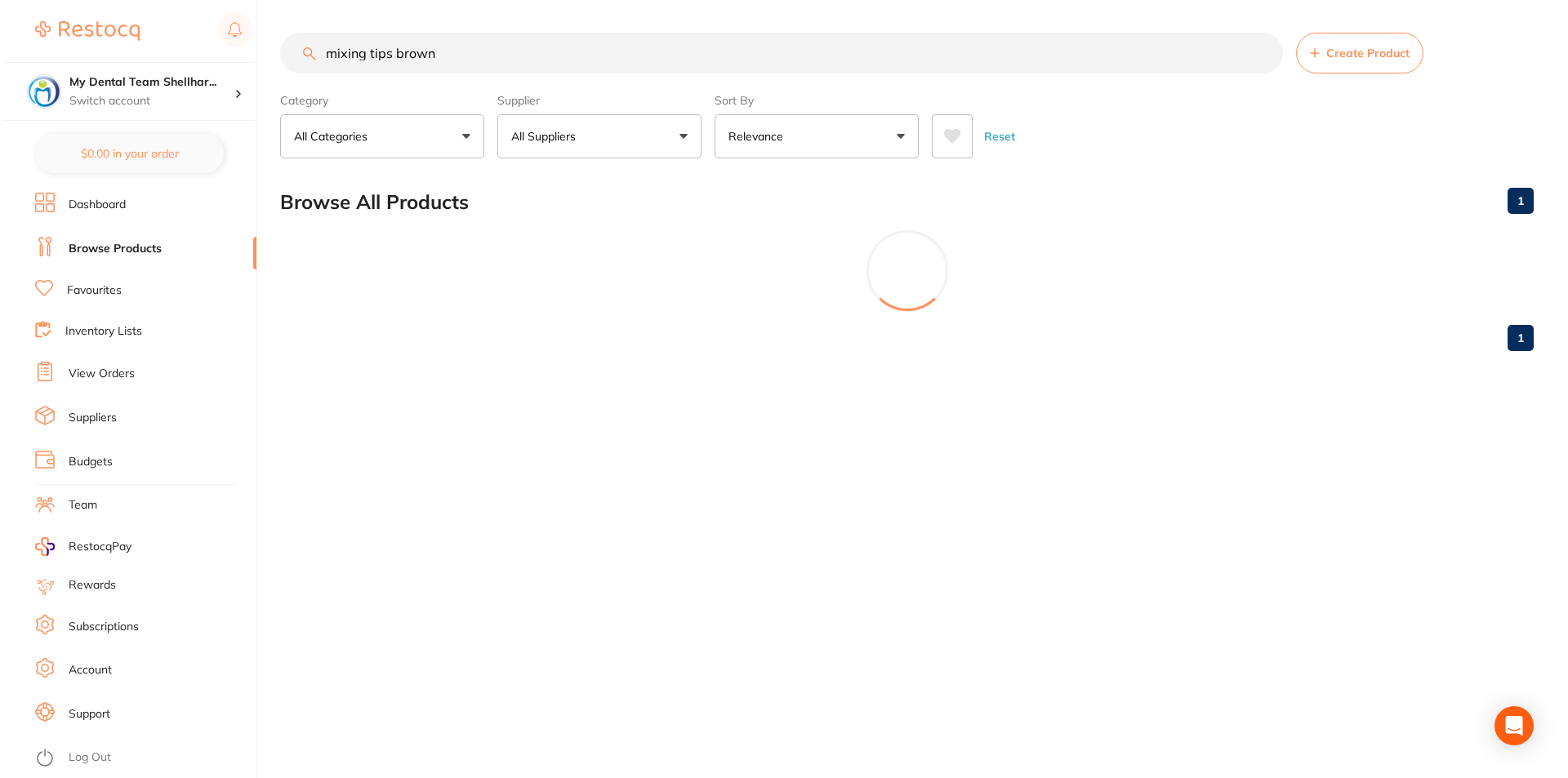
scroll to position [0, 0]
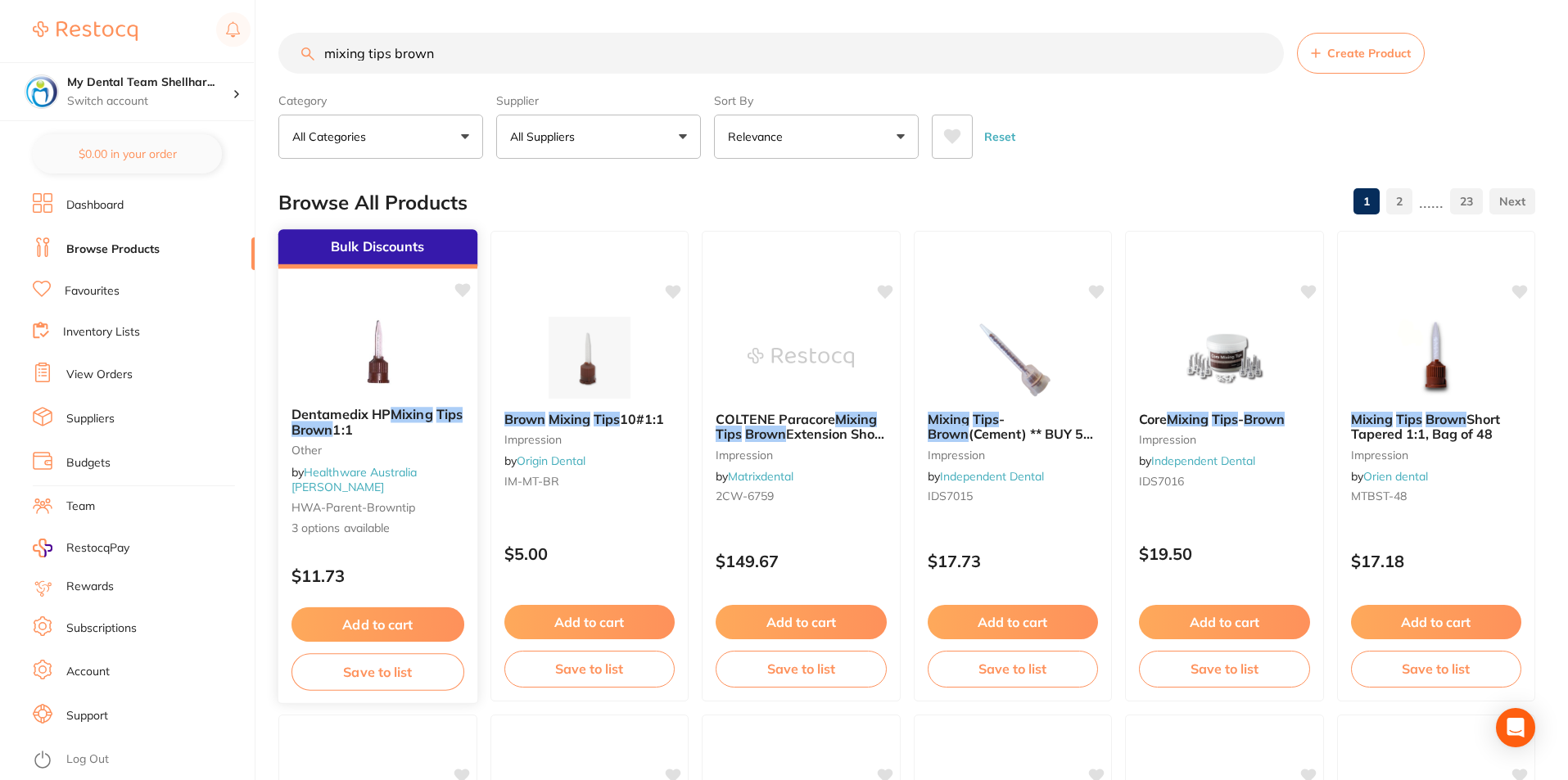
click at [421, 349] on img at bounding box center [378, 352] width 107 height 83
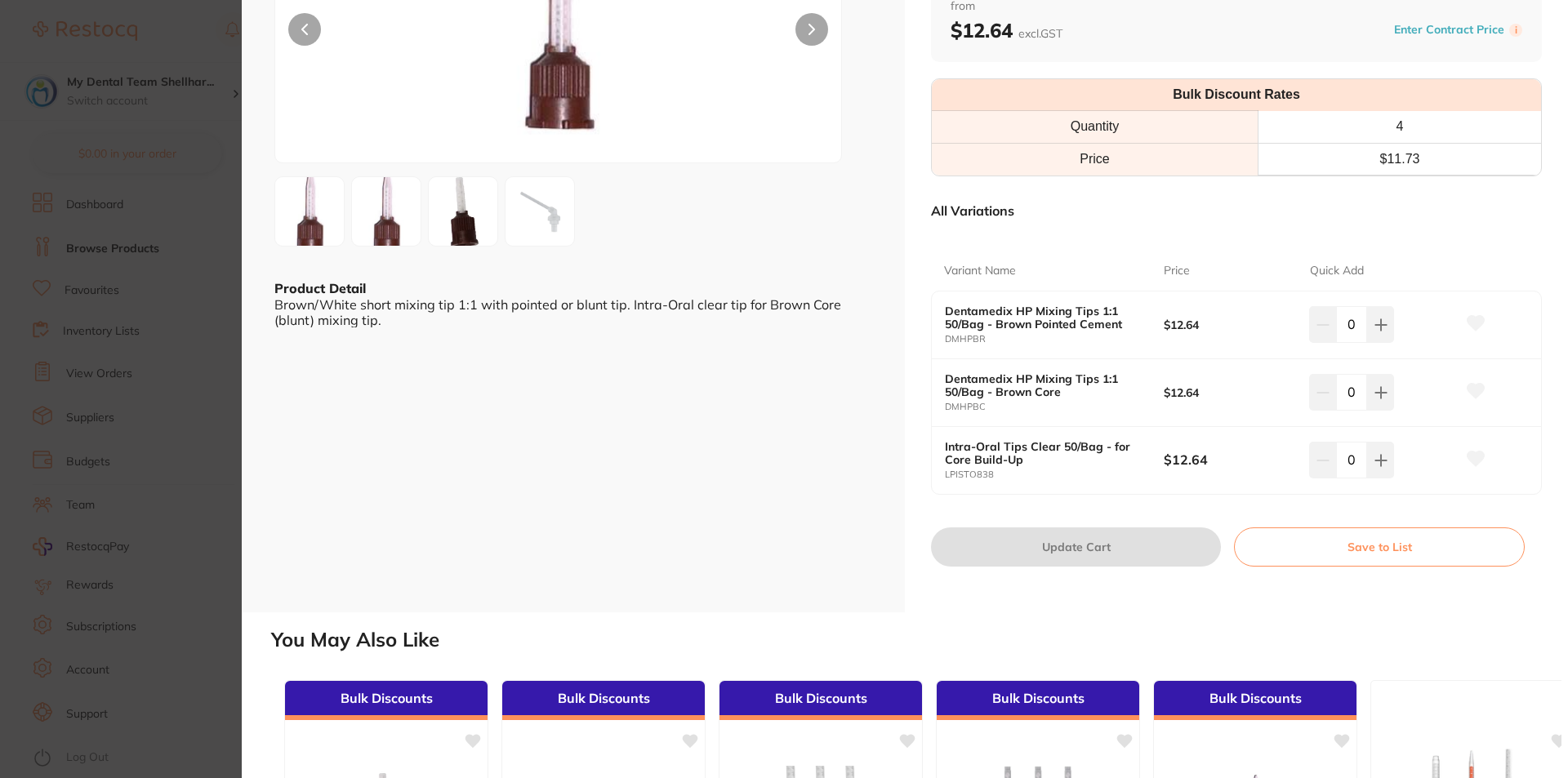
scroll to position [245, 0]
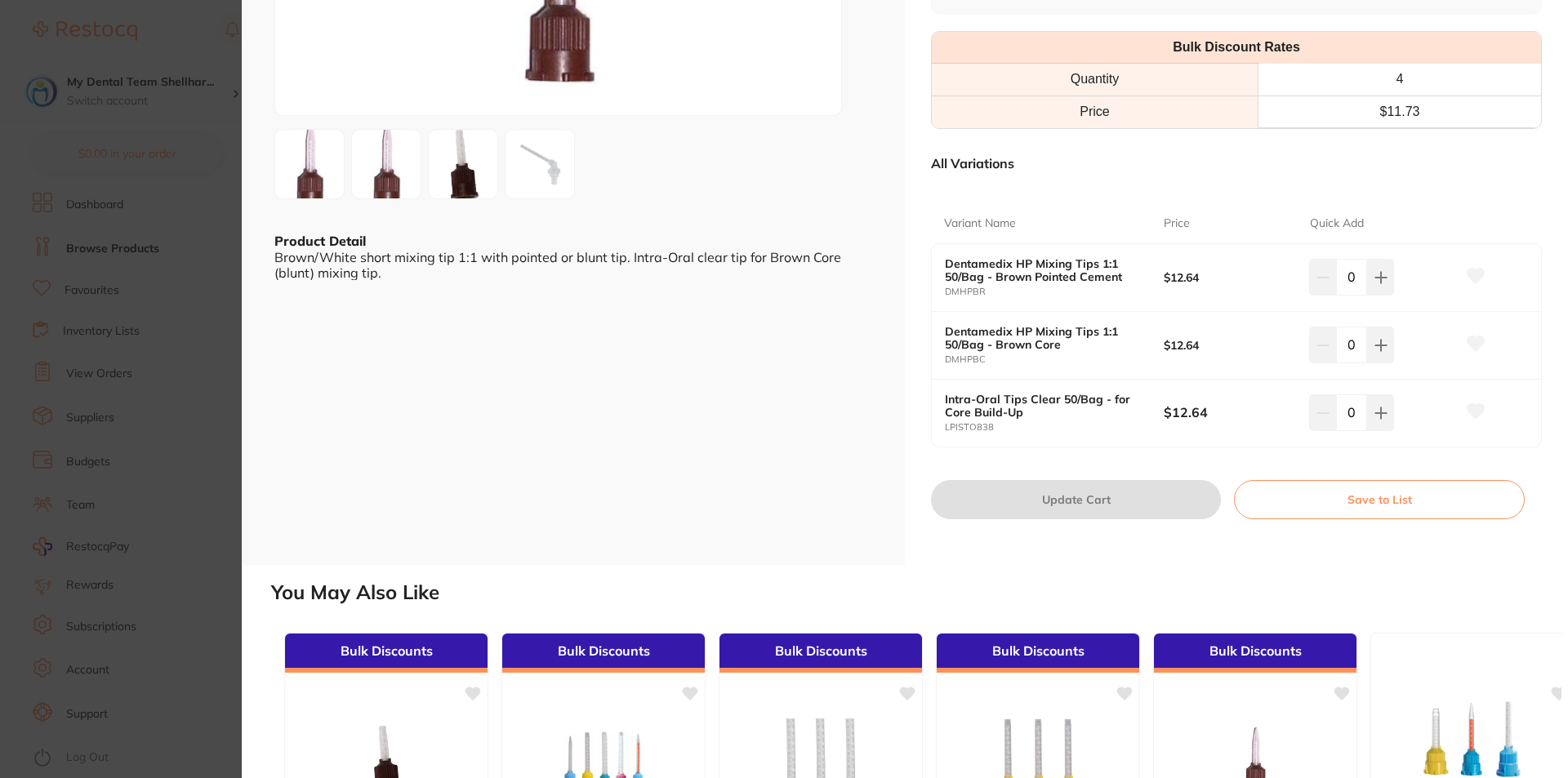
click at [1078, 297] on small "DMHPBR" at bounding box center [1054, 292] width 219 height 10
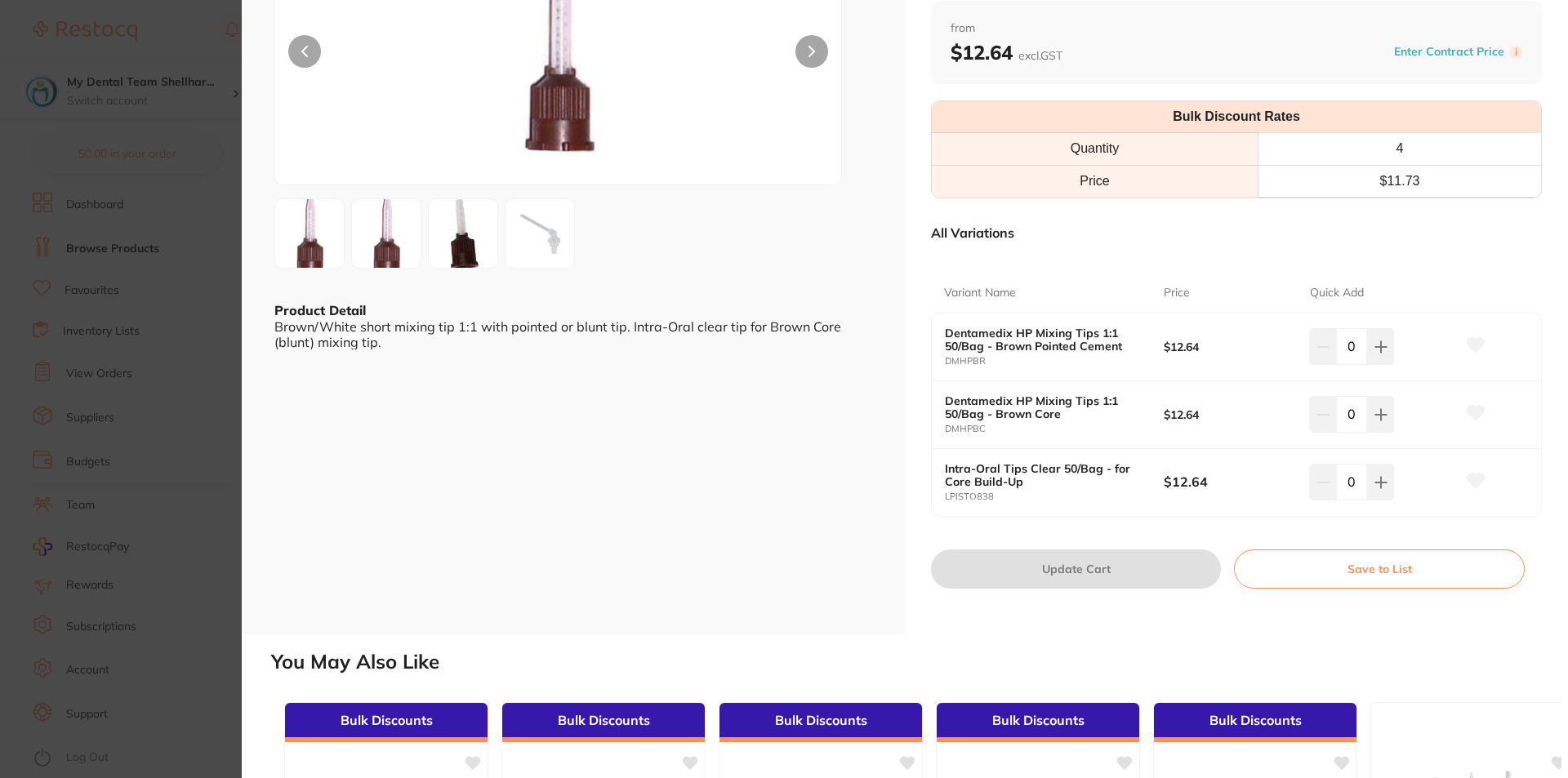
scroll to position [0, 0]
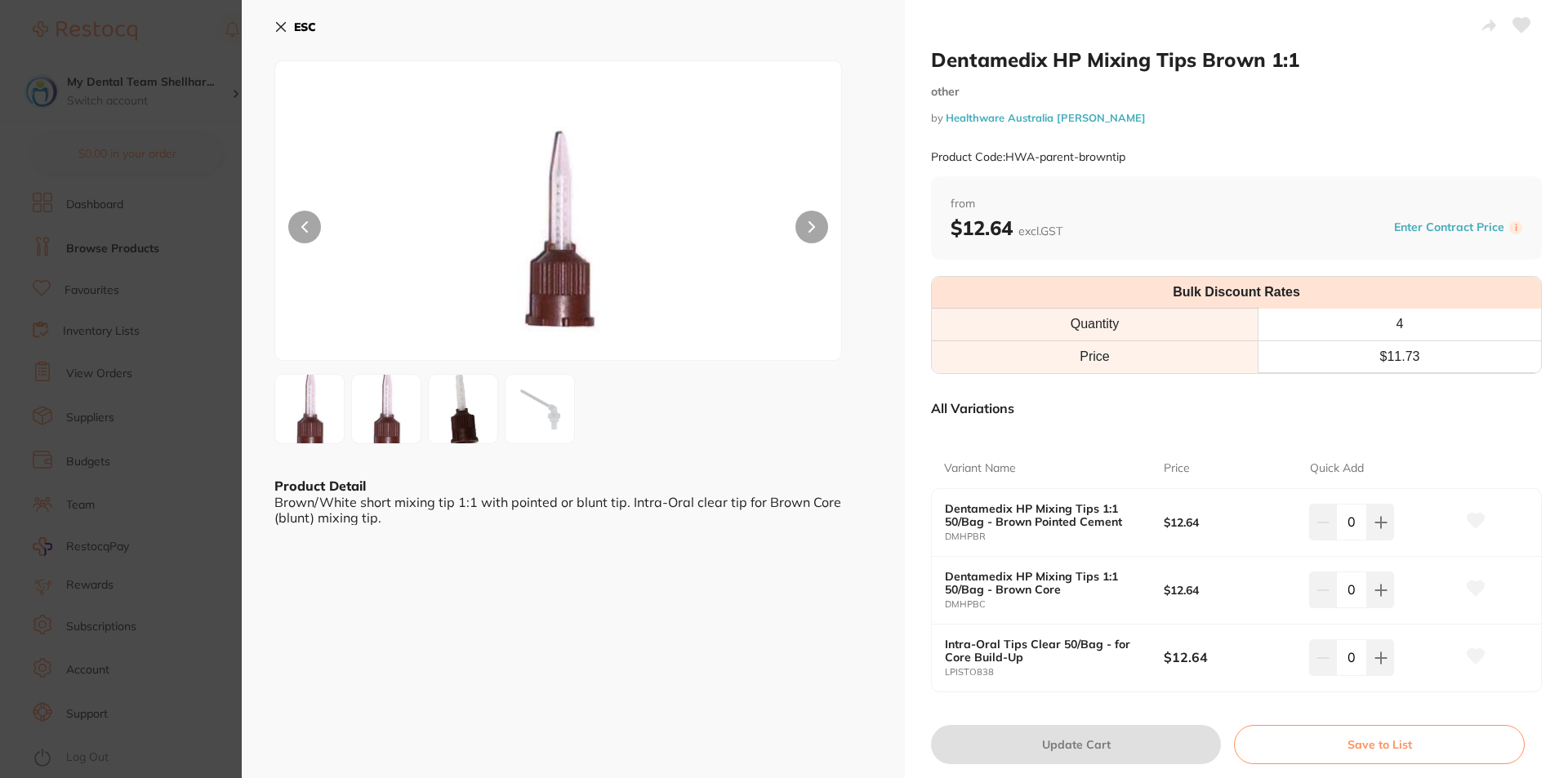
click at [379, 404] on img at bounding box center [386, 408] width 59 height 123
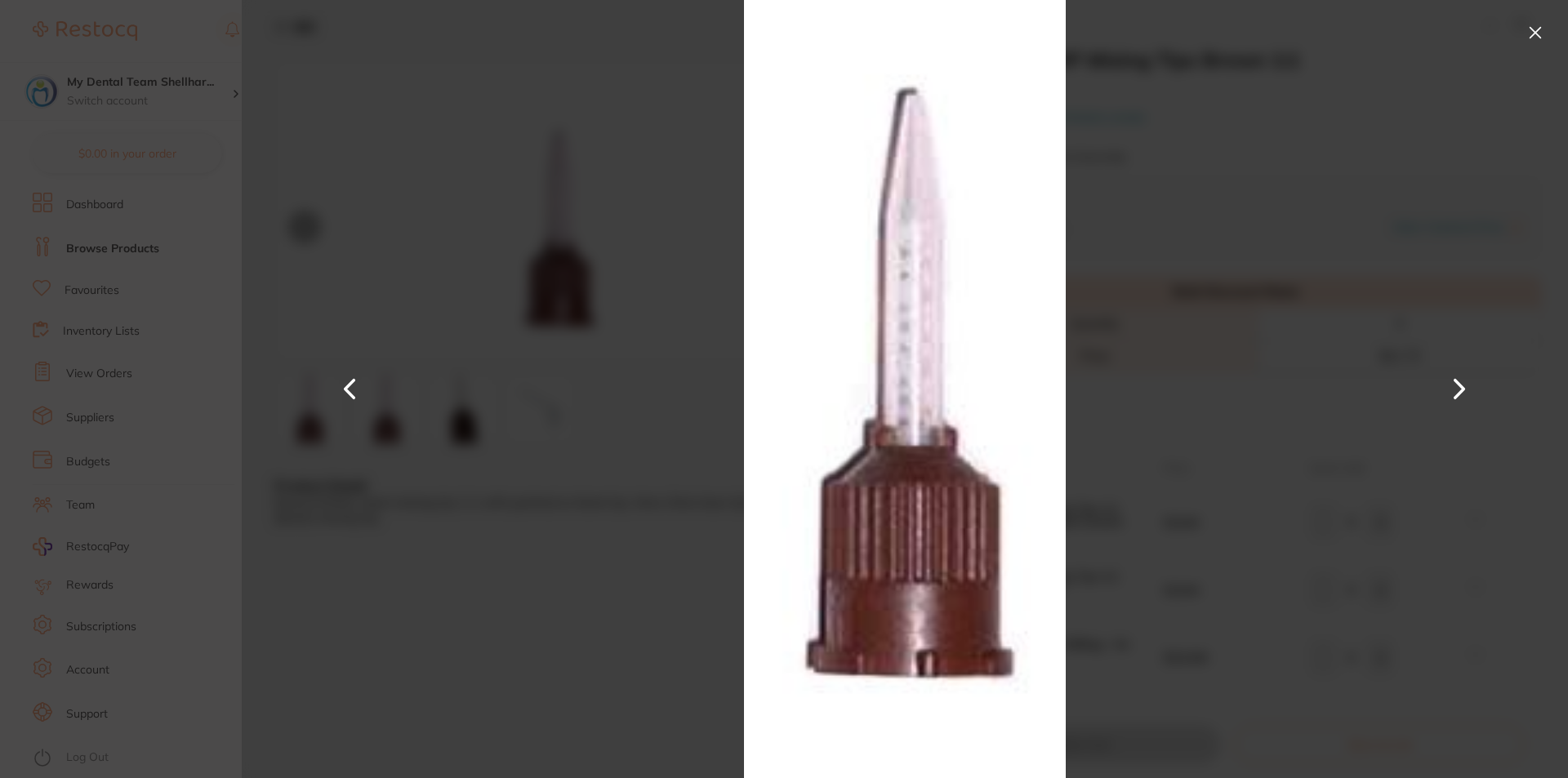
click at [1448, 389] on button at bounding box center [1459, 389] width 39 height 389
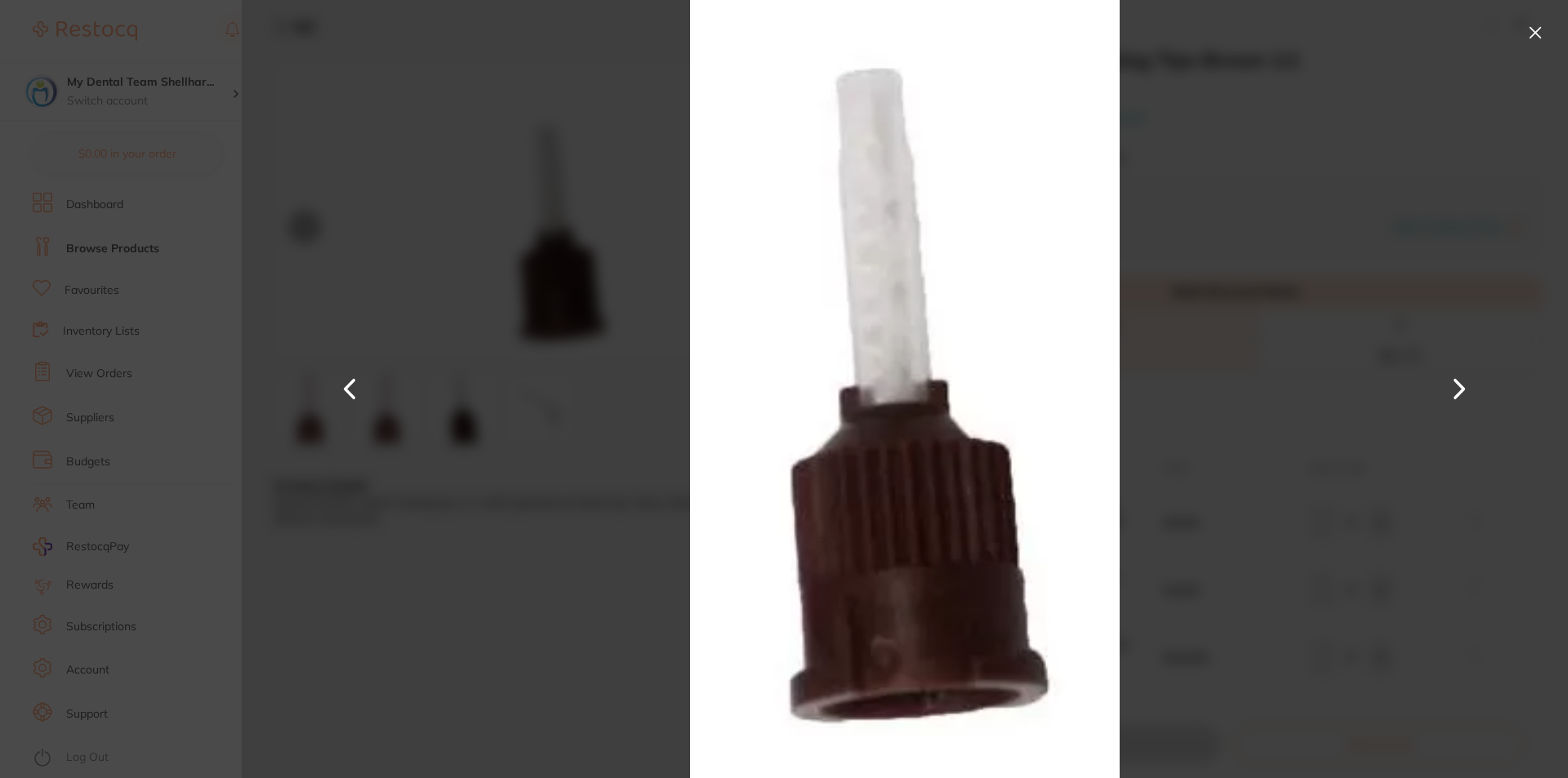
click at [1462, 387] on button at bounding box center [1459, 389] width 39 height 389
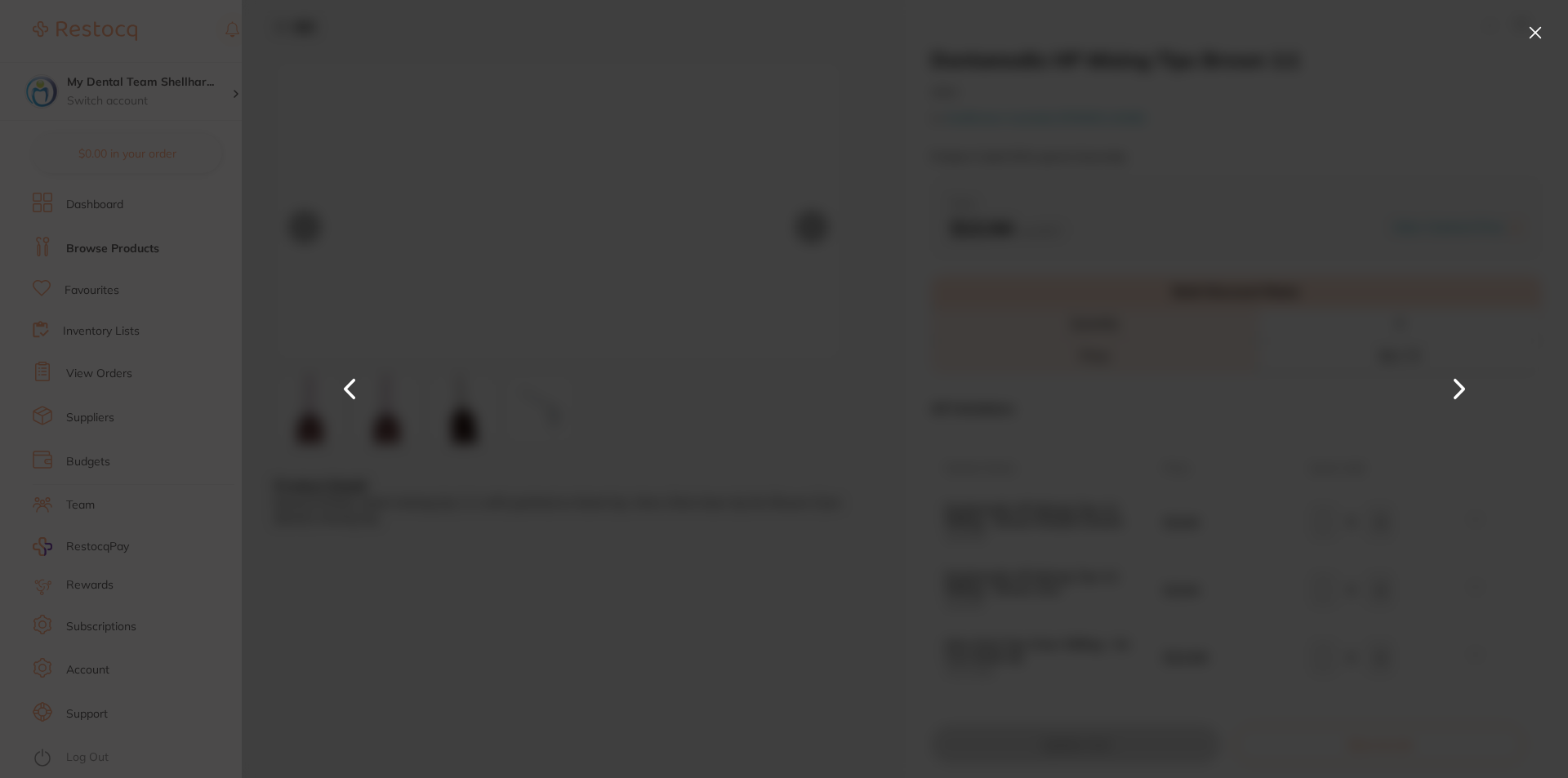
click at [1462, 387] on button at bounding box center [1459, 389] width 39 height 389
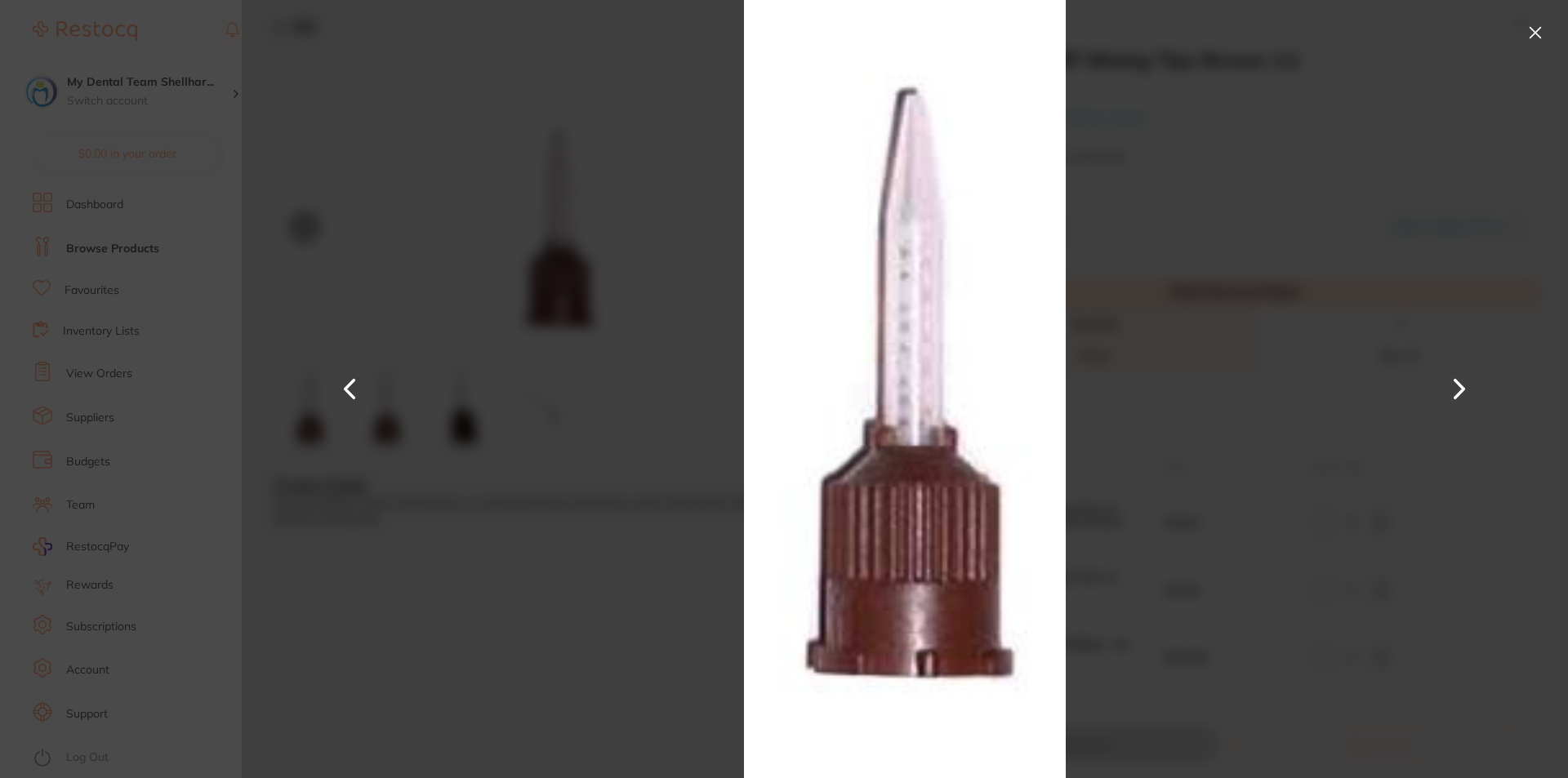
click at [1401, 389] on div at bounding box center [904, 389] width 1326 height 778
click at [1530, 34] on button at bounding box center [1534, 33] width 26 height 26
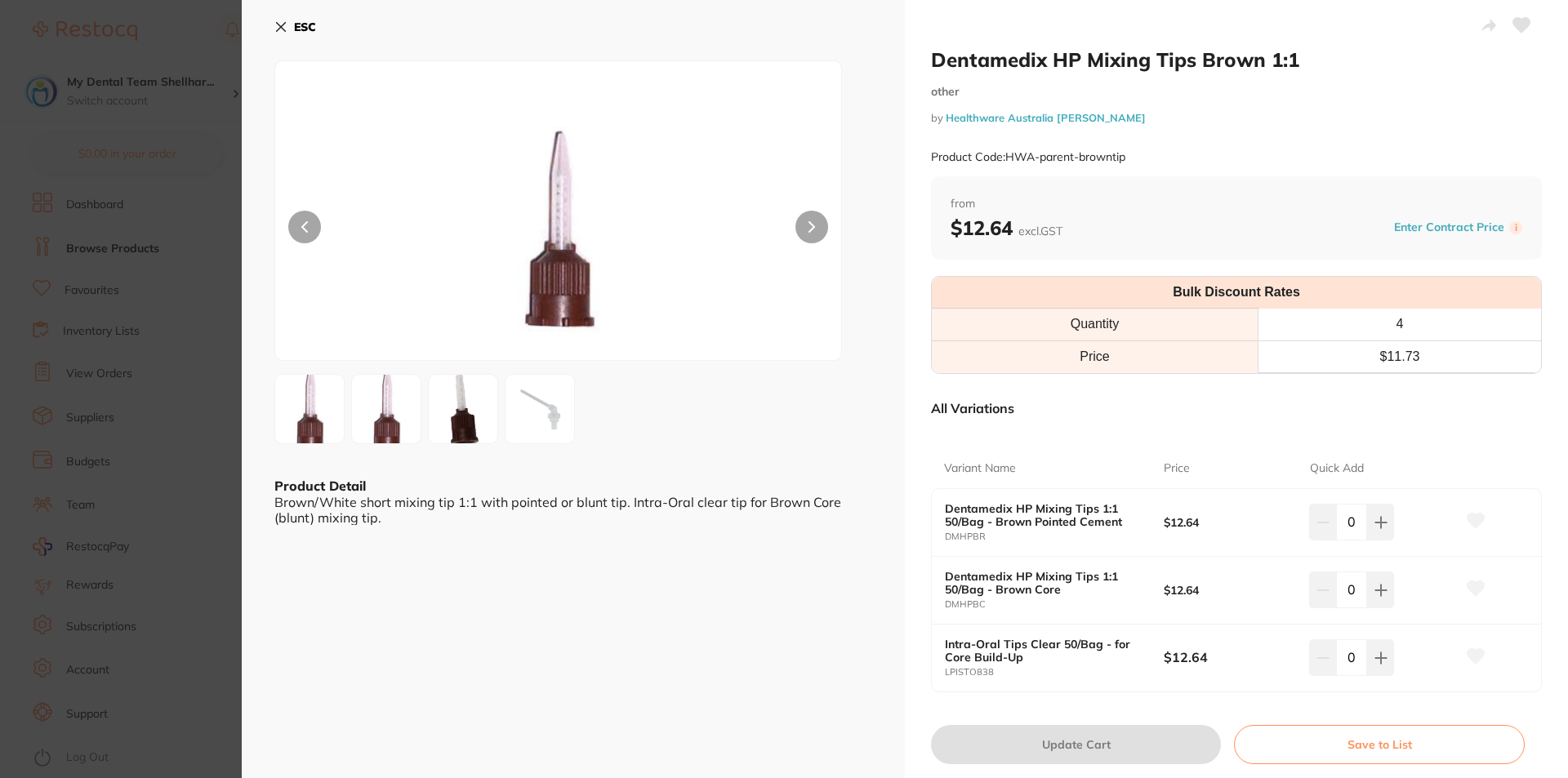
drag, startPoint x: 189, startPoint y: 285, endPoint x: 464, endPoint y: 127, distance: 317.2
click at [189, 285] on section "Dentamedix HP Mixing Tips Brown 1:1 other by Healthware Australia [PERSON_NAME]…" at bounding box center [784, 389] width 1568 height 778
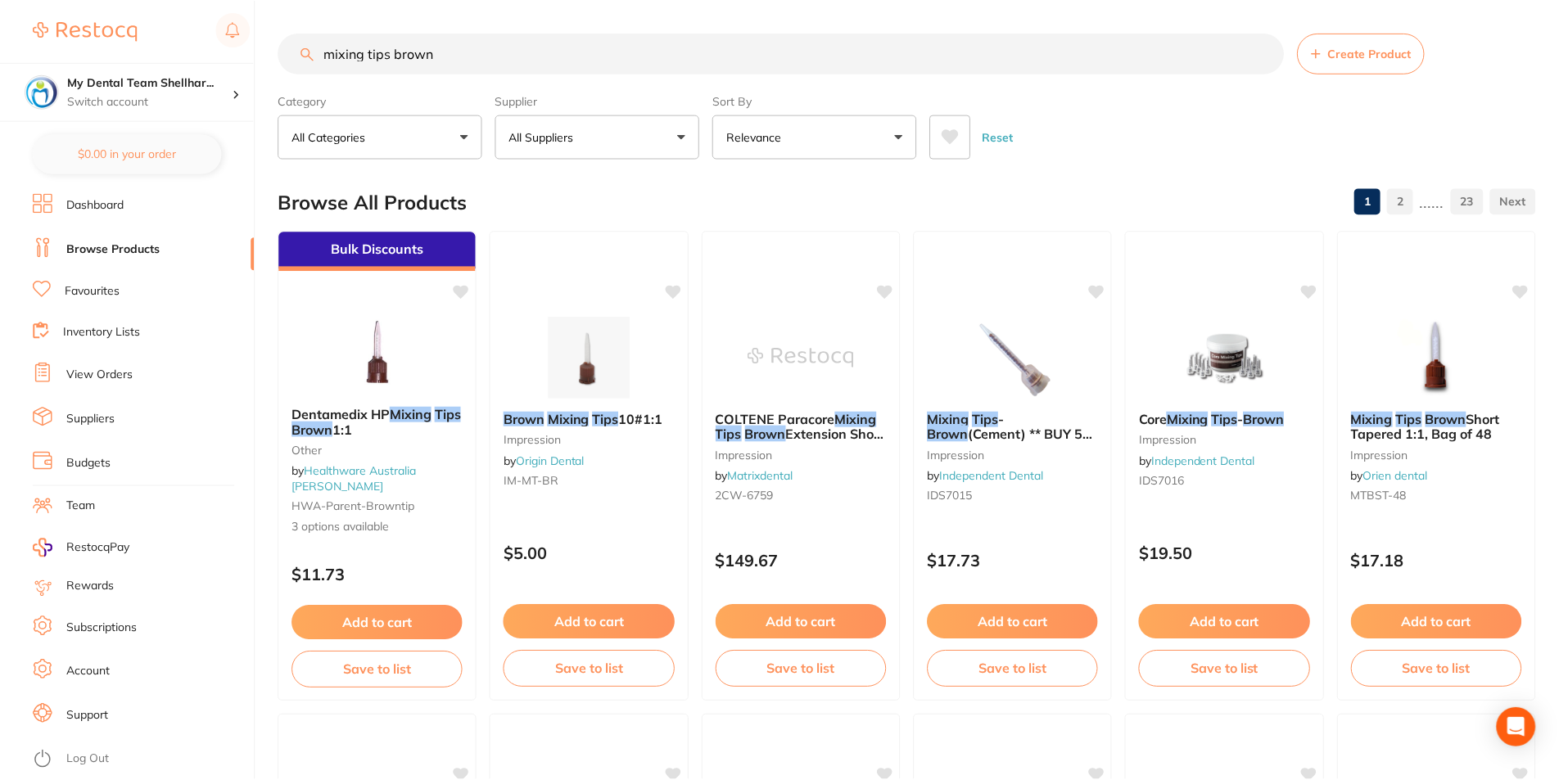
scroll to position [1, 0]
click at [447, 56] on input "mixing tips brown" at bounding box center [781, 52] width 1005 height 41
paste input "Mixing Tips Brown Short-1:1"
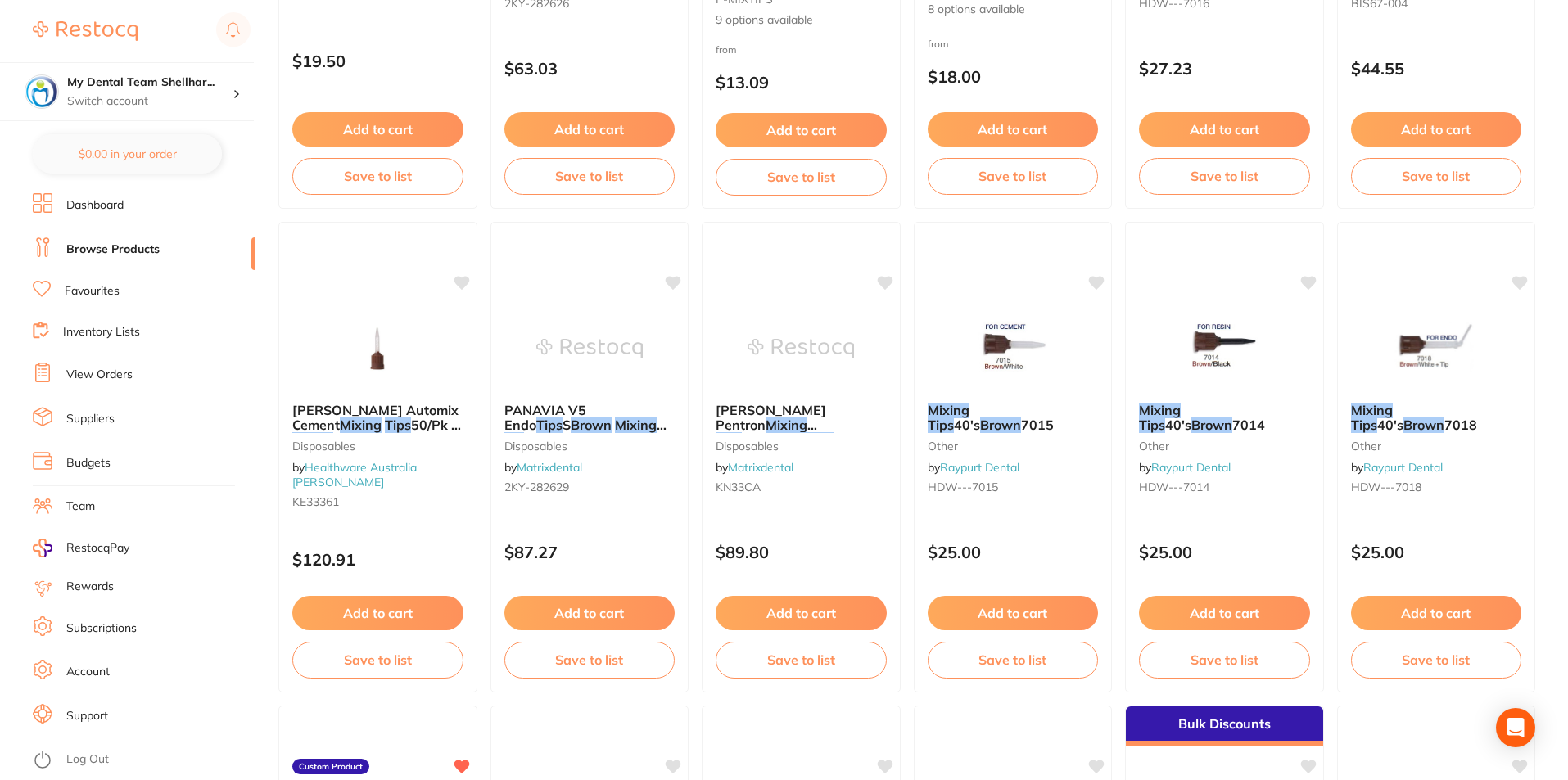
scroll to position [983, 0]
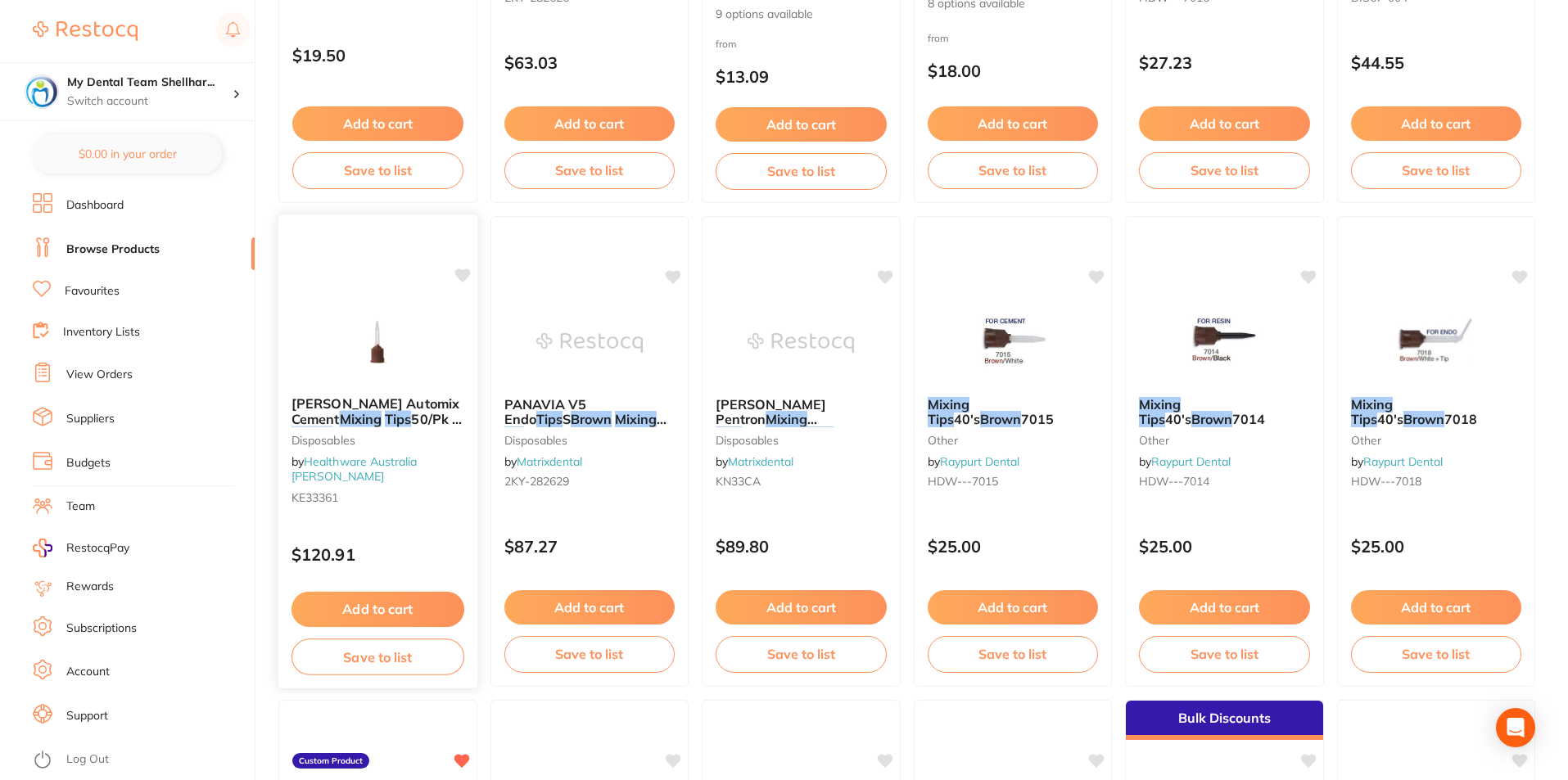
click at [408, 305] on img at bounding box center [378, 342] width 107 height 83
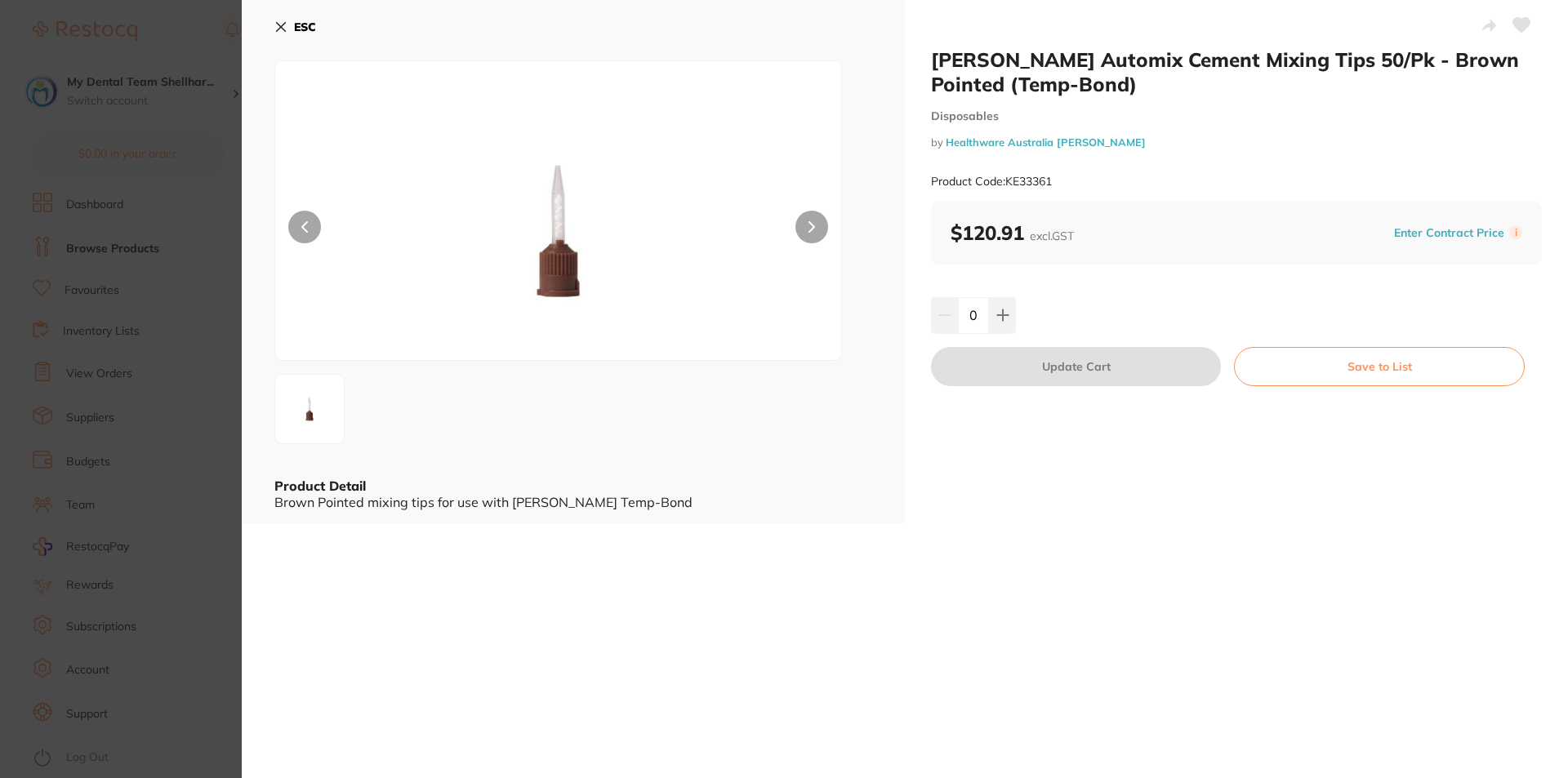
click at [126, 288] on section "[PERSON_NAME] Automix Cement Mixing Tips 50/Pk - Brown Pointed (Temp-Bond) Disp…" at bounding box center [784, 389] width 1568 height 778
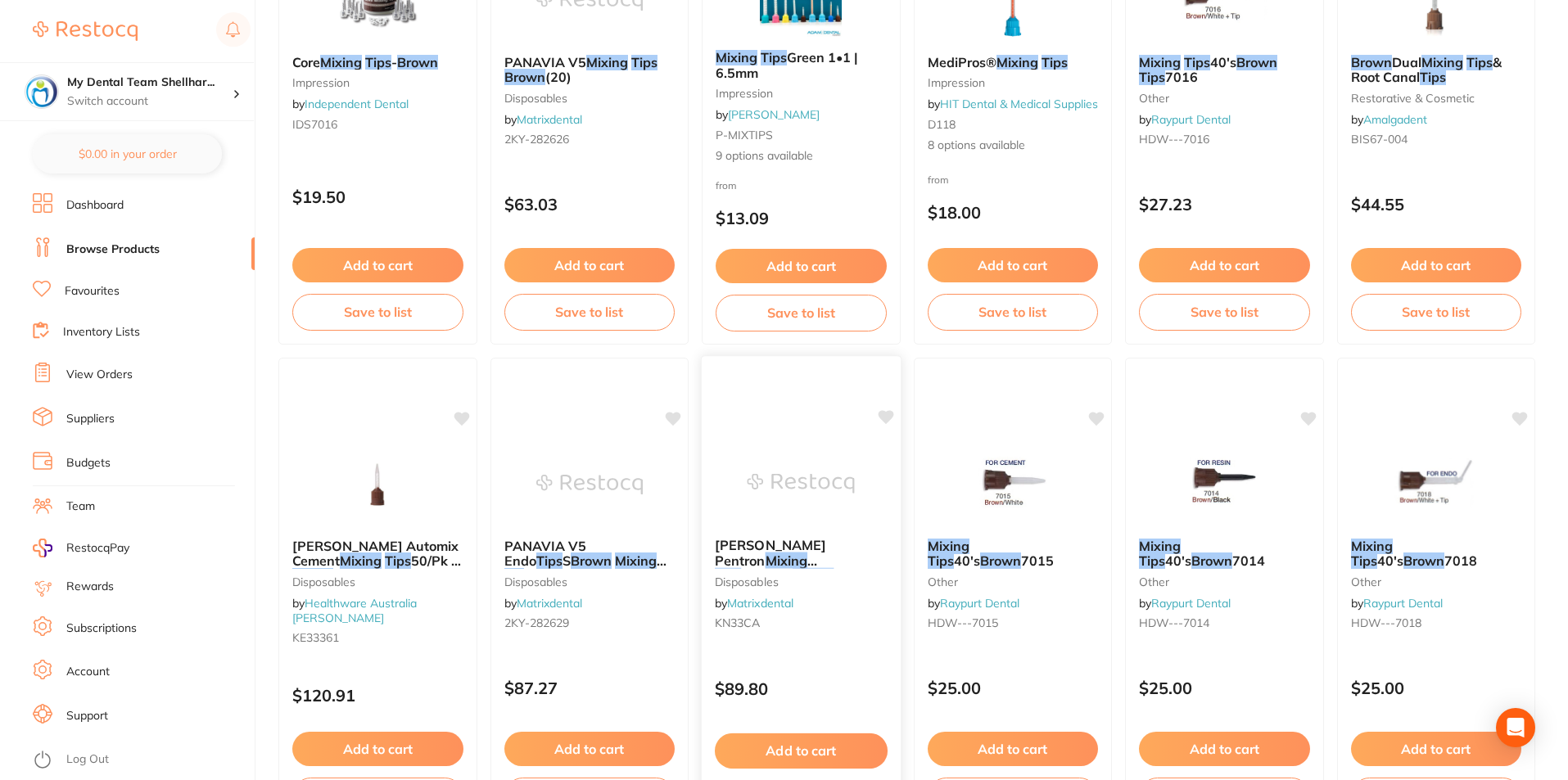
scroll to position [737, 0]
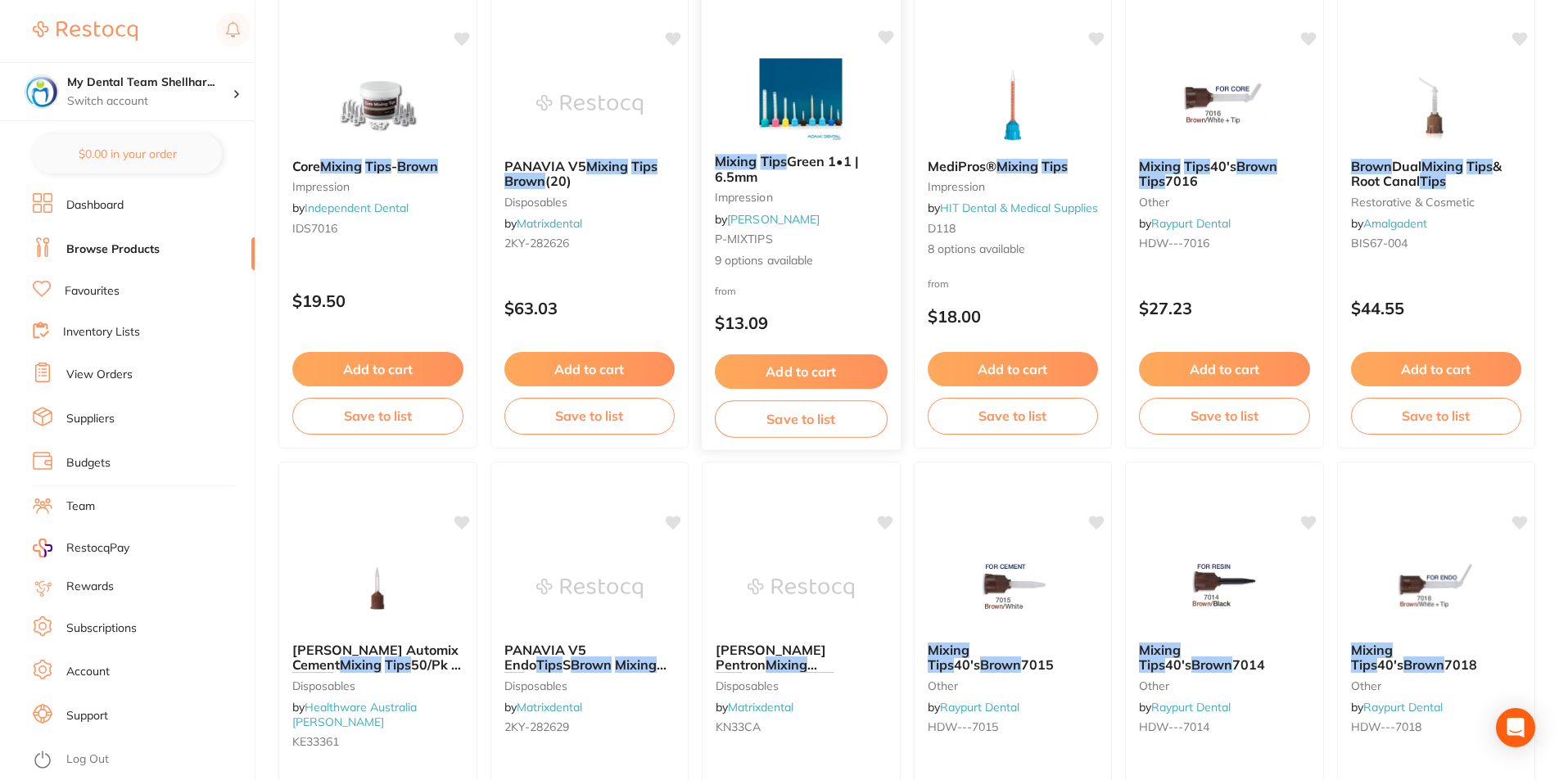
click at [814, 82] on img at bounding box center [801, 99] width 107 height 83
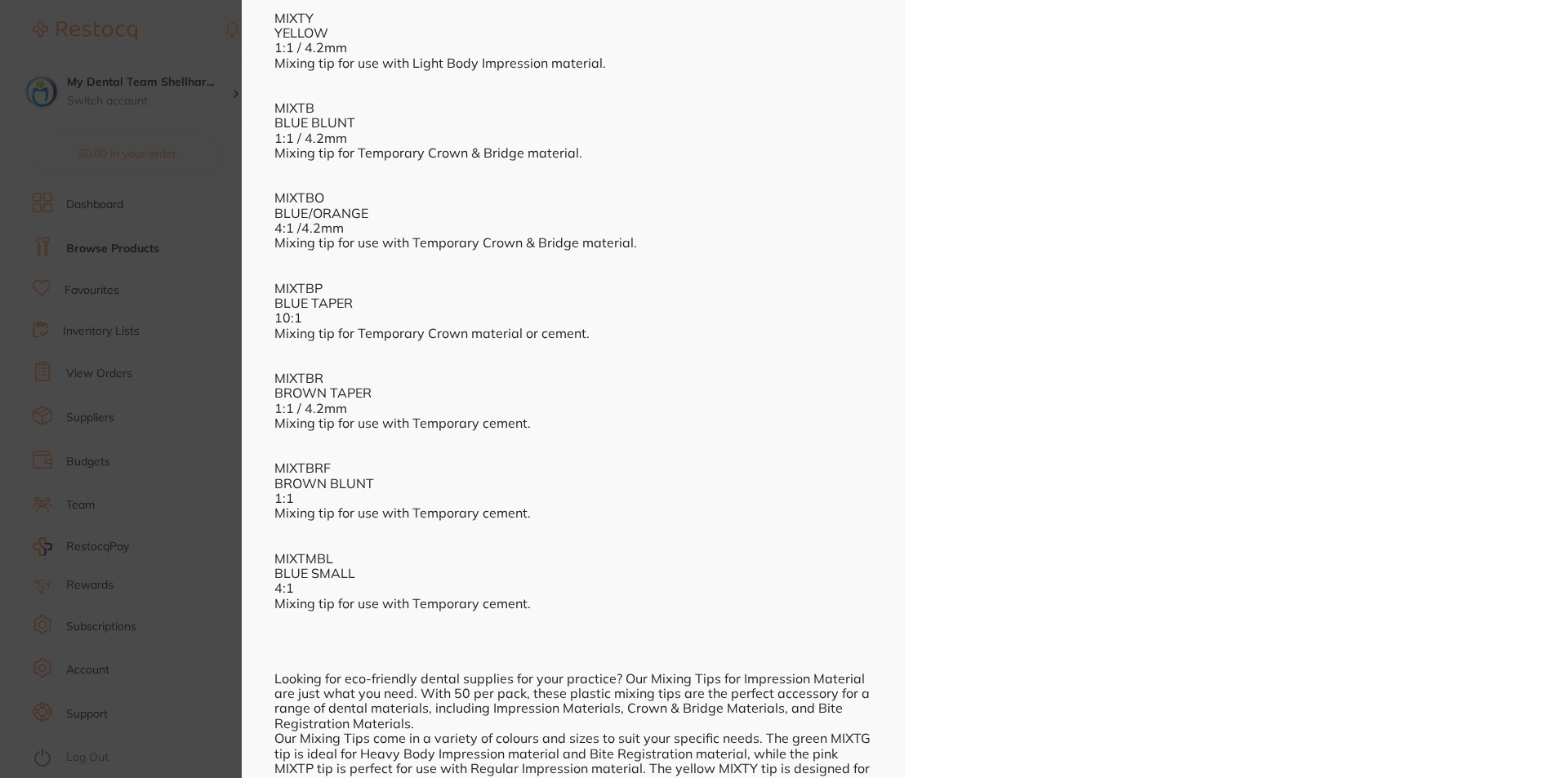
scroll to position [980, 0]
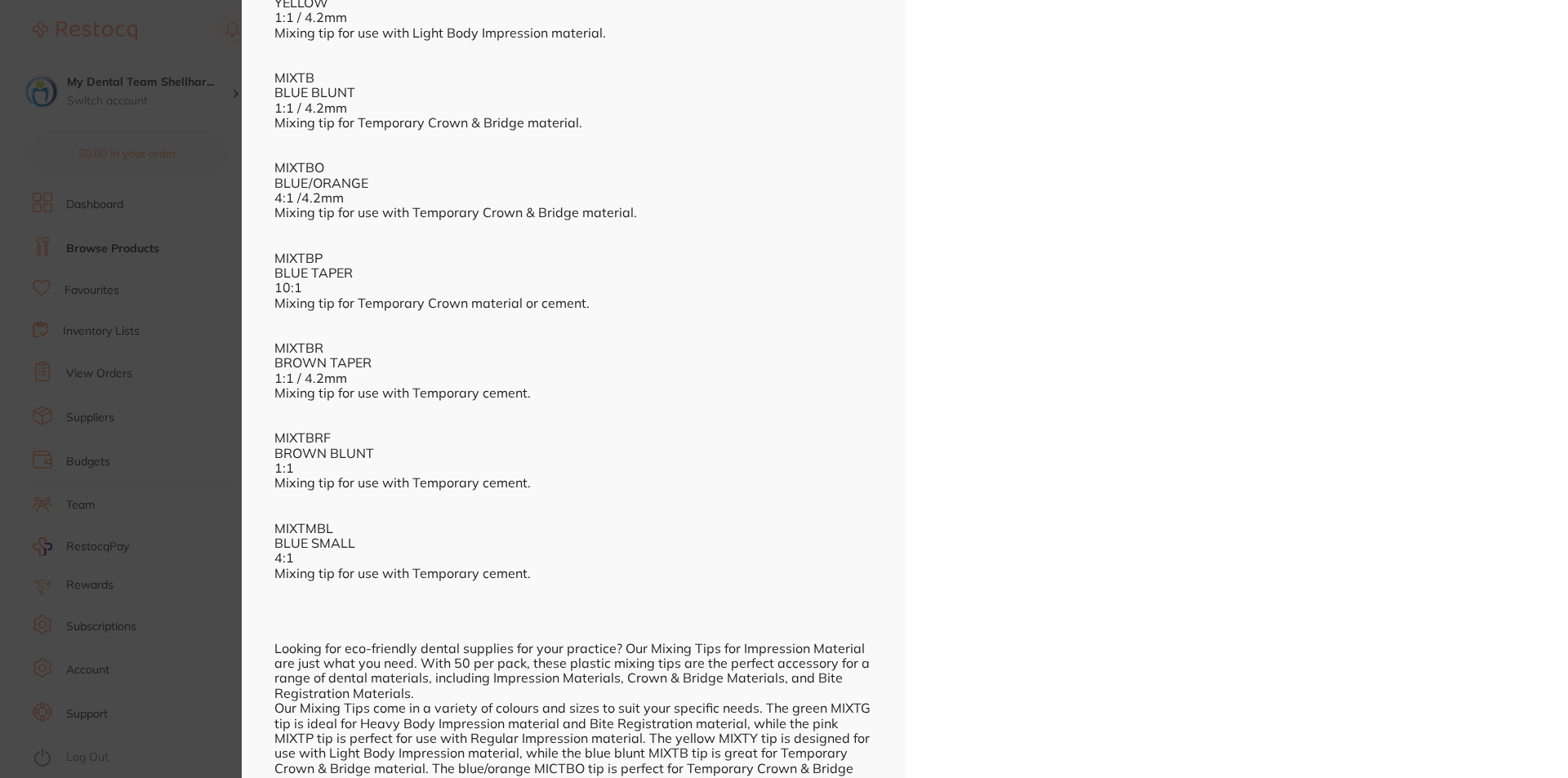
click at [238, 171] on section "Mixing Tips Green 1•1 | 6.5mm impression by [PERSON_NAME] Product Code: P-MIXTI…" at bounding box center [784, 389] width 1568 height 778
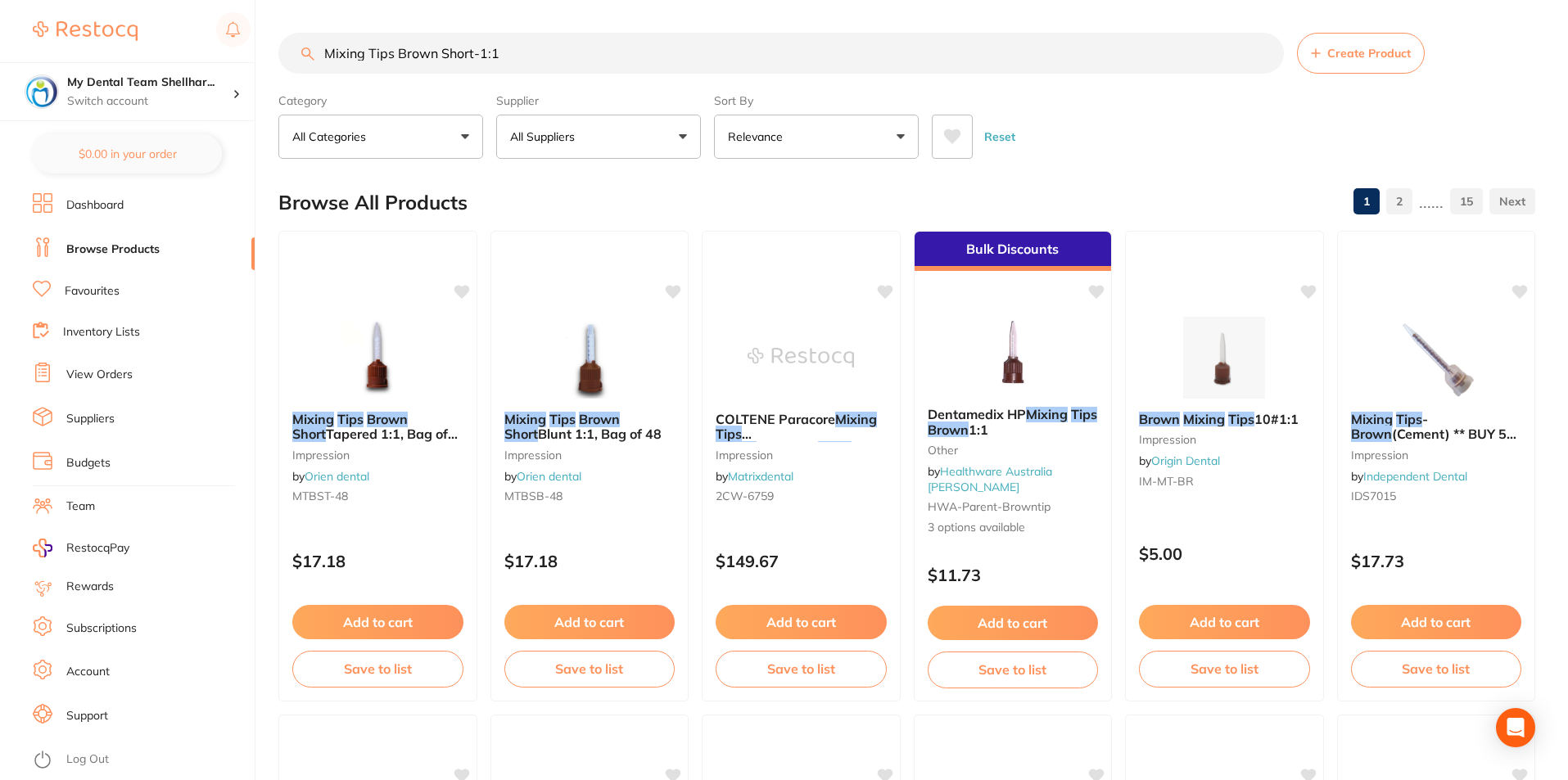
click at [407, 54] on input "Mixing Tips Brown Short-1:1" at bounding box center [781, 53] width 1005 height 41
paste input "TM-71505"
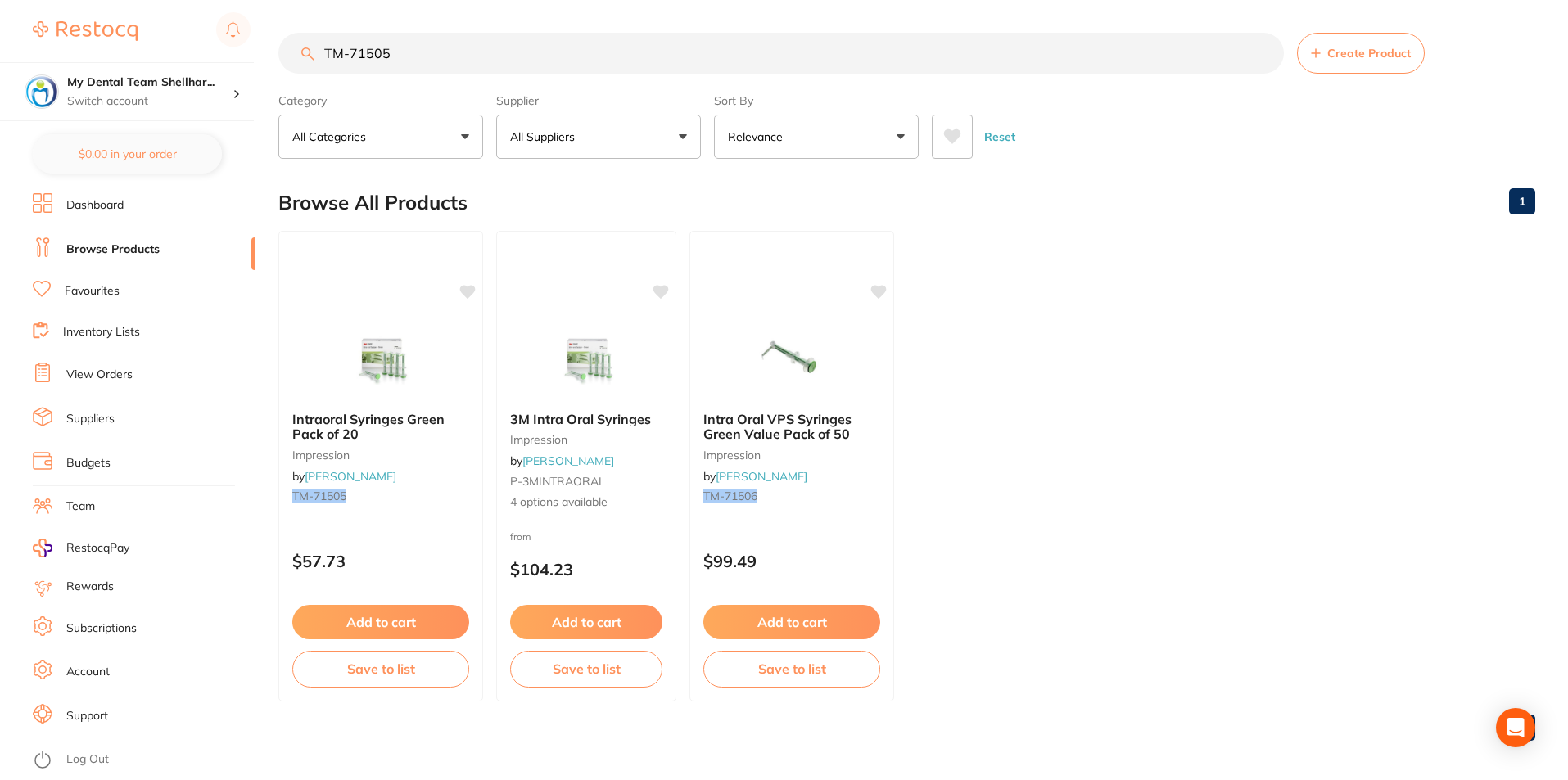
click at [421, 362] on img at bounding box center [381, 358] width 107 height 82
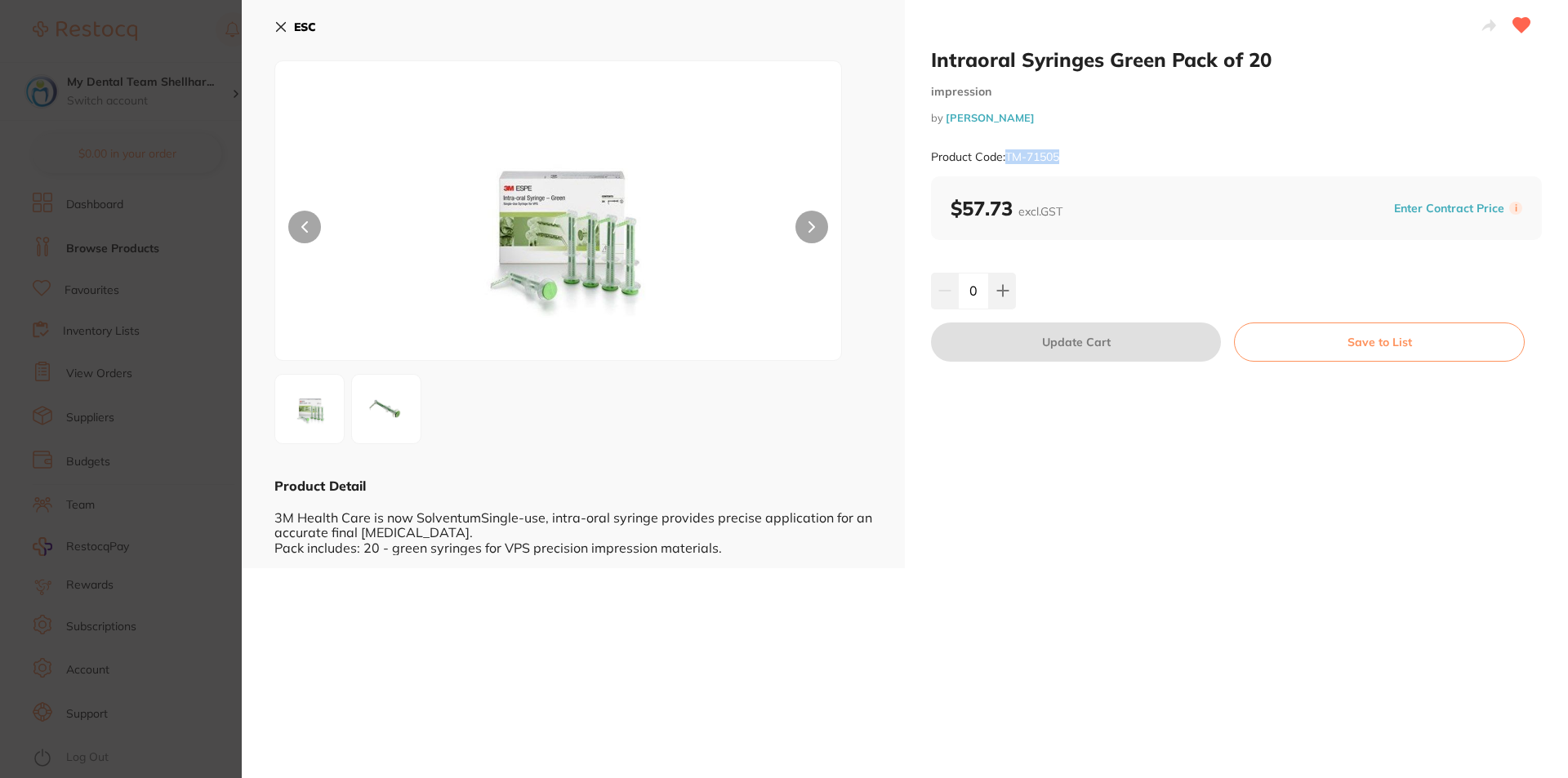
drag, startPoint x: 1084, startPoint y: 159, endPoint x: 1007, endPoint y: 159, distance: 77.0
click at [1007, 159] on div "Product Code: TM-71505" at bounding box center [1235, 157] width 610 height 40
copy small "TM-71505"
click at [282, 25] on icon at bounding box center [281, 28] width 9 height 9
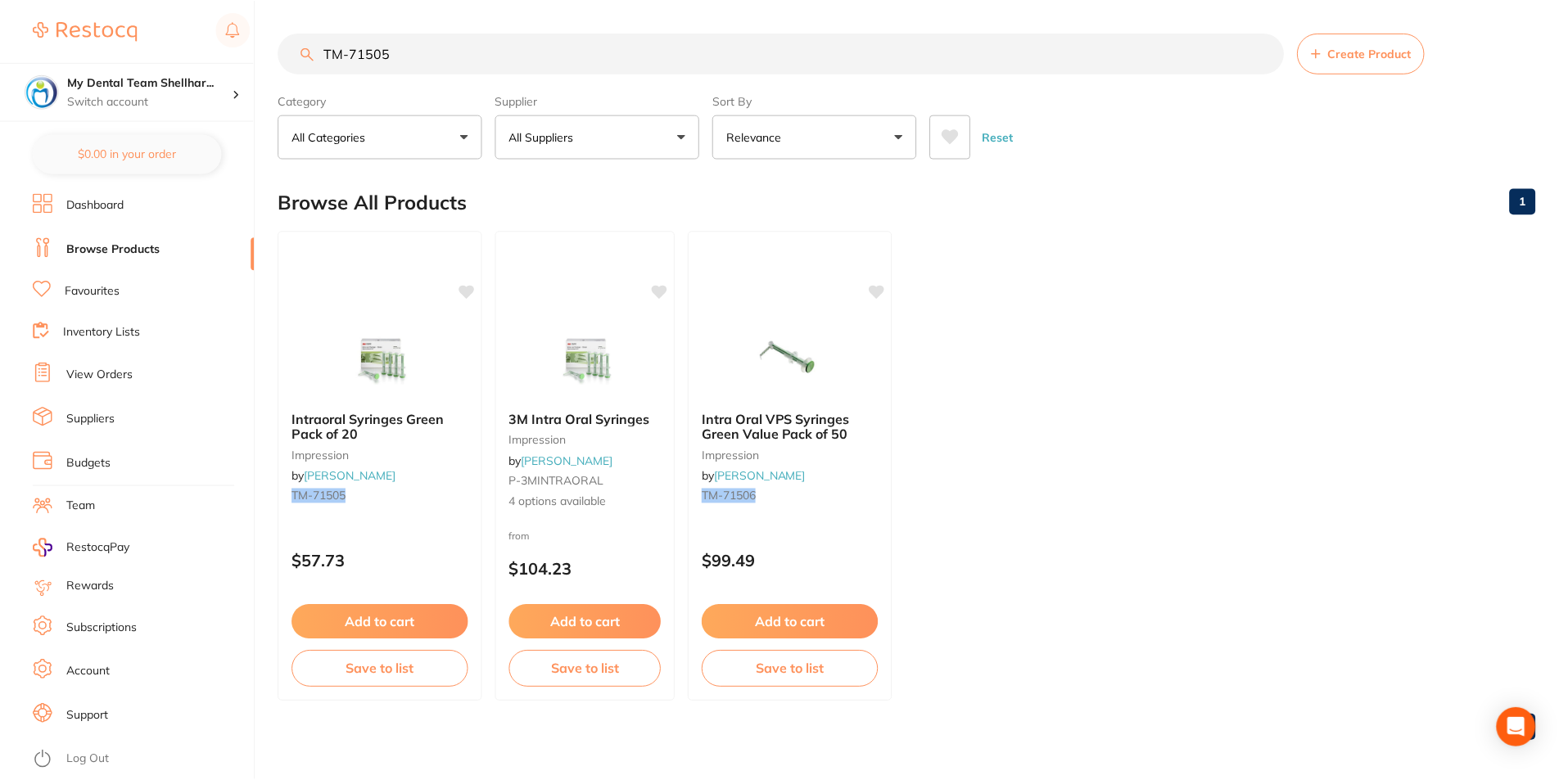
scroll to position [1, 0]
click at [477, 35] on input "TM-71505" at bounding box center [781, 52] width 1005 height 41
click at [476, 36] on input "TM-71505" at bounding box center [781, 52] width 1005 height 41
drag, startPoint x: 476, startPoint y: 36, endPoint x: 467, endPoint y: 43, distance: 11.4
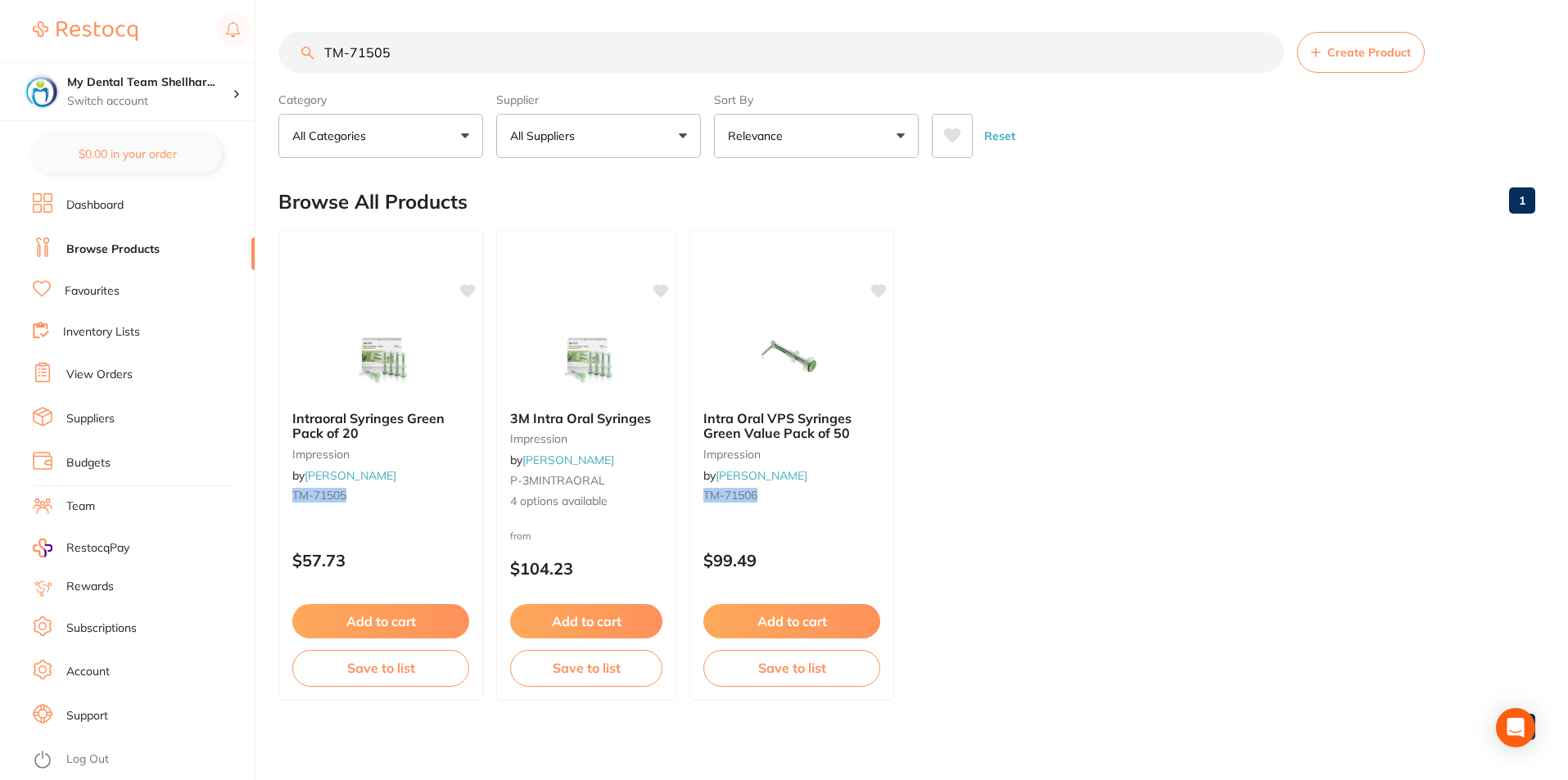
click at [474, 36] on input "TM-71505" at bounding box center [781, 52] width 1005 height 41
click at [456, 47] on input "TM-71505" at bounding box center [781, 52] width 1005 height 41
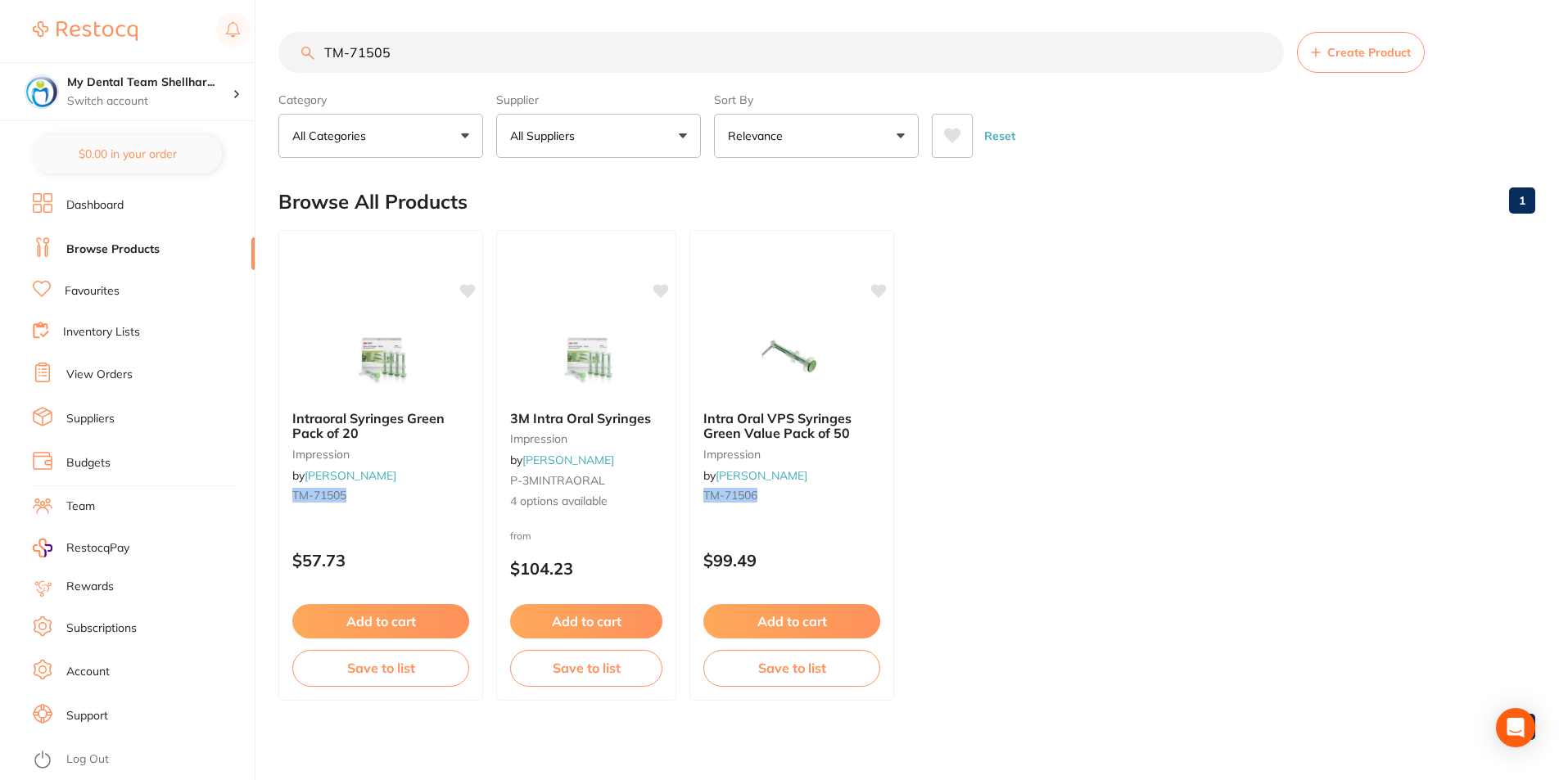
click at [456, 47] on input "TM-71505" at bounding box center [781, 52] width 1005 height 41
click at [513, 67] on input "TM-71505" at bounding box center [781, 52] width 1005 height 41
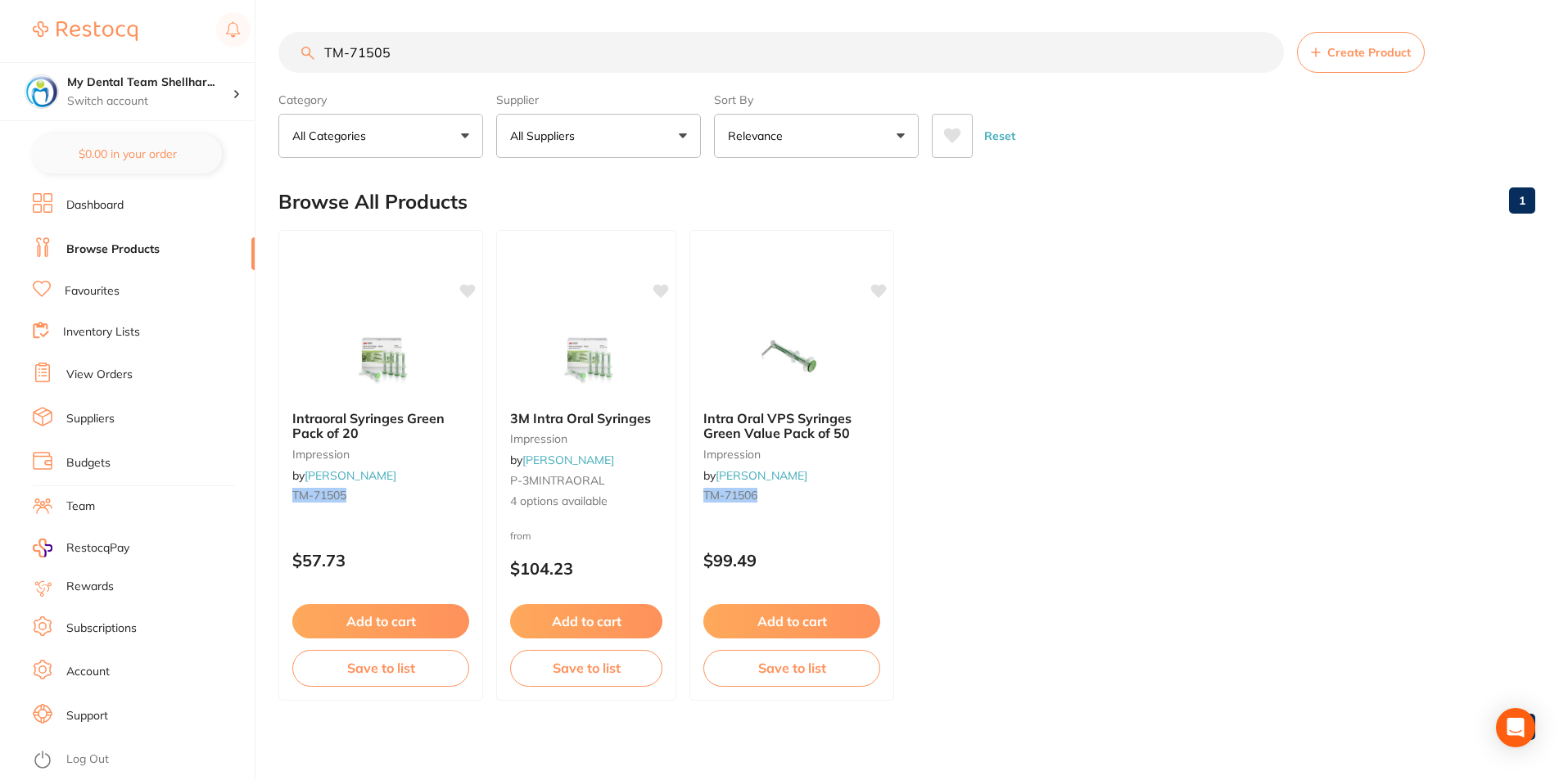
click at [513, 67] on input "TM-71505" at bounding box center [781, 52] width 1005 height 41
paste input "DMG-909201"
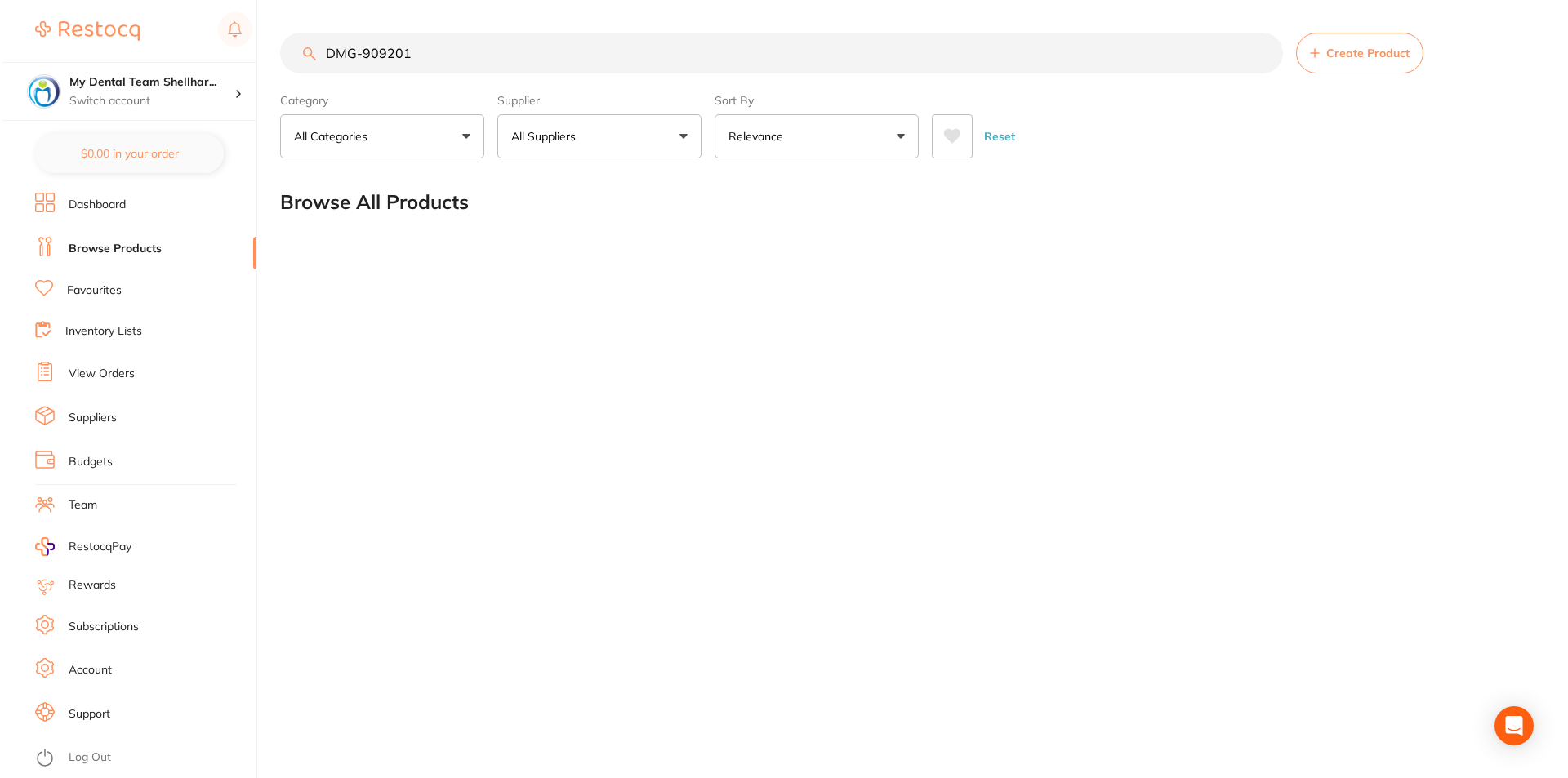
scroll to position [0, 0]
click at [736, 61] on input "DMG-909201" at bounding box center [781, 53] width 1006 height 41
click at [736, 60] on input "DMG-909201" at bounding box center [781, 53] width 1006 height 41
click at [736, 58] on input "DMG-909201" at bounding box center [781, 53] width 1006 height 41
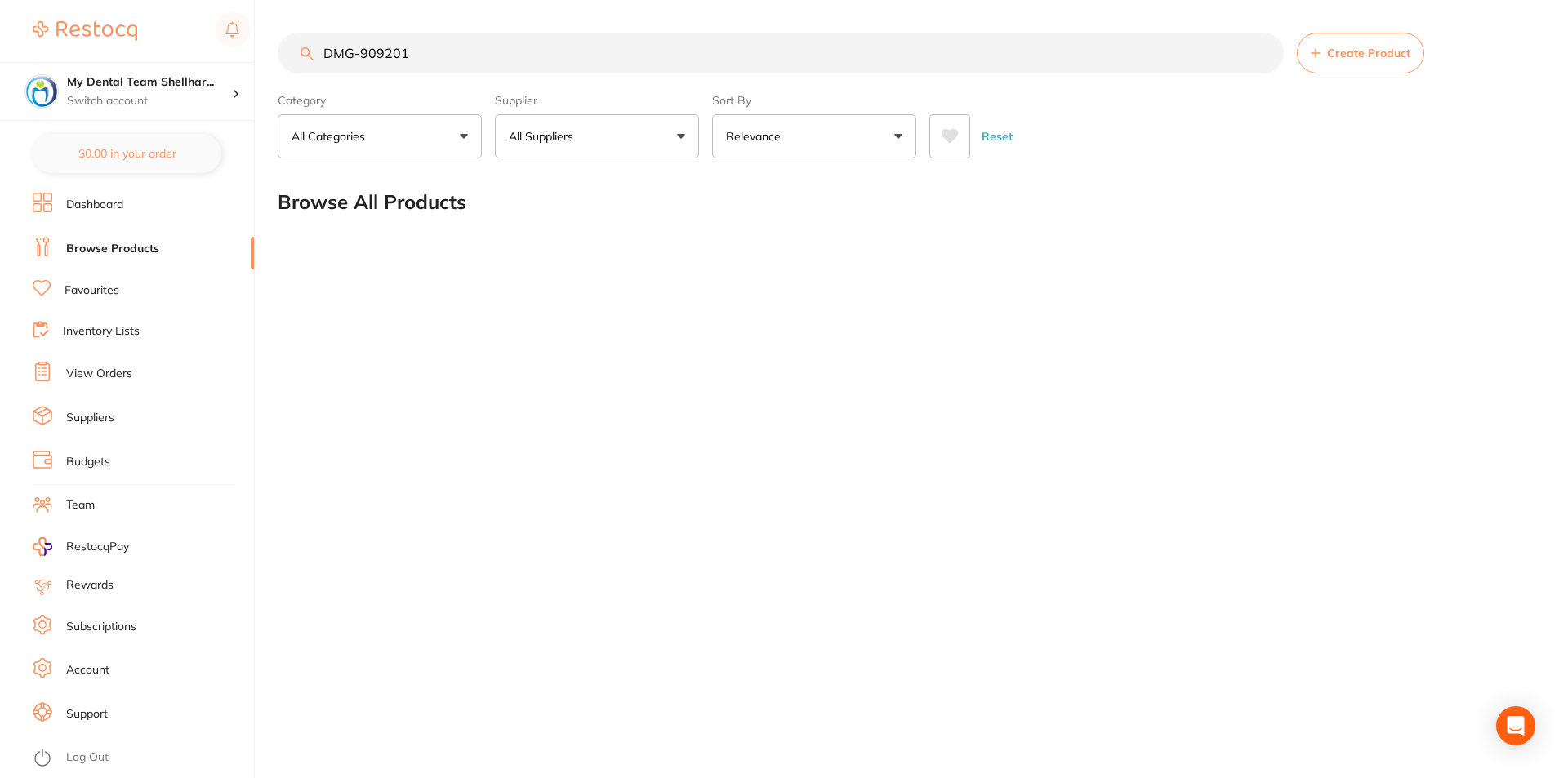
paste input "HS-900-4587"
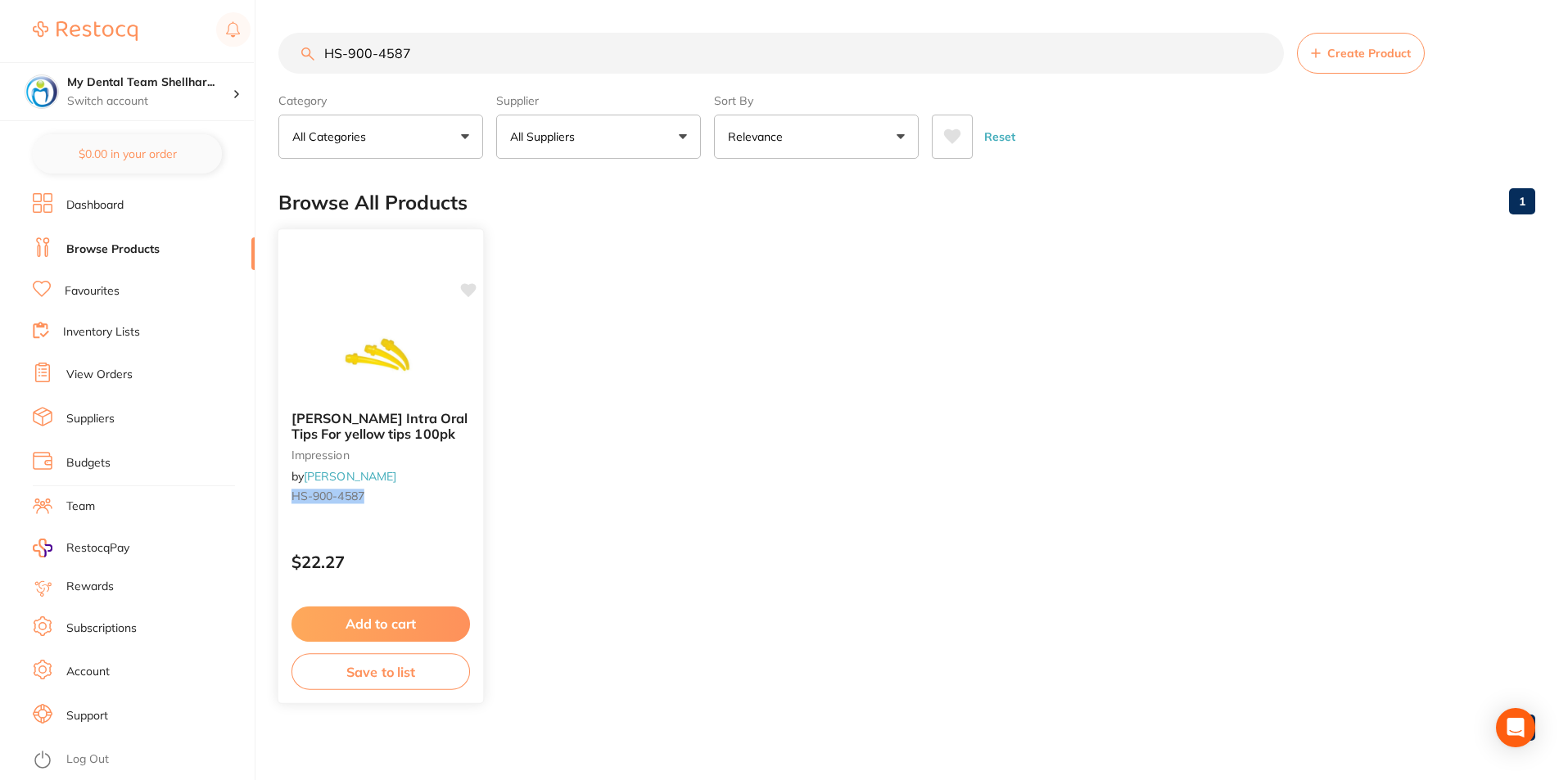
click at [435, 311] on div "[PERSON_NAME] Intra Oral Tips For yellow tips 100pk impression by [PERSON_NAME]…" at bounding box center [381, 465] width 207 height 475
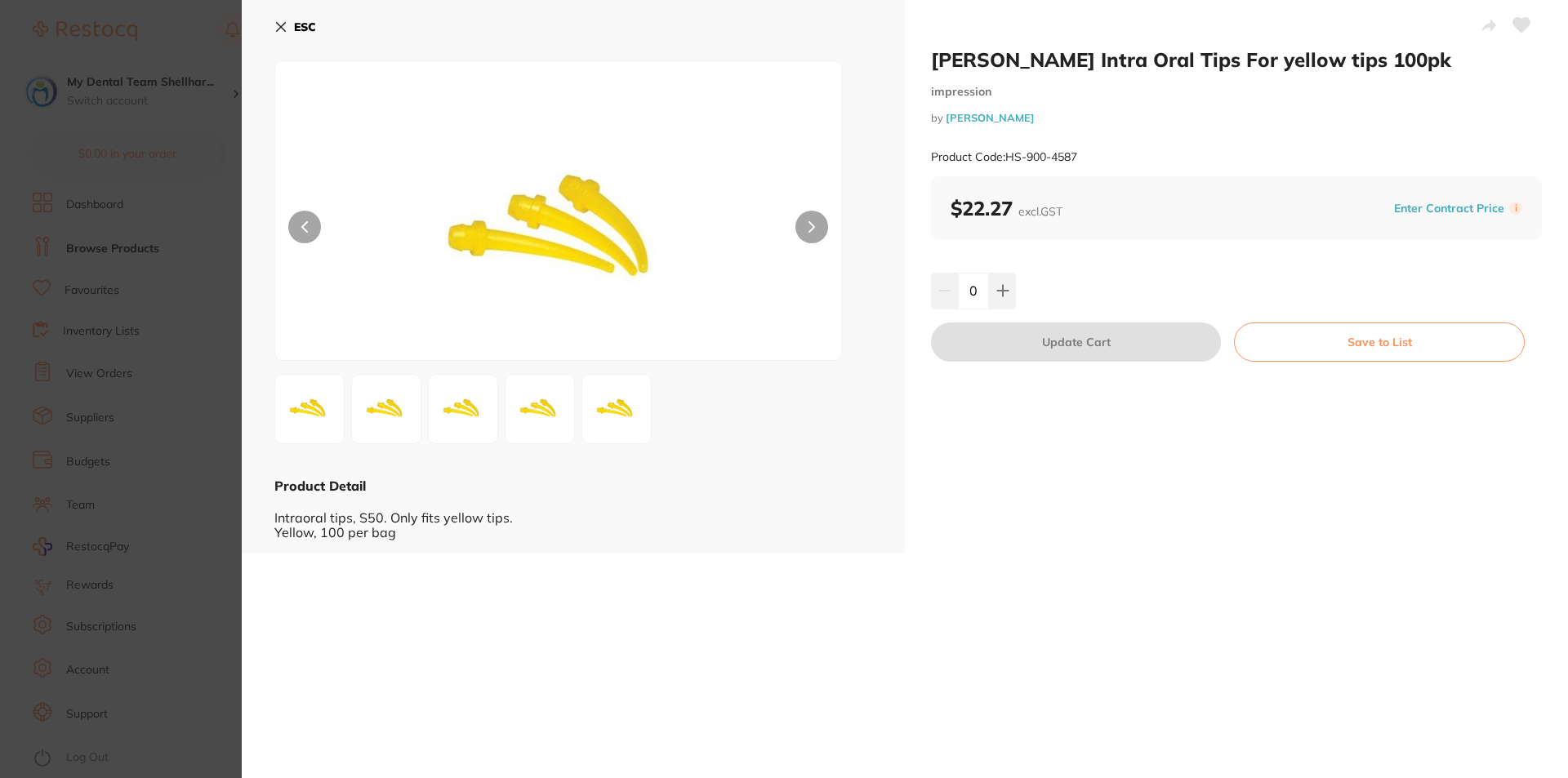
click at [1515, 20] on icon at bounding box center [1521, 25] width 17 height 15
drag, startPoint x: 282, startPoint y: 28, endPoint x: 372, endPoint y: 27, distance: 90.0
click at [281, 28] on icon at bounding box center [281, 28] width 9 height 9
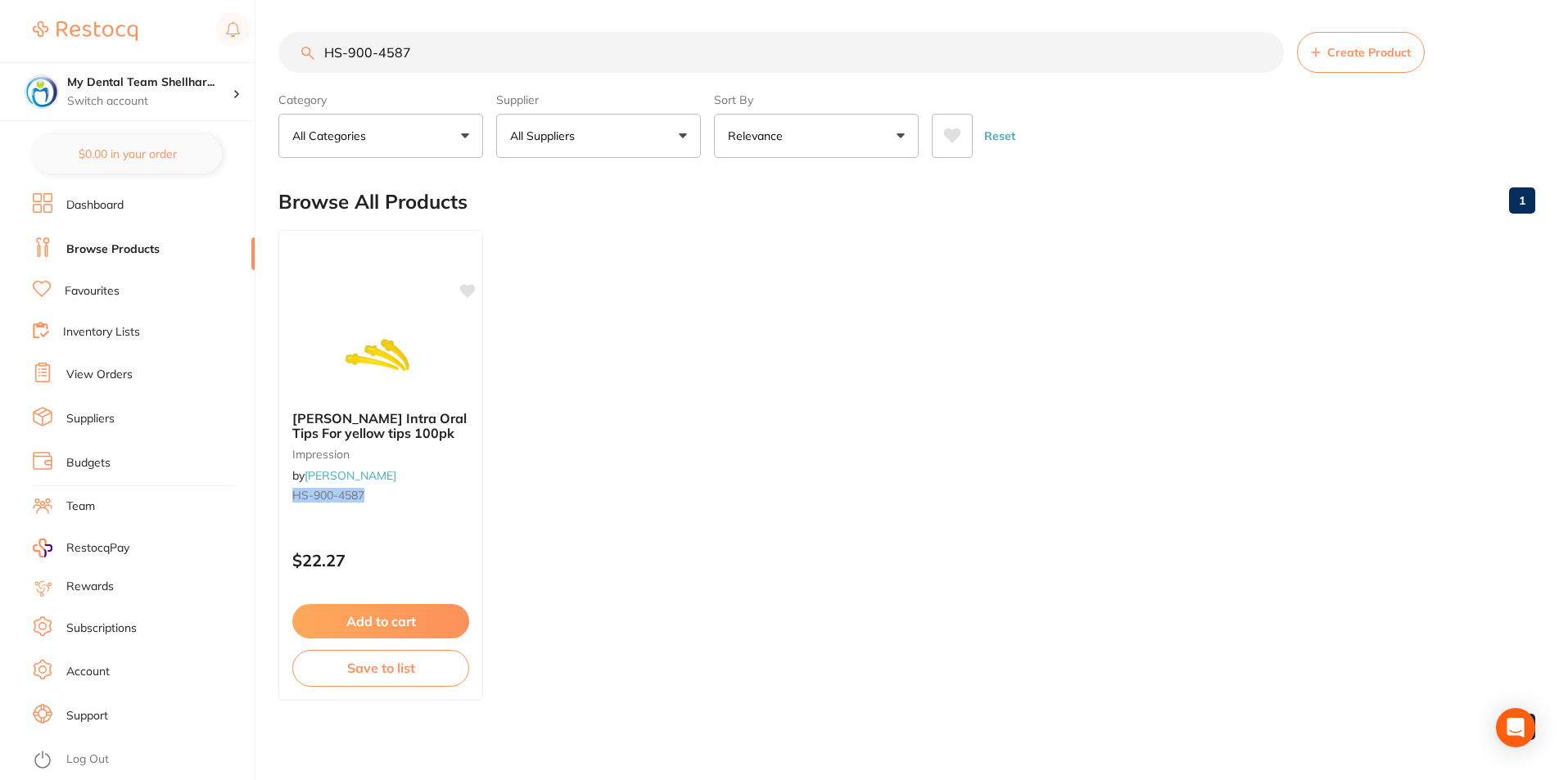
click at [451, 43] on input "HS-900-4587" at bounding box center [781, 52] width 1005 height 41
click at [451, 42] on input "HS-900-4587" at bounding box center [781, 52] width 1005 height 41
paste input "KE-Q34H"
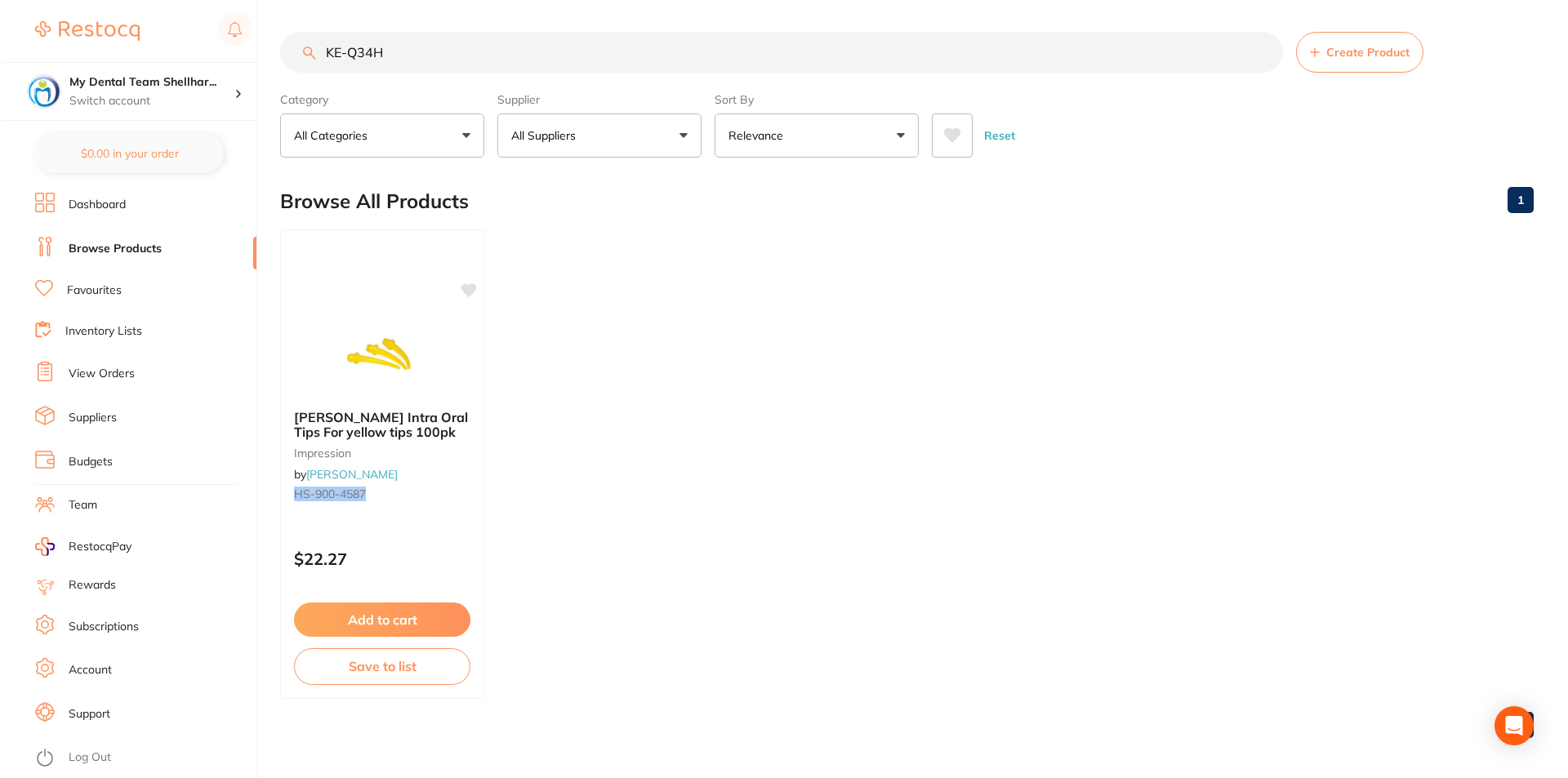
scroll to position [0, 0]
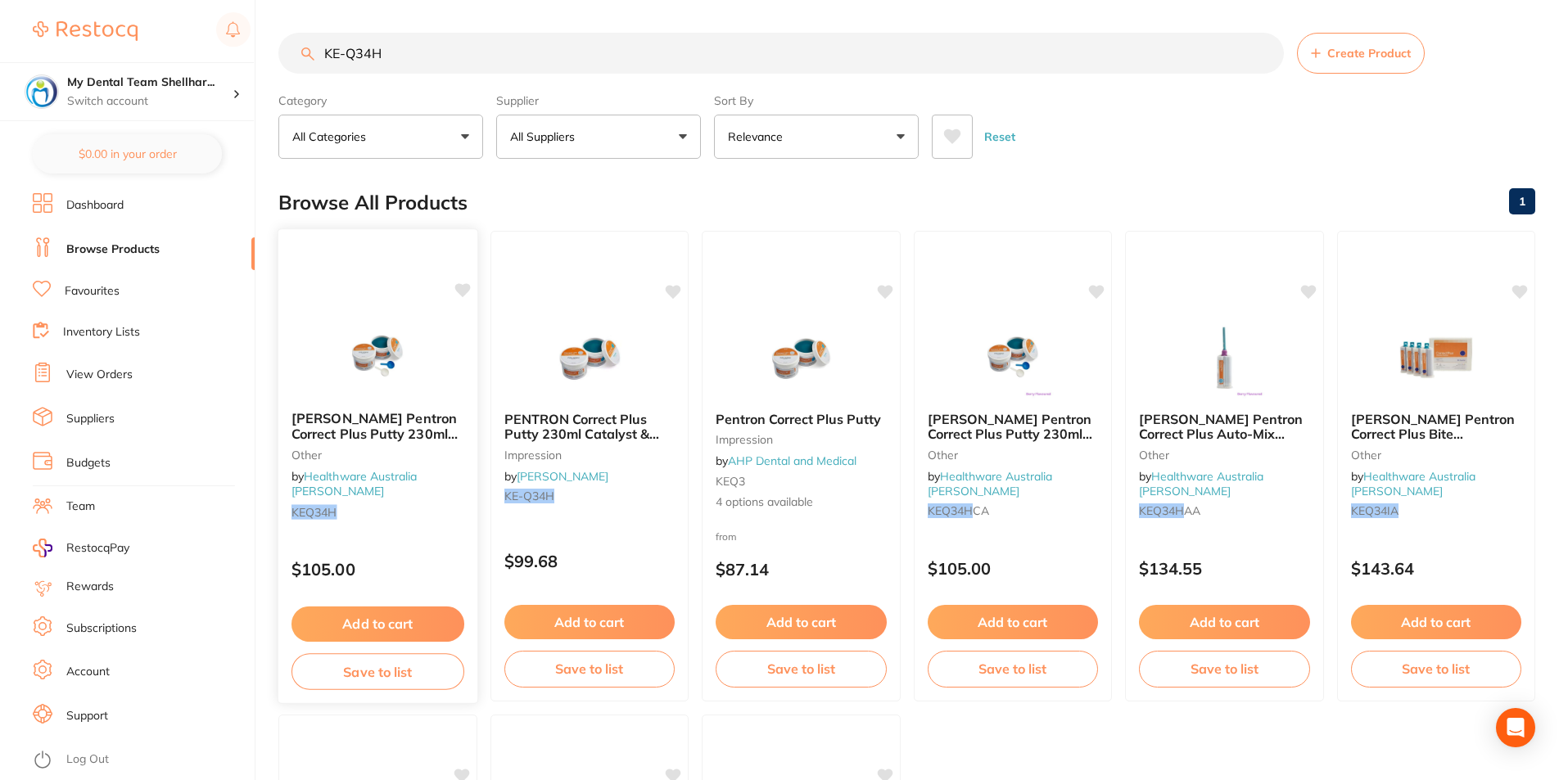
click at [392, 350] on img at bounding box center [378, 356] width 107 height 83
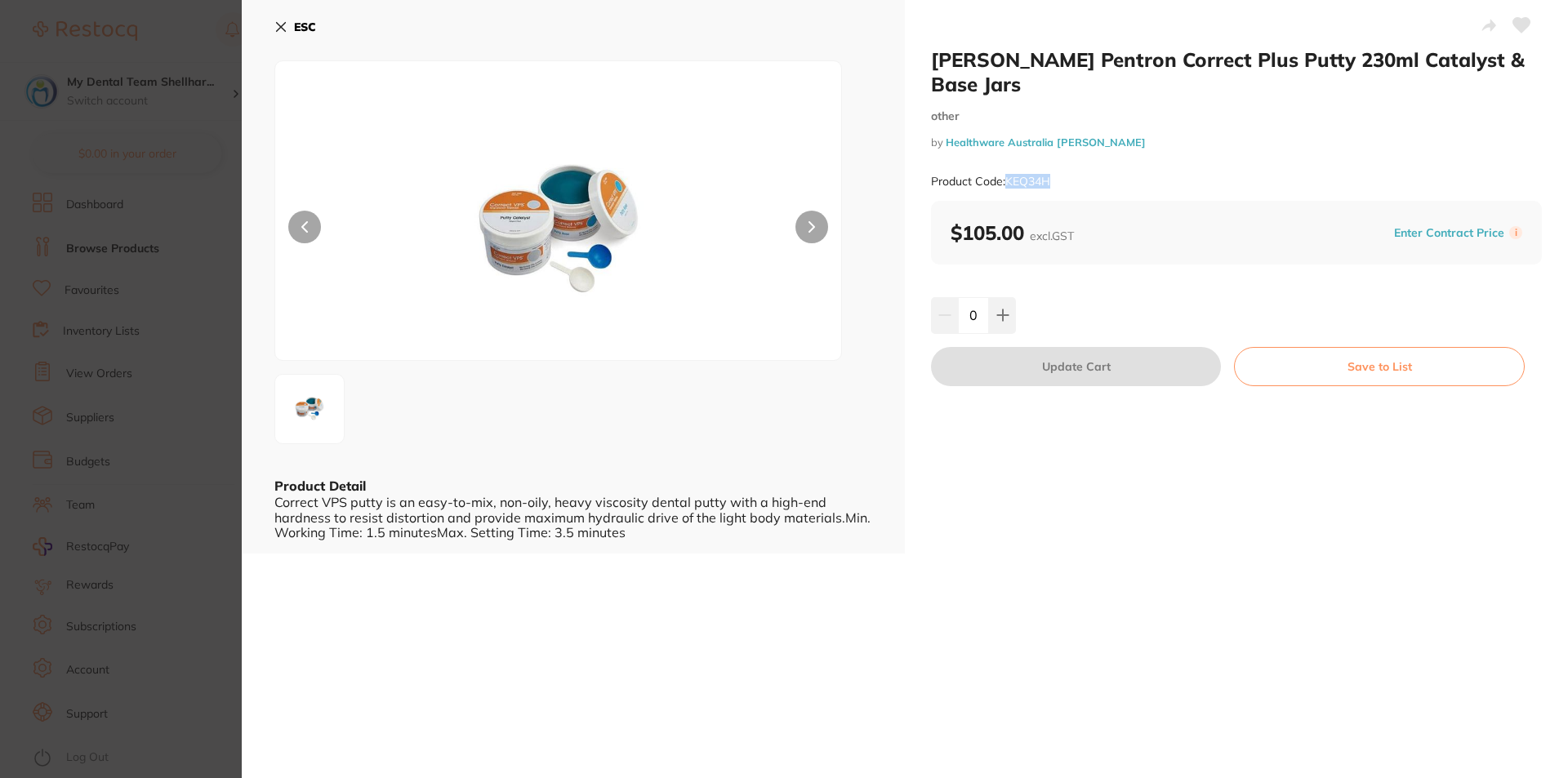
drag, startPoint x: 1058, startPoint y: 155, endPoint x: 1005, endPoint y: 157, distance: 53.0
click at [1005, 162] on div "Product Code: KEQ34H" at bounding box center [1235, 182] width 610 height 40
copy small "KEQ34H"
click at [280, 32] on icon at bounding box center [280, 27] width 13 height 13
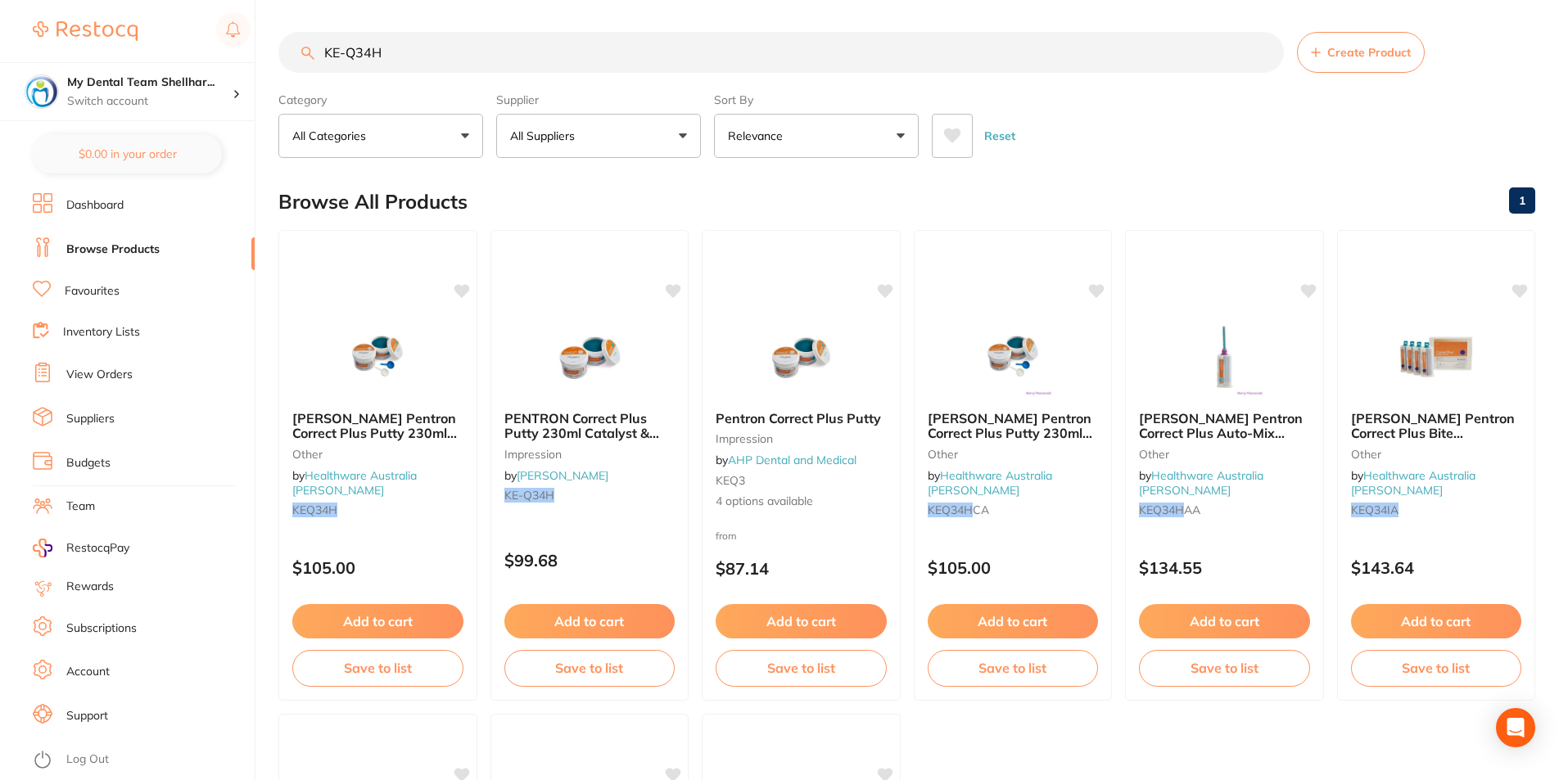
click at [374, 55] on input "KE-Q34H" at bounding box center [781, 52] width 1005 height 41
paste input "33957"
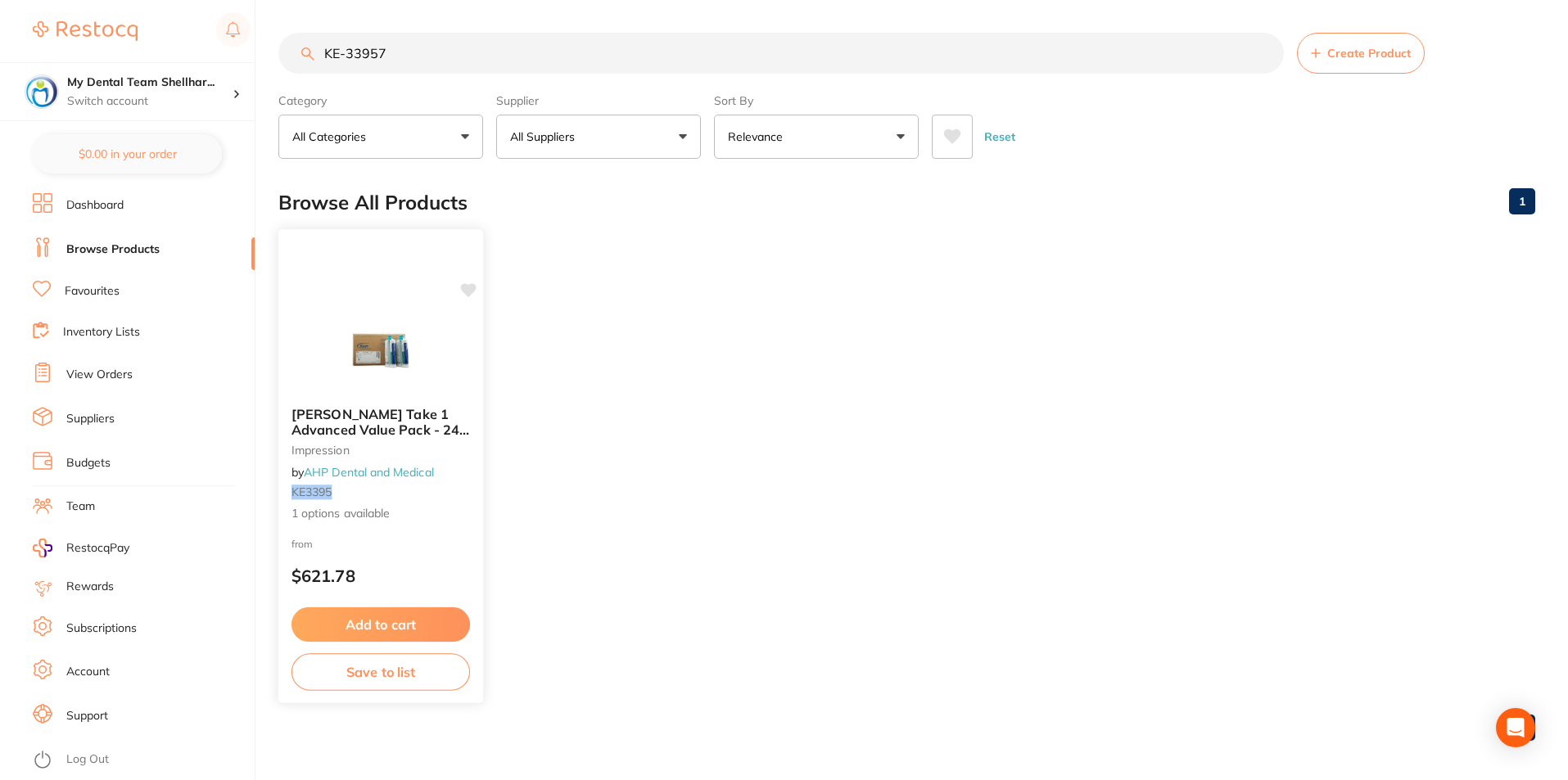
type input "KE-33957"
click at [405, 340] on img at bounding box center [380, 352] width 107 height 83
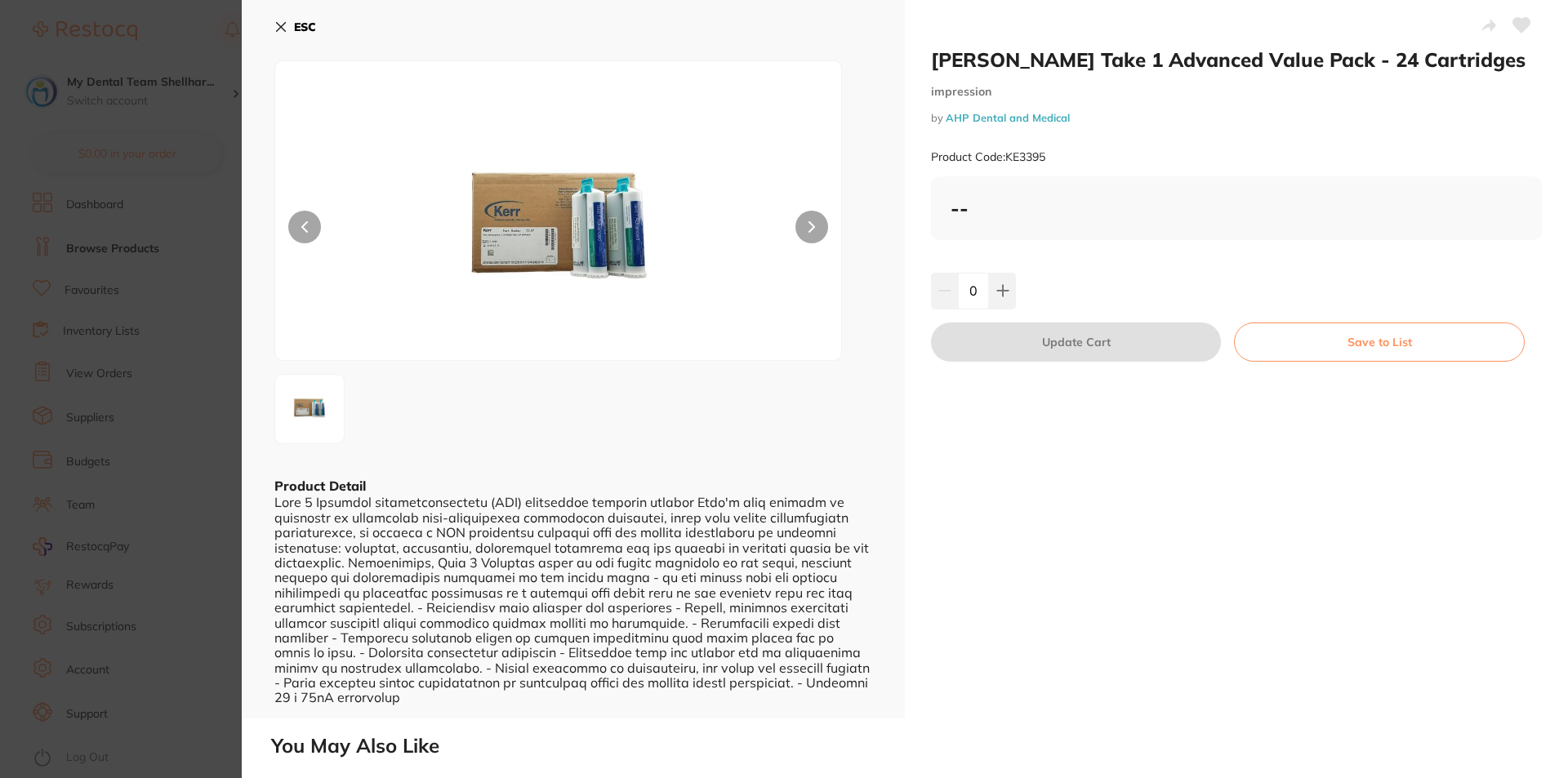
click at [278, 23] on icon at bounding box center [281, 28] width 9 height 9
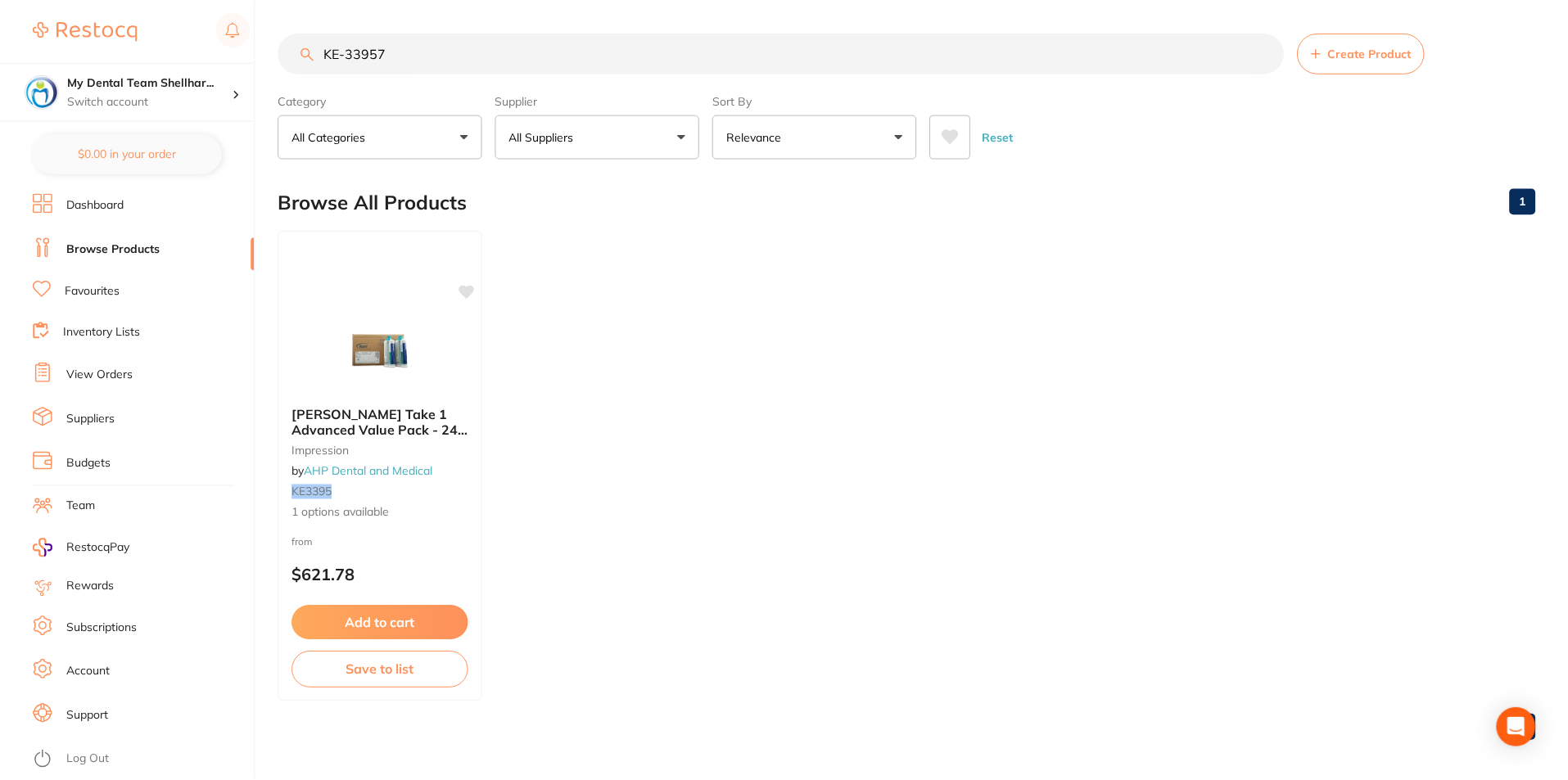
scroll to position [1, 0]
click at [606, 47] on input "KE-33957" at bounding box center [781, 52] width 1005 height 41
paste input "4153"
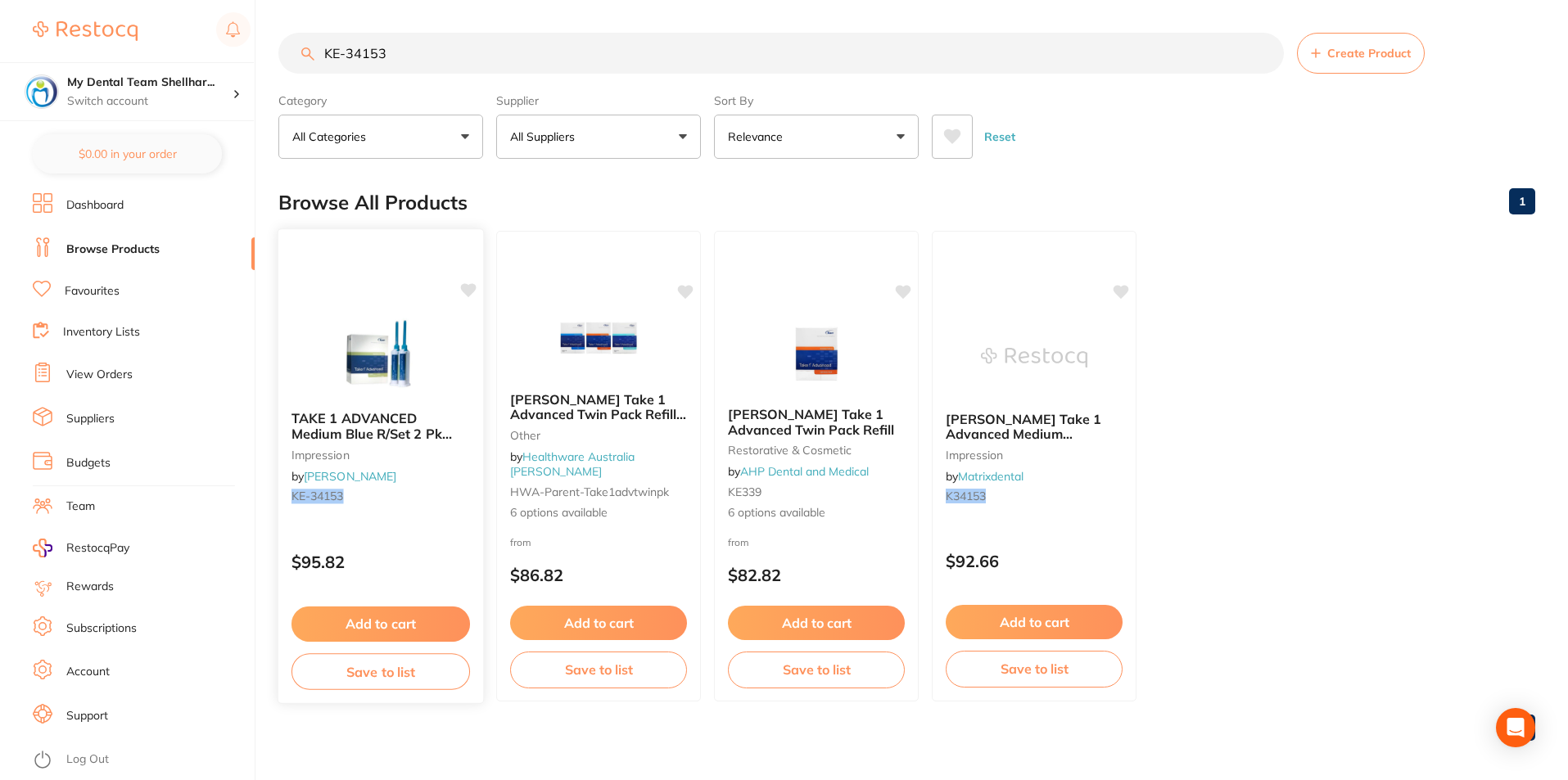
click at [395, 329] on img at bounding box center [380, 356] width 107 height 83
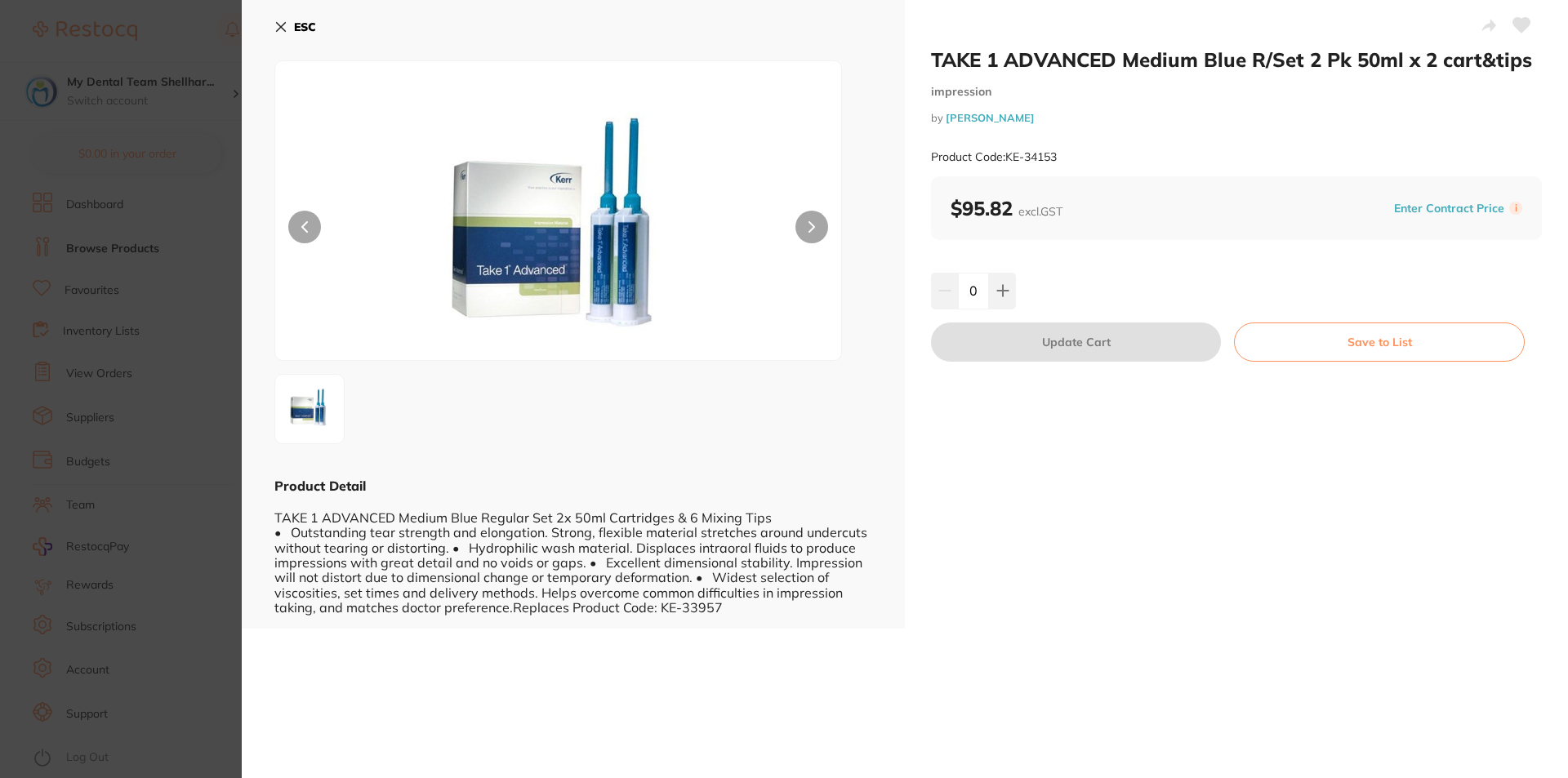
click at [1515, 23] on icon at bounding box center [1521, 25] width 17 height 15
click at [283, 32] on icon at bounding box center [280, 27] width 13 height 13
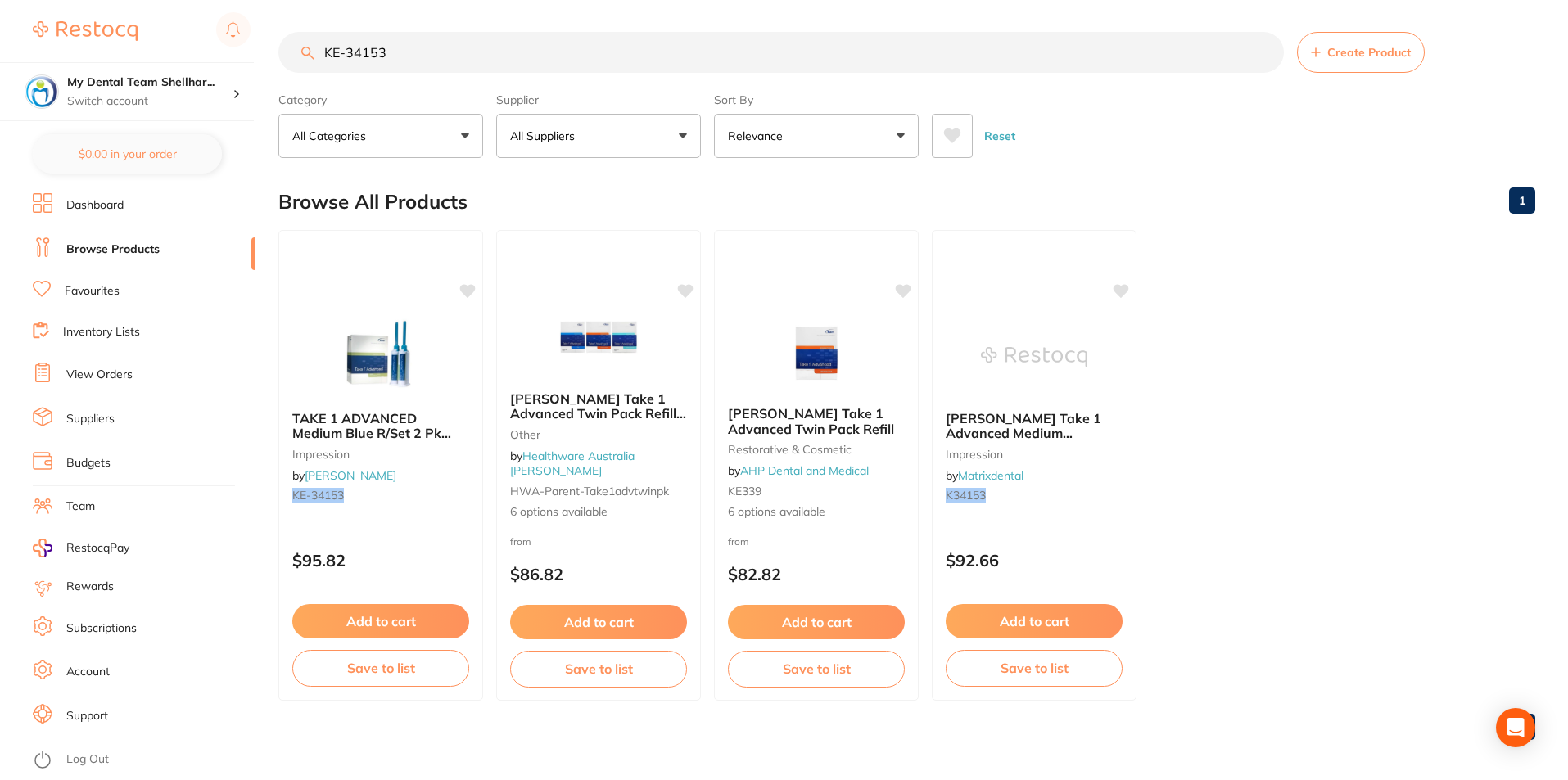
click at [429, 55] on input "KE-34153" at bounding box center [781, 52] width 1005 height 41
paste input "Q34IA"
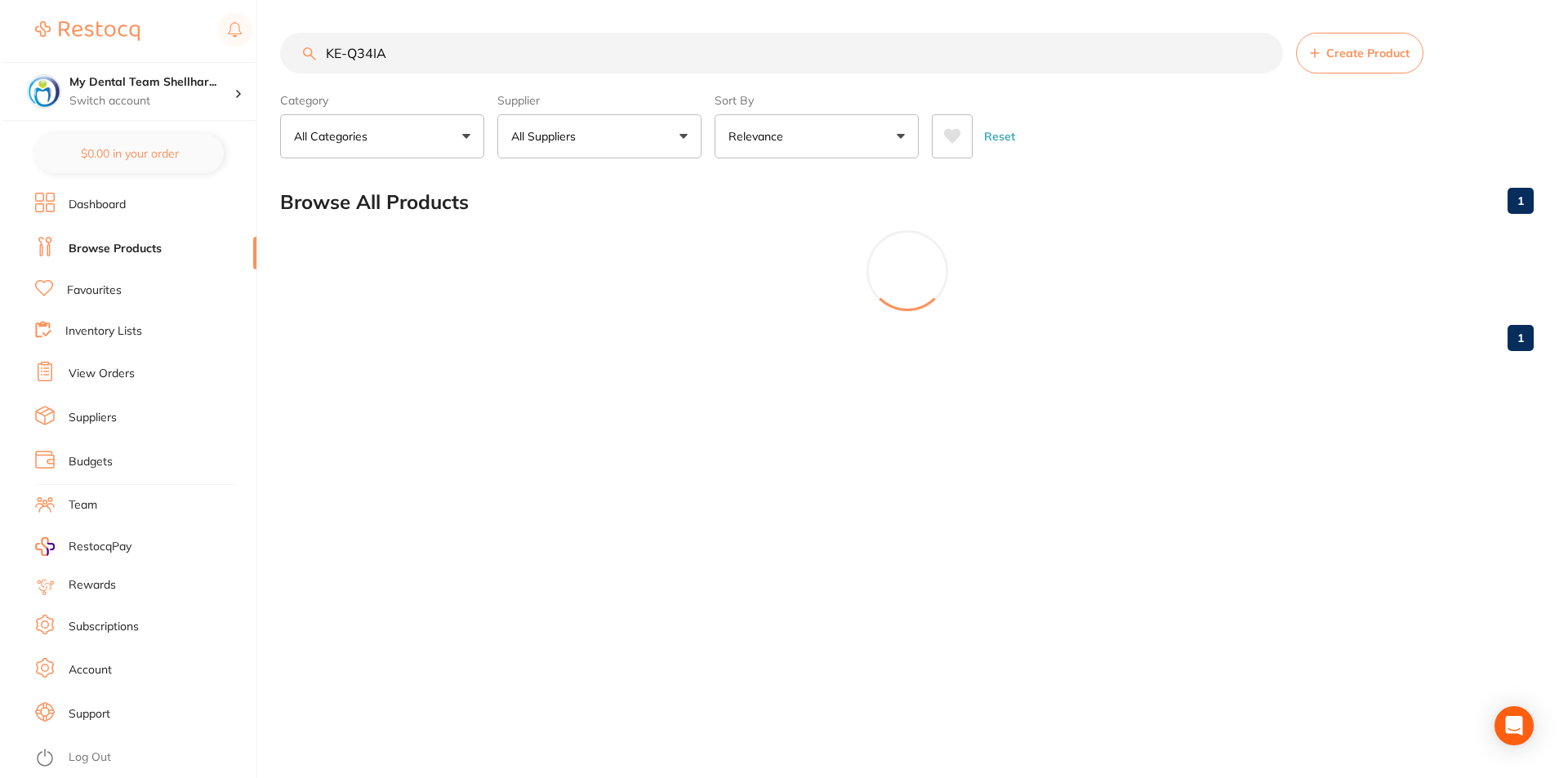
scroll to position [0, 0]
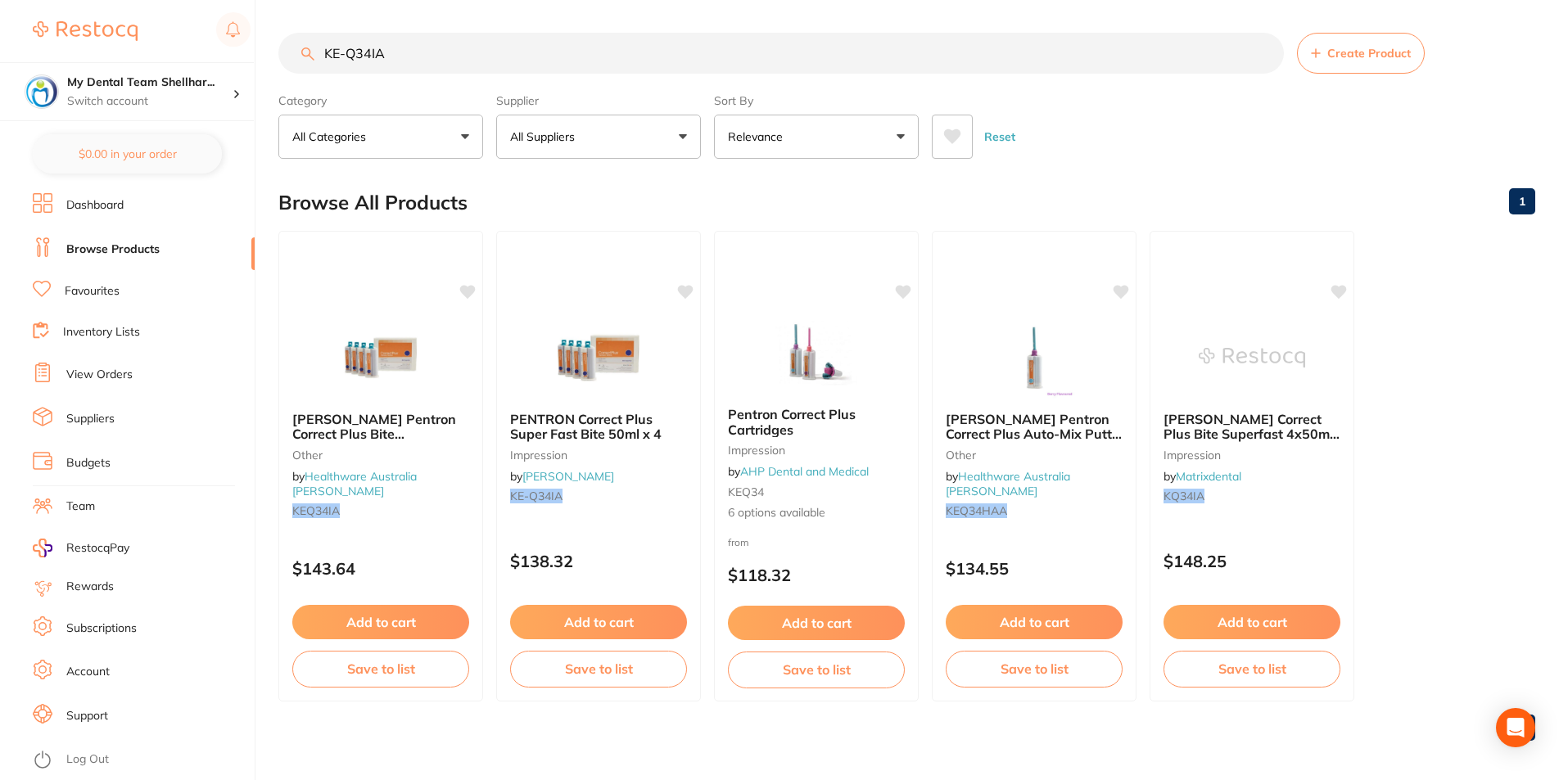
drag, startPoint x: 646, startPoint y: 373, endPoint x: 720, endPoint y: 339, distance: 81.4
click at [645, 373] on img at bounding box center [599, 358] width 107 height 82
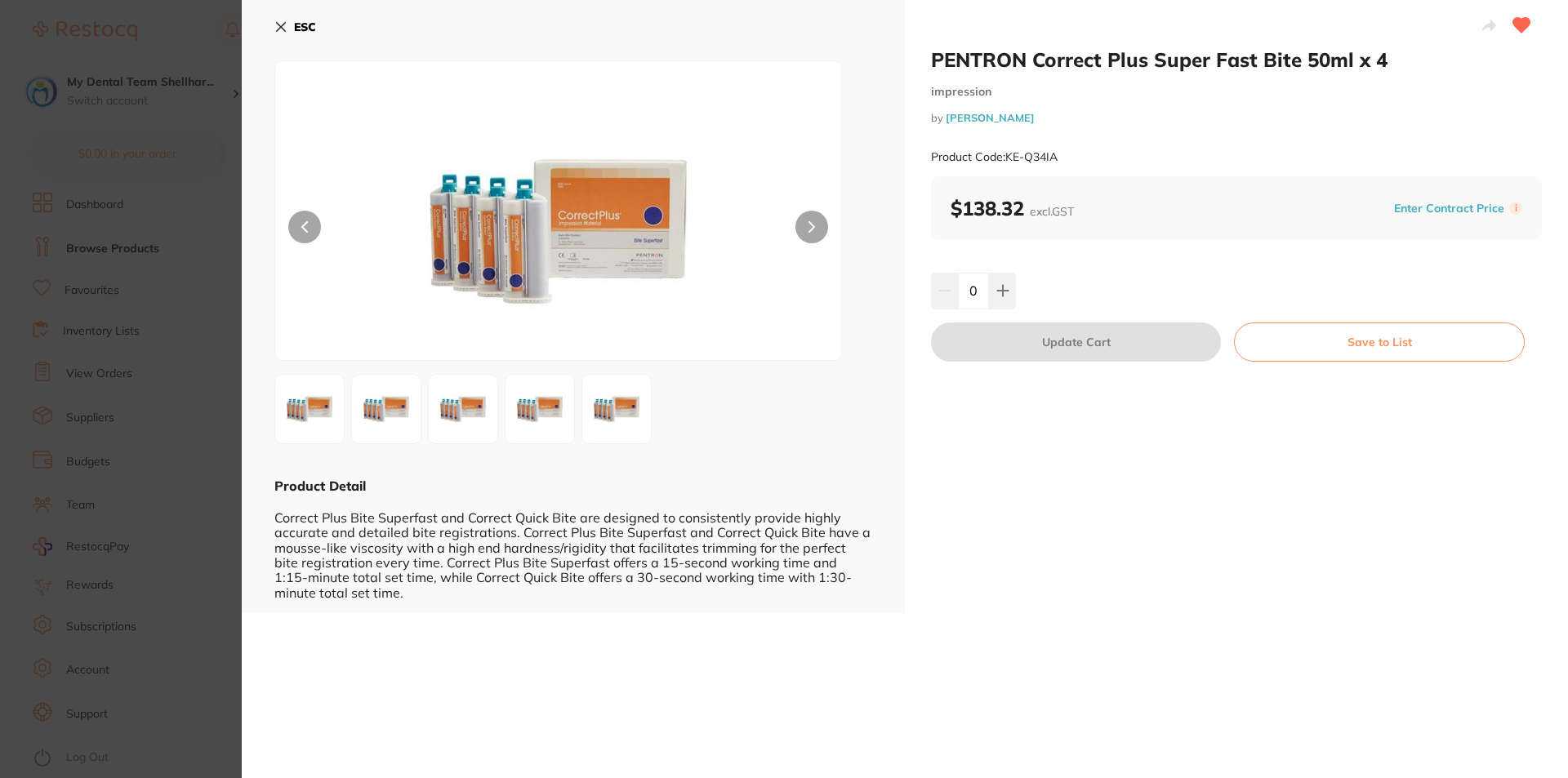
click at [286, 32] on icon at bounding box center [280, 27] width 13 height 13
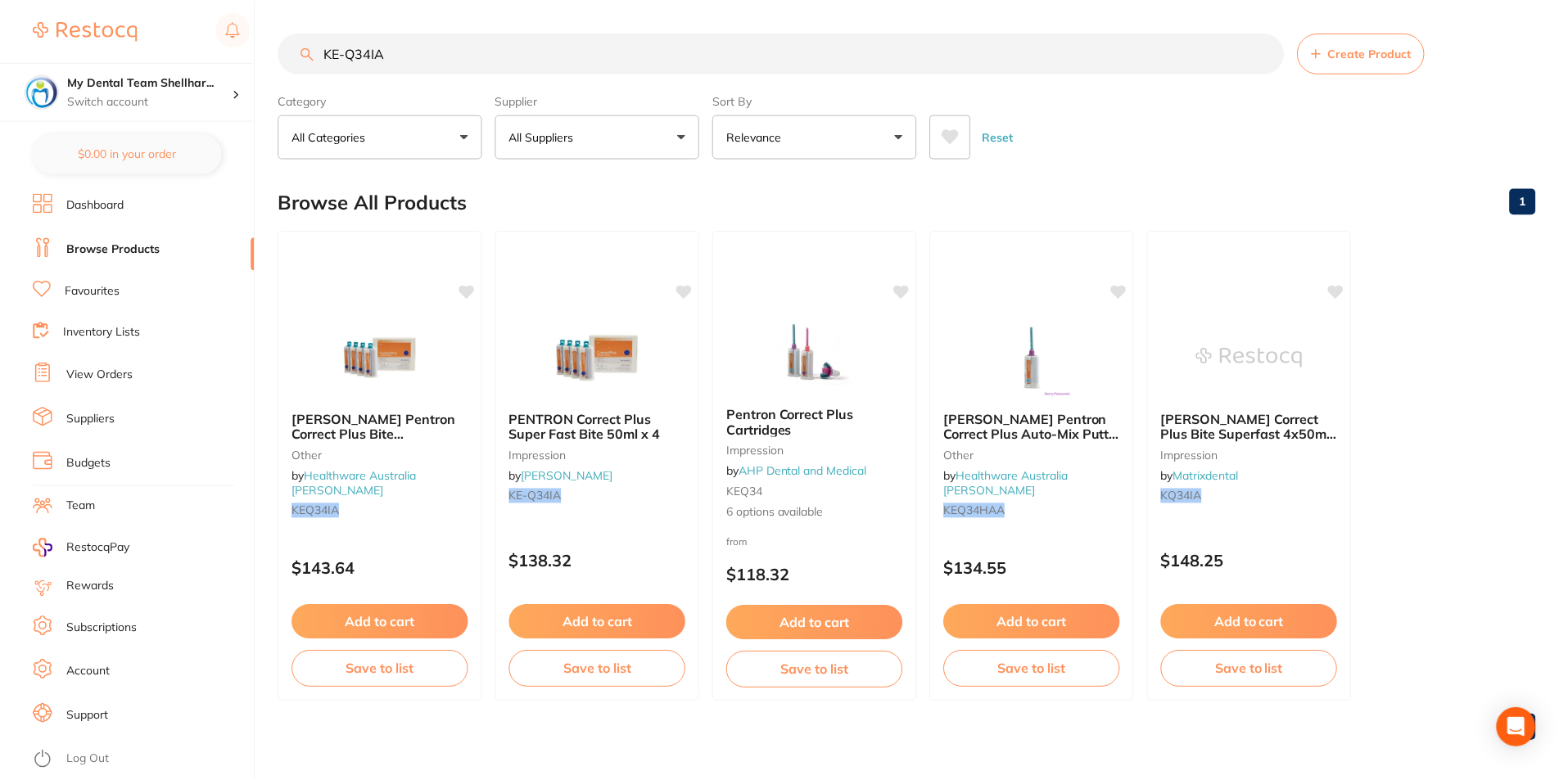
scroll to position [1, 0]
click at [363, 54] on input "KE-Q34IA" at bounding box center [781, 52] width 1005 height 41
paste input "TM-71488"
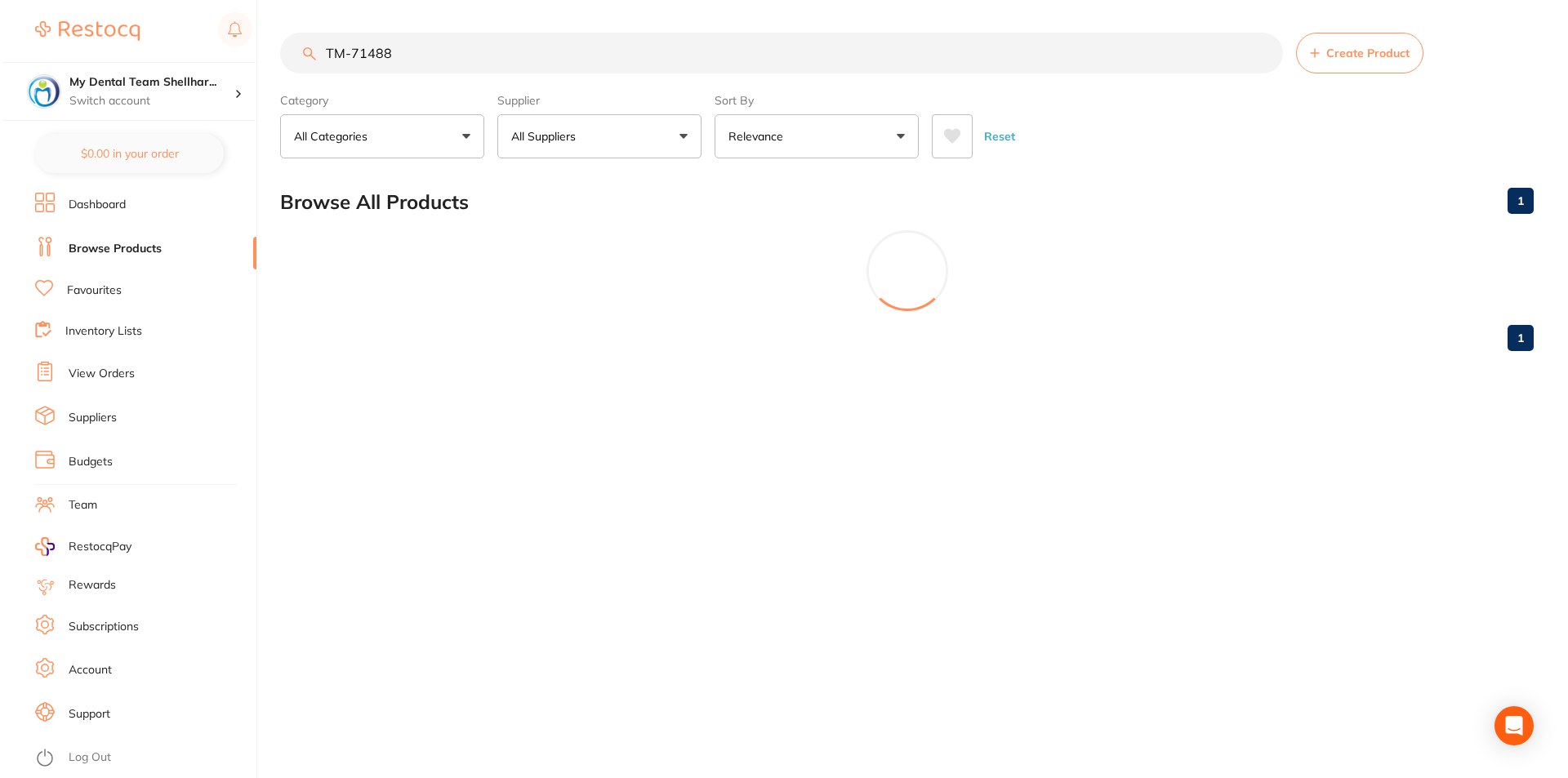
scroll to position [0, 0]
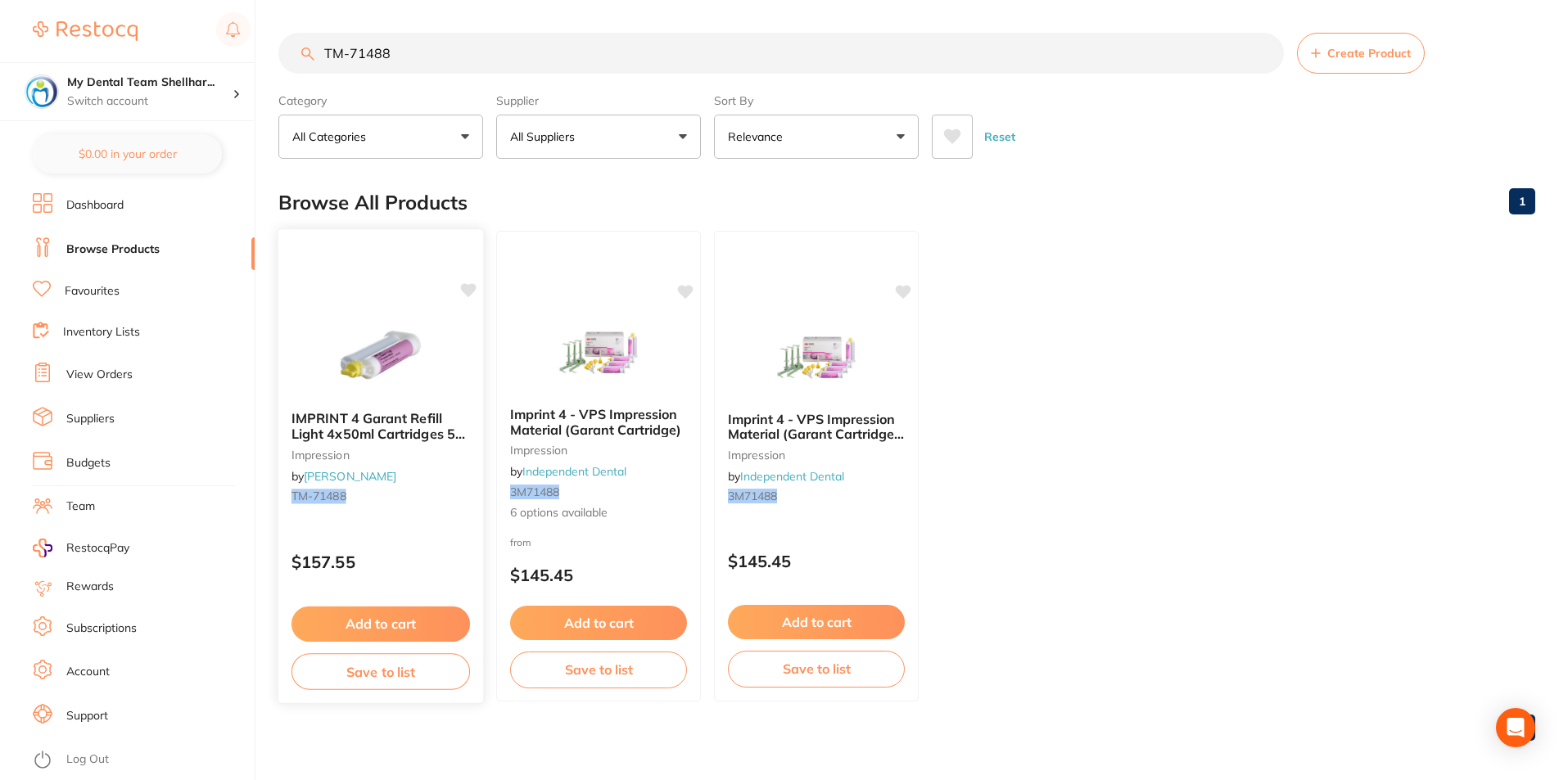
click at [419, 361] on img at bounding box center [380, 356] width 107 height 83
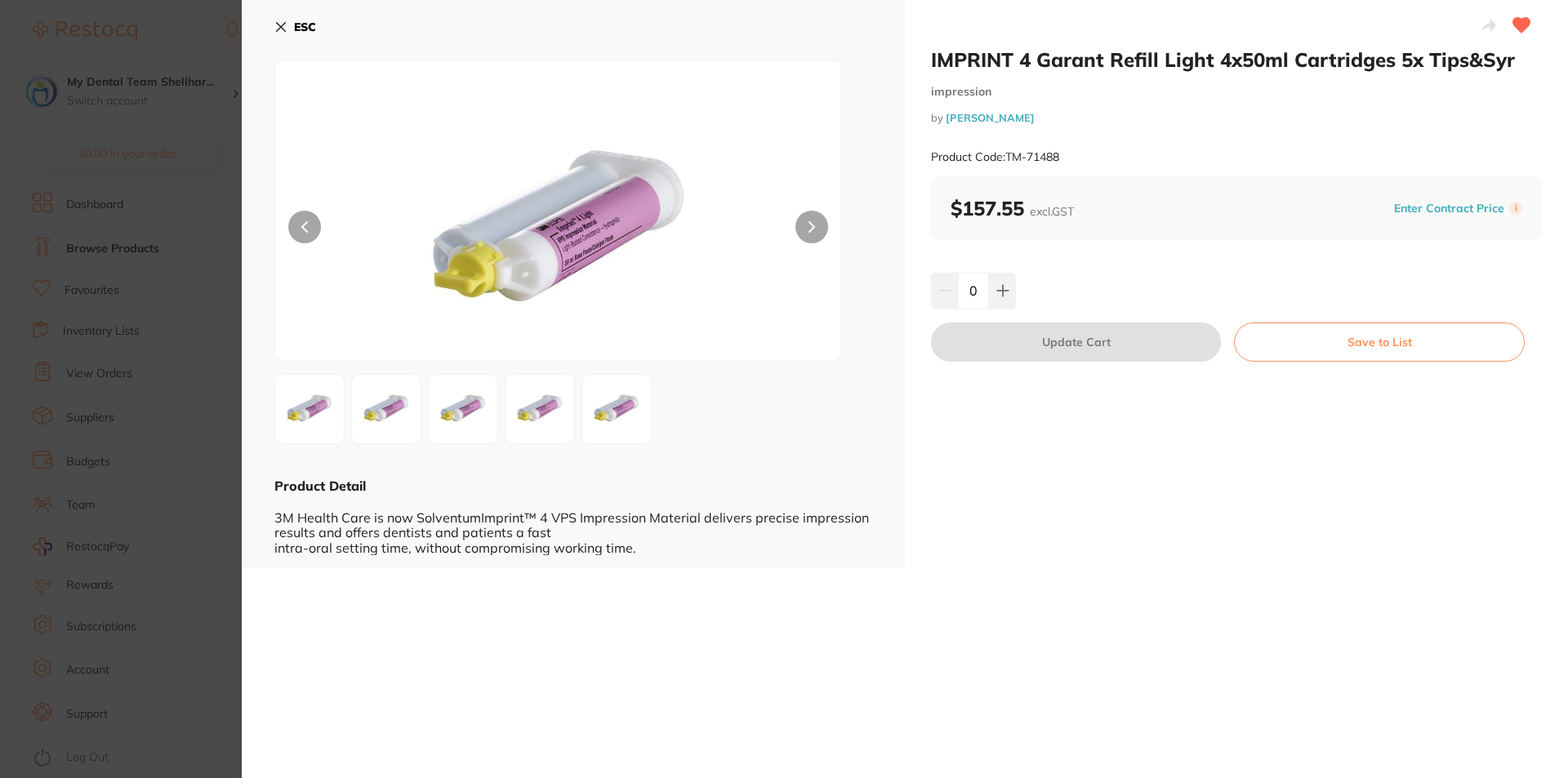
click at [188, 209] on section "IMPRINT 4 Garant Refill Light 4x50ml Cartridges 5x Tips&Syr impression by Henry…" at bounding box center [784, 389] width 1568 height 778
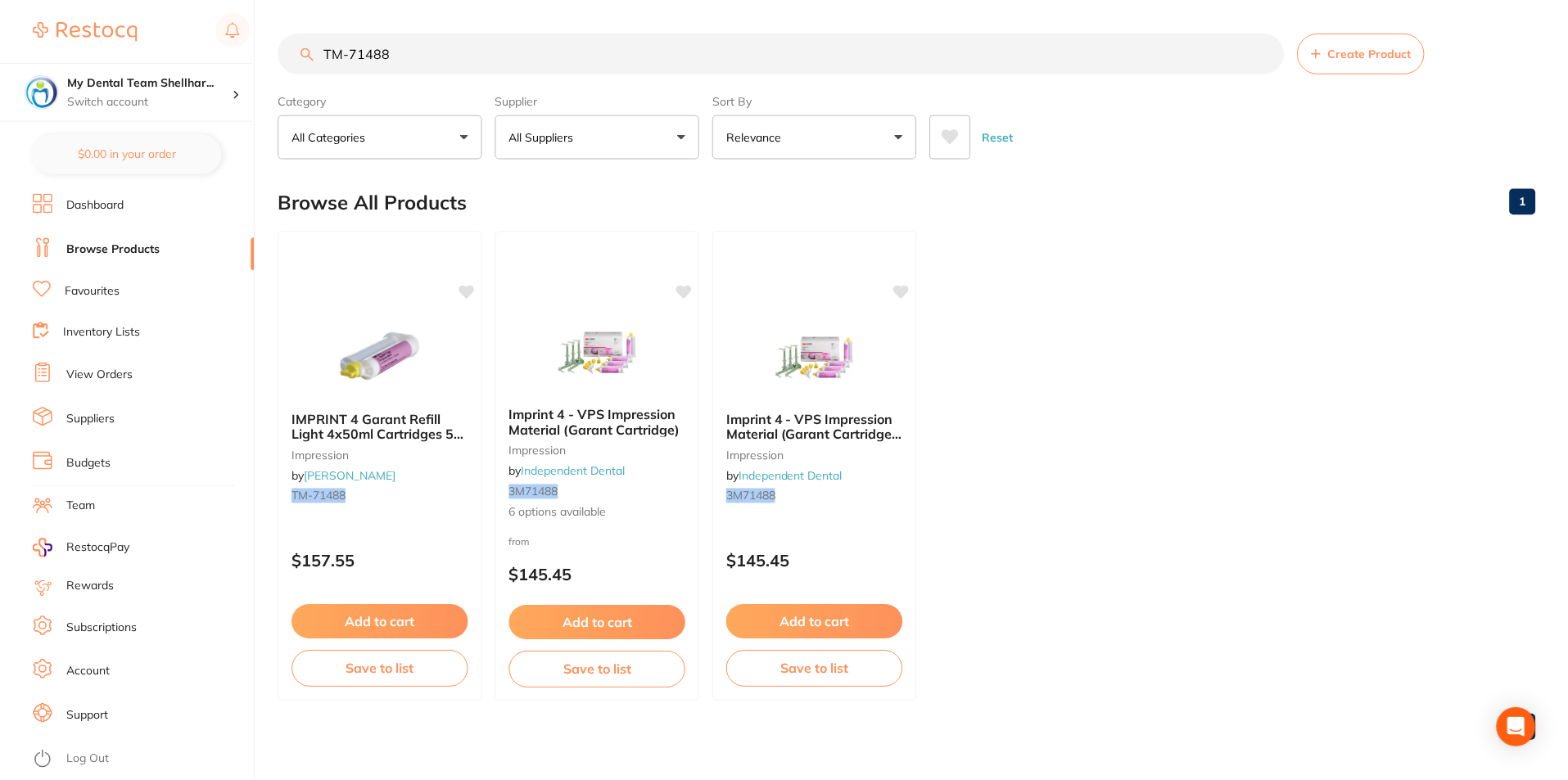
scroll to position [1, 0]
click at [349, 43] on input "TM-71488" at bounding box center [781, 52] width 1005 height 41
paste input "46954"
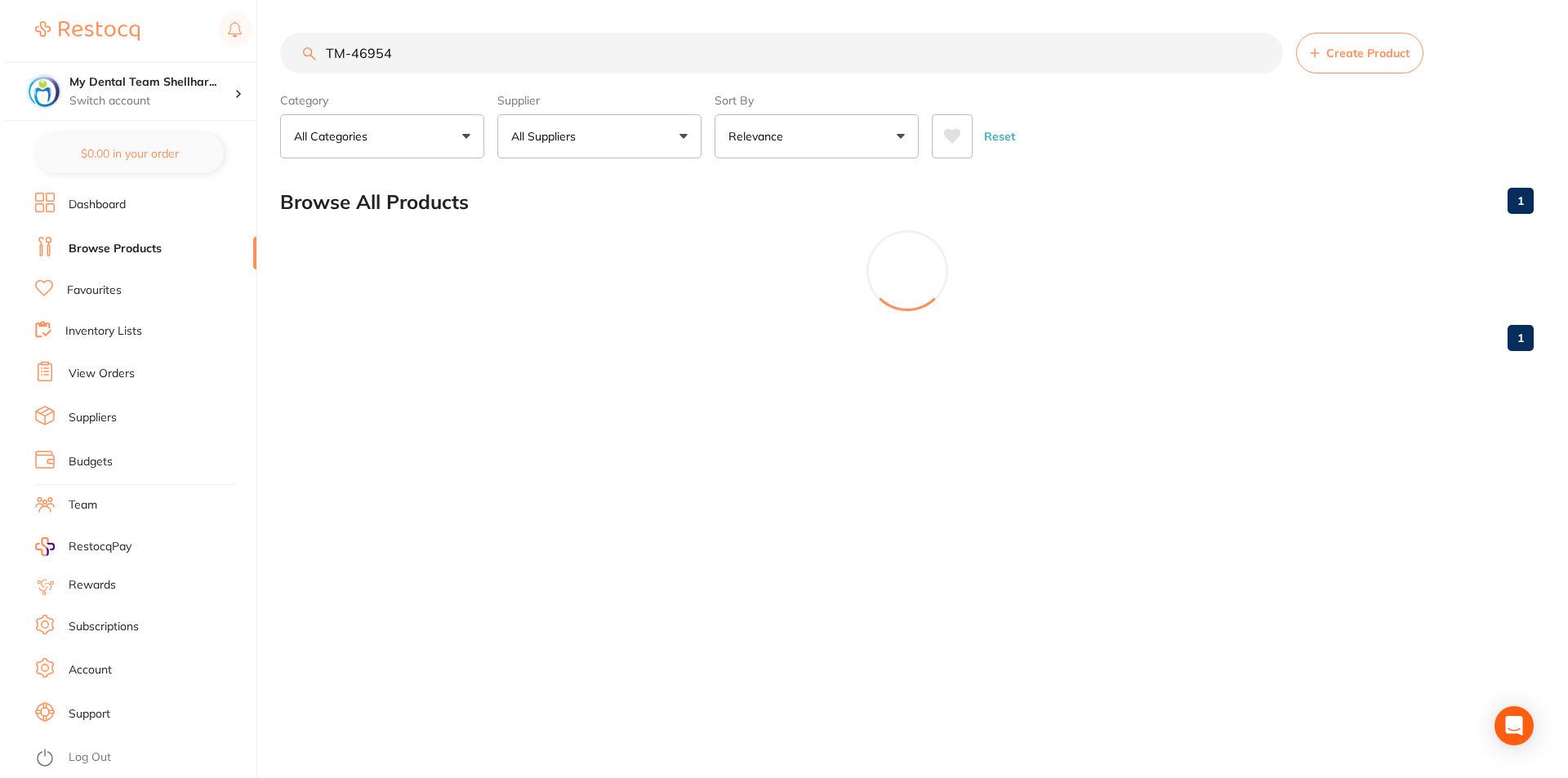
scroll to position [0, 0]
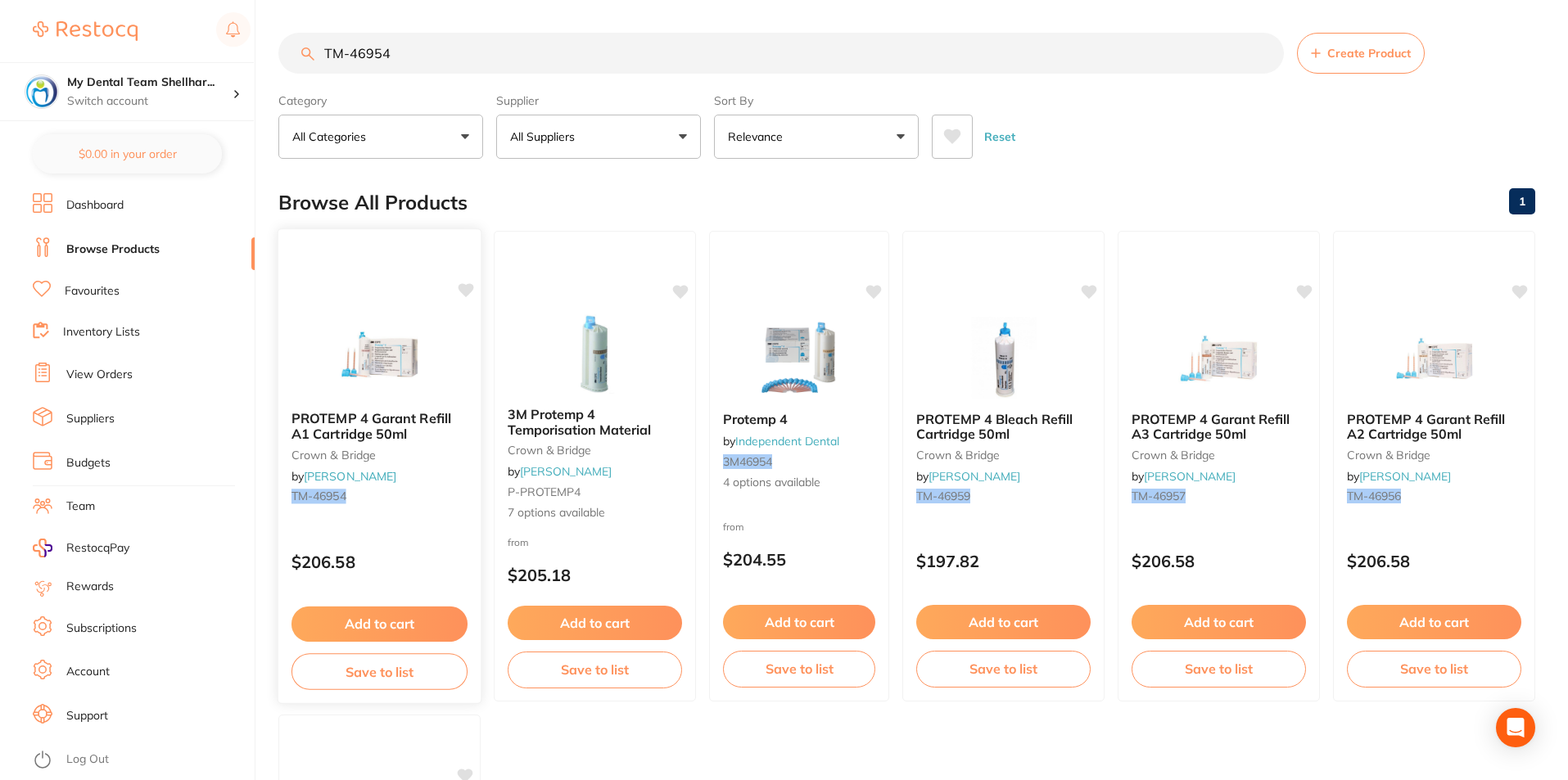
drag, startPoint x: 390, startPoint y: 352, endPoint x: 473, endPoint y: 342, distance: 83.6
click at [389, 352] on img at bounding box center [380, 358] width 107 height 82
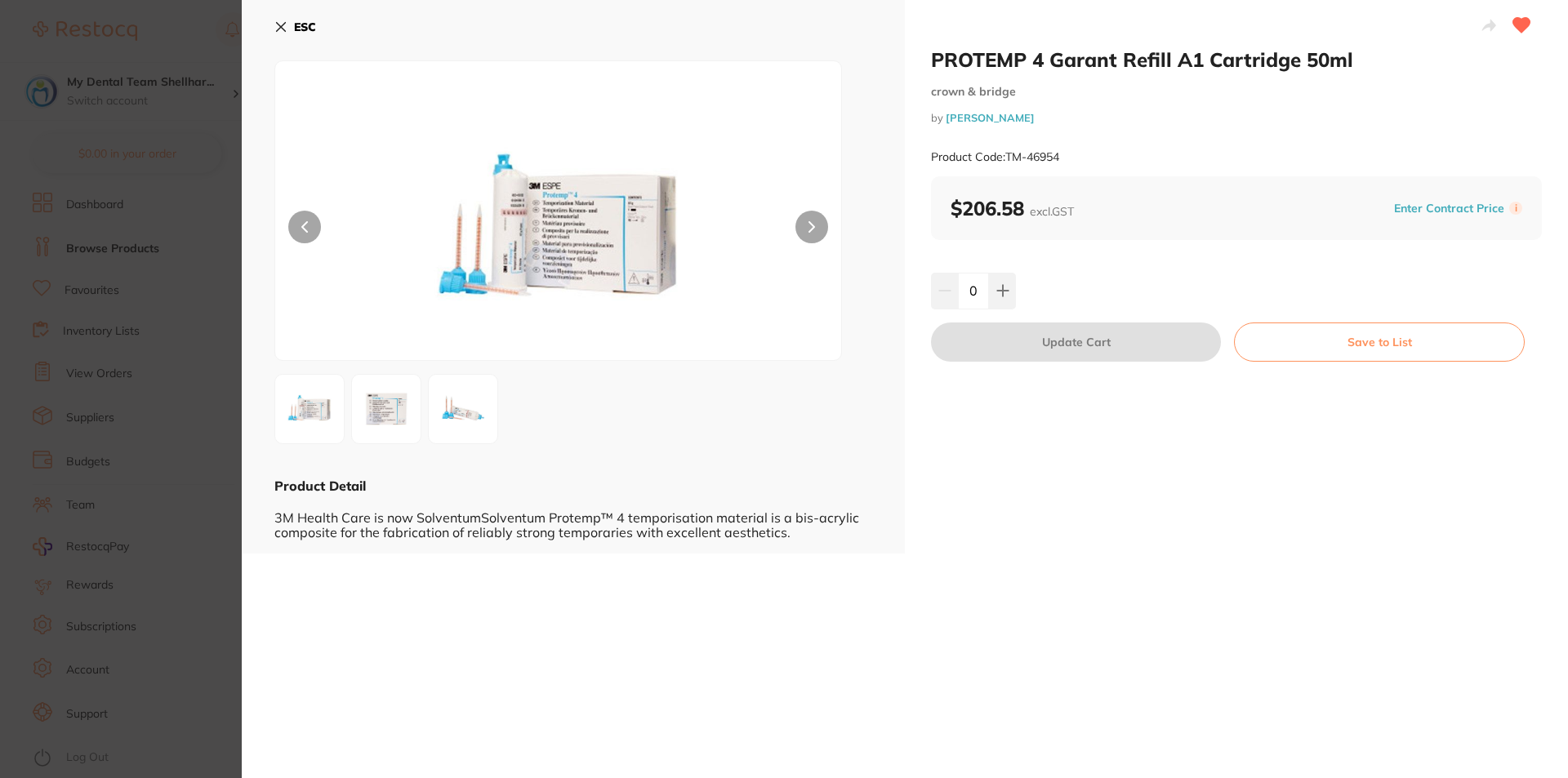
drag, startPoint x: 134, startPoint y: 200, endPoint x: 223, endPoint y: 169, distance: 94.2
click at [135, 199] on section "PROTEMP 4 Garant Refill A1 Cartridge 50ml crown & bridge by Henry Schein Halas …" at bounding box center [784, 389] width 1568 height 778
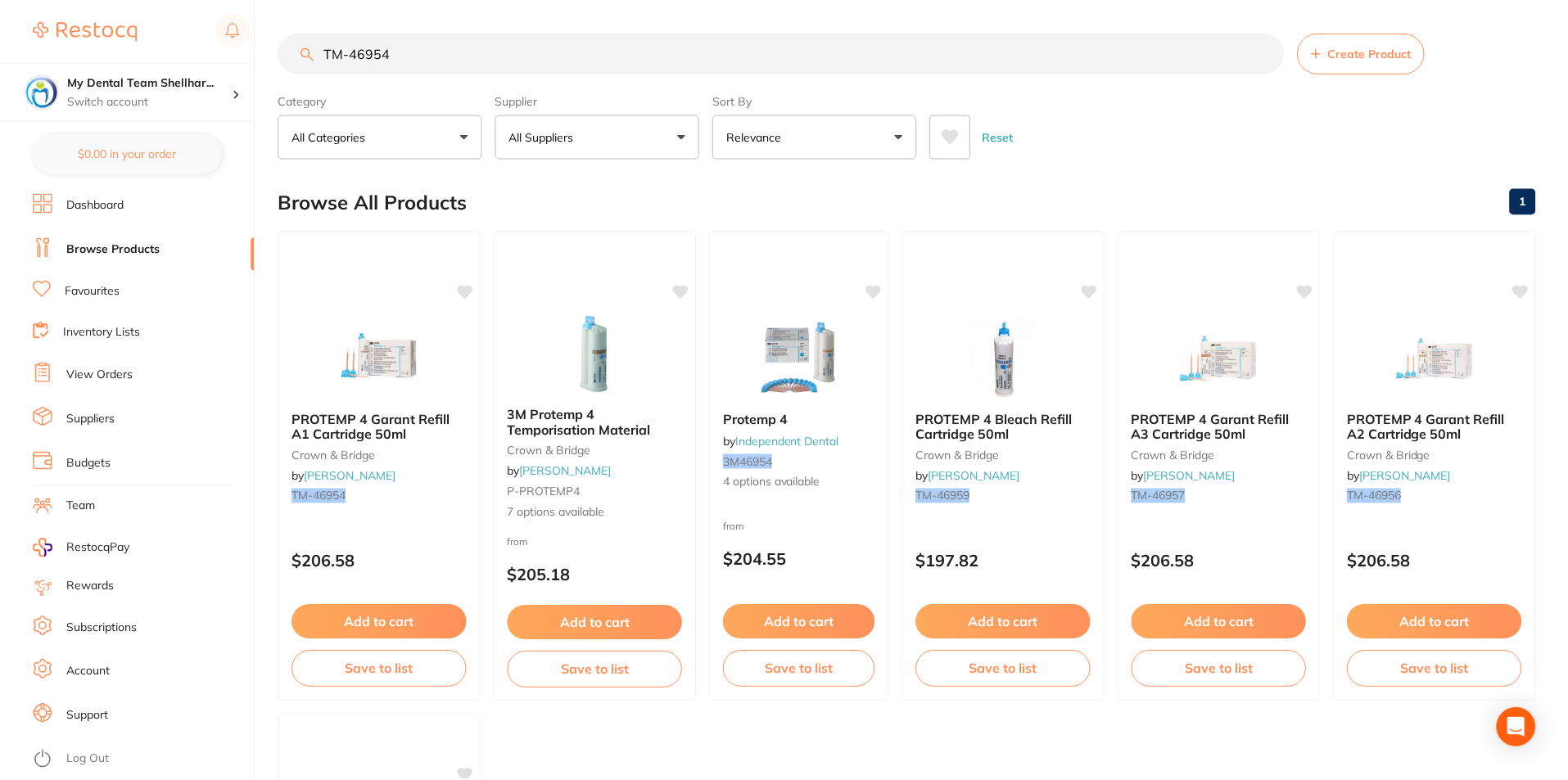
scroll to position [1, 0]
click at [380, 51] on input "TM-46954" at bounding box center [781, 52] width 1005 height 41
paste input "6"
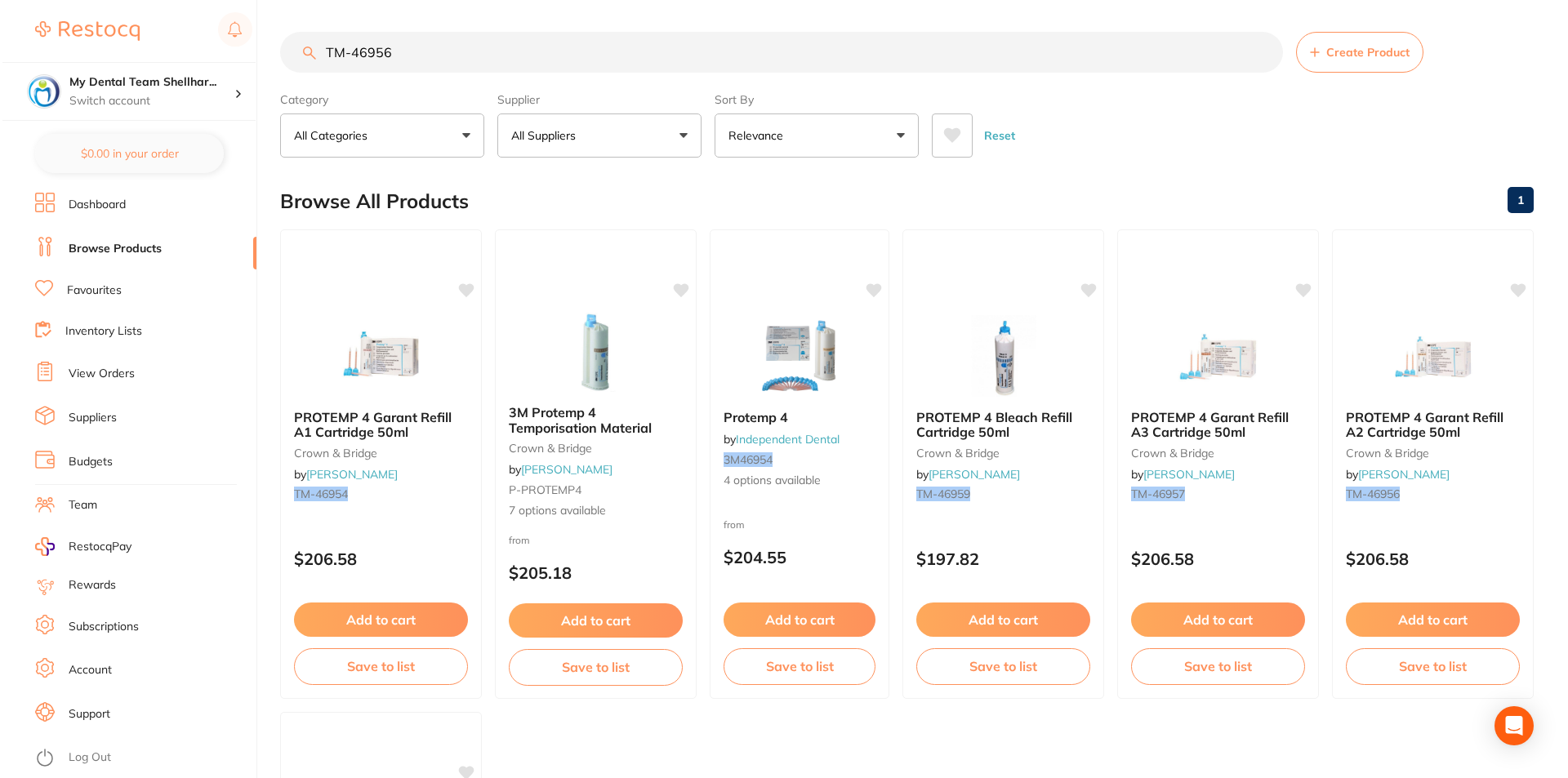
scroll to position [0, 0]
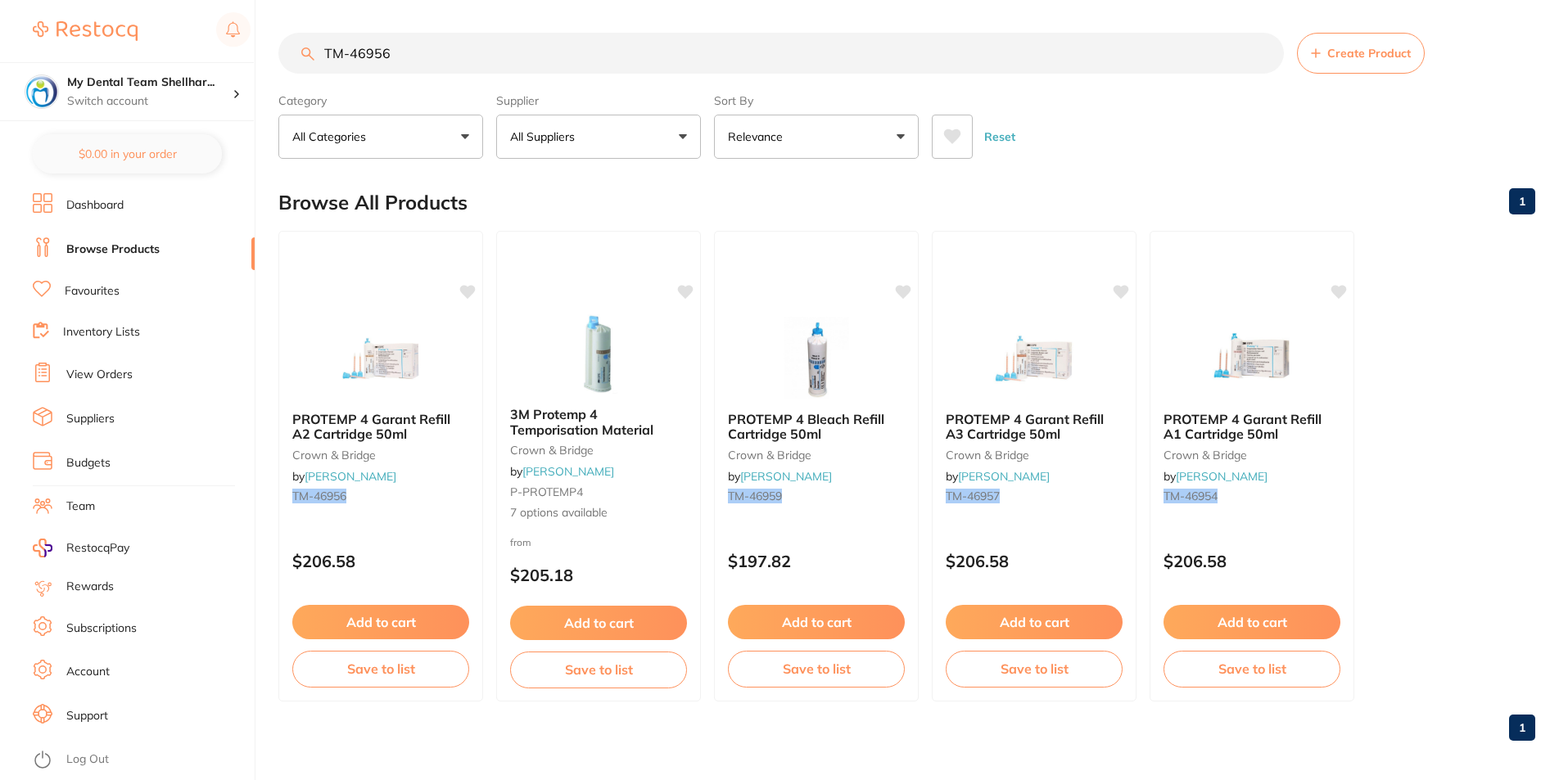
drag, startPoint x: 407, startPoint y: 343, endPoint x: 531, endPoint y: 326, distance: 125.2
click at [406, 342] on img at bounding box center [381, 358] width 107 height 82
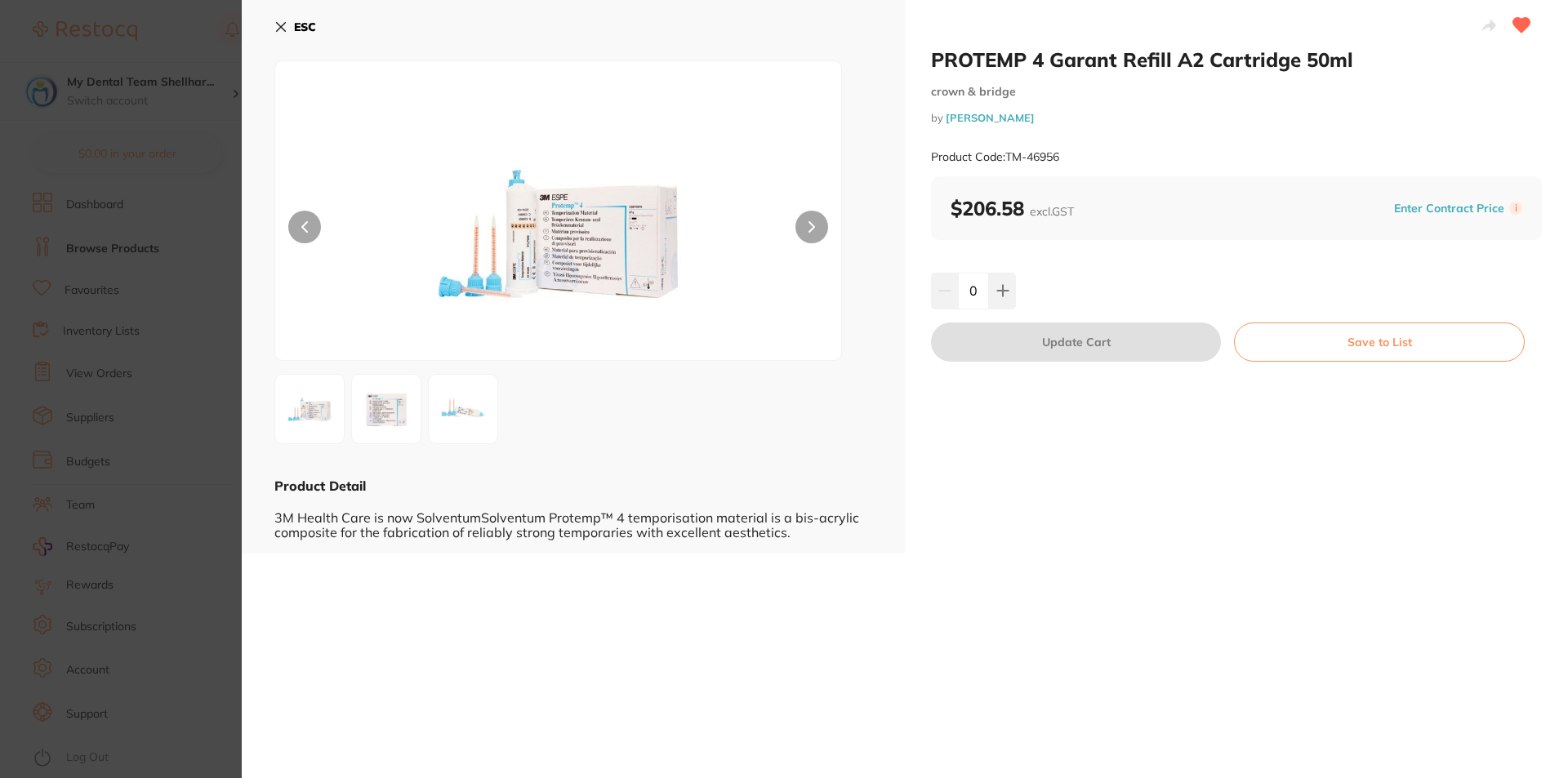
click at [298, 27] on b "ESC" at bounding box center [305, 27] width 22 height 15
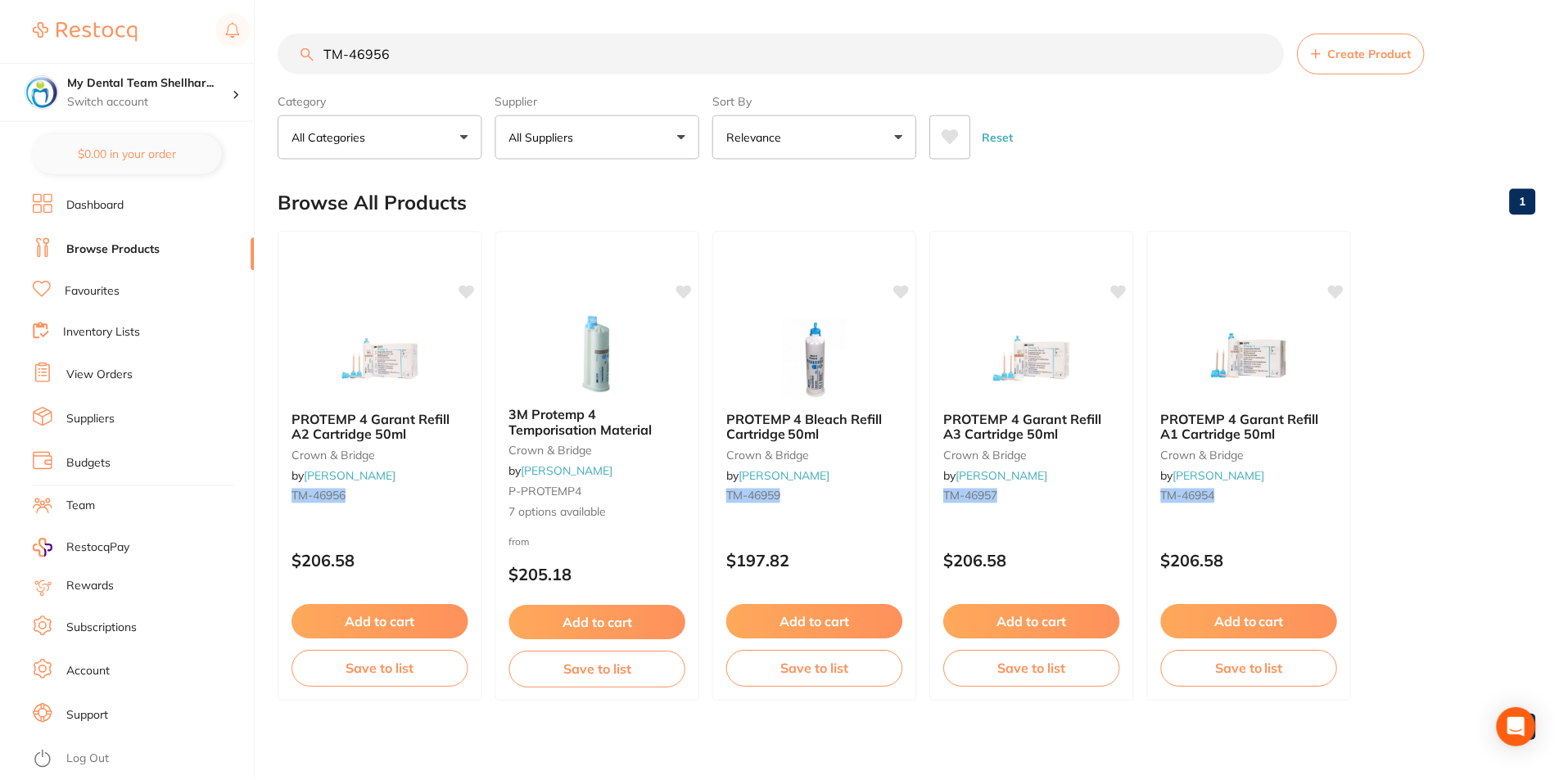
scroll to position [1, 0]
click at [446, 66] on input "TM-46956" at bounding box center [781, 52] width 1005 height 41
click at [443, 60] on input "TM-46956" at bounding box center [781, 52] width 1005 height 41
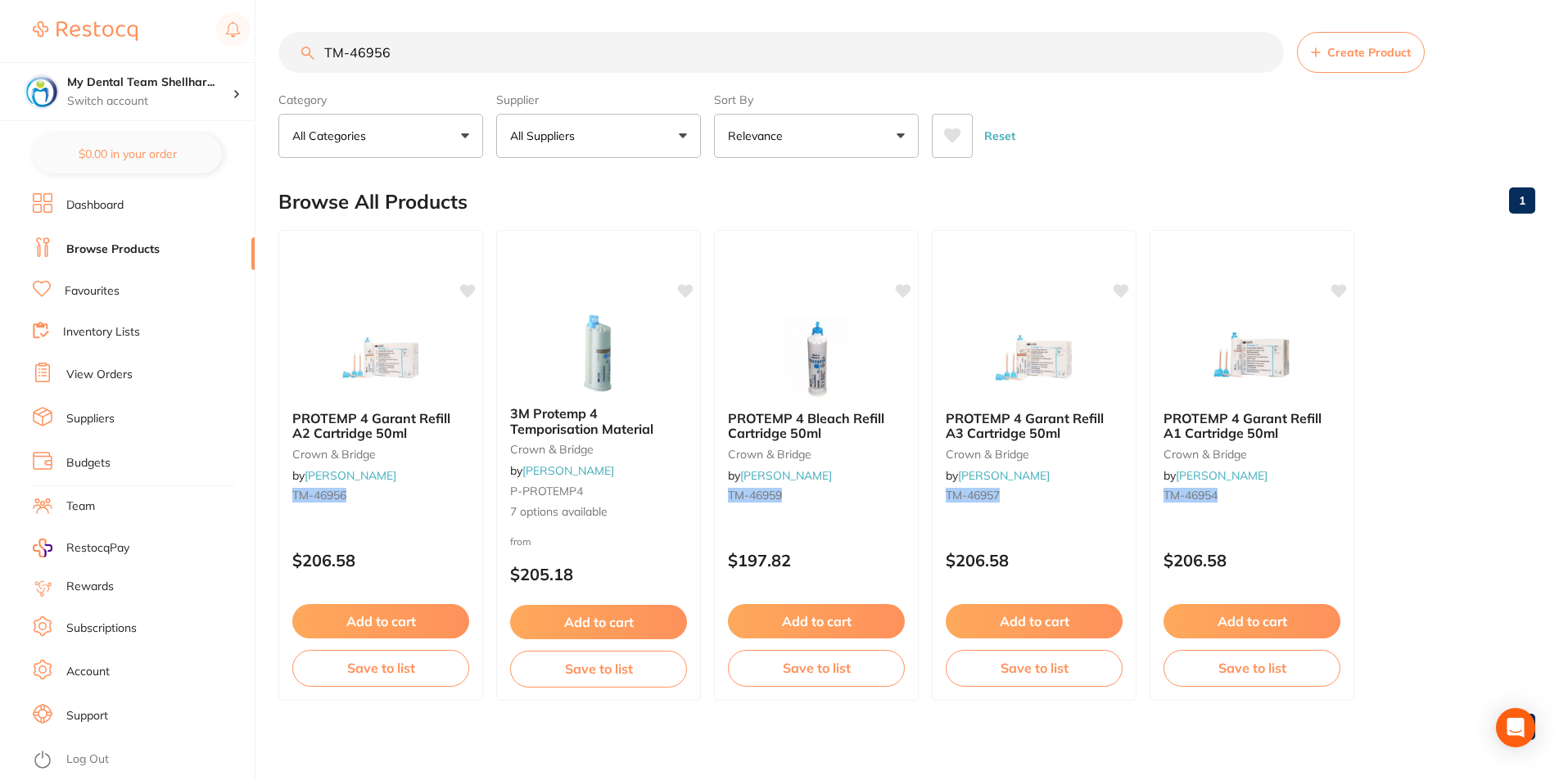
paste input "7"
drag, startPoint x: 387, startPoint y: 358, endPoint x: 439, endPoint y: 342, distance: 54.4
click at [387, 358] on img at bounding box center [381, 358] width 107 height 82
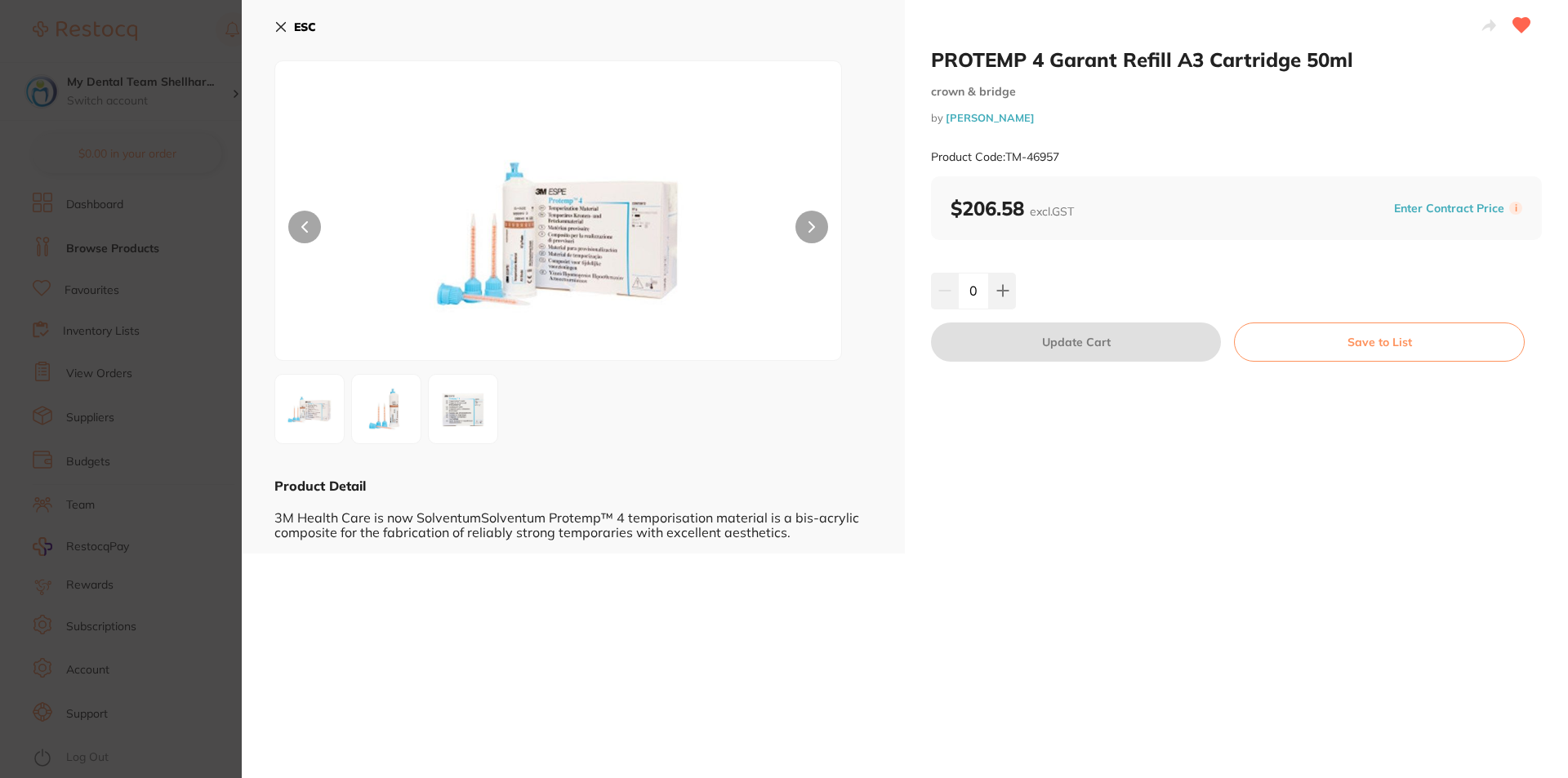
drag, startPoint x: 293, startPoint y: 30, endPoint x: 307, endPoint y: 30, distance: 14.0
click at [291, 30] on button "ESC" at bounding box center [294, 27] width 42 height 28
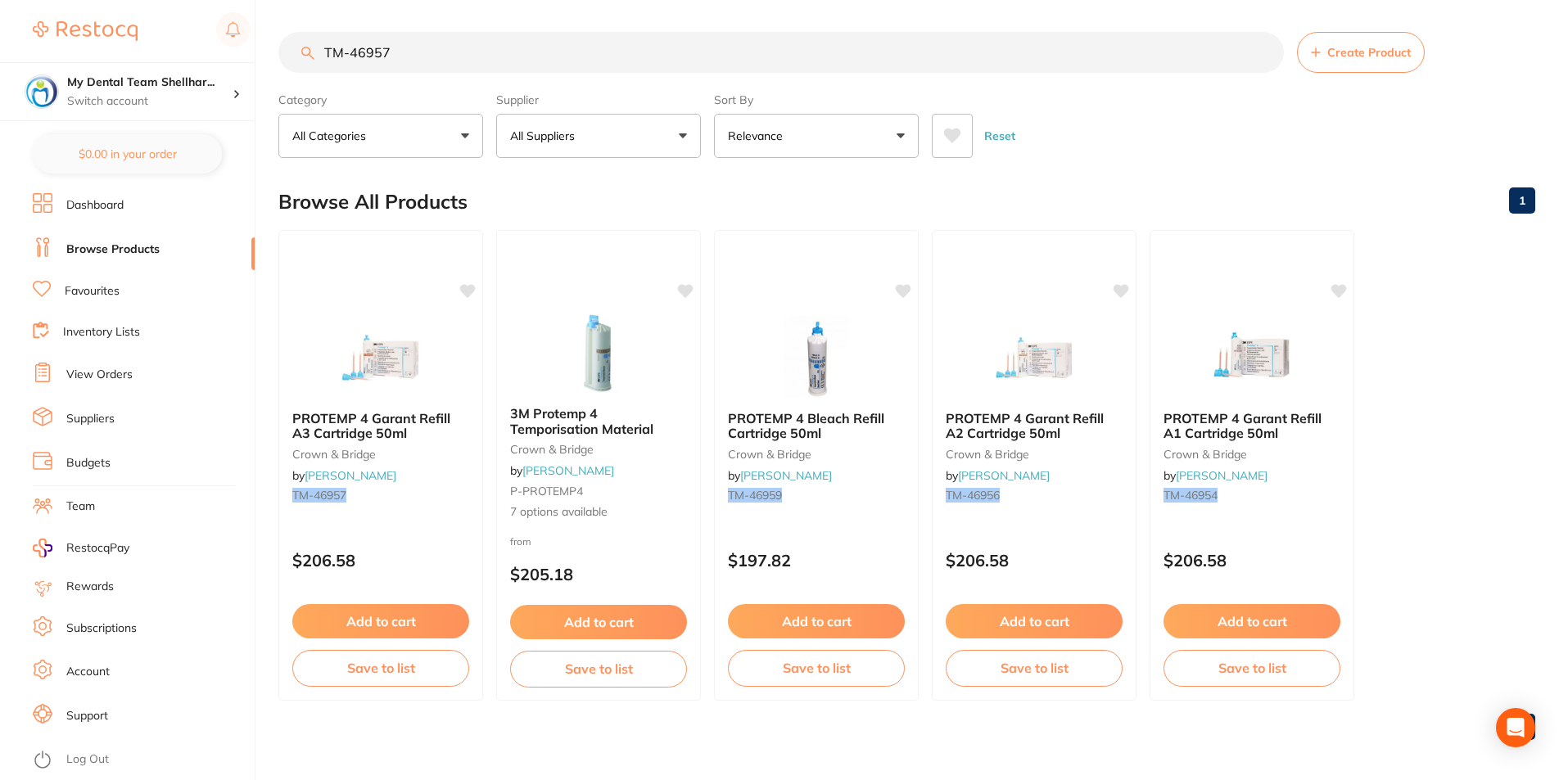
click at [389, 44] on input "TM-46957" at bounding box center [781, 52] width 1005 height 41
paste input "KE-33215"
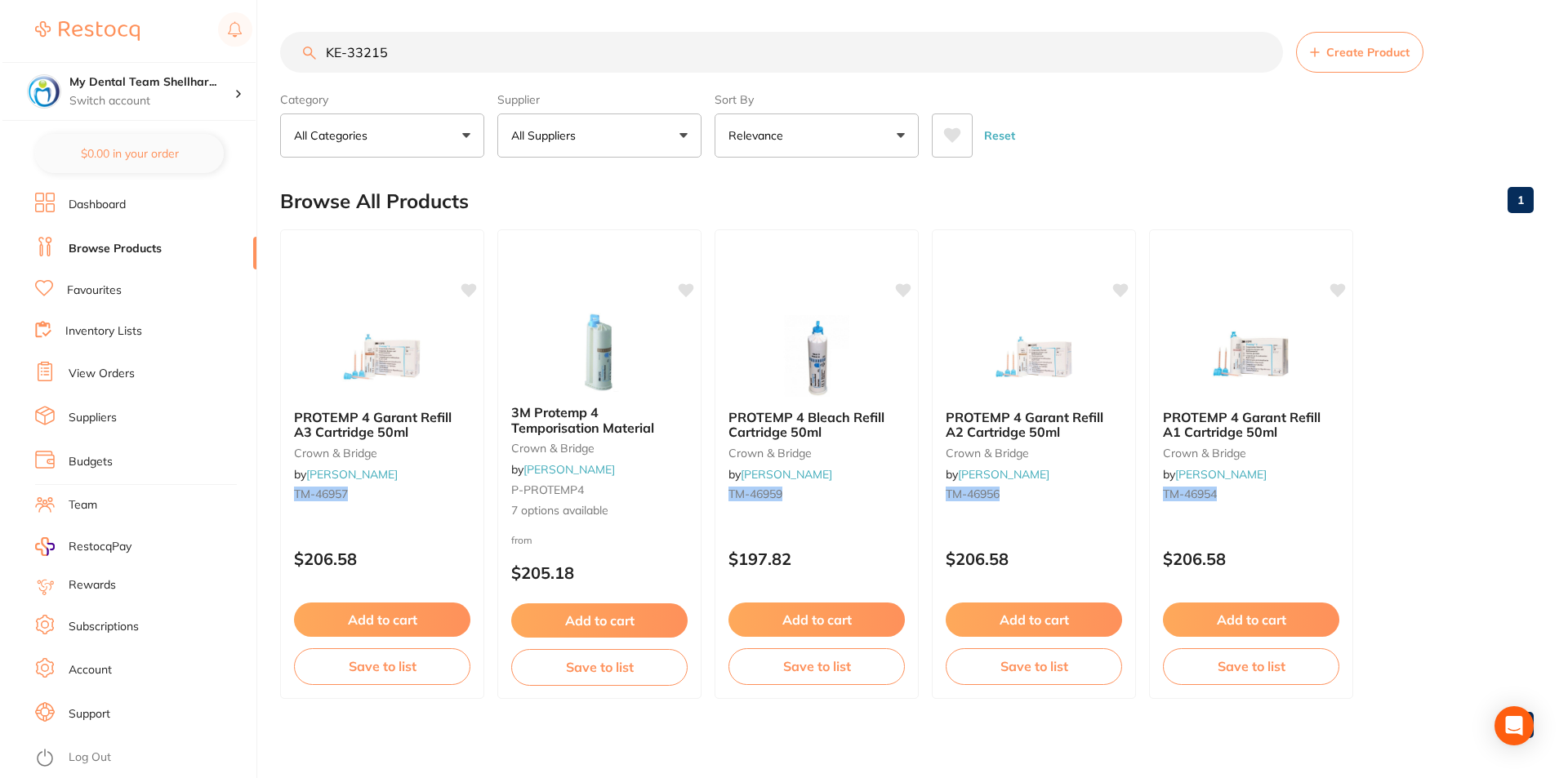
scroll to position [0, 0]
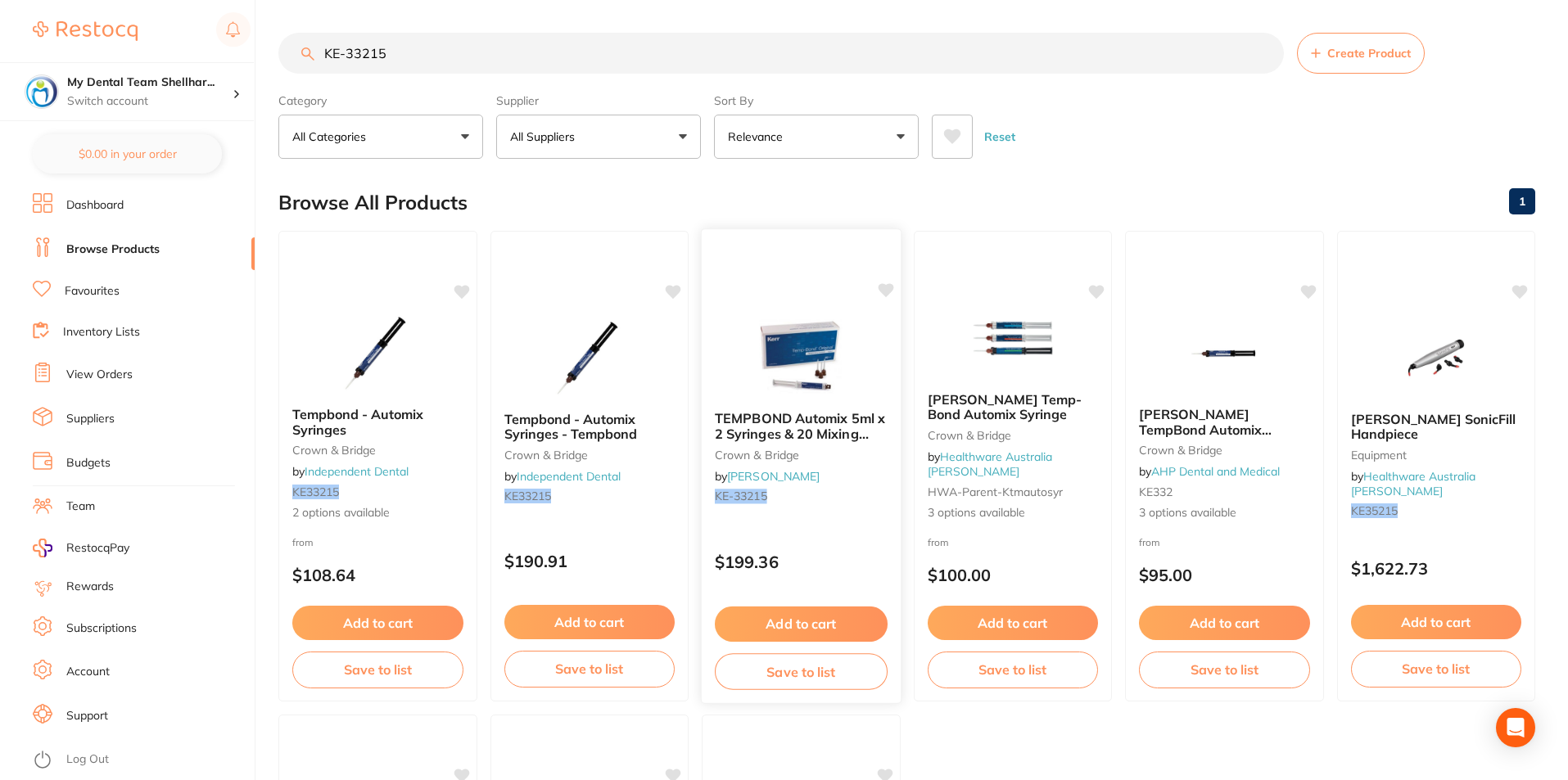
click at [794, 359] on img at bounding box center [801, 356] width 107 height 83
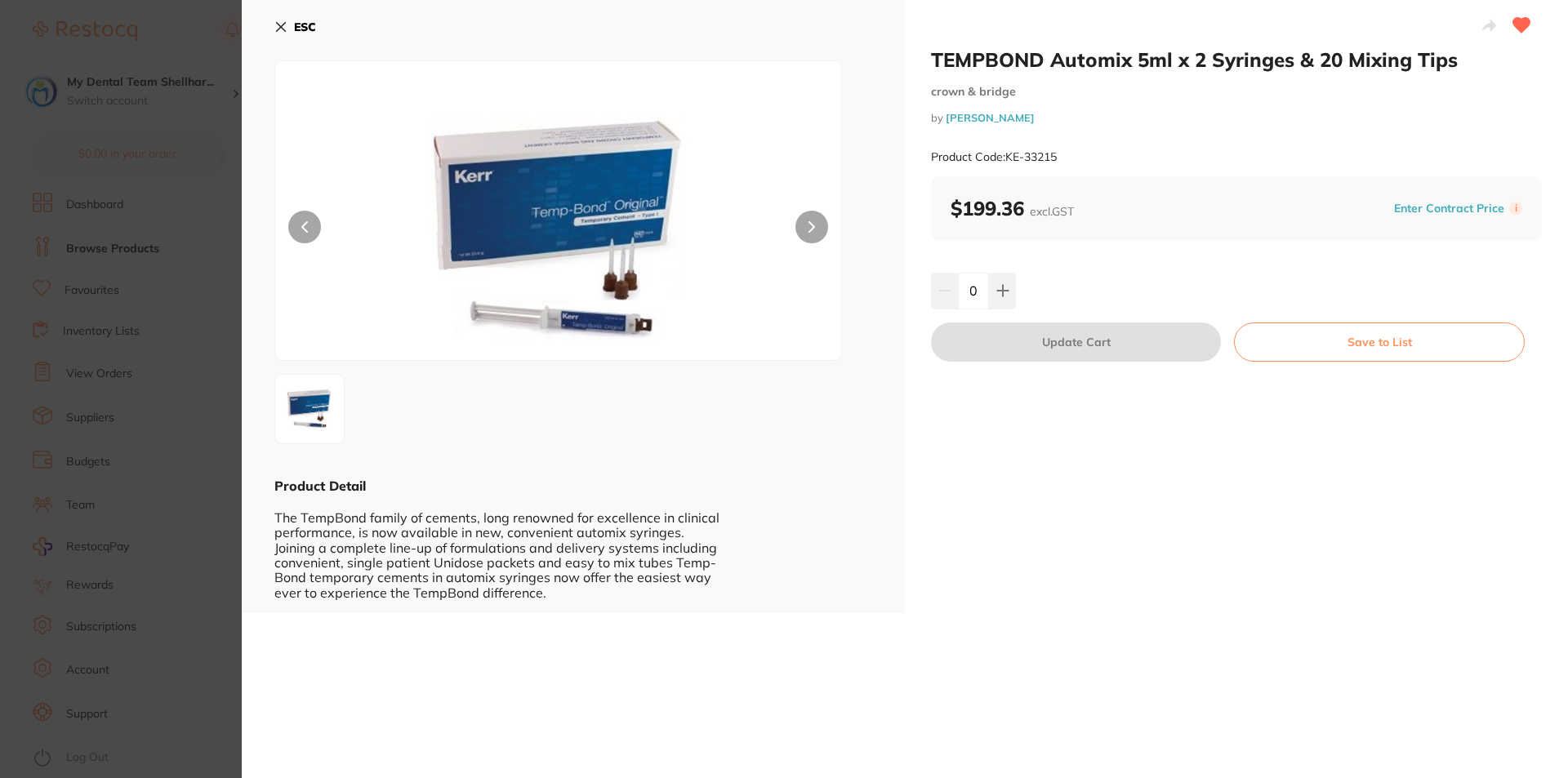
click at [285, 25] on icon at bounding box center [280, 27] width 13 height 13
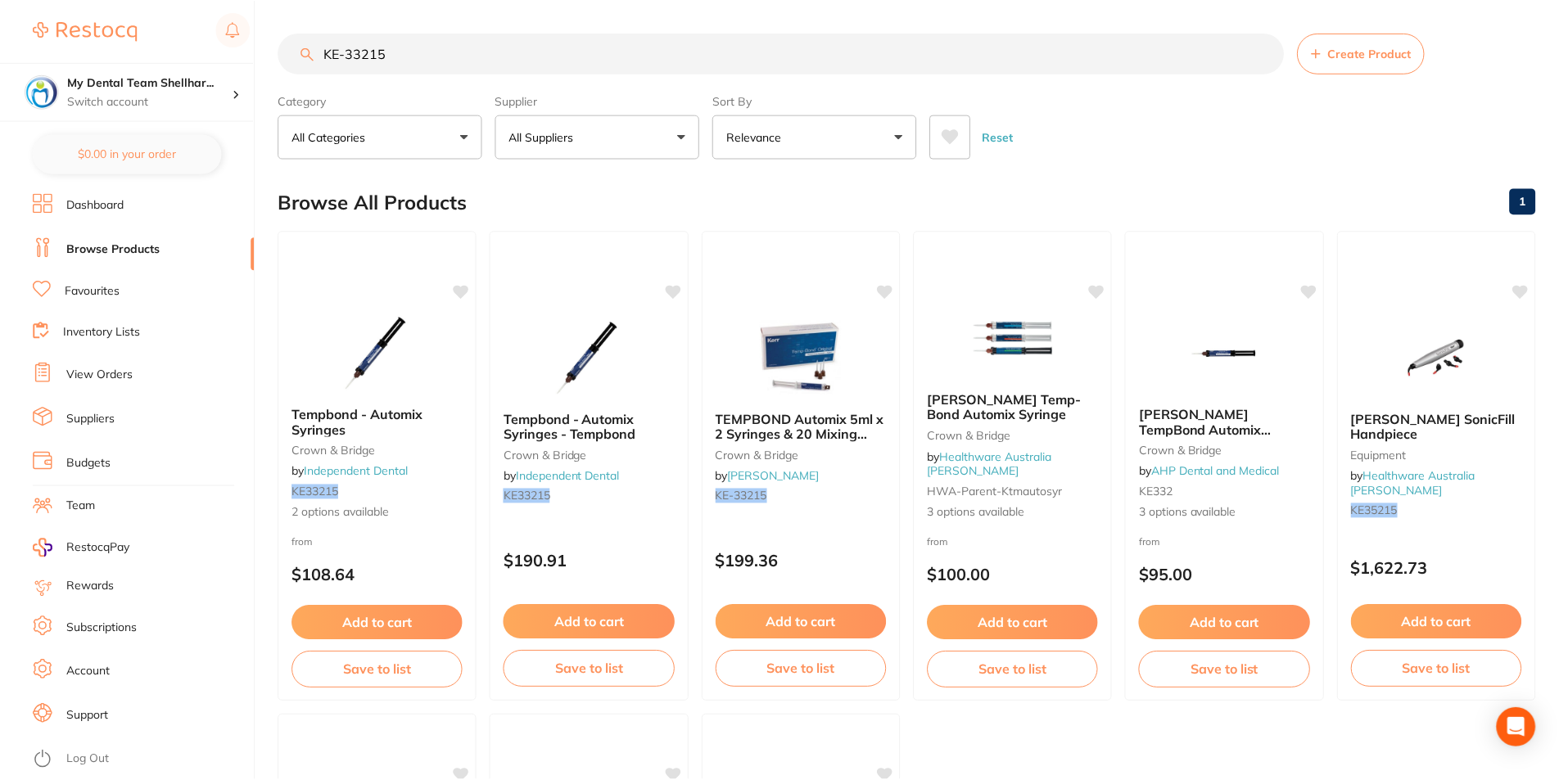
scroll to position [1, 0]
click at [378, 56] on input "KE-33215" at bounding box center [781, 52] width 1005 height 41
click at [382, 55] on input "KE-33215" at bounding box center [781, 52] width 1005 height 41
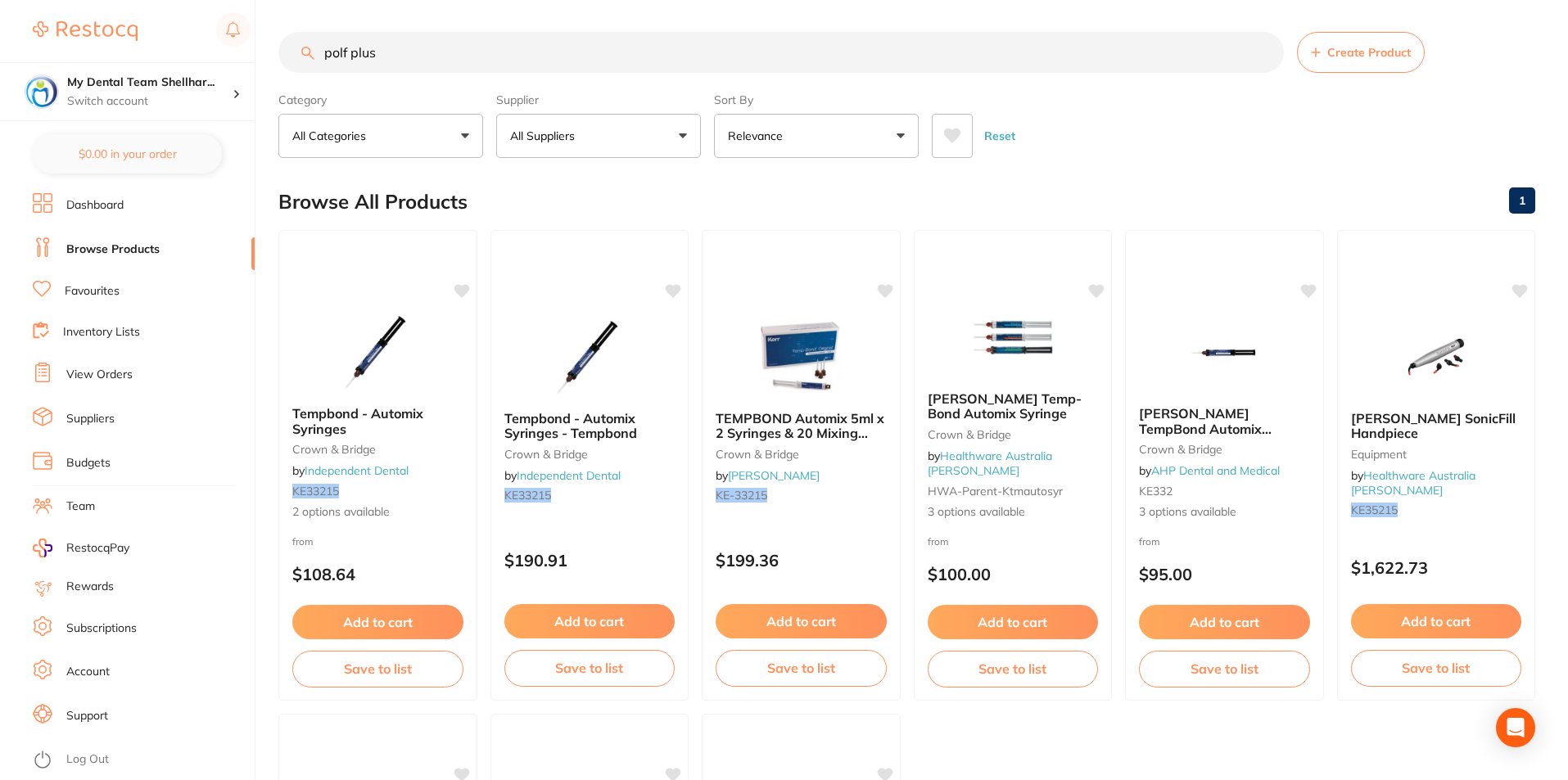
type input "polf plus"
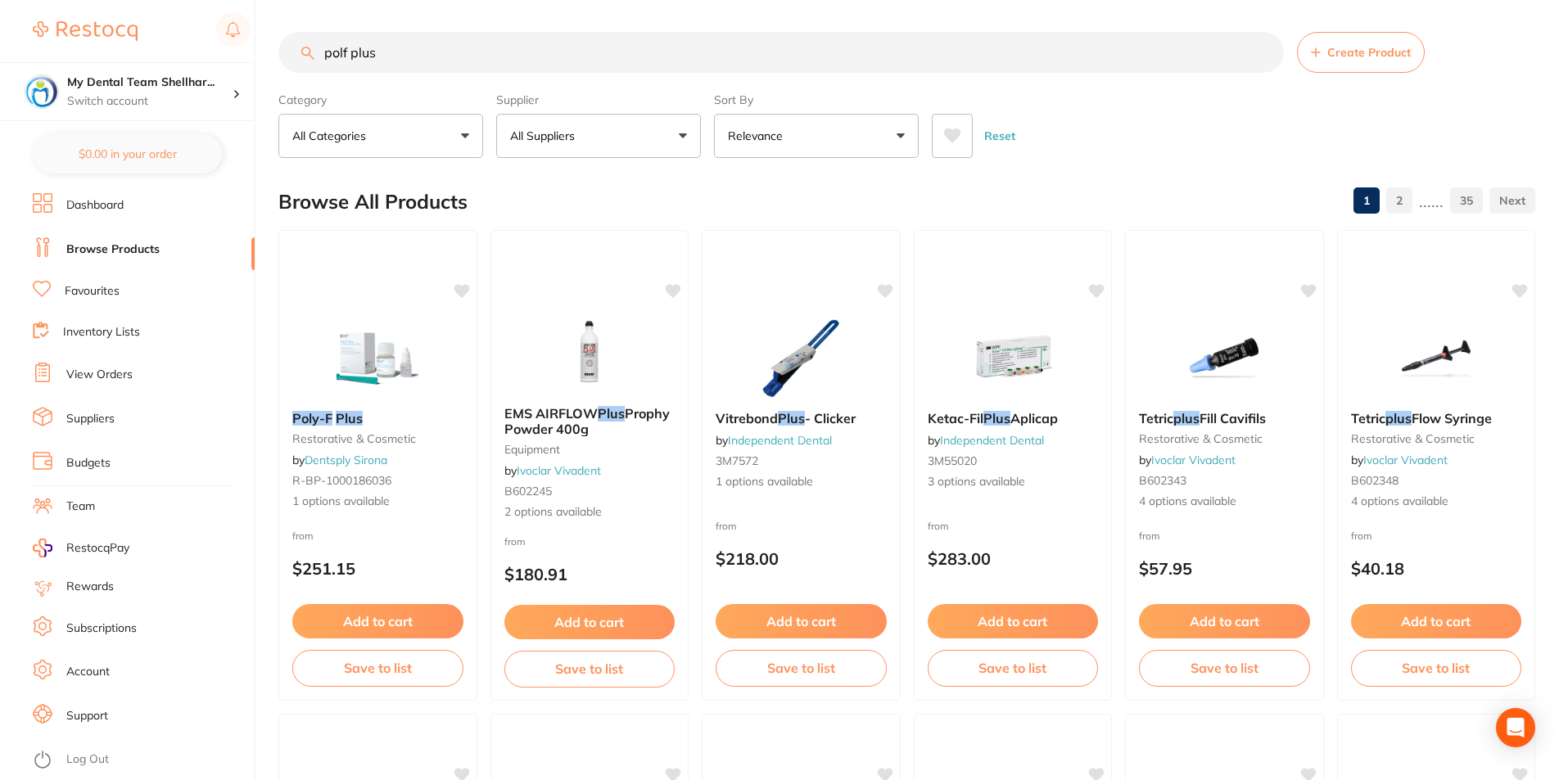
scroll to position [0, 0]
